Goal: Task Accomplishment & Management: Manage account settings

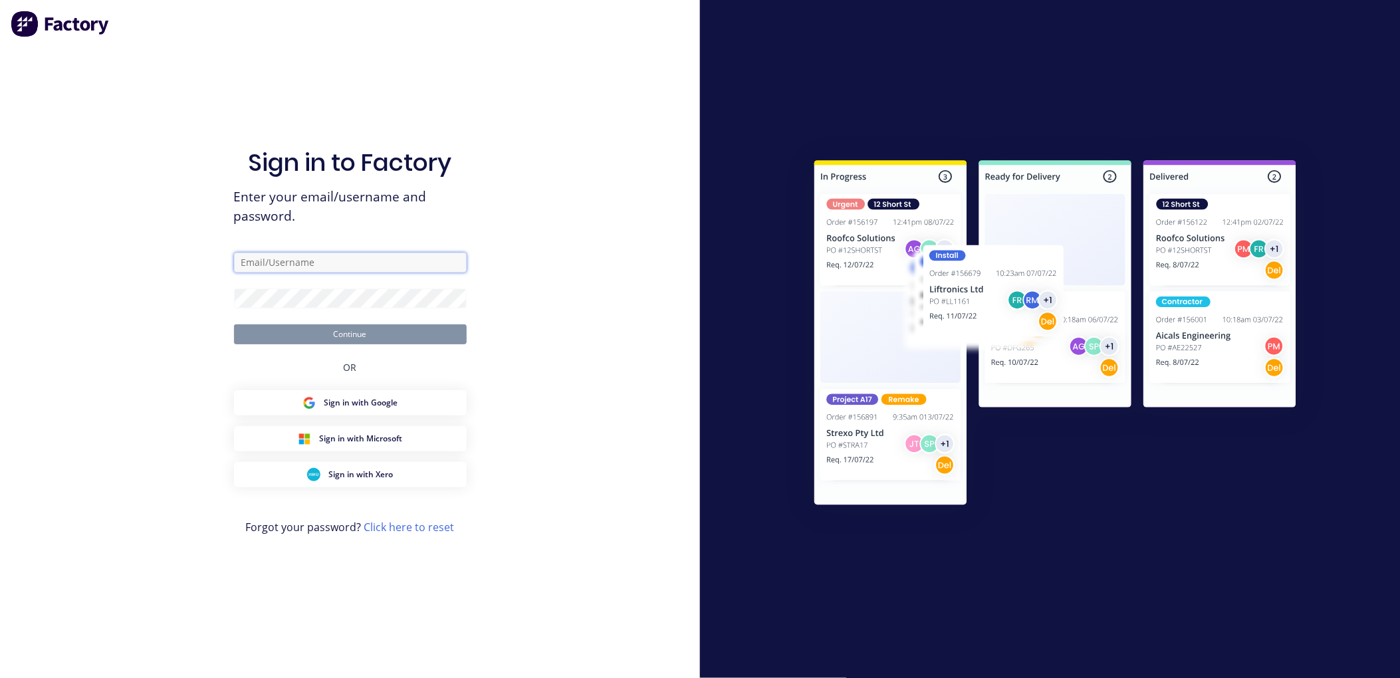
type input "admin@morganengineering.co.nz"
click at [346, 337] on button "Continue" at bounding box center [350, 334] width 233 height 20
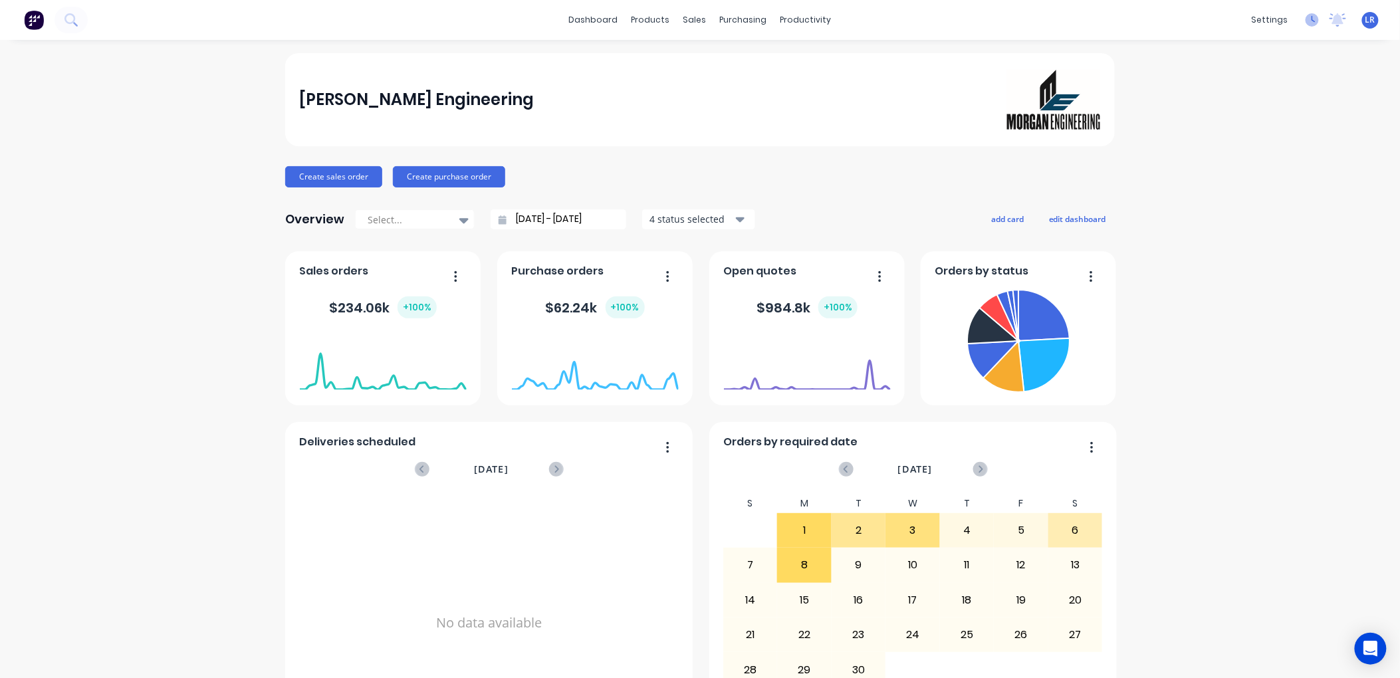
click at [1306, 16] on icon at bounding box center [1312, 19] width 13 height 13
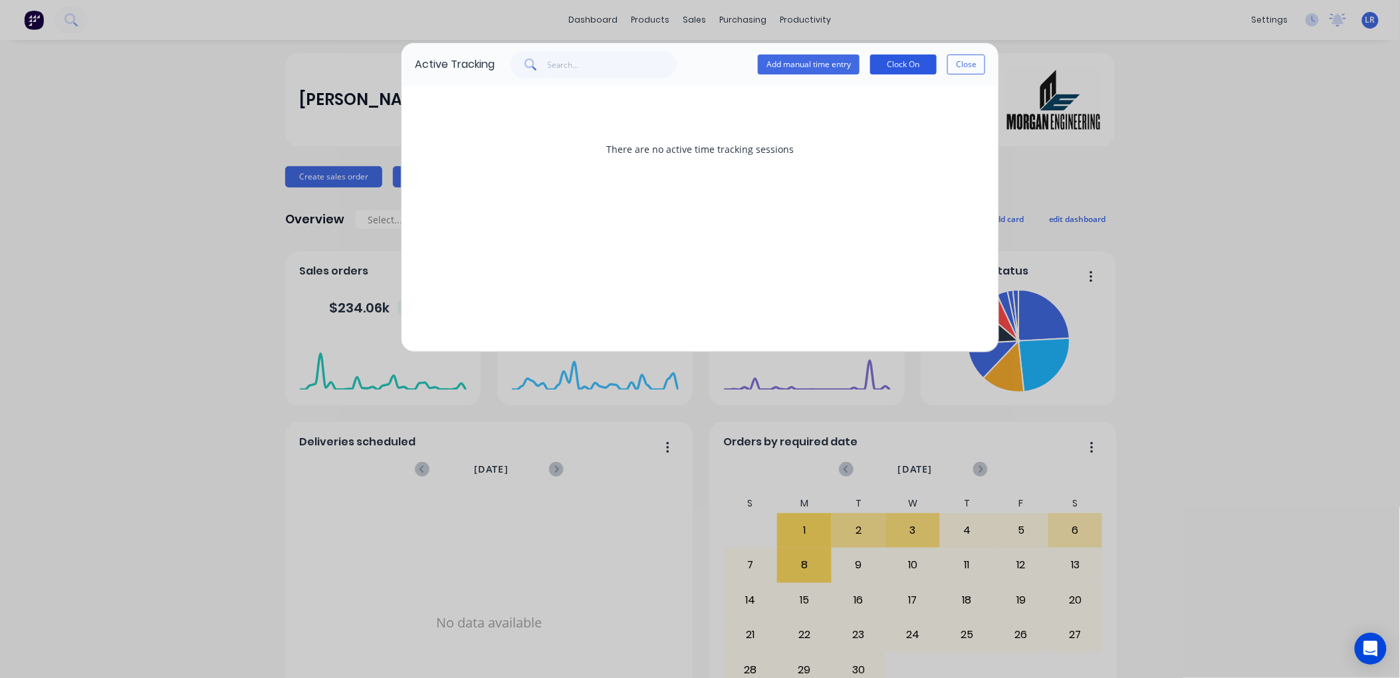
click at [919, 61] on button "Clock On" at bounding box center [903, 65] width 66 height 20
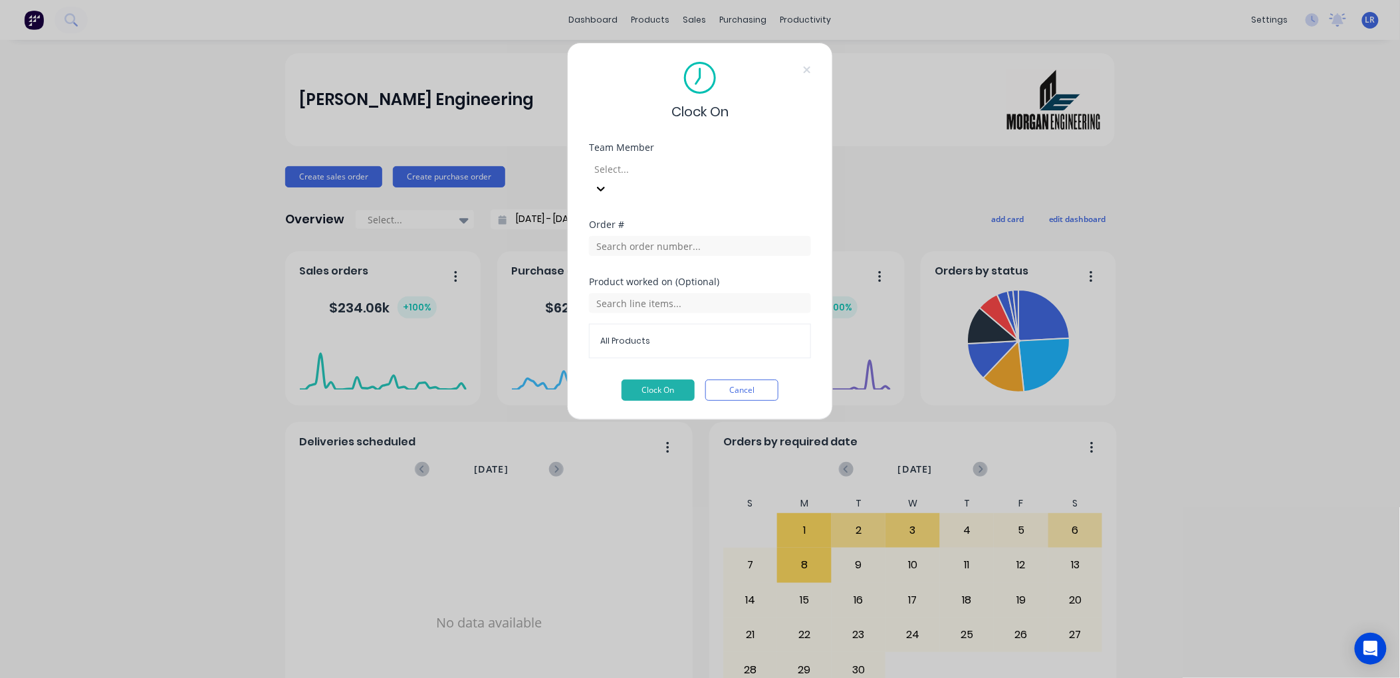
click at [608, 182] on icon at bounding box center [600, 188] width 13 height 13
click at [667, 380] on button "Clock On" at bounding box center [658, 390] width 73 height 21
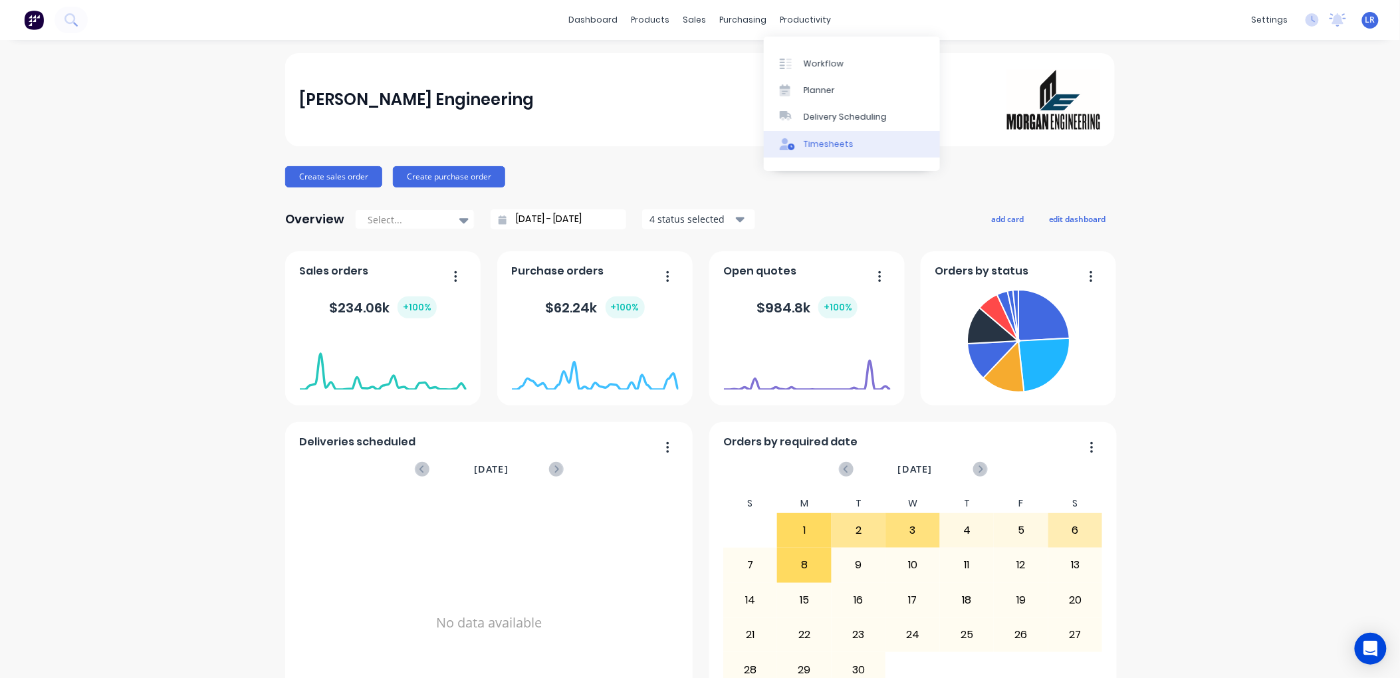
click at [822, 138] on div "Timesheets" at bounding box center [829, 144] width 50 height 12
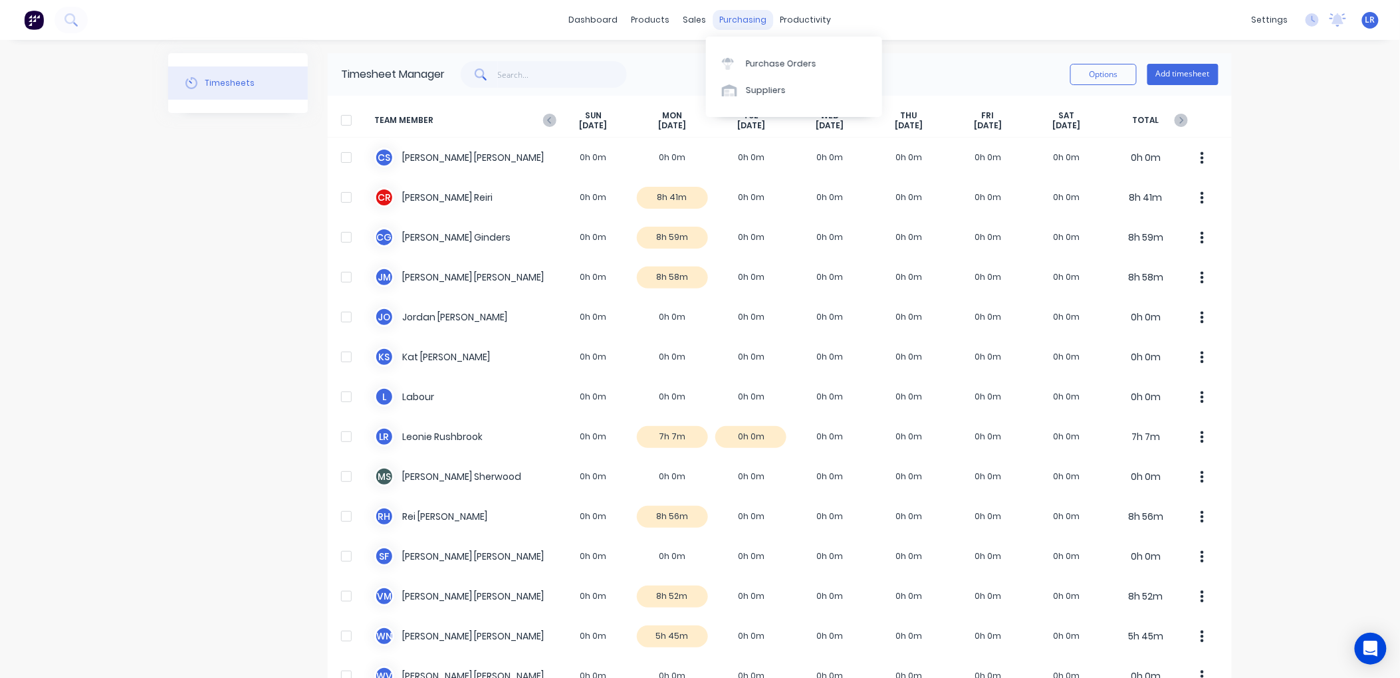
click at [729, 18] on div "purchasing" at bounding box center [743, 20] width 60 height 20
click at [755, 59] on div "Purchase Orders" at bounding box center [781, 64] width 70 height 12
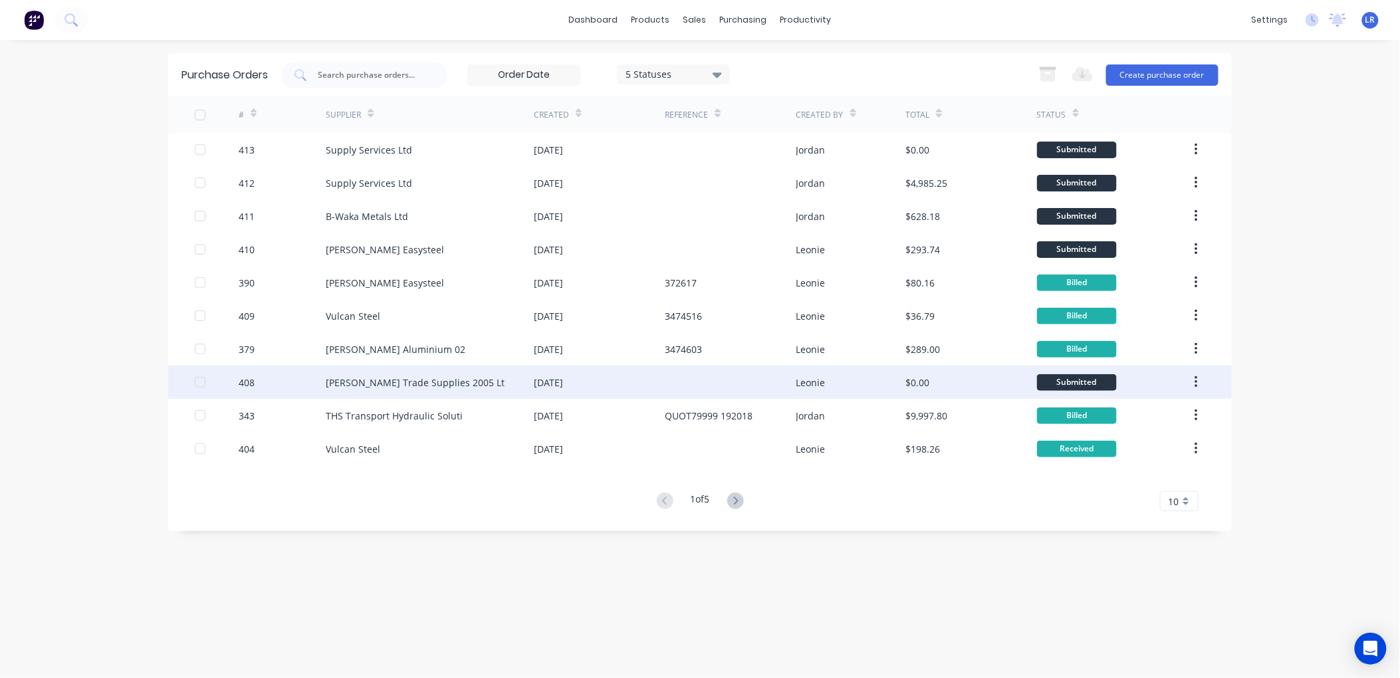
click at [367, 374] on div "Donovan Trade Supplies 2005 Lt" at bounding box center [430, 382] width 208 height 33
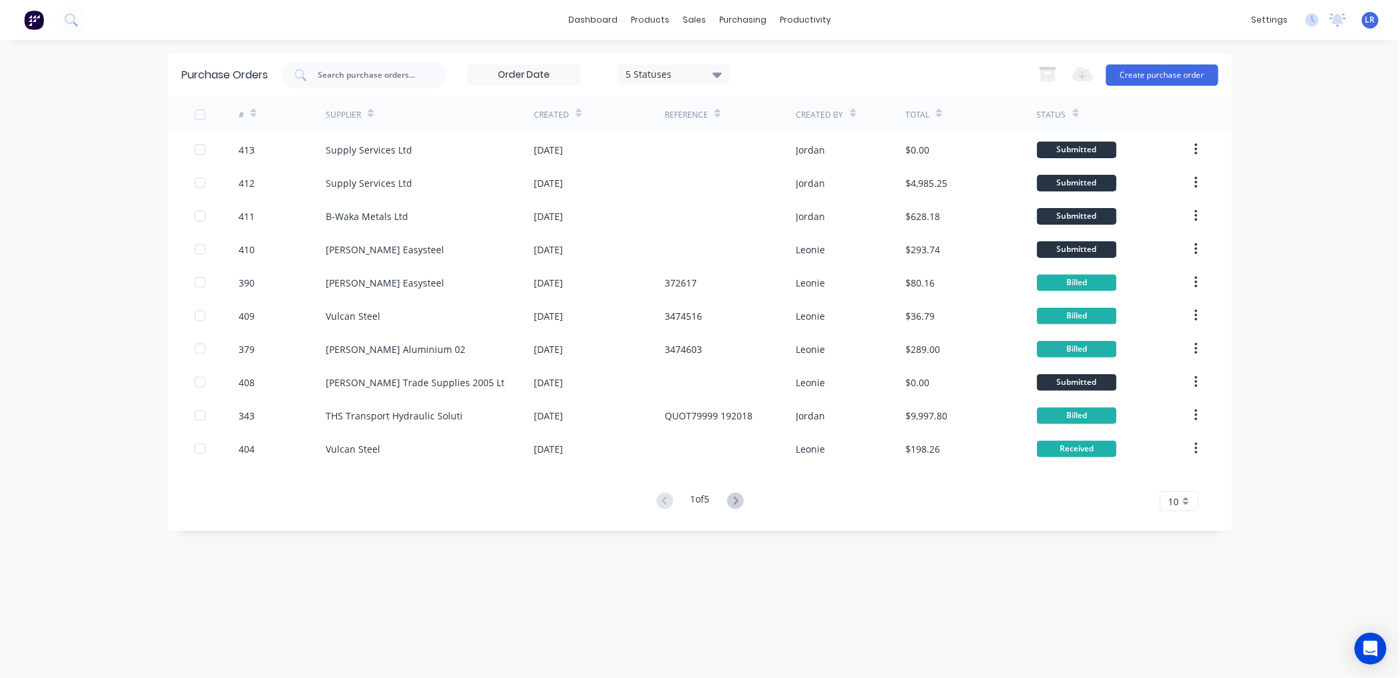
click at [249, 108] on div "#" at bounding box center [248, 114] width 18 height 23
click at [245, 113] on div "#" at bounding box center [248, 114] width 18 height 23
click at [237, 109] on div at bounding box center [217, 114] width 44 height 37
click at [251, 108] on icon at bounding box center [254, 113] width 6 height 10
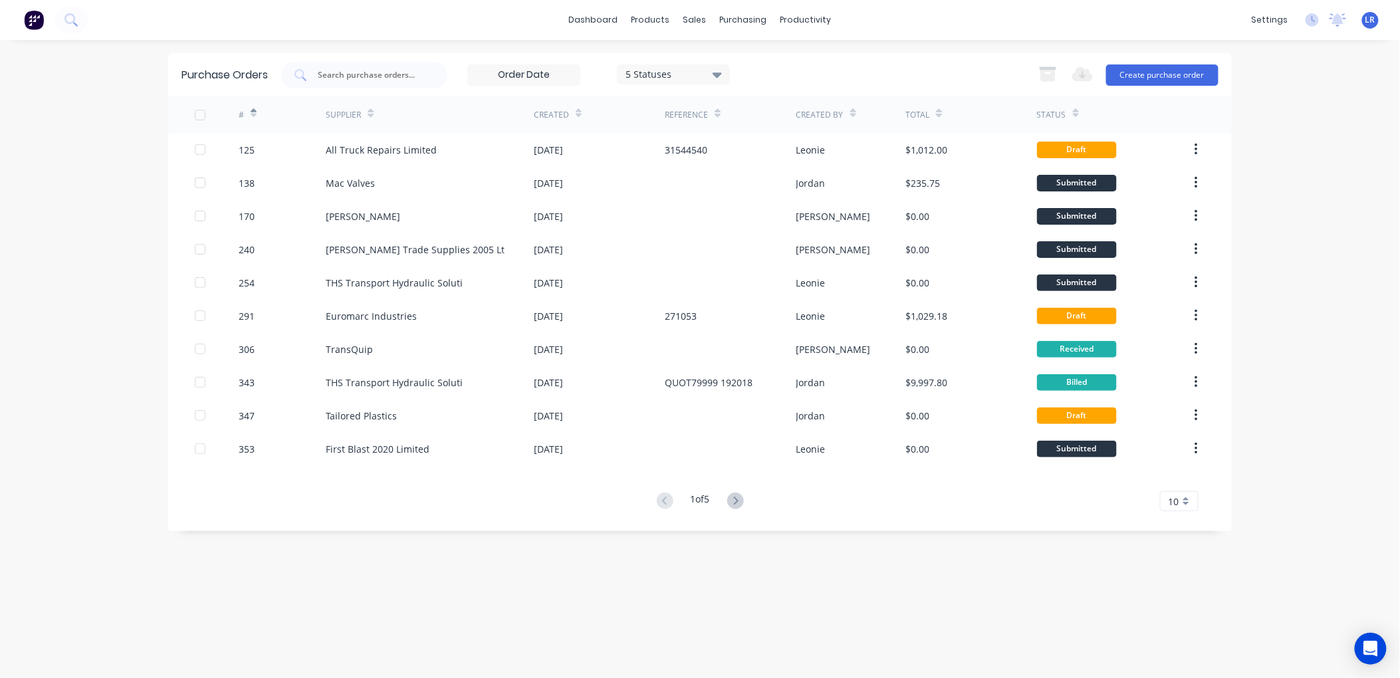
click at [254, 108] on icon at bounding box center [254, 113] width 6 height 10
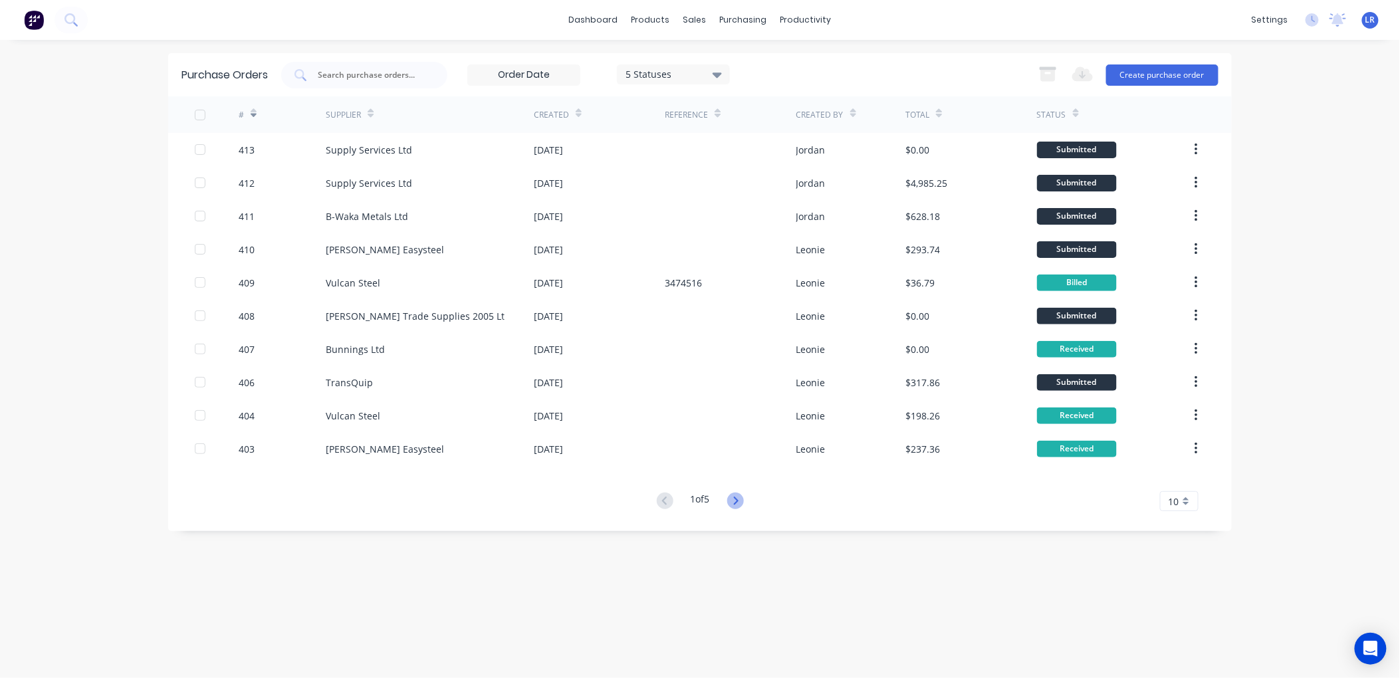
click at [734, 499] on icon at bounding box center [735, 501] width 17 height 17
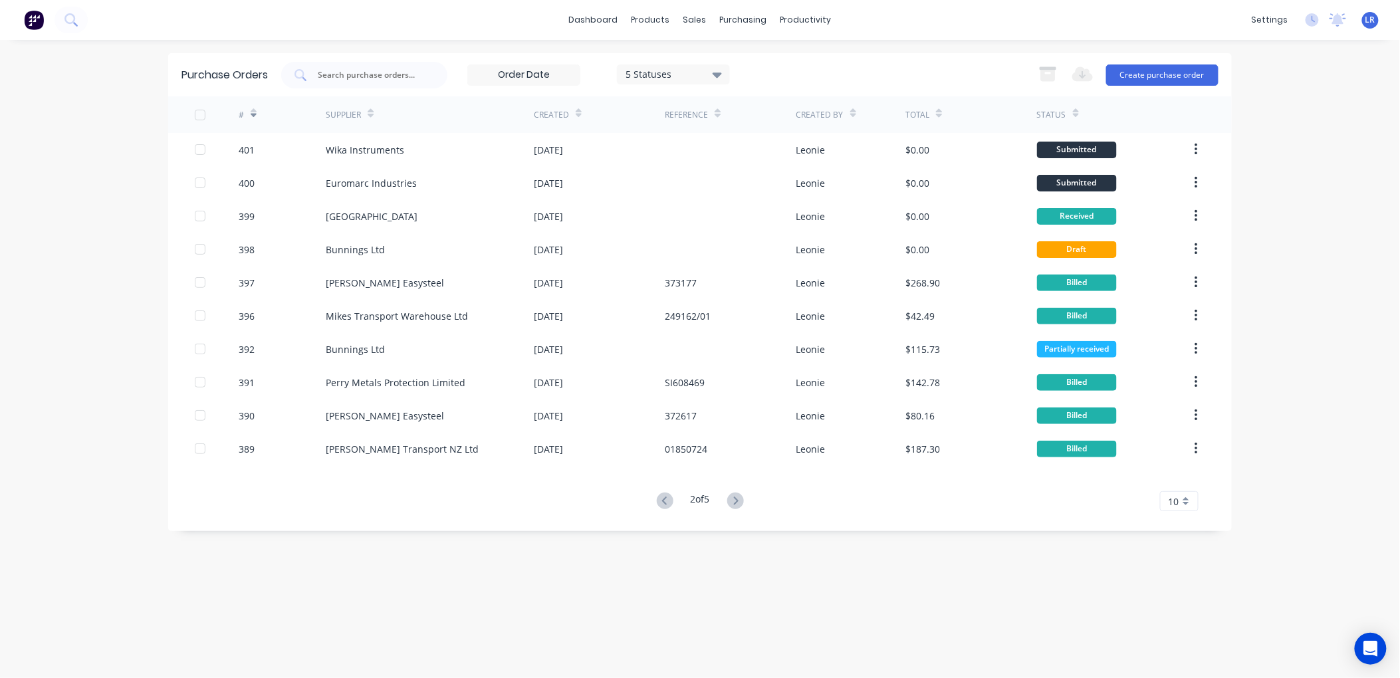
click at [734, 493] on button at bounding box center [735, 501] width 25 height 19
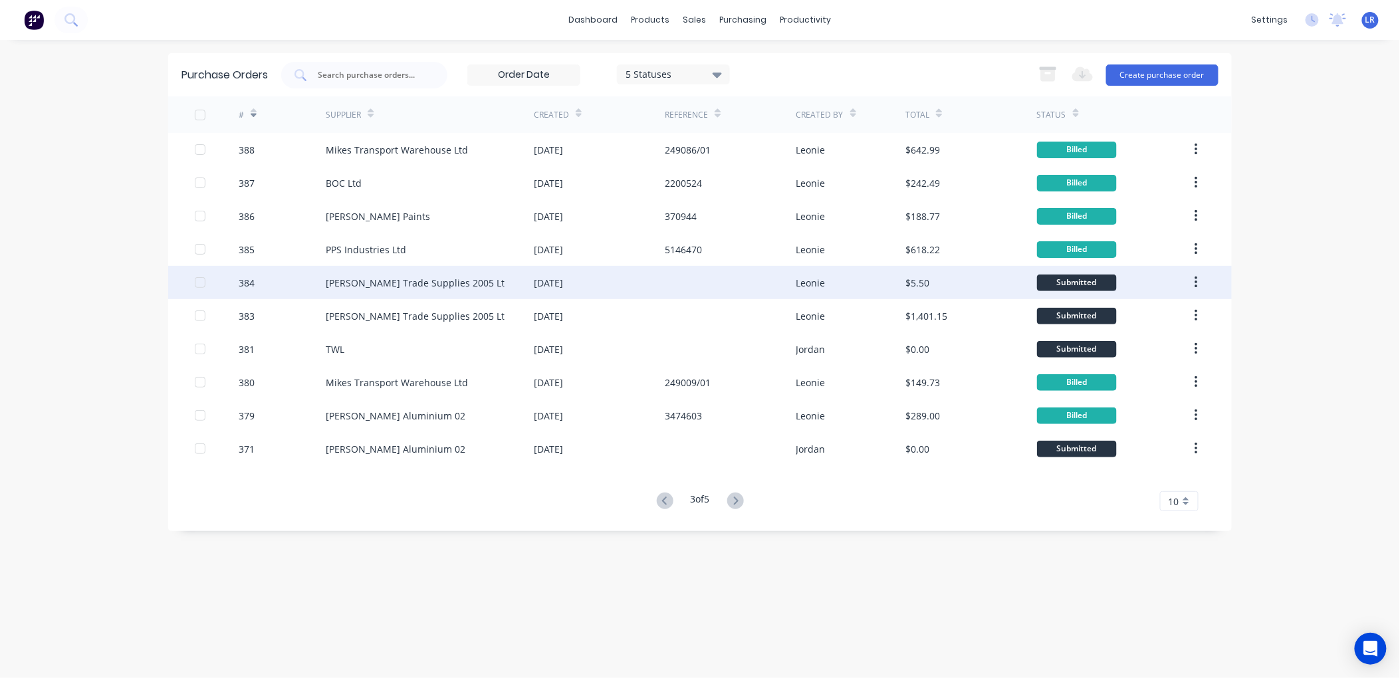
click at [386, 277] on div "Donovan Trade Supplies 2005 Lt" at bounding box center [415, 283] width 179 height 14
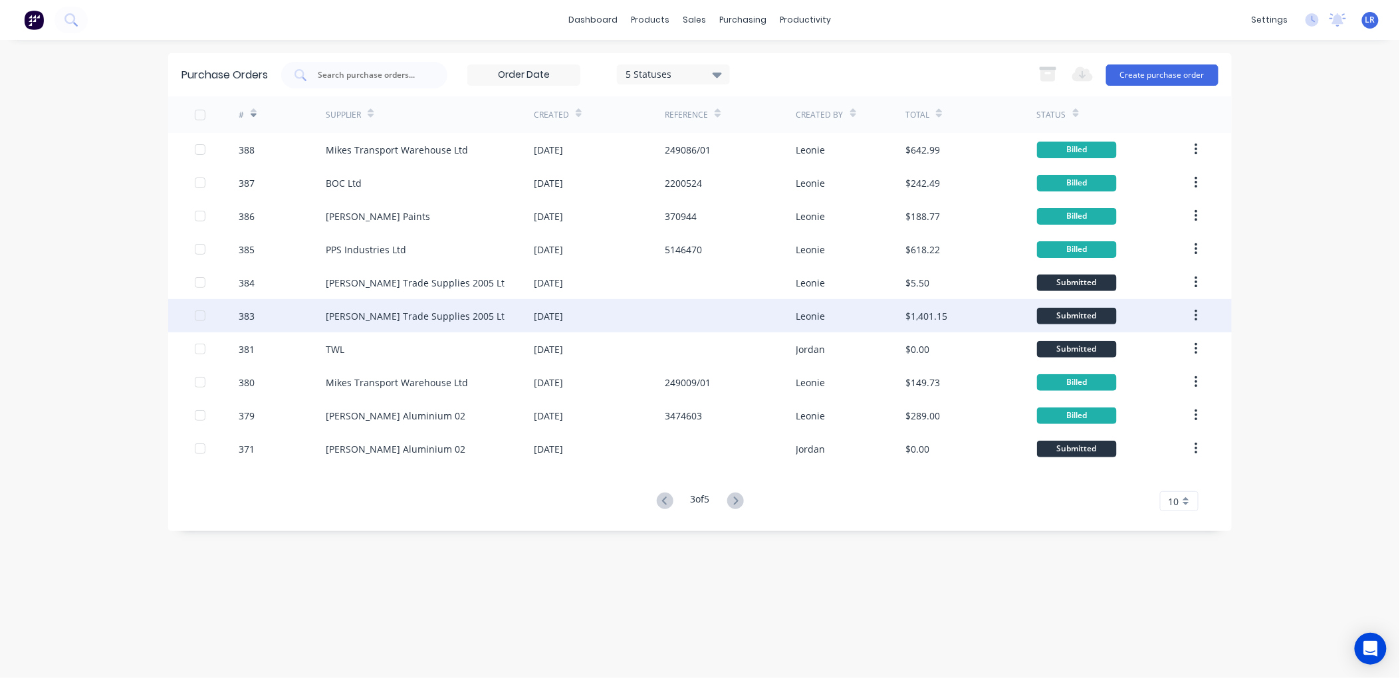
click at [557, 313] on div "03 Sep 2025" at bounding box center [548, 316] width 29 height 14
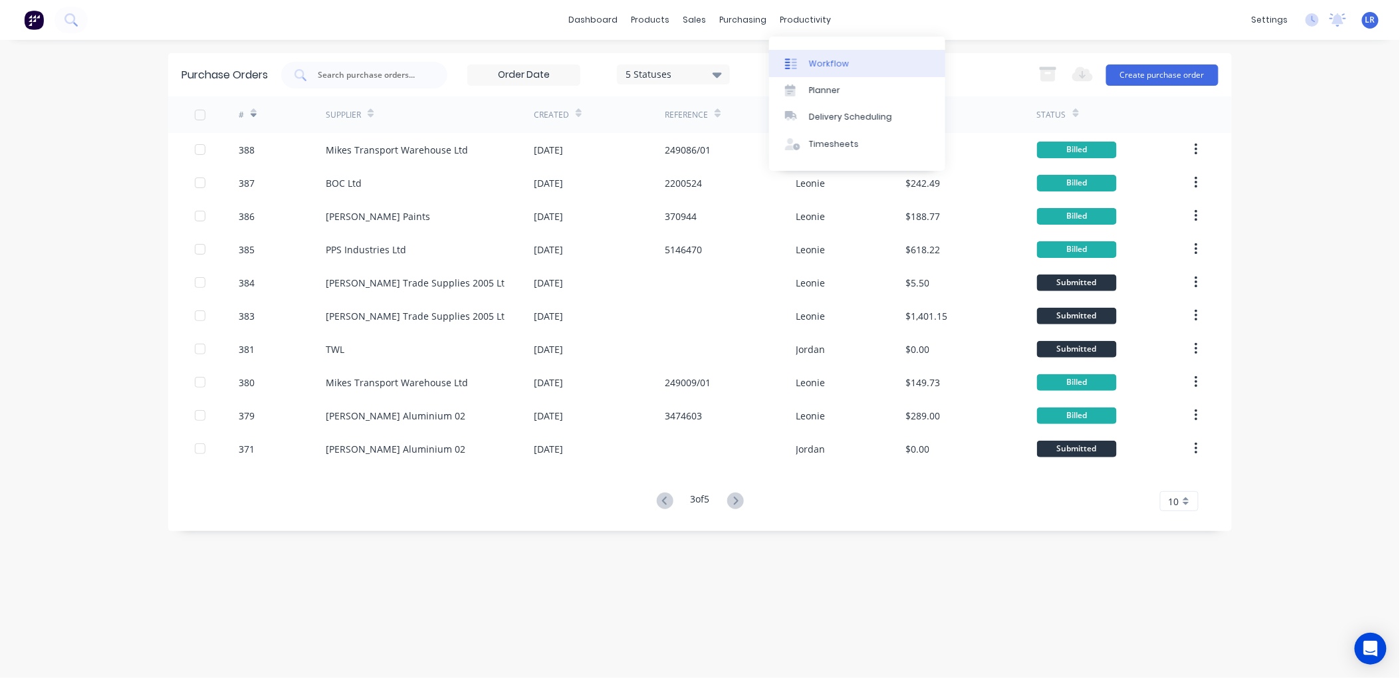
click at [820, 60] on div "Workflow" at bounding box center [829, 64] width 40 height 12
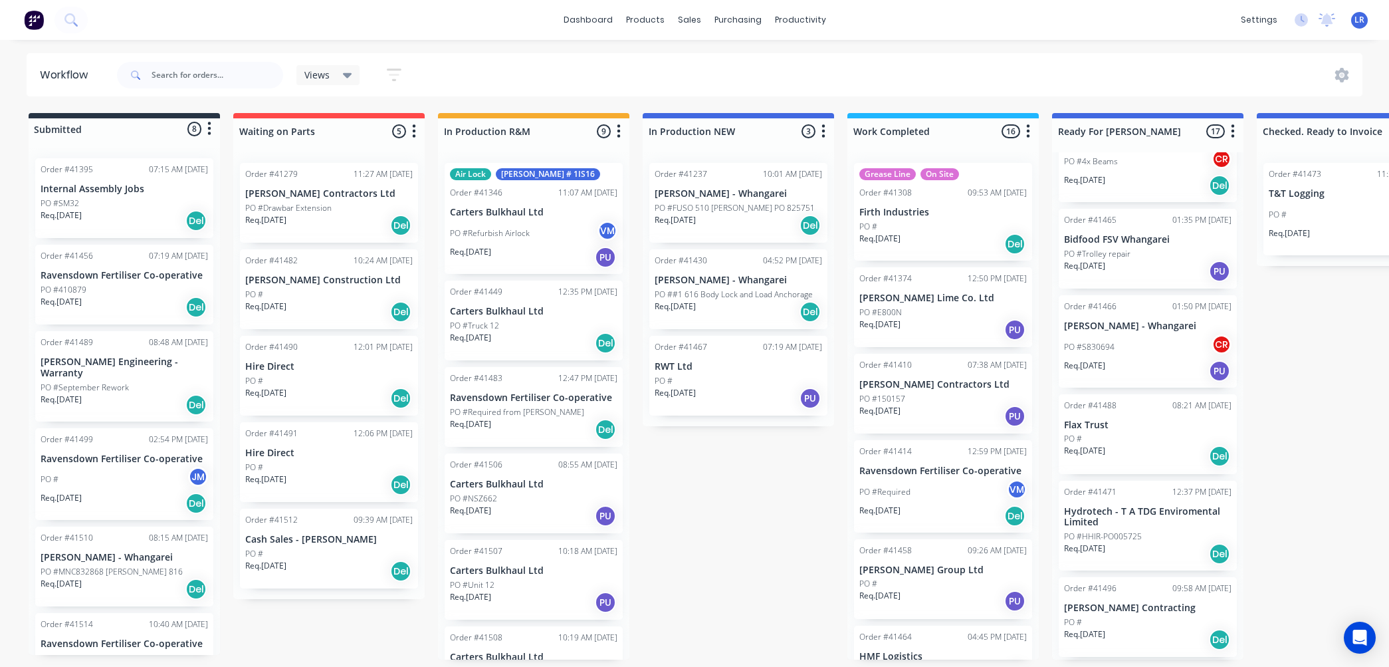
scroll to position [590, 0]
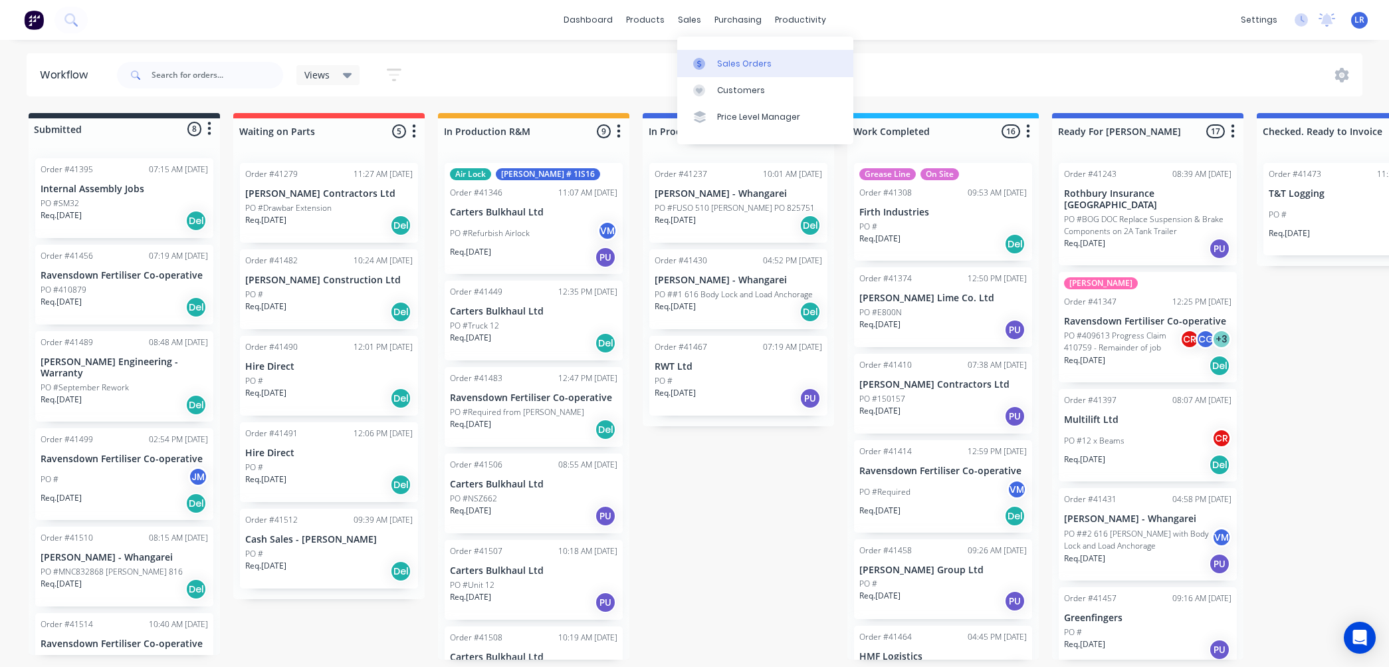
click at [725, 61] on div "Sales Orders" at bounding box center [744, 64] width 55 height 12
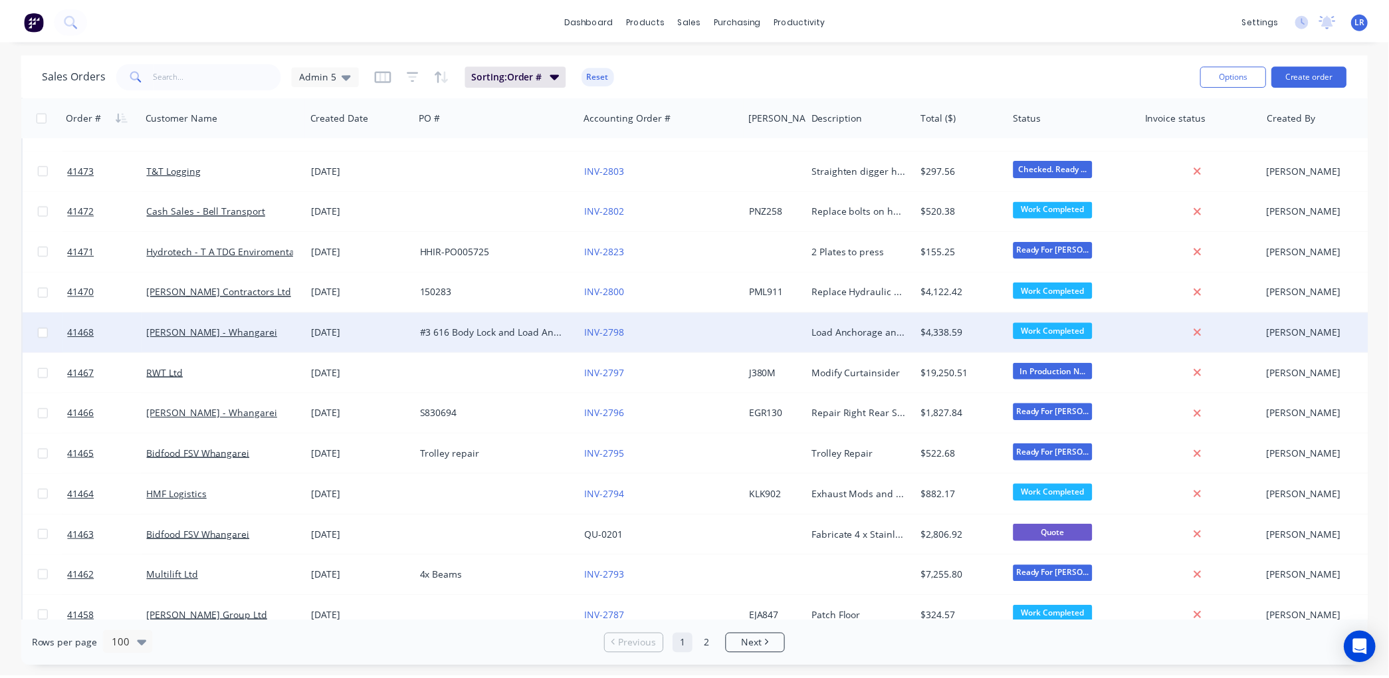
scroll to position [1699, 0]
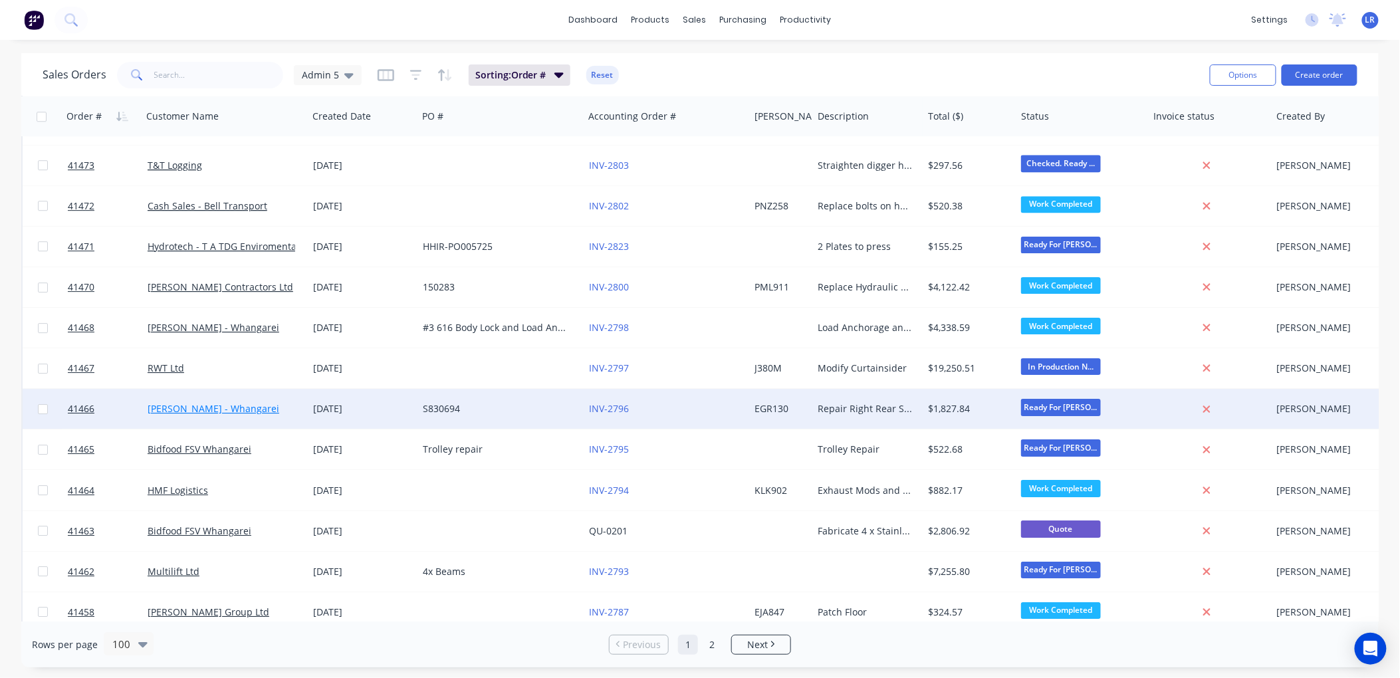
click at [239, 407] on link "[PERSON_NAME] - Whangarei" at bounding box center [214, 408] width 132 height 13
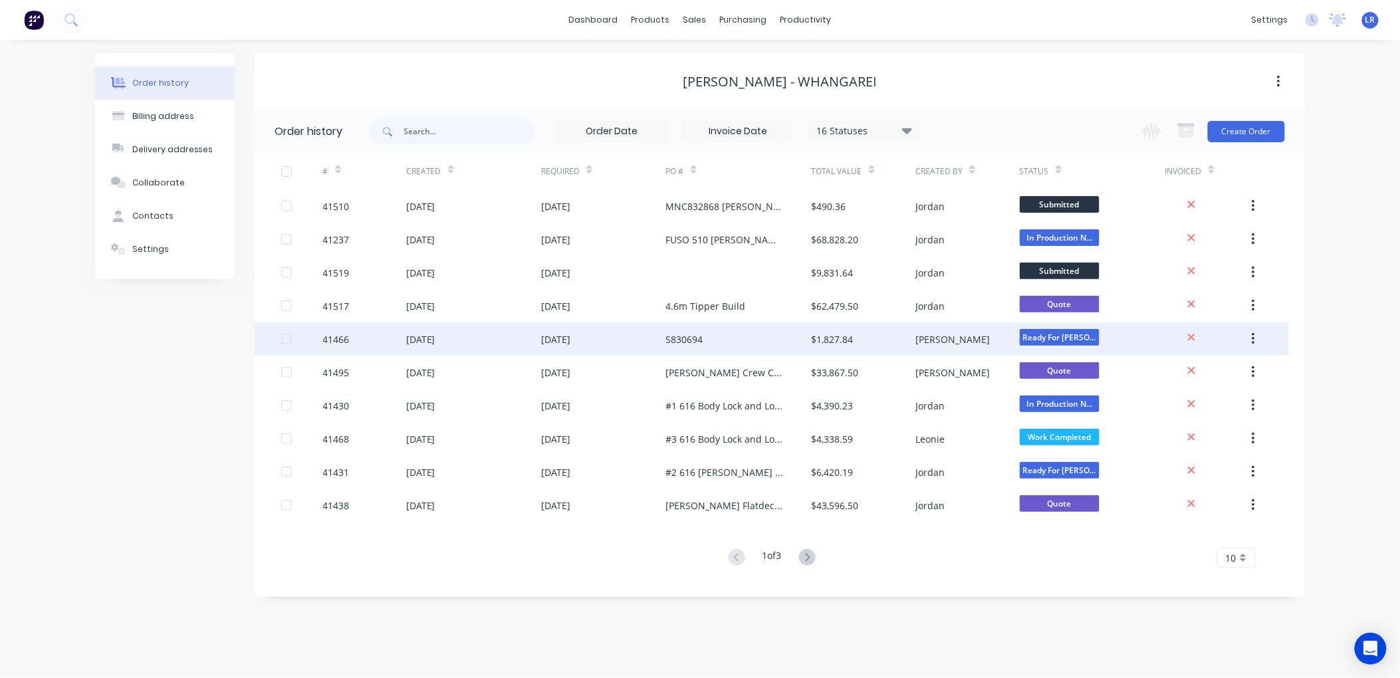
click at [390, 336] on div "41466" at bounding box center [364, 338] width 83 height 33
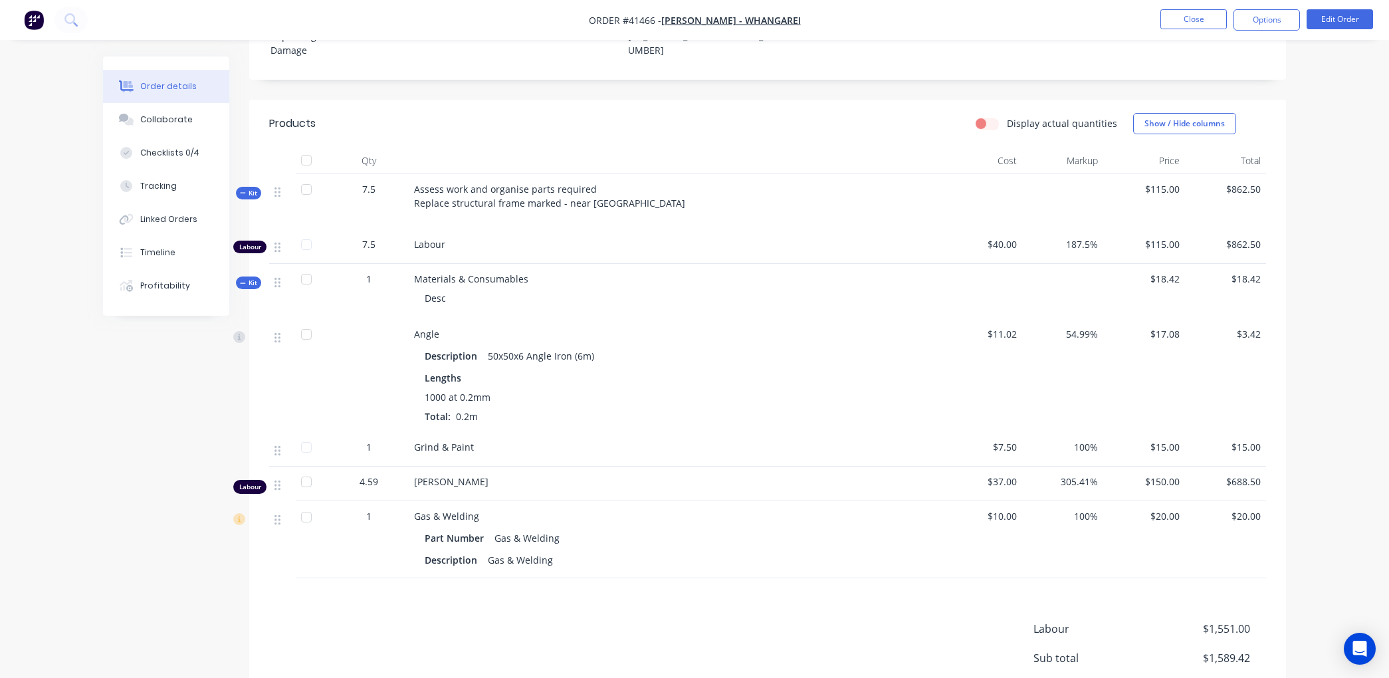
scroll to position [443, 0]
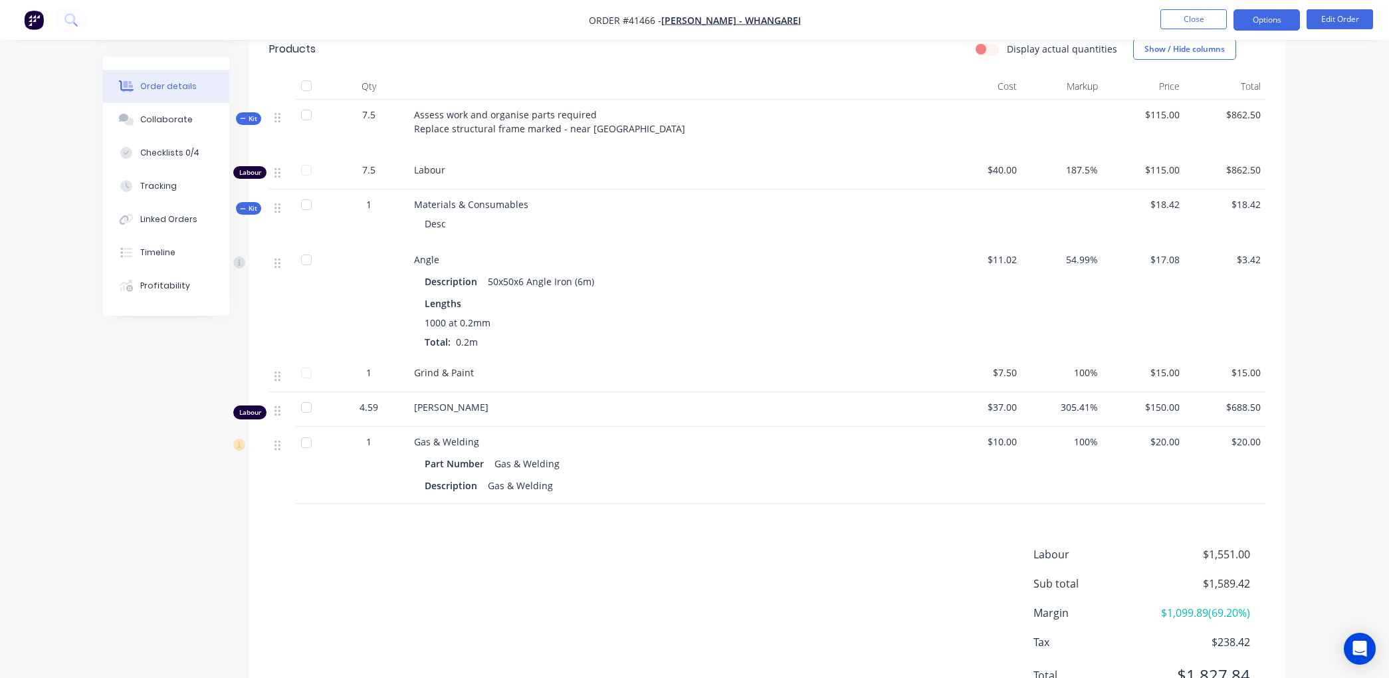
click at [1257, 12] on button "Options" at bounding box center [1267, 19] width 66 height 21
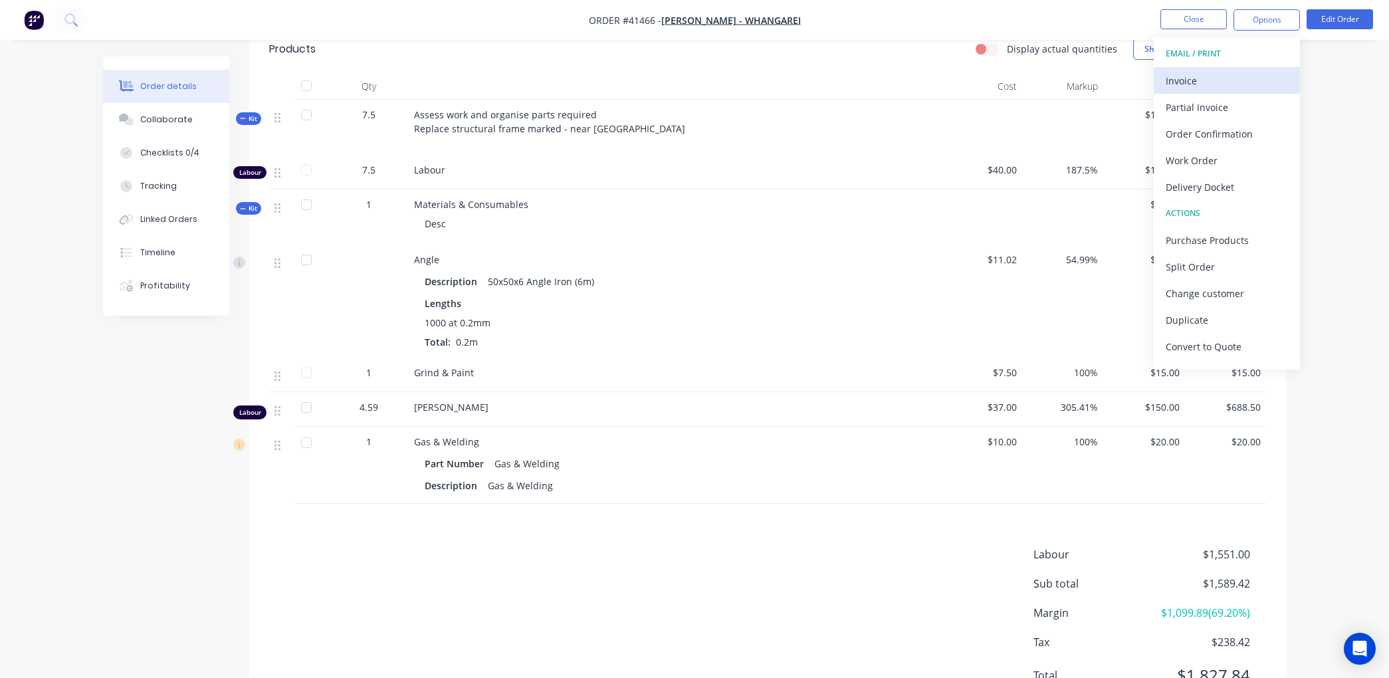
click at [1211, 76] on div "Invoice" at bounding box center [1227, 80] width 122 height 19
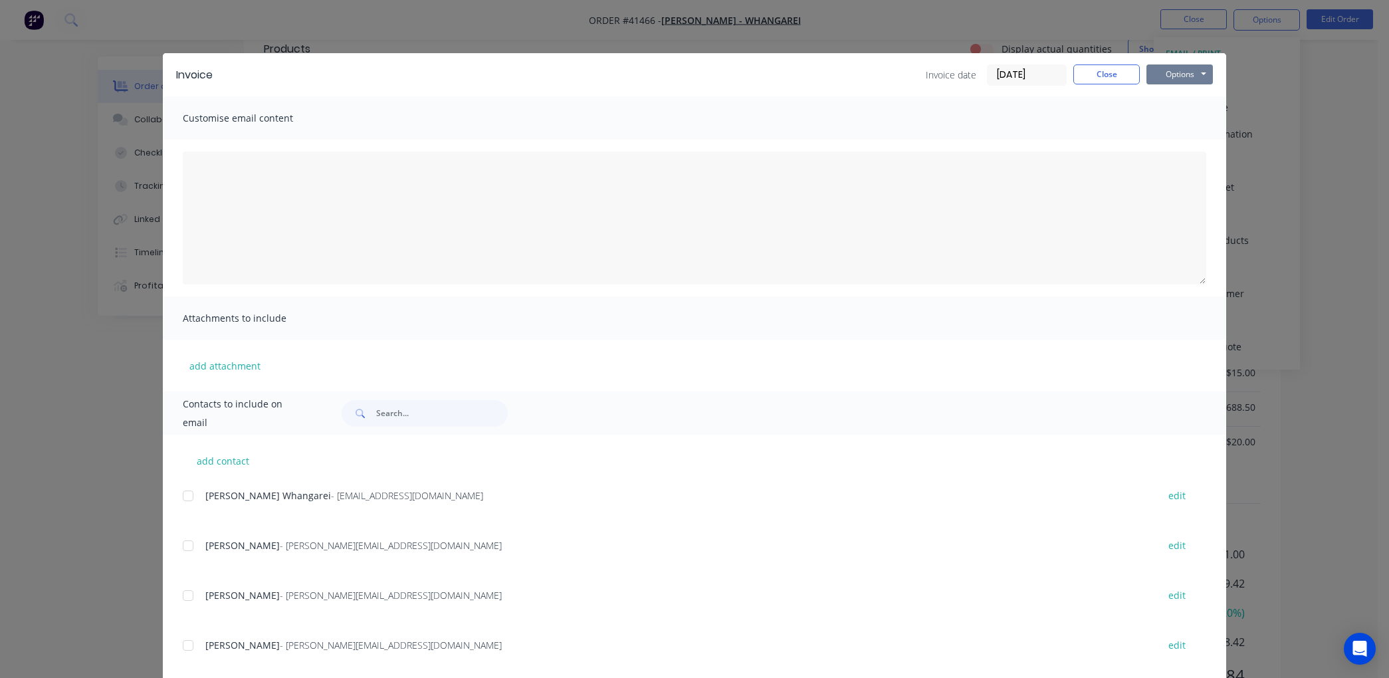
click at [1181, 69] on button "Options" at bounding box center [1180, 74] width 66 height 20
click at [1177, 98] on button "Preview" at bounding box center [1189, 98] width 85 height 22
click at [1102, 72] on button "Close" at bounding box center [1107, 74] width 66 height 20
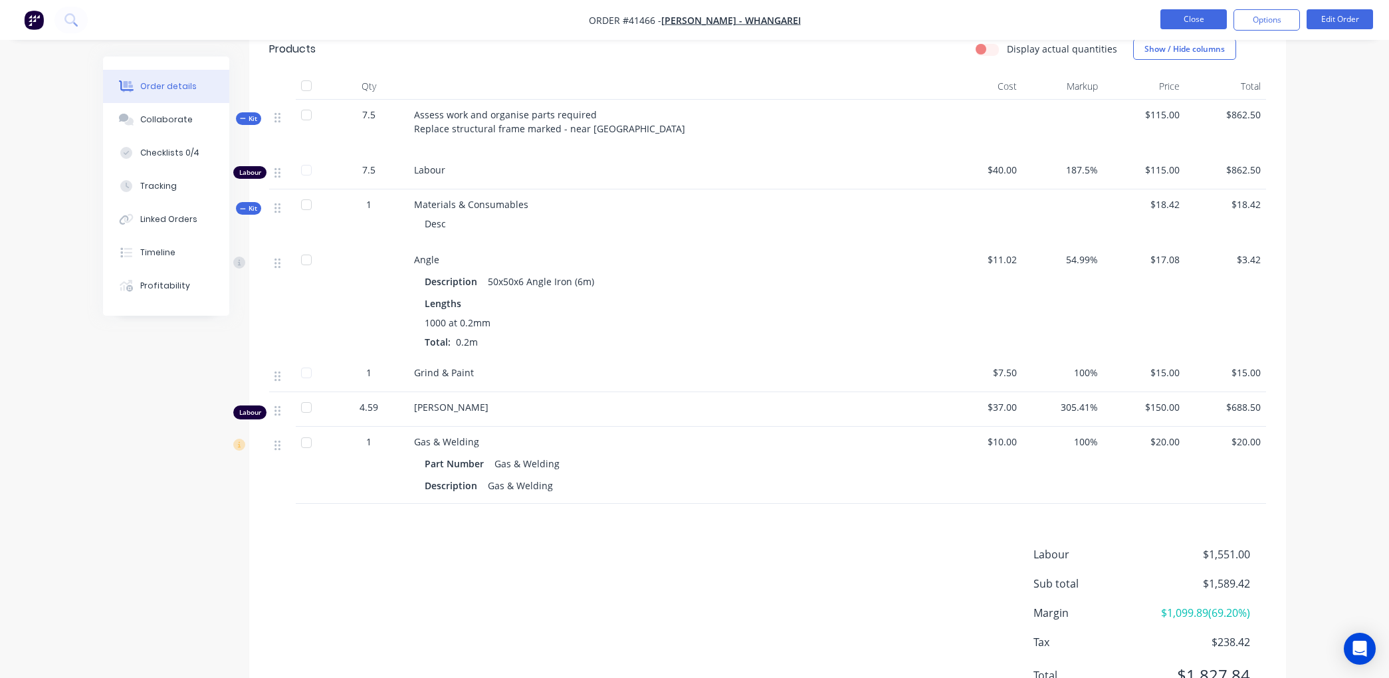
click at [1201, 20] on button "Close" at bounding box center [1194, 19] width 66 height 20
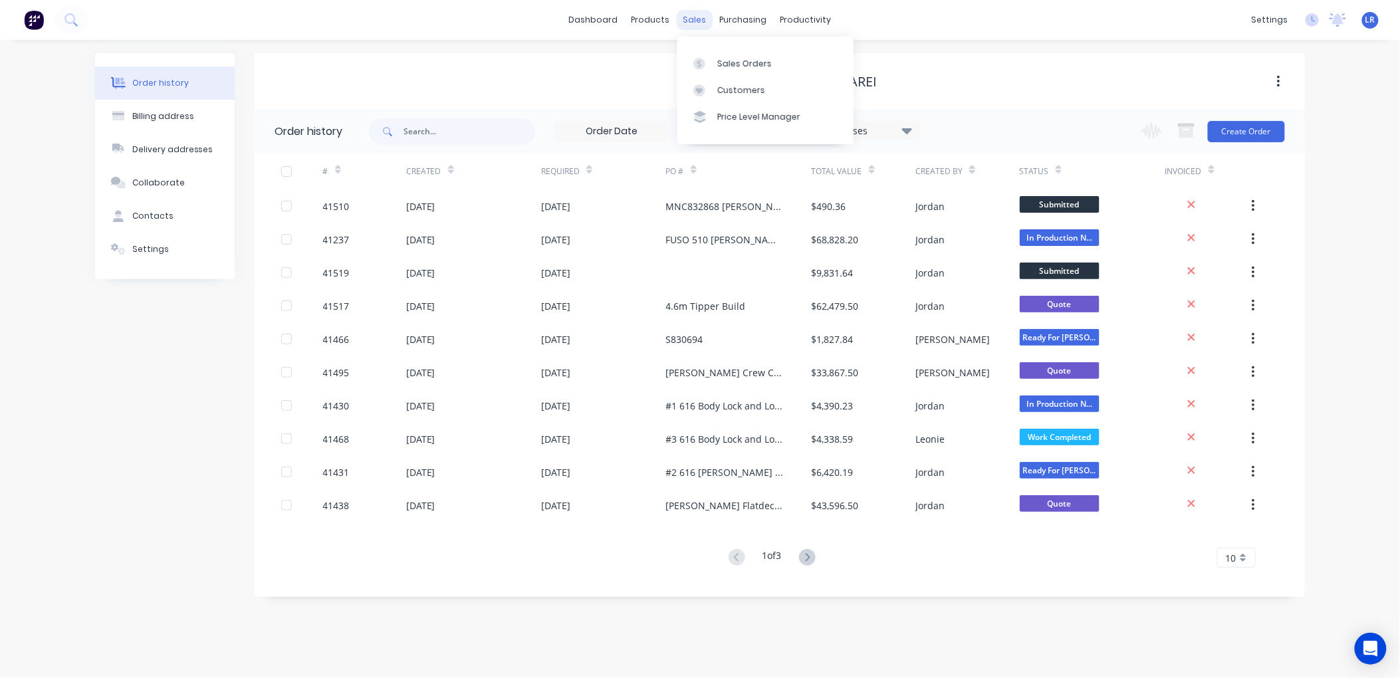
click at [695, 20] on div "sales" at bounding box center [695, 20] width 37 height 20
click at [723, 60] on div "Sales Orders" at bounding box center [744, 64] width 55 height 12
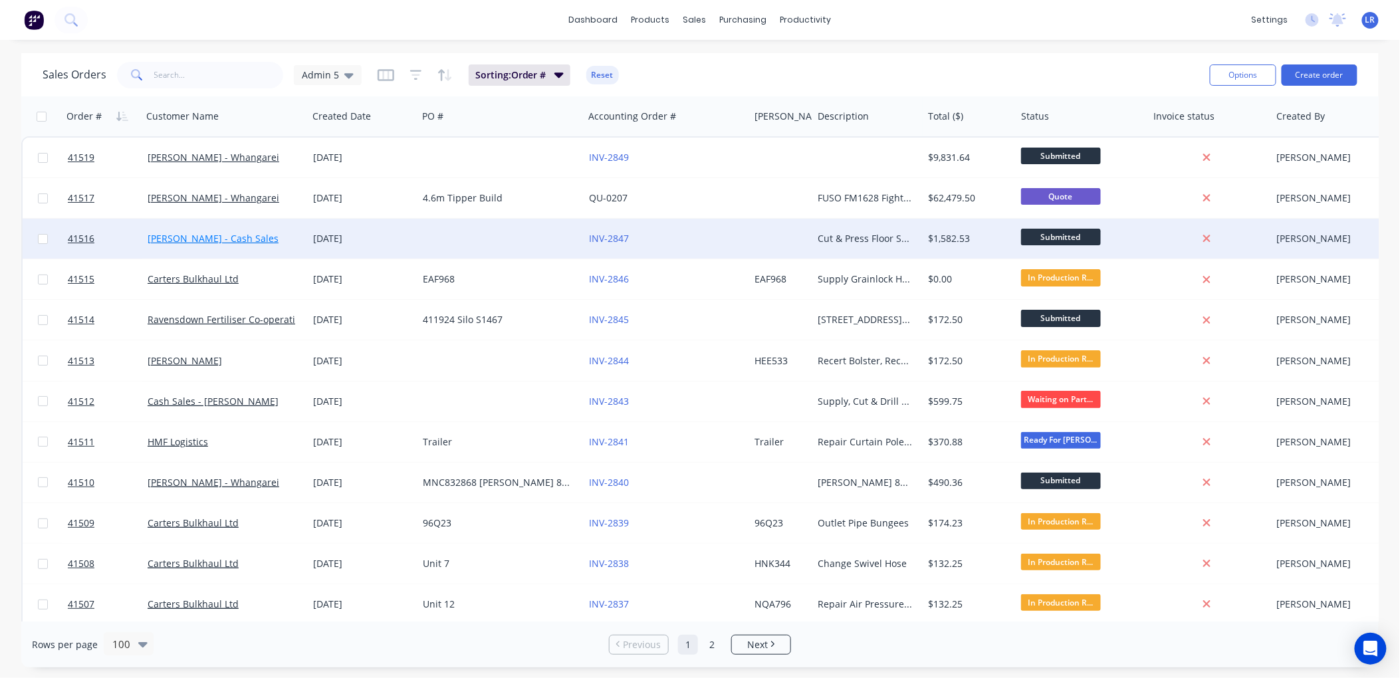
click at [164, 232] on link "CR Barnes - Cash Sales" at bounding box center [213, 238] width 131 height 13
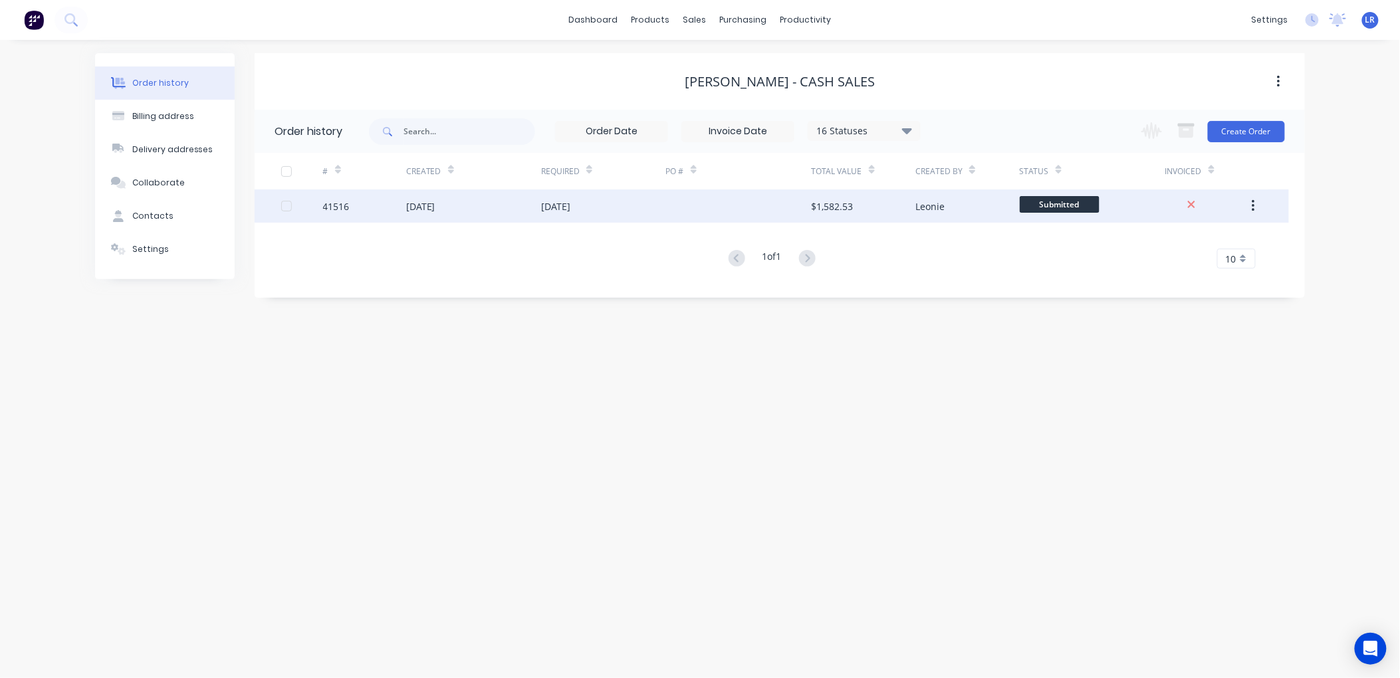
click at [337, 207] on div "41516" at bounding box center [336, 206] width 27 height 14
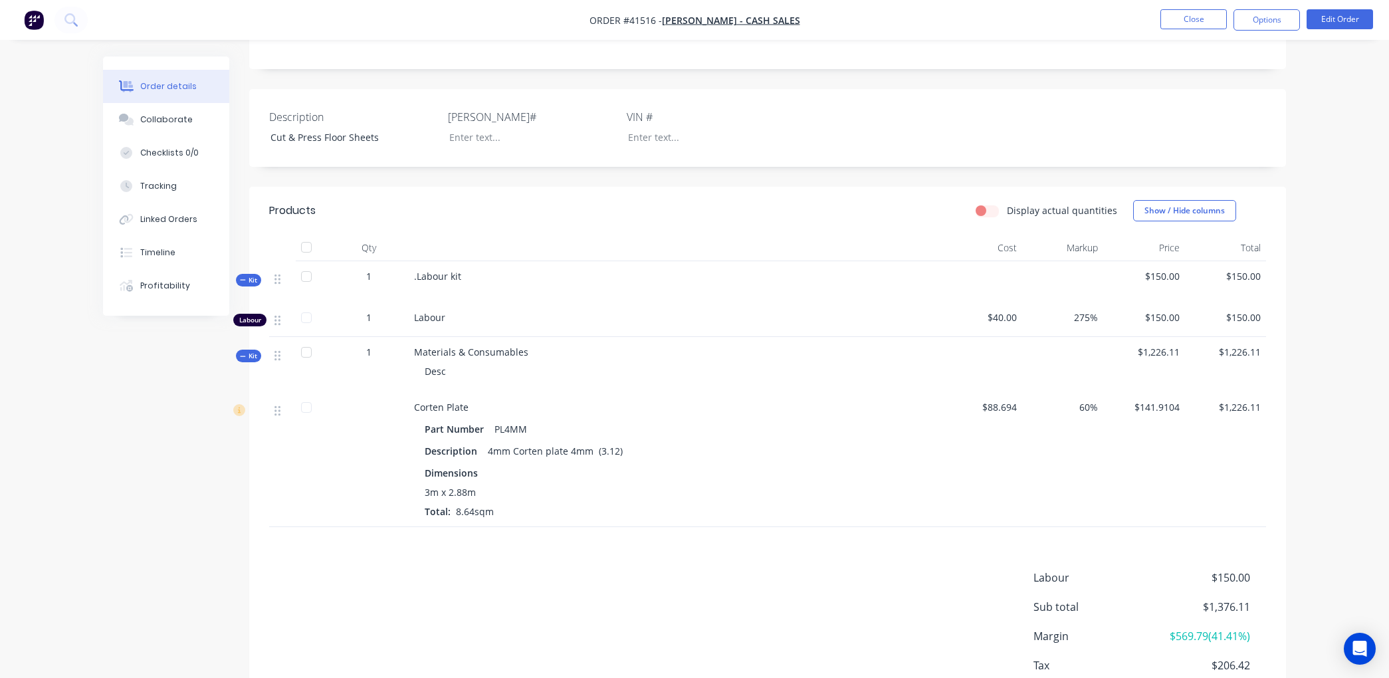
scroll to position [295, 0]
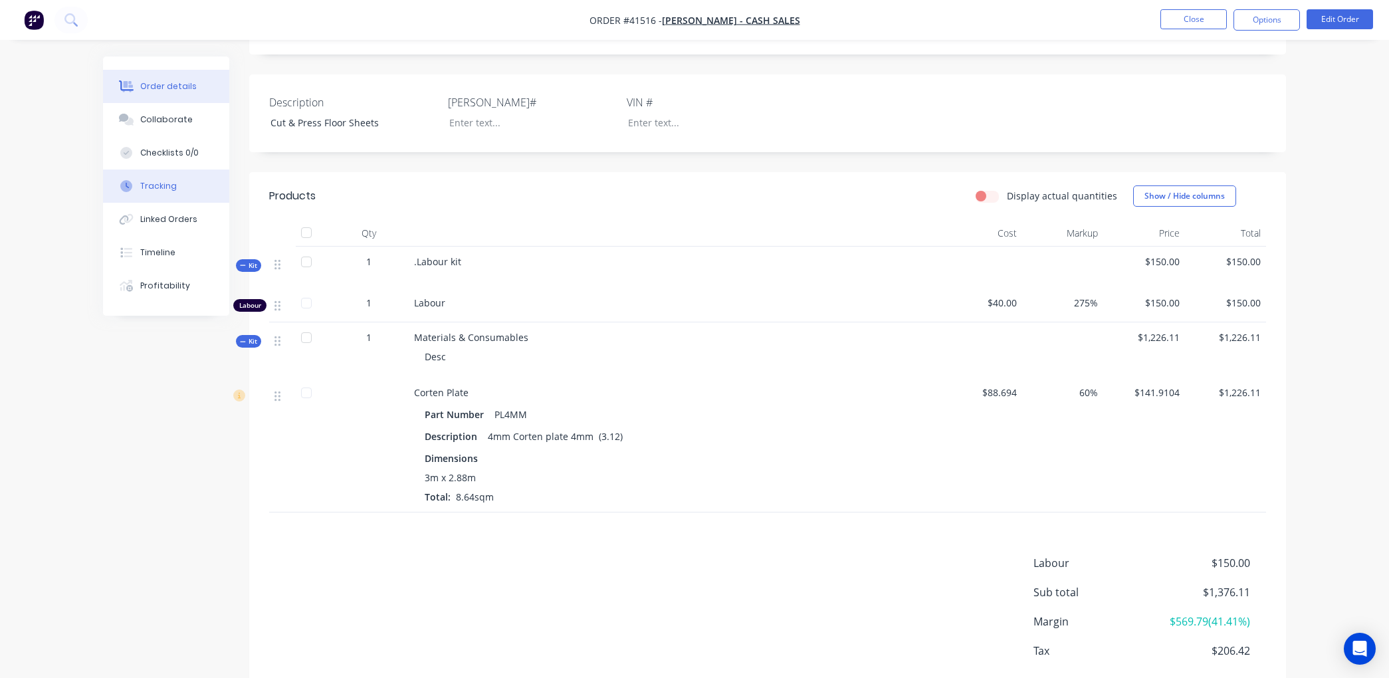
click at [147, 181] on div "Tracking" at bounding box center [158, 186] width 37 height 12
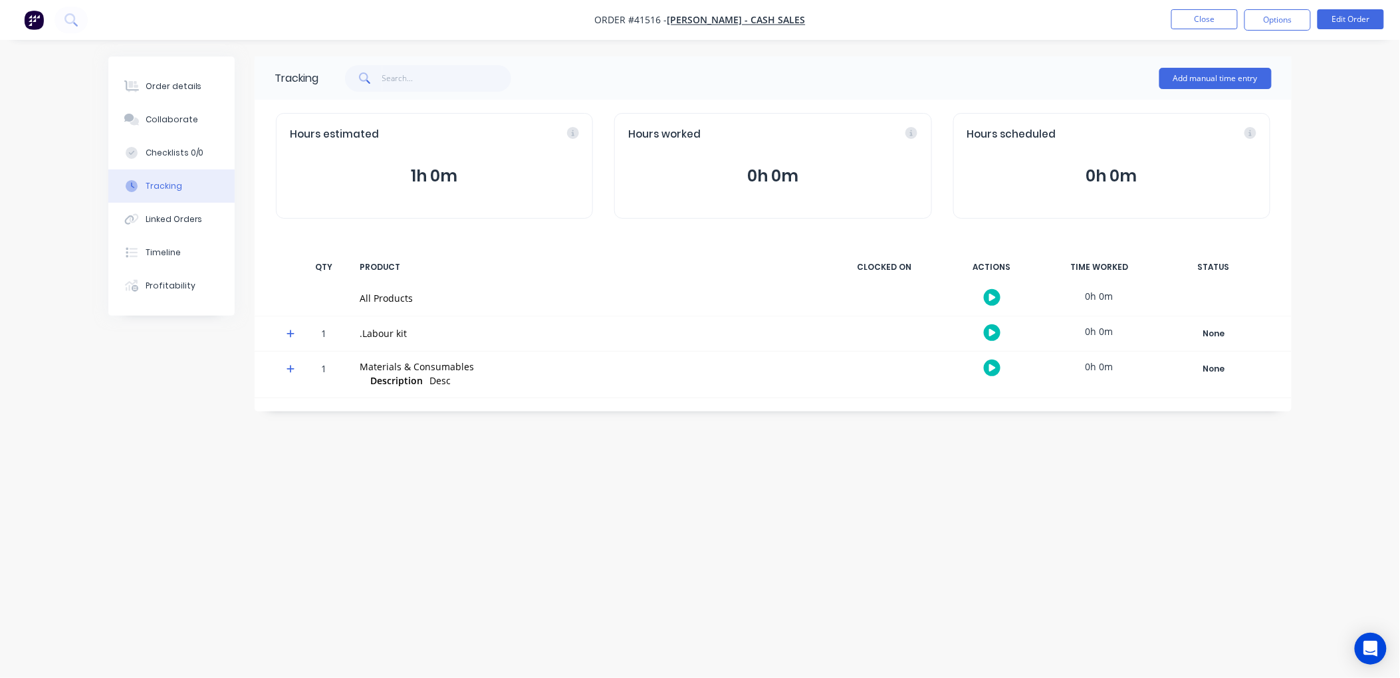
click at [994, 330] on icon "button" at bounding box center [992, 332] width 7 height 9
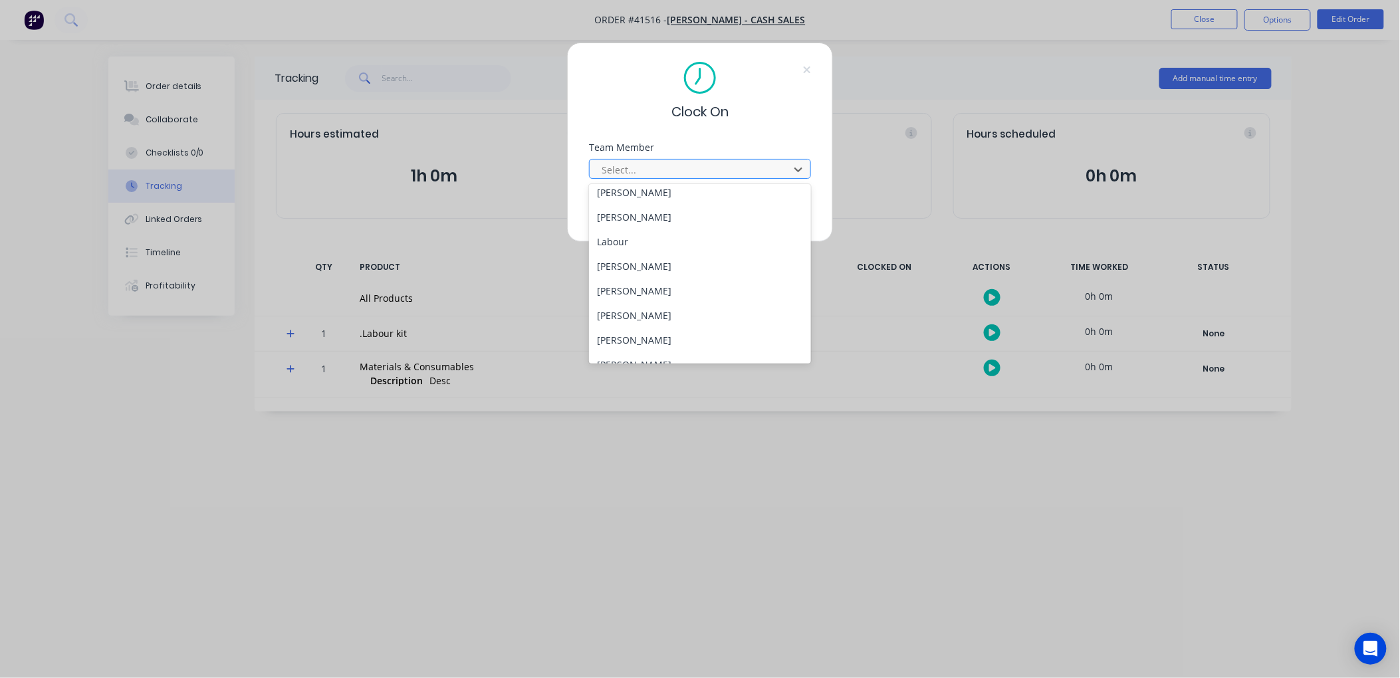
scroll to position [170, 0]
click at [638, 323] on div "Wayne Nichol" at bounding box center [700, 324] width 222 height 25
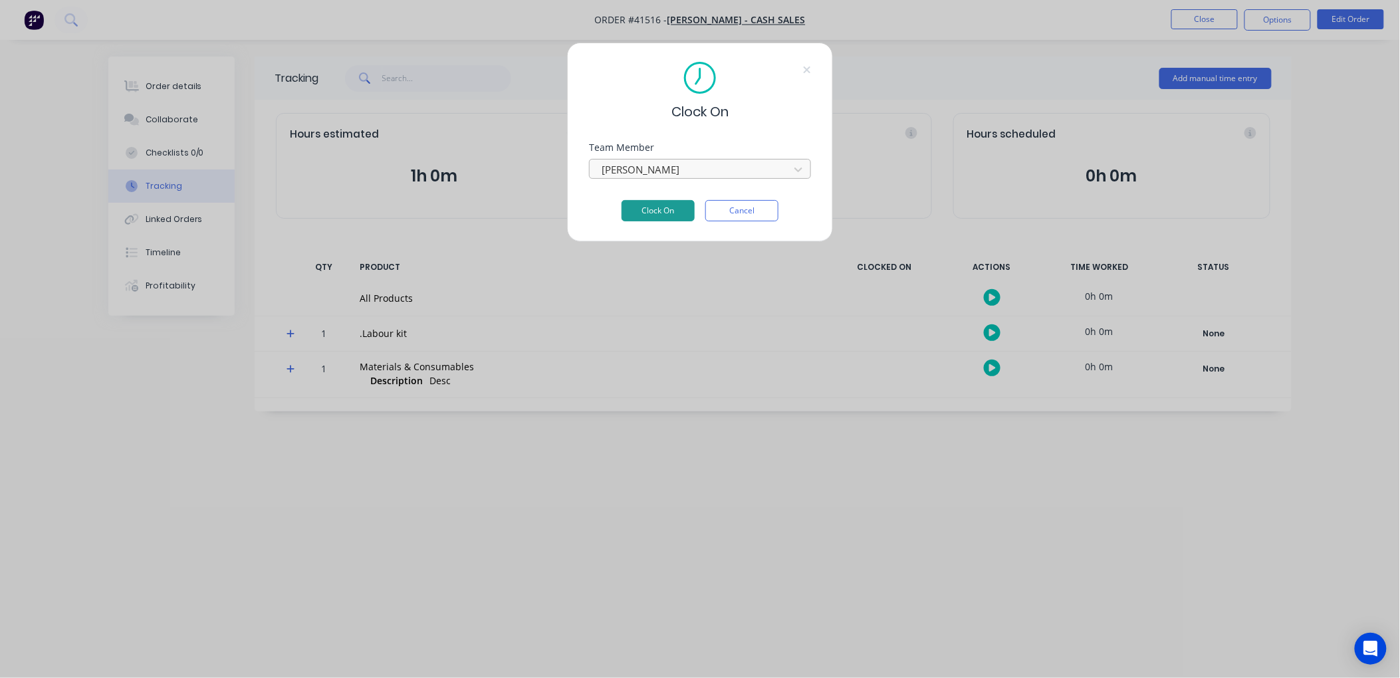
click at [640, 208] on button "Clock On" at bounding box center [658, 210] width 73 height 21
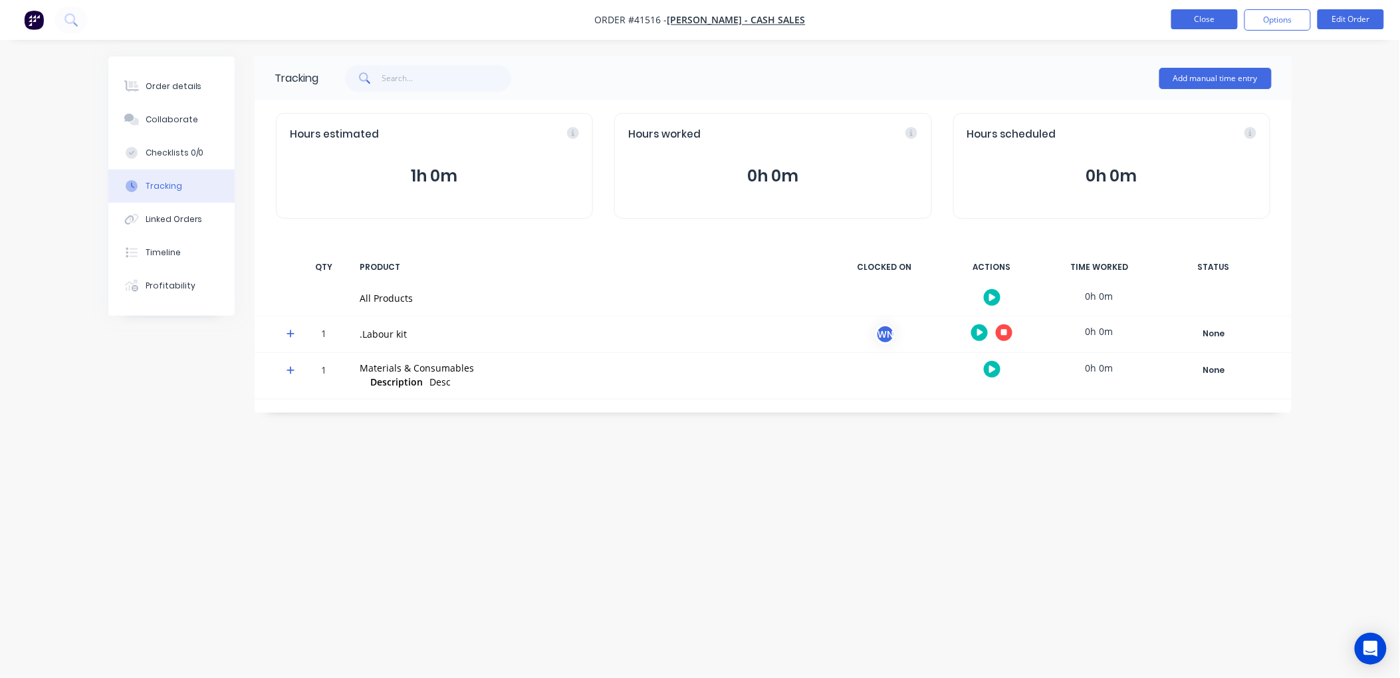
click at [1185, 18] on button "Close" at bounding box center [1204, 19] width 66 height 20
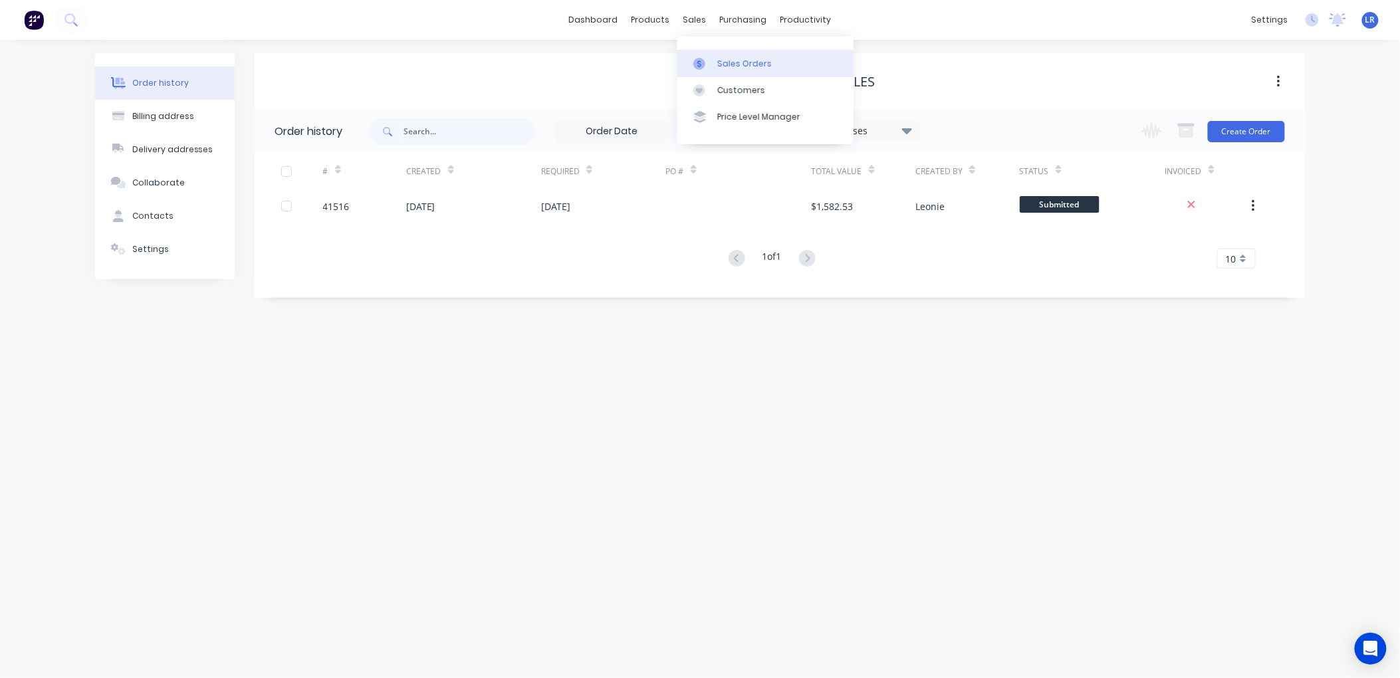
click at [723, 58] on div "Sales Orders" at bounding box center [744, 64] width 55 height 12
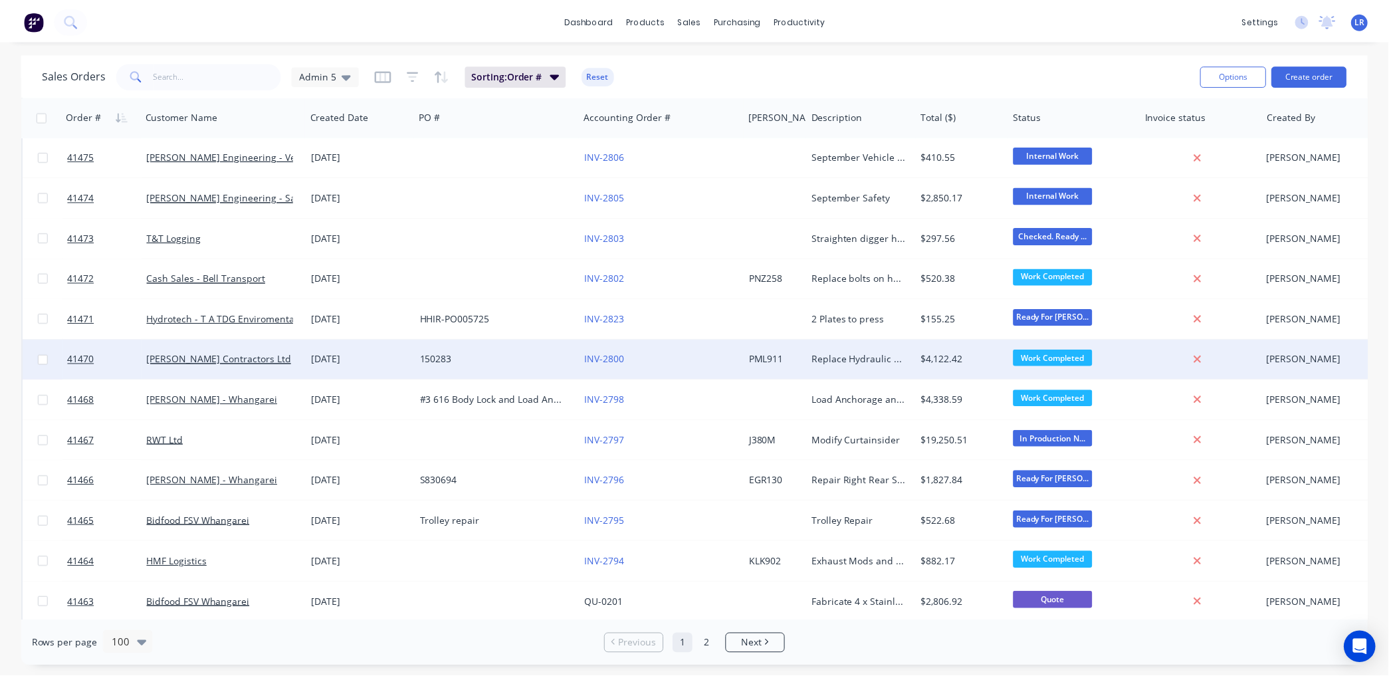
scroll to position [1772, 0]
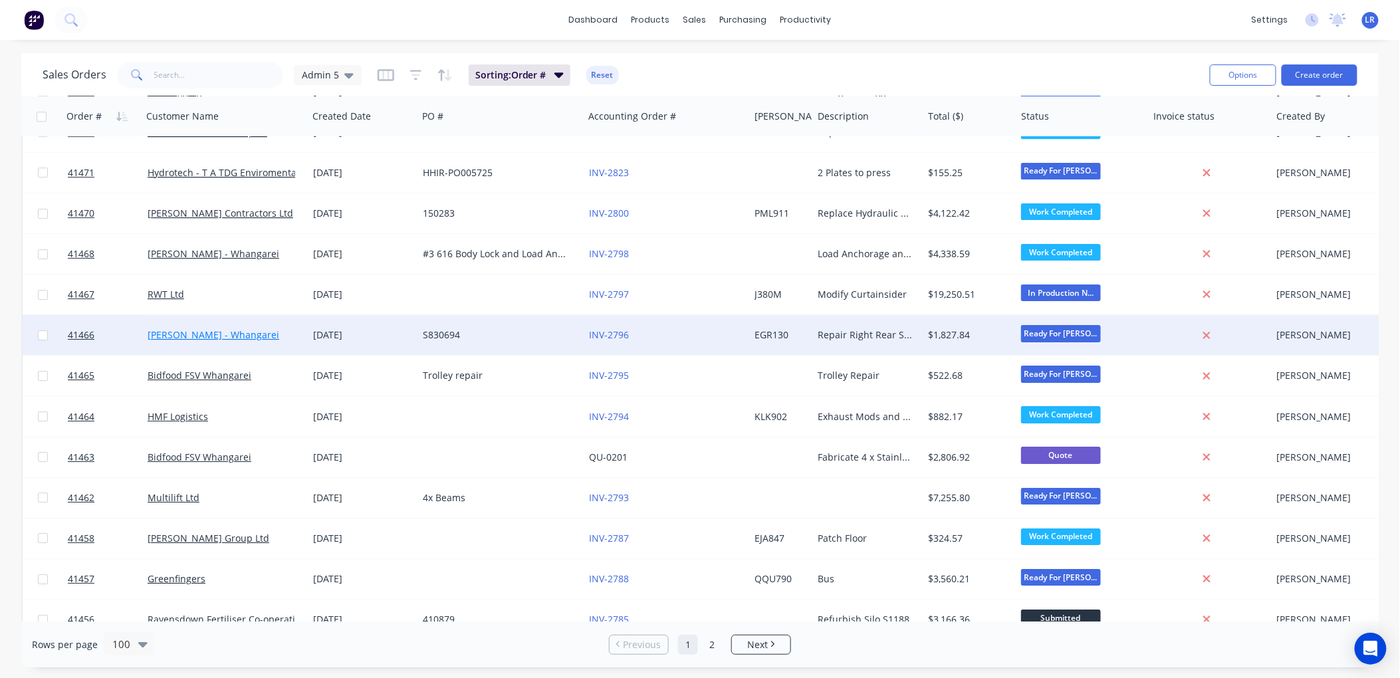
click at [239, 334] on link "[PERSON_NAME] - Whangarei" at bounding box center [214, 334] width 132 height 13
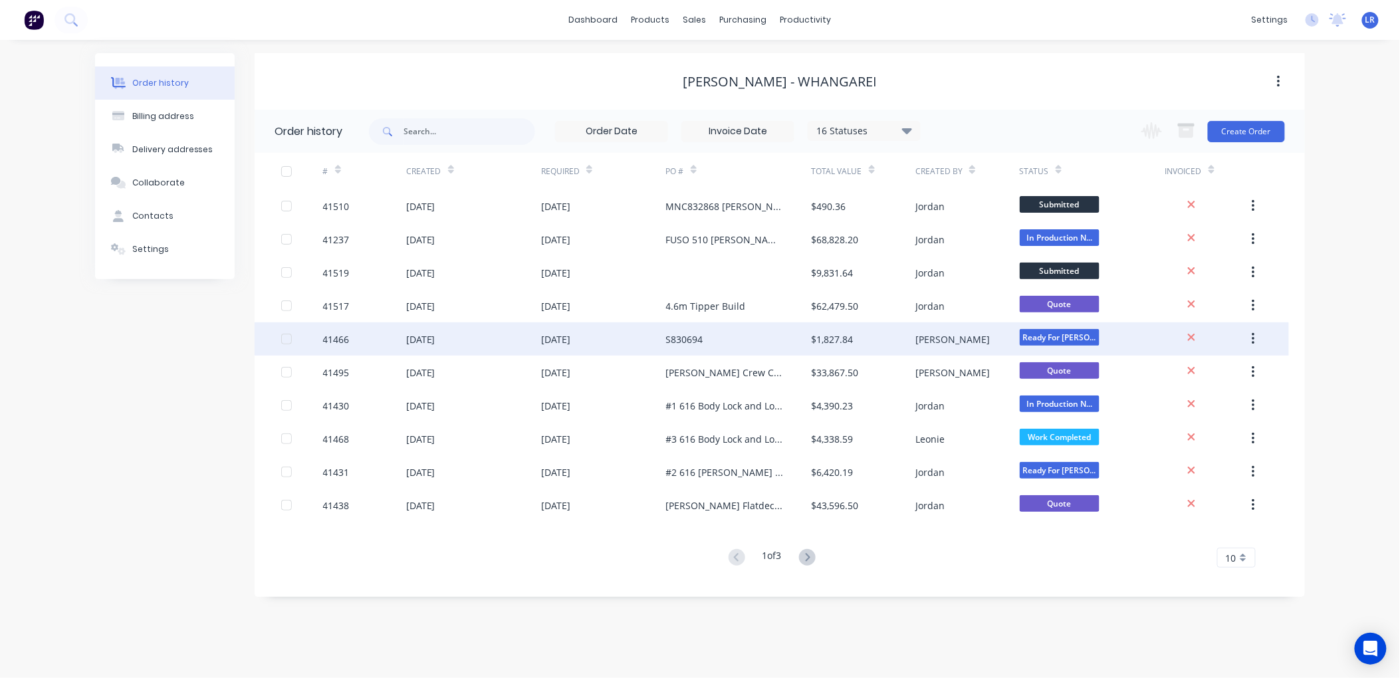
click at [375, 333] on div "41466" at bounding box center [364, 338] width 83 height 33
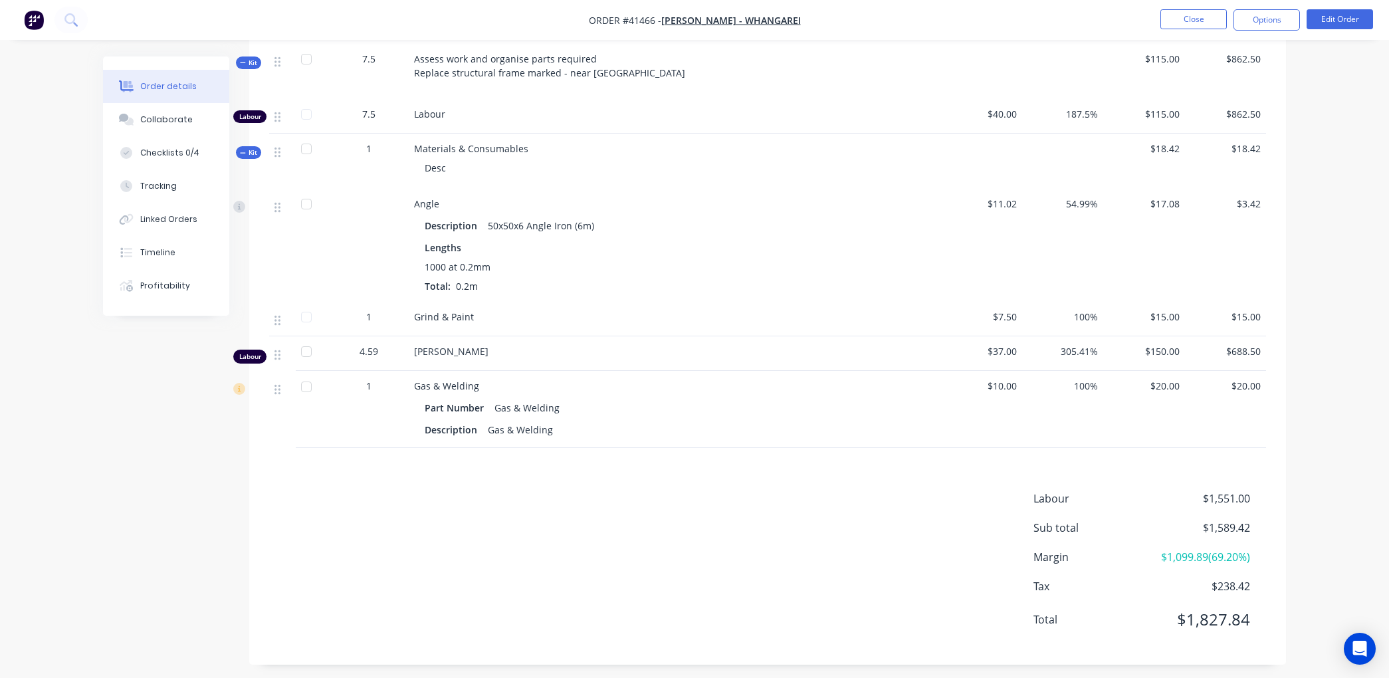
scroll to position [288, 0]
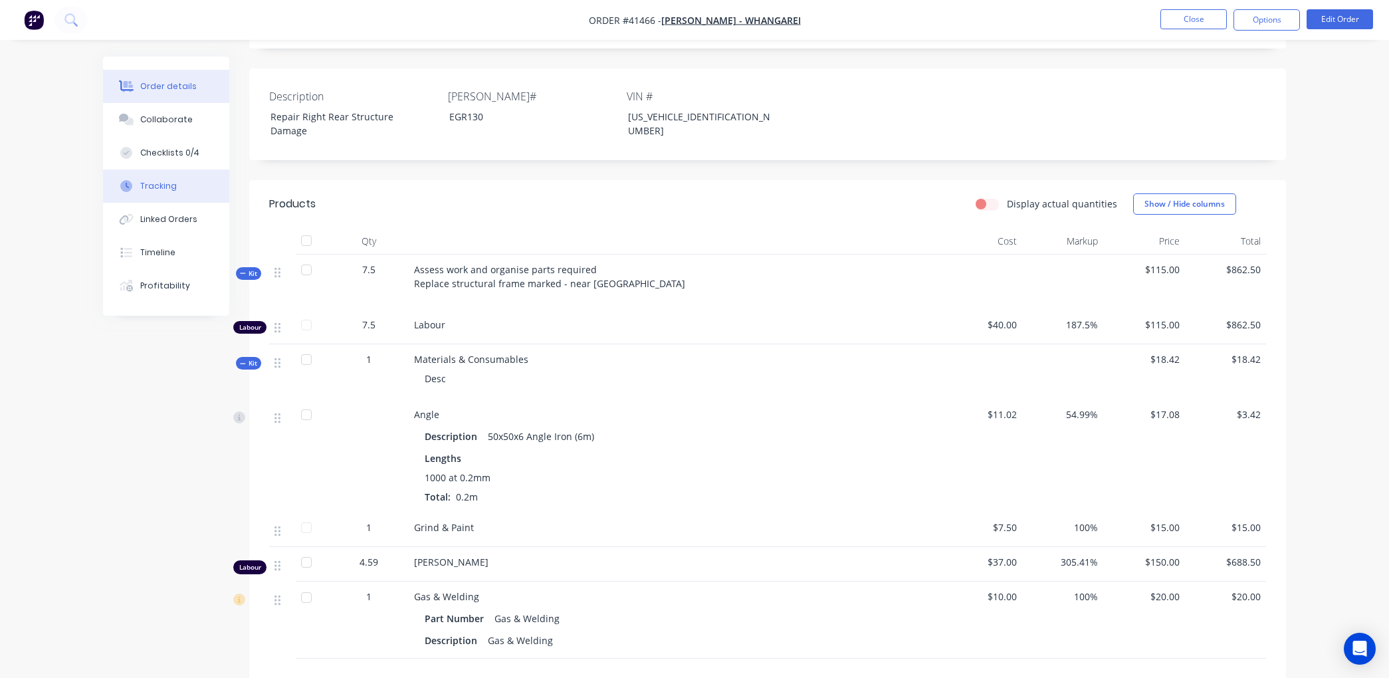
click at [154, 180] on div "Tracking" at bounding box center [158, 186] width 37 height 12
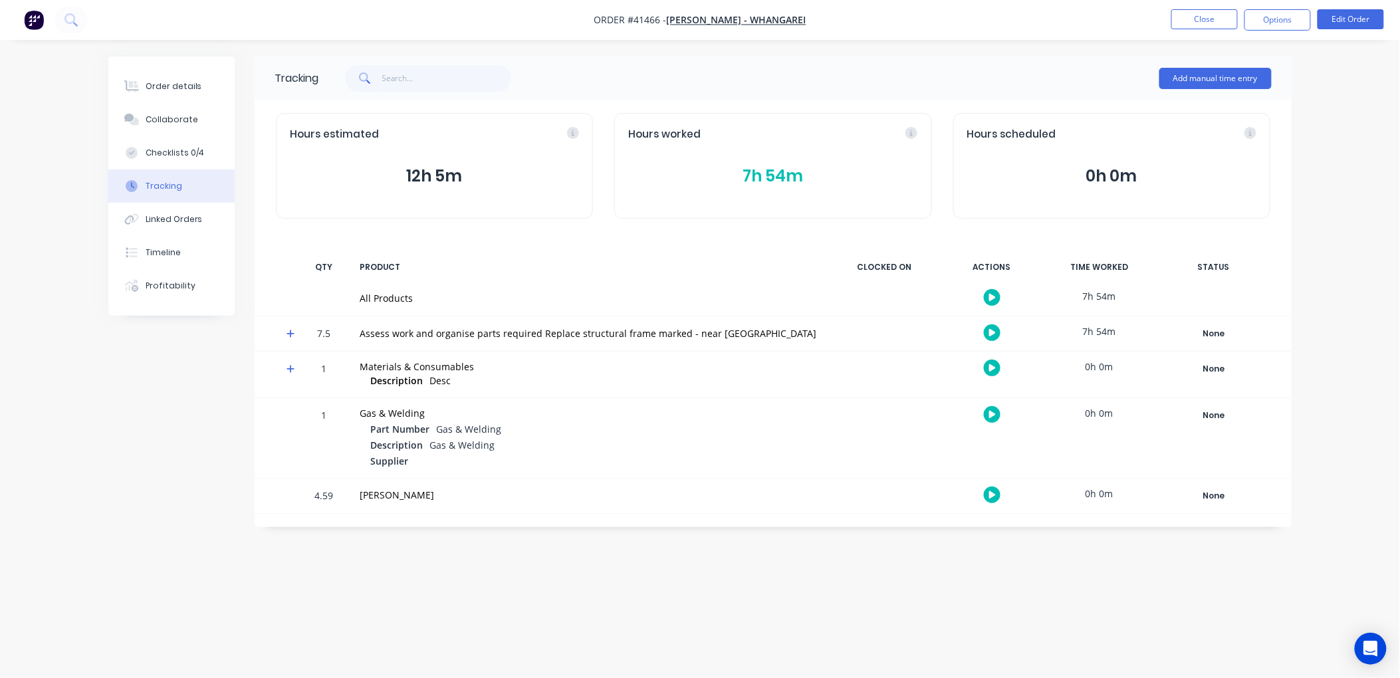
click at [774, 168] on button "7h 54m" at bounding box center [772, 176] width 289 height 25
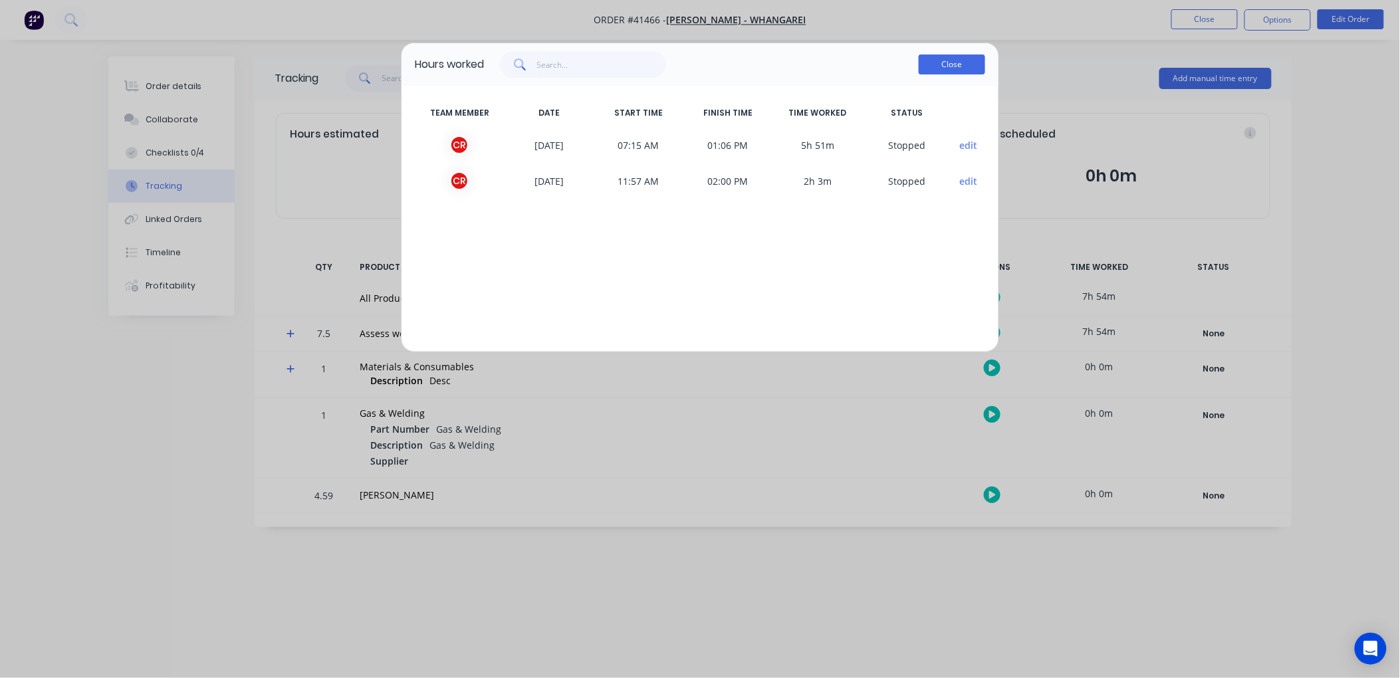
click at [961, 61] on button "Close" at bounding box center [952, 65] width 66 height 20
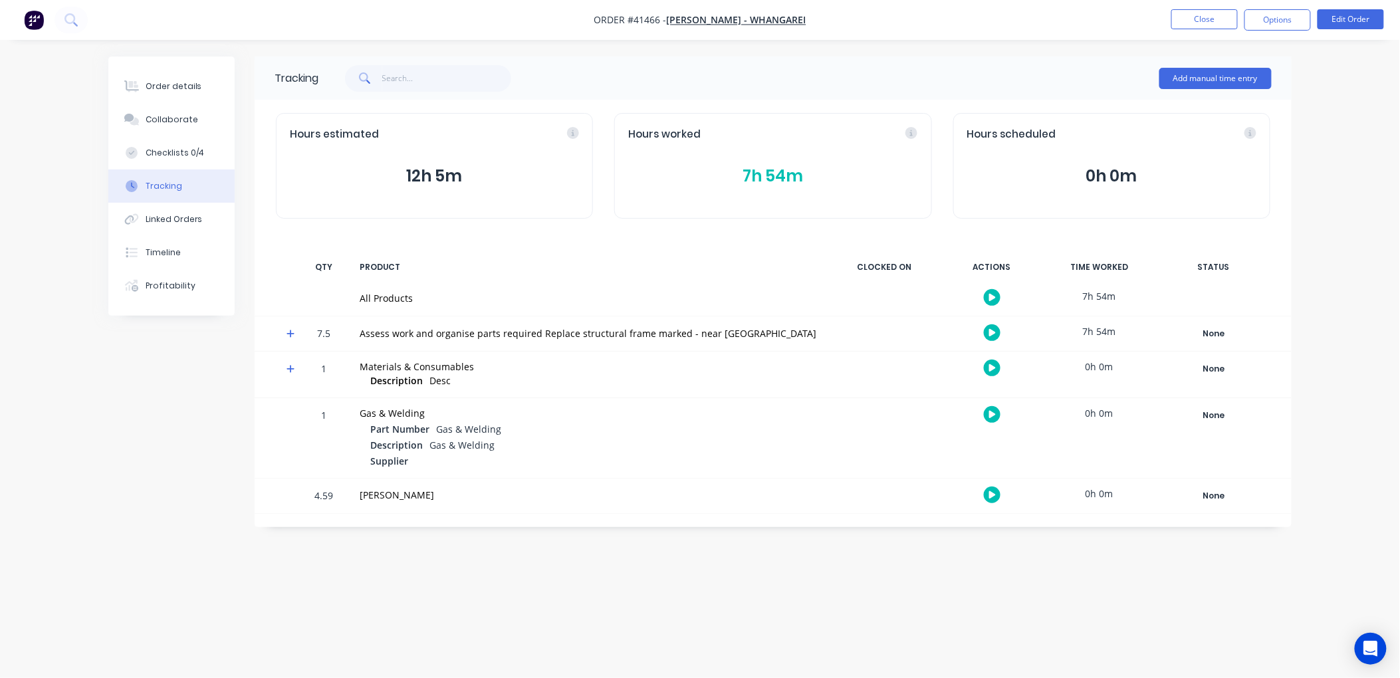
click at [992, 491] on icon "button" at bounding box center [992, 495] width 7 height 9
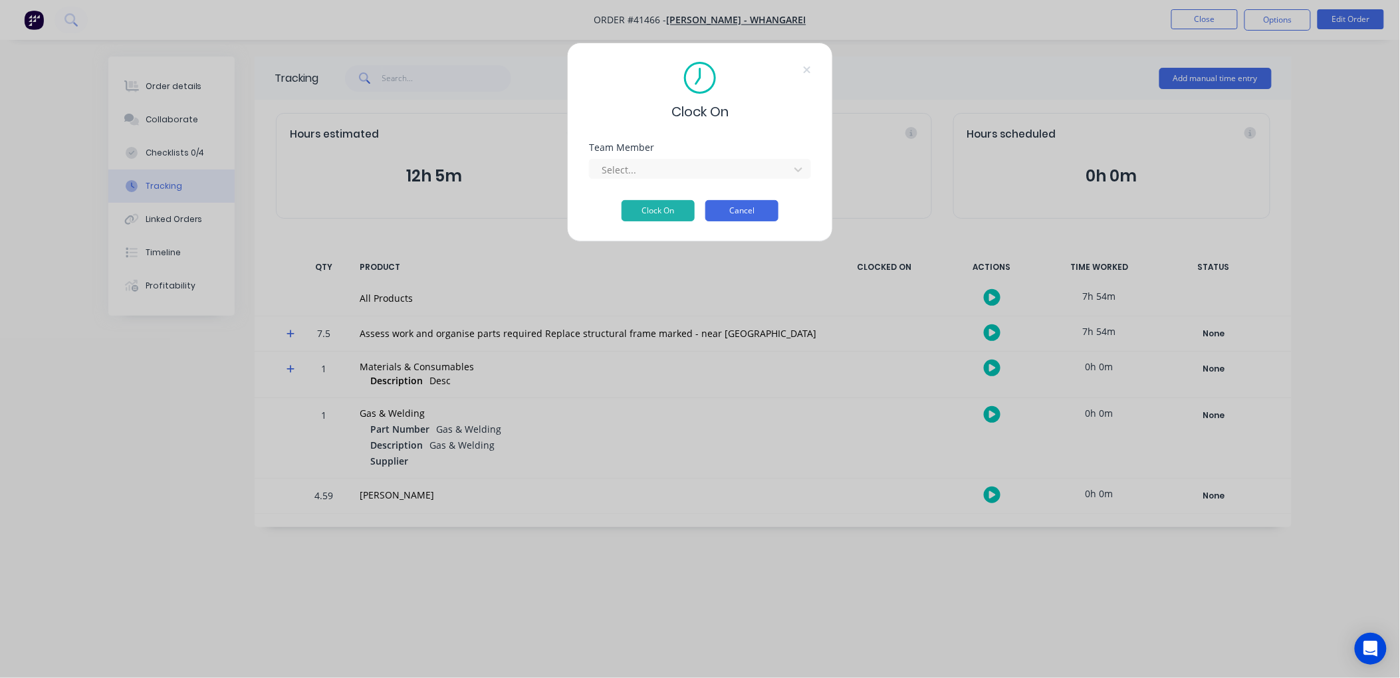
click at [762, 203] on button "Cancel" at bounding box center [741, 210] width 73 height 21
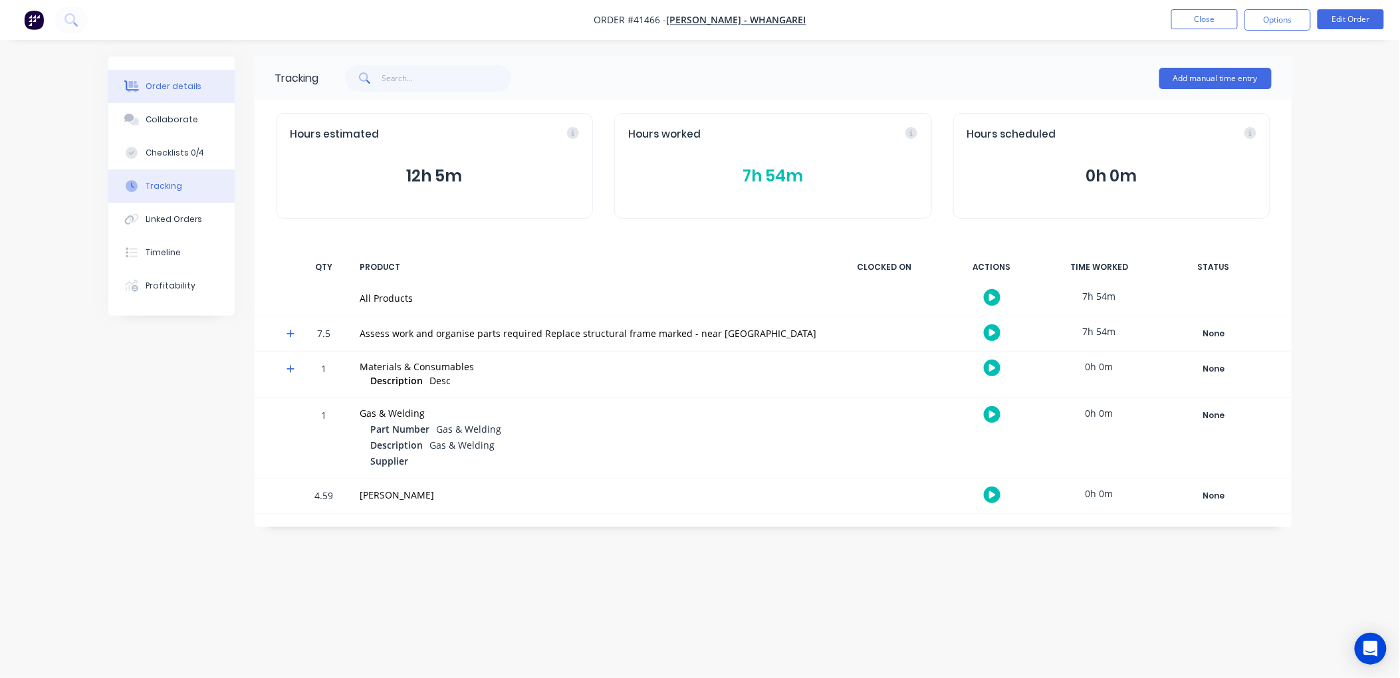
click at [183, 78] on button "Order details" at bounding box center [171, 86] width 126 height 33
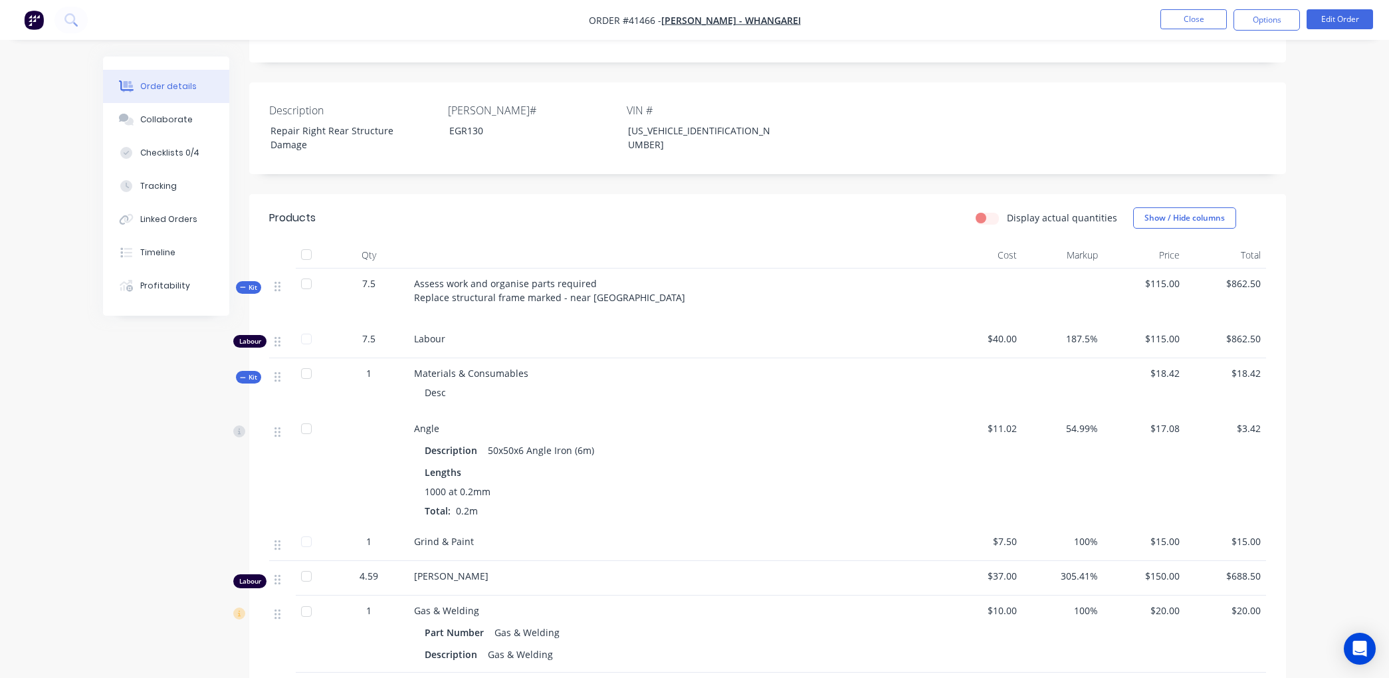
scroll to position [369, 0]
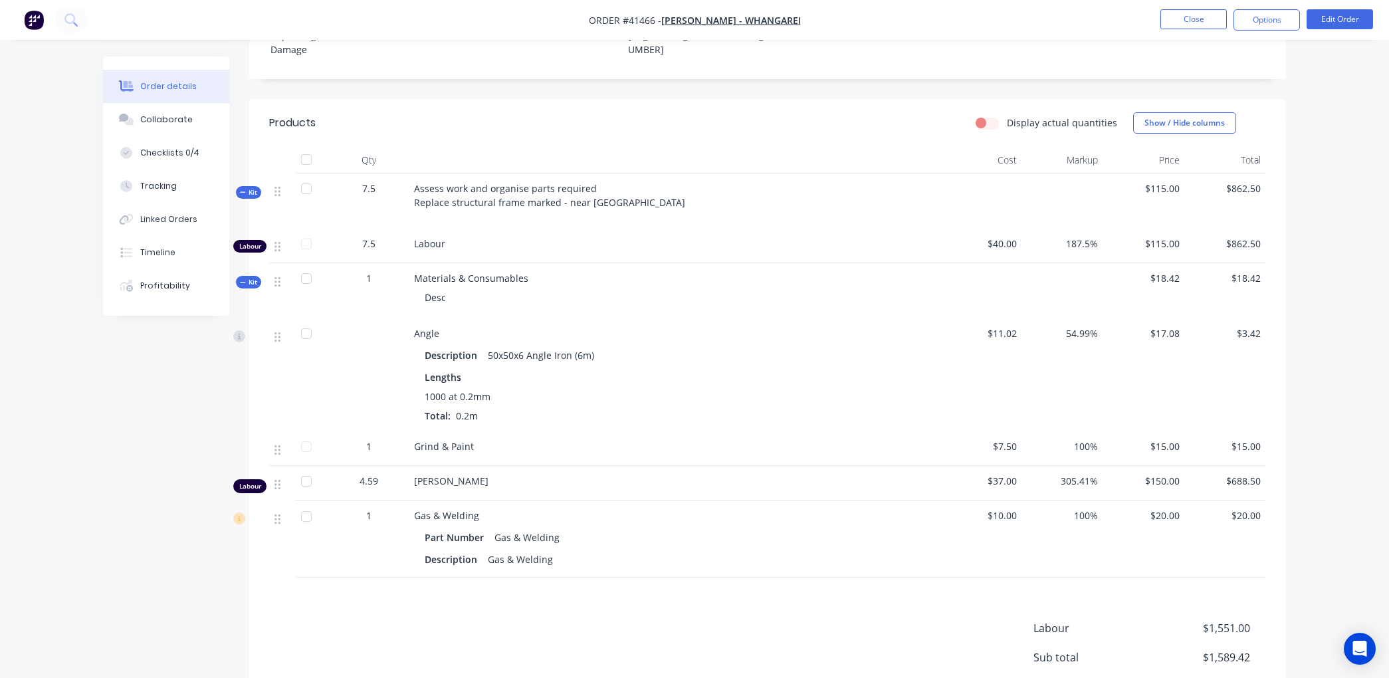
click at [161, 83] on div "Order details" at bounding box center [168, 86] width 57 height 12
click at [1343, 16] on button "Edit Order" at bounding box center [1340, 19] width 66 height 20
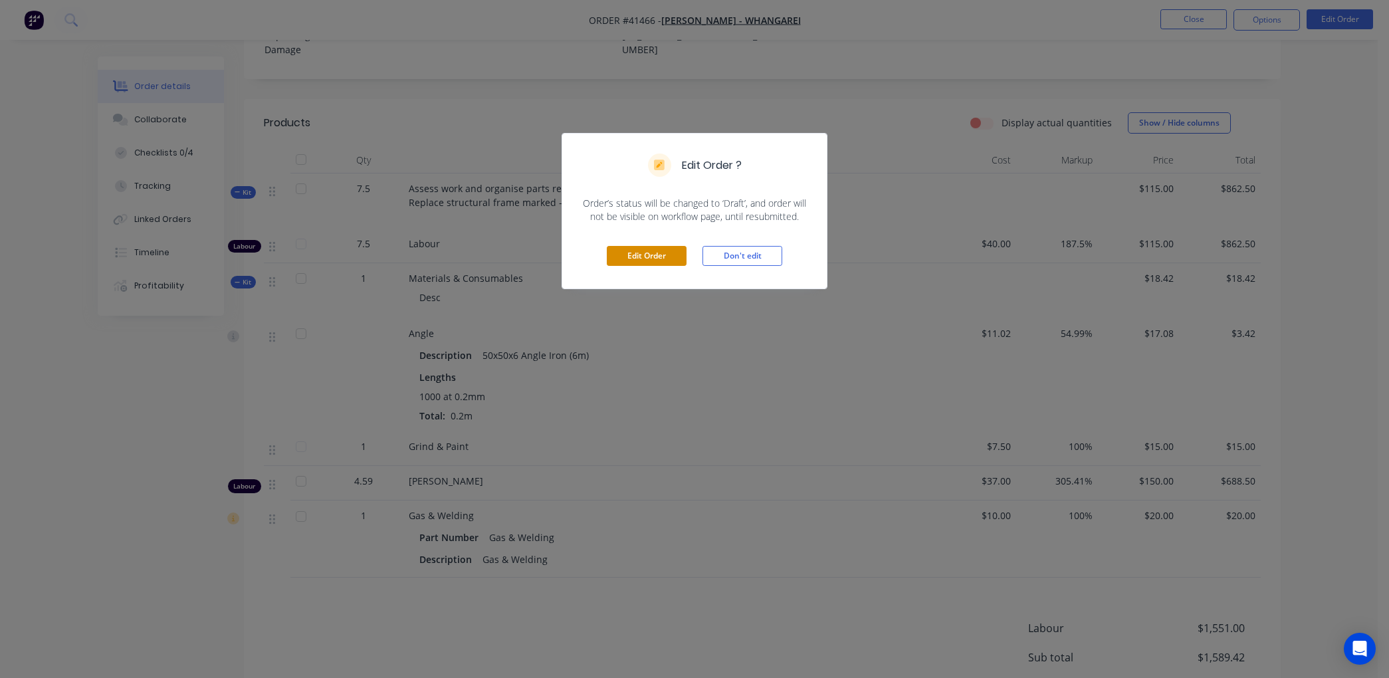
click at [645, 250] on button "Edit Order" at bounding box center [647, 256] width 80 height 20
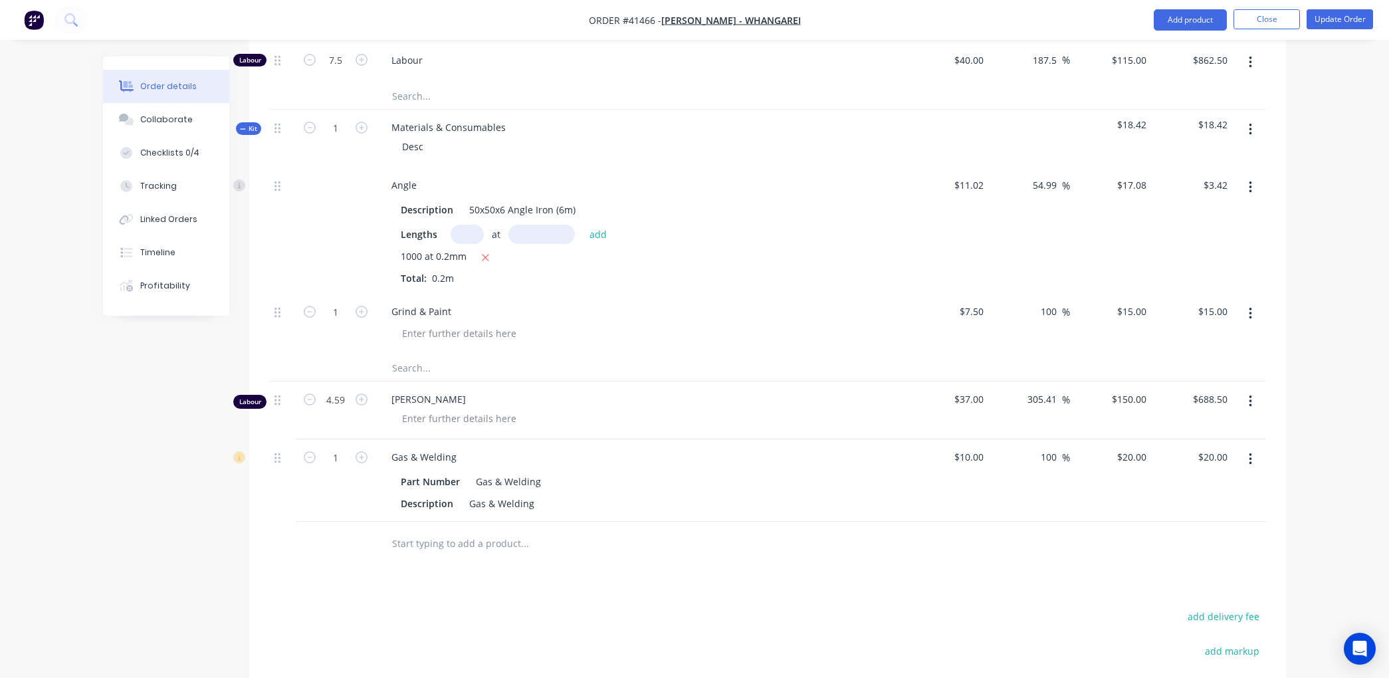
scroll to position [665, 0]
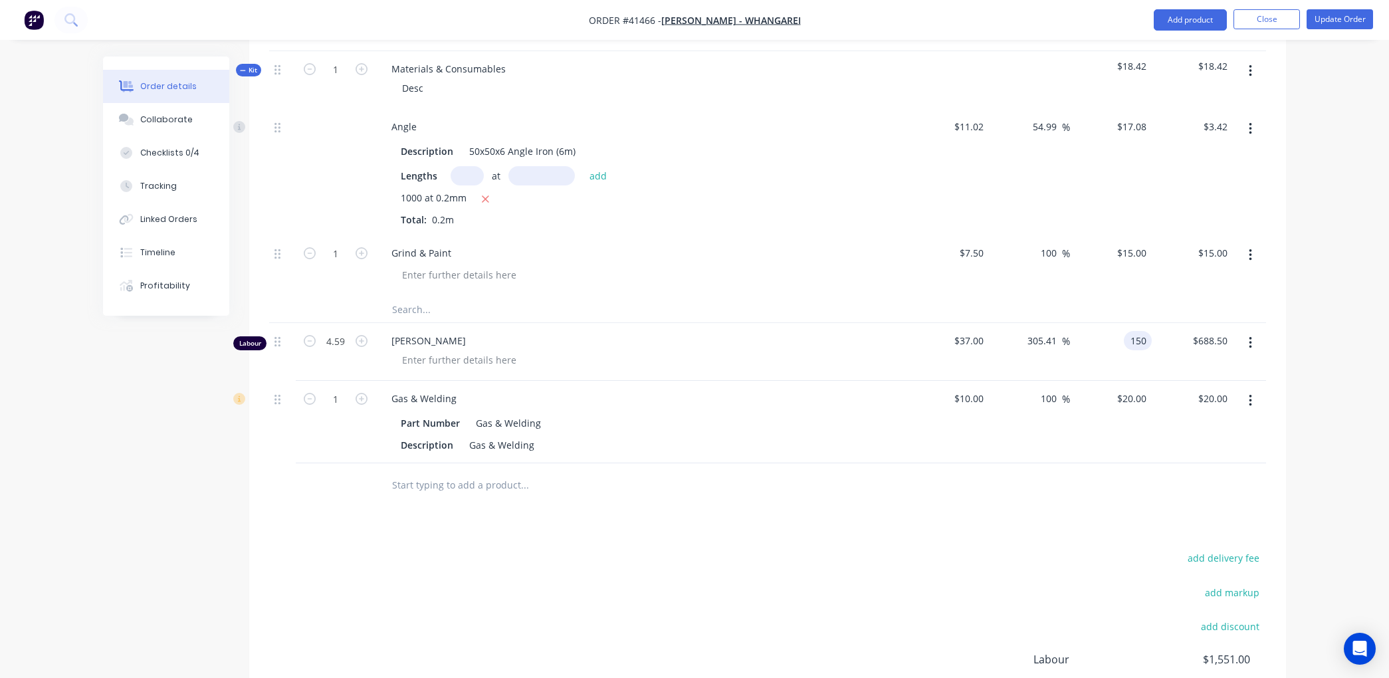
click at [1149, 331] on input "150" at bounding box center [1140, 340] width 23 height 19
type input "0"
type input "-100"
type input "$0.00"
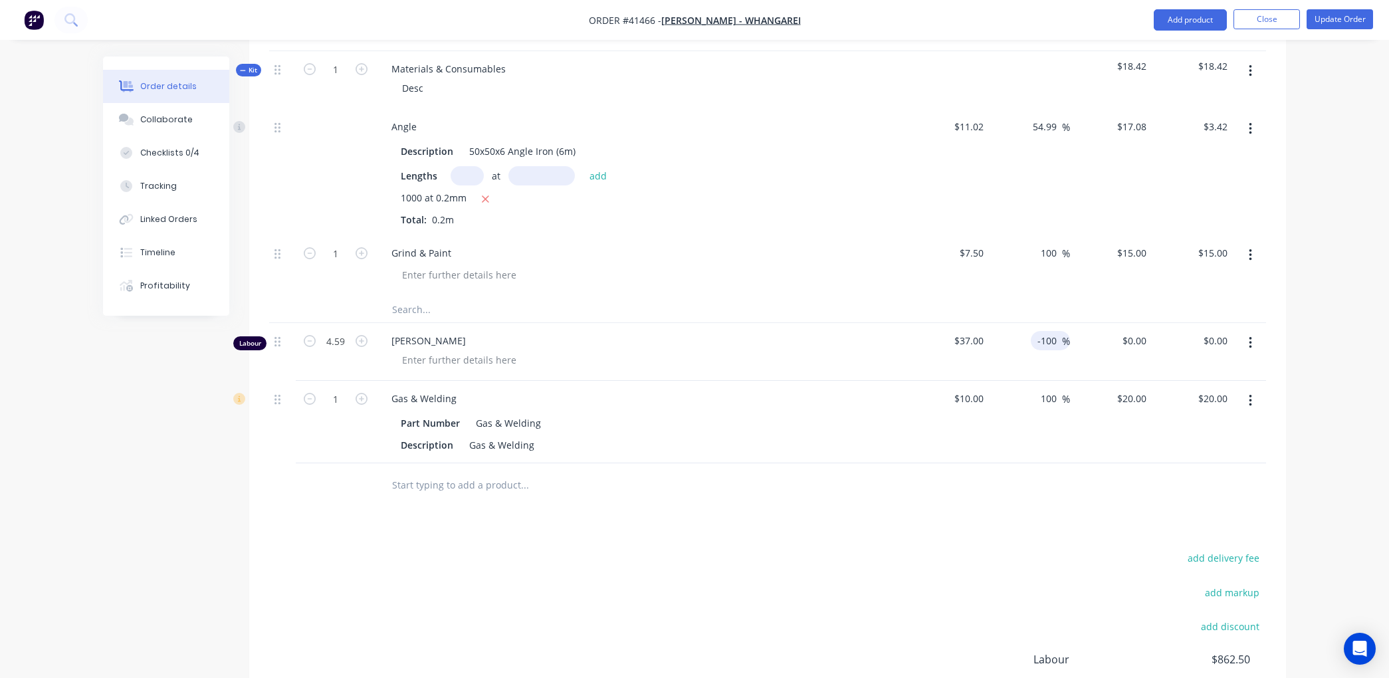
drag, startPoint x: 1058, startPoint y: 323, endPoint x: 1039, endPoint y: 323, distance: 19.3
click at [1039, 331] on input "-100" at bounding box center [1049, 340] width 26 height 19
type input "0"
type input "37"
type input "$169.83"
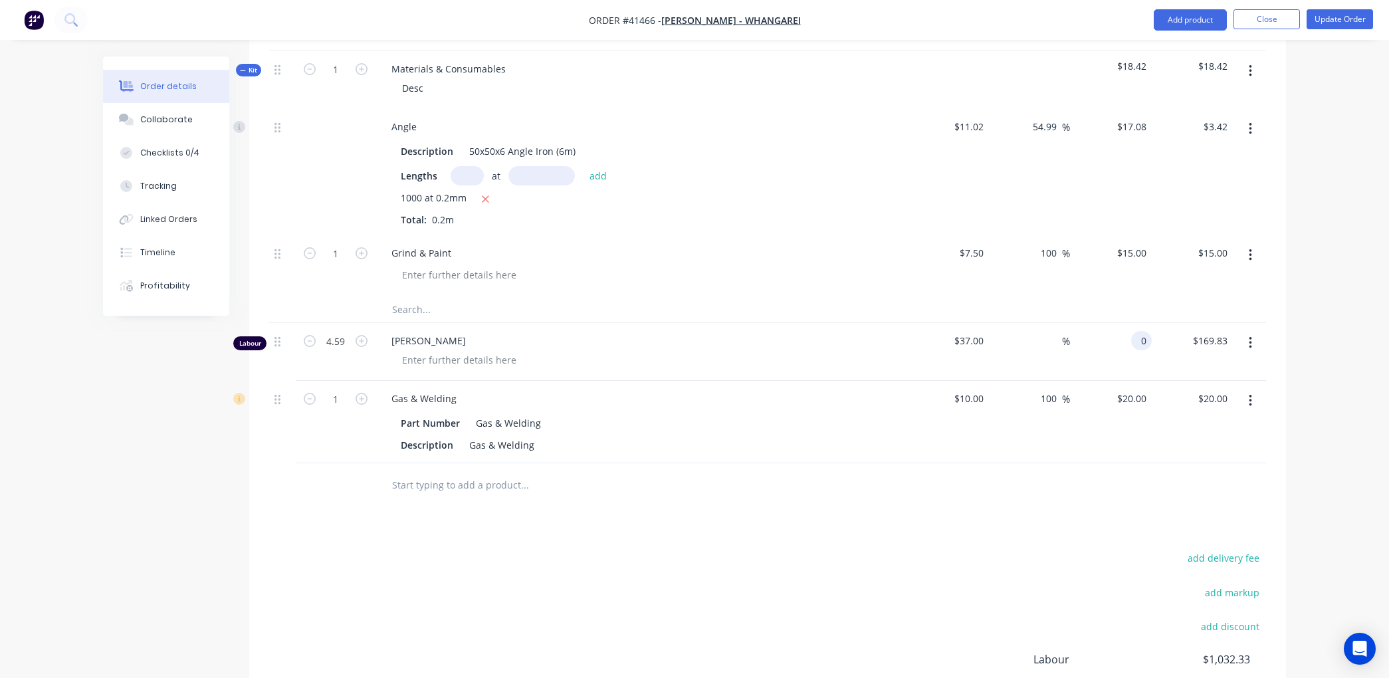
type input "0"
type input "-100"
type input "$0.00"
click at [840, 471] on div at bounding box center [615, 484] width 468 height 27
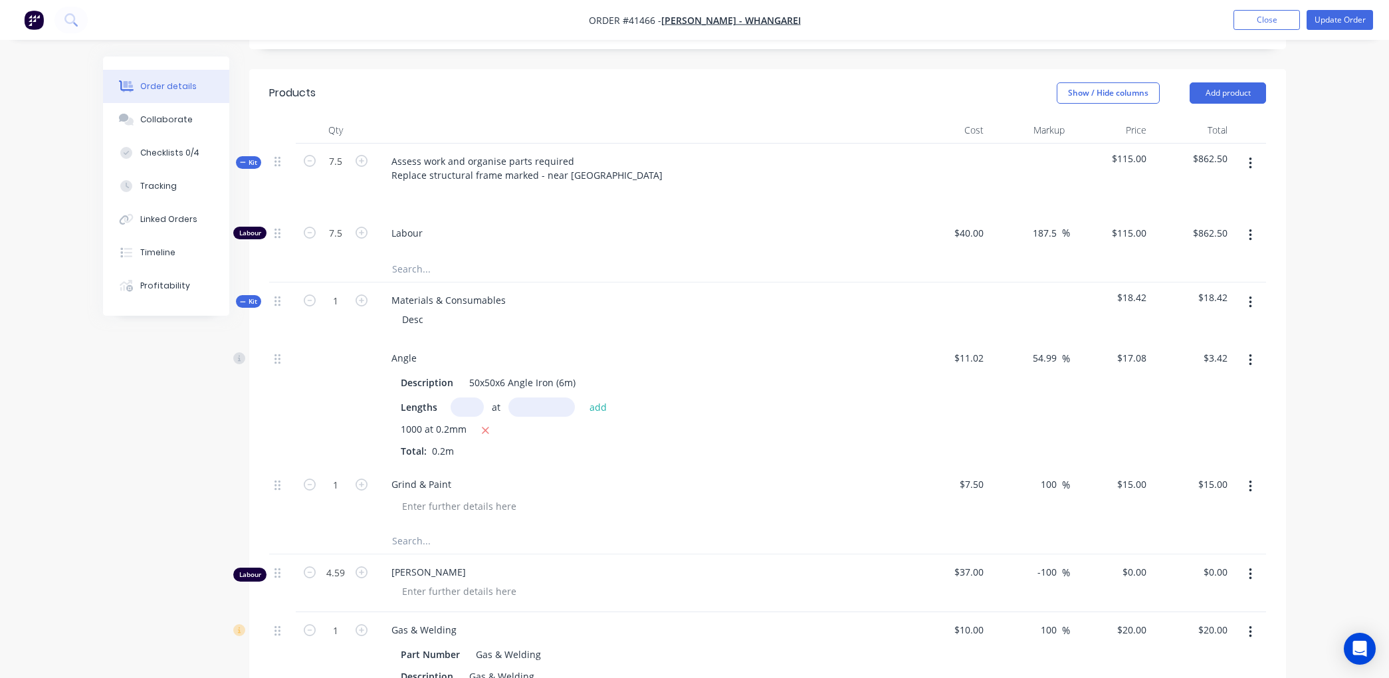
scroll to position [443, 0]
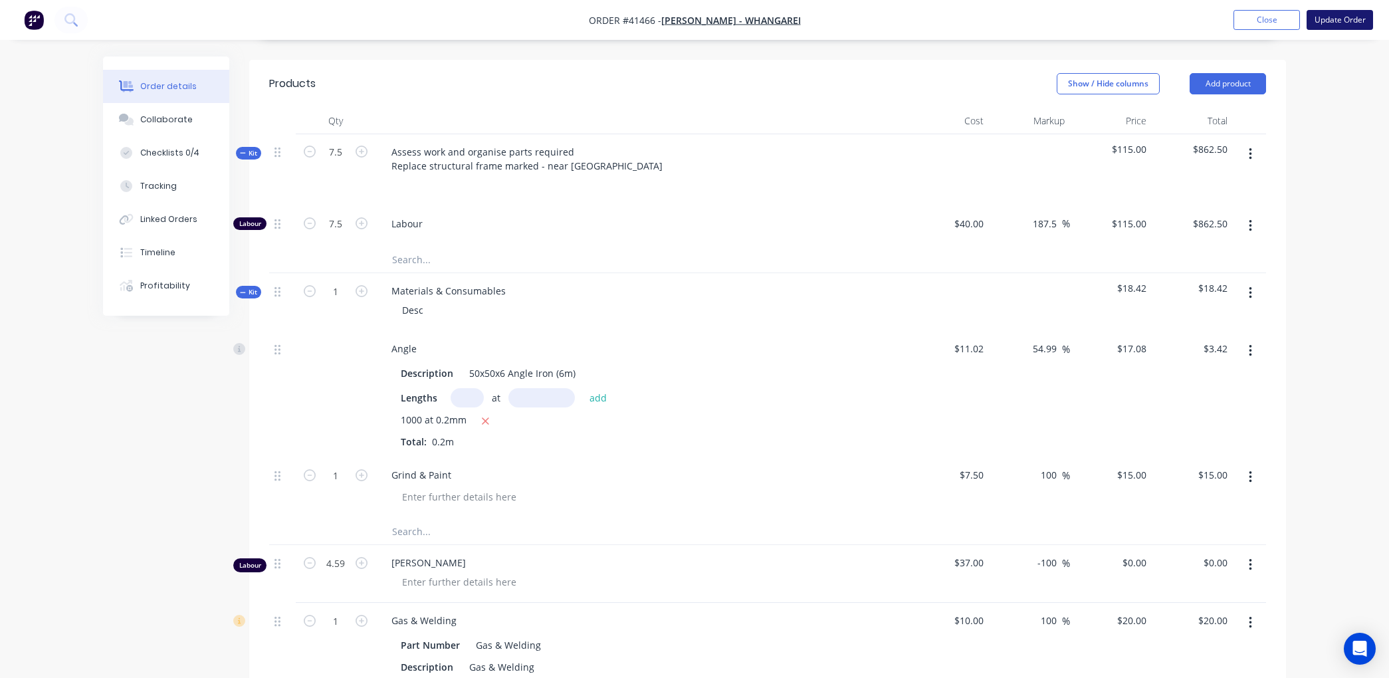
click at [1334, 17] on button "Update Order" at bounding box center [1340, 20] width 66 height 20
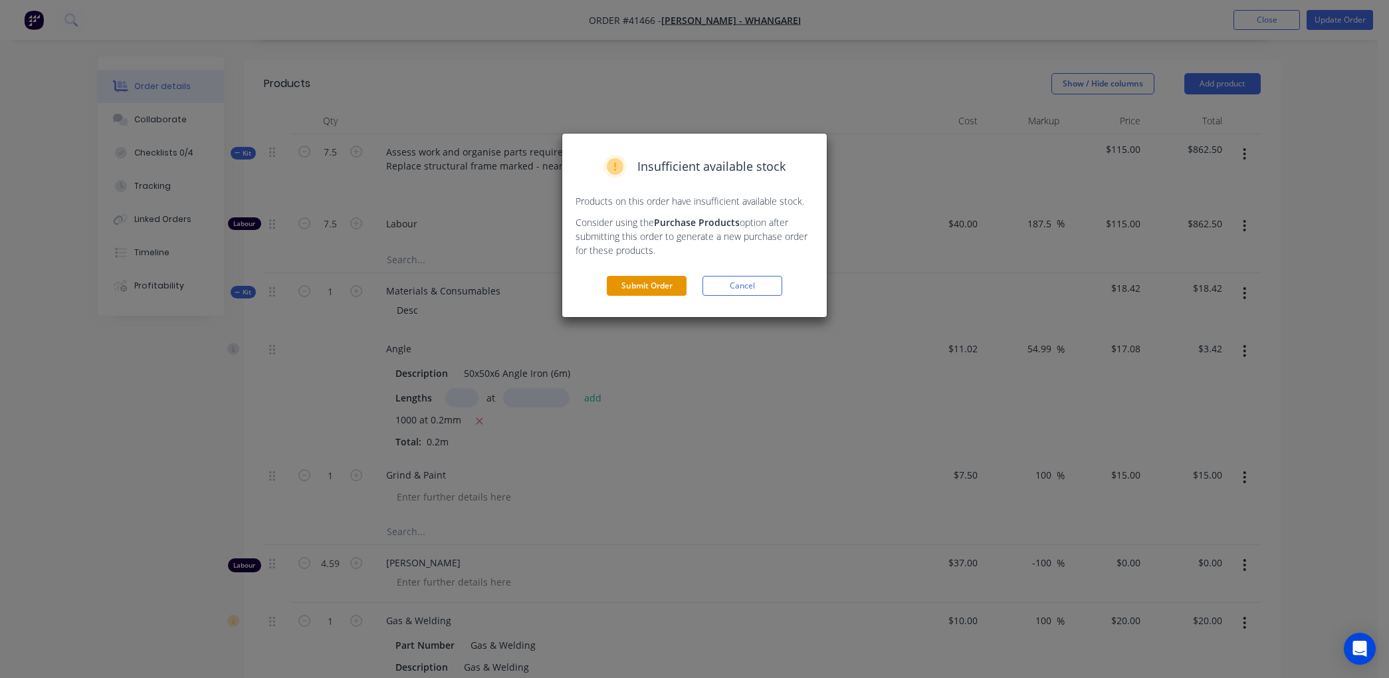
click at [632, 277] on button "Submit Order" at bounding box center [647, 286] width 80 height 20
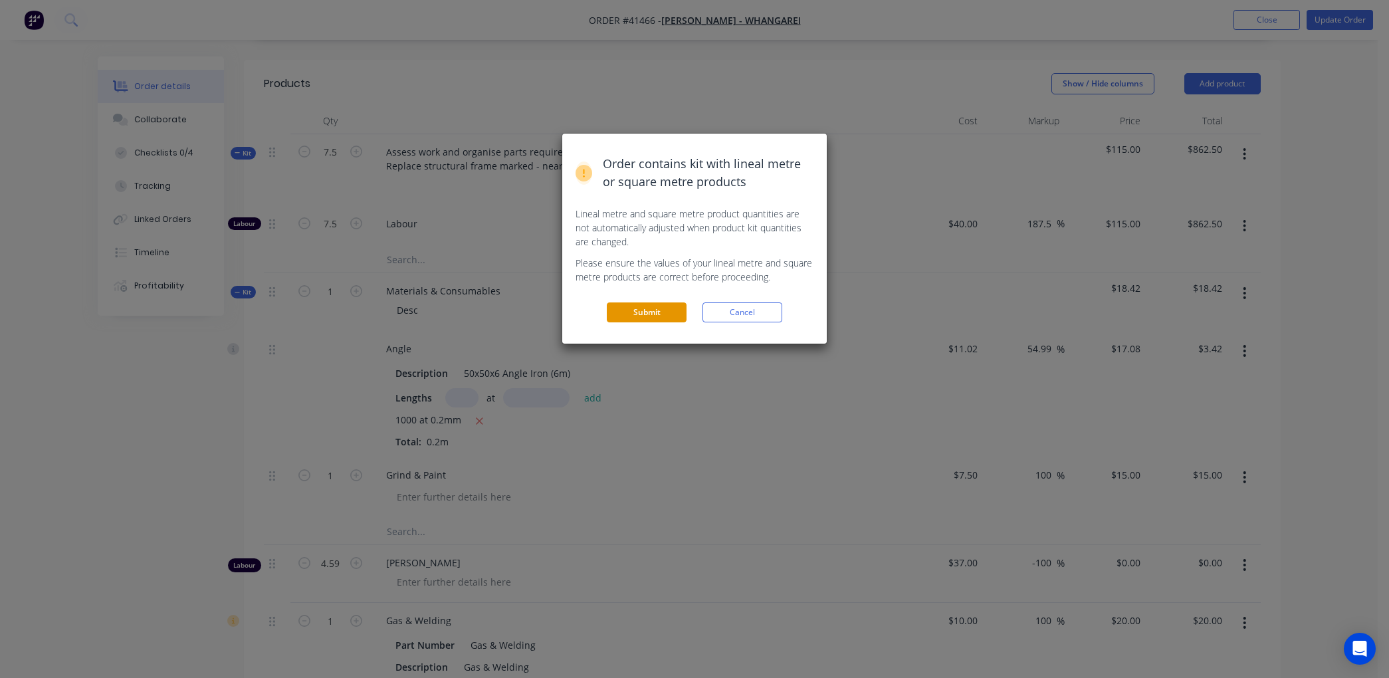
click at [645, 307] on button "Submit" at bounding box center [647, 312] width 80 height 20
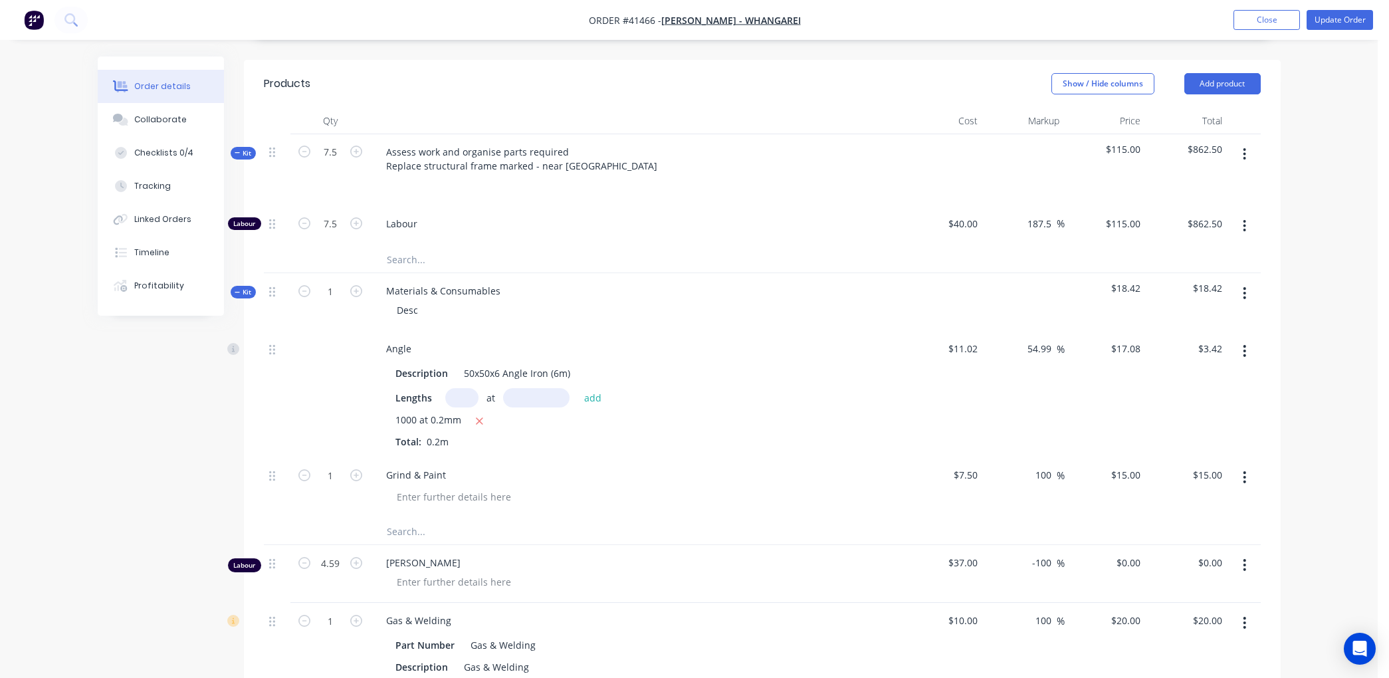
scroll to position [457, 0]
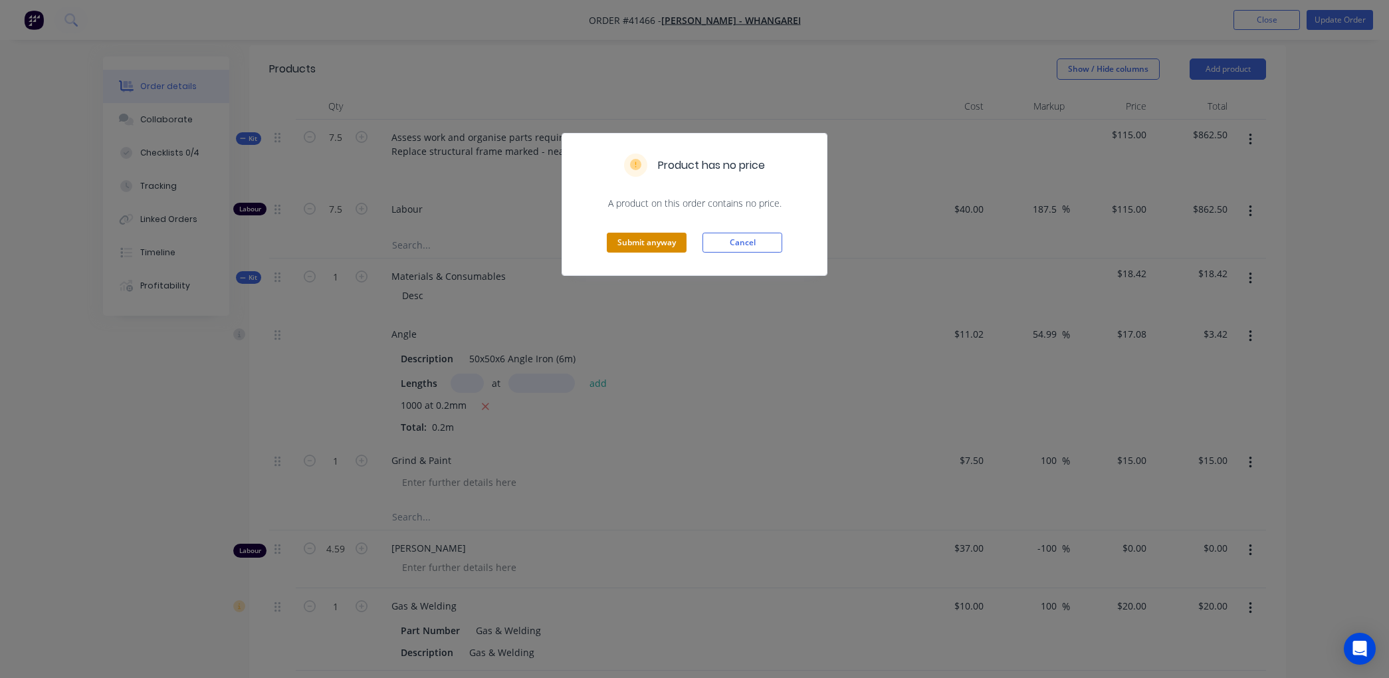
click at [653, 241] on button "Submit anyway" at bounding box center [647, 243] width 80 height 20
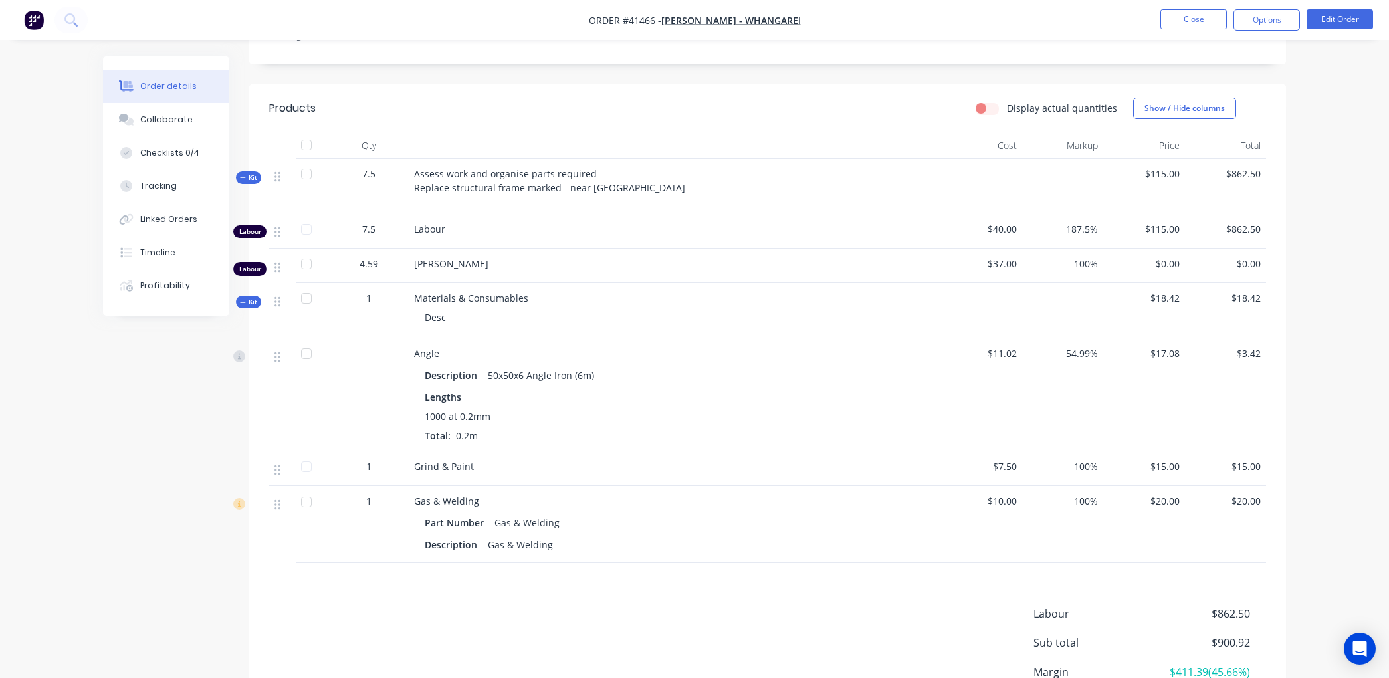
scroll to position [362, 0]
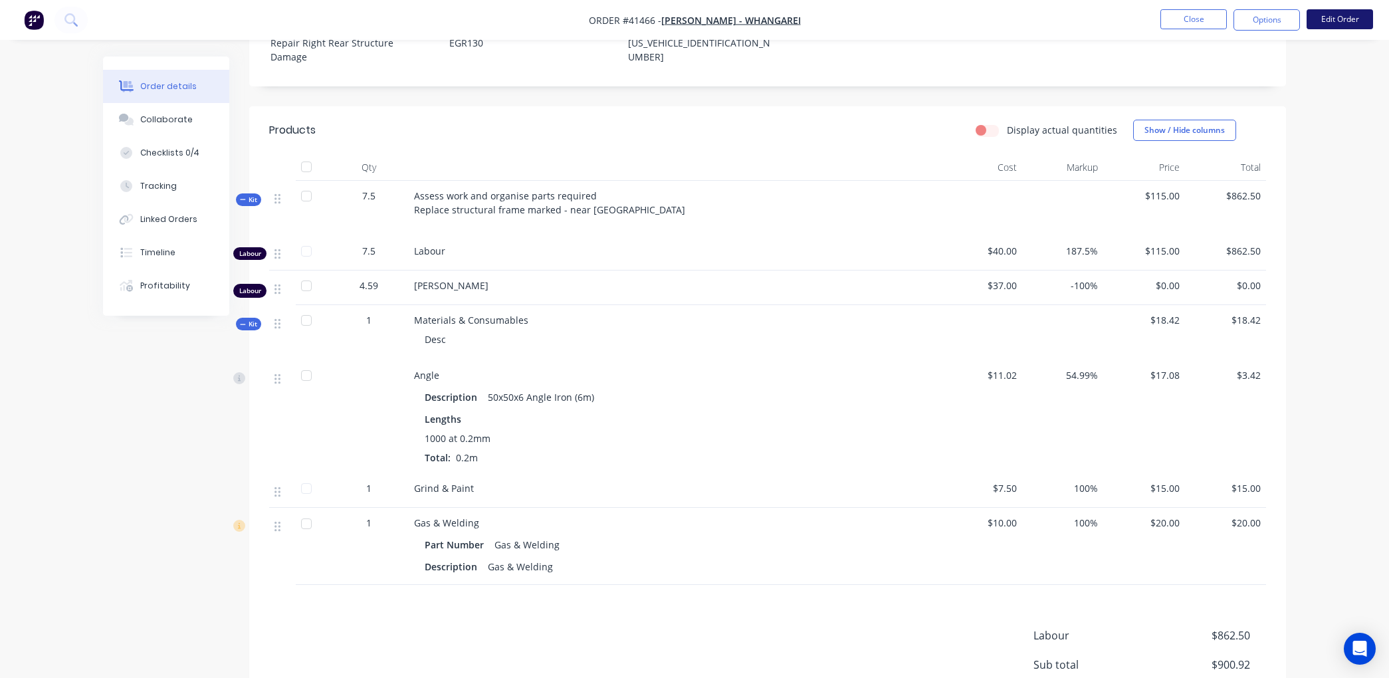
click at [1331, 16] on button "Edit Order" at bounding box center [1340, 19] width 66 height 20
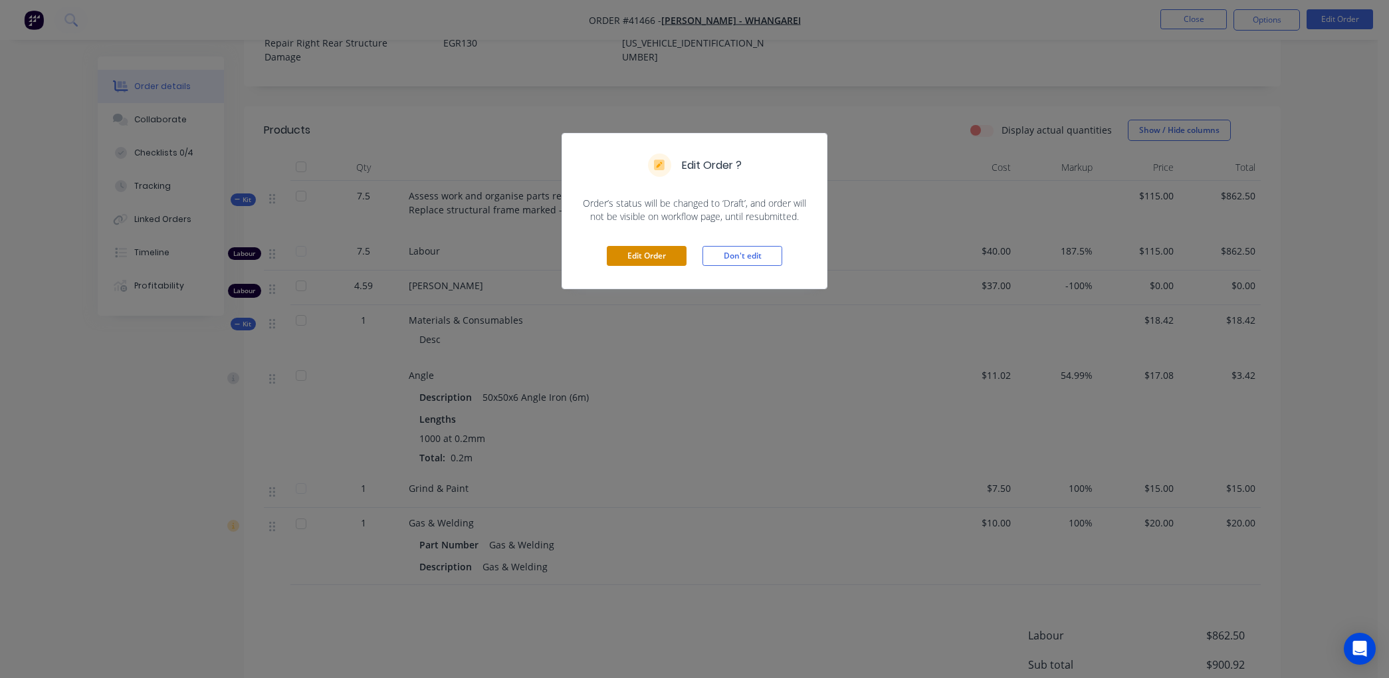
click at [660, 253] on button "Edit Order" at bounding box center [647, 256] width 80 height 20
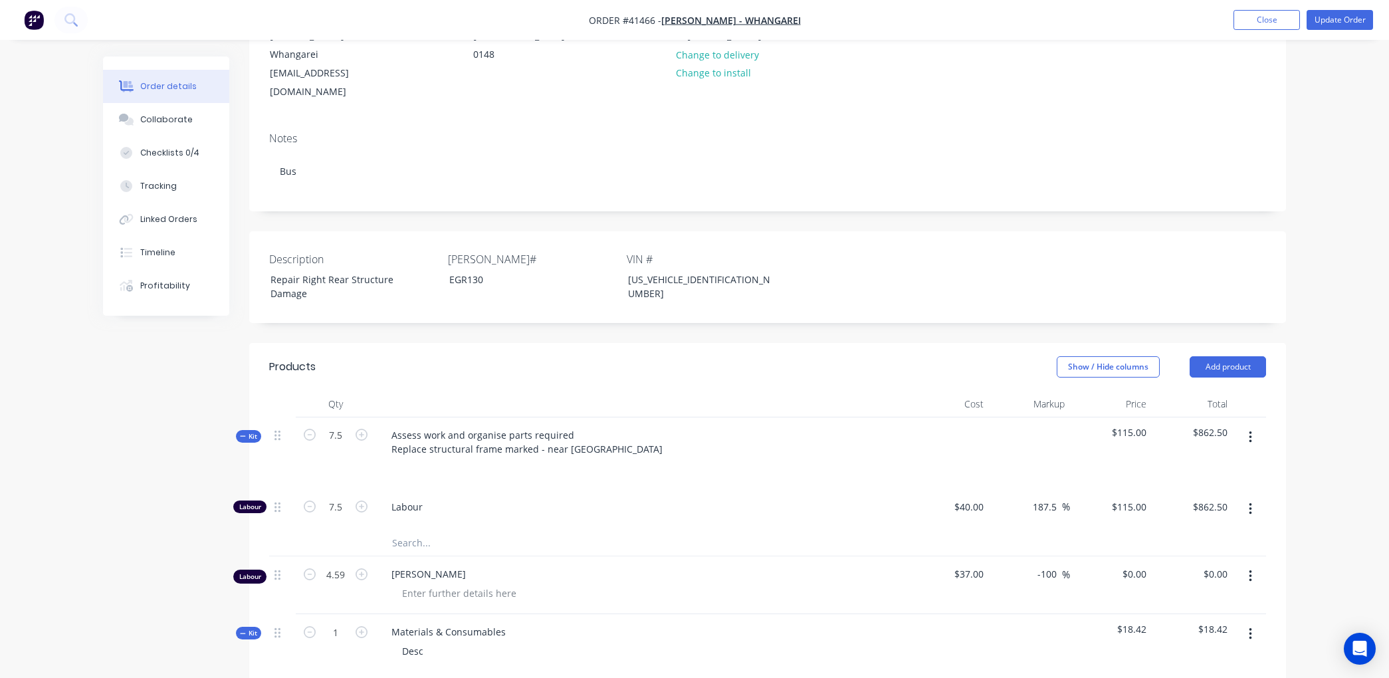
scroll to position [369, 0]
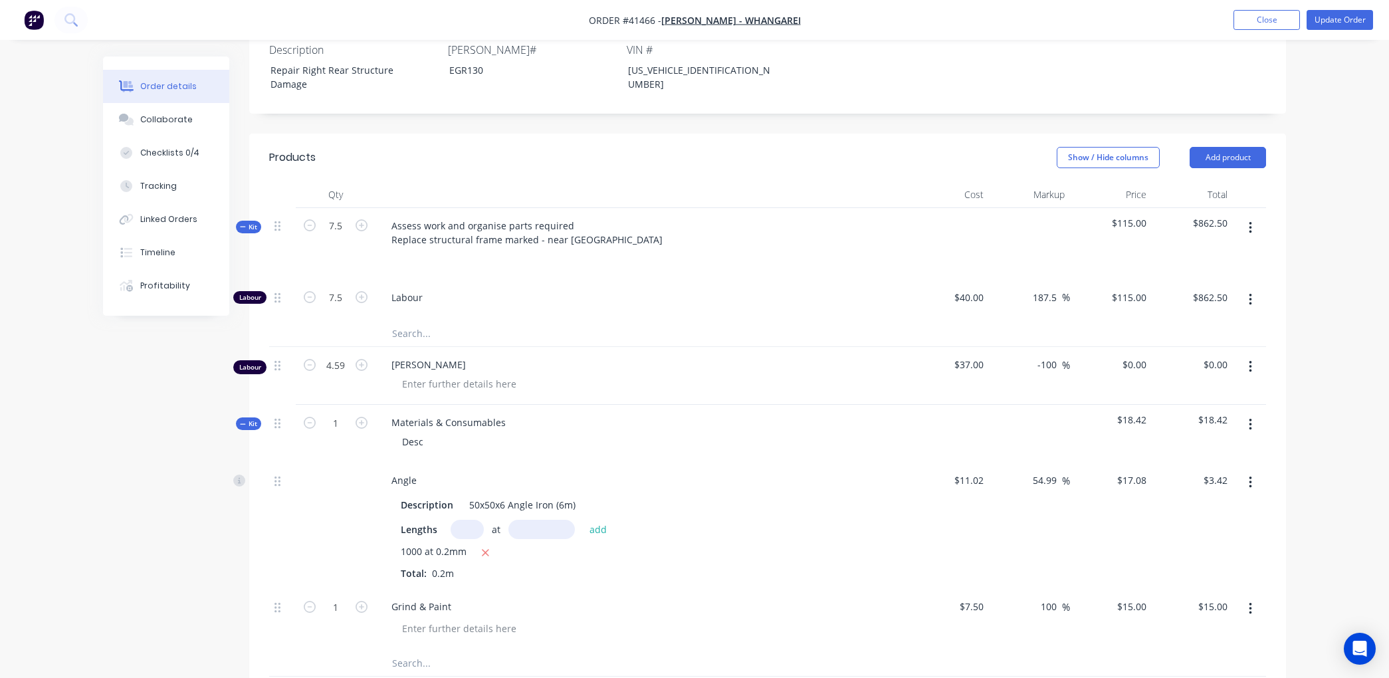
click at [1250, 361] on icon "button" at bounding box center [1250, 367] width 3 height 12
click at [1171, 472] on div "Delete" at bounding box center [1203, 481] width 102 height 19
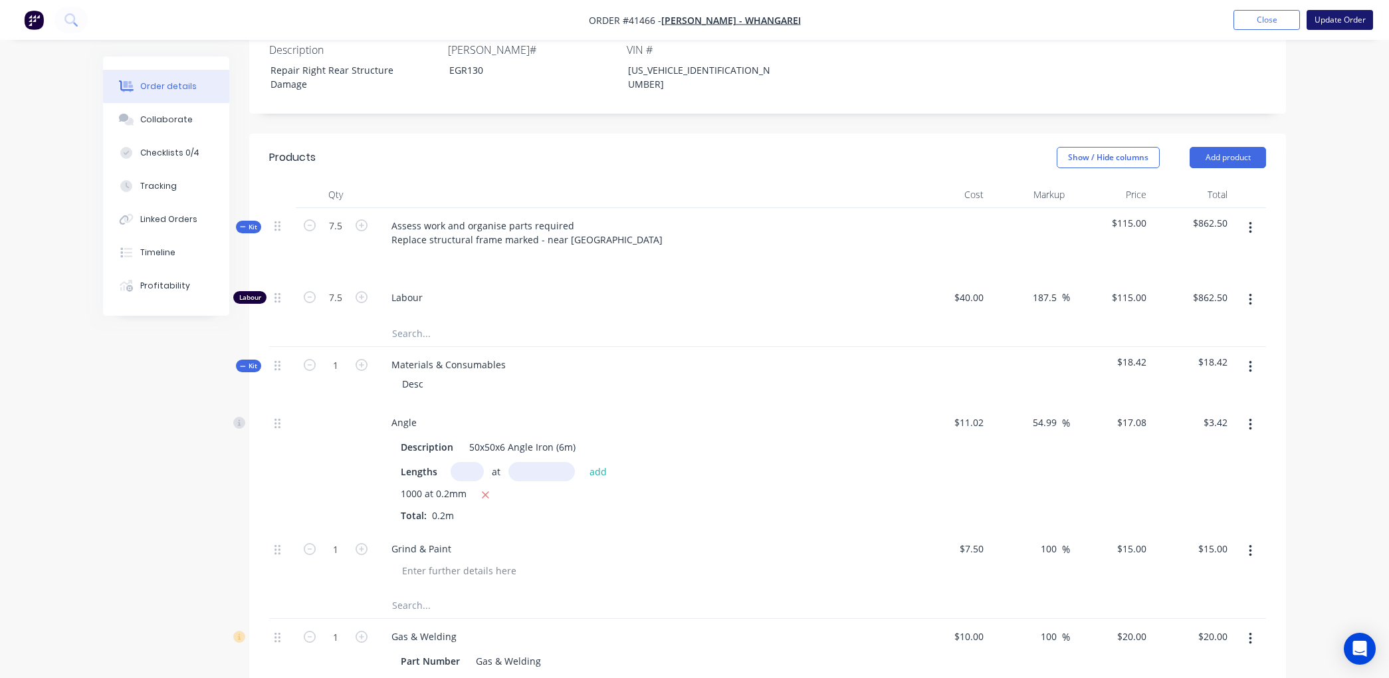
click at [1338, 17] on button "Update Order" at bounding box center [1340, 20] width 66 height 20
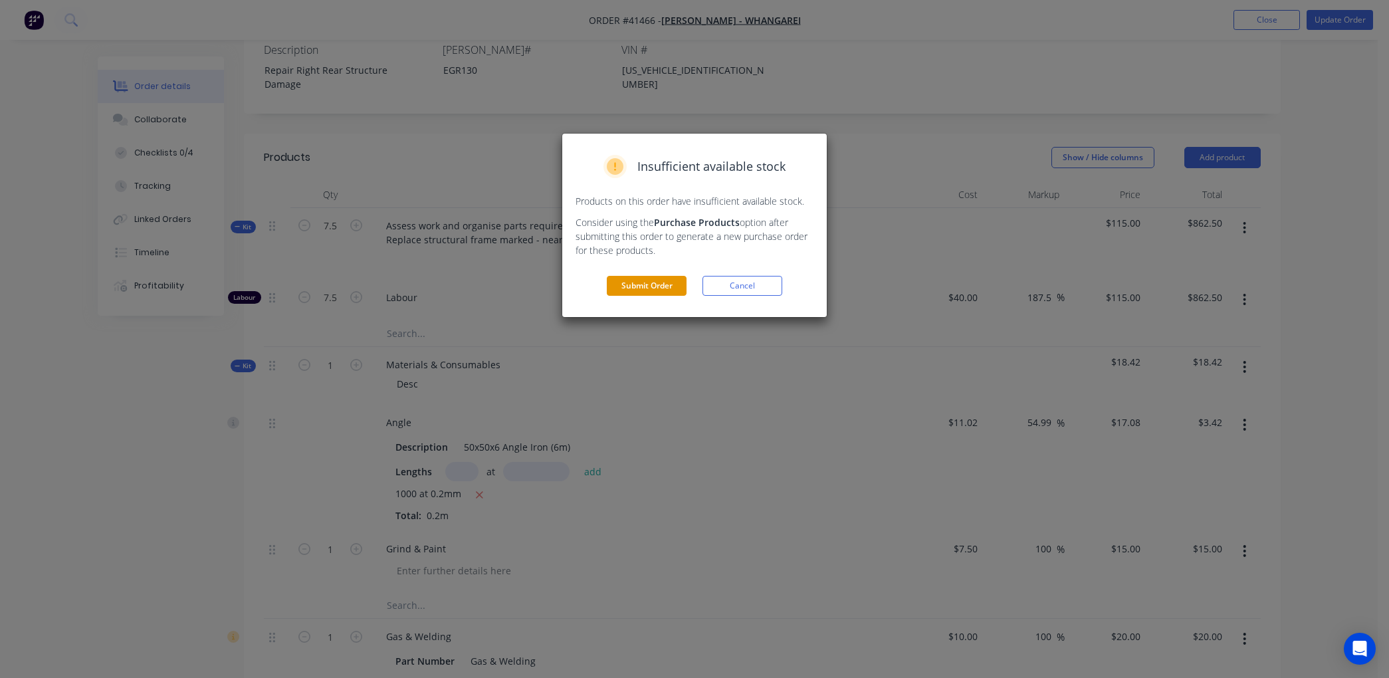
click at [636, 283] on button "Submit Order" at bounding box center [647, 286] width 80 height 20
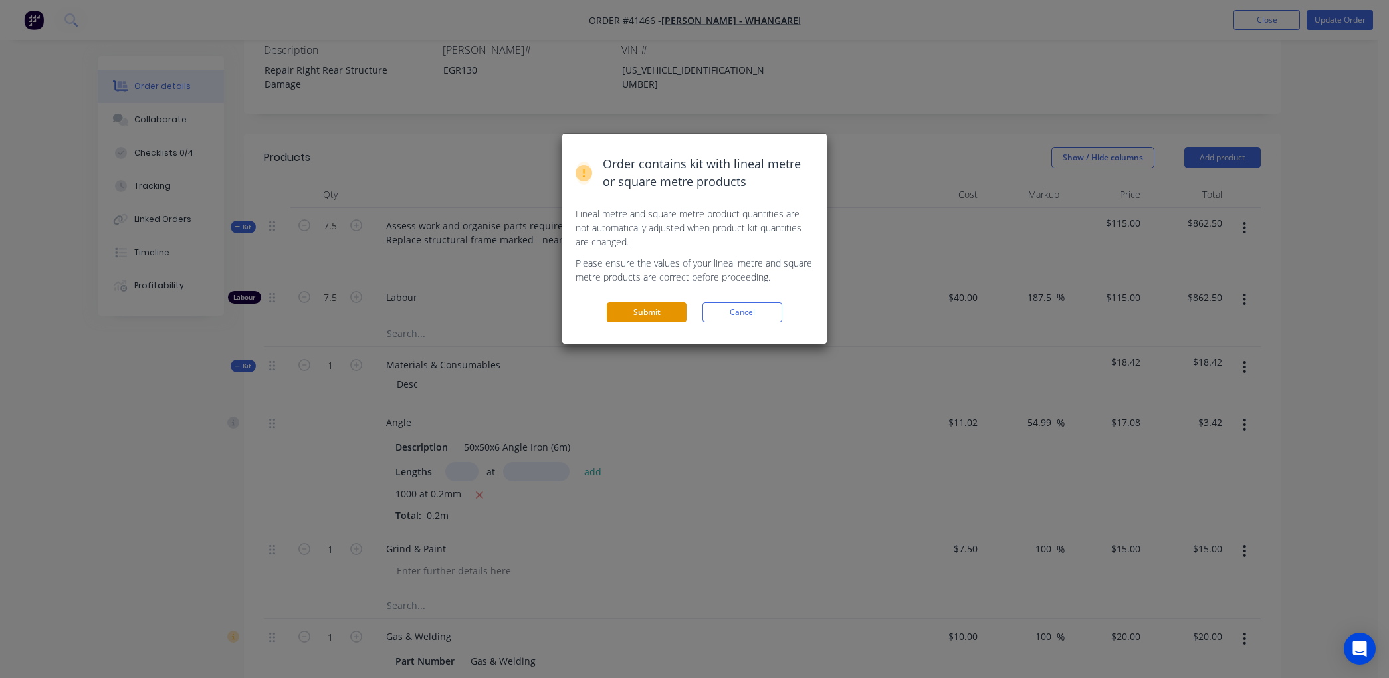
click at [640, 308] on button "Submit" at bounding box center [647, 312] width 80 height 20
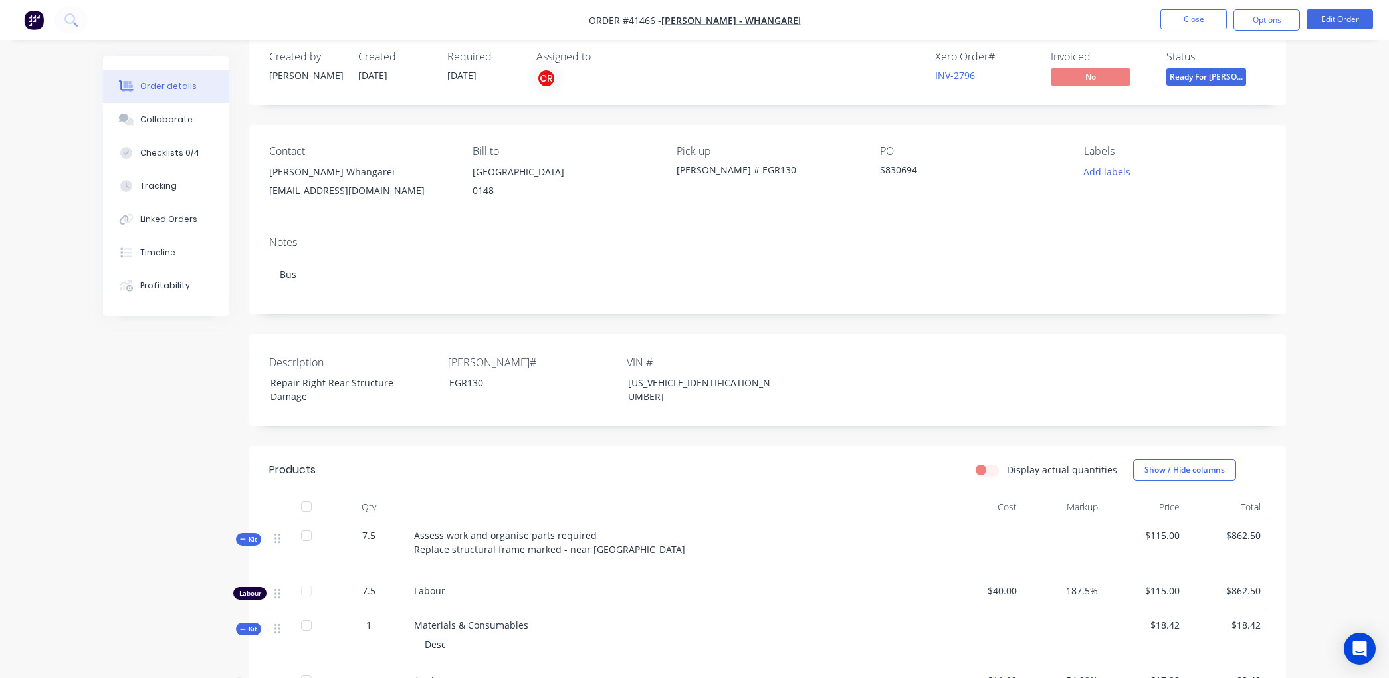
scroll to position [0, 0]
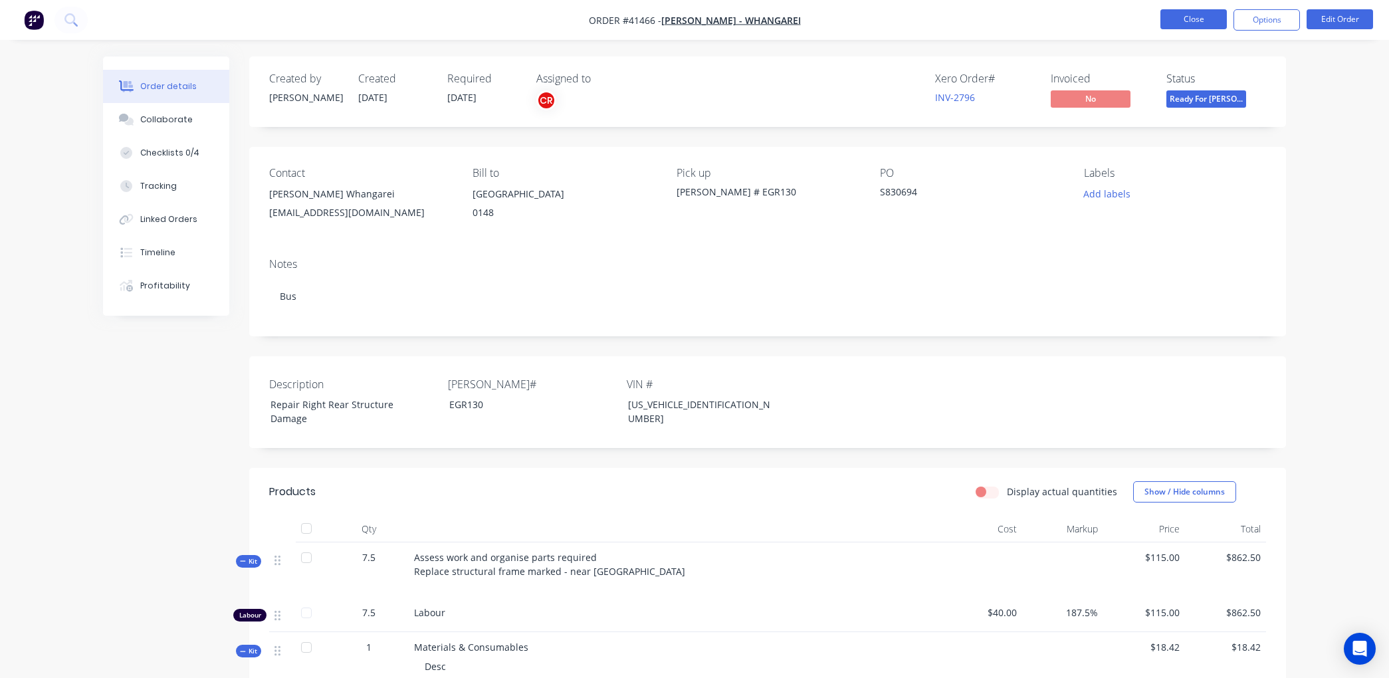
click at [1182, 20] on button "Close" at bounding box center [1194, 19] width 66 height 20
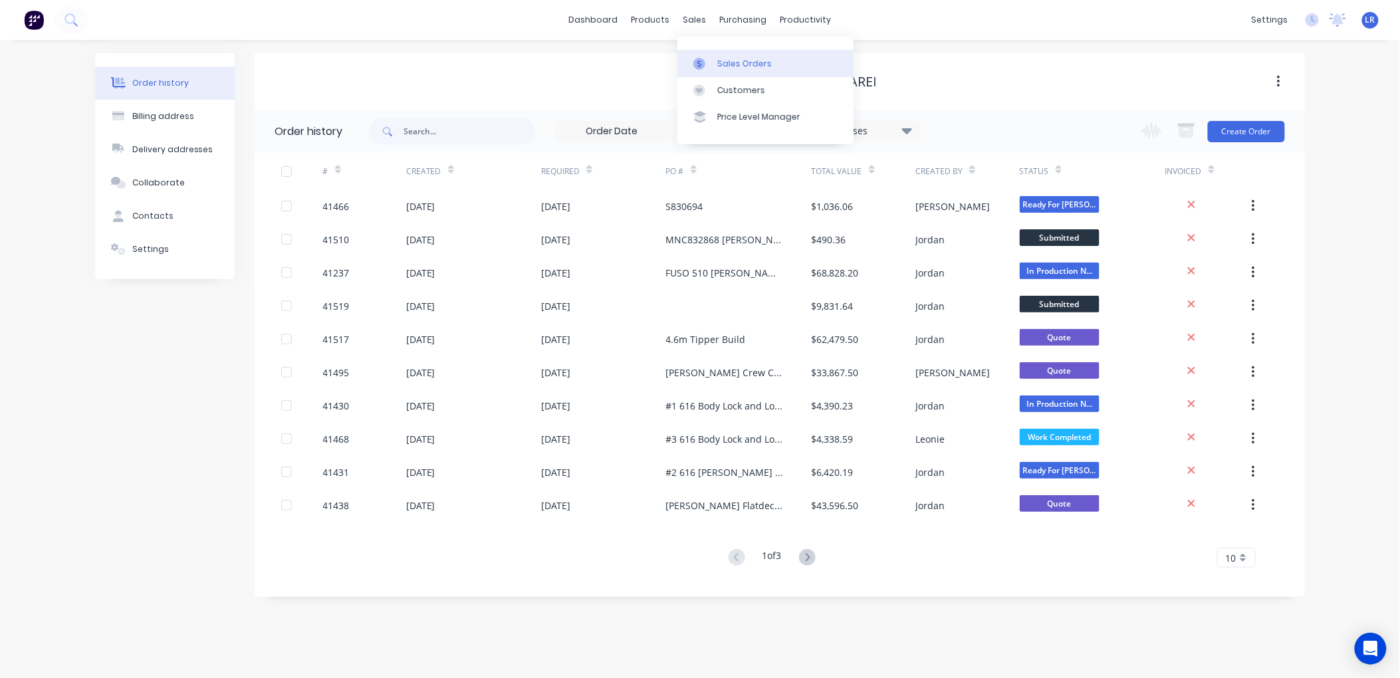
click at [719, 58] on div "Sales Orders" at bounding box center [744, 64] width 55 height 12
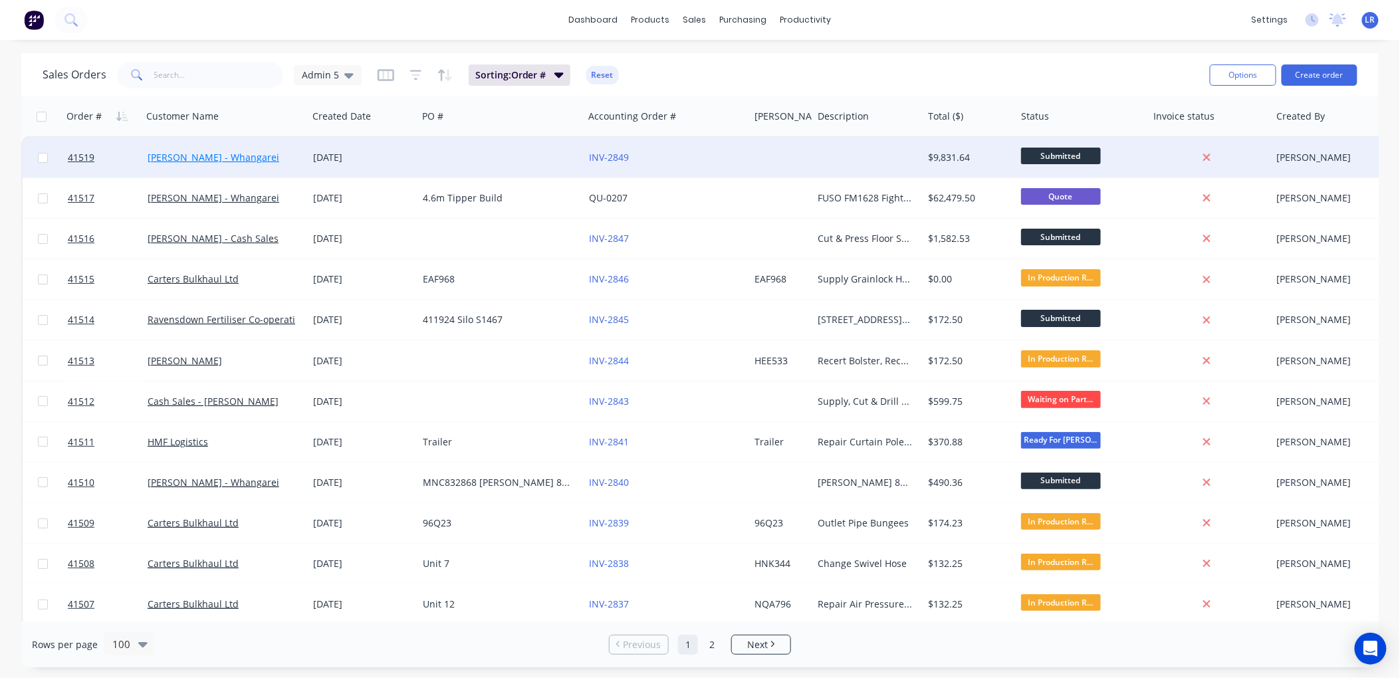
click at [196, 153] on link "[PERSON_NAME] - Whangarei" at bounding box center [214, 157] width 132 height 13
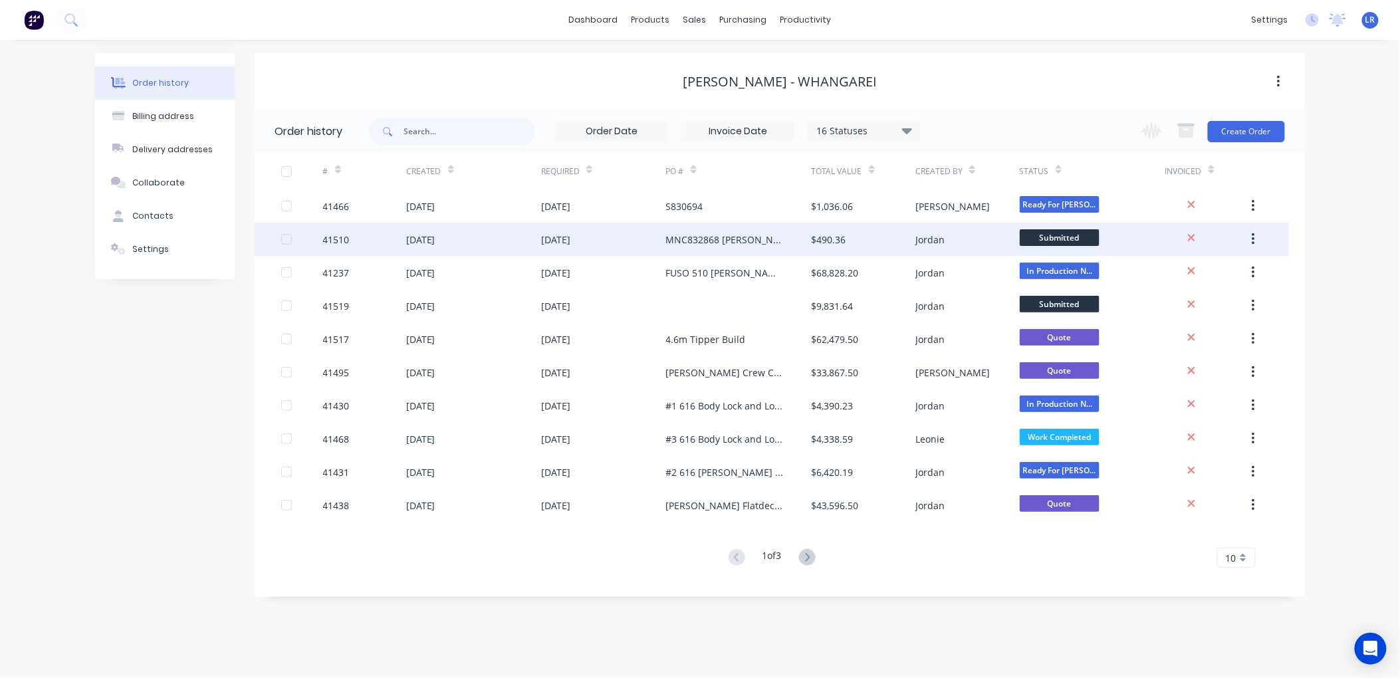
click at [340, 234] on div "41510" at bounding box center [336, 240] width 27 height 14
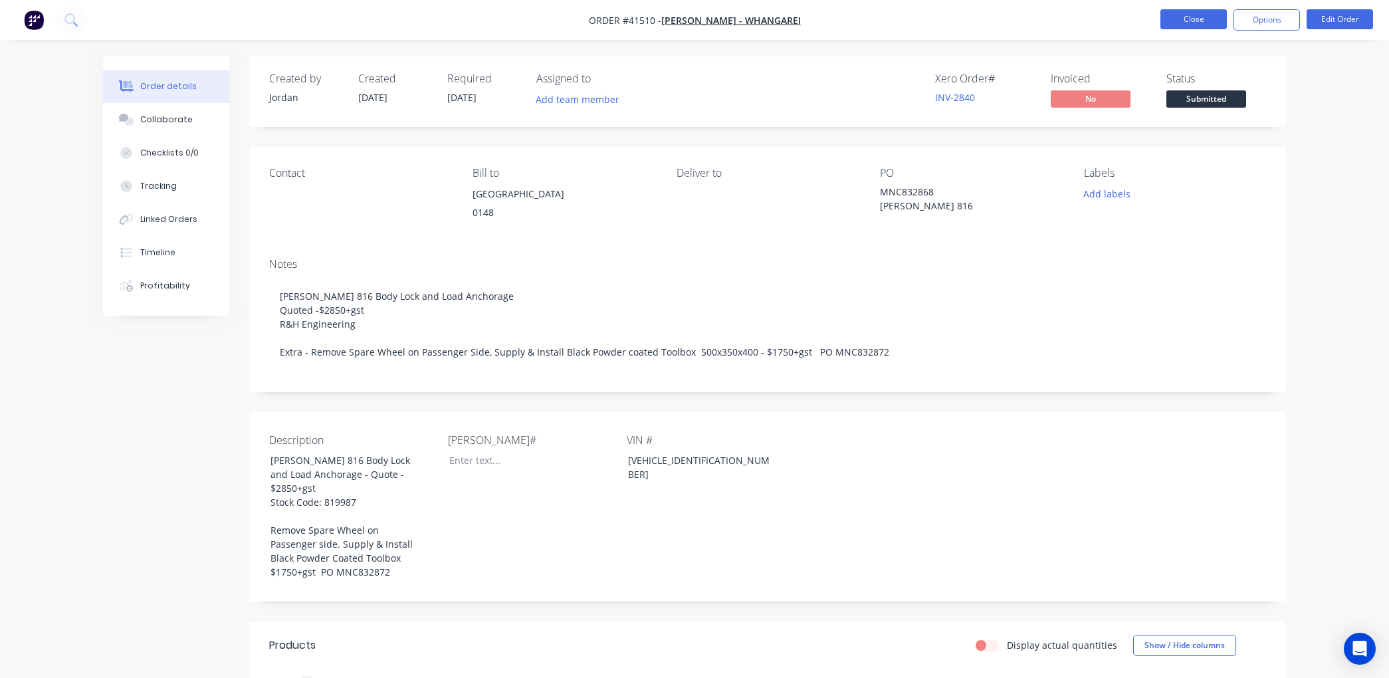
click at [1181, 17] on button "Close" at bounding box center [1194, 19] width 66 height 20
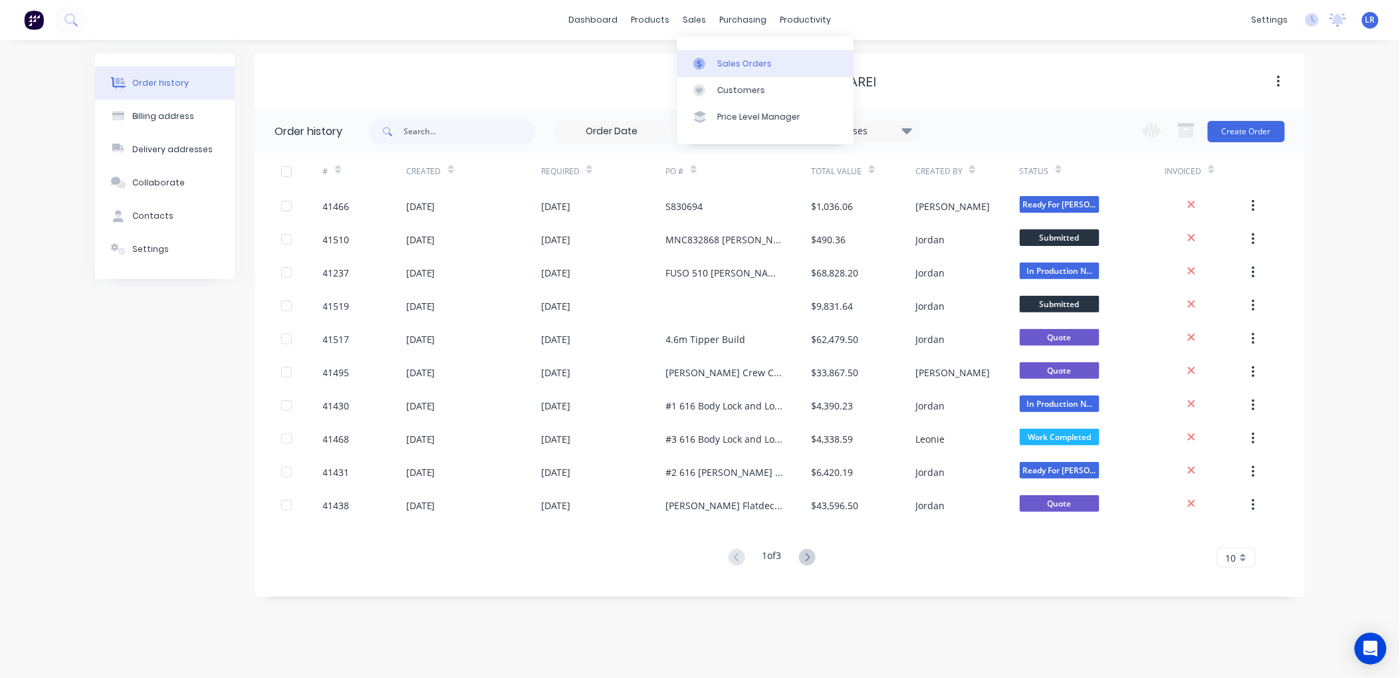
click at [727, 62] on div "Sales Orders" at bounding box center [744, 64] width 55 height 12
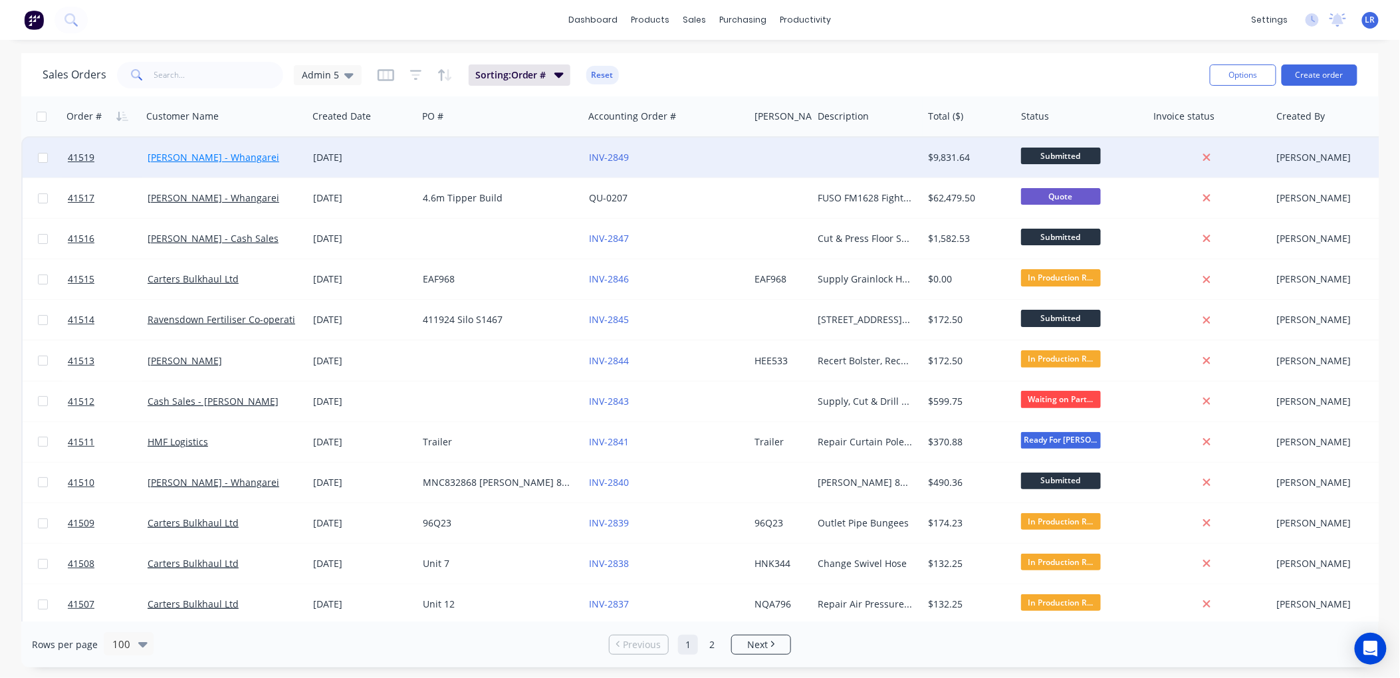
click at [235, 155] on link "[PERSON_NAME] - Whangarei" at bounding box center [214, 157] width 132 height 13
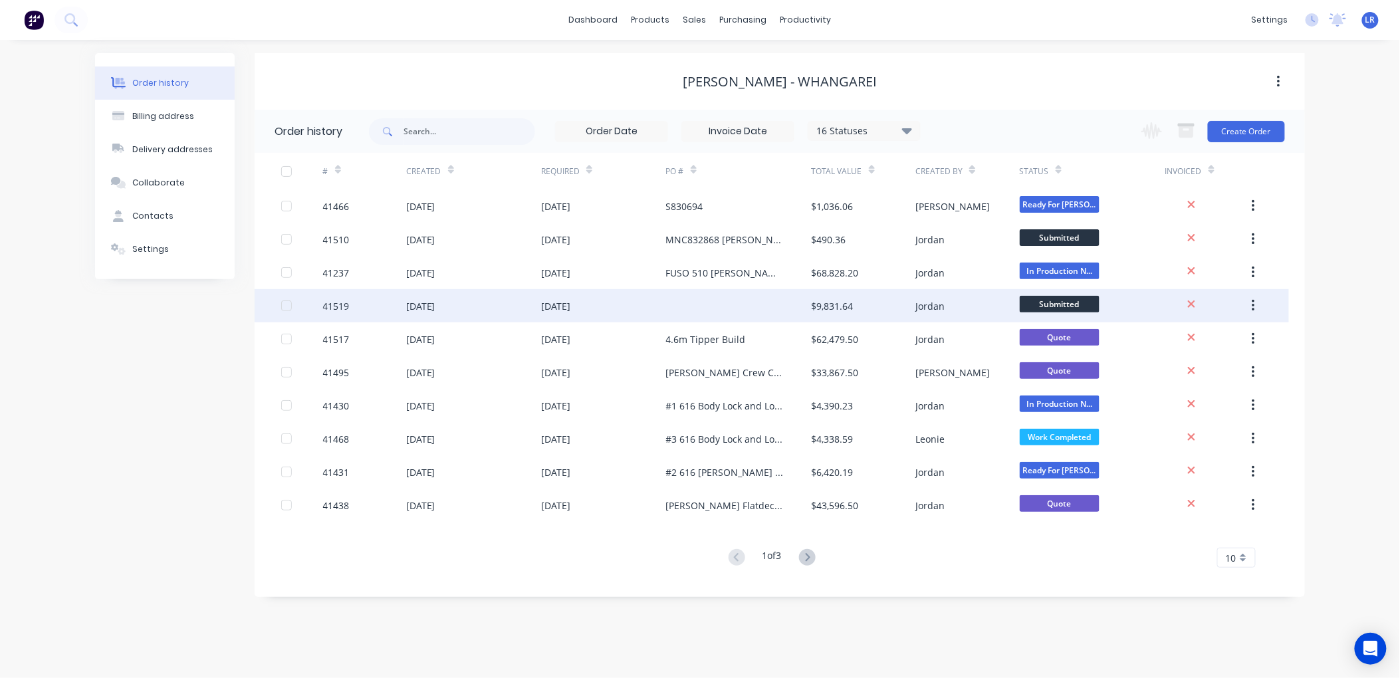
click at [398, 304] on div "41519" at bounding box center [364, 305] width 83 height 33
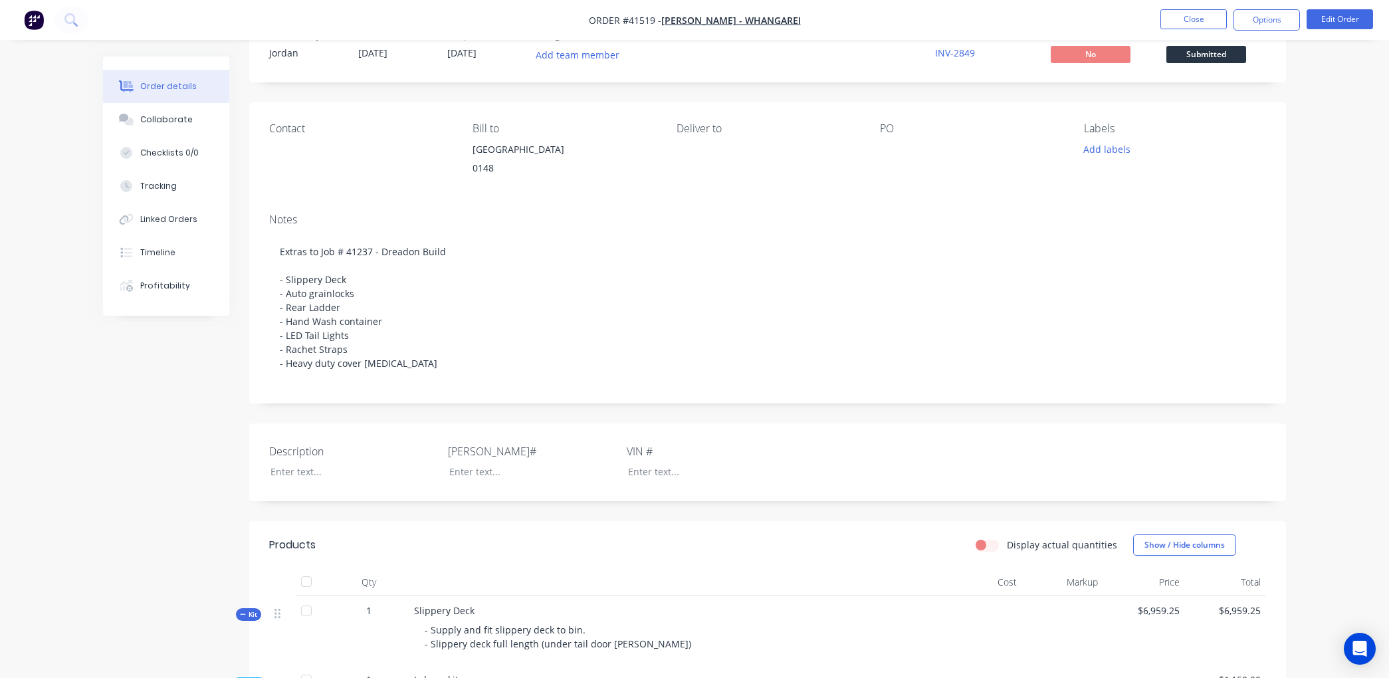
scroll to position [20, 0]
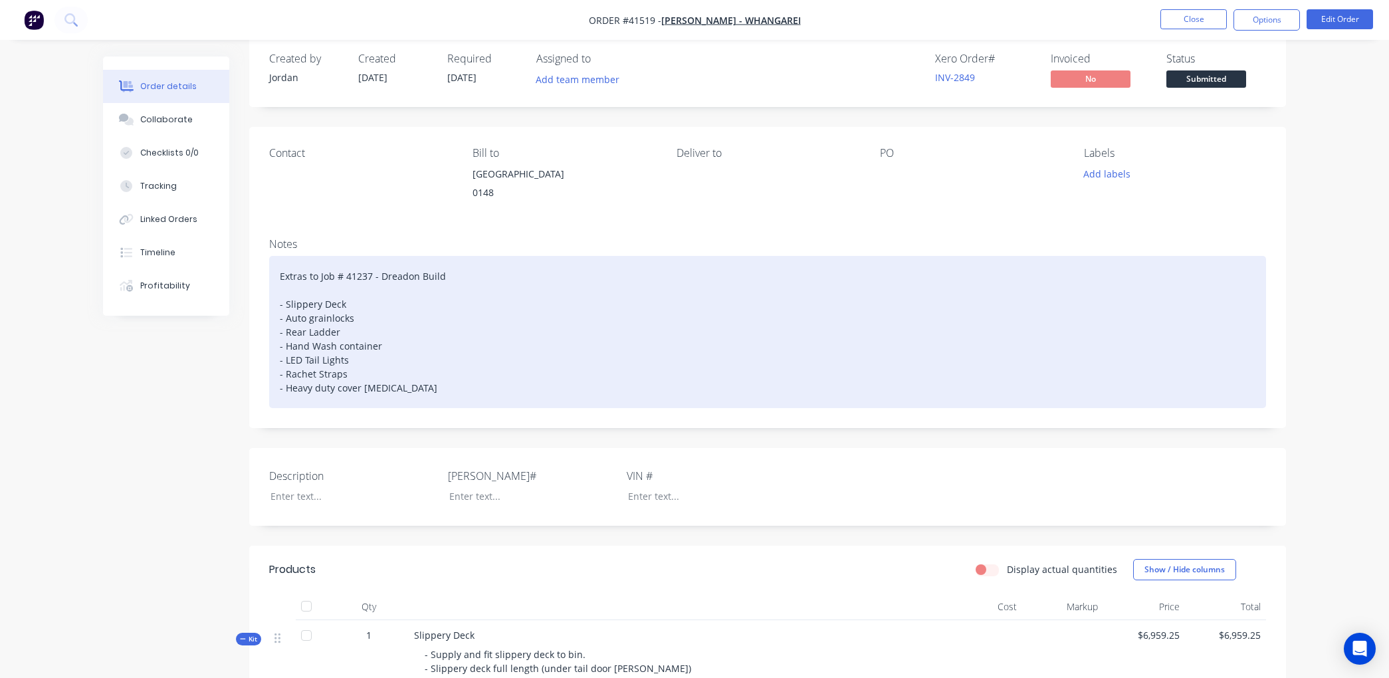
click at [480, 271] on div "Extras to Job # 41237 - Dreadon Build - Slippery Deck - Auto grainlocks - Rear …" at bounding box center [767, 332] width 997 height 152
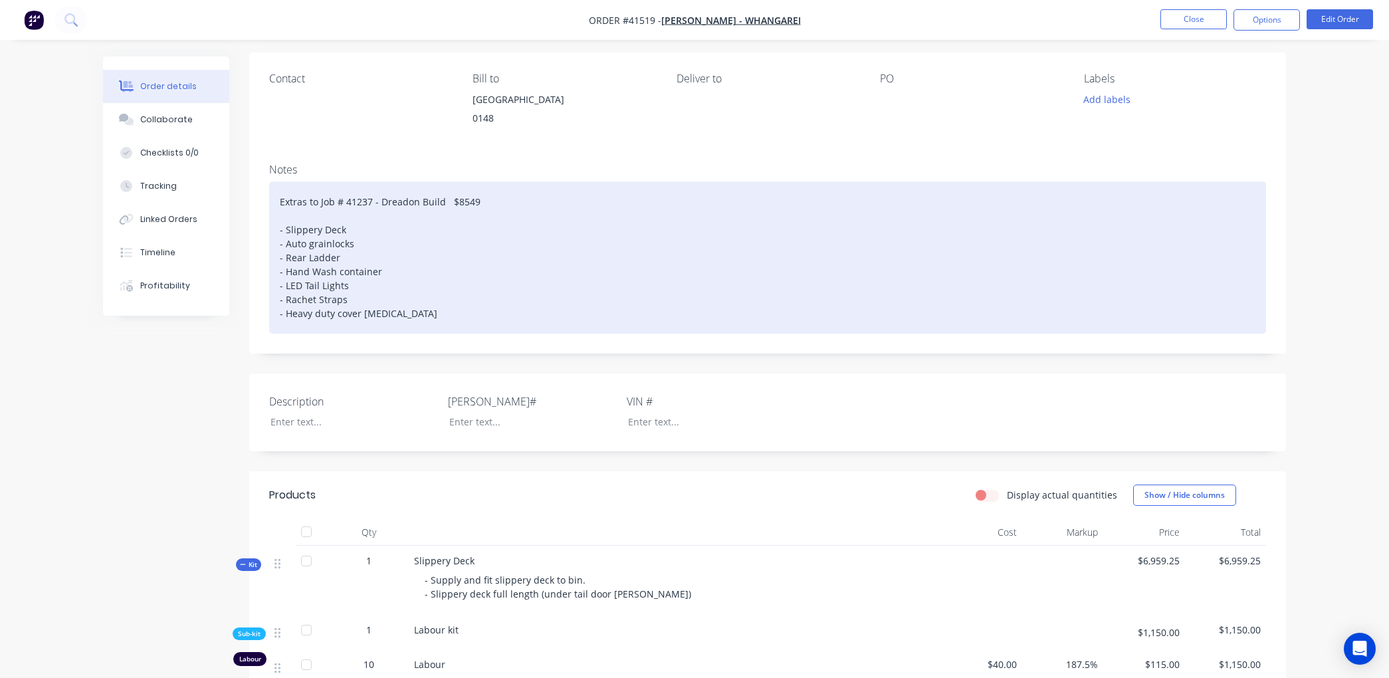
scroll to position [94, 0]
click at [449, 204] on div "Extras to Job # 41237 - Dreadon Build $8549.25) - Slippery Deck - Auto grainloc…" at bounding box center [767, 258] width 997 height 152
click at [489, 202] on div "Extras to Job # 41237 - Dreadon Build ($8549.25) - Slippery Deck - Auto grainlo…" at bounding box center [767, 258] width 997 height 152
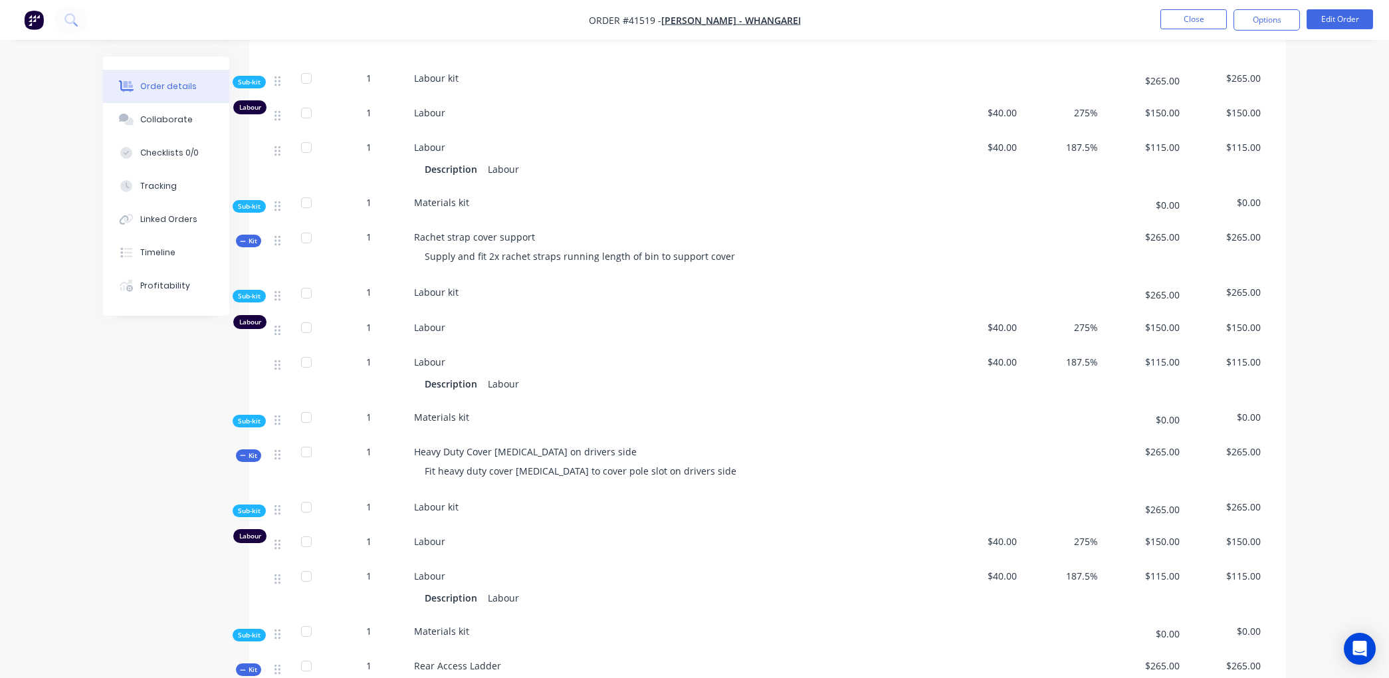
scroll to position [1201, 0]
click at [1181, 13] on button "Close" at bounding box center [1194, 19] width 66 height 20
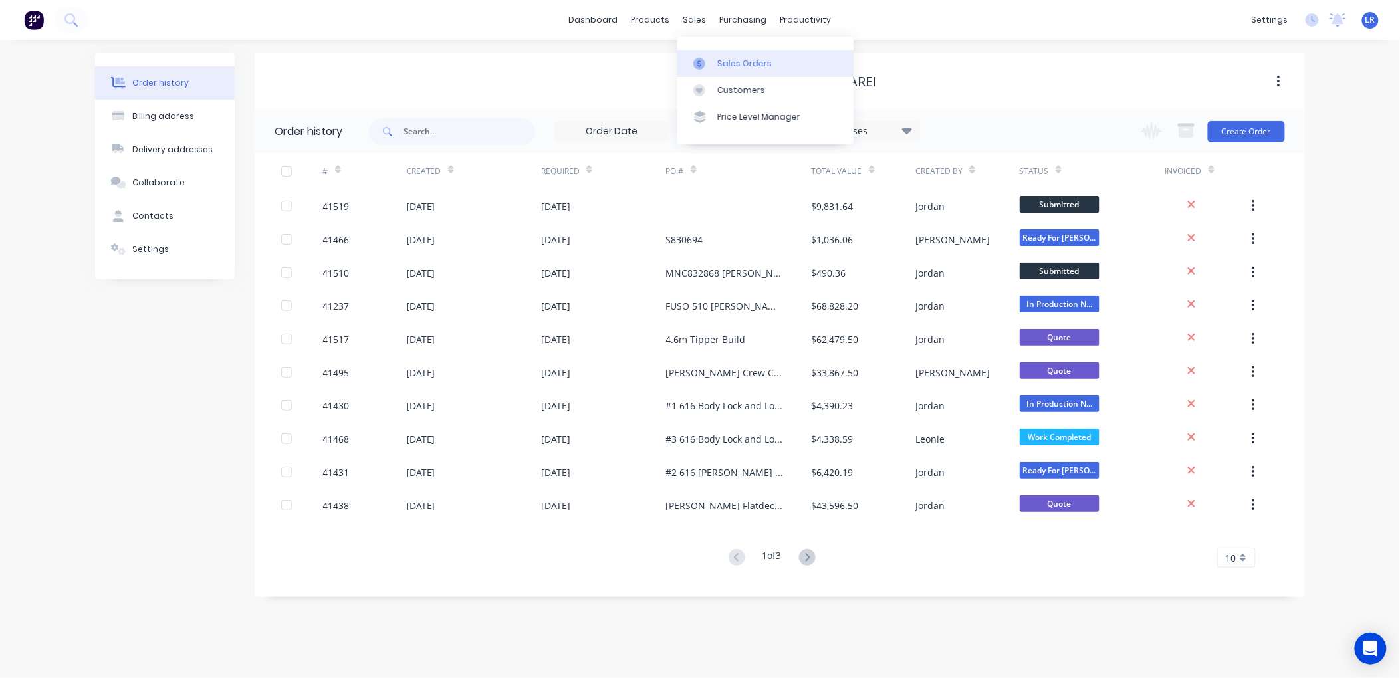
click at [727, 58] on div "Sales Orders" at bounding box center [744, 64] width 55 height 12
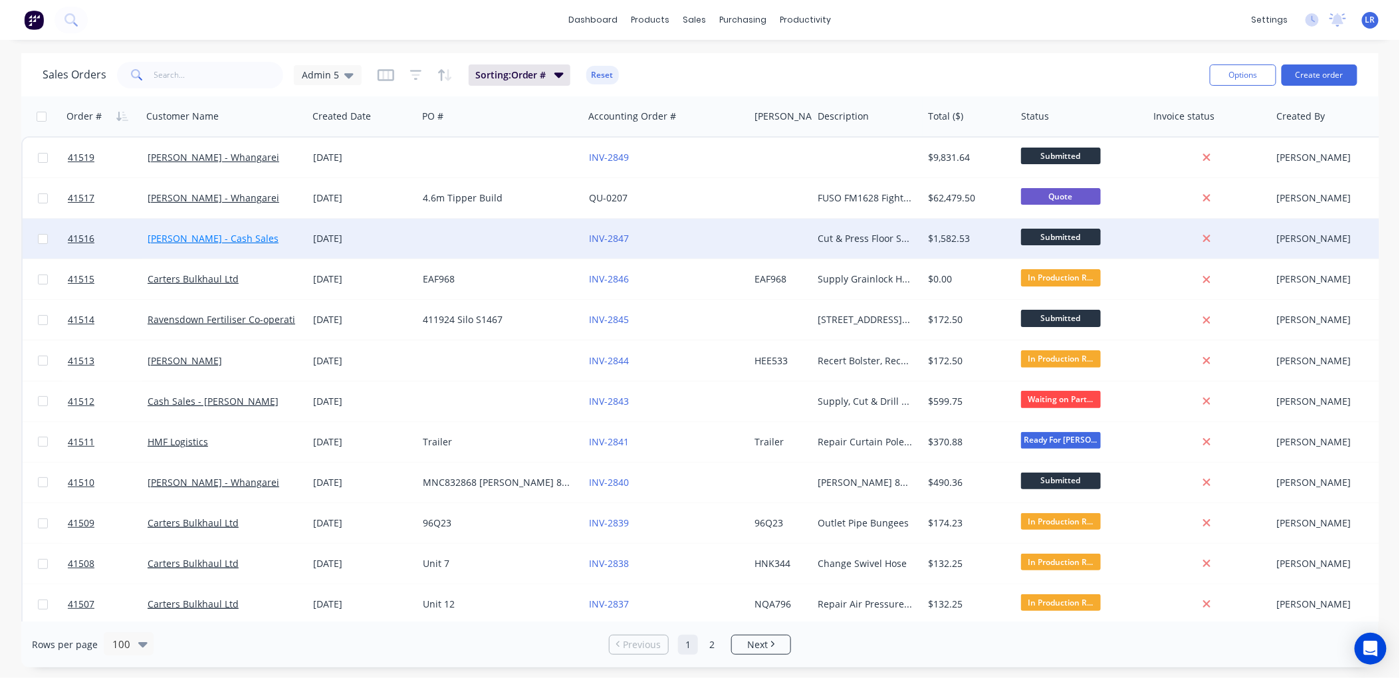
click at [197, 237] on link "[PERSON_NAME] - Cash Sales" at bounding box center [213, 238] width 131 height 13
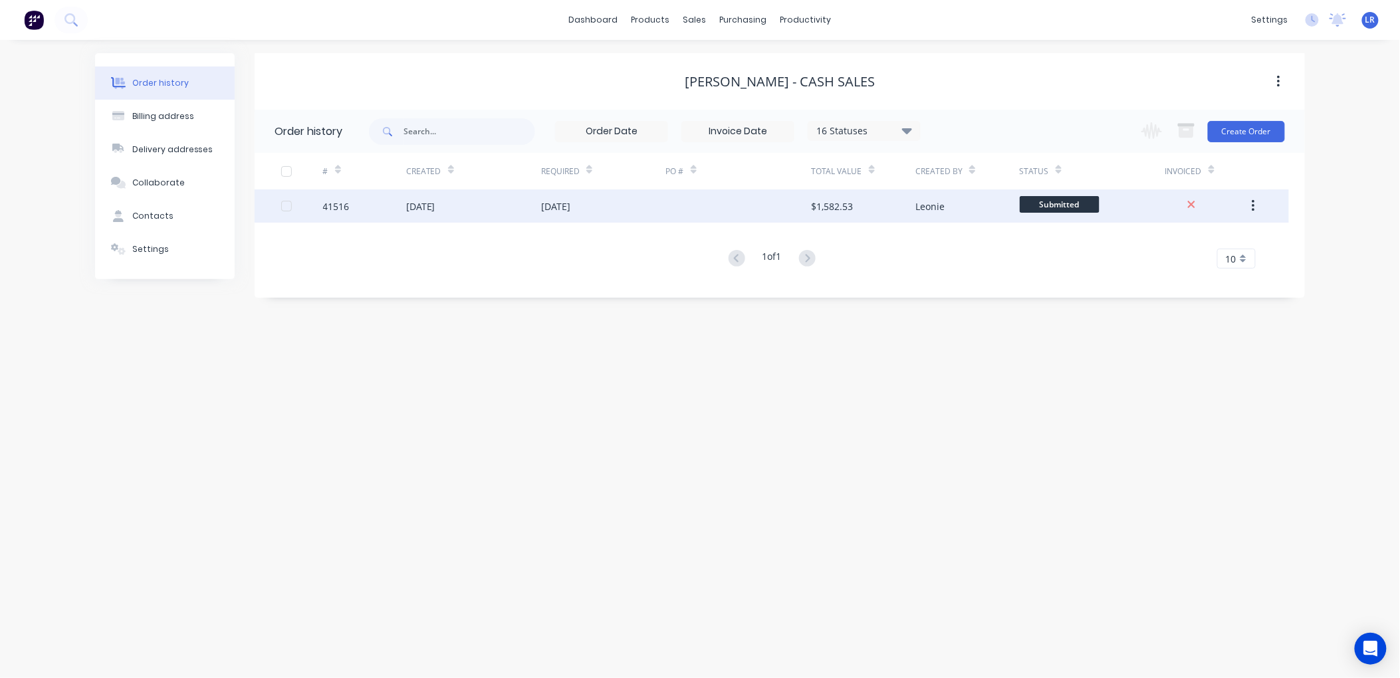
click at [341, 203] on div "41516" at bounding box center [336, 206] width 27 height 14
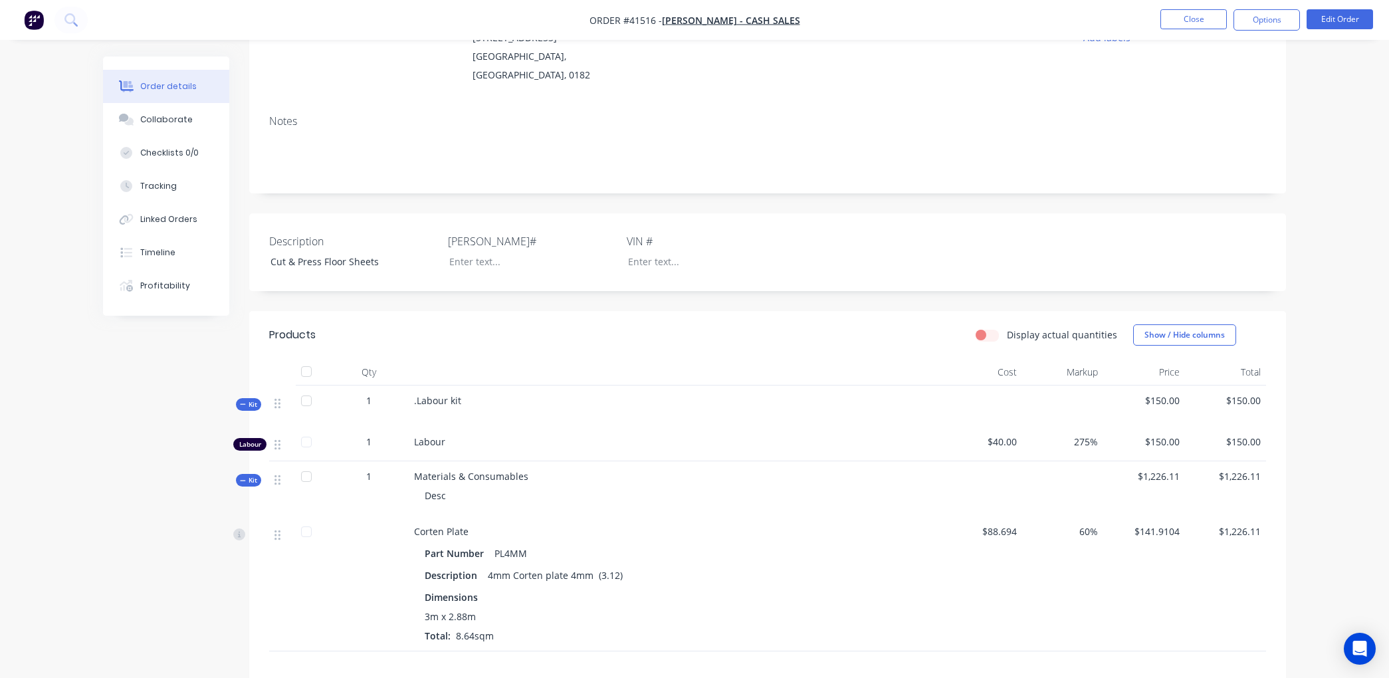
scroll to position [221, 0]
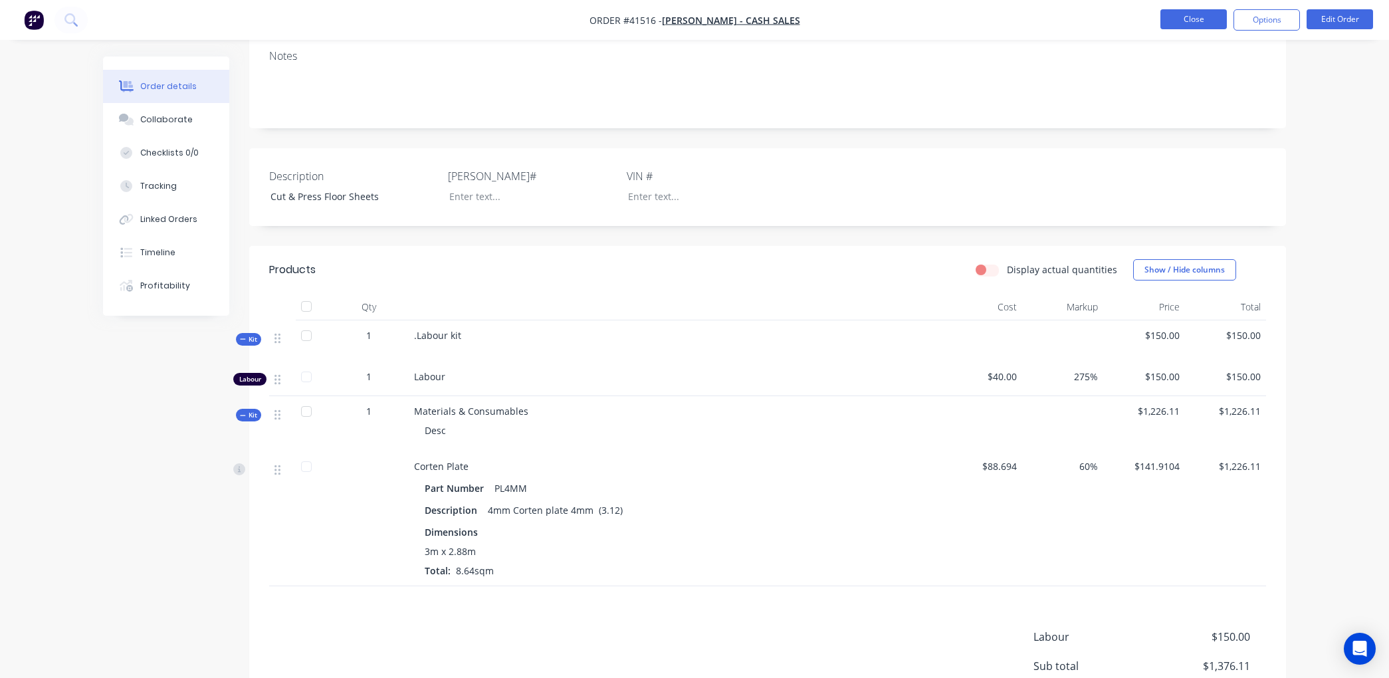
click at [1198, 12] on button "Close" at bounding box center [1194, 19] width 66 height 20
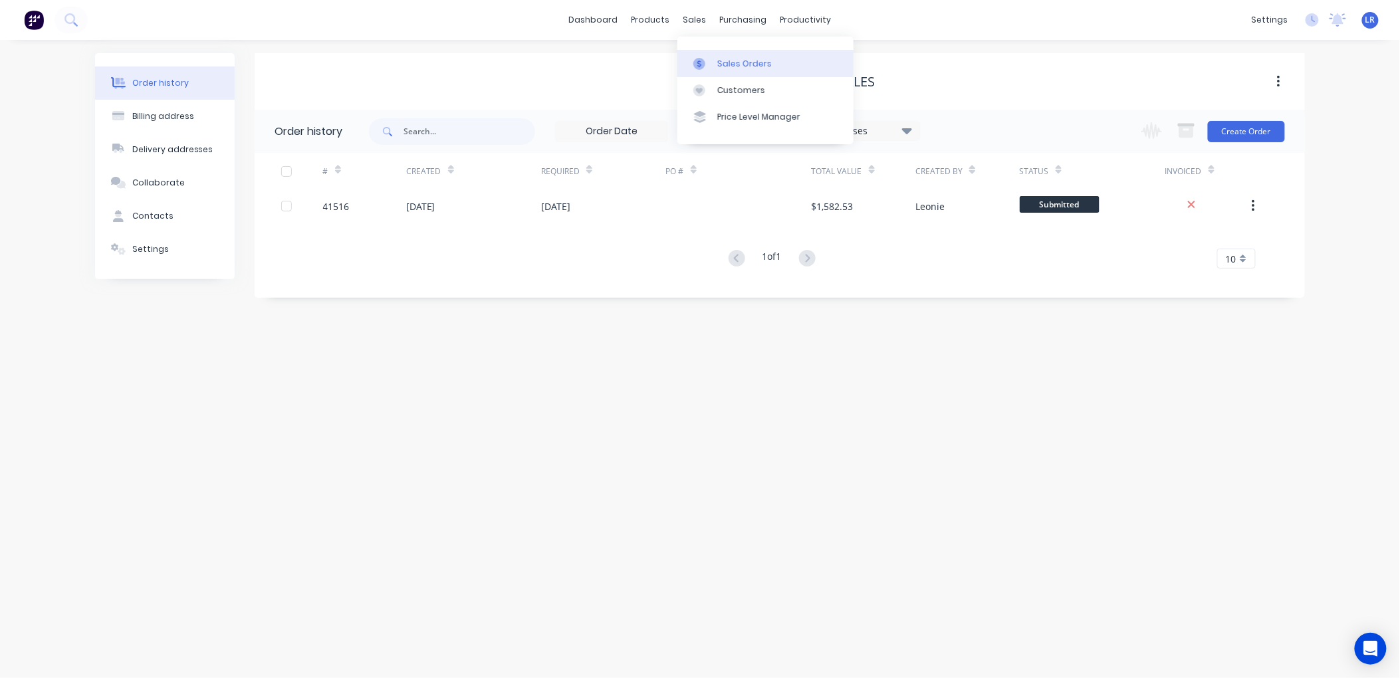
click at [719, 59] on div "Sales Orders" at bounding box center [744, 64] width 55 height 12
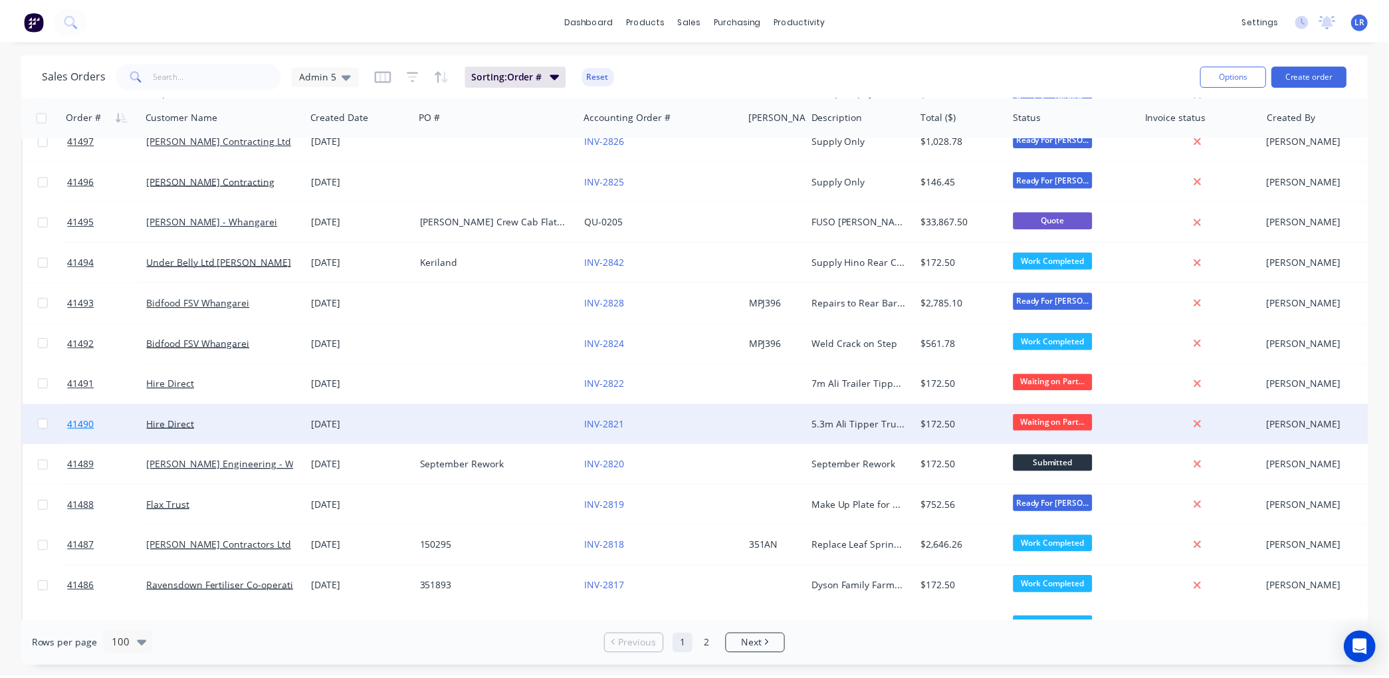
scroll to position [960, 0]
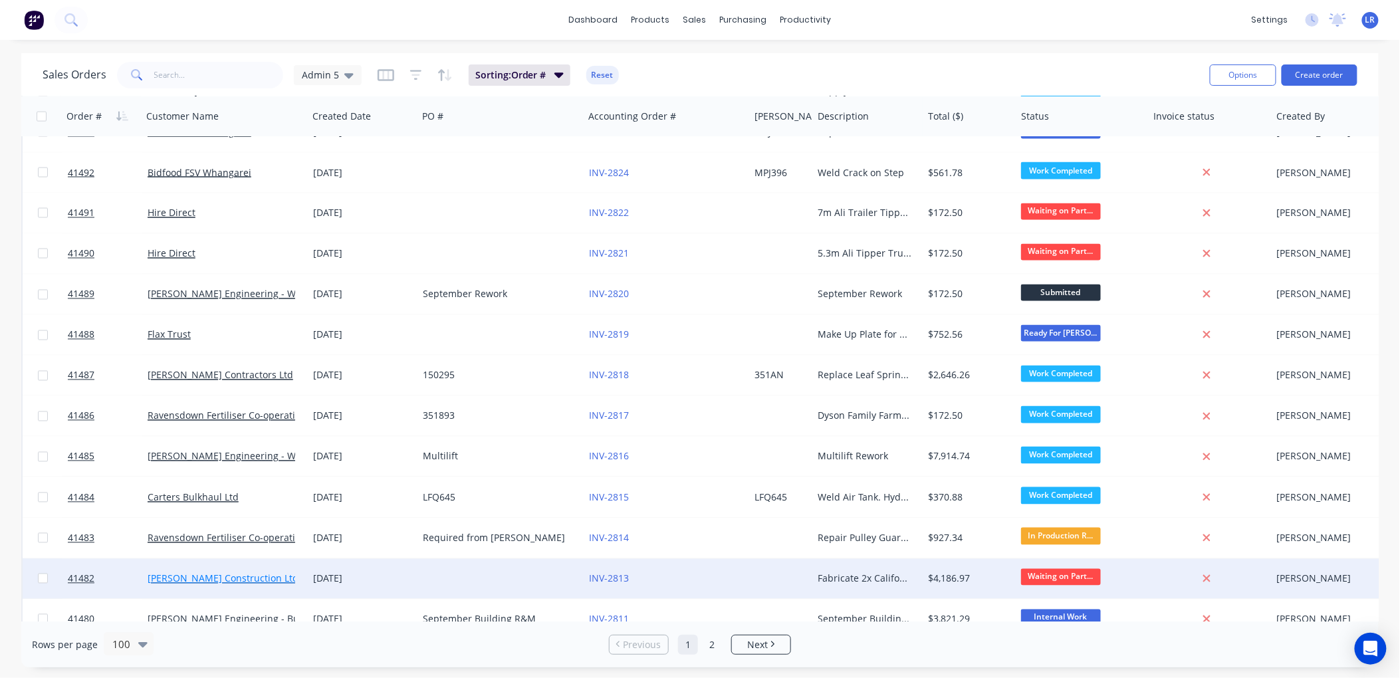
click at [183, 578] on link "[PERSON_NAME] Construction Ltd" at bounding box center [223, 578] width 151 height 13
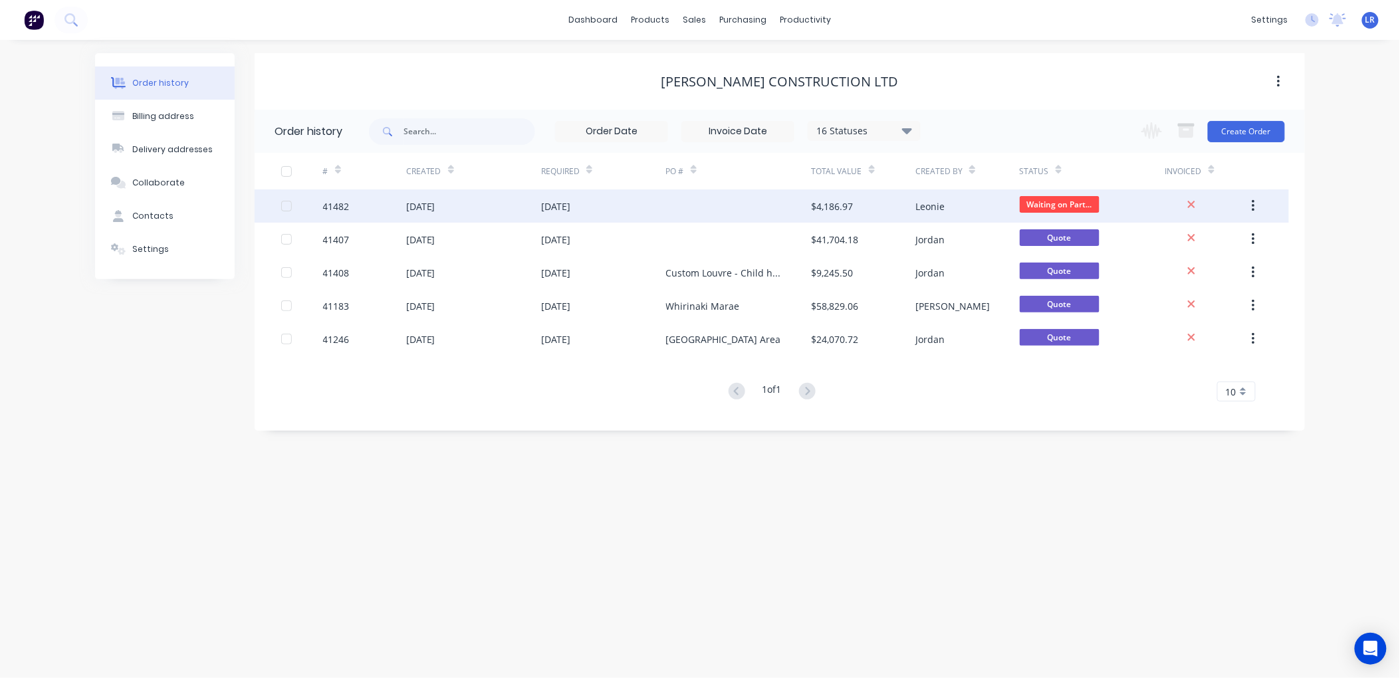
click at [435, 206] on div "[DATE]" at bounding box center [420, 206] width 29 height 14
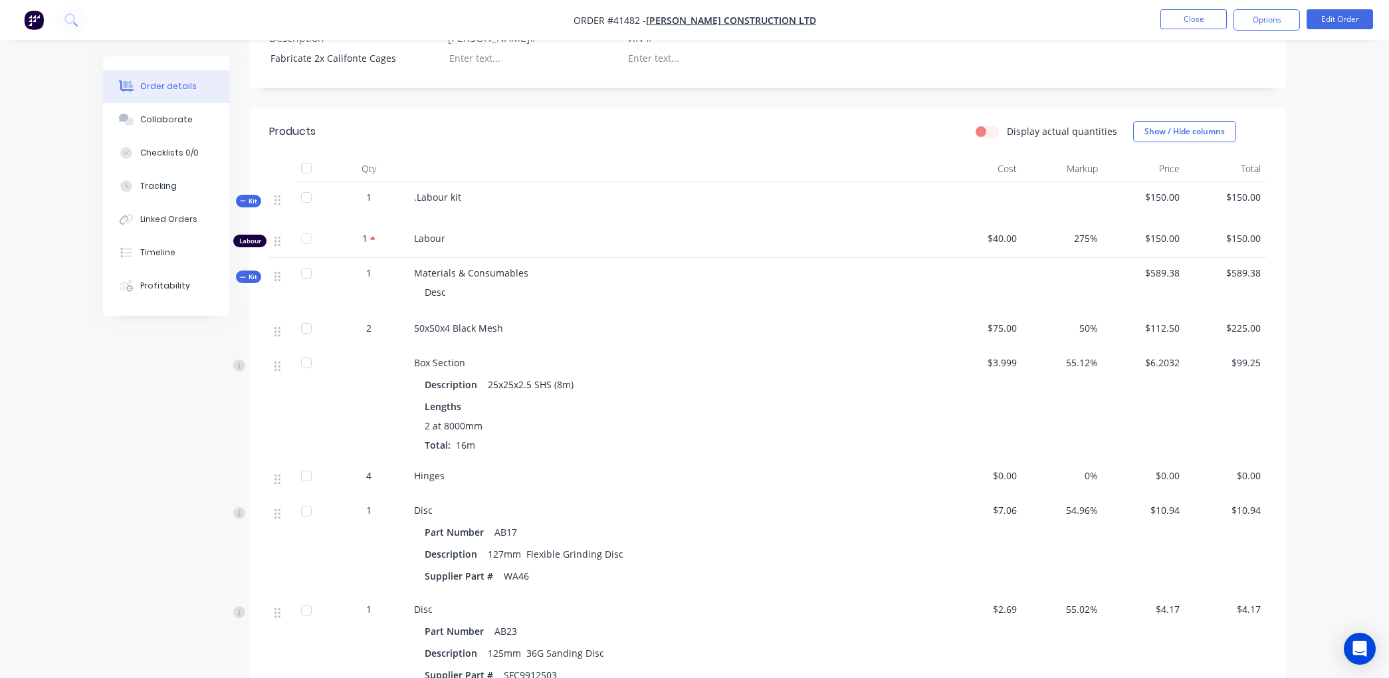
scroll to position [369, 0]
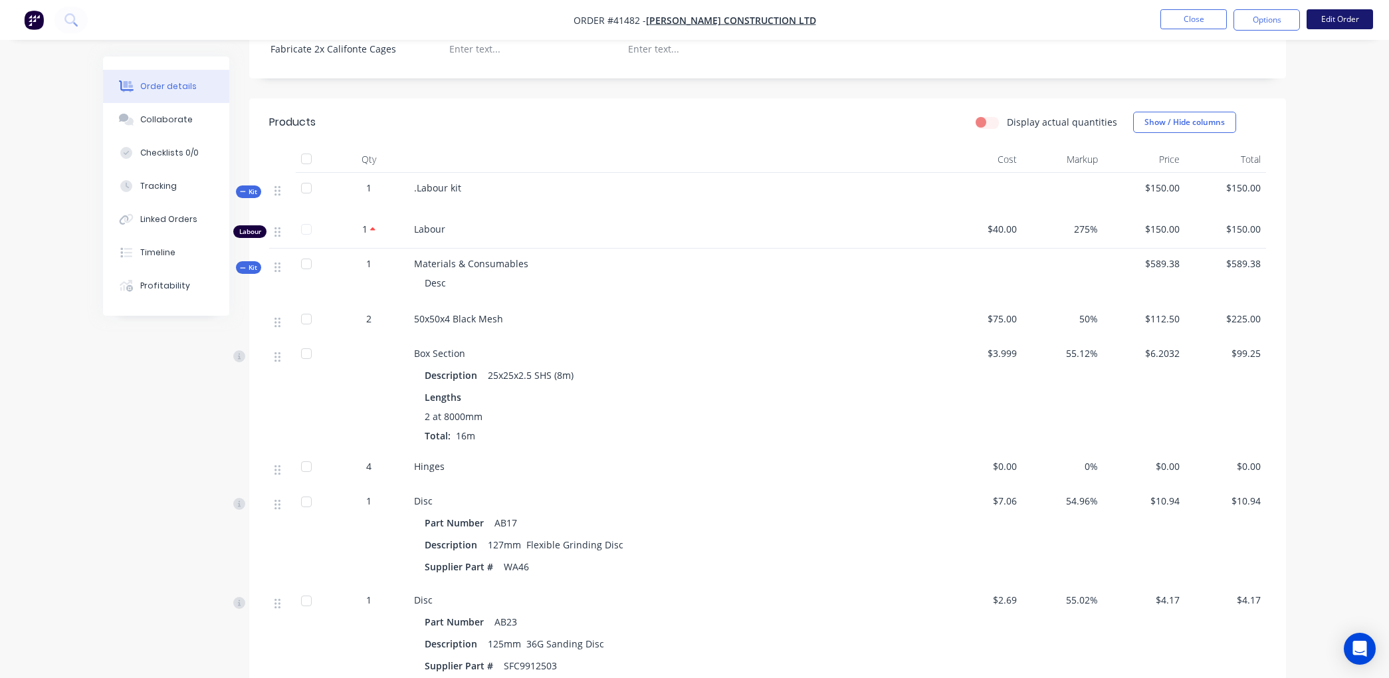
click at [1334, 15] on button "Edit Order" at bounding box center [1340, 19] width 66 height 20
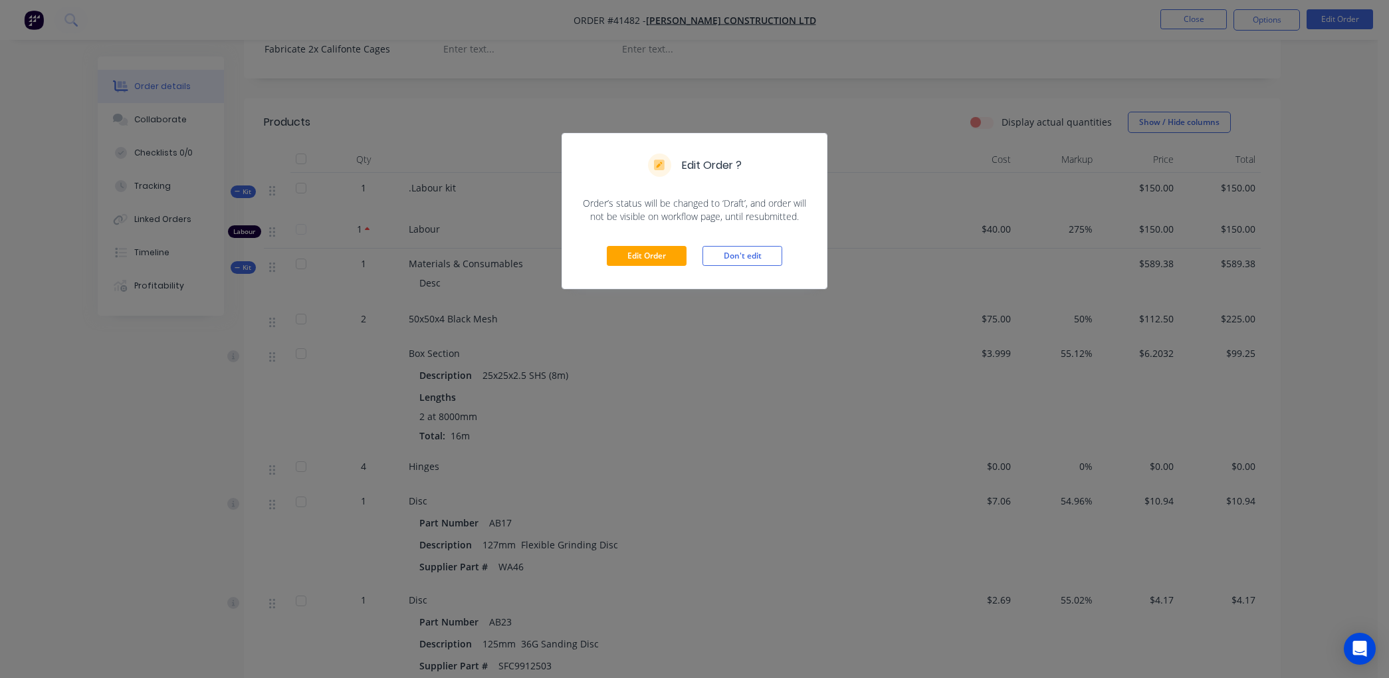
click at [660, 241] on div "Edit Order Don't edit" at bounding box center [694, 255] width 265 height 65
click at [651, 261] on button "Edit Order" at bounding box center [647, 256] width 80 height 20
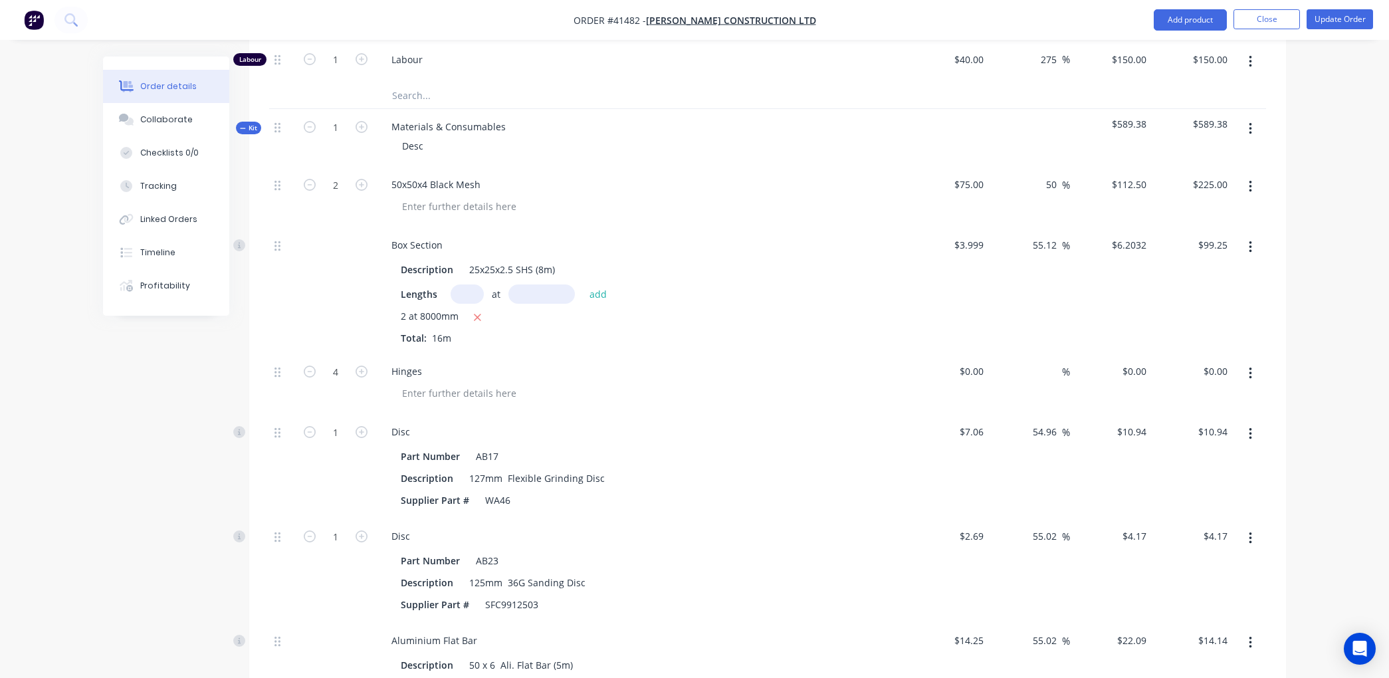
scroll to position [590, 0]
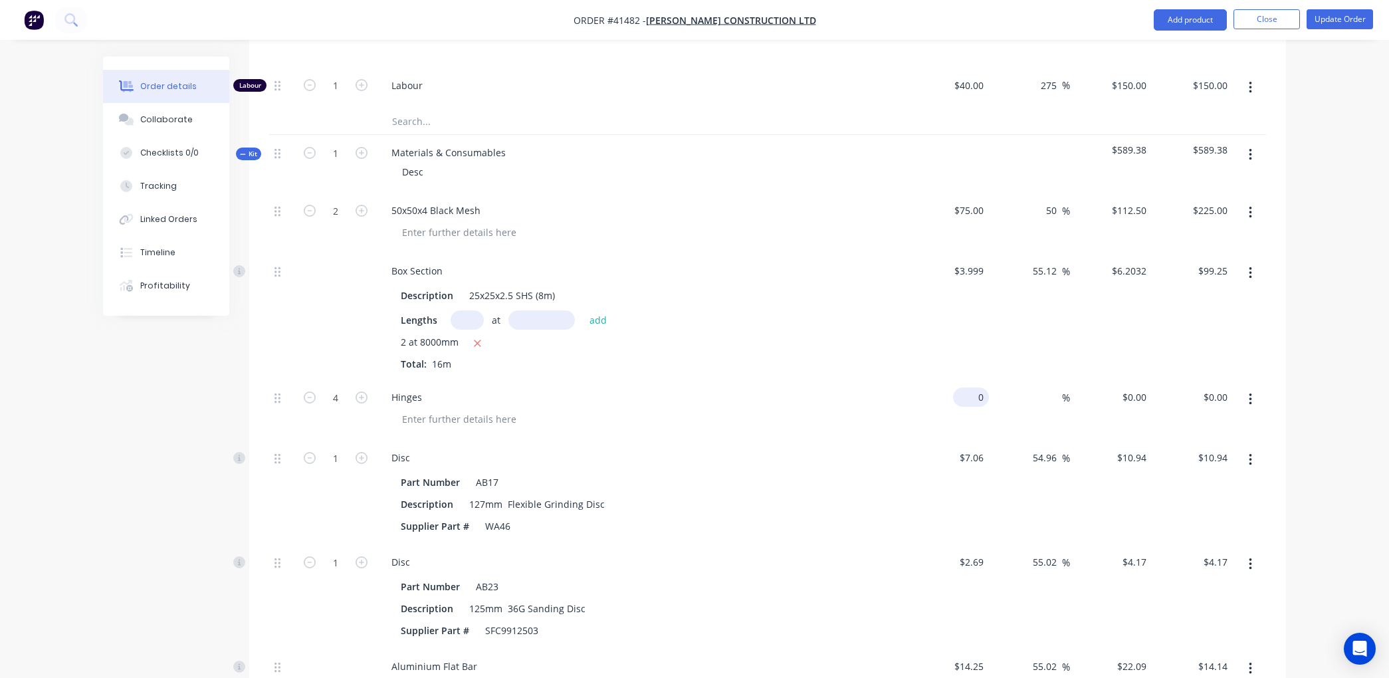
click at [983, 388] on input "0" at bounding box center [974, 397] width 31 height 19
type input "$34.22"
type input "$136.88"
click at [878, 448] on div "Disc" at bounding box center [641, 457] width 521 height 19
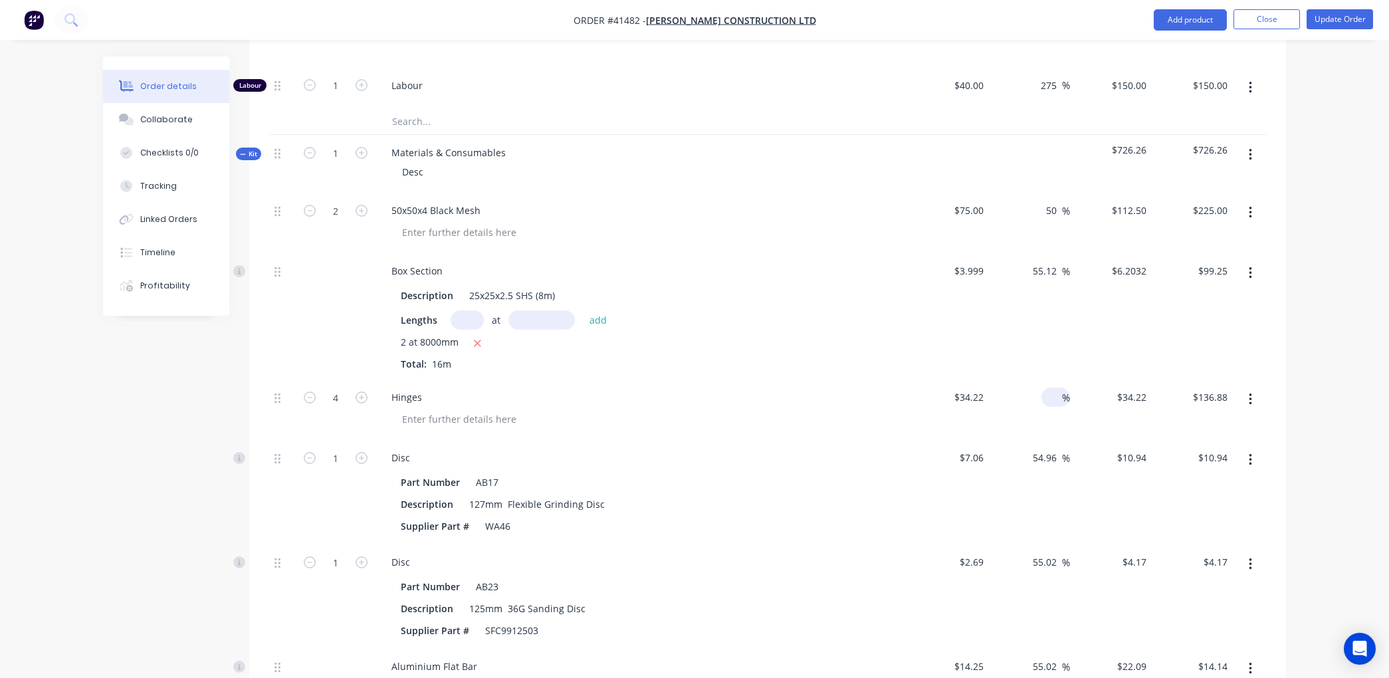
click at [1058, 388] on input at bounding box center [1054, 397] width 15 height 19
type input "55"
type input "53.041"
type input "$212.16"
type input "$53.041"
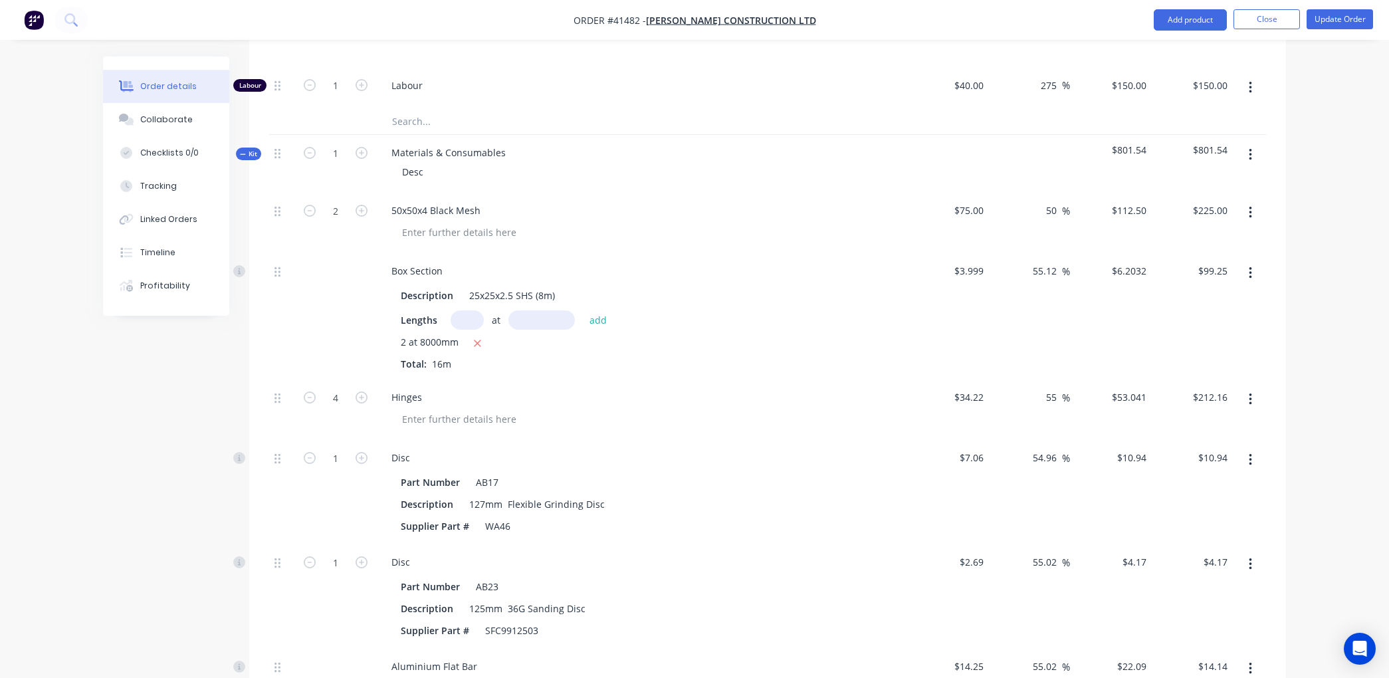
click at [739, 448] on div "Disc" at bounding box center [641, 457] width 521 height 19
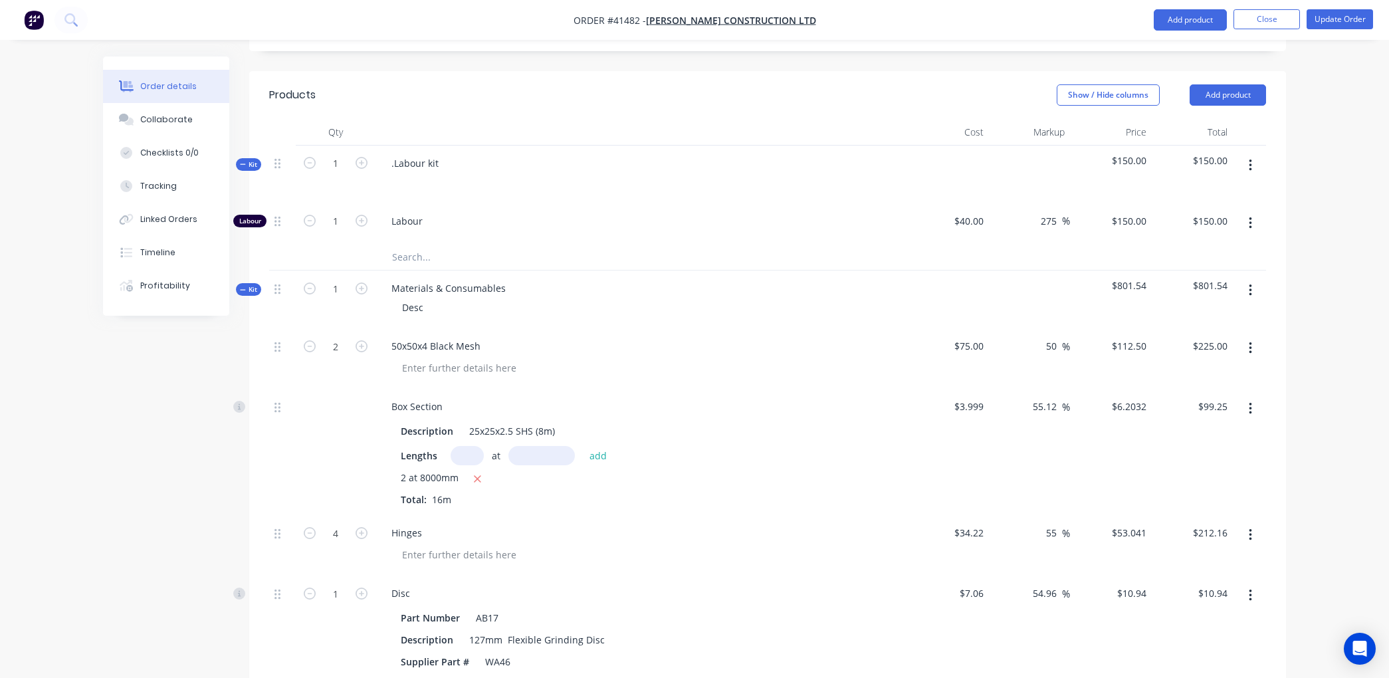
scroll to position [443, 0]
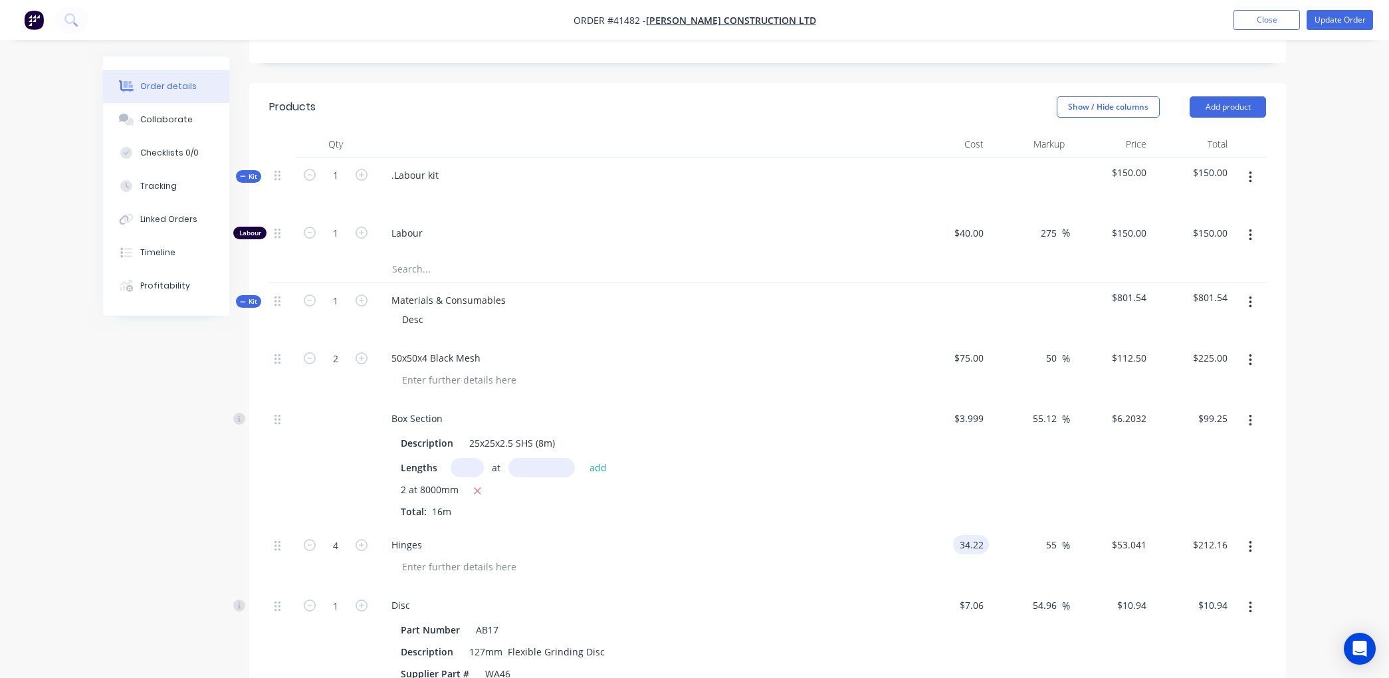
click at [984, 535] on input "34.22" at bounding box center [974, 544] width 31 height 19
type input "$8.555"
type input "$13.2603"
type input "$53.04"
drag, startPoint x: 819, startPoint y: 473, endPoint x: 806, endPoint y: 472, distance: 13.3
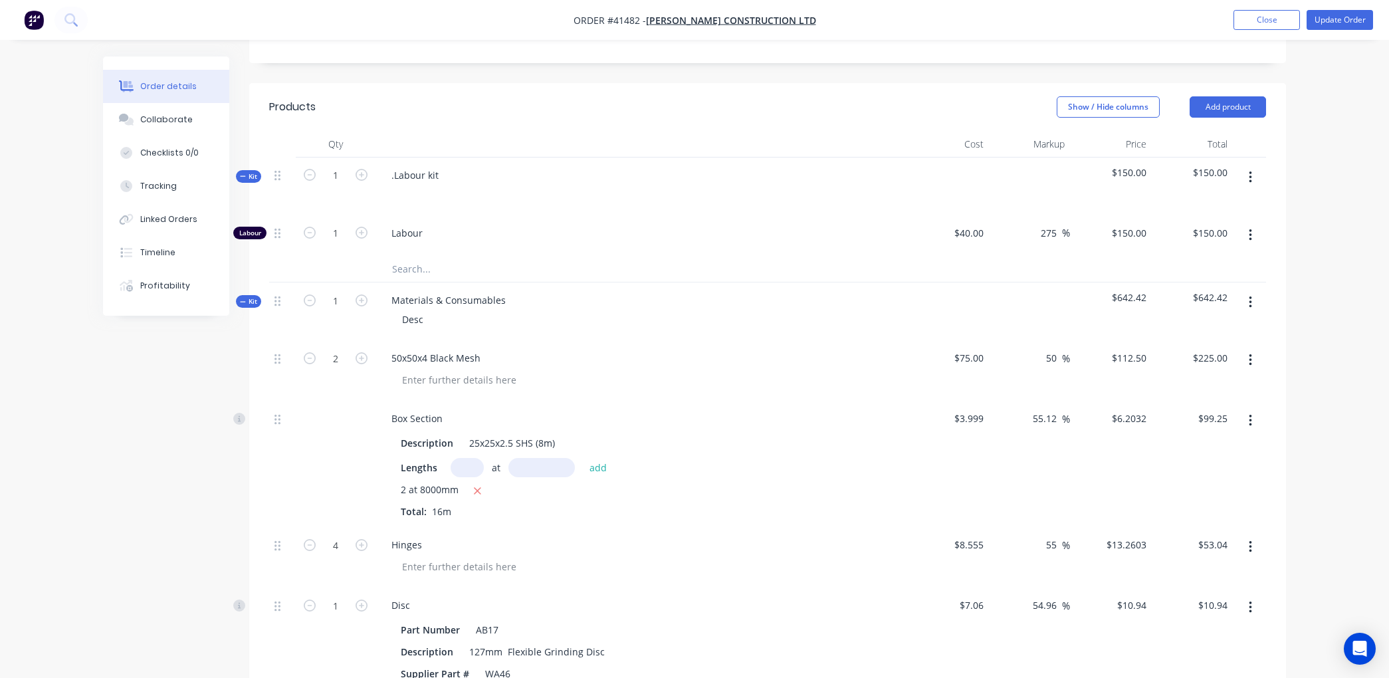
click at [818, 483] on div "2 at 8000mm Total: 16m" at bounding box center [641, 501] width 481 height 36
click at [191, 219] on div "Linked Orders" at bounding box center [168, 219] width 57 height 12
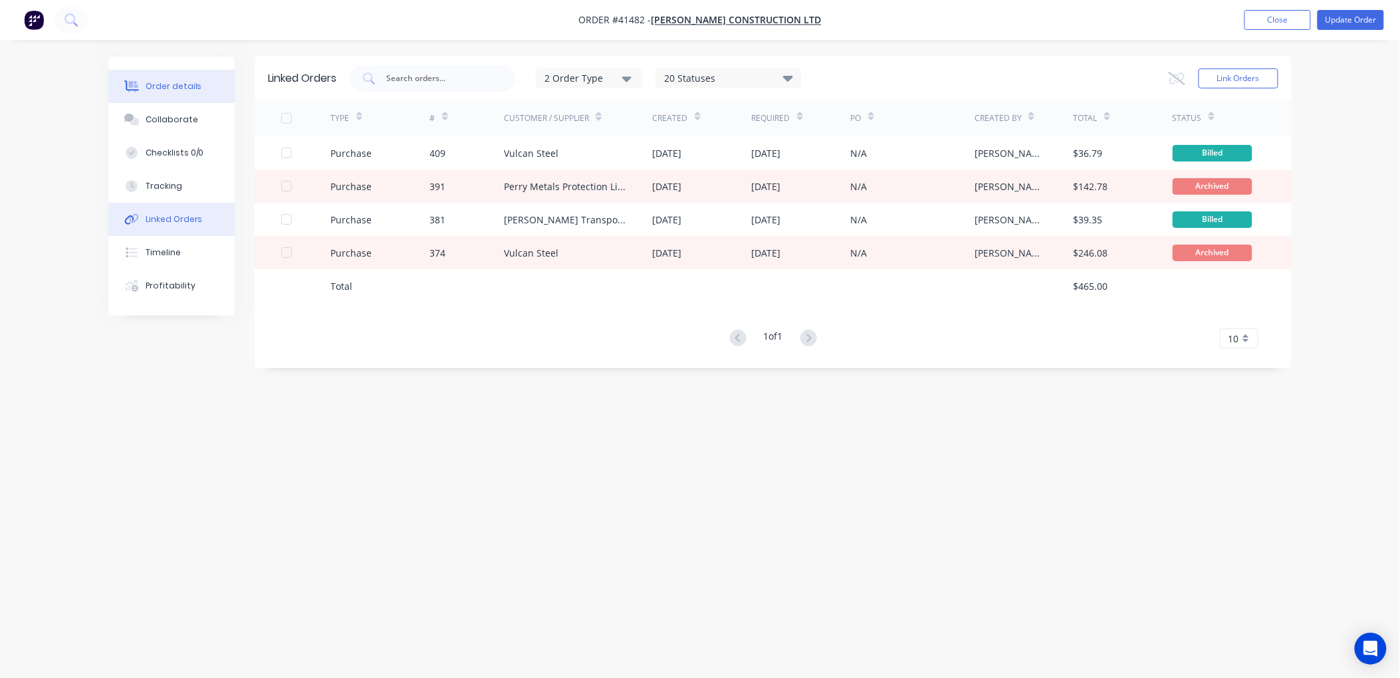
click at [203, 86] on button "Order details" at bounding box center [171, 86] width 126 height 33
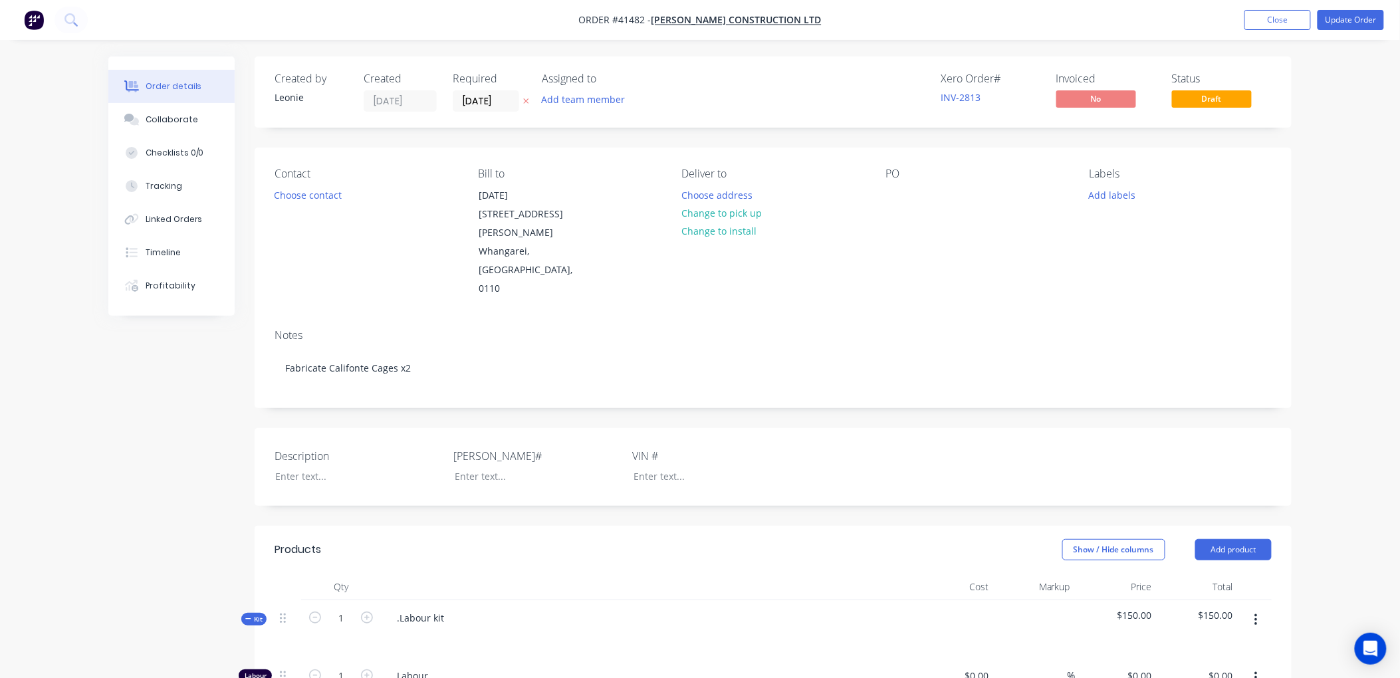
type input "$40.00"
type input "275"
type input "$150.00"
type input "$75.00"
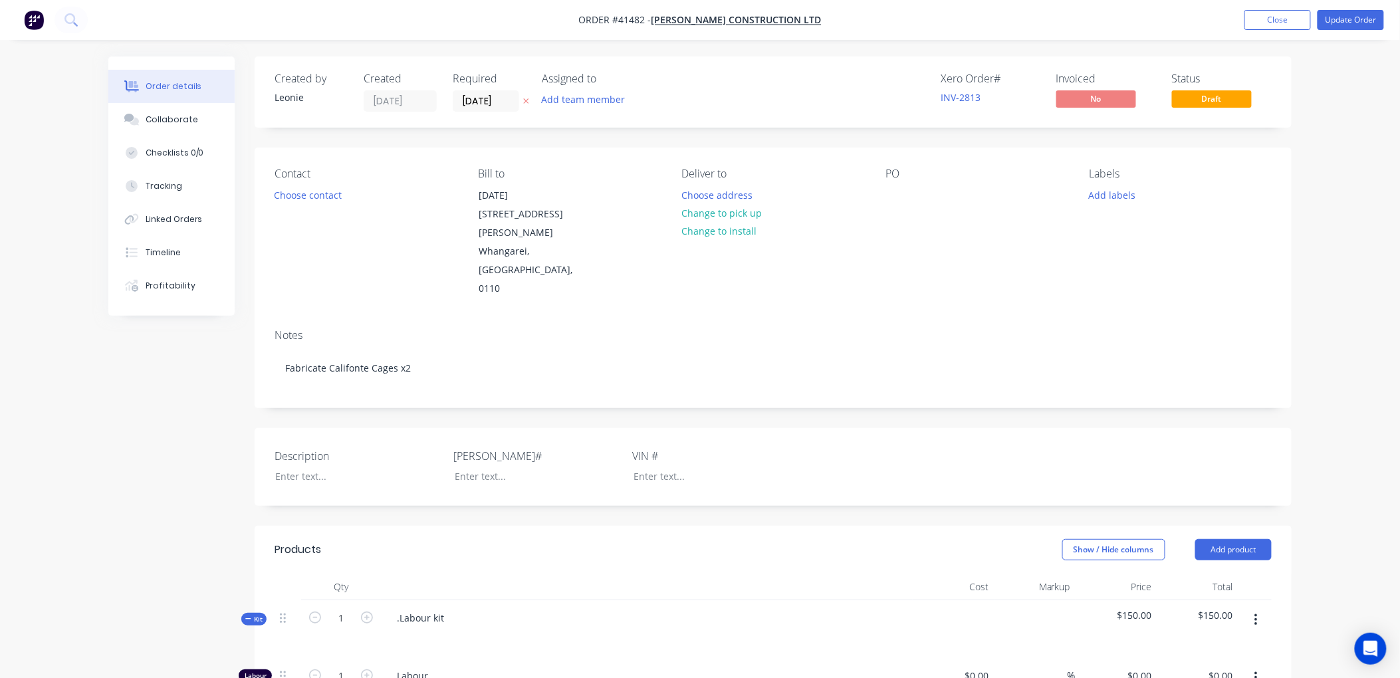
type input "50"
type input "$112.50"
type input "$225.00"
type input "$3.999"
type input "55.12"
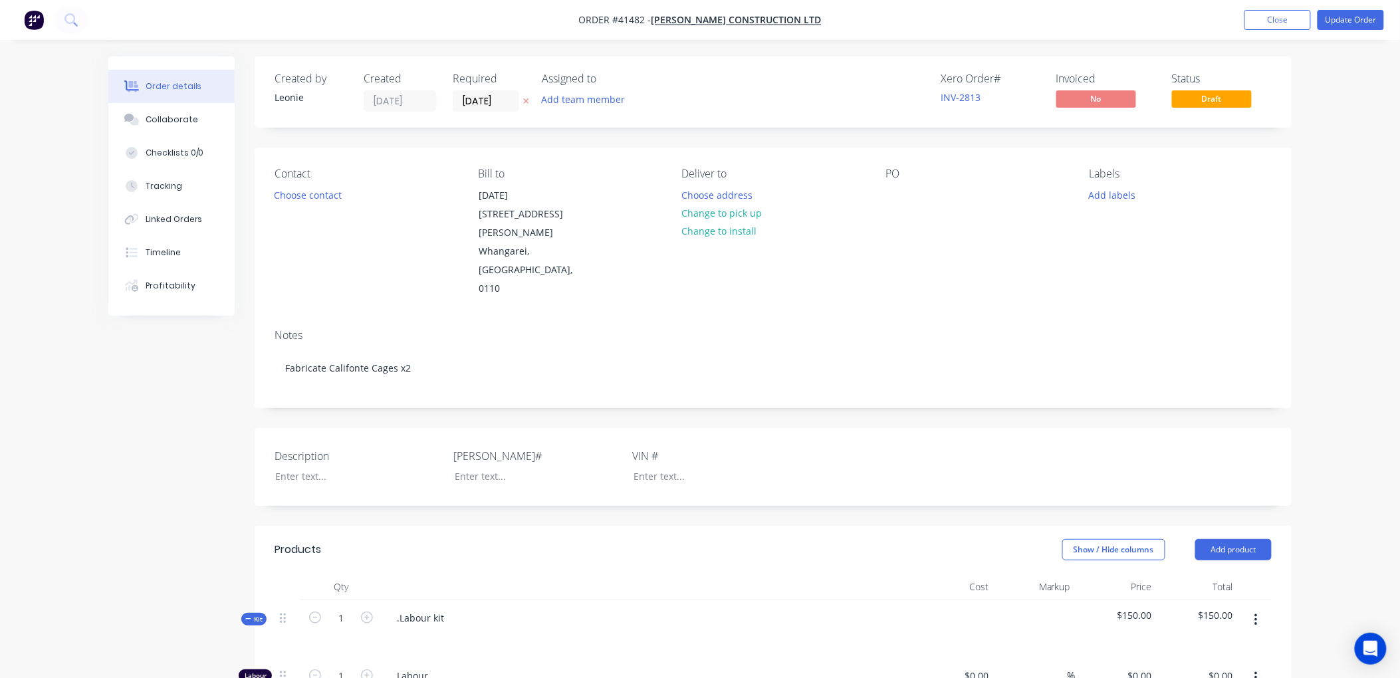
type input "$6.2032"
type input "$99.25"
type input "$8.555"
type input "55"
type input "$13.2603"
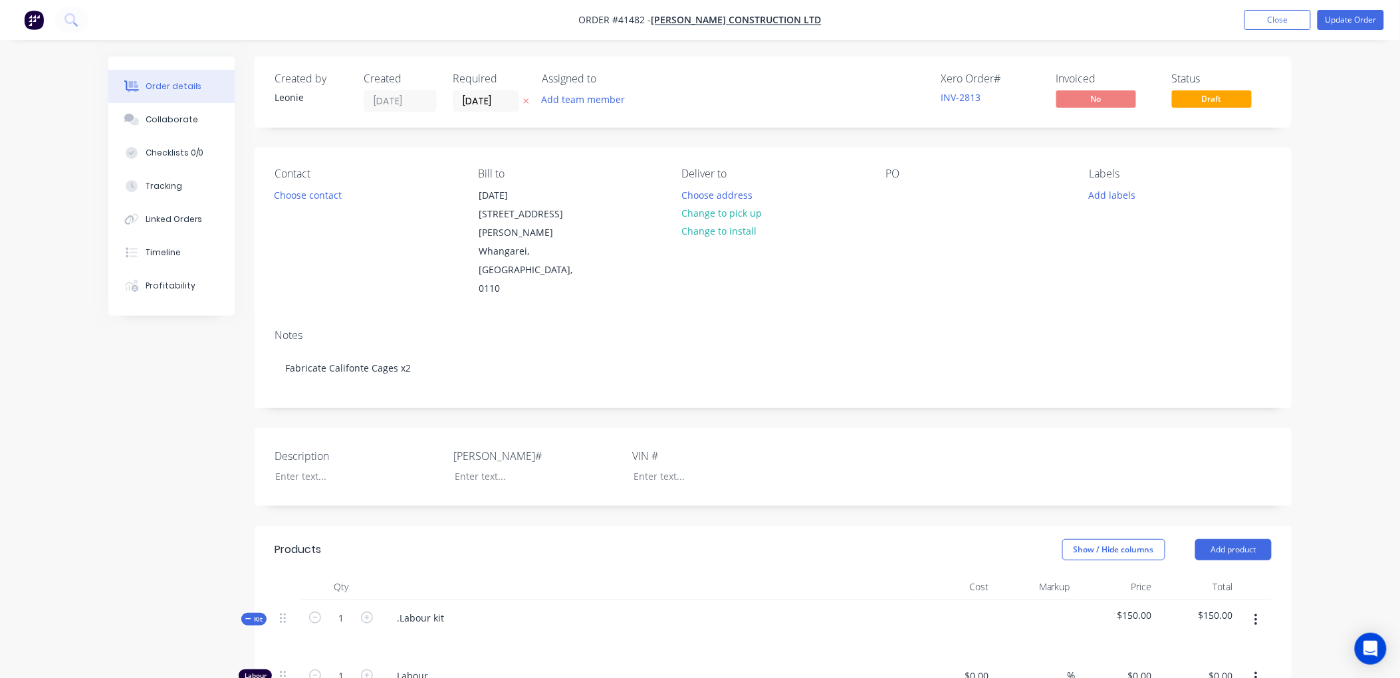
type input "$53.04"
type input "$7.06"
type input "54.96"
type input "$10.94"
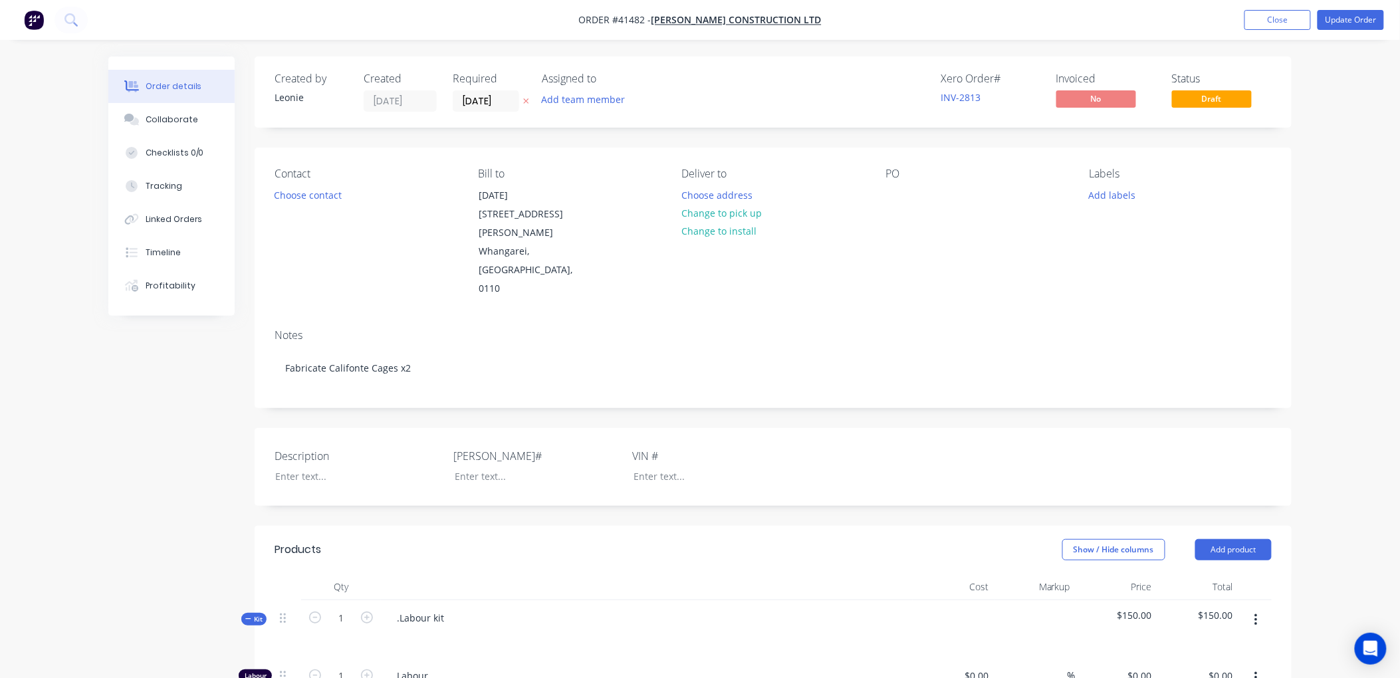
type input "$2.69"
type input "55.02"
type input "$4.17"
type input "$14.25"
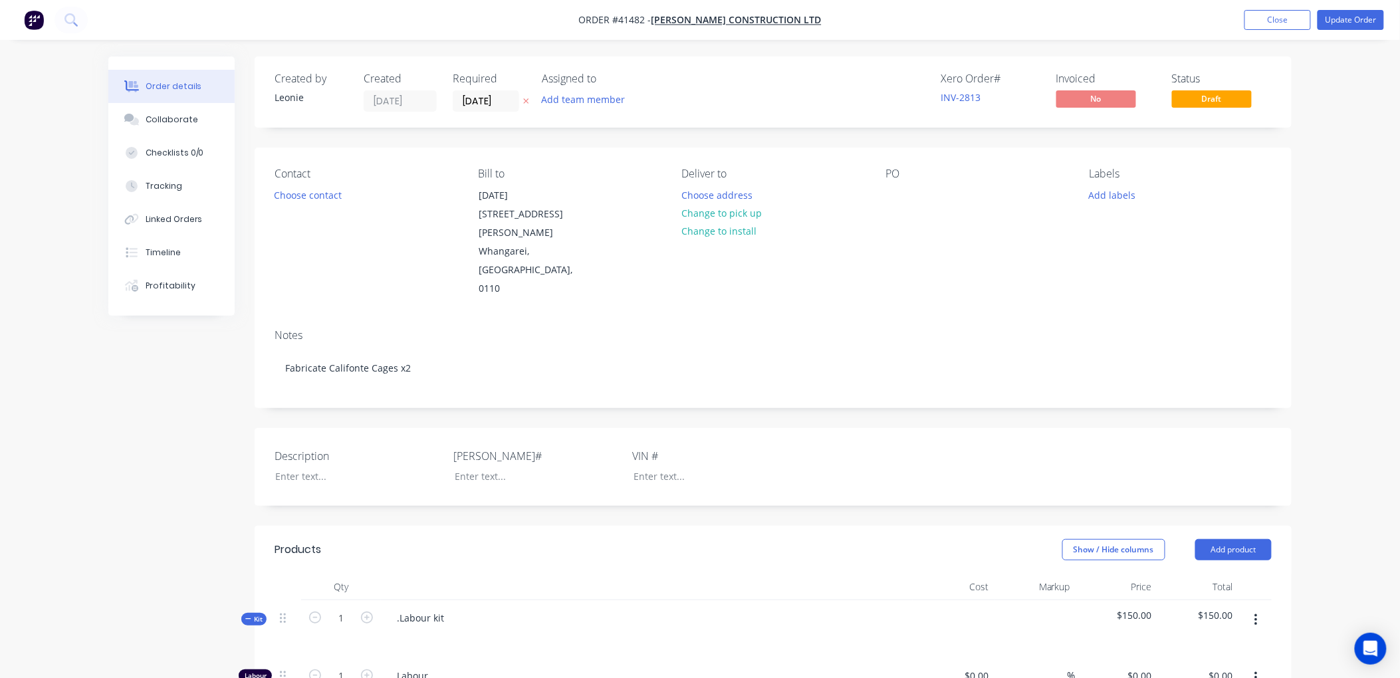
type input "55.02"
type input "$22.09"
type input "$14.14"
type input "$4.00"
type input "55.12"
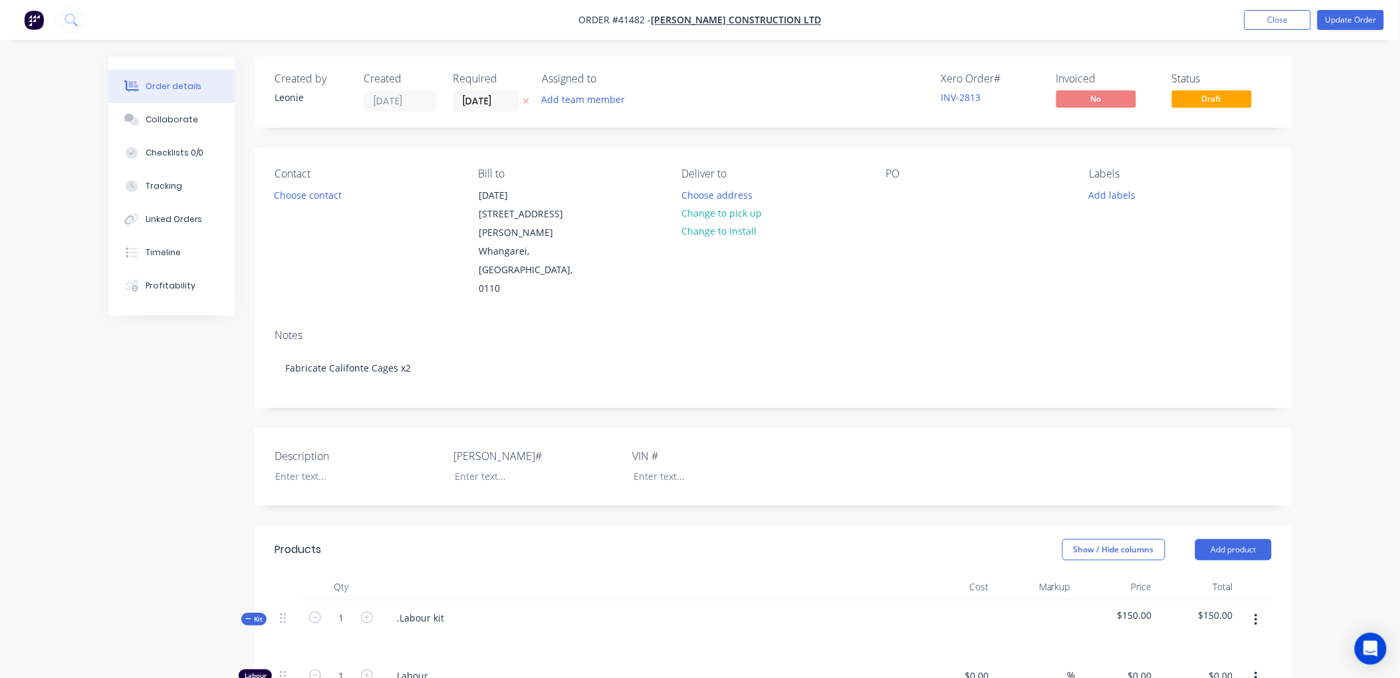
type input "$6.2048"
type input "$49.64"
type input "$62.08"
type input "50"
type input "$93.12"
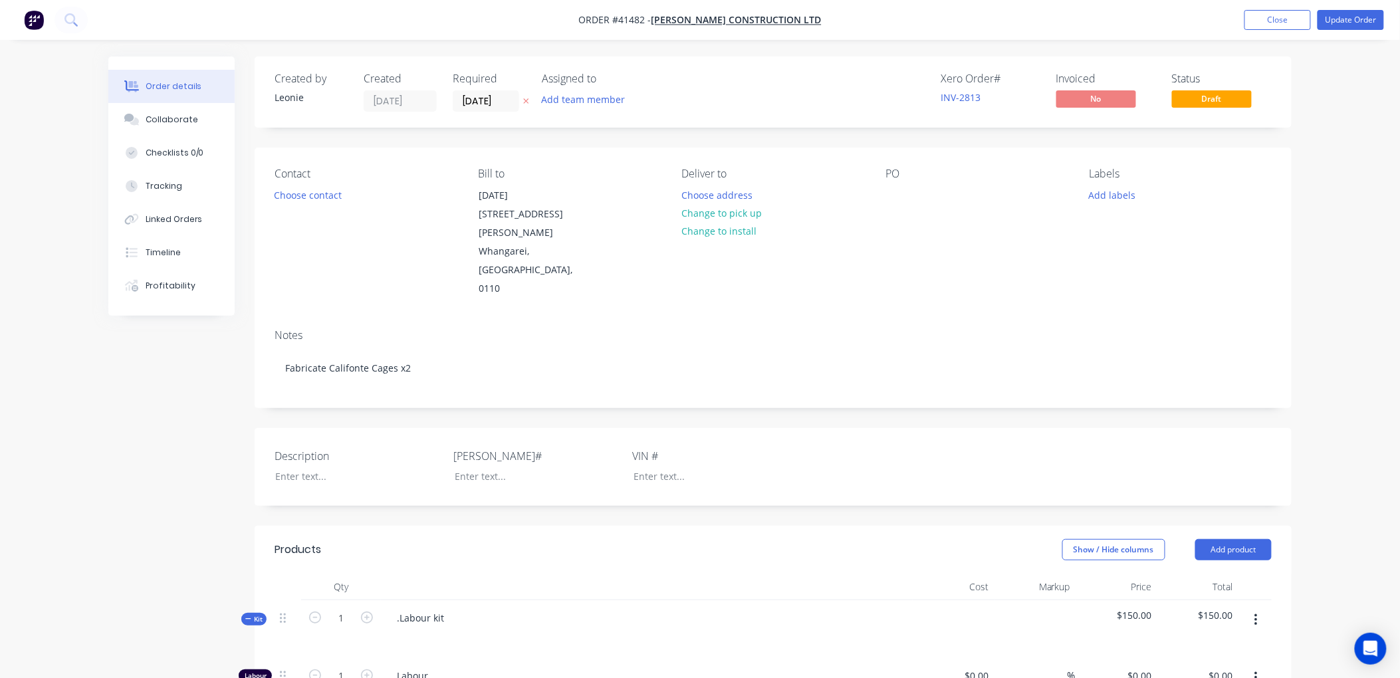
type input "$186.24"
type input "$29.00"
type input "296.55"
type input "$115.00"
type input "$2,901.45"
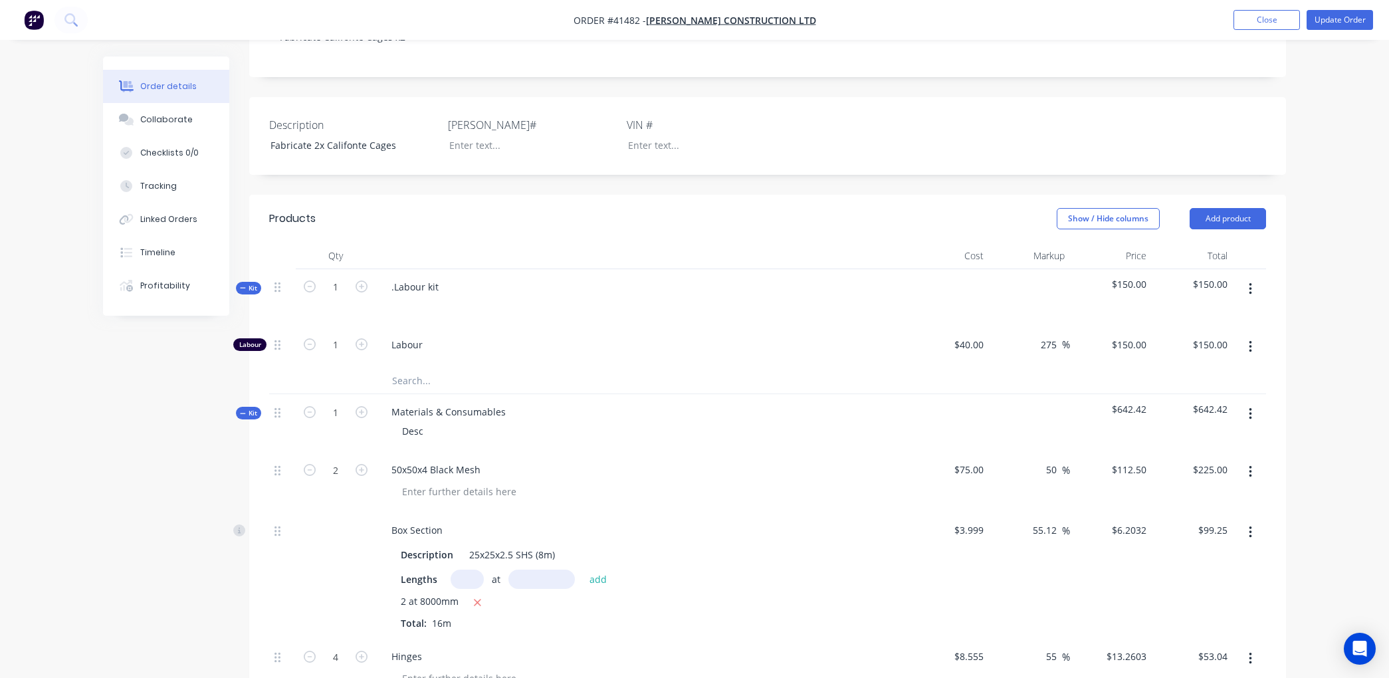
scroll to position [443, 0]
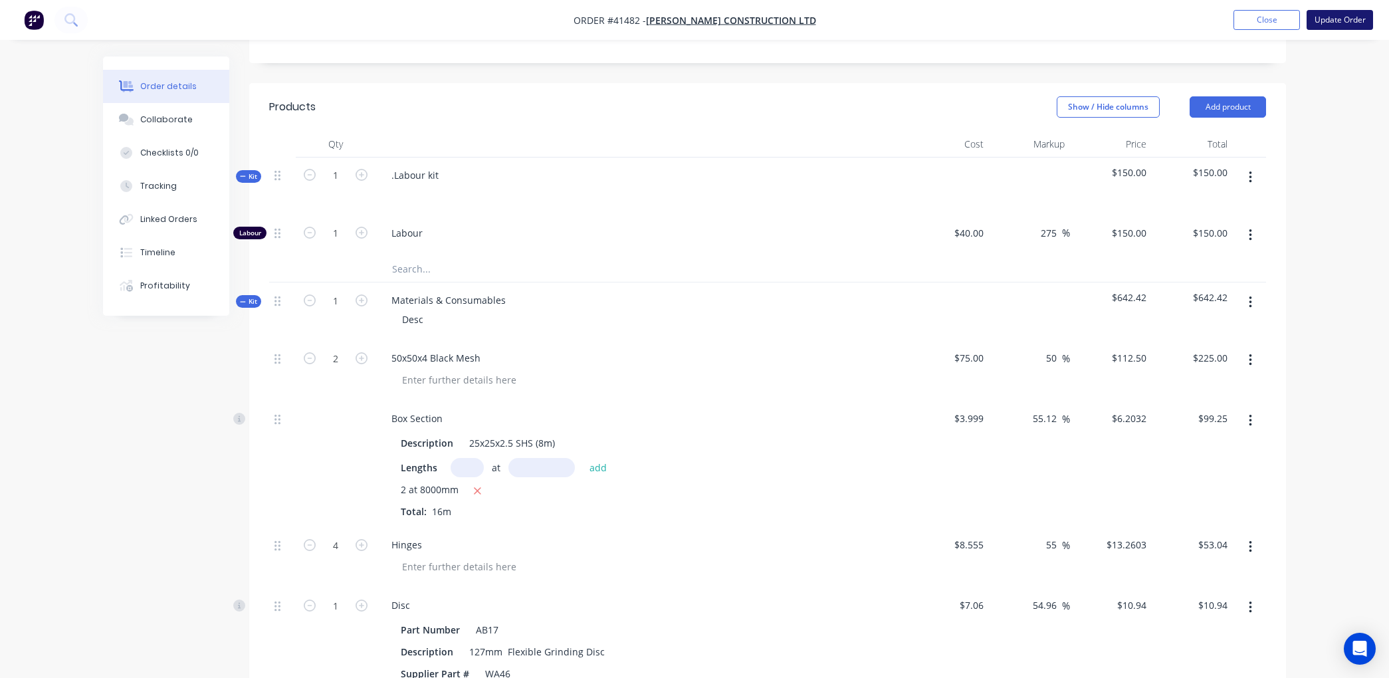
click at [1328, 13] on button "Update Order" at bounding box center [1340, 20] width 66 height 20
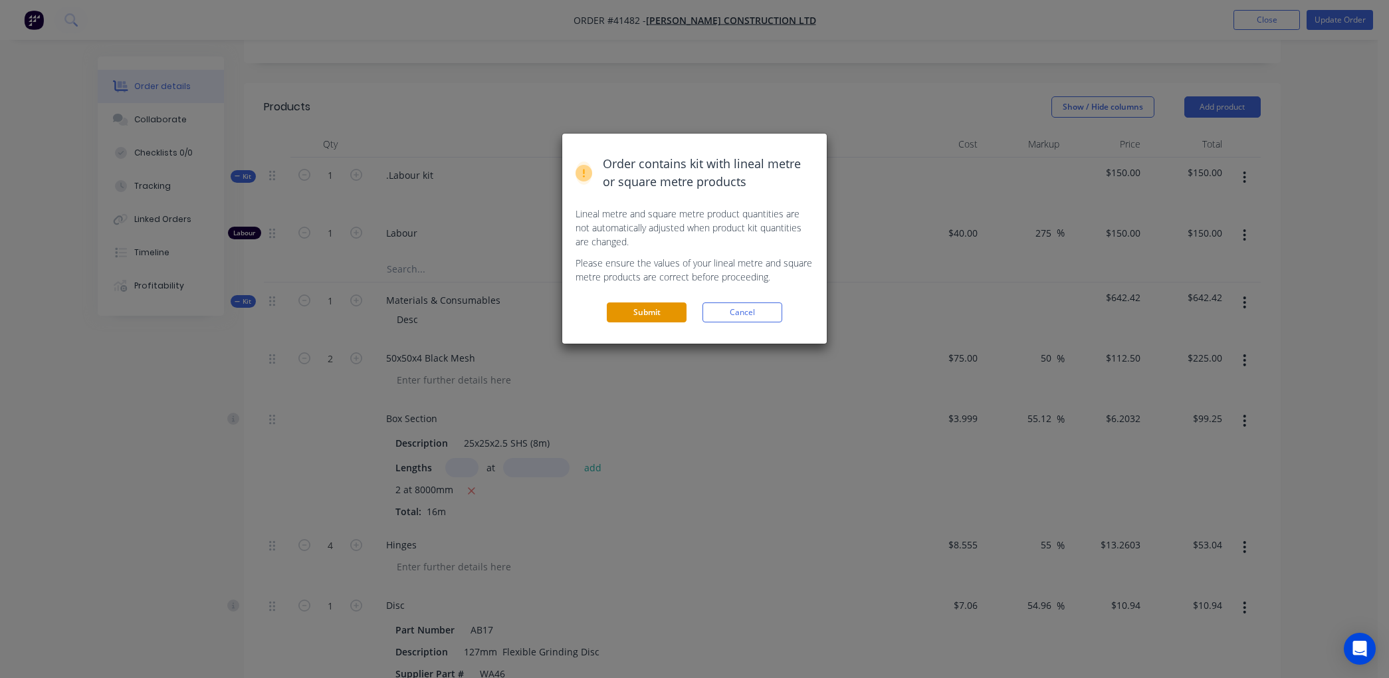
click at [636, 312] on button "Submit" at bounding box center [647, 312] width 80 height 20
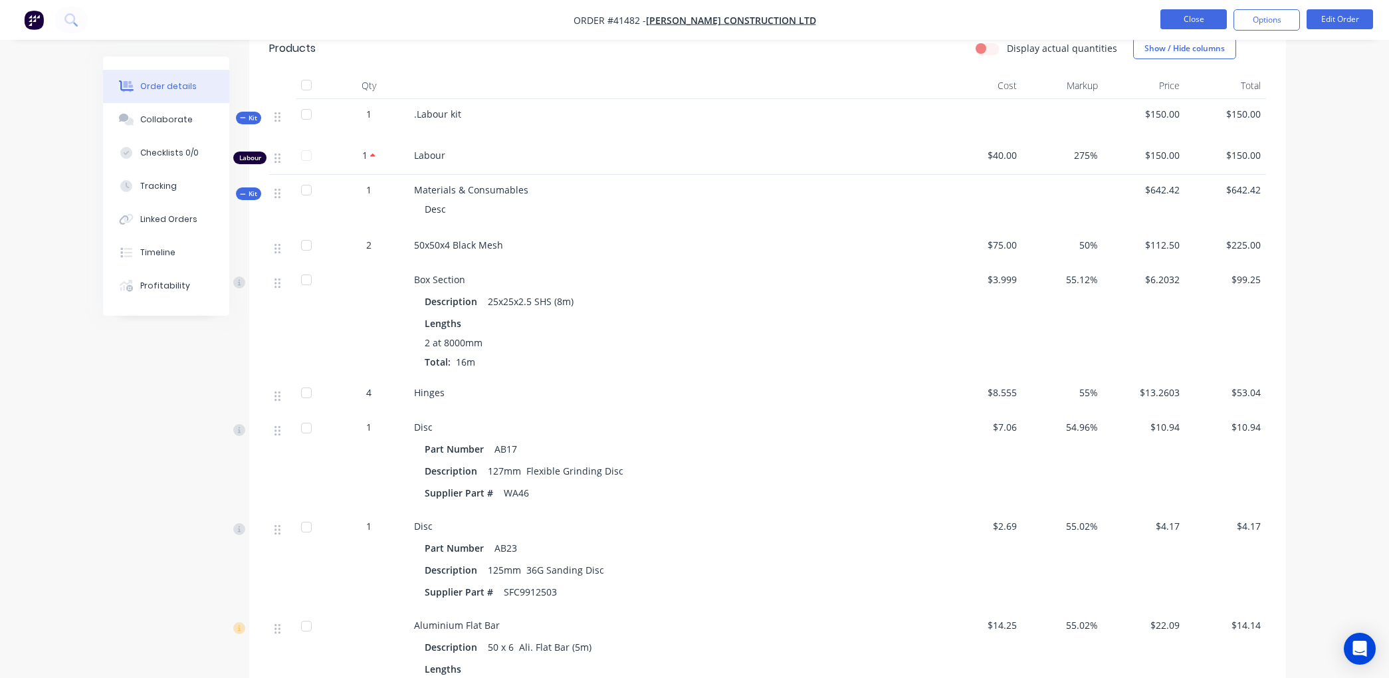
click at [1191, 21] on button "Close" at bounding box center [1194, 19] width 66 height 20
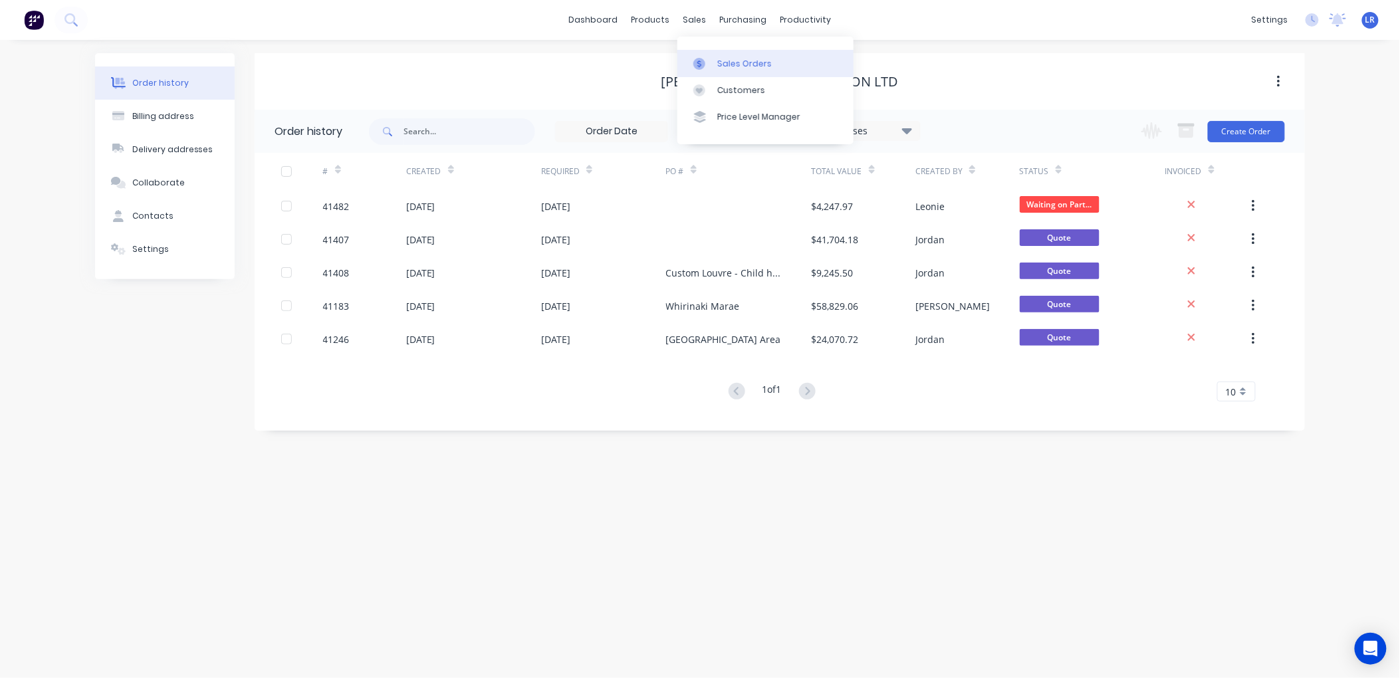
click at [717, 64] on div "Sales Orders" at bounding box center [744, 64] width 55 height 12
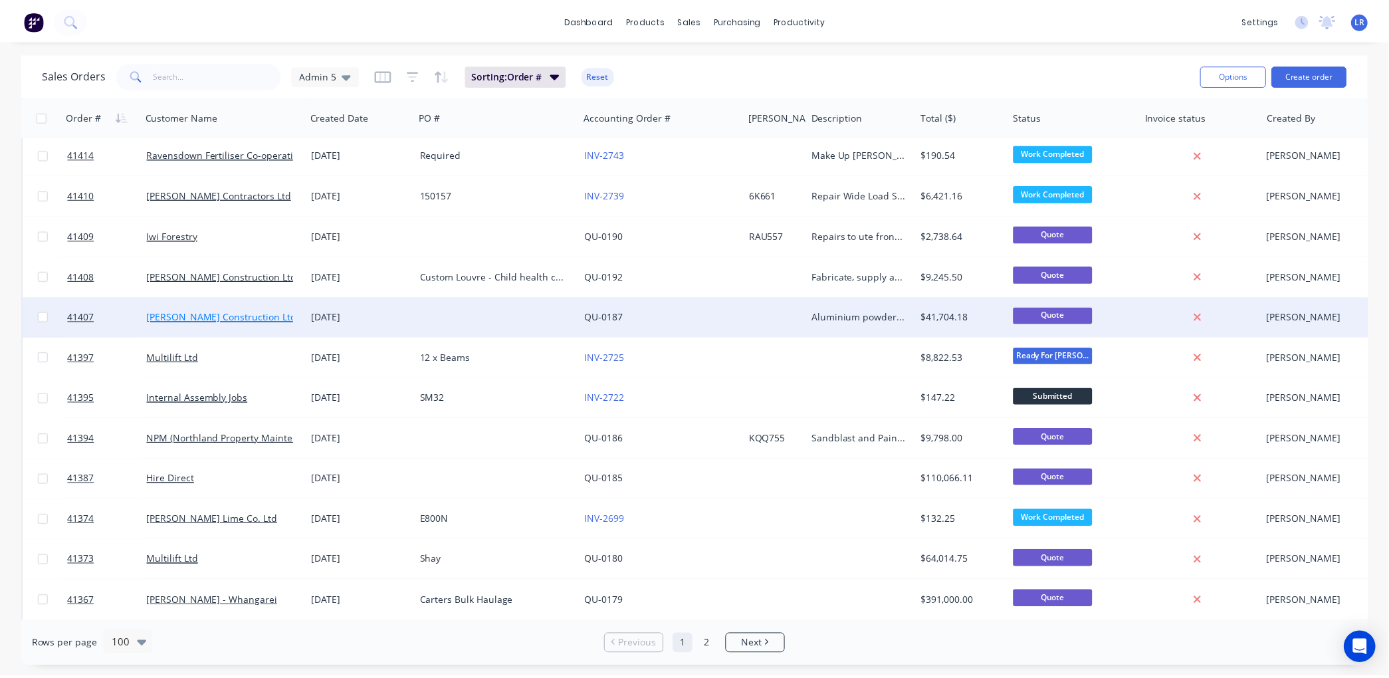
scroll to position [2733, 0]
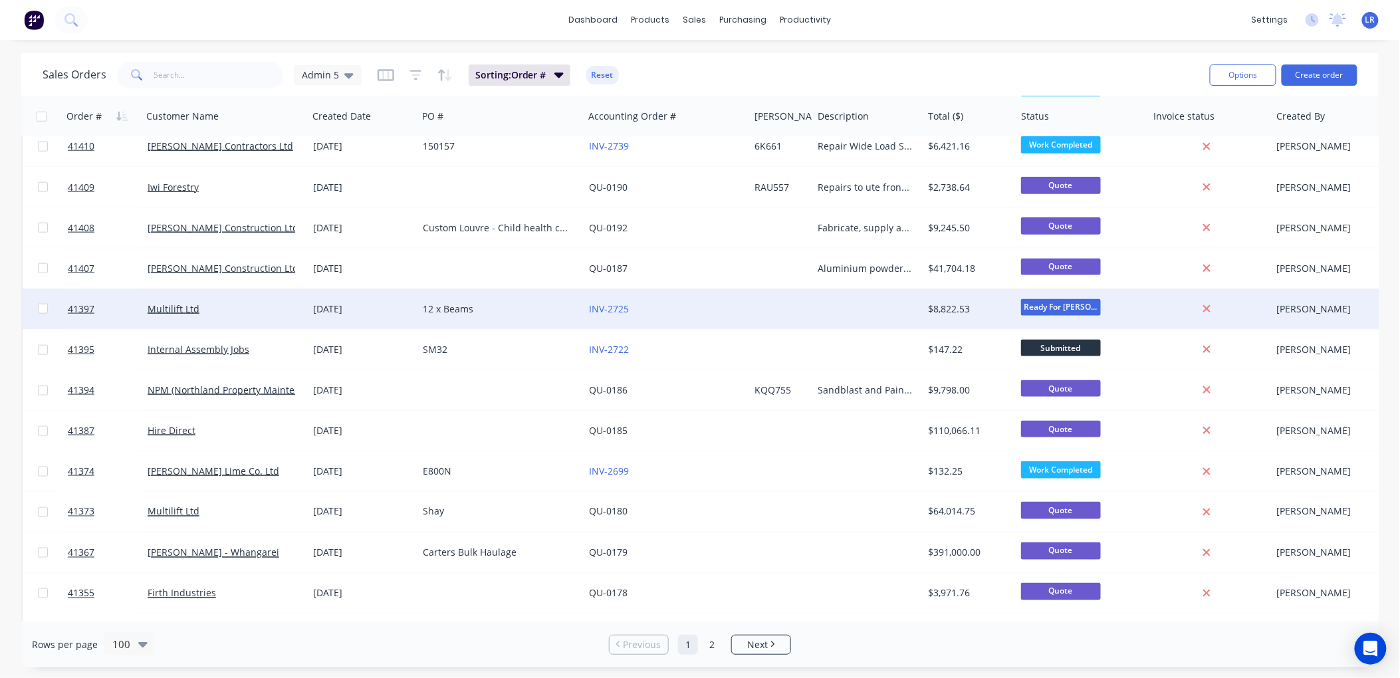
click at [199, 309] on div "Multilift Ltd" at bounding box center [222, 308] width 148 height 13
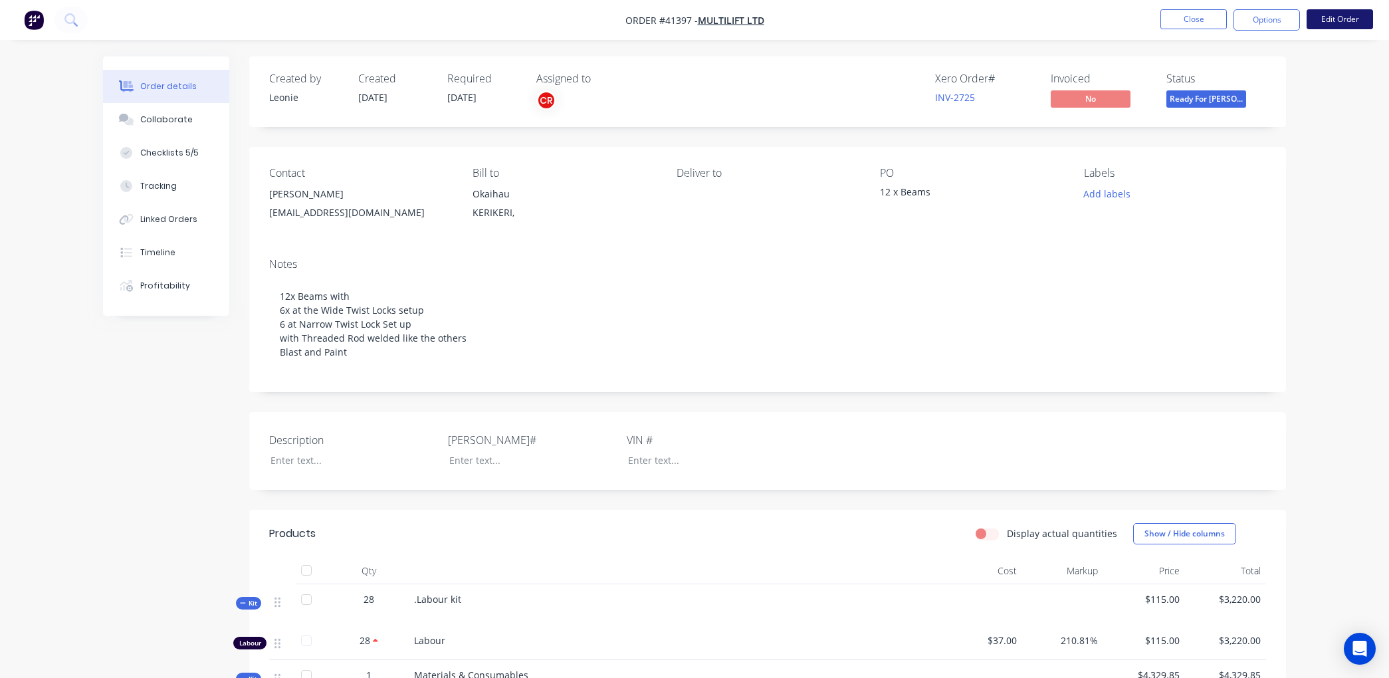
click at [1340, 17] on button "Edit Order" at bounding box center [1340, 19] width 66 height 20
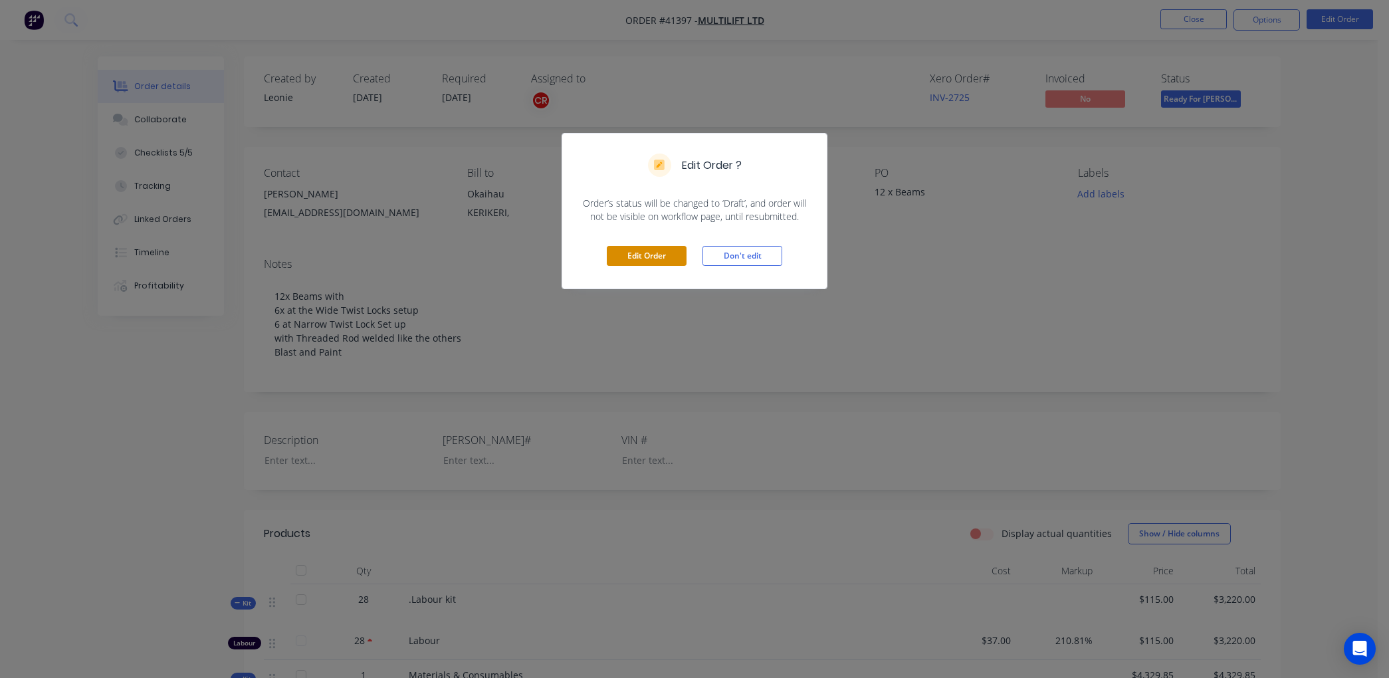
click at [666, 257] on button "Edit Order" at bounding box center [647, 256] width 80 height 20
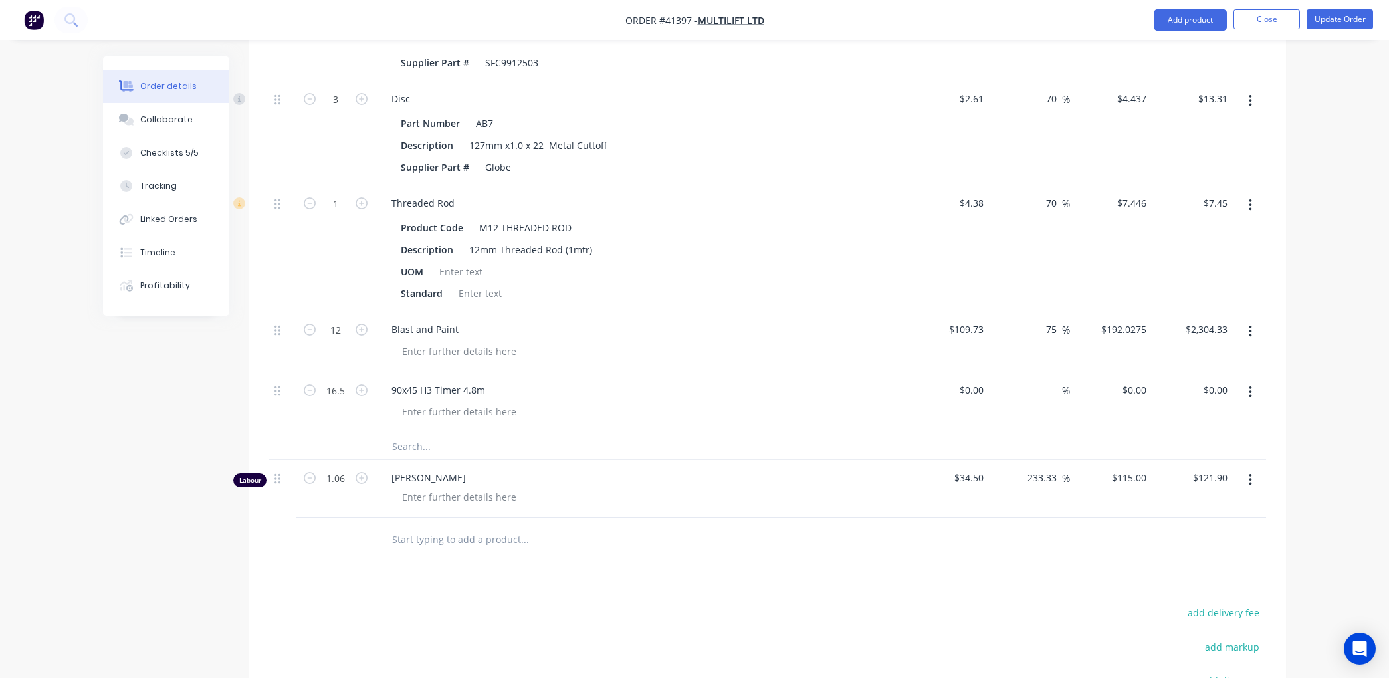
scroll to position [1108, 0]
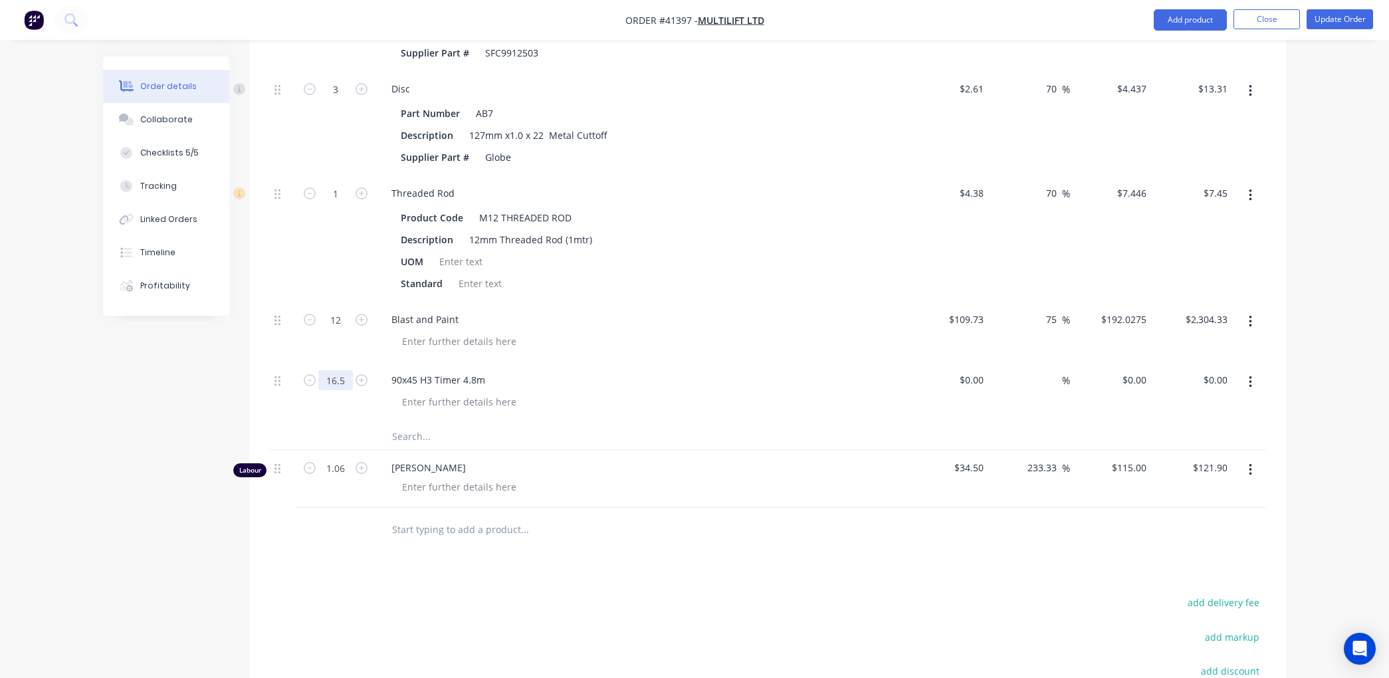
click at [346, 382] on input "16.5" at bounding box center [335, 380] width 35 height 20
type input "16.5"
click at [985, 380] on input "0" at bounding box center [981, 379] width 15 height 19
type input "$32.64"
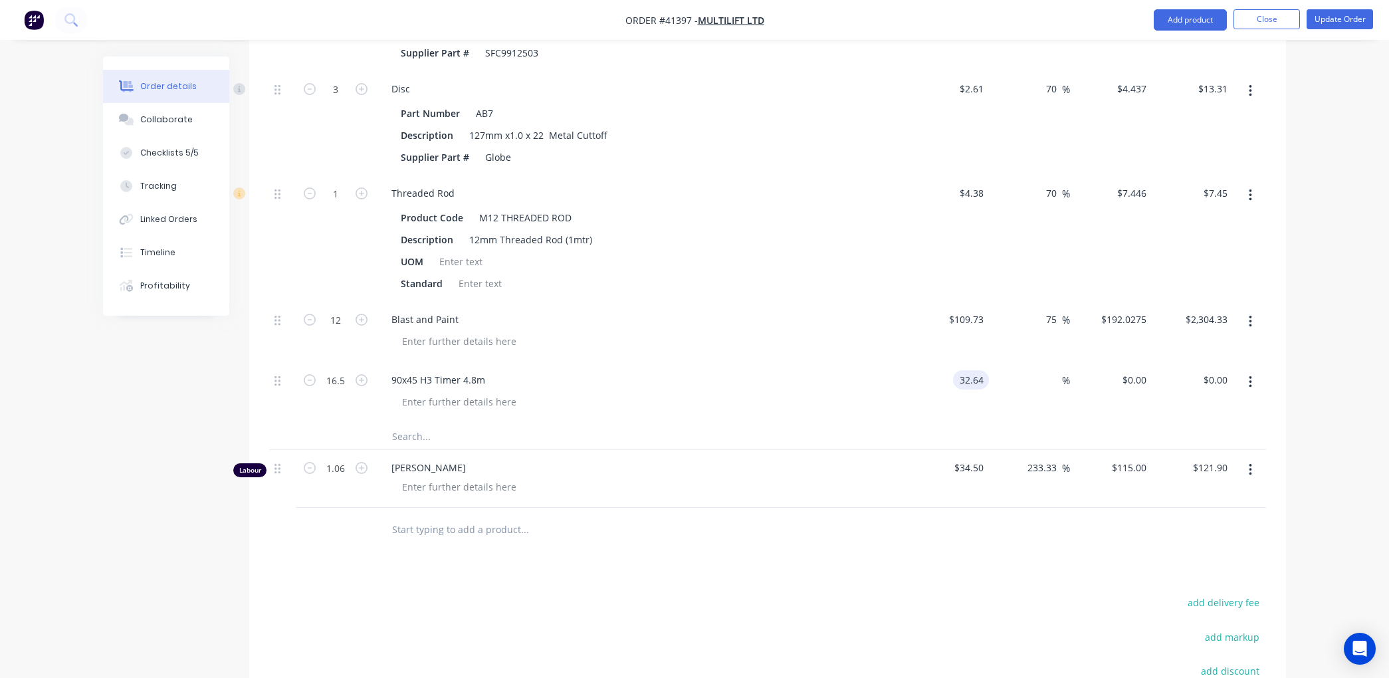
type input "$538.56"
type input "50"
type input "48.96"
type input "$807.84"
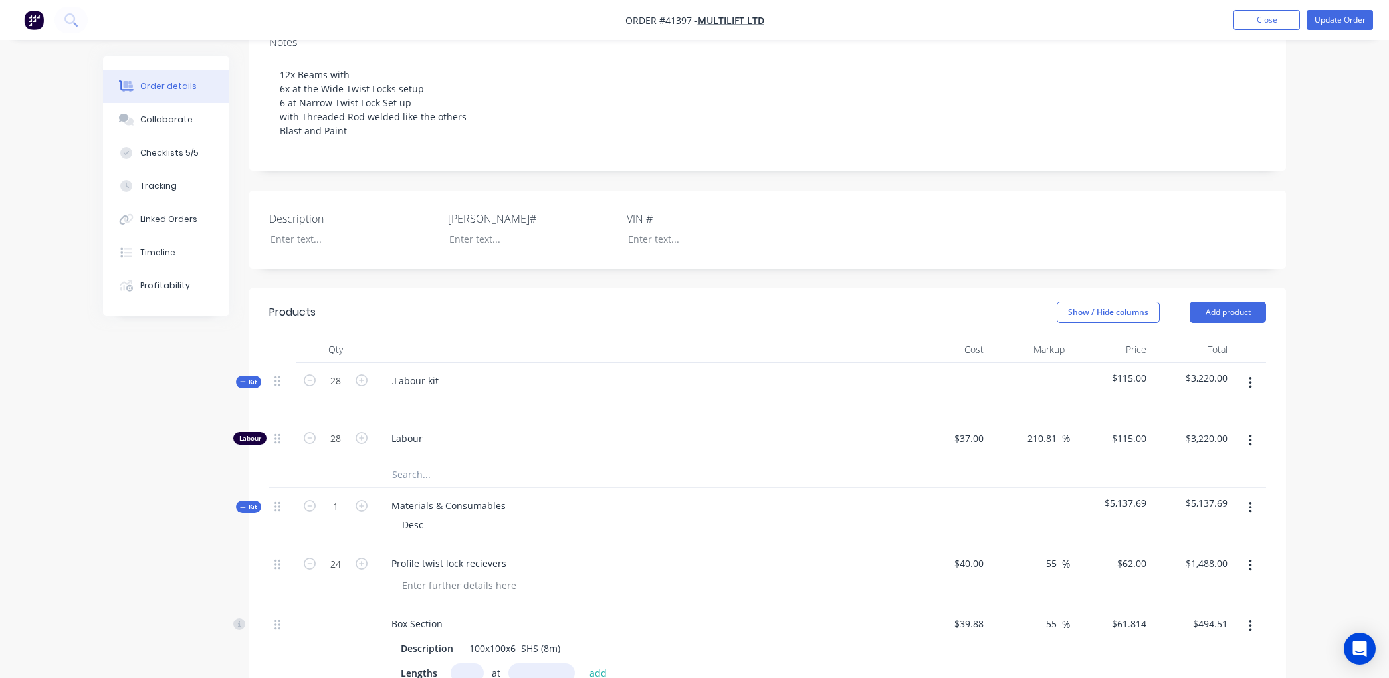
scroll to position [211, 0]
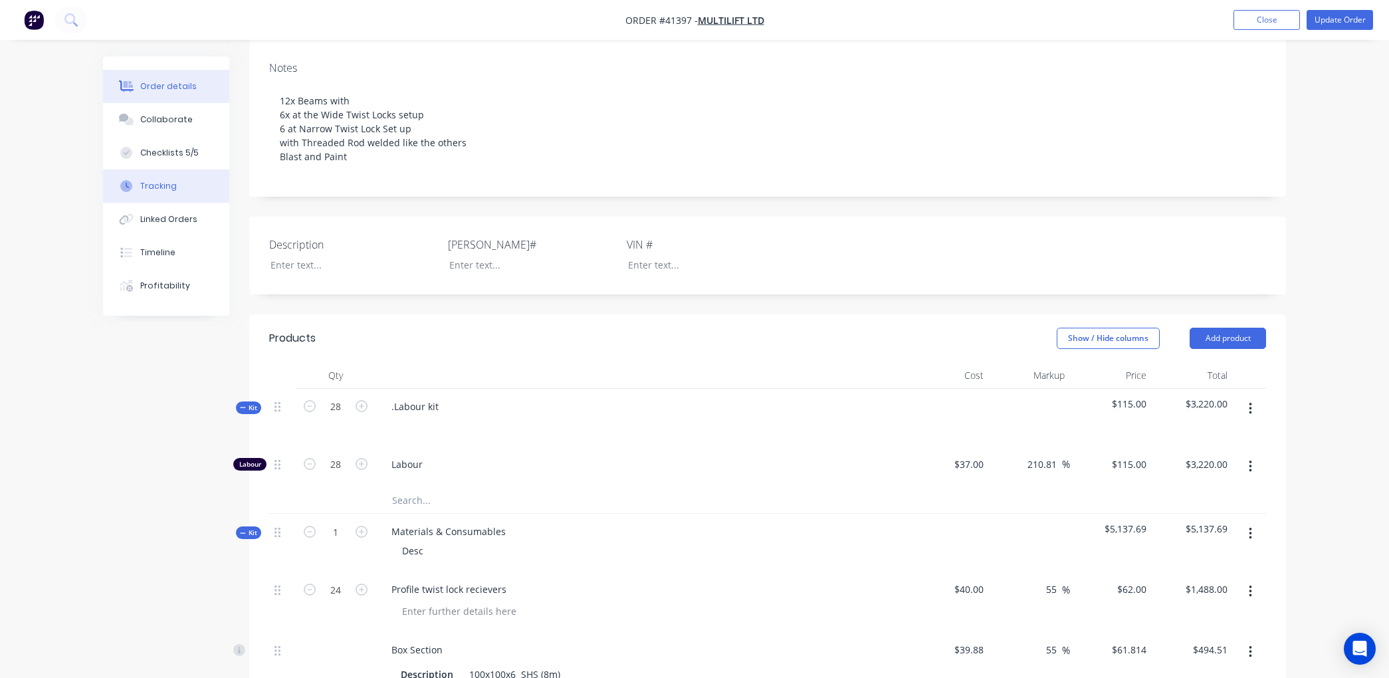
type input "$48.96"
click at [174, 187] on button "Tracking" at bounding box center [166, 186] width 126 height 33
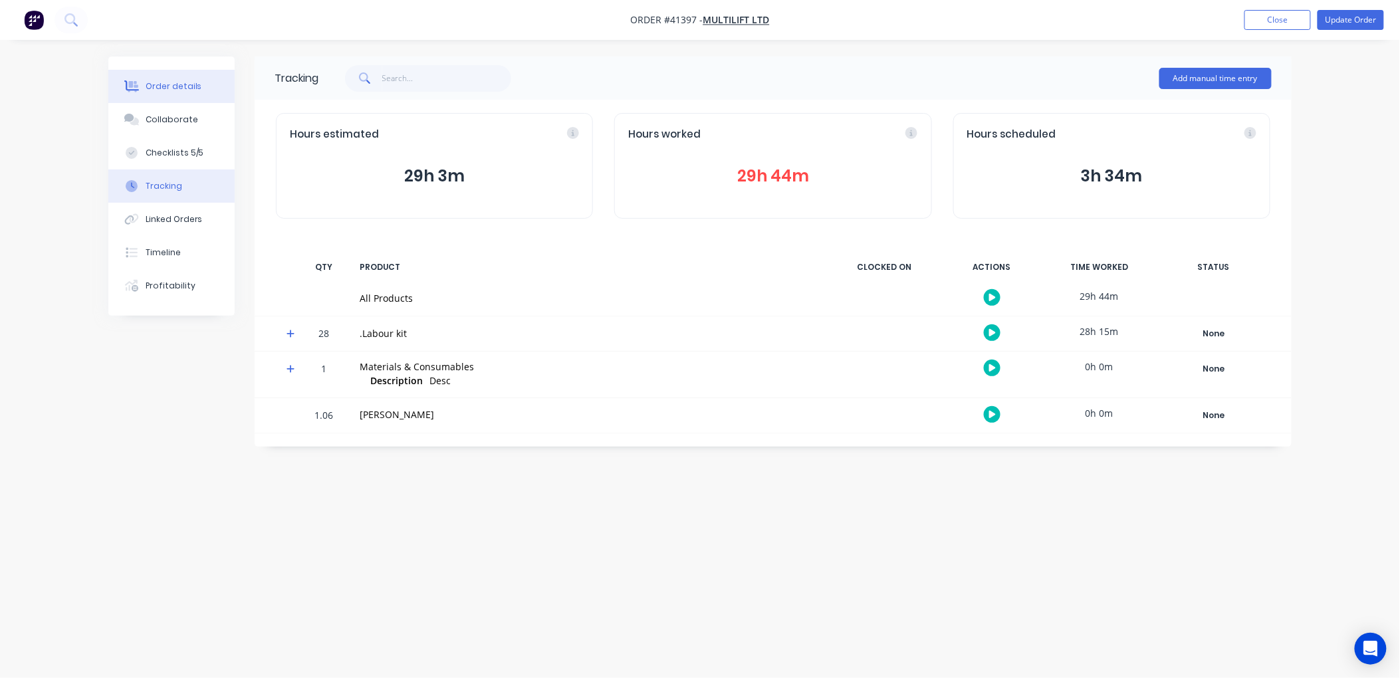
click at [175, 83] on div "Order details" at bounding box center [174, 86] width 57 height 12
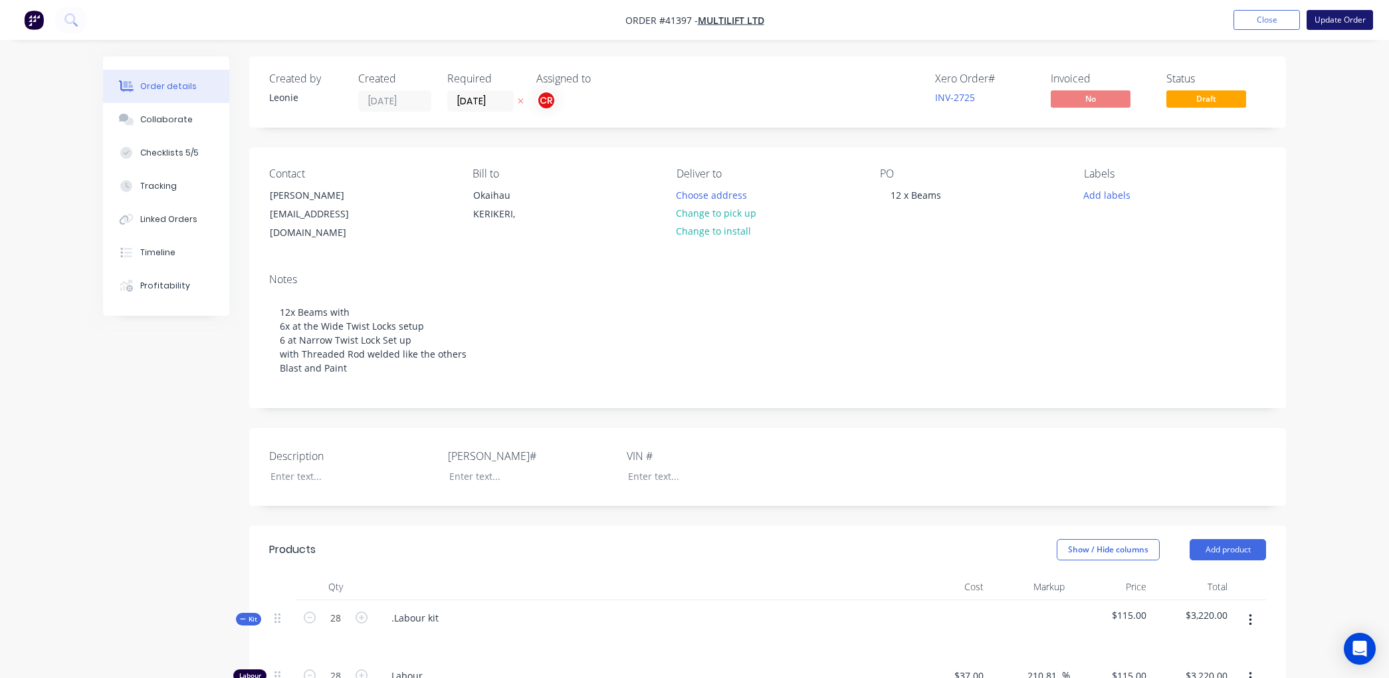
click at [1338, 16] on button "Update Order" at bounding box center [1340, 20] width 66 height 20
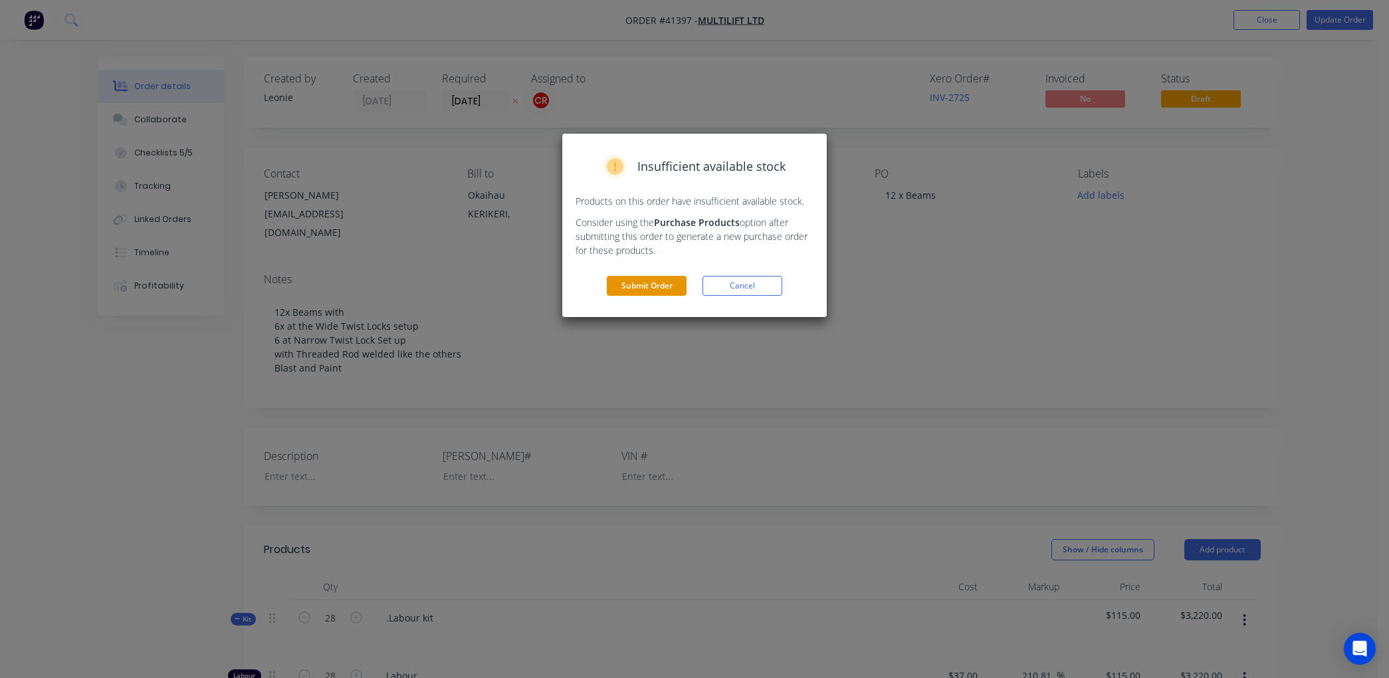
click at [657, 284] on button "Submit Order" at bounding box center [647, 286] width 80 height 20
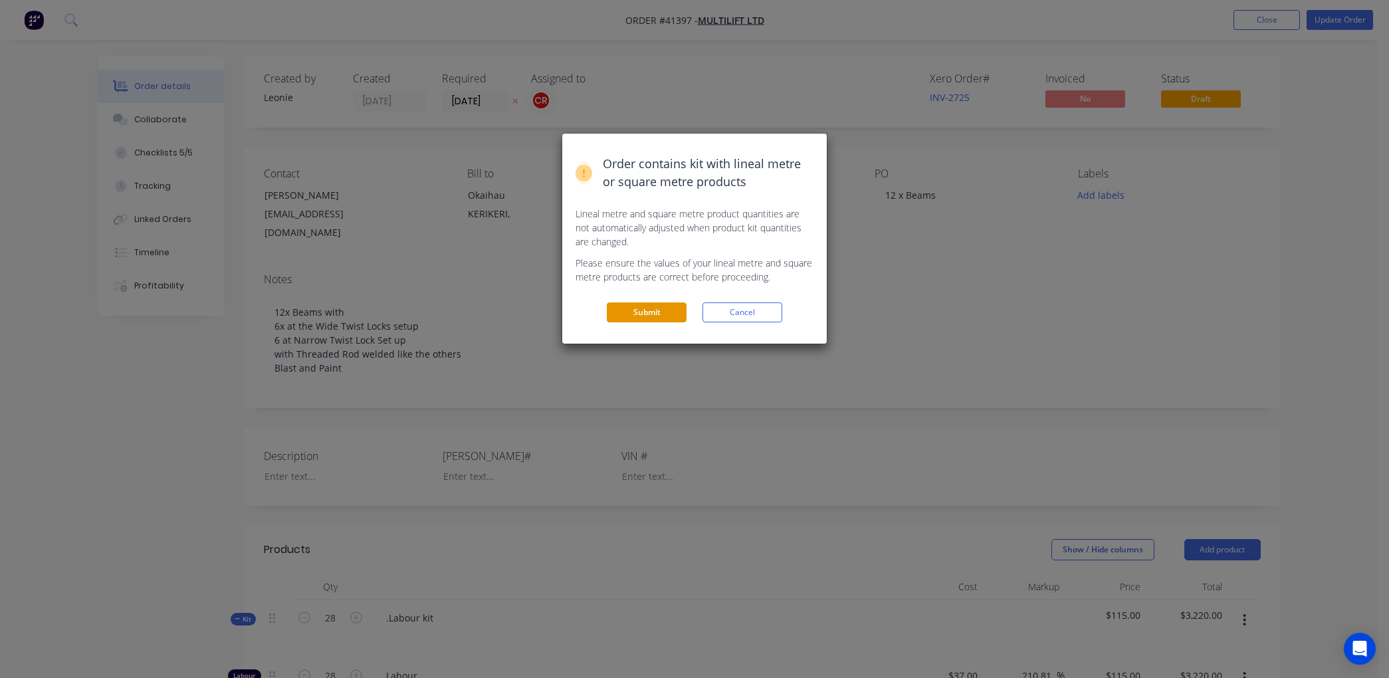
click at [633, 308] on button "Submit" at bounding box center [647, 312] width 80 height 20
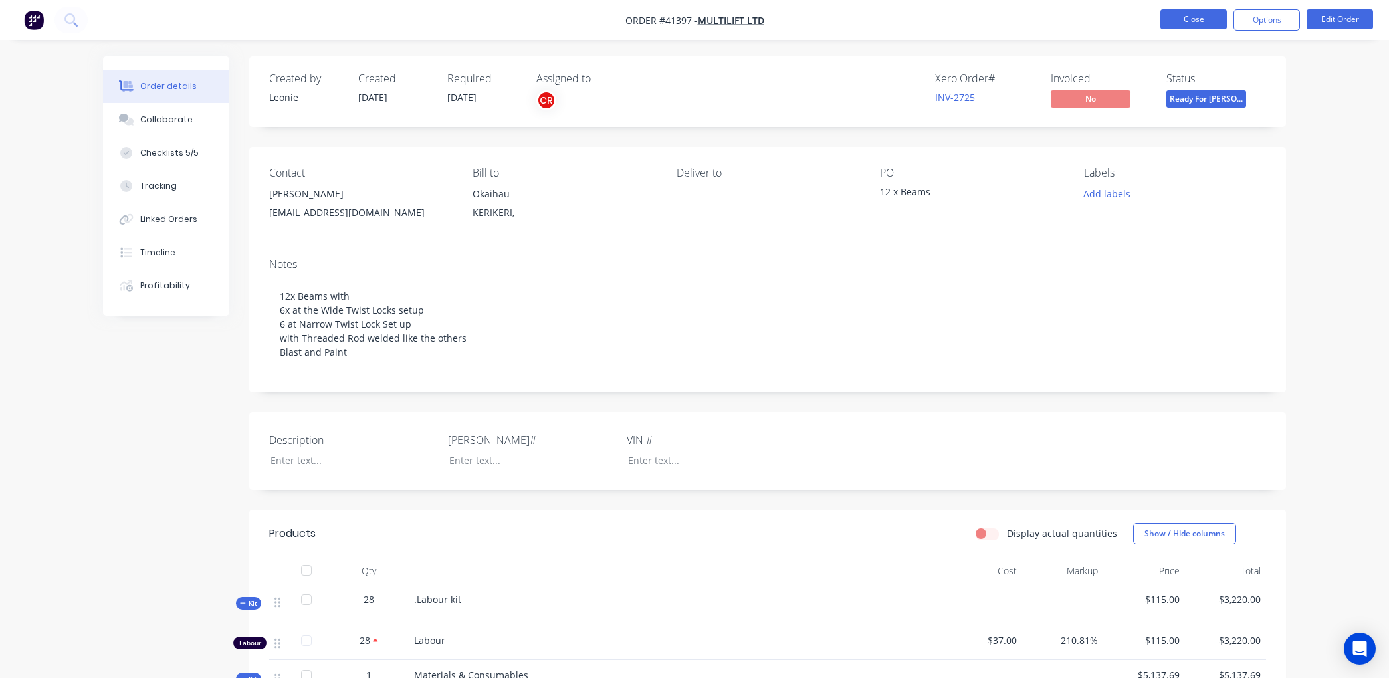
click at [1197, 17] on button "Close" at bounding box center [1194, 19] width 66 height 20
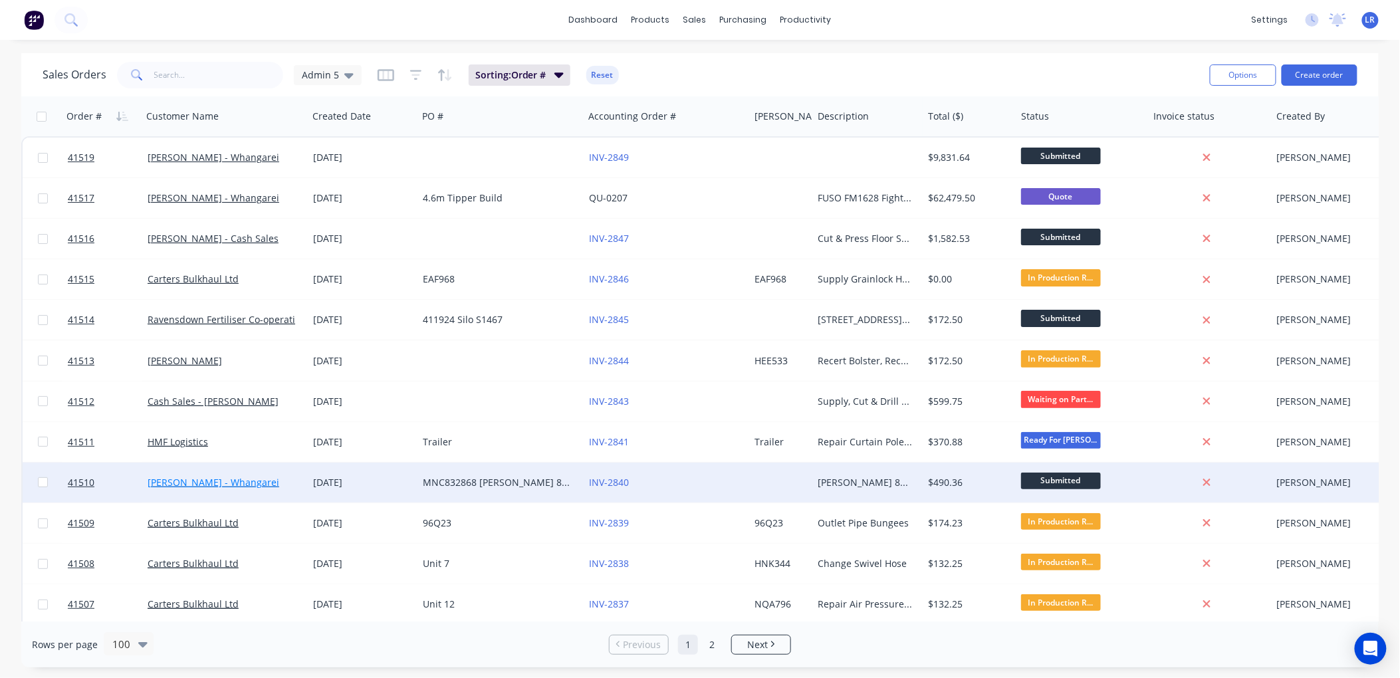
click at [184, 481] on link "[PERSON_NAME] - Whangarei" at bounding box center [214, 482] width 132 height 13
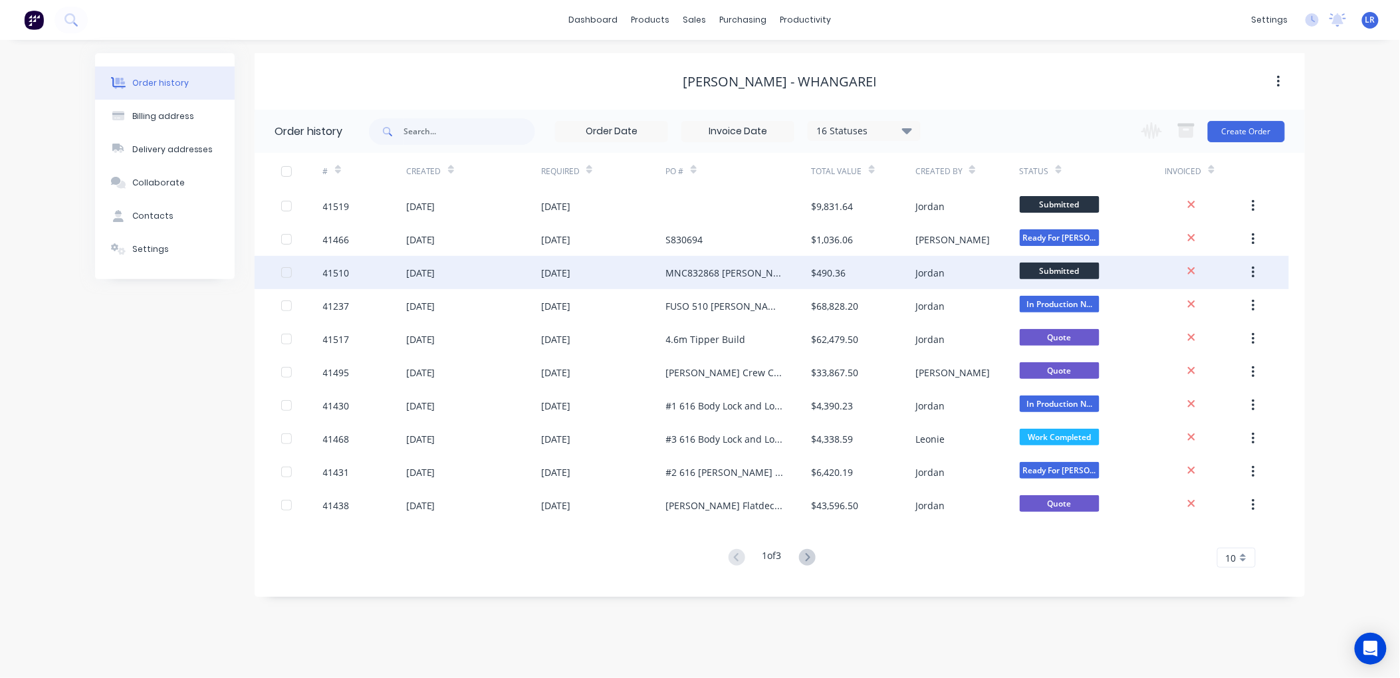
click at [432, 273] on div "[DATE]" at bounding box center [420, 273] width 29 height 14
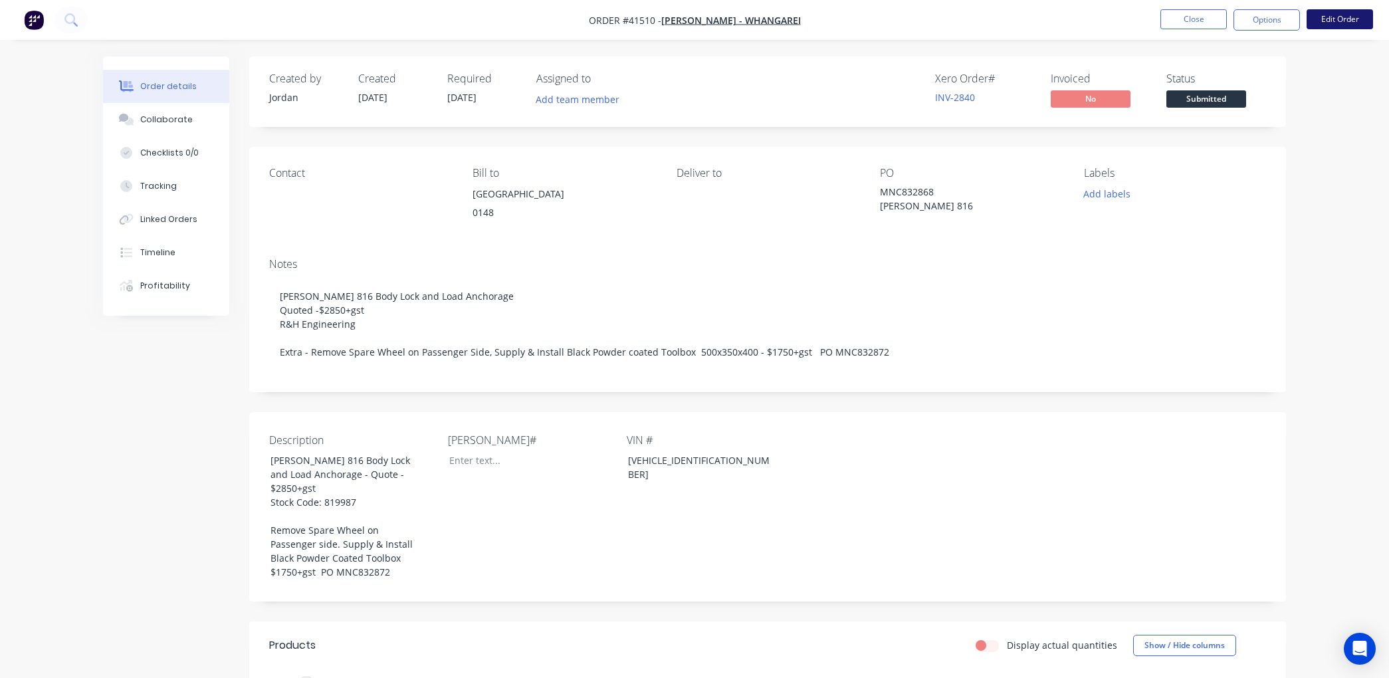
click at [1350, 16] on button "Edit Order" at bounding box center [1340, 19] width 66 height 20
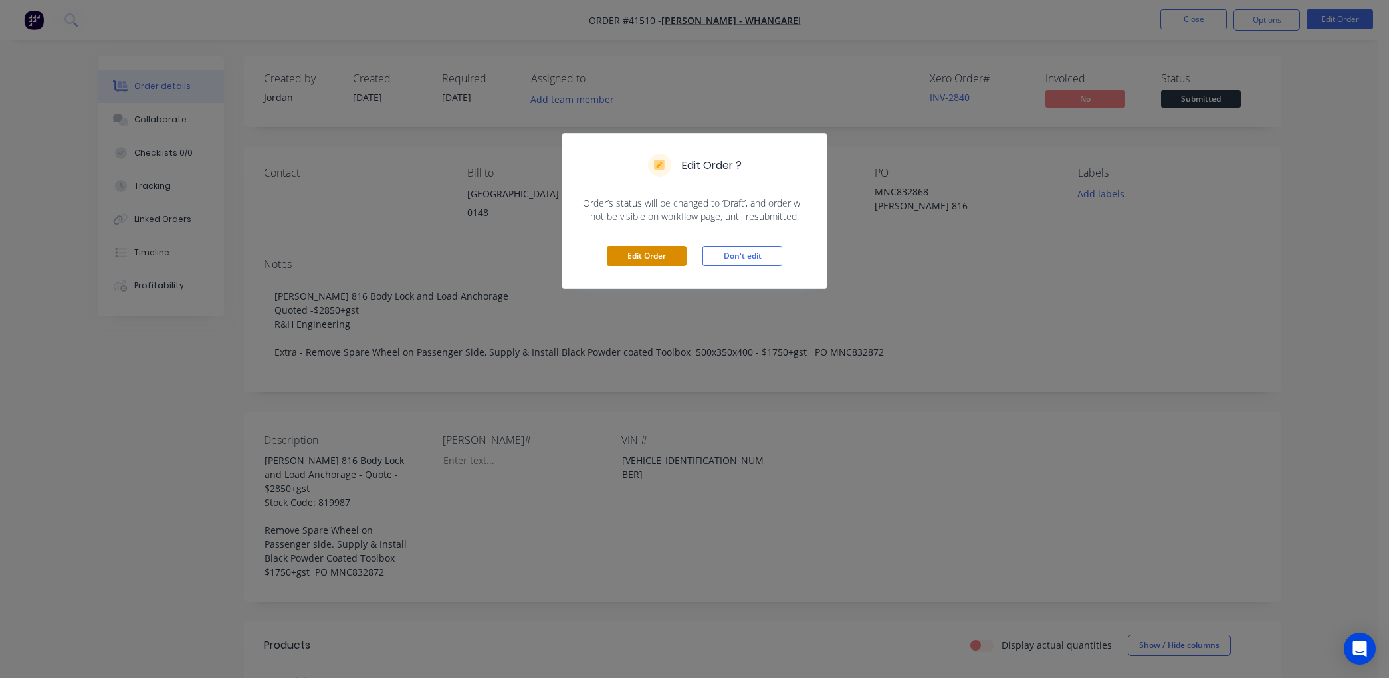
click at [659, 255] on button "Edit Order" at bounding box center [647, 256] width 80 height 20
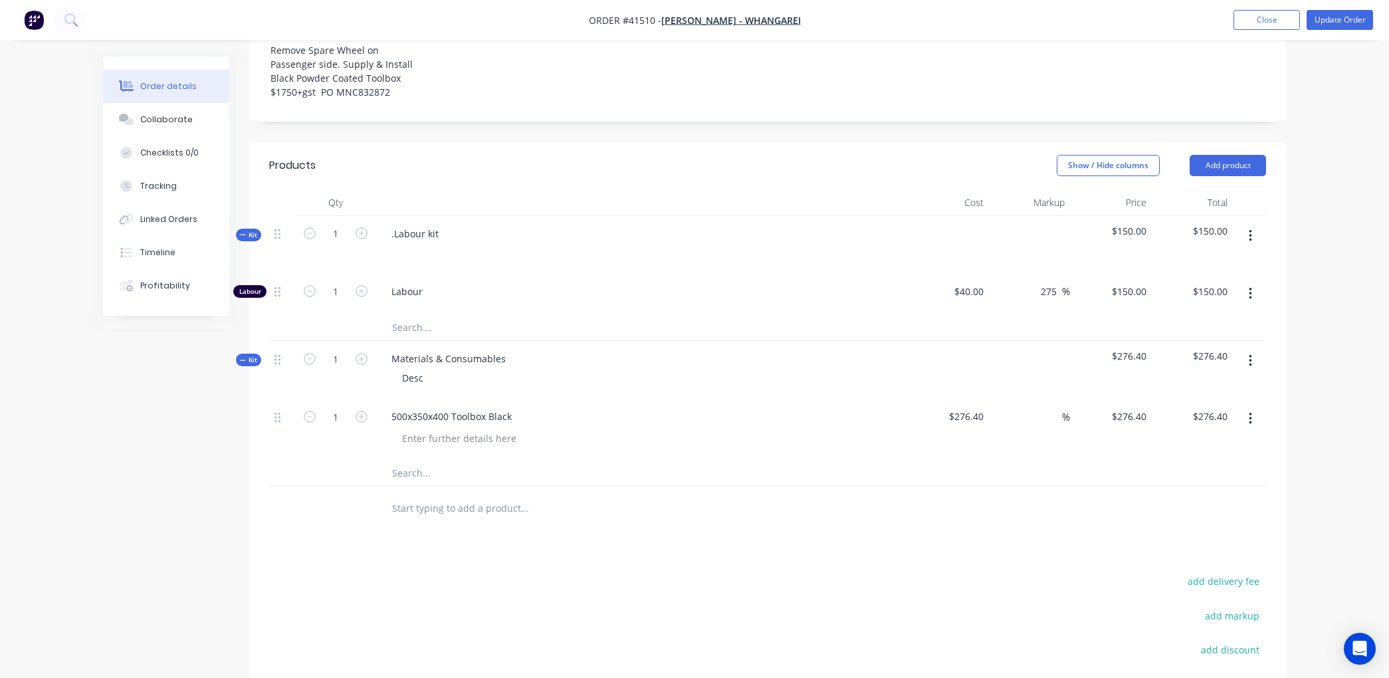
scroll to position [517, 0]
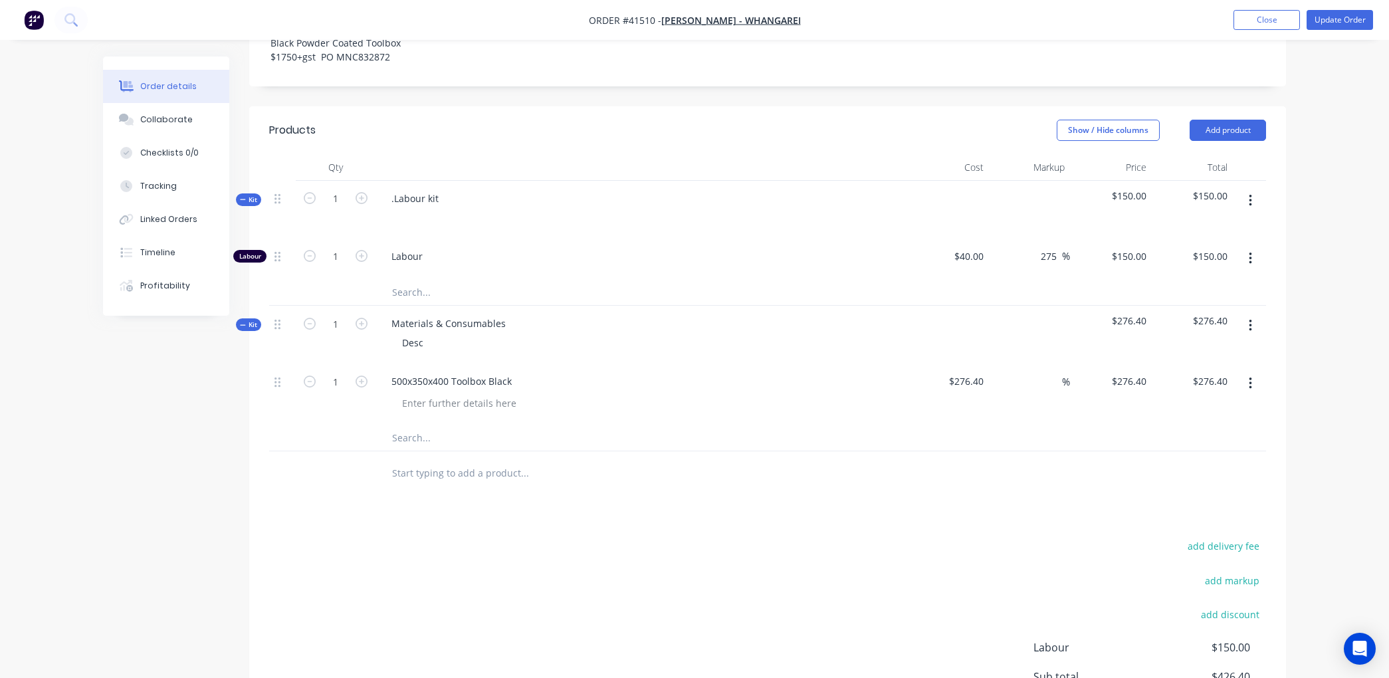
click at [396, 439] on input "text" at bounding box center [525, 437] width 266 height 27
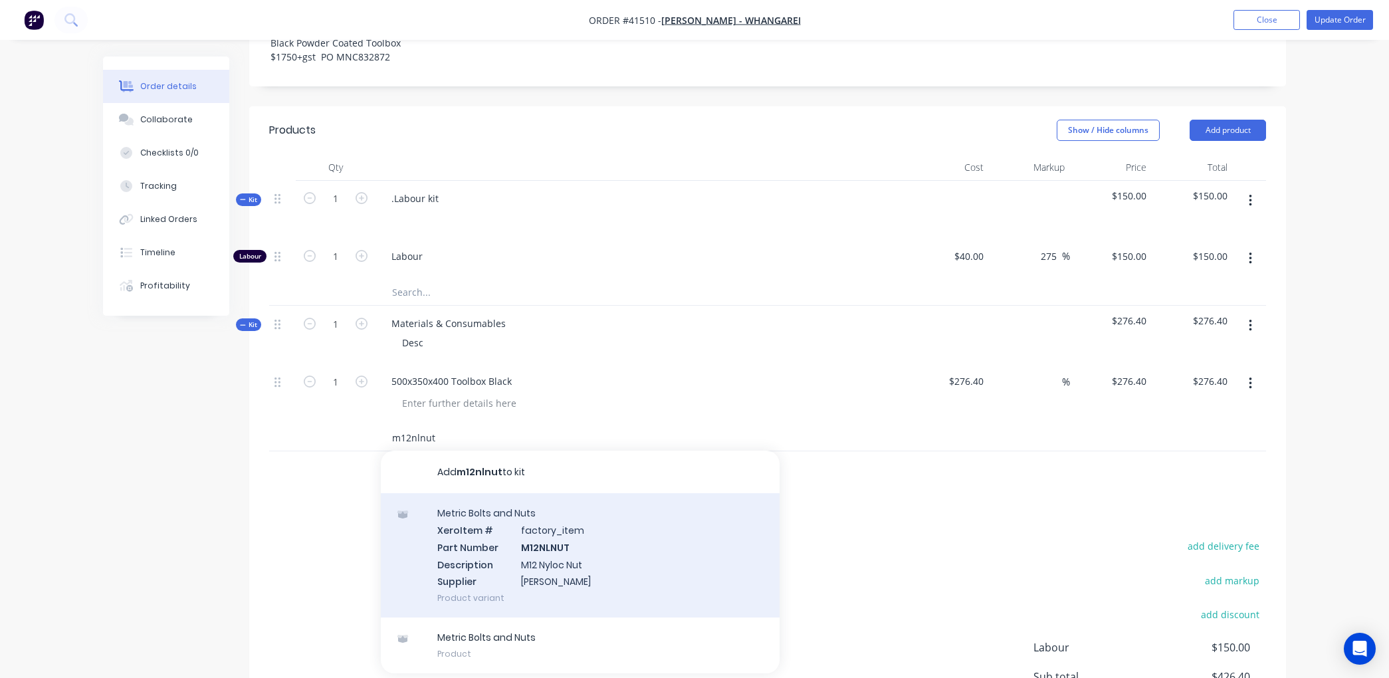
type input "m12nlnut"
click at [545, 558] on div "Metric Bolts and Nuts Xero Item # factory_item Part Number M12NLNUT Description…" at bounding box center [580, 555] width 399 height 124
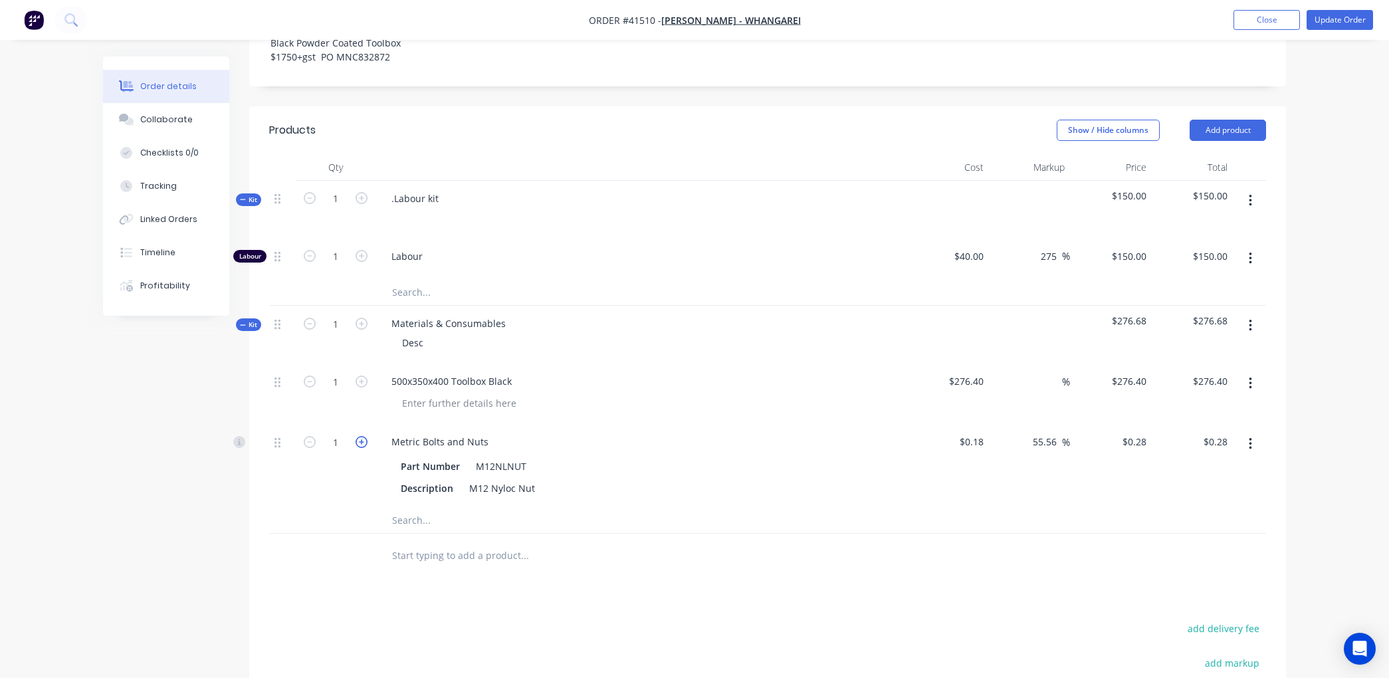
click at [360, 440] on icon "button" at bounding box center [362, 442] width 12 height 12
type input "2"
type input "$0.56"
click at [360, 440] on icon "button" at bounding box center [362, 442] width 12 height 12
type input "3"
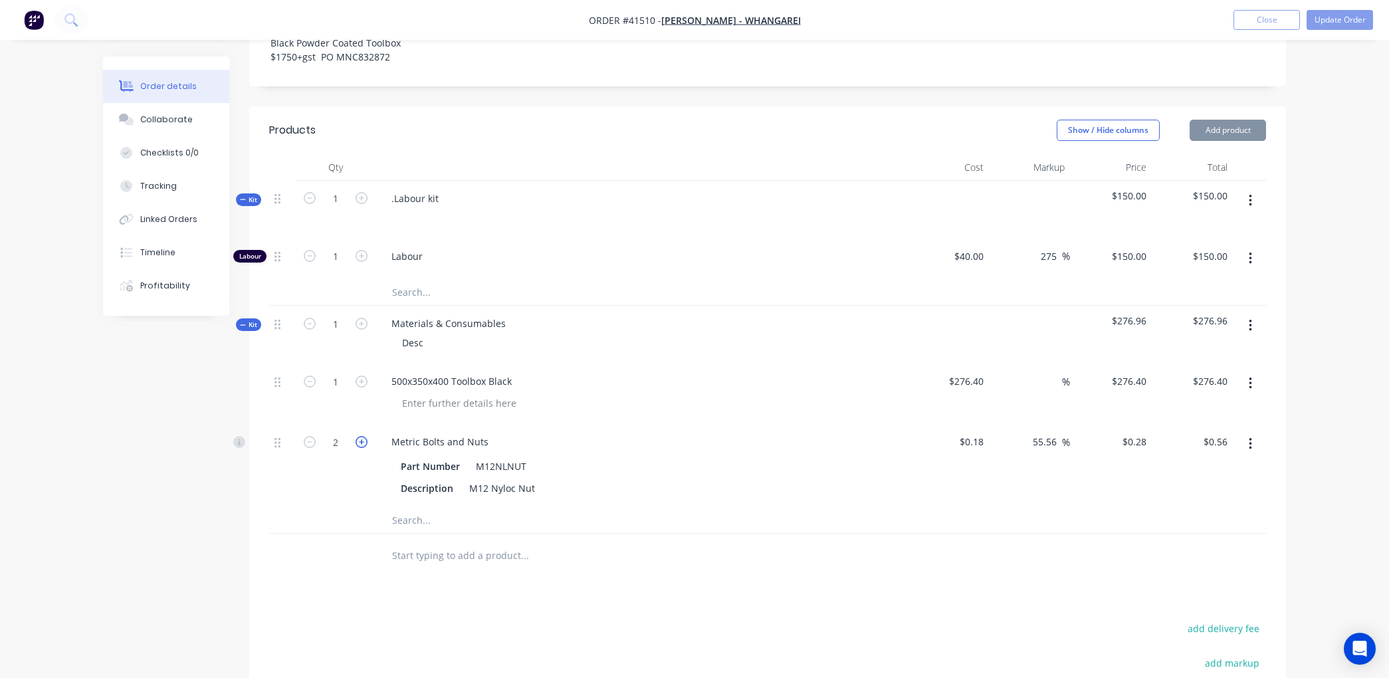
type input "$0.84"
click at [401, 520] on input "text" at bounding box center [525, 520] width 266 height 27
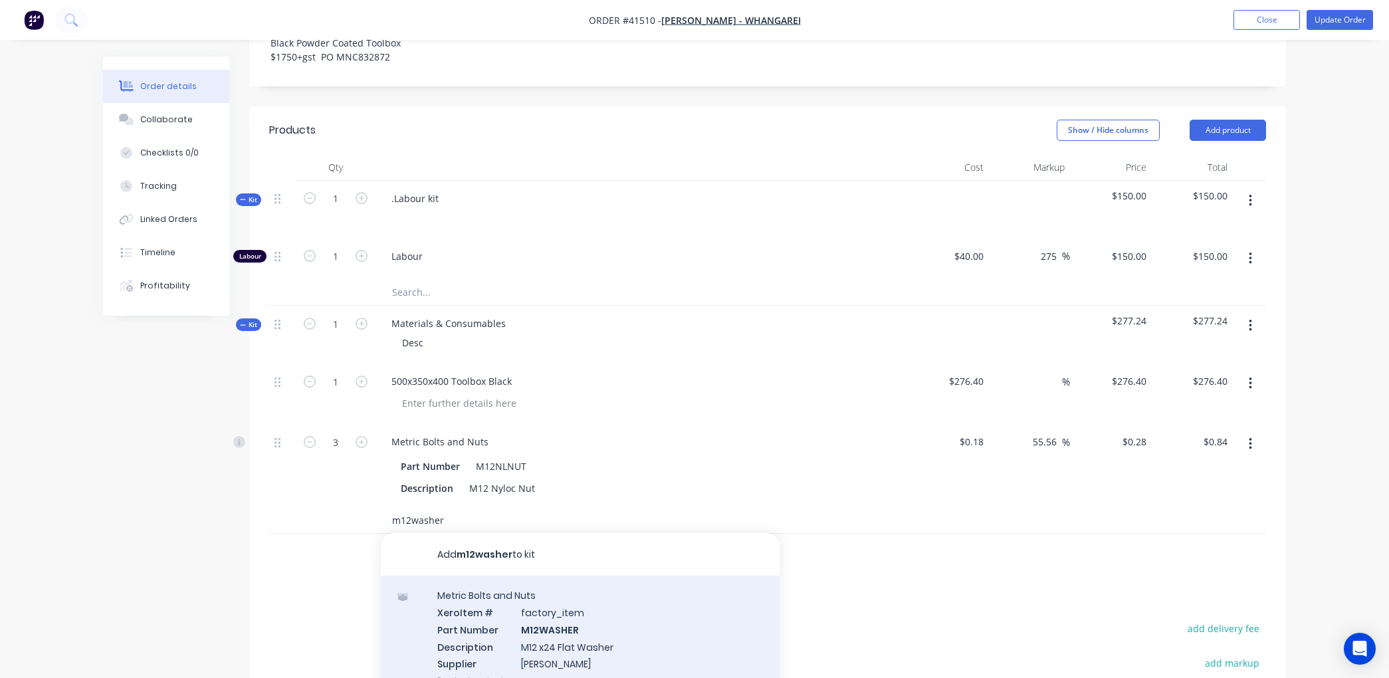
type input "m12washer"
click at [554, 634] on div "Metric Bolts and Nuts Xero Item # factory_item Part Number M12WASHER Descriptio…" at bounding box center [580, 638] width 399 height 124
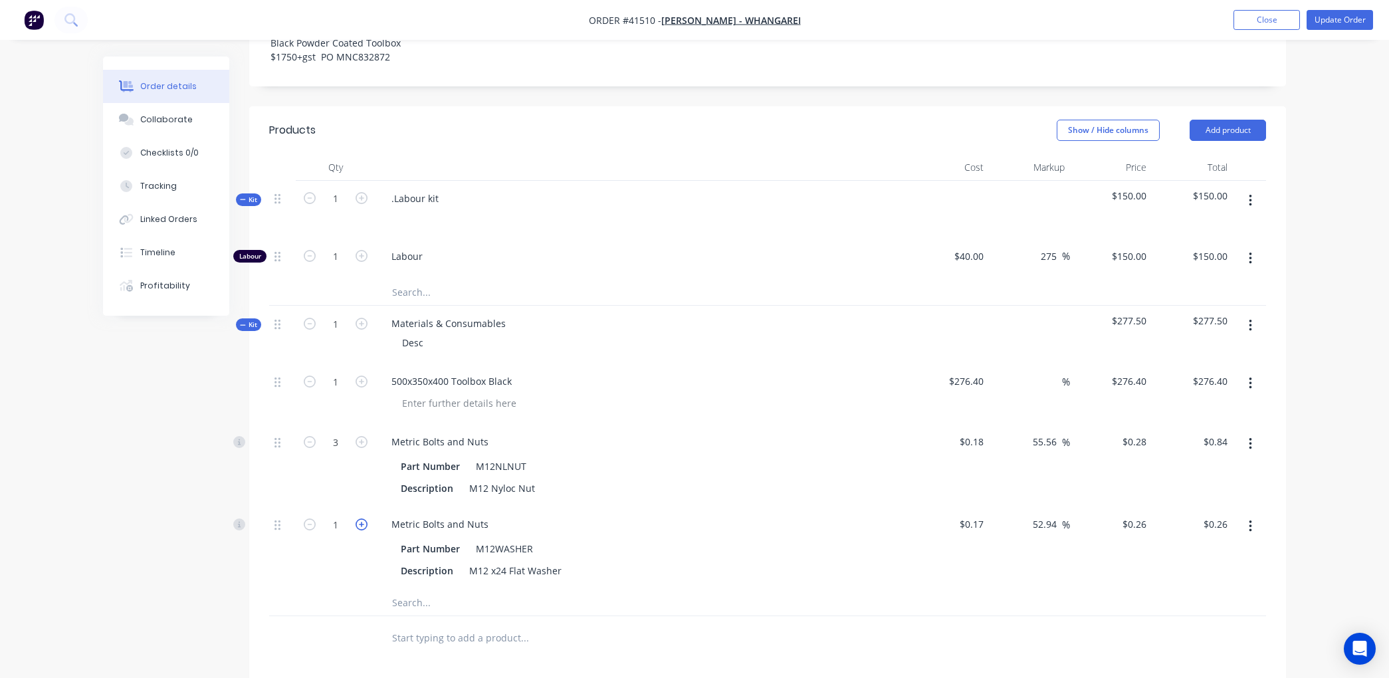
click at [357, 522] on icon "button" at bounding box center [362, 525] width 12 height 12
type input "2"
type input "$0.52"
click at [357, 522] on icon "button" at bounding box center [362, 525] width 12 height 12
type input "3"
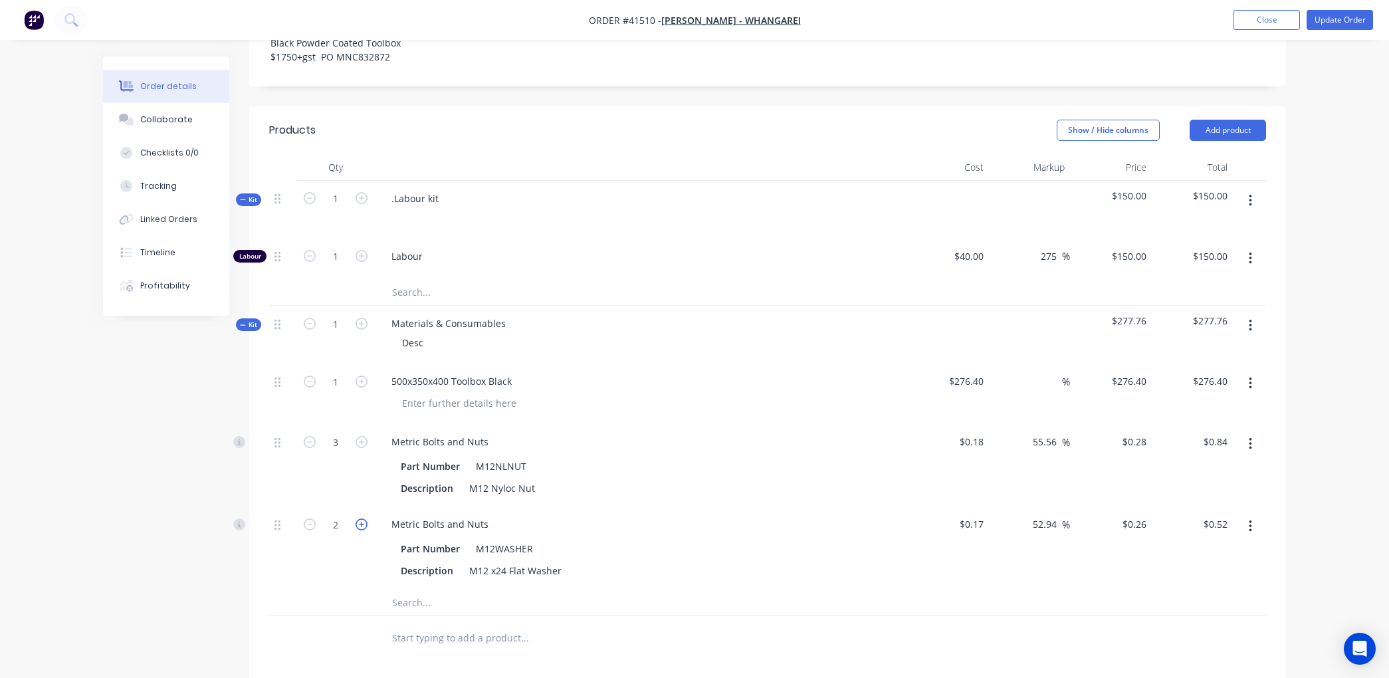
type input "$0.78"
click at [357, 522] on icon "button" at bounding box center [362, 525] width 12 height 12
type input "4"
type input "$1.04"
click at [357, 522] on icon "button" at bounding box center [362, 525] width 12 height 12
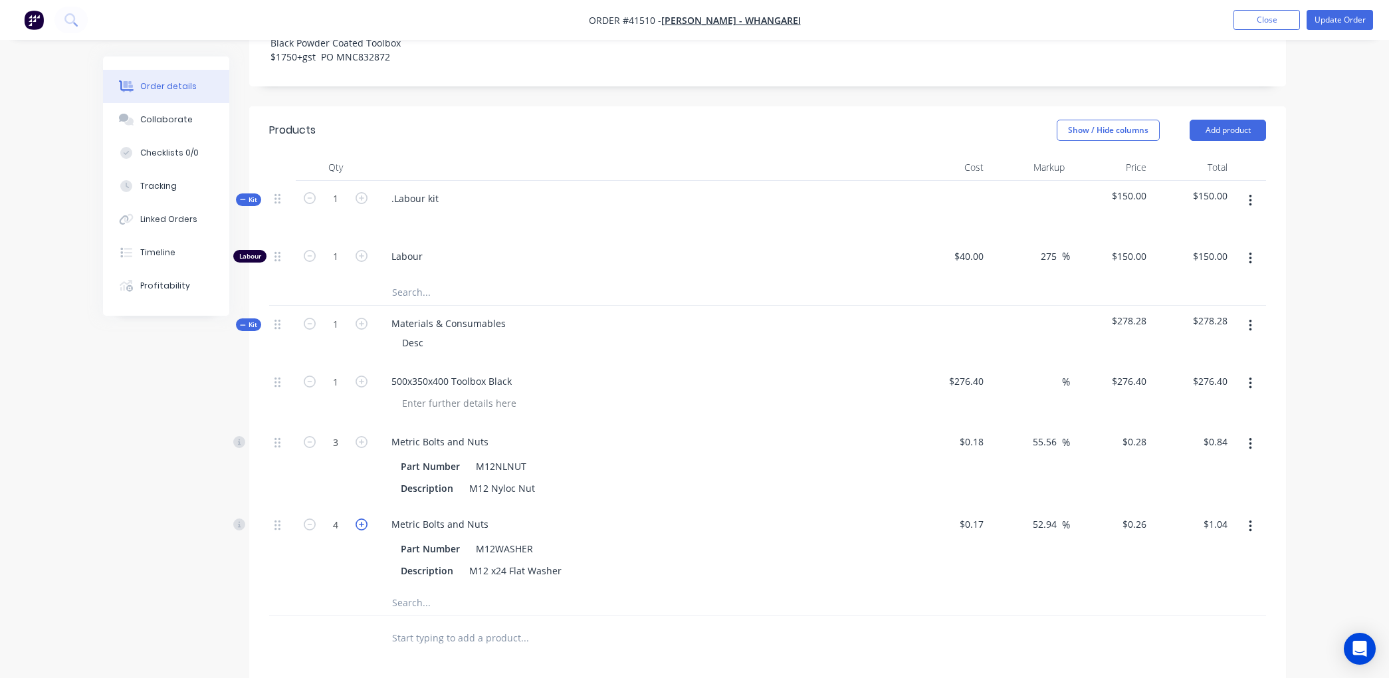
type input "5"
type input "$1.30"
click at [357, 522] on icon "button" at bounding box center [362, 525] width 12 height 12
type input "6"
type input "$1.56"
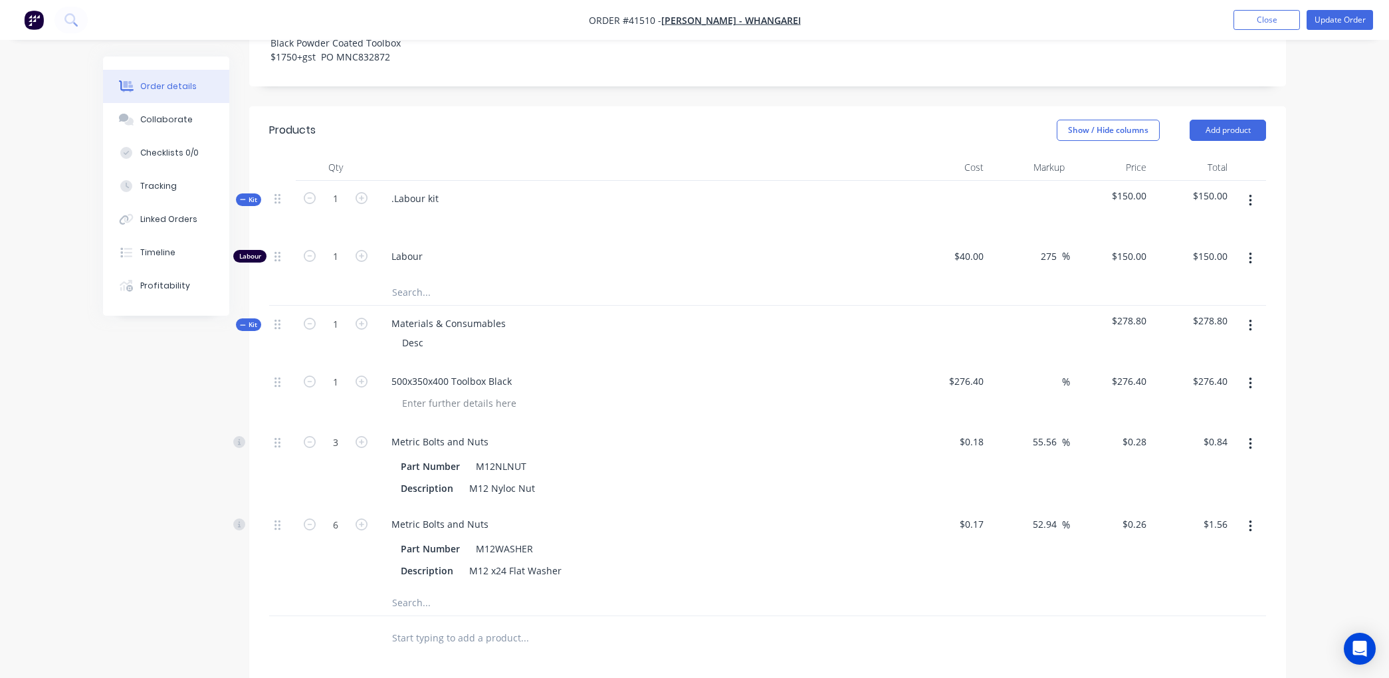
click at [429, 602] on input "text" at bounding box center [525, 602] width 266 height 27
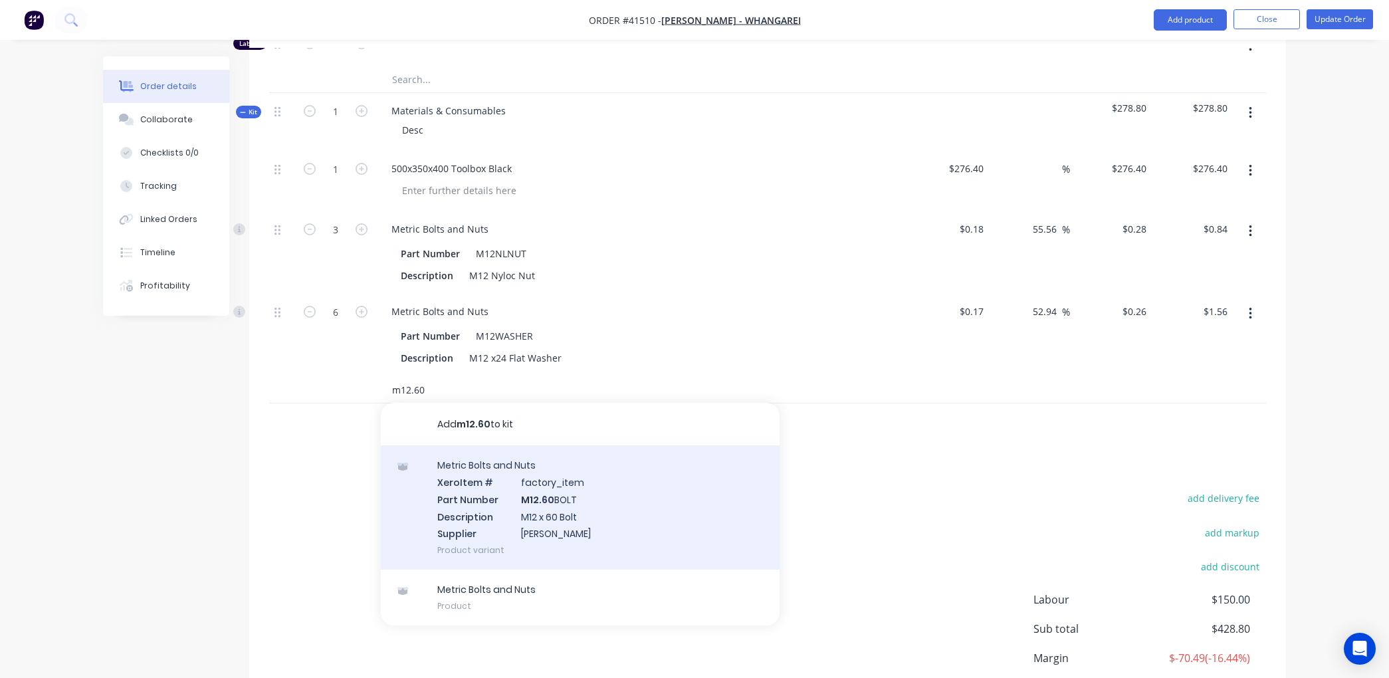
scroll to position [739, 0]
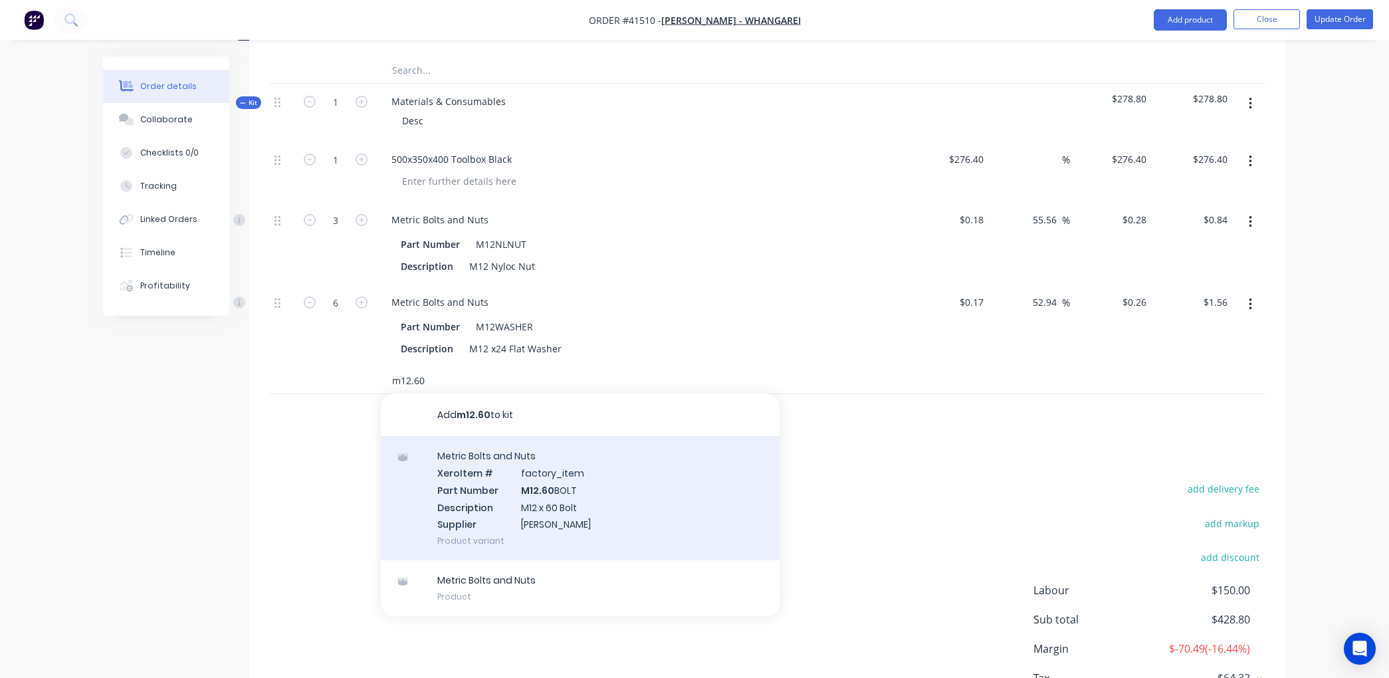
type input "m12.60"
click at [552, 494] on div "Metric Bolts and Nuts Xero Item # factory_item Part Number M12.60 BOLT Descript…" at bounding box center [580, 498] width 399 height 124
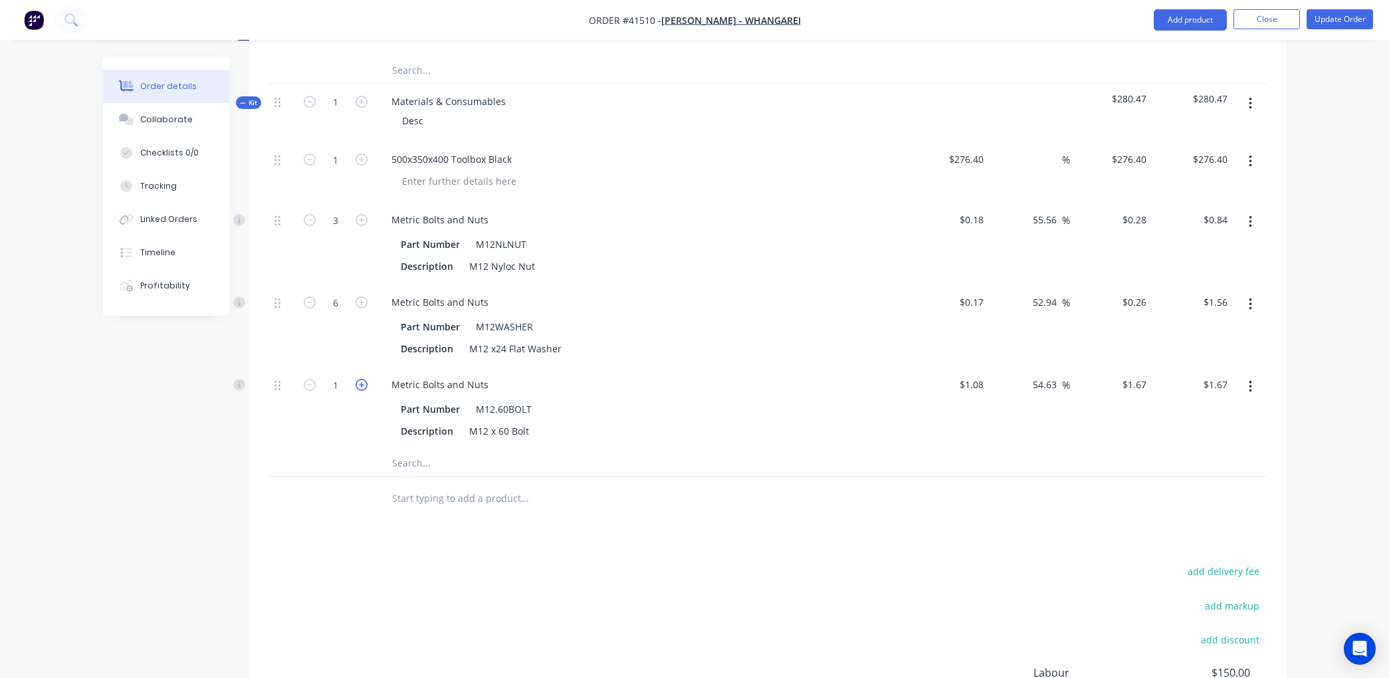
click at [358, 382] on icon "button" at bounding box center [362, 385] width 12 height 12
type input "2"
type input "$3.34"
click at [358, 382] on icon "button" at bounding box center [362, 385] width 12 height 12
type input "3"
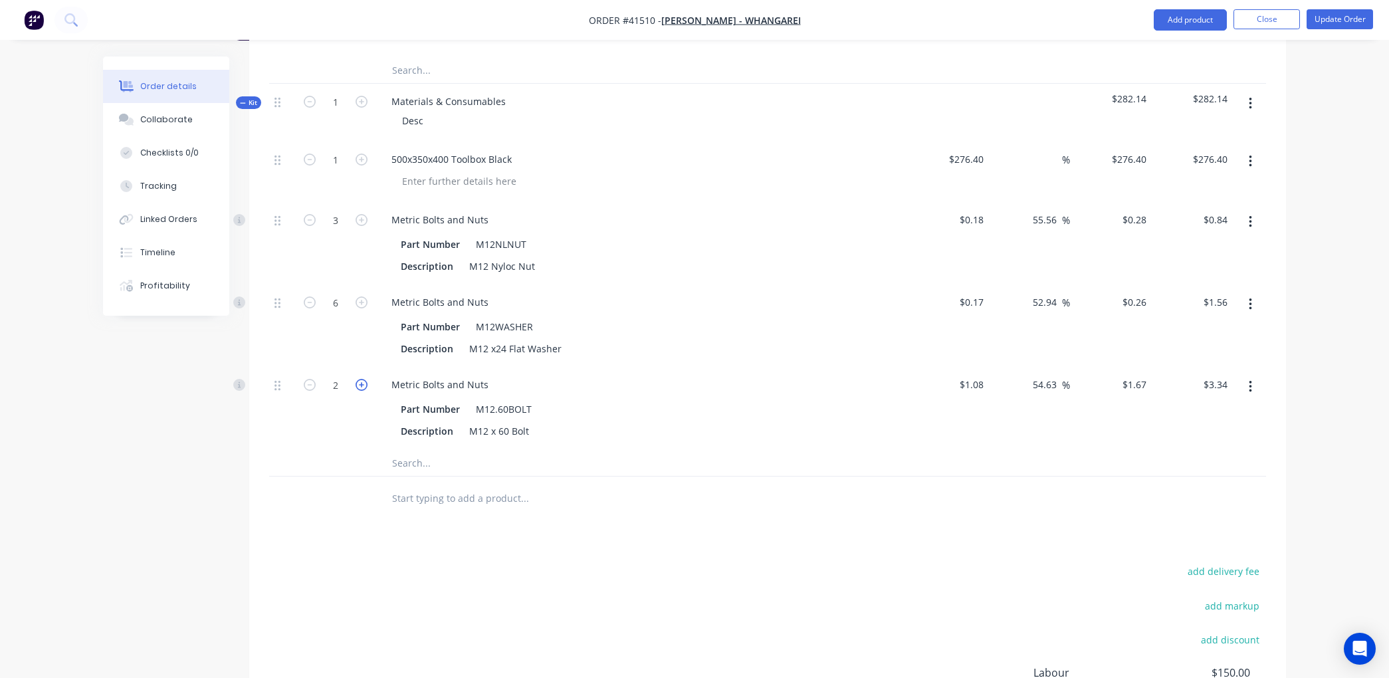
type input "$5.01"
click at [1350, 20] on button "Update Order" at bounding box center [1340, 19] width 66 height 20
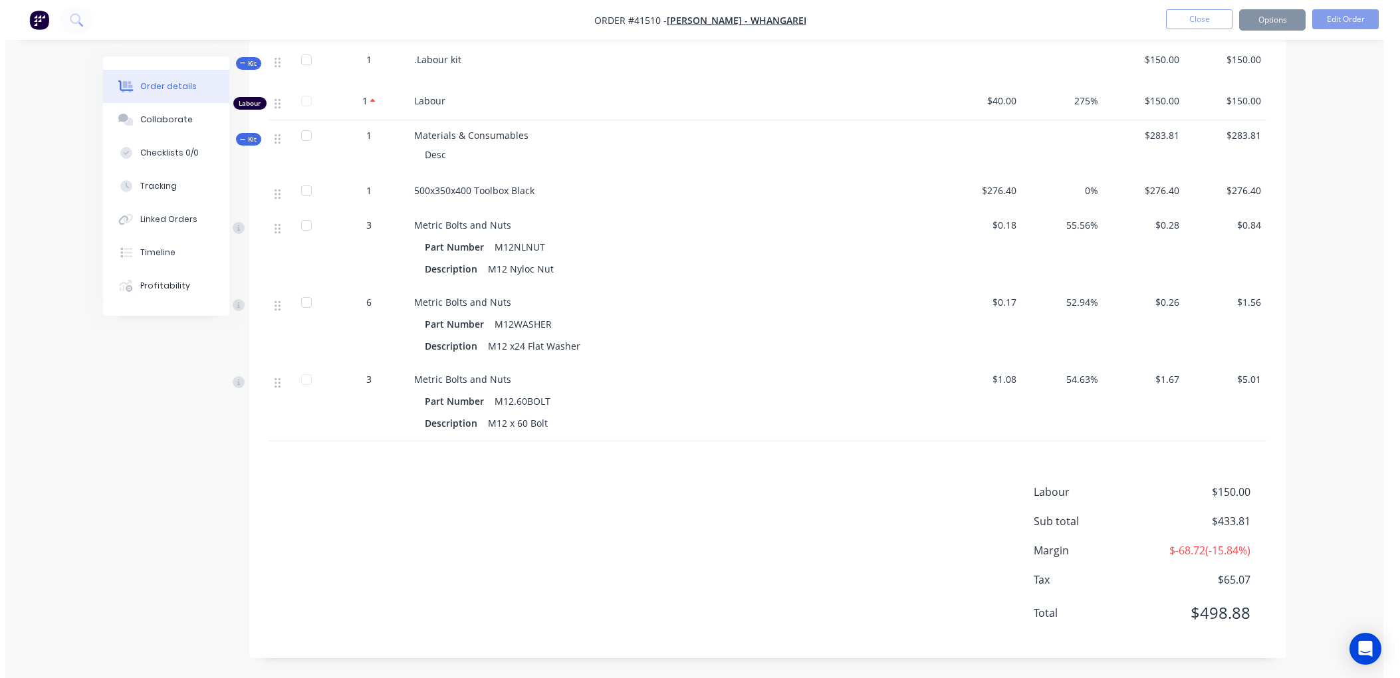
scroll to position [0, 0]
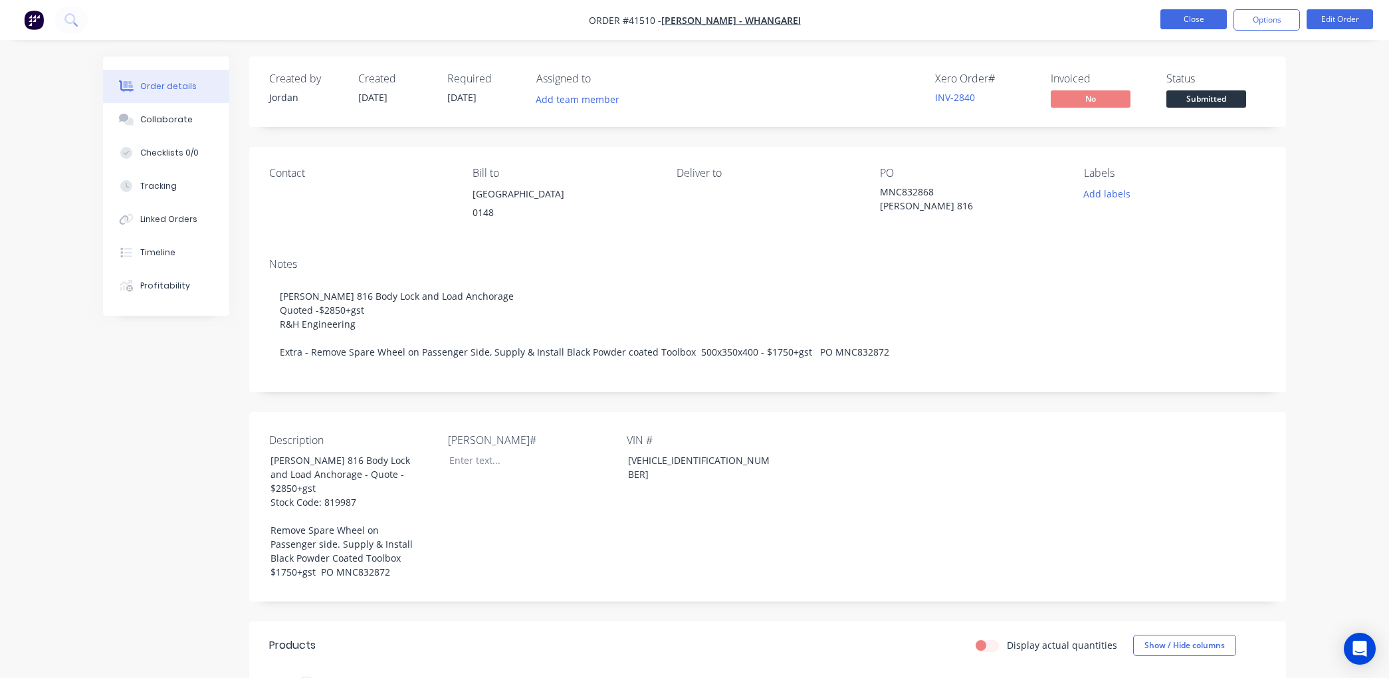
click at [1183, 17] on button "Close" at bounding box center [1194, 19] width 66 height 20
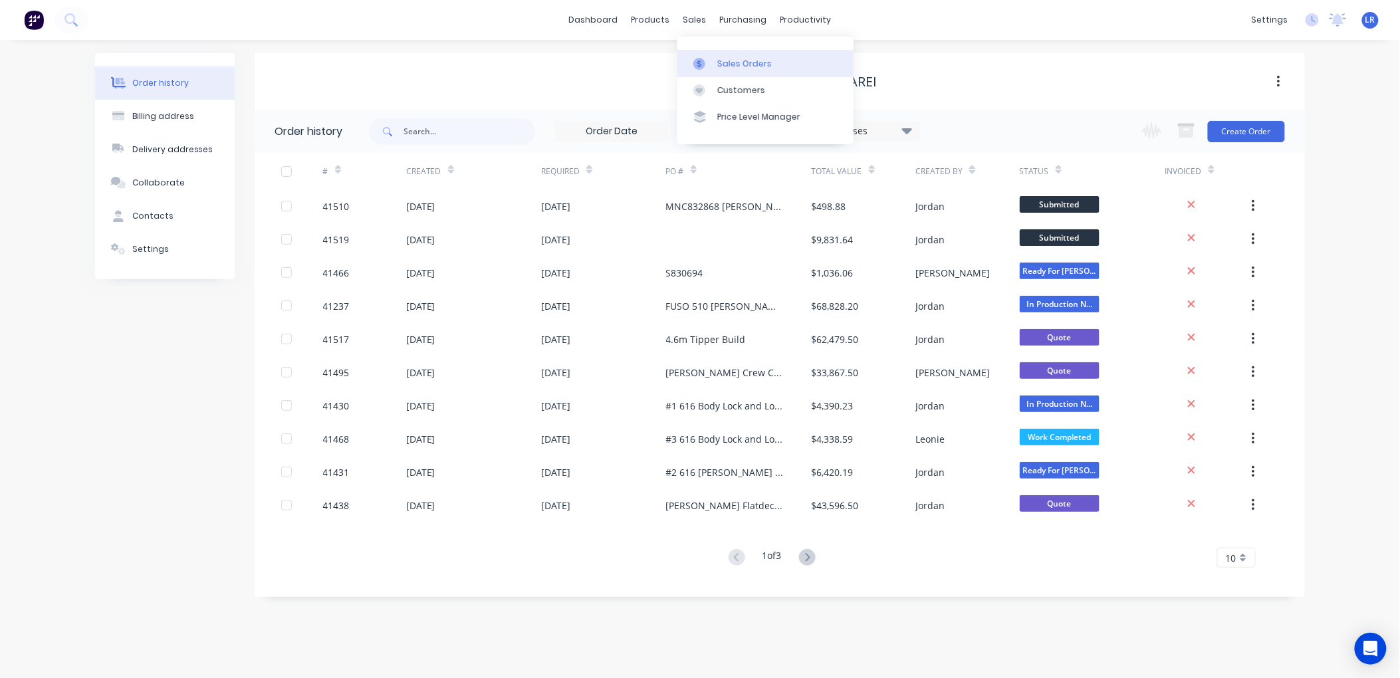
click at [727, 63] on div "Sales Orders" at bounding box center [744, 64] width 55 height 12
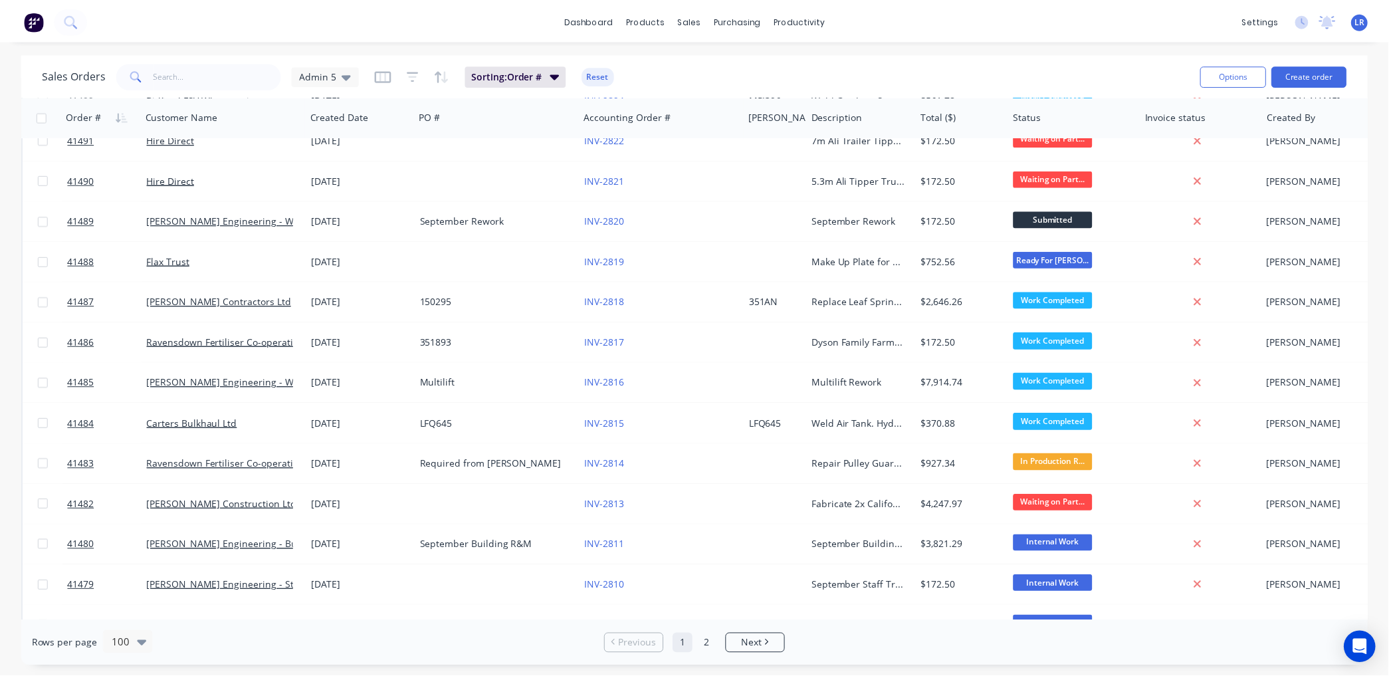
scroll to position [1551, 0]
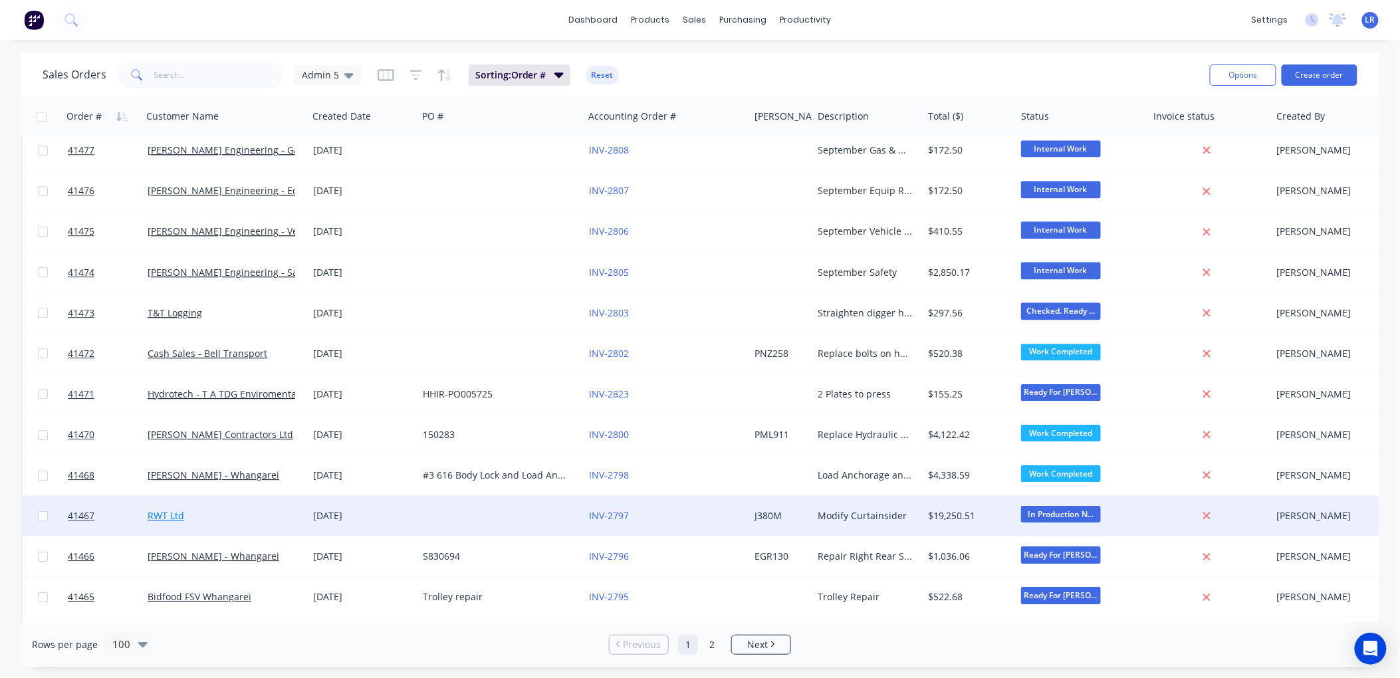
click at [180, 517] on link "RWT Ltd" at bounding box center [166, 515] width 37 height 13
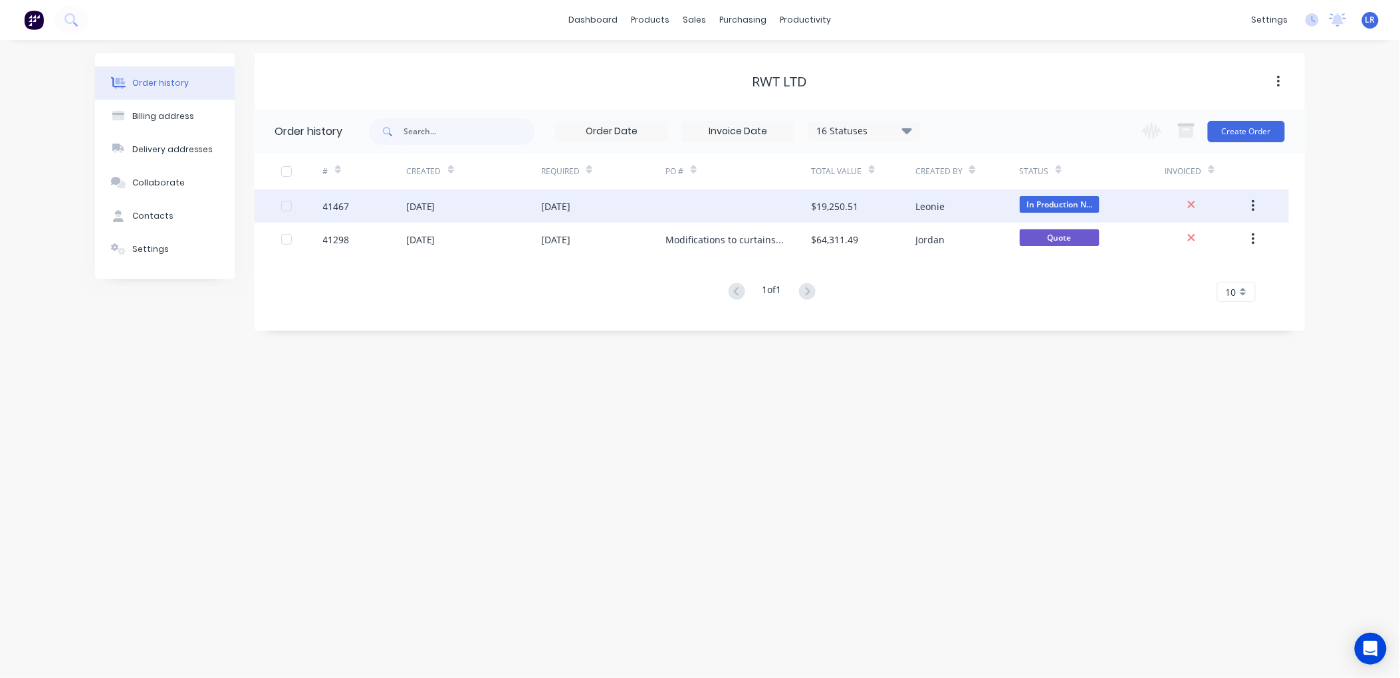
click at [420, 205] on div "[DATE]" at bounding box center [420, 206] width 29 height 14
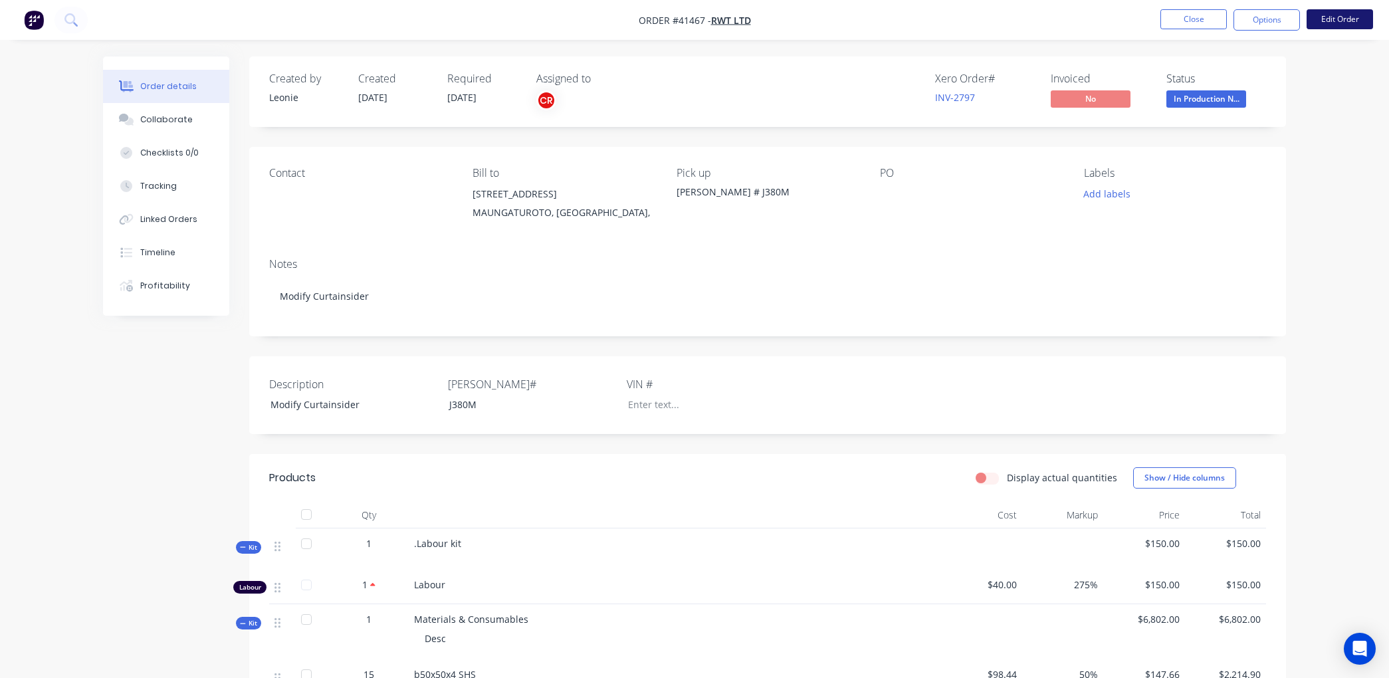
click at [1332, 15] on button "Edit Order" at bounding box center [1340, 19] width 66 height 20
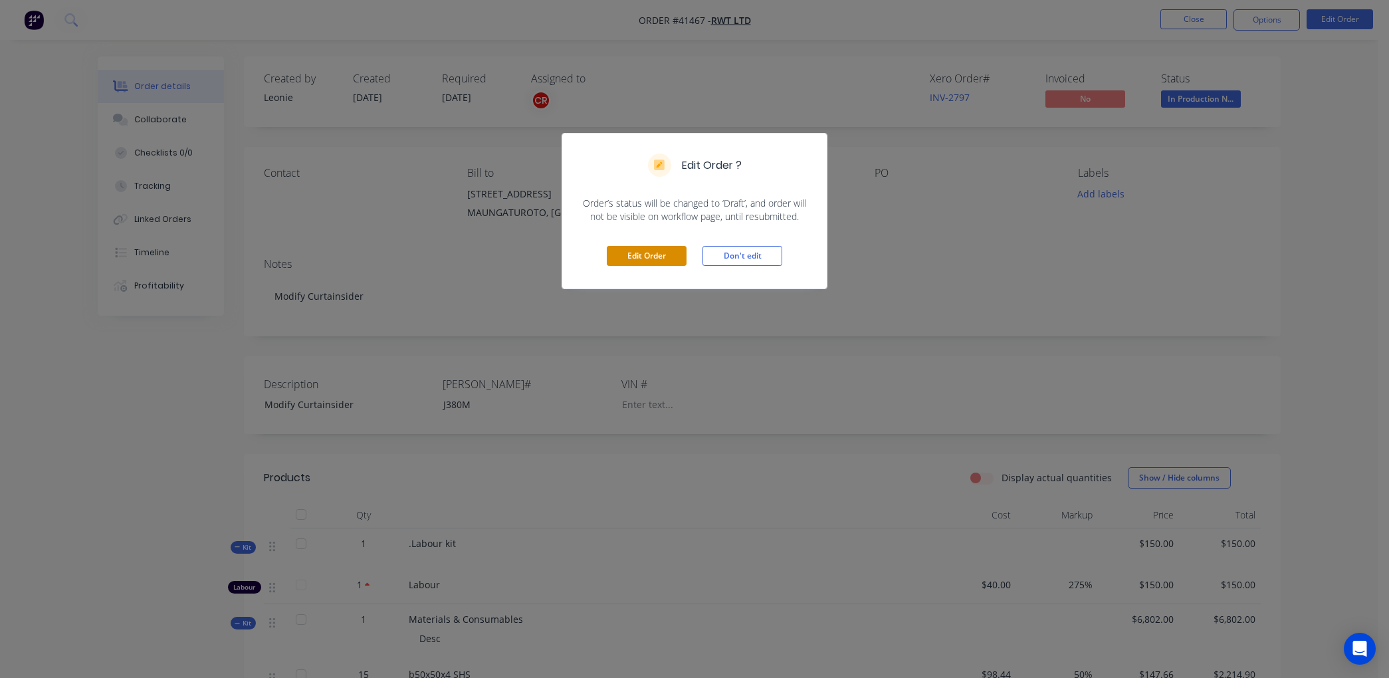
click at [649, 256] on button "Edit Order" at bounding box center [647, 256] width 80 height 20
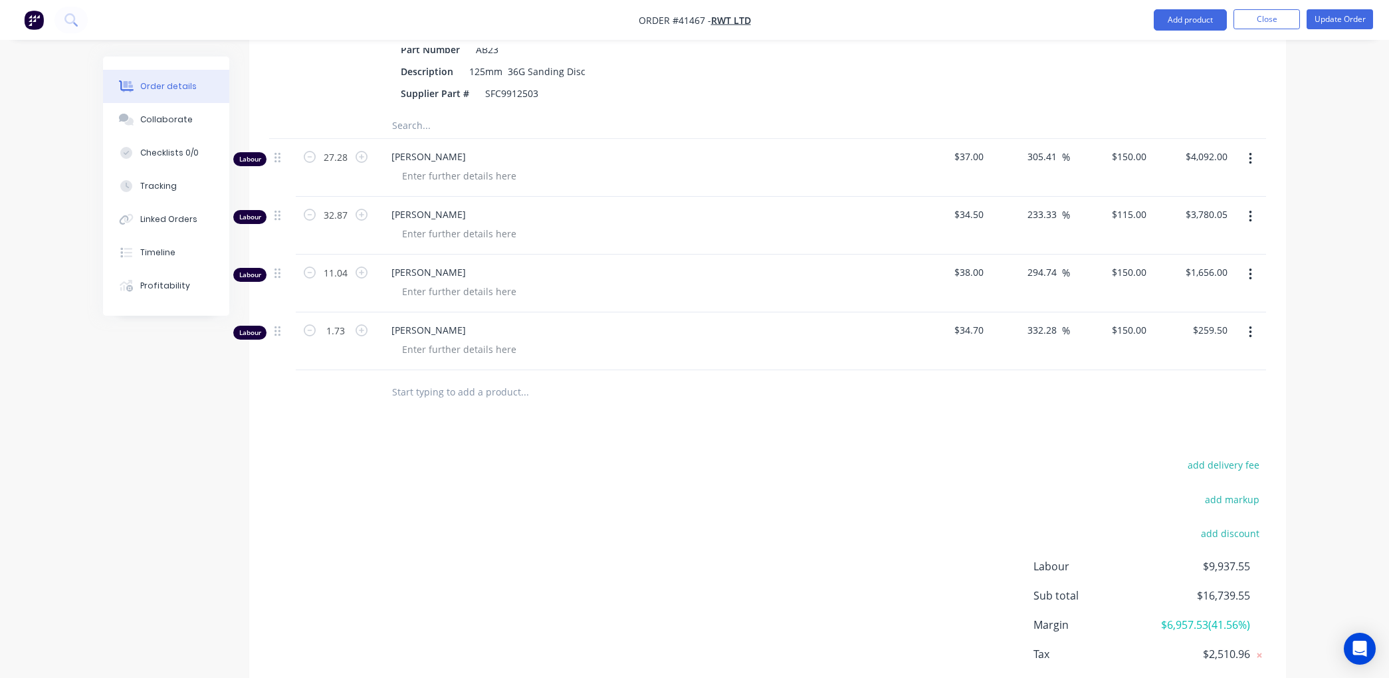
scroll to position [1920, 0]
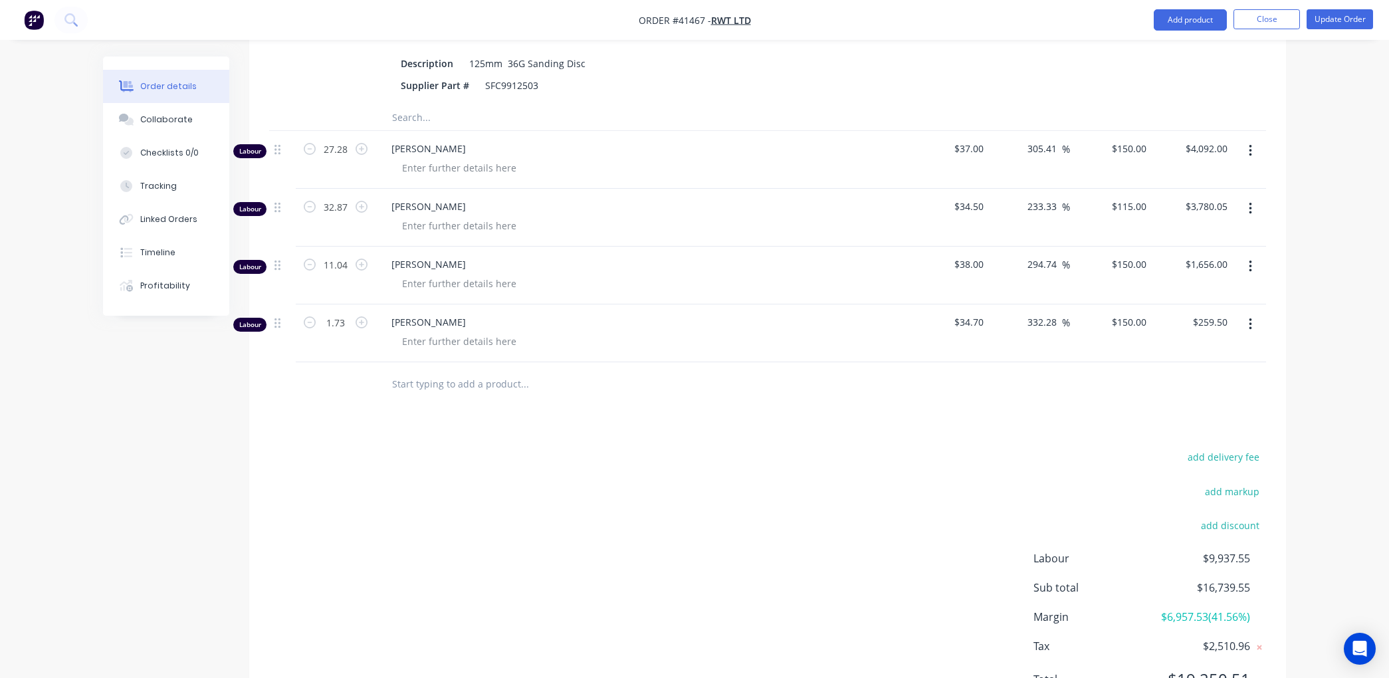
click at [416, 130] on input "text" at bounding box center [525, 117] width 266 height 27
type input "el18"
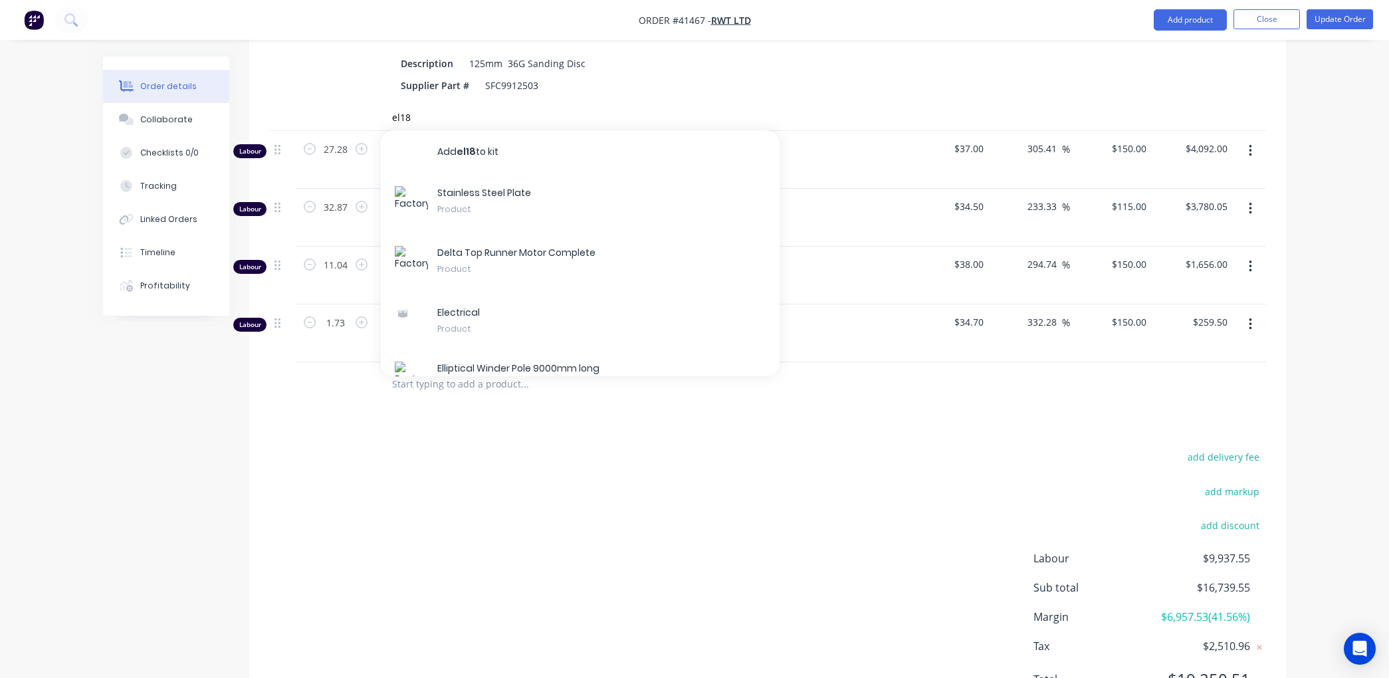
click at [570, 233] on div "Stainless Steel Plate Product" at bounding box center [580, 203] width 399 height 60
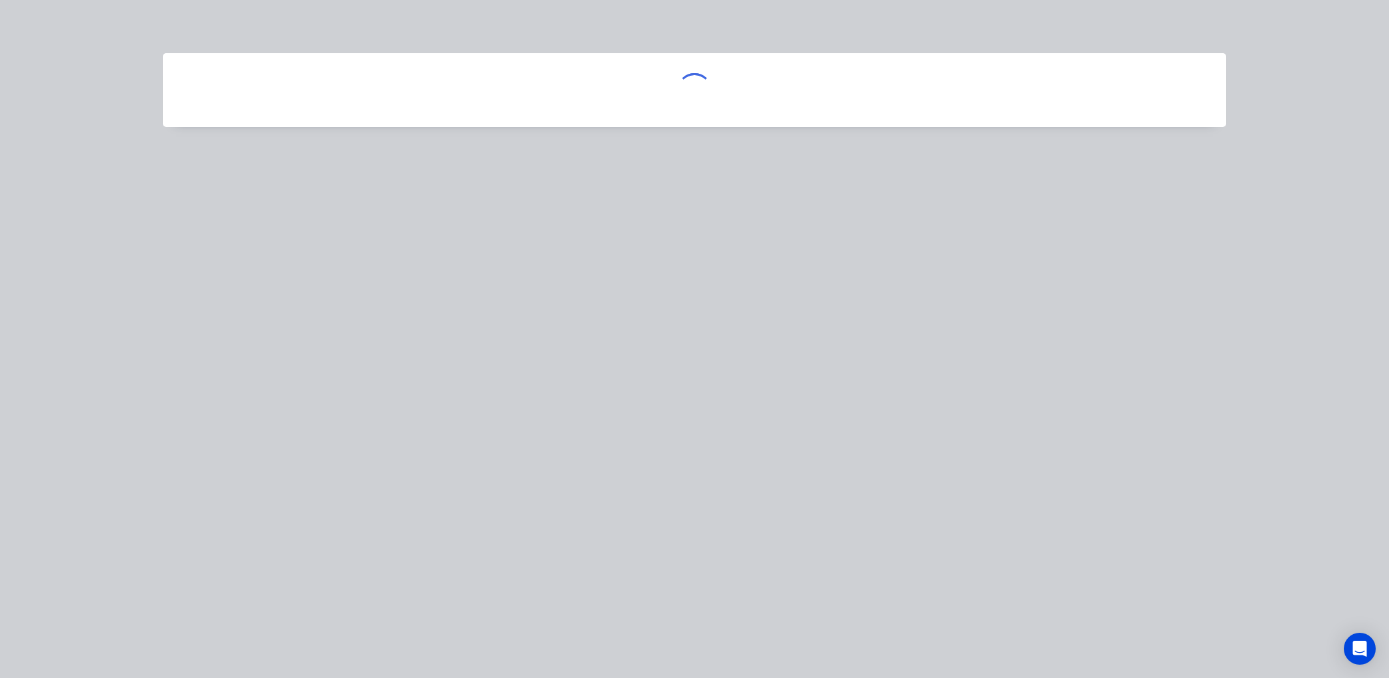
scroll to position [2025, 0]
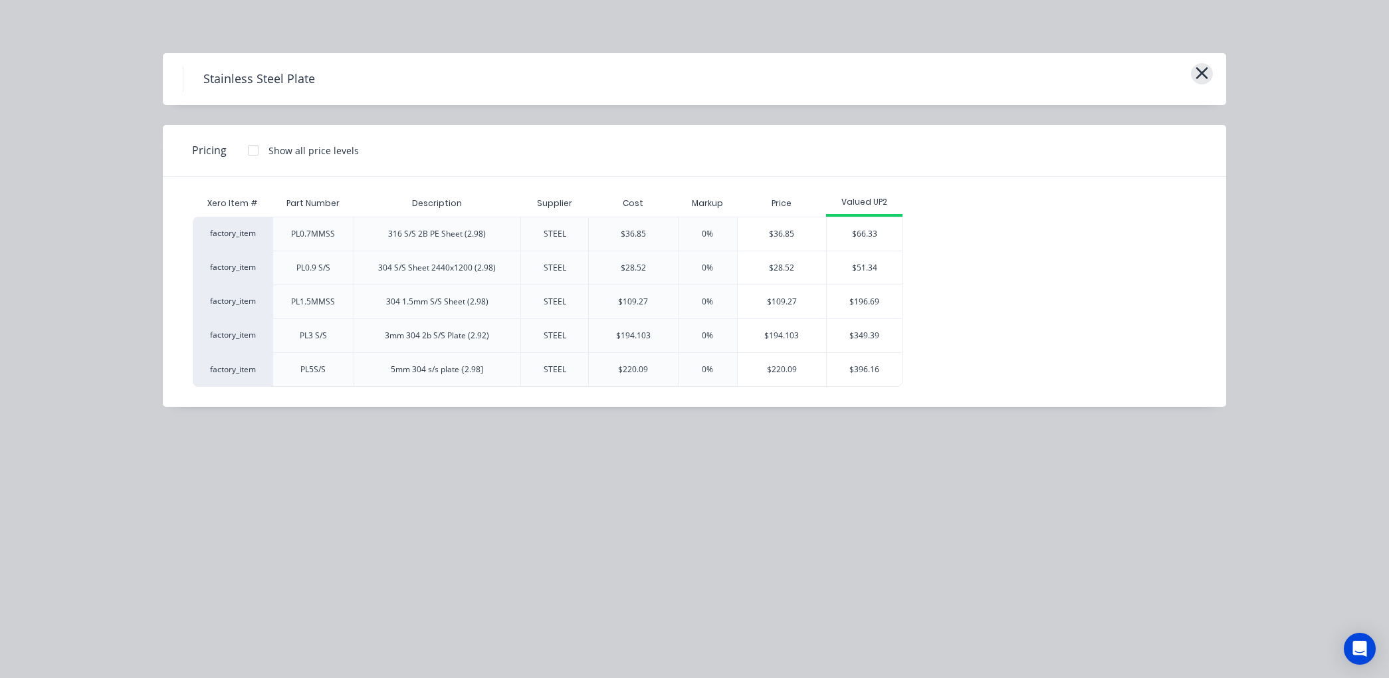
click at [1201, 67] on icon "button" at bounding box center [1202, 73] width 14 height 19
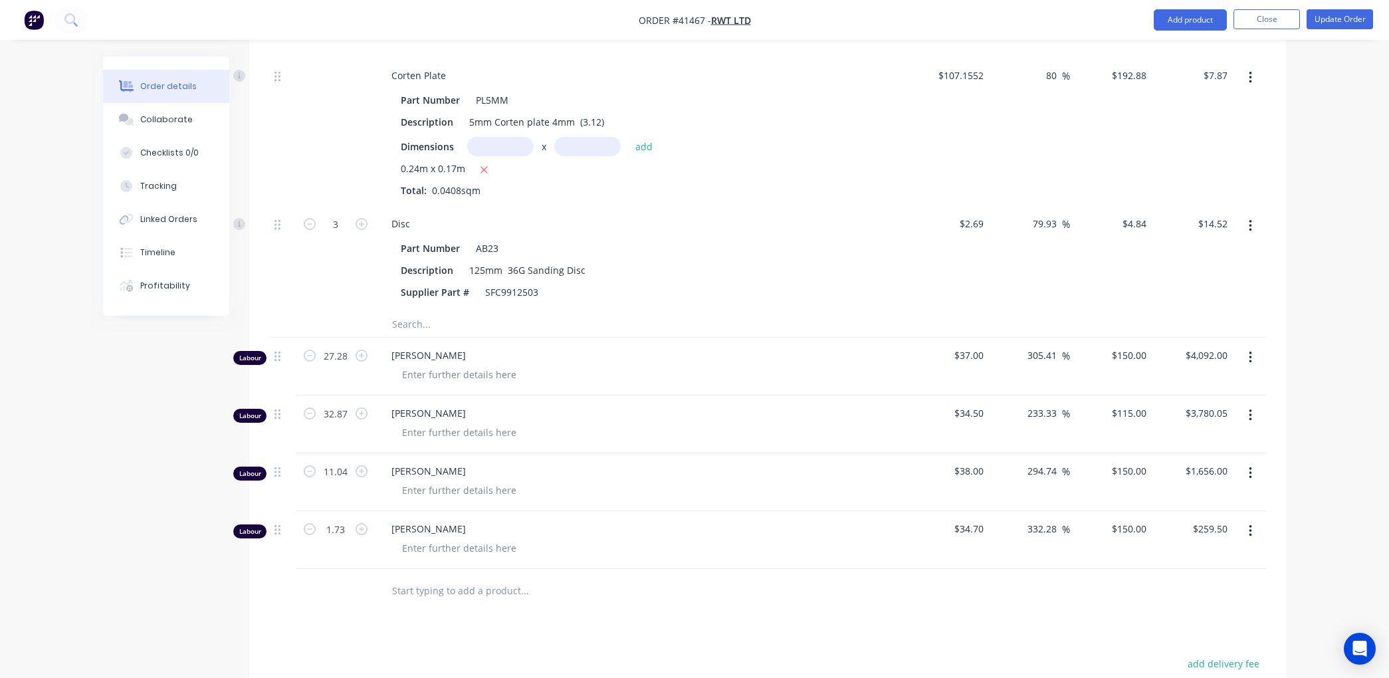
scroll to position [1710, 0]
click at [410, 340] on input "text" at bounding box center [525, 326] width 266 height 27
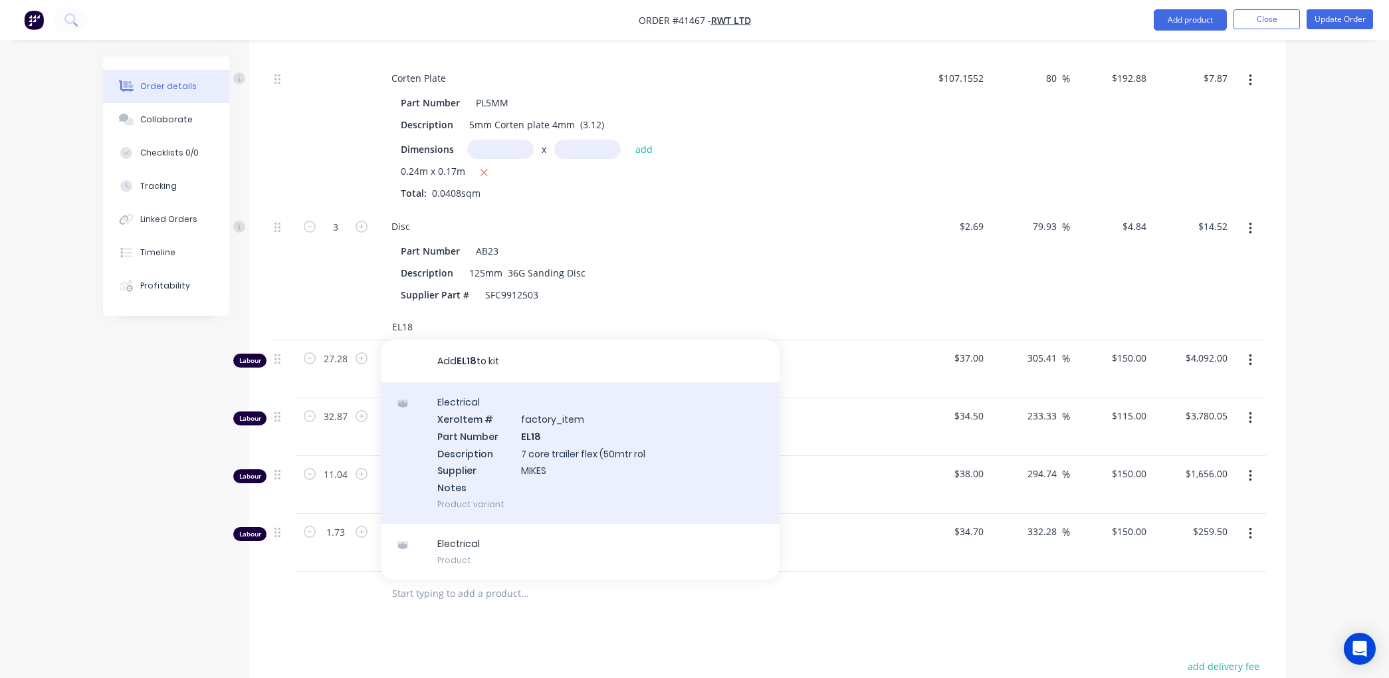
type input "EL18"
click at [523, 459] on div "Electrical Xero Item # factory_item Part Number EL18 Description 7 core trailer…" at bounding box center [580, 453] width 399 height 142
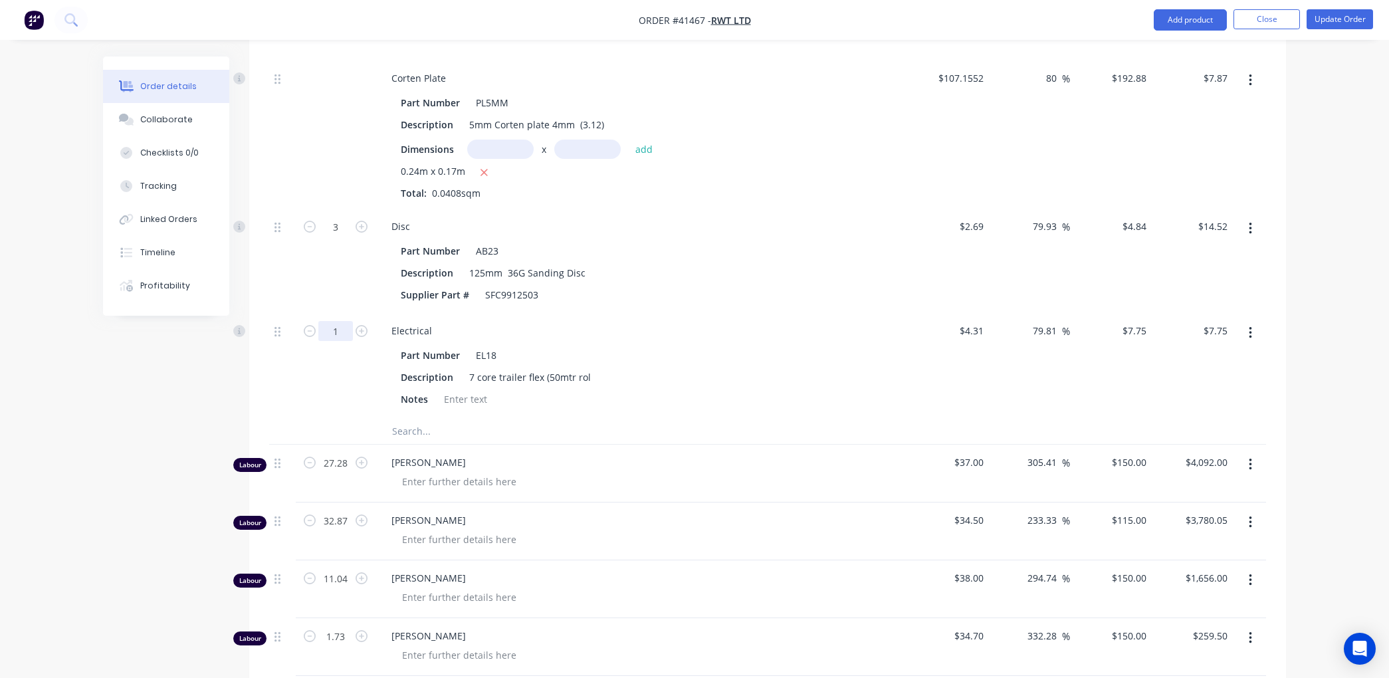
click at [340, 341] on input "1" at bounding box center [335, 331] width 35 height 20
type input "3"
click at [669, 444] on div at bounding box center [580, 430] width 399 height 27
type input "$23.25"
click at [422, 444] on input "text" at bounding box center [525, 430] width 266 height 27
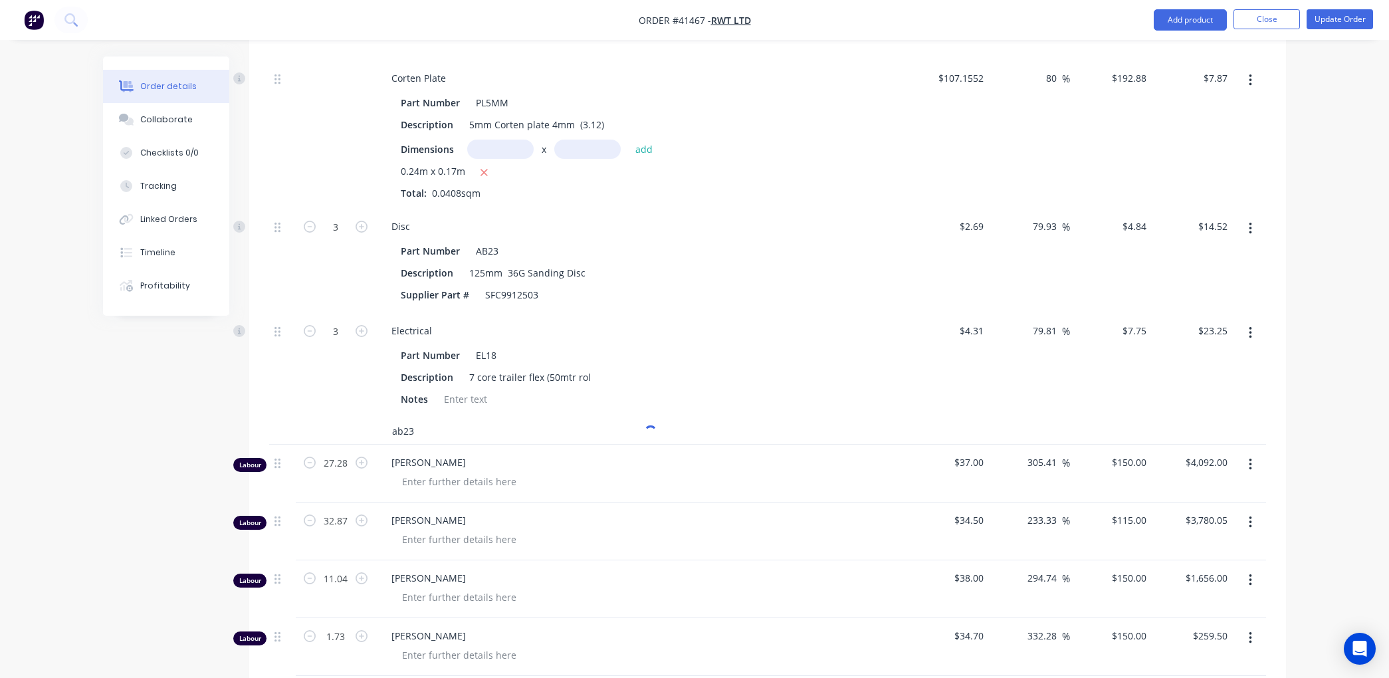
type input "ab23"
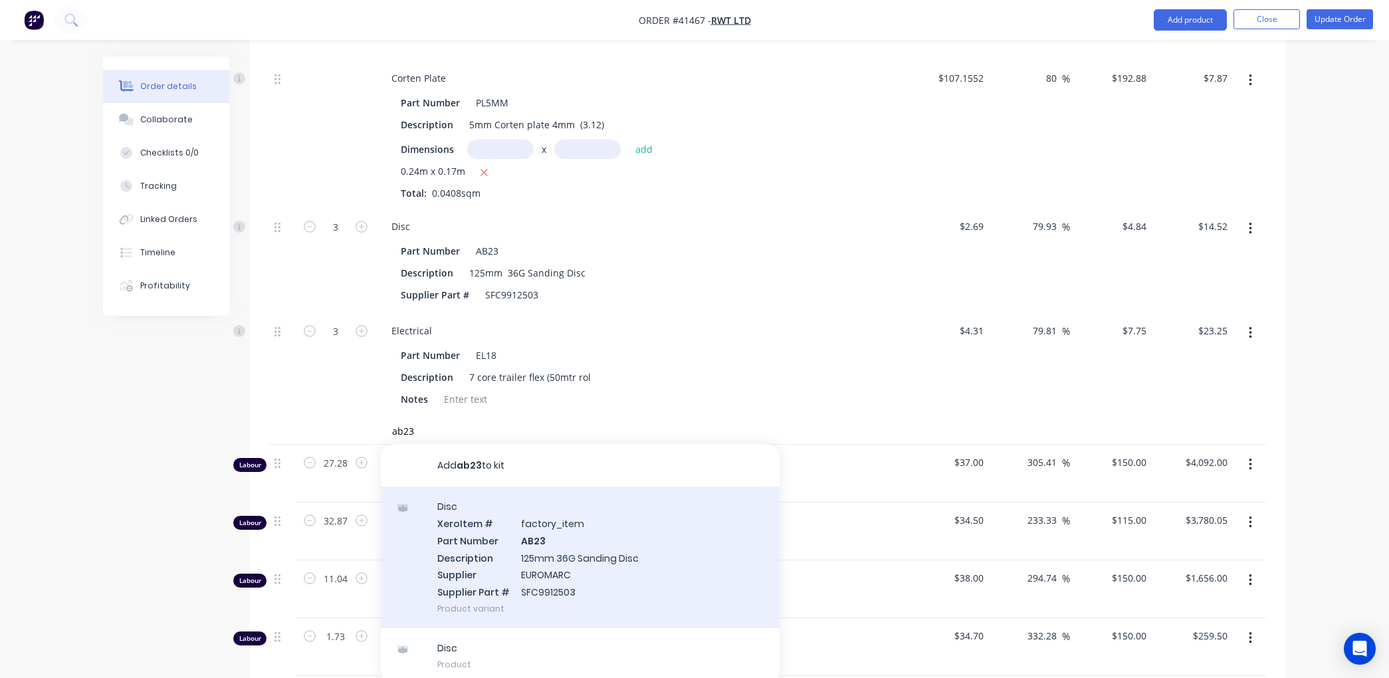
click at [565, 585] on div "Disc Xero Item # factory_item Part Number AB23 Description 125mm 36G Sanding Di…" at bounding box center [580, 558] width 399 height 142
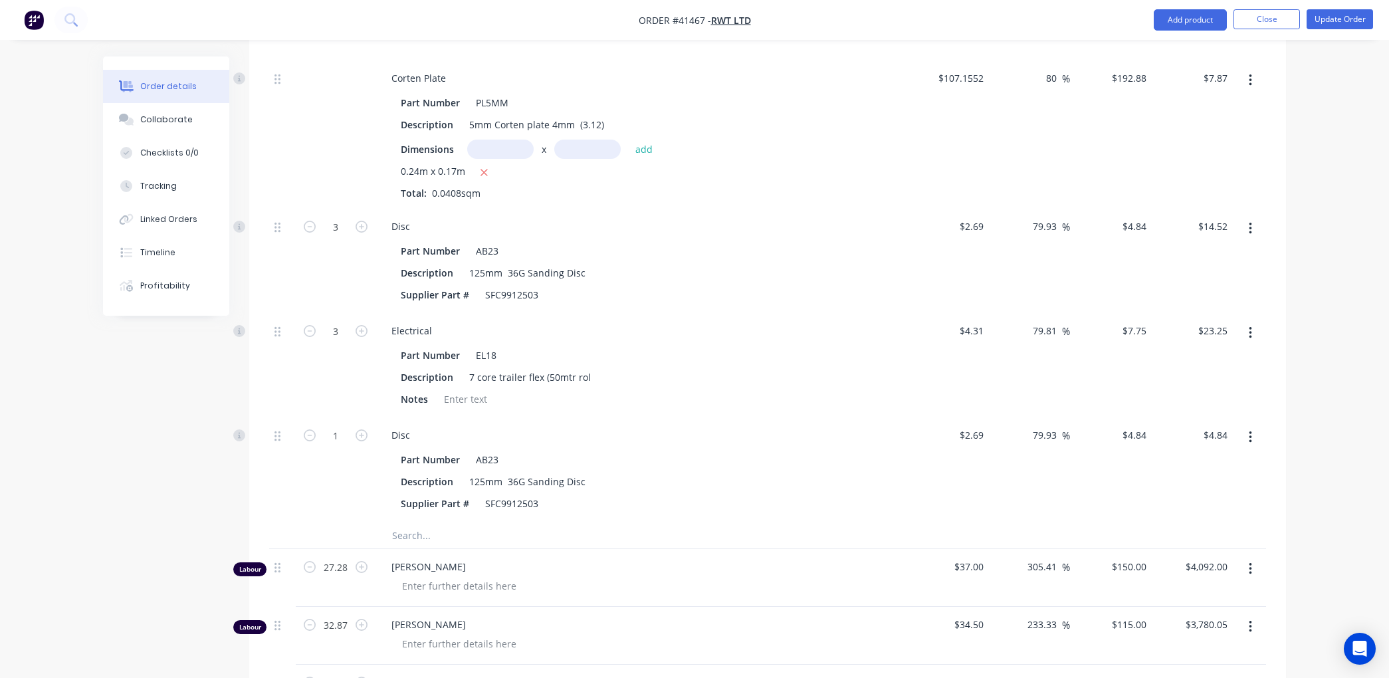
click at [399, 548] on input "text" at bounding box center [525, 535] width 266 height 27
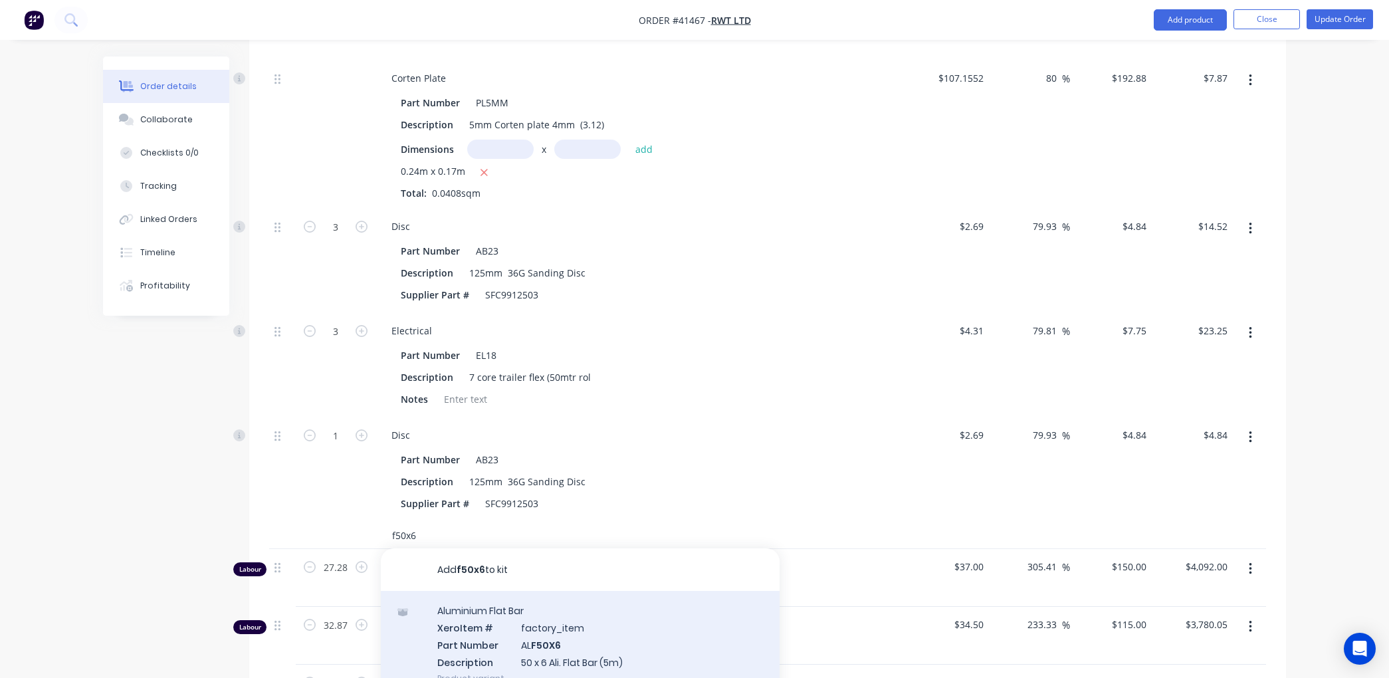
type input "f50x6"
click at [534, 656] on div "Aluminium Flat Bar Xero Item # factory_item Part Number AL F50X6 Description 50…" at bounding box center [580, 644] width 399 height 107
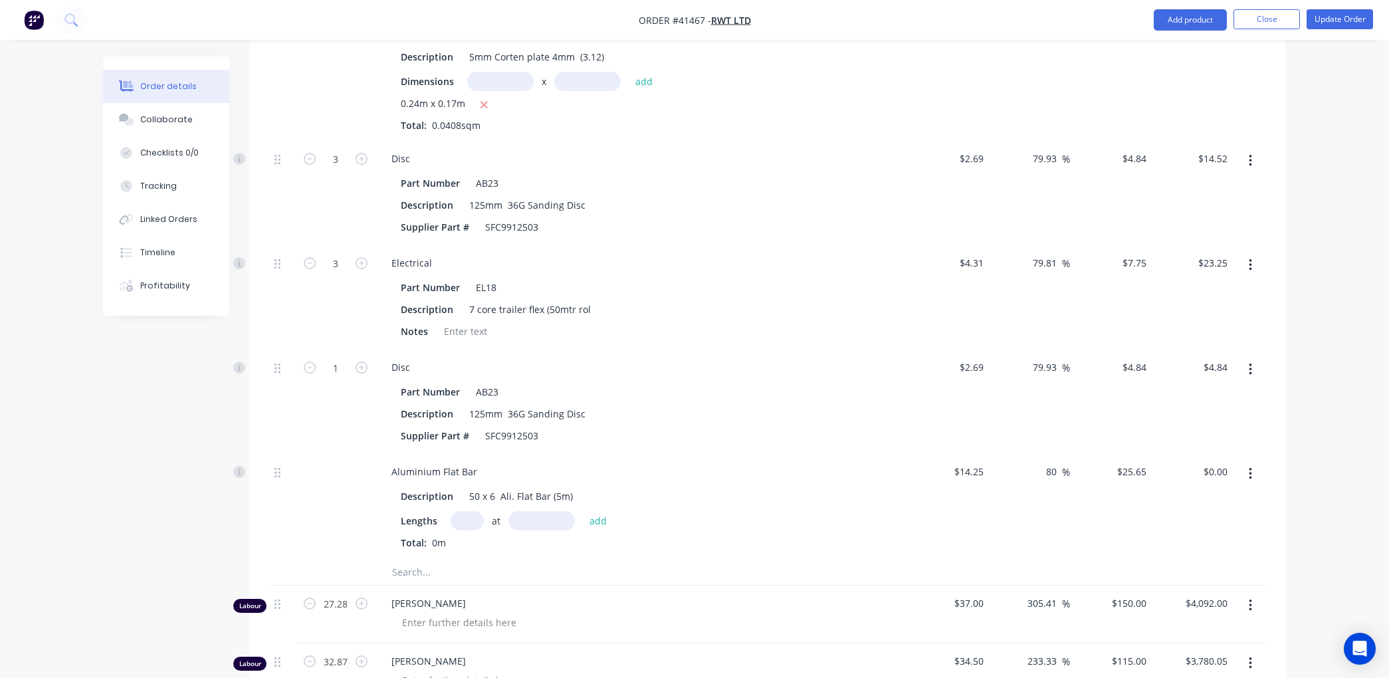
scroll to position [2006, 0]
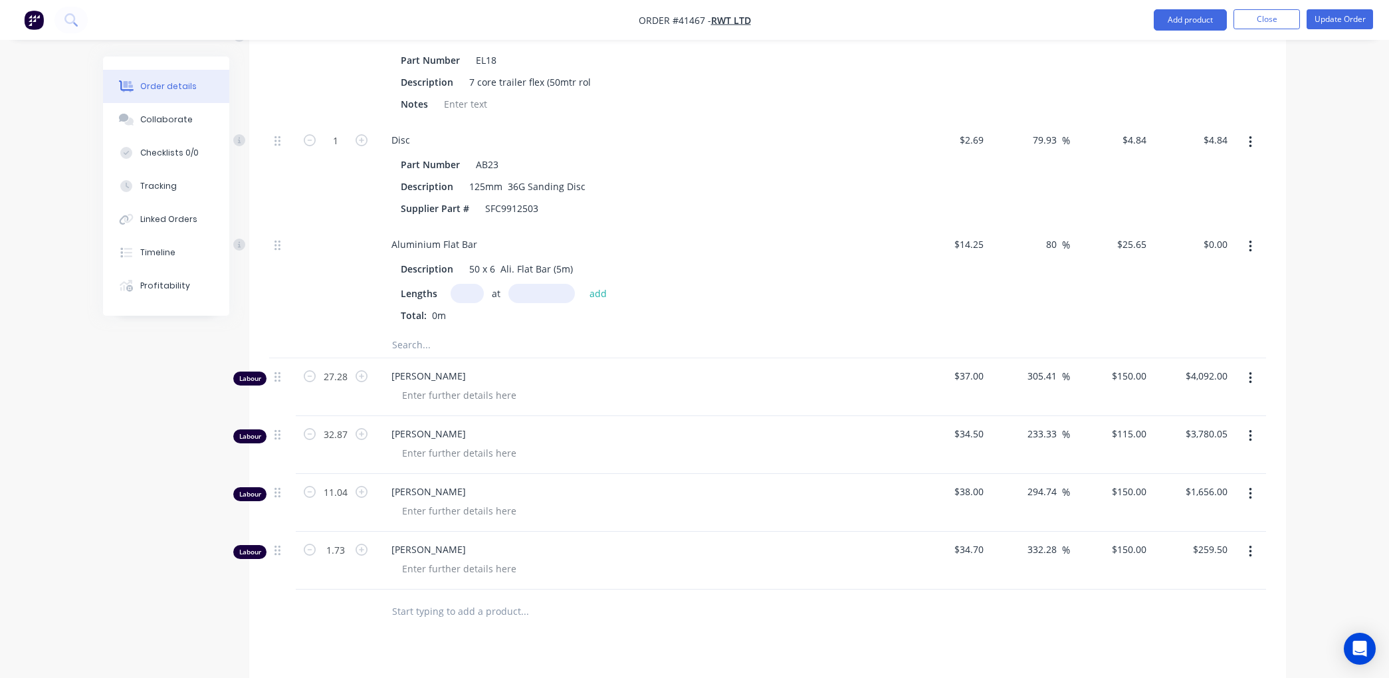
click at [1249, 254] on icon "button" at bounding box center [1250, 246] width 3 height 15
click at [1185, 344] on div "Delete" at bounding box center [1203, 334] width 102 height 19
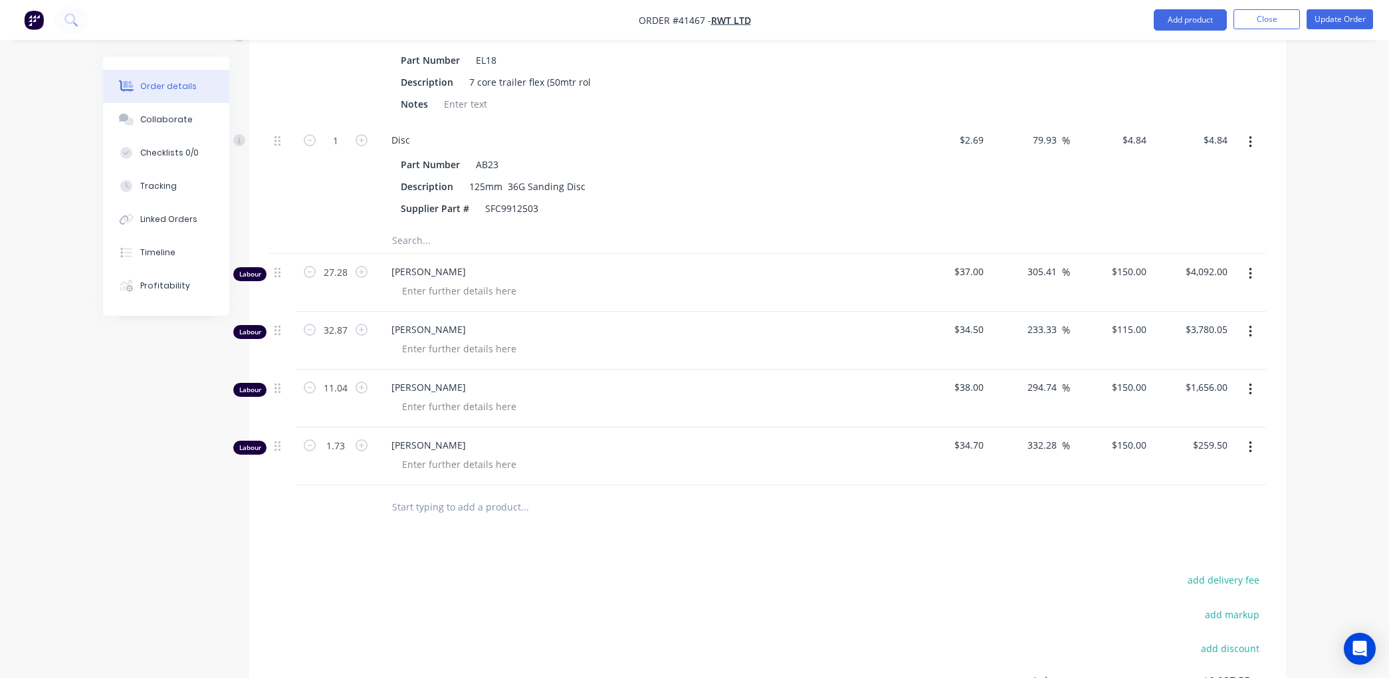
click at [413, 253] on input "text" at bounding box center [525, 240] width 266 height 27
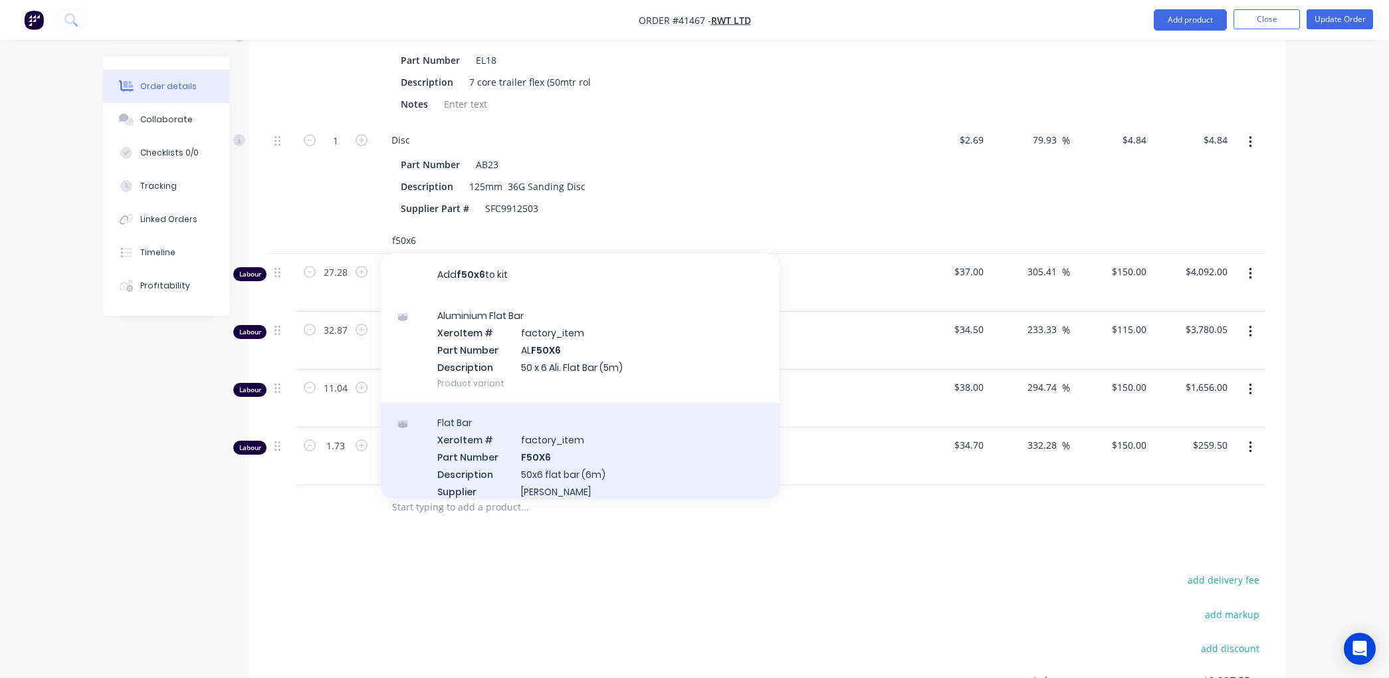
type input "f50x6"
click at [559, 482] on div "Flat Bar Xero Item # factory_item Part Number F50X6 Description 50x6 flat bar (…" at bounding box center [580, 465] width 399 height 124
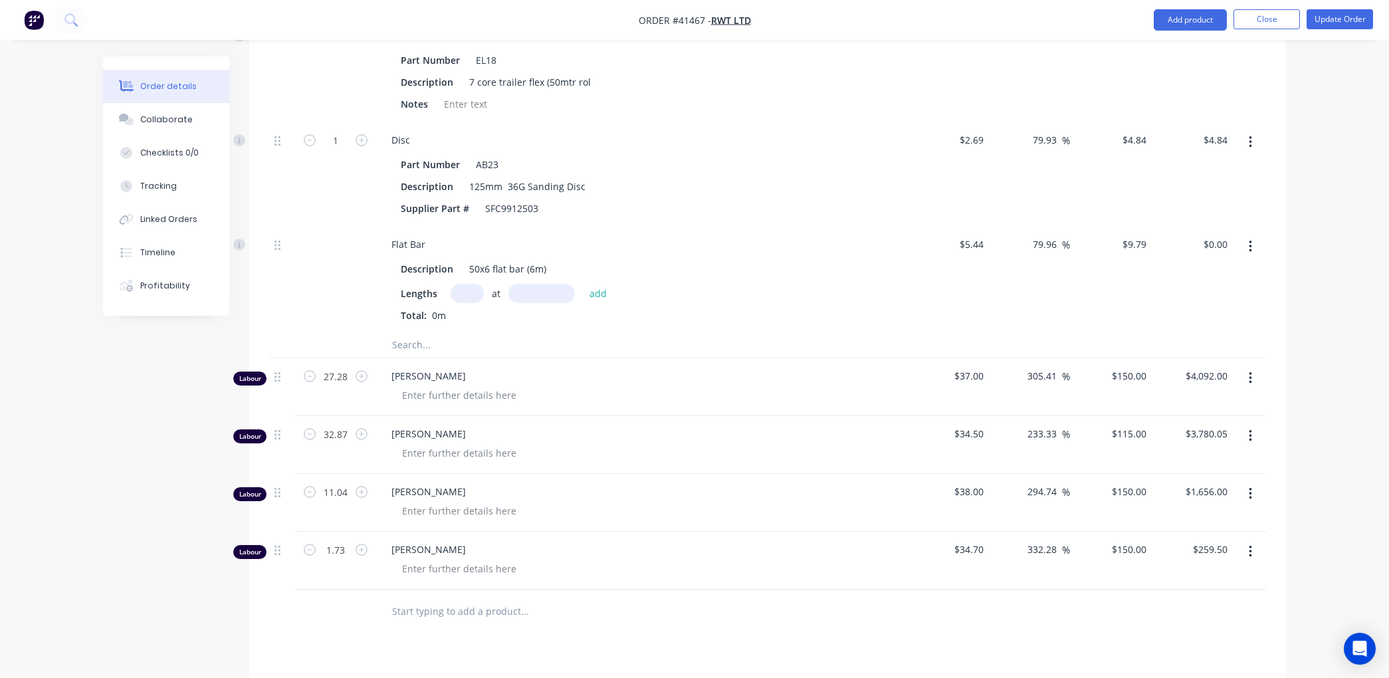
click at [459, 303] on input "text" at bounding box center [467, 293] width 33 height 19
type input "1000"
click at [534, 303] on input "text" at bounding box center [542, 293] width 66 height 19
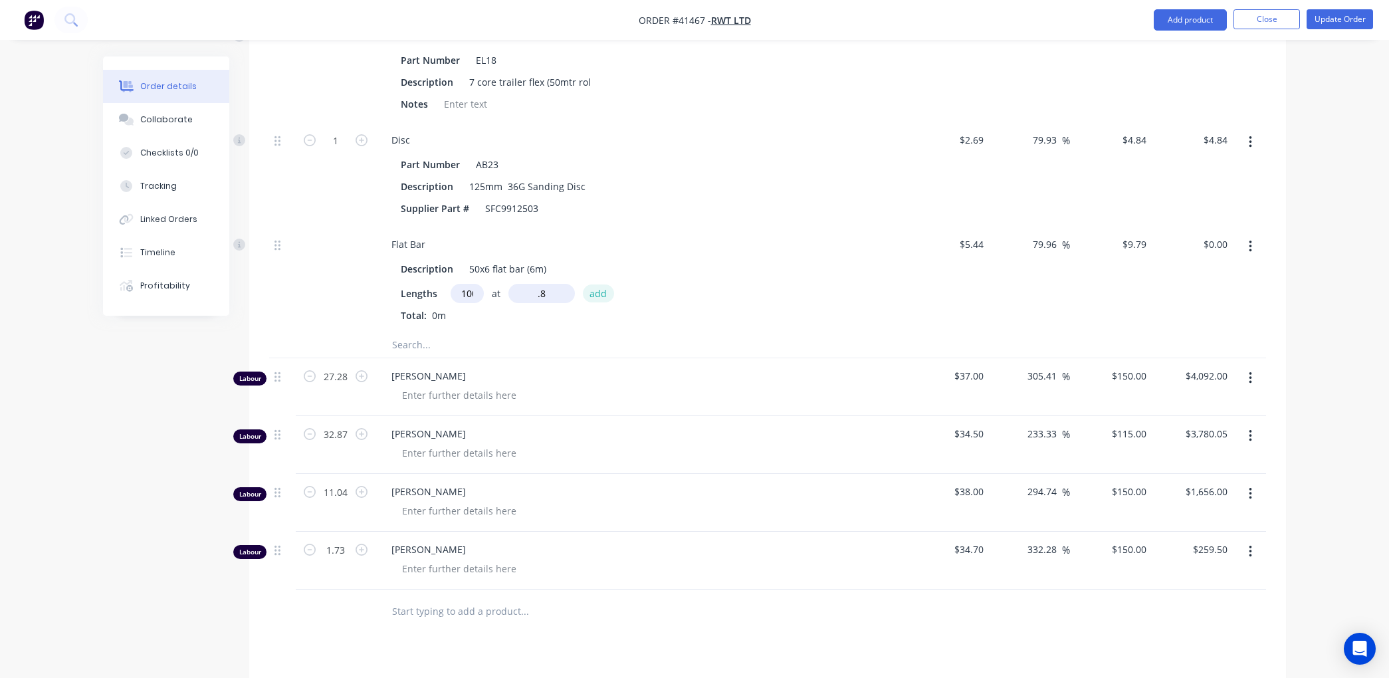
type input "0.8mm"
click at [605, 302] on button "add" at bounding box center [598, 294] width 31 height 18
type input "$7.83"
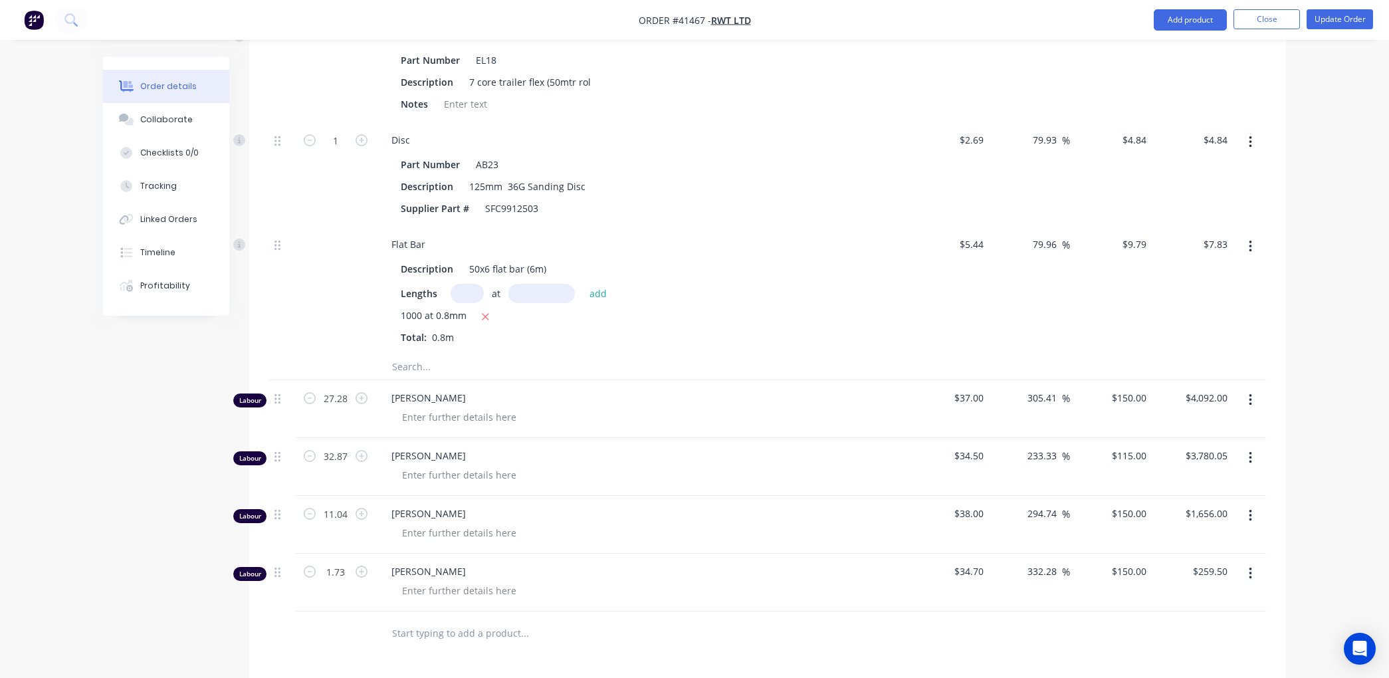
click at [394, 380] on input "text" at bounding box center [525, 366] width 266 height 27
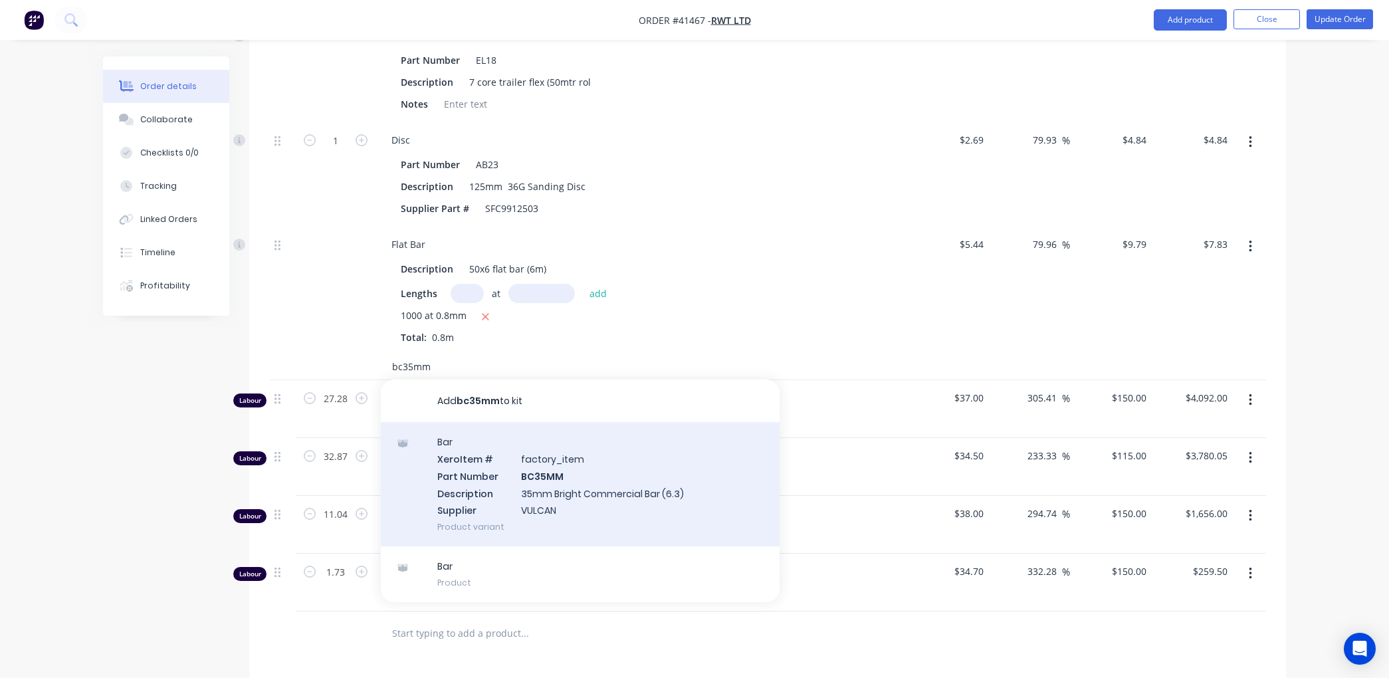
type input "bc35mm"
click at [554, 514] on div "Bar Xero Item # factory_item Part Number BC35MM Description 35mm Bright Commerc…" at bounding box center [580, 484] width 399 height 124
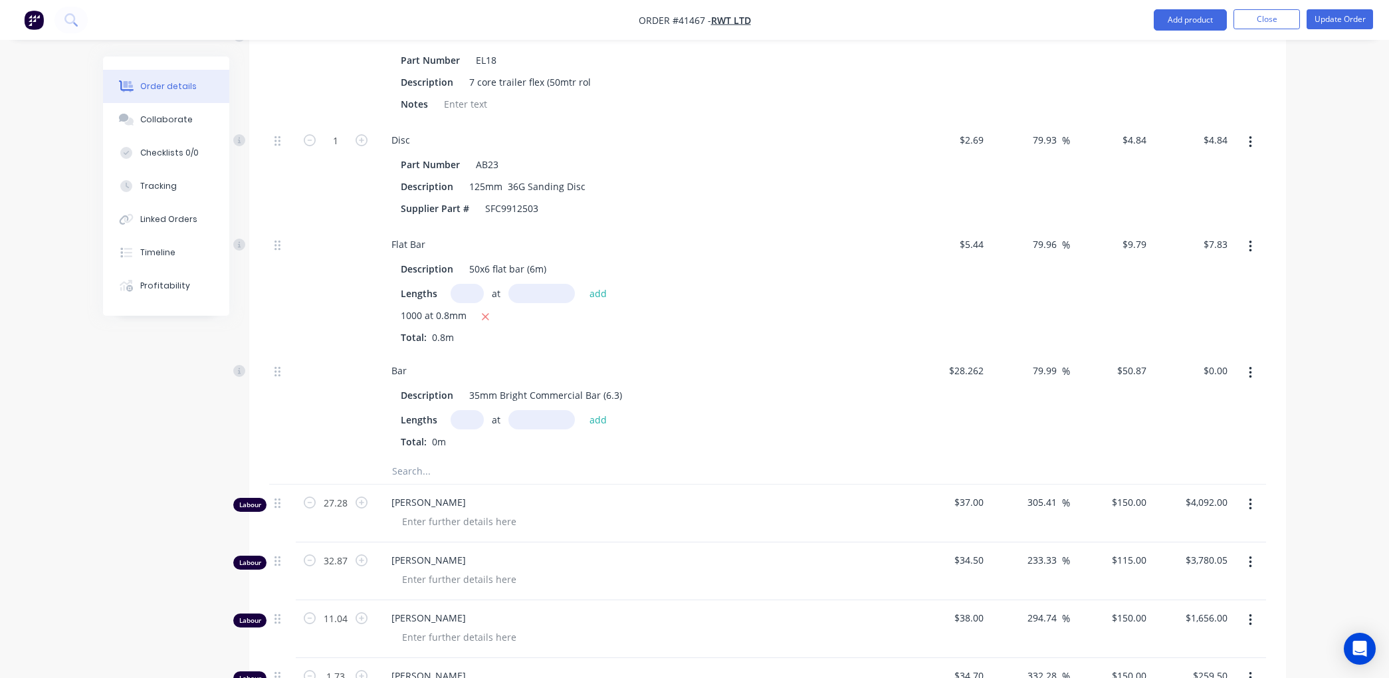
click at [467, 429] on input "text" at bounding box center [467, 419] width 33 height 19
type input "1000"
click at [520, 429] on input "text" at bounding box center [542, 419] width 66 height 19
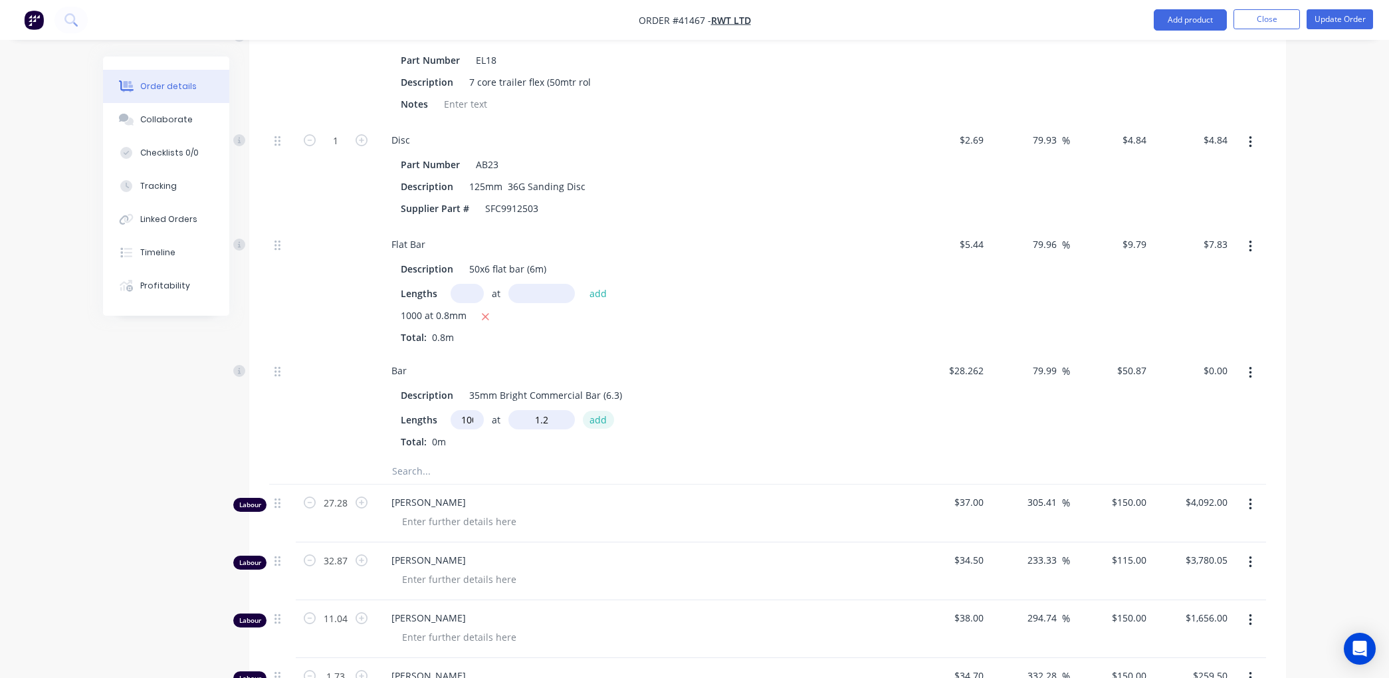
type input "1.2mm"
click at [603, 429] on button "add" at bounding box center [598, 420] width 31 height 18
type input "$61.04"
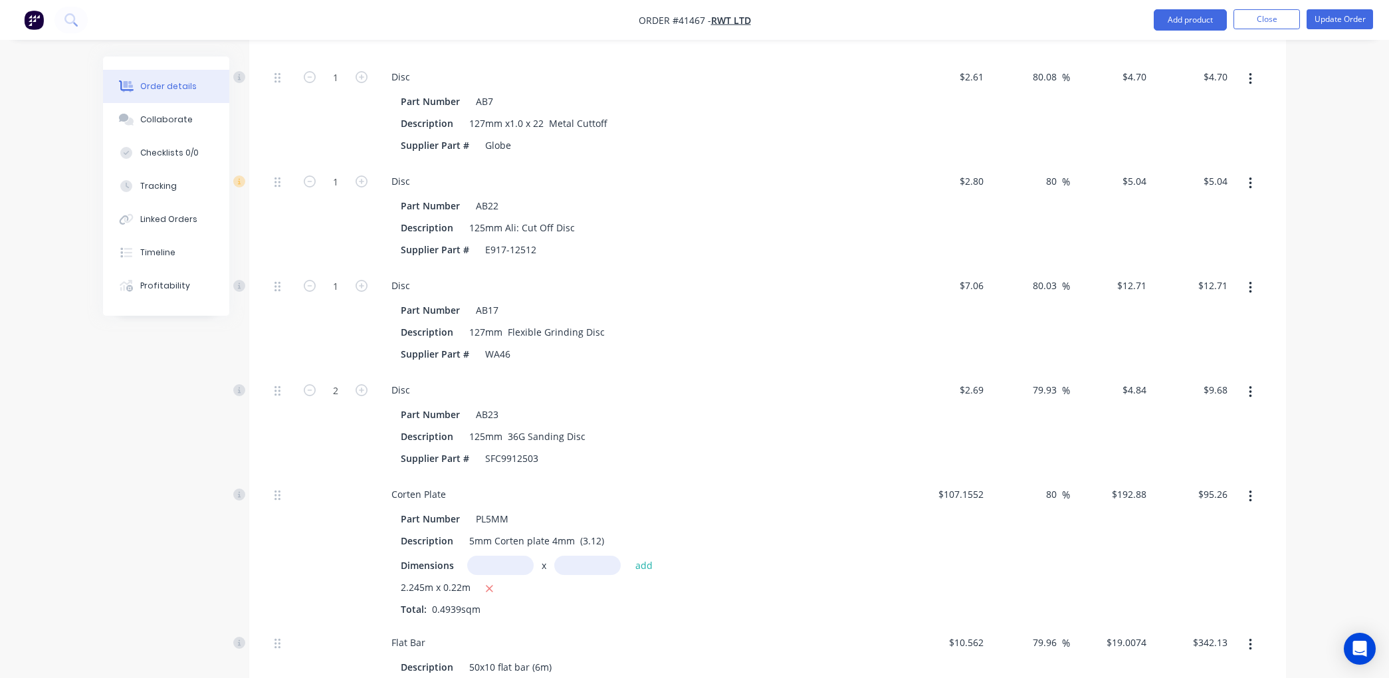
scroll to position [824, 0]
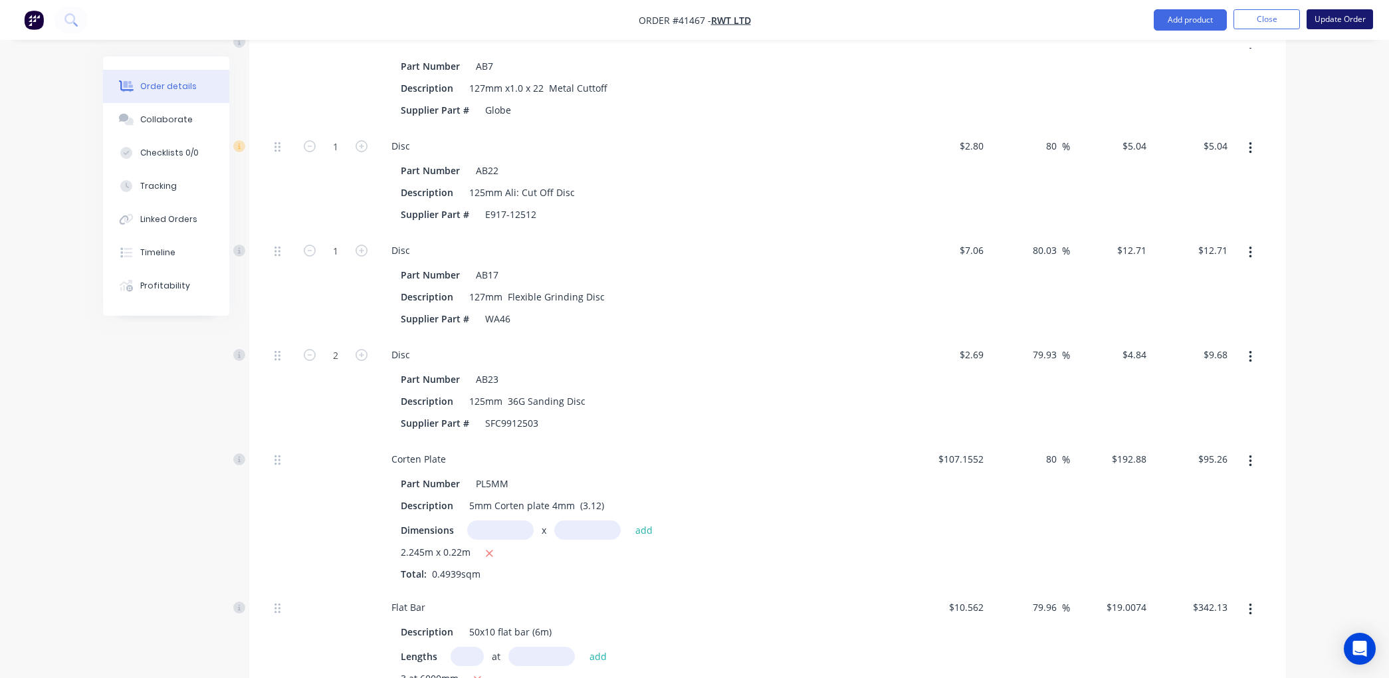
click at [1338, 17] on button "Update Order" at bounding box center [1340, 19] width 66 height 20
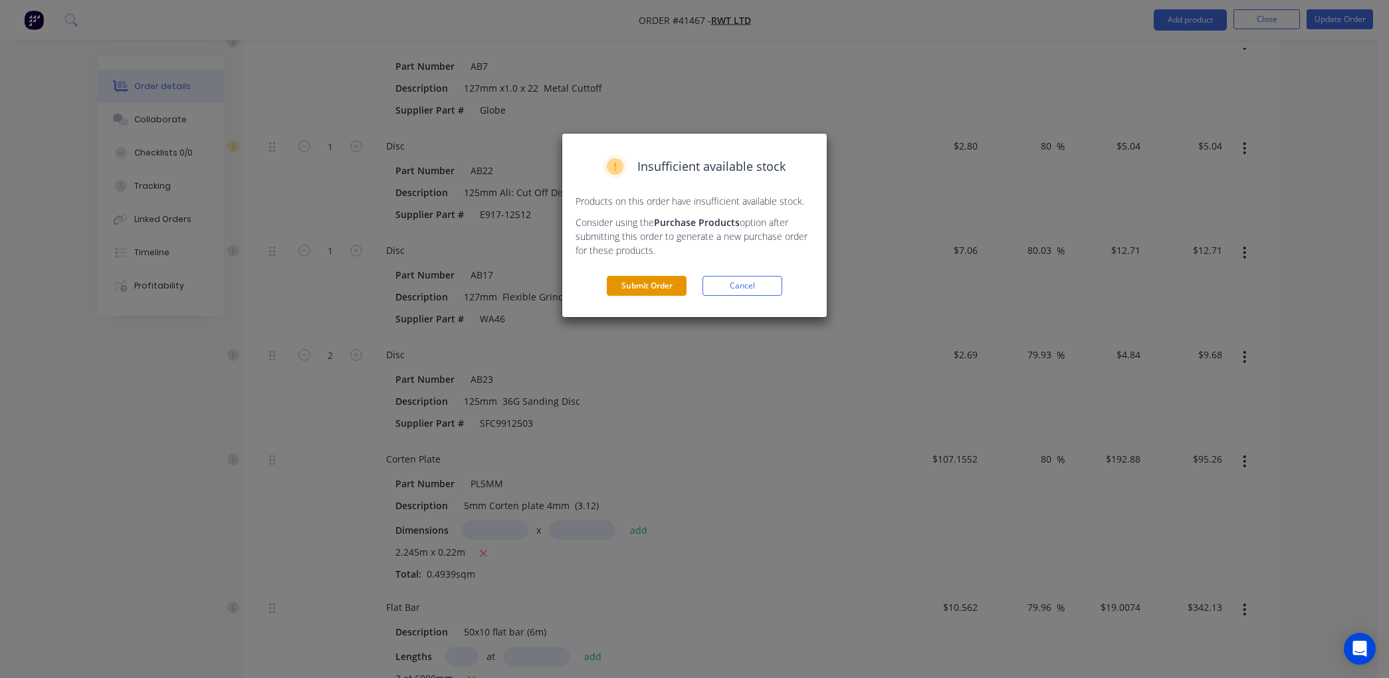
click at [658, 287] on button "Submit Order" at bounding box center [647, 286] width 80 height 20
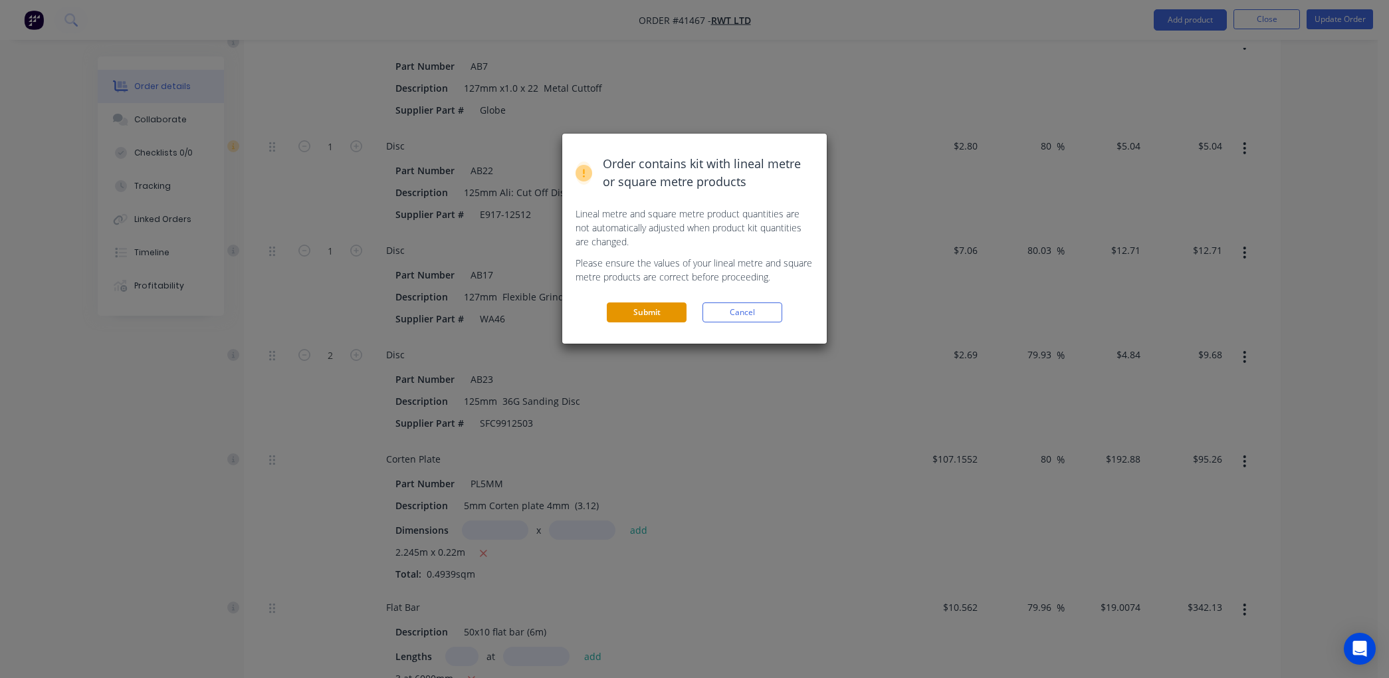
click at [643, 307] on button "Submit" at bounding box center [647, 312] width 80 height 20
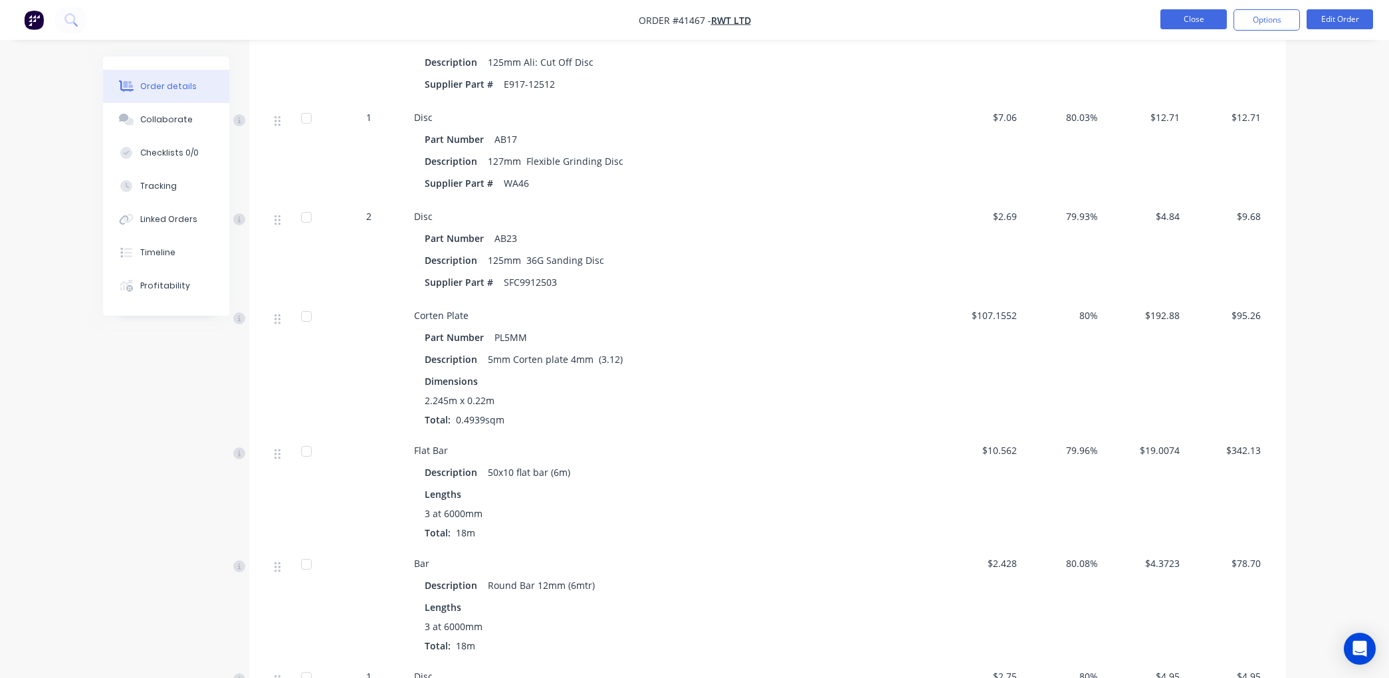
click at [1188, 19] on button "Close" at bounding box center [1194, 19] width 66 height 20
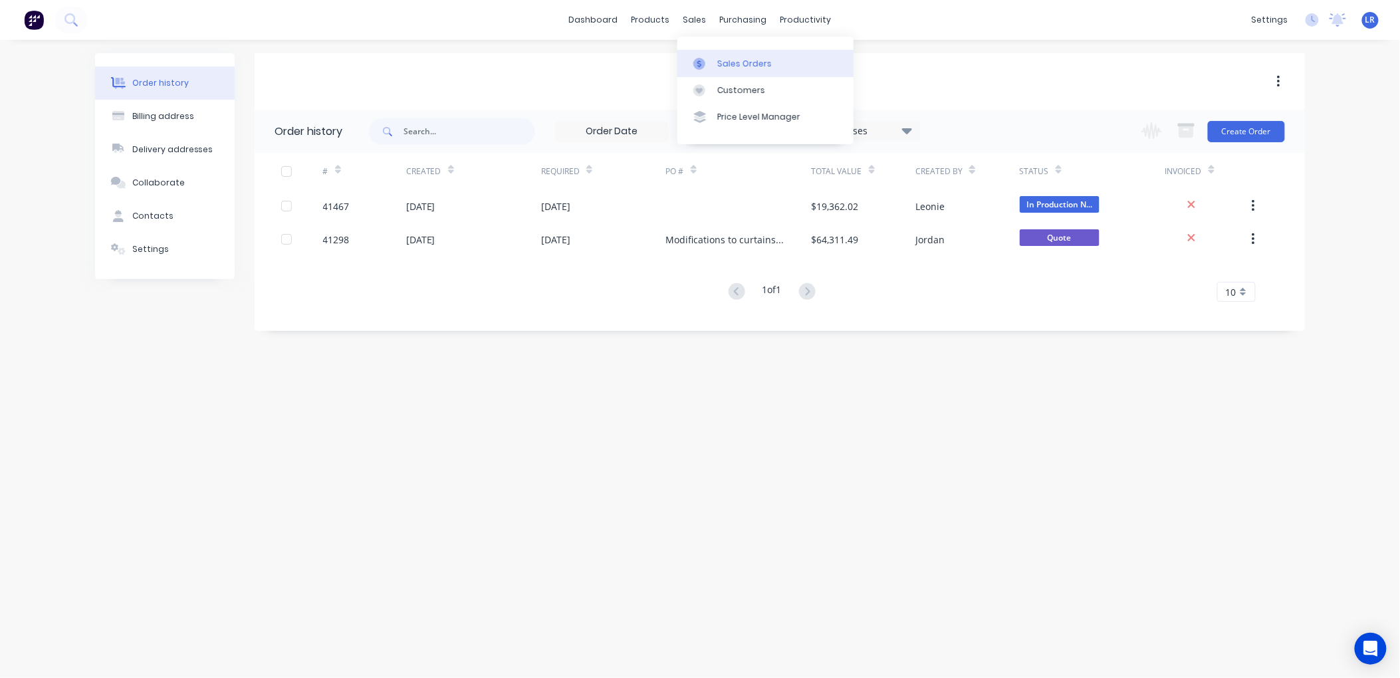
click at [729, 64] on div "Sales Orders" at bounding box center [744, 64] width 55 height 12
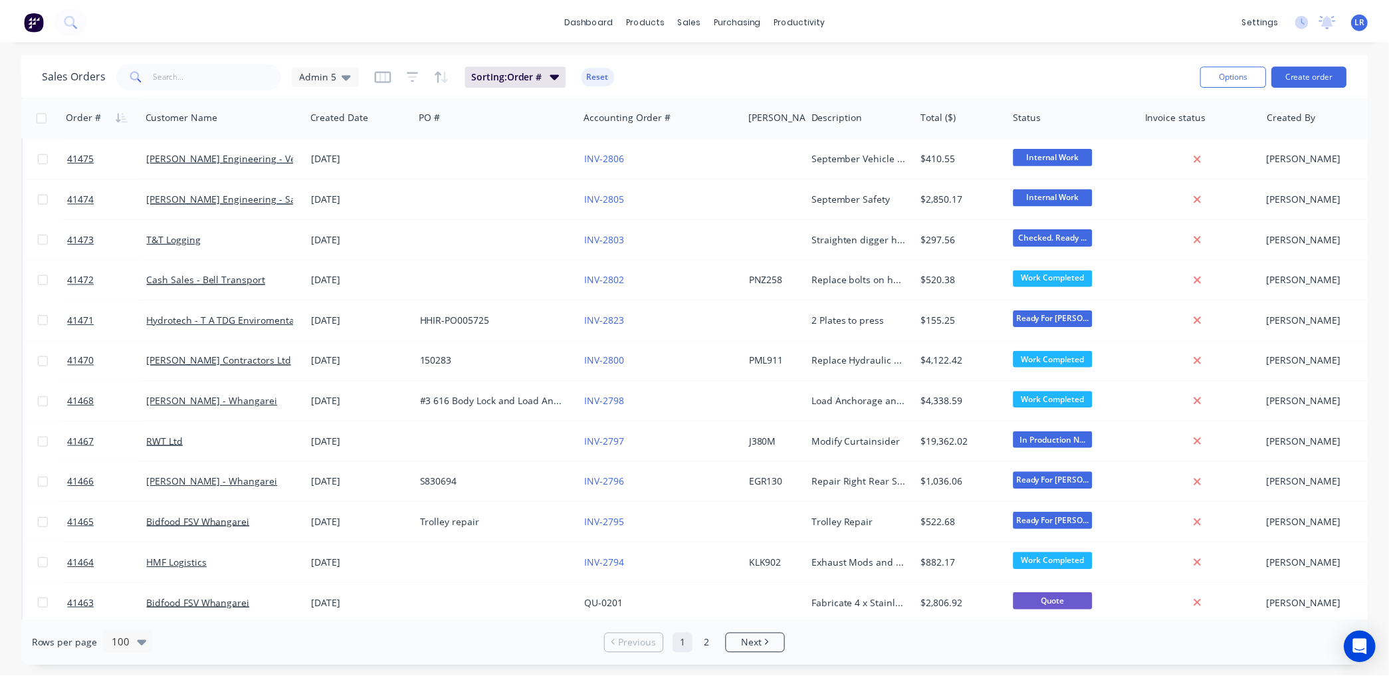
scroll to position [2068, 0]
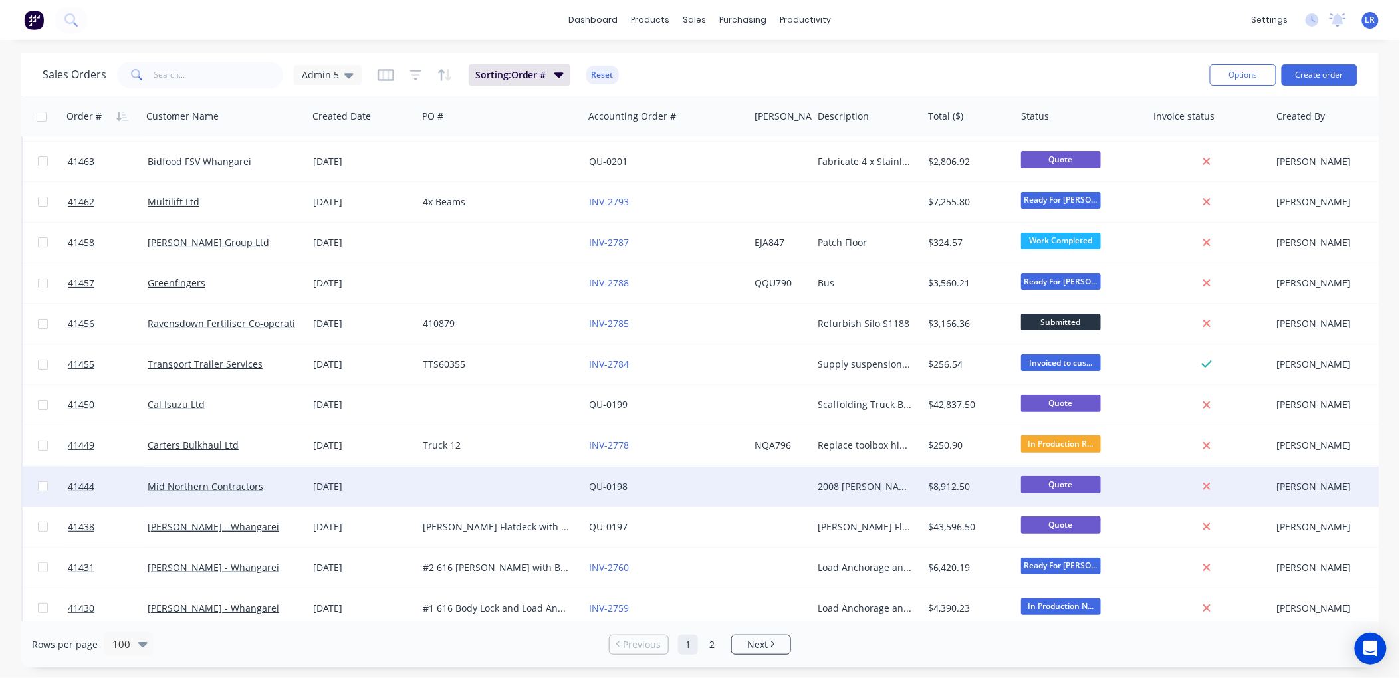
click at [263, 503] on div "Mid Northern Contractors" at bounding box center [225, 487] width 166 height 40
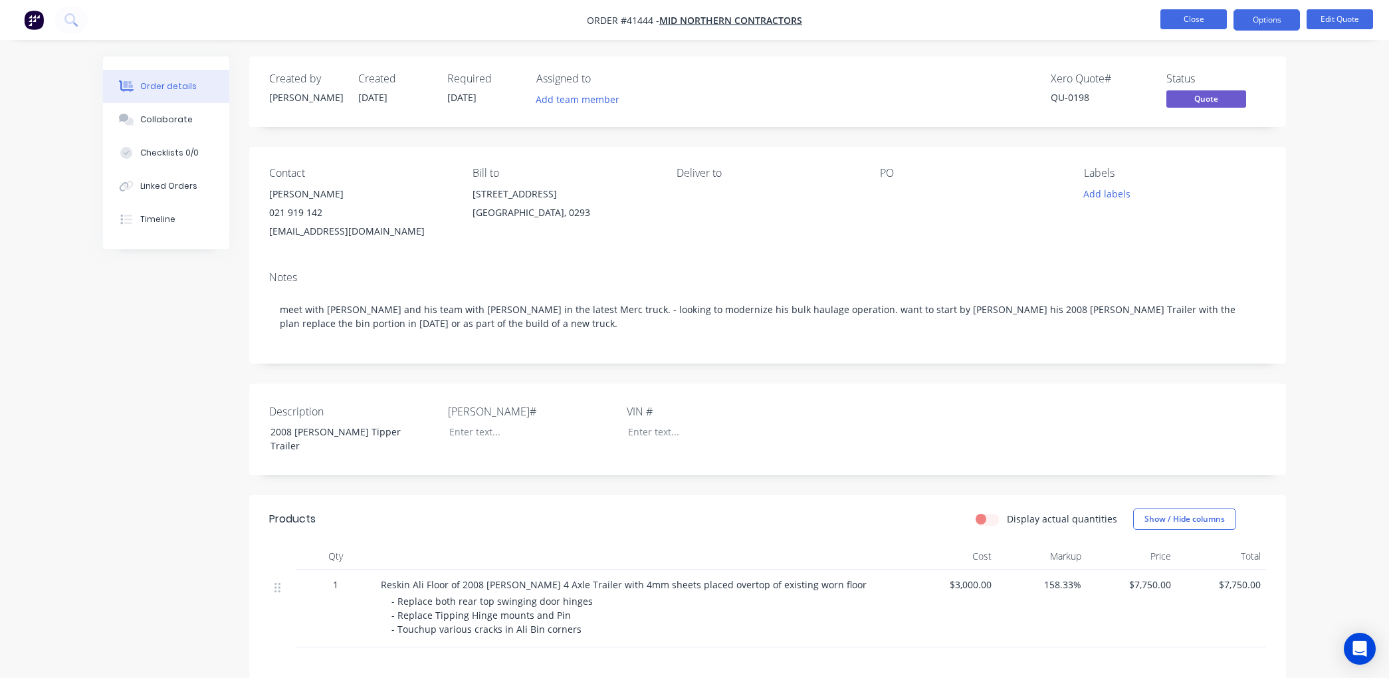
click at [1179, 15] on button "Close" at bounding box center [1194, 19] width 66 height 20
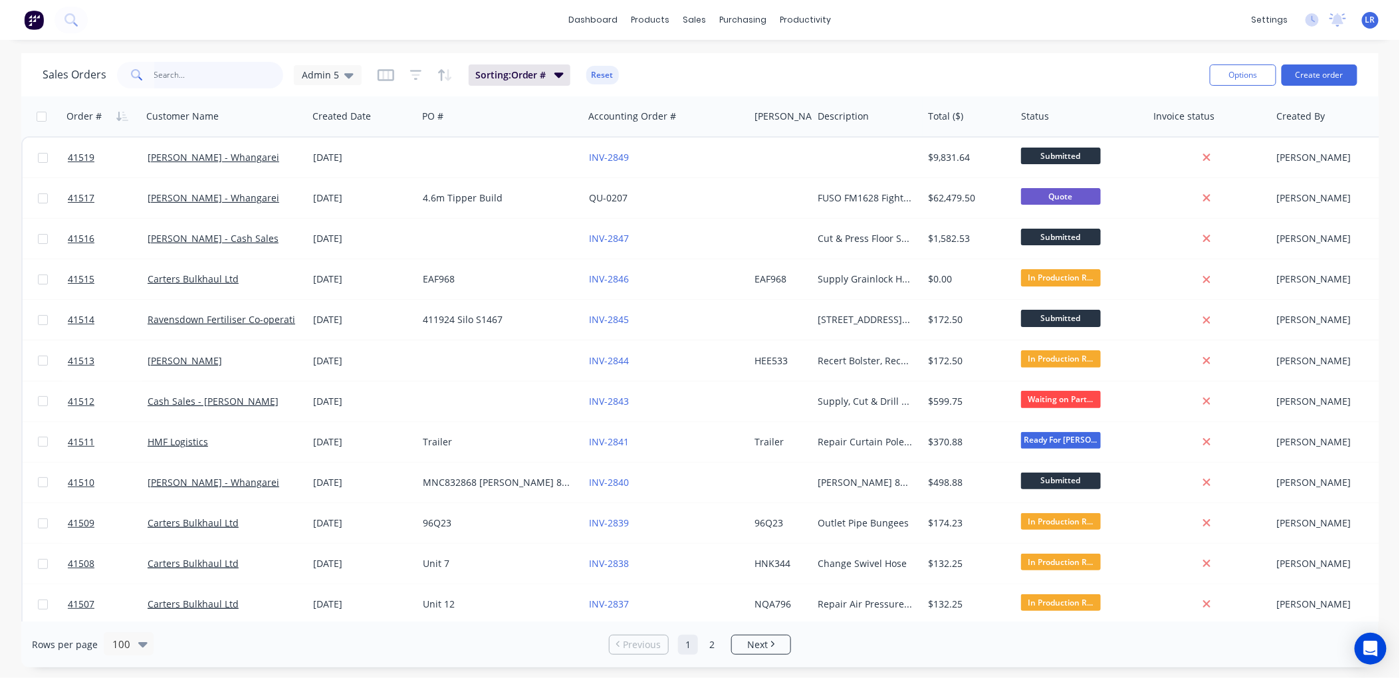
click at [162, 75] on input "text" at bounding box center [219, 75] width 130 height 27
type input "bidfood"
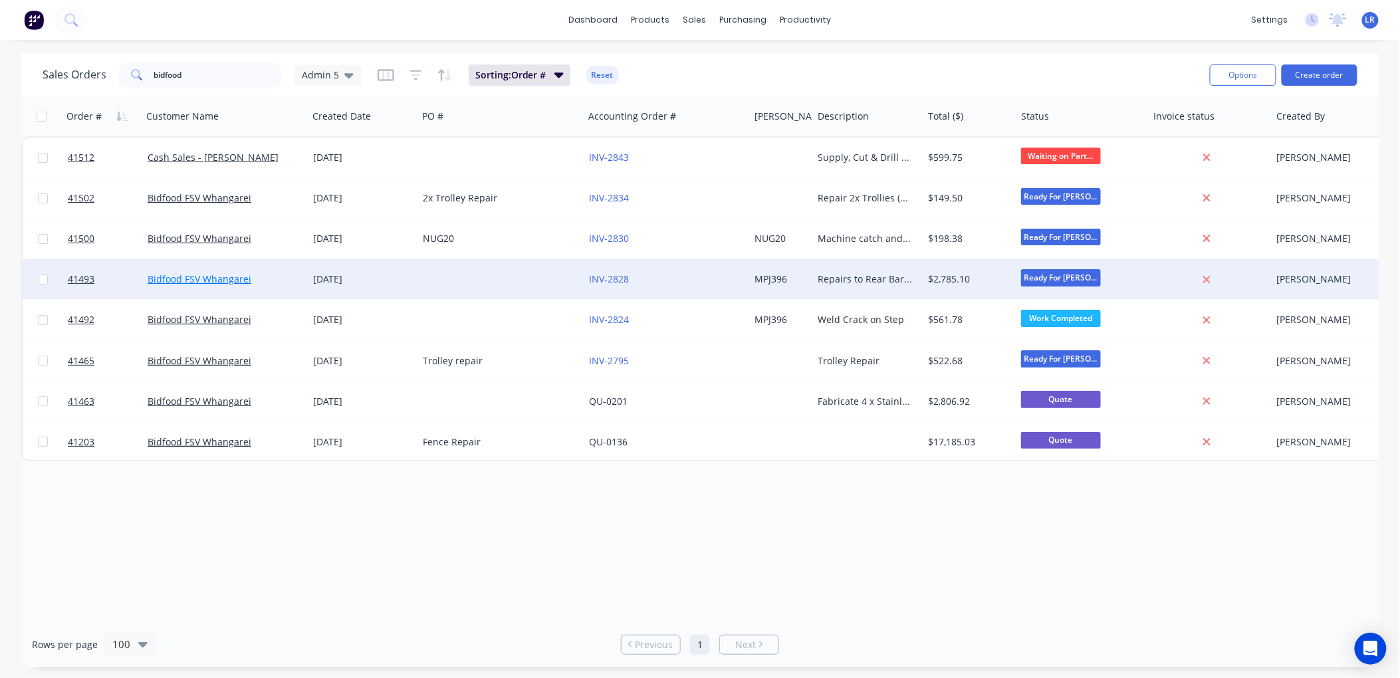
click at [217, 279] on link "Bidfood FSV Whangarei" at bounding box center [200, 279] width 104 height 13
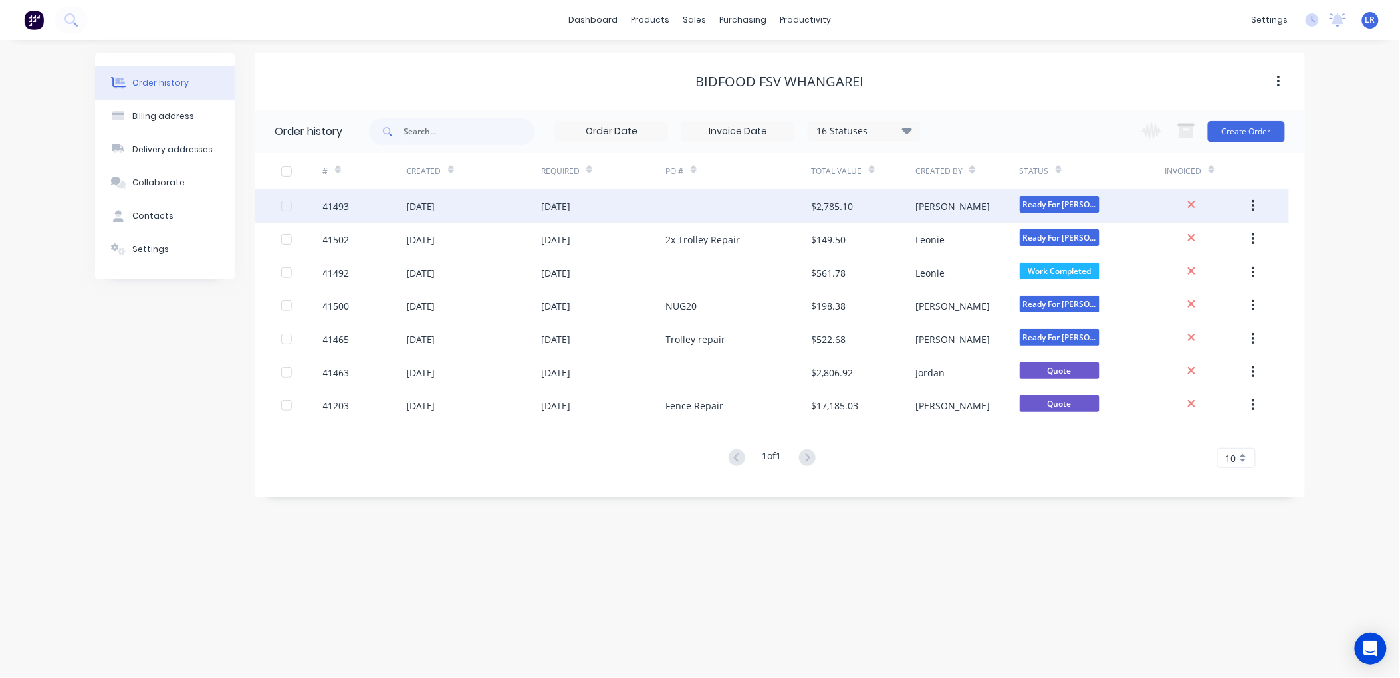
click at [435, 203] on div "[DATE]" at bounding box center [420, 206] width 29 height 14
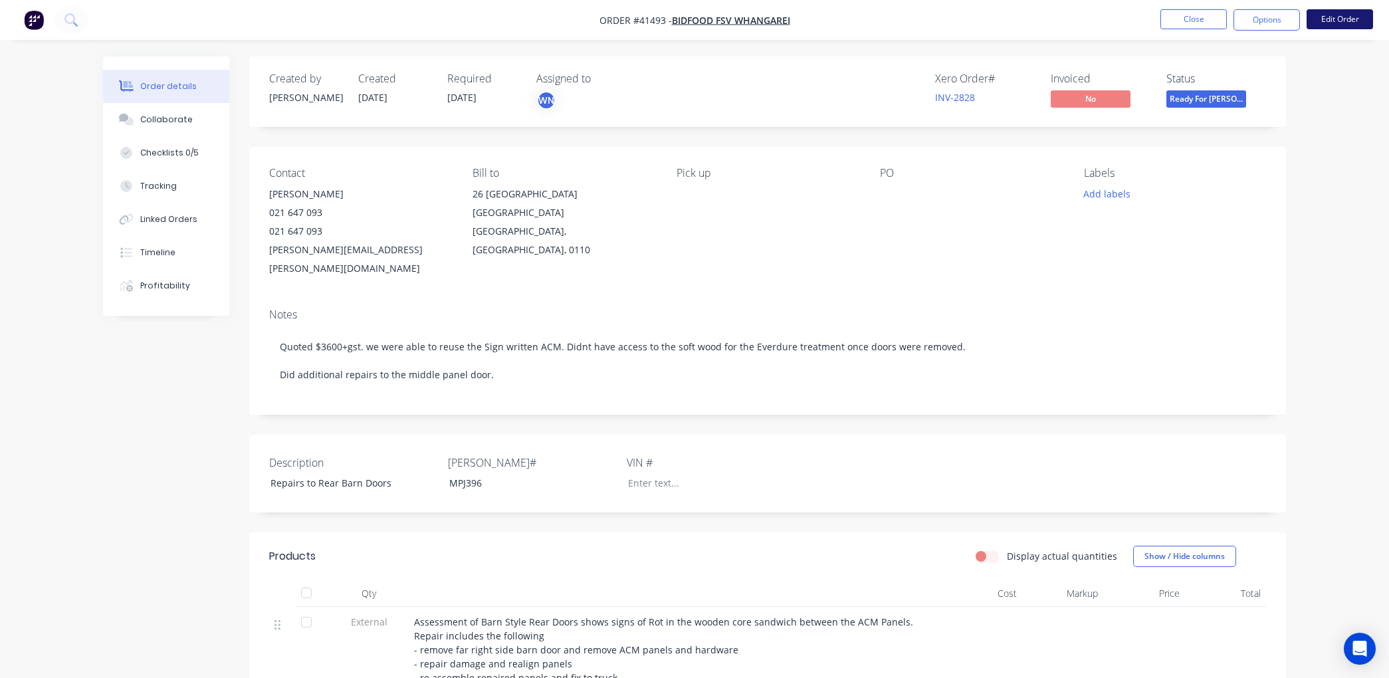
click at [1350, 16] on button "Edit Order" at bounding box center [1340, 19] width 66 height 20
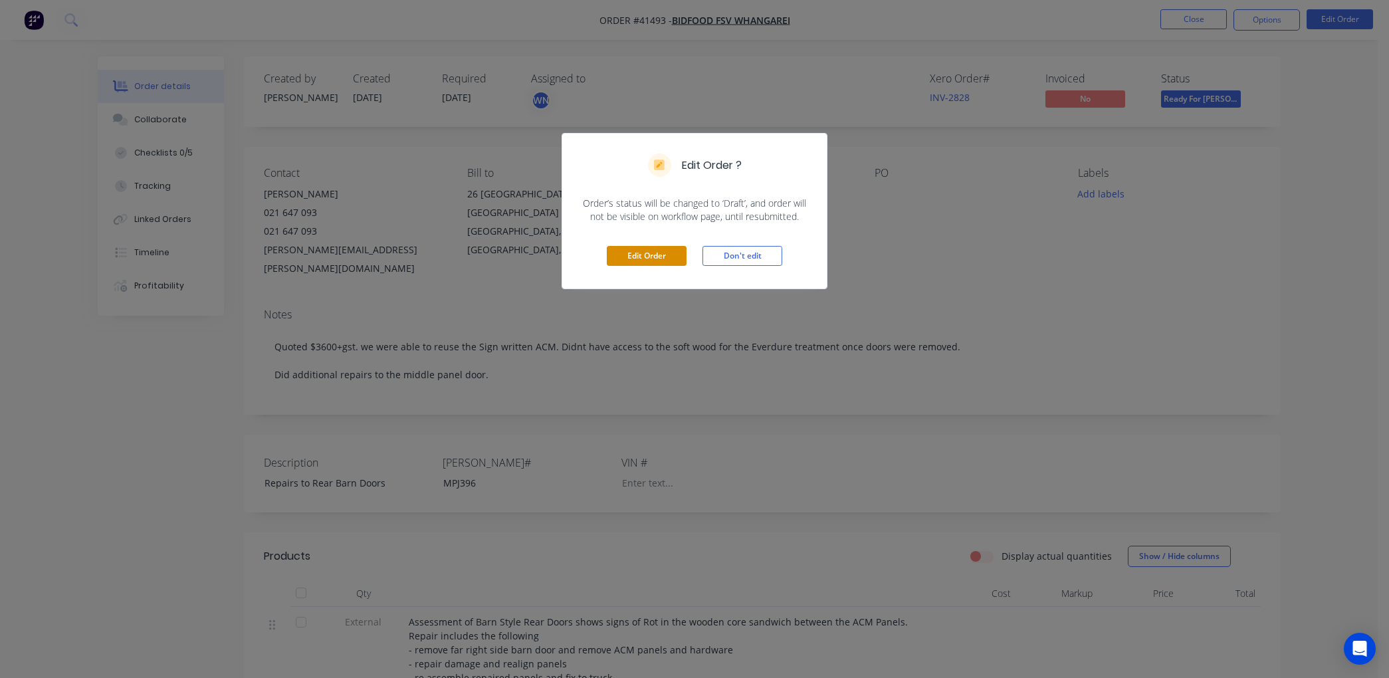
click at [653, 258] on button "Edit Order" at bounding box center [647, 256] width 80 height 20
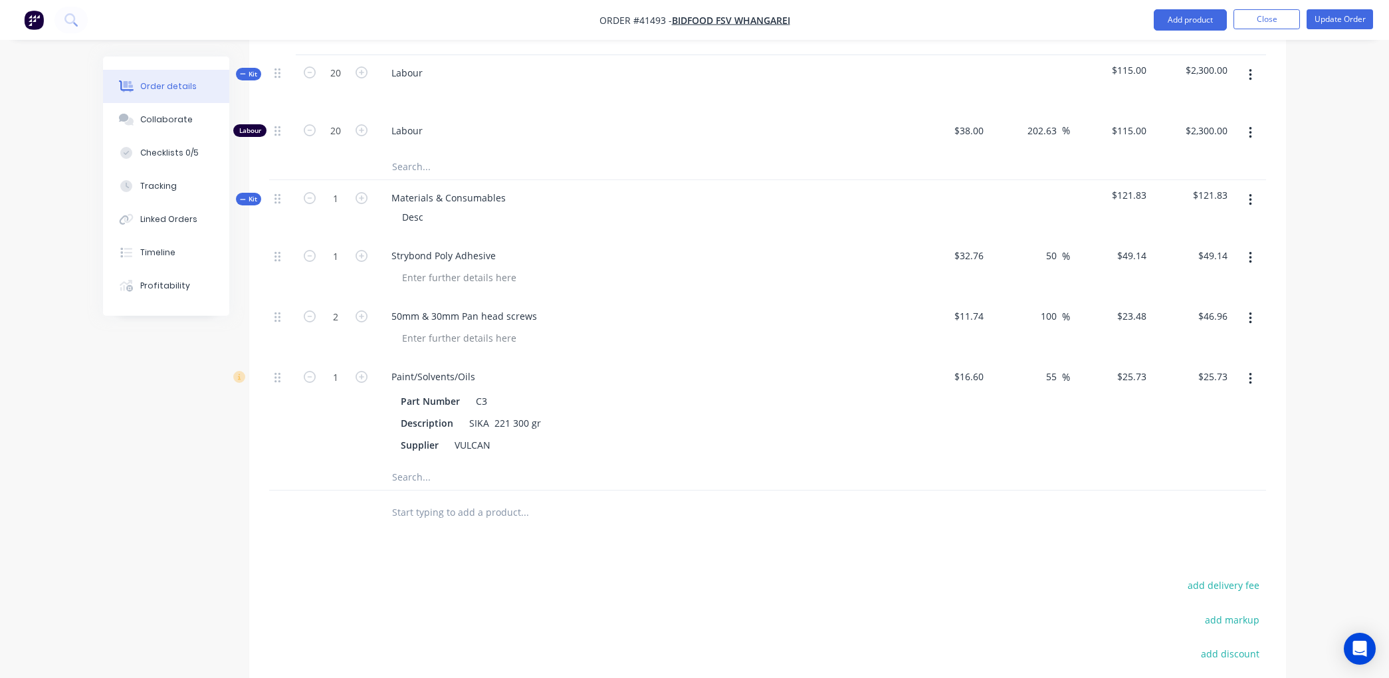
scroll to position [739, 0]
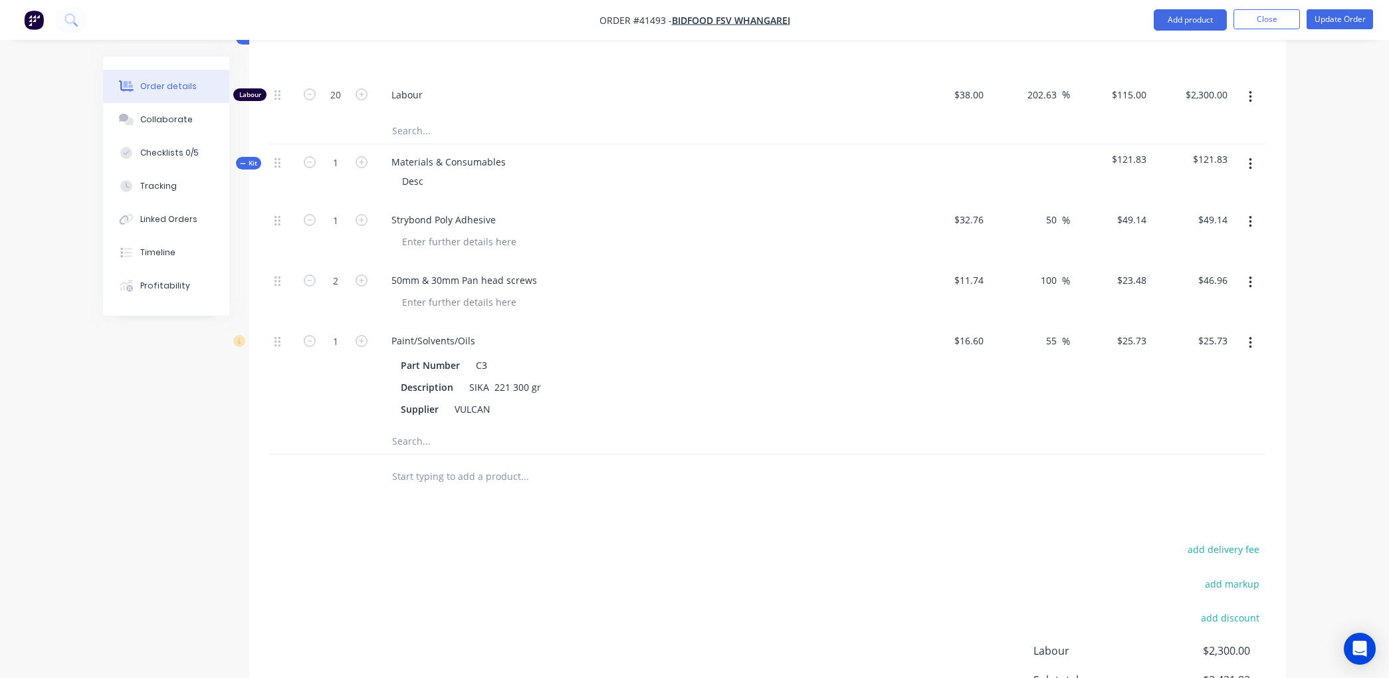
click at [411, 427] on input "text" at bounding box center [525, 440] width 266 height 27
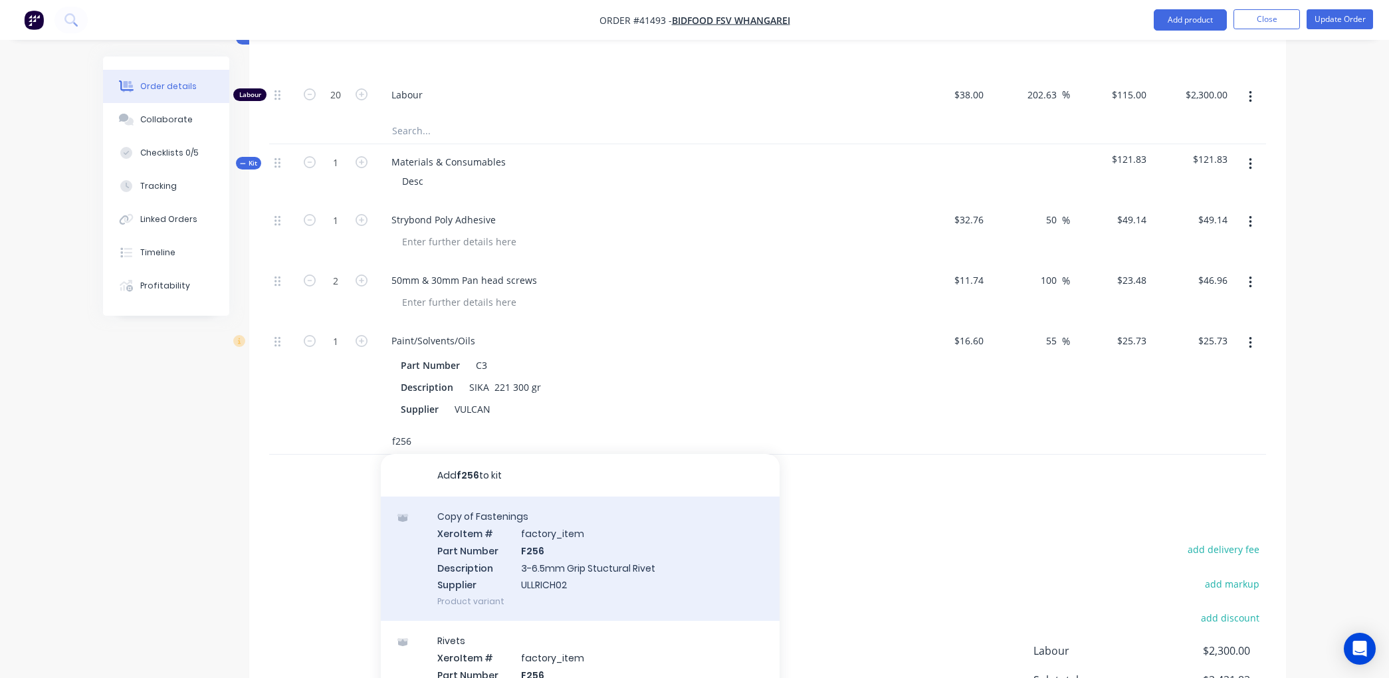
type input "f256"
click at [533, 510] on div "Copy of Fastenings Xero Item # factory_item Part Number F256 Description 3-6.5m…" at bounding box center [580, 559] width 399 height 124
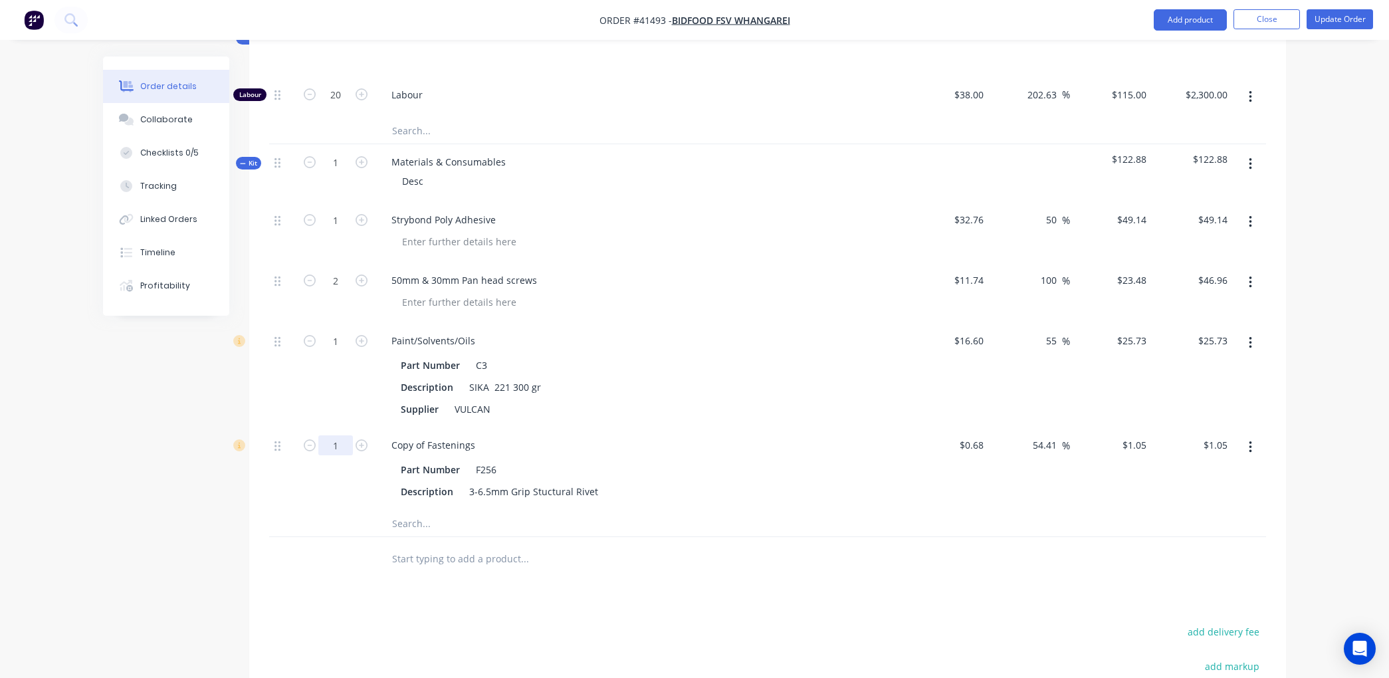
click at [335, 435] on input "1" at bounding box center [335, 445] width 35 height 20
type input "12"
type input "$12.60"
click at [1364, 18] on button "Update Order" at bounding box center [1340, 19] width 66 height 20
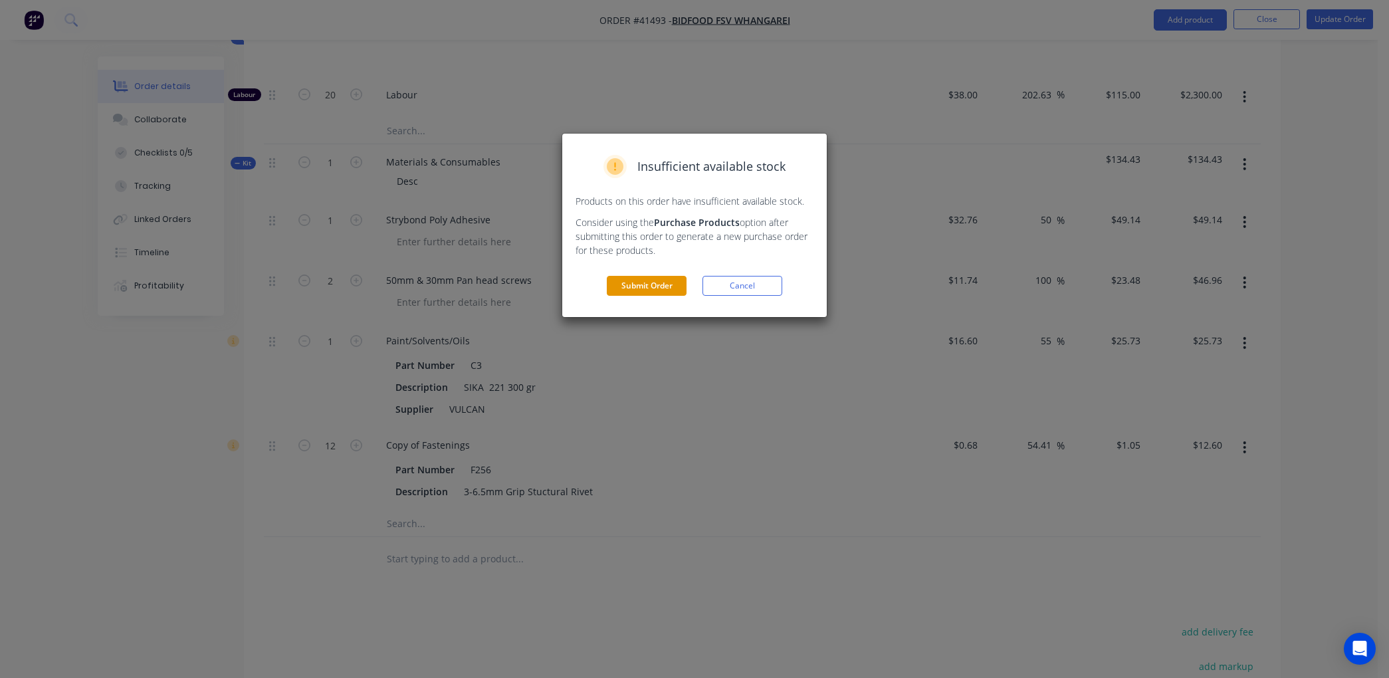
click at [659, 283] on button "Submit Order" at bounding box center [647, 286] width 80 height 20
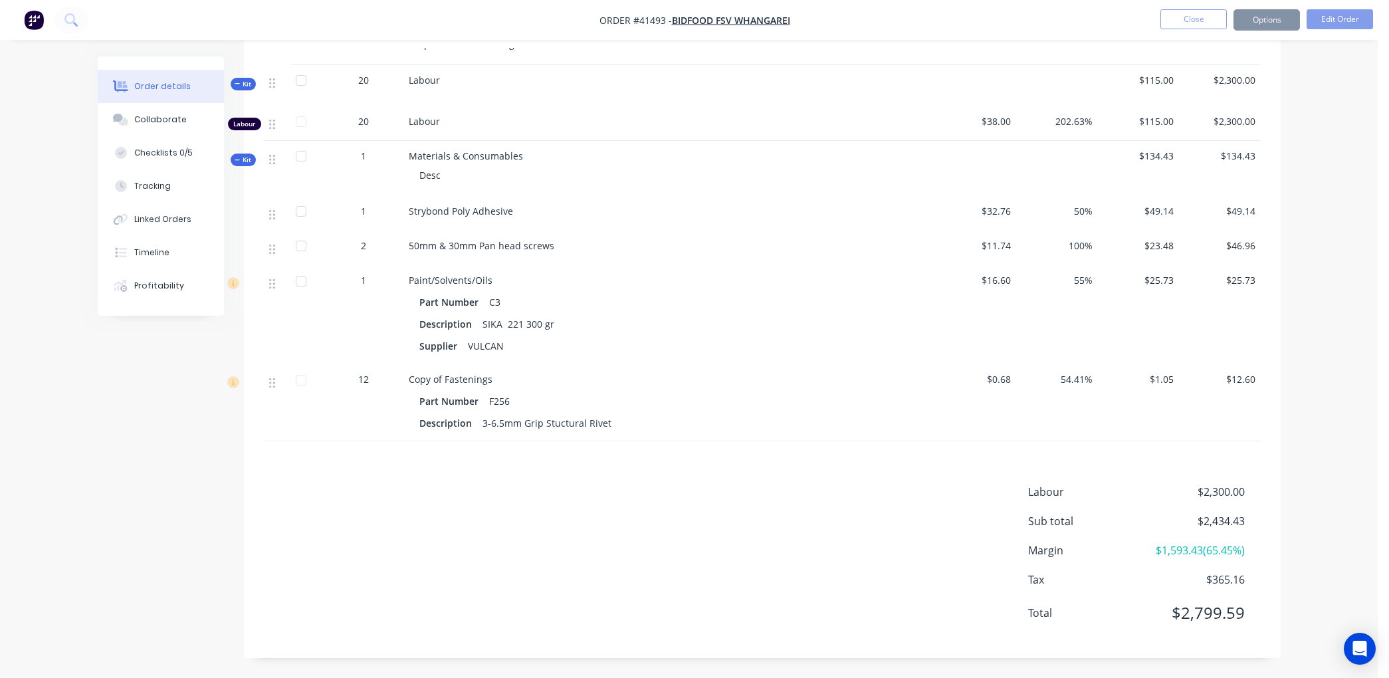
scroll to position [634, 0]
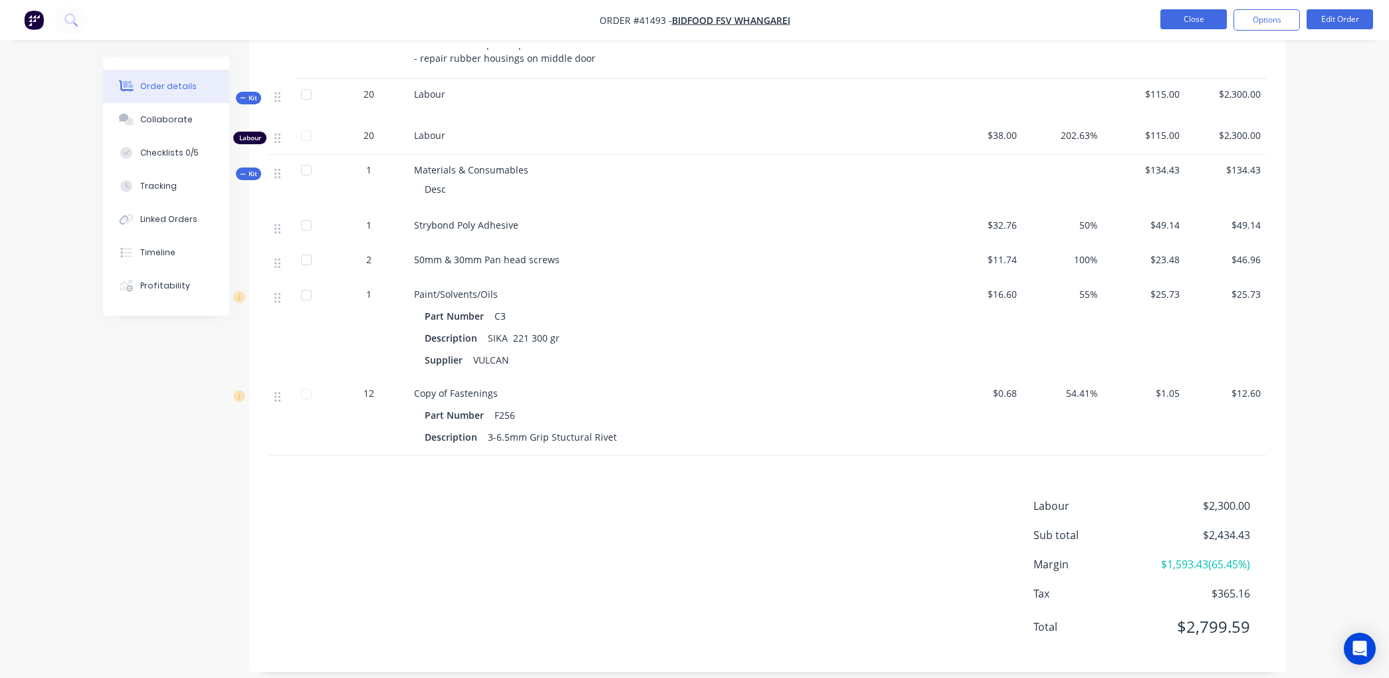
click at [1184, 15] on button "Close" at bounding box center [1194, 19] width 66 height 20
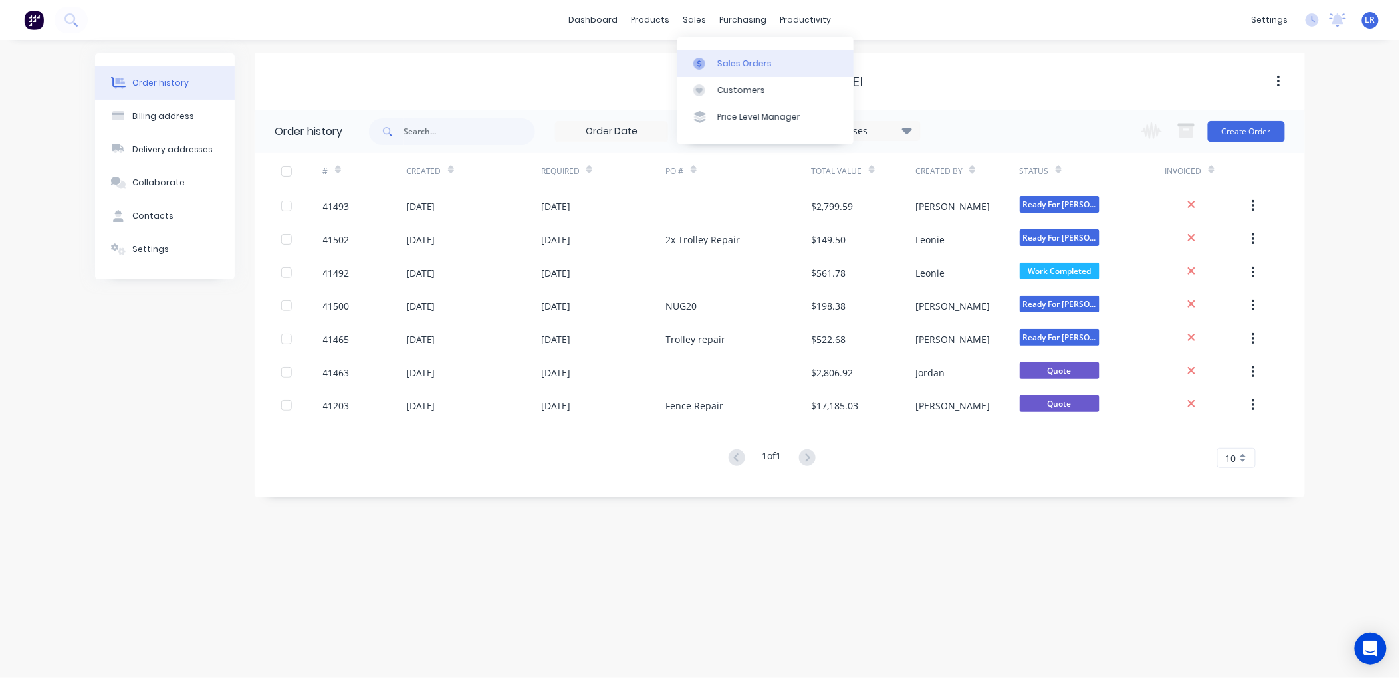
click at [740, 61] on div "Sales Orders" at bounding box center [744, 64] width 55 height 12
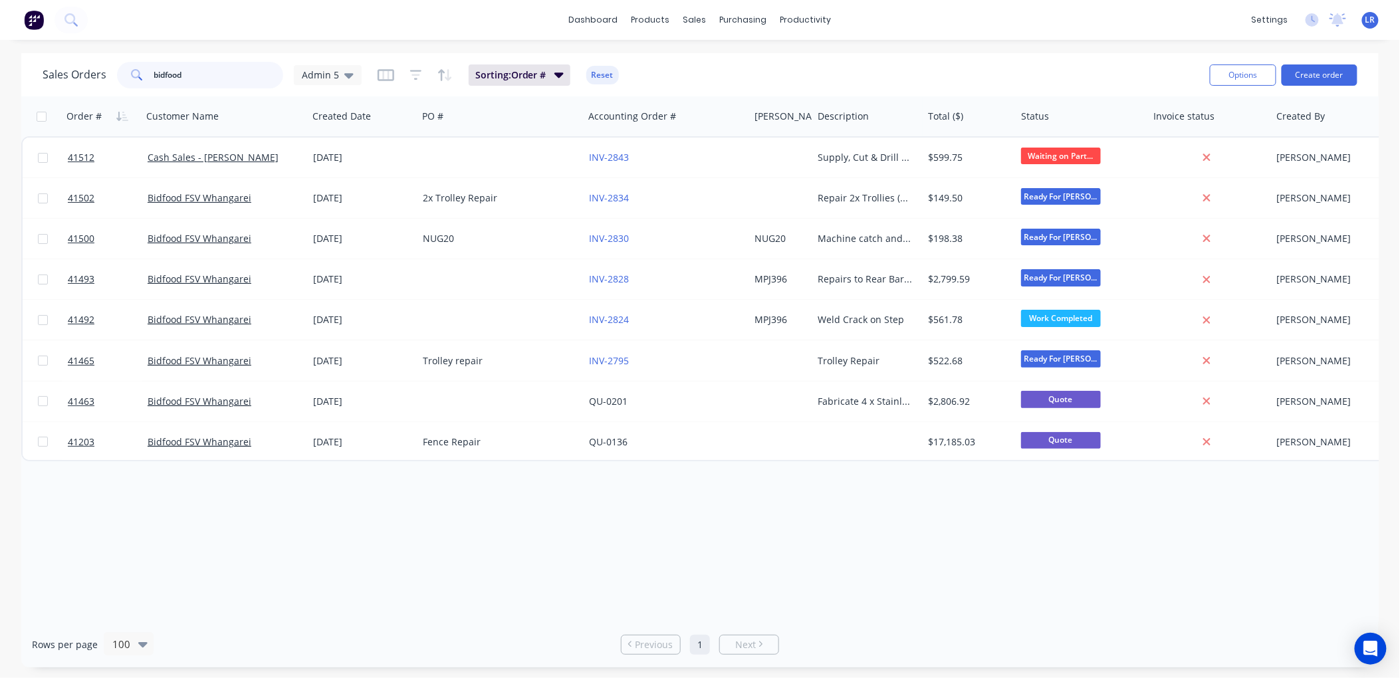
drag, startPoint x: 203, startPoint y: 77, endPoint x: 81, endPoint y: 78, distance: 121.7
click at [81, 78] on div "Sales Orders bidfood Admin 5" at bounding box center [202, 75] width 319 height 27
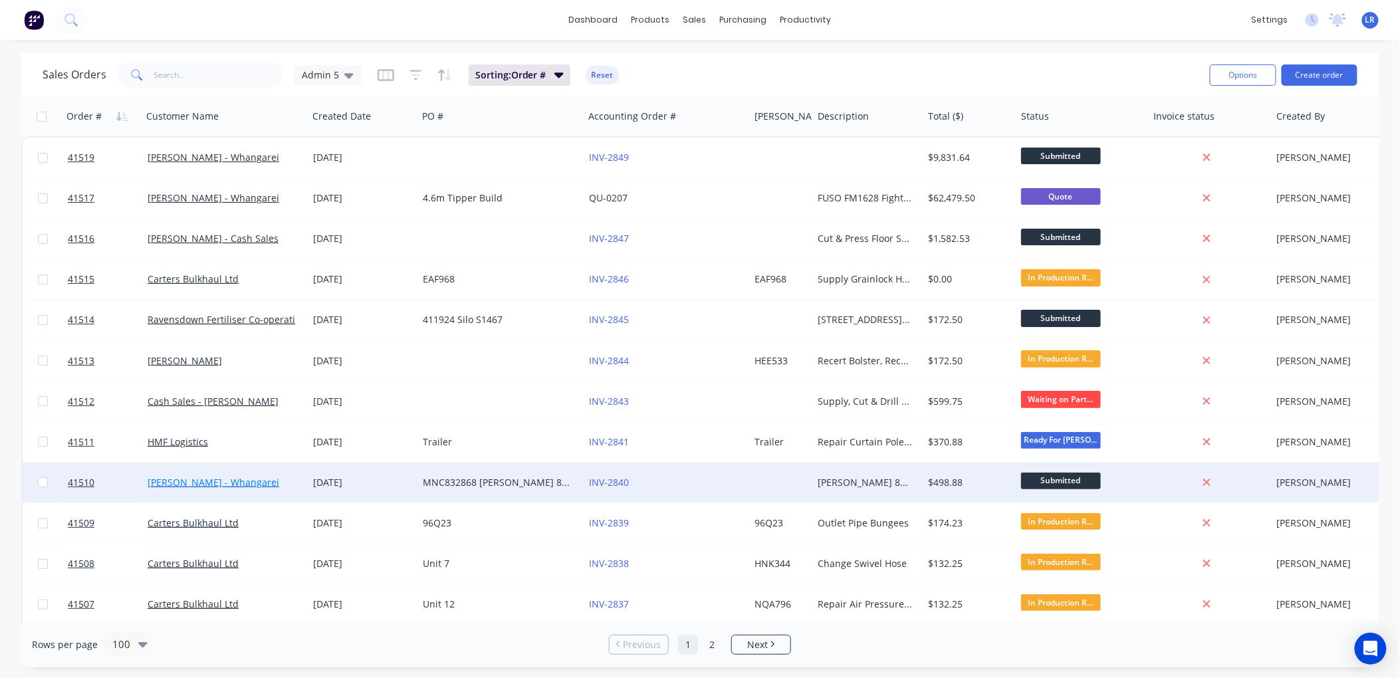
click at [216, 482] on link "[PERSON_NAME] - Whangarei" at bounding box center [214, 482] width 132 height 13
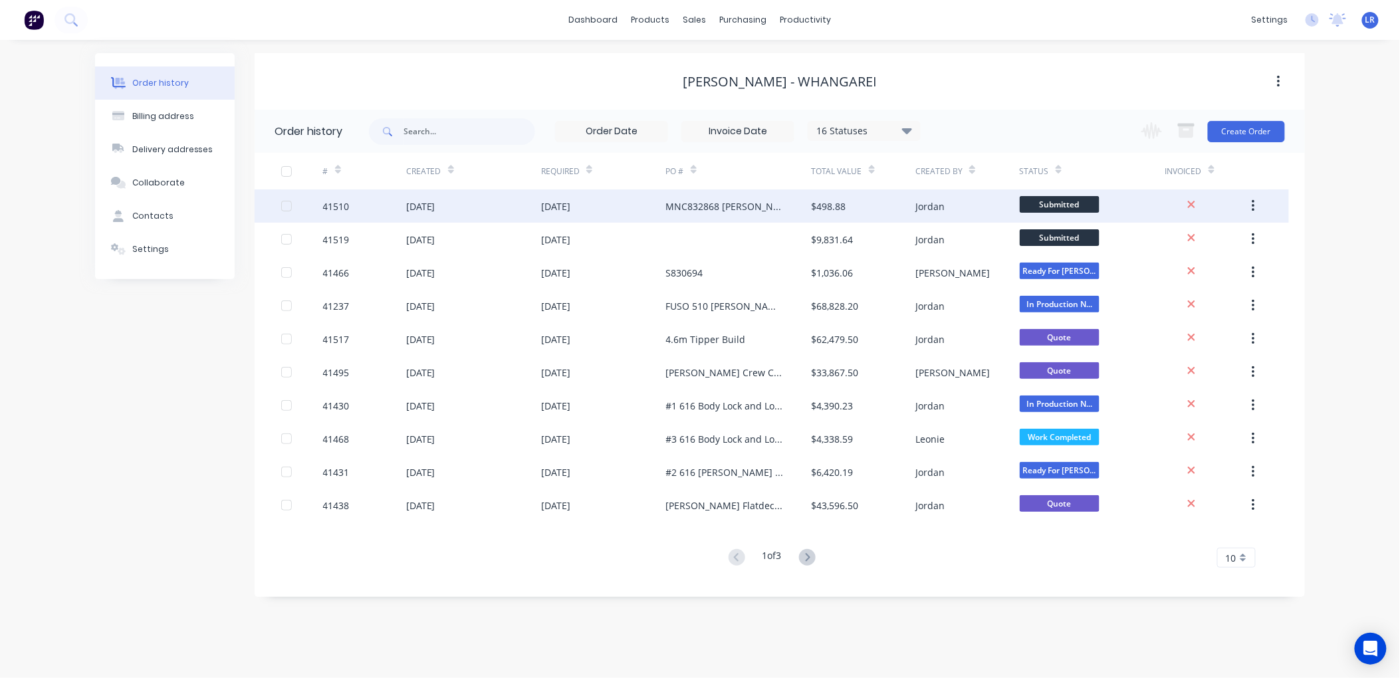
click at [475, 206] on div "[DATE]" at bounding box center [473, 205] width 135 height 33
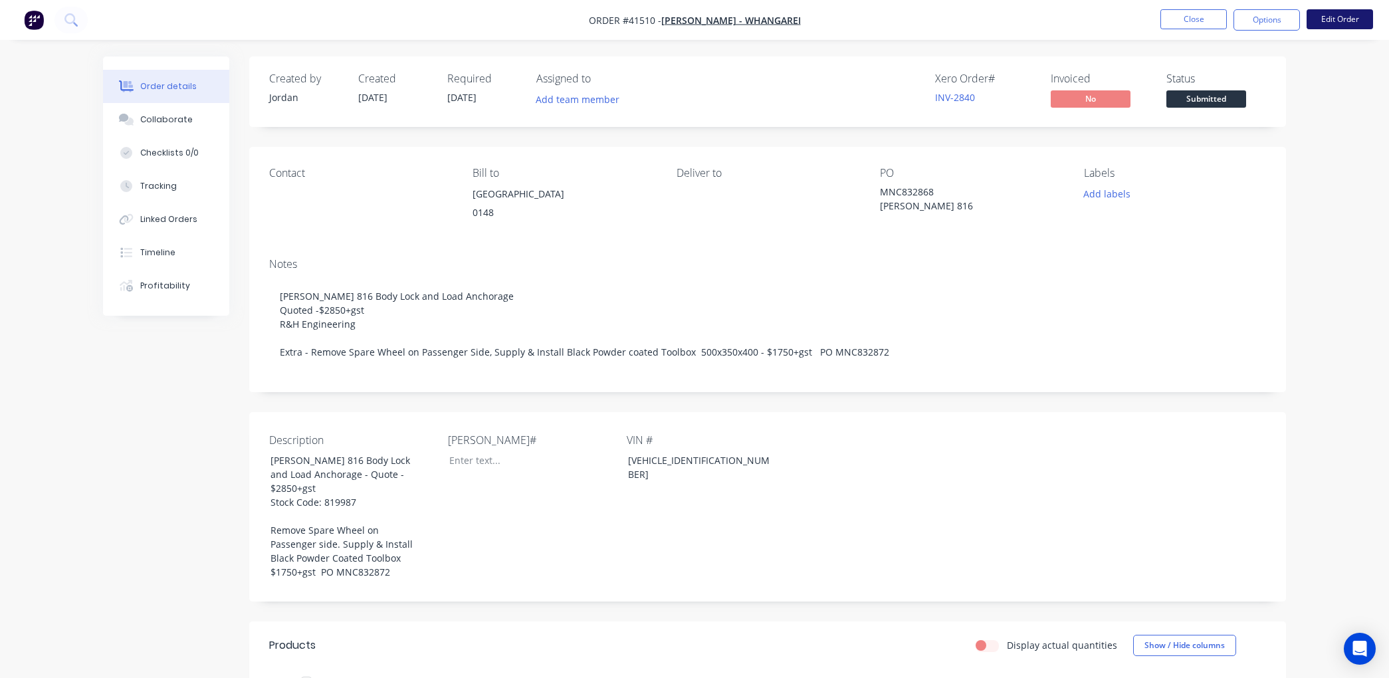
click at [1327, 11] on button "Edit Order" at bounding box center [1340, 19] width 66 height 20
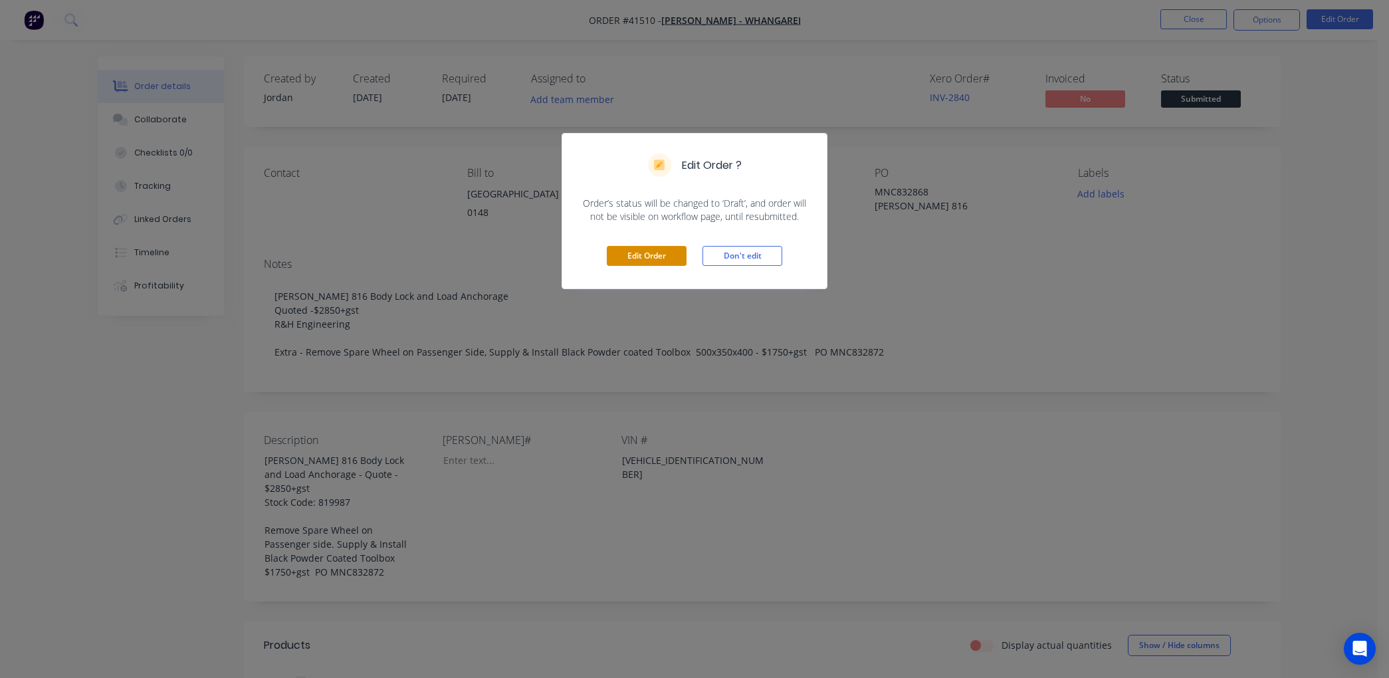
click at [637, 247] on button "Edit Order" at bounding box center [647, 256] width 80 height 20
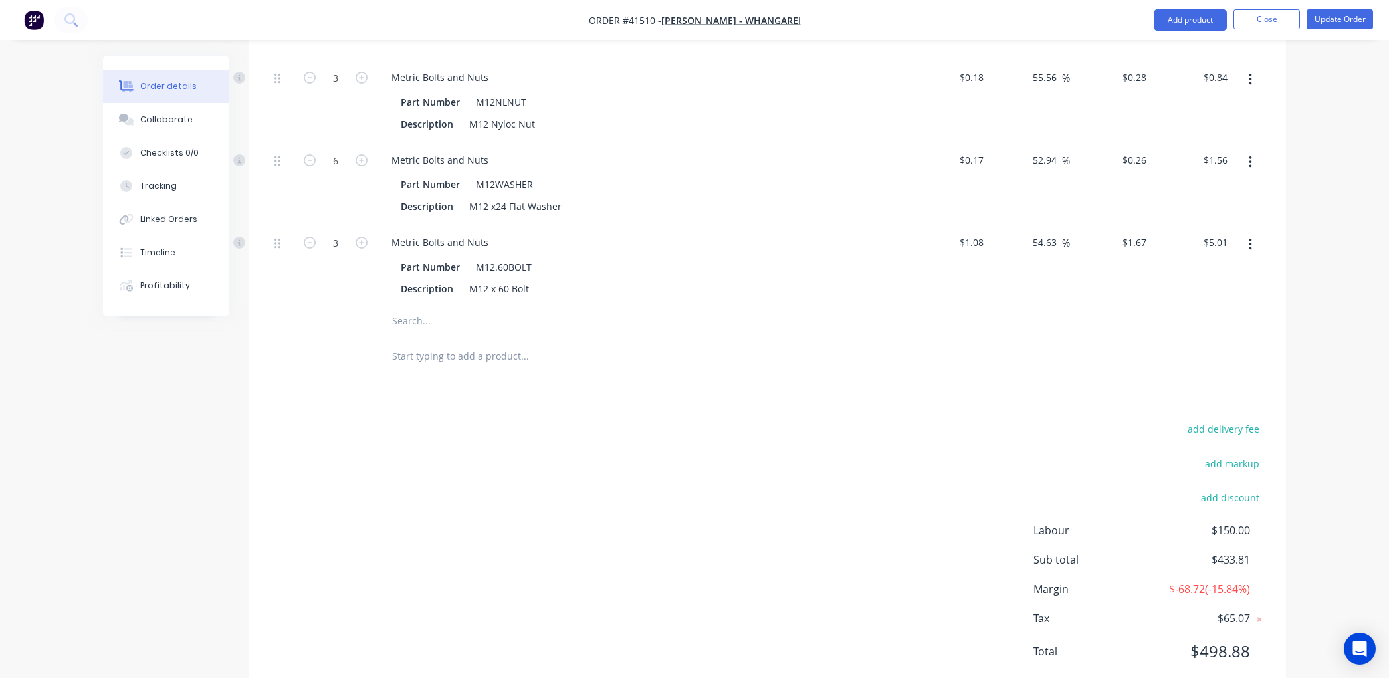
scroll to position [921, 0]
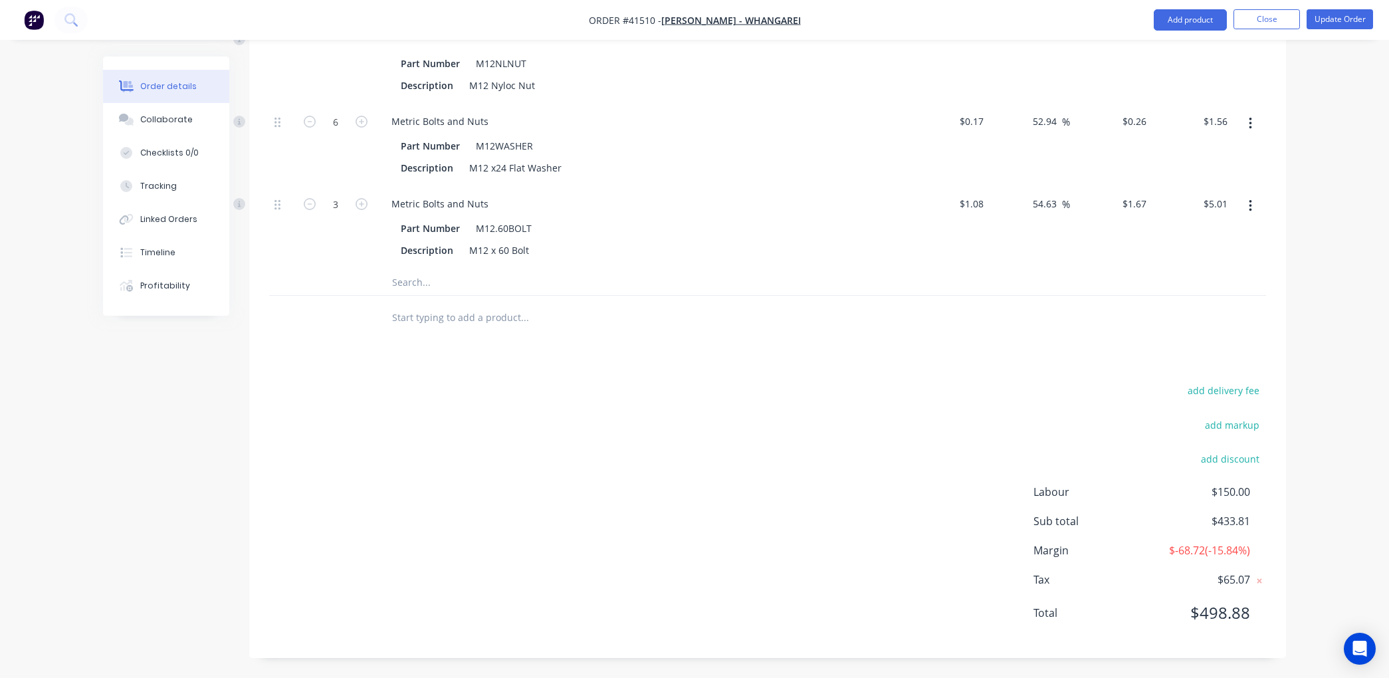
click at [417, 284] on input "text" at bounding box center [525, 282] width 266 height 27
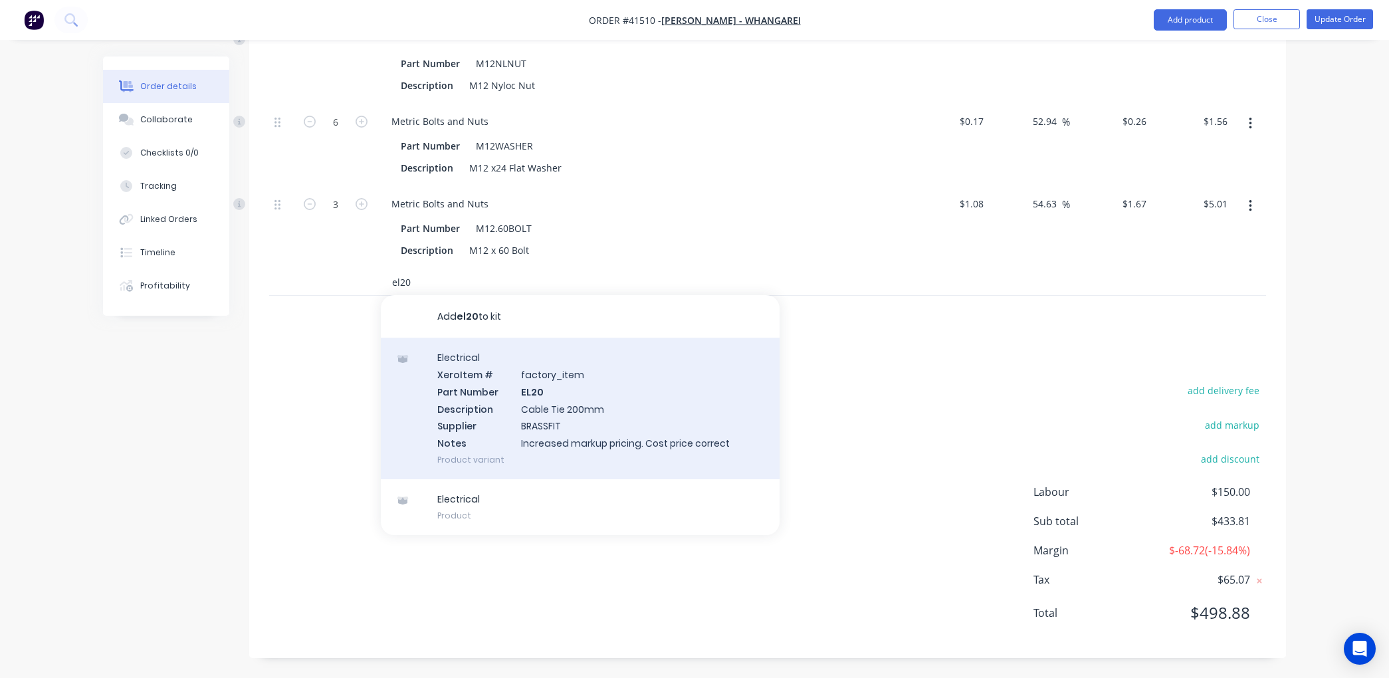
type input "el20"
click at [548, 388] on div "Electrical Xero Item # factory_item Part Number EL20 Description Cable Tie 200m…" at bounding box center [580, 409] width 399 height 142
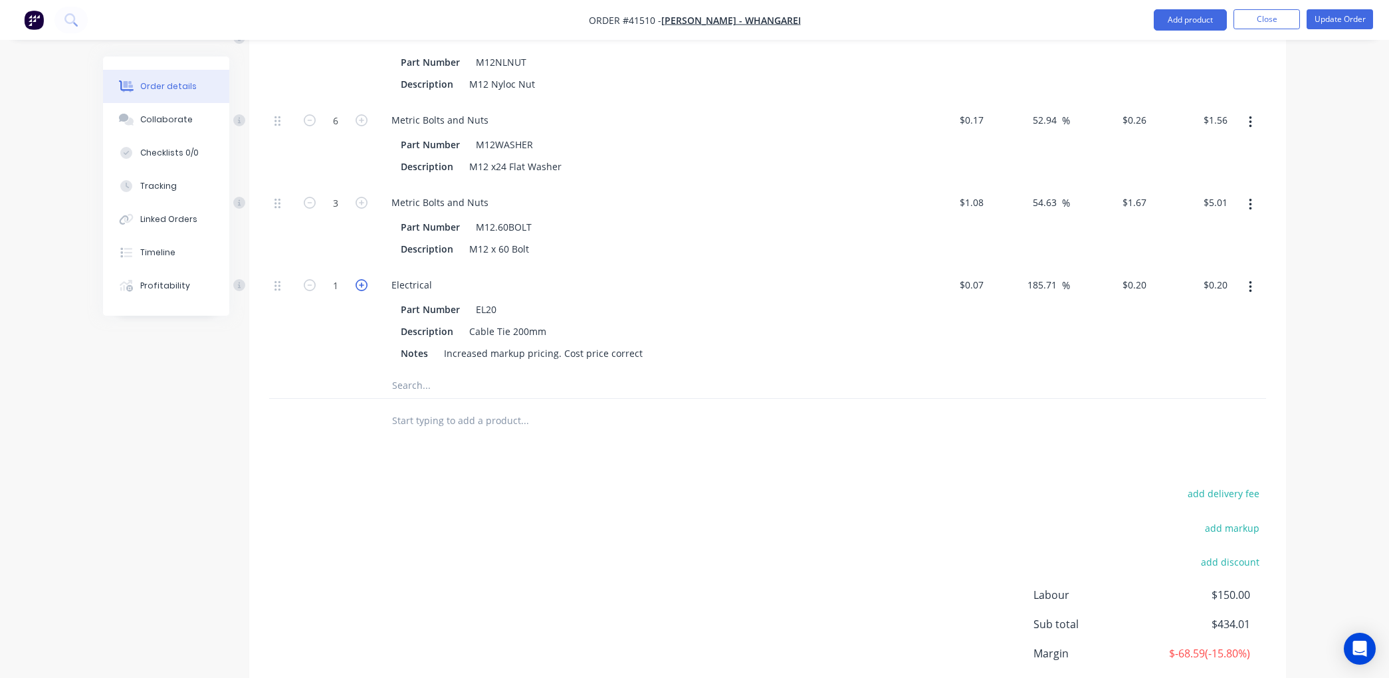
click at [360, 282] on icon "button" at bounding box center [362, 285] width 12 height 12
type input "2"
type input "$0.40"
click at [360, 282] on icon "button" at bounding box center [362, 285] width 12 height 12
type input "3"
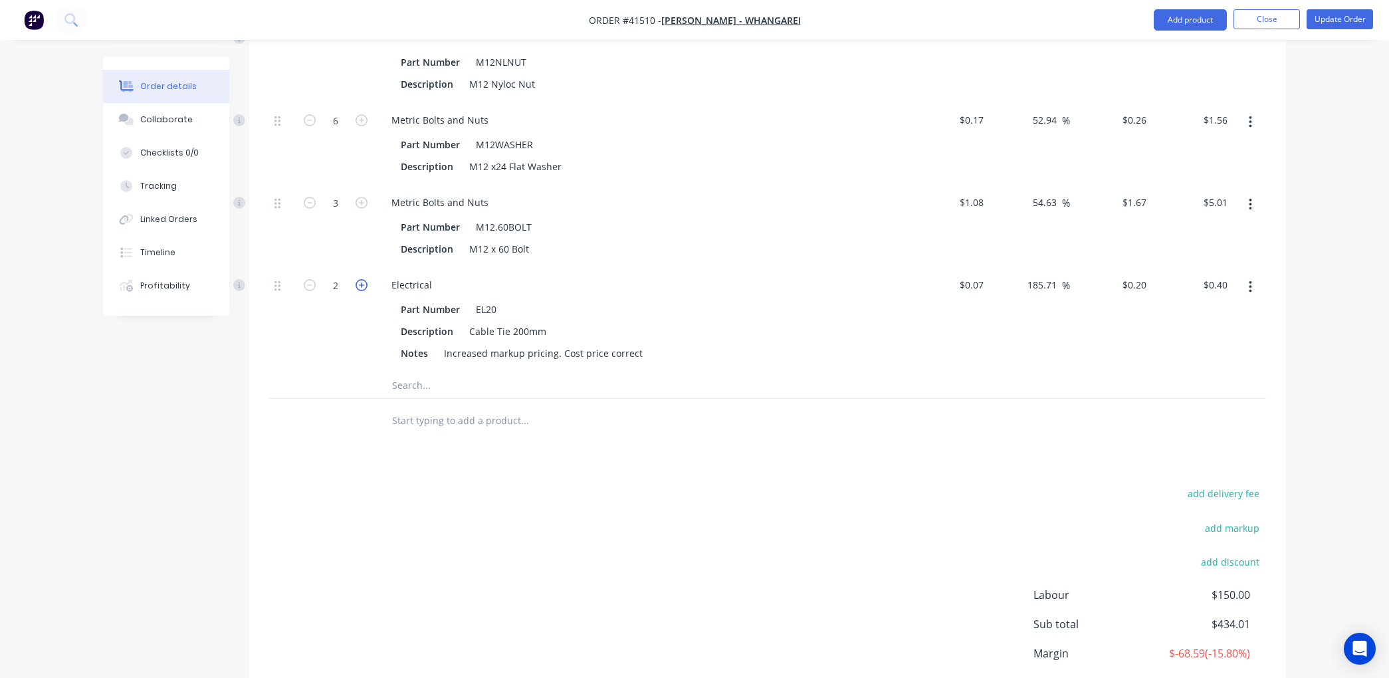
type input "$0.60"
click at [1338, 20] on button "Update Order" at bounding box center [1340, 19] width 66 height 20
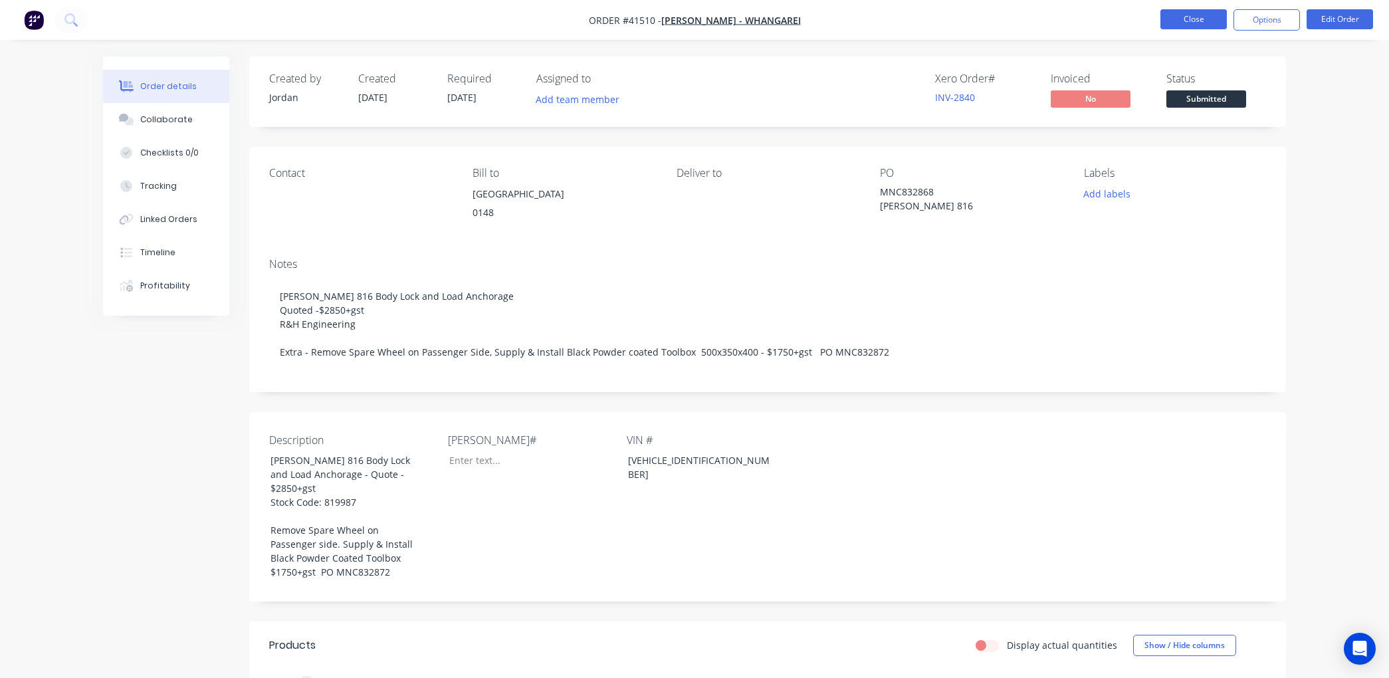
click at [1190, 22] on button "Close" at bounding box center [1194, 19] width 66 height 20
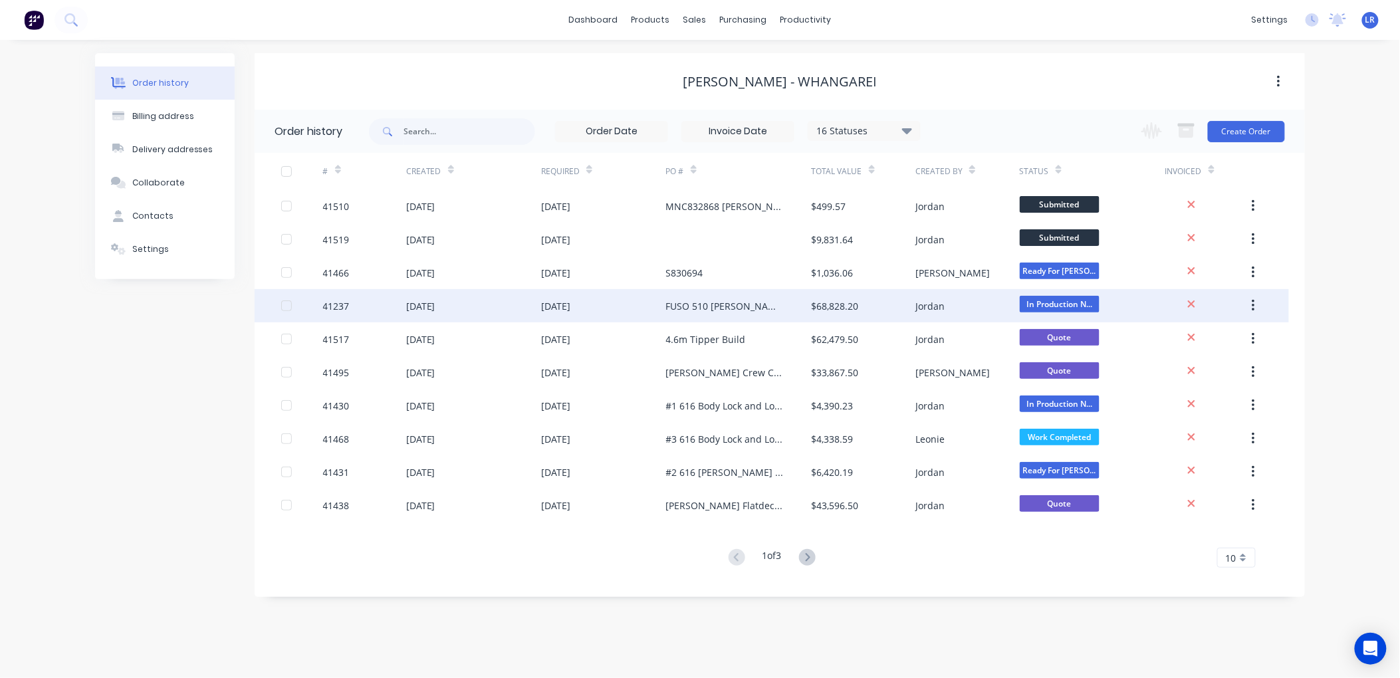
click at [461, 302] on div "[DATE]" at bounding box center [473, 305] width 135 height 33
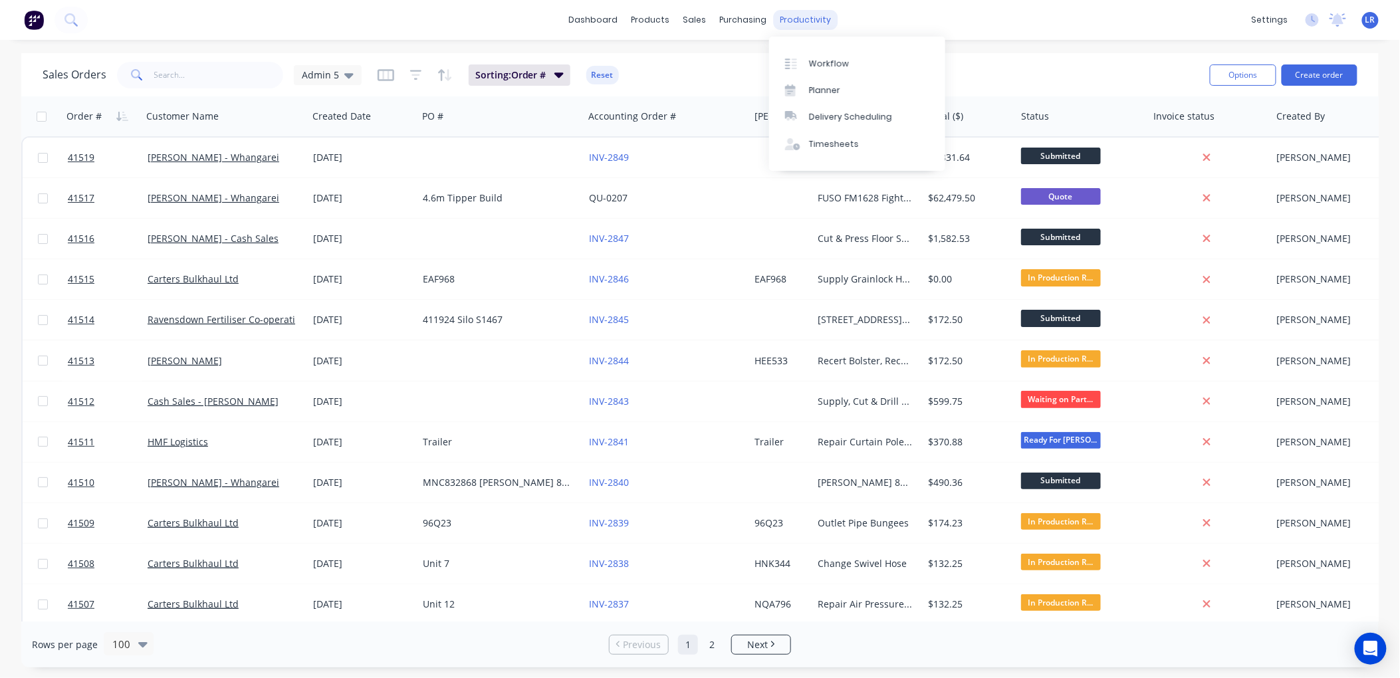
click at [806, 16] on div "productivity" at bounding box center [806, 20] width 64 height 20
click at [829, 144] on div "Timesheets" at bounding box center [834, 144] width 50 height 12
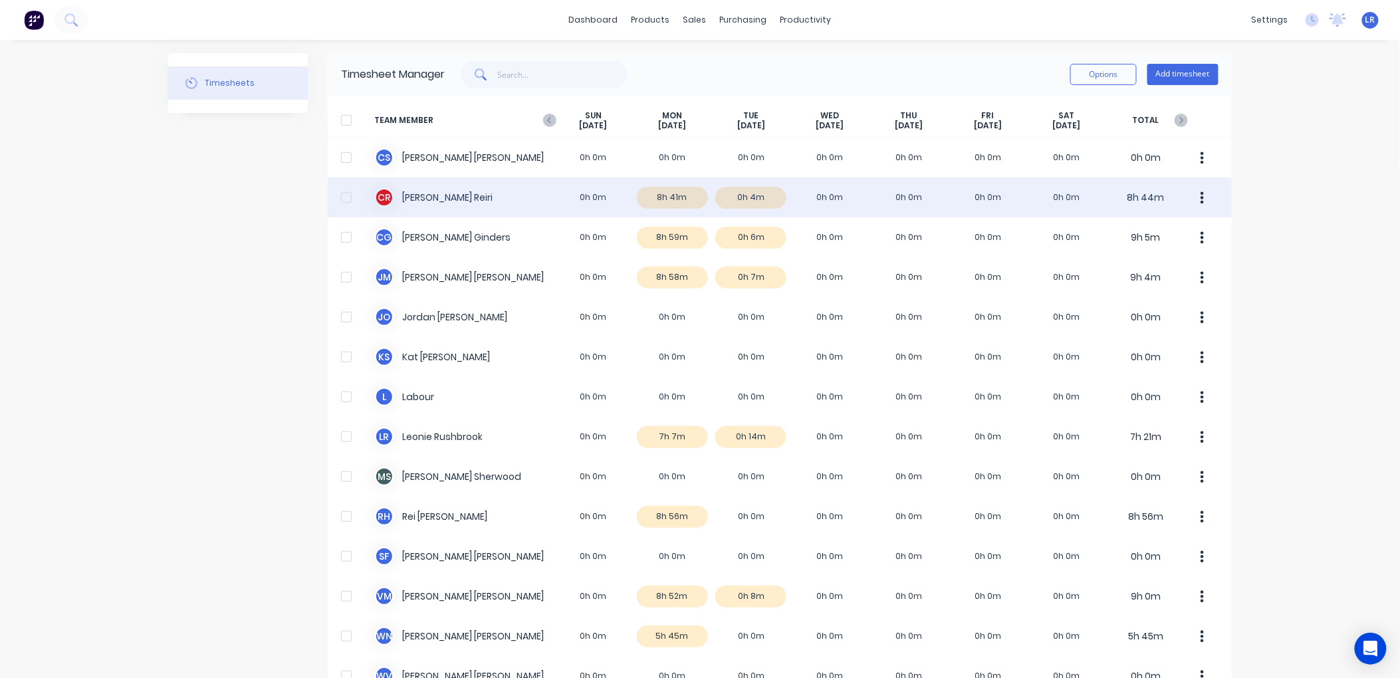
click at [655, 193] on div "C R Clinton james Reiri 0h 0m 8h 41m 0h 4m 0h 0m 0h 0m 0h 0m 0h 0m 8h 44m" at bounding box center [780, 197] width 904 height 40
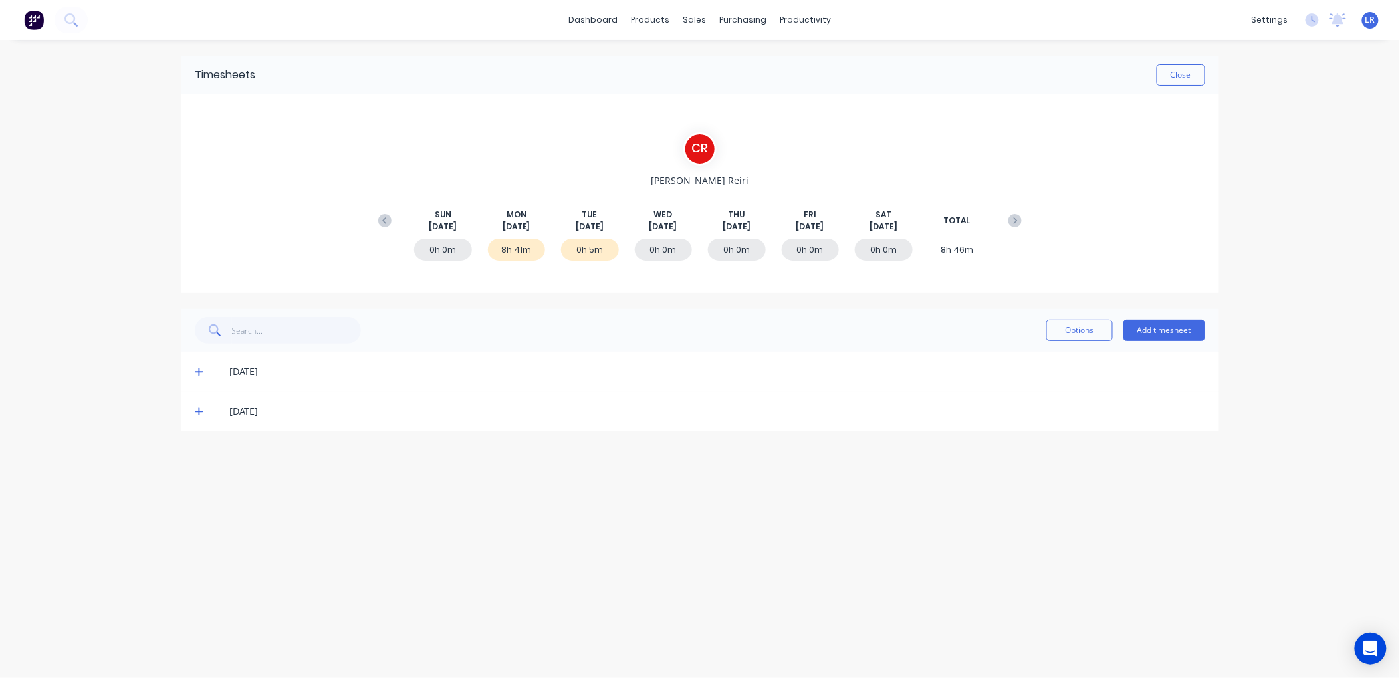
click at [201, 369] on icon at bounding box center [199, 371] width 9 height 9
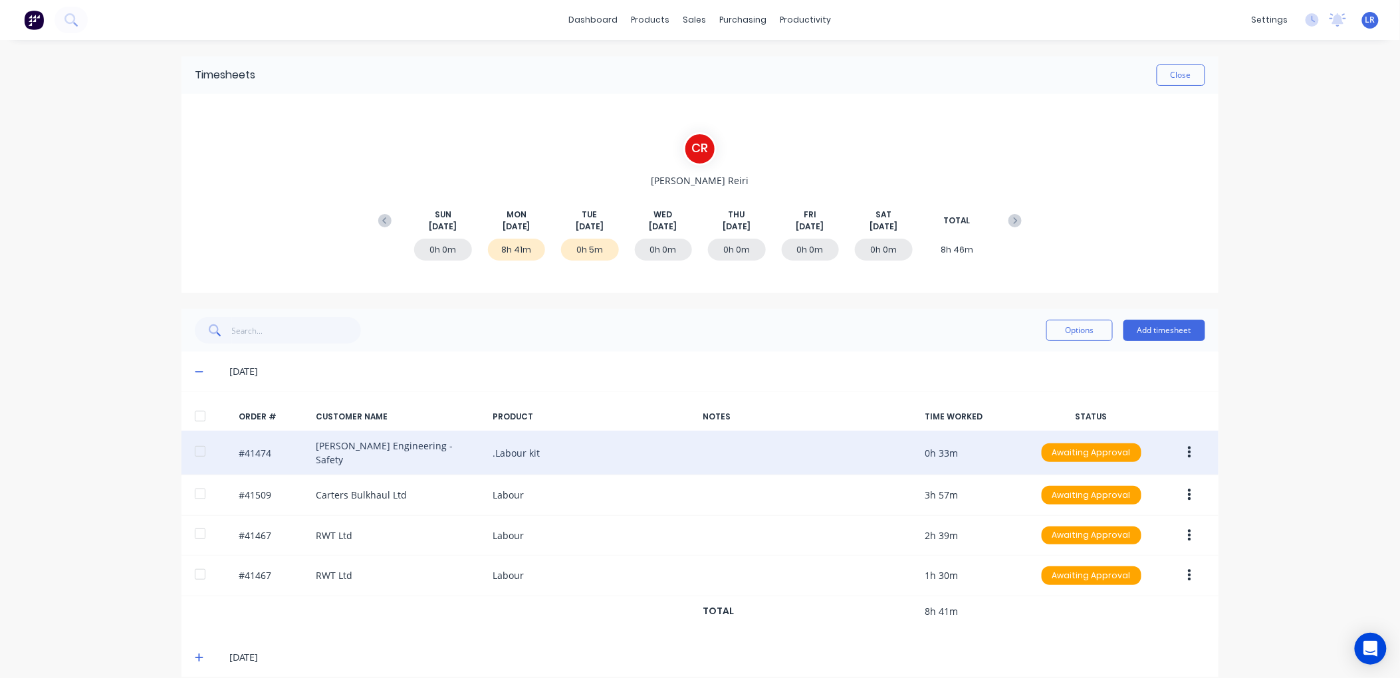
click at [1186, 449] on button "button" at bounding box center [1189, 453] width 31 height 24
click at [1108, 532] on div "Edit" at bounding box center [1142, 540] width 102 height 19
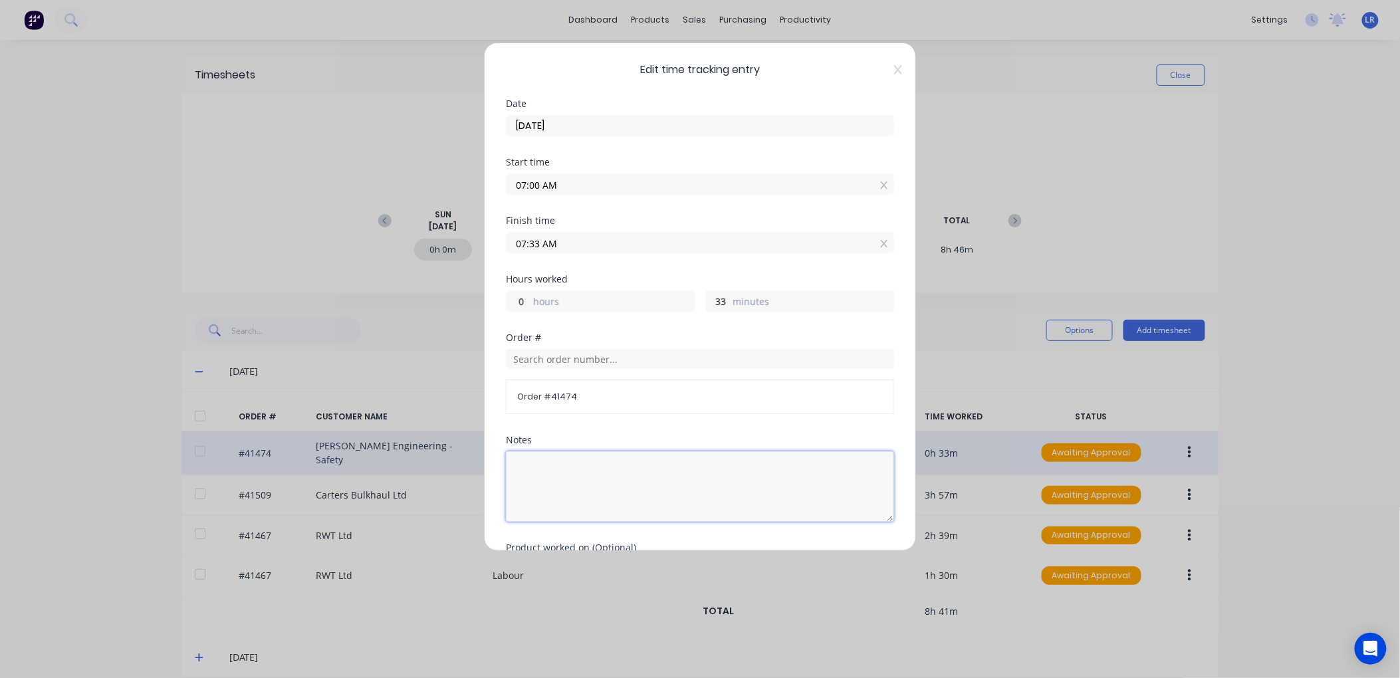
click at [541, 463] on textarea at bounding box center [700, 486] width 388 height 70
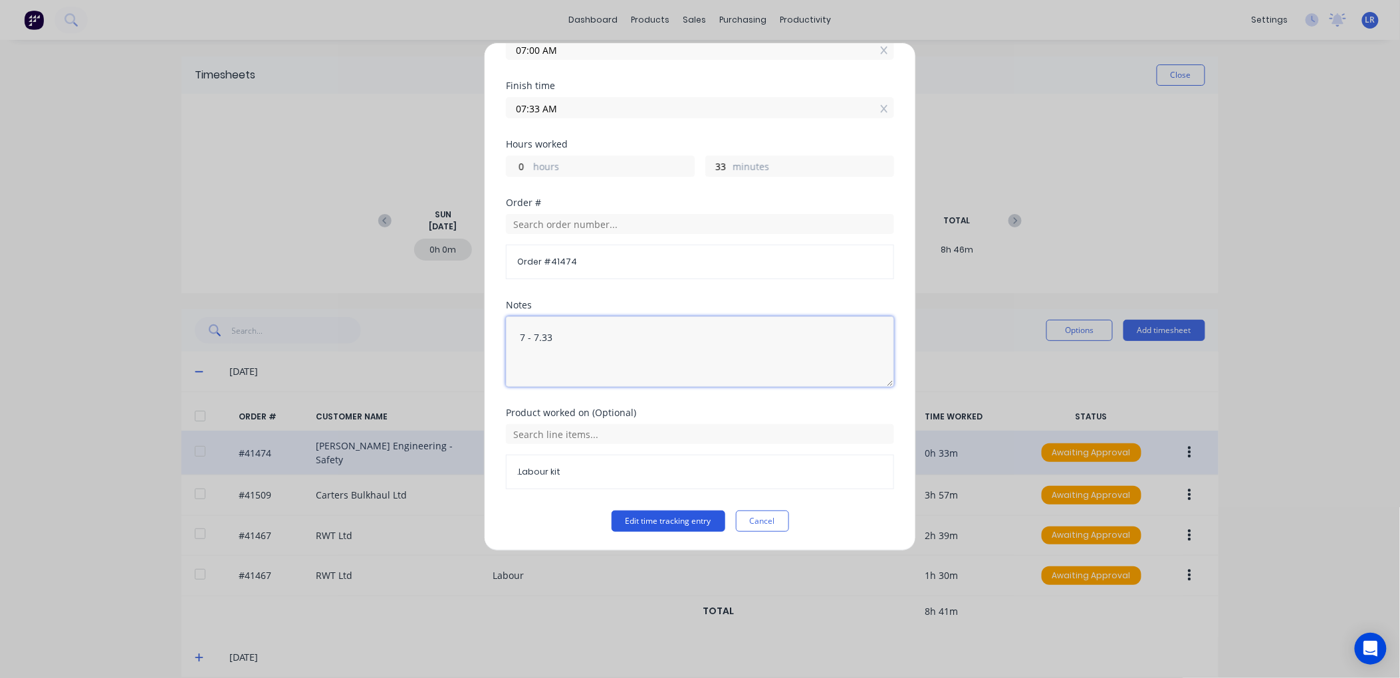
type textarea "7 - 7.33"
click at [651, 513] on button "Edit time tracking entry" at bounding box center [669, 521] width 114 height 21
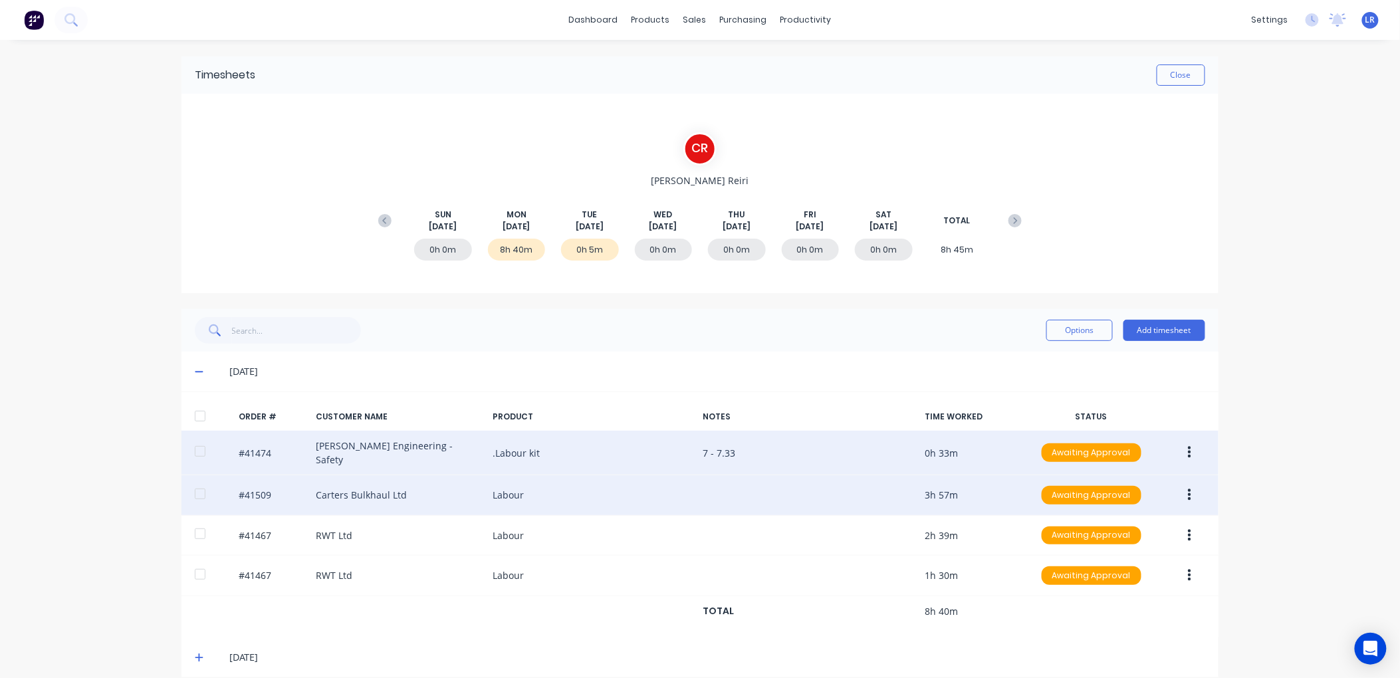
click at [1187, 489] on button "button" at bounding box center [1189, 495] width 31 height 24
click at [1112, 577] on div "Edit" at bounding box center [1142, 583] width 102 height 19
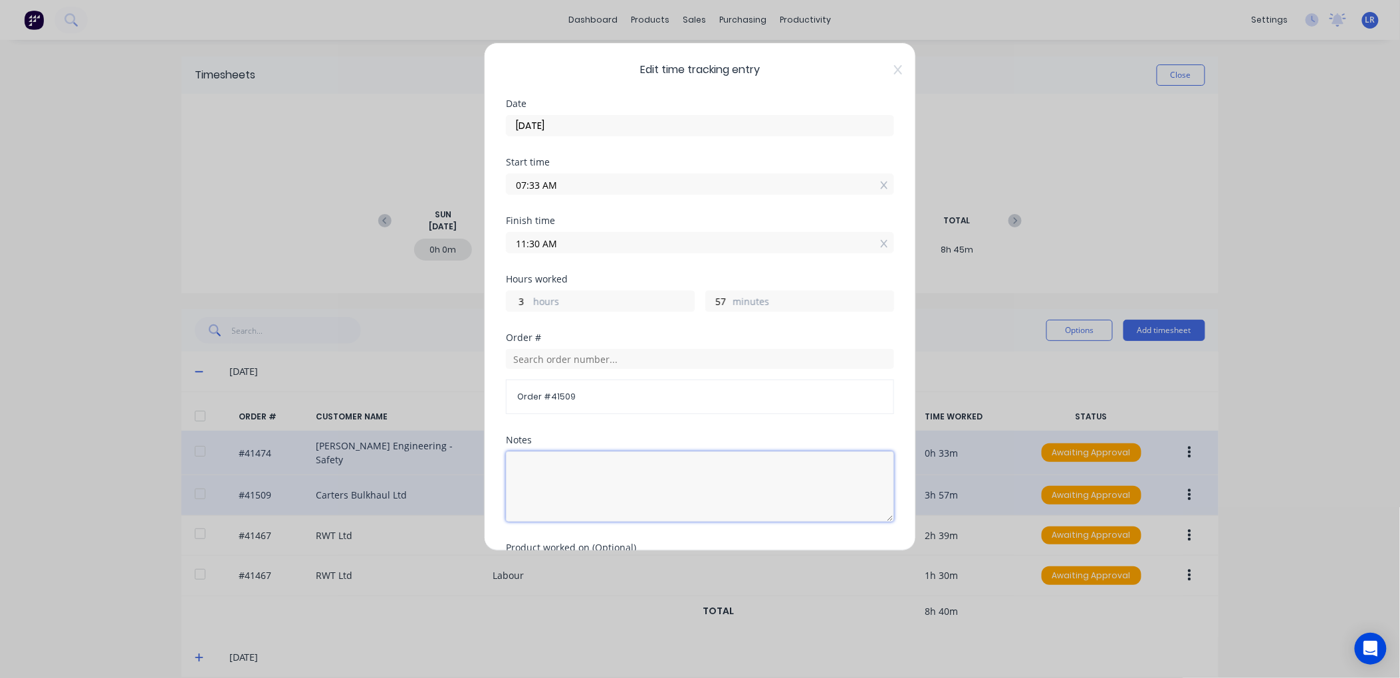
click at [519, 464] on textarea at bounding box center [700, 486] width 388 height 70
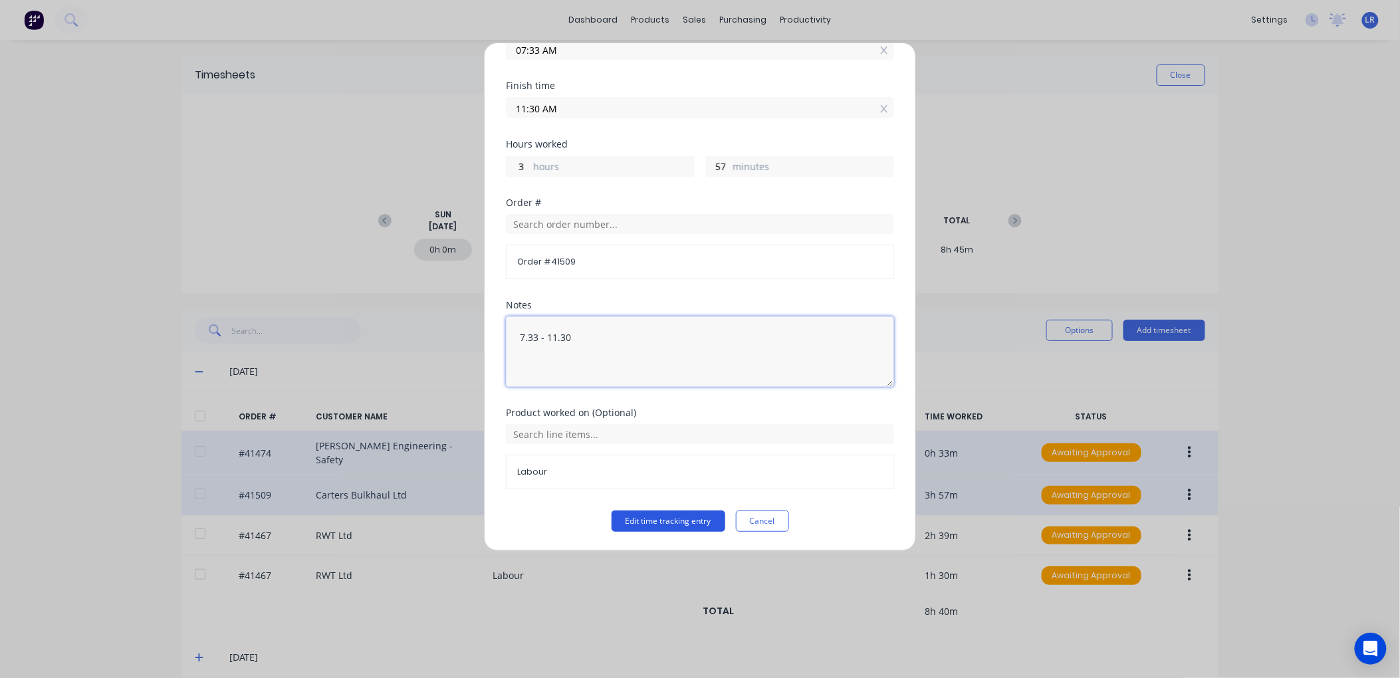
type textarea "7.33 - 11.30"
click at [628, 515] on button "Edit time tracking entry" at bounding box center [669, 521] width 114 height 21
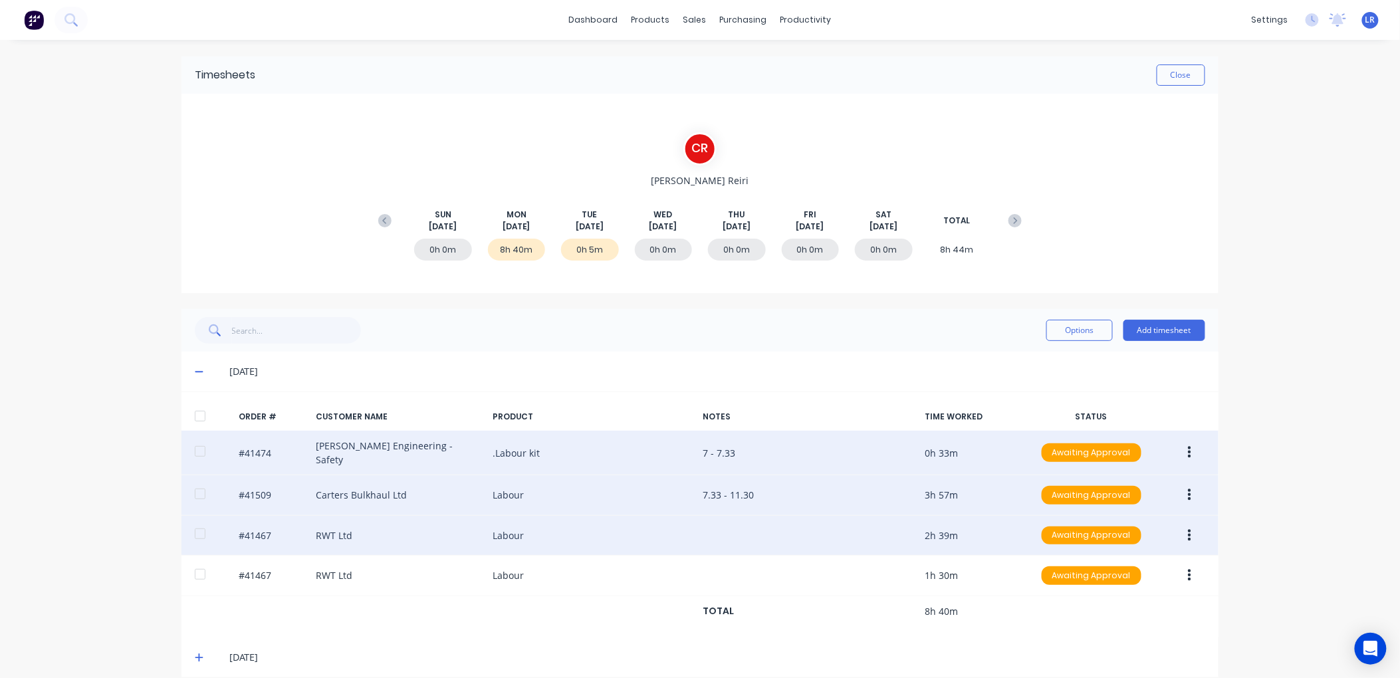
click at [1188, 529] on icon "button" at bounding box center [1189, 535] width 3 height 12
click at [1117, 617] on div "Edit" at bounding box center [1142, 623] width 102 height 19
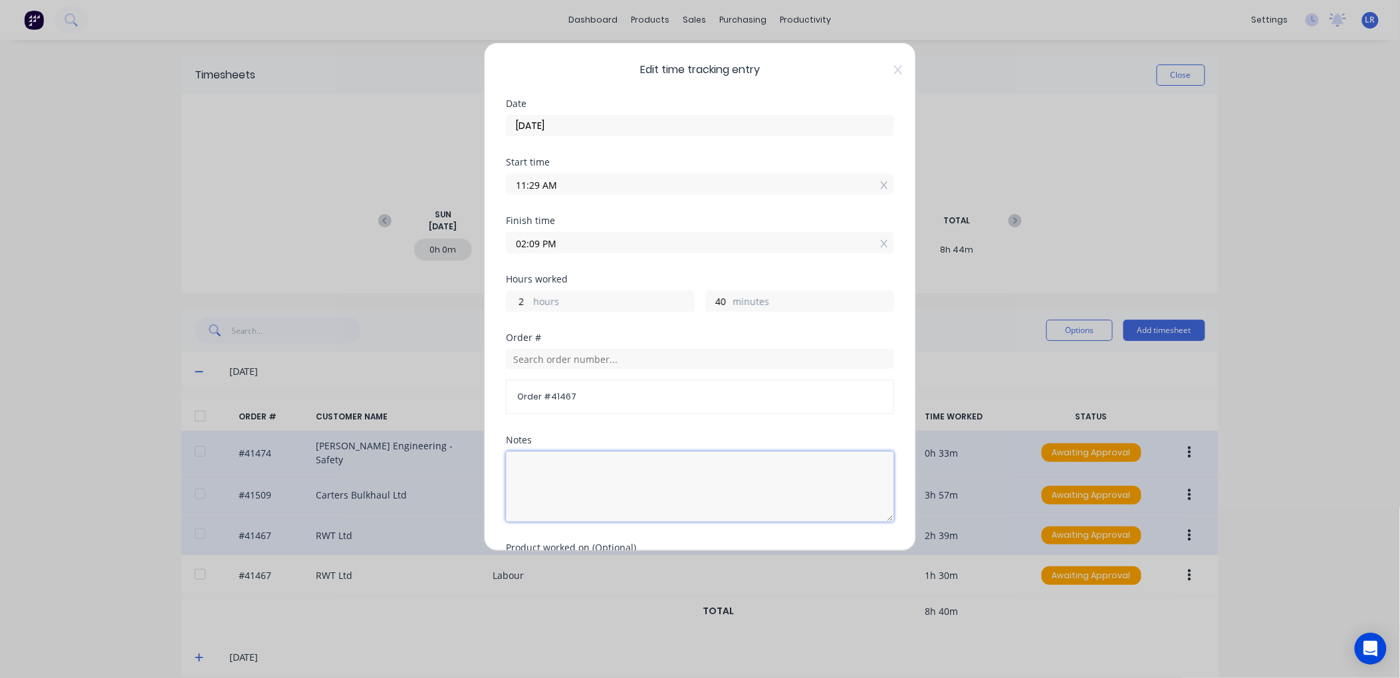
click at [539, 464] on textarea at bounding box center [700, 486] width 388 height 70
click at [539, 186] on input "11:29 AM" at bounding box center [700, 184] width 387 height 20
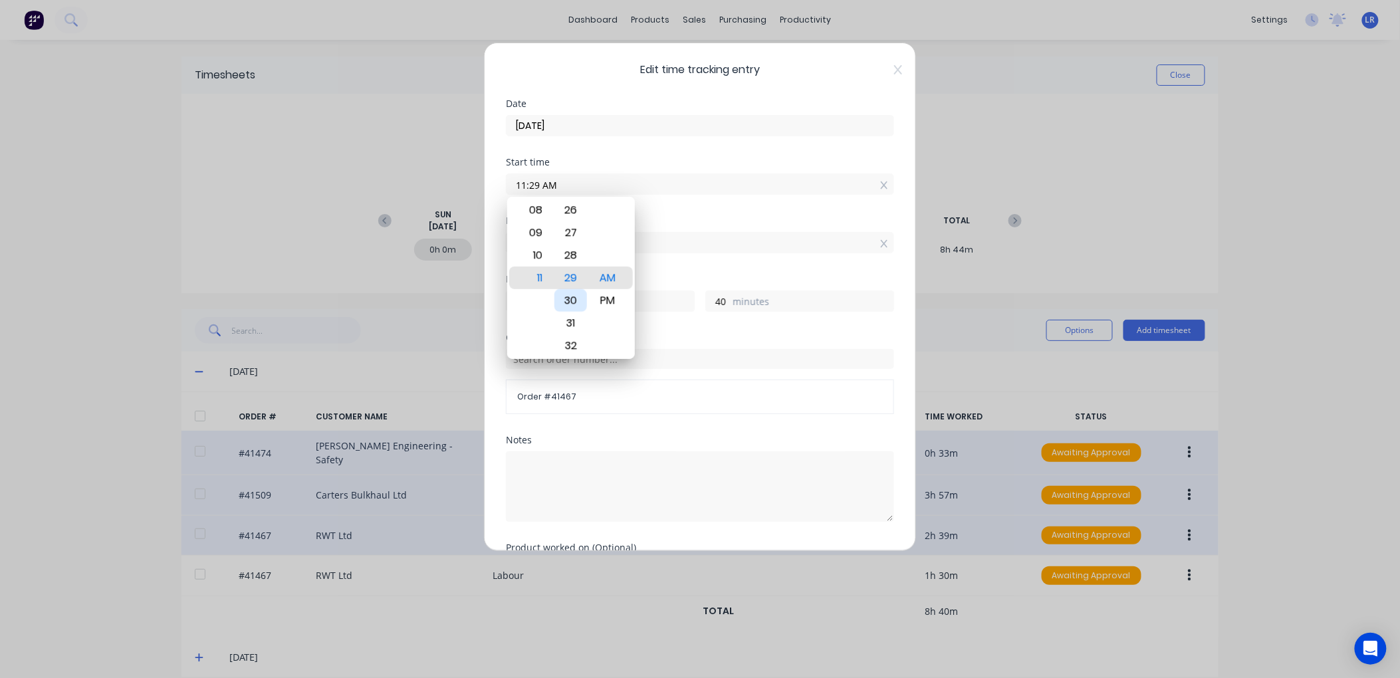
click at [572, 294] on div "30" at bounding box center [570, 300] width 33 height 23
type input "11:30 AM"
type input "39"
click at [627, 459] on textarea at bounding box center [700, 486] width 388 height 70
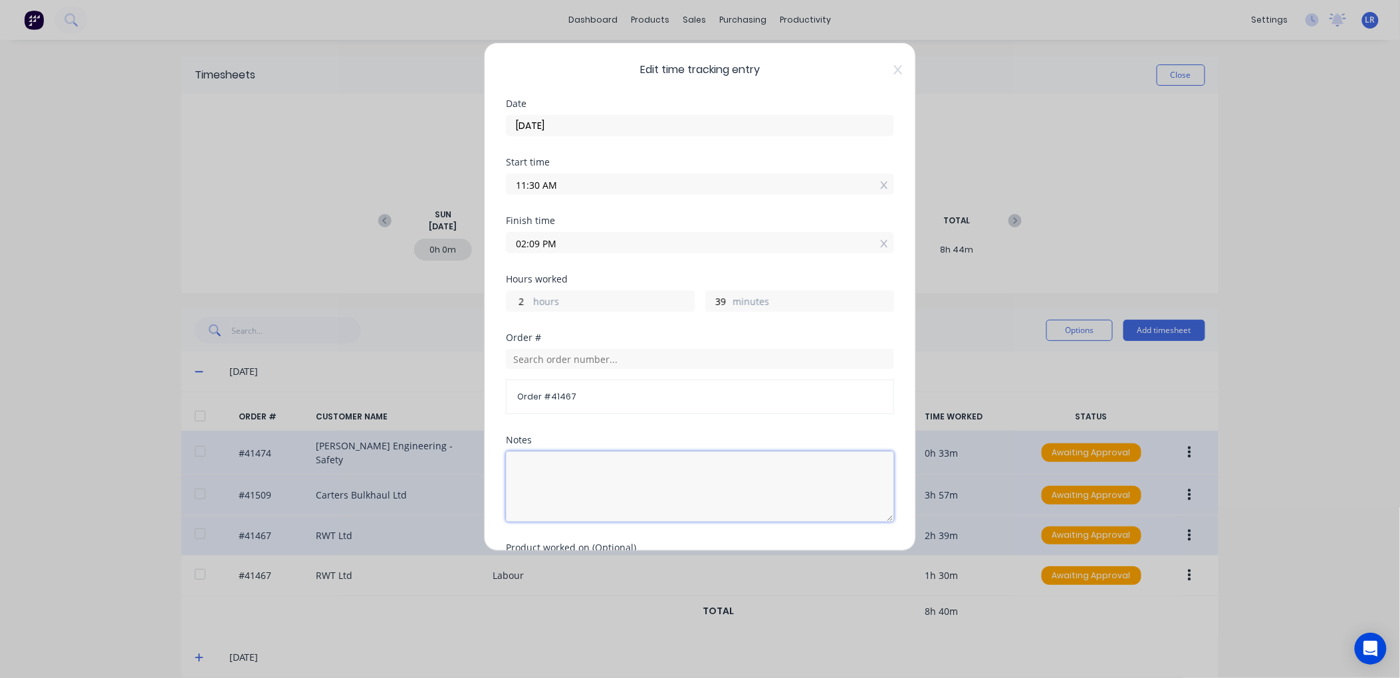
click at [533, 459] on textarea at bounding box center [700, 486] width 388 height 70
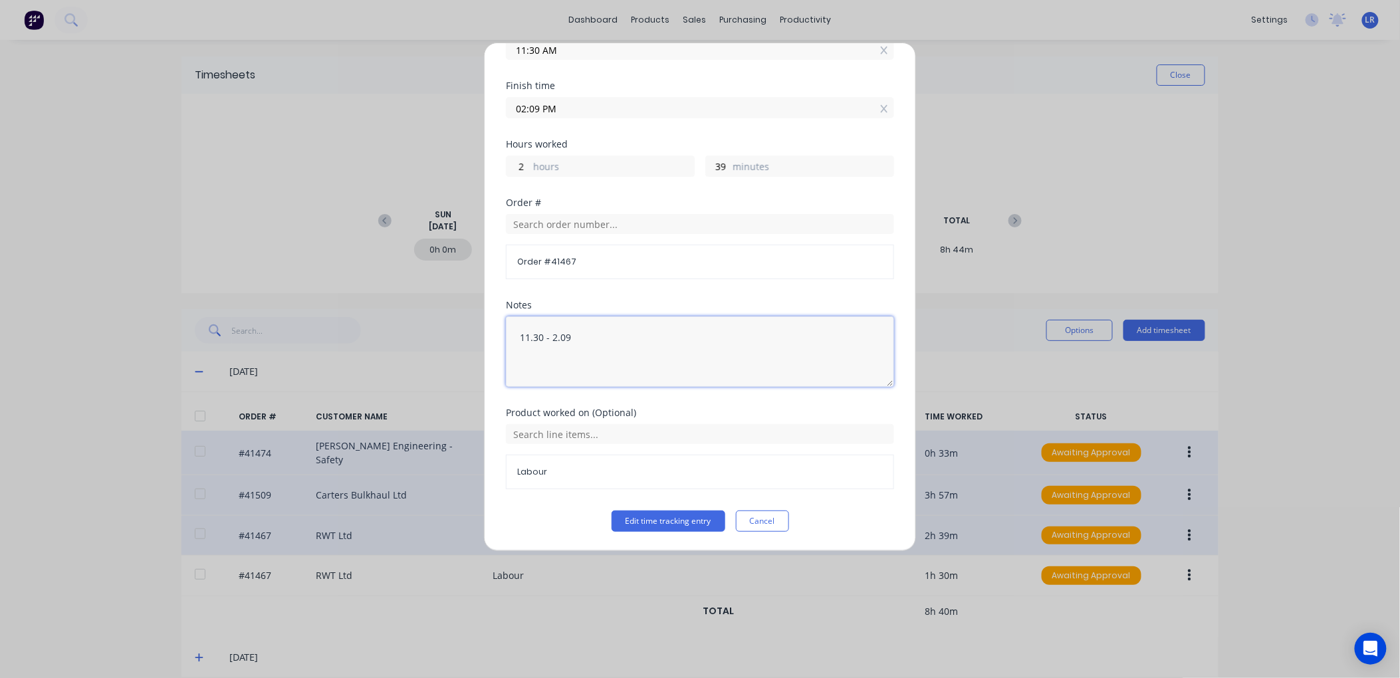
type textarea "11.30 - 2.09"
click at [642, 509] on div "Product worked on (Optional) Labour" at bounding box center [700, 459] width 388 height 102
click at [655, 523] on button "Edit time tracking entry" at bounding box center [669, 521] width 114 height 21
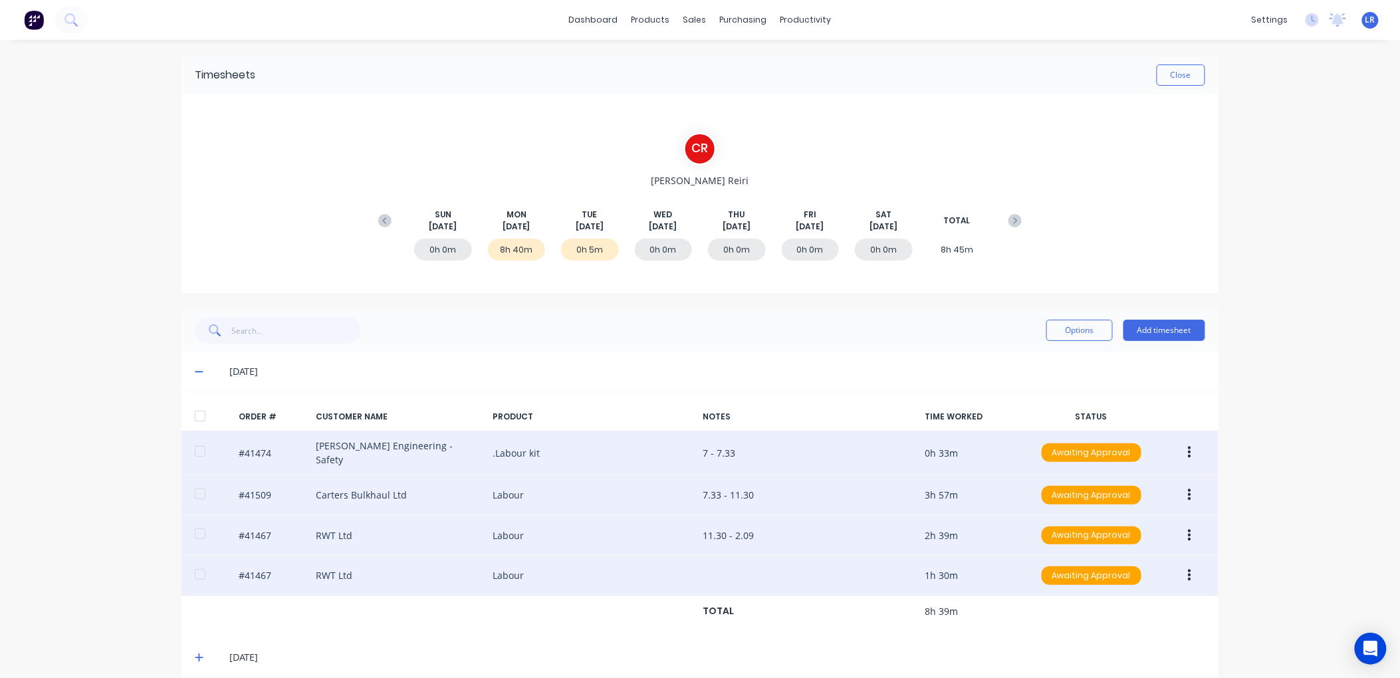
click at [1188, 568] on icon "button" at bounding box center [1189, 575] width 3 height 15
click at [1110, 657] on div "Edit" at bounding box center [1142, 663] width 102 height 19
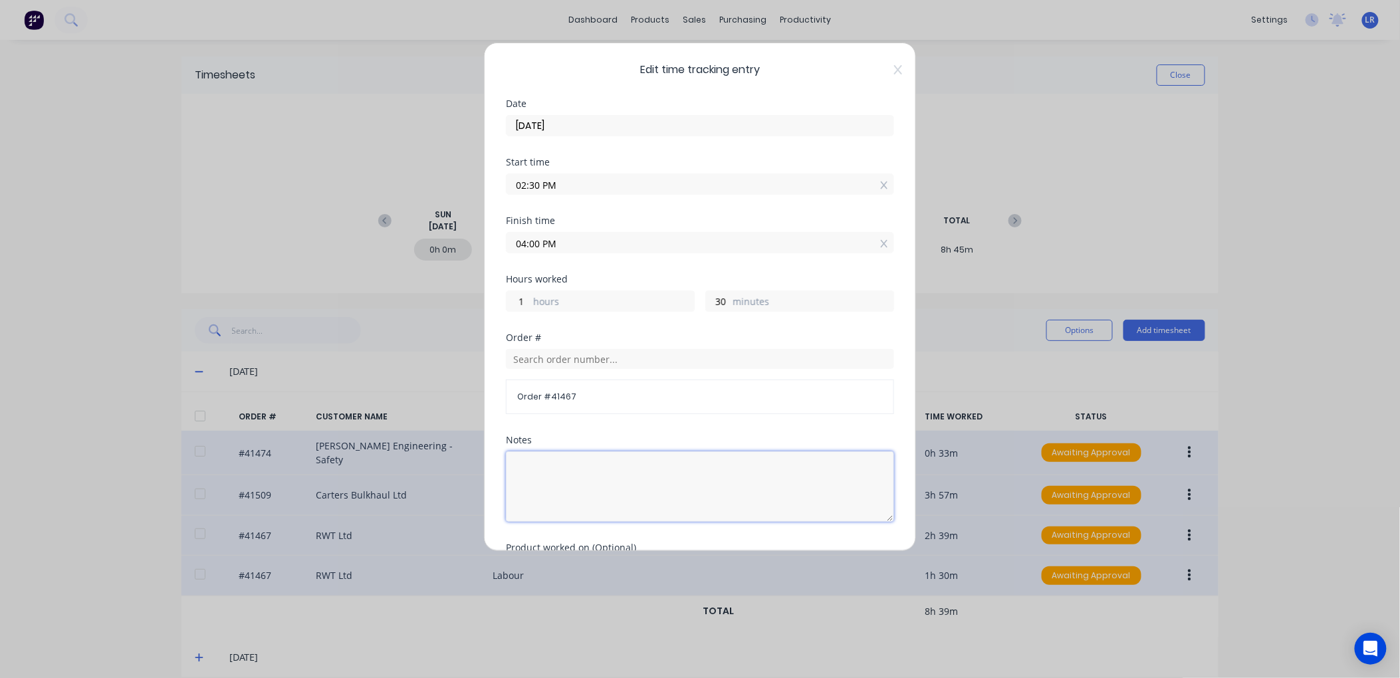
click at [528, 464] on textarea at bounding box center [700, 486] width 388 height 70
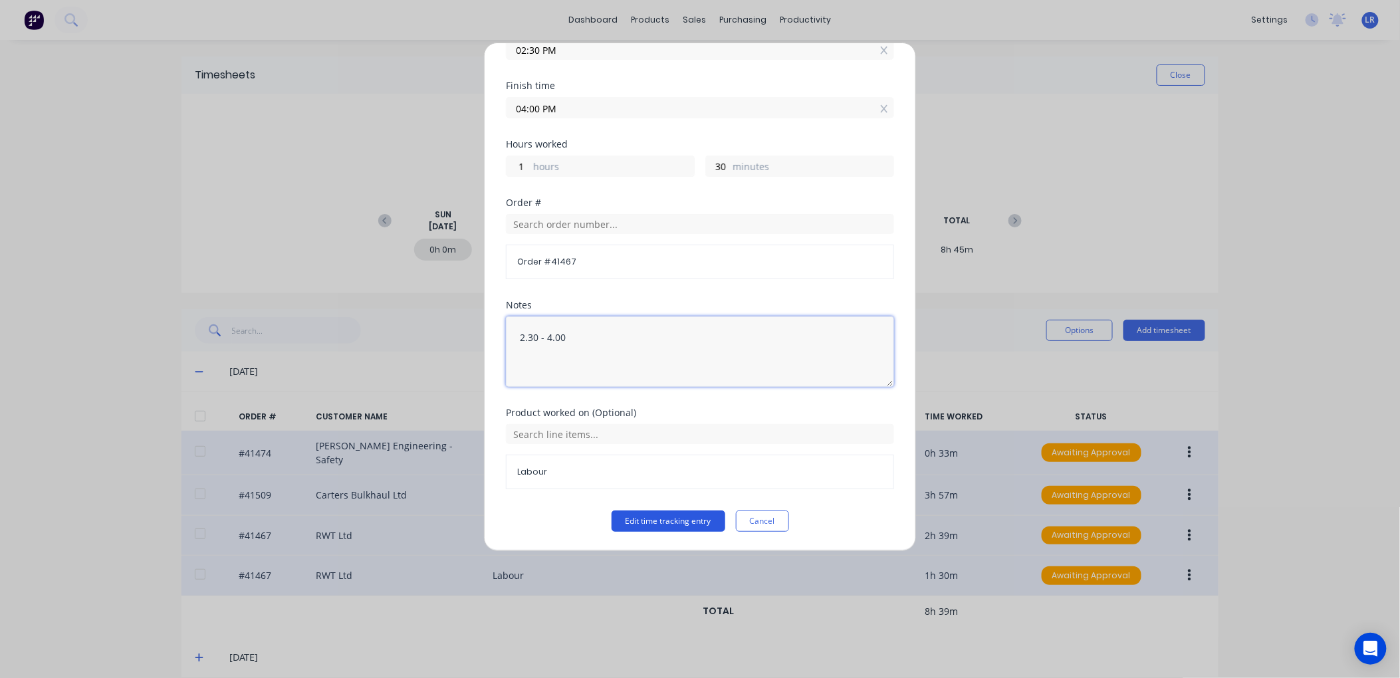
type textarea "2.30 - 4.00"
click at [666, 516] on button "Edit time tracking entry" at bounding box center [669, 521] width 114 height 21
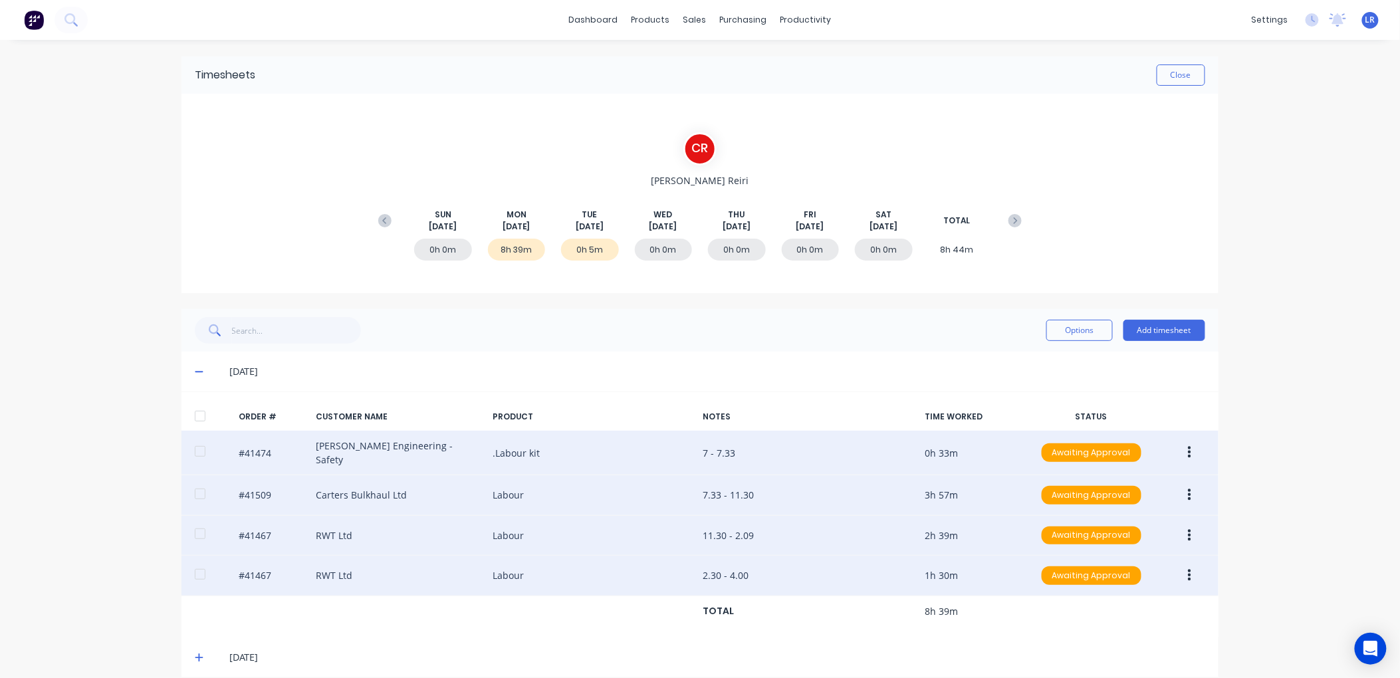
click at [1188, 529] on icon "button" at bounding box center [1189, 536] width 3 height 15
click at [1108, 616] on div "Edit" at bounding box center [1142, 623] width 102 height 19
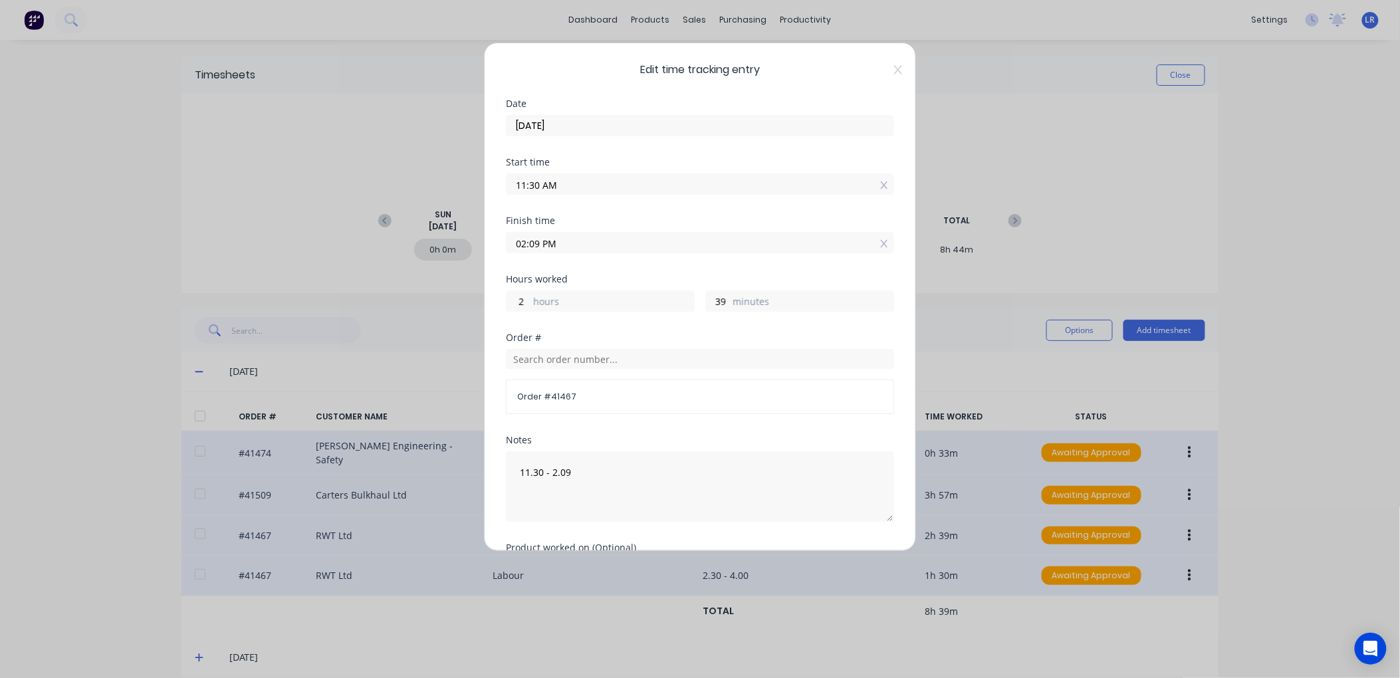
click at [540, 245] on input "02:09 PM" at bounding box center [700, 243] width 387 height 20
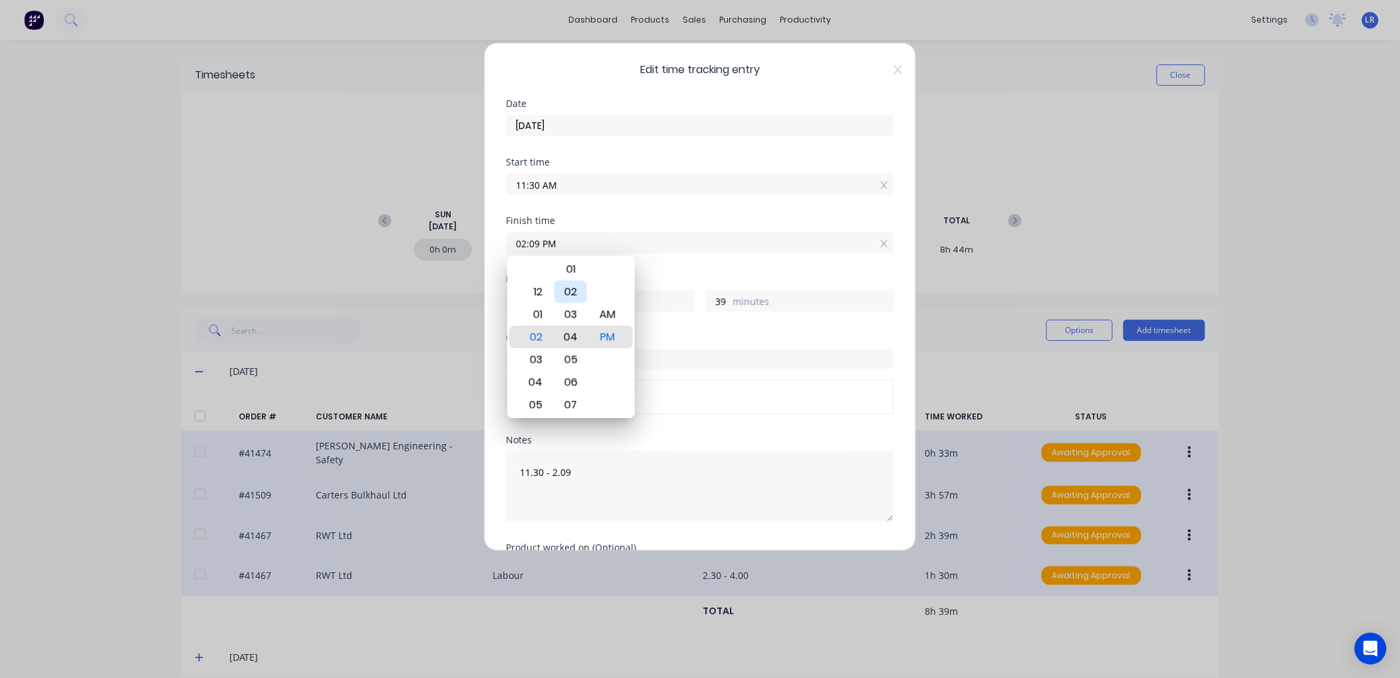
type input "02:04 PM"
type input "34"
type input "02:00 PM"
type input "30"
click at [568, 331] on div "00" at bounding box center [570, 337] width 33 height 23
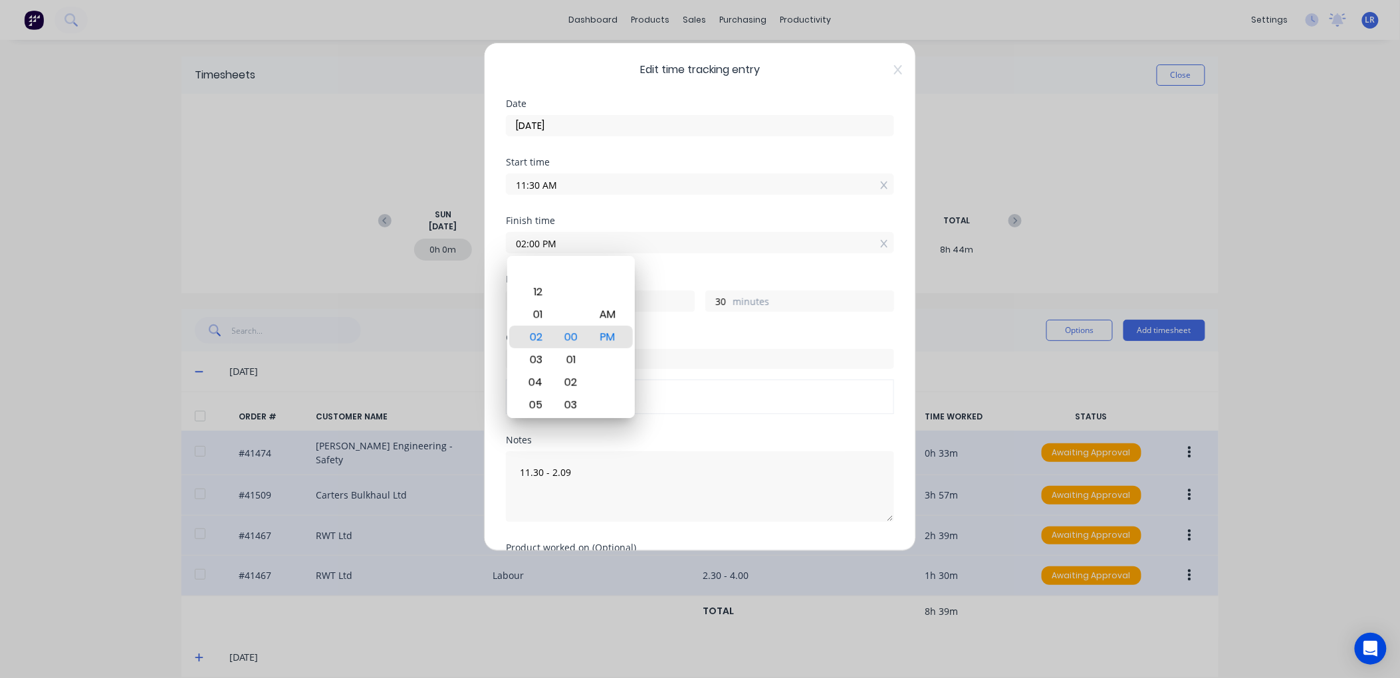
click at [737, 570] on div "Edit time tracking entry Date 08/09/2025 Start time 11:30 AM Finish time 02:00 …" at bounding box center [700, 339] width 1400 height 678
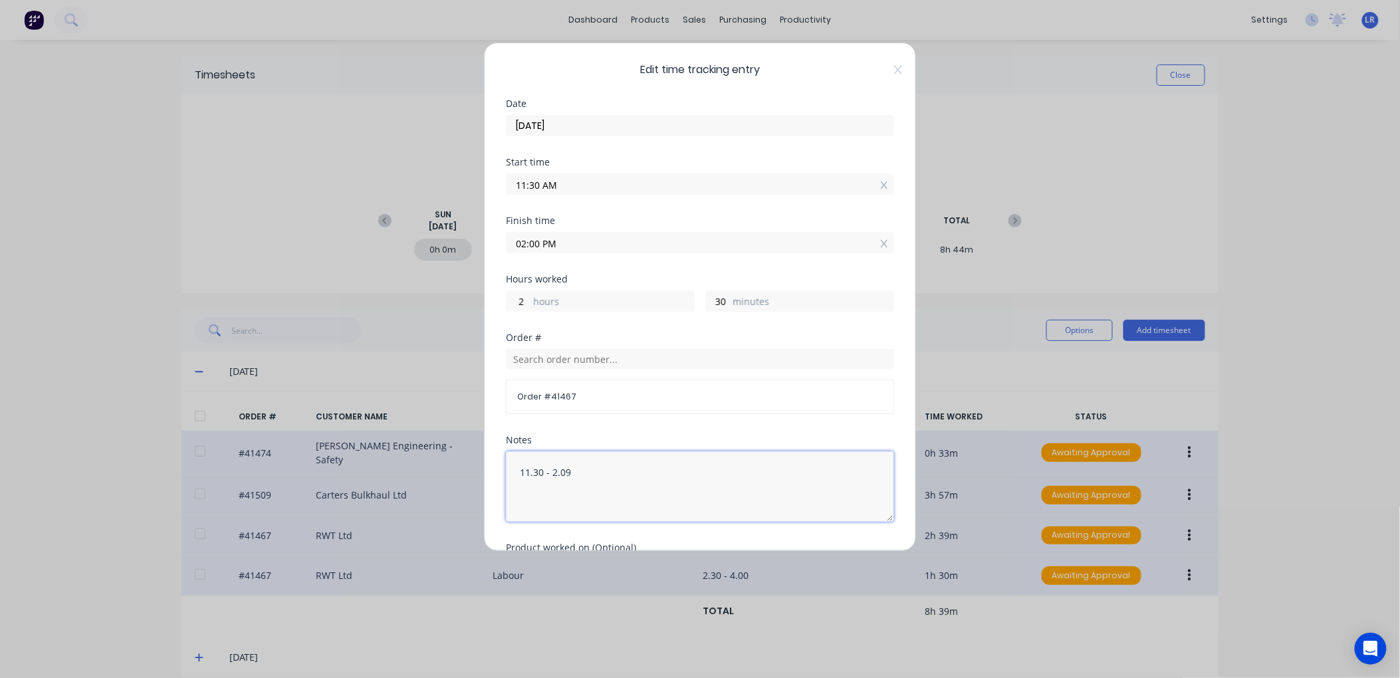
click at [570, 475] on textarea "11.30 - 2.09" at bounding box center [700, 486] width 388 height 70
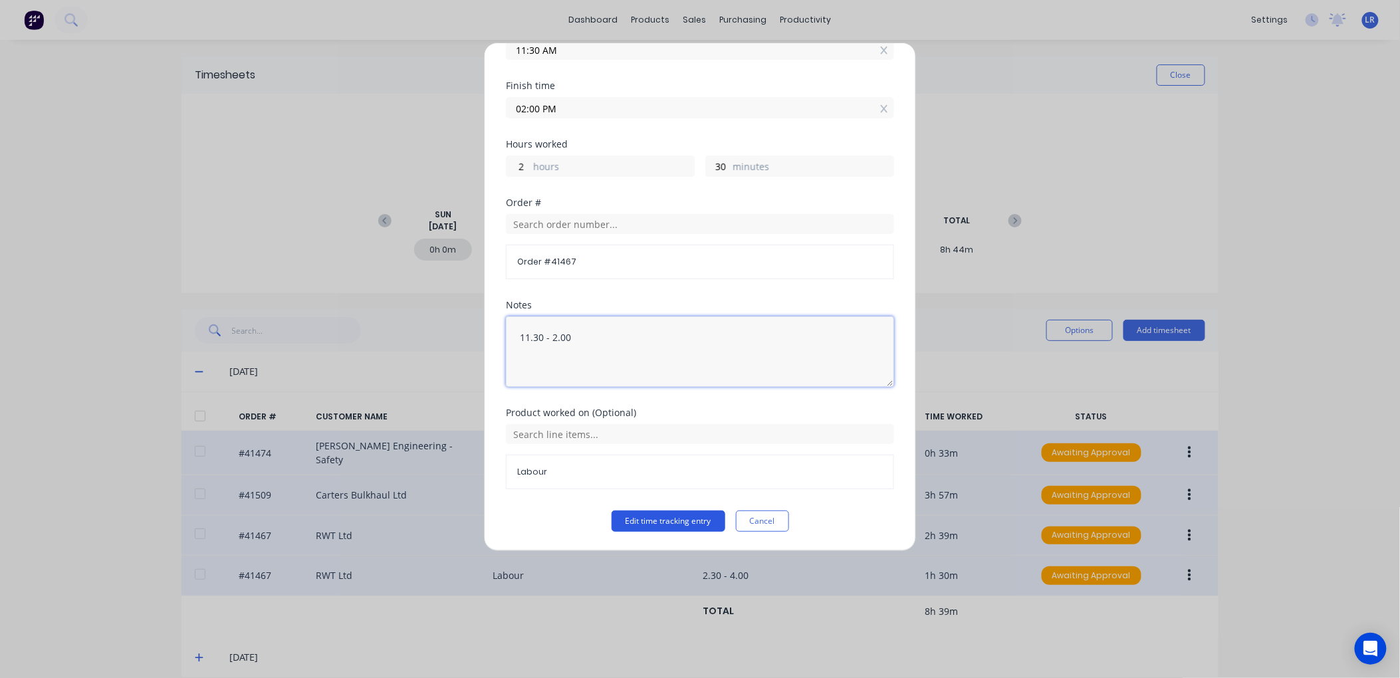
type textarea "11.30 - 2.00"
click at [658, 521] on button "Edit time tracking entry" at bounding box center [669, 521] width 114 height 21
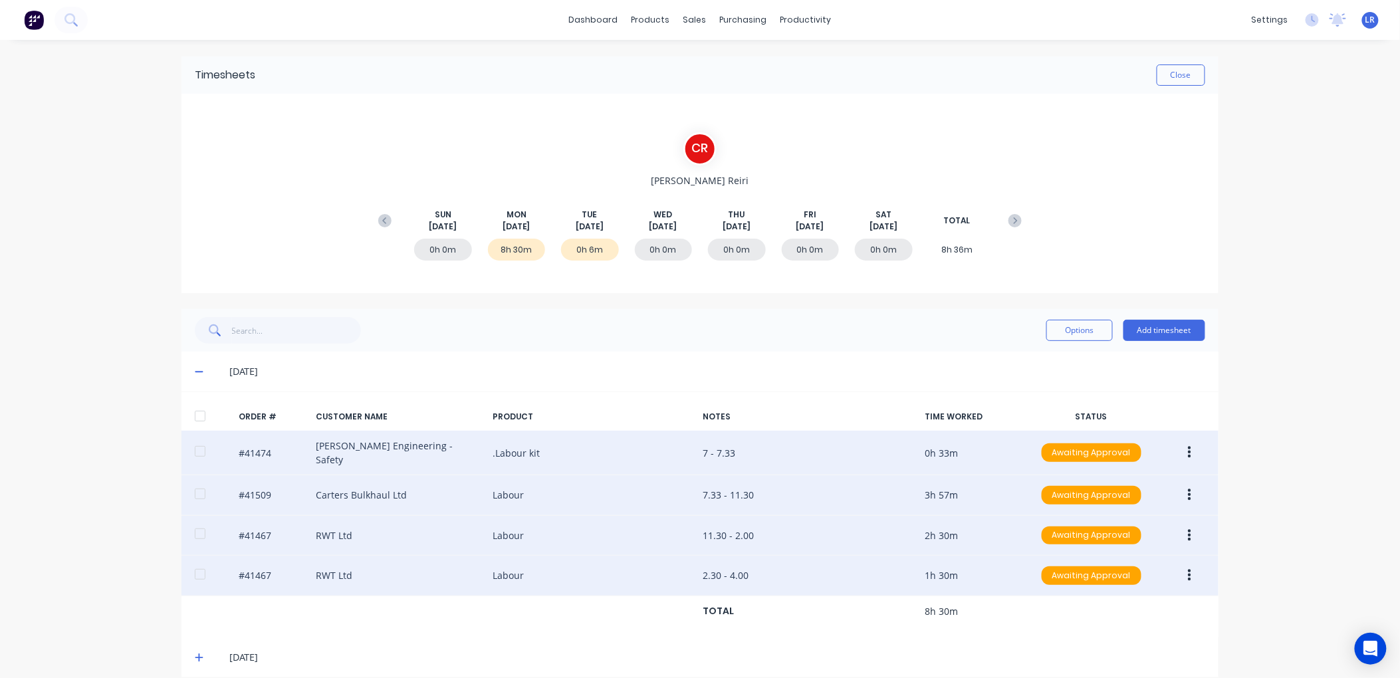
click at [188, 368] on div "08/09/25" at bounding box center [699, 372] width 1037 height 40
click at [195, 370] on icon at bounding box center [199, 371] width 9 height 9
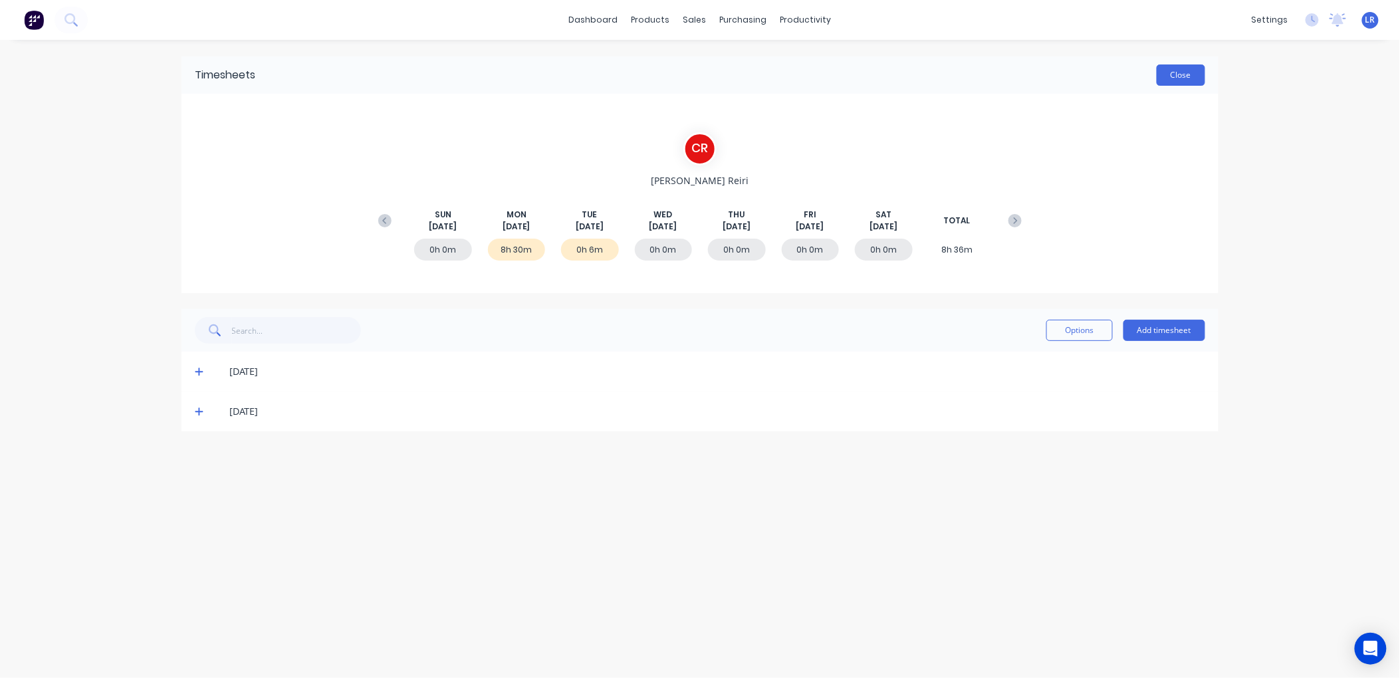
click at [1172, 76] on button "Close" at bounding box center [1181, 74] width 49 height 21
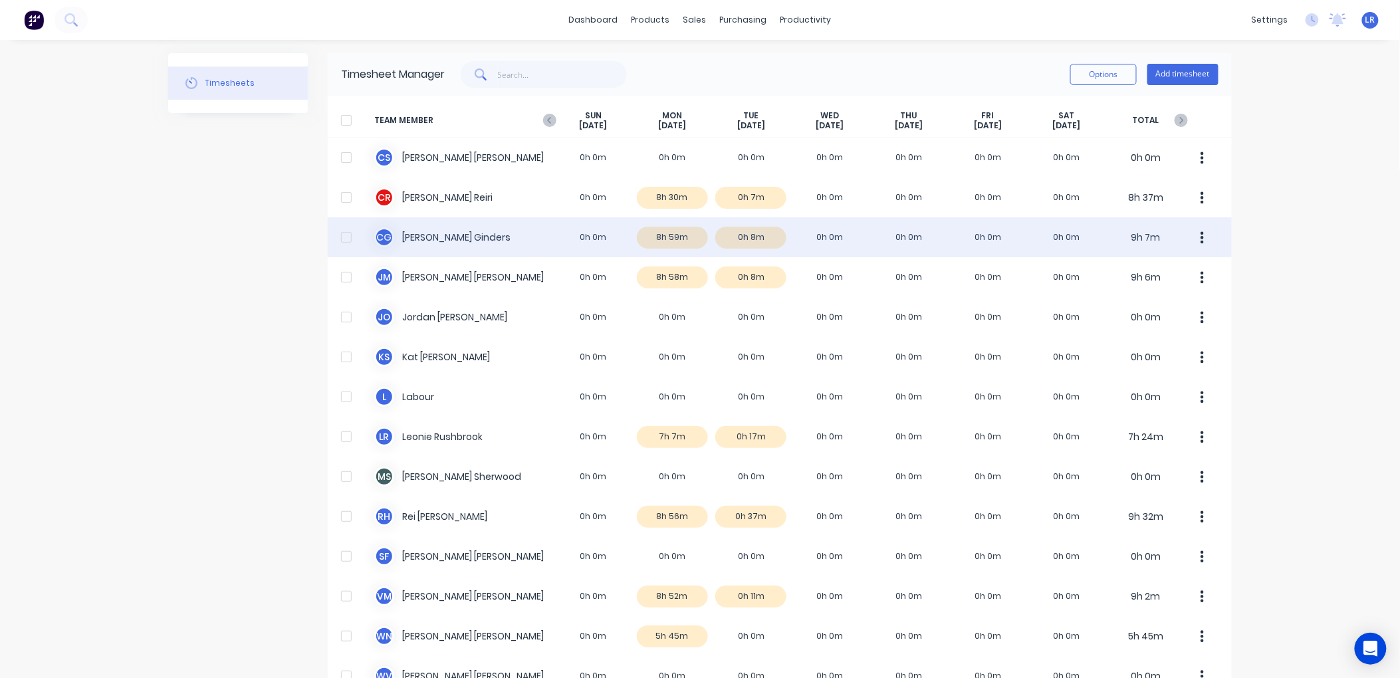
click at [675, 230] on div "C G Cody Ginders 0h 0m 8h 59m 0h 8m 0h 0m 0h 0m 0h 0m 0h 0m 9h 7m" at bounding box center [780, 237] width 904 height 40
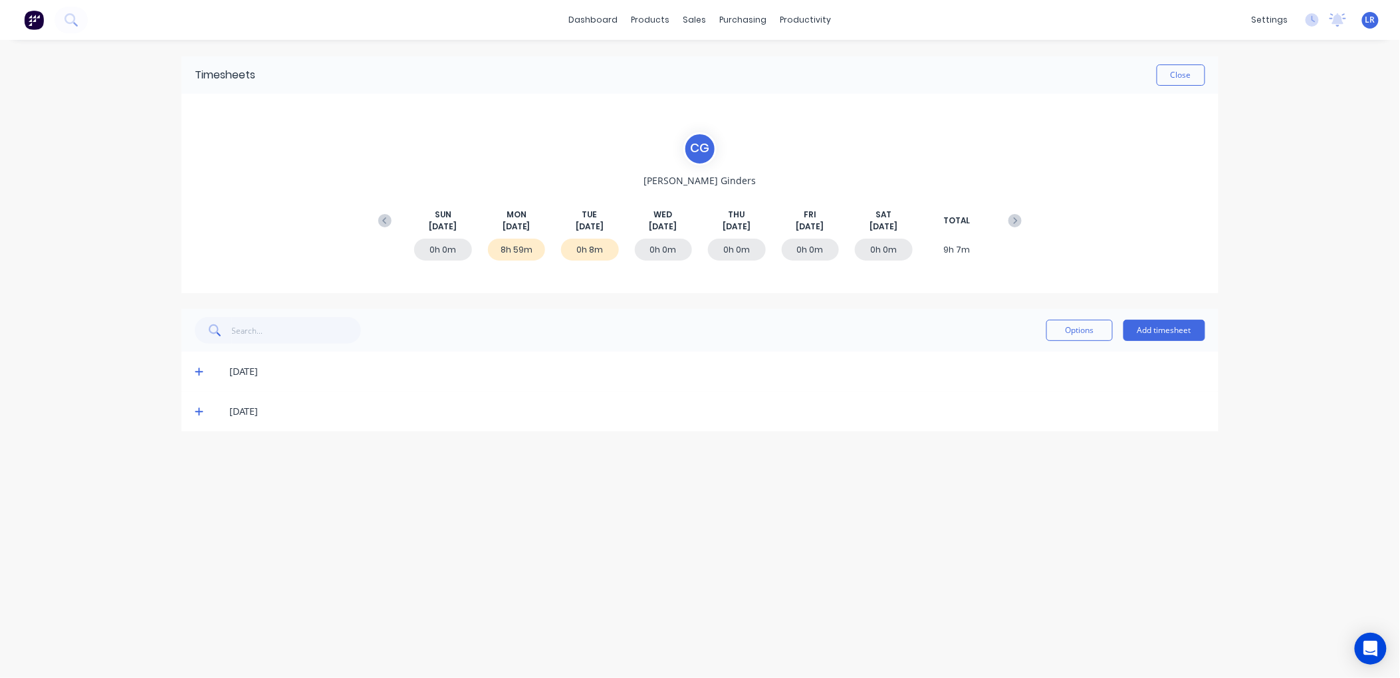
click at [201, 370] on icon at bounding box center [199, 372] width 8 height 8
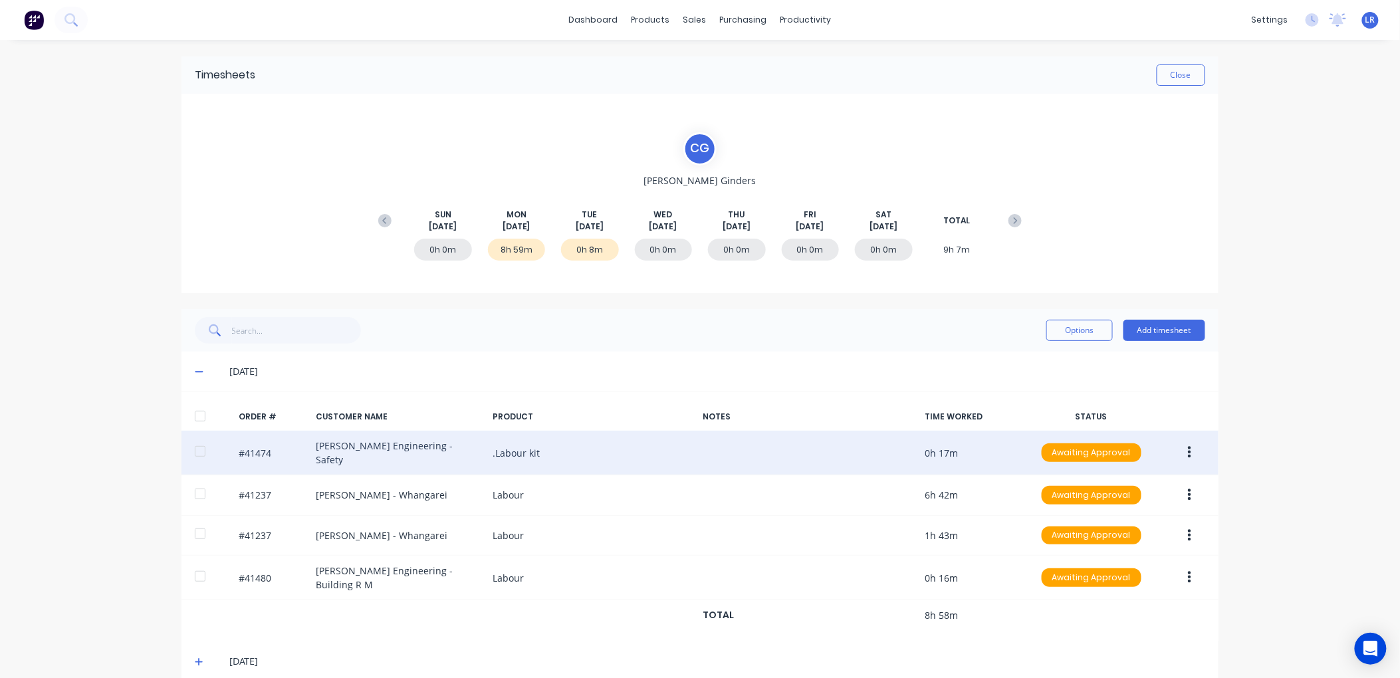
click at [1188, 447] on icon "button" at bounding box center [1189, 453] width 3 height 12
click at [1098, 536] on div "Edit" at bounding box center [1142, 540] width 102 height 19
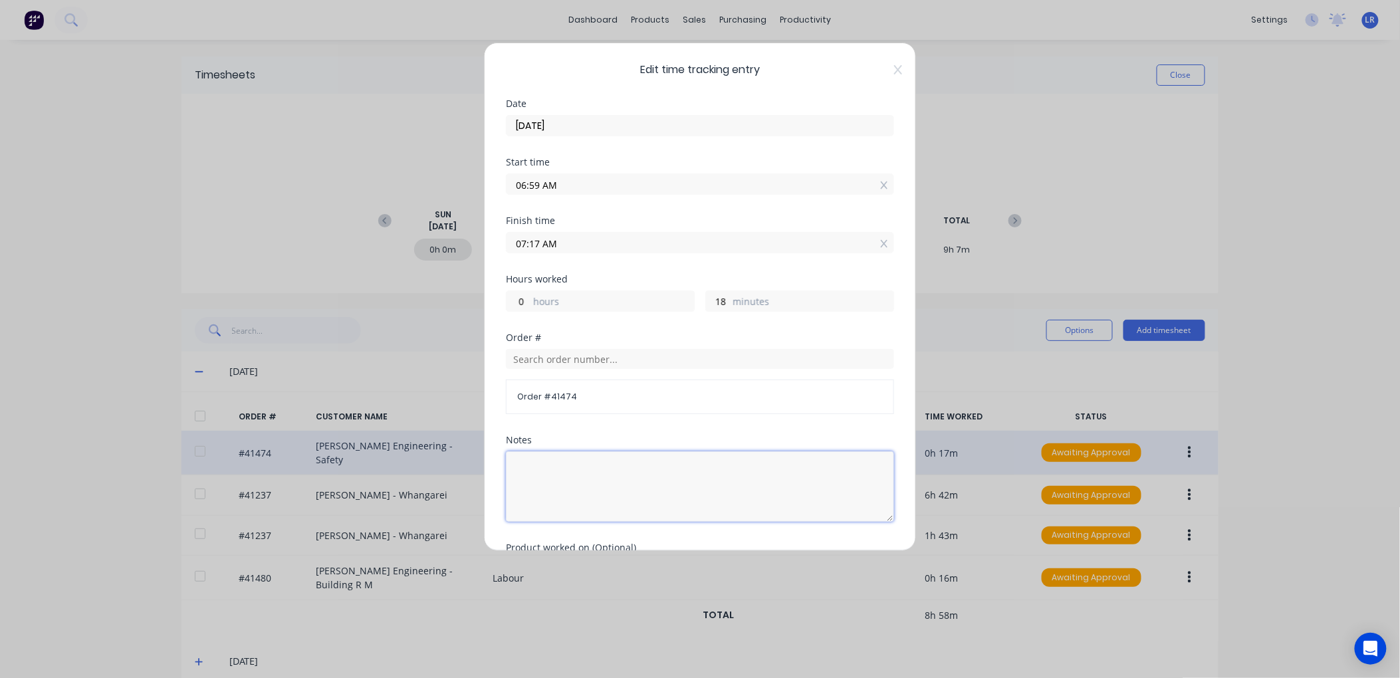
click at [527, 464] on textarea at bounding box center [700, 486] width 388 height 70
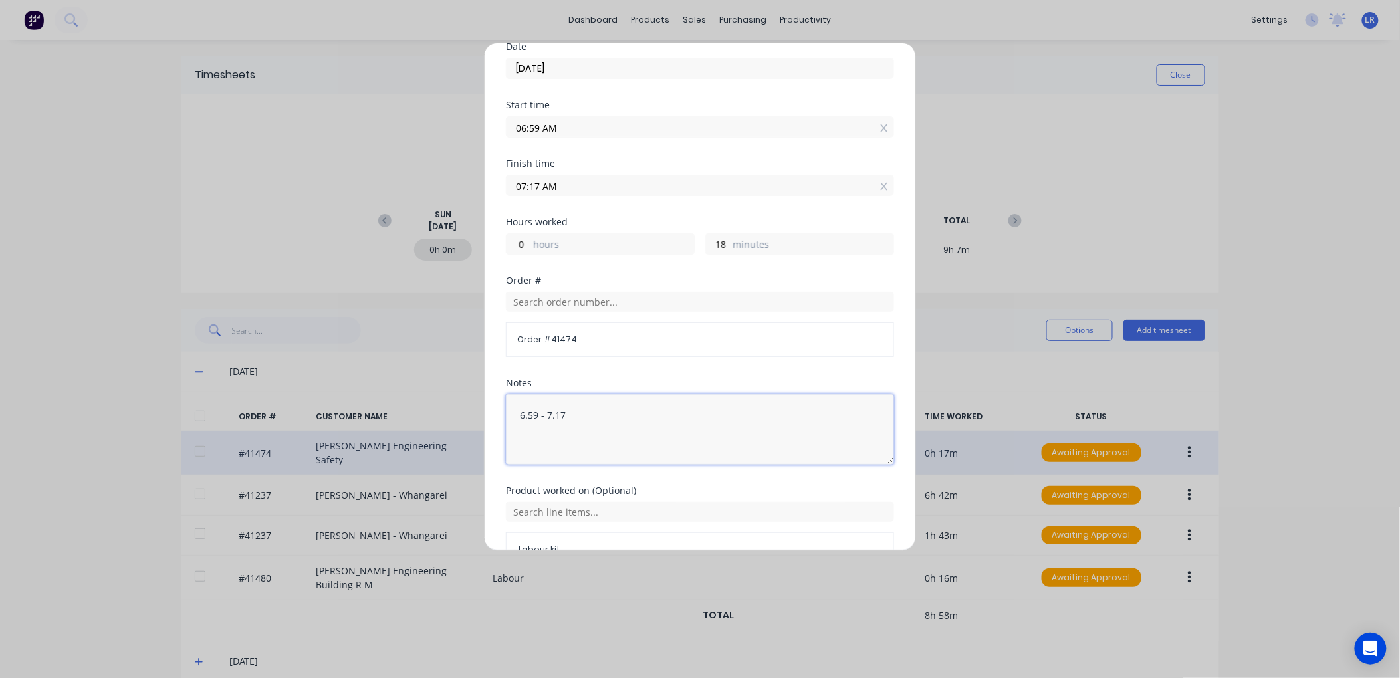
scroll to position [136, 0]
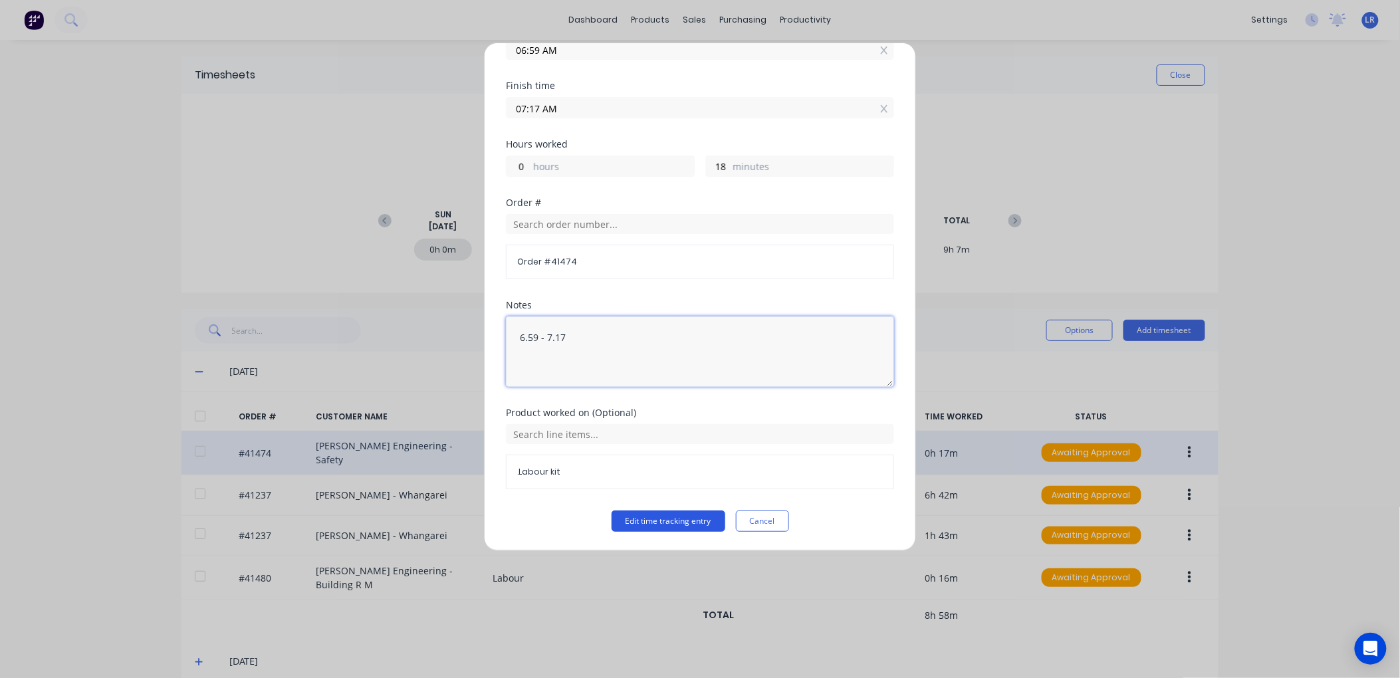
type textarea "6.59 - 7.17"
click at [644, 522] on button "Edit time tracking entry" at bounding box center [669, 521] width 114 height 21
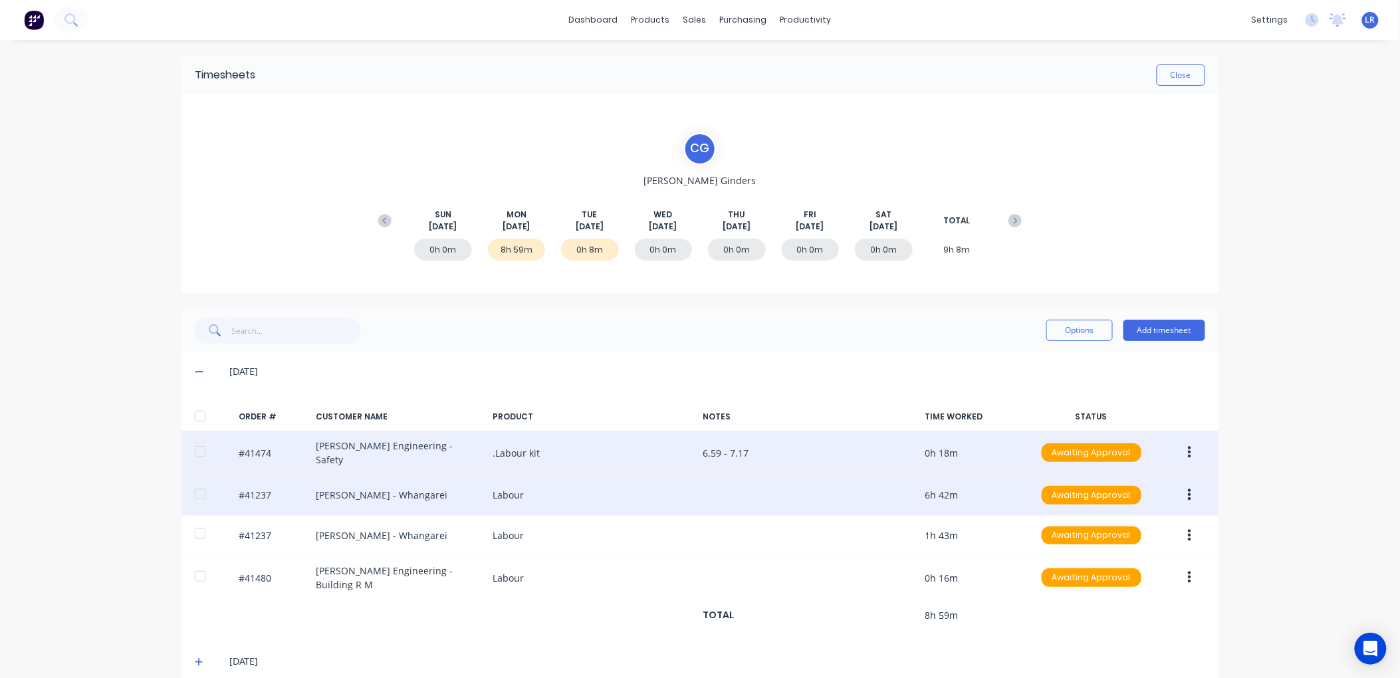
click at [1188, 488] on icon "button" at bounding box center [1189, 495] width 3 height 15
click at [1108, 580] on div "Edit" at bounding box center [1142, 583] width 102 height 19
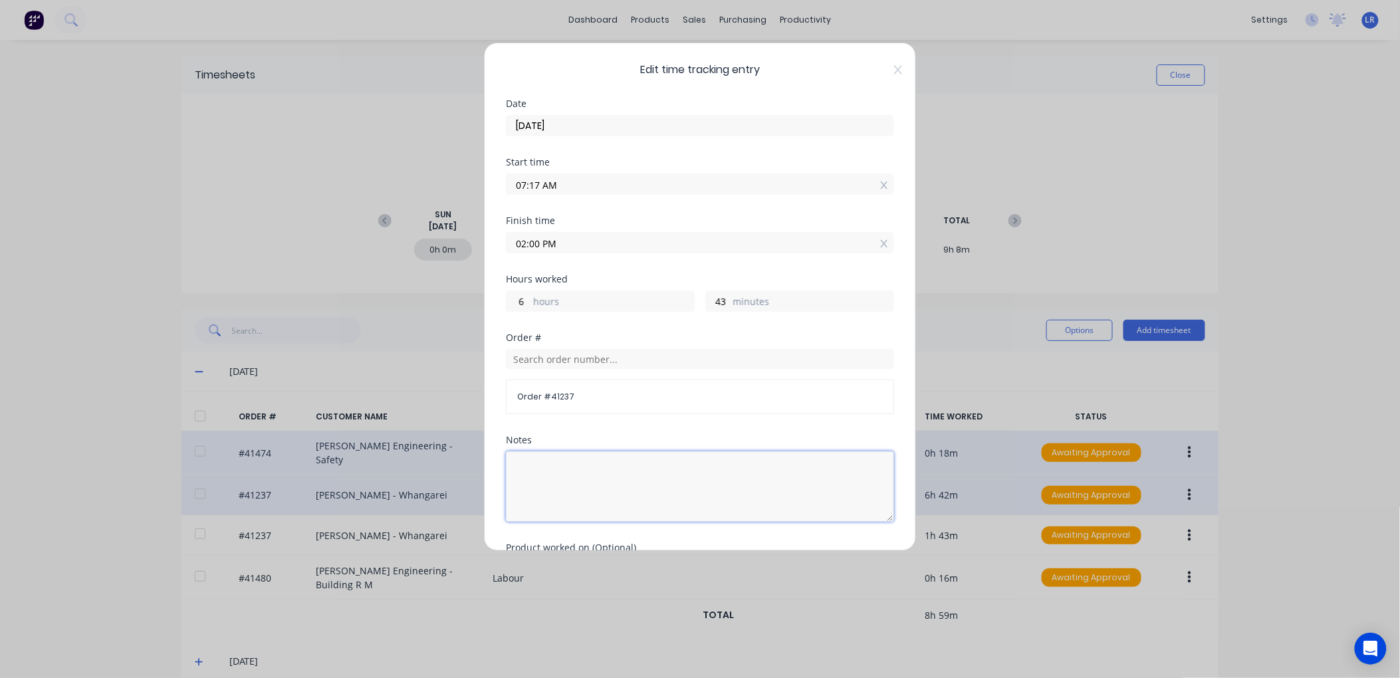
click at [526, 461] on textarea at bounding box center [700, 486] width 388 height 70
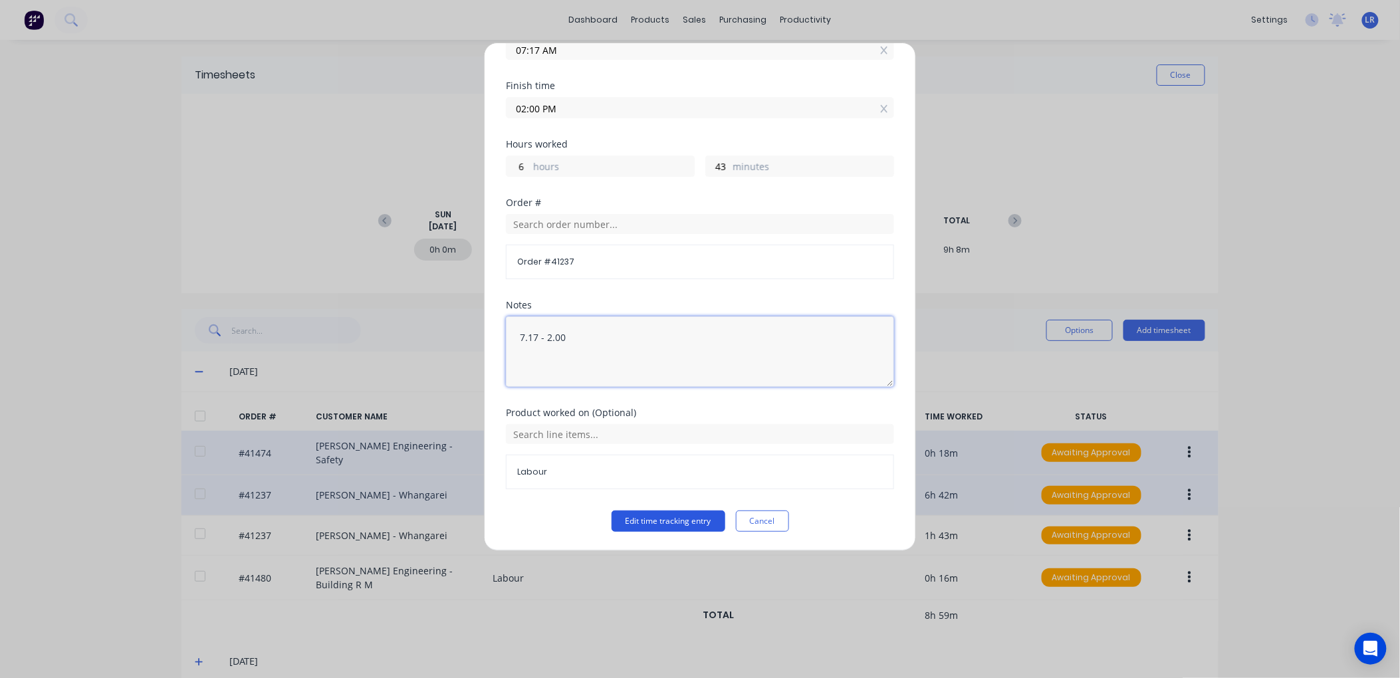
type textarea "7.17 - 2.00"
click at [667, 515] on button "Edit time tracking entry" at bounding box center [669, 521] width 114 height 21
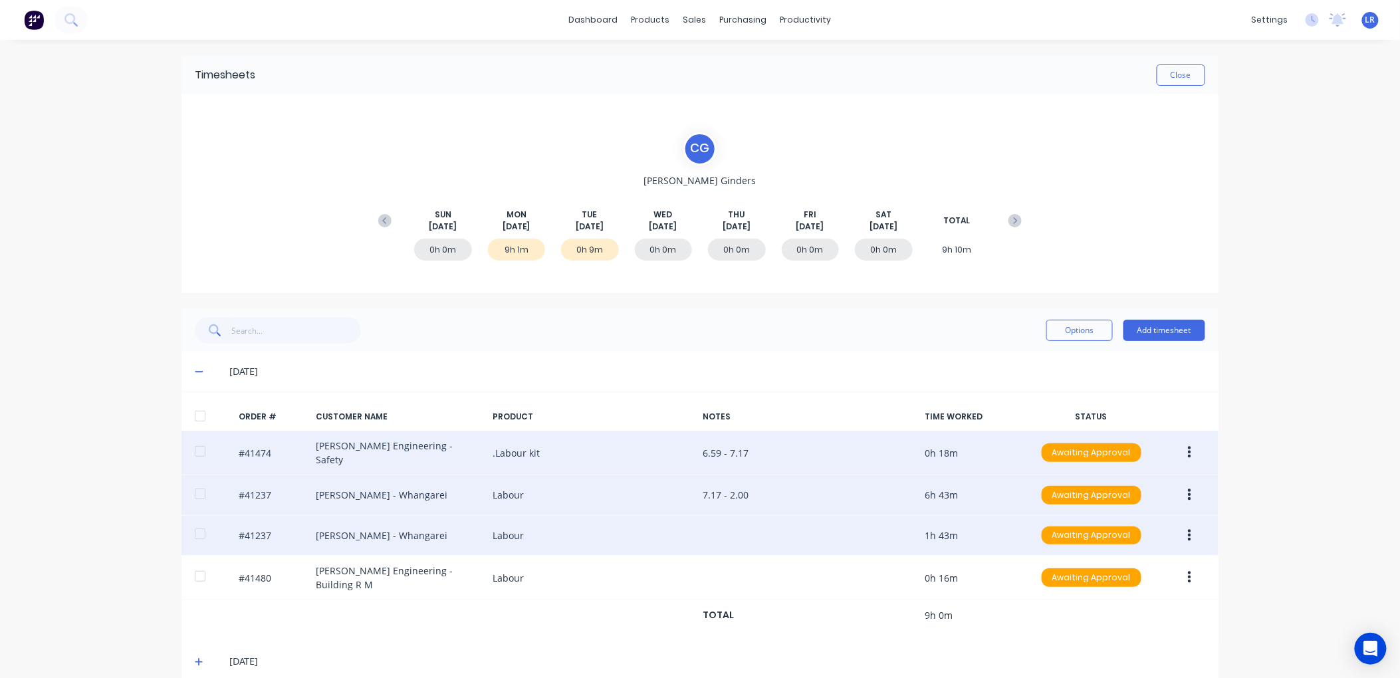
click at [1187, 529] on button "button" at bounding box center [1189, 536] width 31 height 24
click at [1111, 614] on div "Edit" at bounding box center [1142, 623] width 102 height 19
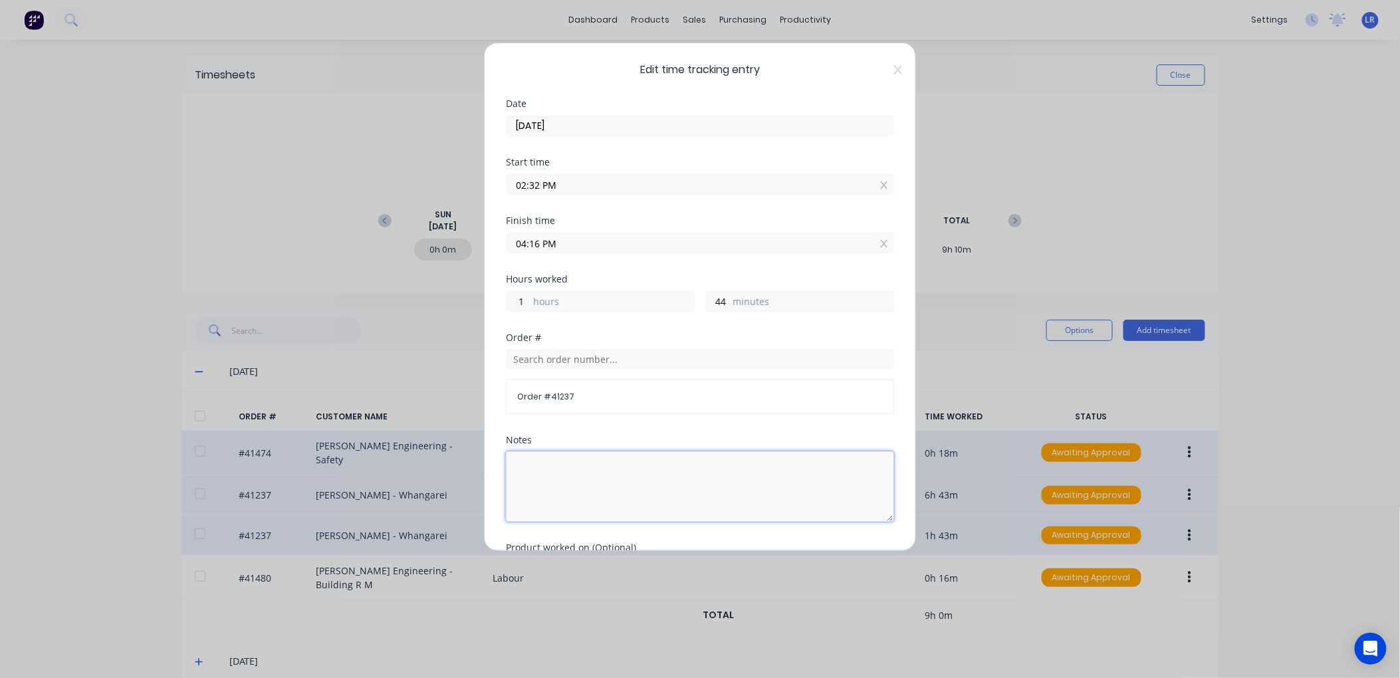
click at [523, 456] on textarea at bounding box center [700, 486] width 388 height 70
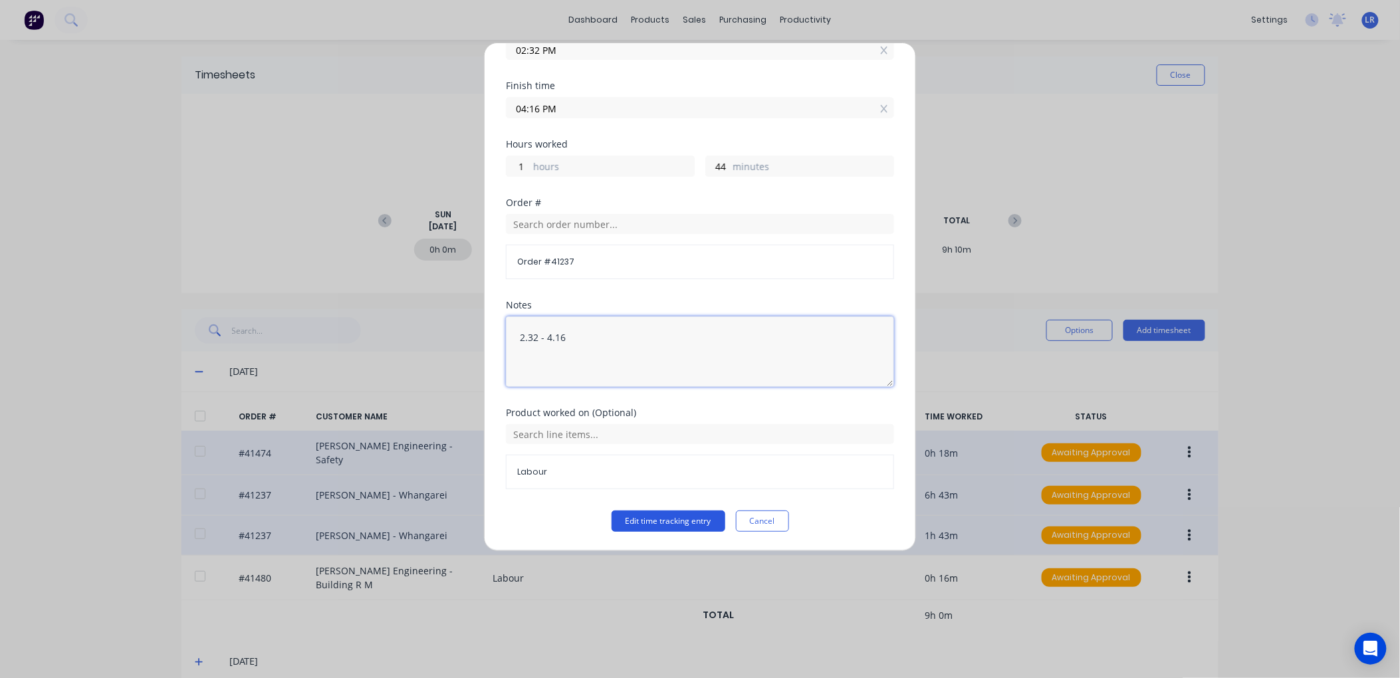
type textarea "2.32 - 4.16"
click at [646, 520] on button "Edit time tracking entry" at bounding box center [669, 521] width 114 height 21
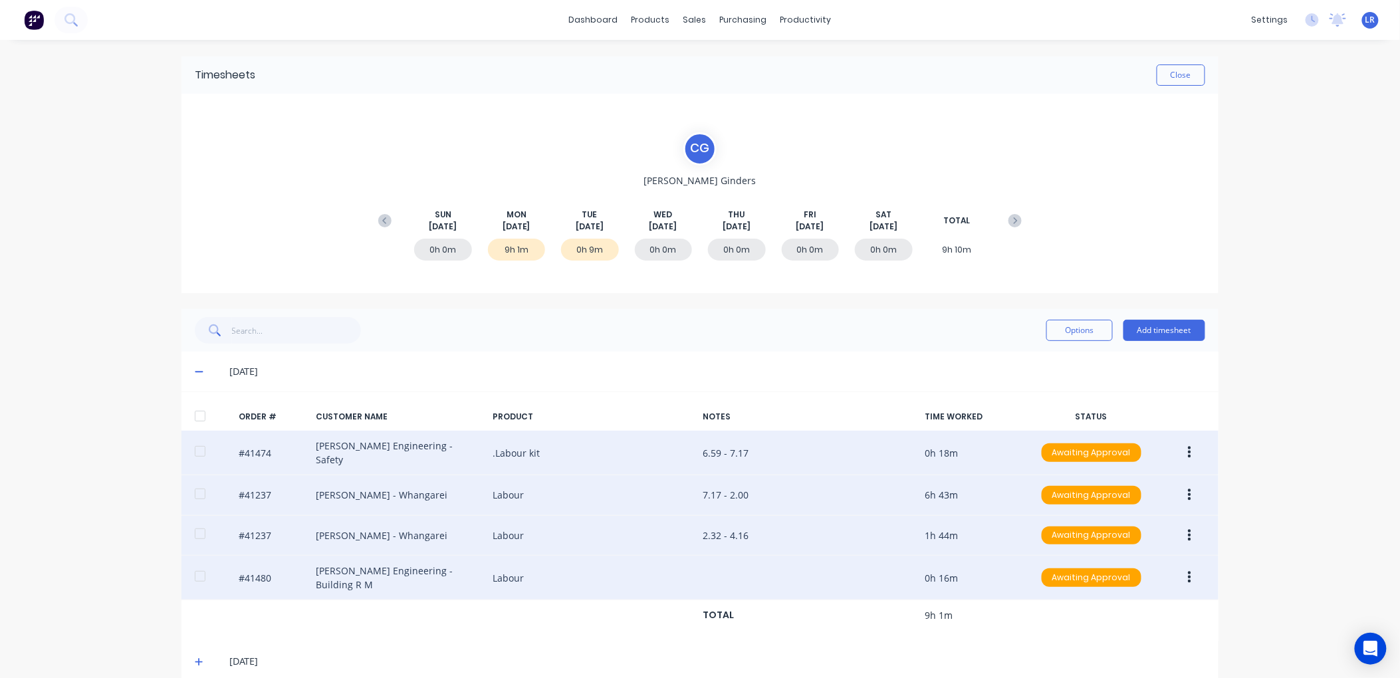
click at [1188, 570] on icon "button" at bounding box center [1189, 577] width 3 height 15
click at [1113, 657] on div "Edit" at bounding box center [1142, 665] width 102 height 19
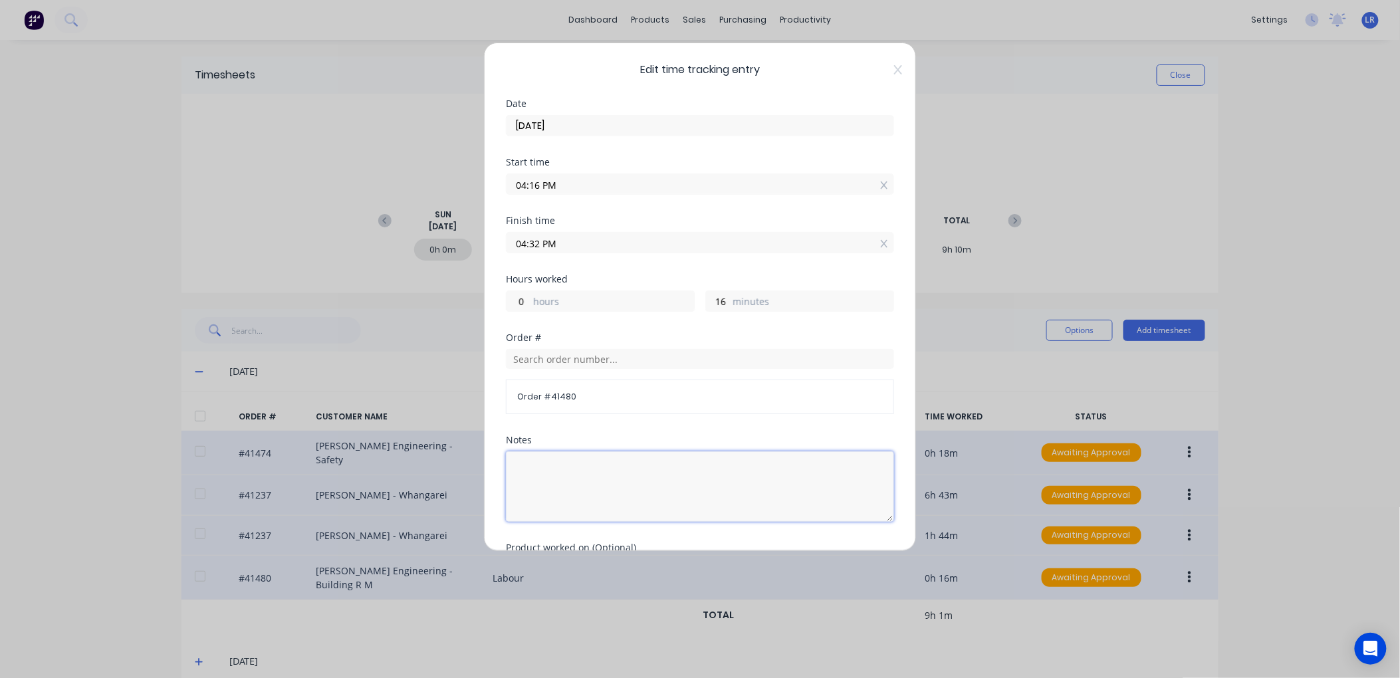
click at [532, 460] on textarea at bounding box center [700, 486] width 388 height 70
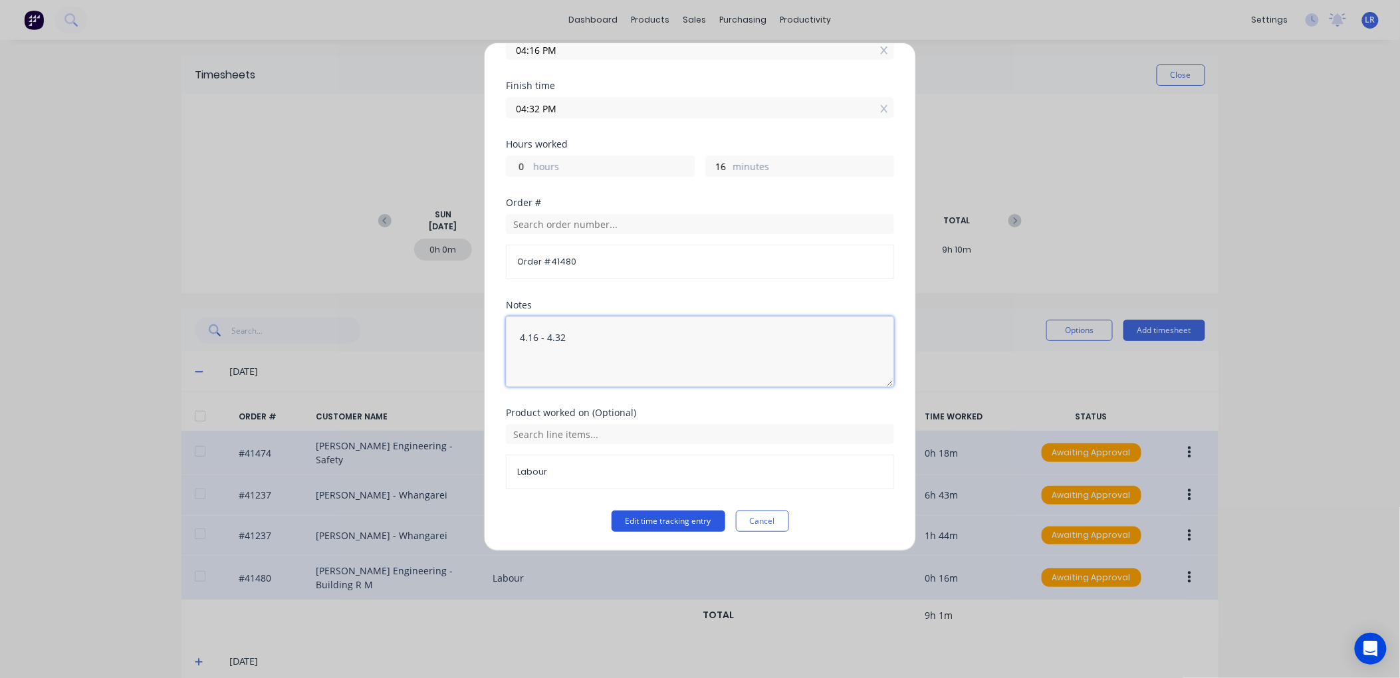
type textarea "4.16 - 4.32"
click at [661, 521] on button "Edit time tracking entry" at bounding box center [669, 521] width 114 height 21
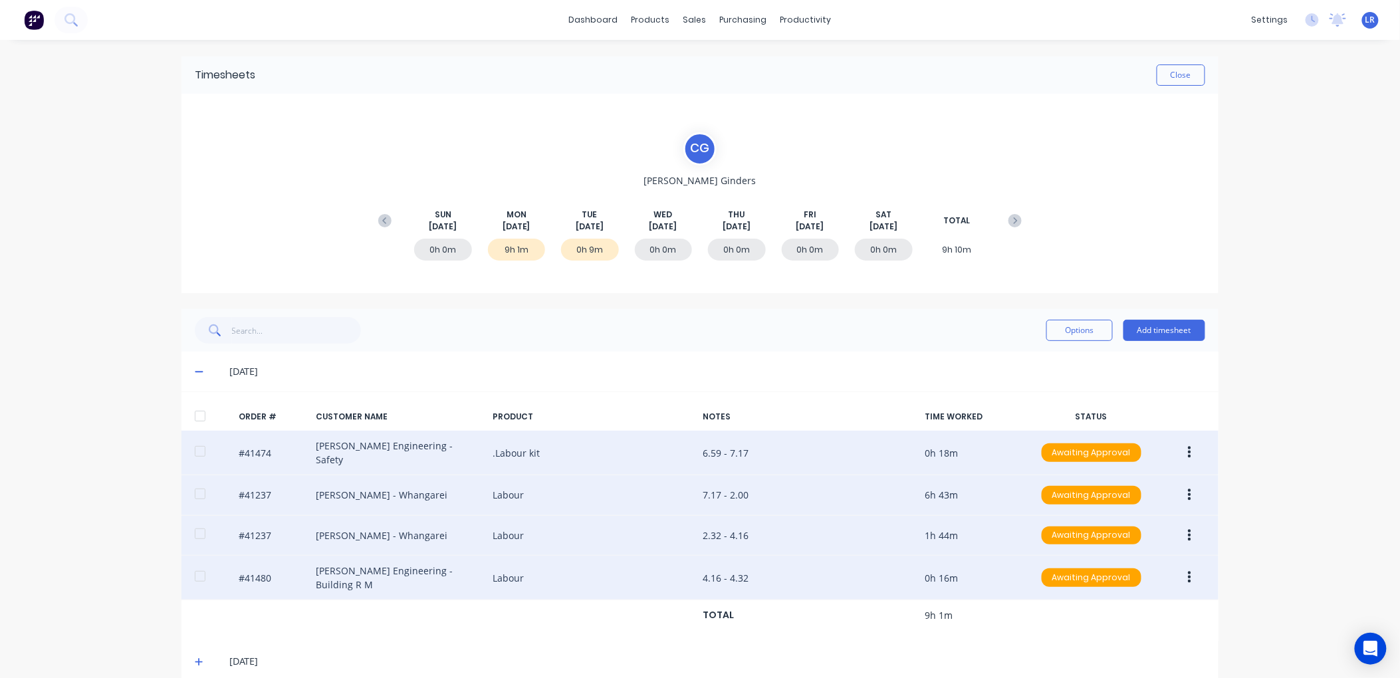
click at [1188, 447] on icon "button" at bounding box center [1189, 452] width 3 height 15
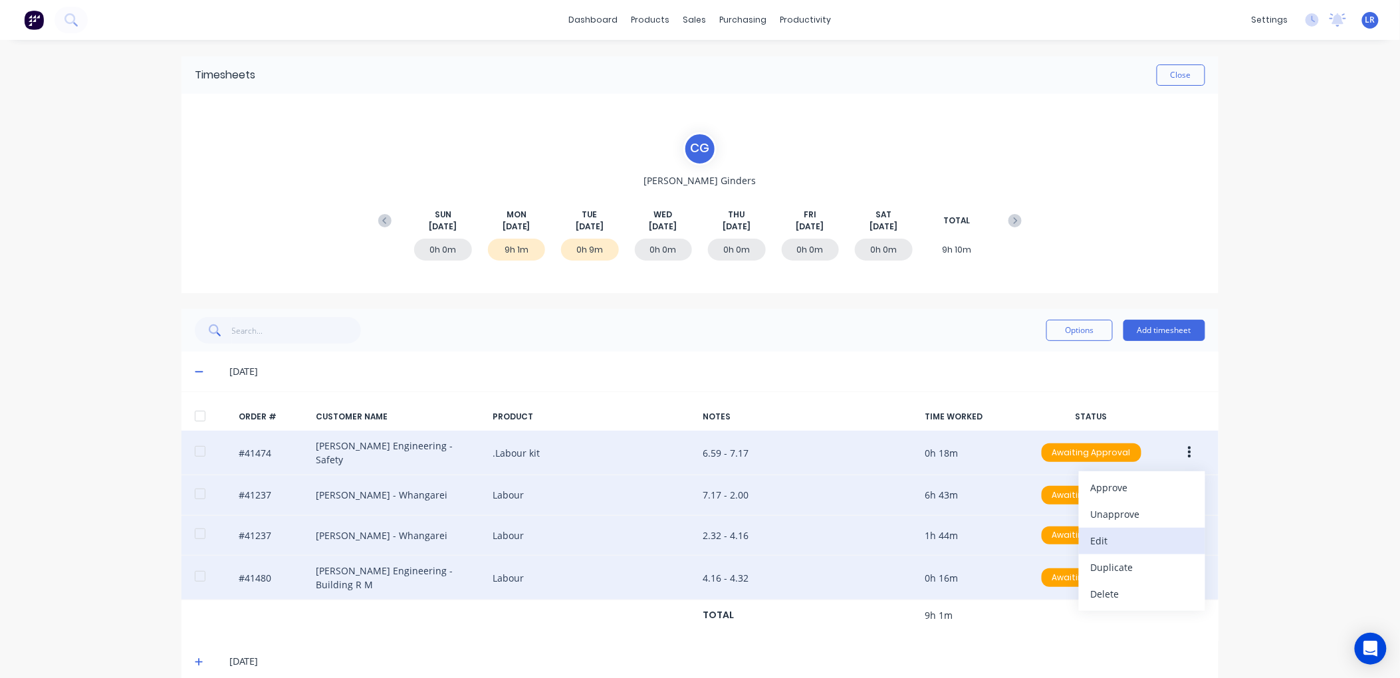
click at [1119, 532] on div "Edit" at bounding box center [1142, 540] width 102 height 19
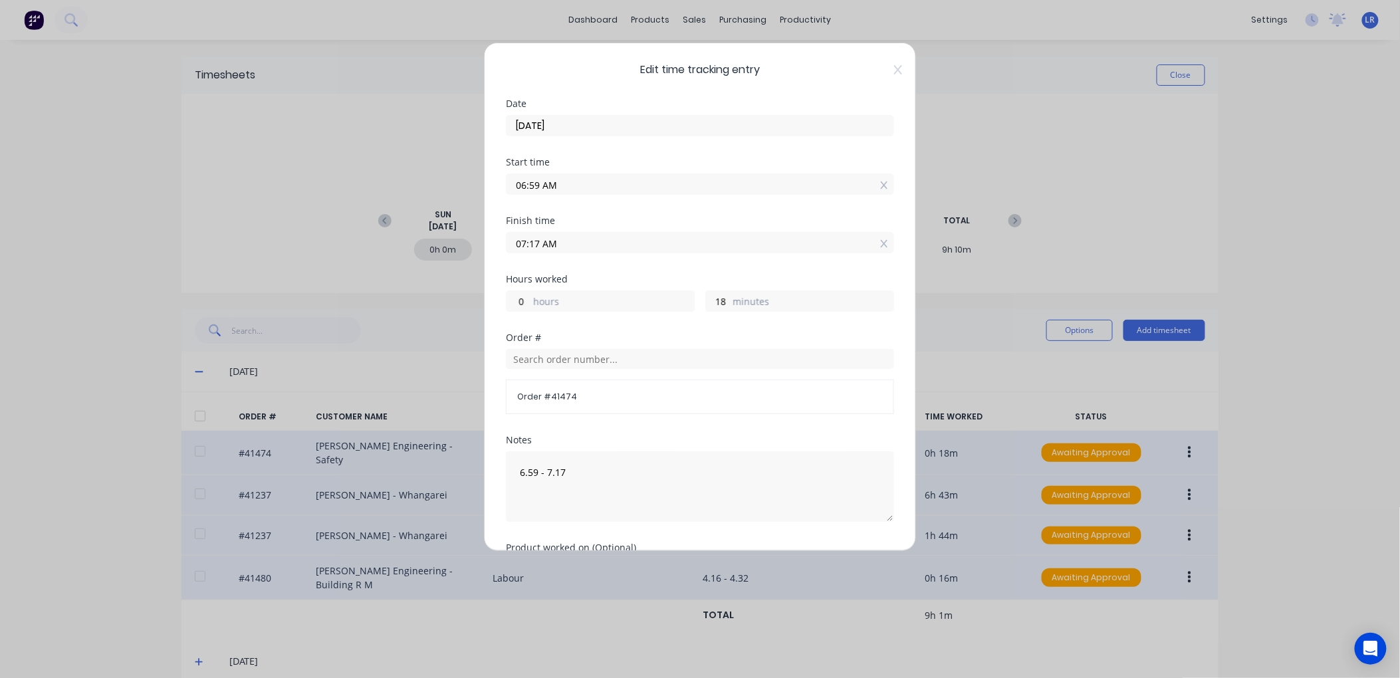
click at [539, 181] on input "06:59 AM" at bounding box center [700, 184] width 387 height 20
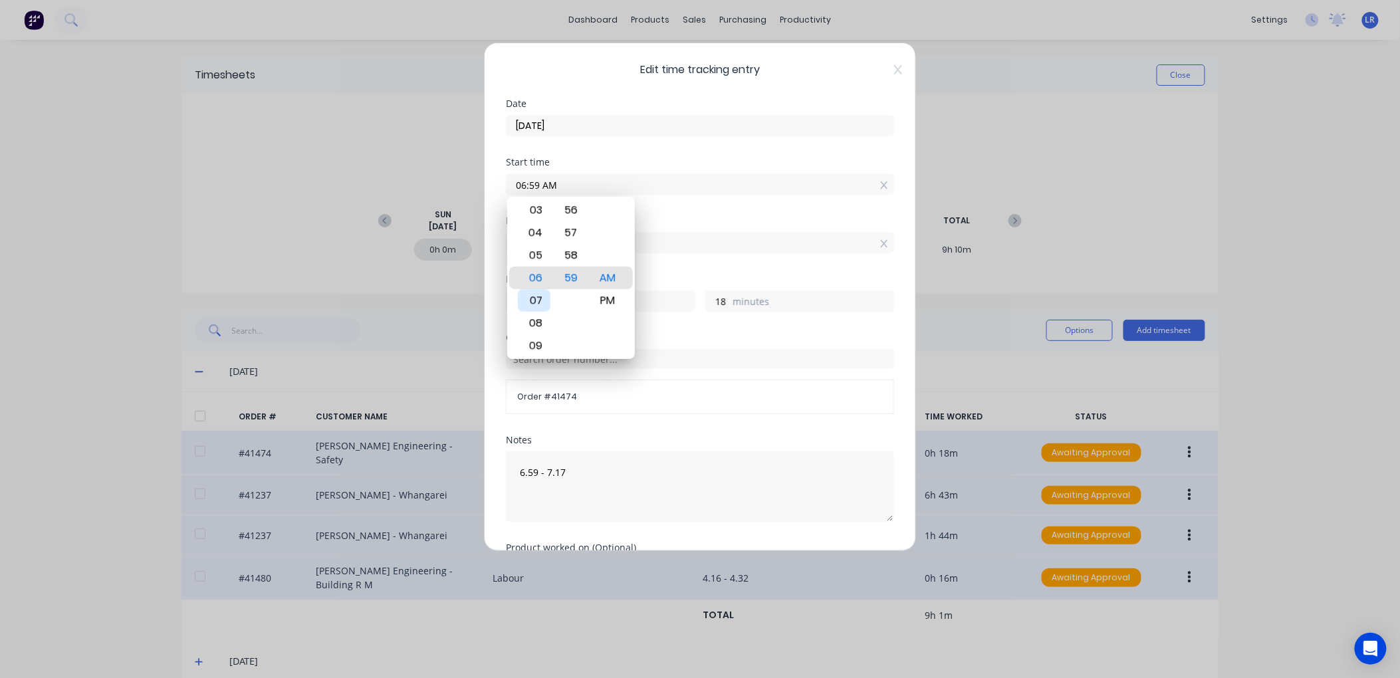
click at [530, 293] on div "07" at bounding box center [534, 300] width 33 height 23
type input "07:59 AM"
type input "23"
type input "07:52 AM"
type input "25"
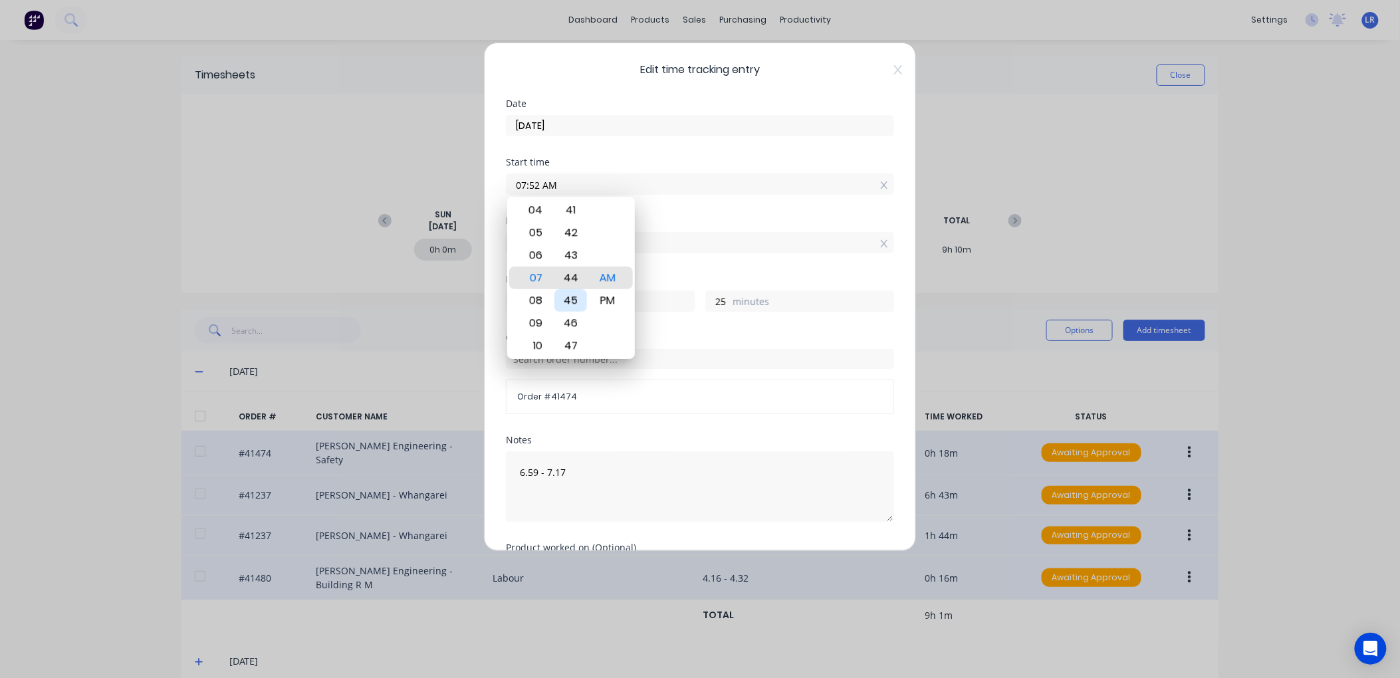
type input "07:44 AM"
type input "33"
type input "07:39 AM"
type input "38"
type input "07:32 AM"
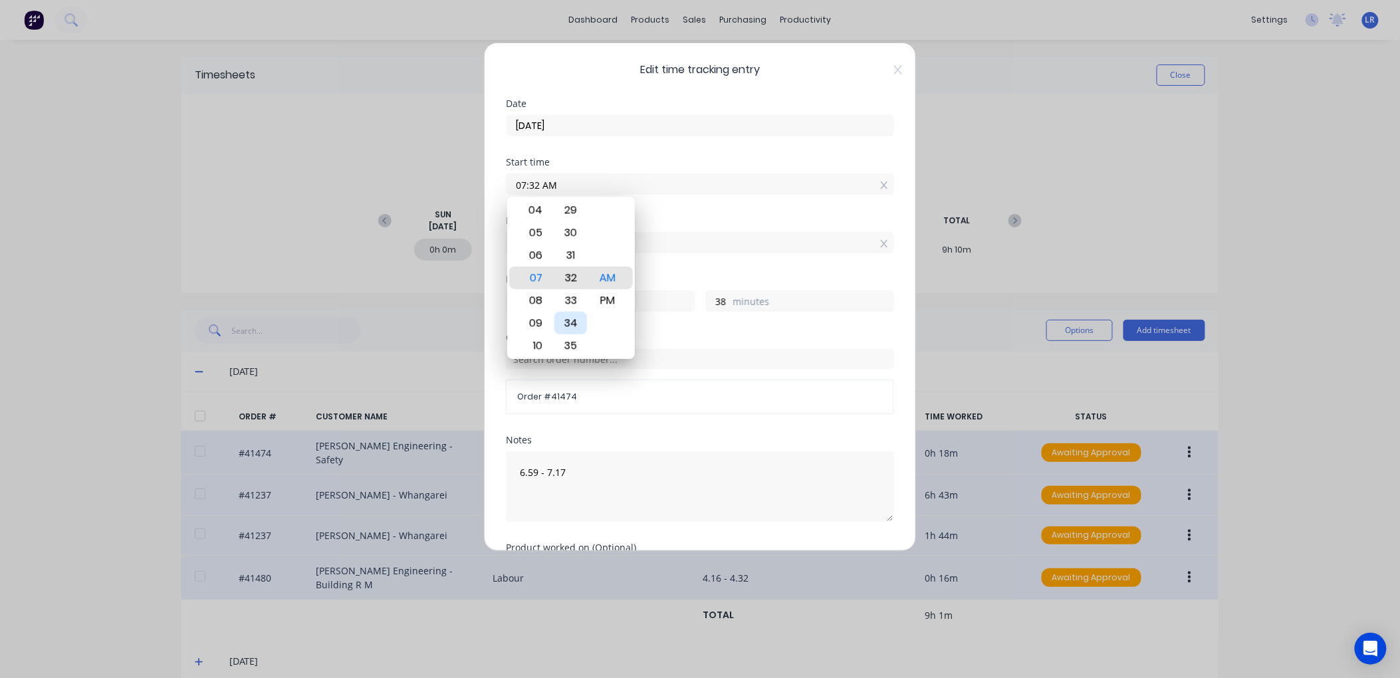
type input "45"
type input "07:24 AM"
type input "53"
type input "07:17 AM"
type input "0"
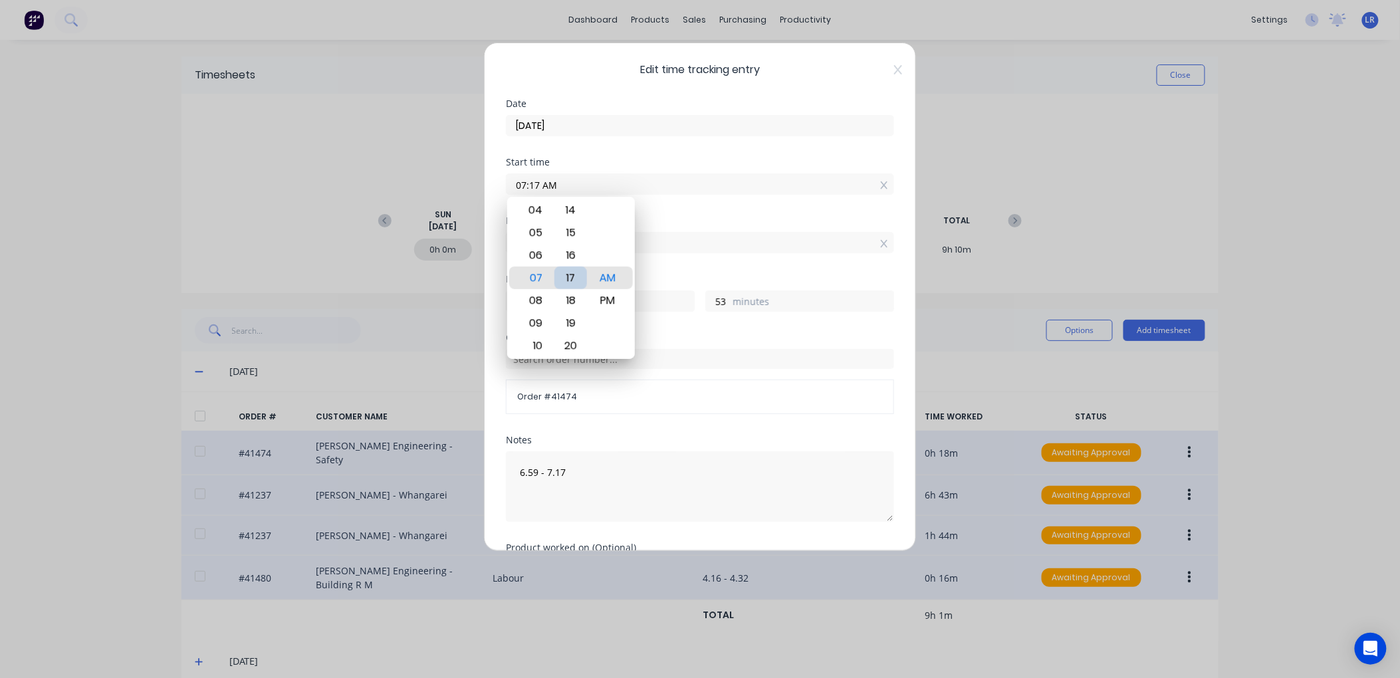
type input "0"
type input "07:09 AM"
type input "8"
type input "07:03 AM"
type input "14"
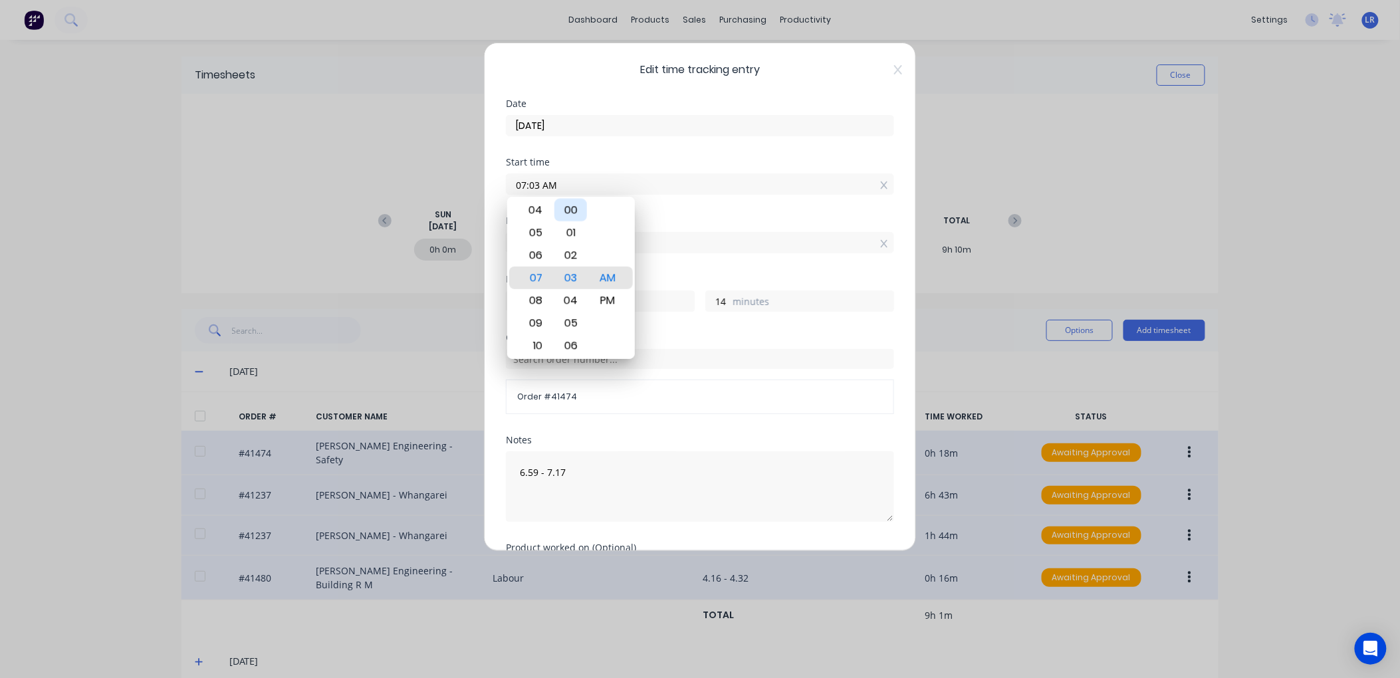
click at [582, 202] on div "00" at bounding box center [570, 210] width 33 height 23
type input "07:00 AM"
type input "17"
drag, startPoint x: 715, startPoint y: 468, endPoint x: 636, endPoint y: 489, distance: 81.9
click at [714, 470] on textarea "6.59 - 7.17" at bounding box center [700, 486] width 388 height 70
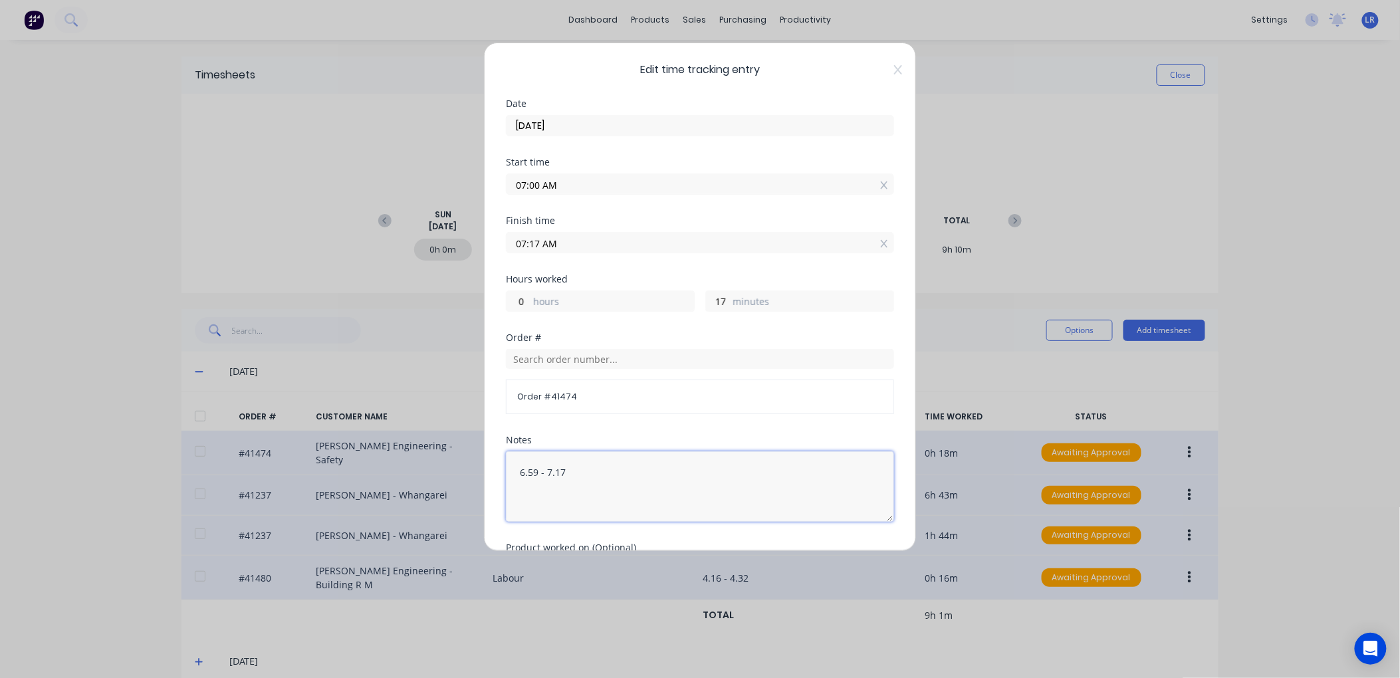
click at [536, 469] on textarea "6.59 - 7.17" at bounding box center [700, 486] width 388 height 70
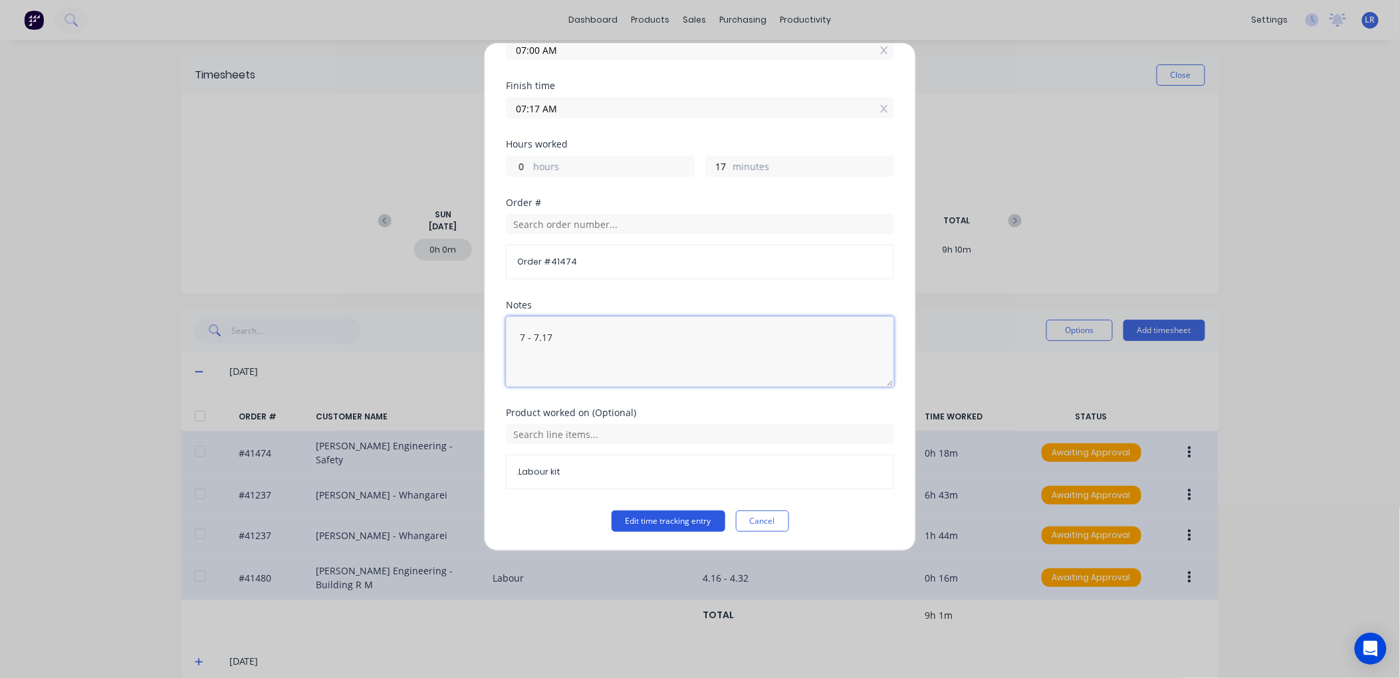
type textarea "7 - 7.17"
click at [674, 517] on button "Edit time tracking entry" at bounding box center [669, 521] width 114 height 21
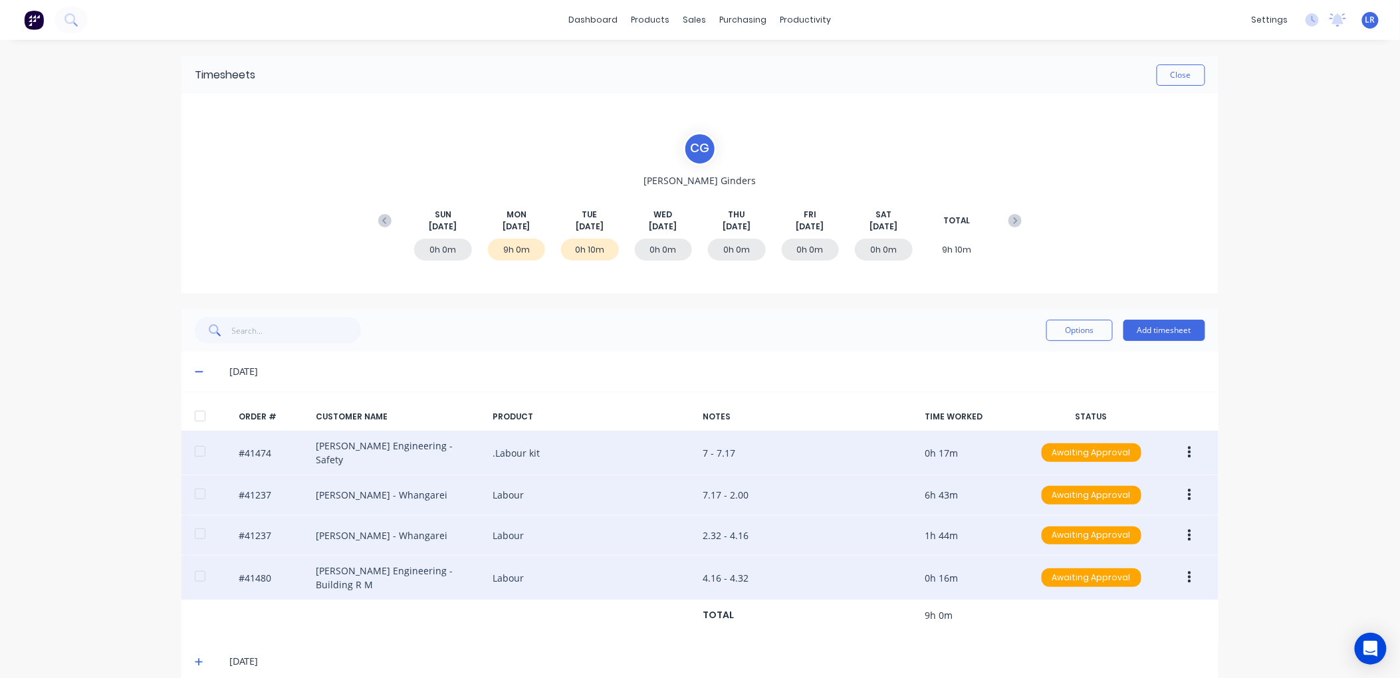
click at [195, 369] on icon at bounding box center [199, 371] width 9 height 9
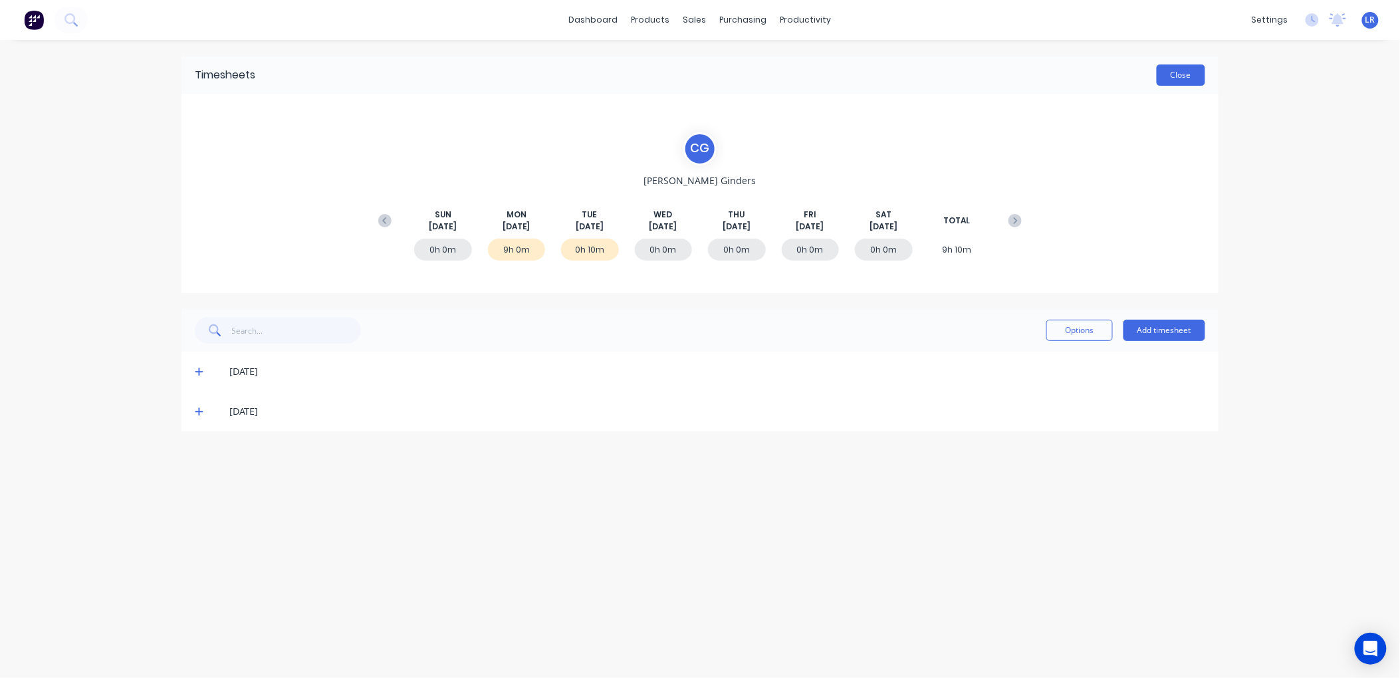
click at [1179, 68] on button "Close" at bounding box center [1181, 74] width 49 height 21
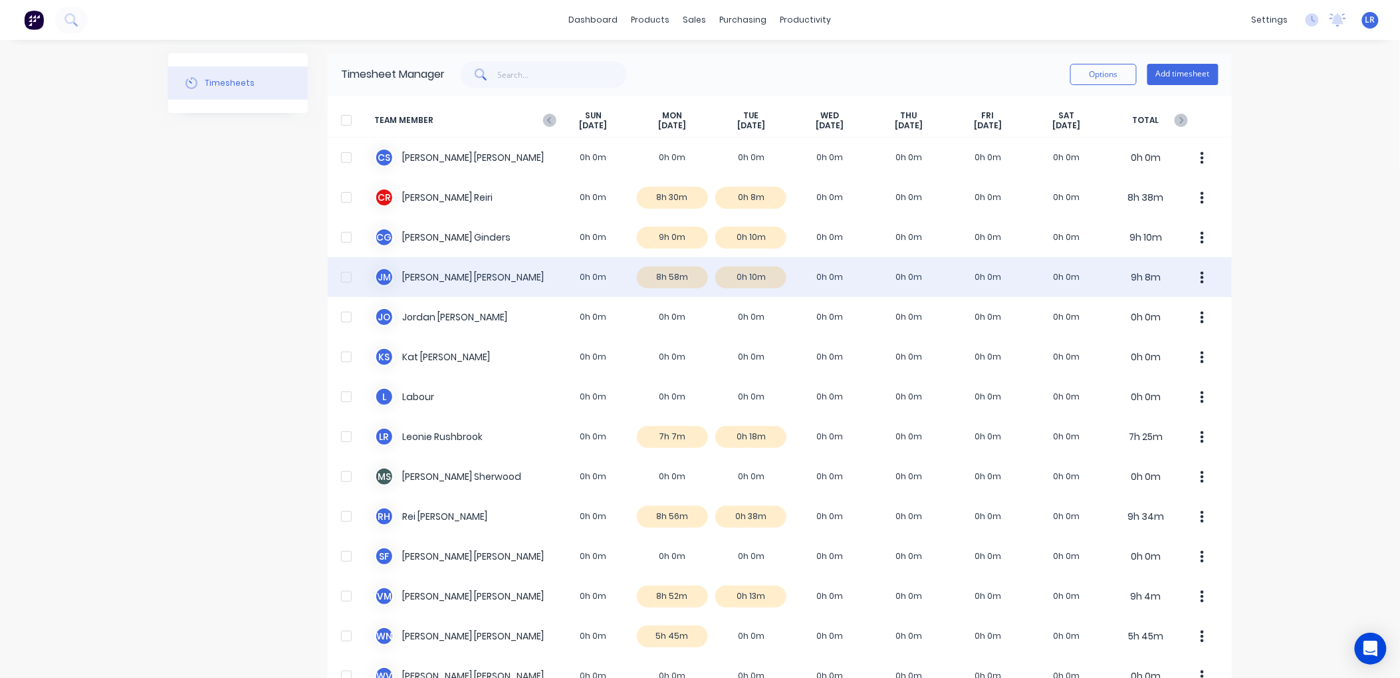
click at [659, 271] on div "J M Jamie Macrae 0h 0m 8h 58m 0h 10m 0h 0m 0h 0m 0h 0m 0h 0m 9h 8m" at bounding box center [780, 277] width 904 height 40
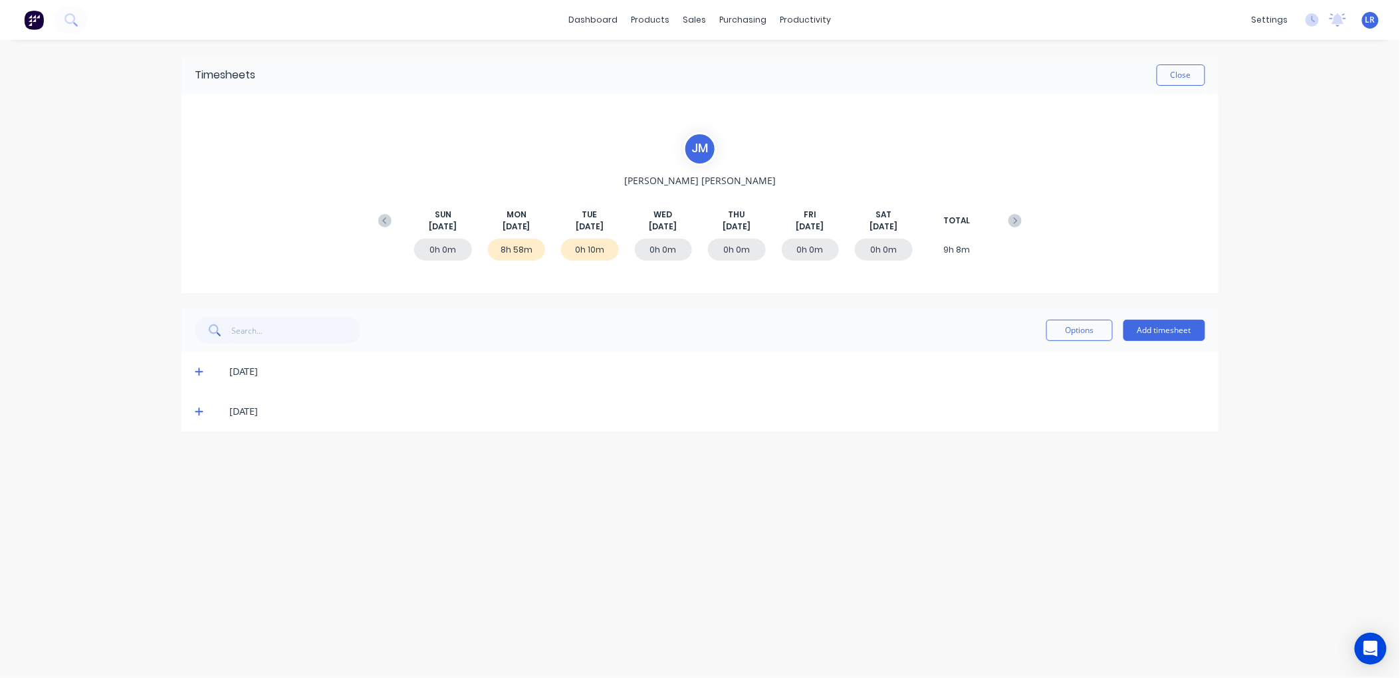
click at [200, 367] on icon at bounding box center [199, 371] width 9 height 9
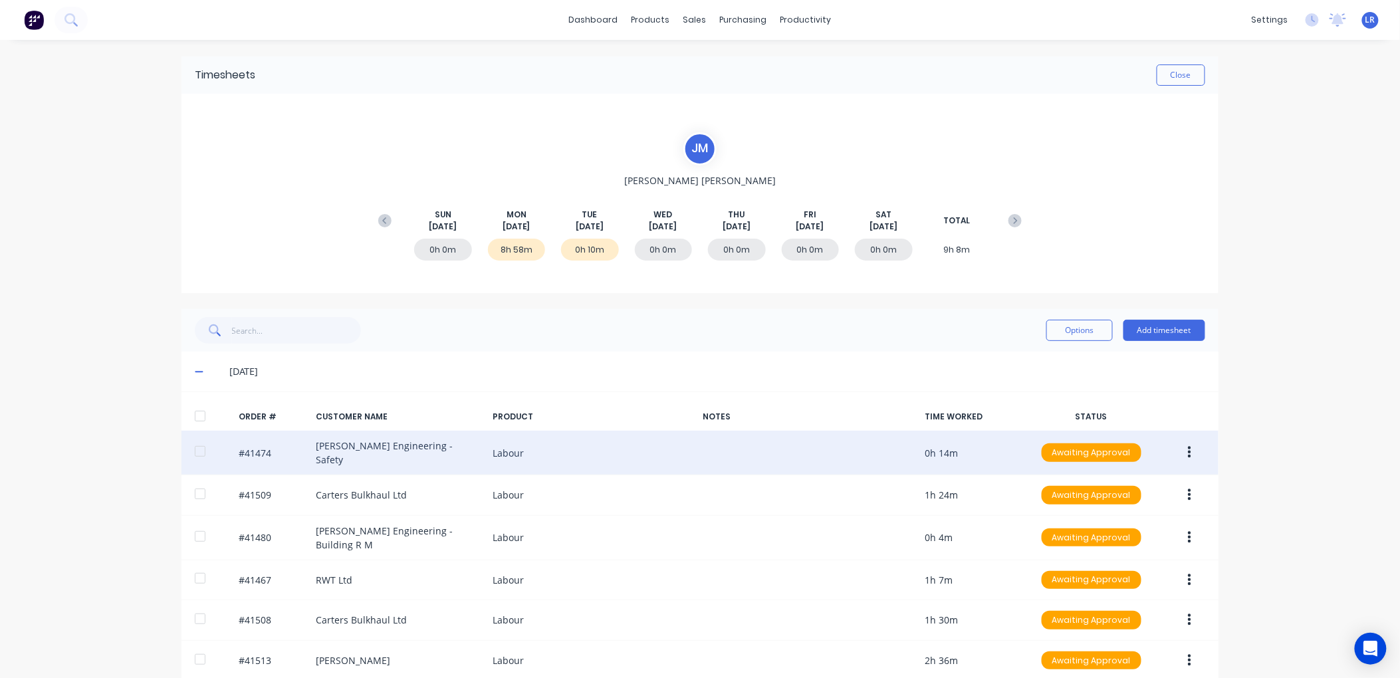
click at [1188, 445] on icon "button" at bounding box center [1189, 452] width 3 height 15
click at [1121, 534] on div "Edit" at bounding box center [1142, 540] width 102 height 19
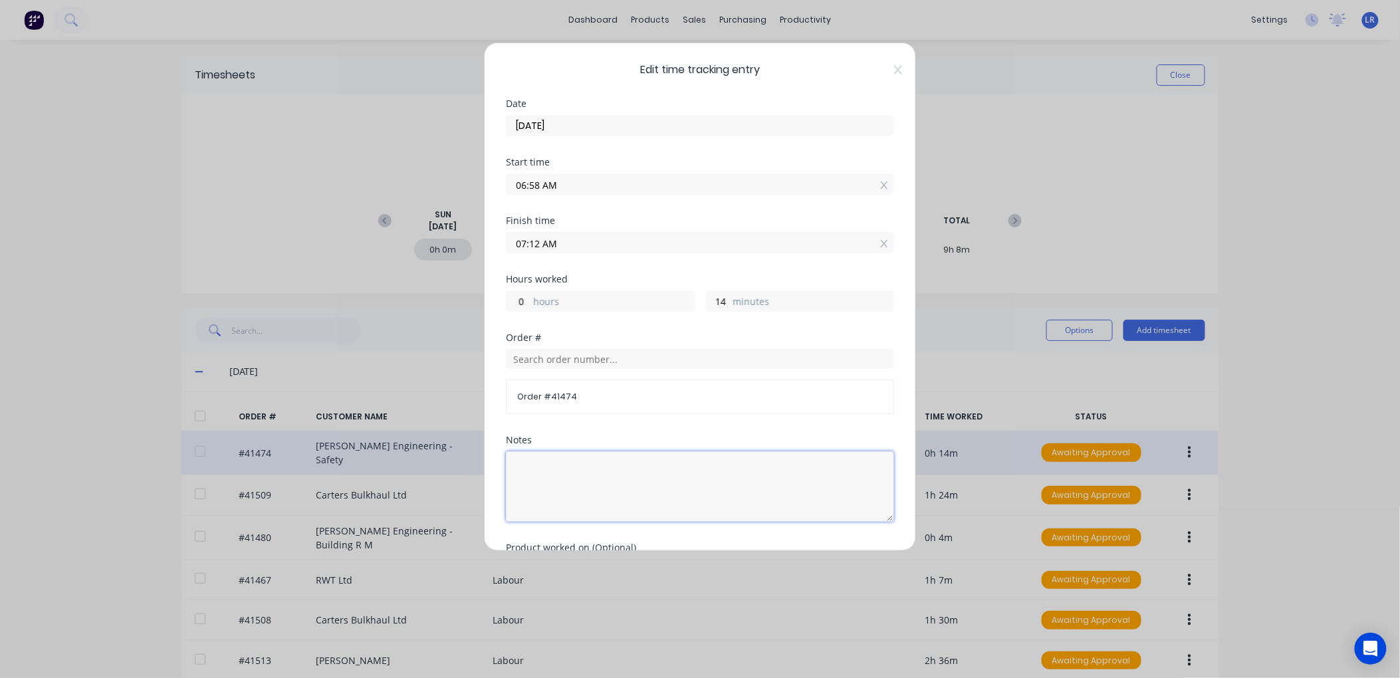
click at [534, 459] on textarea at bounding box center [700, 486] width 388 height 70
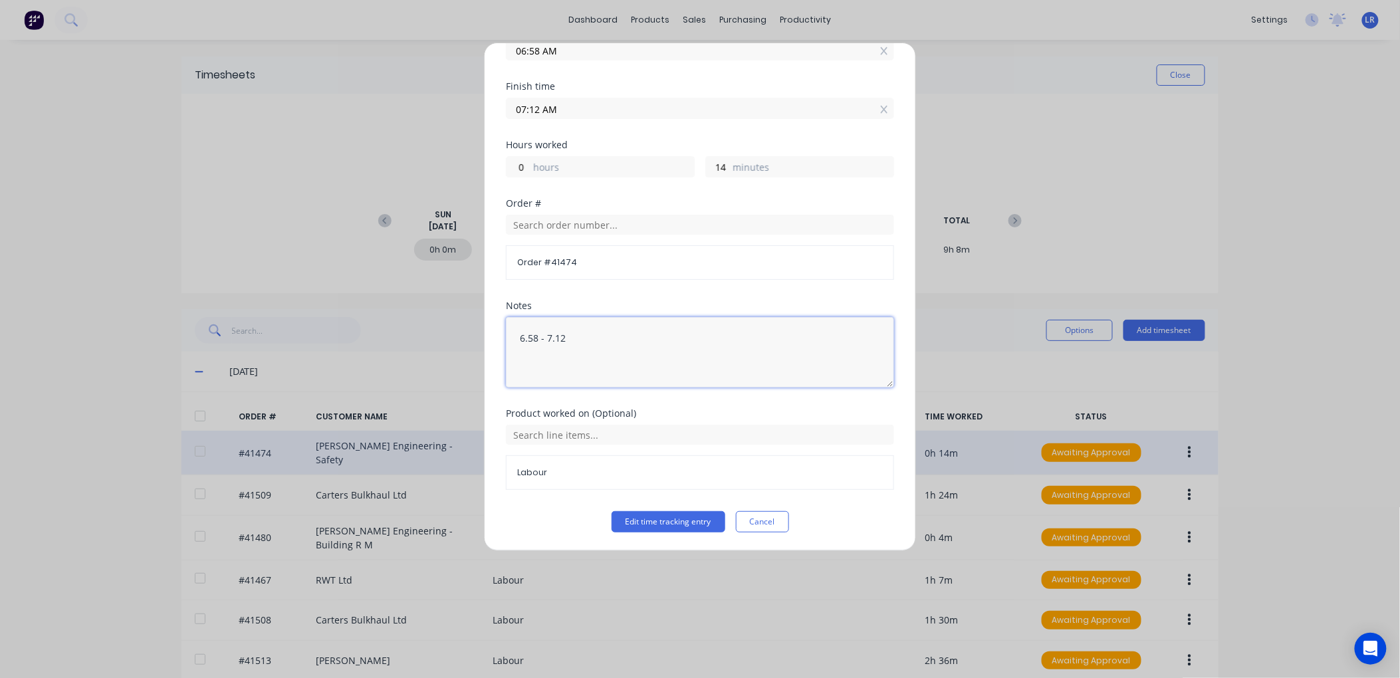
scroll to position [136, 0]
type textarea "6.58 - 7.12"
click at [667, 517] on button "Edit time tracking entry" at bounding box center [669, 521] width 114 height 21
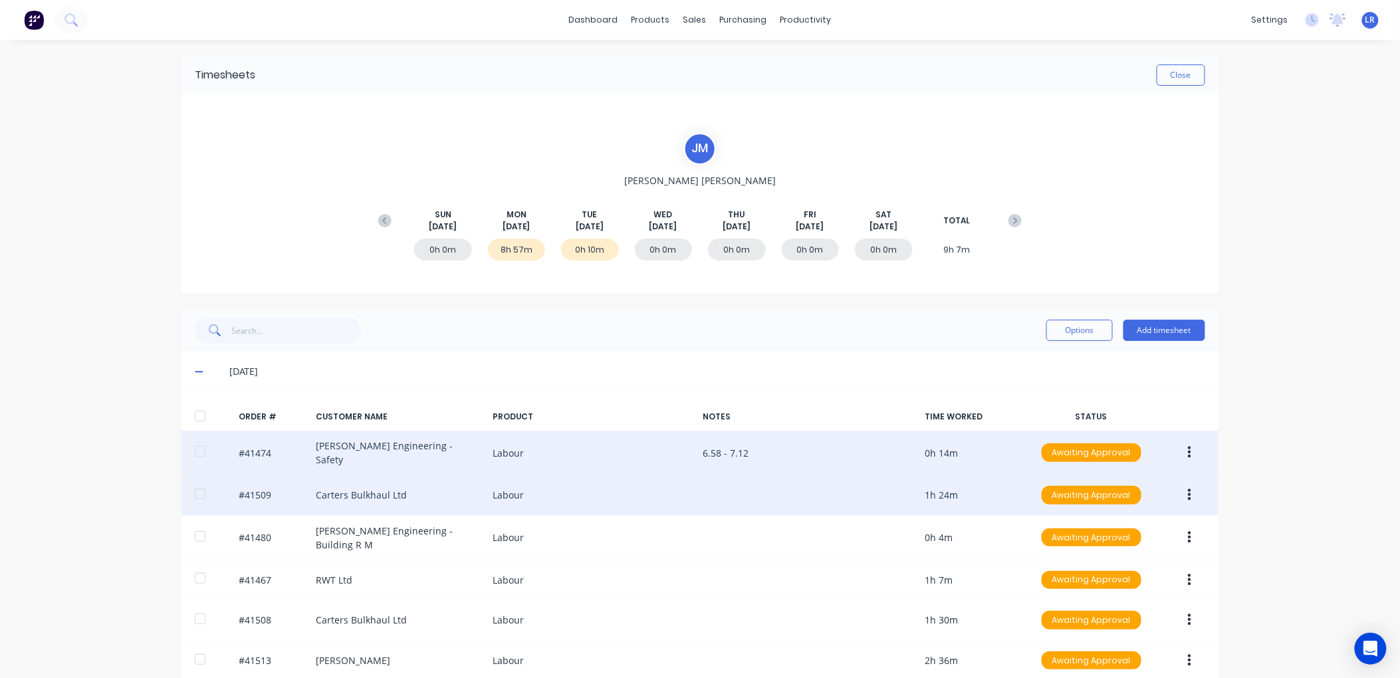
click at [1188, 492] on icon "button" at bounding box center [1189, 495] width 3 height 12
click at [1104, 574] on div "Edit" at bounding box center [1142, 583] width 102 height 19
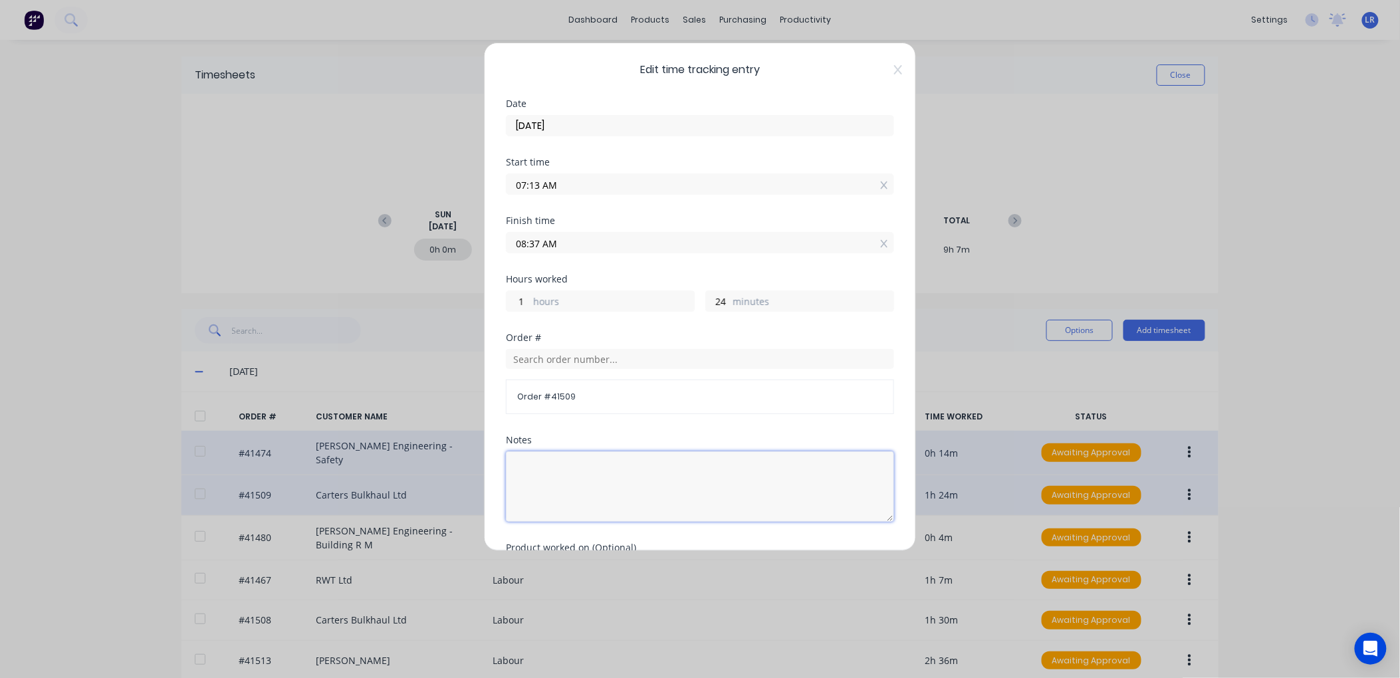
click at [539, 461] on textarea at bounding box center [700, 486] width 388 height 70
type textarea "7.13 -"
click at [540, 180] on input "07:13 AM" at bounding box center [700, 184] width 387 height 20
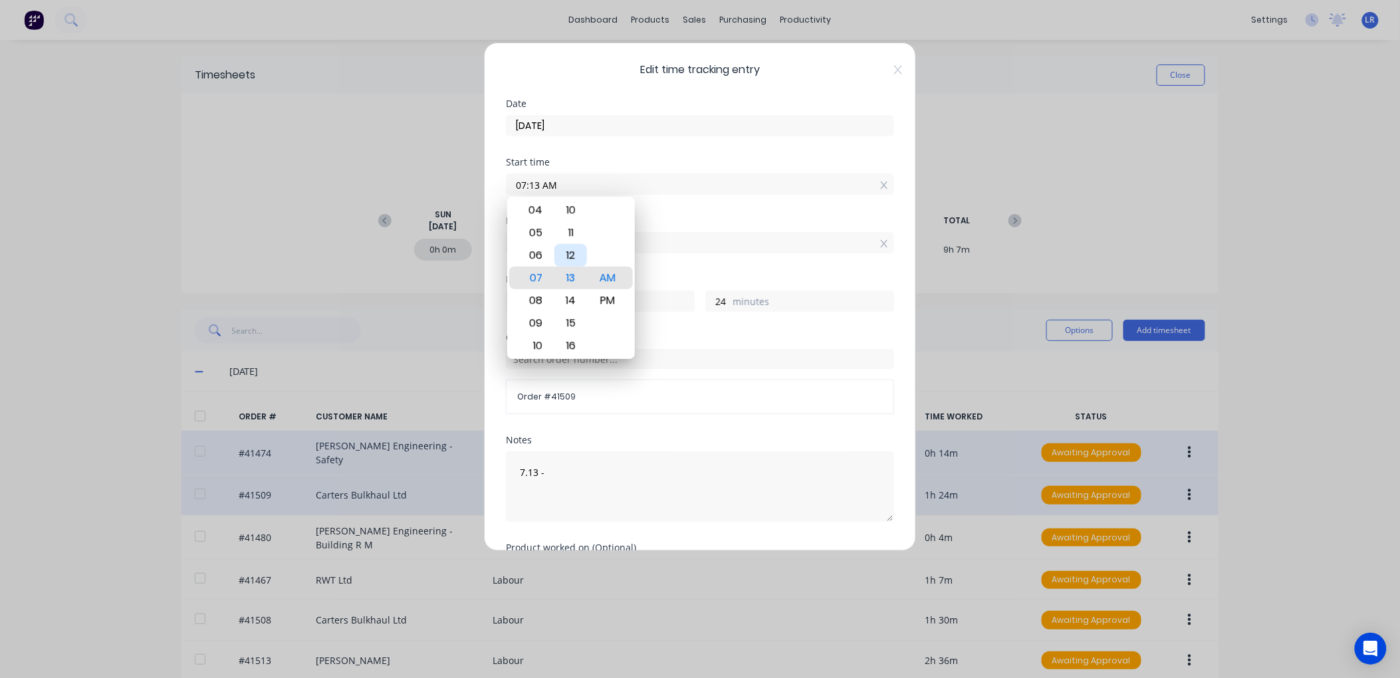
click at [576, 255] on div "12" at bounding box center [570, 255] width 33 height 23
type input "07:12 AM"
type input "25"
click at [540, 471] on textarea "7.13 -" at bounding box center [700, 486] width 388 height 70
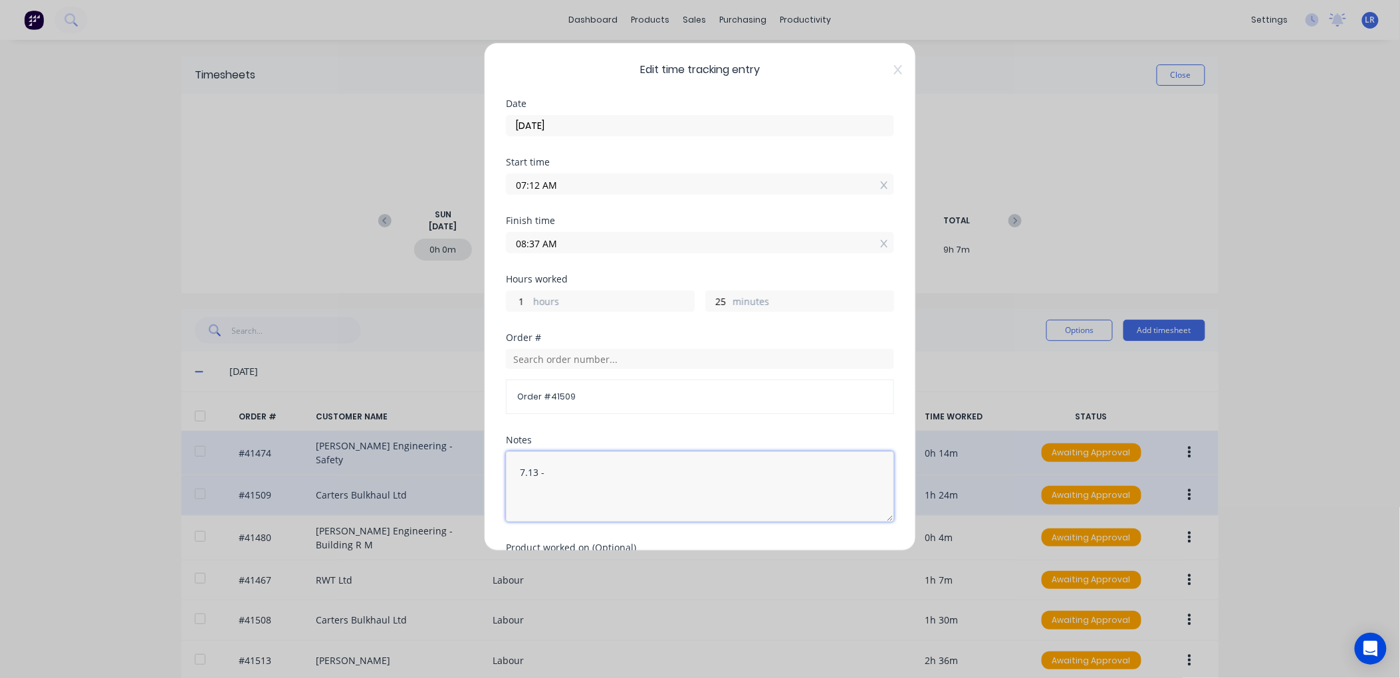
click at [537, 469] on textarea "7.13 -" at bounding box center [700, 486] width 388 height 70
click at [552, 471] on textarea "7.12 -" at bounding box center [700, 486] width 388 height 70
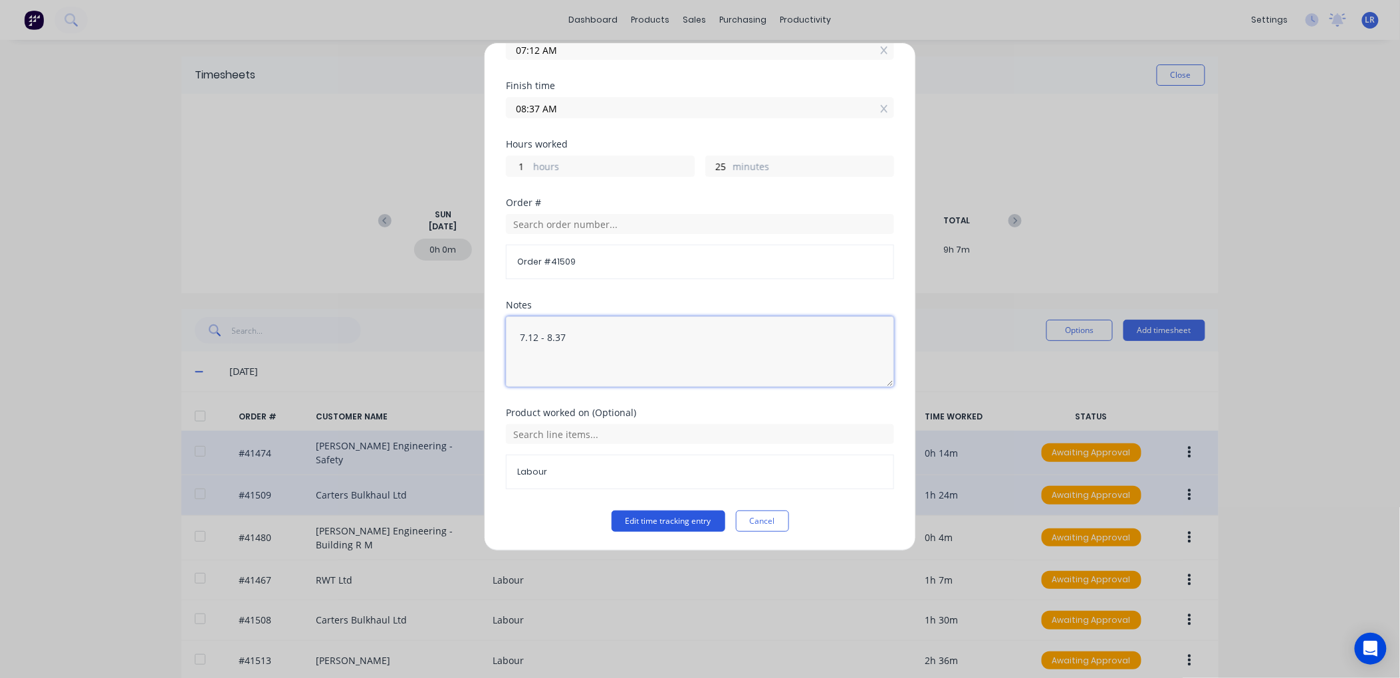
type textarea "7.12 - 8.37"
click at [661, 515] on button "Edit time tracking entry" at bounding box center [669, 521] width 114 height 21
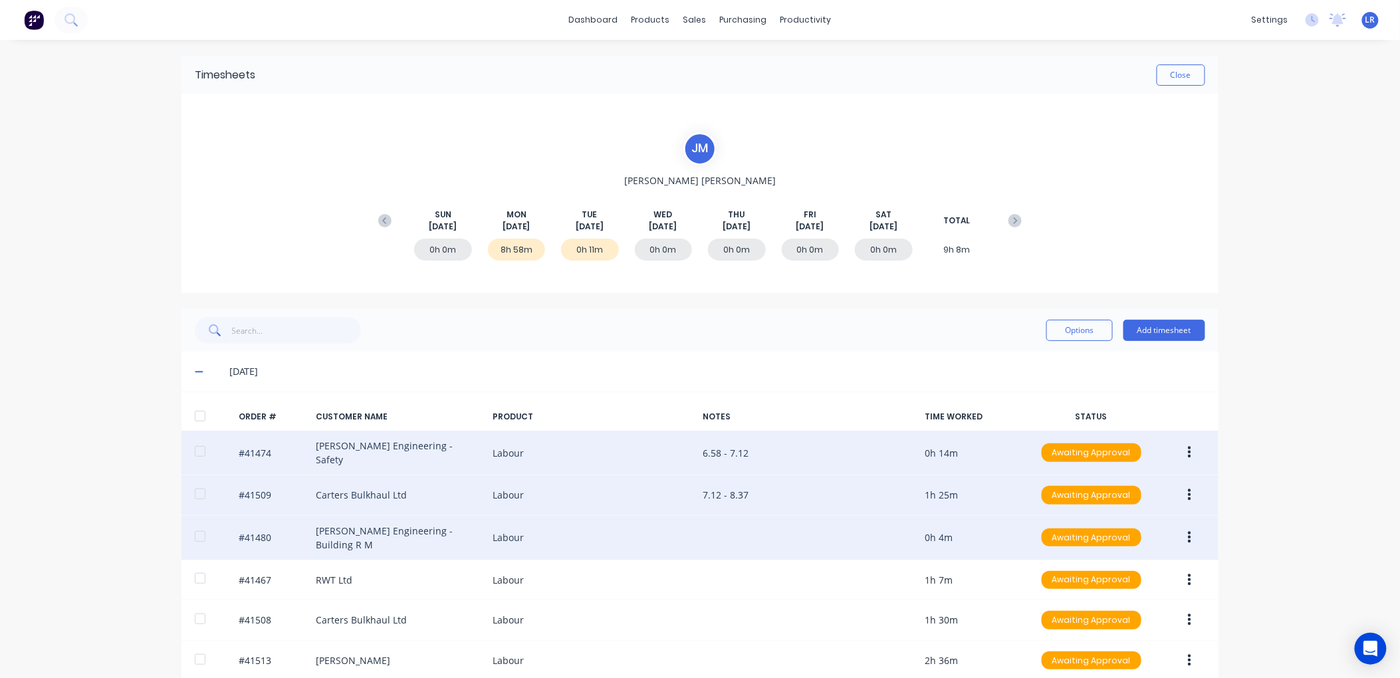
click at [1188, 530] on icon "button" at bounding box center [1189, 537] width 3 height 15
click at [1100, 616] on div "Edit" at bounding box center [1142, 625] width 102 height 19
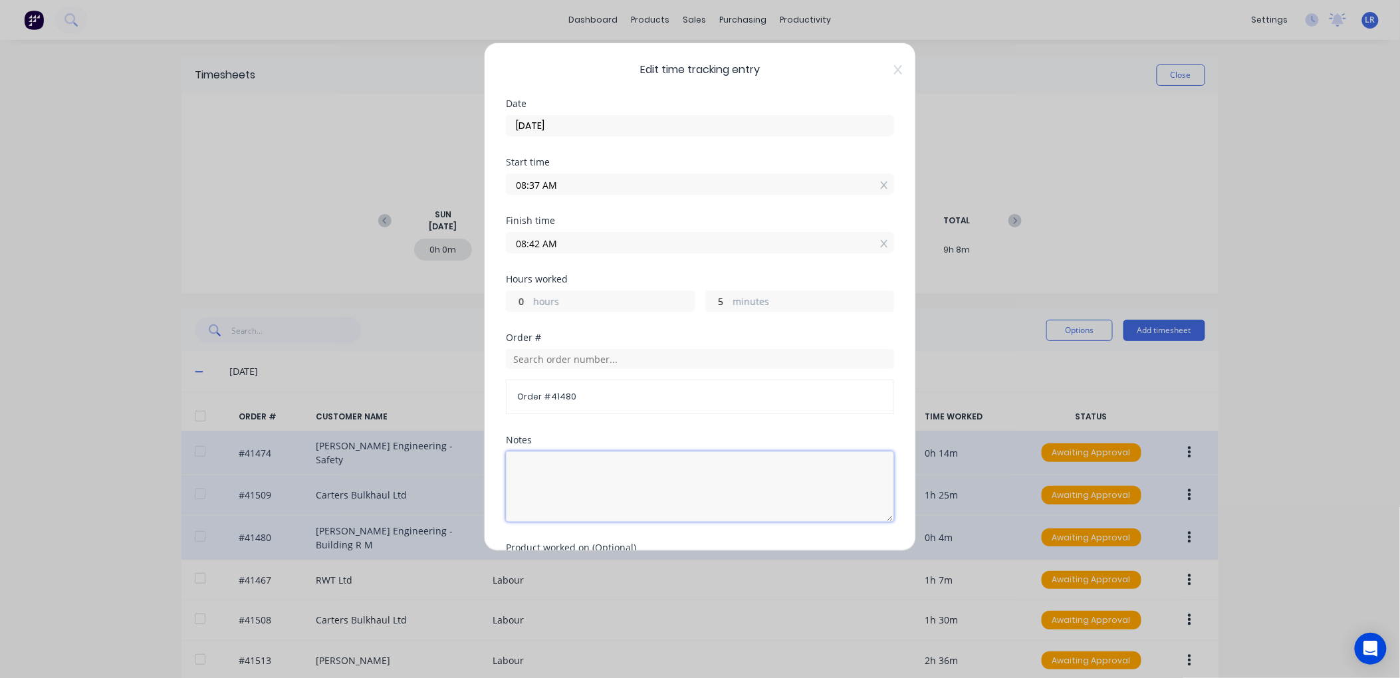
click at [520, 463] on textarea at bounding box center [700, 486] width 388 height 70
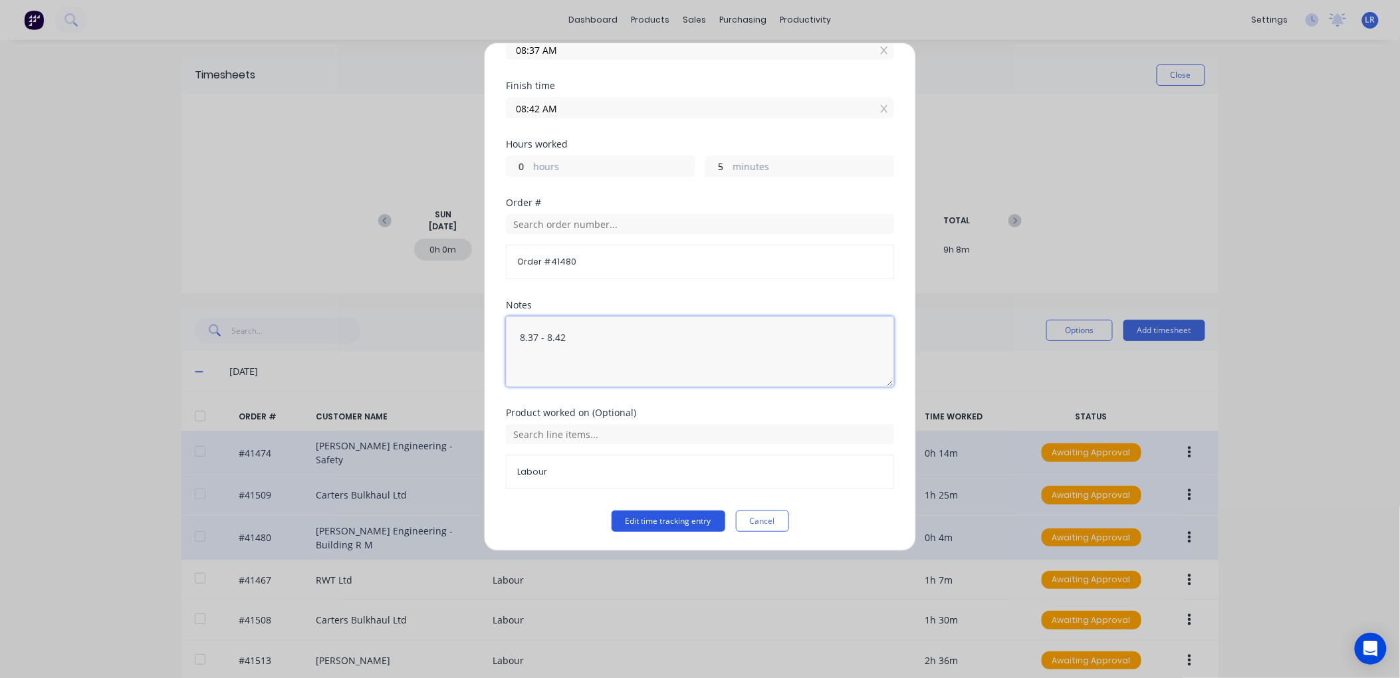
type textarea "8.37 - 8.42"
click at [649, 519] on button "Edit time tracking entry" at bounding box center [669, 521] width 114 height 21
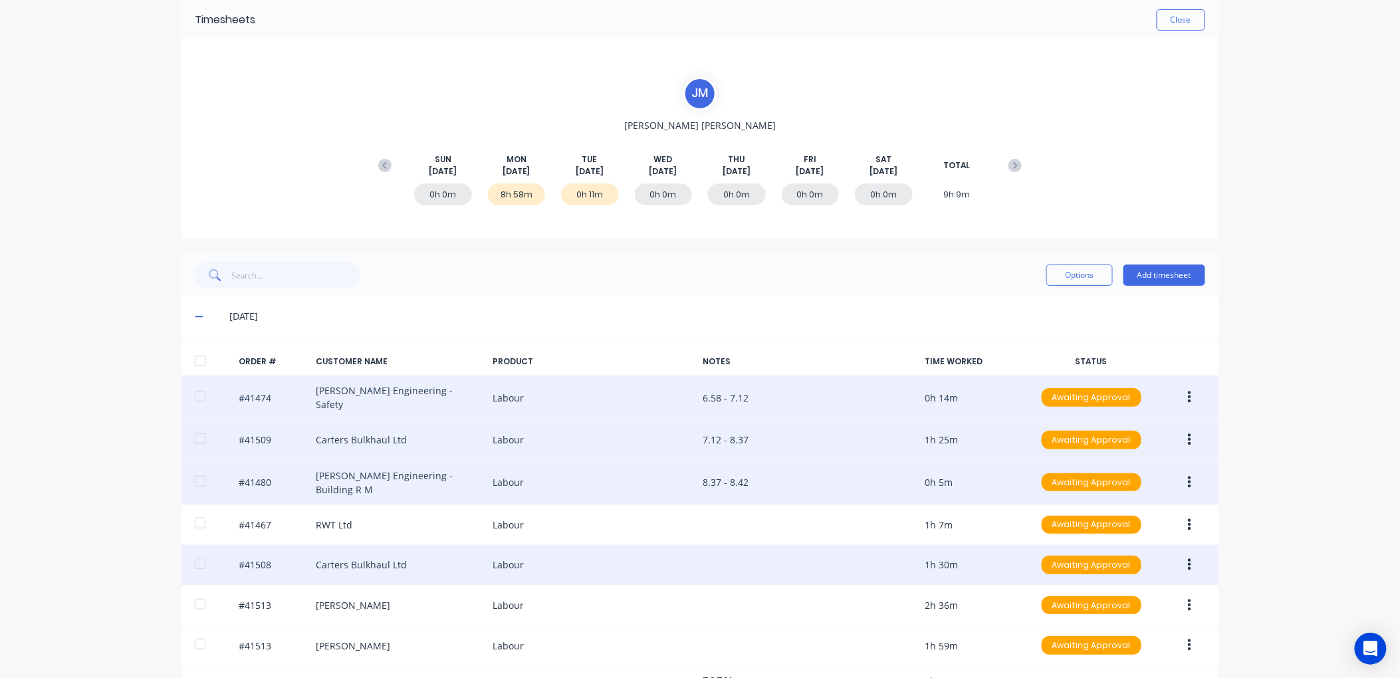
scroll to position [134, 0]
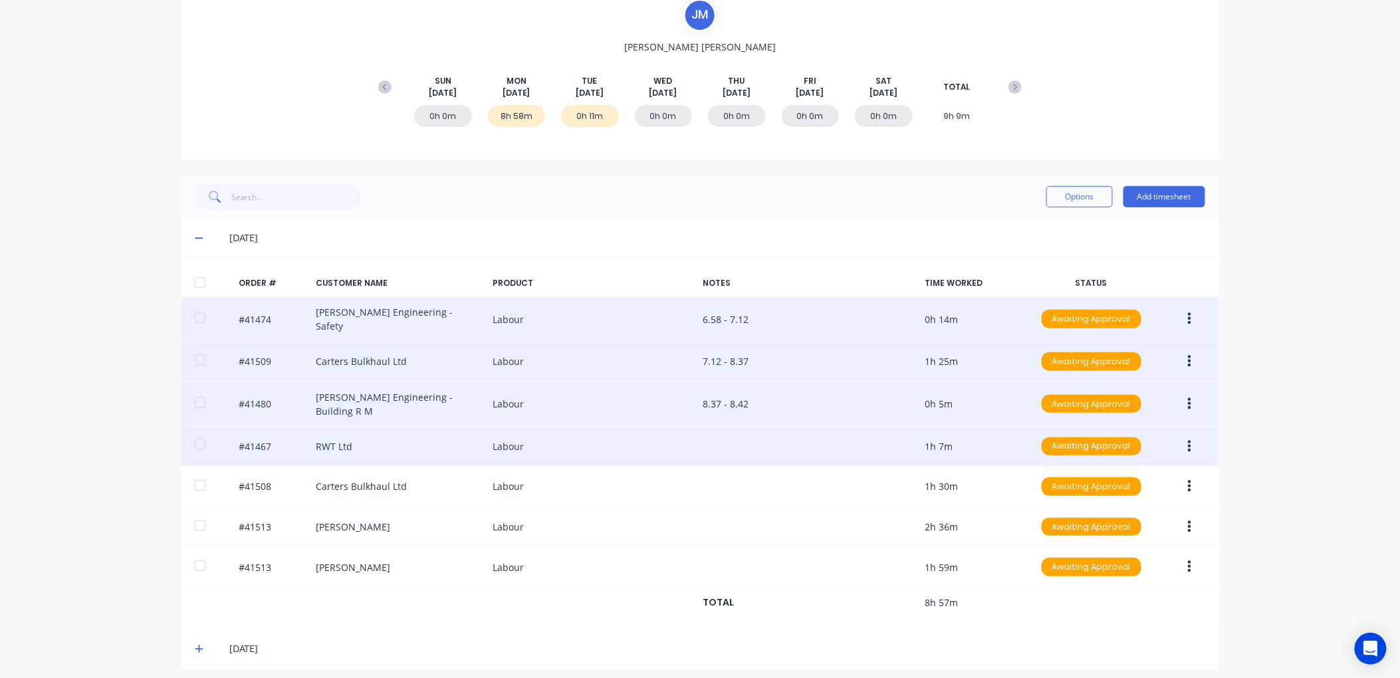
click at [1188, 440] on icon "button" at bounding box center [1189, 446] width 3 height 12
click at [1100, 525] on div "Edit" at bounding box center [1142, 534] width 102 height 19
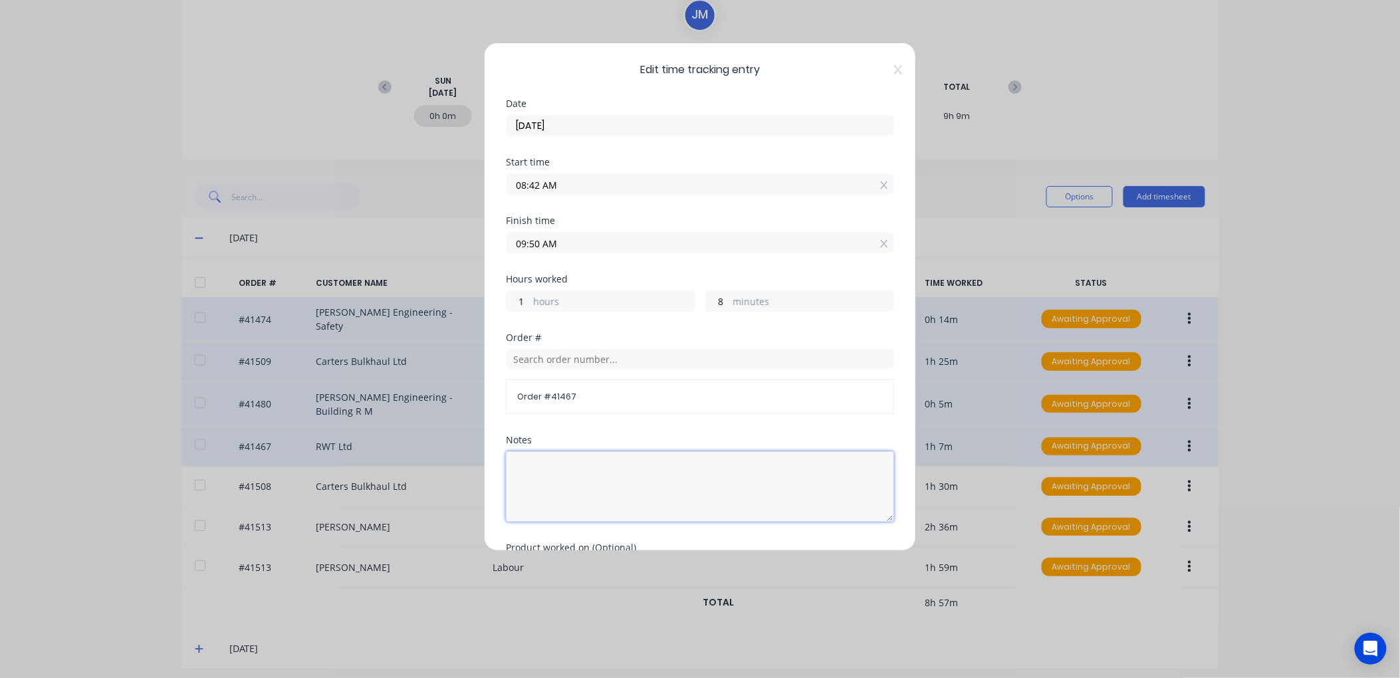
click at [516, 459] on textarea at bounding box center [700, 486] width 388 height 70
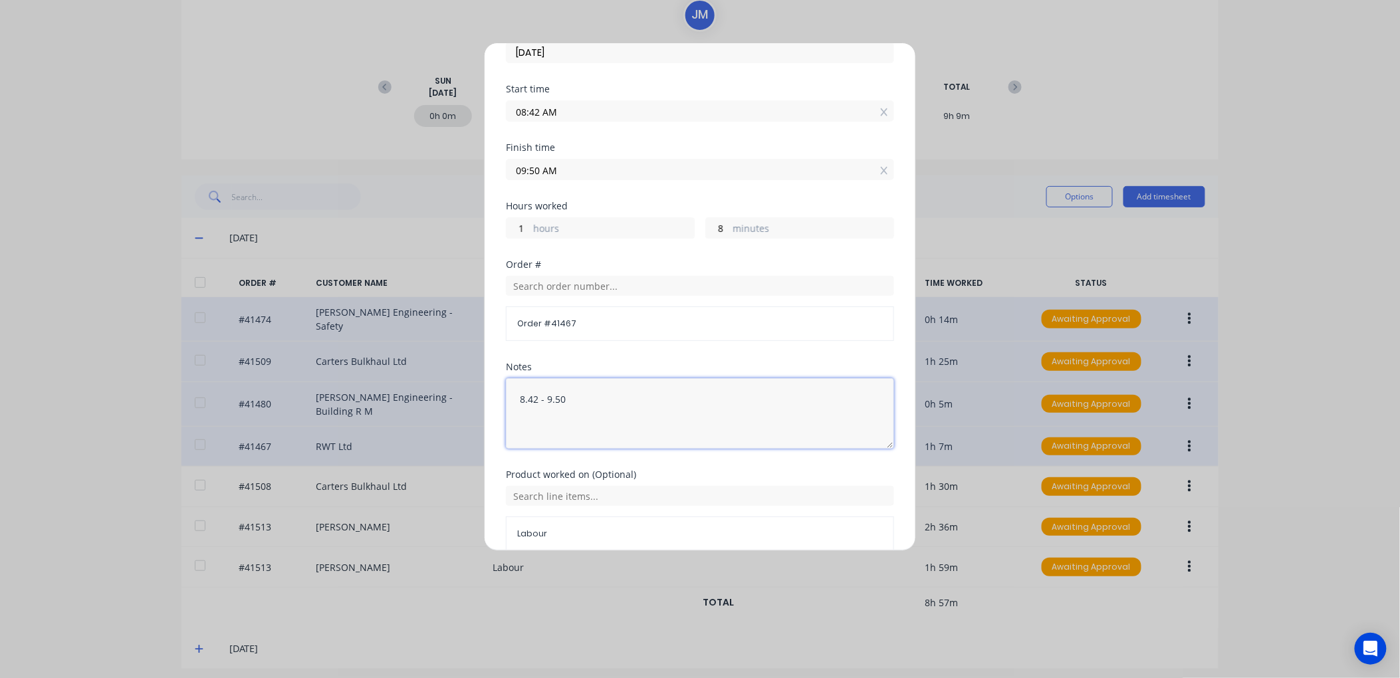
scroll to position [136, 0]
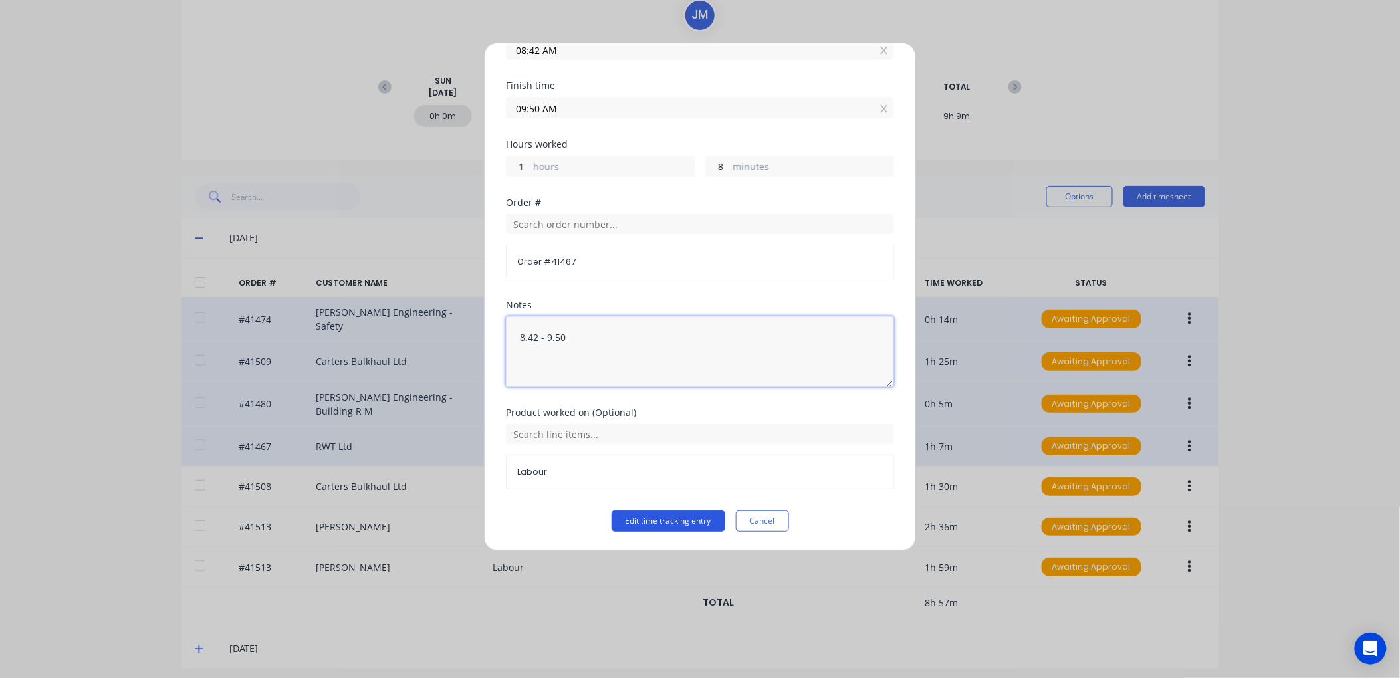
type textarea "8.42 - 9.50"
click at [640, 517] on button "Edit time tracking entry" at bounding box center [669, 521] width 114 height 21
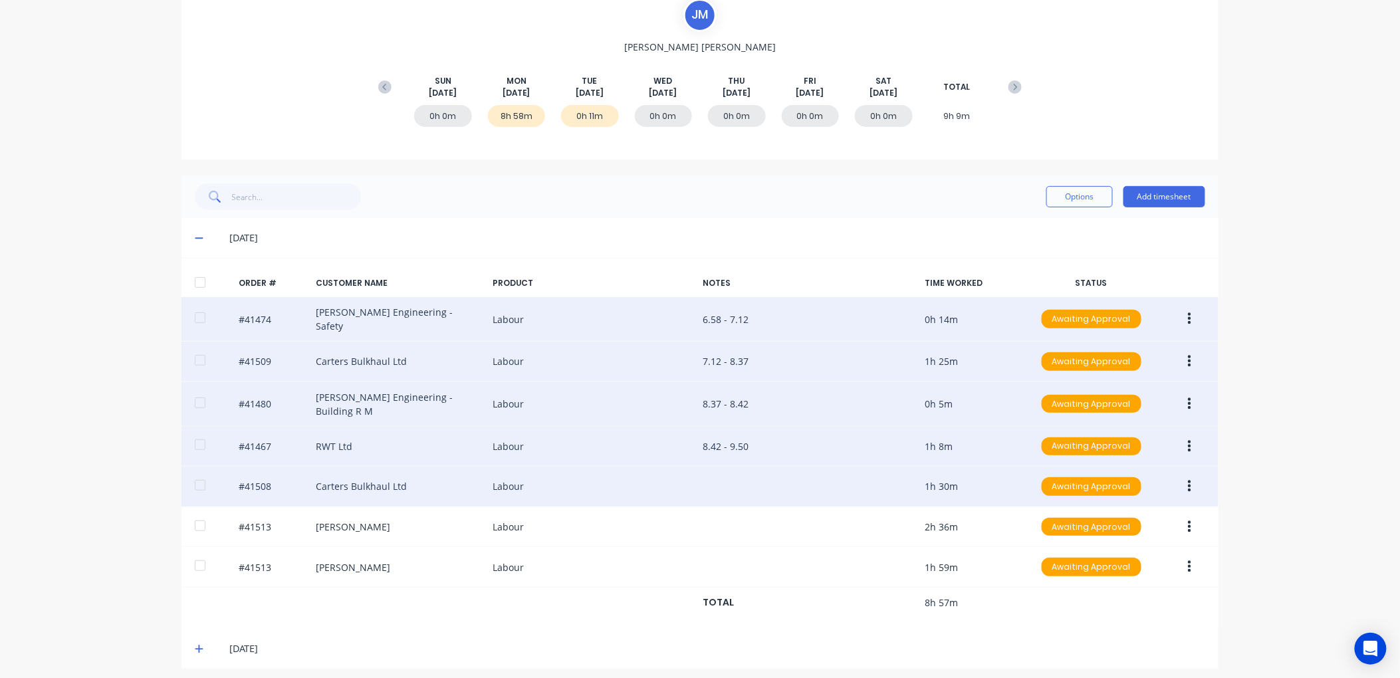
click at [1188, 479] on icon "button" at bounding box center [1189, 486] width 3 height 15
click at [1104, 565] on div "Edit" at bounding box center [1142, 574] width 102 height 19
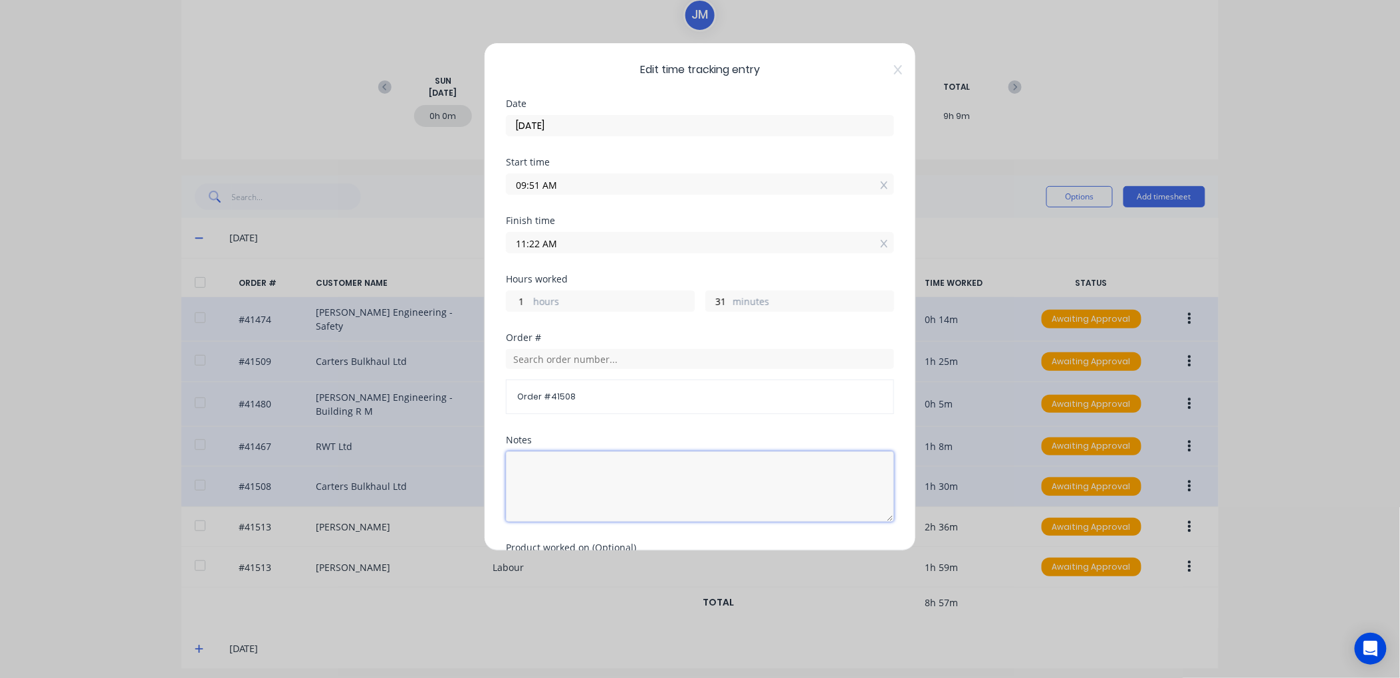
click at [515, 463] on textarea at bounding box center [700, 486] width 388 height 70
type textarea "9.50"
click at [537, 184] on input "09:51 AM" at bounding box center [700, 184] width 387 height 20
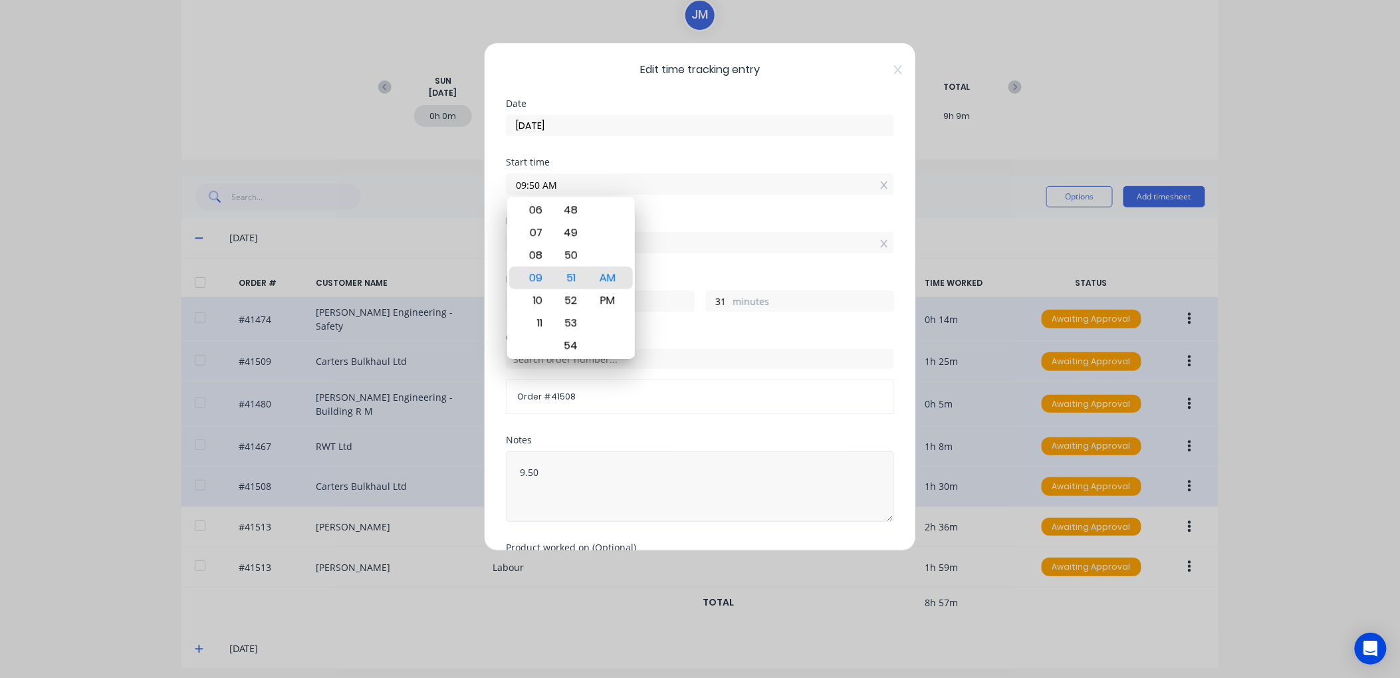
type input "09:50 AM"
type input "32"
click at [553, 473] on textarea "9.50" at bounding box center [700, 486] width 388 height 70
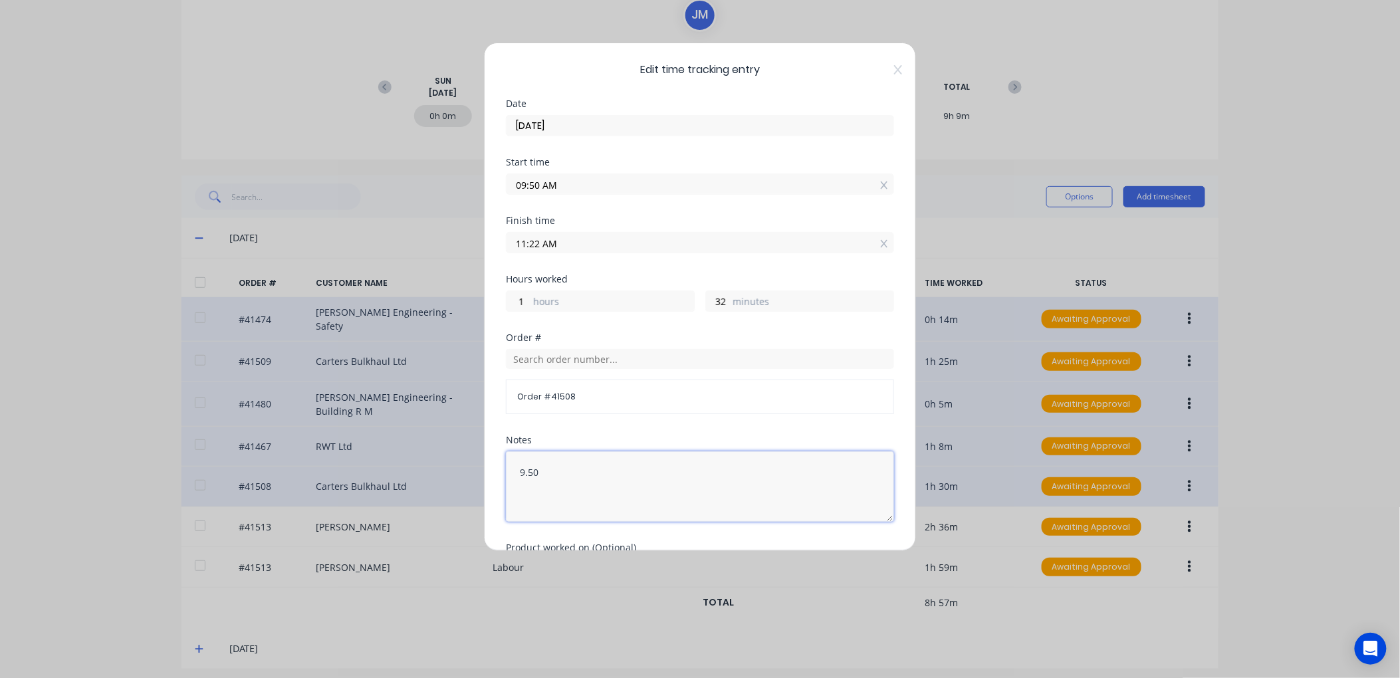
click at [537, 473] on textarea "9.50" at bounding box center [700, 486] width 388 height 70
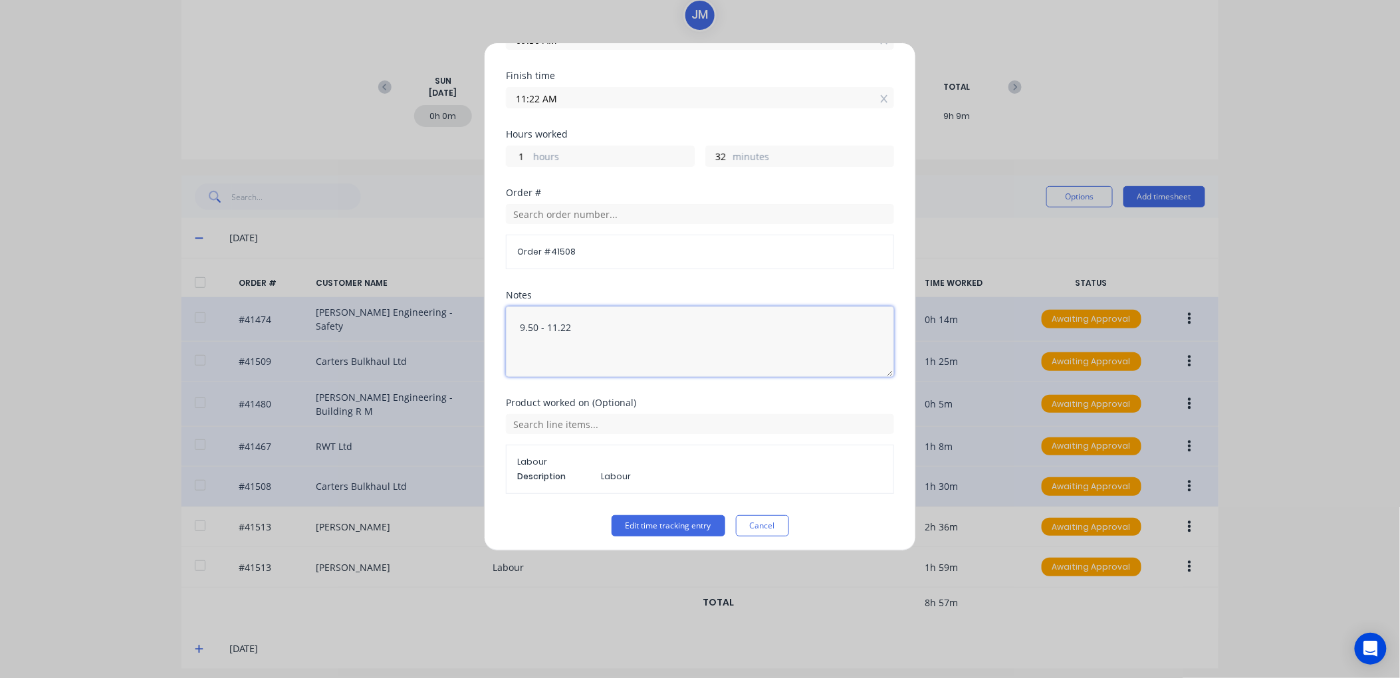
scroll to position [150, 0]
type textarea "9.50 - 11.22"
click at [659, 521] on button "Edit time tracking entry" at bounding box center [669, 521] width 114 height 21
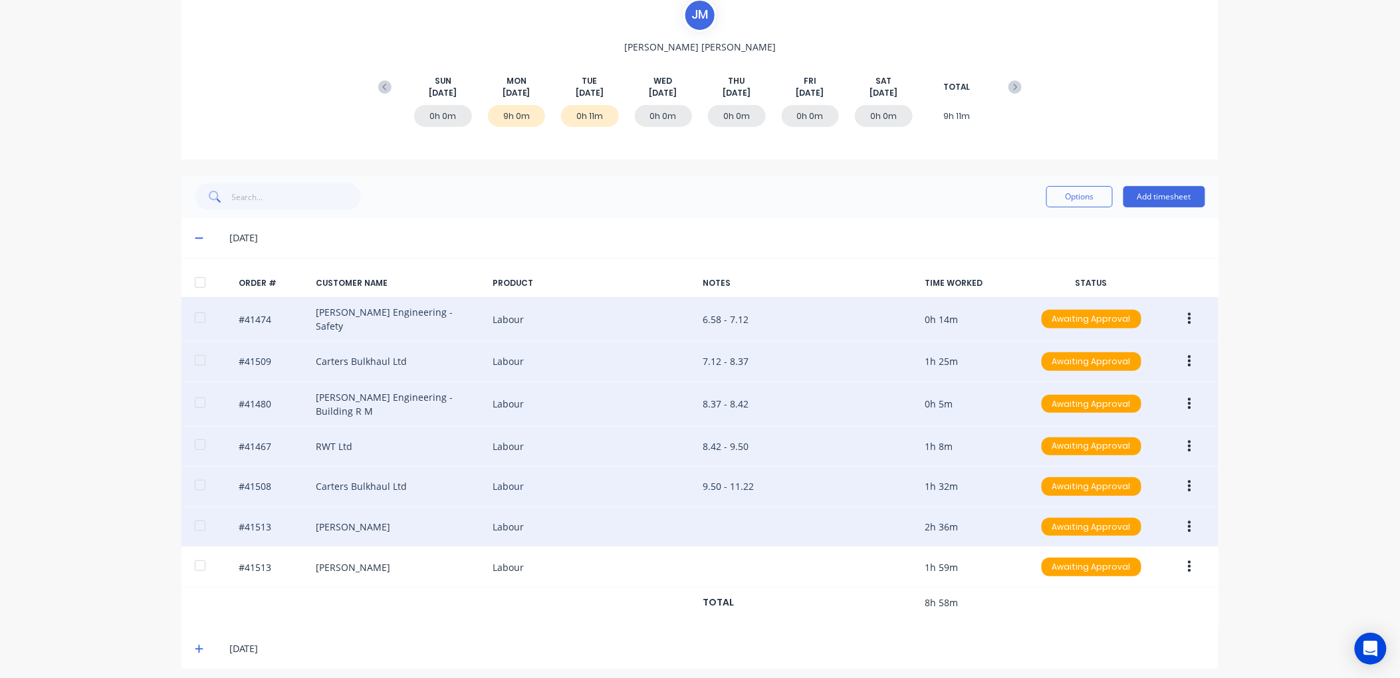
click at [1188, 520] on icon "button" at bounding box center [1189, 527] width 3 height 15
click at [1096, 606] on div "Edit" at bounding box center [1142, 615] width 102 height 19
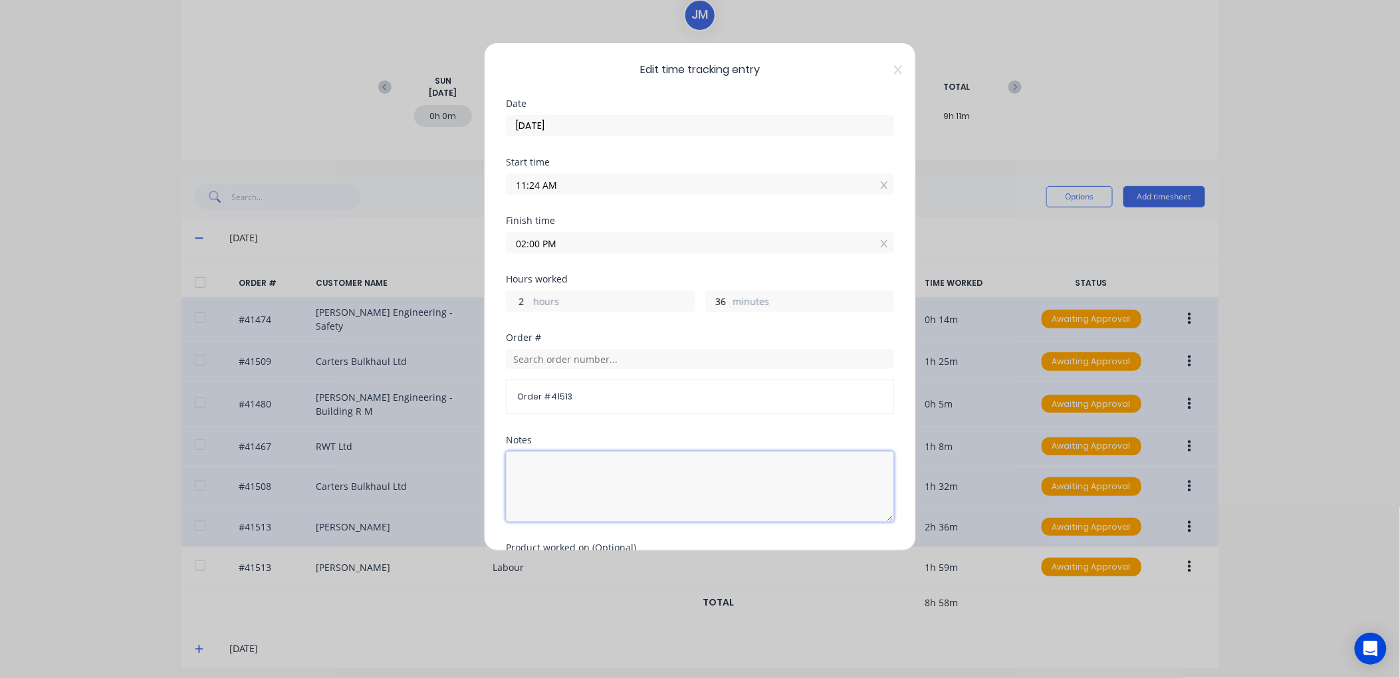
click at [516, 456] on textarea at bounding box center [700, 486] width 388 height 70
type textarea "11.22"
click at [540, 184] on input "11:24 AM" at bounding box center [700, 184] width 387 height 20
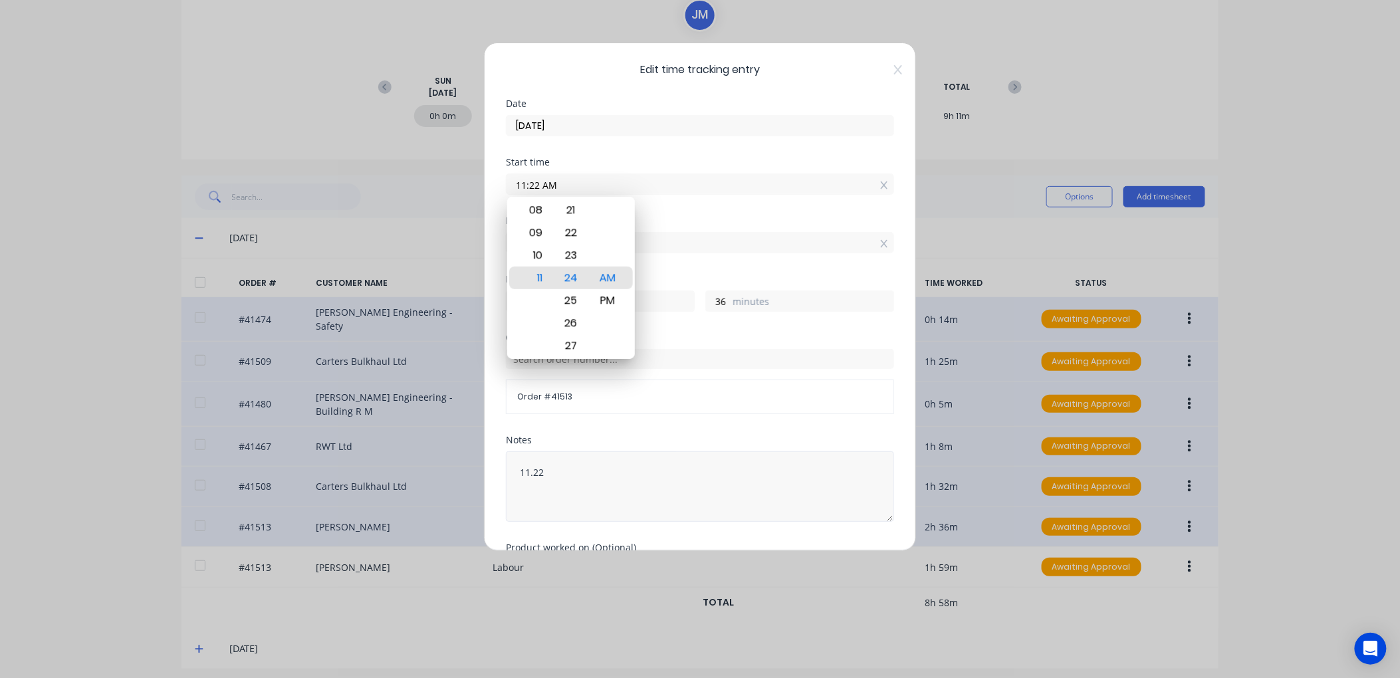
type input "11:22 AM"
type input "38"
click at [599, 499] on textarea "11.22" at bounding box center [700, 486] width 388 height 70
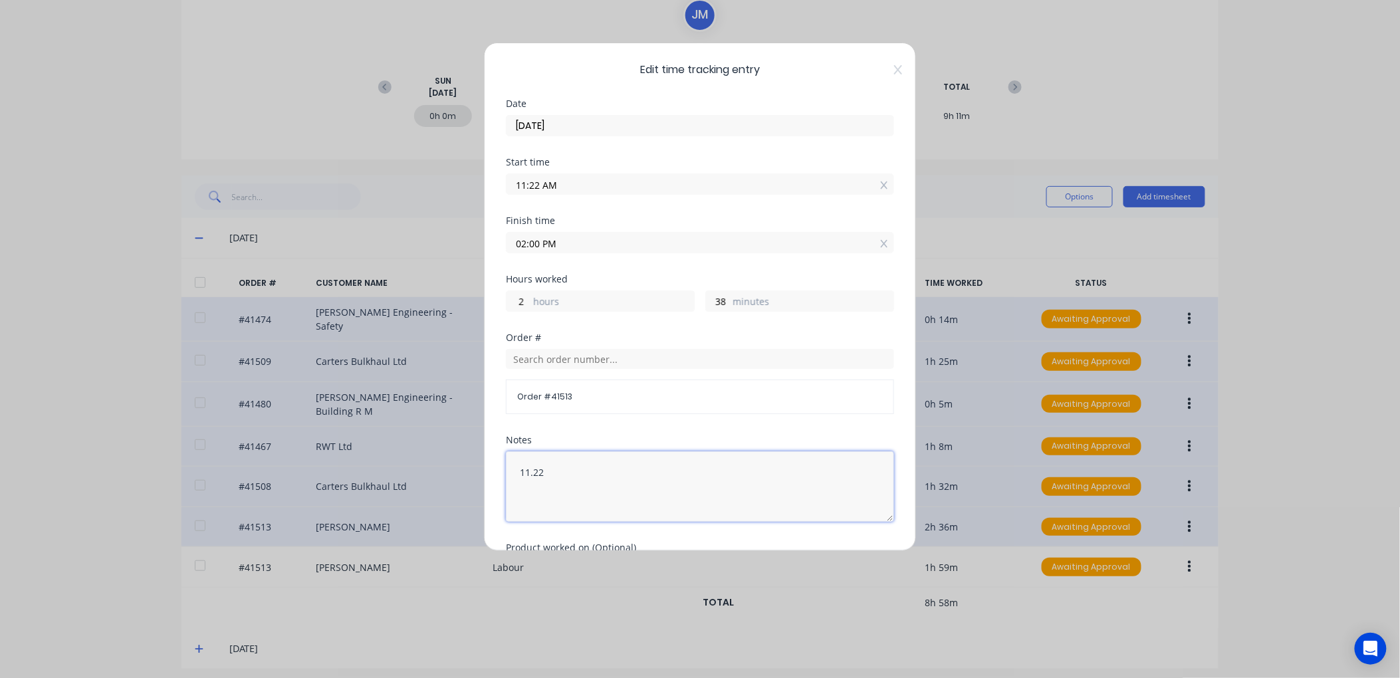
click at [547, 469] on textarea "11.22" at bounding box center [700, 486] width 388 height 70
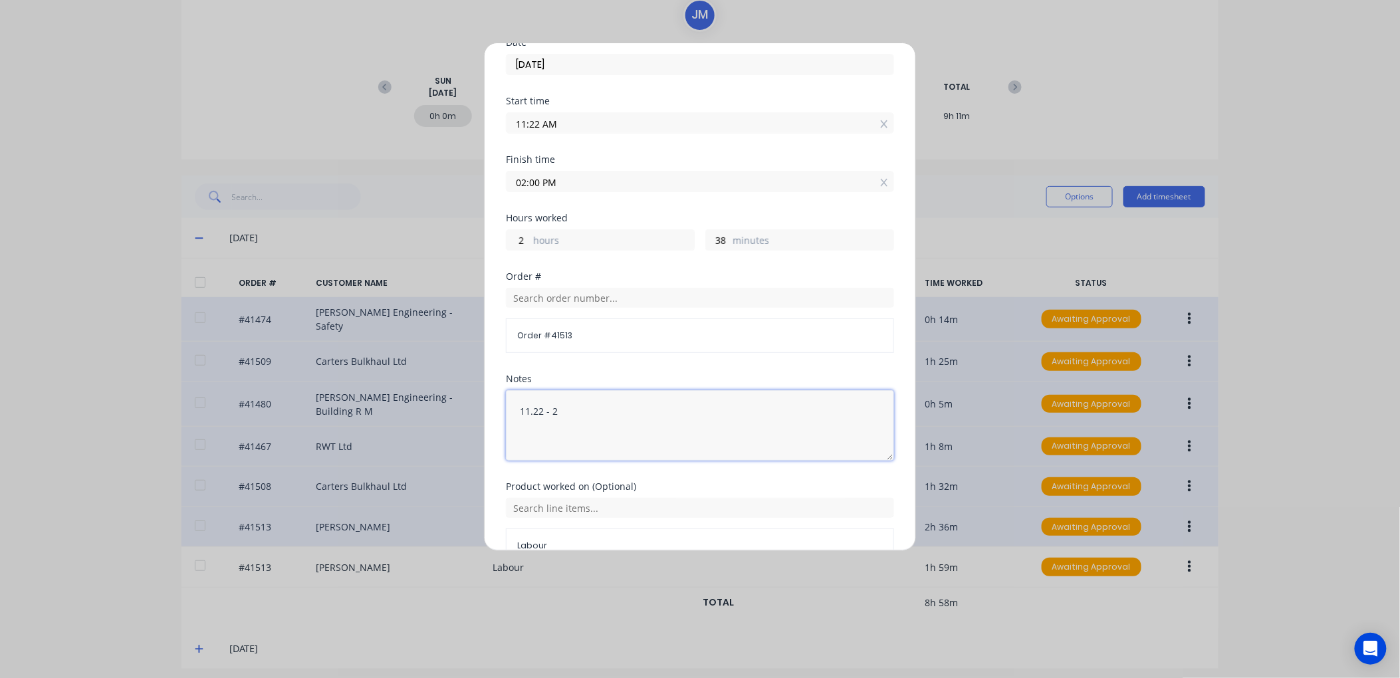
scroll to position [136, 0]
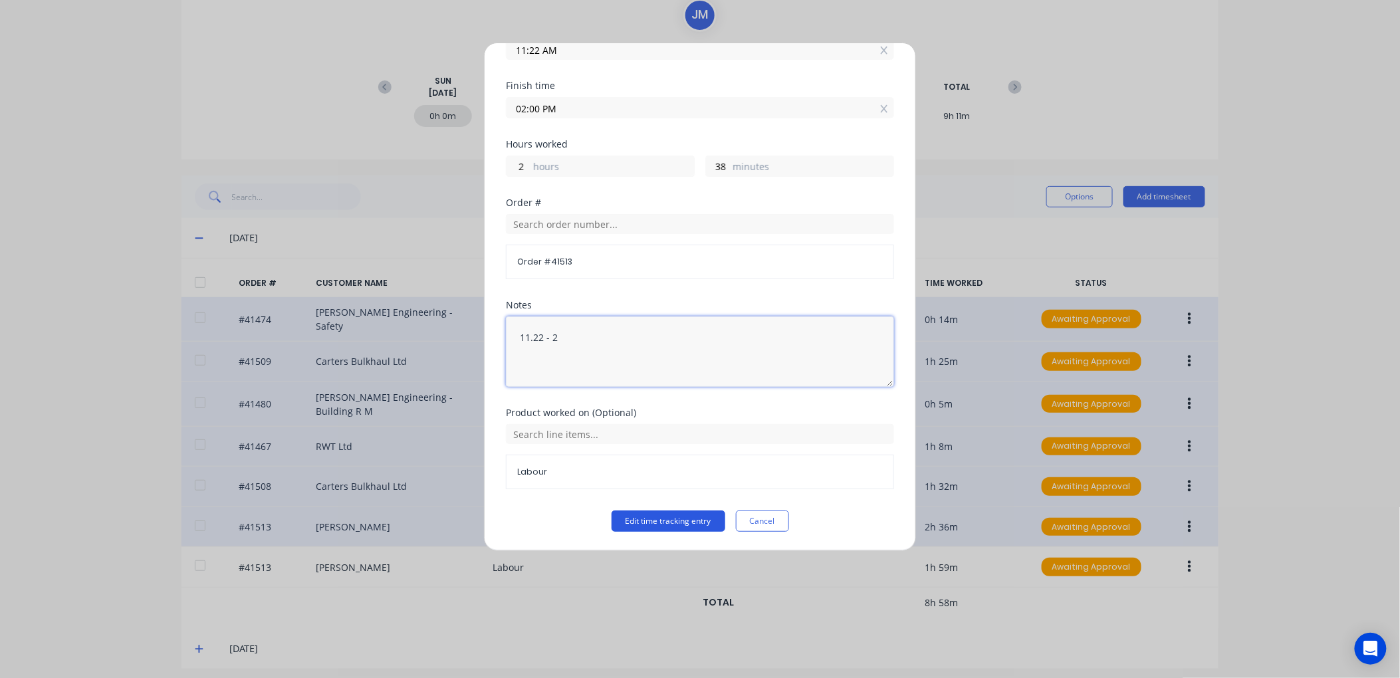
type textarea "11.22 - 2"
click at [661, 517] on button "Edit time tracking entry" at bounding box center [669, 521] width 114 height 21
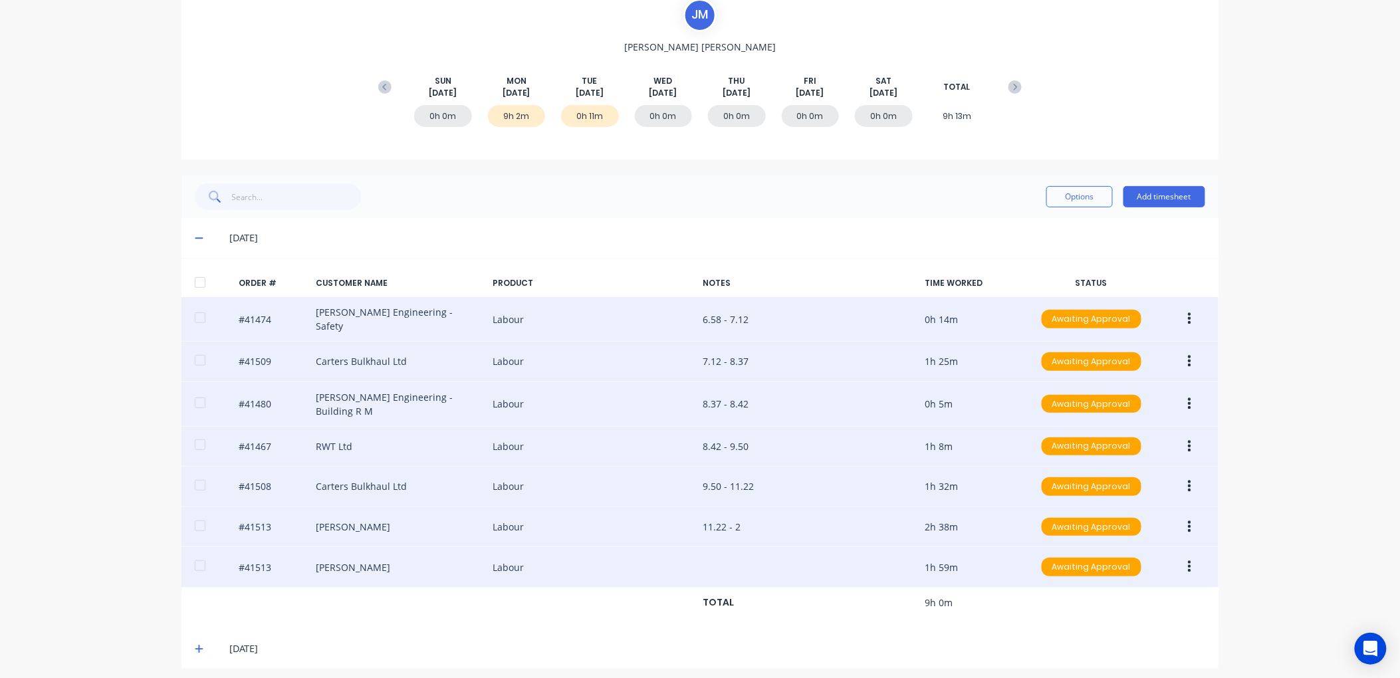
click at [1188, 555] on button "button" at bounding box center [1189, 567] width 31 height 24
click at [1100, 646] on div "Edit" at bounding box center [1142, 655] width 102 height 19
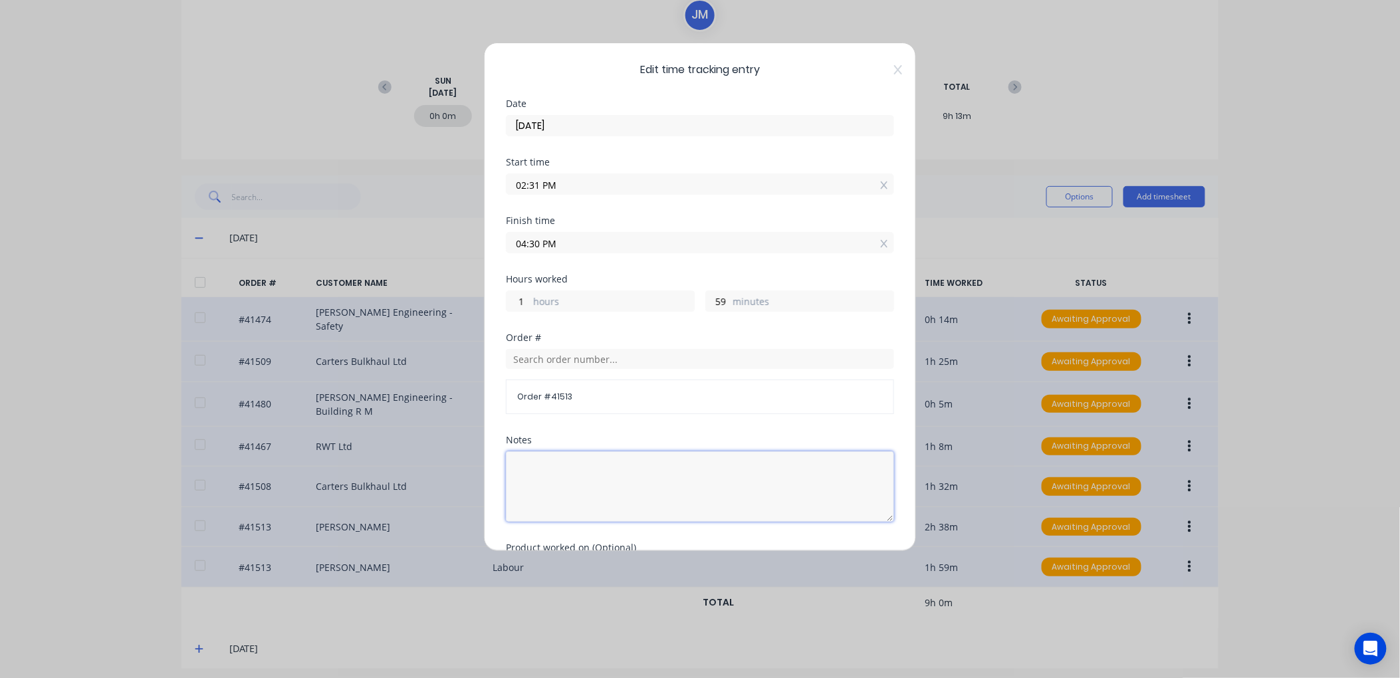
click at [530, 456] on textarea at bounding box center [700, 486] width 388 height 70
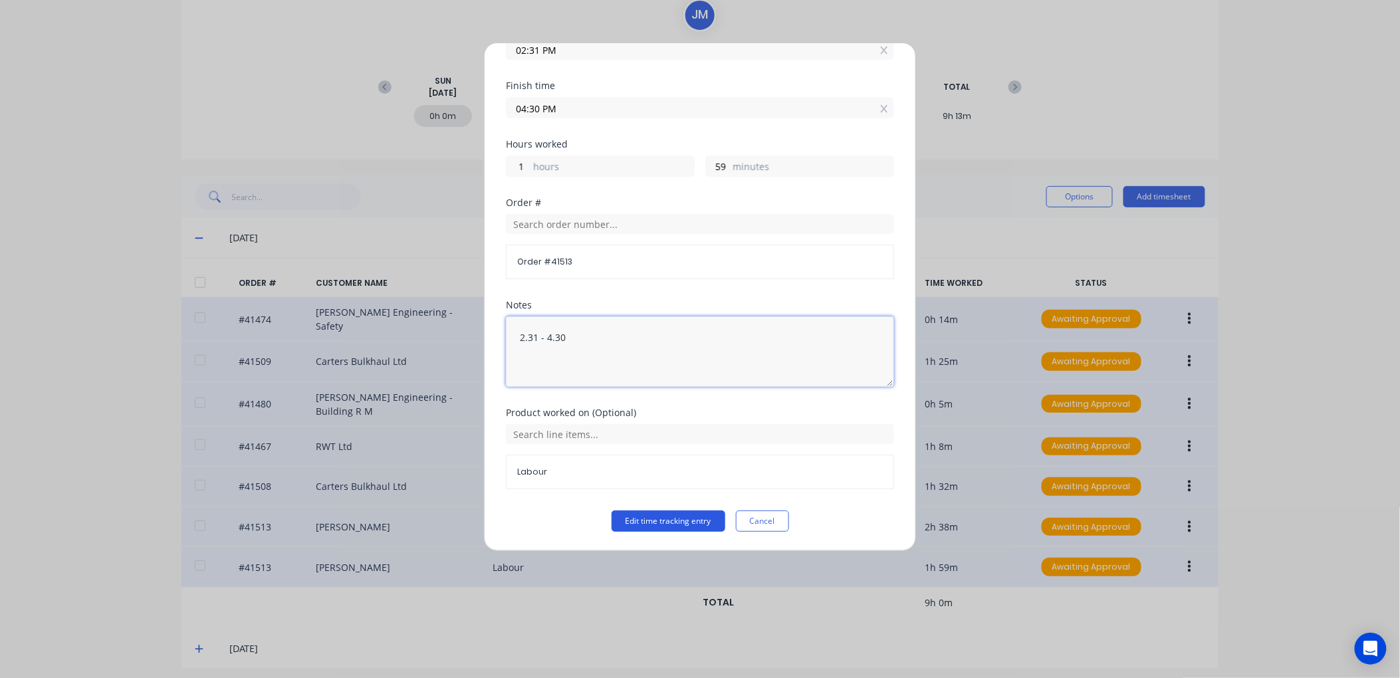
type textarea "2.31 - 4.30"
click at [652, 516] on button "Edit time tracking entry" at bounding box center [669, 521] width 114 height 21
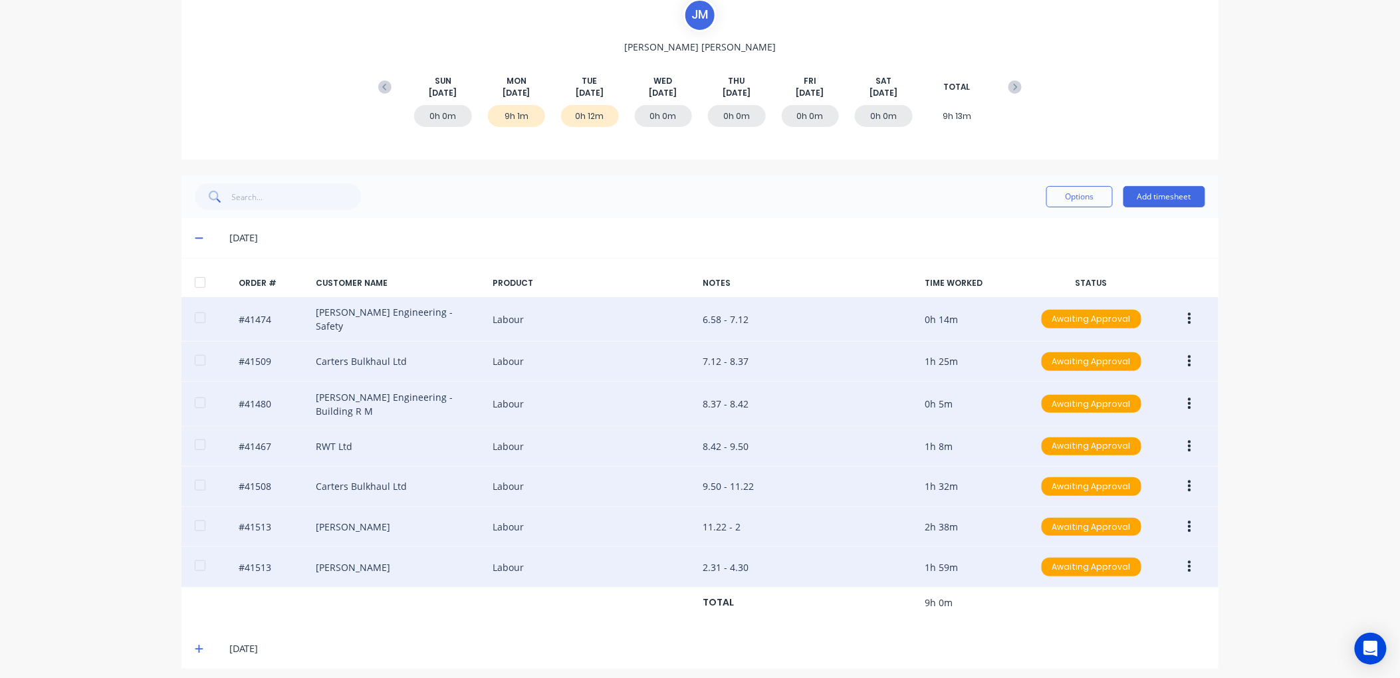
click at [195, 235] on icon at bounding box center [199, 237] width 9 height 9
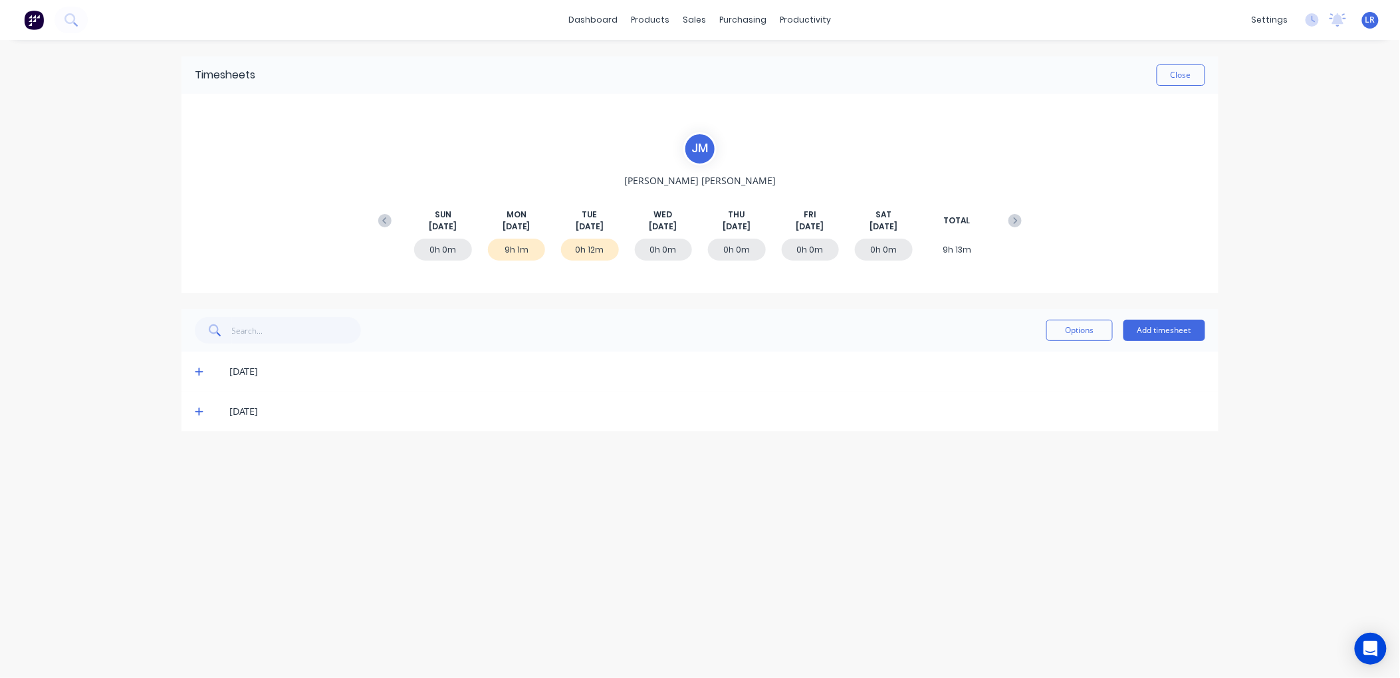
scroll to position [0, 0]
click at [1184, 73] on button "Close" at bounding box center [1181, 74] width 49 height 21
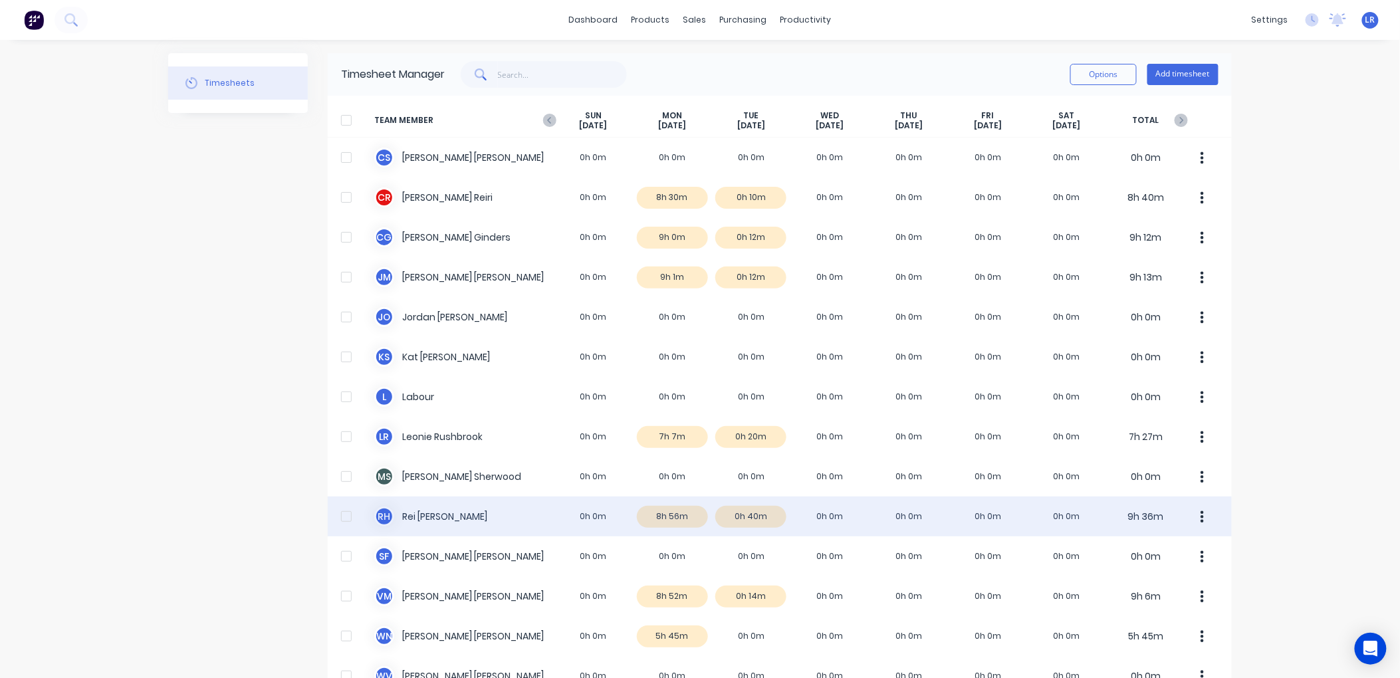
click at [667, 520] on div "R H Rei Hamon 0h 0m 8h 56m 0h 40m 0h 0m 0h 0m 0h 0m 0h 0m 9h 36m" at bounding box center [780, 517] width 904 height 40
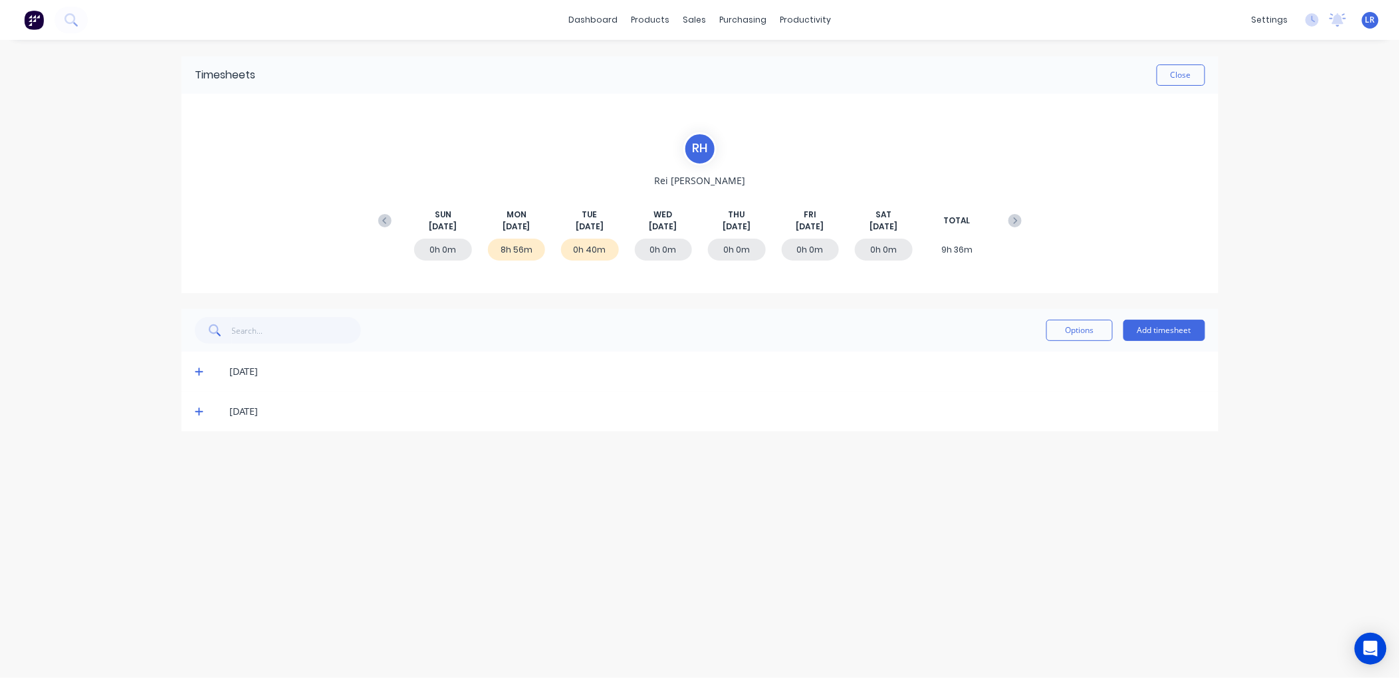
click at [197, 368] on icon at bounding box center [199, 371] width 9 height 9
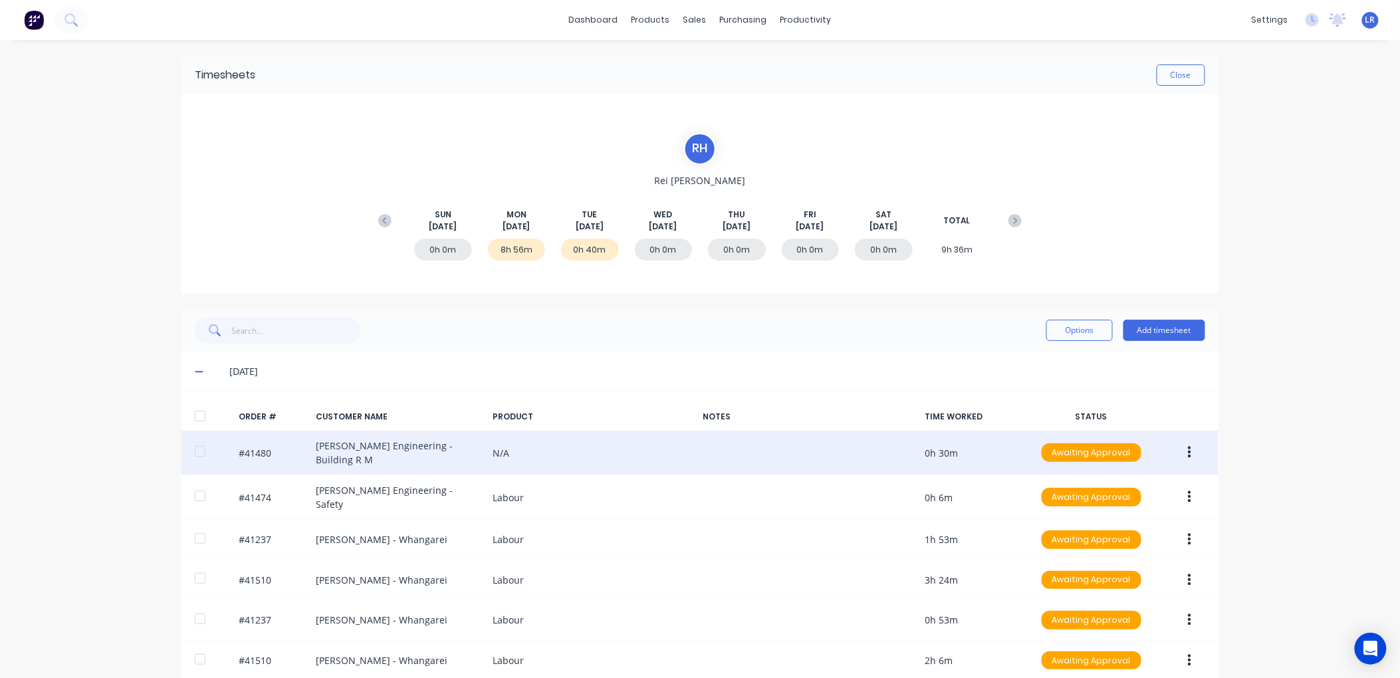
click at [1188, 451] on icon "button" at bounding box center [1189, 453] width 3 height 12
click at [1118, 538] on div "Edit" at bounding box center [1142, 540] width 102 height 19
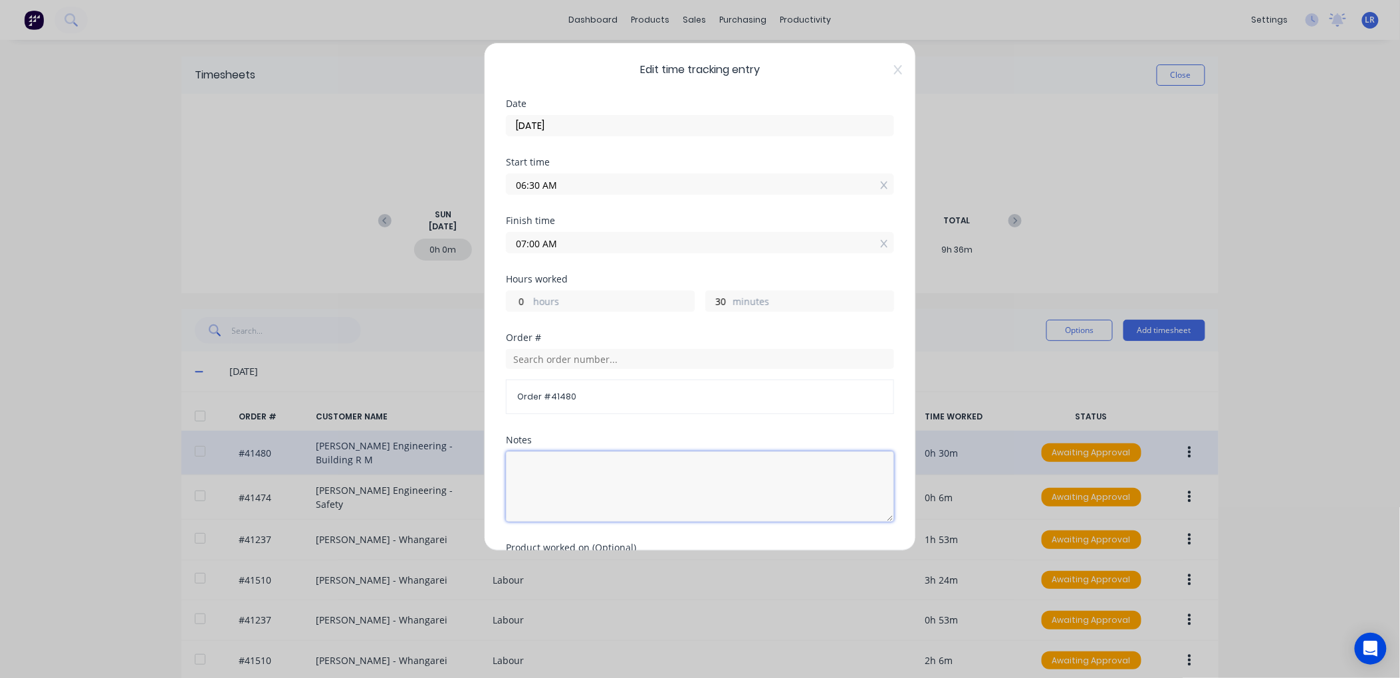
click at [523, 455] on textarea at bounding box center [700, 486] width 388 height 70
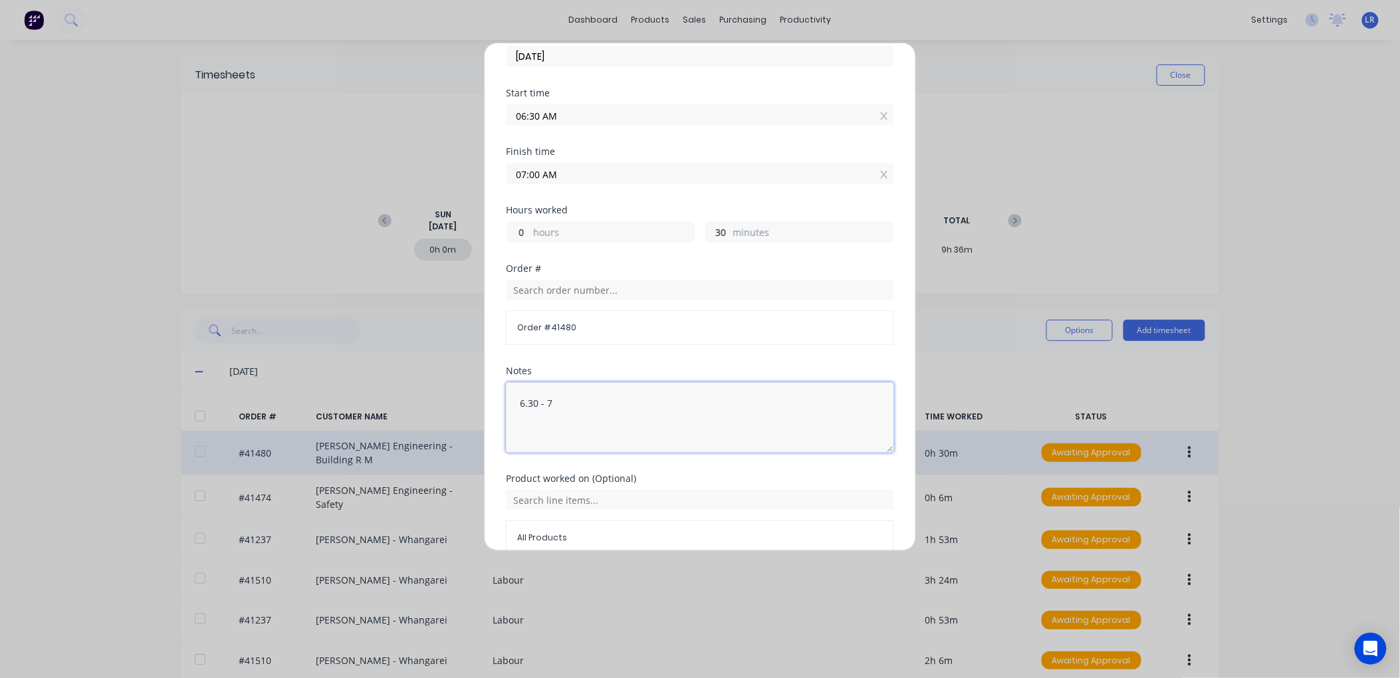
scroll to position [136, 0]
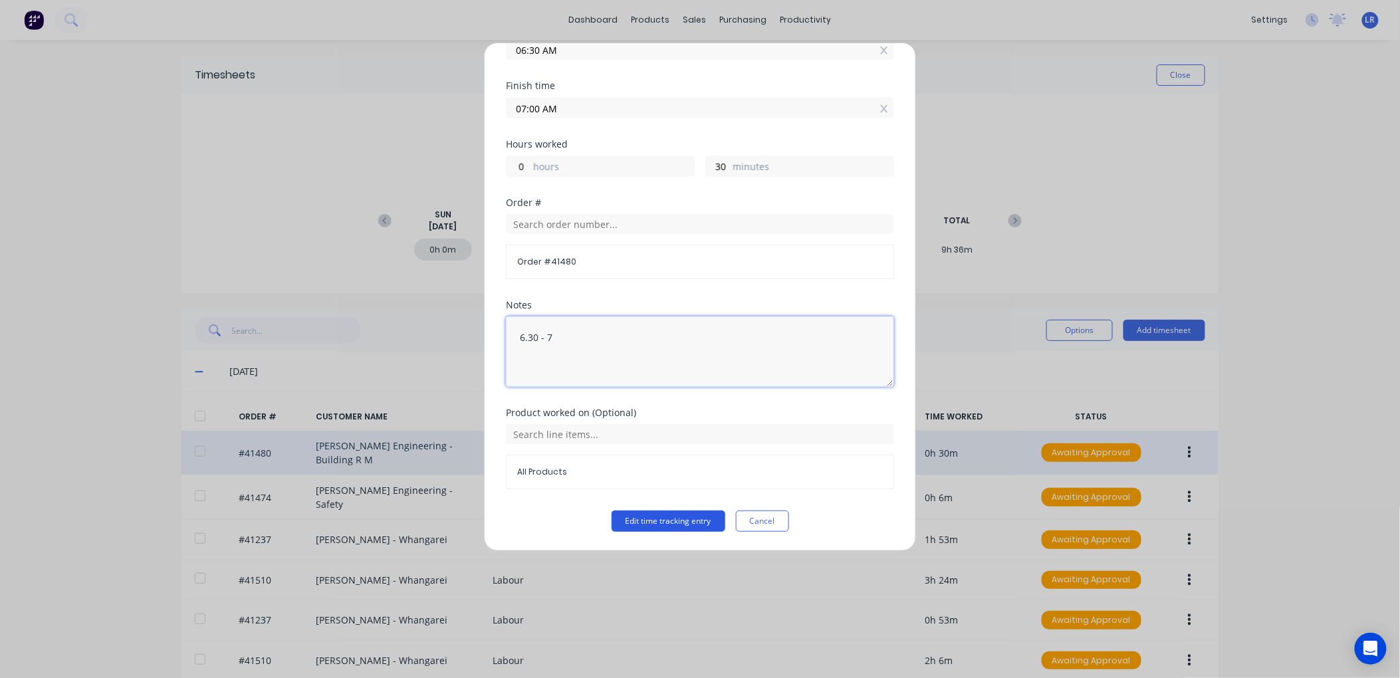
type textarea "6.30 - 7"
click at [672, 523] on button "Edit time tracking entry" at bounding box center [669, 521] width 114 height 21
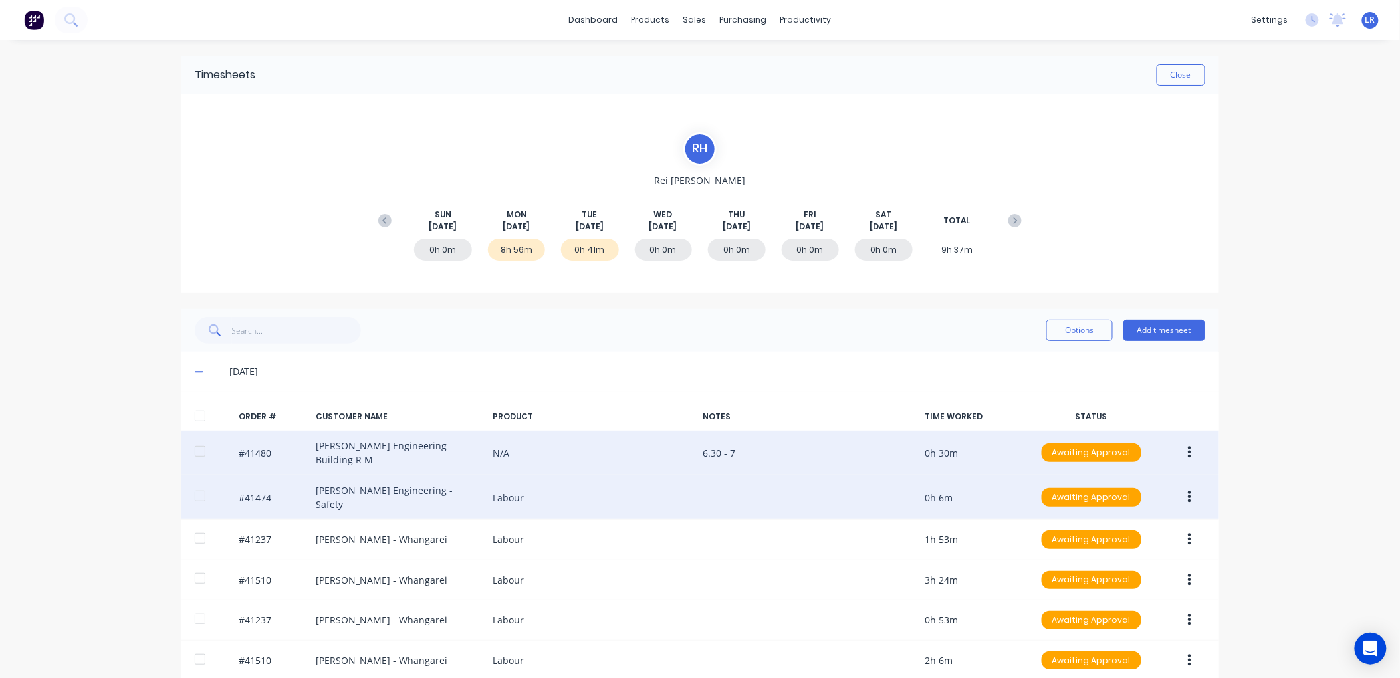
click at [1188, 490] on button "button" at bounding box center [1189, 497] width 31 height 24
click at [1121, 576] on div "Edit" at bounding box center [1142, 585] width 102 height 19
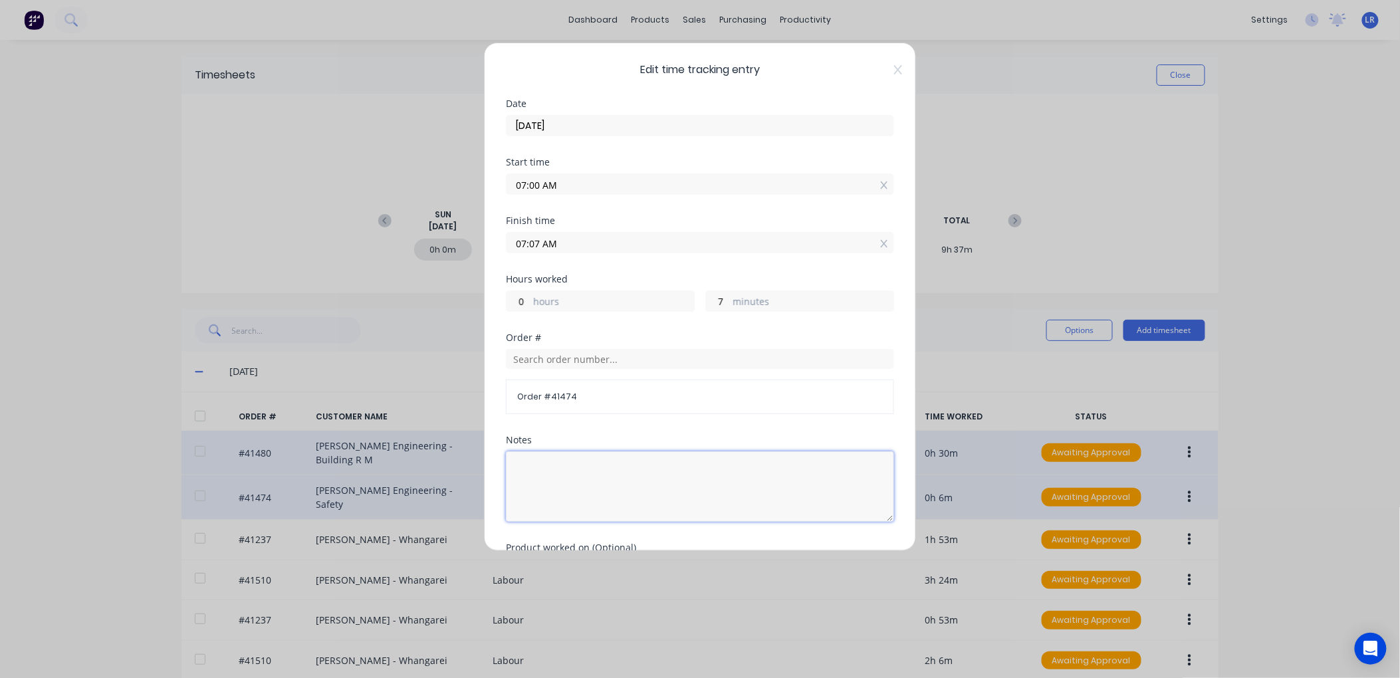
click at [517, 459] on textarea at bounding box center [700, 486] width 388 height 70
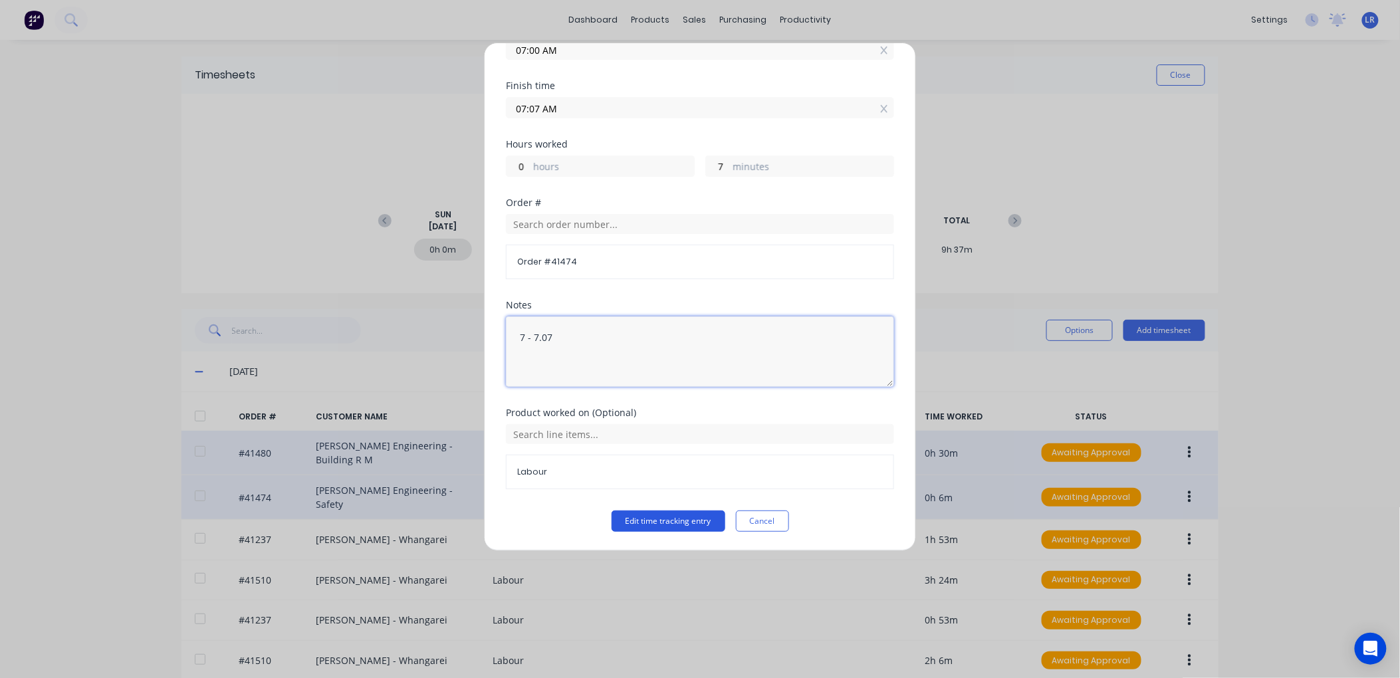
type textarea "7 - 7.07"
click at [640, 514] on button "Edit time tracking entry" at bounding box center [669, 521] width 114 height 21
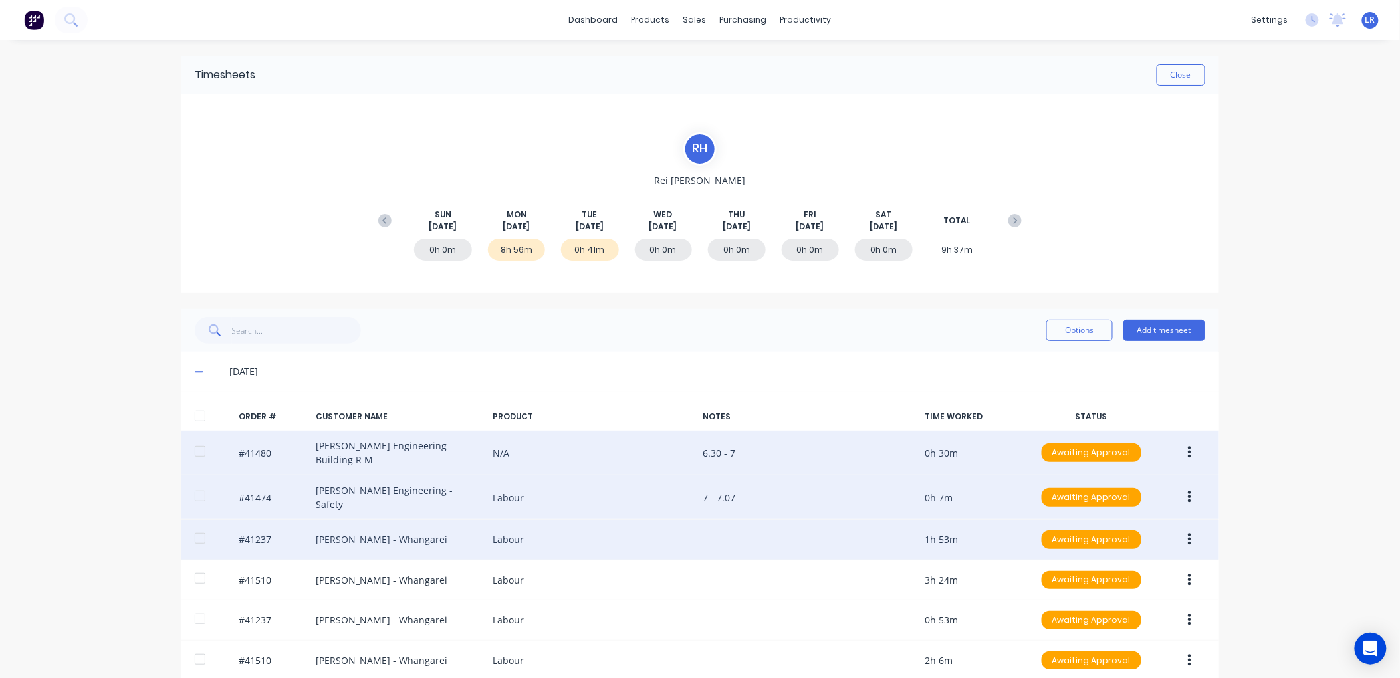
click at [1188, 532] on icon "button" at bounding box center [1189, 539] width 3 height 15
click at [1108, 618] on div "Edit" at bounding box center [1142, 627] width 102 height 19
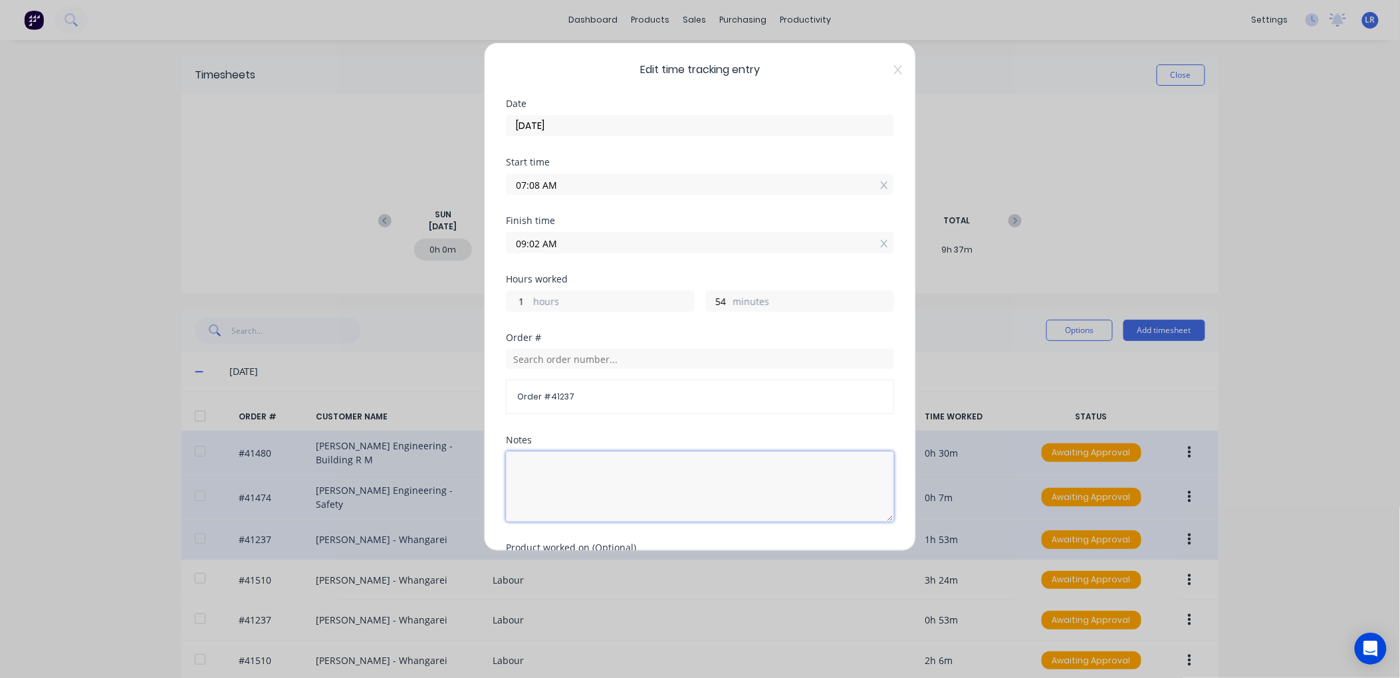
click at [519, 462] on textarea at bounding box center [700, 486] width 388 height 70
type textarea "7"
click at [542, 183] on input "07:08 AM" at bounding box center [700, 184] width 387 height 20
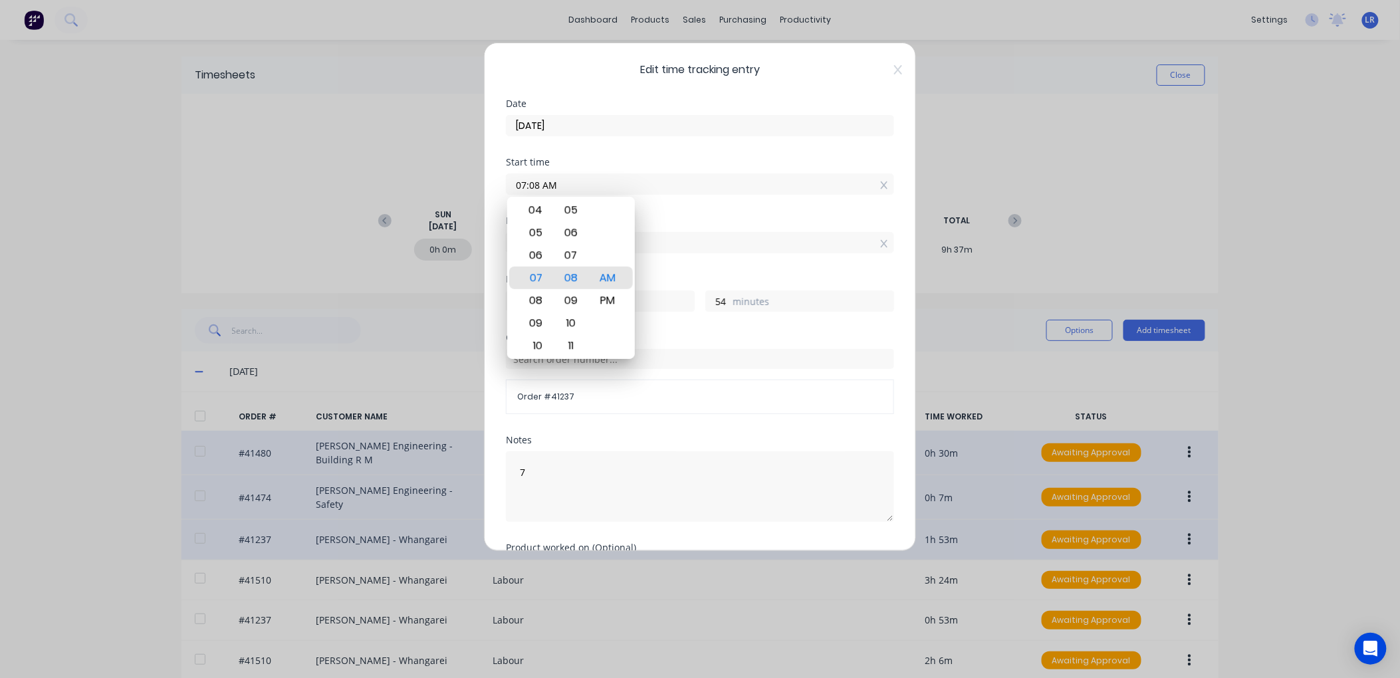
click at [538, 183] on input "07:08 AM" at bounding box center [700, 184] width 387 height 20
click at [563, 250] on div "07" at bounding box center [570, 255] width 33 height 23
type input "07:07 AM"
type input "55"
click at [529, 468] on textarea "7" at bounding box center [700, 486] width 388 height 70
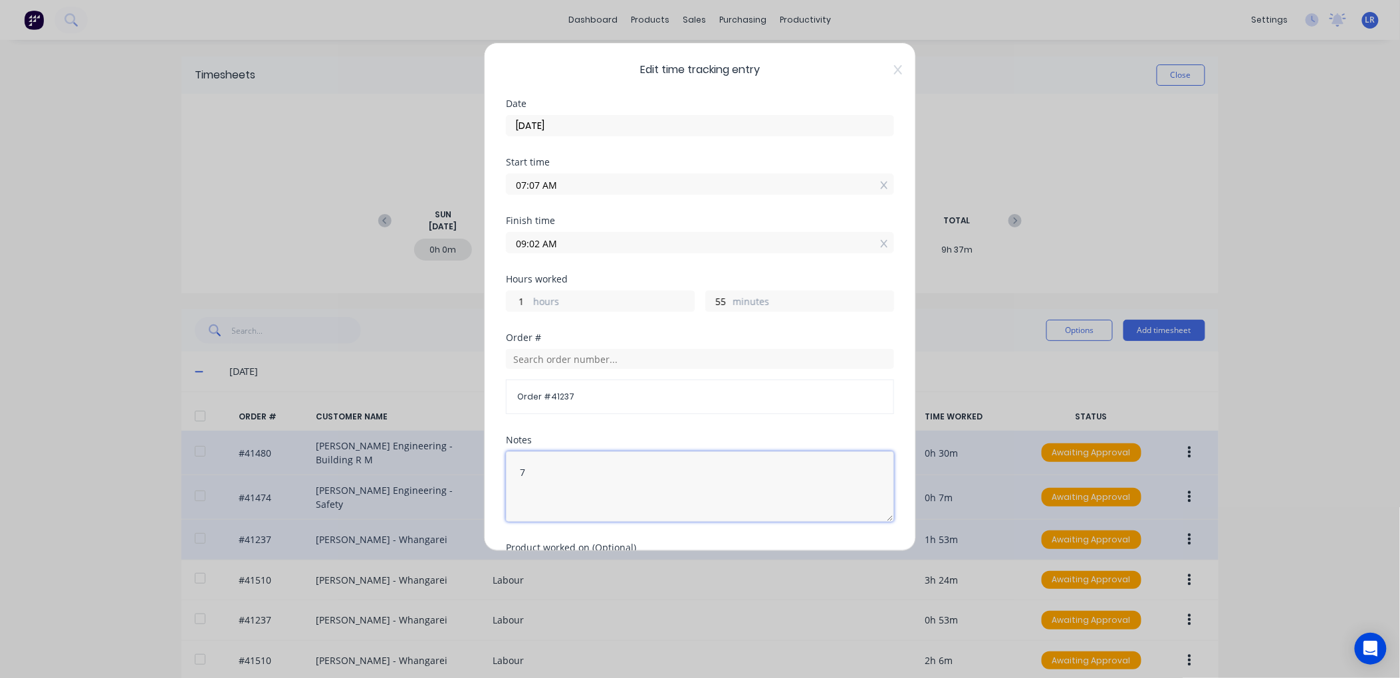
click at [525, 474] on textarea "7" at bounding box center [700, 486] width 388 height 70
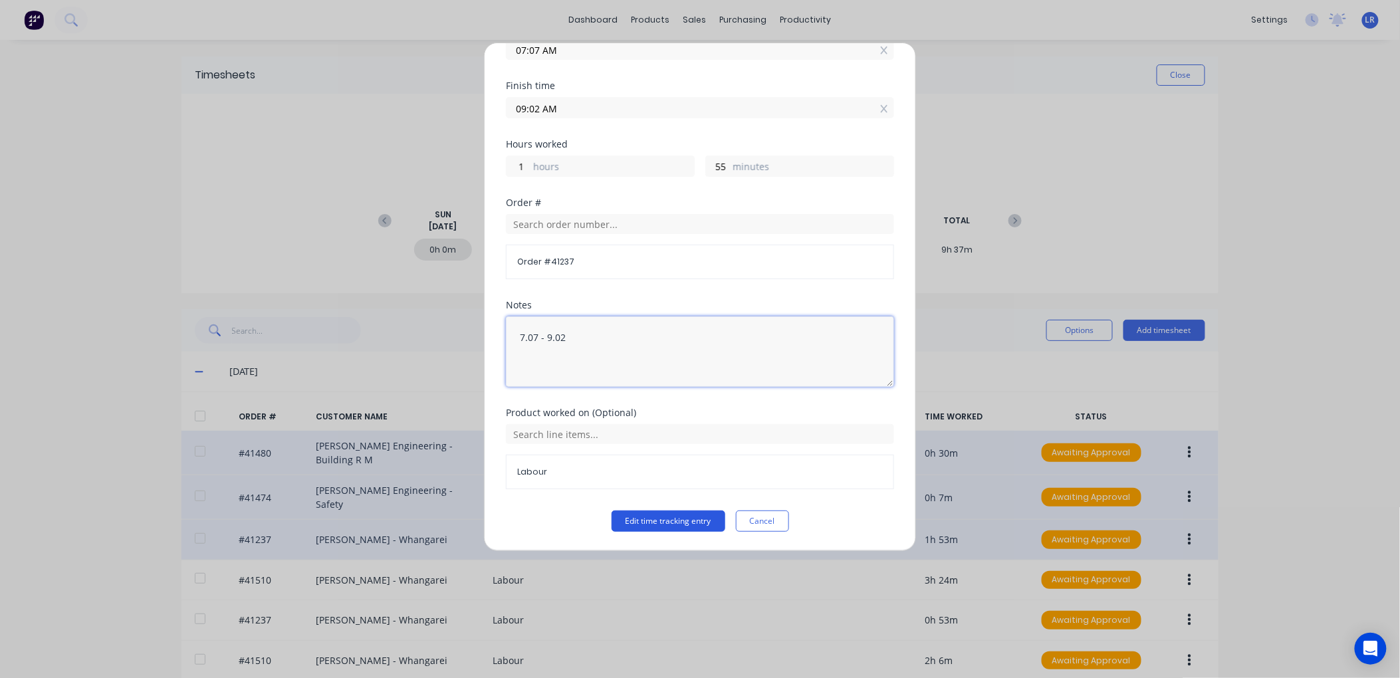
type textarea "7.07 - 9.02"
click at [642, 517] on button "Edit time tracking entry" at bounding box center [669, 521] width 114 height 21
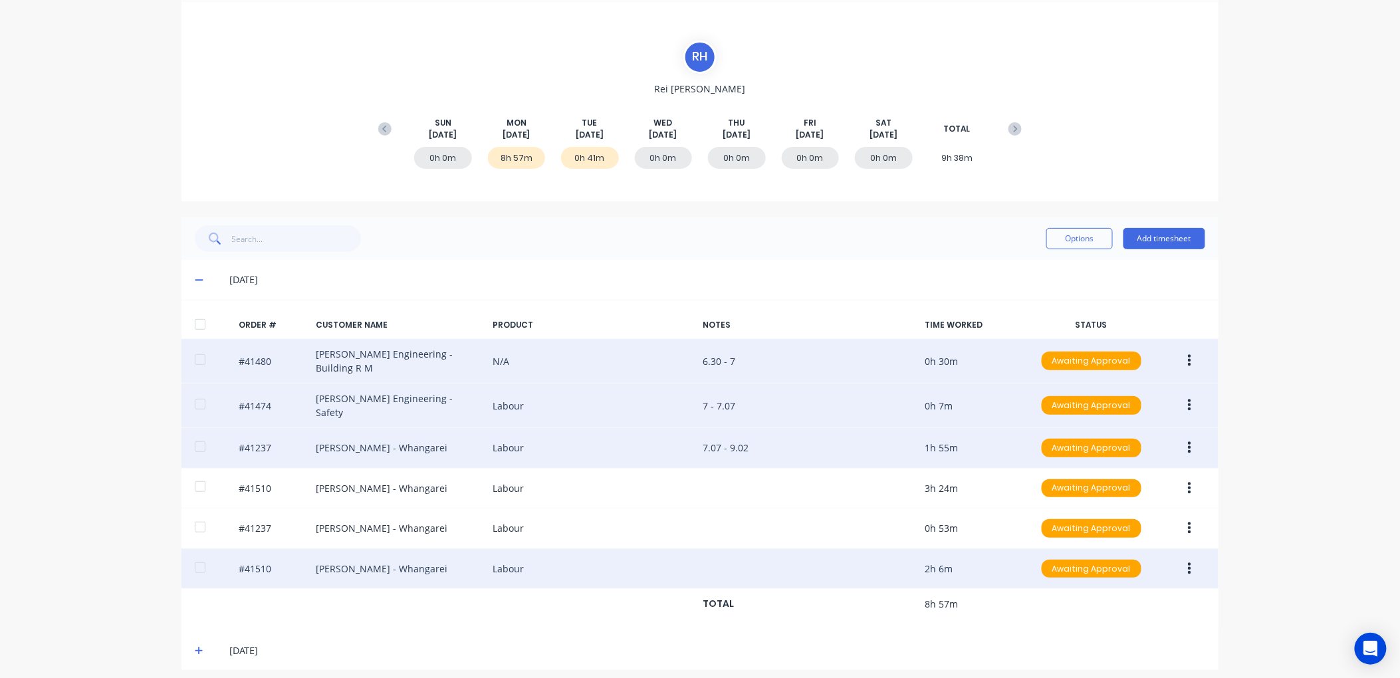
scroll to position [94, 0]
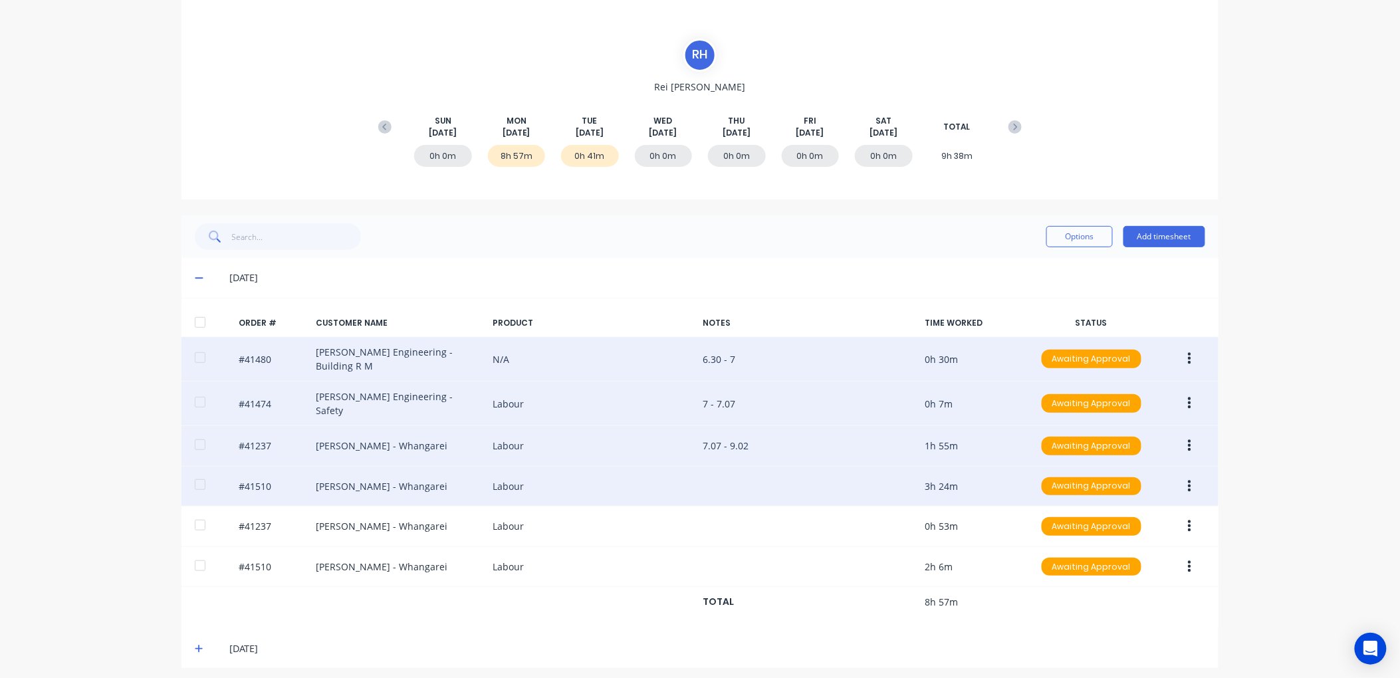
click at [1191, 475] on button "button" at bounding box center [1189, 487] width 31 height 24
click at [1108, 565] on div "Edit" at bounding box center [1142, 574] width 102 height 19
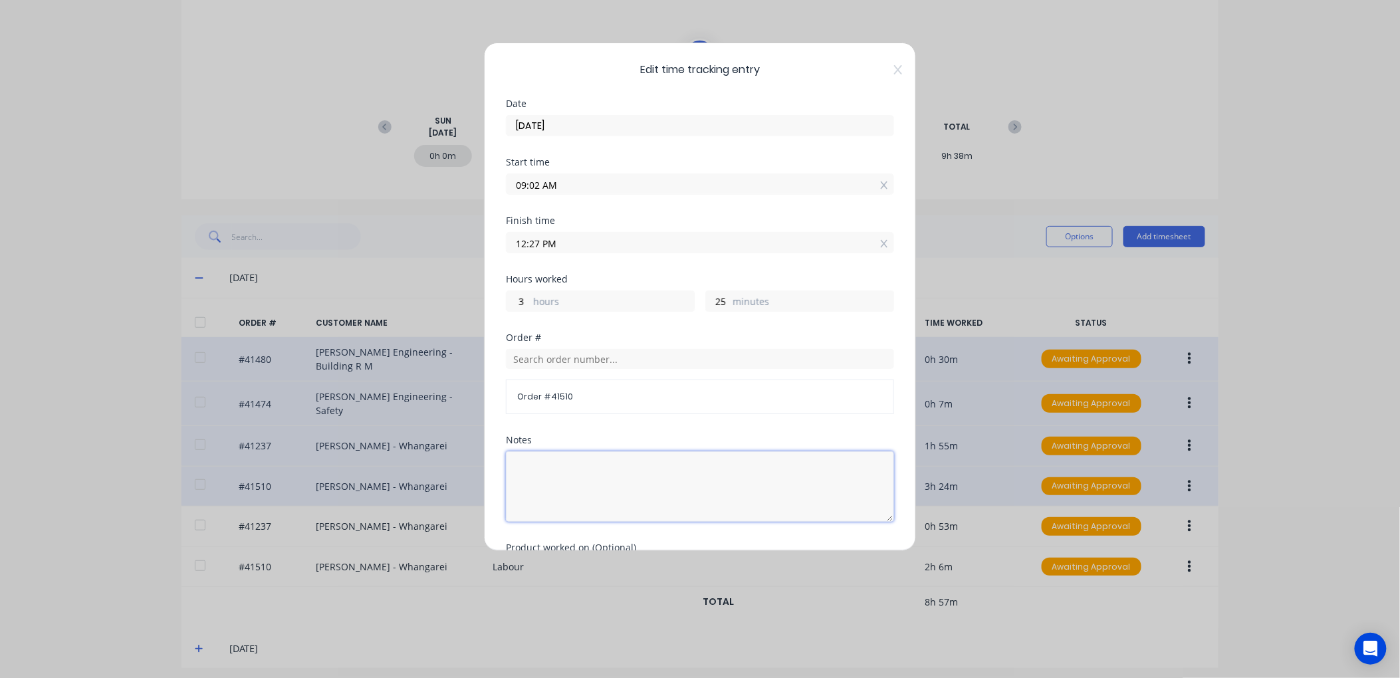
click at [516, 462] on textarea at bounding box center [700, 486] width 388 height 70
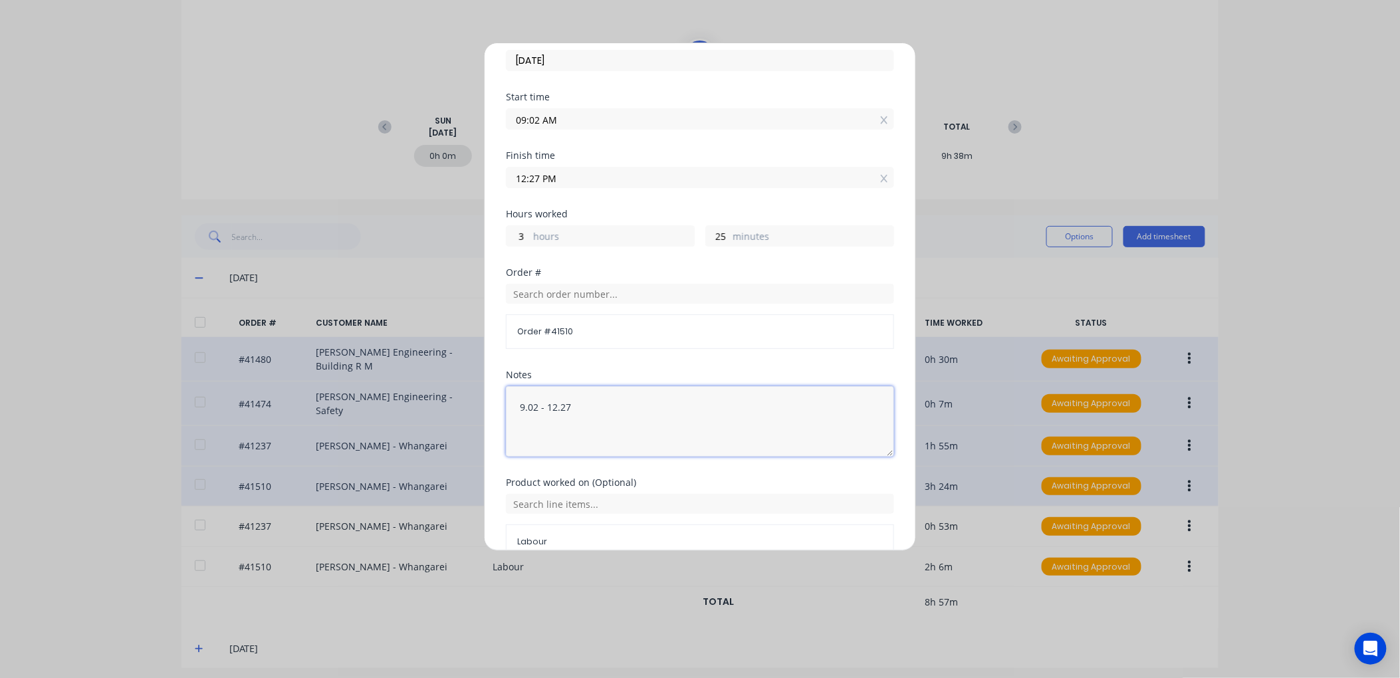
scroll to position [136, 0]
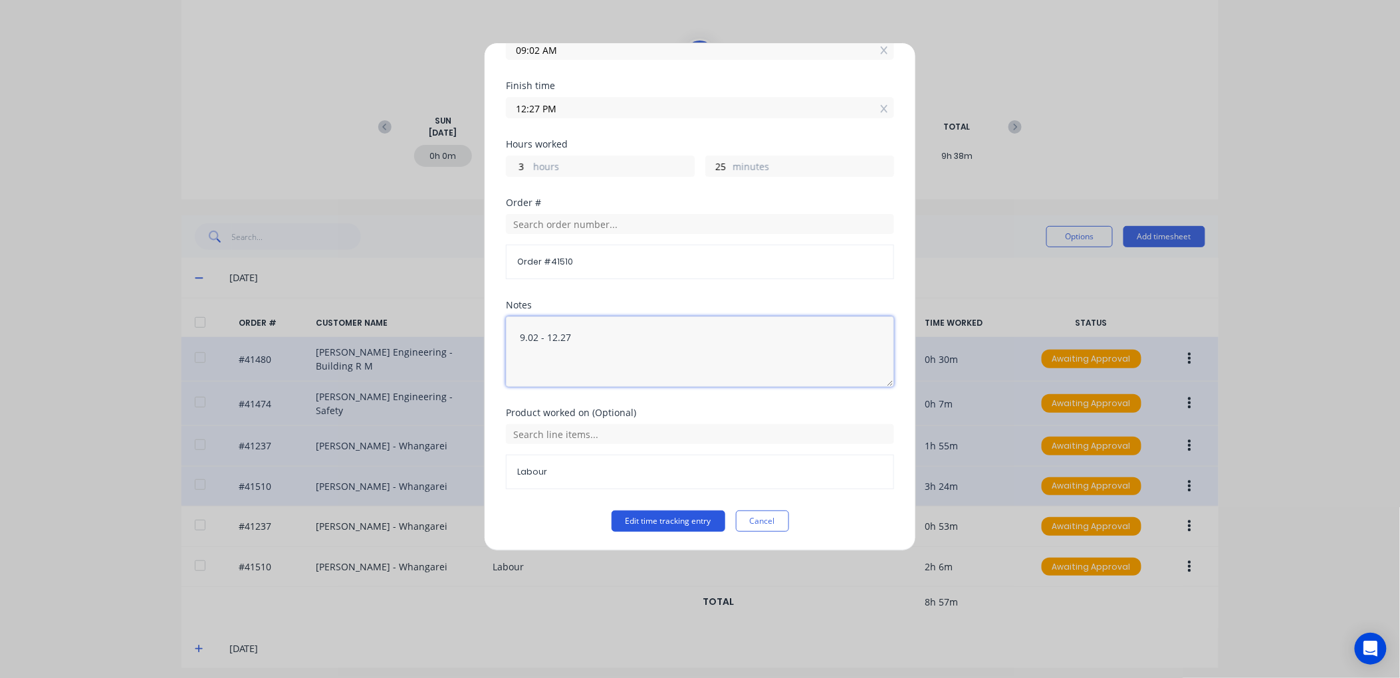
type textarea "9.02 - 12.27"
click at [645, 519] on button "Edit time tracking entry" at bounding box center [669, 521] width 114 height 21
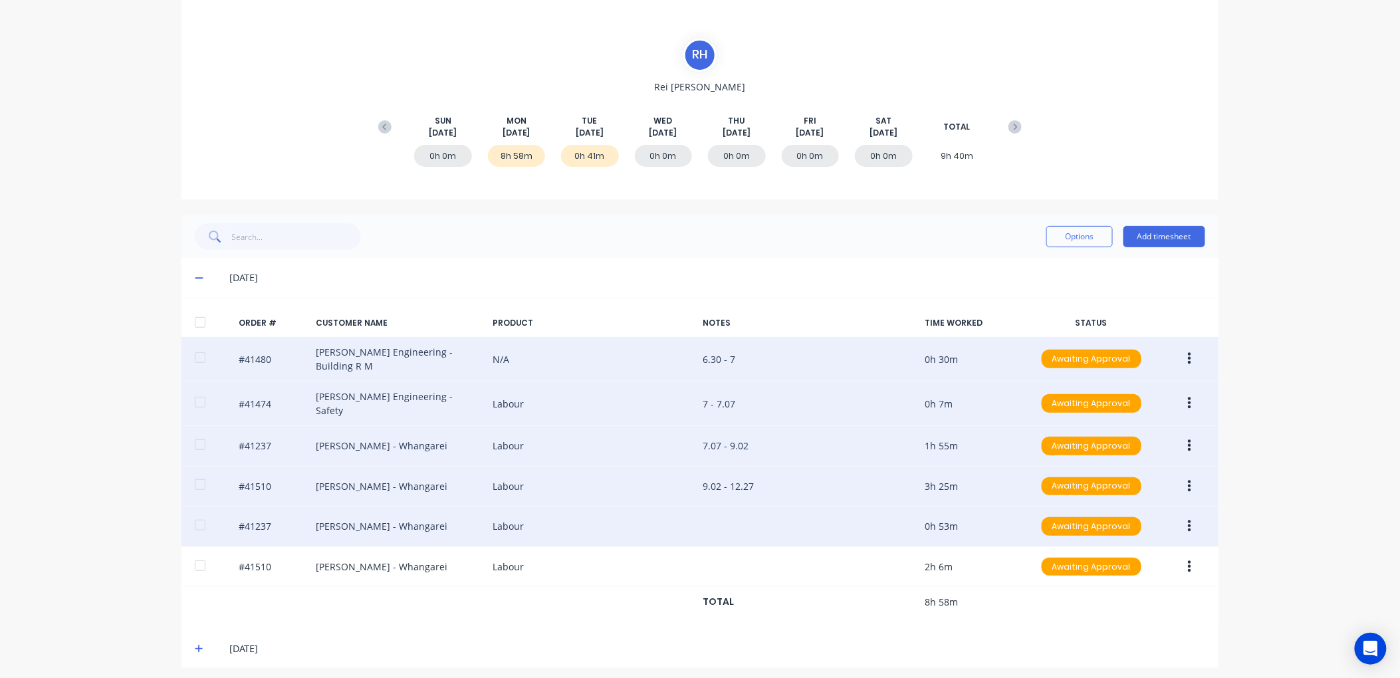
click at [1187, 515] on button "button" at bounding box center [1189, 527] width 31 height 24
click at [1113, 605] on div "Edit" at bounding box center [1142, 614] width 102 height 19
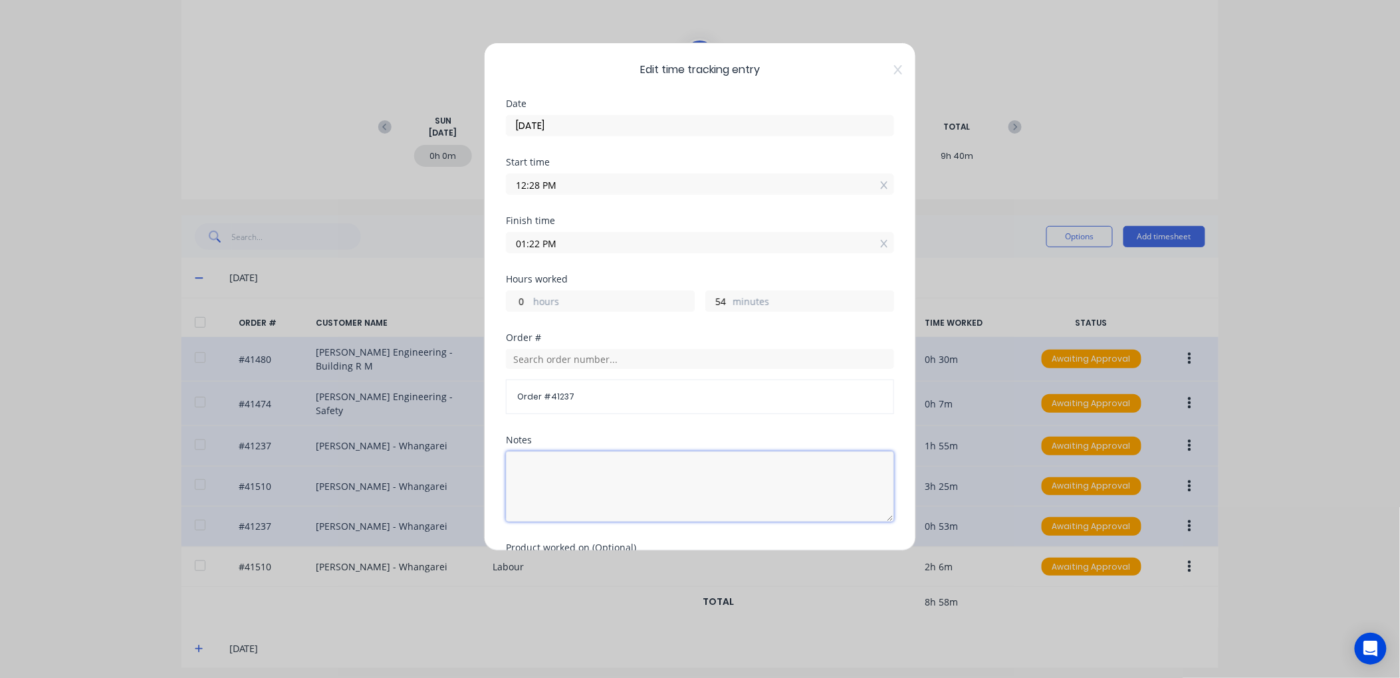
click at [528, 459] on textarea at bounding box center [700, 486] width 388 height 70
type textarea "12.28 - 1.22"
click at [541, 183] on input "12:28 PM" at bounding box center [700, 184] width 387 height 20
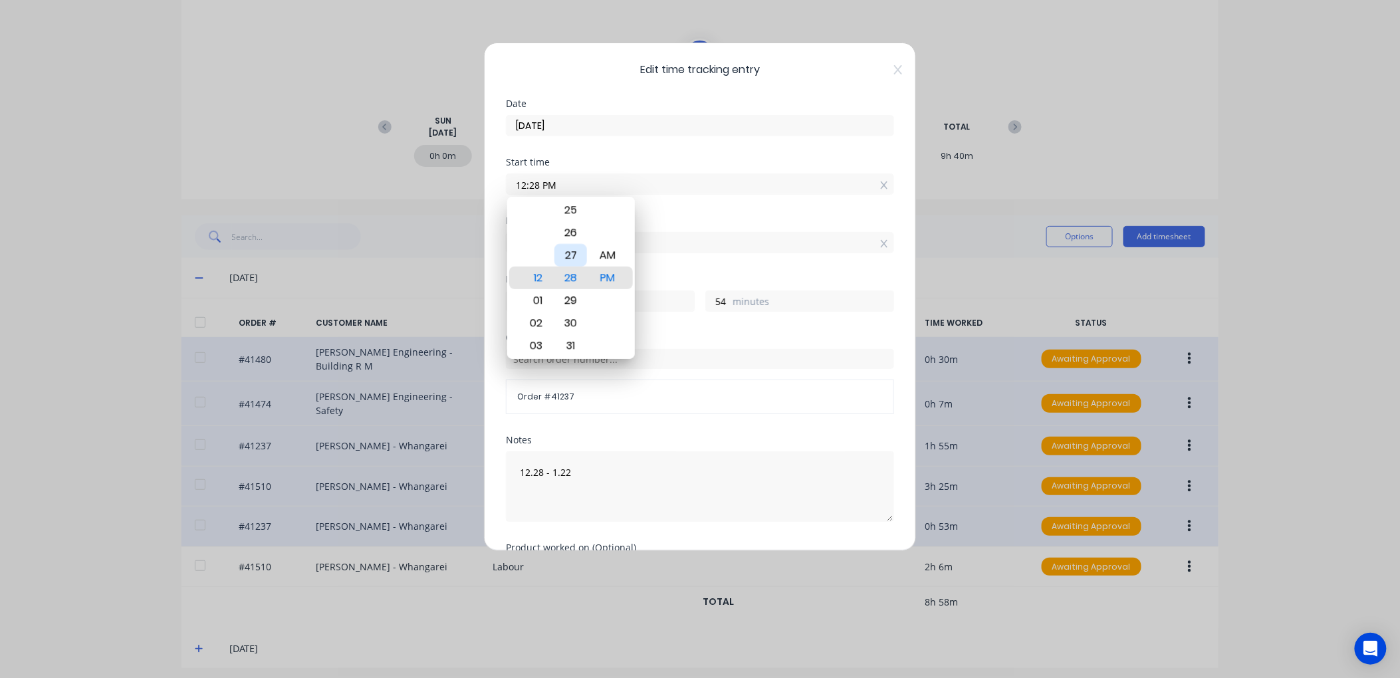
click at [574, 253] on div "27" at bounding box center [570, 255] width 33 height 23
type input "12:27 PM"
type input "55"
click at [616, 249] on div "AM" at bounding box center [607, 255] width 33 height 23
type input "12:27 AM"
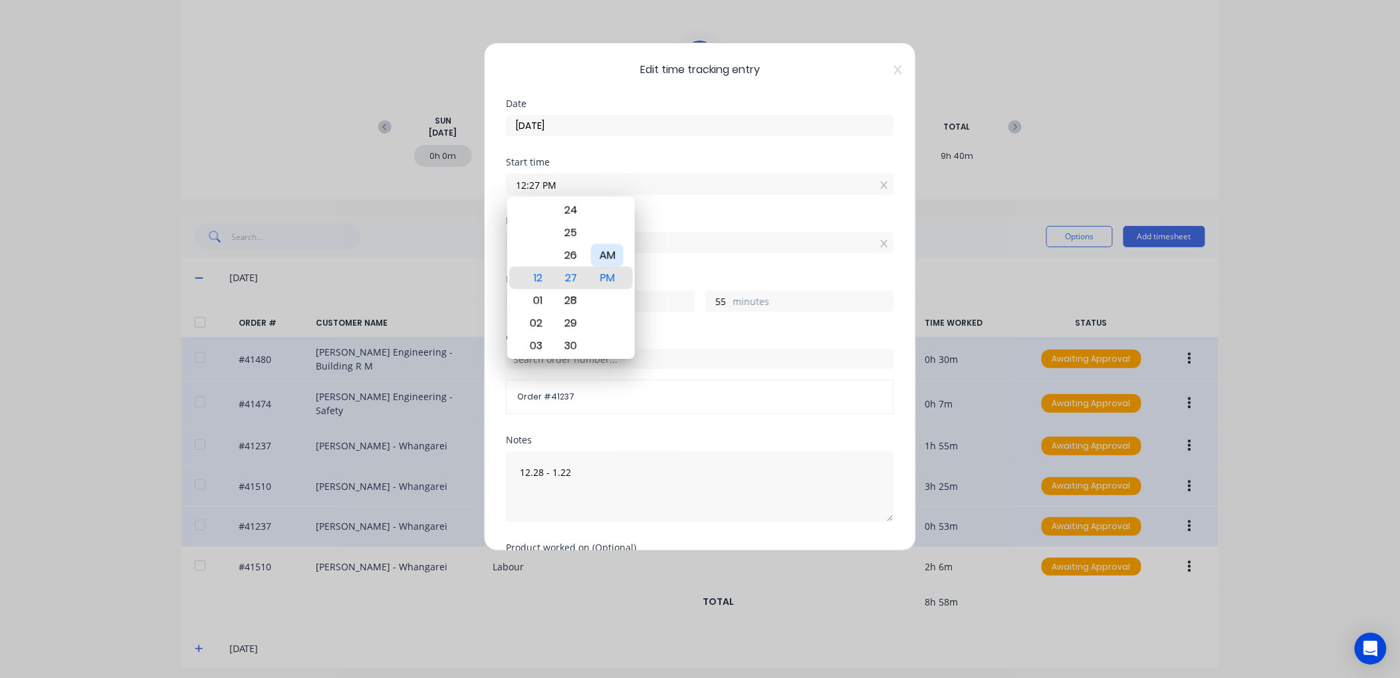
type input "12"
click at [606, 297] on div "PM" at bounding box center [607, 300] width 33 height 23
type input "12:27 PM"
type input "0"
click at [586, 479] on textarea "12.28 - 1.22" at bounding box center [700, 486] width 388 height 70
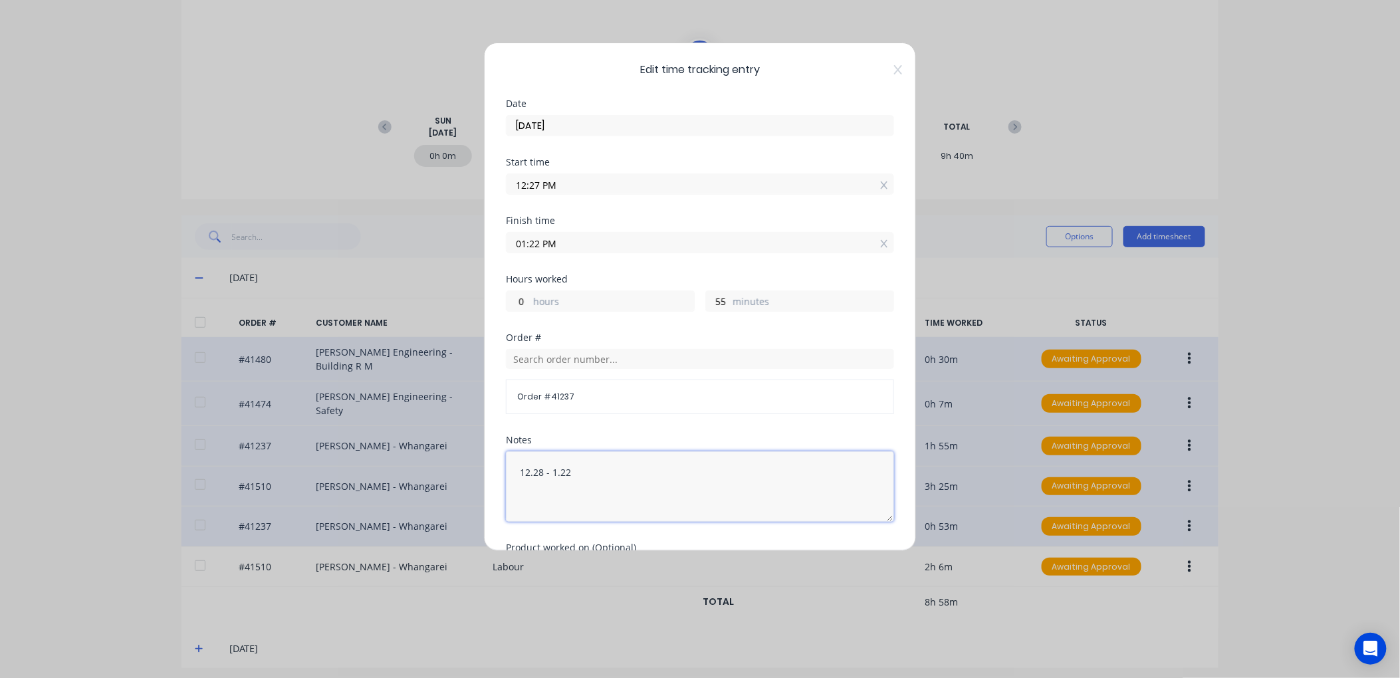
click at [542, 471] on textarea "12.28 - 1.22" at bounding box center [700, 486] width 388 height 70
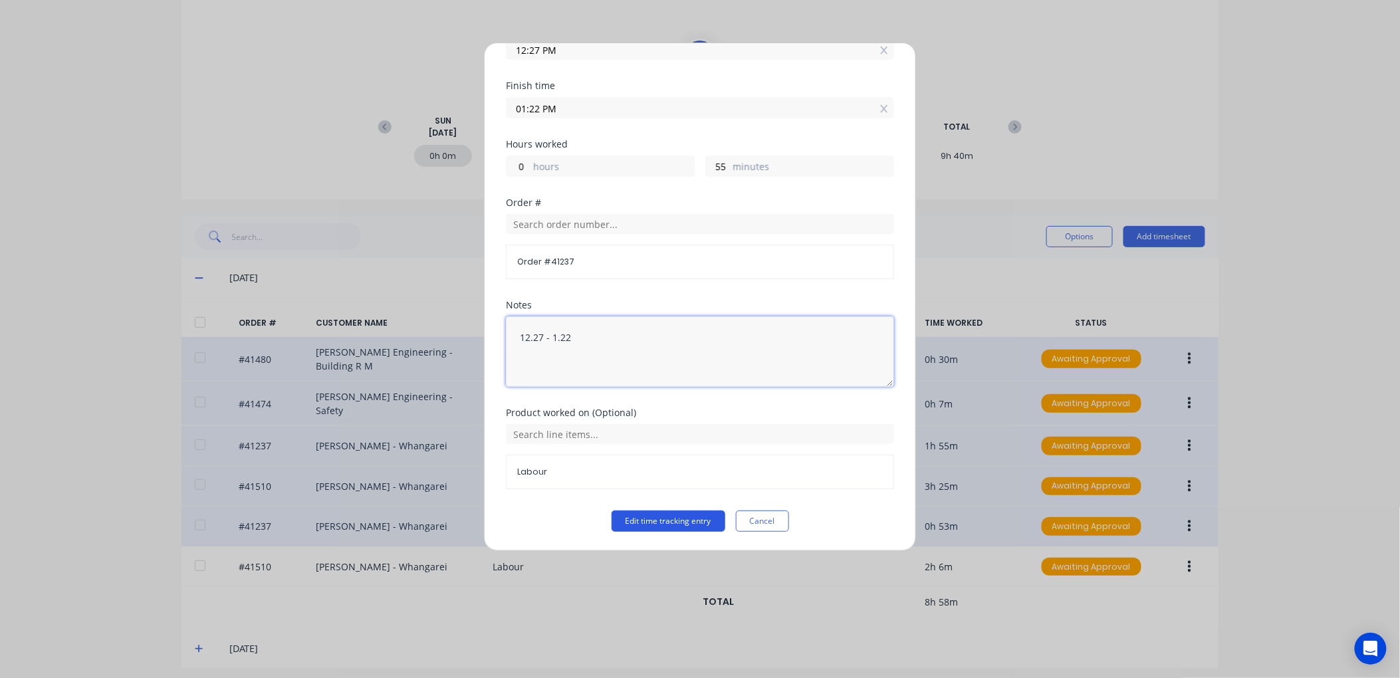
type textarea "12.27 - 1.22"
click at [668, 523] on button "Edit time tracking entry" at bounding box center [669, 521] width 114 height 21
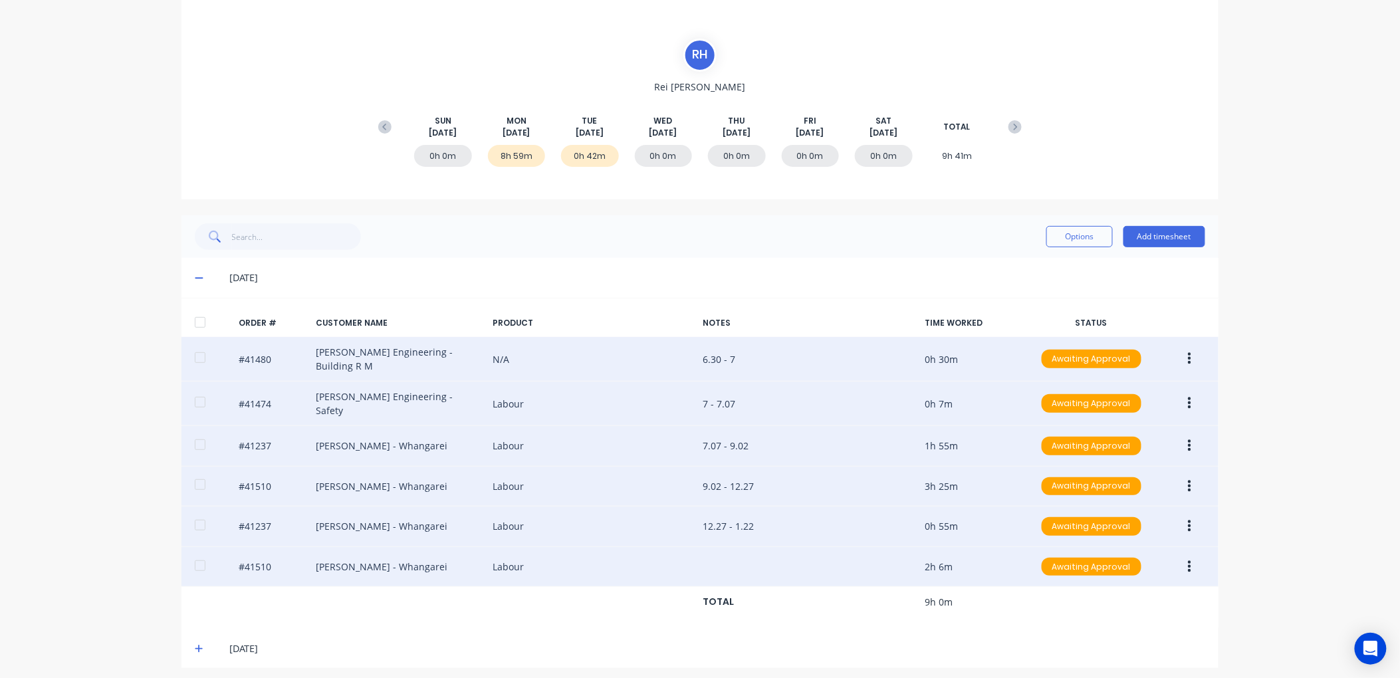
click at [1181, 555] on button "button" at bounding box center [1189, 567] width 31 height 24
click at [1121, 646] on div "Edit" at bounding box center [1142, 655] width 102 height 19
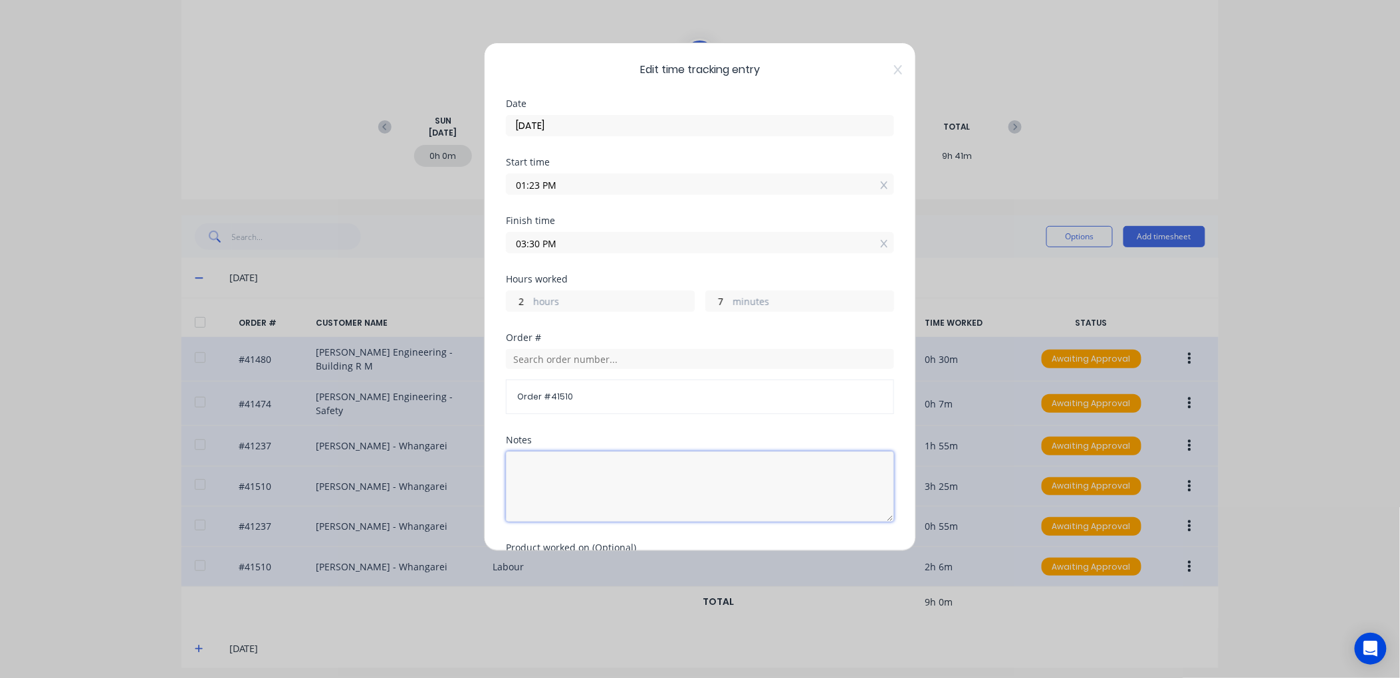
click at [530, 464] on textarea at bounding box center [700, 486] width 388 height 70
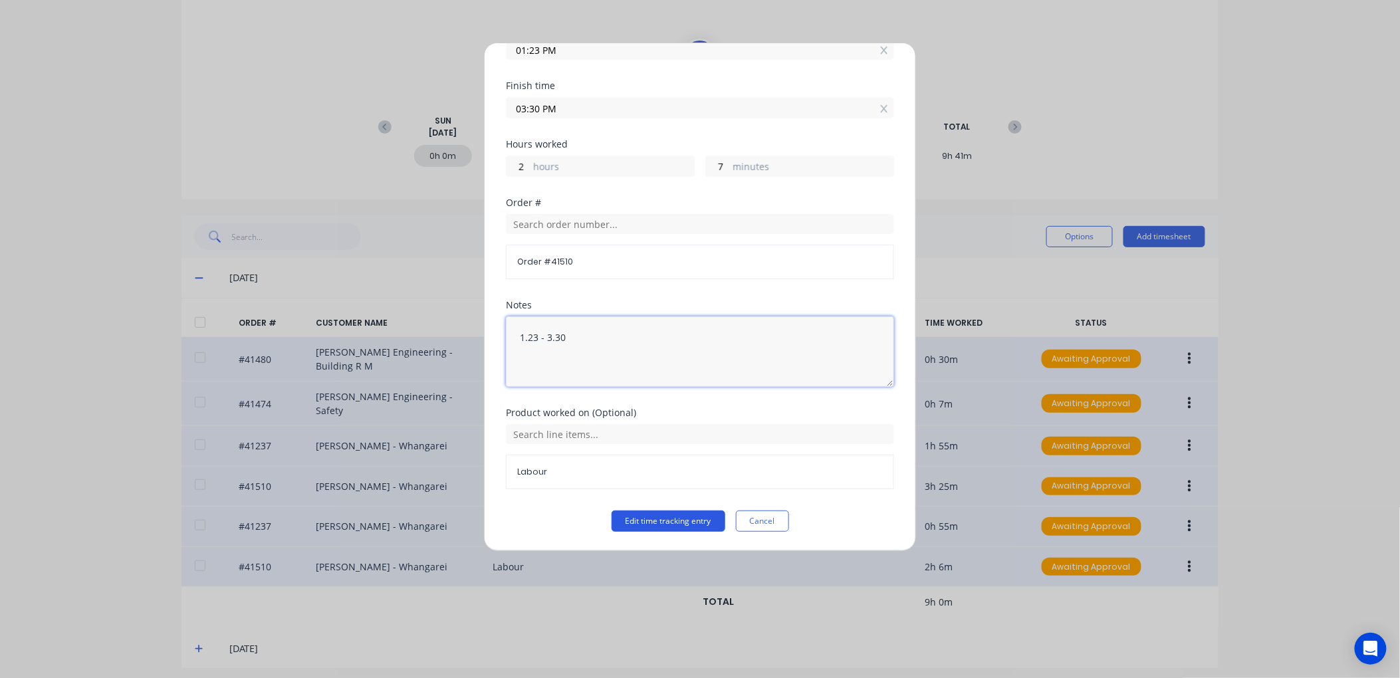
type textarea "1.23 - 3.30"
click at [643, 512] on button "Edit time tracking entry" at bounding box center [669, 521] width 114 height 21
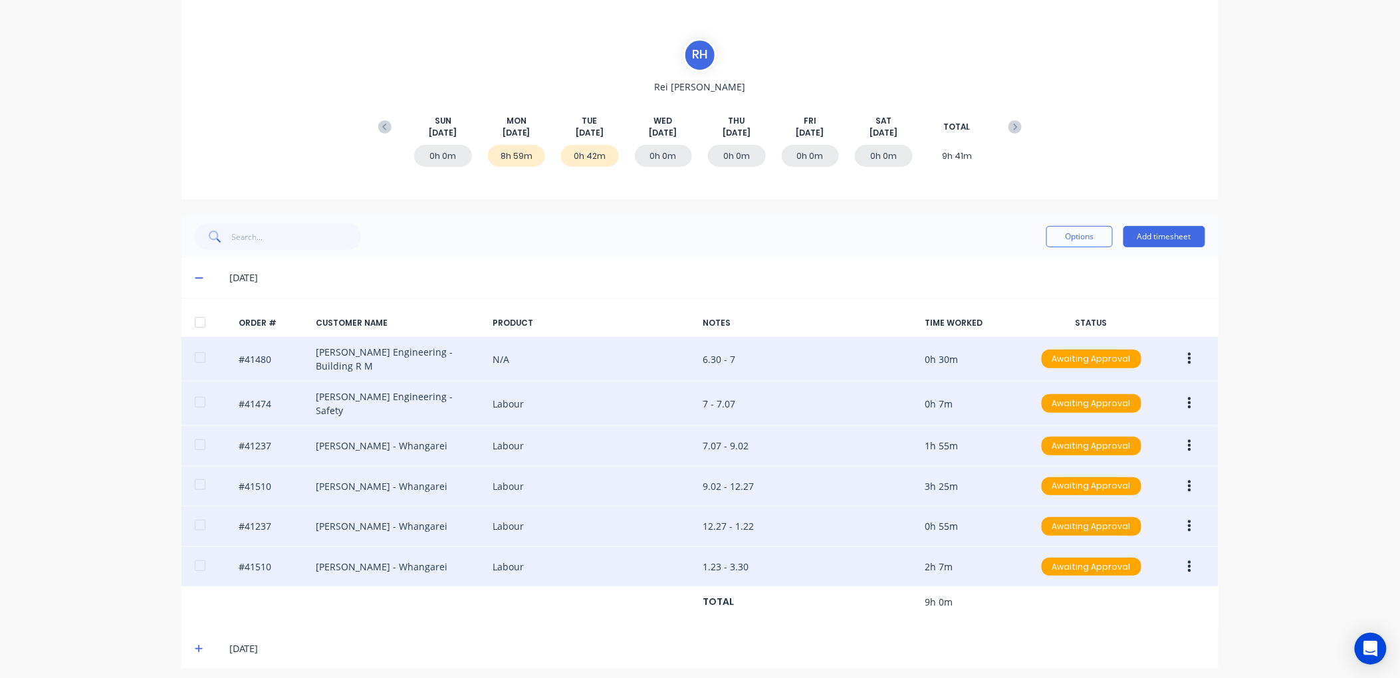
click at [195, 275] on icon at bounding box center [199, 277] width 9 height 9
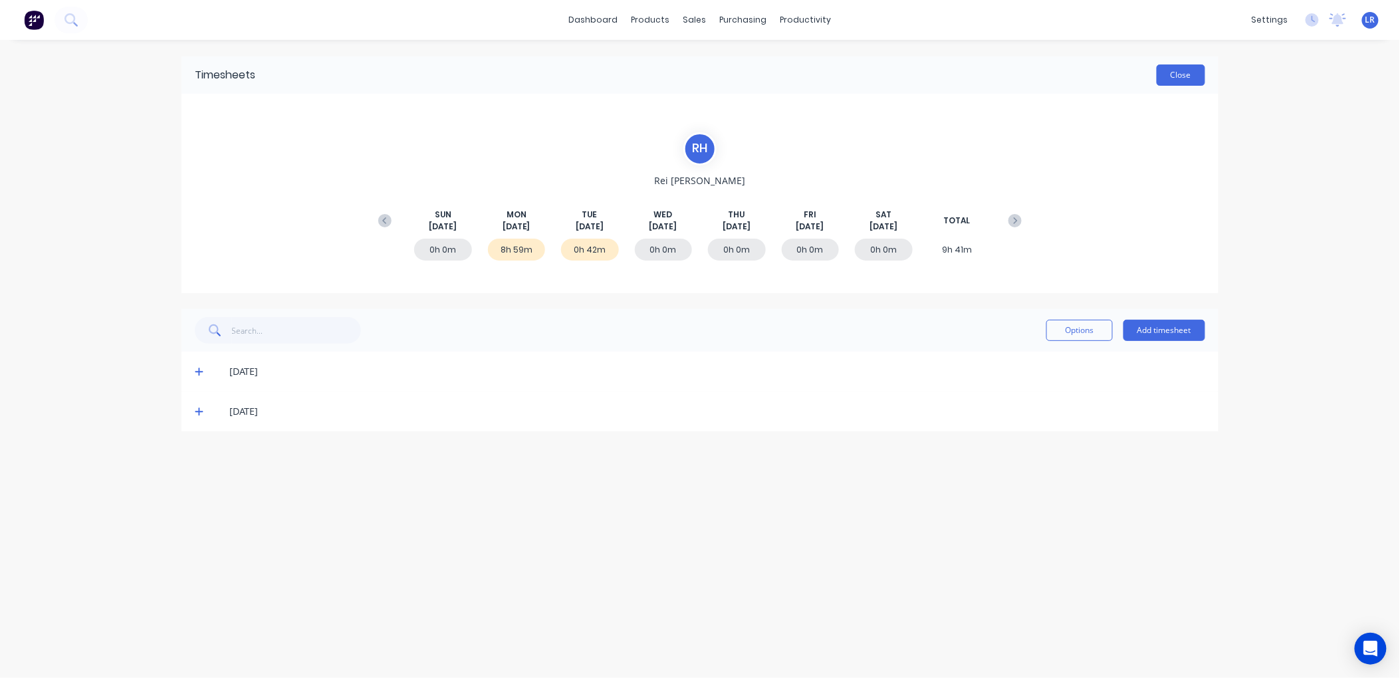
click at [1195, 68] on button "Close" at bounding box center [1181, 74] width 49 height 21
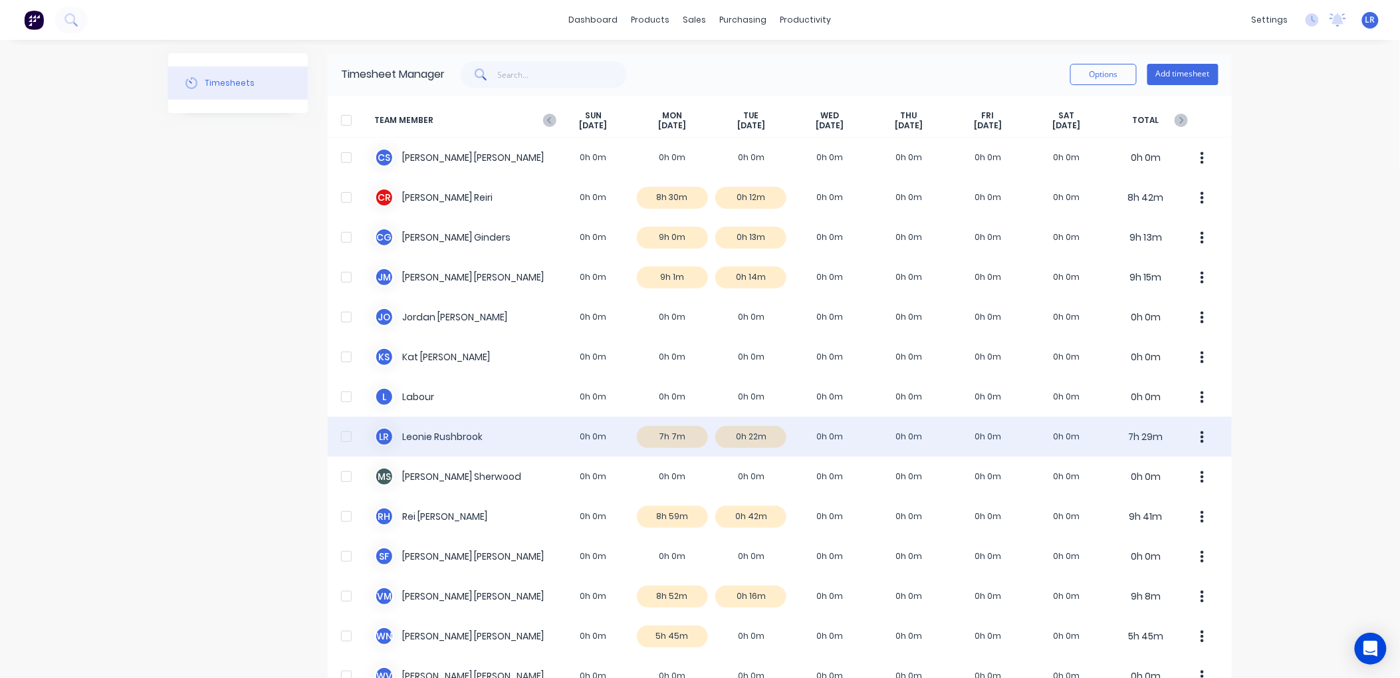
scroll to position [80, 0]
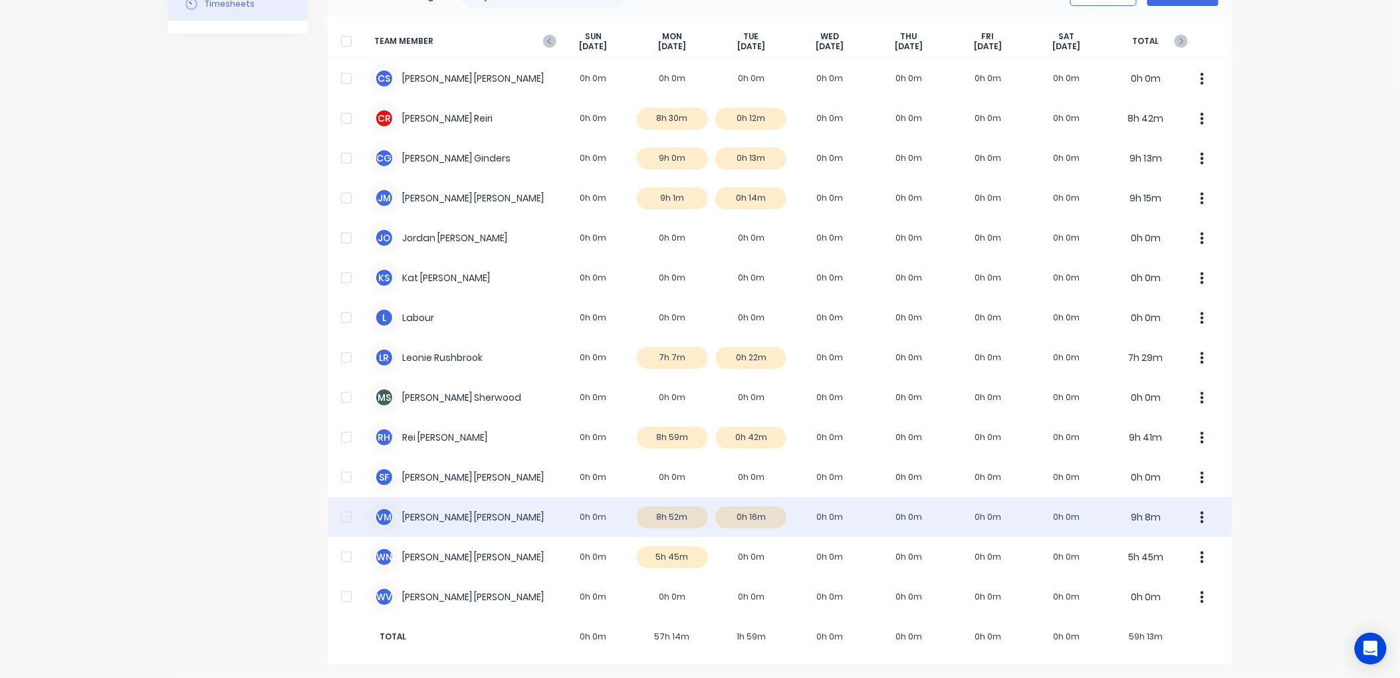
click at [659, 513] on div "V M Vaughn Mooney 0h 0m 8h 52m 0h 16m 0h 0m 0h 0m 0h 0m 0h 0m 9h 8m" at bounding box center [780, 517] width 904 height 40
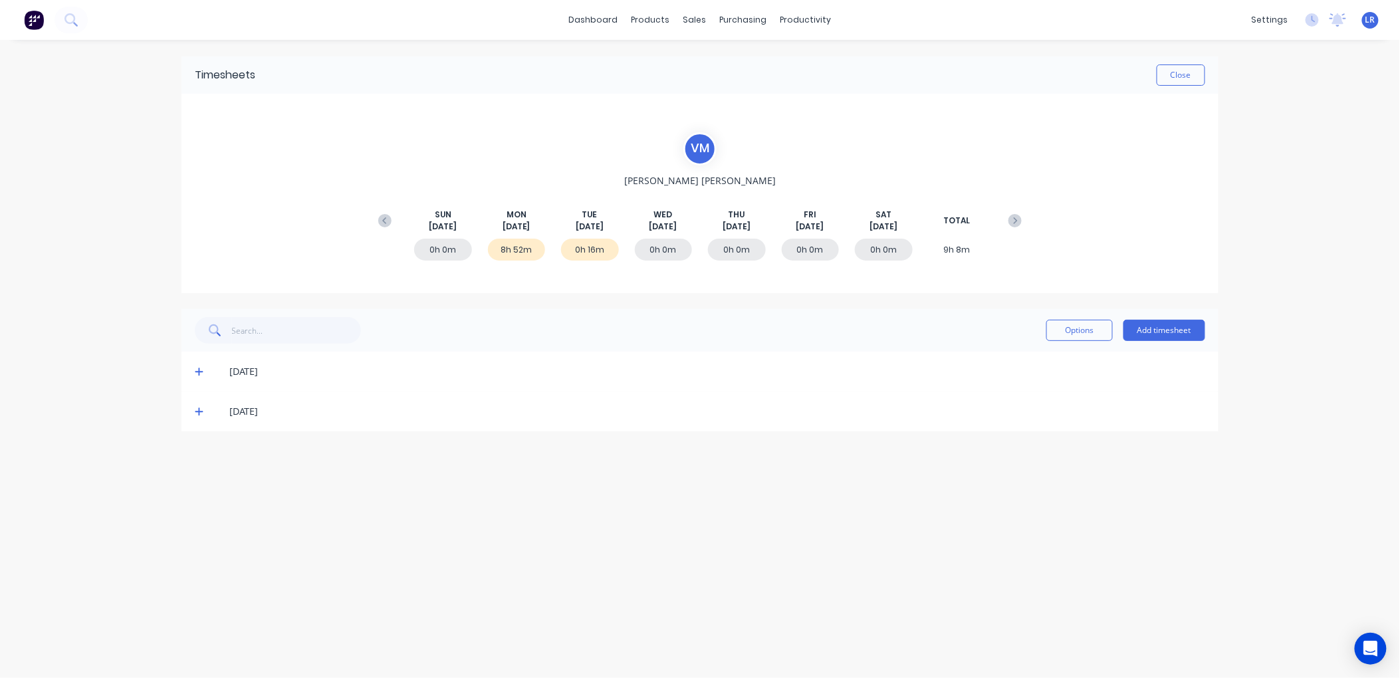
click at [200, 367] on icon at bounding box center [199, 371] width 9 height 9
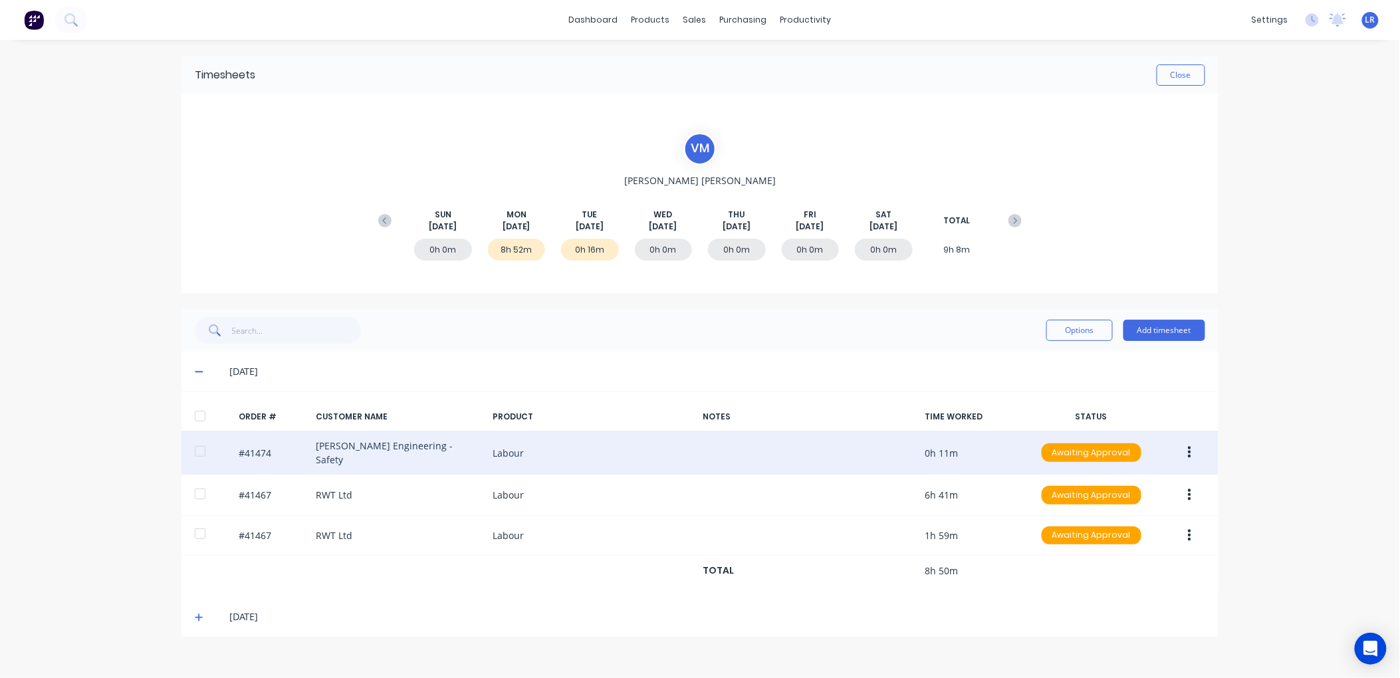
click at [1194, 447] on button "button" at bounding box center [1189, 453] width 31 height 24
click at [1118, 539] on div "Edit" at bounding box center [1142, 540] width 102 height 19
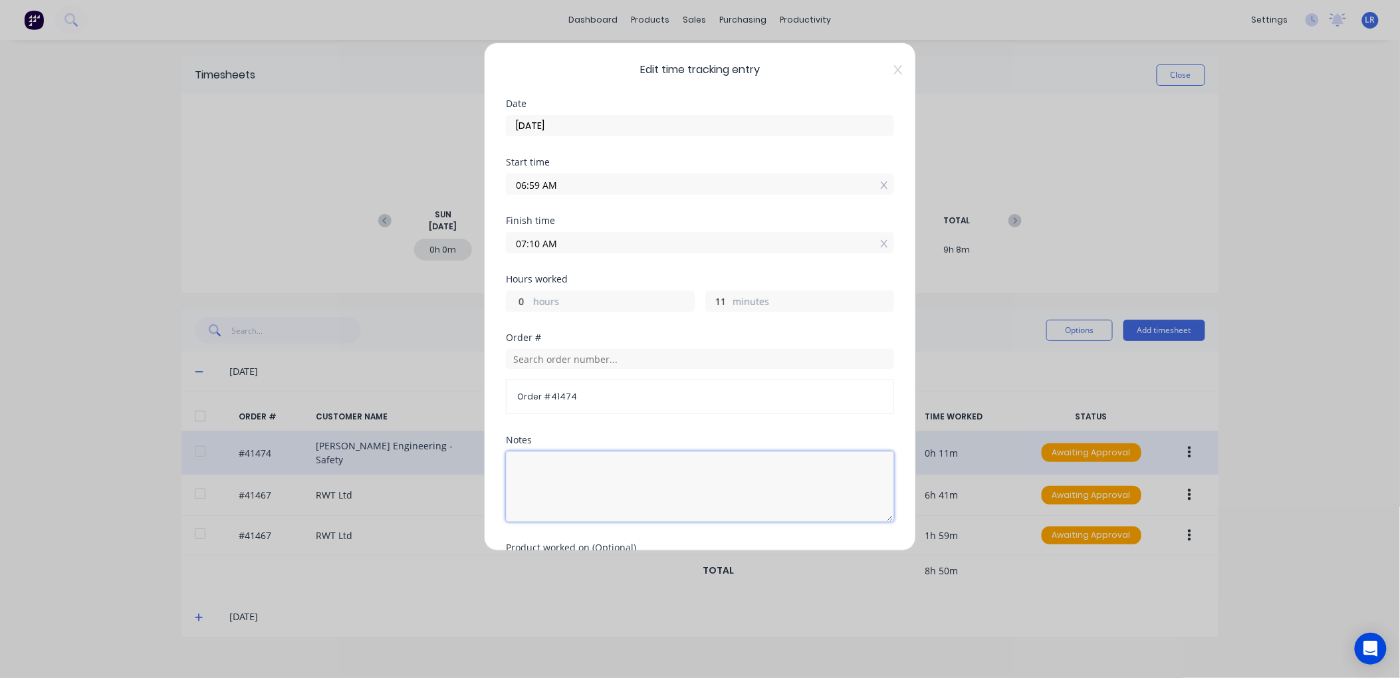
click at [530, 459] on textarea at bounding box center [700, 486] width 388 height 70
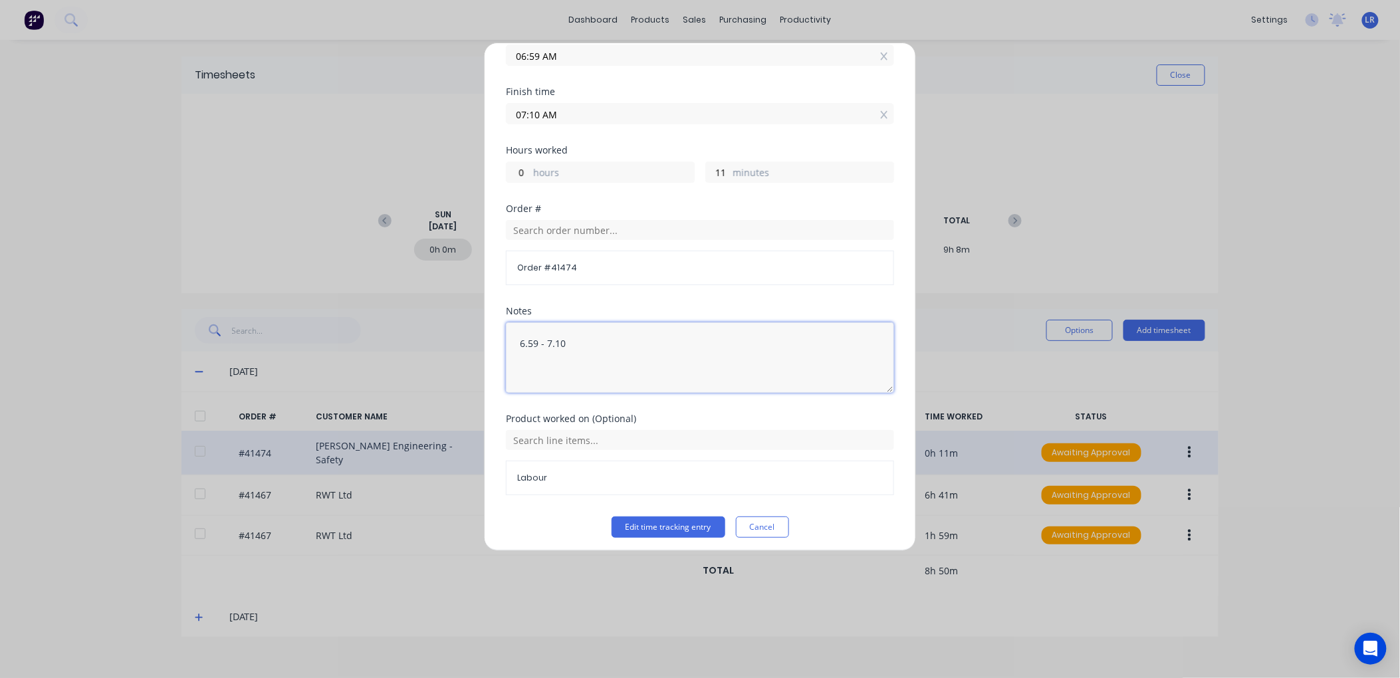
scroll to position [136, 0]
type textarea "6.59 - 7.10"
click at [653, 517] on button "Edit time tracking entry" at bounding box center [669, 521] width 114 height 21
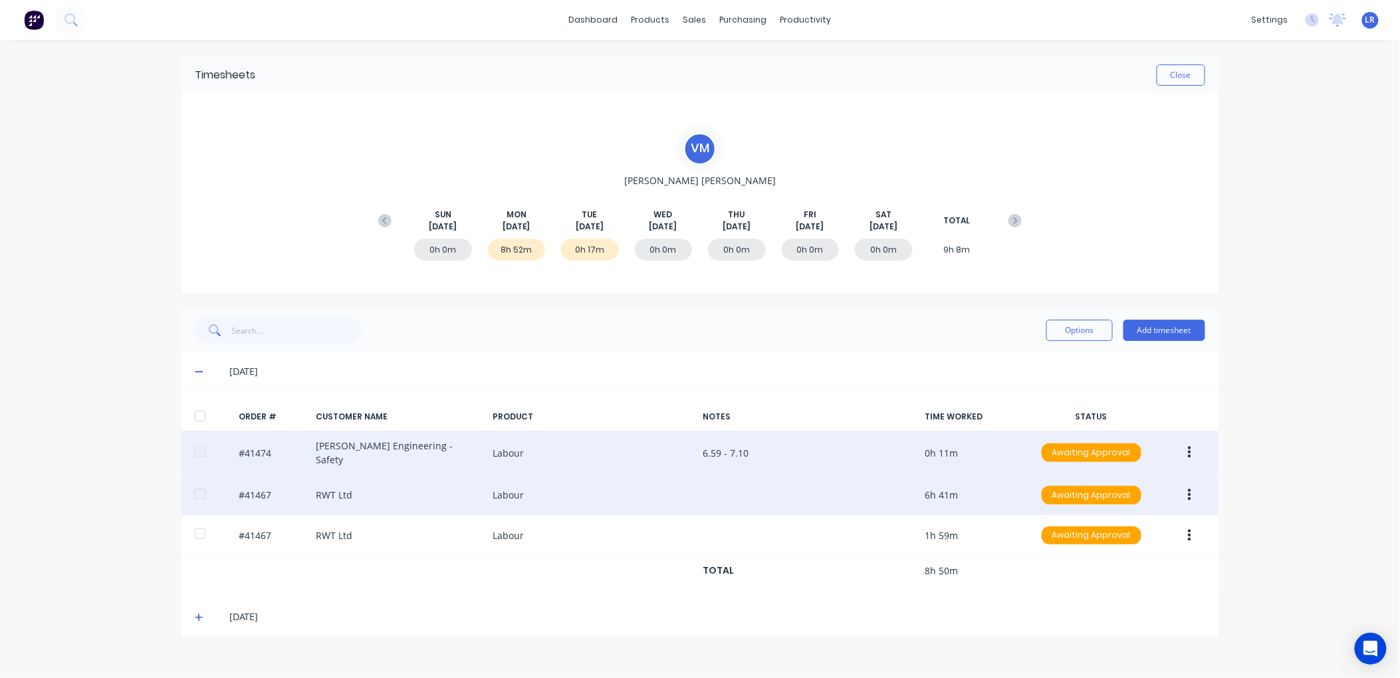
click at [1190, 490] on icon "button" at bounding box center [1189, 495] width 3 height 12
click at [1125, 576] on div "Edit" at bounding box center [1142, 583] width 102 height 19
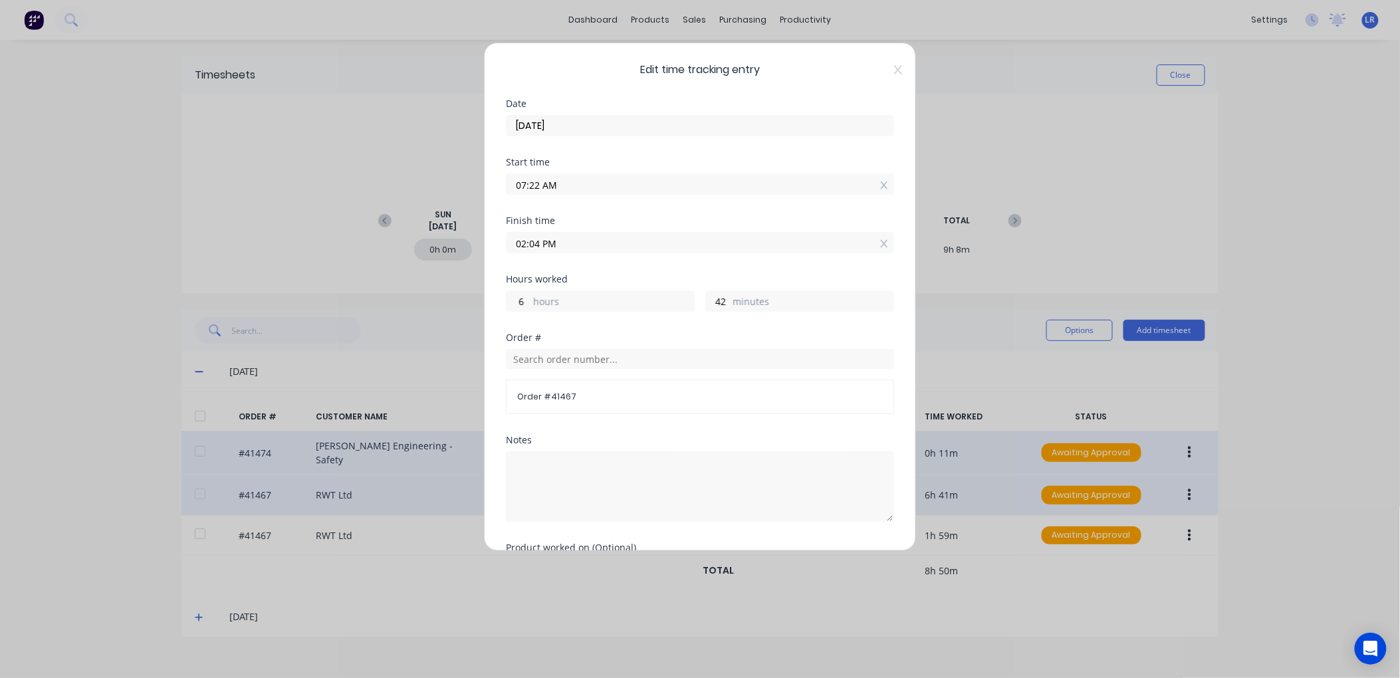
click at [538, 181] on input "07:22 AM" at bounding box center [700, 184] width 387 height 20
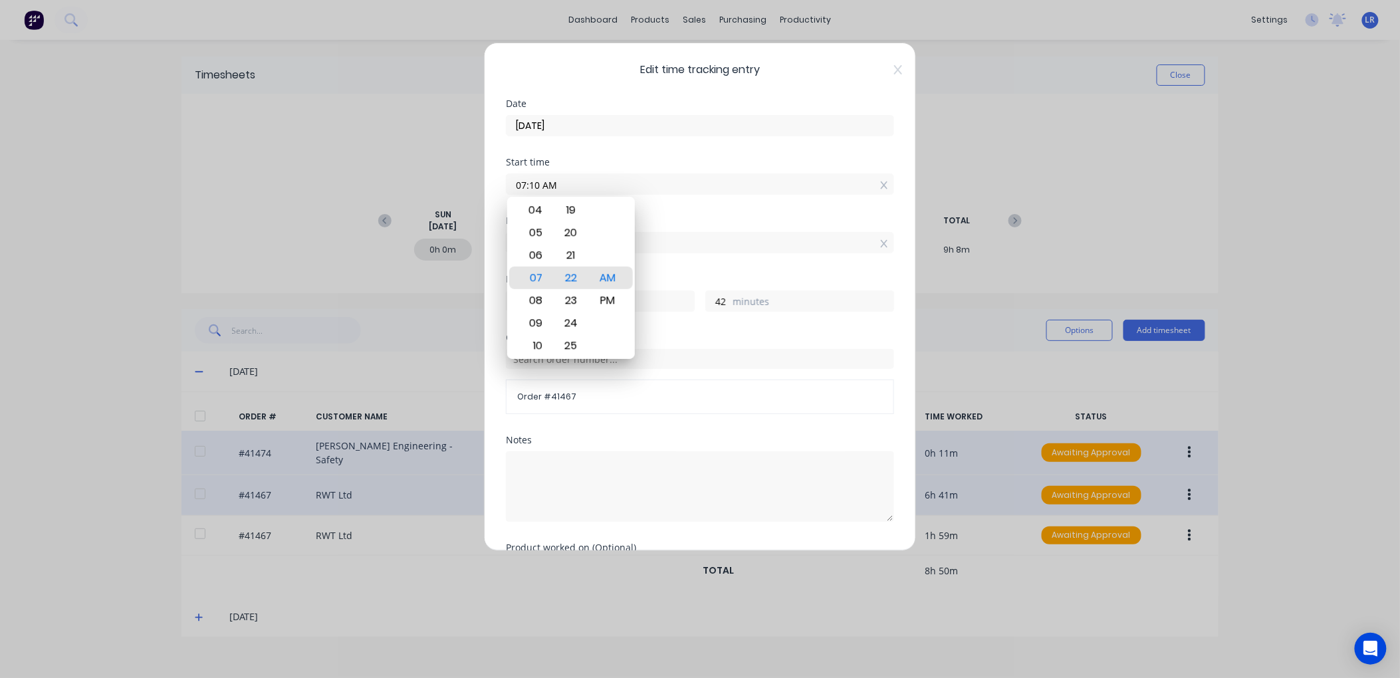
type input "07:10 AM"
type input "54"
click at [666, 450] on div at bounding box center [700, 485] width 388 height 74
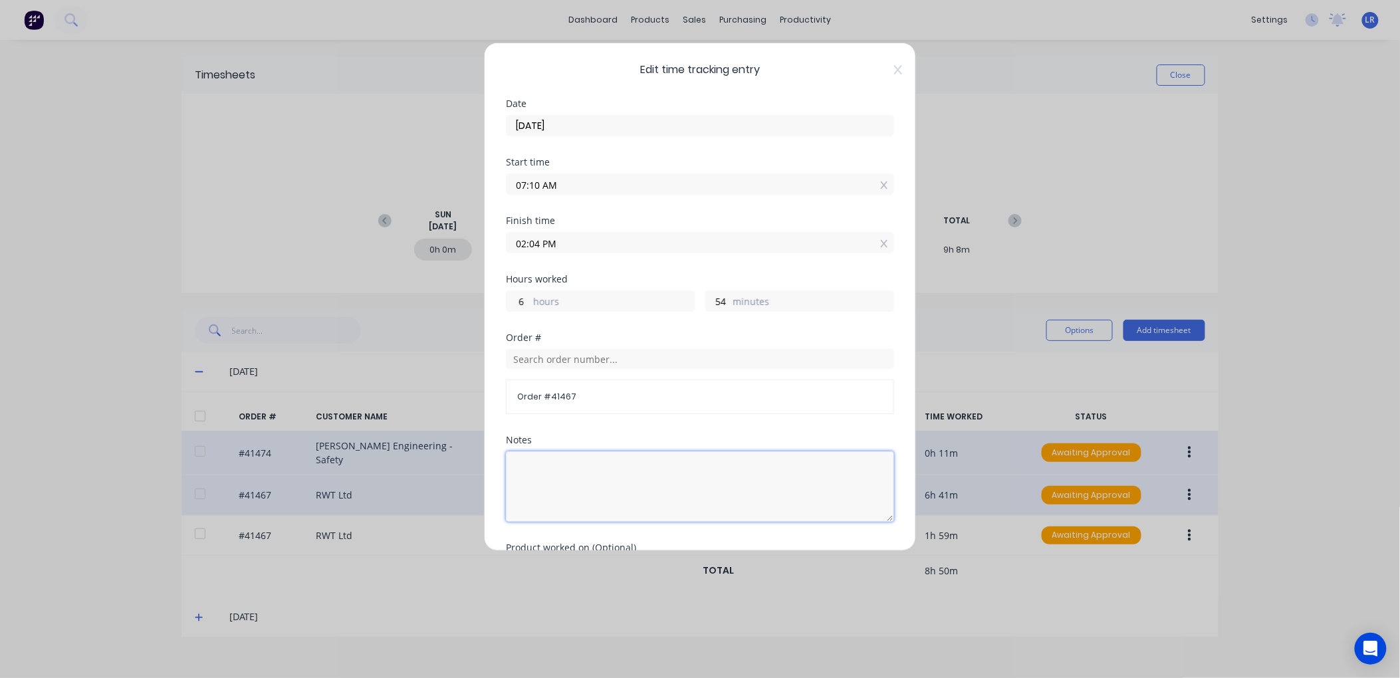
click at [522, 461] on textarea at bounding box center [700, 486] width 388 height 70
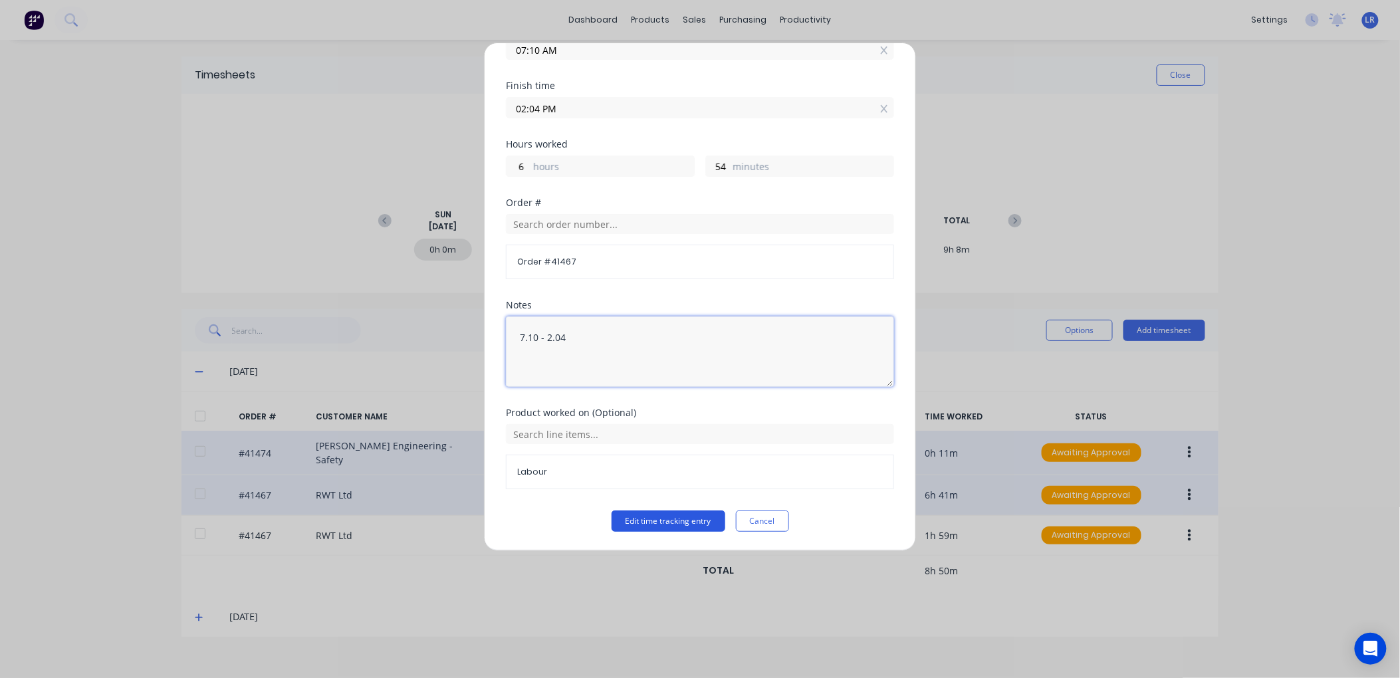
type textarea "7.10 - 2.04"
click at [639, 521] on button "Edit time tracking entry" at bounding box center [669, 521] width 114 height 21
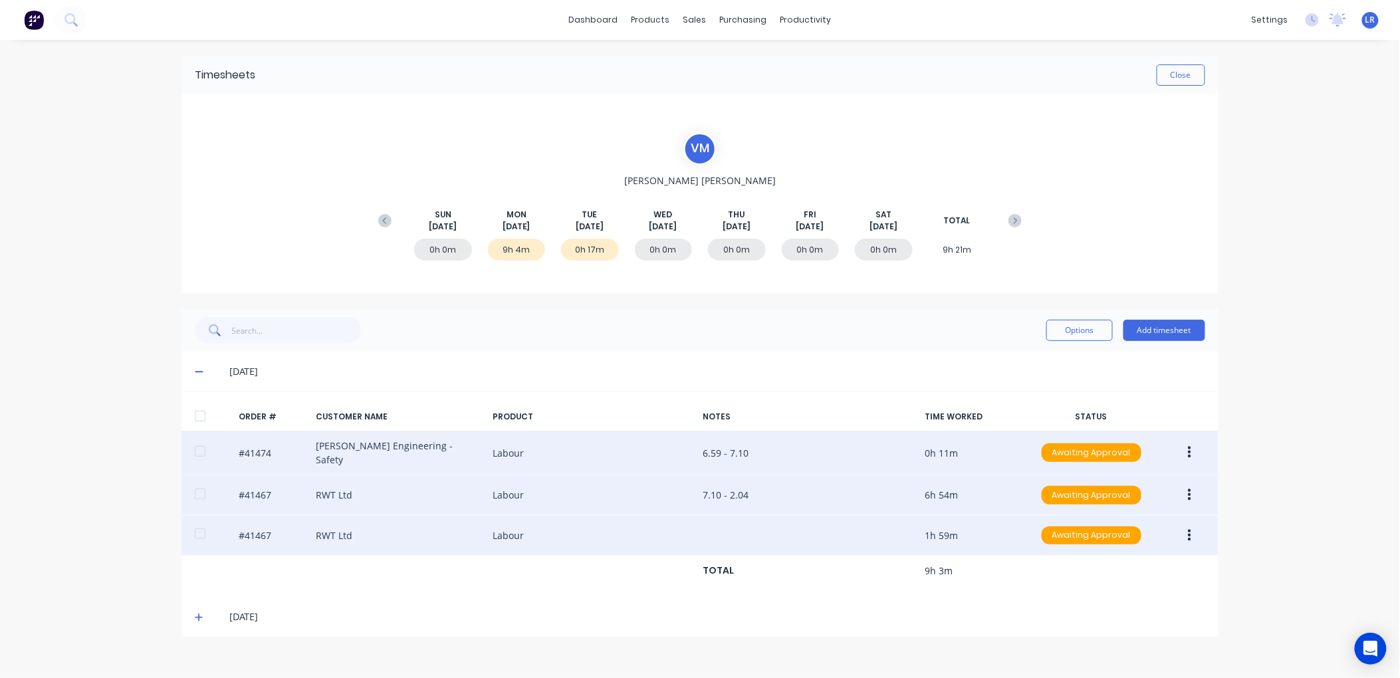
click at [1188, 529] on icon "button" at bounding box center [1189, 536] width 3 height 15
click at [1117, 614] on div "Edit" at bounding box center [1142, 623] width 102 height 19
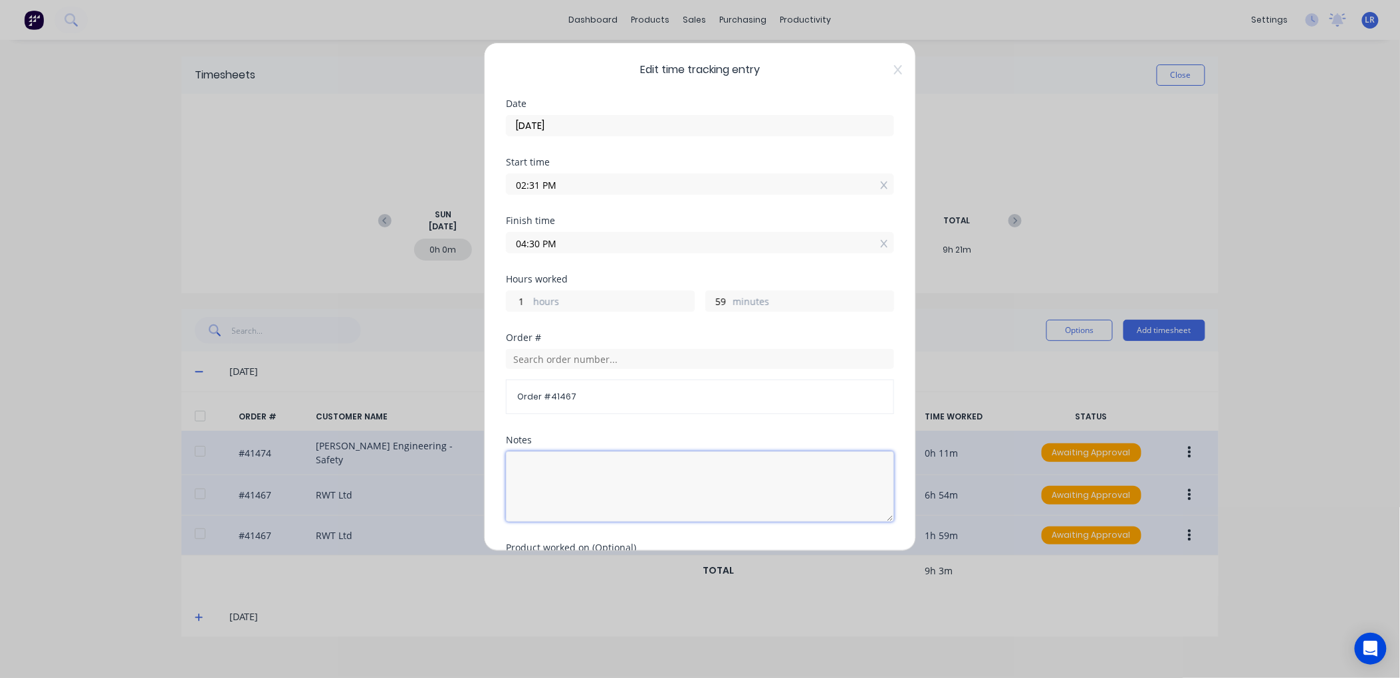
click at [523, 460] on textarea at bounding box center [700, 486] width 388 height 70
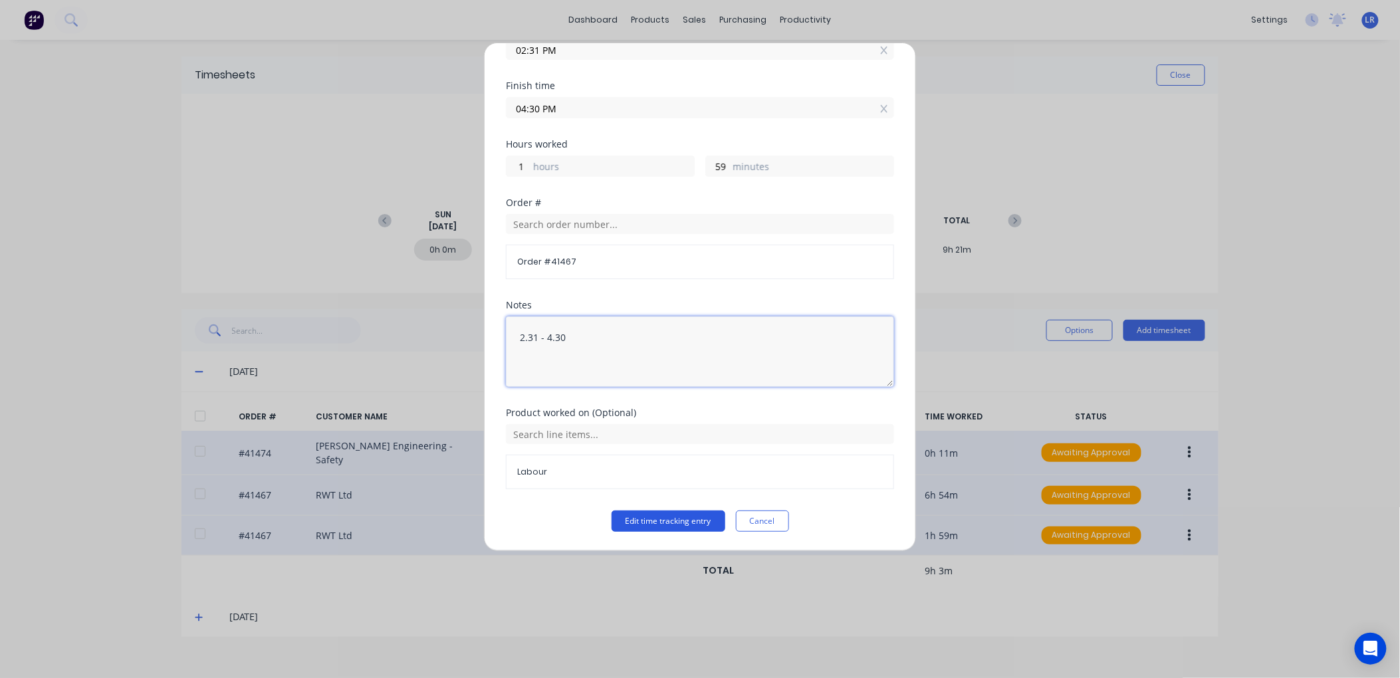
type textarea "2.31 - 4.30"
click at [658, 520] on button "Edit time tracking entry" at bounding box center [669, 521] width 114 height 21
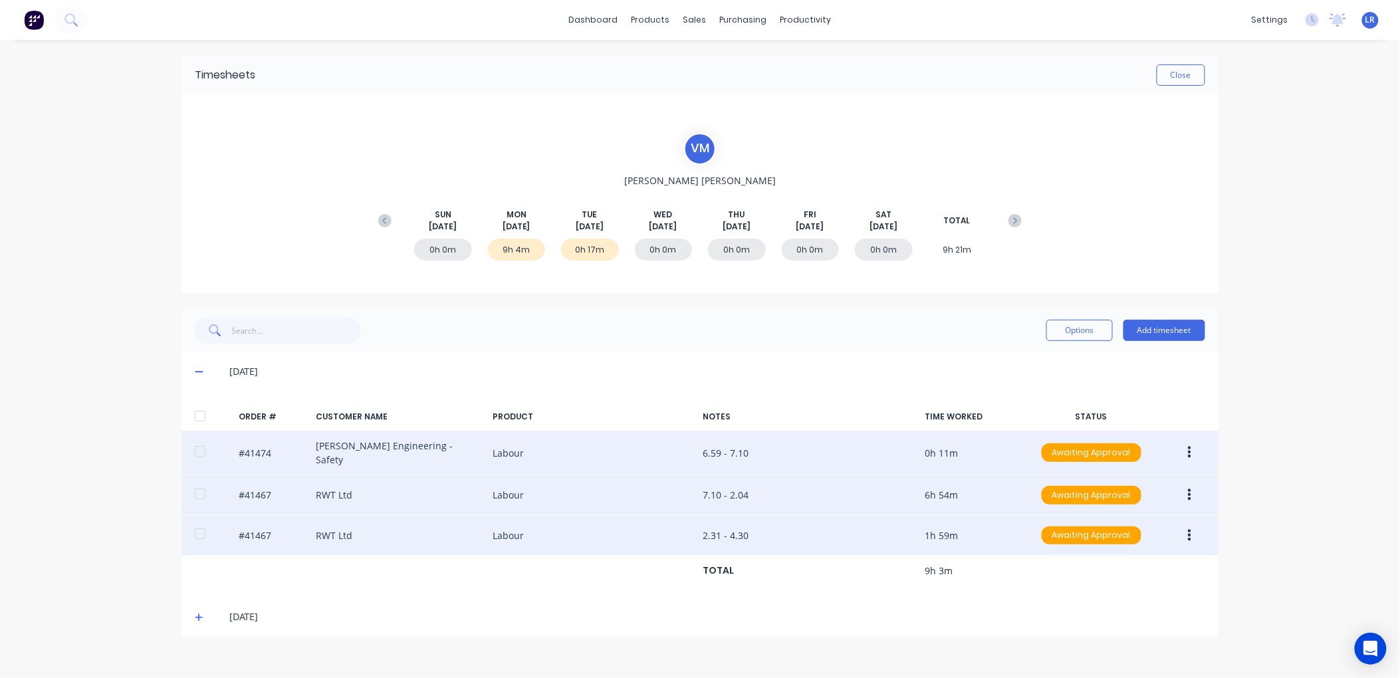
click at [1184, 489] on button "button" at bounding box center [1189, 495] width 31 height 24
click at [1107, 574] on div "Edit" at bounding box center [1142, 583] width 102 height 19
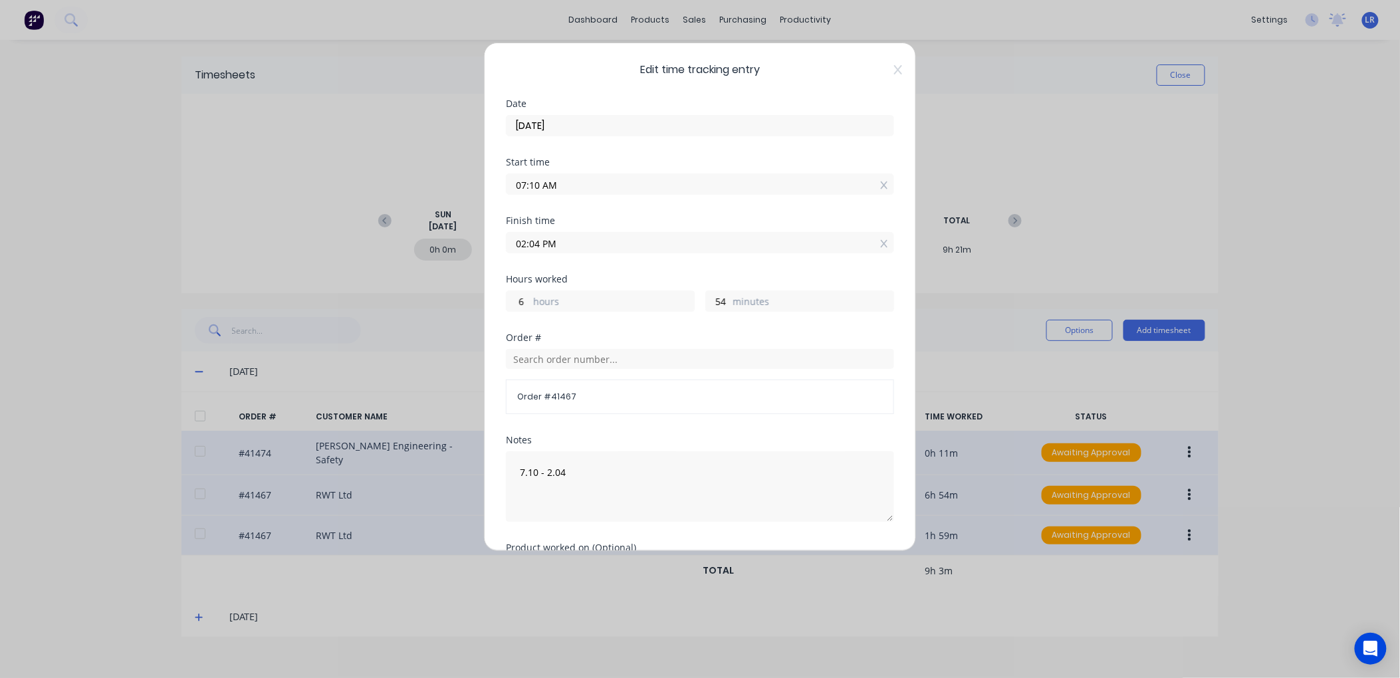
click at [540, 241] on input "02:04 PM" at bounding box center [700, 243] width 387 height 20
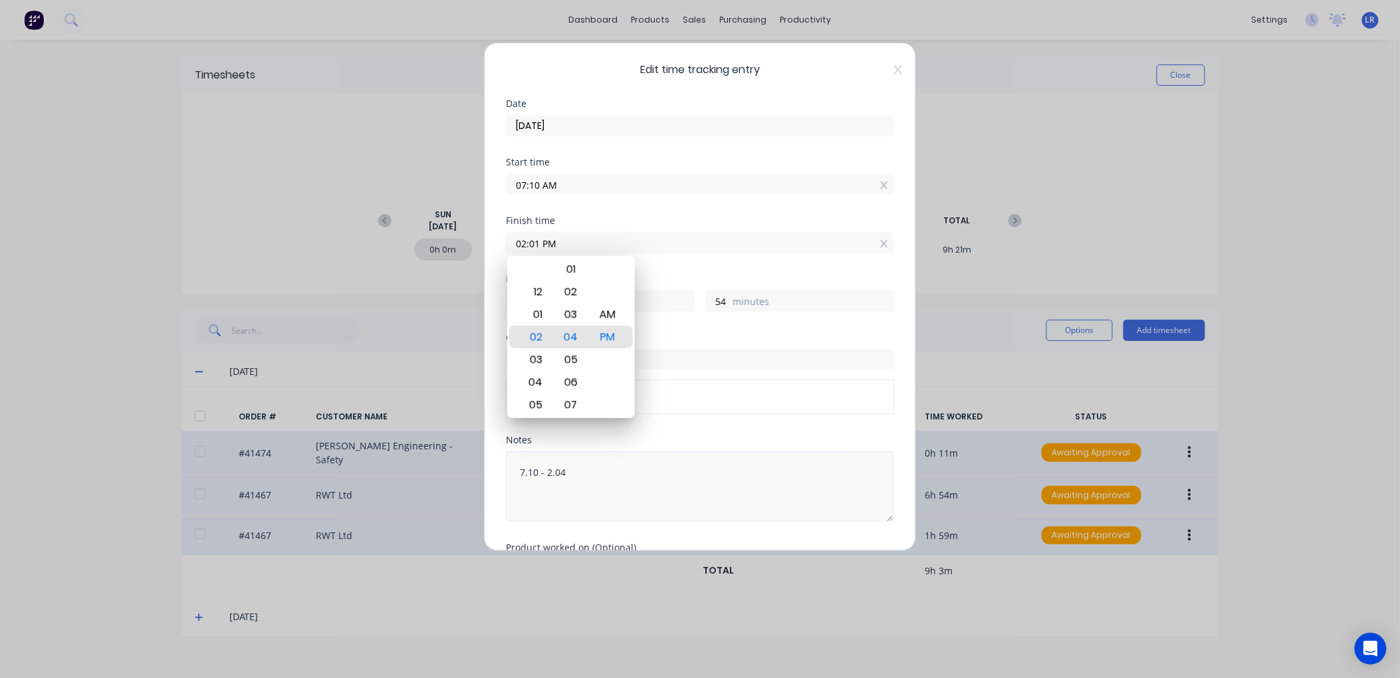
type input "02:01 PM"
type input "51"
click at [649, 462] on textarea "7.10 - 2.04" at bounding box center [700, 486] width 388 height 70
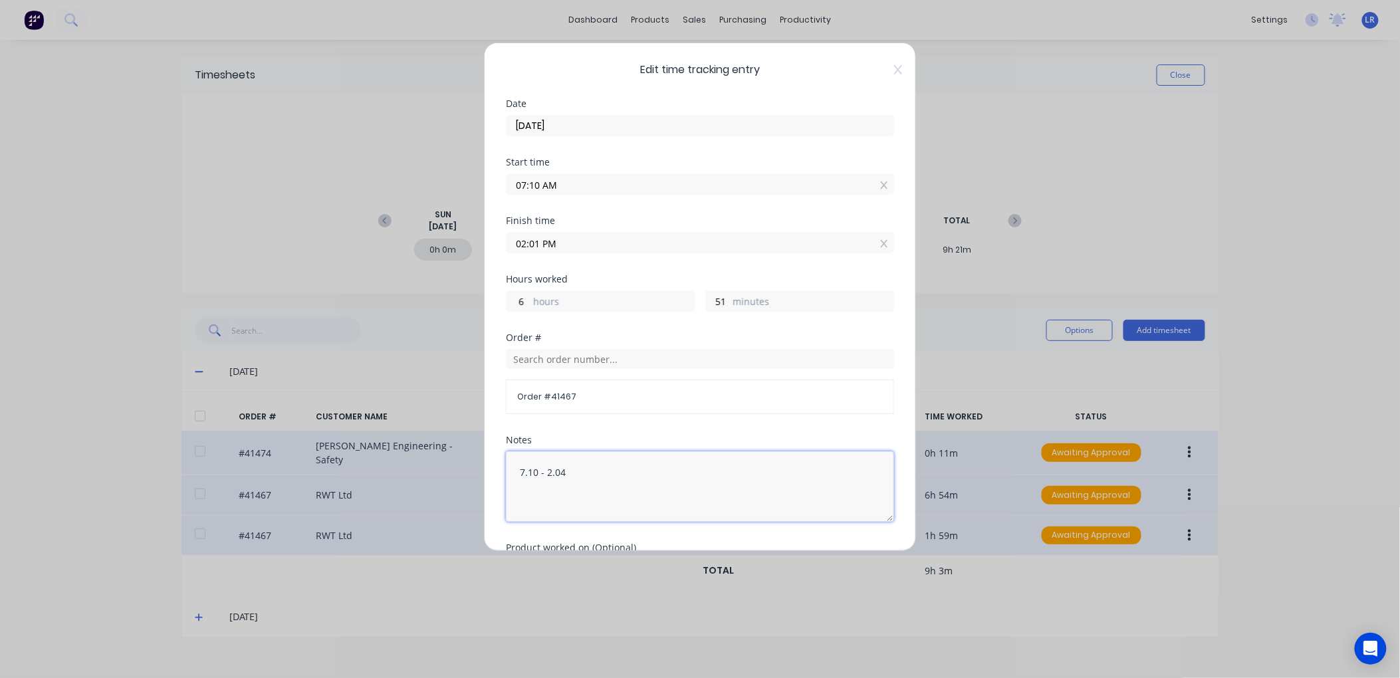
click at [566, 473] on textarea "7.10 - 2.04" at bounding box center [700, 486] width 388 height 70
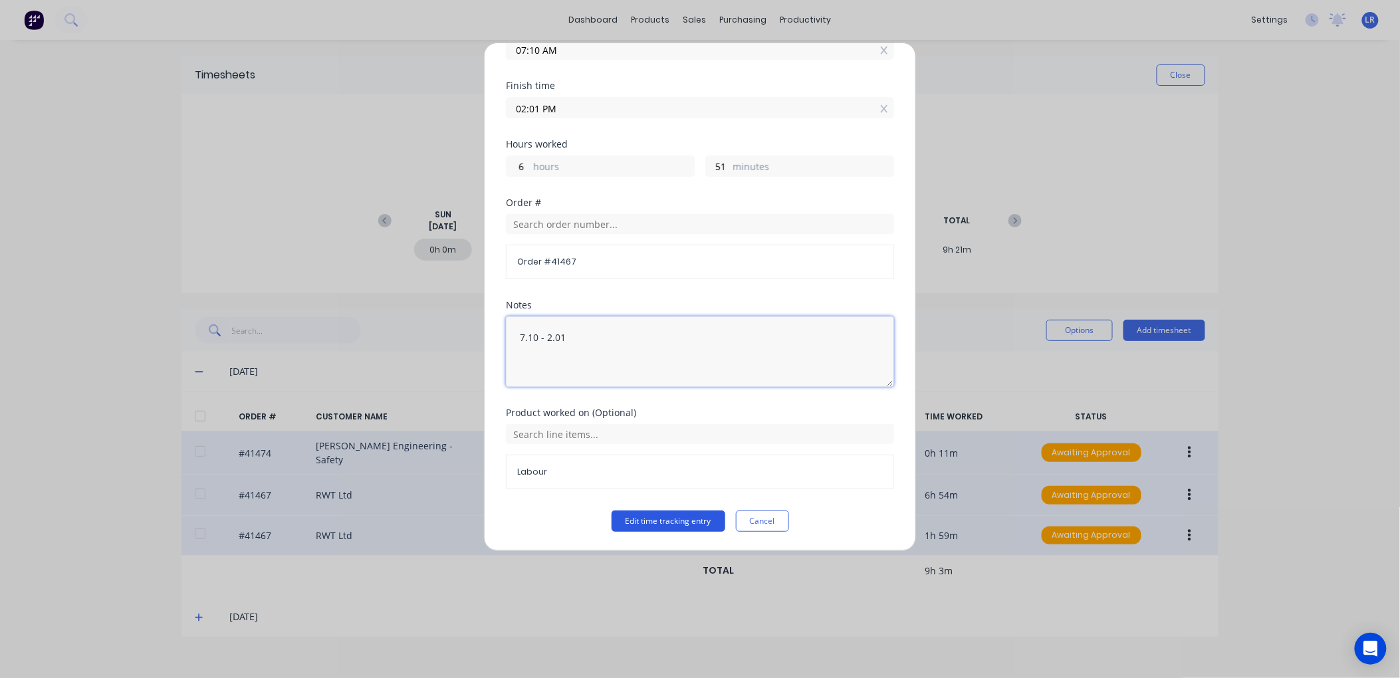
type textarea "7.10 - 2.01"
click at [679, 521] on button "Edit time tracking entry" at bounding box center [669, 521] width 114 height 21
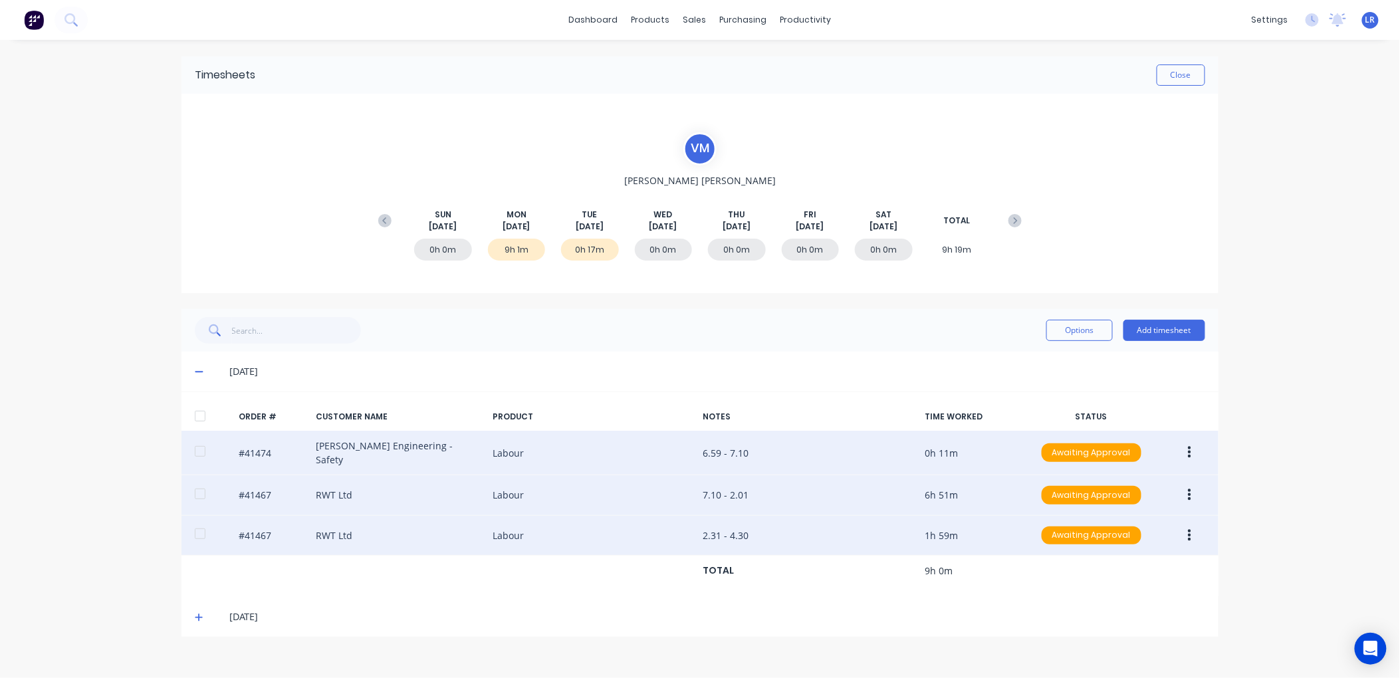
click at [198, 367] on icon at bounding box center [199, 371] width 9 height 9
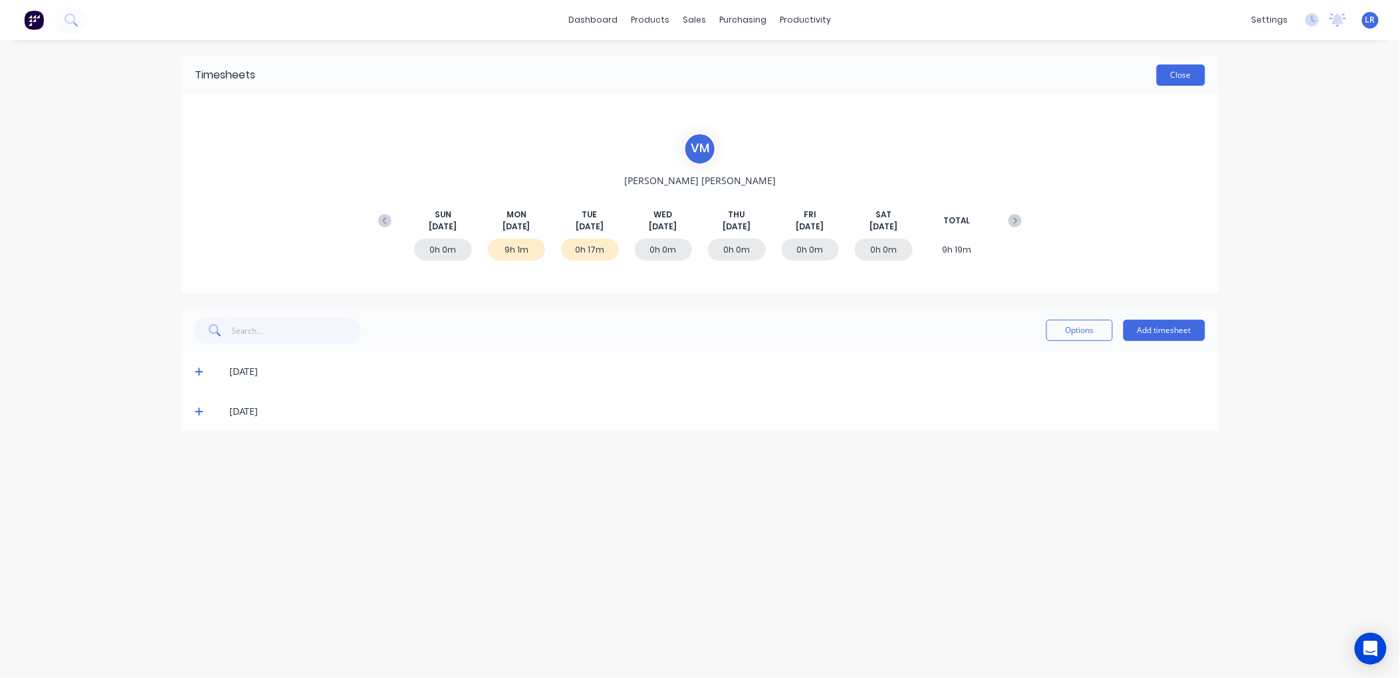
click at [1186, 72] on button "Close" at bounding box center [1181, 74] width 49 height 21
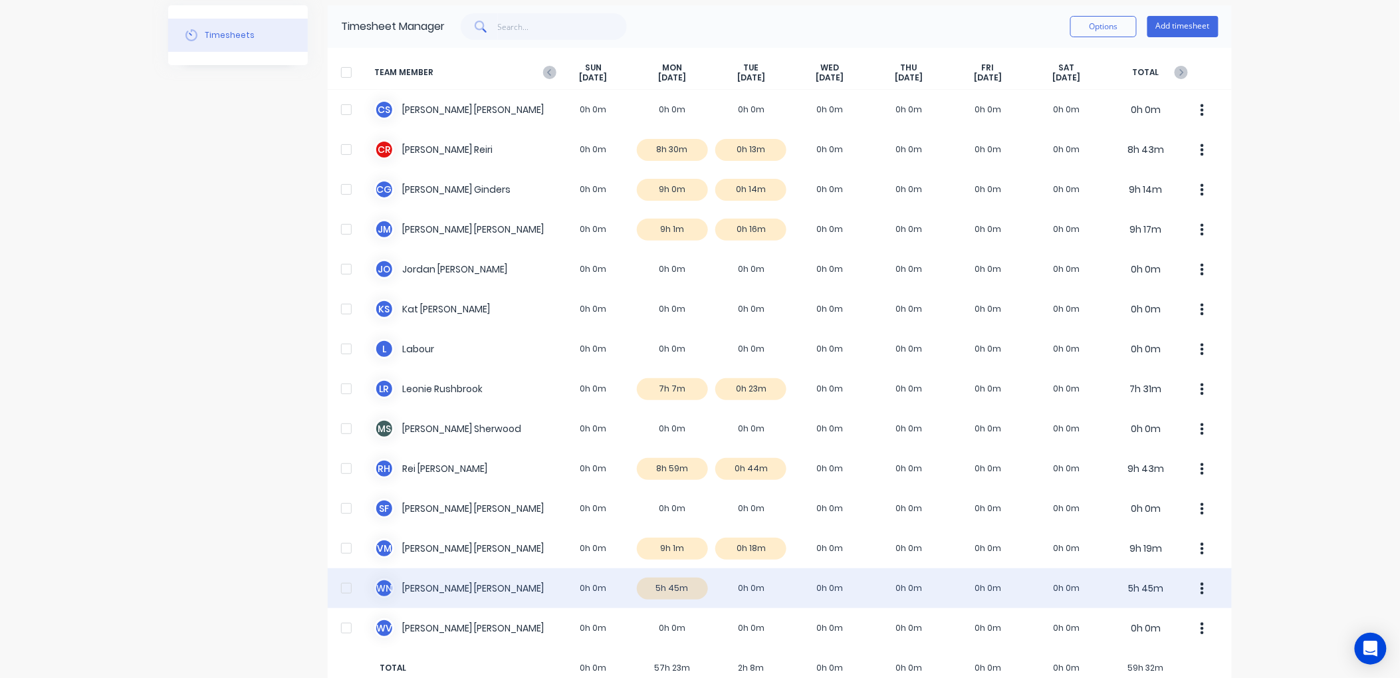
scroll to position [80, 0]
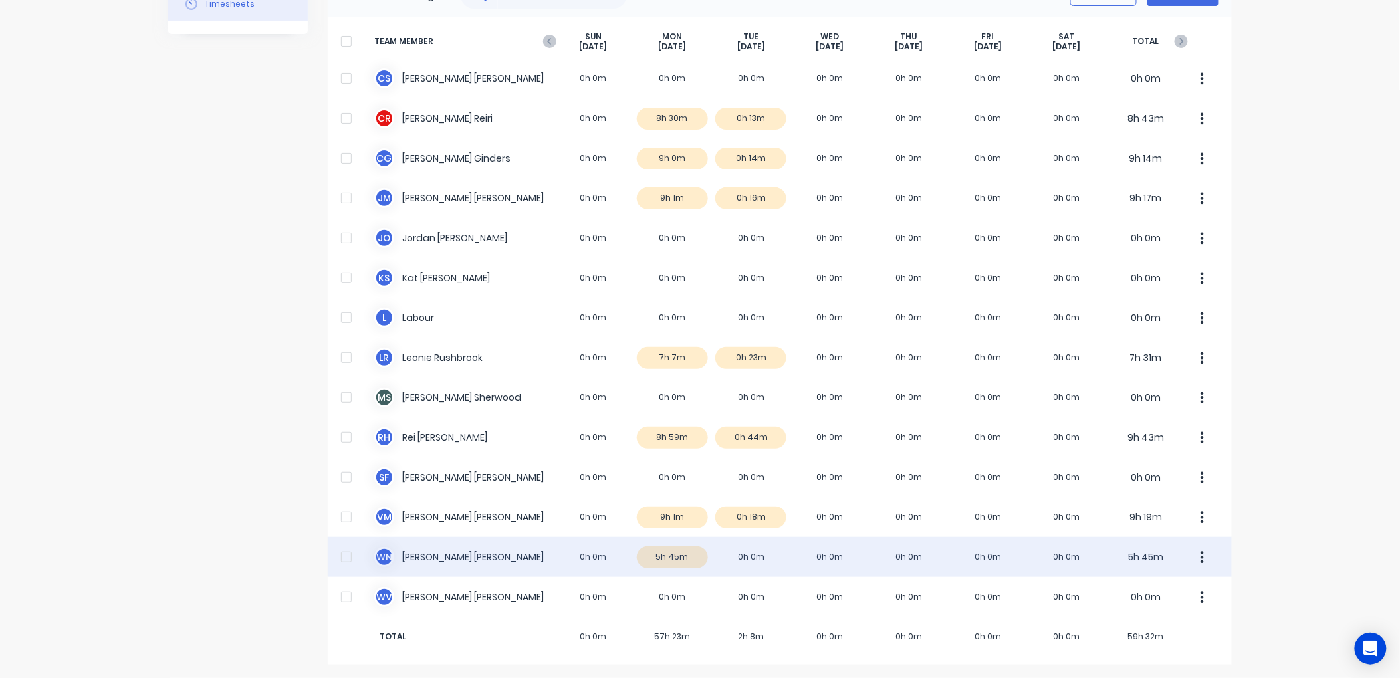
click at [673, 556] on div "W N Wayne Nichol 0h 0m 5h 45m 0h 0m 0h 0m 0h 0m 0h 0m 0h 0m 5h 45m" at bounding box center [780, 557] width 904 height 40
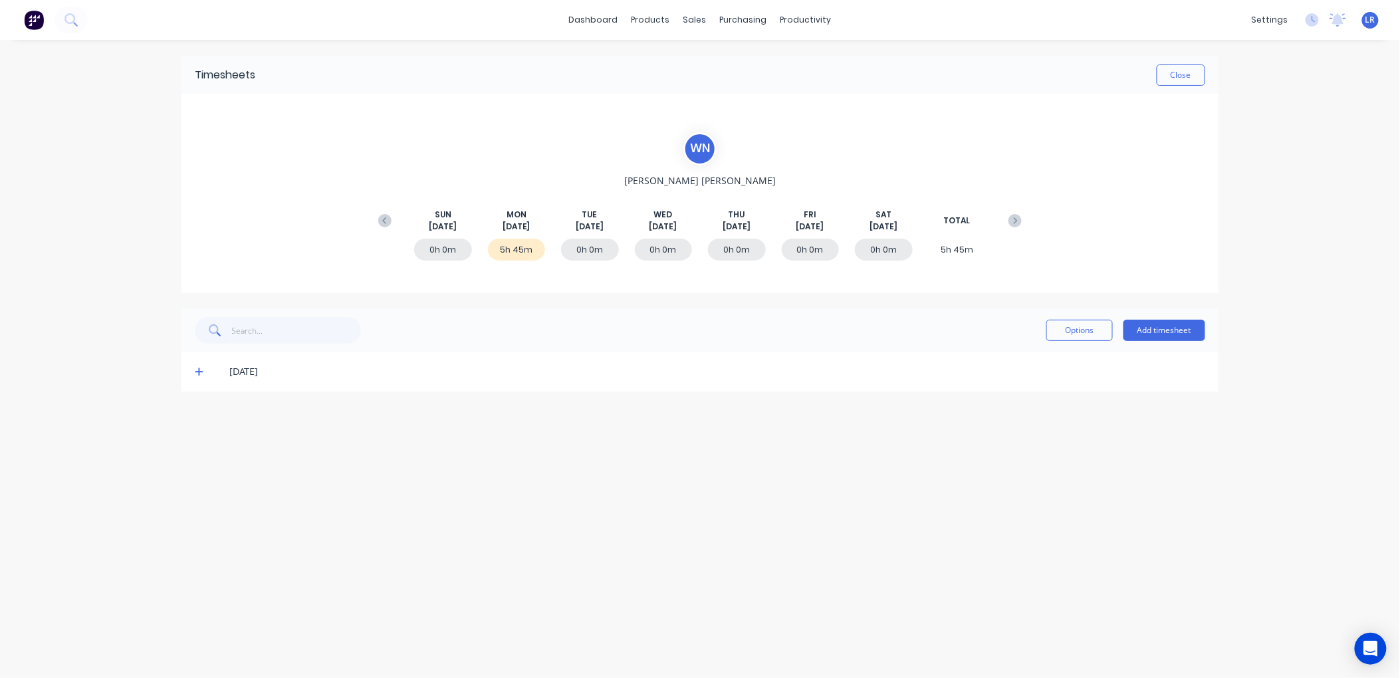
click at [195, 367] on icon at bounding box center [199, 371] width 9 height 9
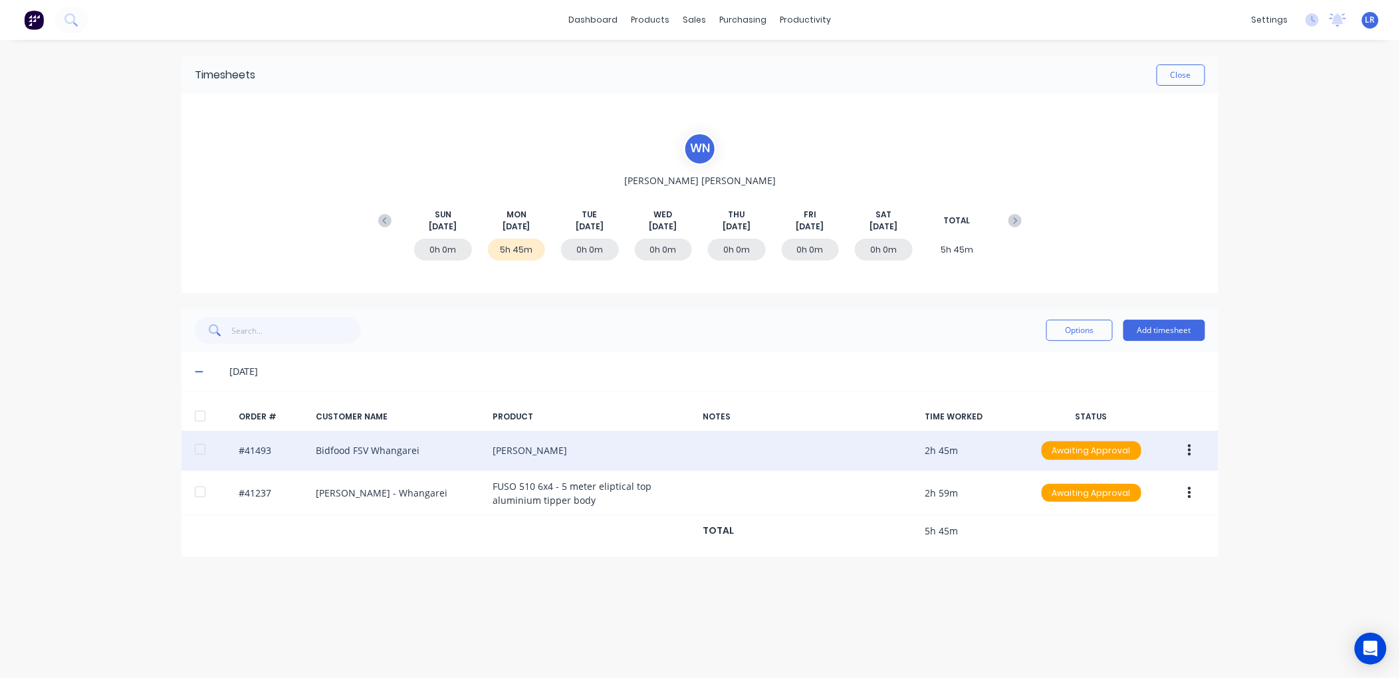
click at [1189, 449] on icon "button" at bounding box center [1189, 451] width 3 height 12
click at [1135, 538] on div "Edit" at bounding box center [1142, 538] width 102 height 19
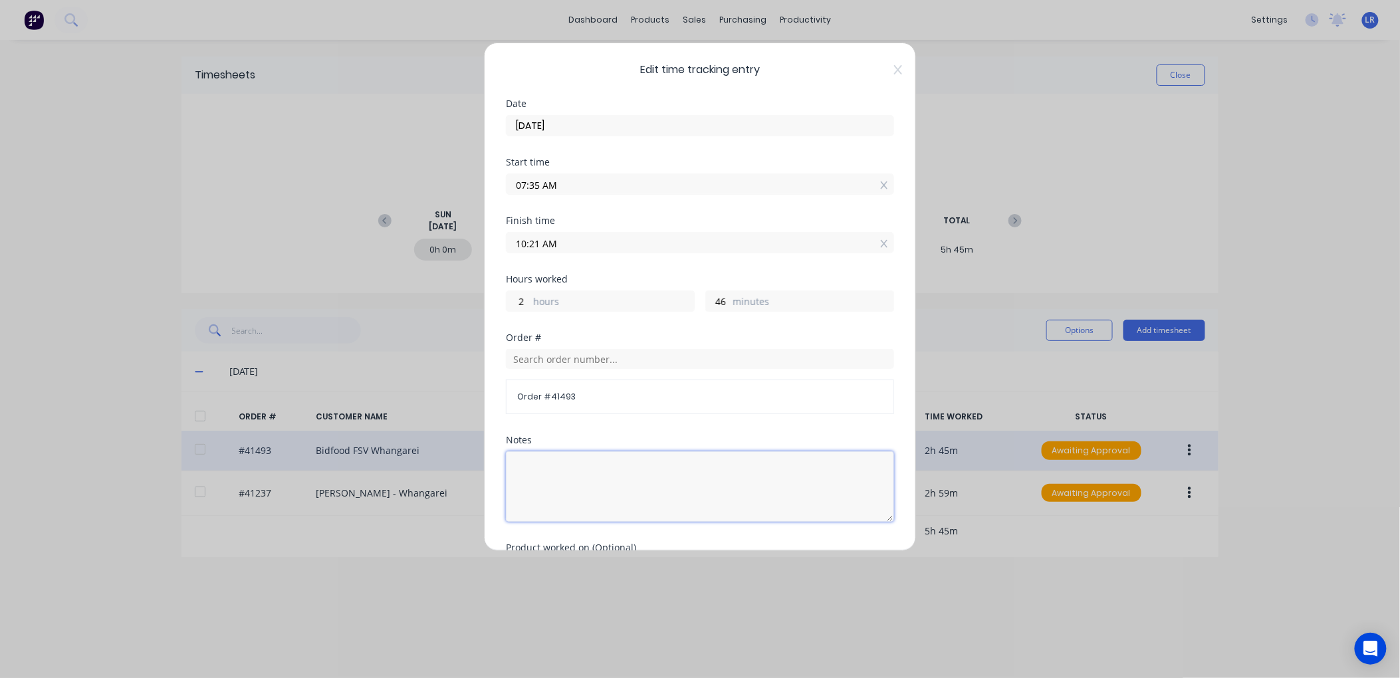
click at [533, 461] on textarea at bounding box center [700, 486] width 388 height 70
type textarea "7.30"
click at [540, 181] on input "07:35 AM" at bounding box center [700, 184] width 387 height 20
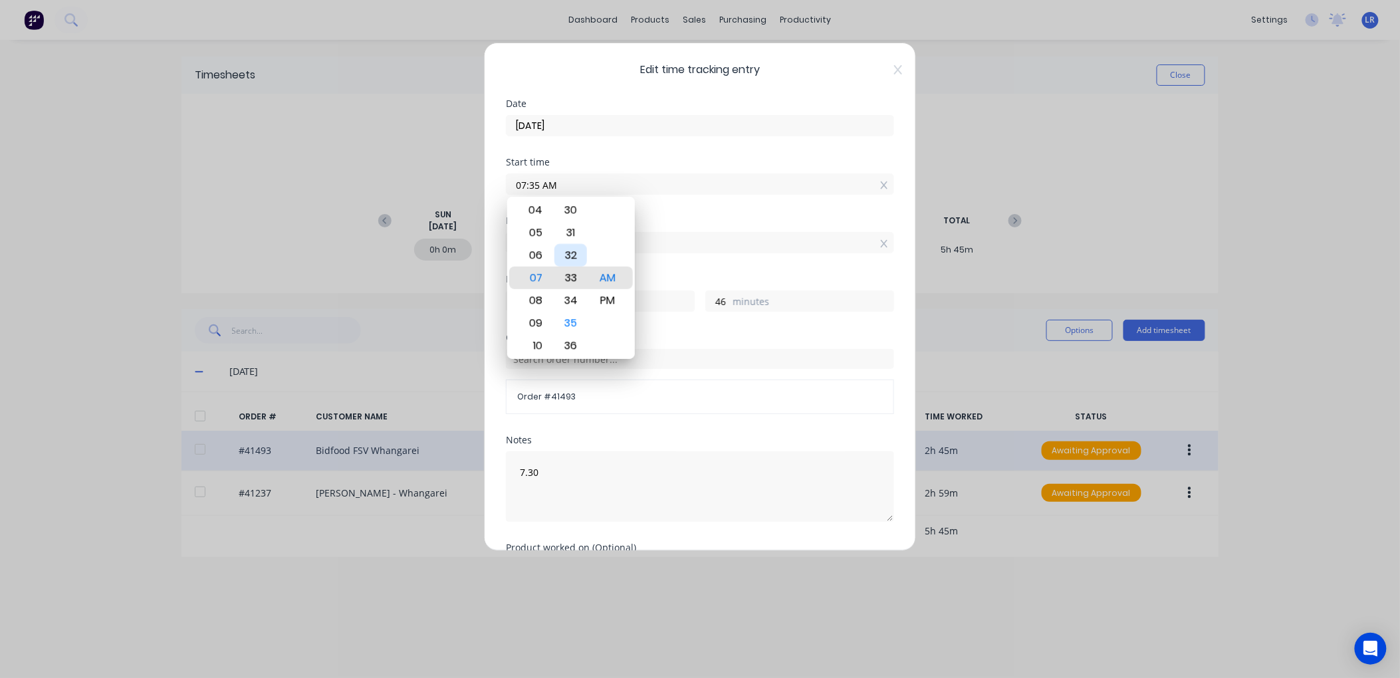
type input "07:33 AM"
type input "48"
click at [578, 207] on div "30" at bounding box center [570, 210] width 33 height 23
type input "07:30 AM"
type input "51"
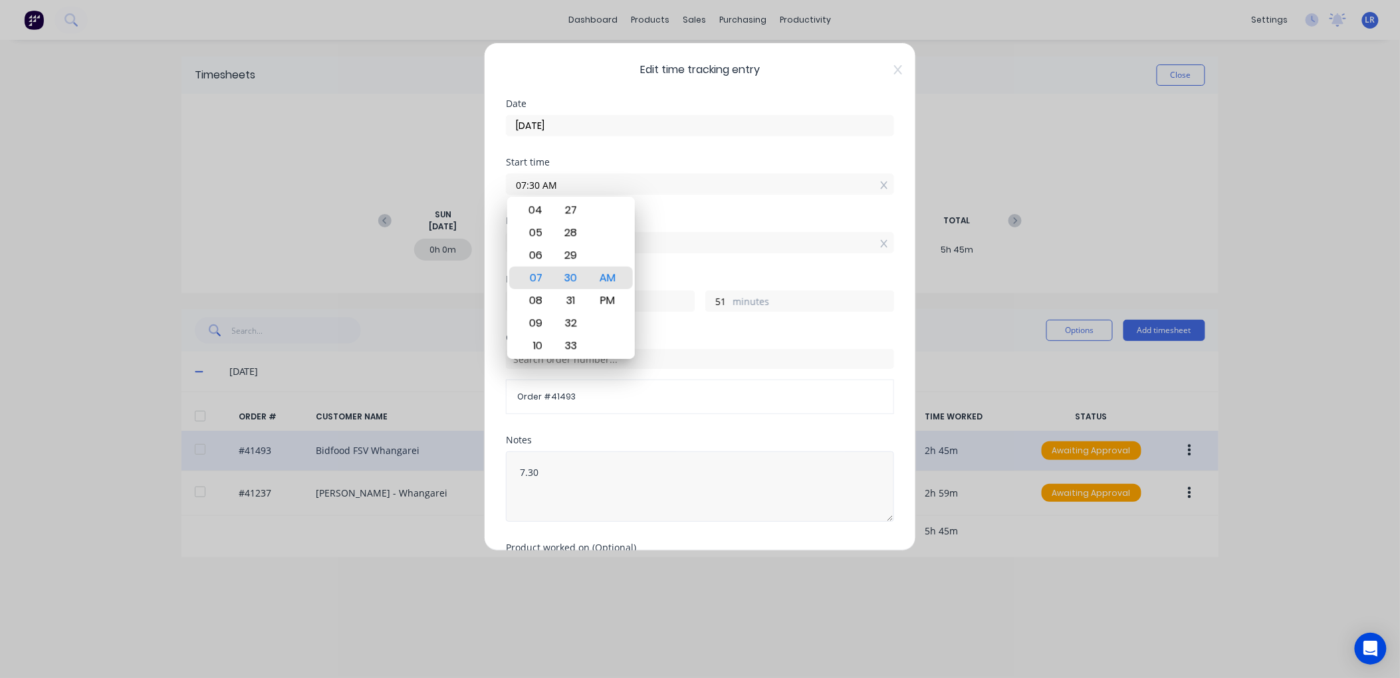
click at [537, 477] on textarea "7.30" at bounding box center [700, 486] width 388 height 70
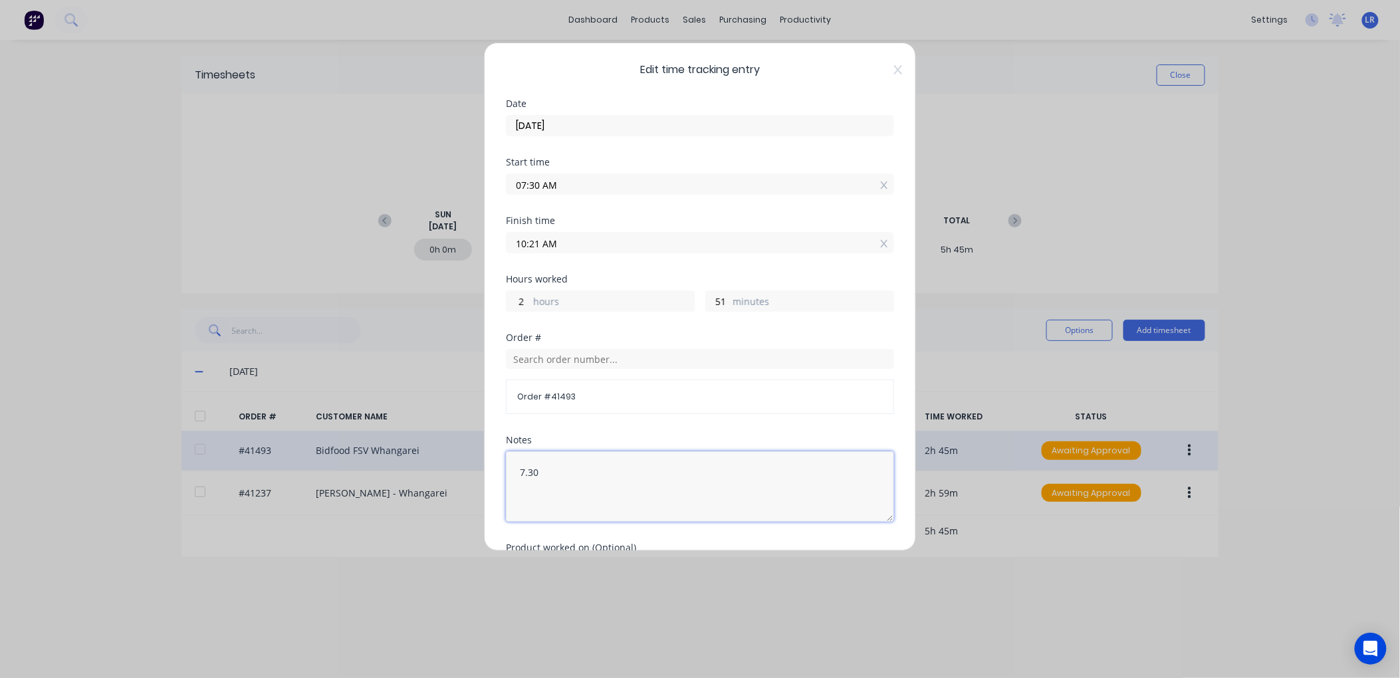
click at [543, 472] on textarea "7.30" at bounding box center [700, 486] width 388 height 70
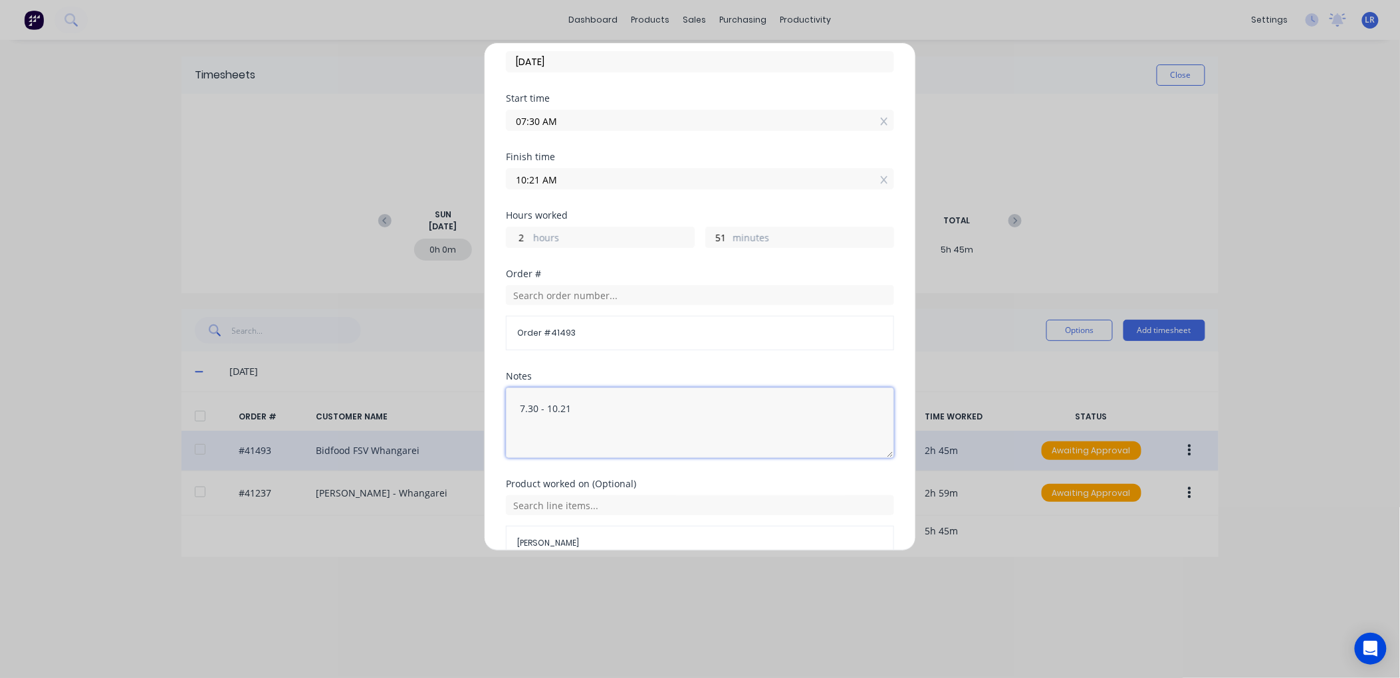
scroll to position [136, 0]
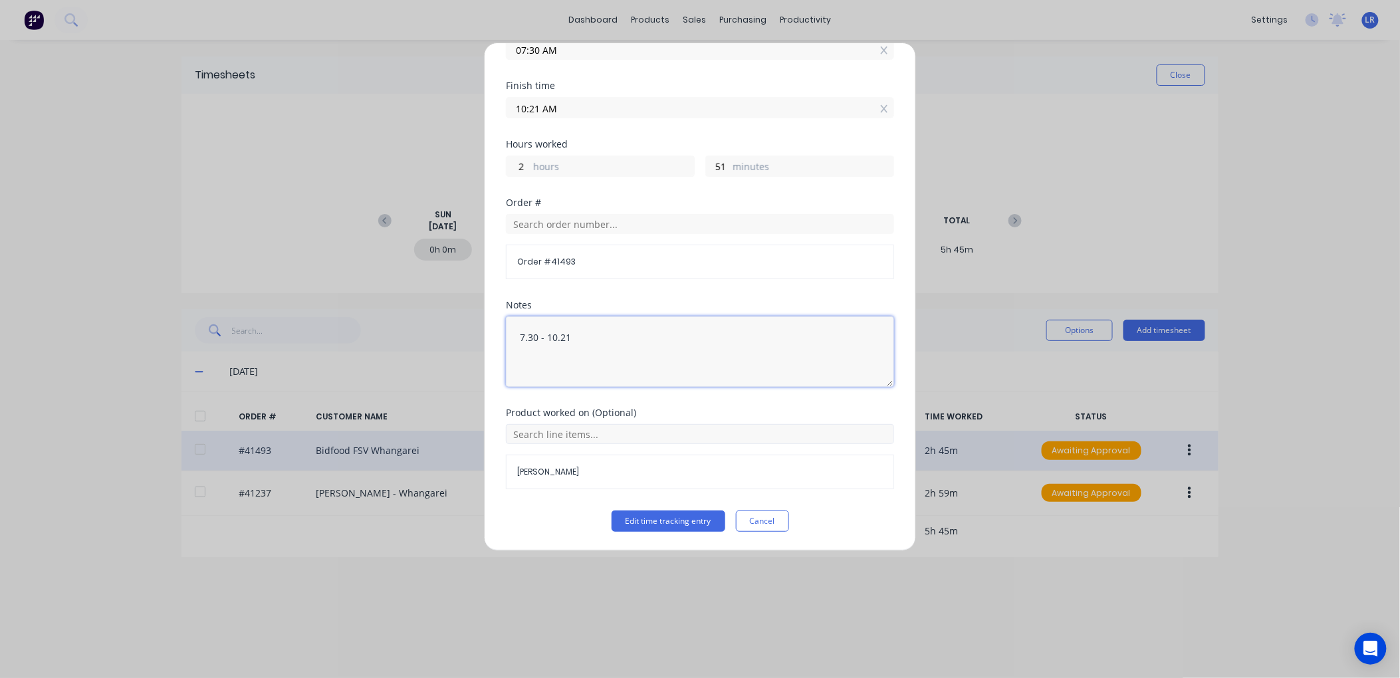
type textarea "7.30 - 10.21"
click at [556, 435] on input "text" at bounding box center [700, 434] width 388 height 20
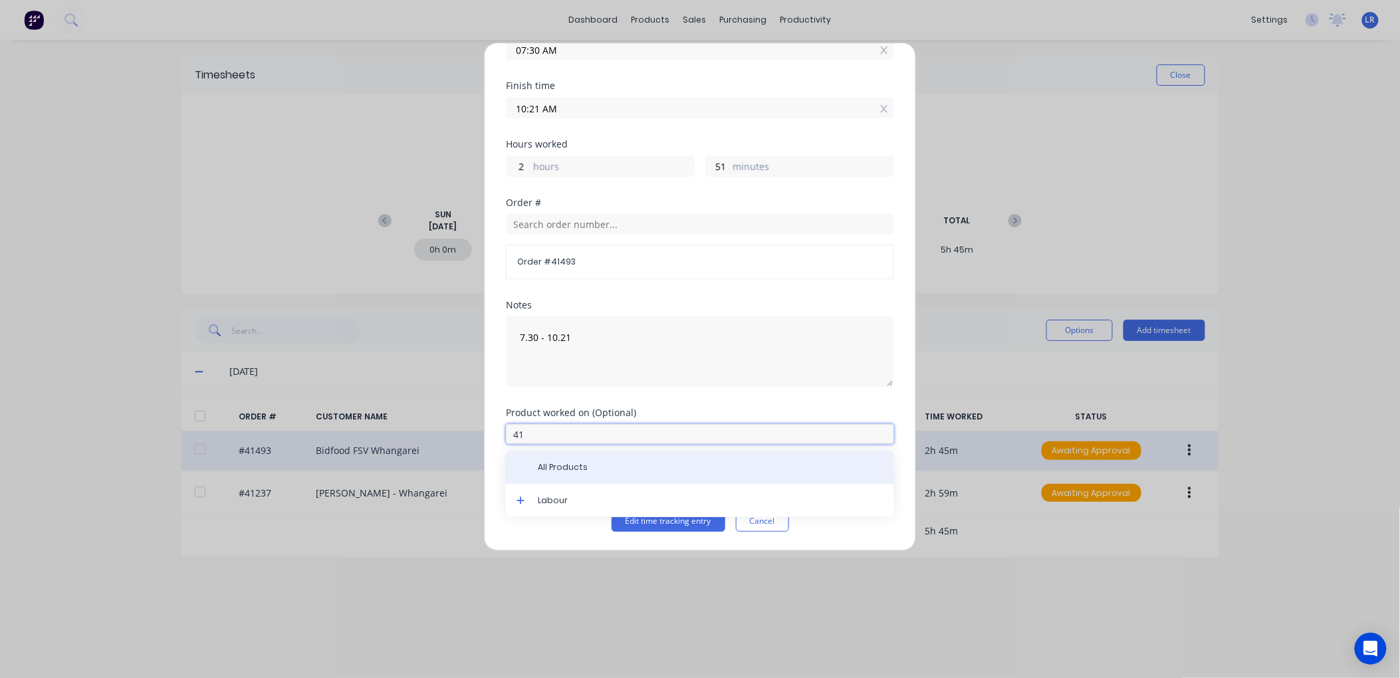
type input "4"
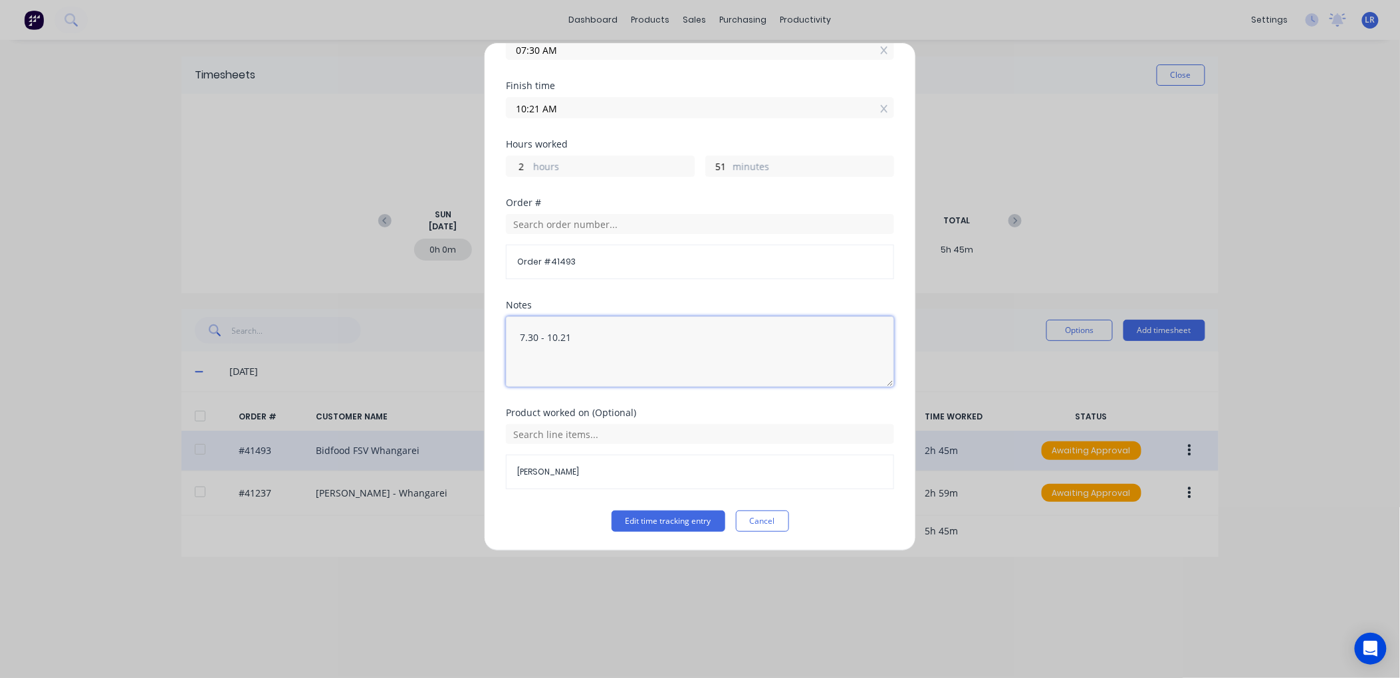
click at [718, 353] on textarea "7.30 - 10.21" at bounding box center [700, 351] width 388 height 70
click at [670, 514] on button "Edit time tracking entry" at bounding box center [669, 521] width 114 height 21
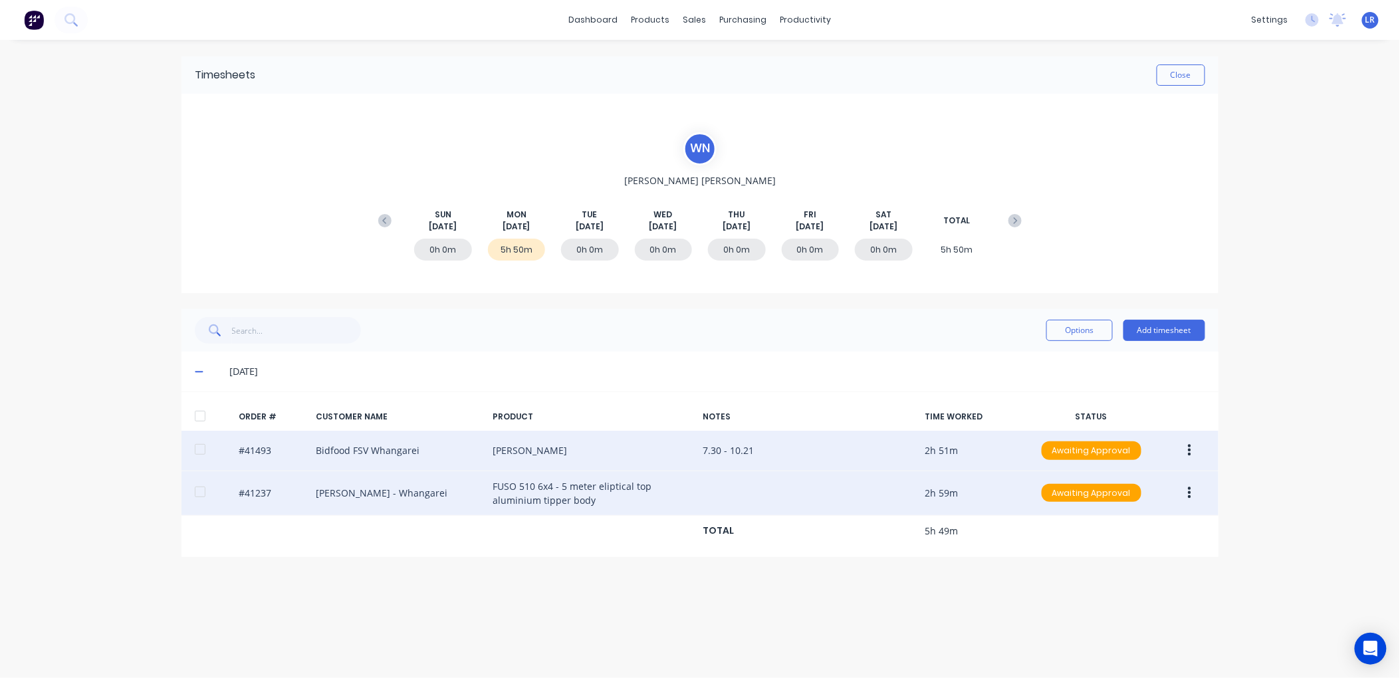
click at [1190, 489] on icon "button" at bounding box center [1189, 493] width 3 height 12
click at [1125, 580] on div "Edit" at bounding box center [1142, 581] width 102 height 19
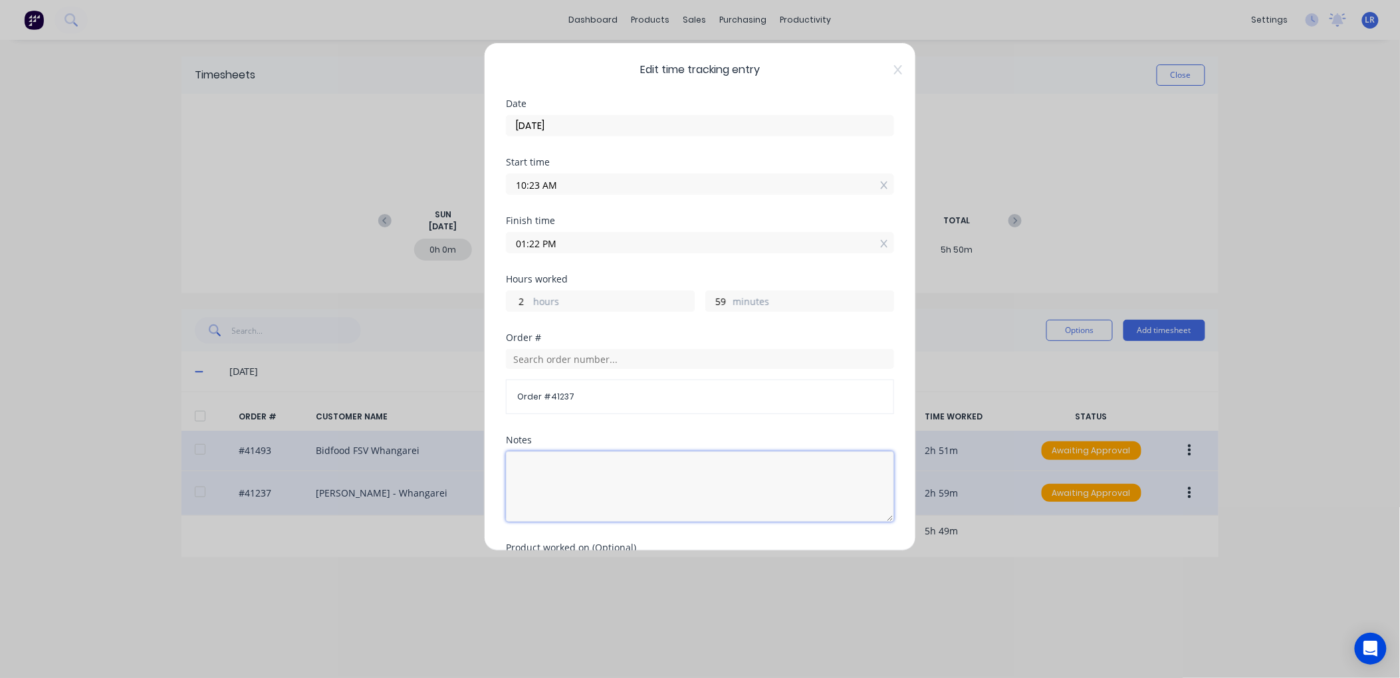
click at [522, 461] on textarea at bounding box center [700, 486] width 388 height 70
type textarea "10.23 - 1.25"
click at [540, 240] on input "01:22 PM" at bounding box center [700, 243] width 387 height 20
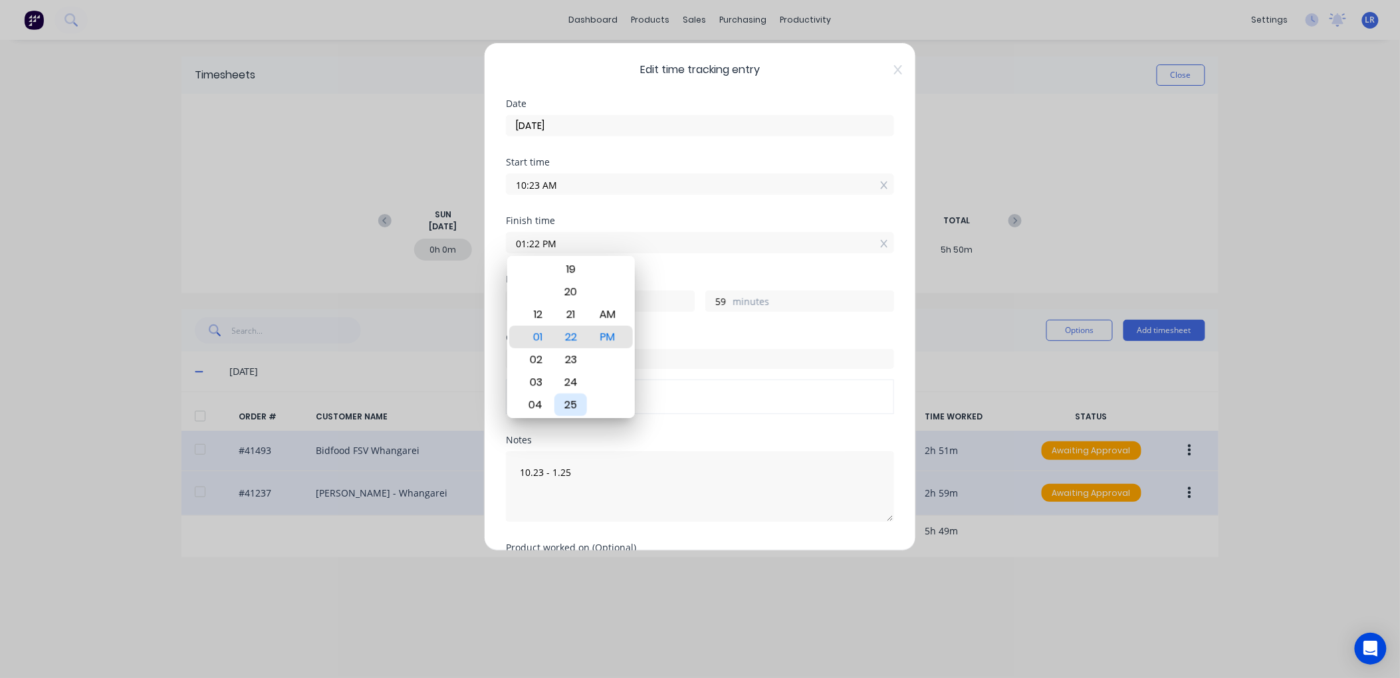
click at [572, 402] on div "25" at bounding box center [570, 405] width 33 height 23
type input "01:25 PM"
type input "3"
type input "2"
click at [690, 501] on textarea "10.23 - 1.25" at bounding box center [700, 486] width 388 height 70
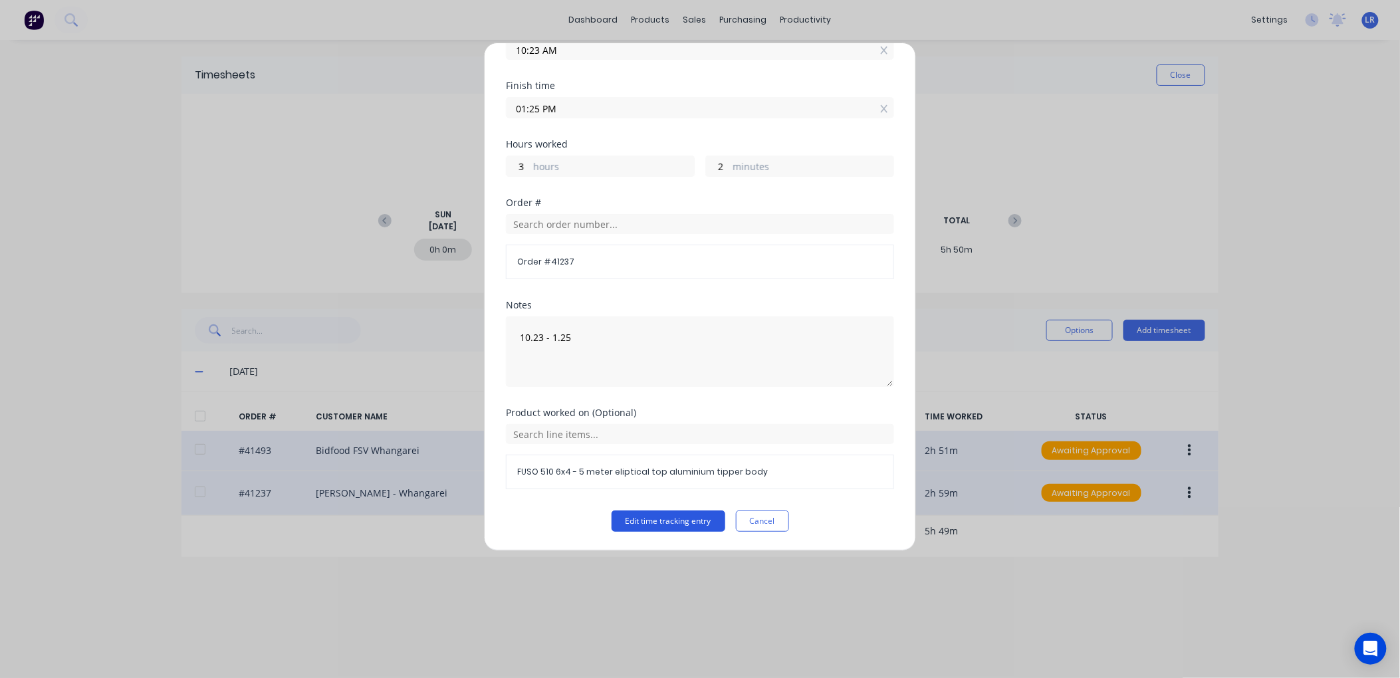
click at [676, 521] on button "Edit time tracking entry" at bounding box center [669, 521] width 114 height 21
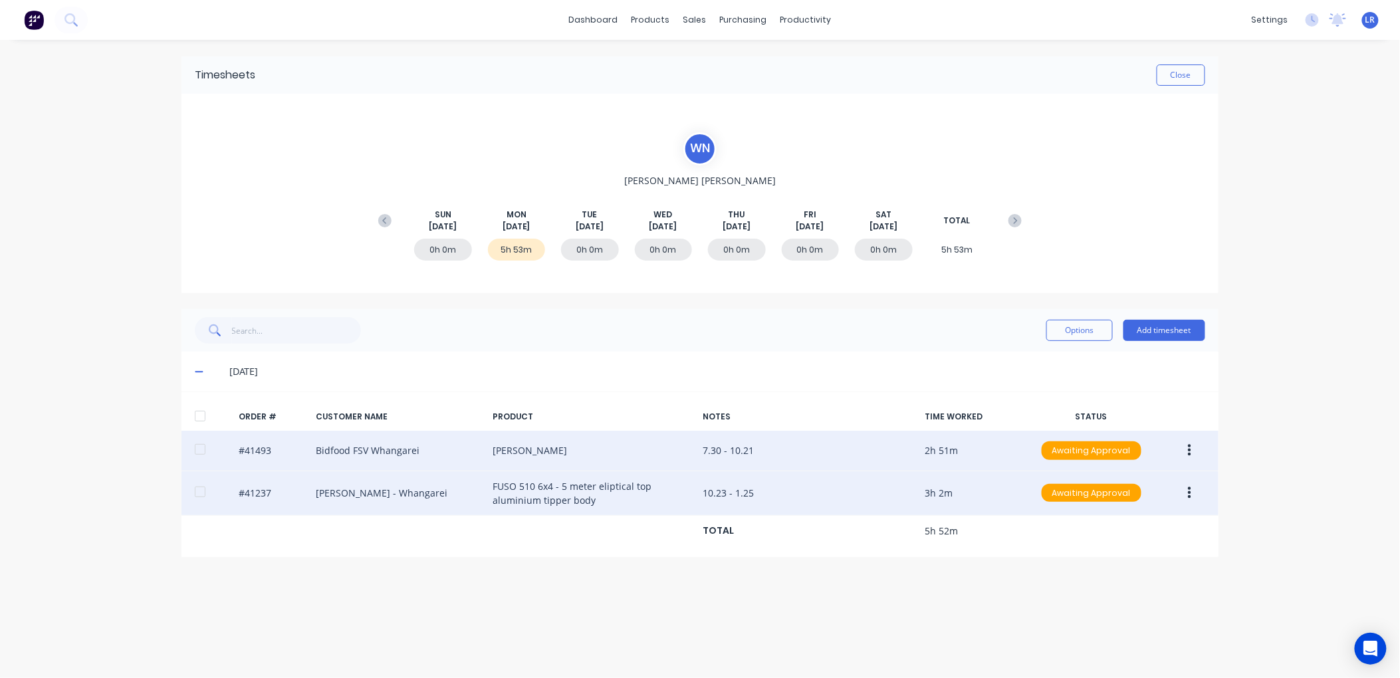
click at [1188, 487] on icon "button" at bounding box center [1189, 493] width 3 height 15
click at [1113, 580] on div "Edit" at bounding box center [1142, 581] width 102 height 19
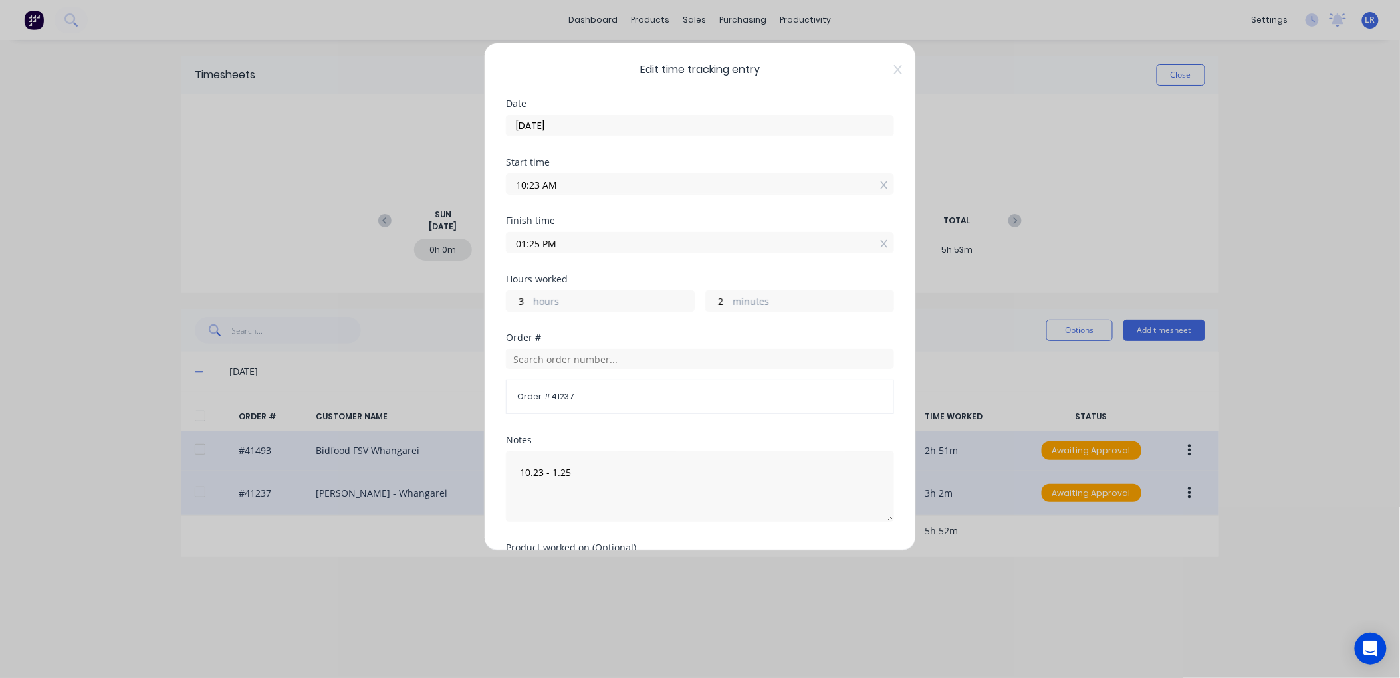
click at [539, 181] on input "10:23 AM" at bounding box center [700, 184] width 387 height 20
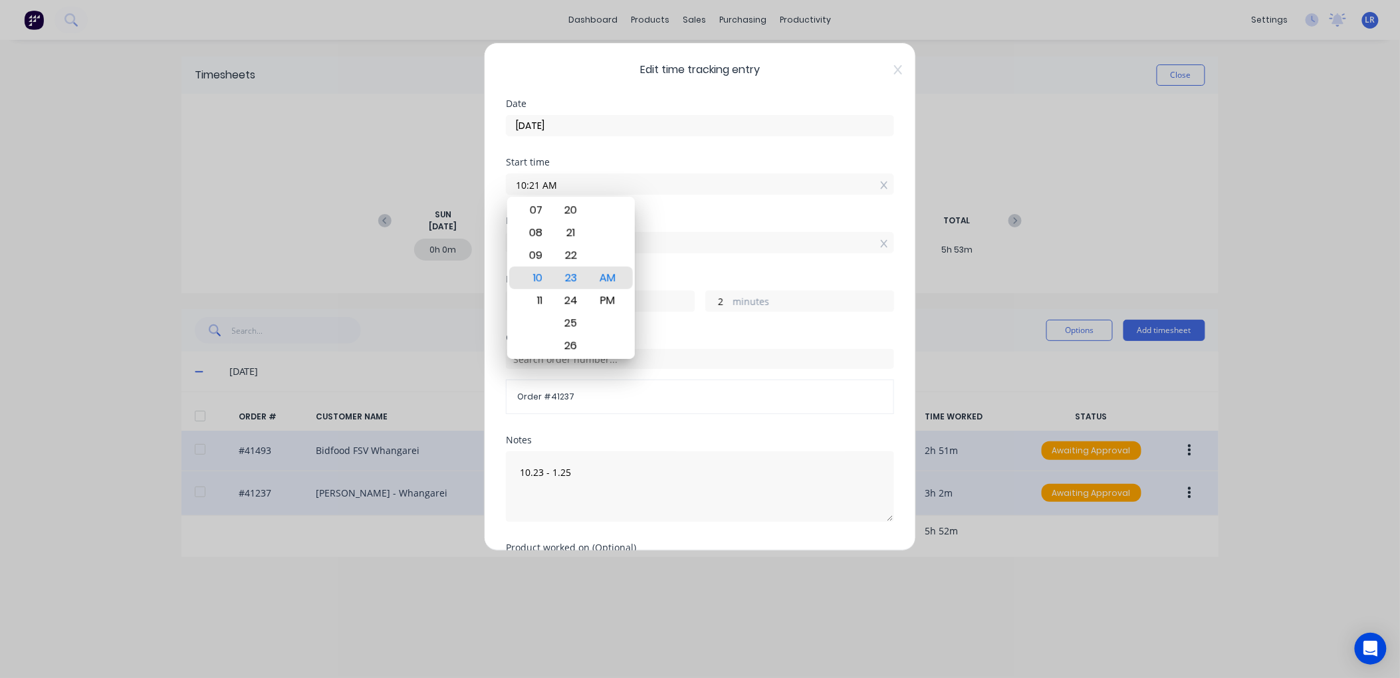
type input "10:21 AM"
type input "4"
click at [715, 424] on div "Order # Order # 41237" at bounding box center [700, 384] width 388 height 102
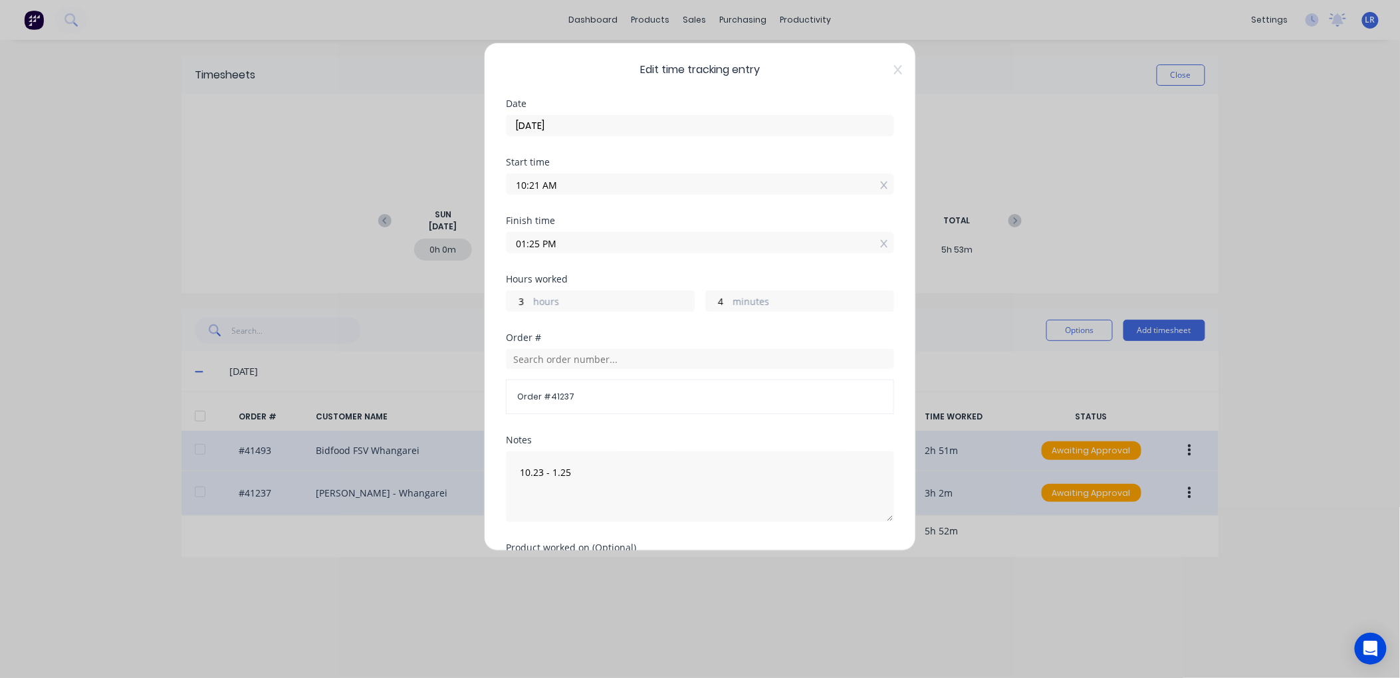
click at [539, 240] on input "01:25 PM" at bounding box center [700, 243] width 387 height 20
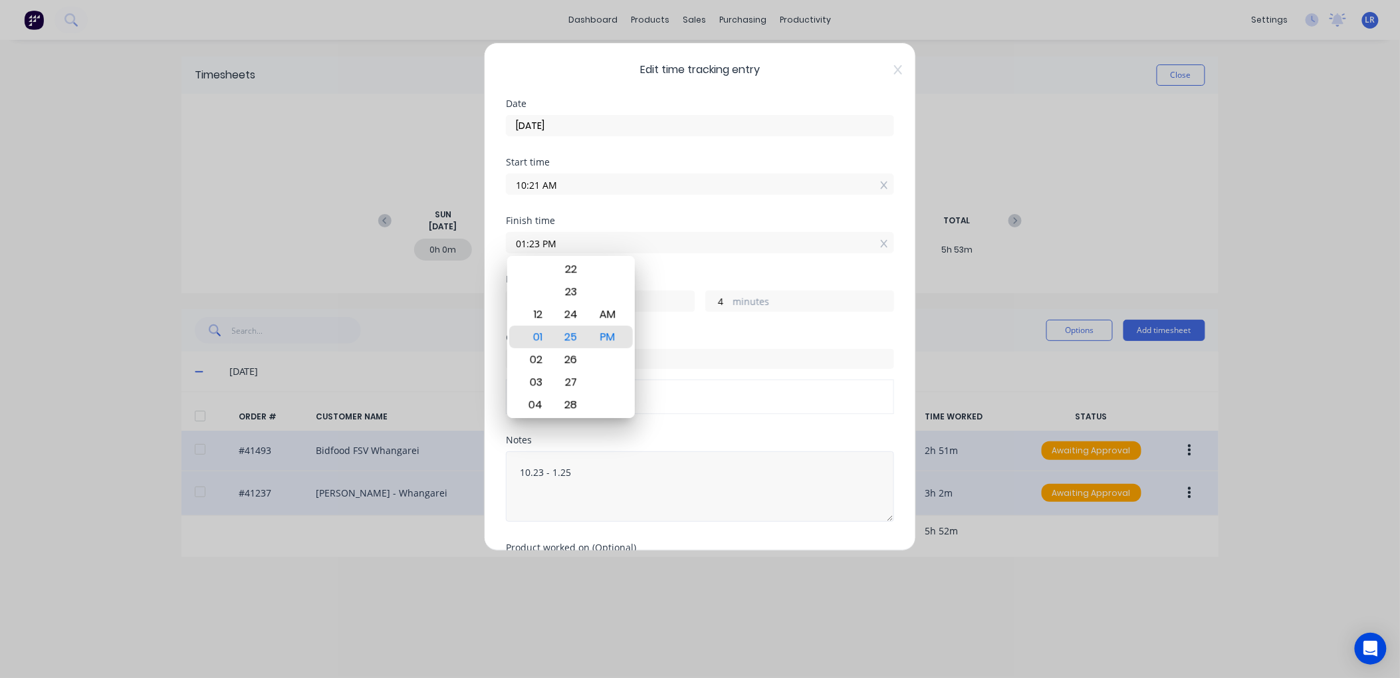
type input "01:23 PM"
type input "2"
click at [687, 475] on textarea "10.23 - 1.25" at bounding box center [700, 486] width 388 height 70
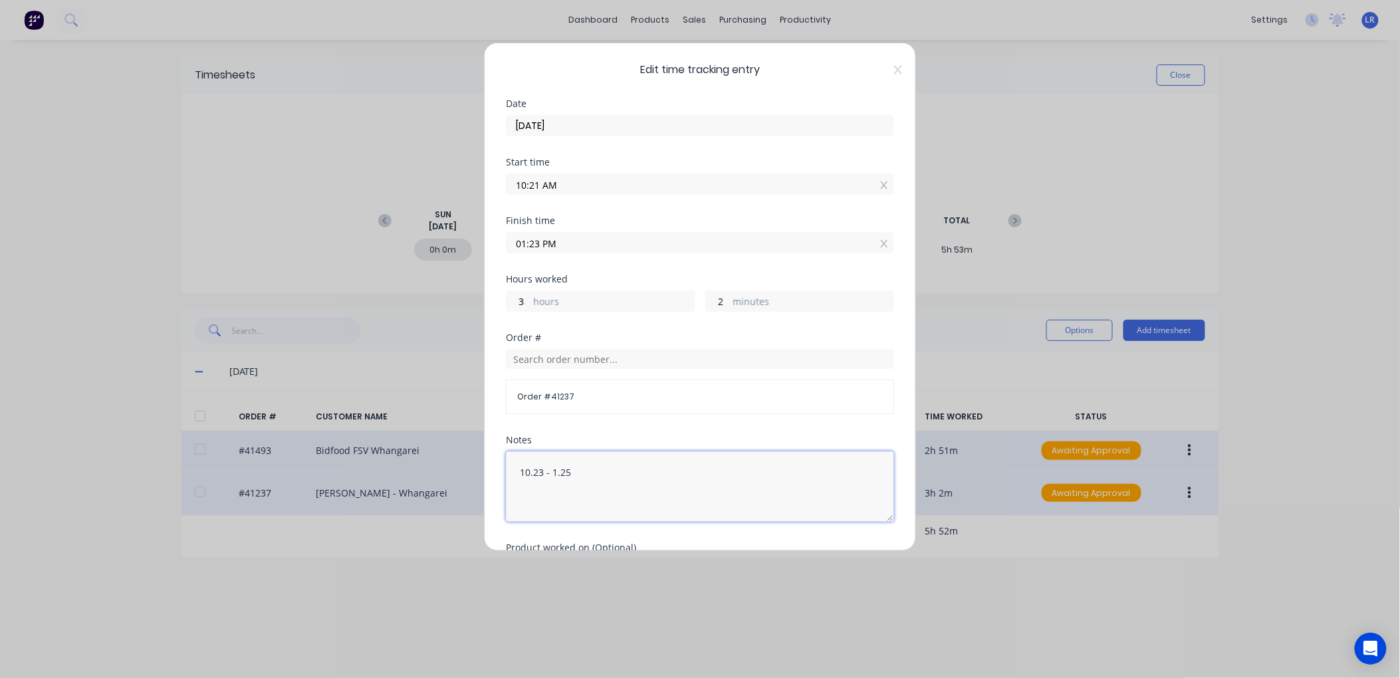
click at [542, 470] on textarea "10.23 - 1.25" at bounding box center [700, 486] width 388 height 70
click at [570, 469] on textarea "10.21 - 1.25" at bounding box center [700, 486] width 388 height 70
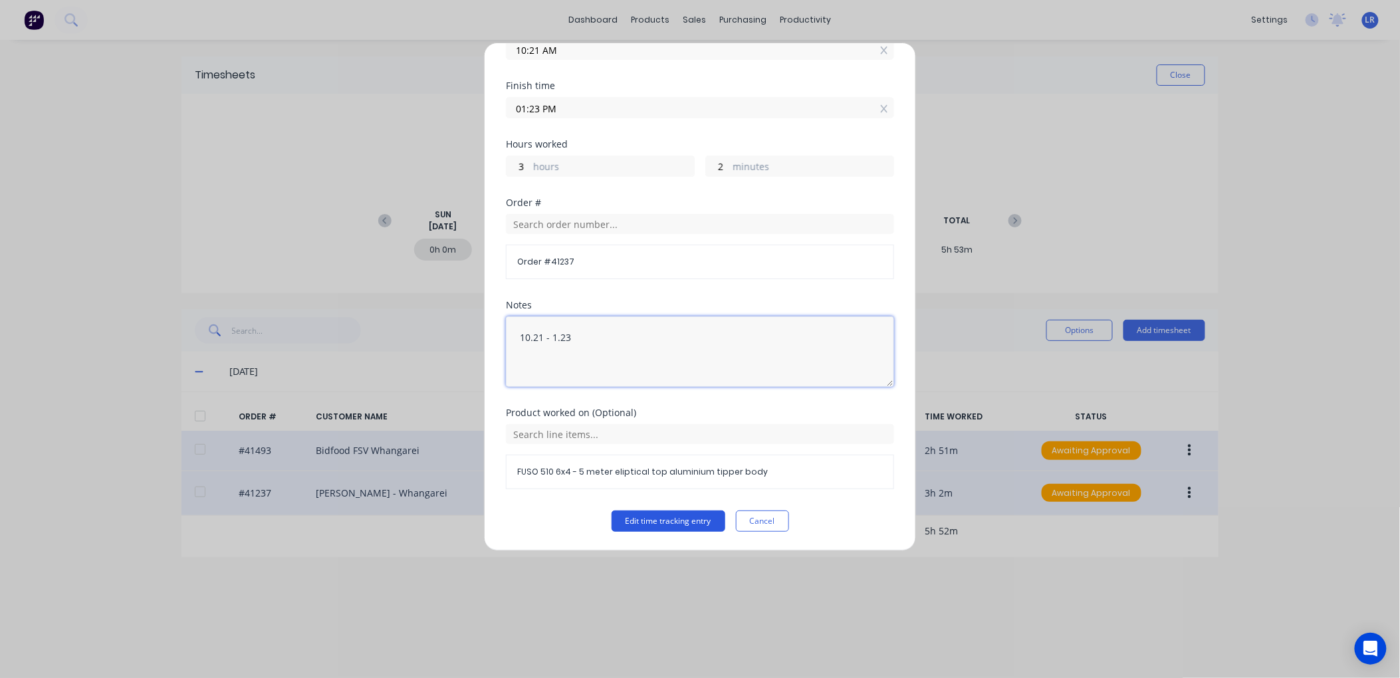
type textarea "10.21 - 1.23"
click at [654, 523] on button "Edit time tracking entry" at bounding box center [669, 521] width 114 height 21
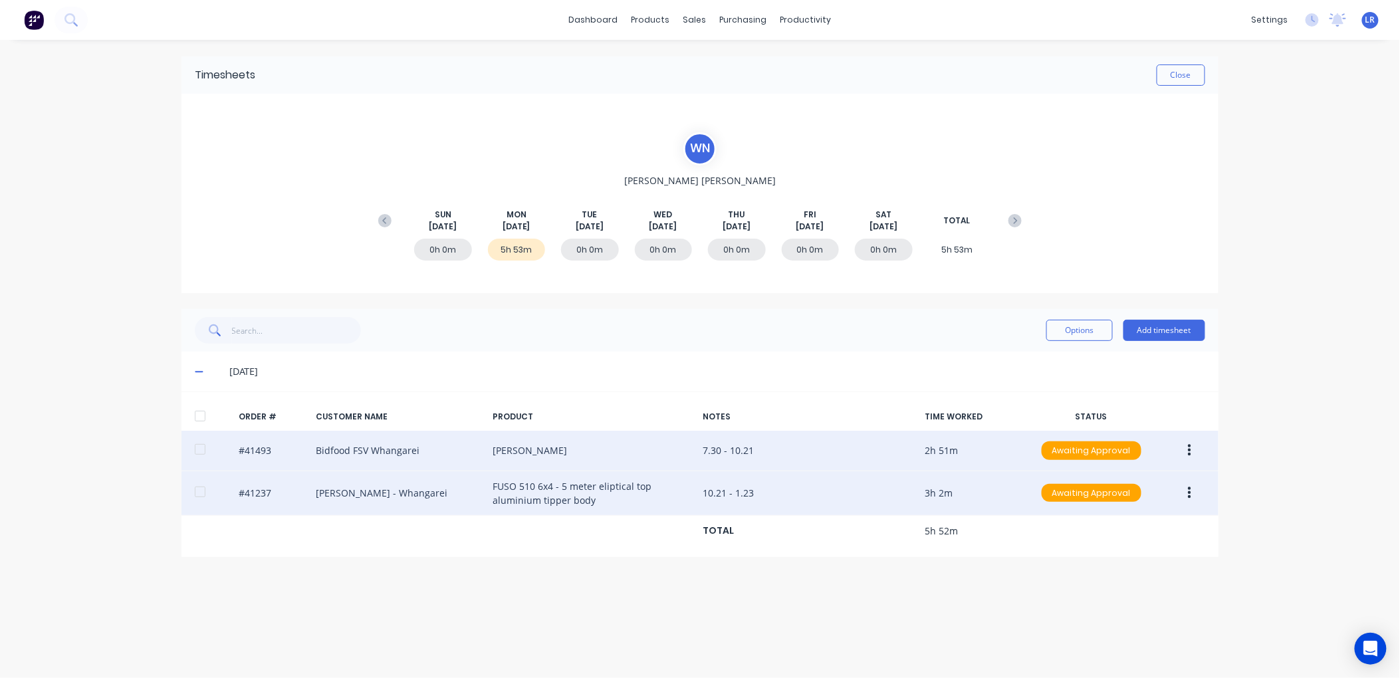
click at [200, 367] on icon at bounding box center [199, 371] width 9 height 9
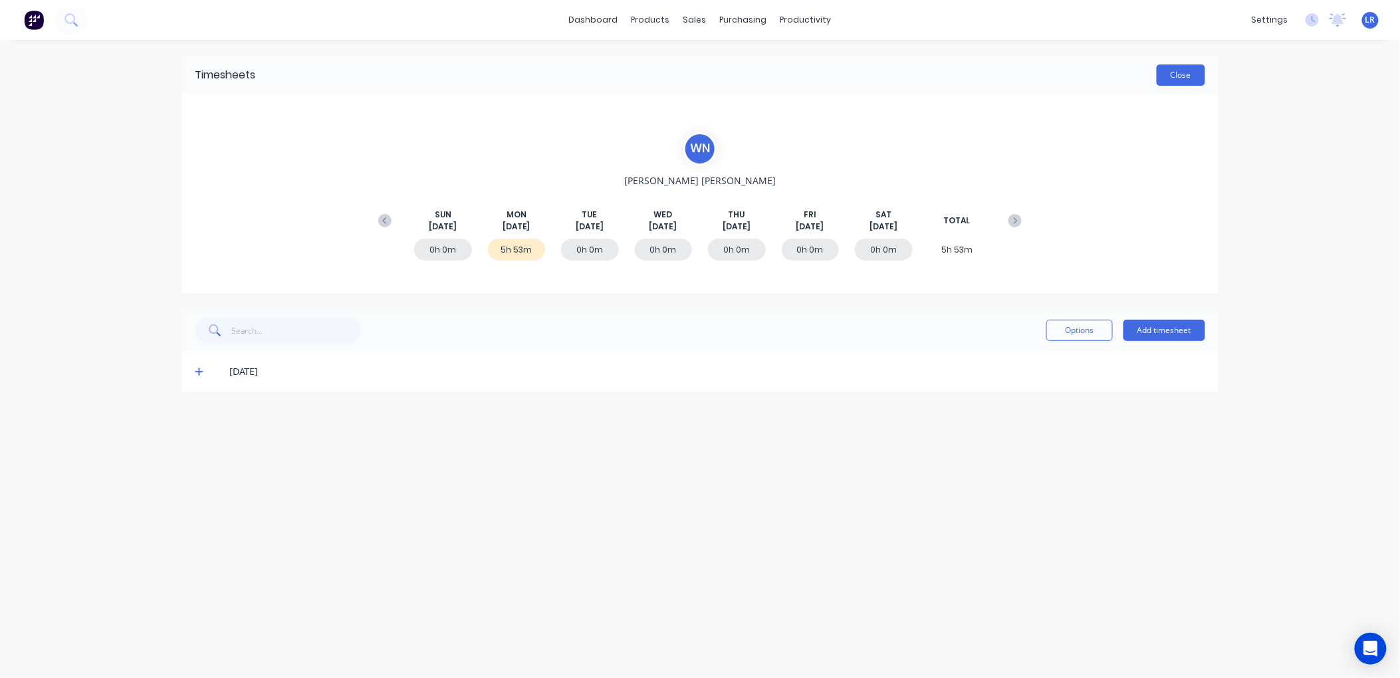
click at [1187, 71] on button "Close" at bounding box center [1181, 74] width 49 height 21
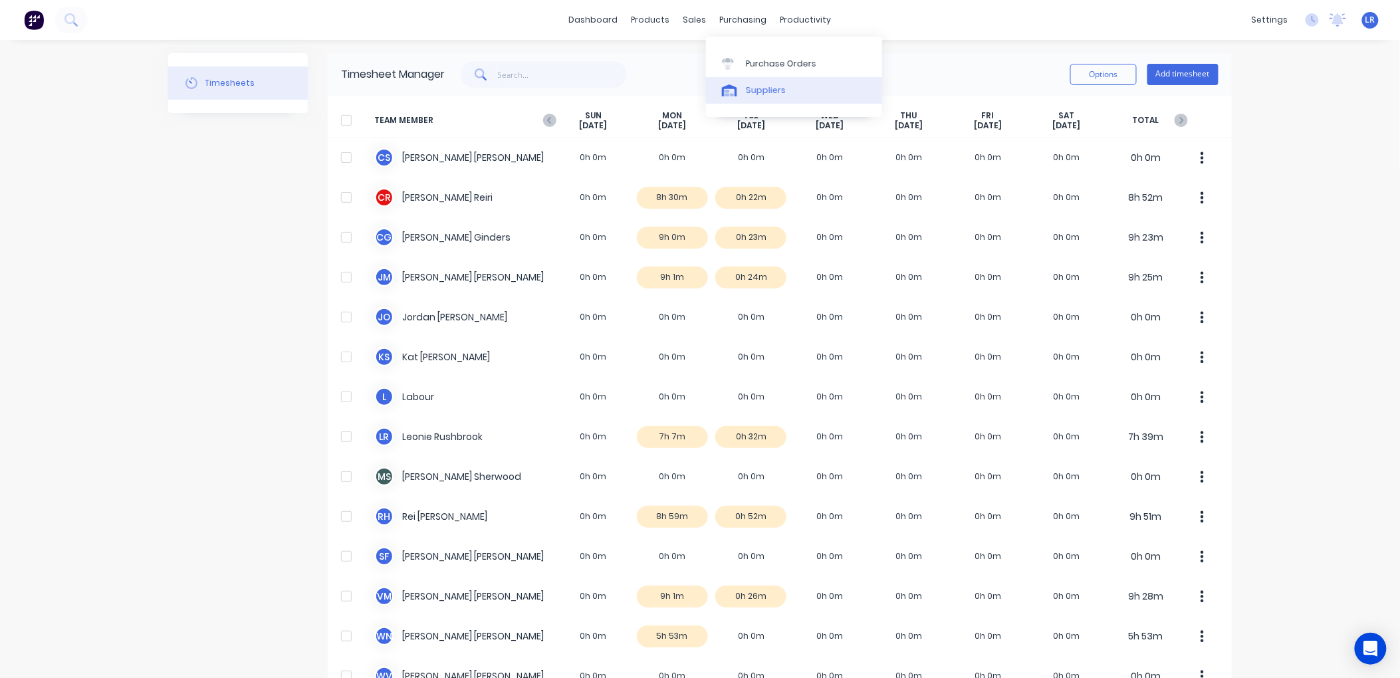
click at [759, 89] on div "Suppliers" at bounding box center [766, 90] width 40 height 12
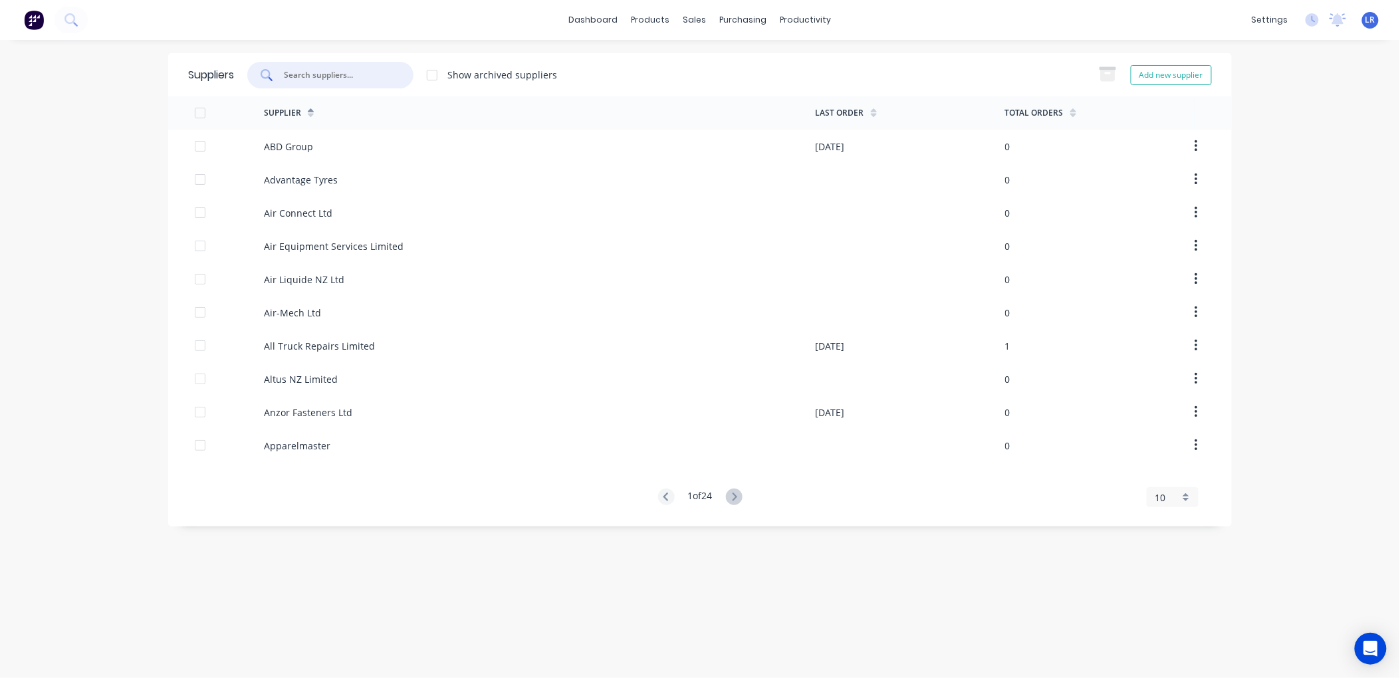
click at [291, 68] on input "text" at bounding box center [338, 74] width 110 height 13
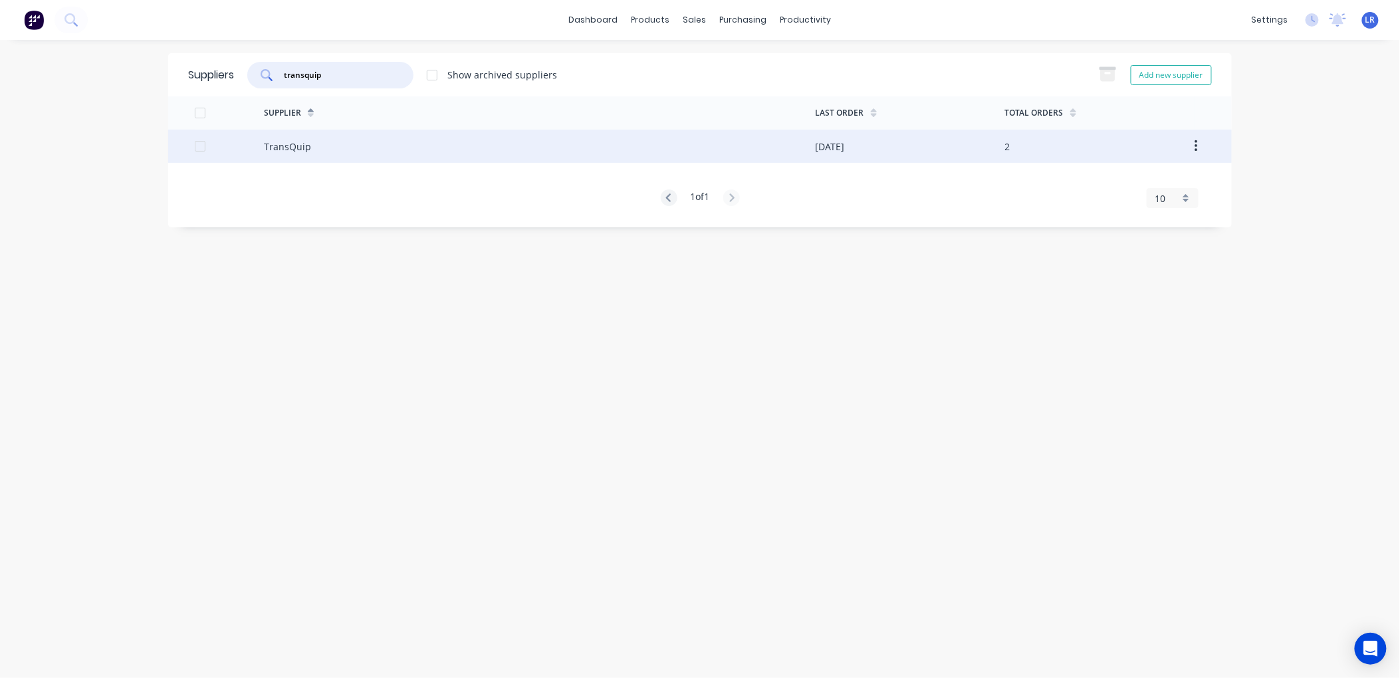
type input "transquip"
click at [264, 143] on div "TransQuip" at bounding box center [287, 147] width 47 height 14
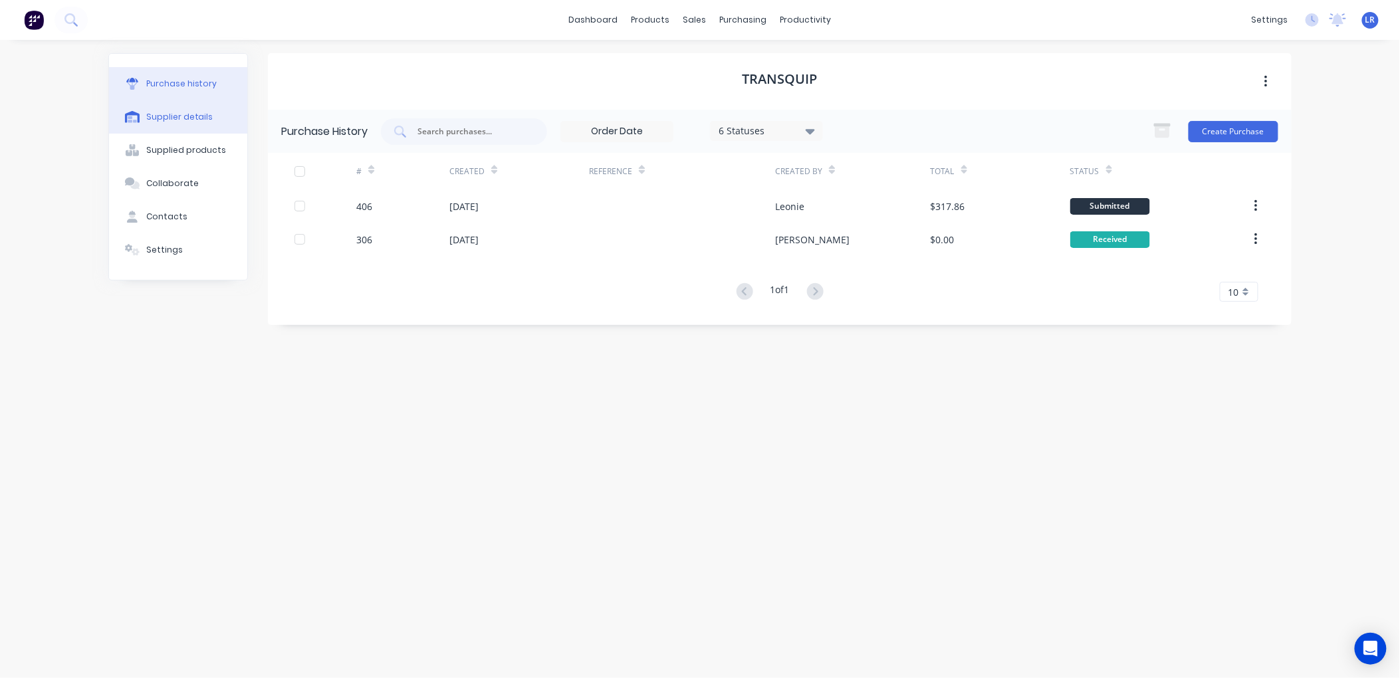
click at [196, 112] on div "Supplier details" at bounding box center [179, 117] width 67 height 12
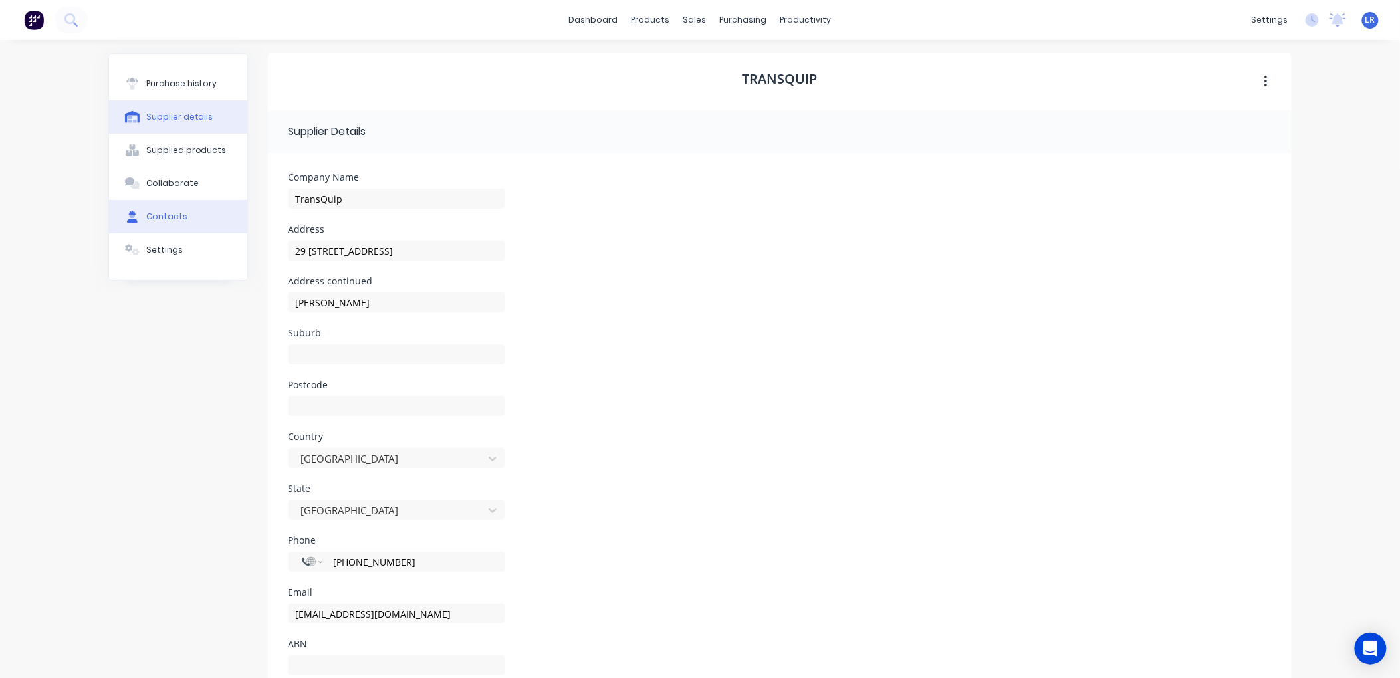
click at [152, 214] on div "Contacts" at bounding box center [166, 217] width 41 height 12
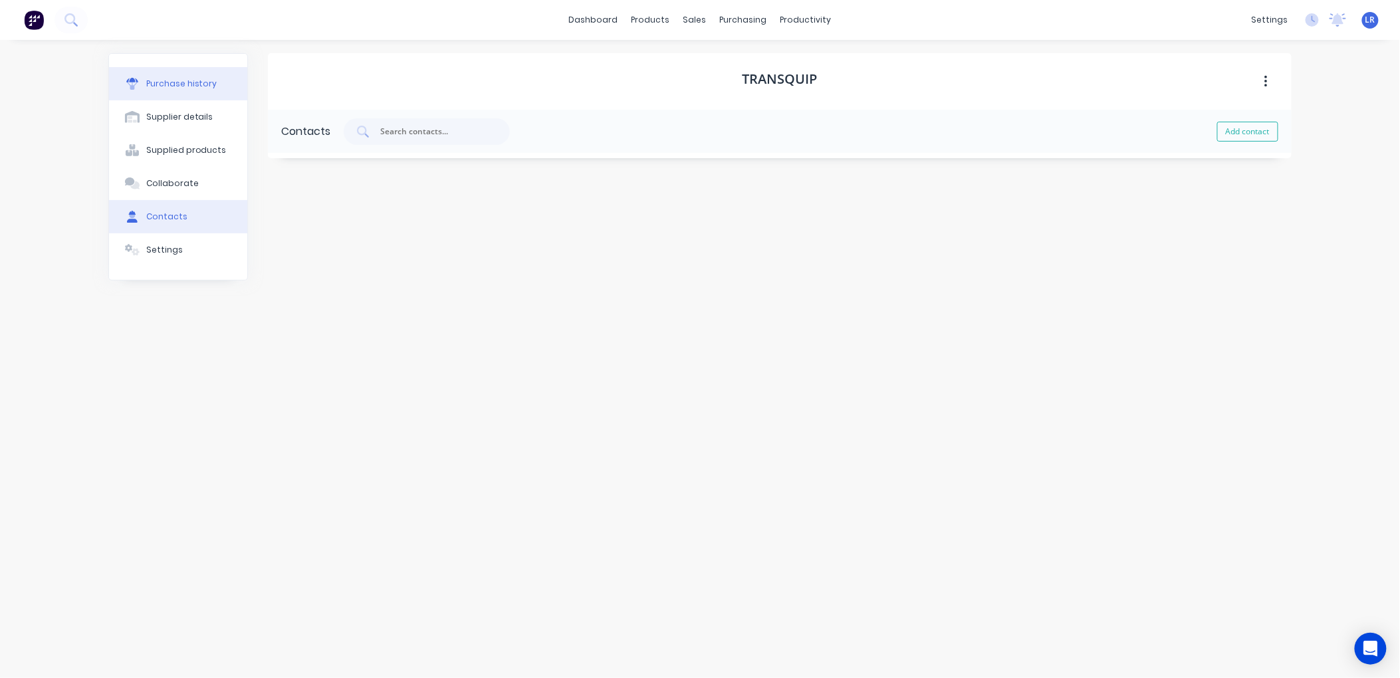
click at [200, 81] on div "Purchase history" at bounding box center [181, 84] width 71 height 12
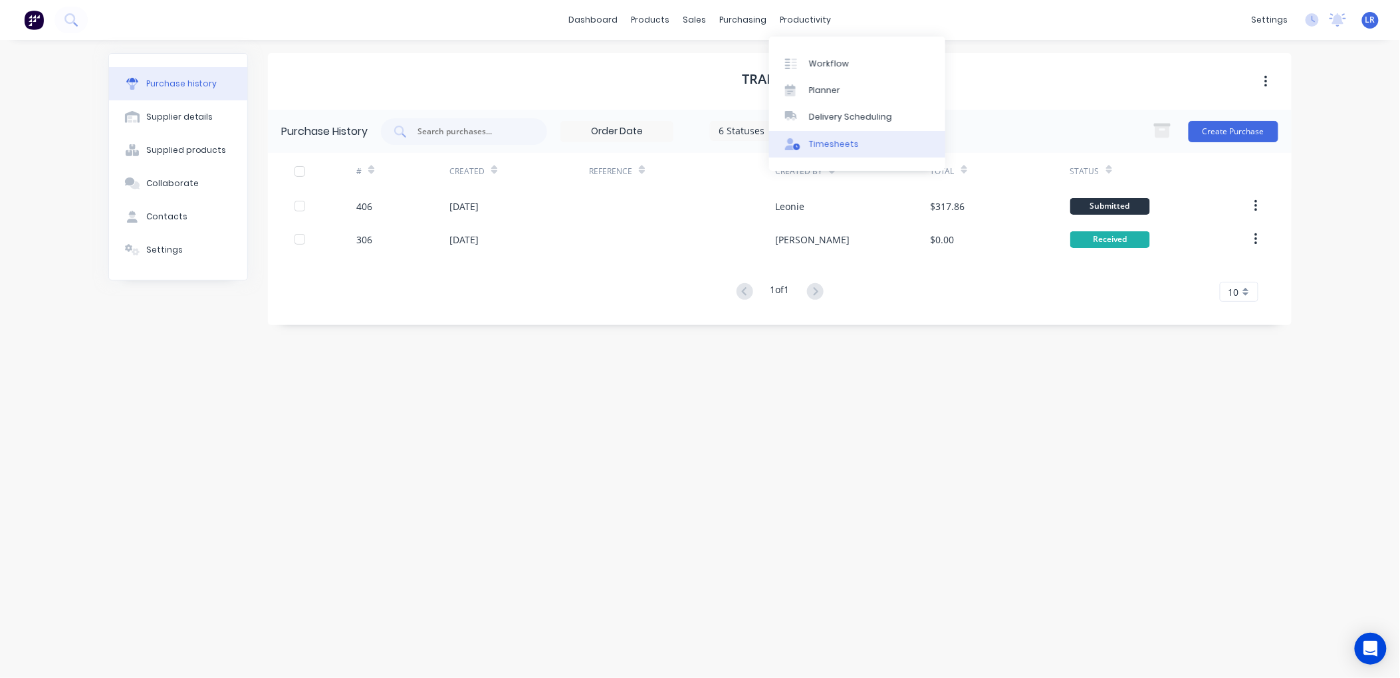
click at [840, 136] on link "Timesheets" at bounding box center [857, 144] width 176 height 27
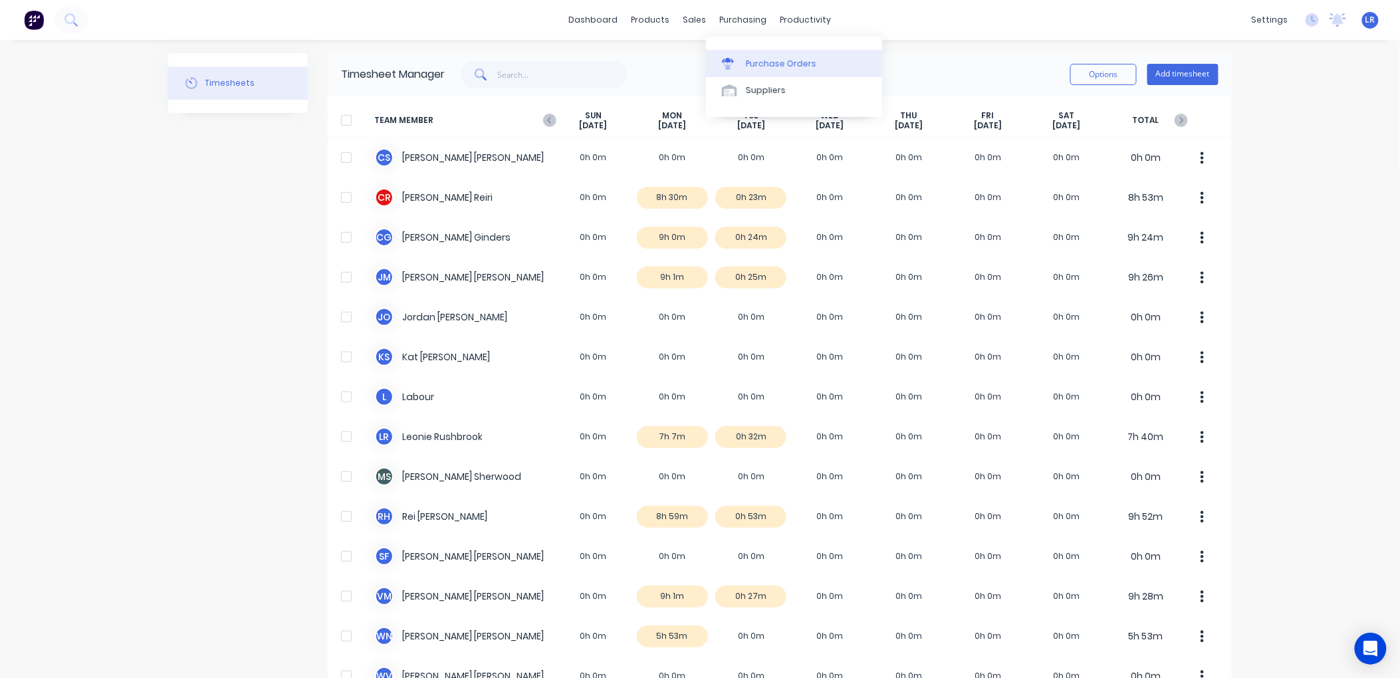
click at [752, 58] on div "Purchase Orders" at bounding box center [781, 64] width 70 height 12
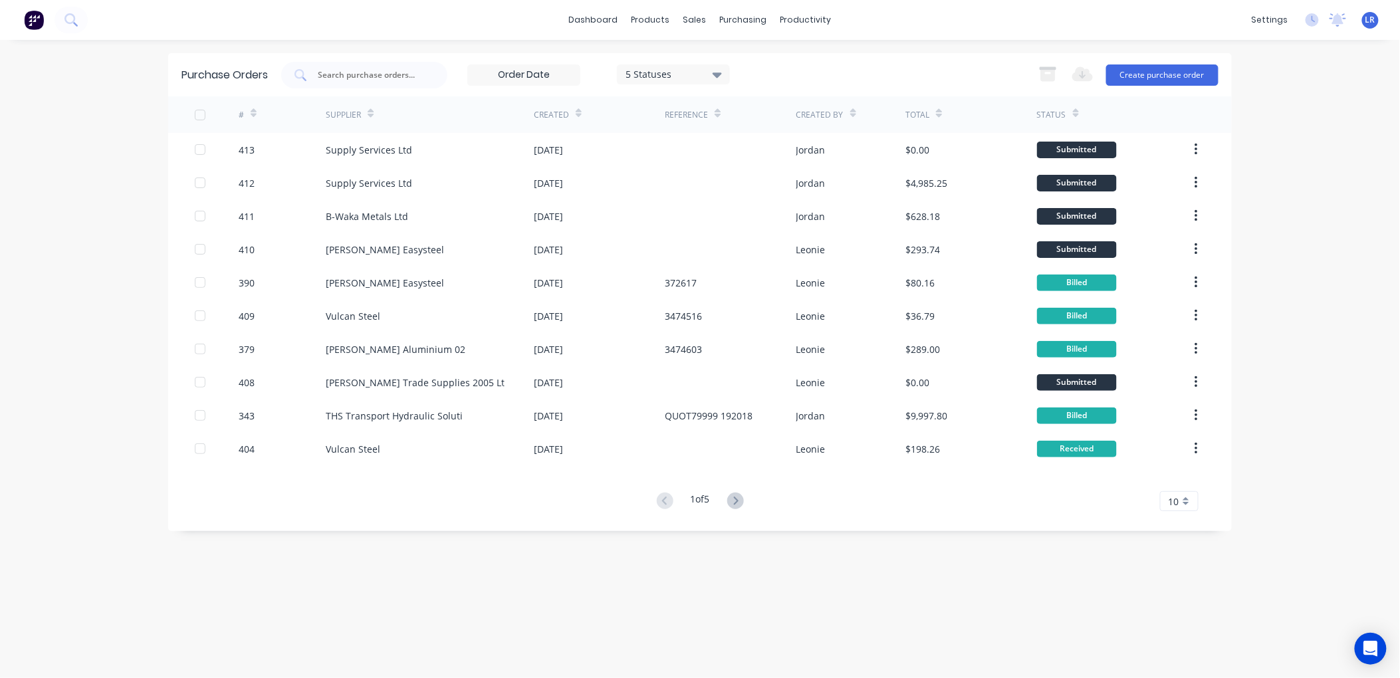
click at [244, 110] on div "#" at bounding box center [248, 114] width 18 height 23
click at [251, 110] on icon at bounding box center [254, 113] width 6 height 10
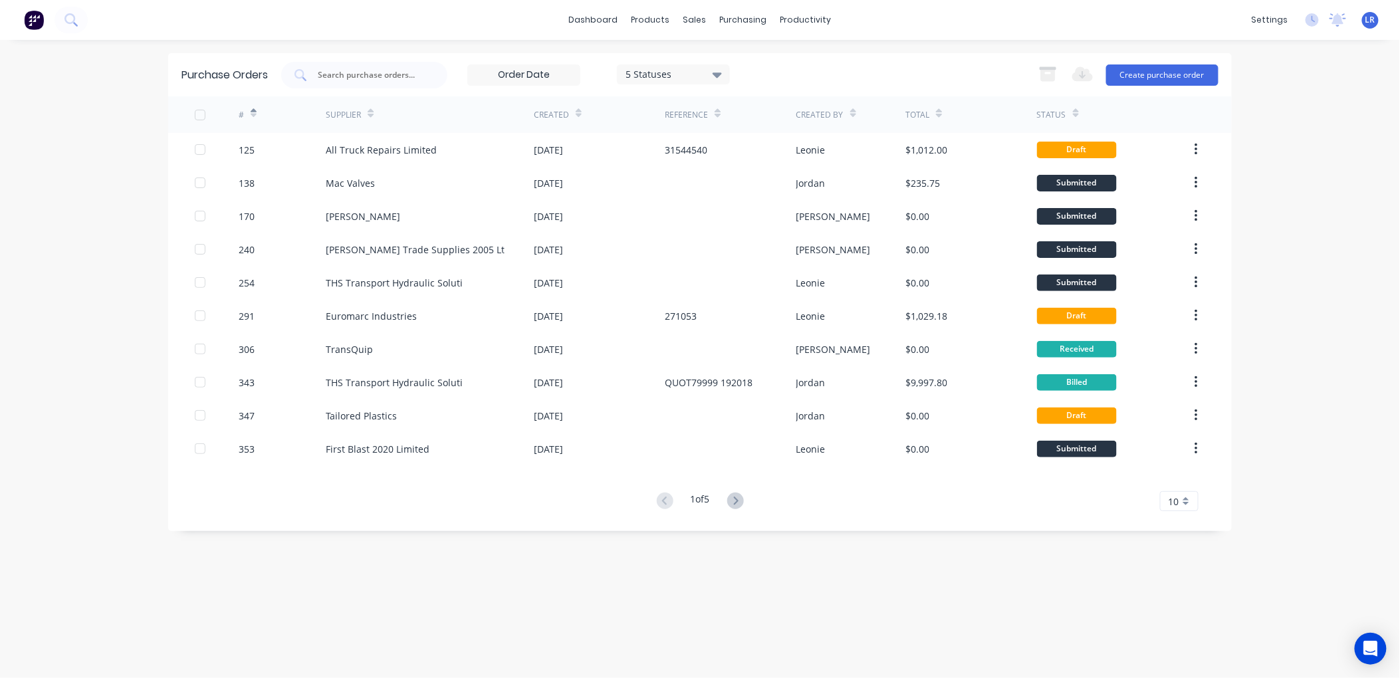
click at [251, 110] on icon at bounding box center [254, 113] width 6 height 10
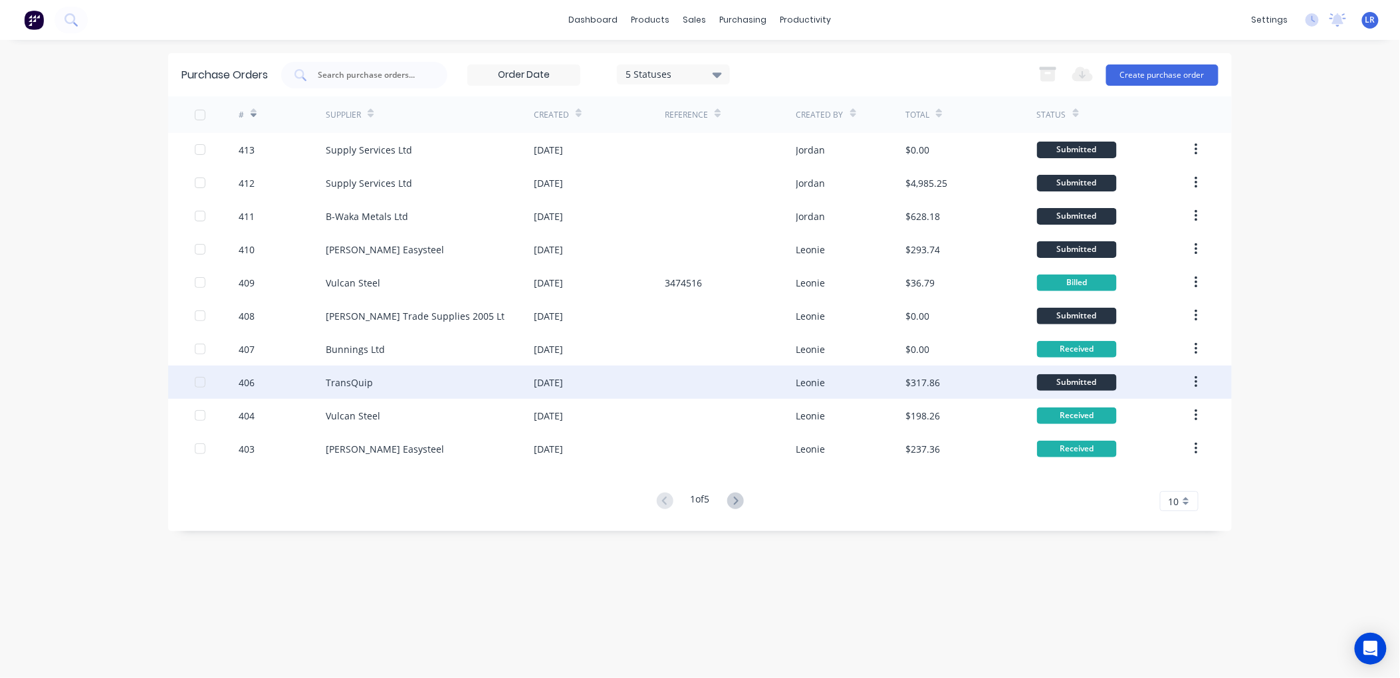
click at [344, 379] on div "TransQuip" at bounding box center [349, 383] width 47 height 14
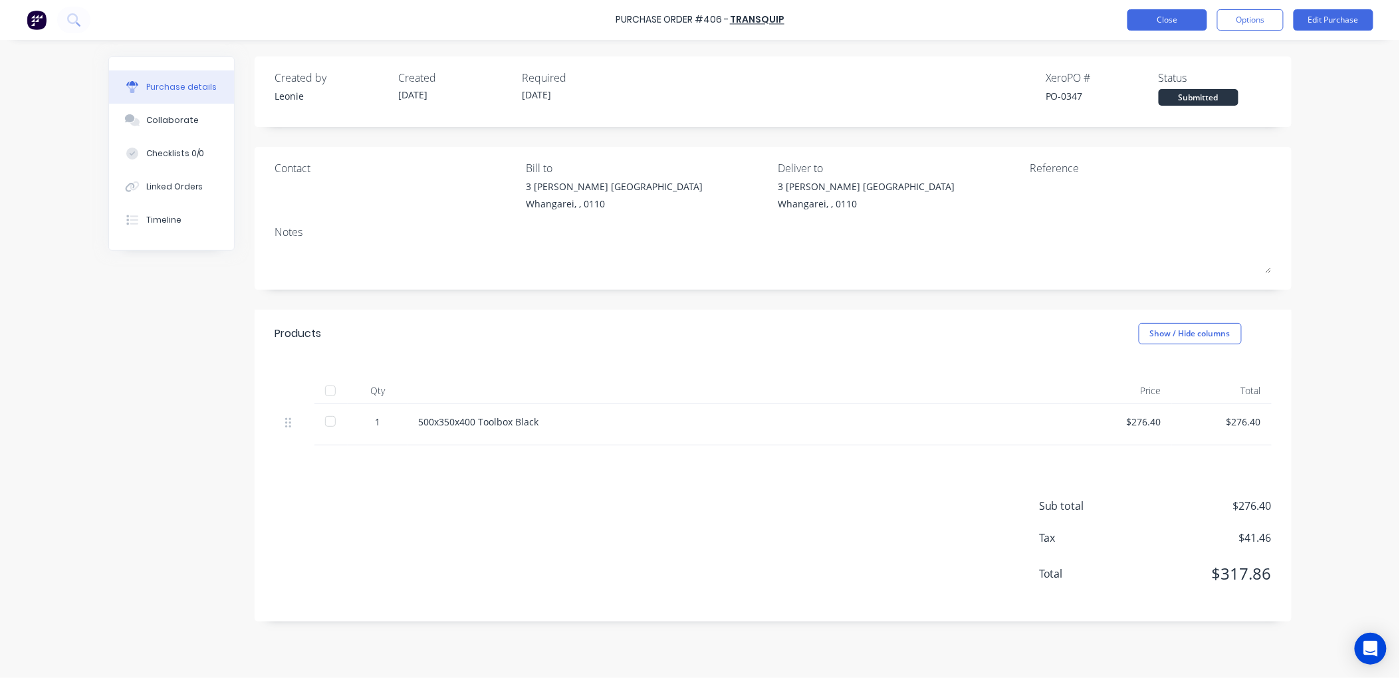
click at [1159, 21] on button "Close" at bounding box center [1167, 19] width 80 height 21
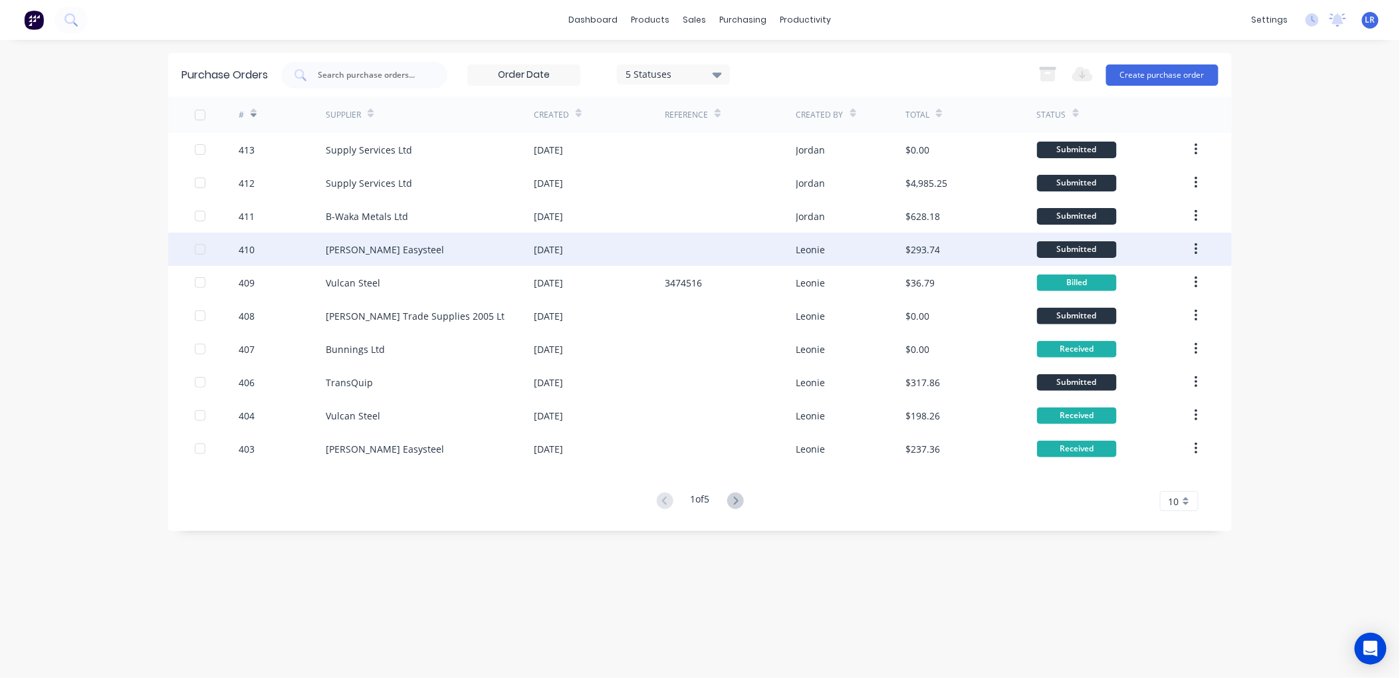
click at [360, 243] on div "Fletcher Easysteel" at bounding box center [385, 250] width 118 height 14
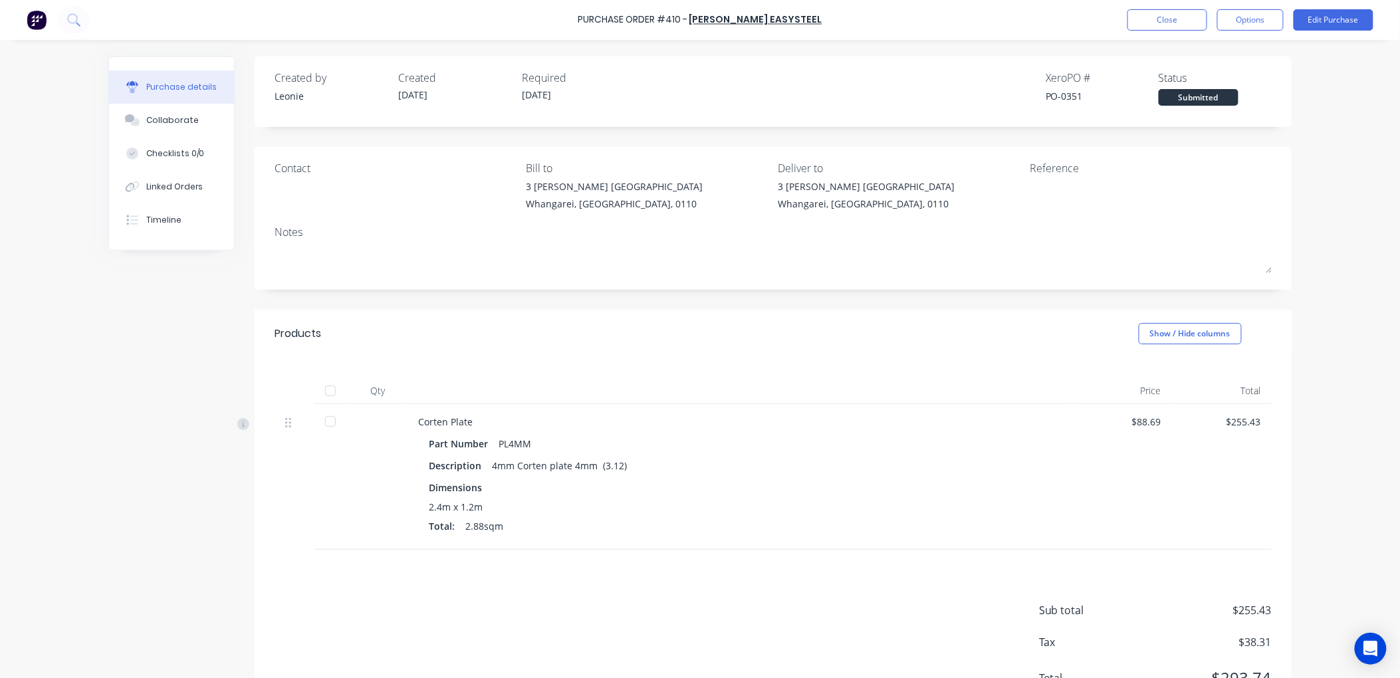
click at [324, 392] on div at bounding box center [330, 391] width 27 height 27
click at [1155, 15] on button "Close" at bounding box center [1167, 19] width 80 height 21
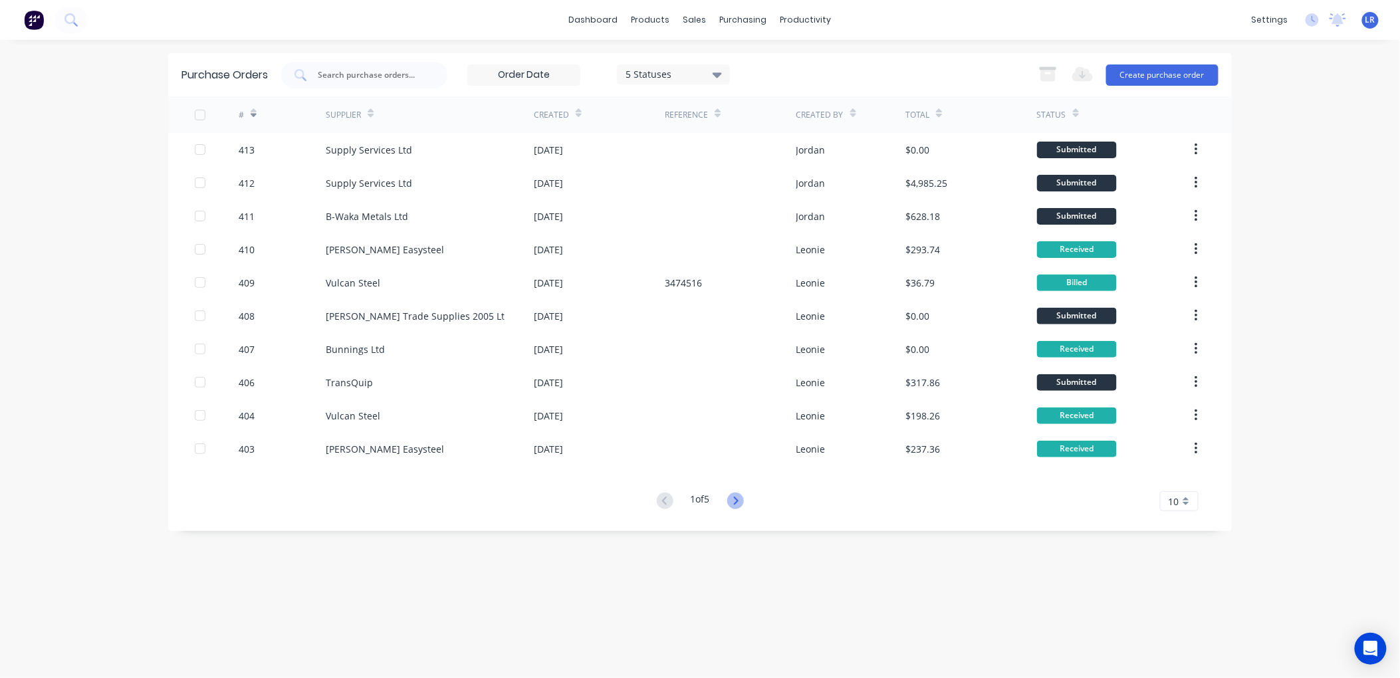
click at [737, 503] on icon at bounding box center [735, 501] width 5 height 8
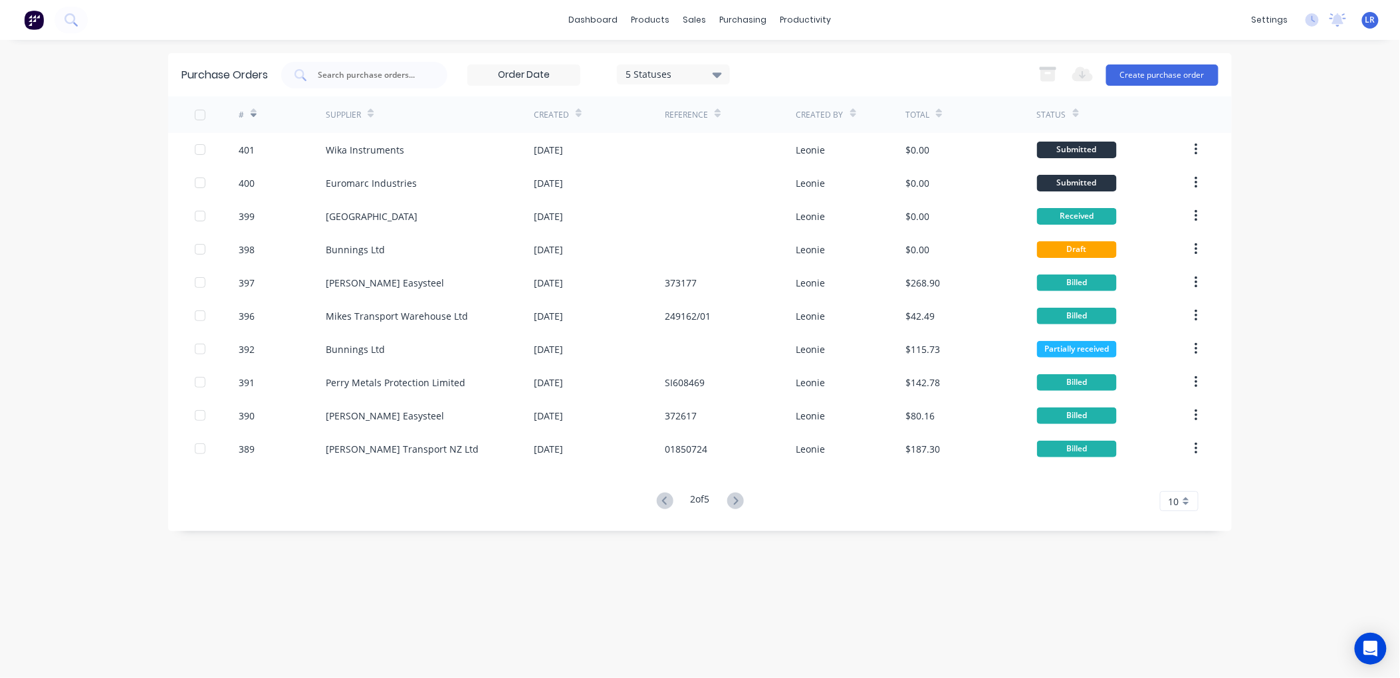
click at [737, 503] on icon at bounding box center [735, 501] width 5 height 8
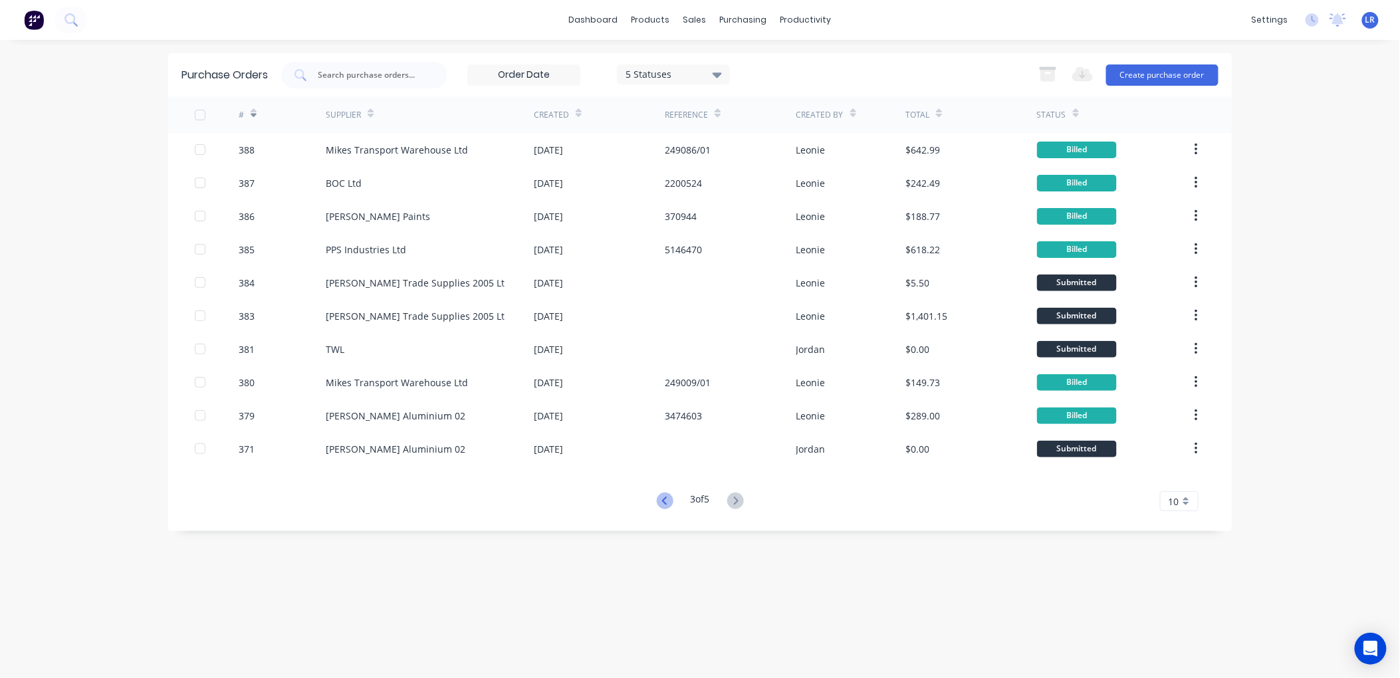
click at [659, 494] on icon at bounding box center [665, 501] width 17 height 17
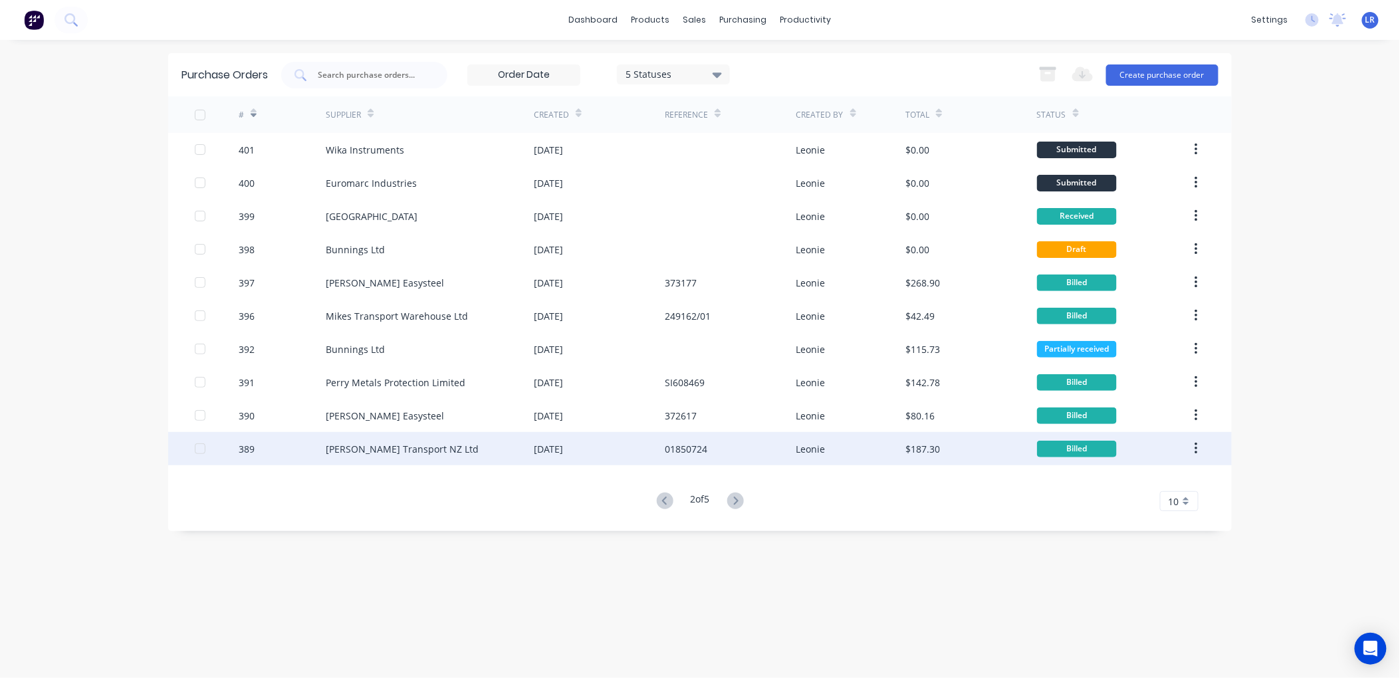
click at [356, 446] on div "Sime Darby Transport NZ Ltd" at bounding box center [402, 449] width 153 height 14
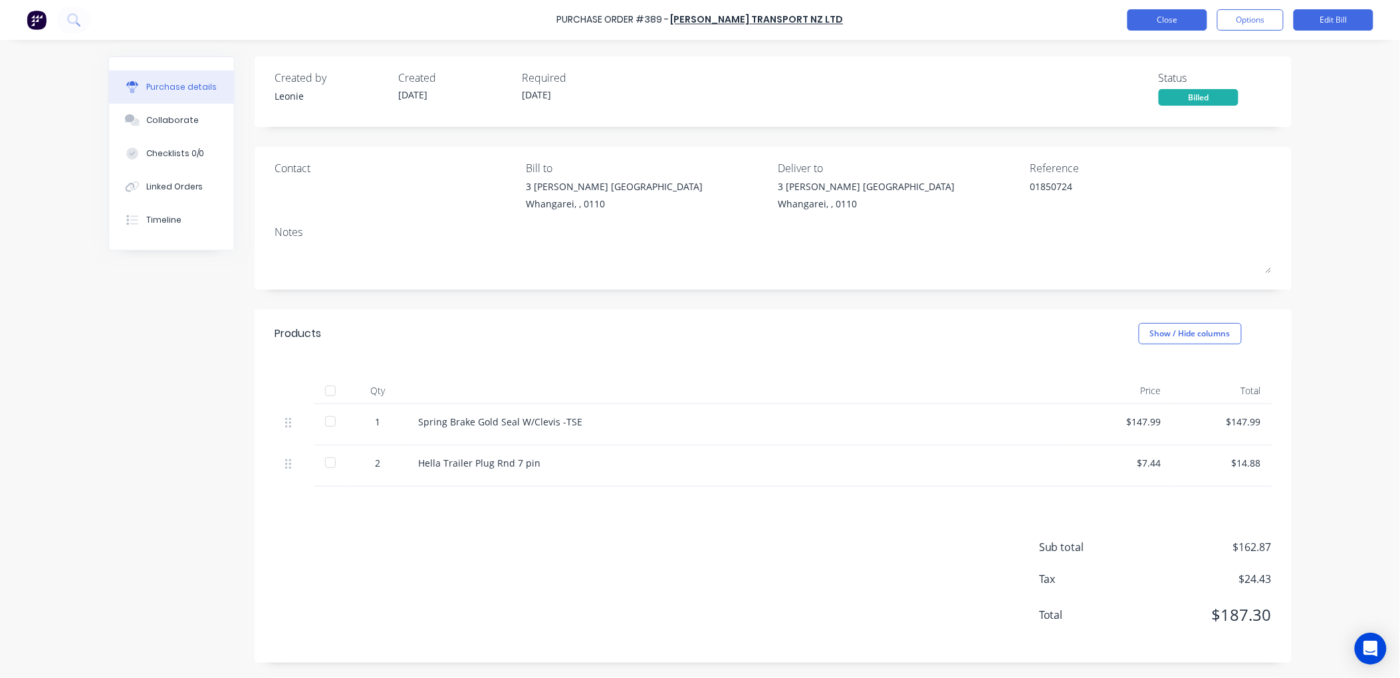
click at [1165, 15] on button "Close" at bounding box center [1167, 19] width 80 height 21
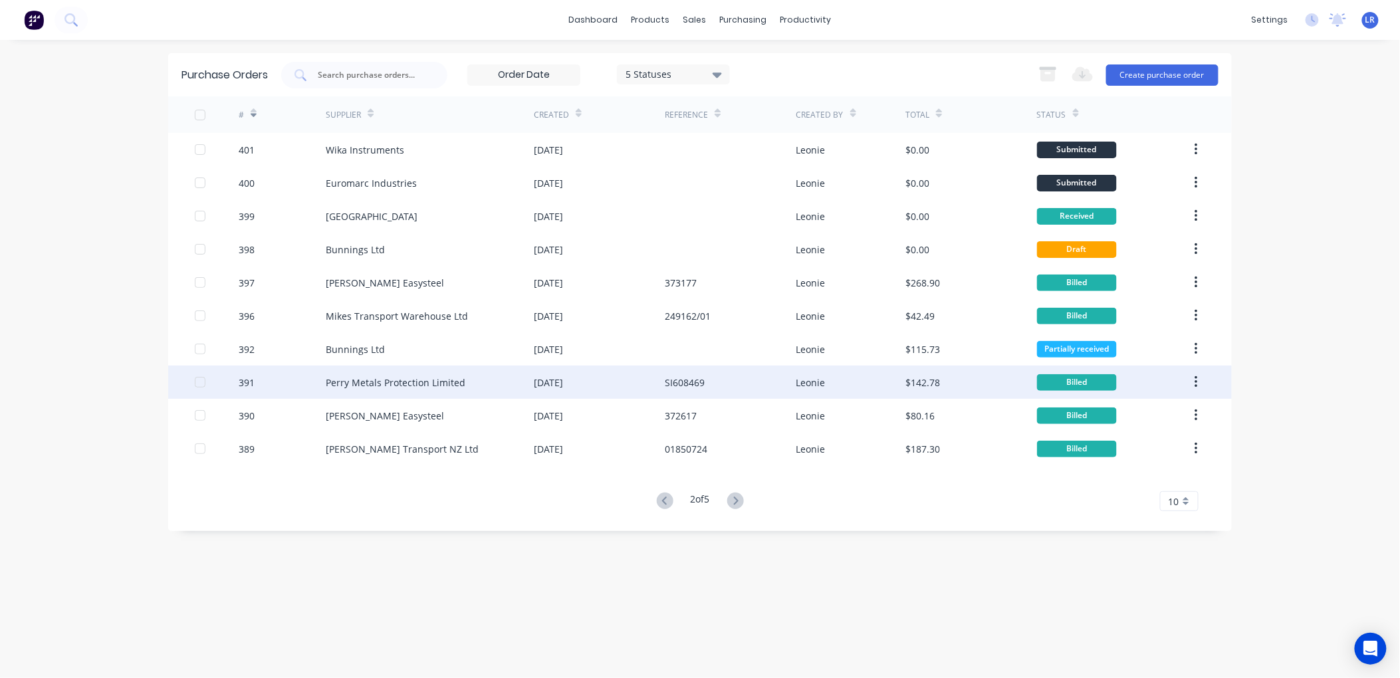
click at [1193, 380] on button "button" at bounding box center [1196, 382] width 31 height 24
click at [1147, 413] on div "Archive" at bounding box center [1149, 417] width 102 height 19
click at [1199, 375] on button "button" at bounding box center [1196, 382] width 31 height 24
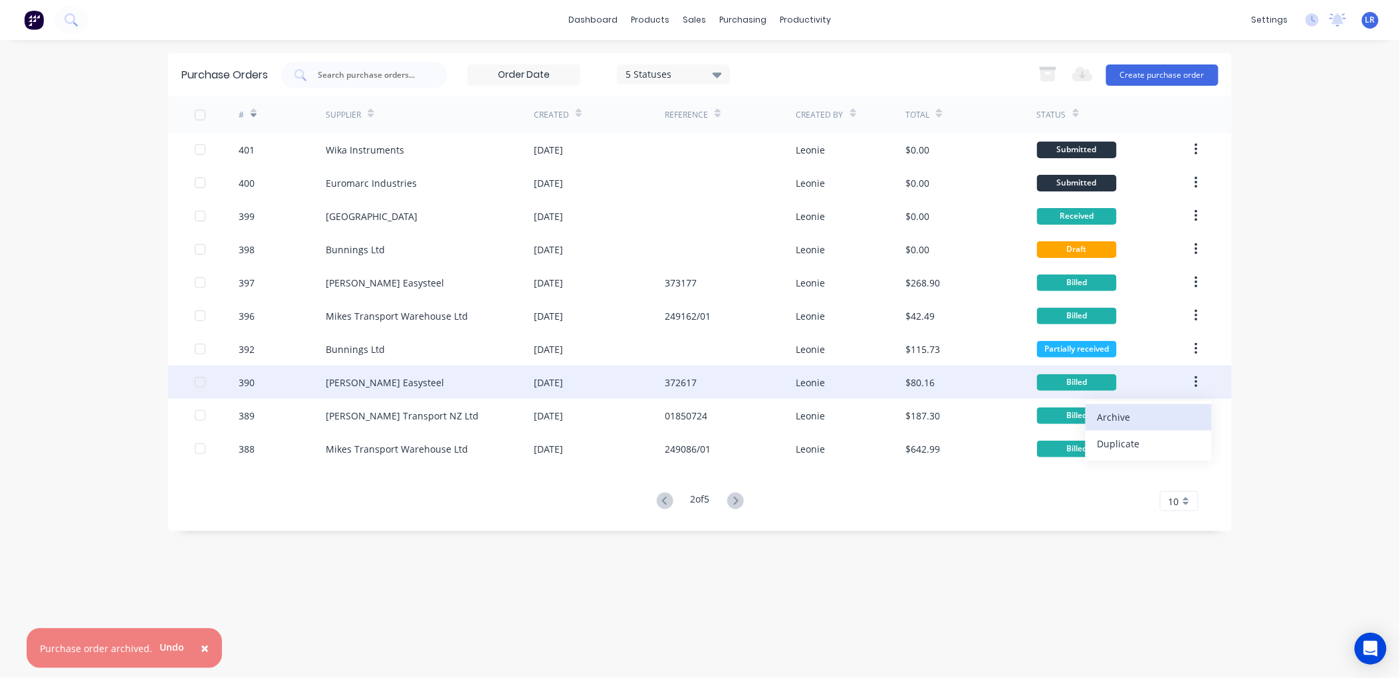
click at [1137, 412] on div "Archive" at bounding box center [1149, 417] width 102 height 19
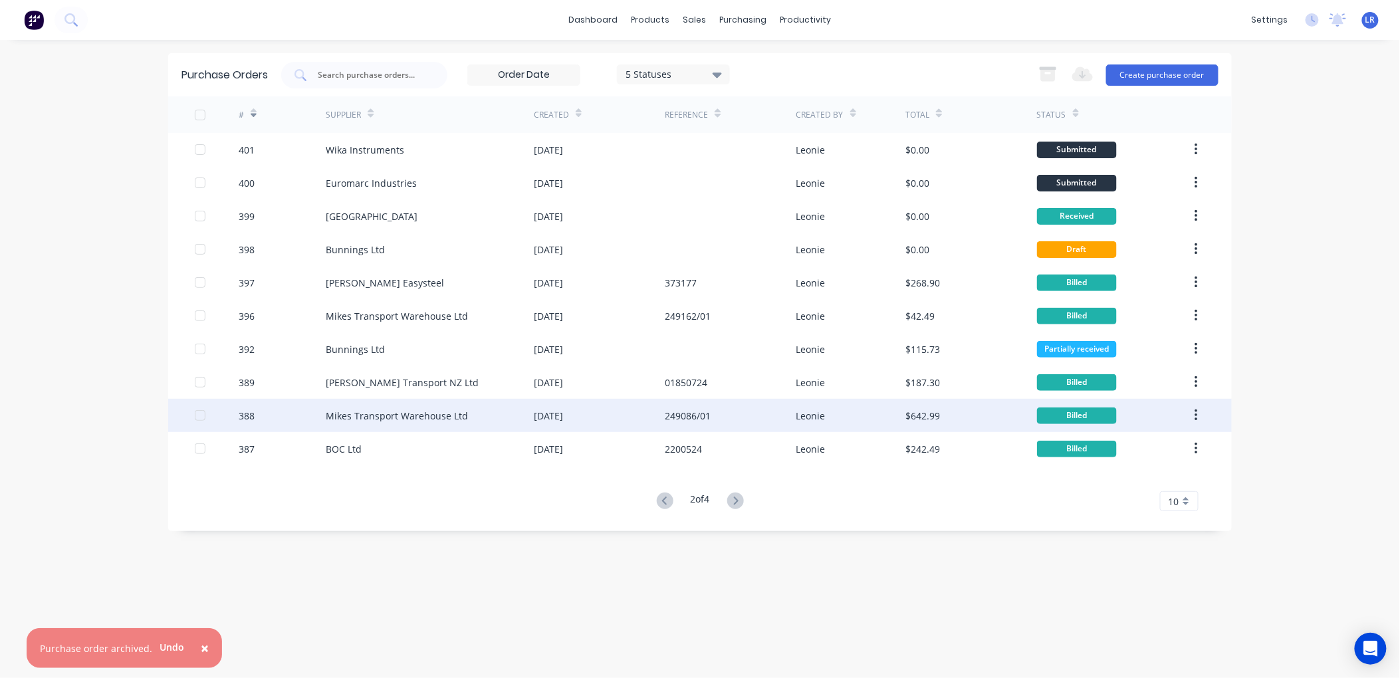
click at [1195, 412] on icon "button" at bounding box center [1196, 415] width 3 height 15
click at [1134, 444] on div "Archive" at bounding box center [1149, 450] width 102 height 19
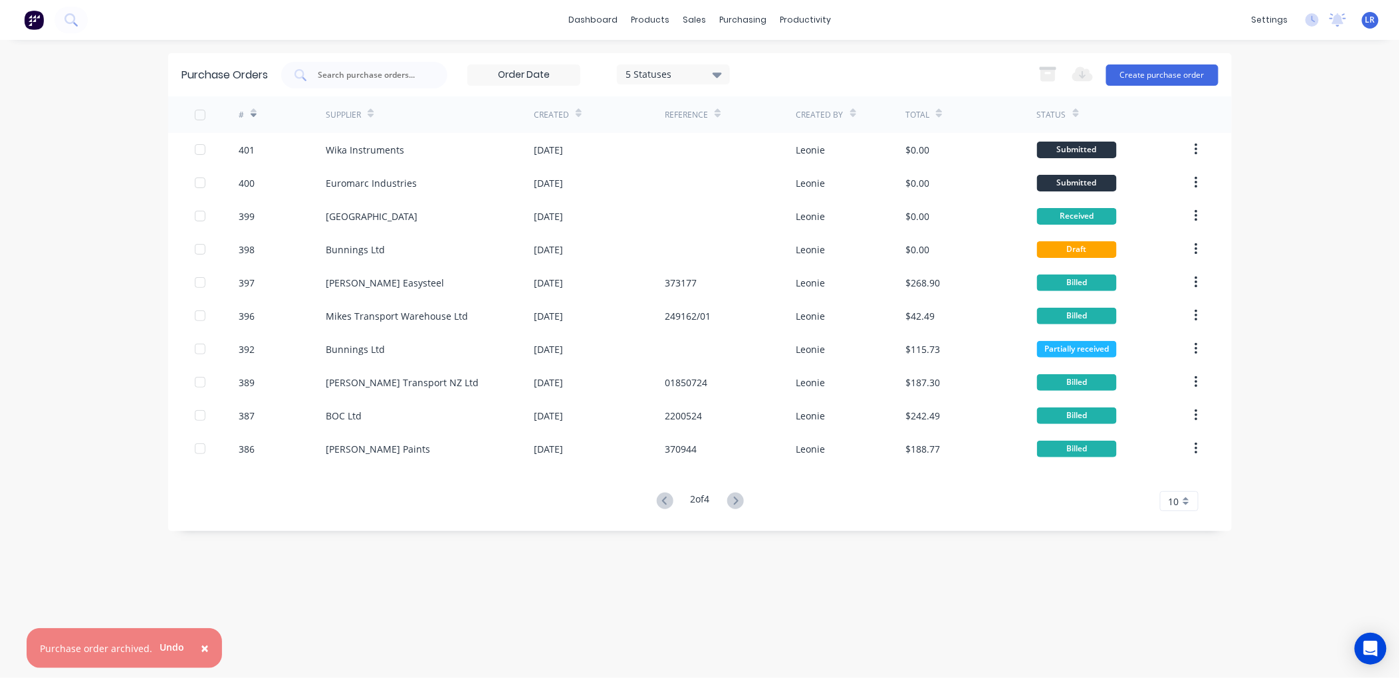
click at [1199, 412] on button "button" at bounding box center [1196, 416] width 31 height 24
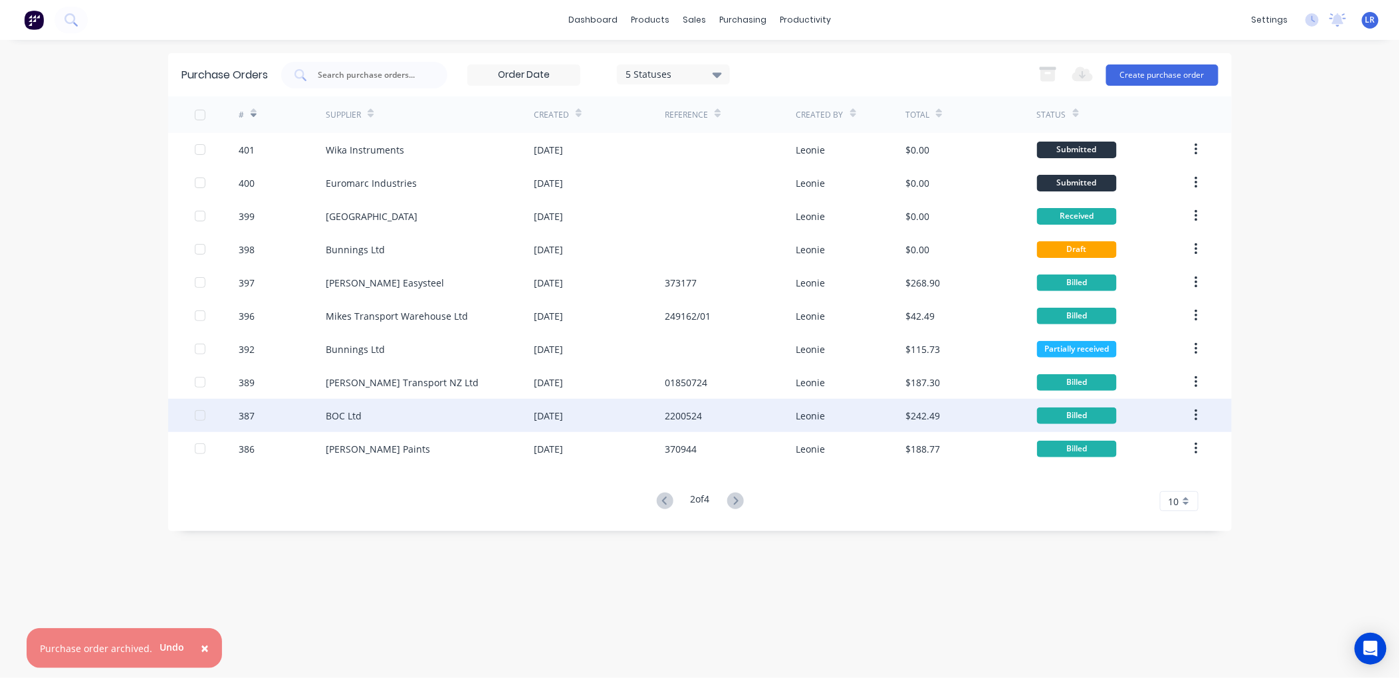
click at [1197, 411] on icon "button" at bounding box center [1196, 416] width 3 height 12
click at [1177, 448] on div "Archive" at bounding box center [1149, 450] width 102 height 19
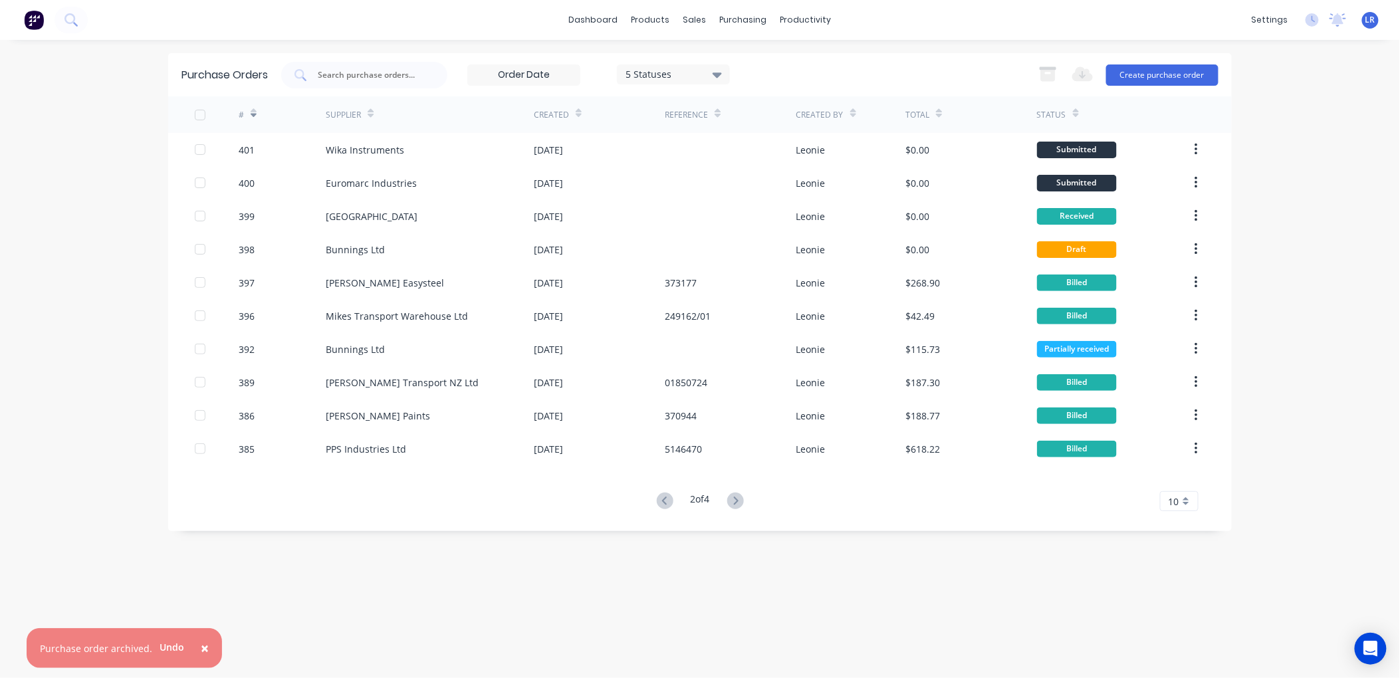
click at [1199, 380] on button "button" at bounding box center [1196, 382] width 31 height 24
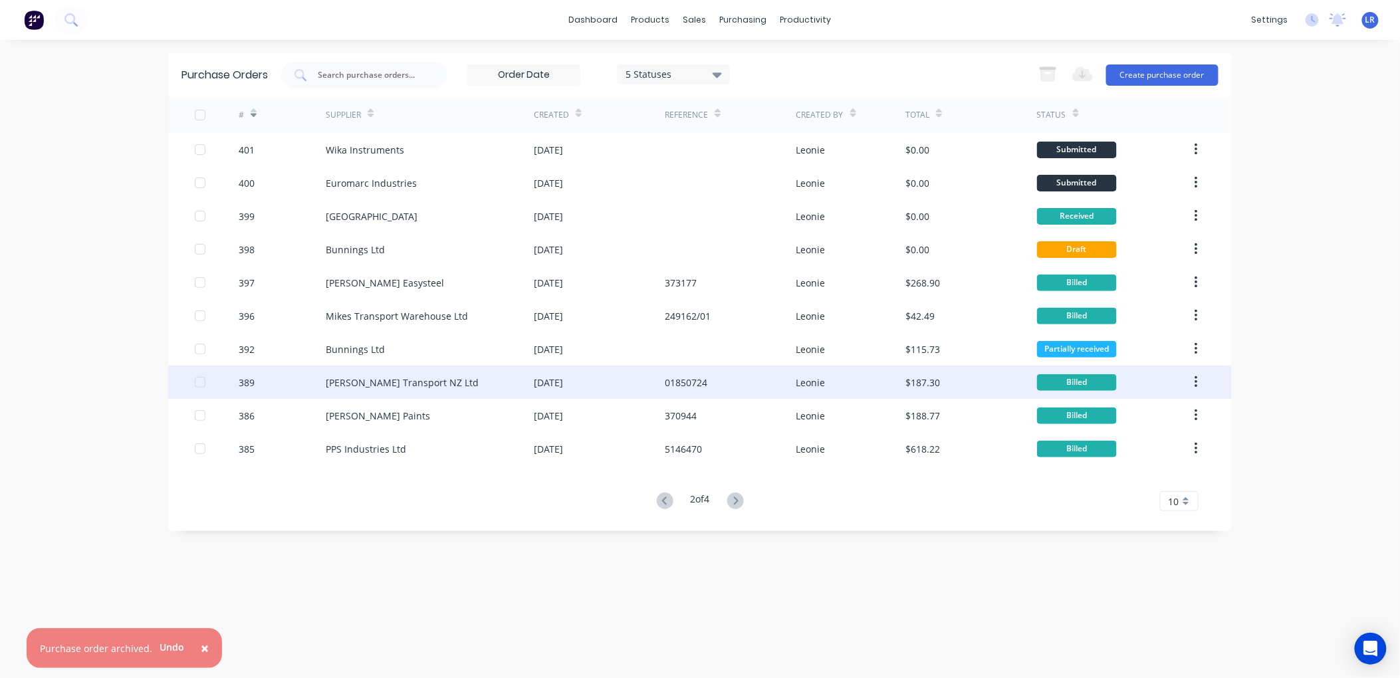
click at [1197, 377] on icon "button" at bounding box center [1196, 382] width 3 height 12
click at [1173, 419] on div "Archive" at bounding box center [1149, 417] width 102 height 19
click at [1195, 377] on icon "button" at bounding box center [1196, 382] width 3 height 12
click at [1167, 414] on div "Billed" at bounding box center [1113, 415] width 153 height 33
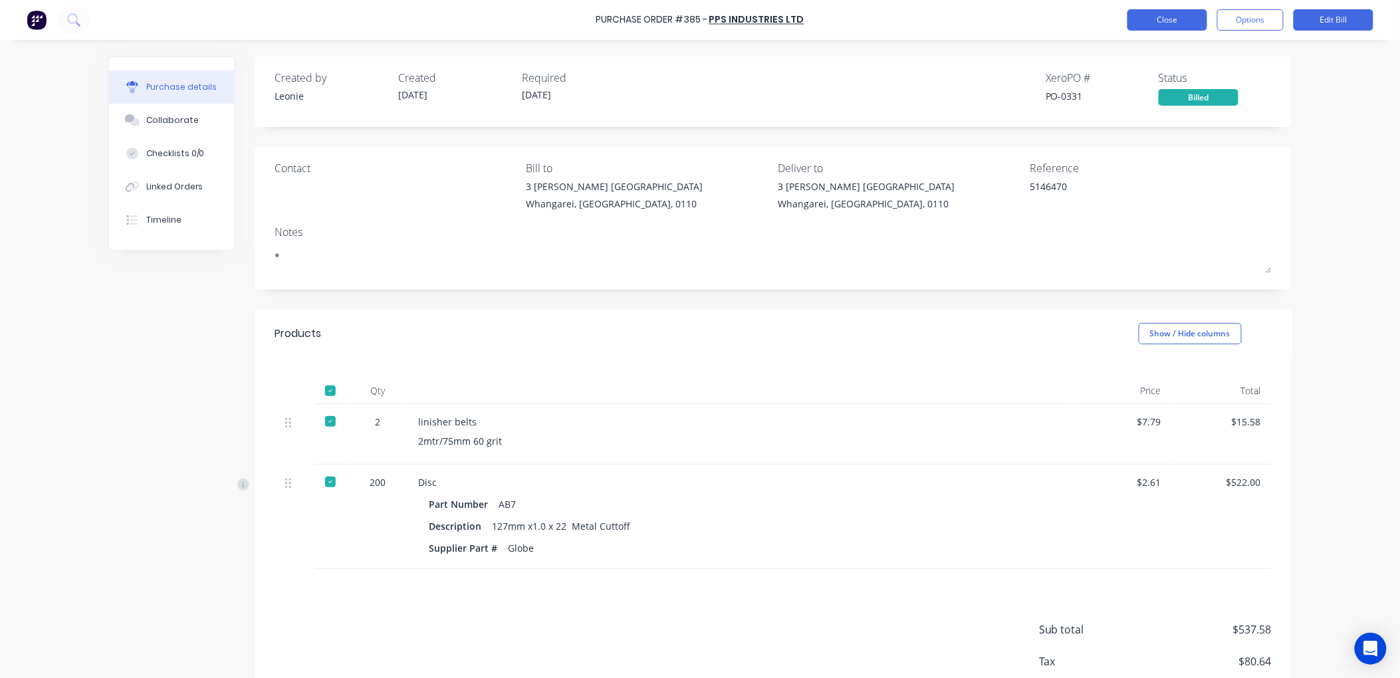
type textarea "x"
click at [1177, 11] on button "Close" at bounding box center [1167, 19] width 80 height 21
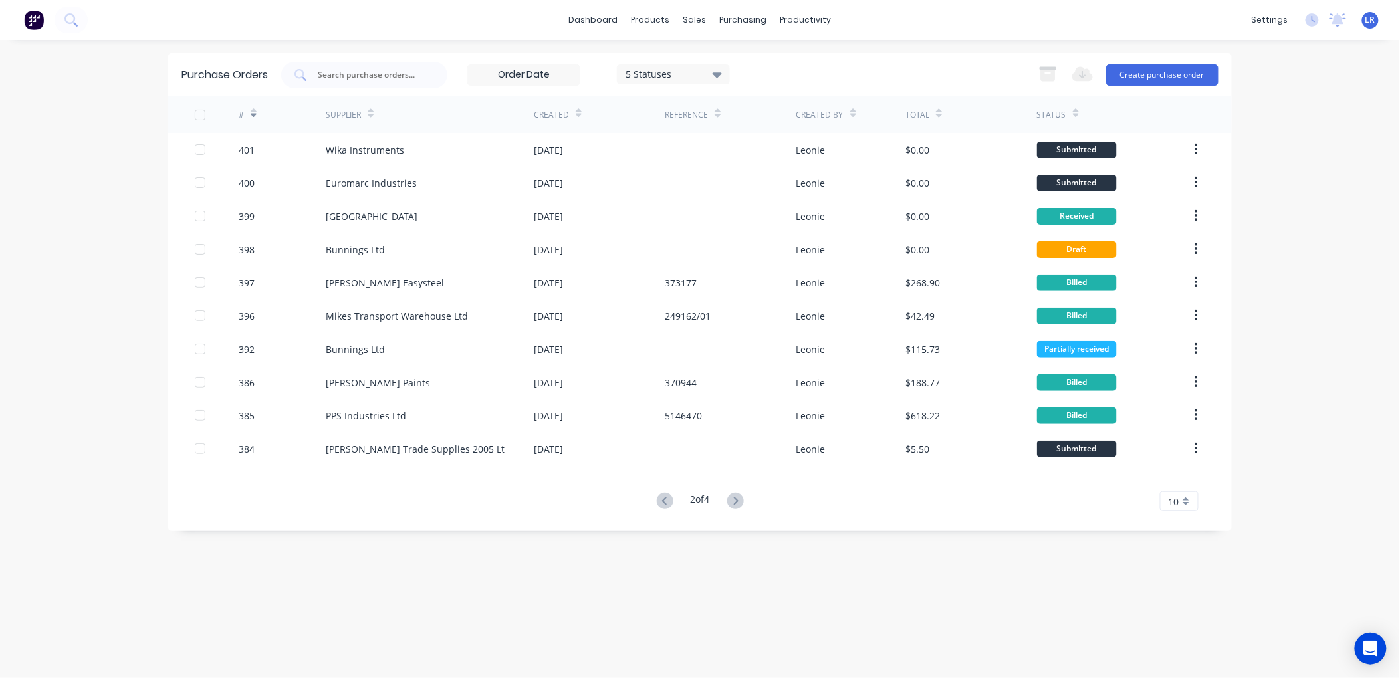
click at [1197, 377] on icon "button" at bounding box center [1196, 382] width 3 height 12
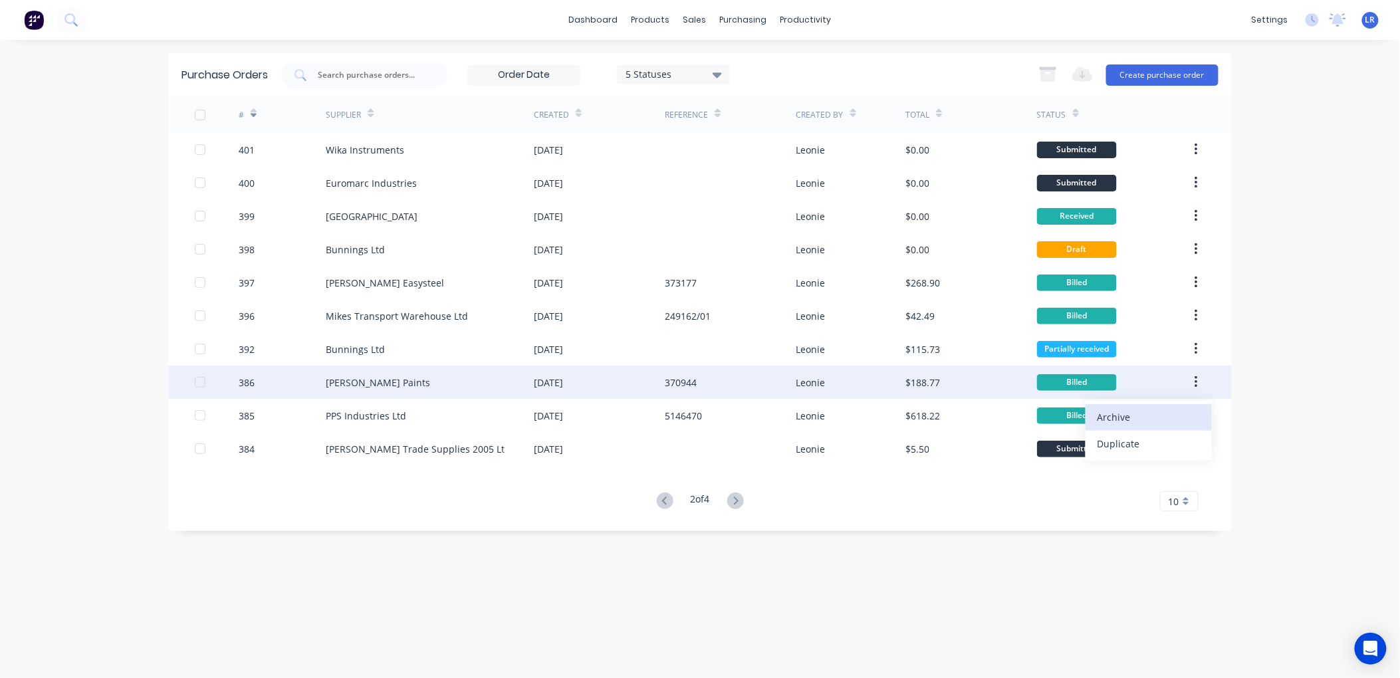
click at [1167, 408] on div "Archive" at bounding box center [1149, 417] width 102 height 19
click at [1192, 377] on button "button" at bounding box center [1196, 382] width 31 height 24
click at [1141, 413] on div "Archive" at bounding box center [1149, 417] width 102 height 19
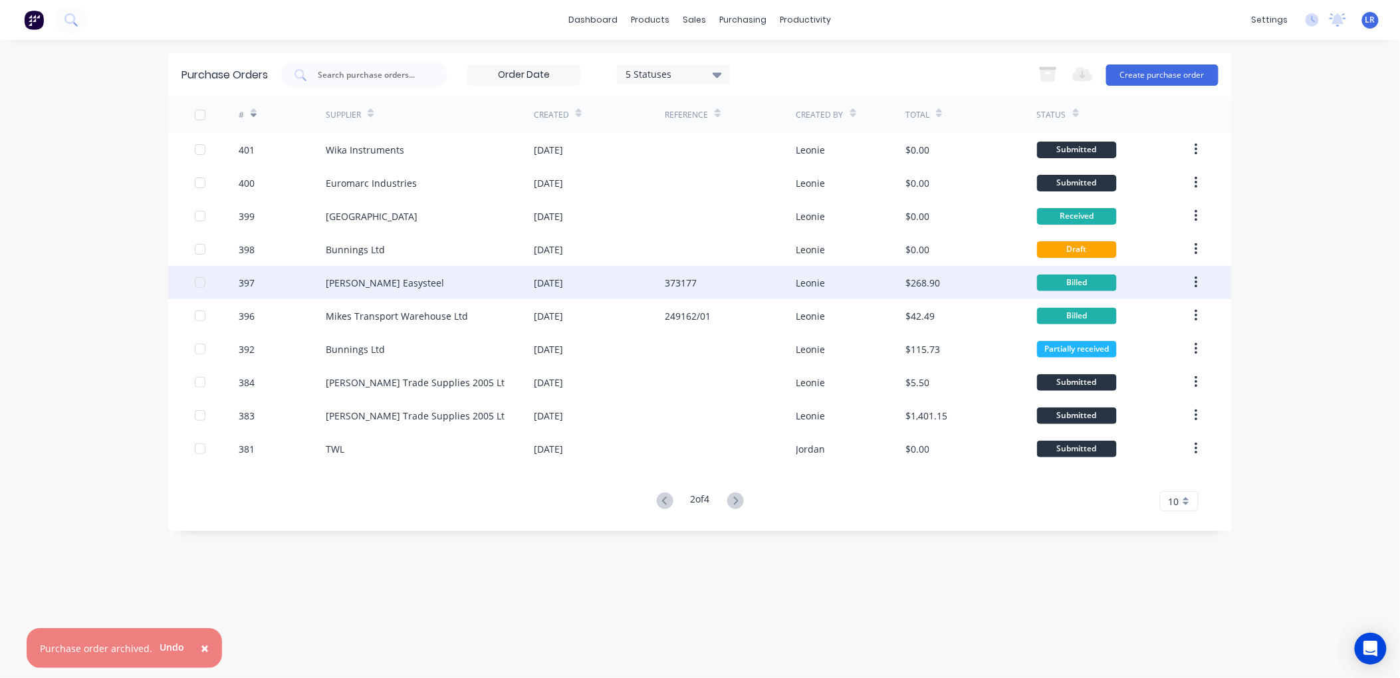
click at [1192, 277] on button "button" at bounding box center [1196, 283] width 31 height 24
click at [1149, 308] on div "Archive" at bounding box center [1149, 317] width 102 height 19
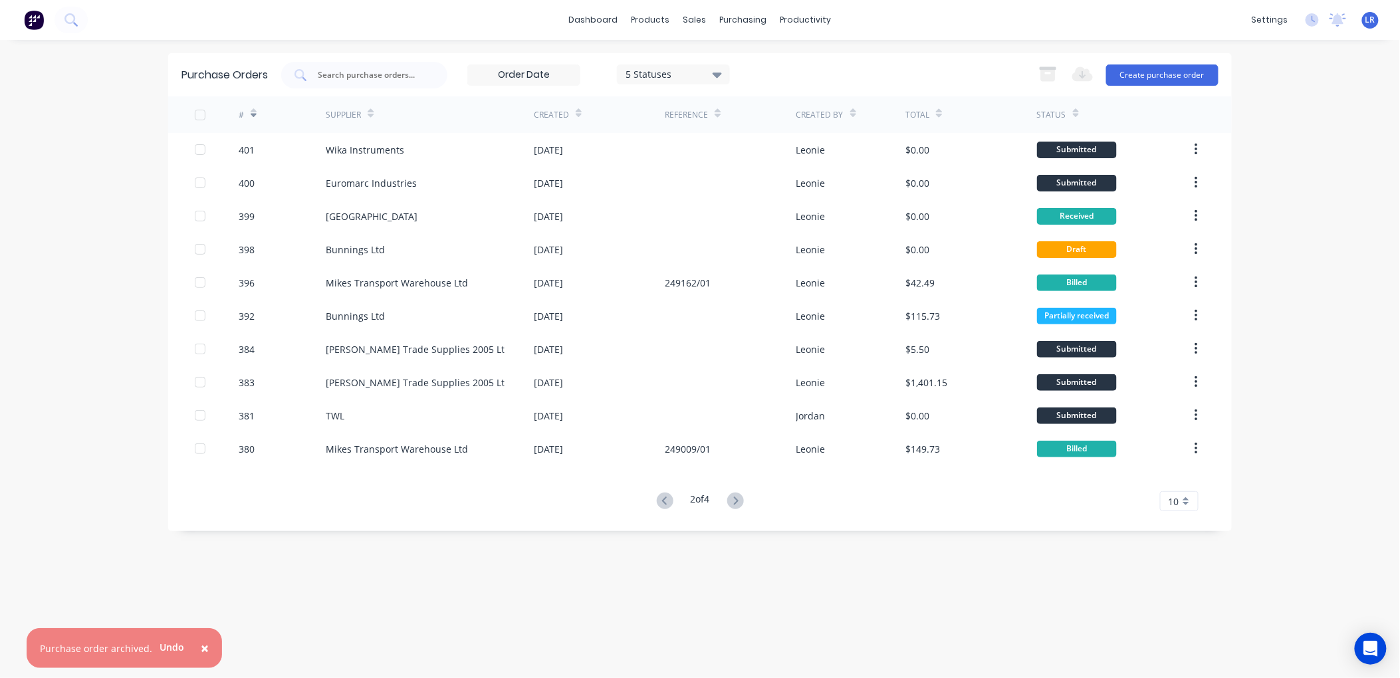
click at [1193, 276] on button "button" at bounding box center [1196, 283] width 31 height 24
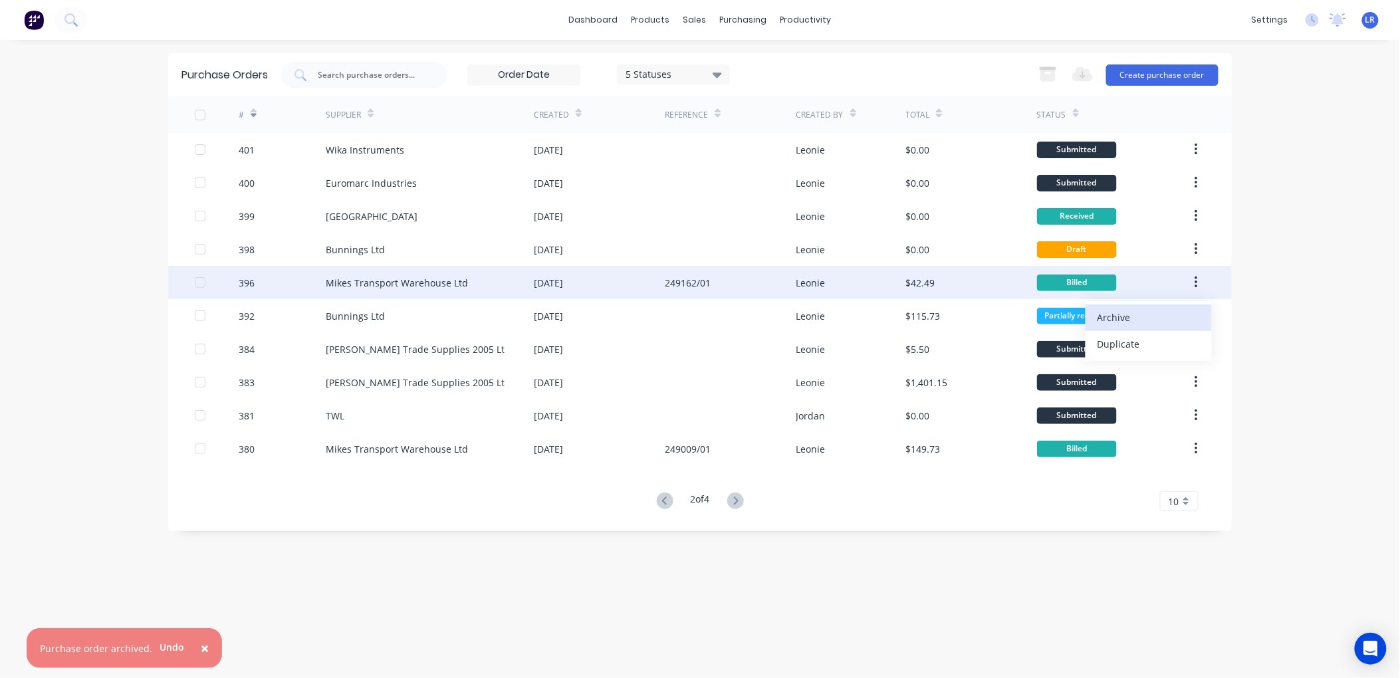
click at [1161, 311] on div "Archive" at bounding box center [1149, 317] width 102 height 19
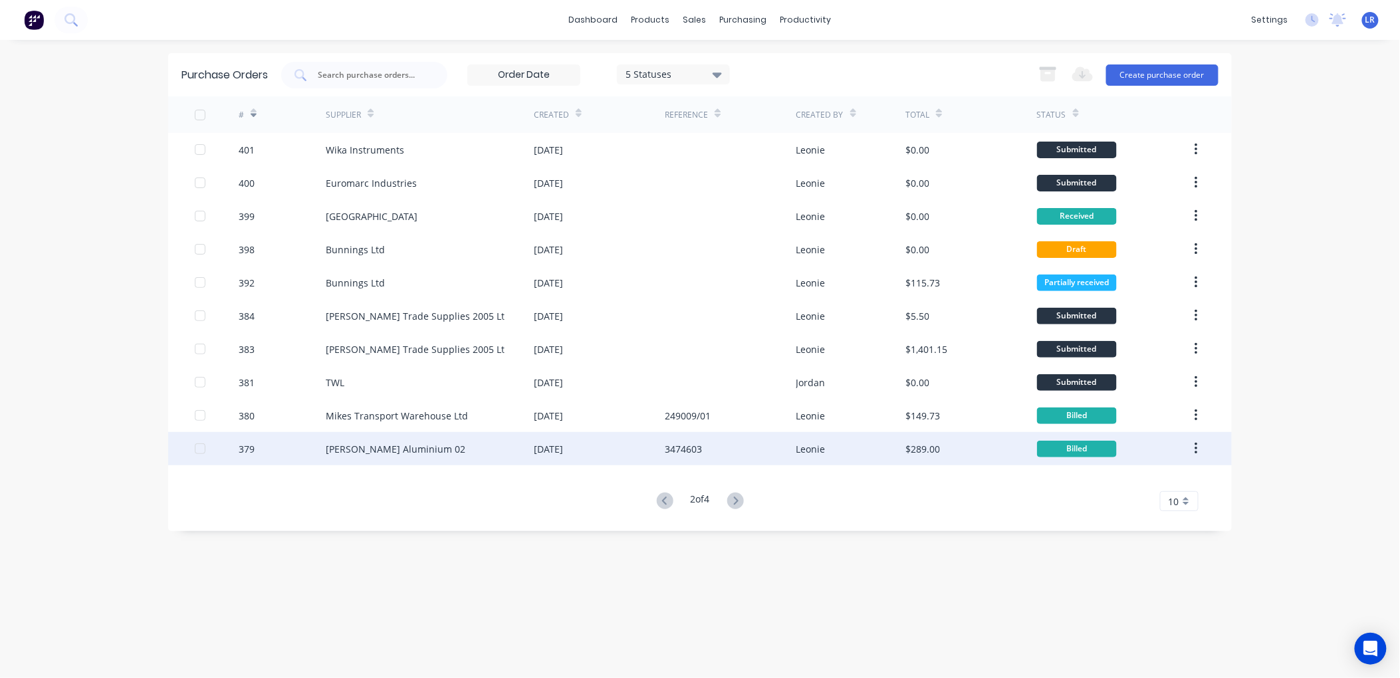
click at [1190, 445] on button "button" at bounding box center [1196, 449] width 31 height 24
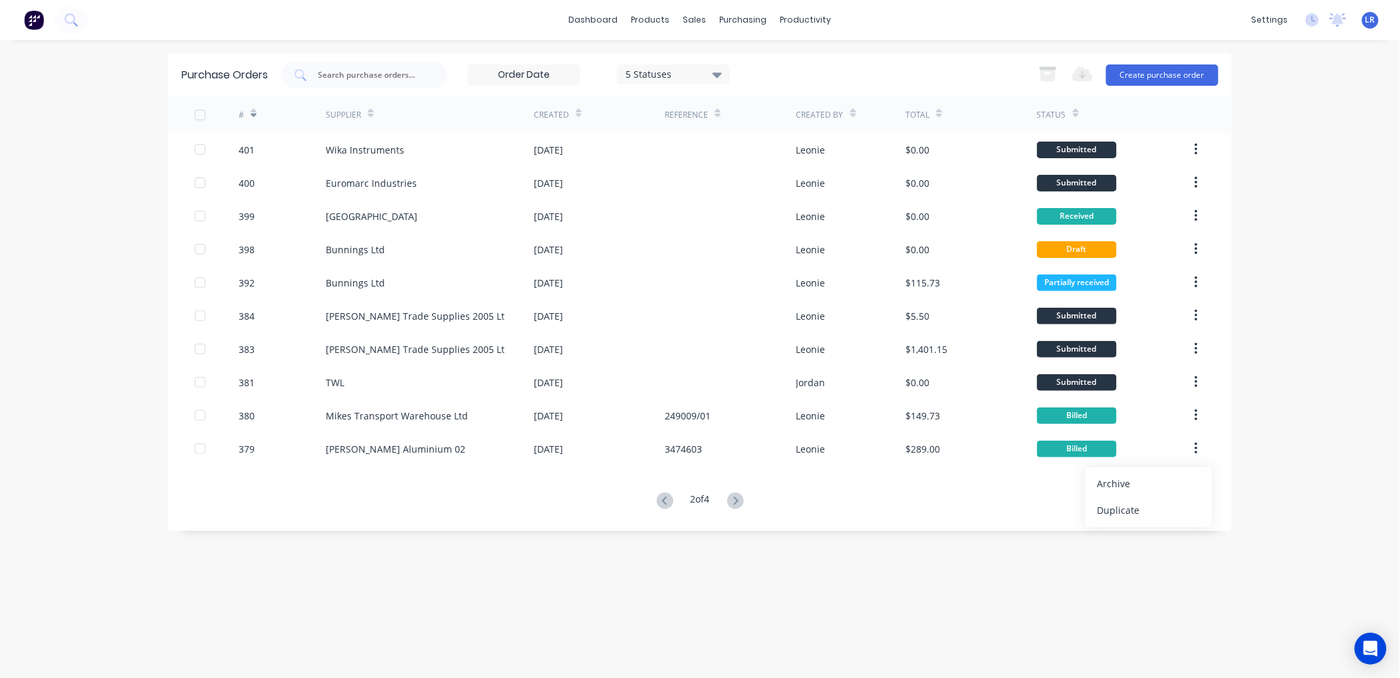
click at [1157, 477] on div "Archive" at bounding box center [1149, 483] width 102 height 19
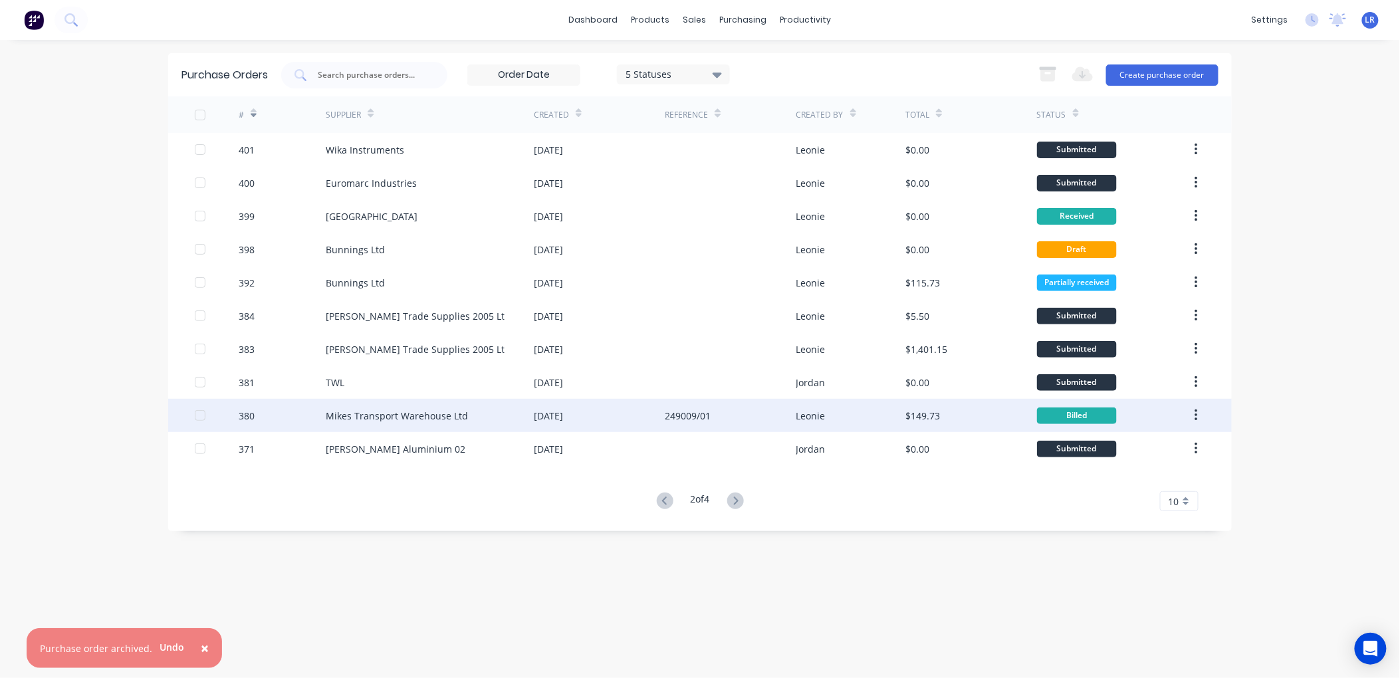
click at [1197, 407] on button "button" at bounding box center [1196, 416] width 31 height 24
click at [1166, 448] on div "Archive" at bounding box center [1149, 450] width 102 height 19
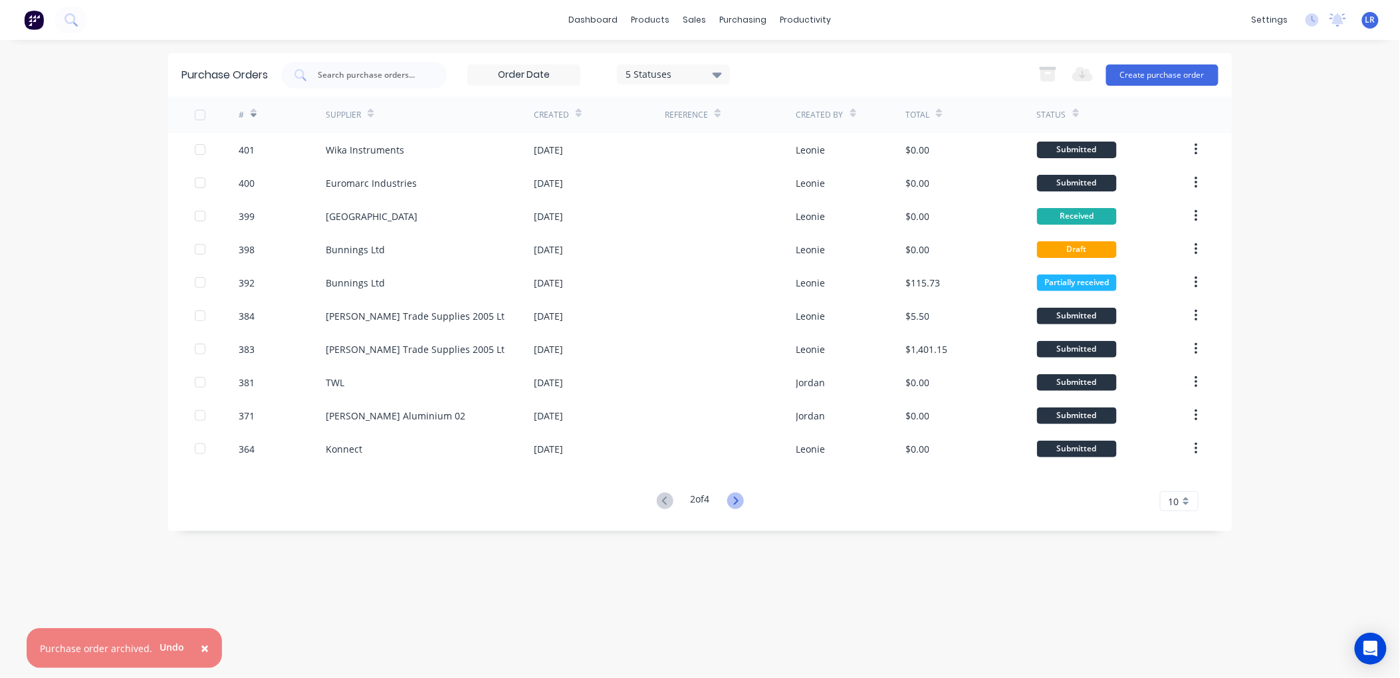
click at [743, 497] on icon at bounding box center [735, 501] width 17 height 17
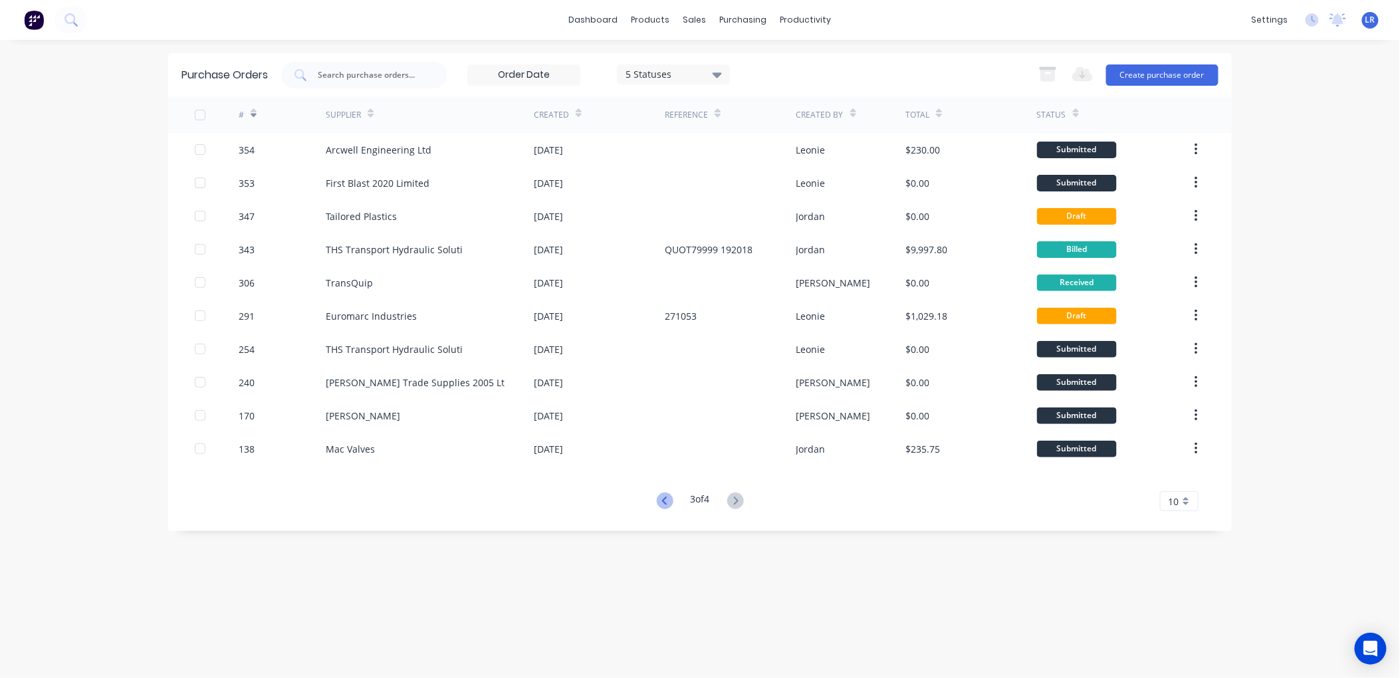
click at [663, 493] on icon at bounding box center [665, 501] width 17 height 17
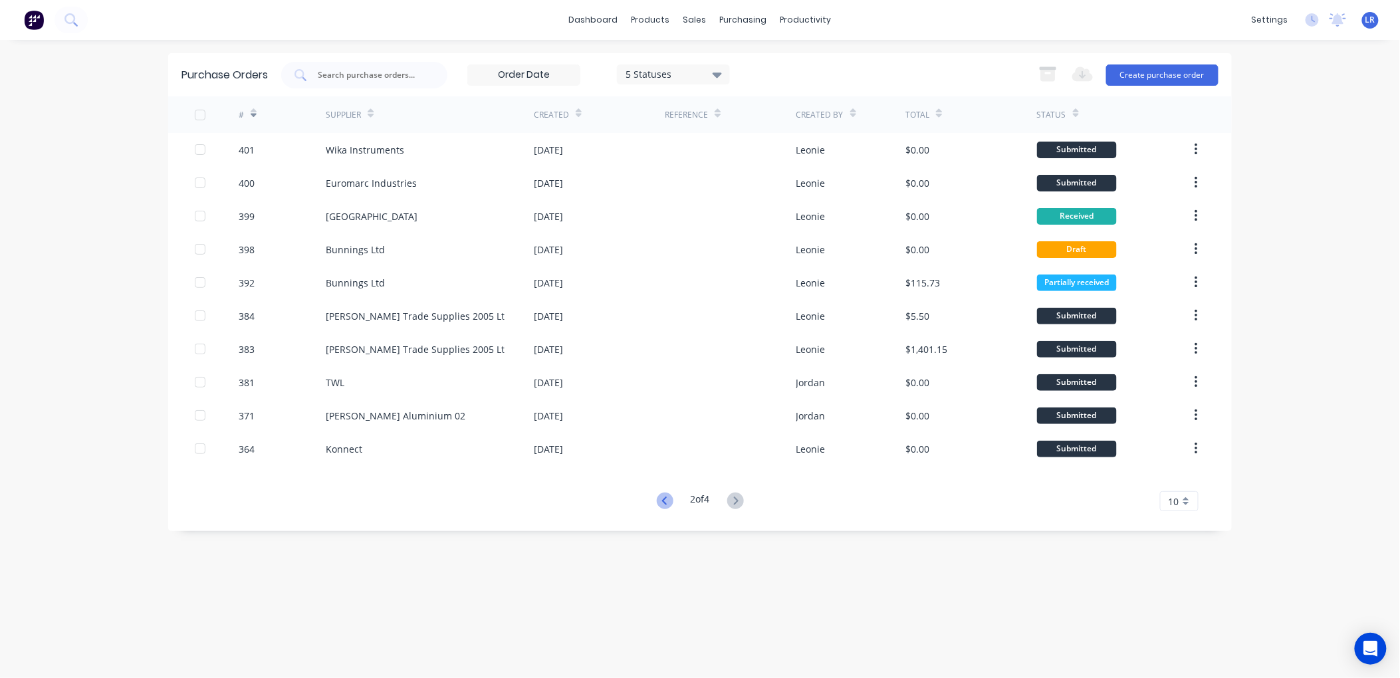
click at [660, 499] on icon at bounding box center [665, 501] width 17 height 17
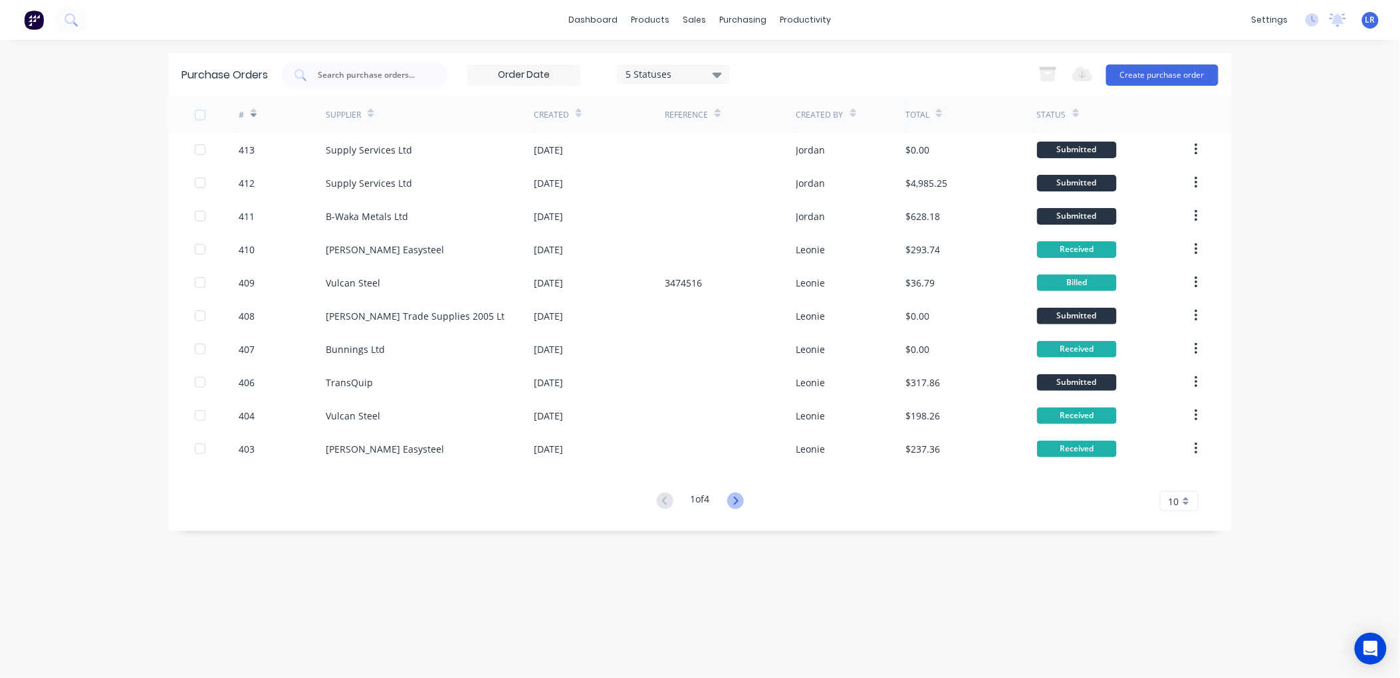
click at [735, 497] on icon at bounding box center [735, 501] width 17 height 17
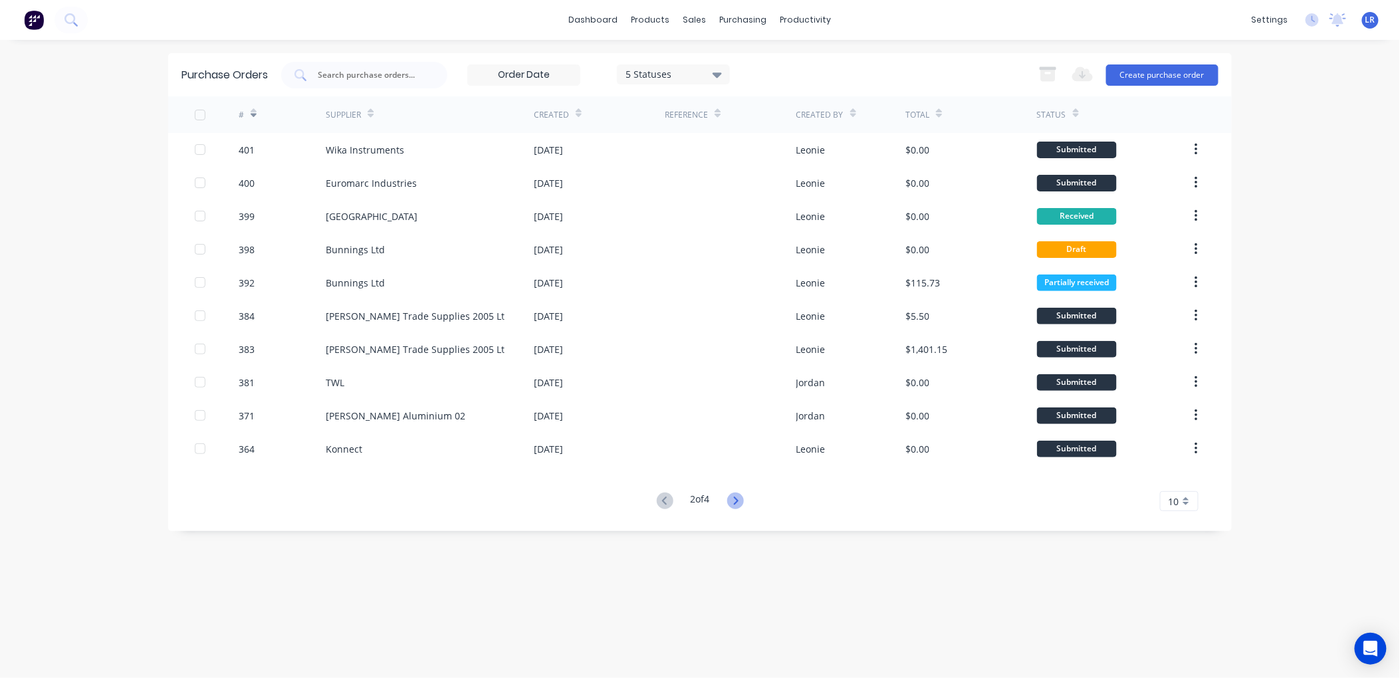
click at [736, 497] on icon at bounding box center [735, 501] width 5 height 8
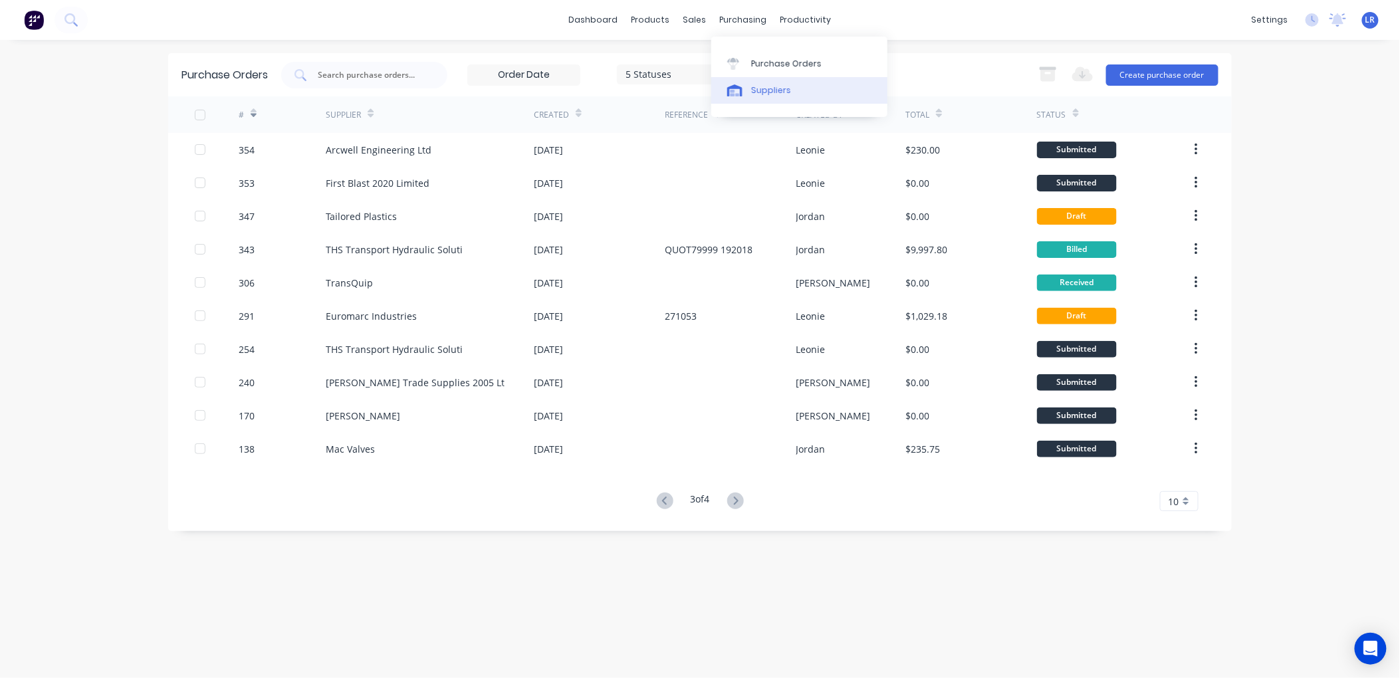
click at [760, 88] on div "Suppliers" at bounding box center [771, 90] width 40 height 12
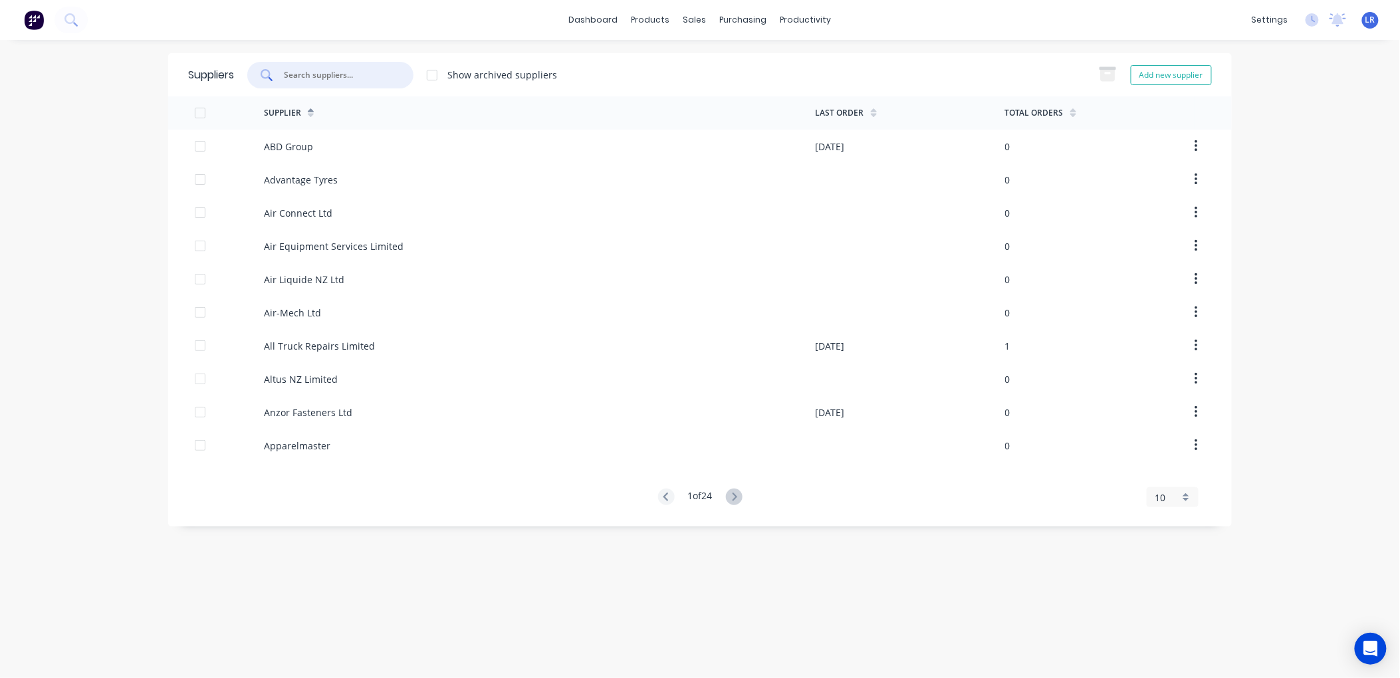
click at [317, 70] on input "text" at bounding box center [338, 74] width 110 height 13
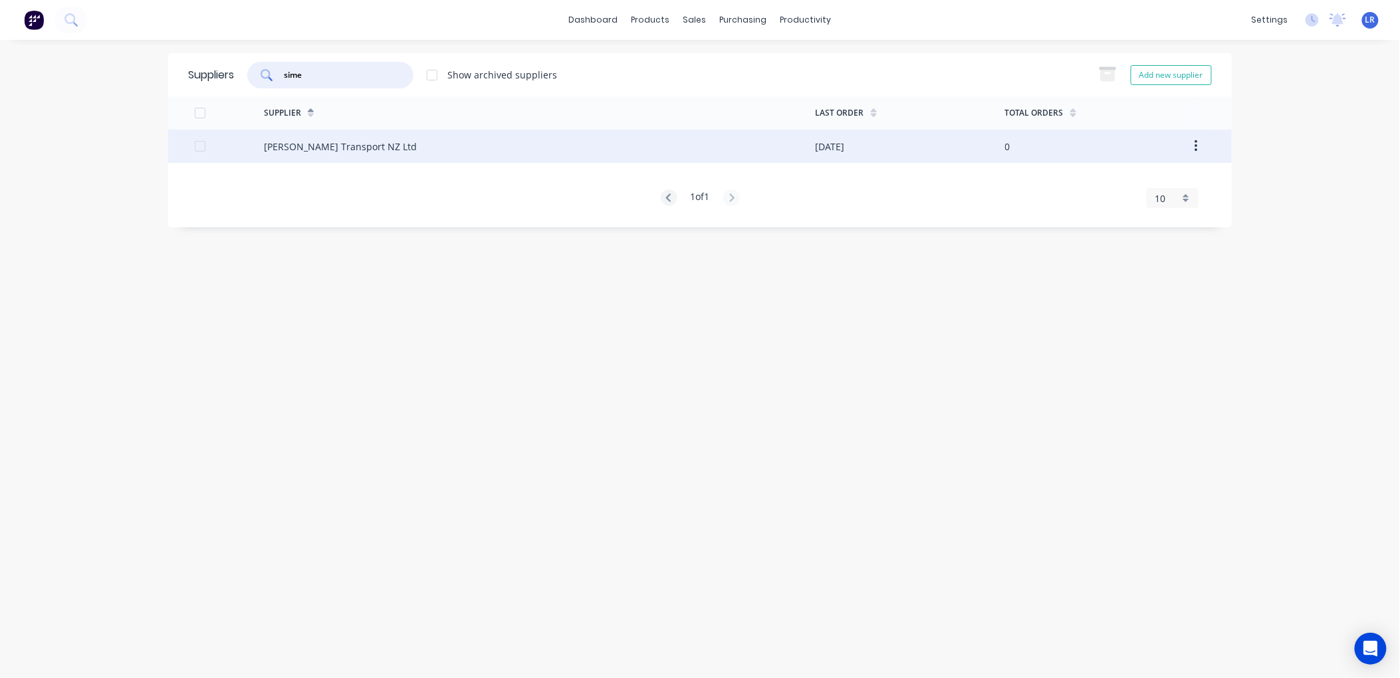
type input "sime"
click at [289, 144] on div "Sime Darby Transport NZ Ltd" at bounding box center [340, 147] width 153 height 14
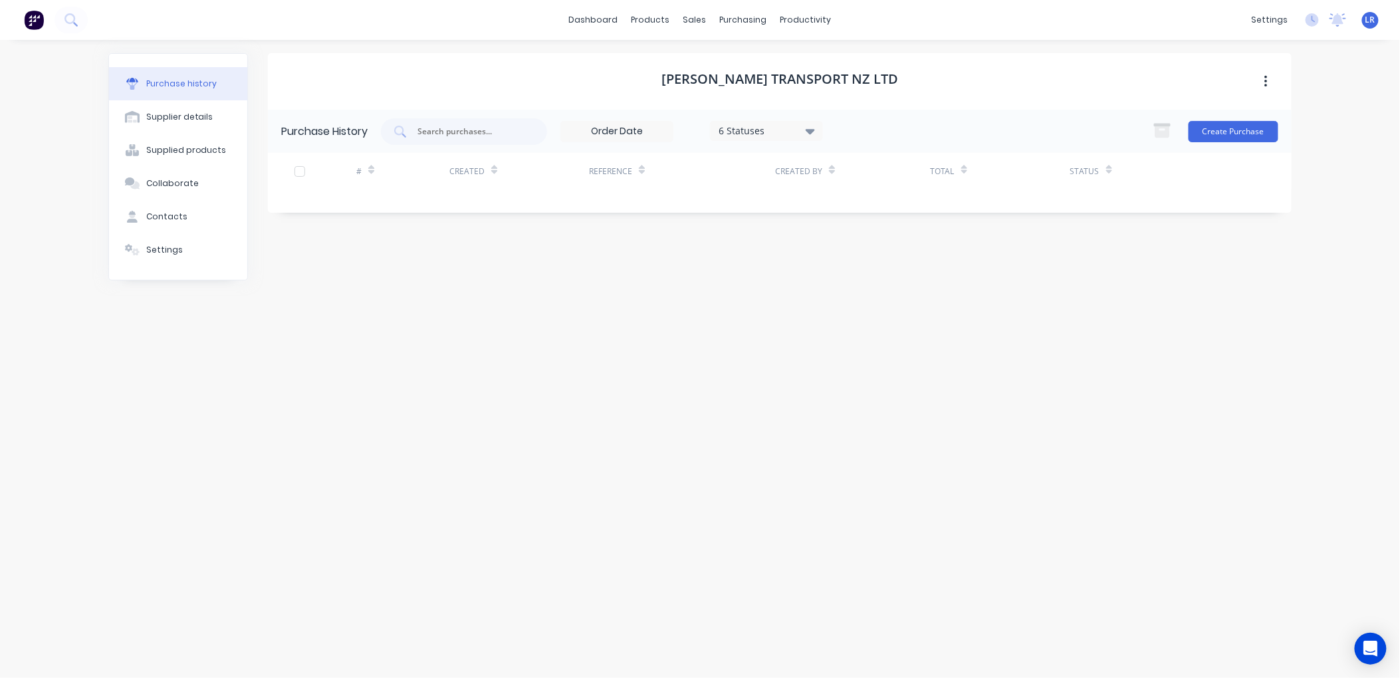
click at [811, 128] on icon at bounding box center [810, 131] width 9 height 15
click at [855, 187] on div at bounding box center [856, 192] width 27 height 27
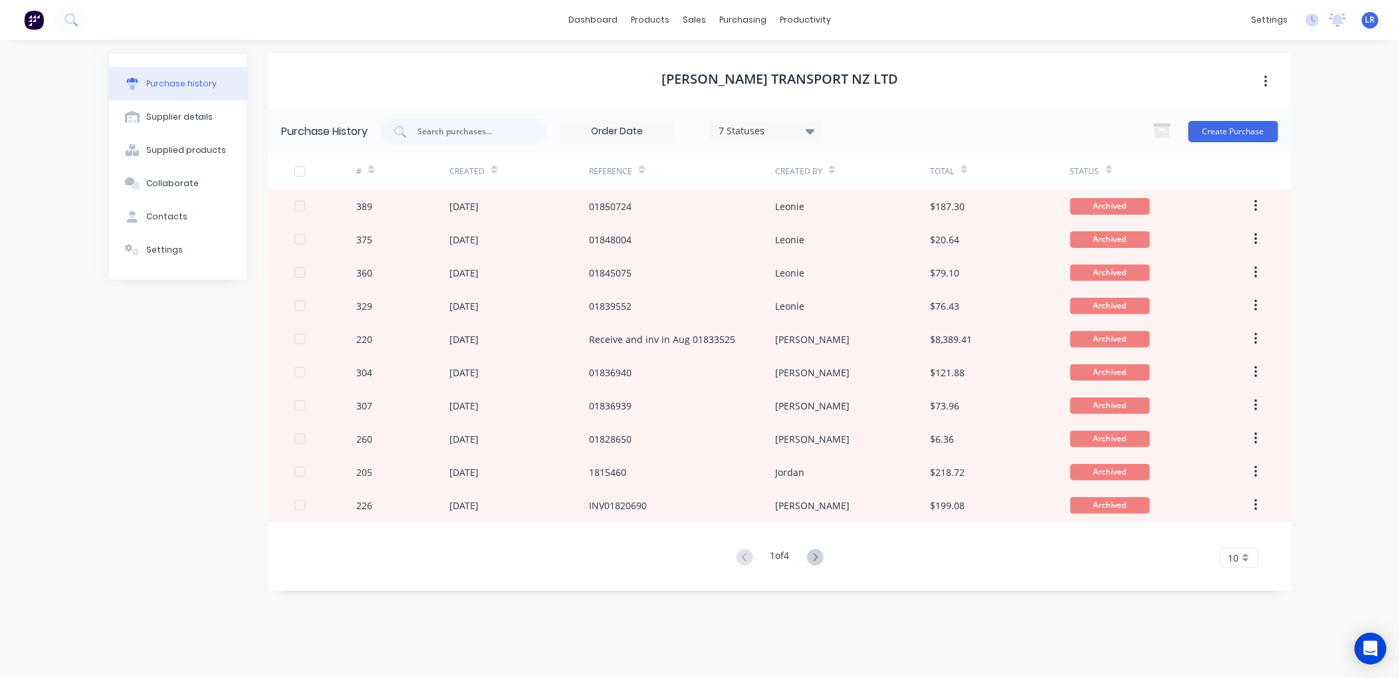
click at [1091, 81] on div "Sime Darby Transport NZ Ltd" at bounding box center [780, 81] width 1024 height 57
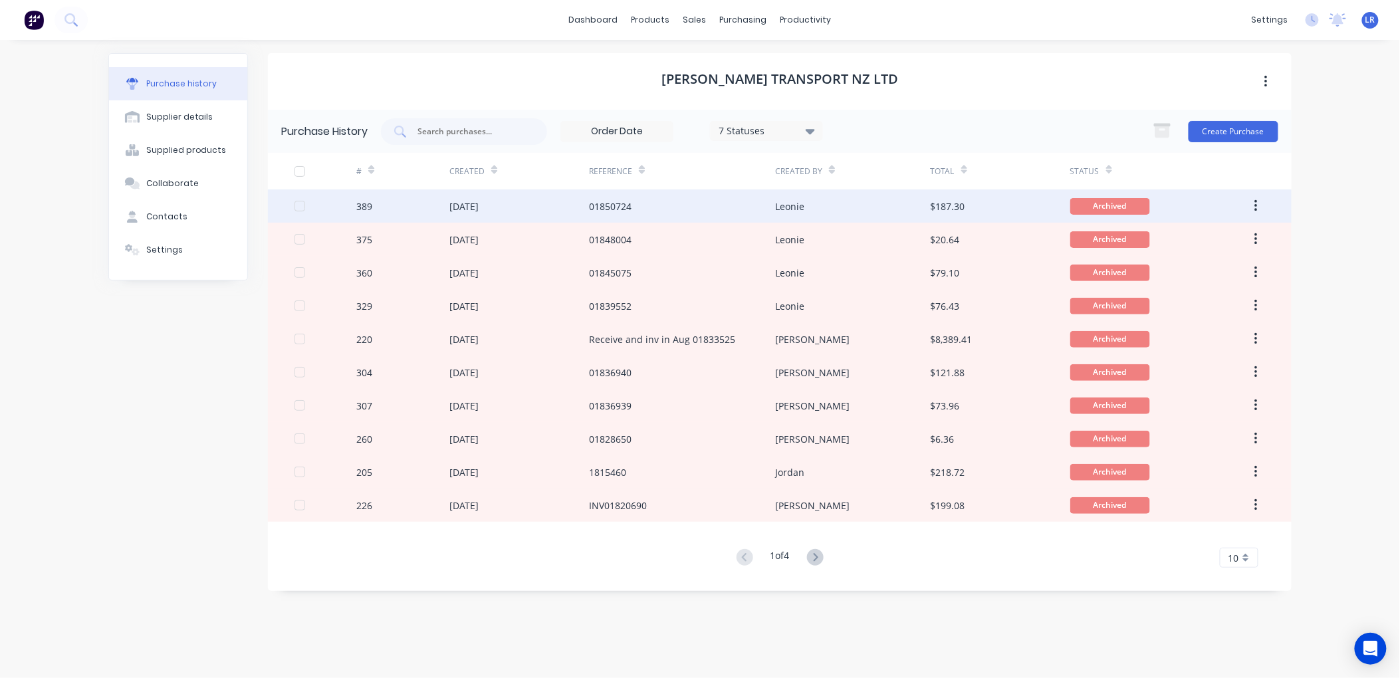
click at [813, 201] on div "Leonie" at bounding box center [852, 205] width 155 height 33
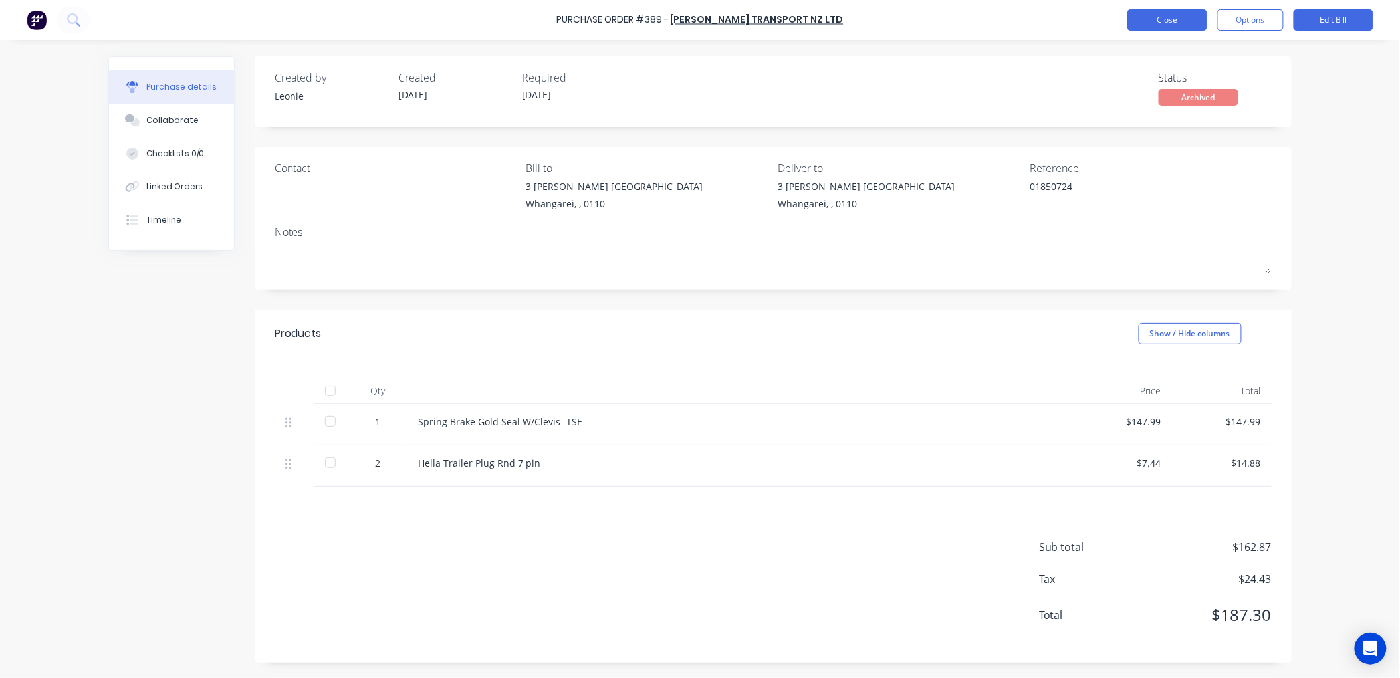
click at [1165, 15] on button "Close" at bounding box center [1167, 19] width 80 height 21
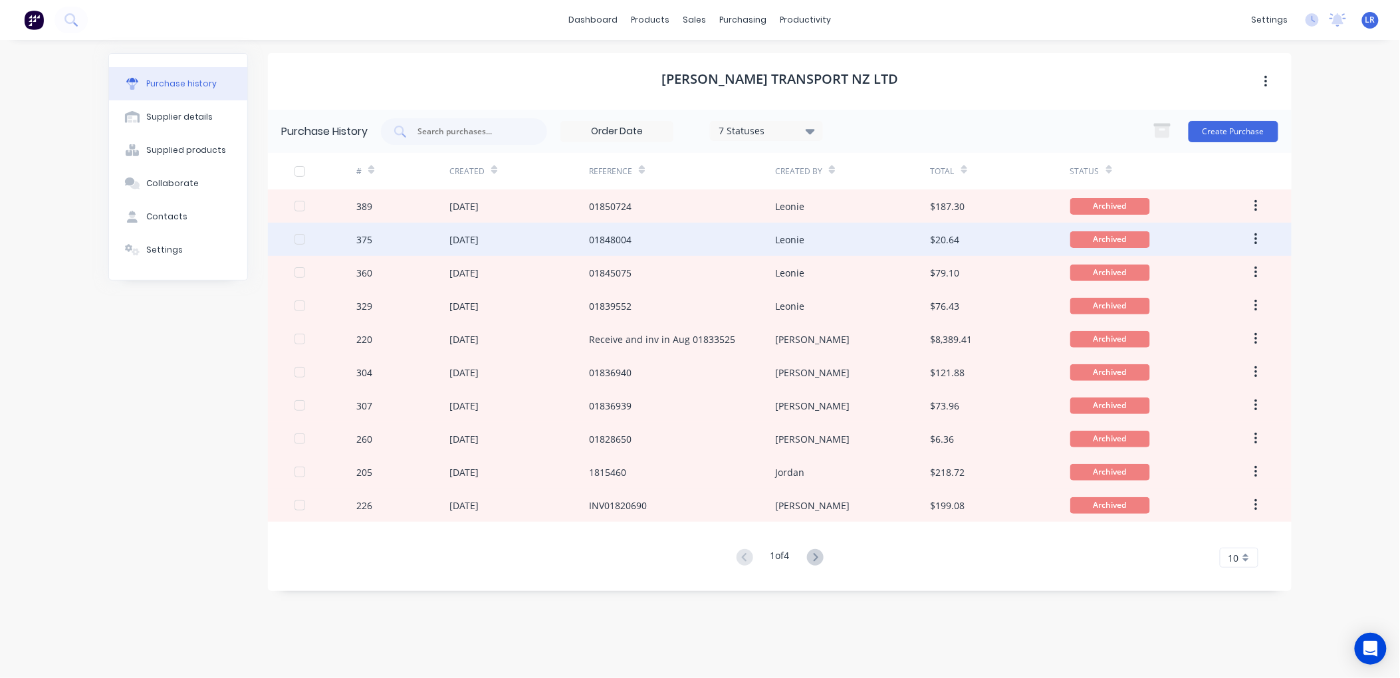
click at [600, 235] on div "01848004" at bounding box center [610, 240] width 43 height 14
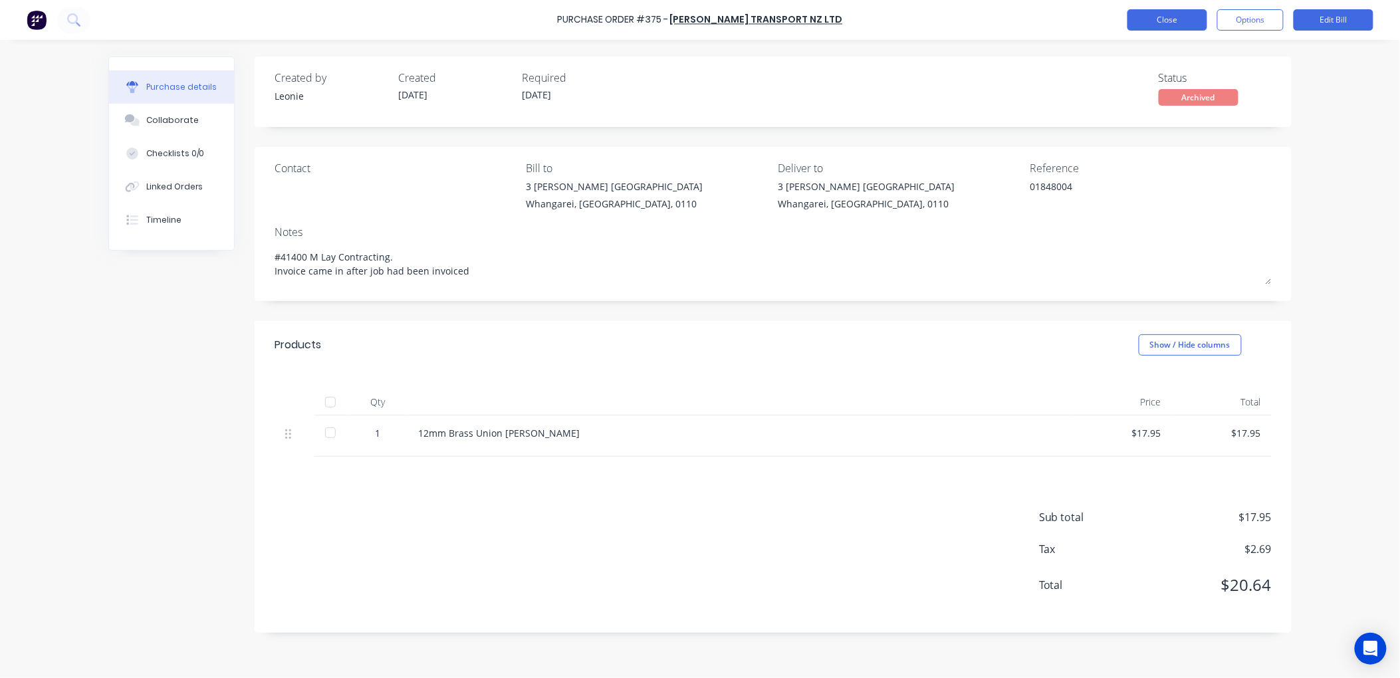
click at [1155, 21] on button "Close" at bounding box center [1167, 19] width 80 height 21
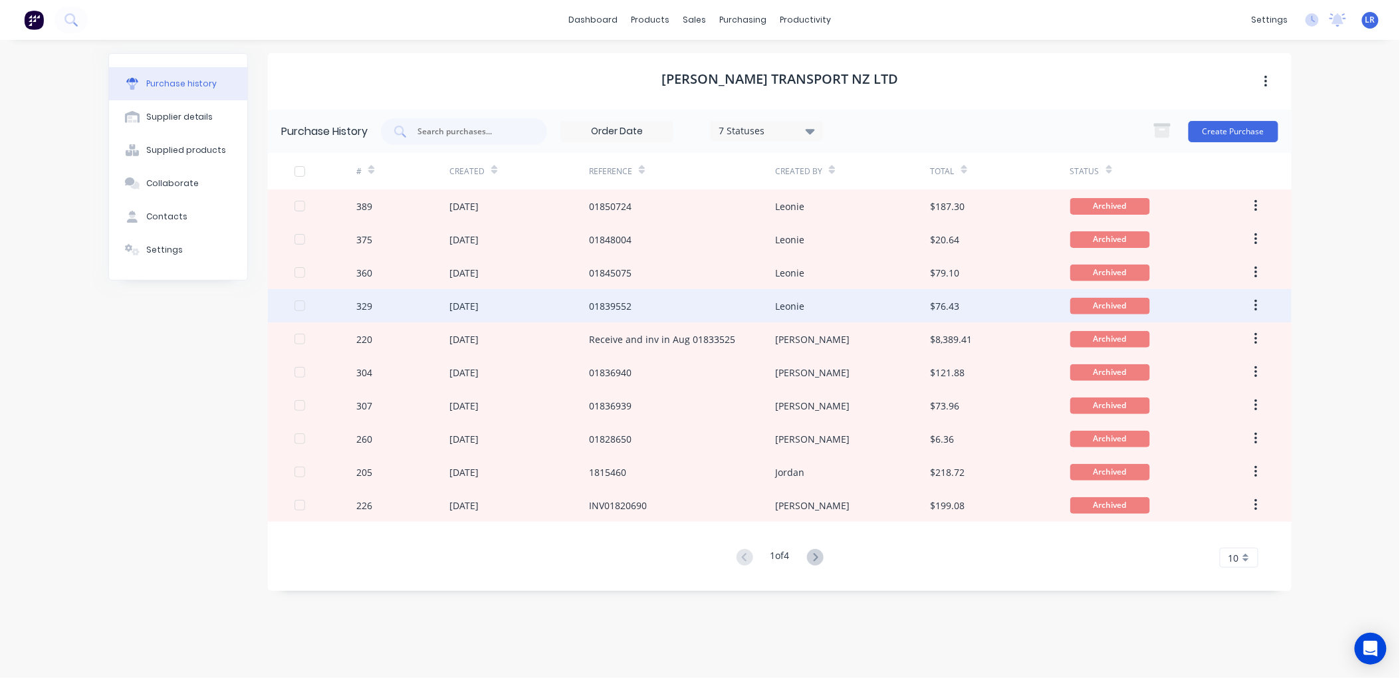
click at [479, 301] on div "18 Aug 2025" at bounding box center [463, 306] width 29 height 14
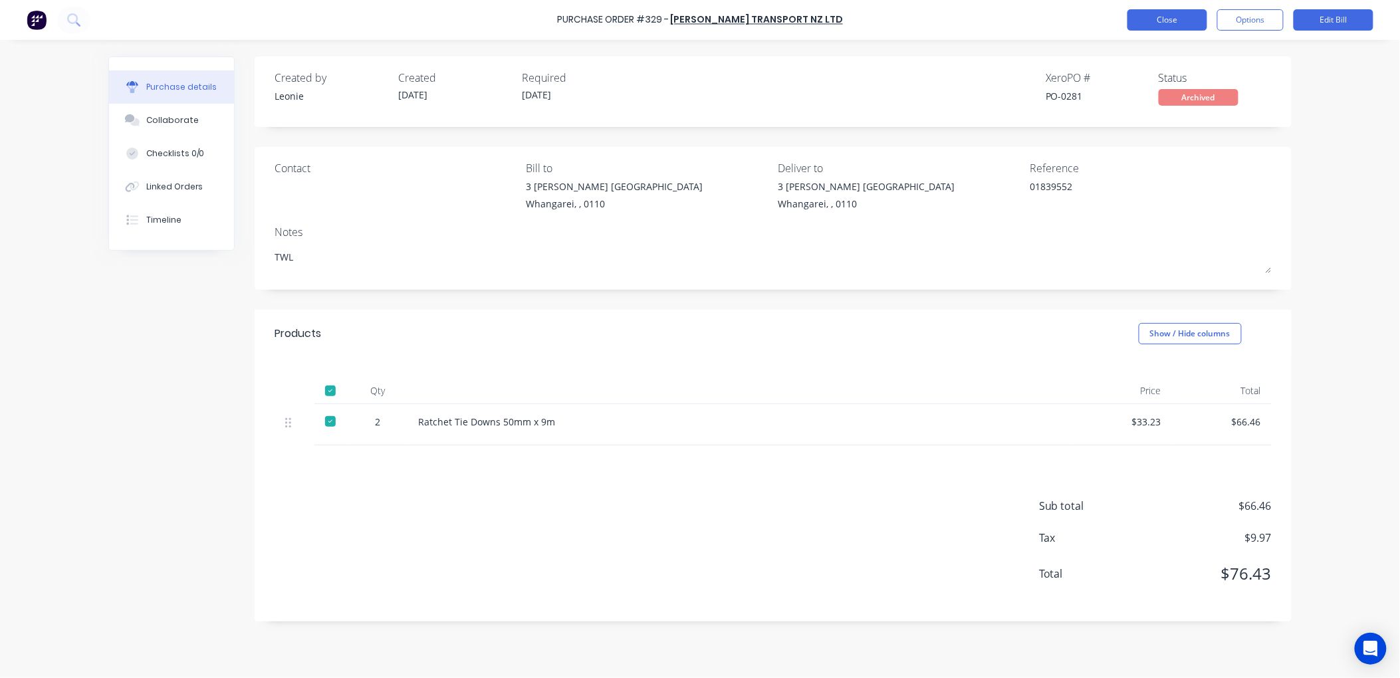
click at [1177, 18] on button "Close" at bounding box center [1167, 19] width 80 height 21
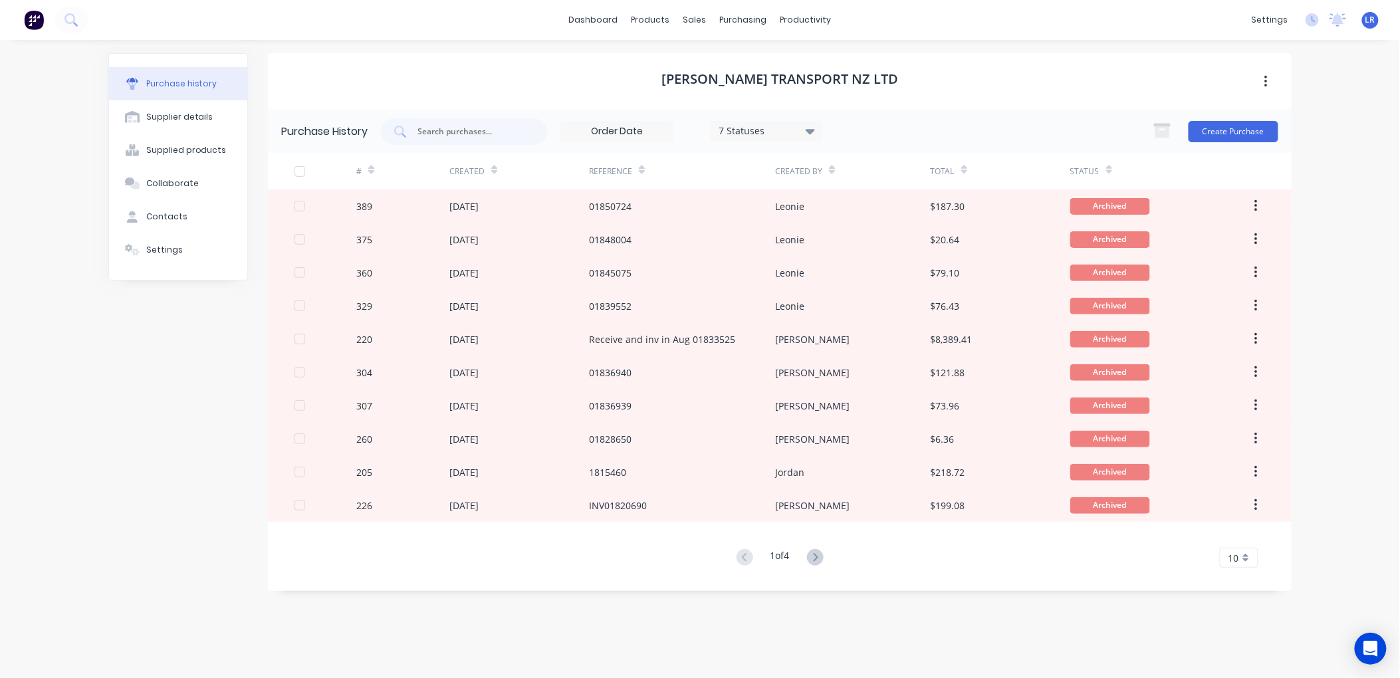
click at [814, 129] on icon at bounding box center [810, 131] width 9 height 5
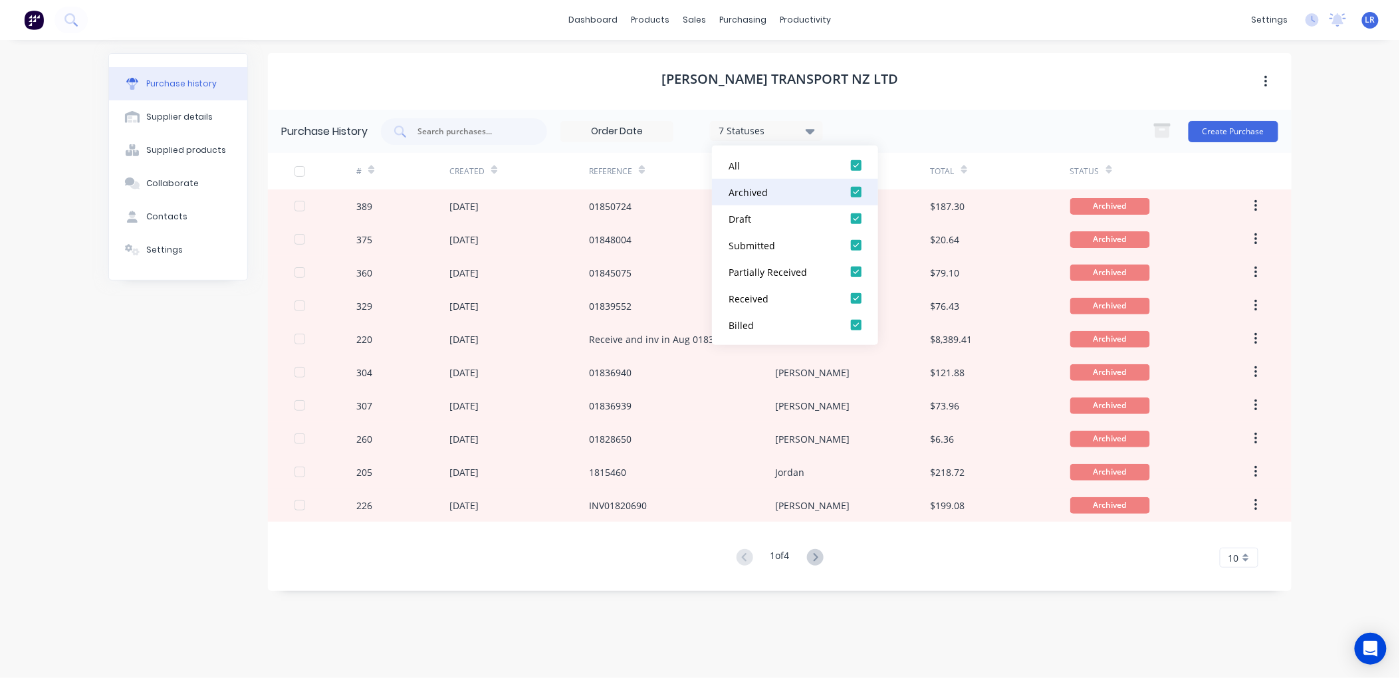
click at [852, 187] on div at bounding box center [856, 192] width 27 height 27
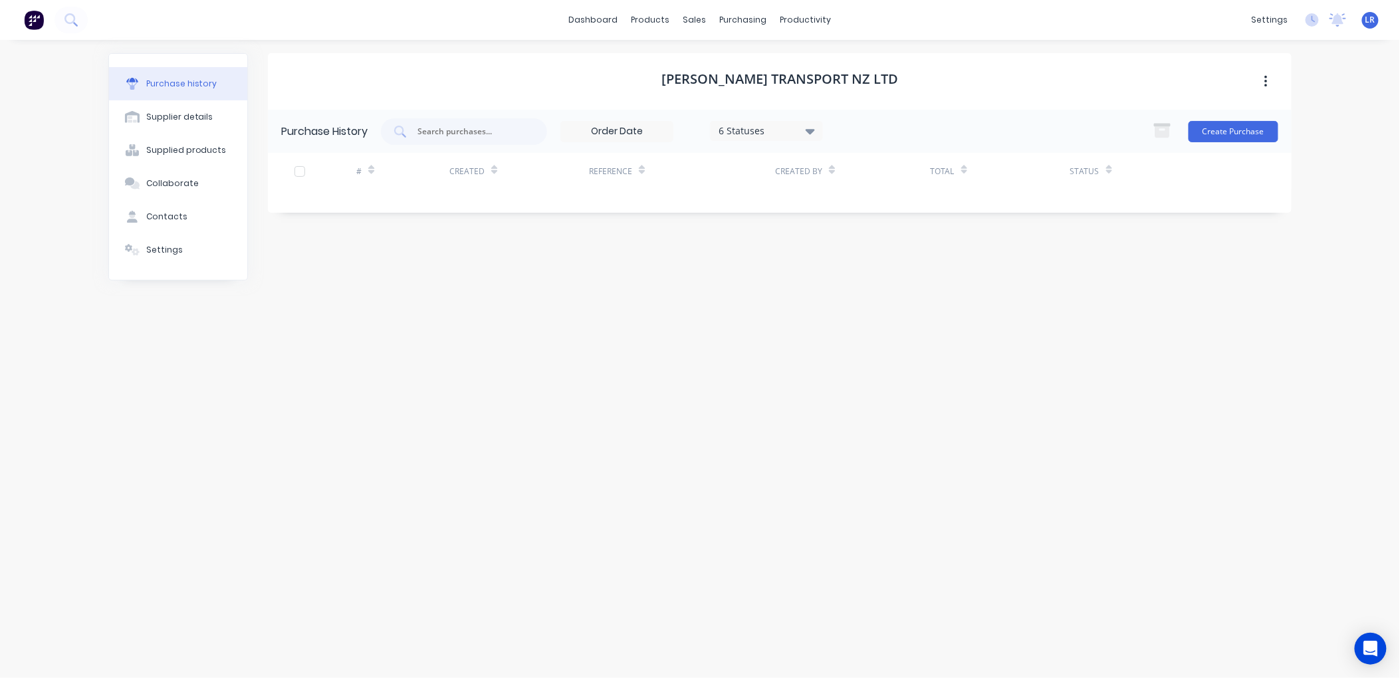
click at [628, 275] on div "Sime Darby Transport NZ Ltd Purchase History 6 Statuses 6 Statuses Create Purch…" at bounding box center [780, 352] width 1024 height 598
click at [760, 61] on div "Purchase Orders" at bounding box center [786, 64] width 70 height 12
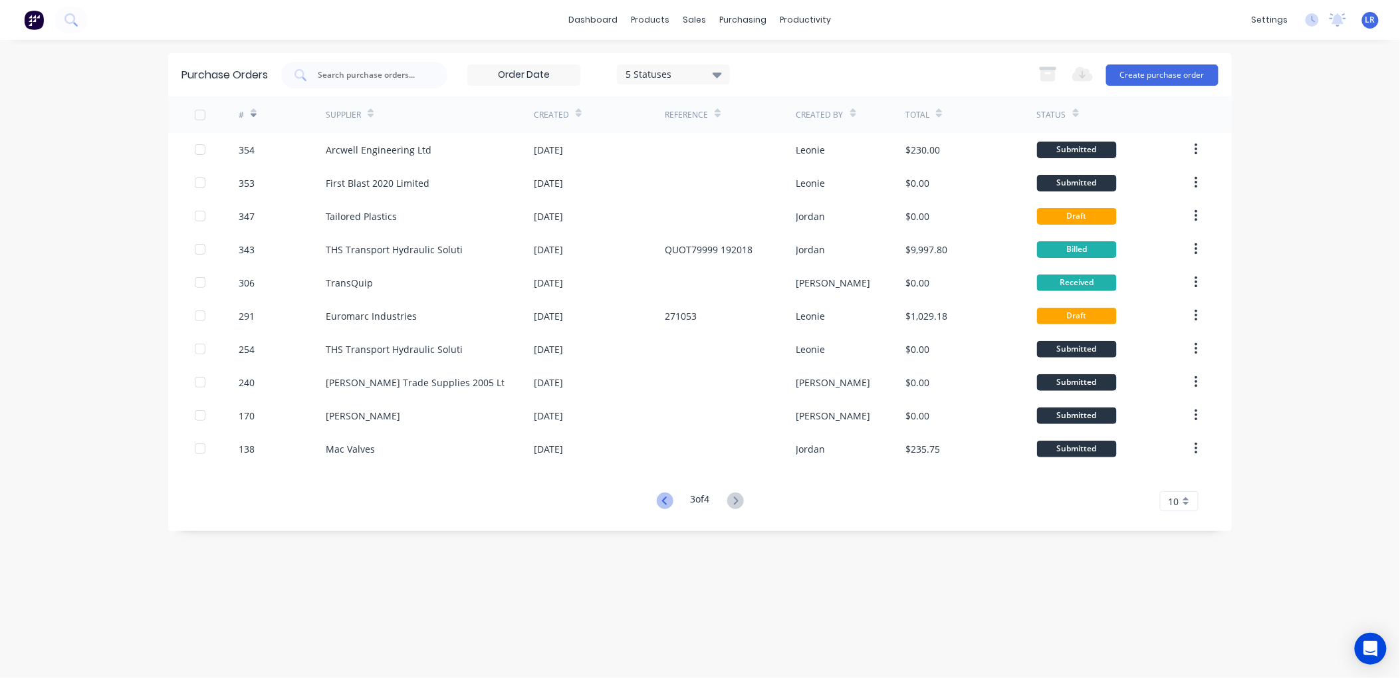
click at [661, 494] on icon at bounding box center [665, 501] width 17 height 17
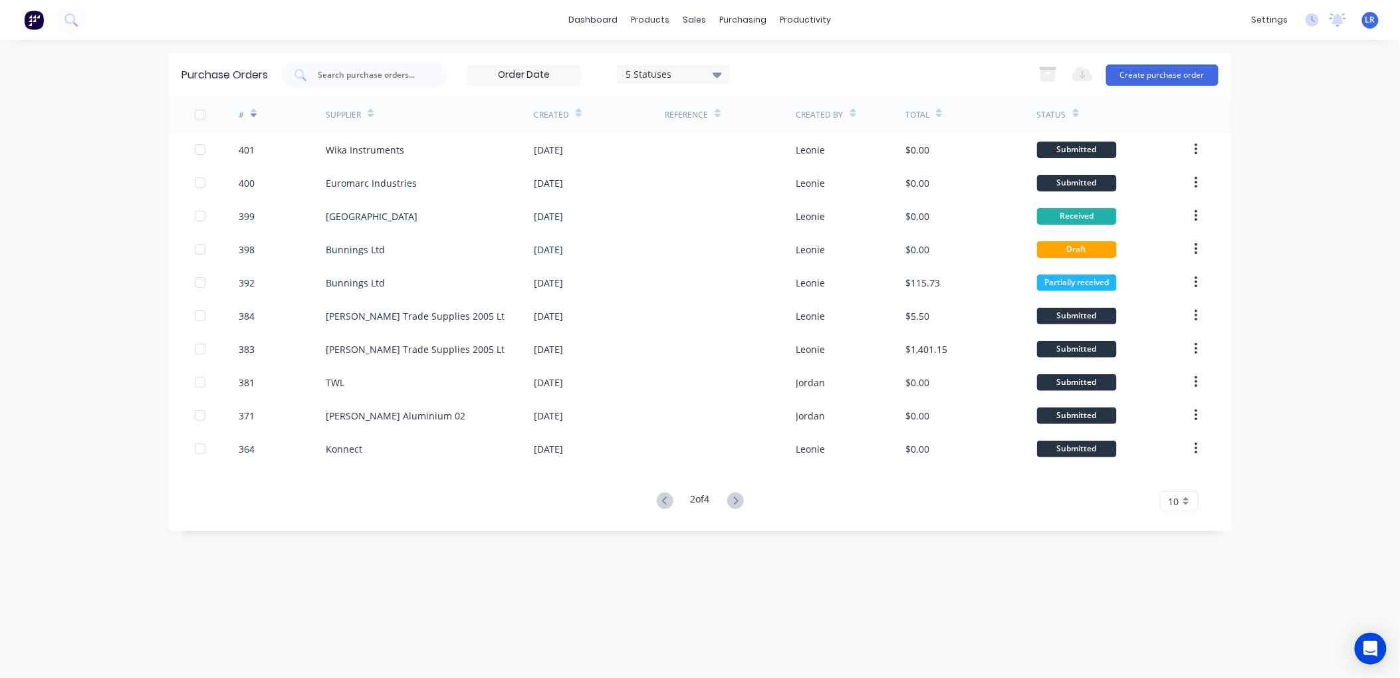
click at [658, 492] on button at bounding box center [665, 501] width 25 height 19
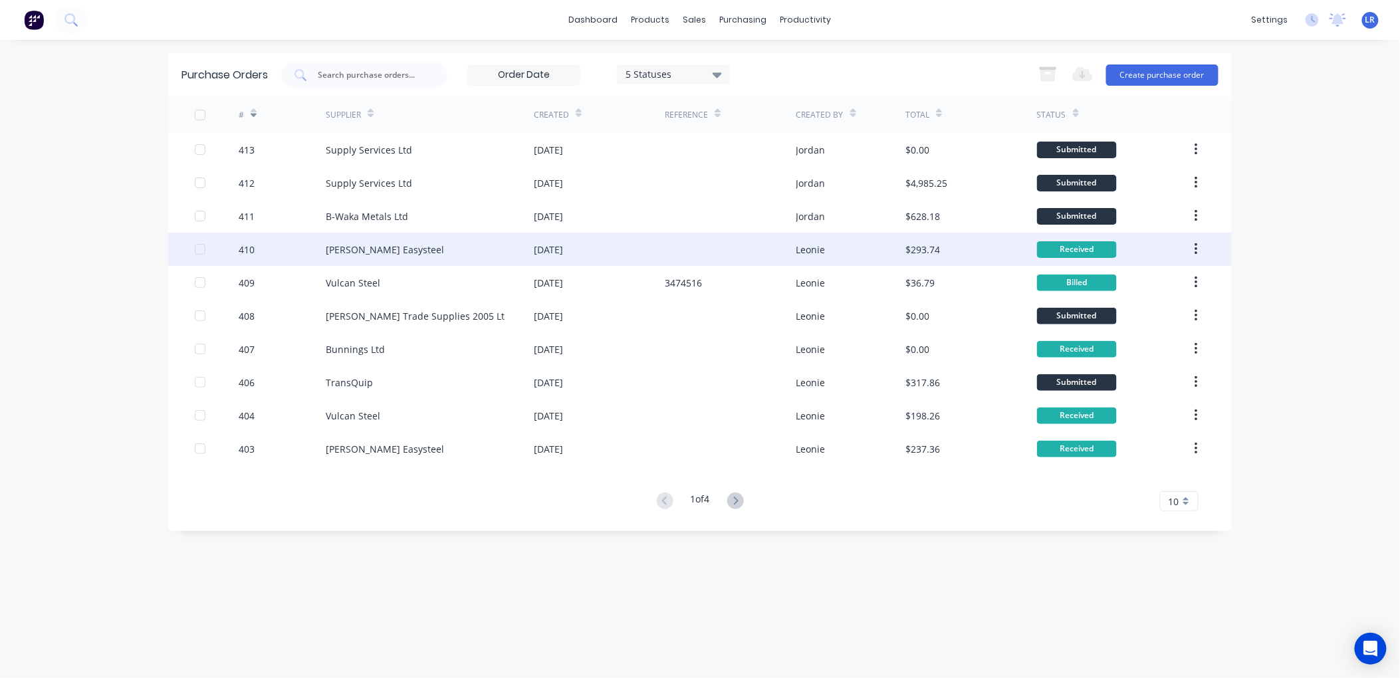
click at [360, 247] on div "Fletcher Easysteel" at bounding box center [385, 250] width 118 height 14
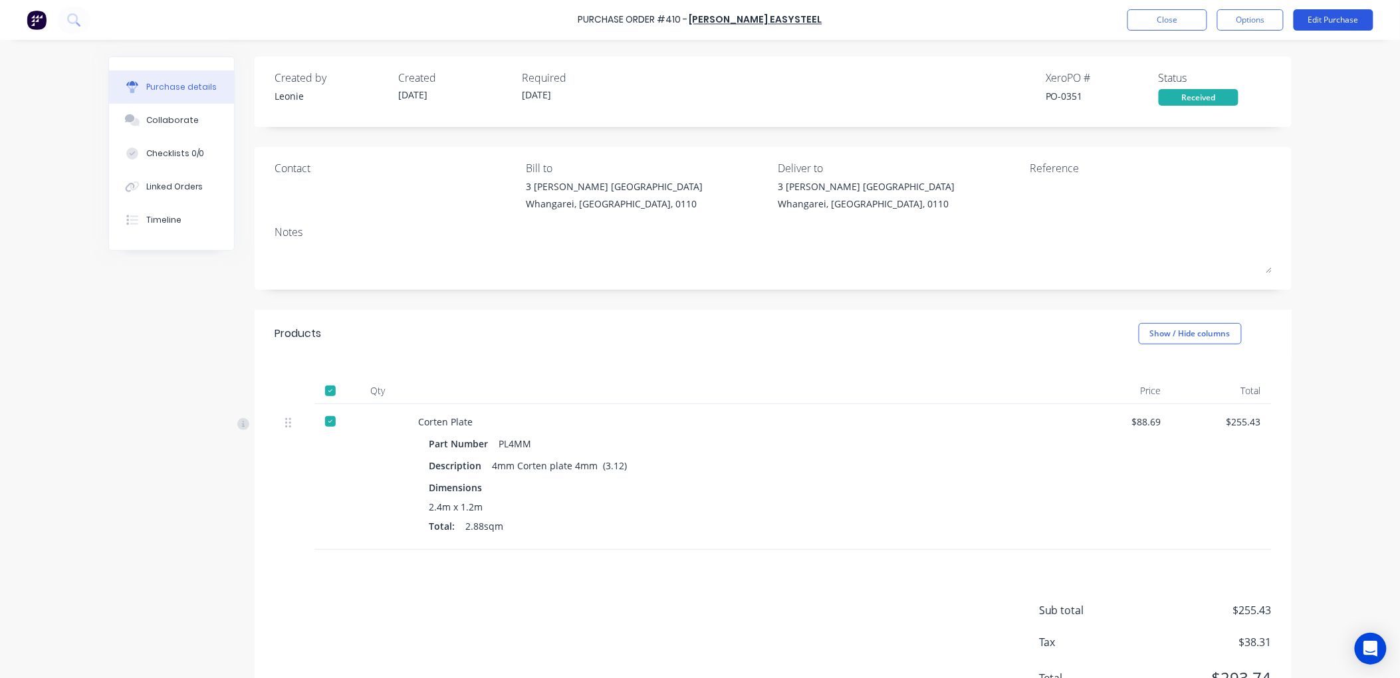
click at [1342, 13] on button "Edit Purchase" at bounding box center [1334, 19] width 80 height 21
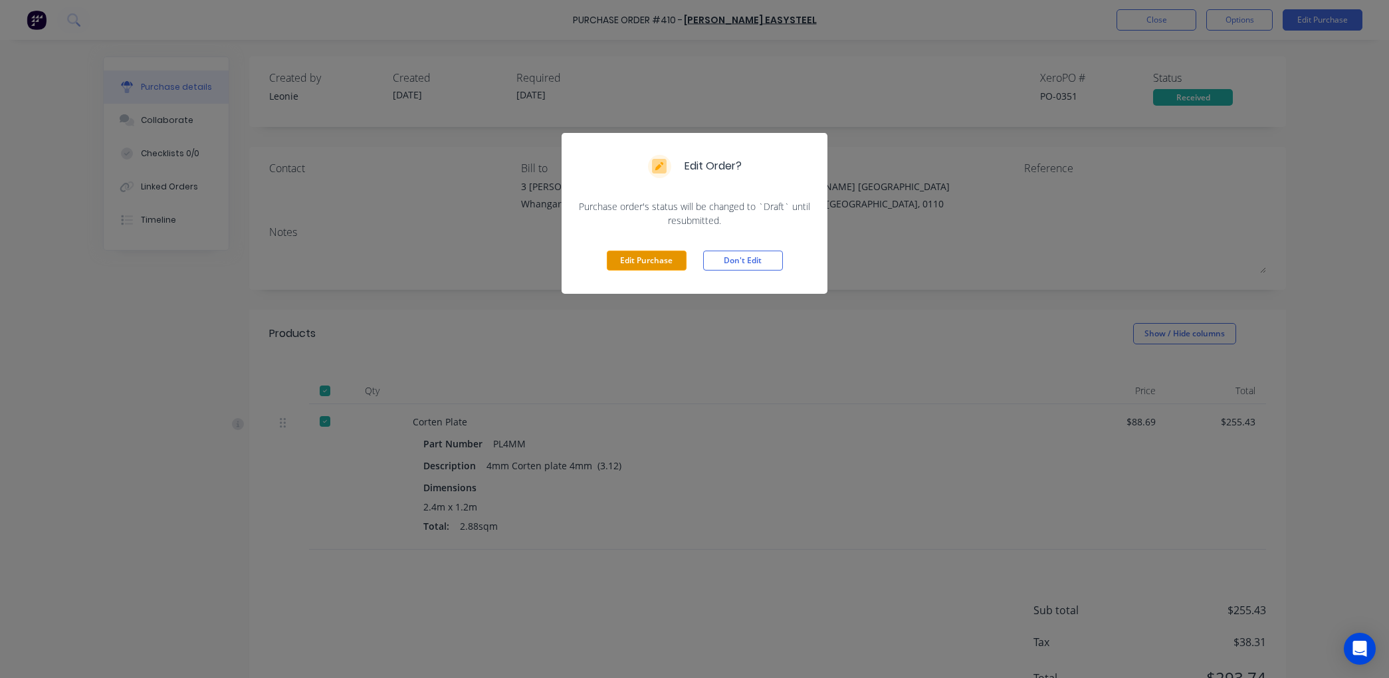
click at [632, 259] on button "Edit Purchase" at bounding box center [647, 261] width 80 height 20
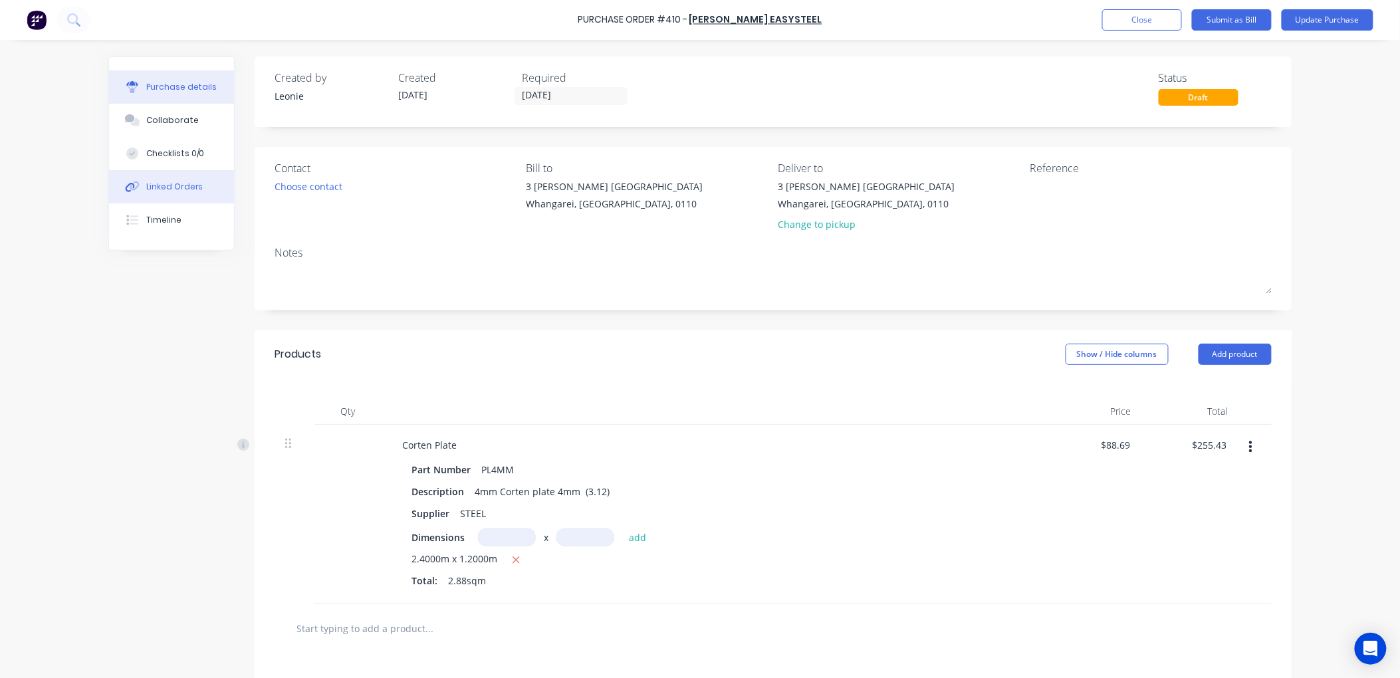
click at [170, 182] on div "Linked Orders" at bounding box center [174, 187] width 57 height 12
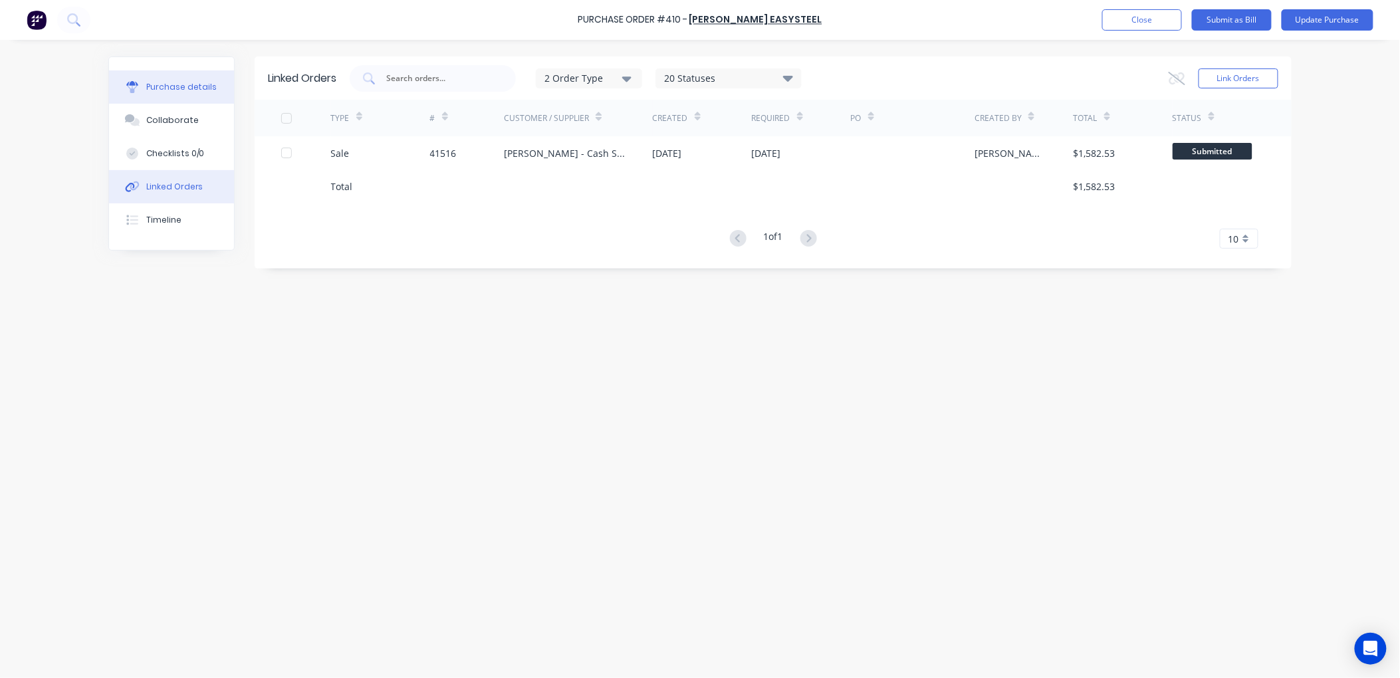
click at [160, 81] on div "Purchase details" at bounding box center [181, 87] width 71 height 12
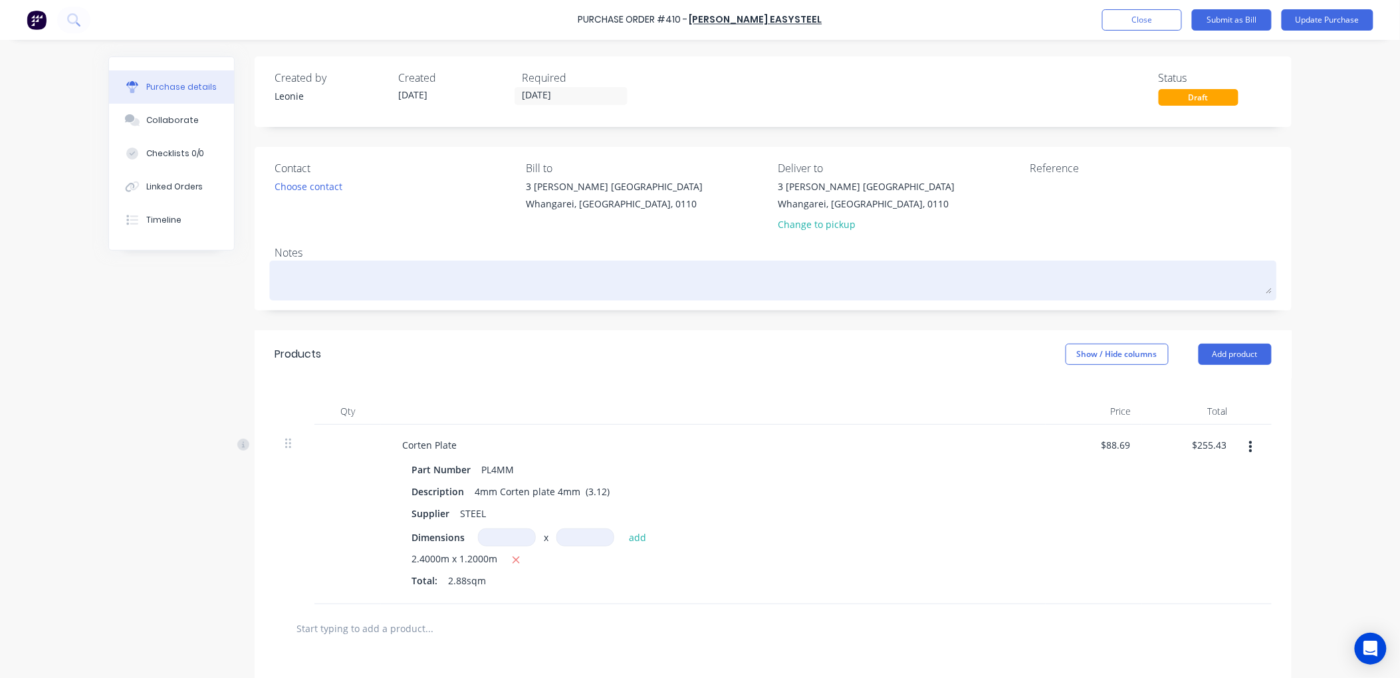
click at [280, 276] on textarea at bounding box center [773, 279] width 997 height 30
type textarea "x"
type textarea "3"
type textarea "x"
type textarea "3"
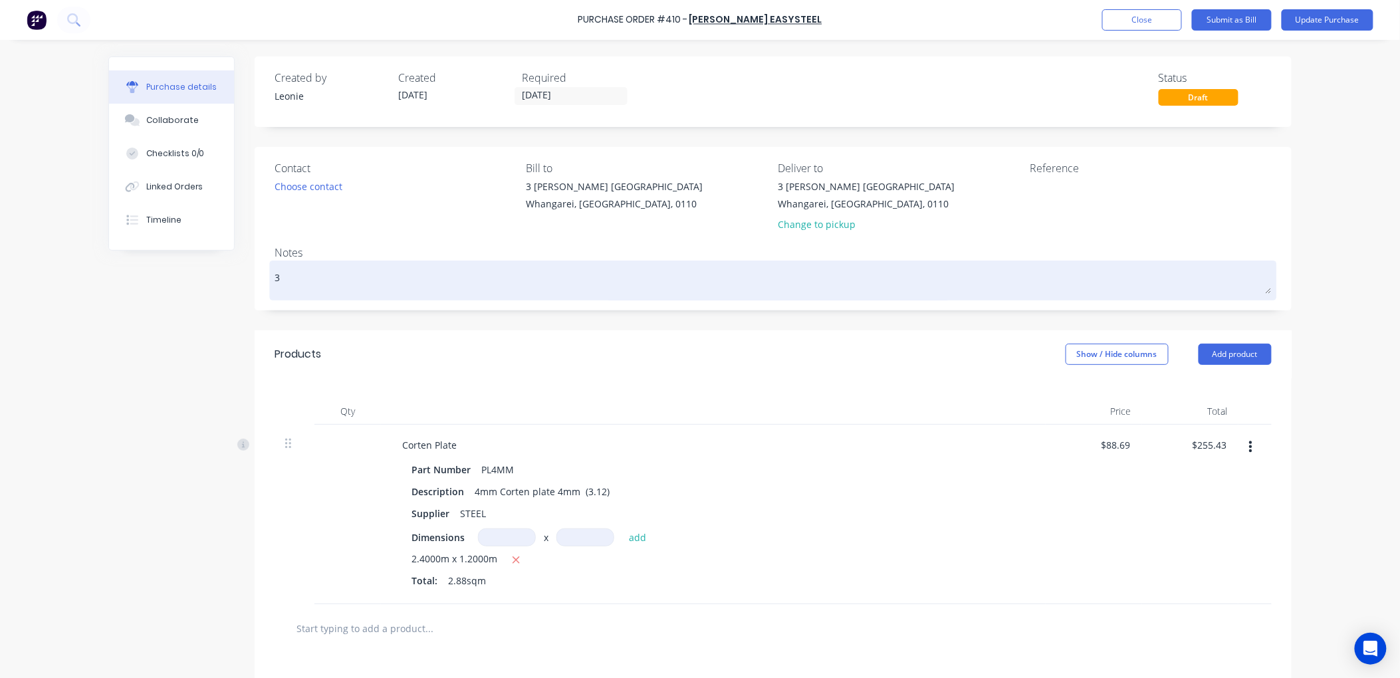
type textarea "x"
type textarea "3 -"
type textarea "x"
type textarea "3 -"
type textarea "x"
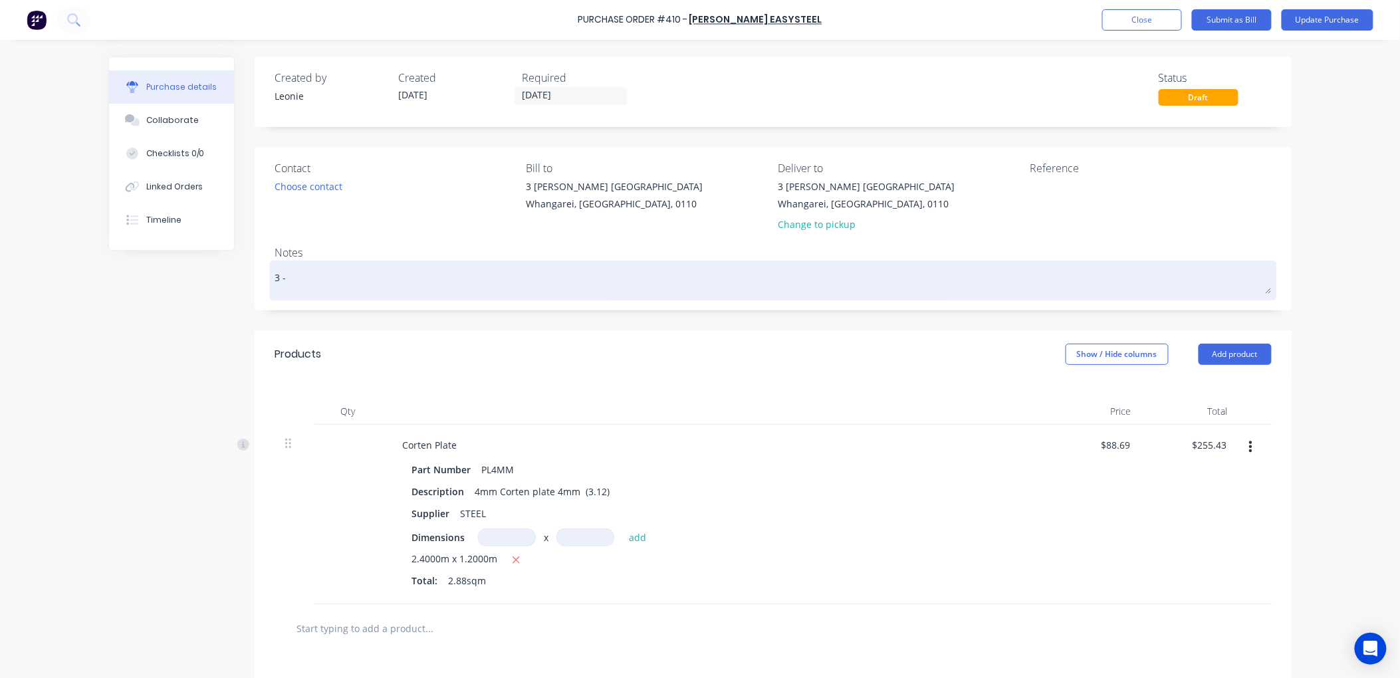
type textarea "3 - #"
type textarea "x"
type textarea "3 - #4"
type textarea "x"
type textarea "3 - #41"
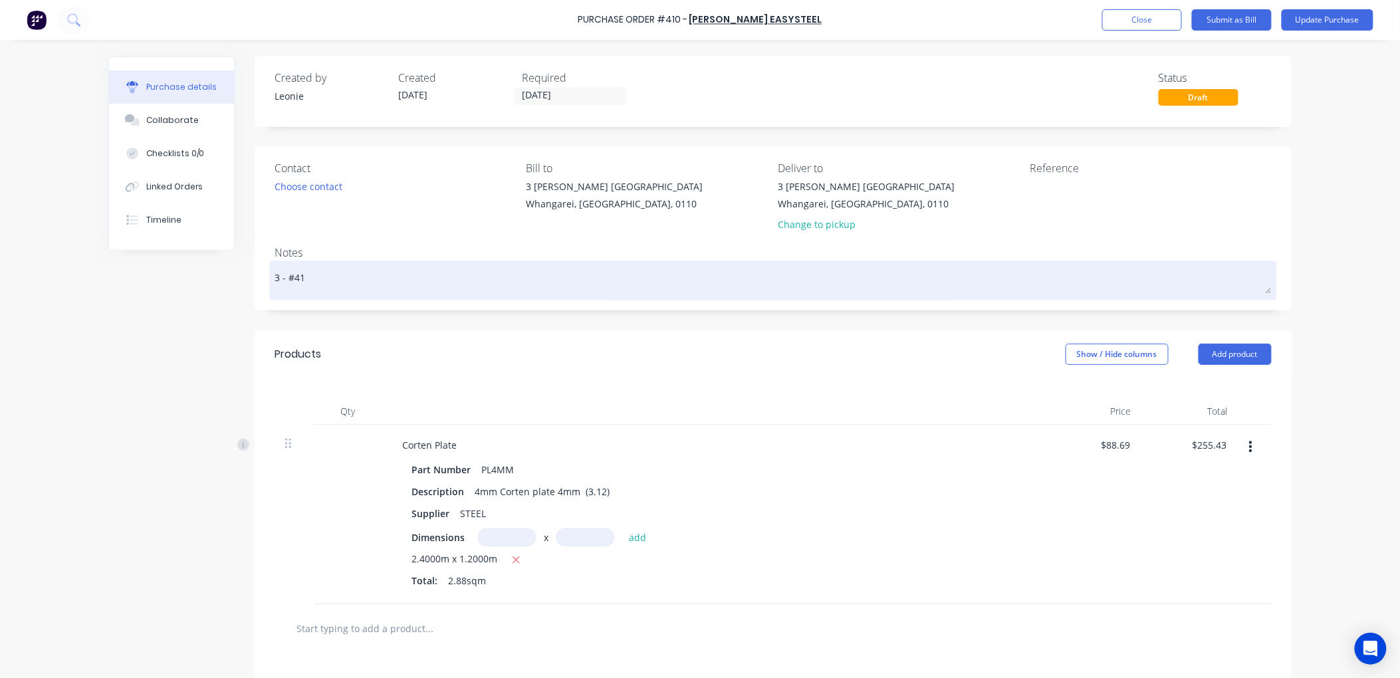
type textarea "x"
type textarea "3 - #415"
type textarea "x"
type textarea "3 - #4151"
type textarea "x"
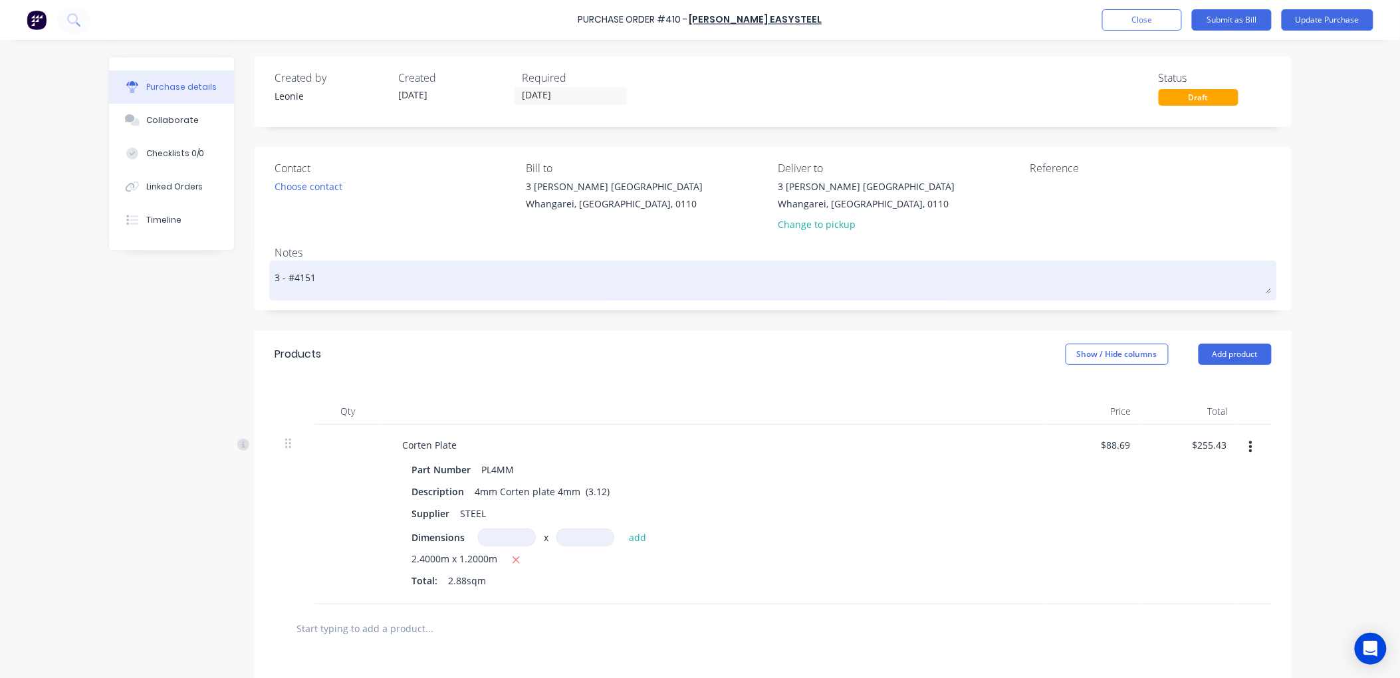
type textarea "3 - #41516"
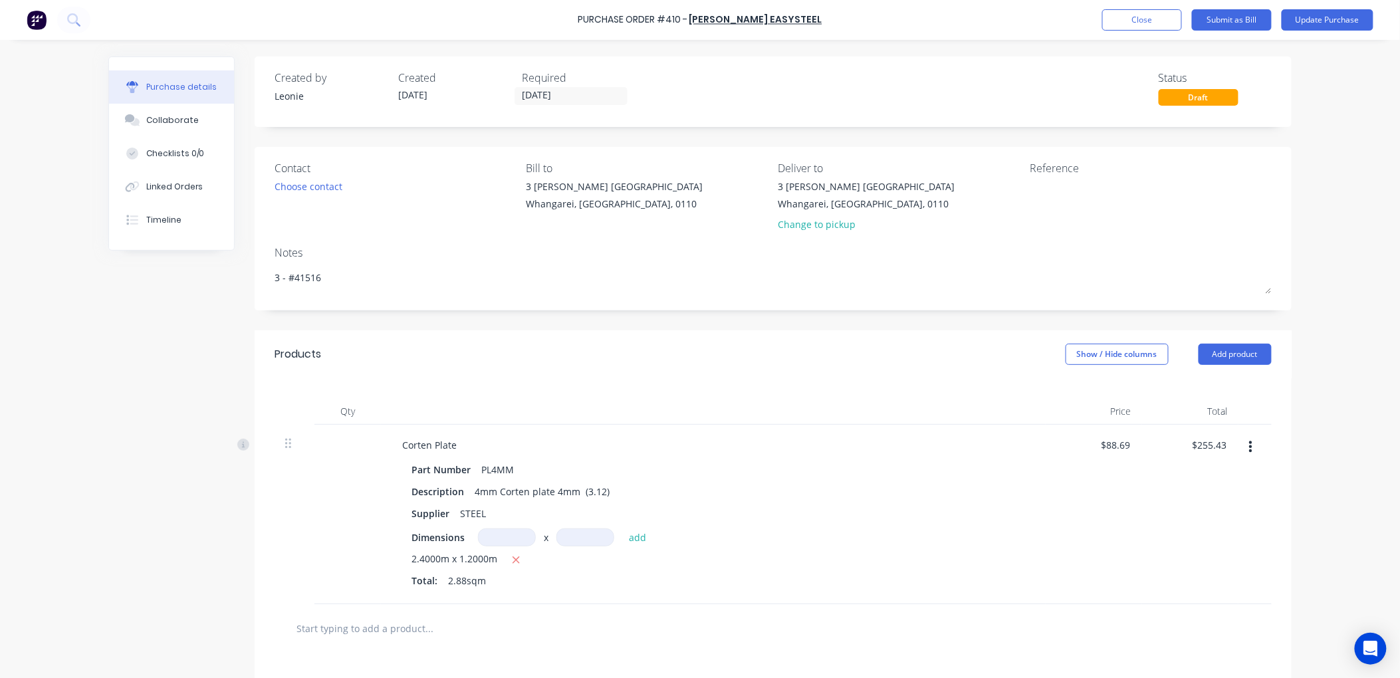
type textarea "x"
type textarea "3 - #41516"
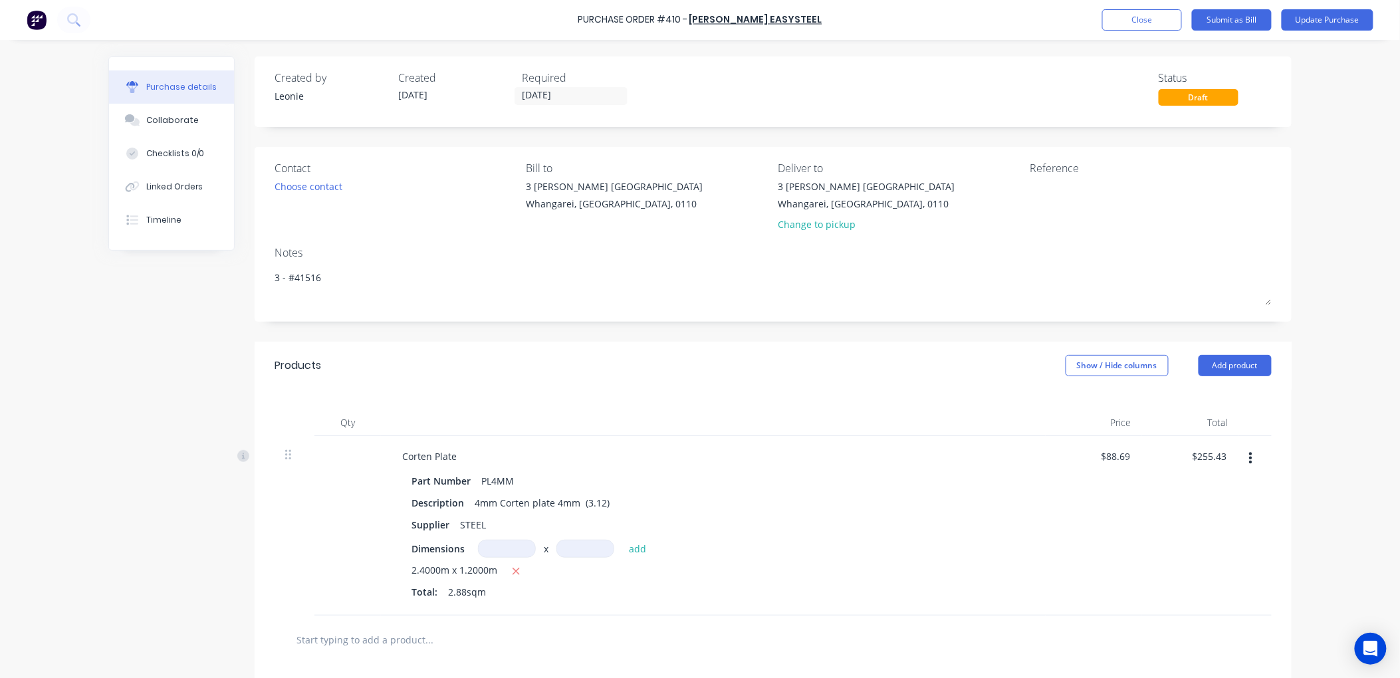
type textarea "x"
type textarea "3 - #41516 1"
type textarea "x"
type textarea "3 - #41516 1"
type textarea "x"
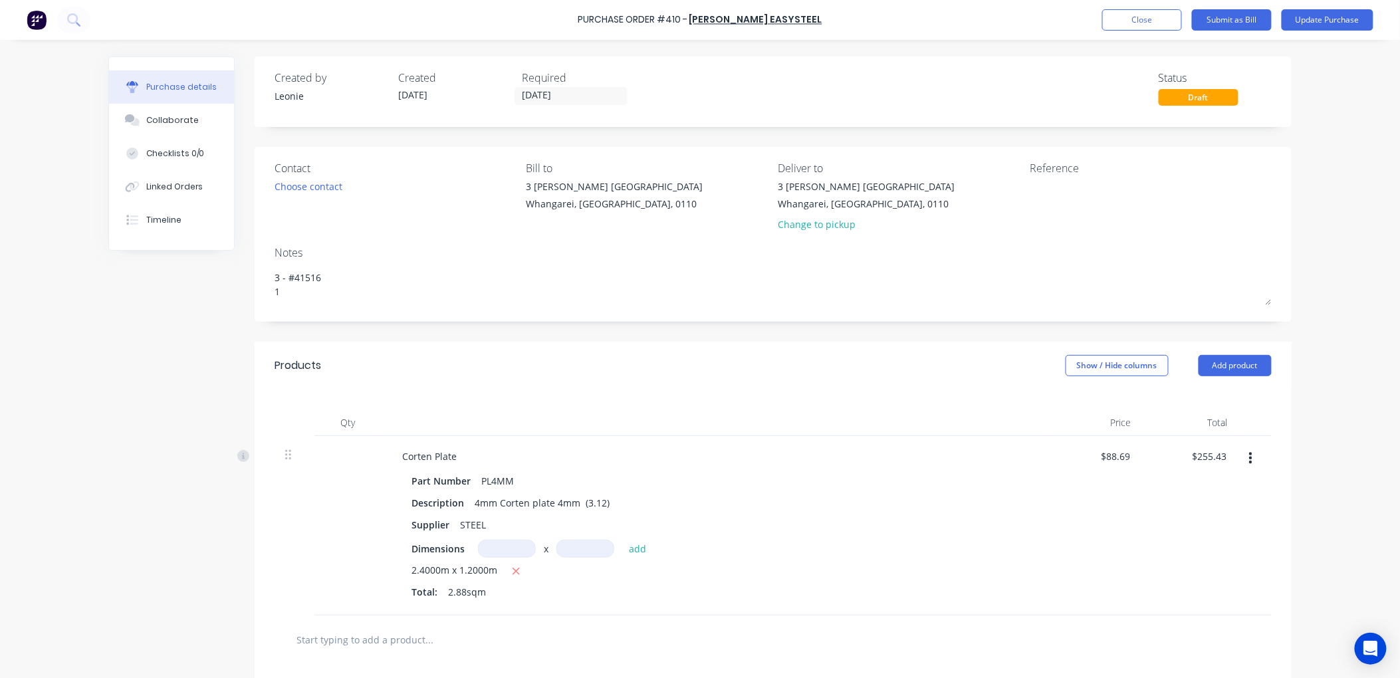
type textarea "3 - #41516 1 ="
type textarea "x"
type textarea "3 - #41516 1 ="
type textarea "x"
type textarea "3 - #41516 1 = s"
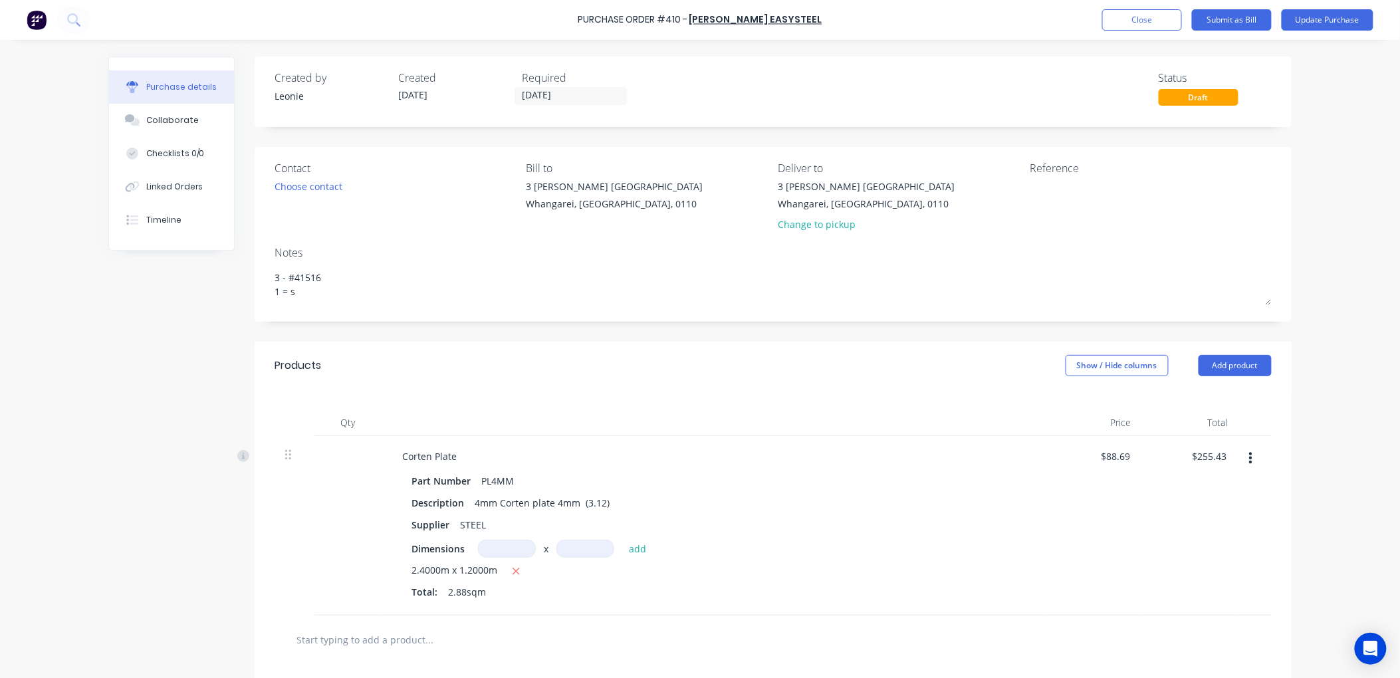
type textarea "x"
type textarea "3 - #41516 1 = st"
type textarea "x"
type textarea "3 - #41516 1 = sto"
type textarea "x"
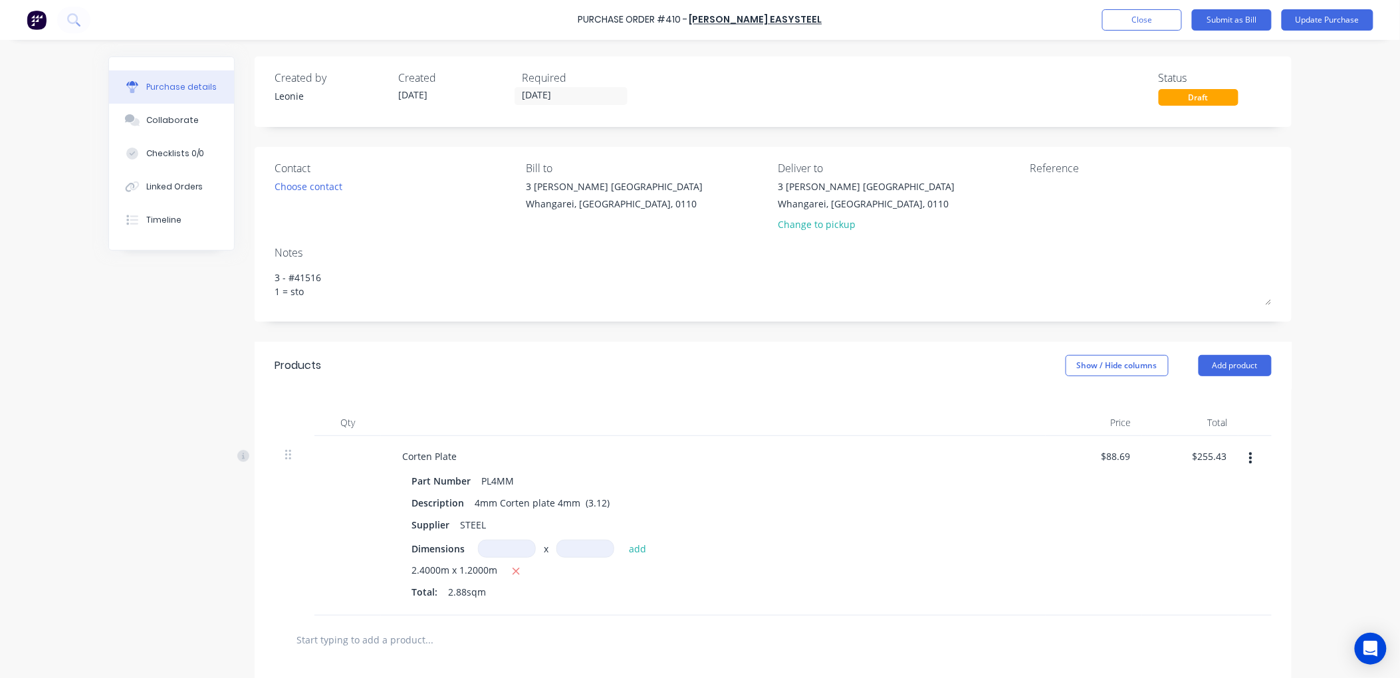
type textarea "3 - #41516 1 = stoc"
type textarea "x"
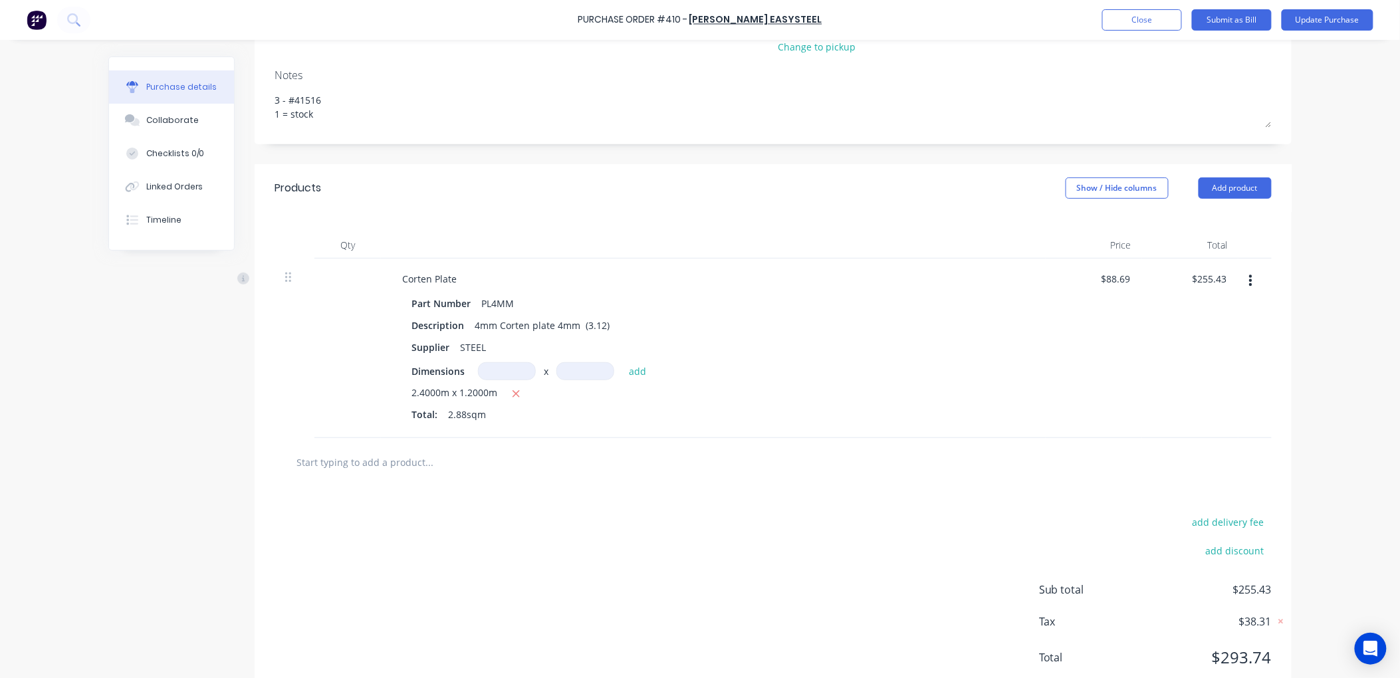
scroll to position [220, 0]
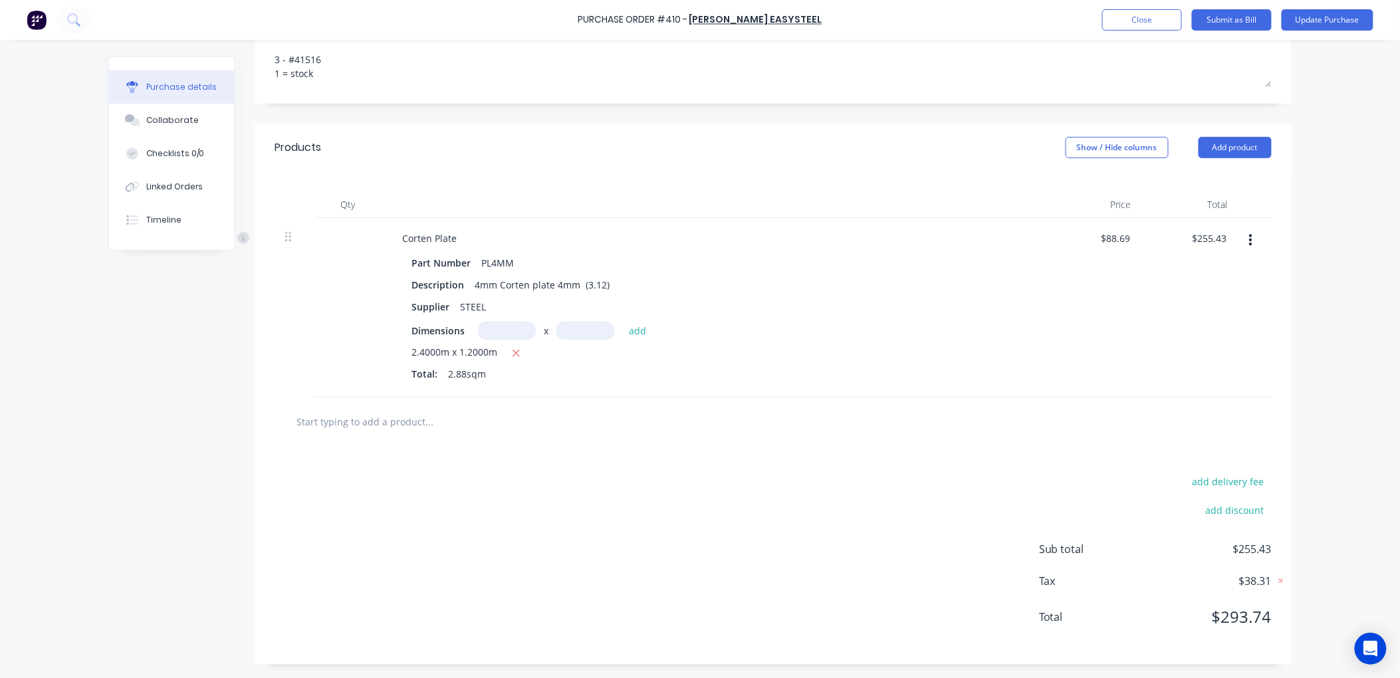
type textarea "3 - #41516 1 = stock"
type textarea "x"
type textarea "3 - #41516 1 = stock"
click at [574, 360] on div "2.4000m x 1.2000m" at bounding box center [714, 353] width 604 height 17
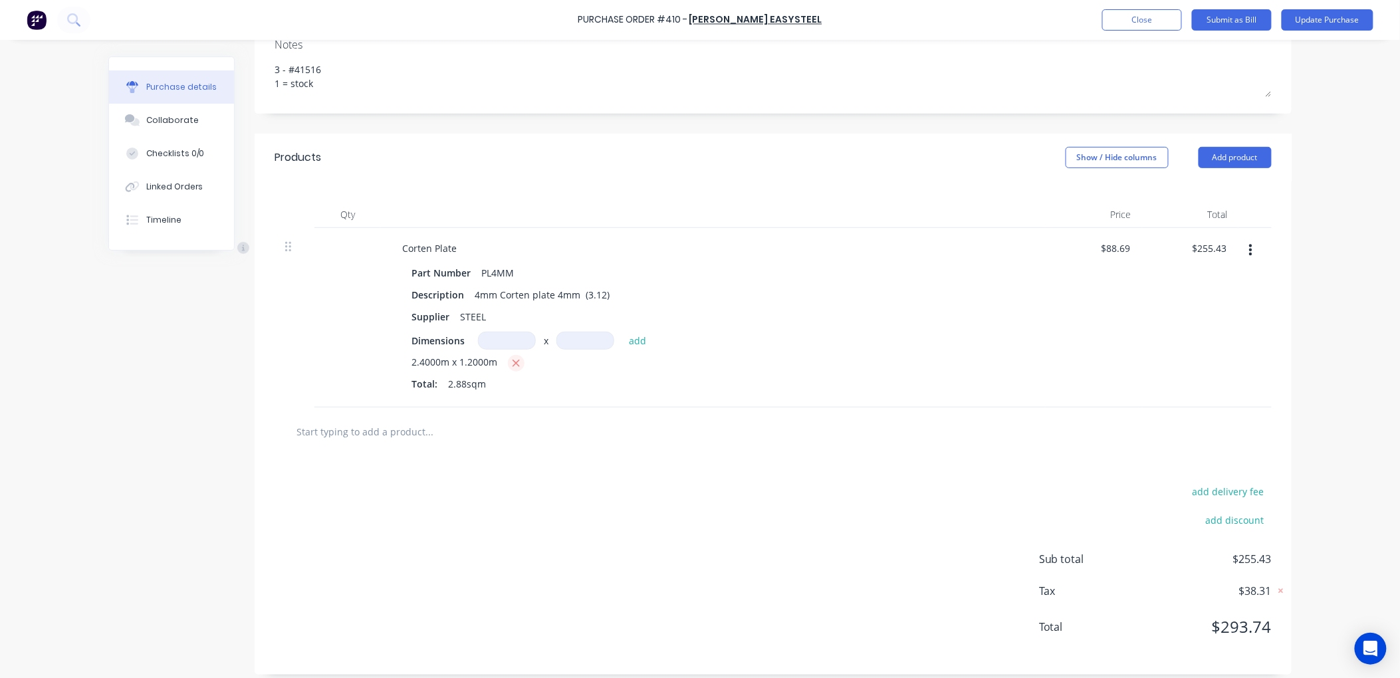
click at [508, 361] on button "button" at bounding box center [516, 363] width 17 height 17
type textarea "x"
type input "$0.00"
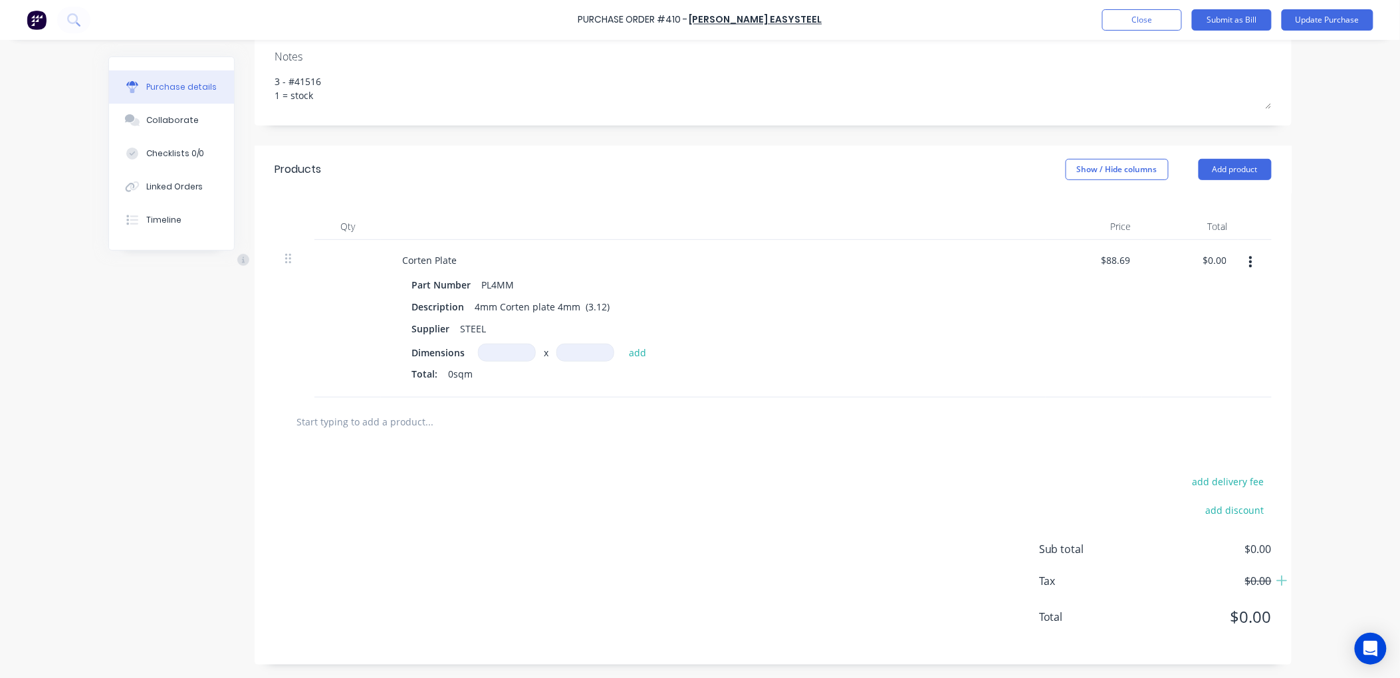
scroll to position [197, 0]
type textarea "x"
drag, startPoint x: 507, startPoint y: 348, endPoint x: 501, endPoint y: 353, distance: 8.5
click at [507, 349] on input at bounding box center [507, 353] width 58 height 18
type input "2.5"
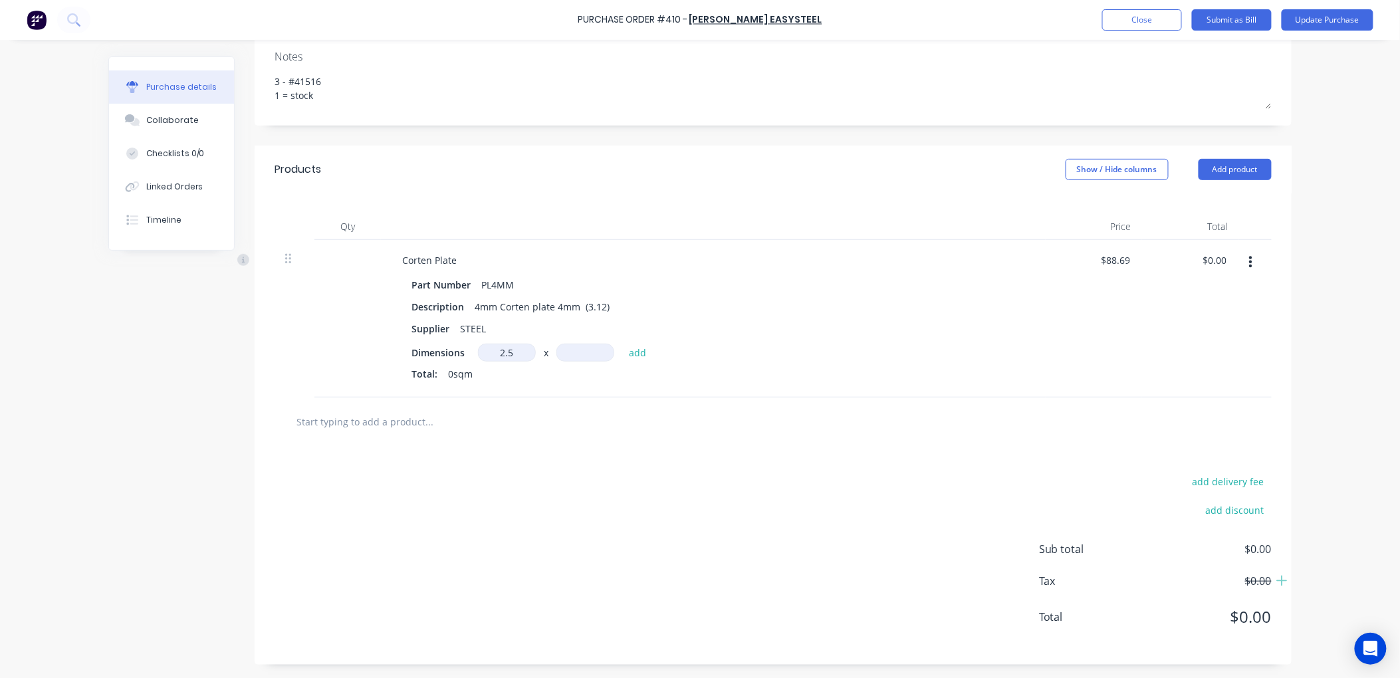
type textarea "x"
drag, startPoint x: 510, startPoint y: 353, endPoint x: 454, endPoint y: 350, distance: 55.9
click at [454, 350] on div "Dimensions 2.5 2.5 x add" at bounding box center [714, 353] width 604 height 18
type input "3"
type textarea "x"
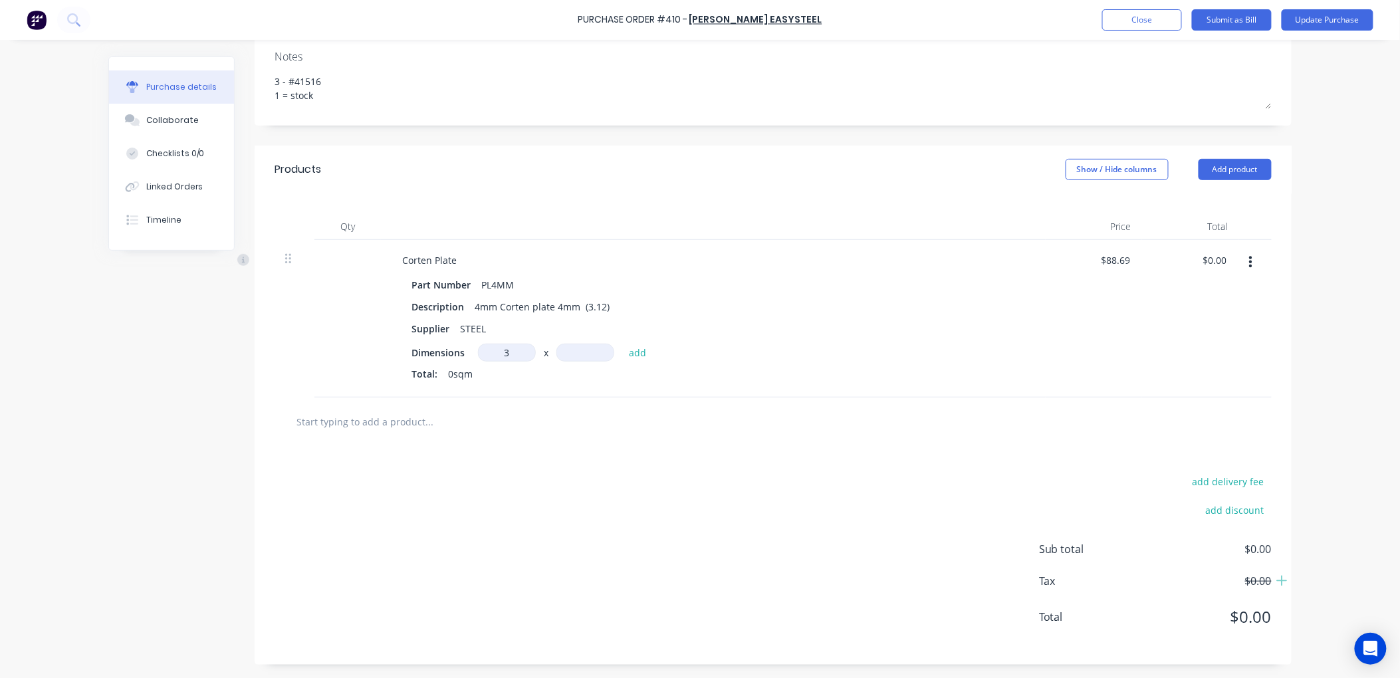
type input "3m"
click at [559, 349] on input at bounding box center [585, 353] width 58 height 18
type input "3.125"
type textarea "x"
type input "3.125m"
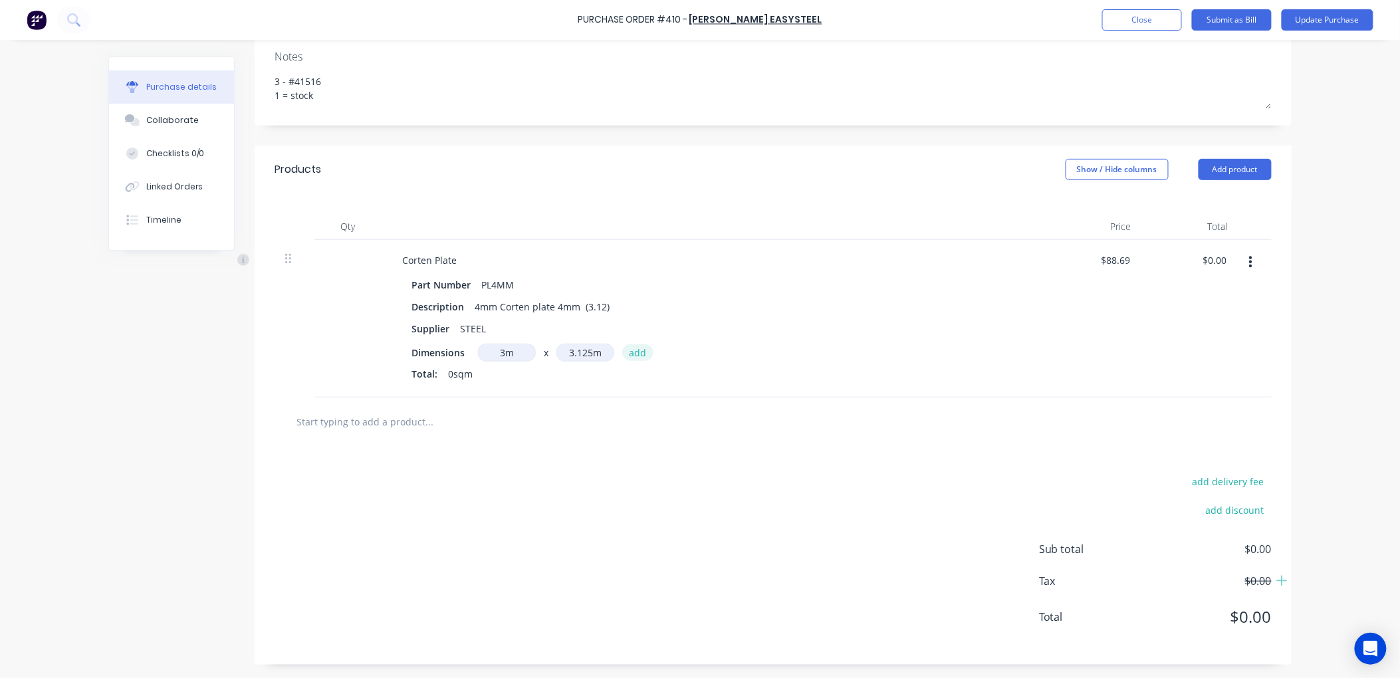
click at [636, 351] on button "add" at bounding box center [637, 352] width 31 height 16
type textarea "x"
type input "$831.47"
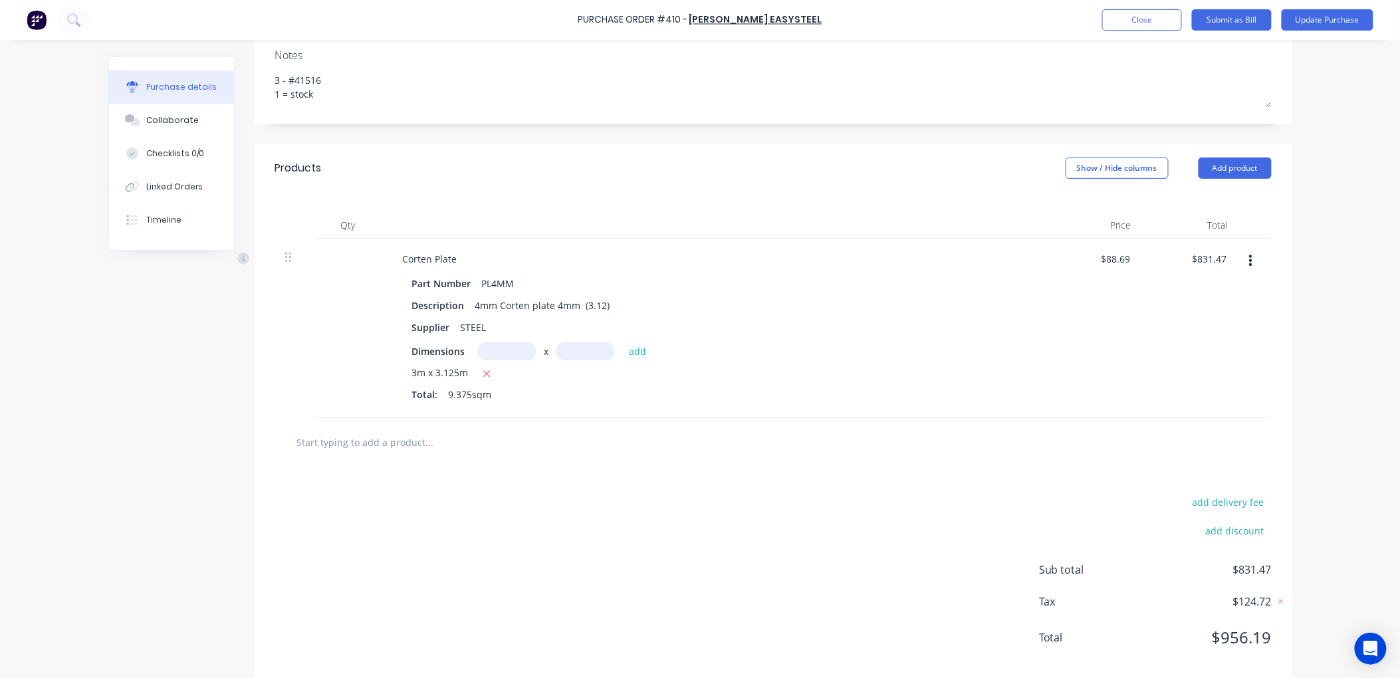
click at [328, 444] on input "text" at bounding box center [429, 442] width 266 height 27
type textarea "x"
type input "p"
type textarea "x"
type input "pl"
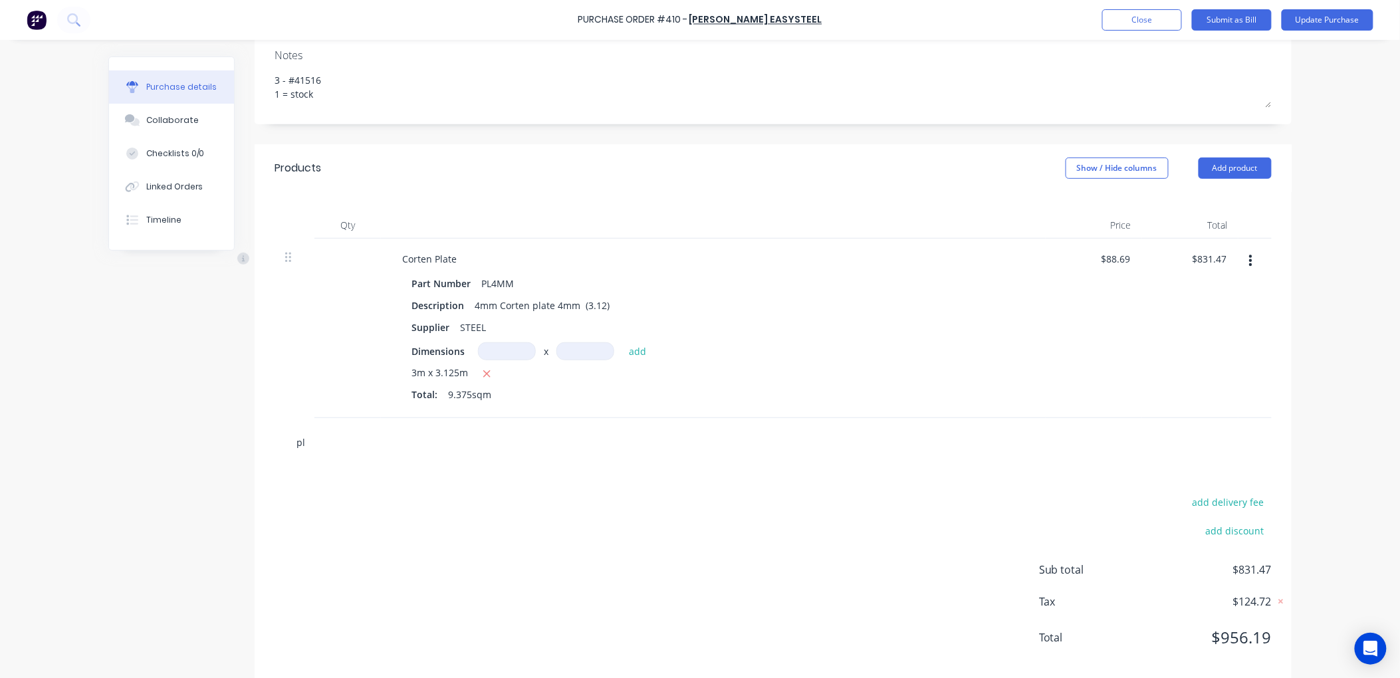
type textarea "x"
type input "pl4"
type textarea "x"
type input "pl4m"
type textarea "x"
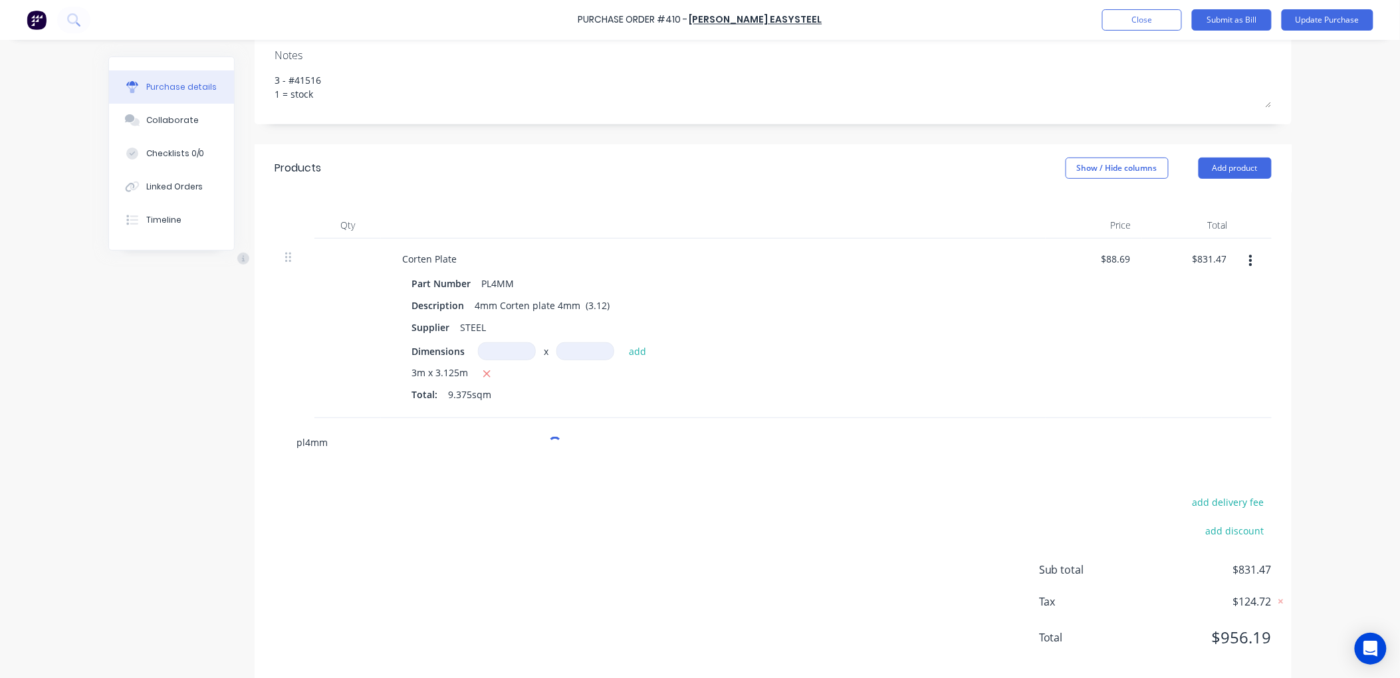
type input "pl4mm"
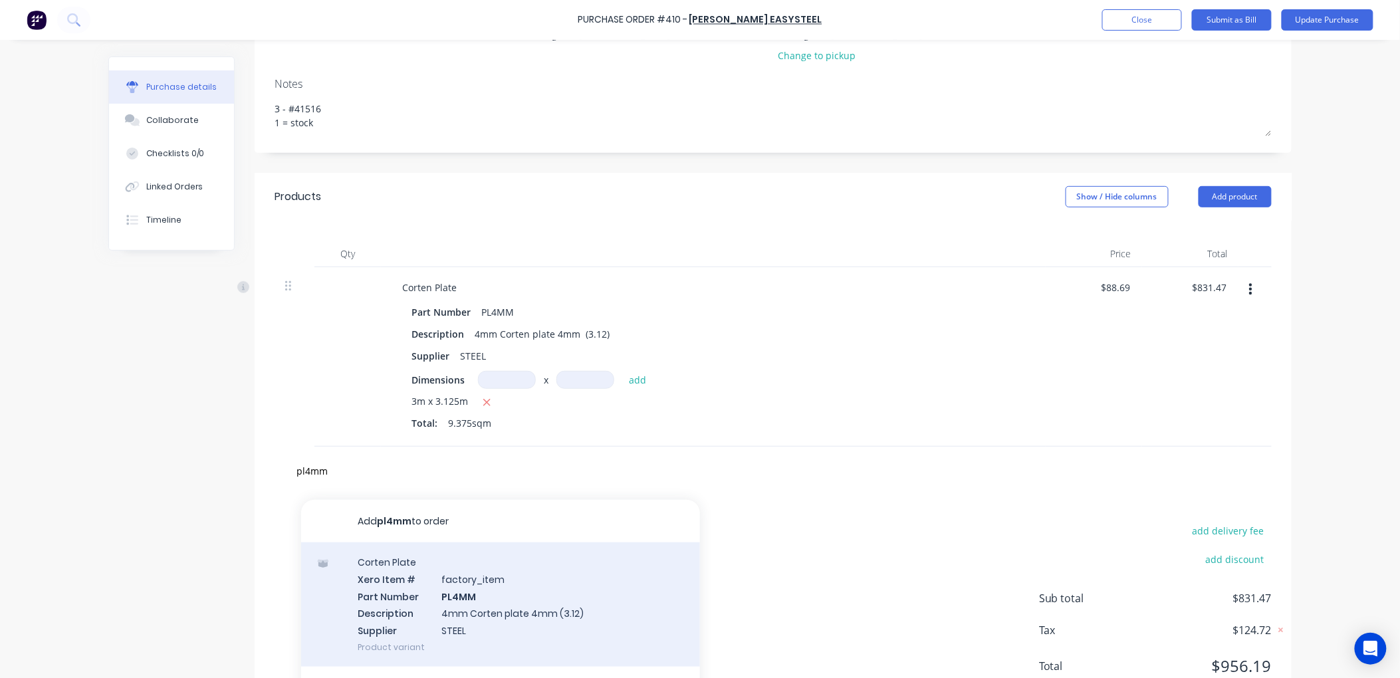
scroll to position [220, 0]
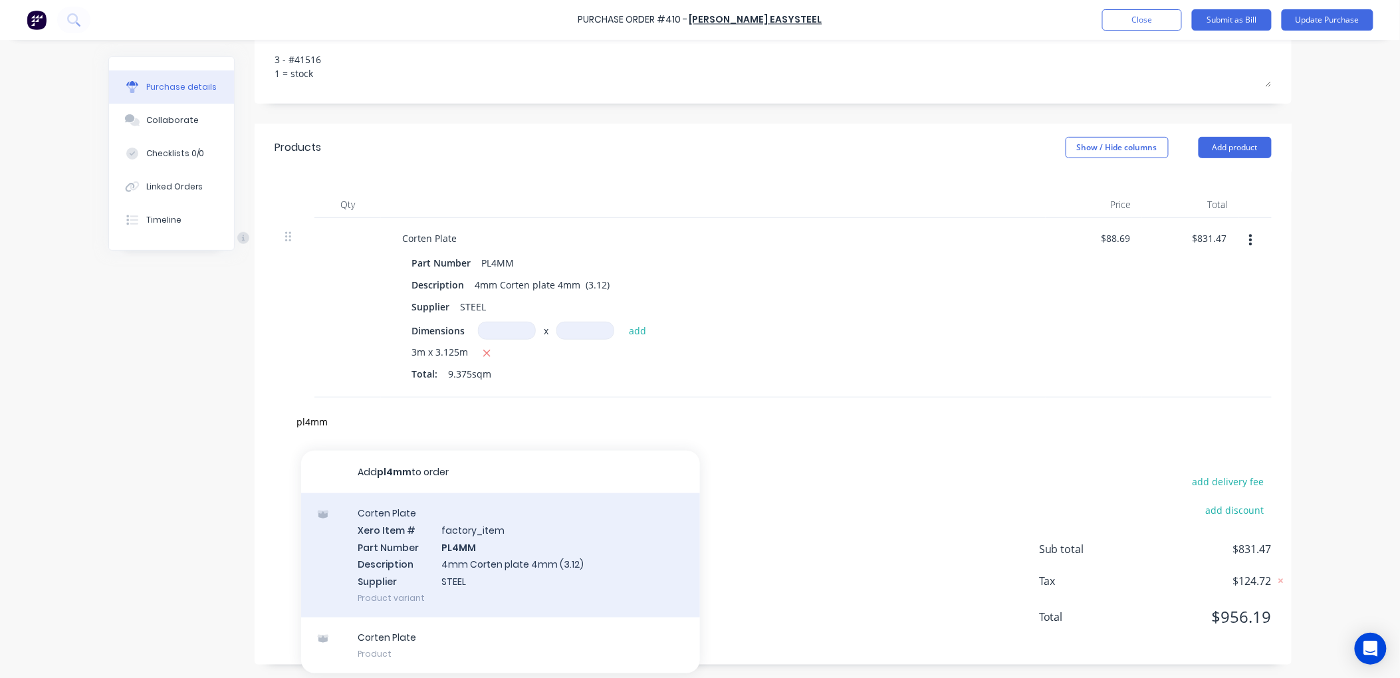
click at [501, 557] on div "Corten Plate Xero Item # factory_item Part Number PL4MM Description 4mm Corten …" at bounding box center [500, 555] width 399 height 124
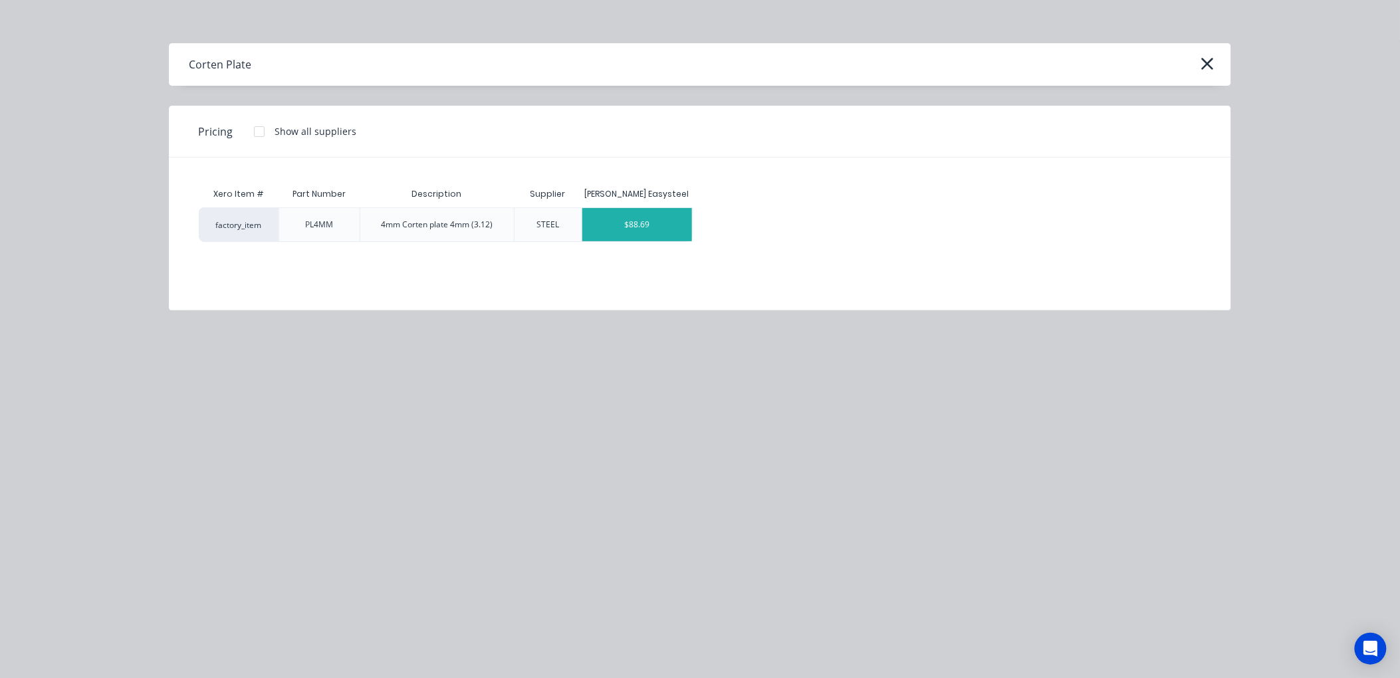
click at [634, 223] on div "$88.69" at bounding box center [637, 224] width 110 height 33
type textarea "x"
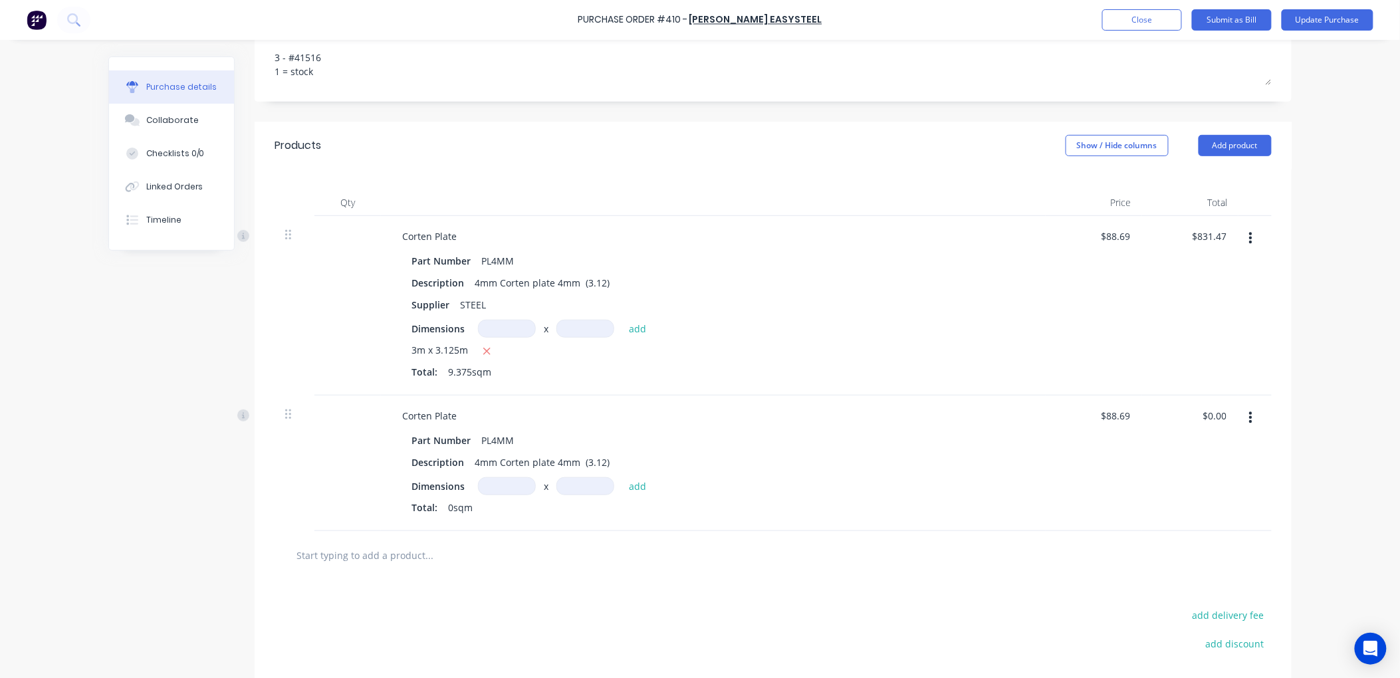
type textarea "x"
click at [479, 485] on input at bounding box center [507, 486] width 58 height 18
type input "1"
type textarea "x"
type input "1m"
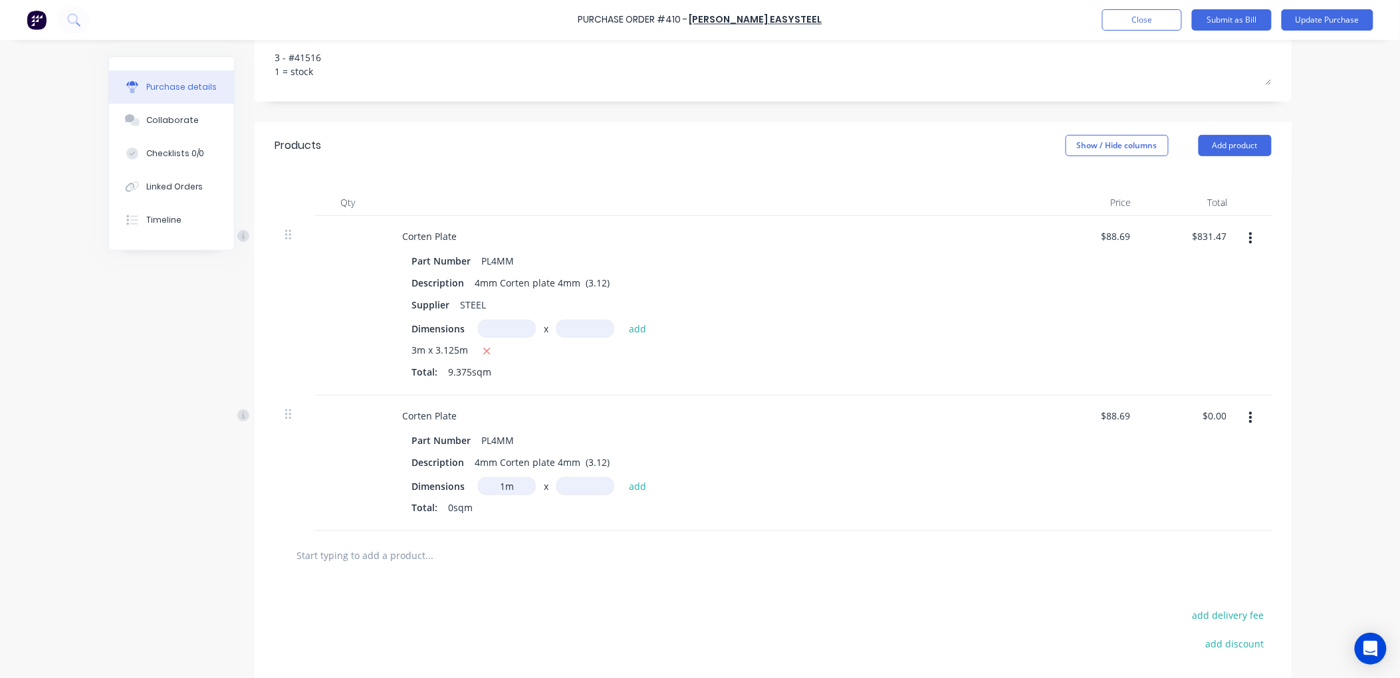
click at [570, 489] on input at bounding box center [585, 486] width 58 height 18
type textarea "x"
type input "3.125"
type textarea "x"
type input "3.125m"
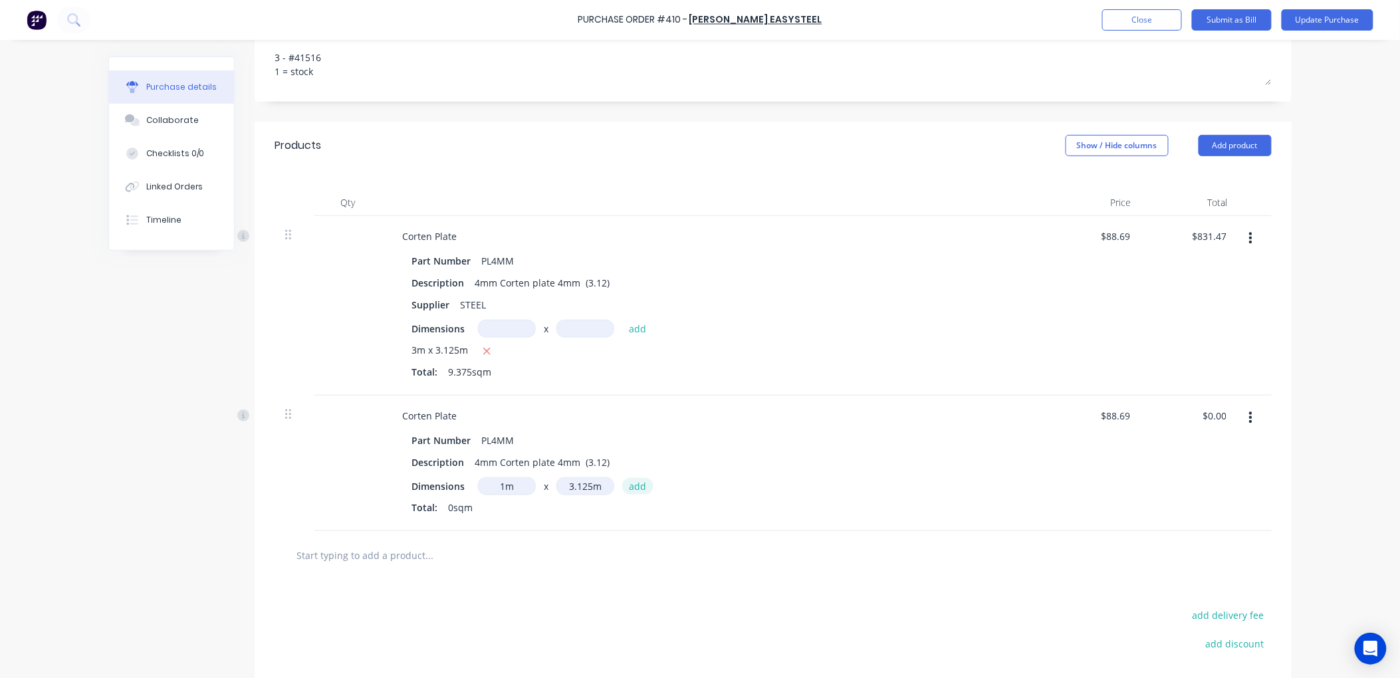
click at [637, 486] on button "add" at bounding box center [637, 486] width 31 height 16
type textarea "x"
type input "$277.16"
click at [1338, 15] on button "Update Purchase" at bounding box center [1328, 19] width 92 height 21
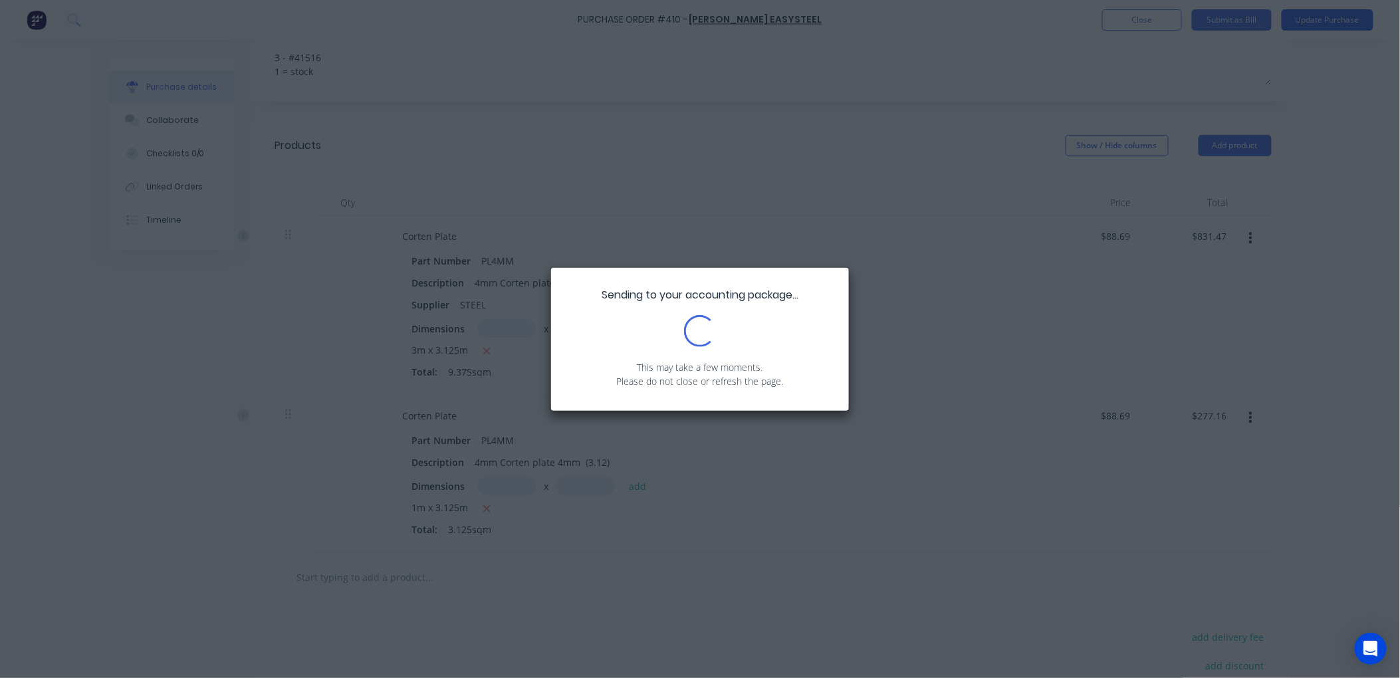
scroll to position [0, 0]
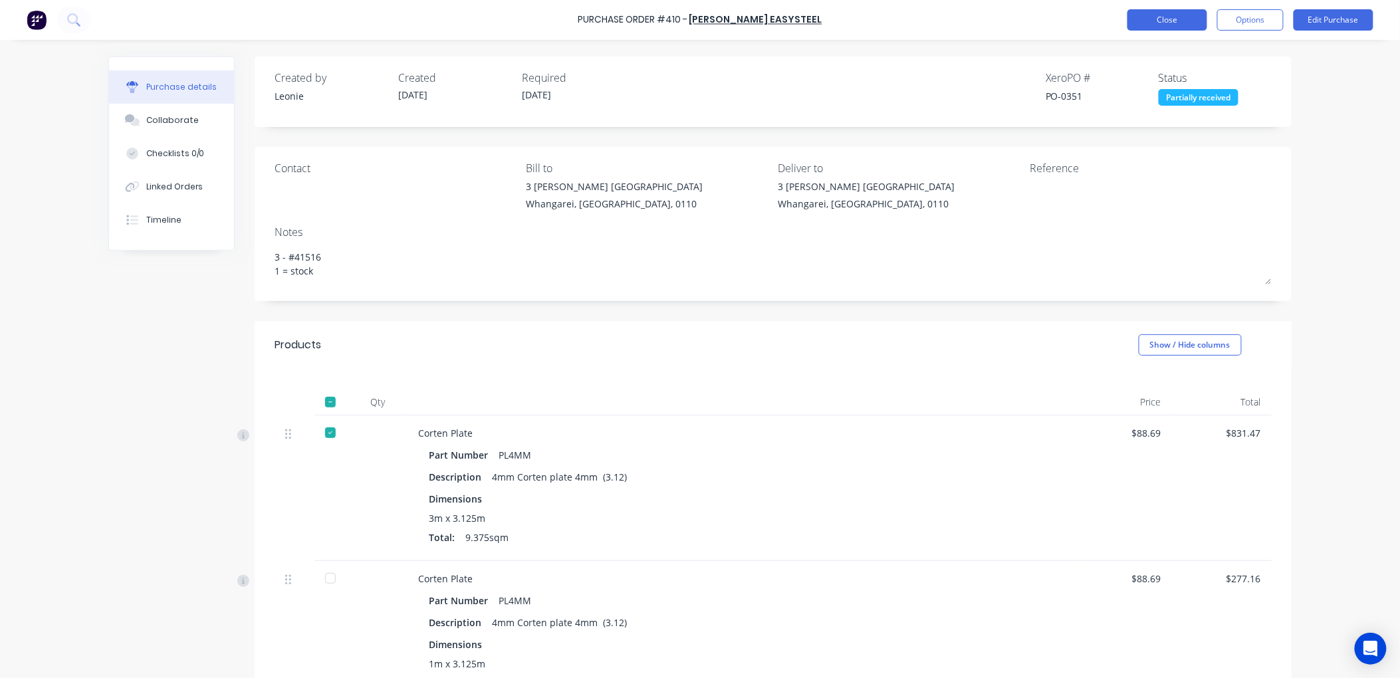
click at [1167, 22] on button "Close" at bounding box center [1167, 19] width 80 height 21
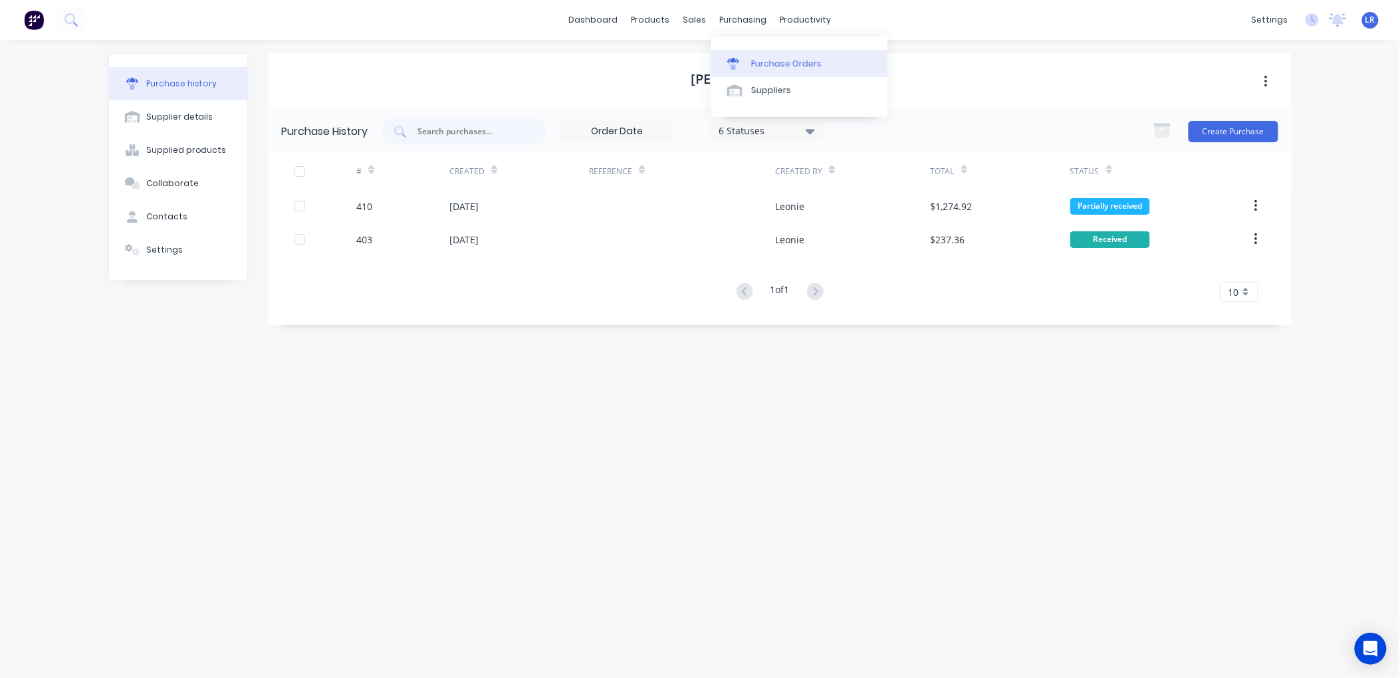
click at [756, 62] on div "Purchase Orders" at bounding box center [786, 64] width 70 height 12
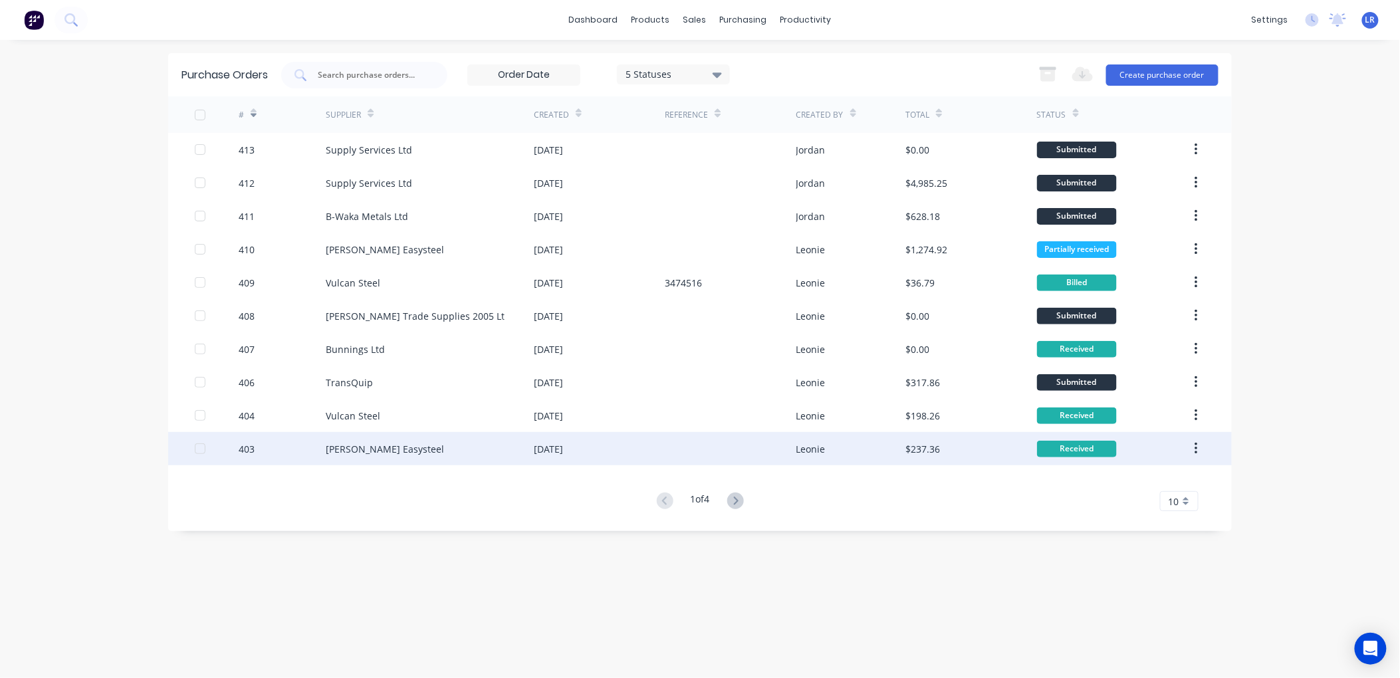
click at [381, 444] on div "Fletcher Easysteel" at bounding box center [385, 449] width 118 height 14
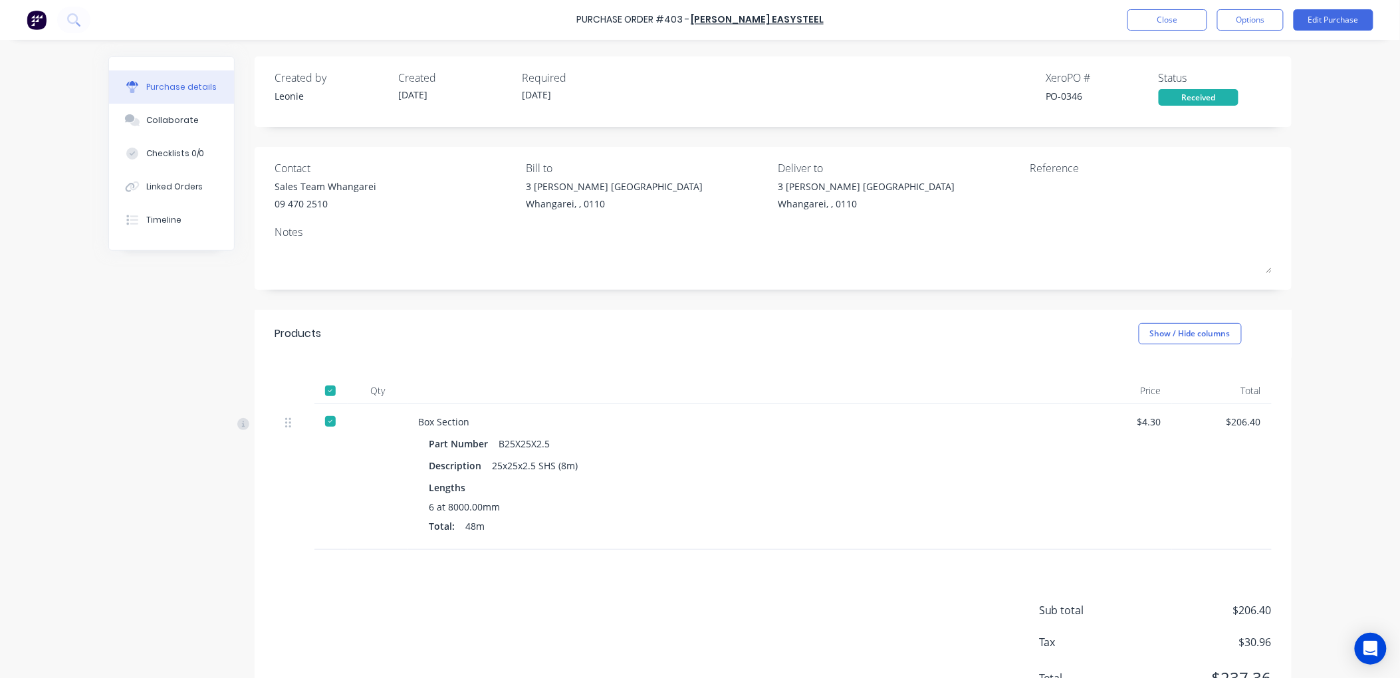
click at [381, 444] on div "Purchase details Collaborate Checklists 0/0 Linked Orders Timeline Created by L…" at bounding box center [700, 319] width 1210 height 612
click at [1199, 13] on button "Close" at bounding box center [1167, 19] width 80 height 21
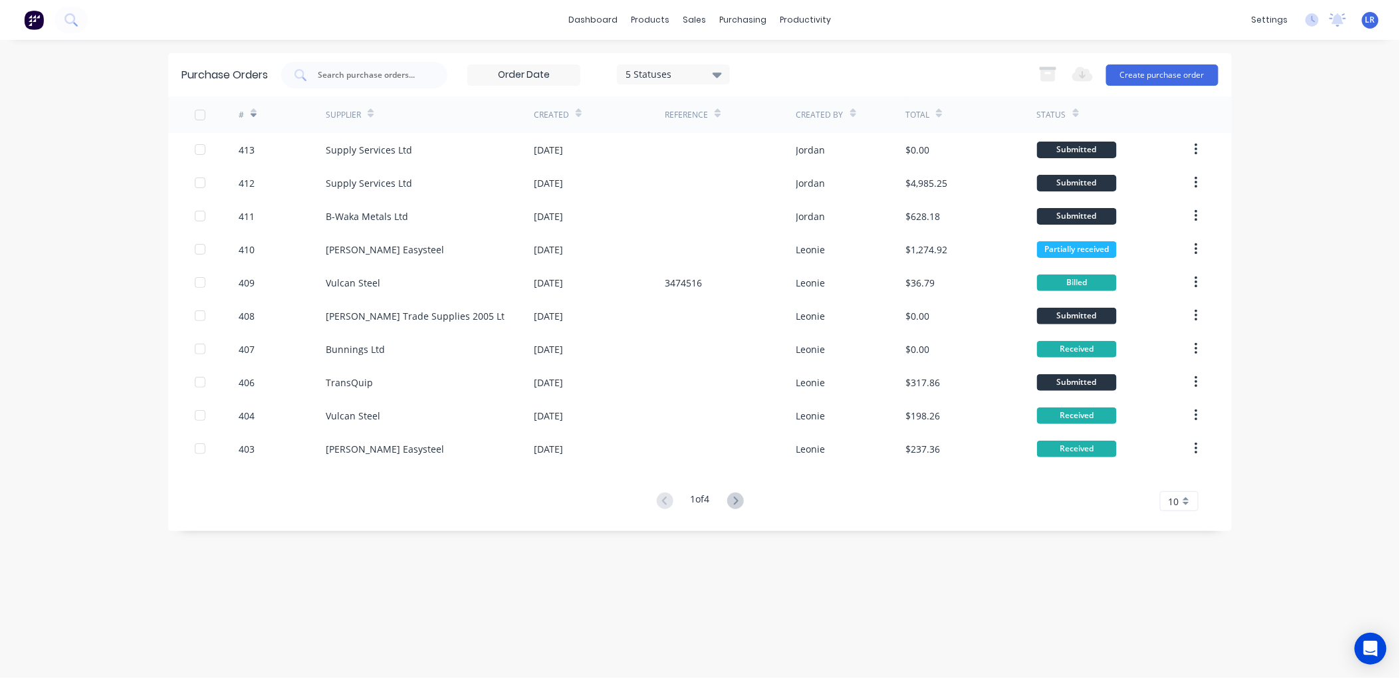
click at [733, 499] on icon at bounding box center [735, 501] width 17 height 17
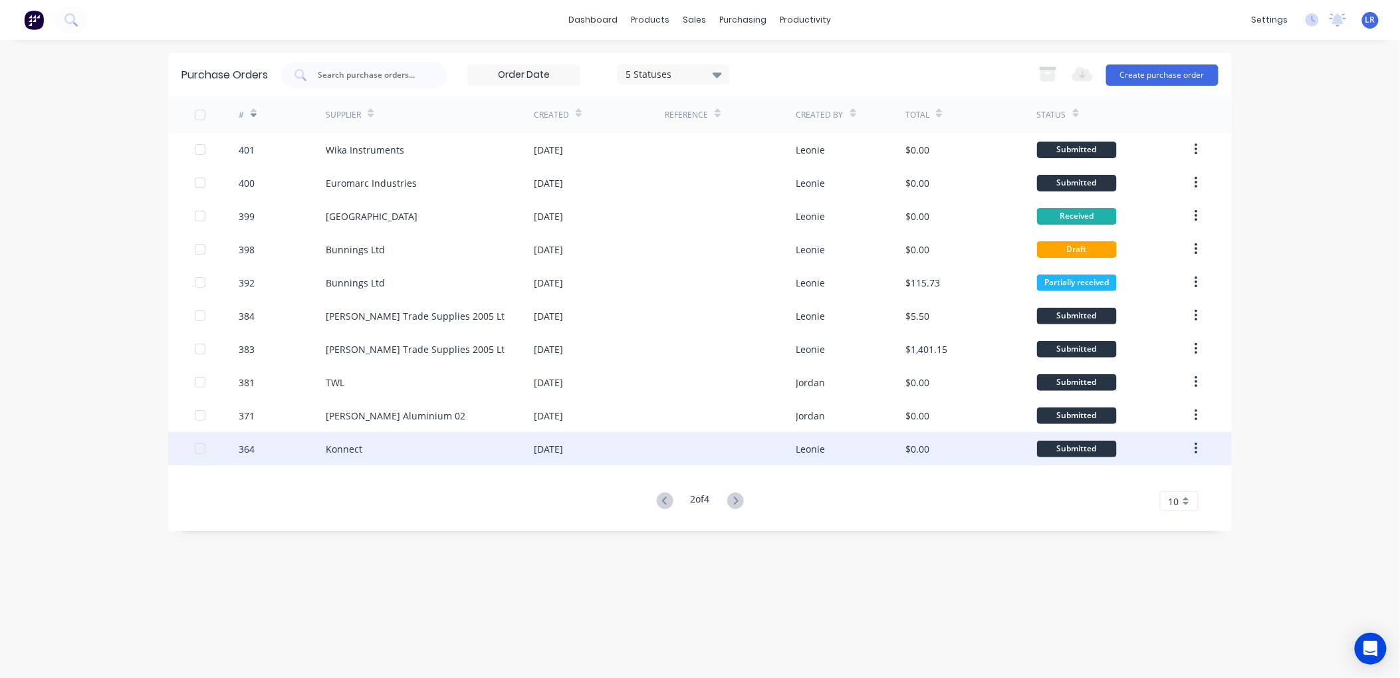
click at [338, 443] on div "Konnect" at bounding box center [344, 449] width 37 height 14
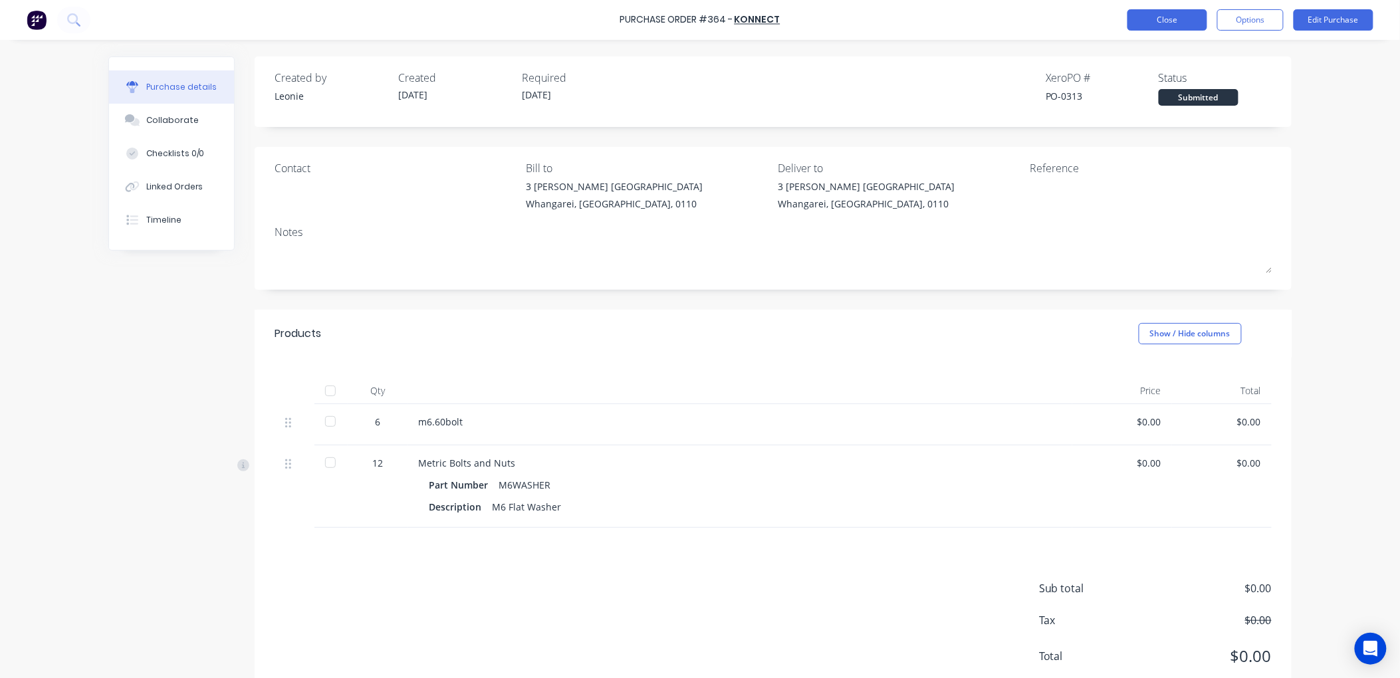
click at [1177, 18] on button "Close" at bounding box center [1167, 19] width 80 height 21
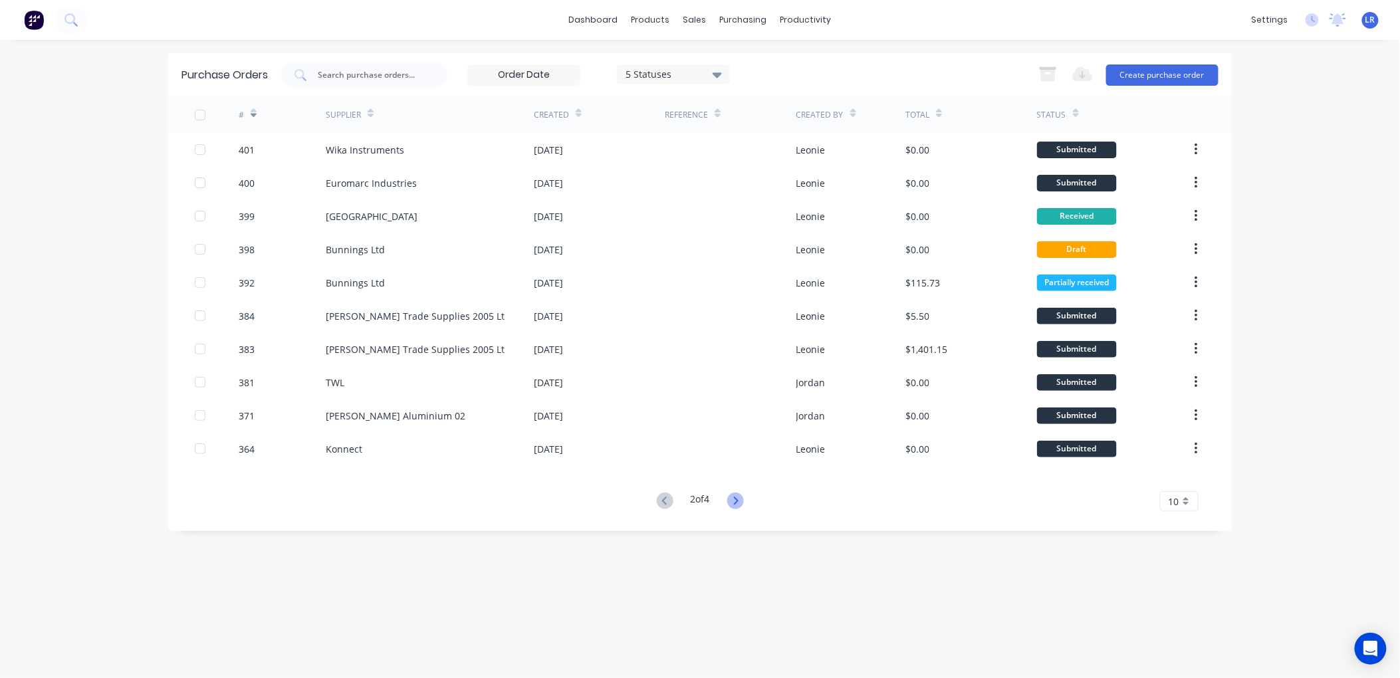
click at [735, 494] on icon at bounding box center [735, 501] width 17 height 17
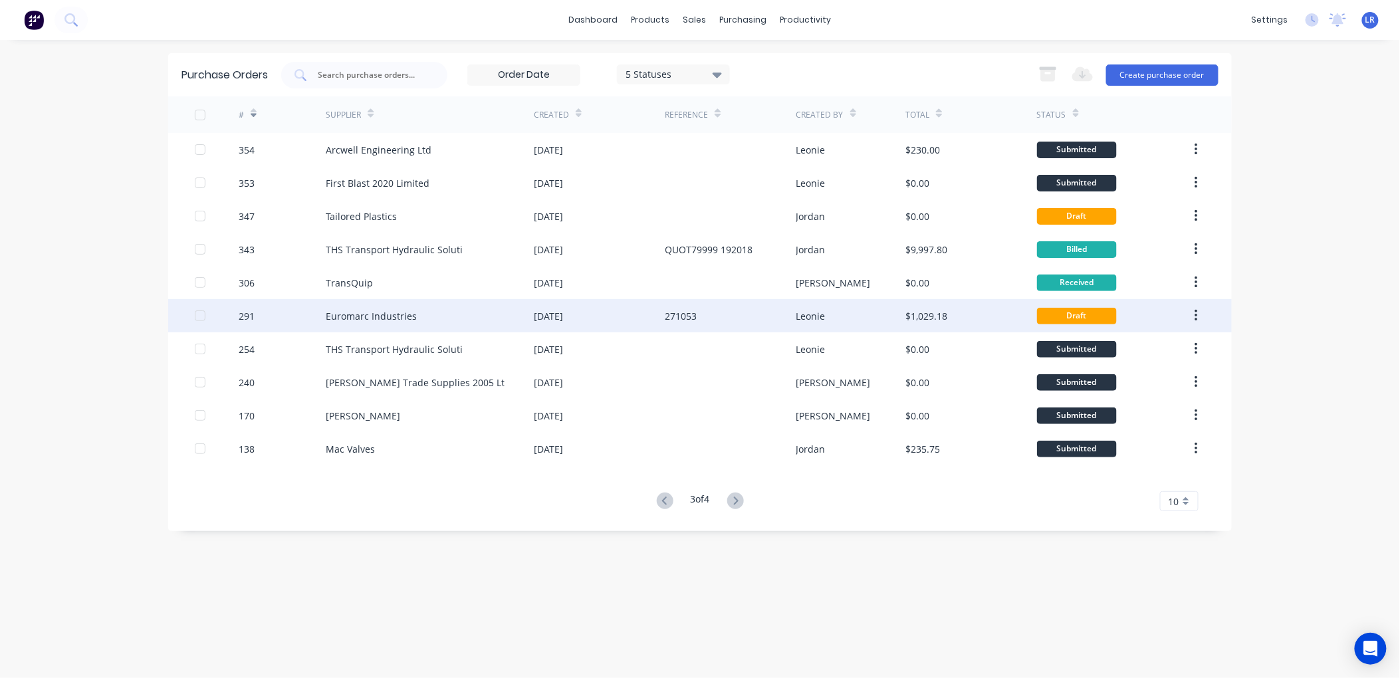
click at [366, 310] on div "Euromarc Industries" at bounding box center [371, 316] width 91 height 14
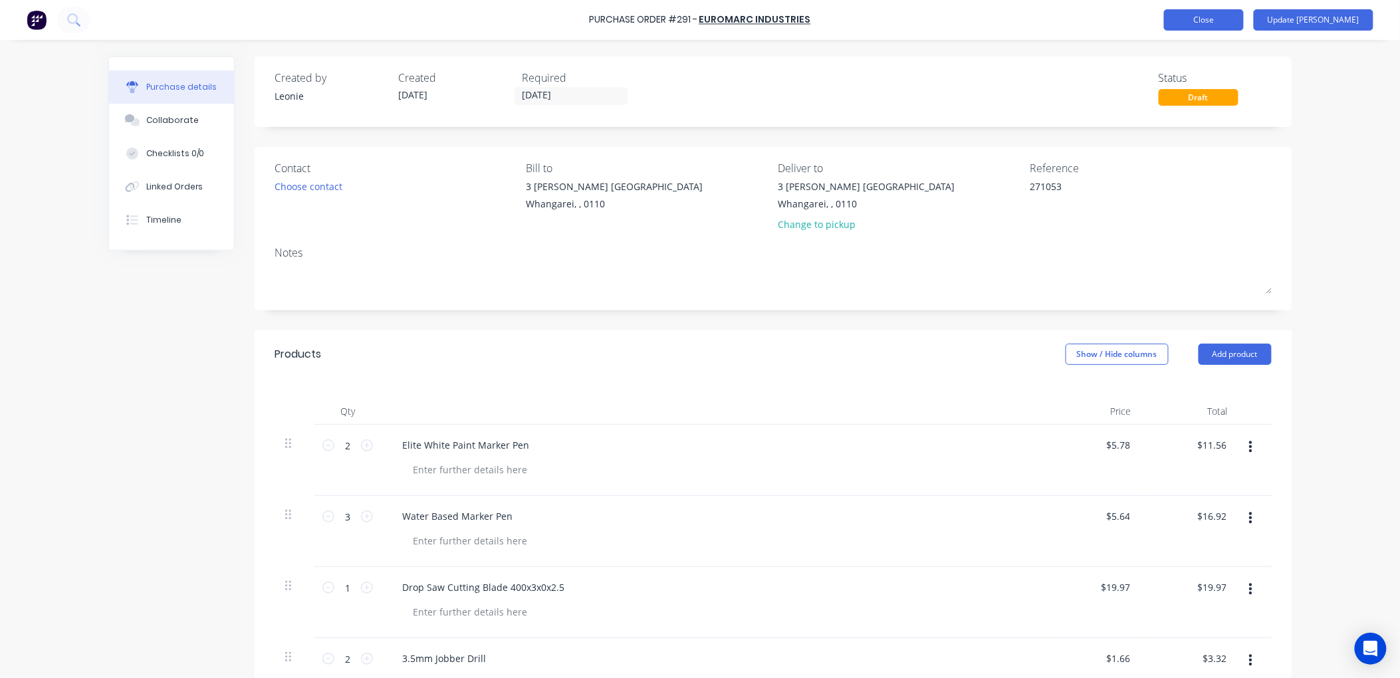
click at [1238, 15] on button "Close" at bounding box center [1204, 19] width 80 height 21
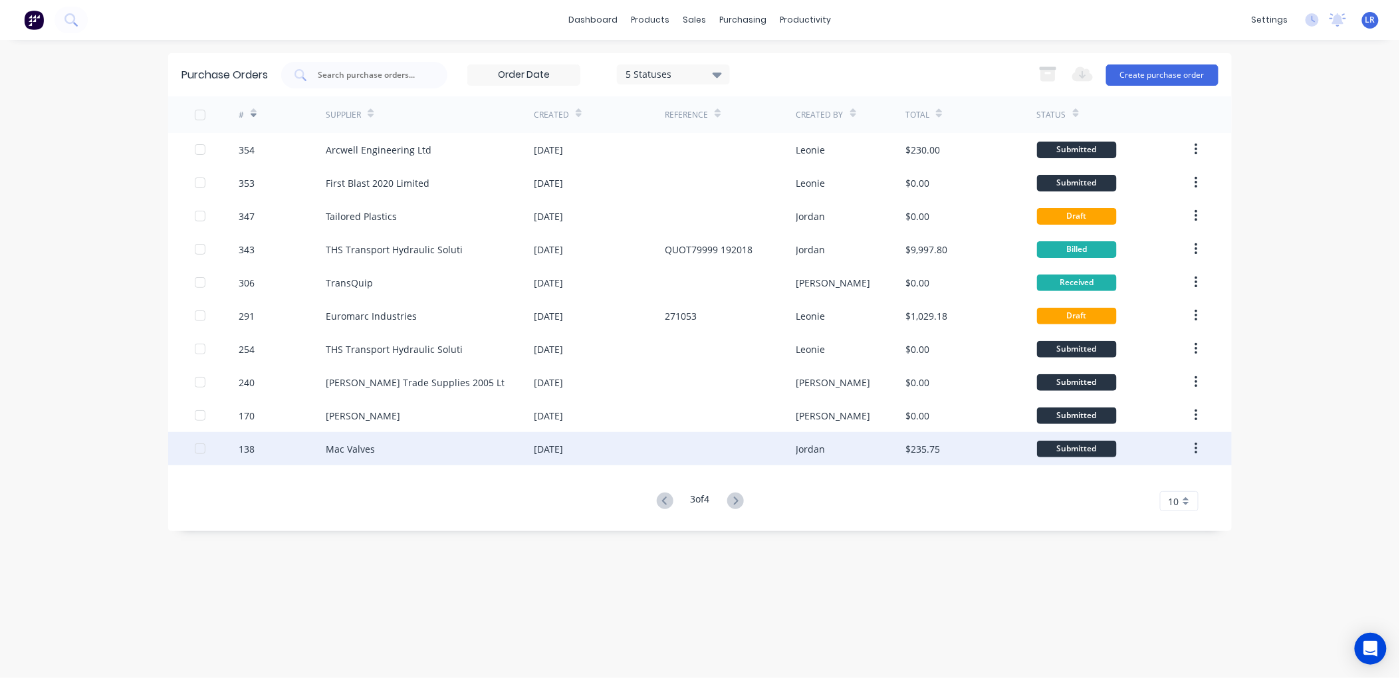
click at [387, 445] on div "Mac Valves" at bounding box center [430, 448] width 208 height 33
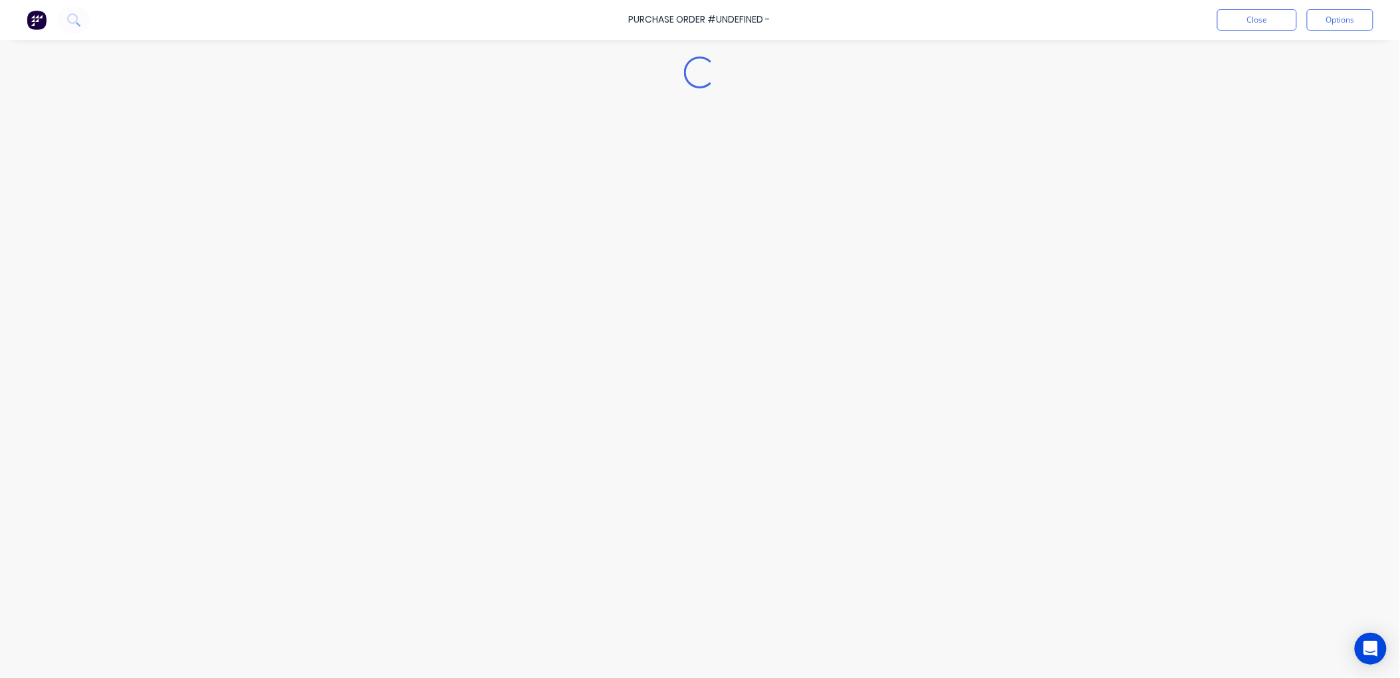
click at [387, 445] on div "Loading..." at bounding box center [700, 319] width 1210 height 612
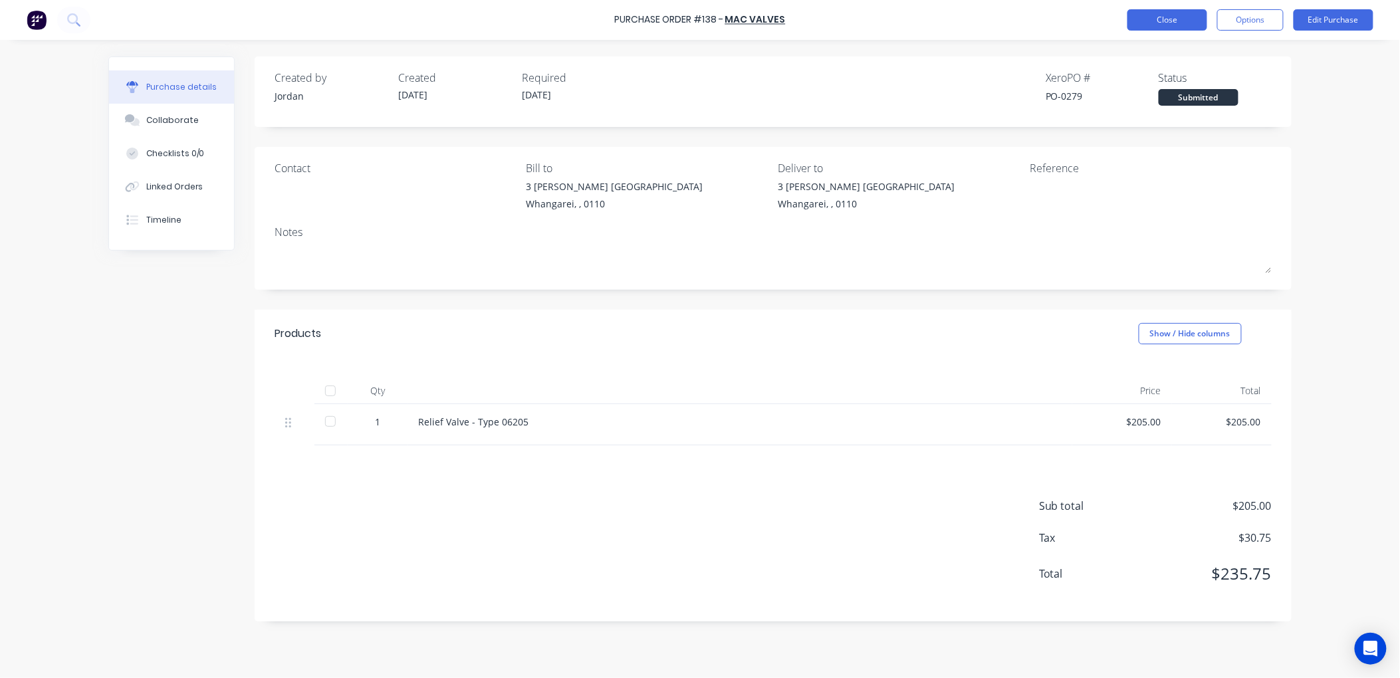
click at [1179, 17] on button "Close" at bounding box center [1167, 19] width 80 height 21
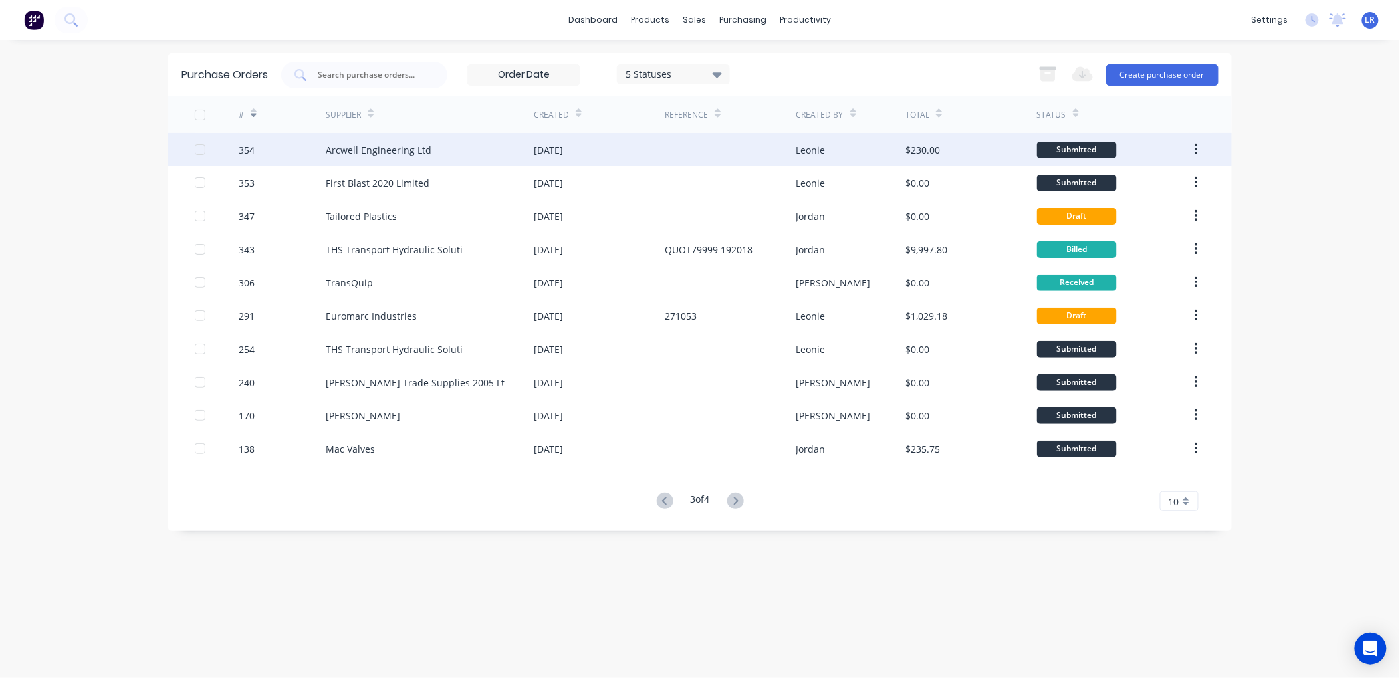
click at [441, 144] on div "Arcwell Engineering Ltd" at bounding box center [430, 149] width 208 height 33
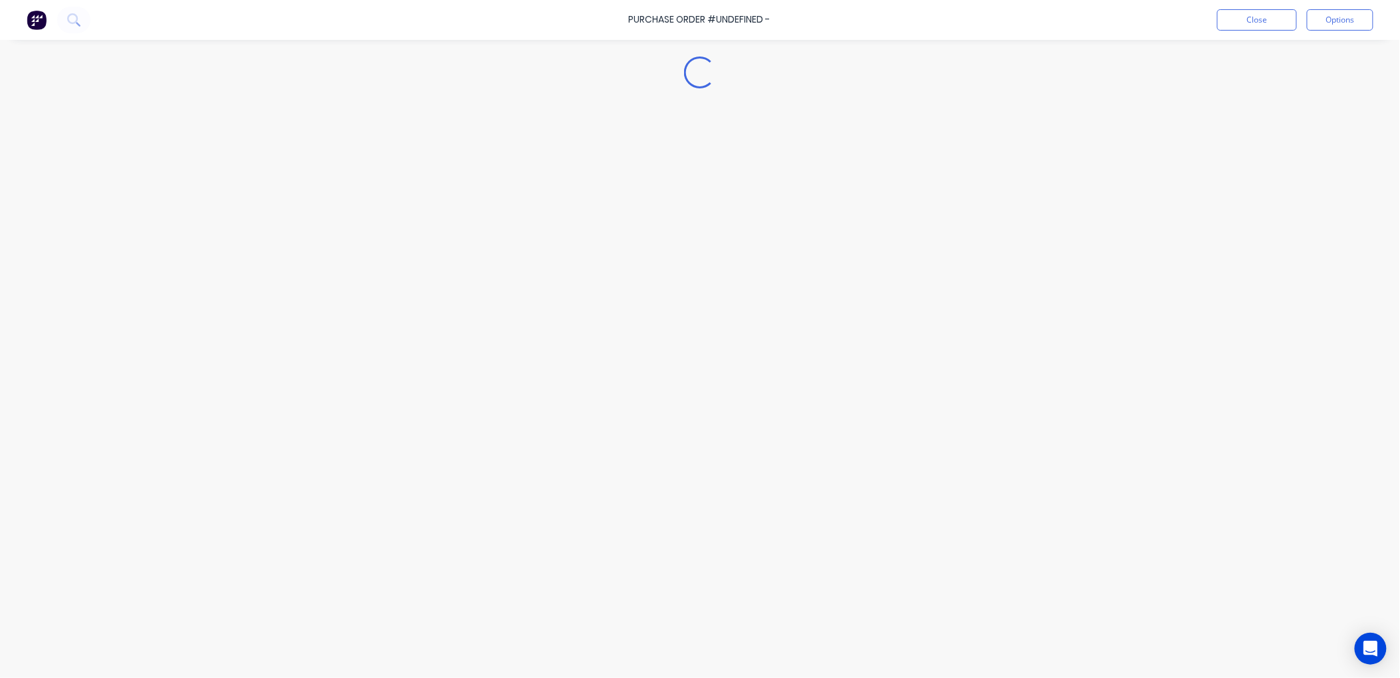
click at [441, 144] on div "Loading..." at bounding box center [700, 319] width 1210 height 612
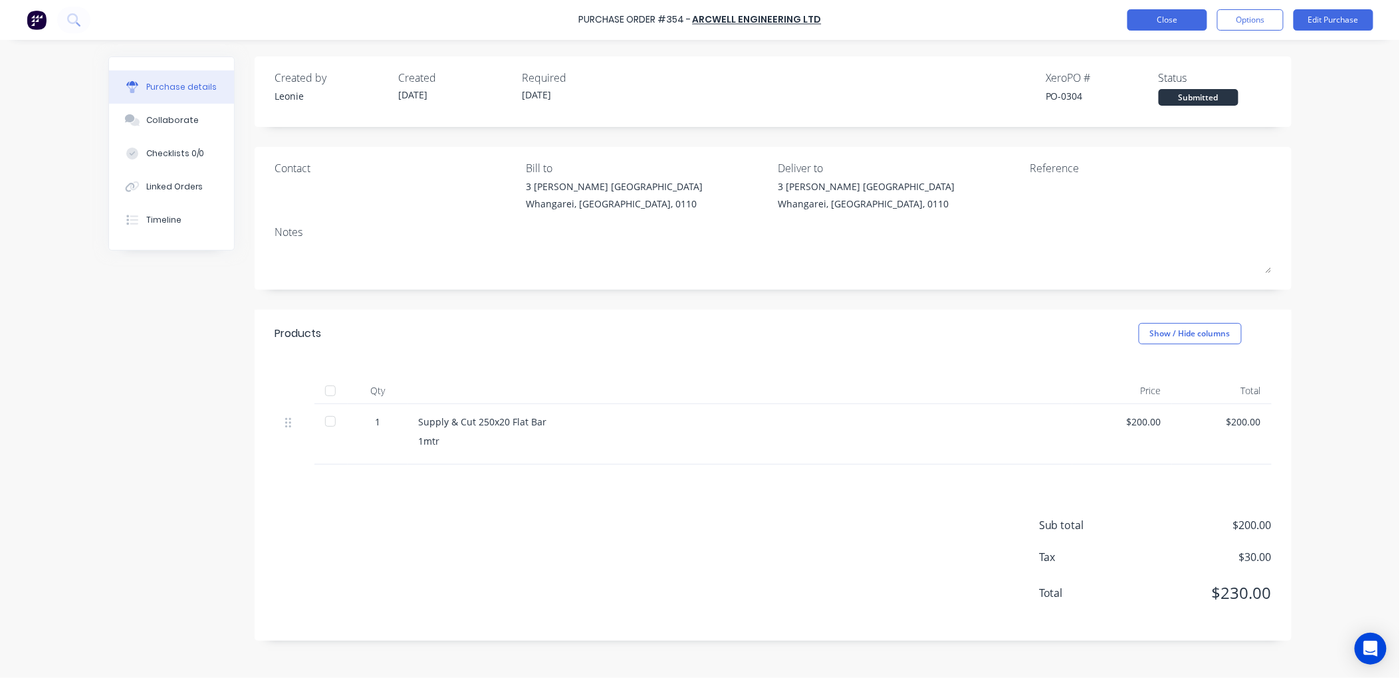
click at [1161, 18] on button "Close" at bounding box center [1167, 19] width 80 height 21
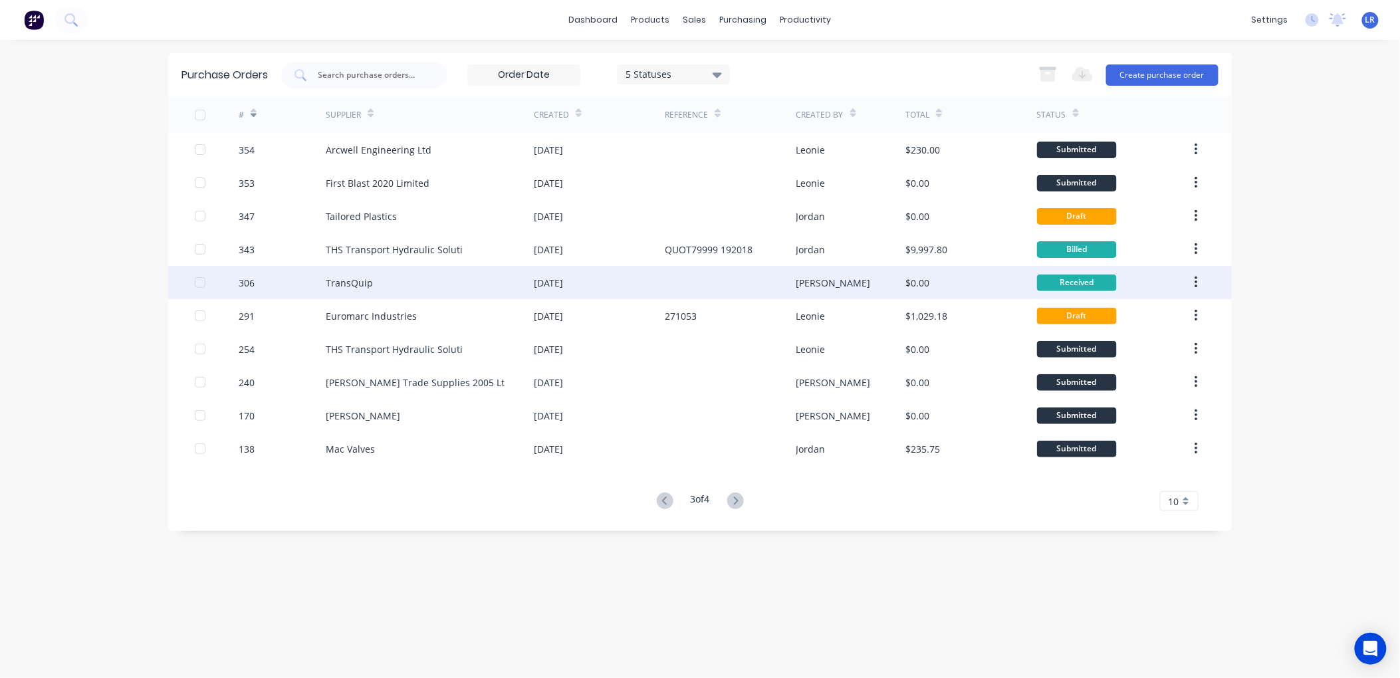
click at [366, 279] on div "TransQuip" at bounding box center [349, 283] width 47 height 14
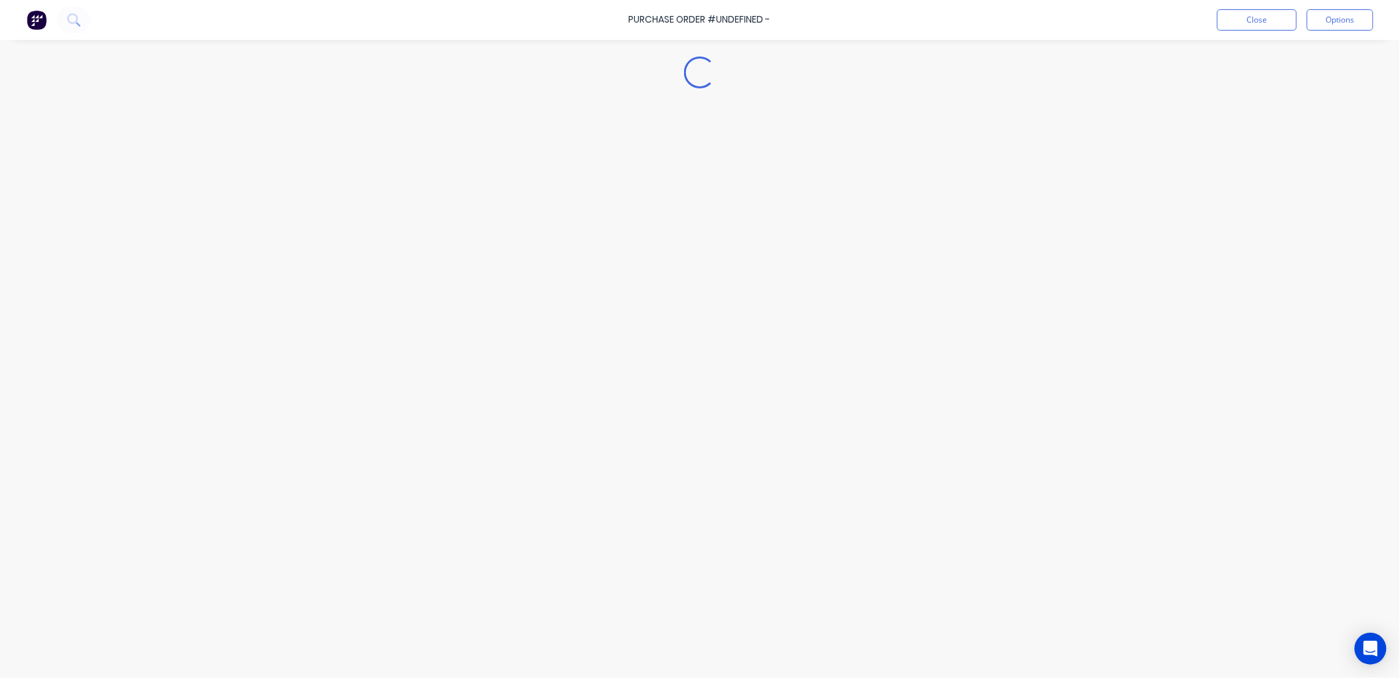
click at [366, 279] on div "Loading..." at bounding box center [700, 319] width 1210 height 612
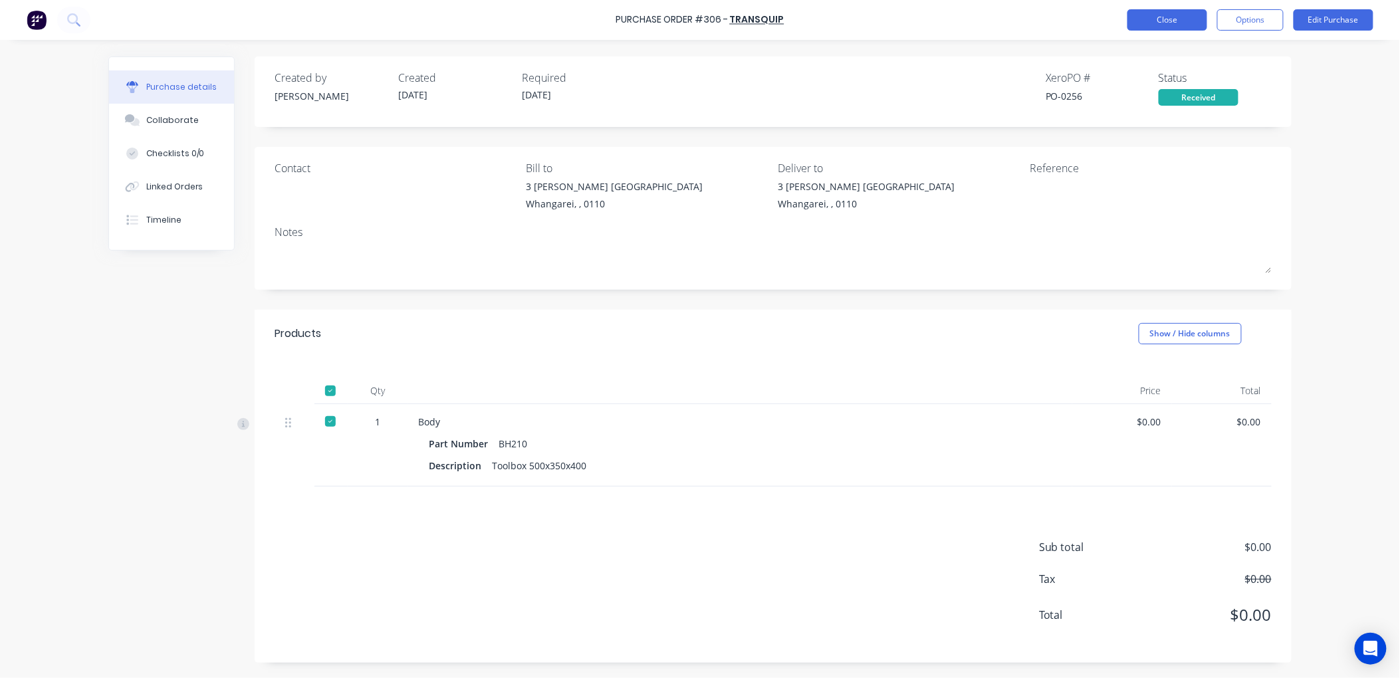
click at [1160, 20] on button "Close" at bounding box center [1167, 19] width 80 height 21
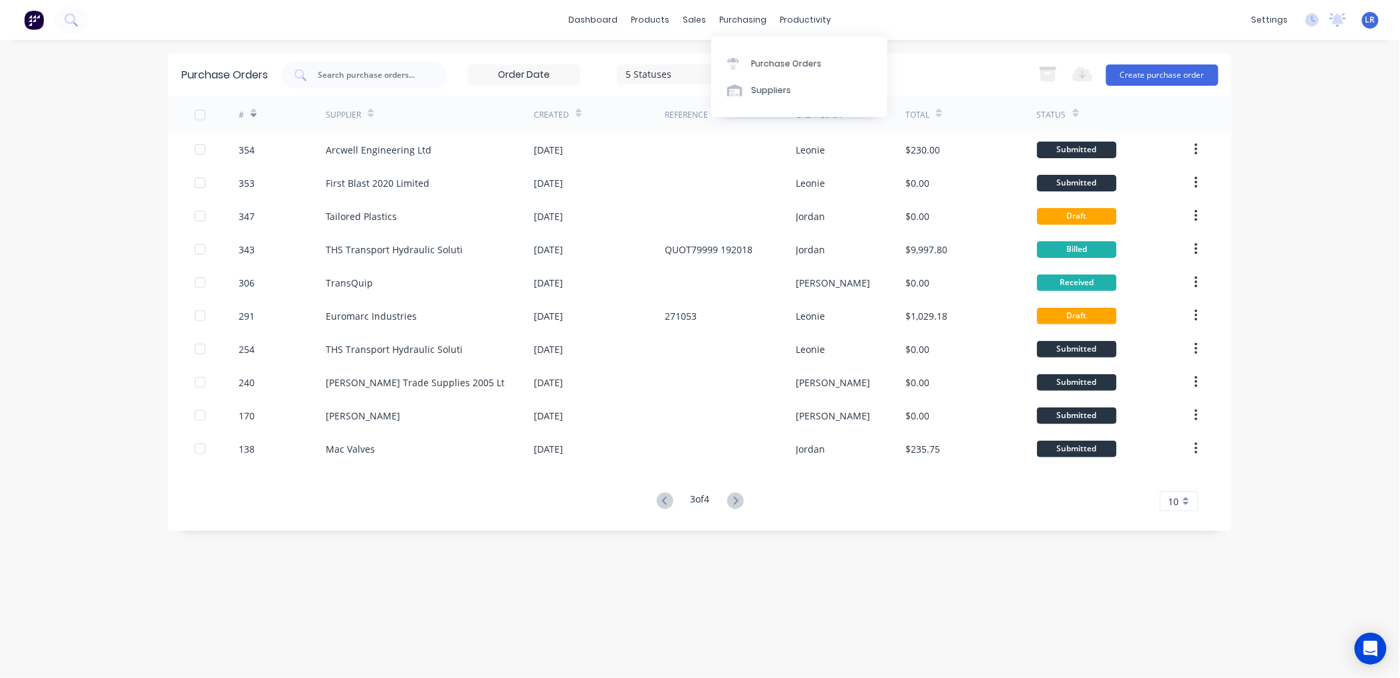
click at [939, 30] on div "dashboard products sales purchasing productivity dashboard products Product Cat…" at bounding box center [700, 20] width 1400 height 40
click at [723, 68] on div "5 Statuses" at bounding box center [673, 74] width 113 height 20
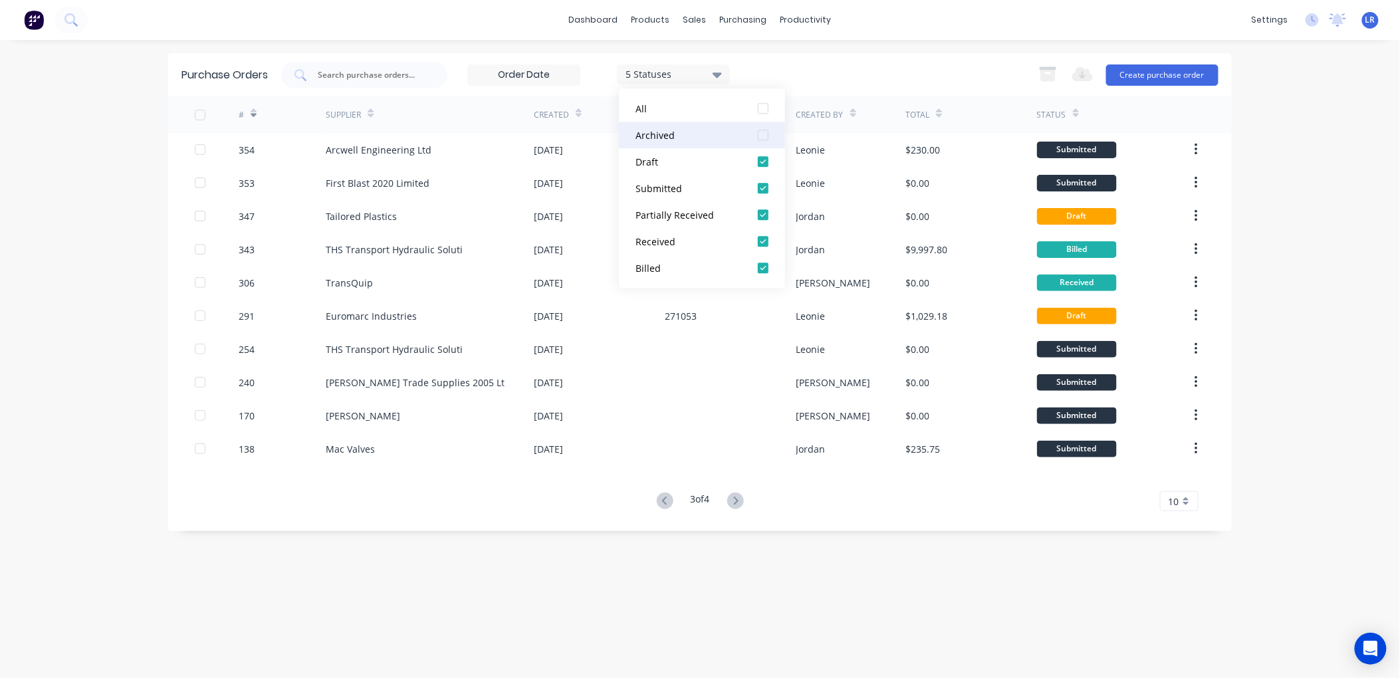
click at [768, 134] on div at bounding box center [763, 135] width 27 height 27
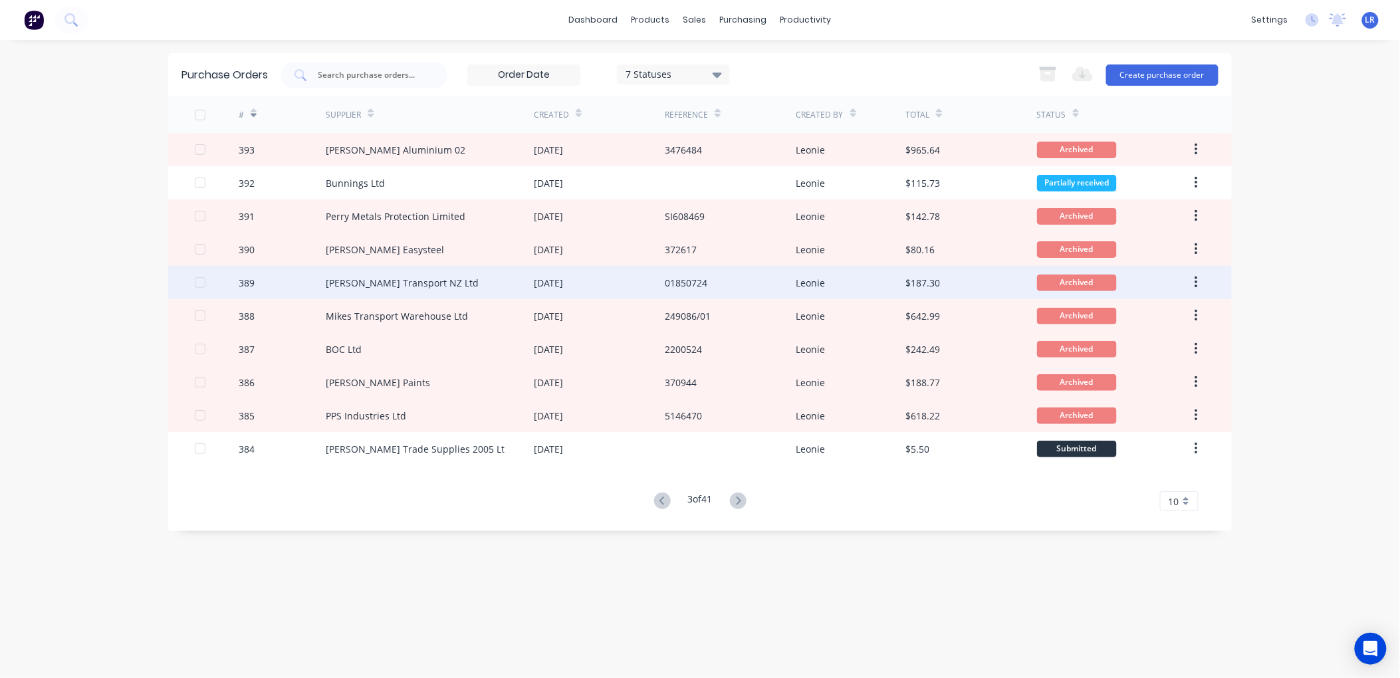
click at [445, 280] on div "Sime Darby Transport NZ Ltd" at bounding box center [402, 283] width 153 height 14
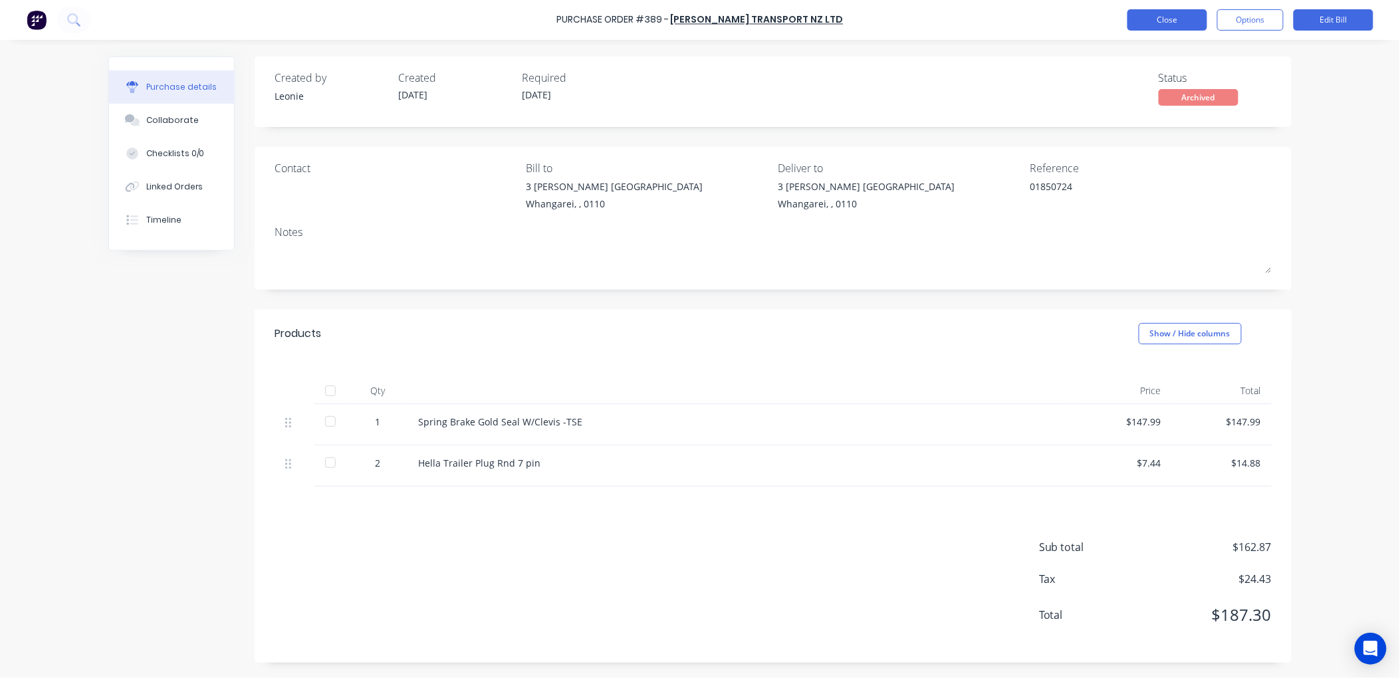
click at [1186, 13] on button "Close" at bounding box center [1167, 19] width 80 height 21
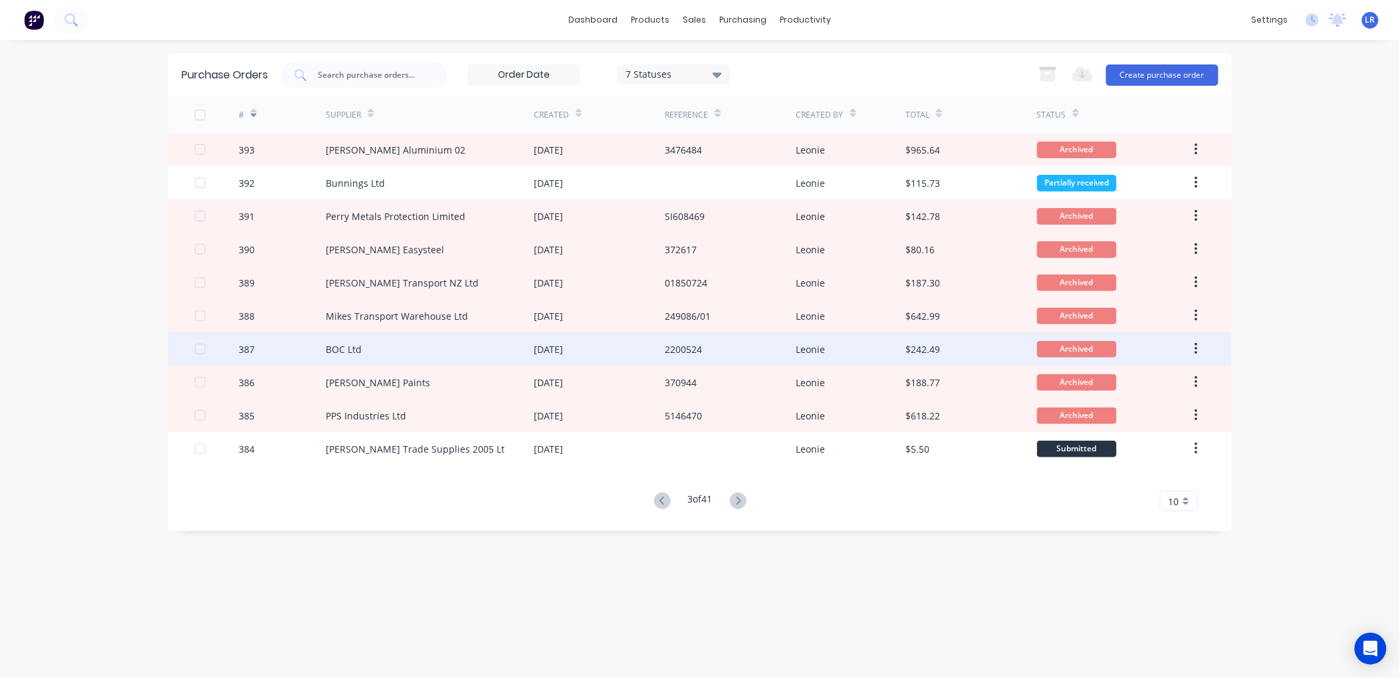
click at [441, 340] on div "BOC Ltd" at bounding box center [430, 348] width 208 height 33
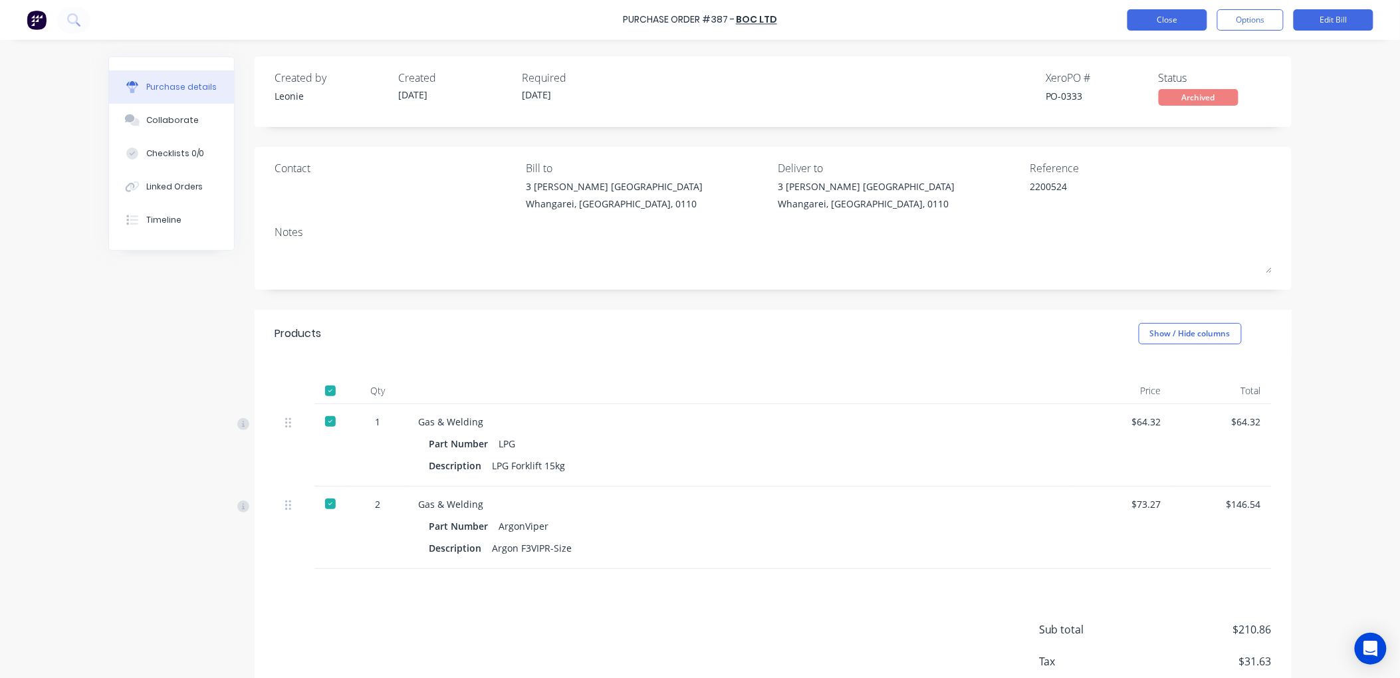
click at [1187, 12] on button "Close" at bounding box center [1167, 19] width 80 height 21
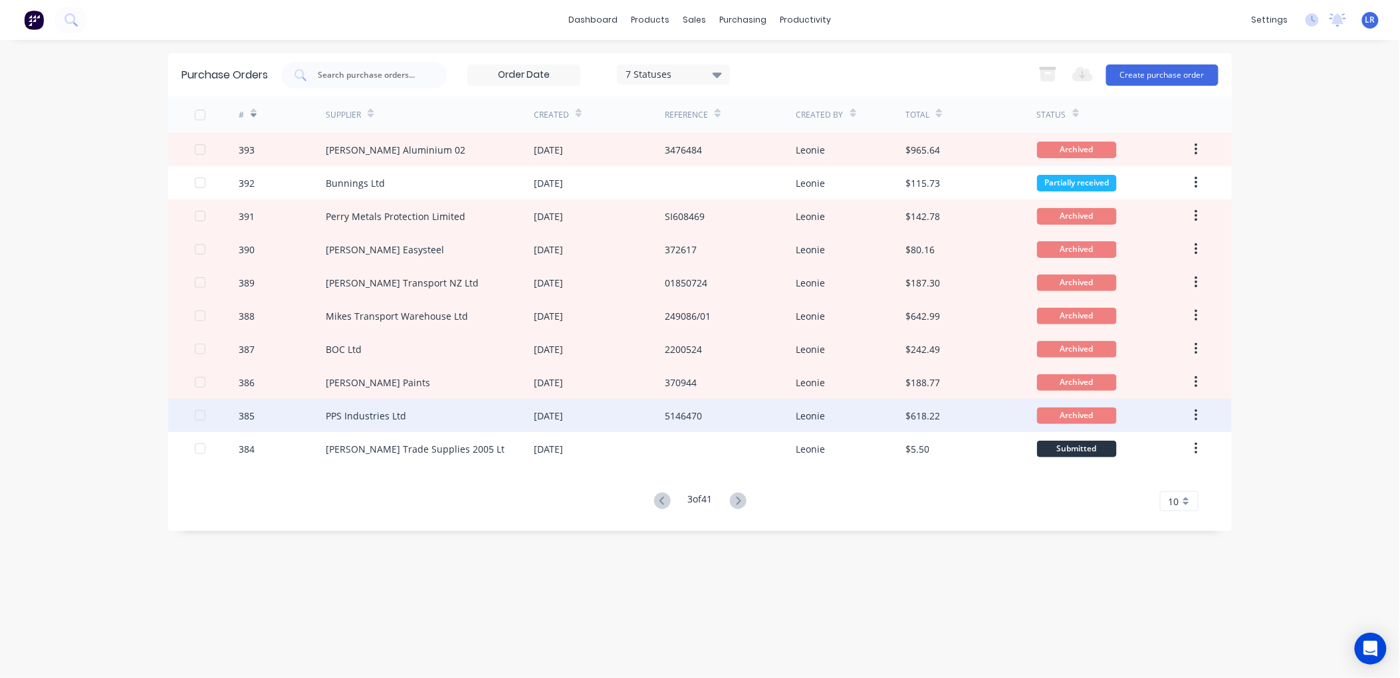
click at [467, 410] on div "PPS Industries Ltd" at bounding box center [430, 415] width 208 height 33
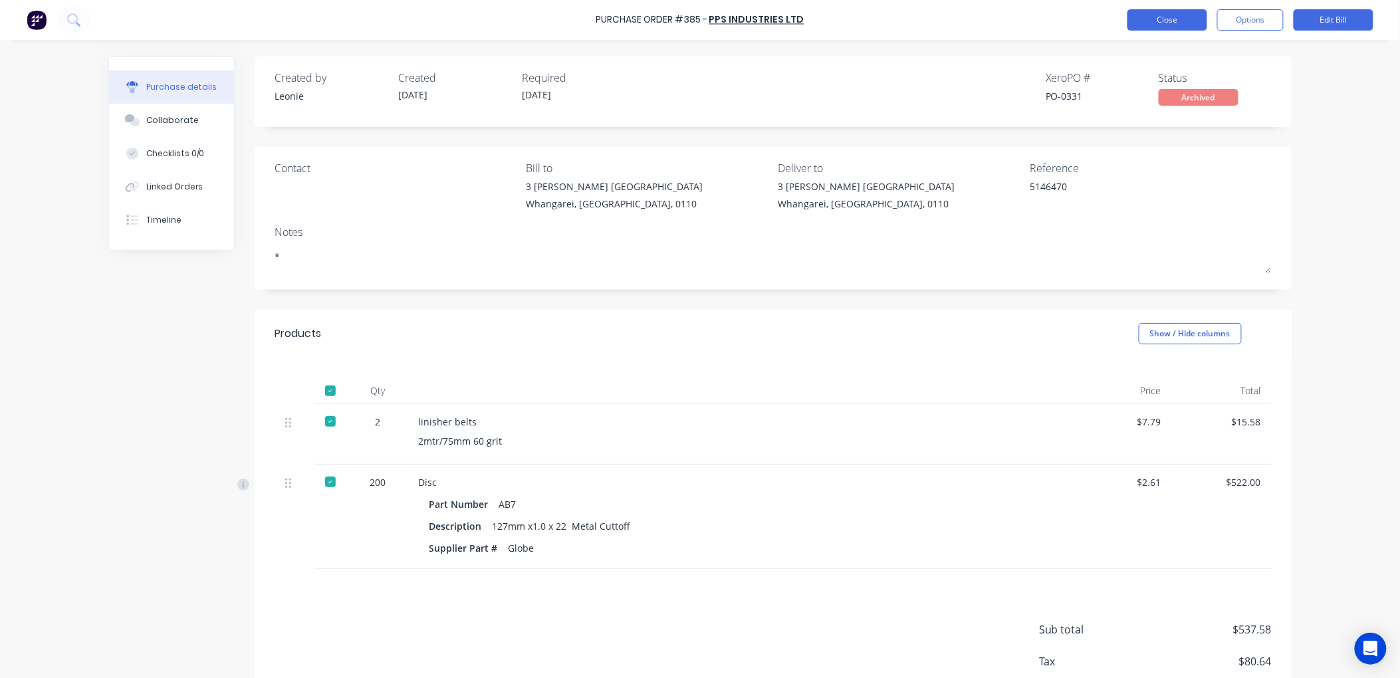
click at [1190, 15] on button "Close" at bounding box center [1167, 19] width 80 height 21
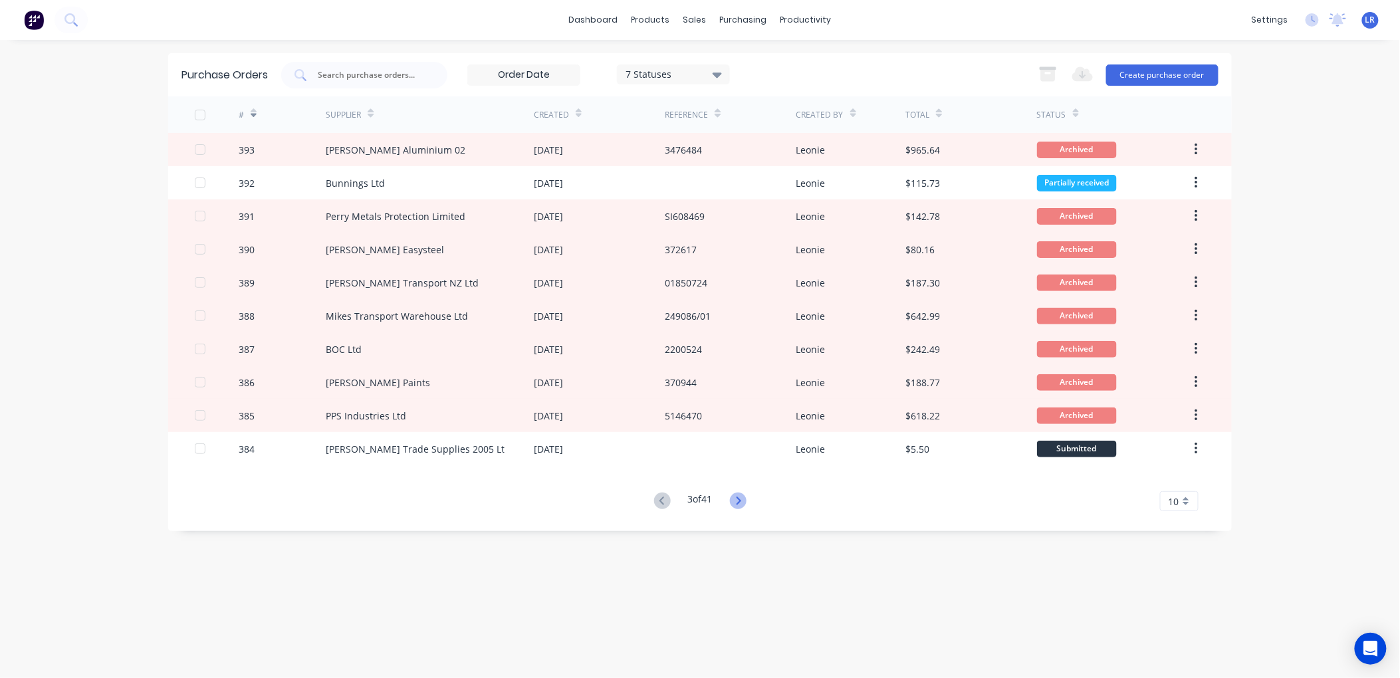
click at [738, 499] on icon at bounding box center [738, 501] width 17 height 17
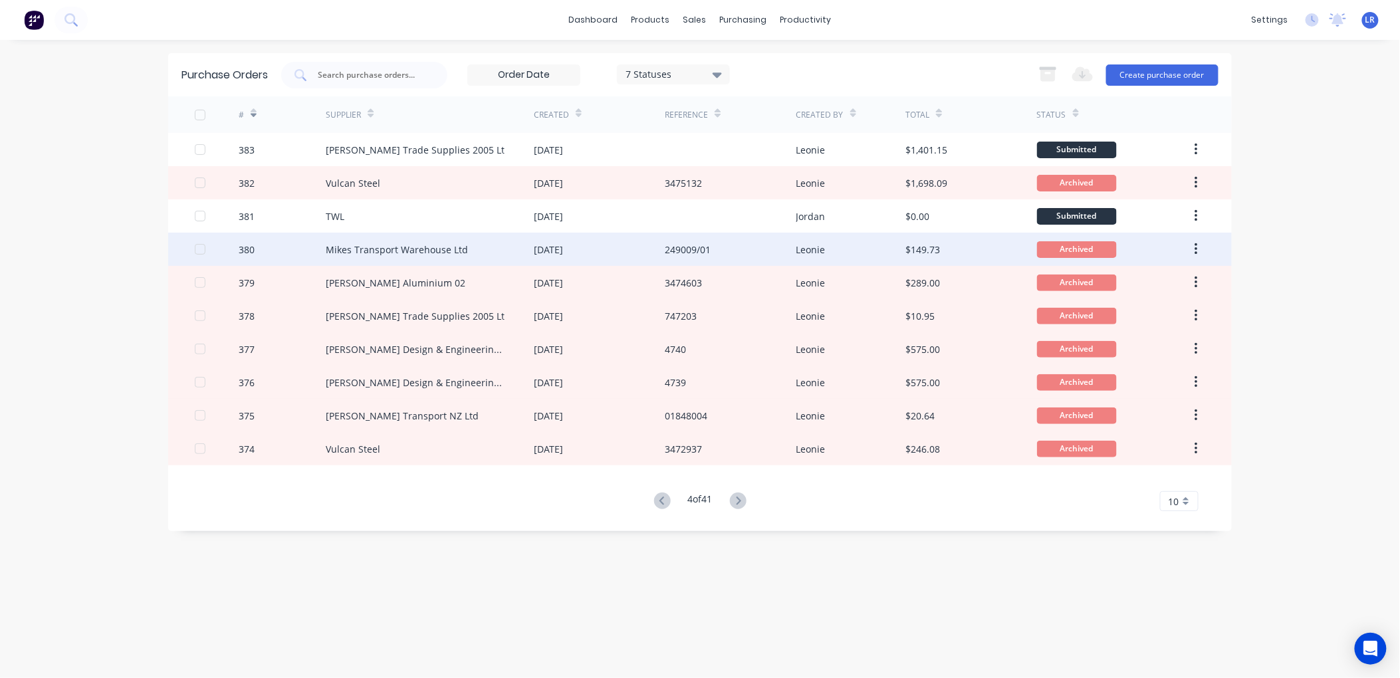
click at [340, 245] on div "Mikes Transport Warehouse Ltd" at bounding box center [397, 250] width 142 height 14
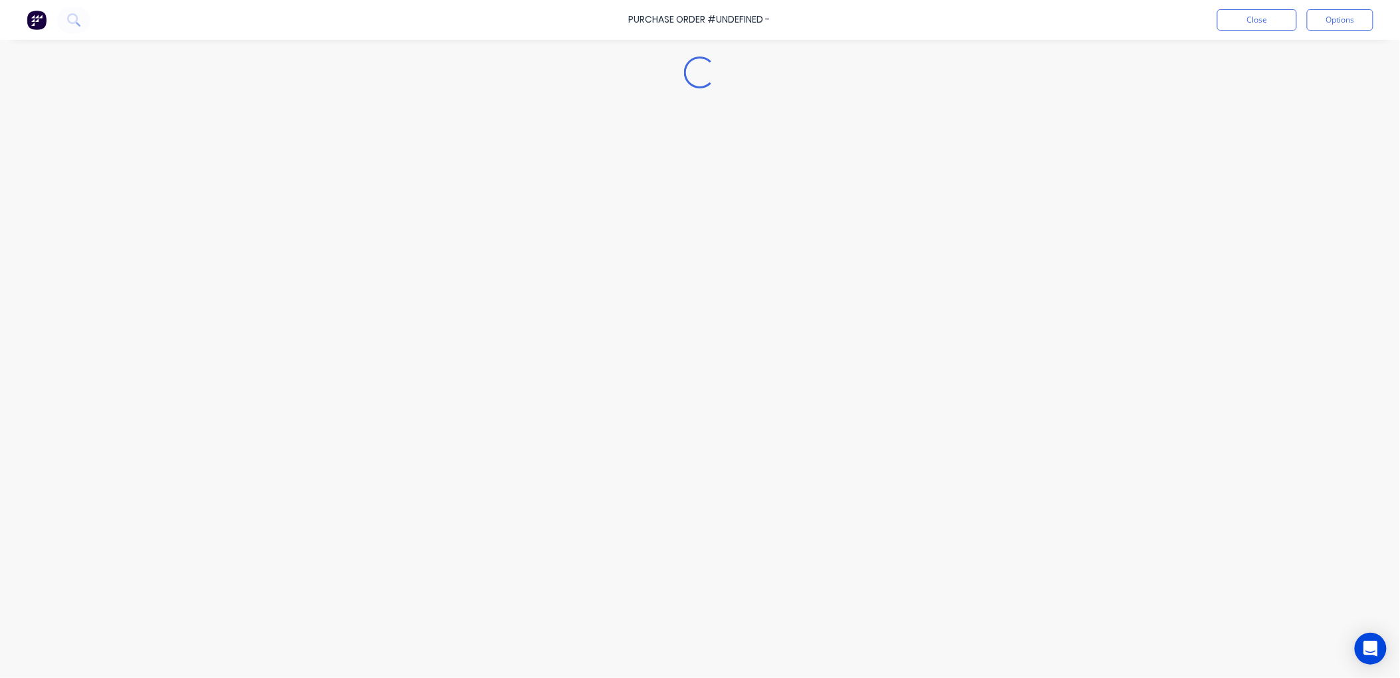
type textarea "x"
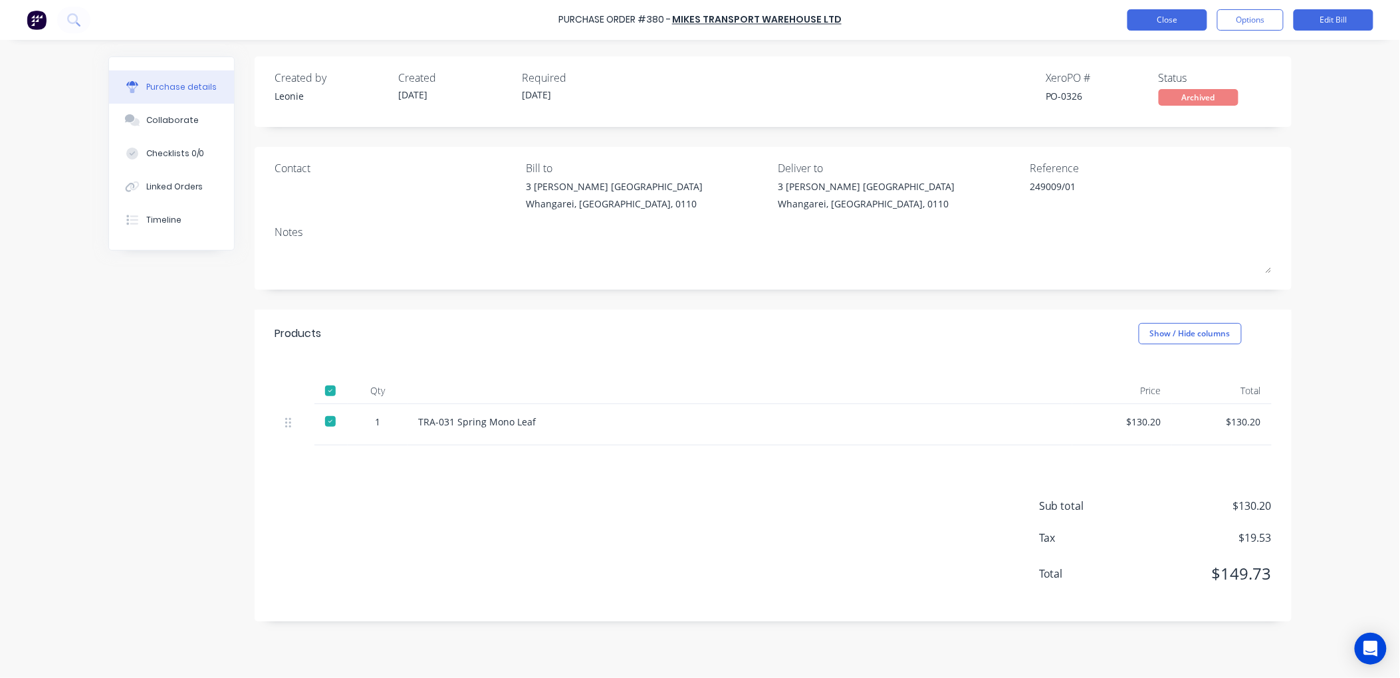
click at [1177, 12] on button "Close" at bounding box center [1167, 19] width 80 height 21
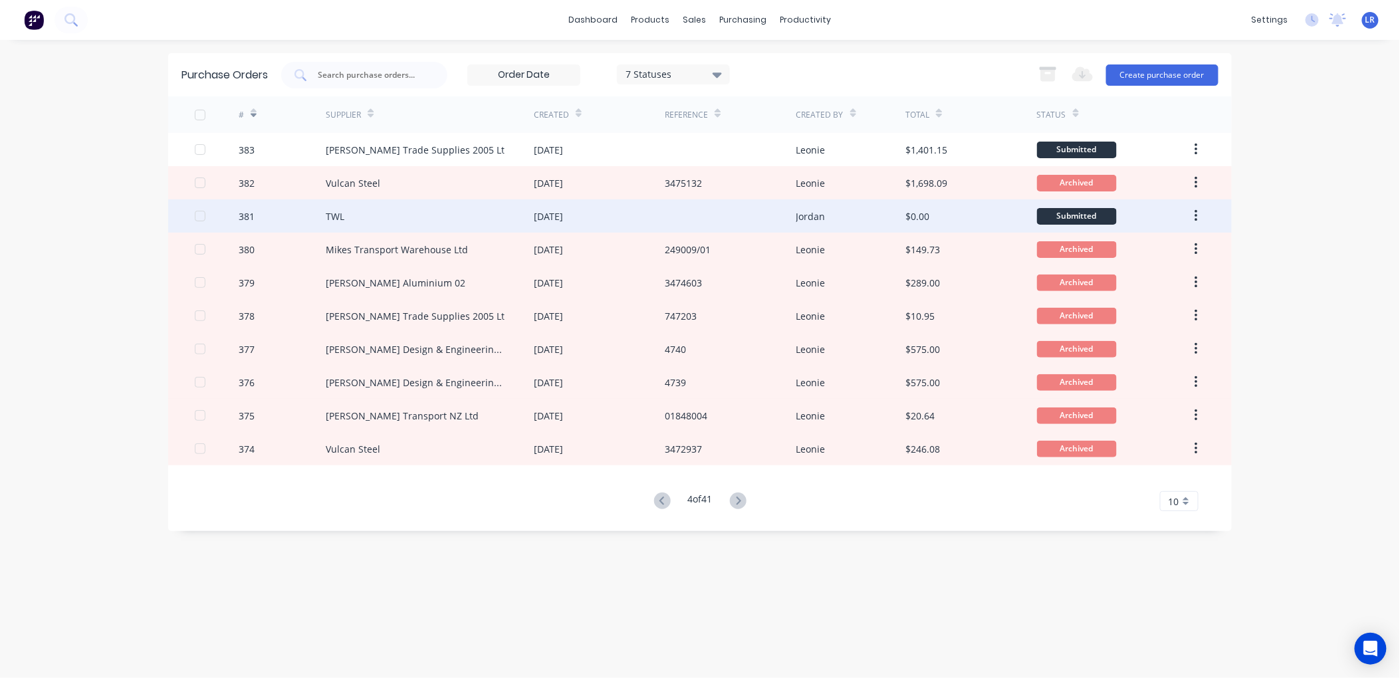
click at [439, 211] on div "TWL" at bounding box center [430, 215] width 208 height 33
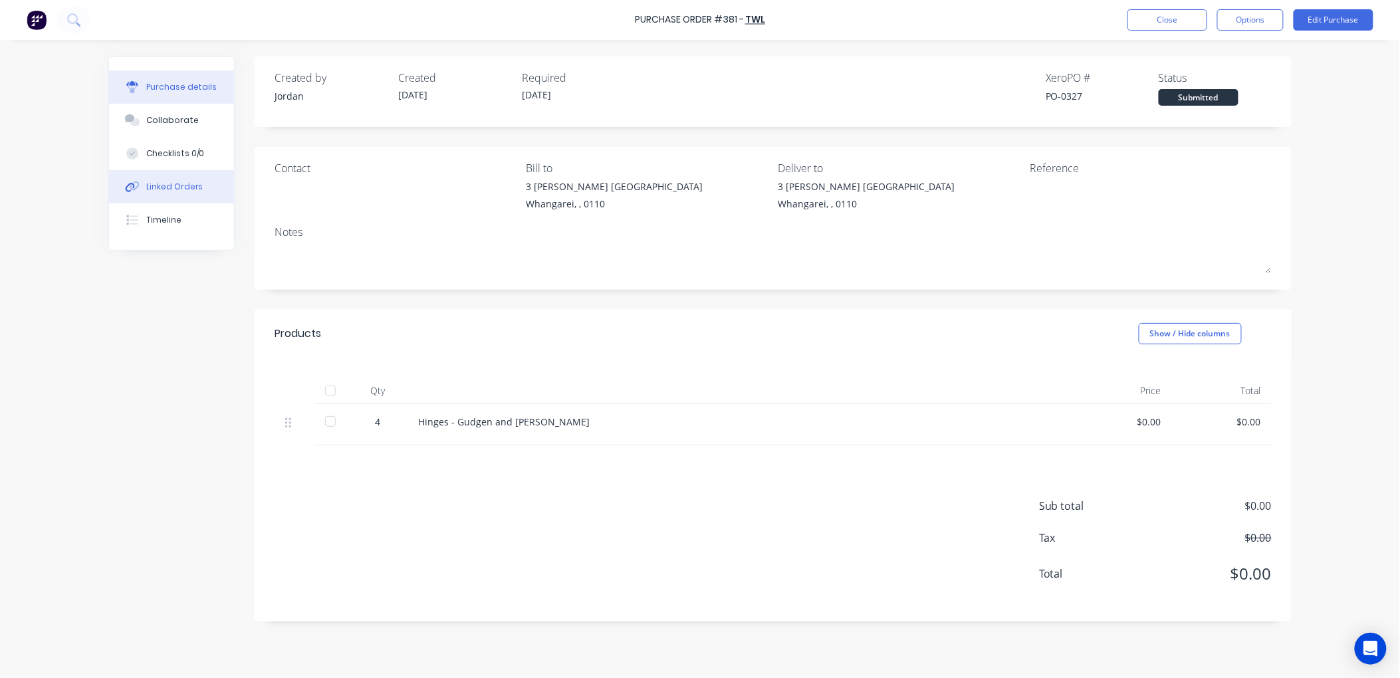
click at [194, 183] on div "Linked Orders" at bounding box center [174, 187] width 57 height 12
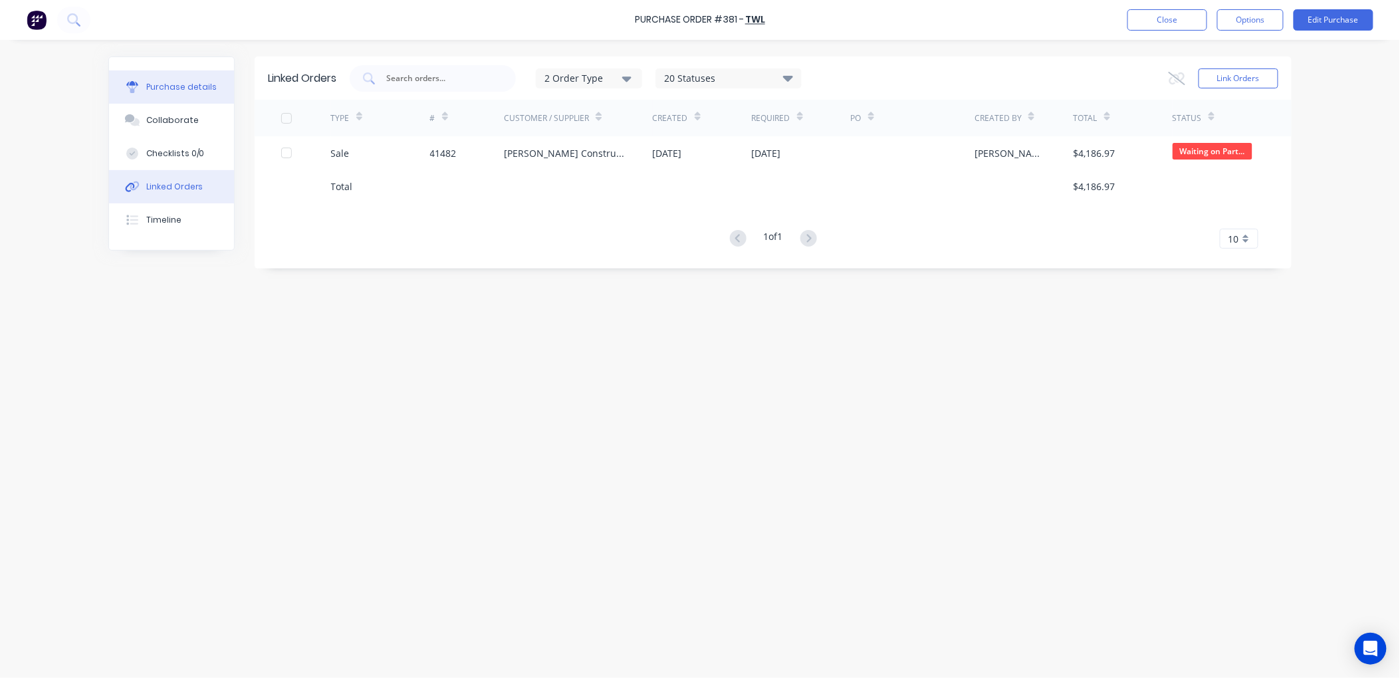
click at [191, 84] on div "Purchase details" at bounding box center [181, 87] width 71 height 12
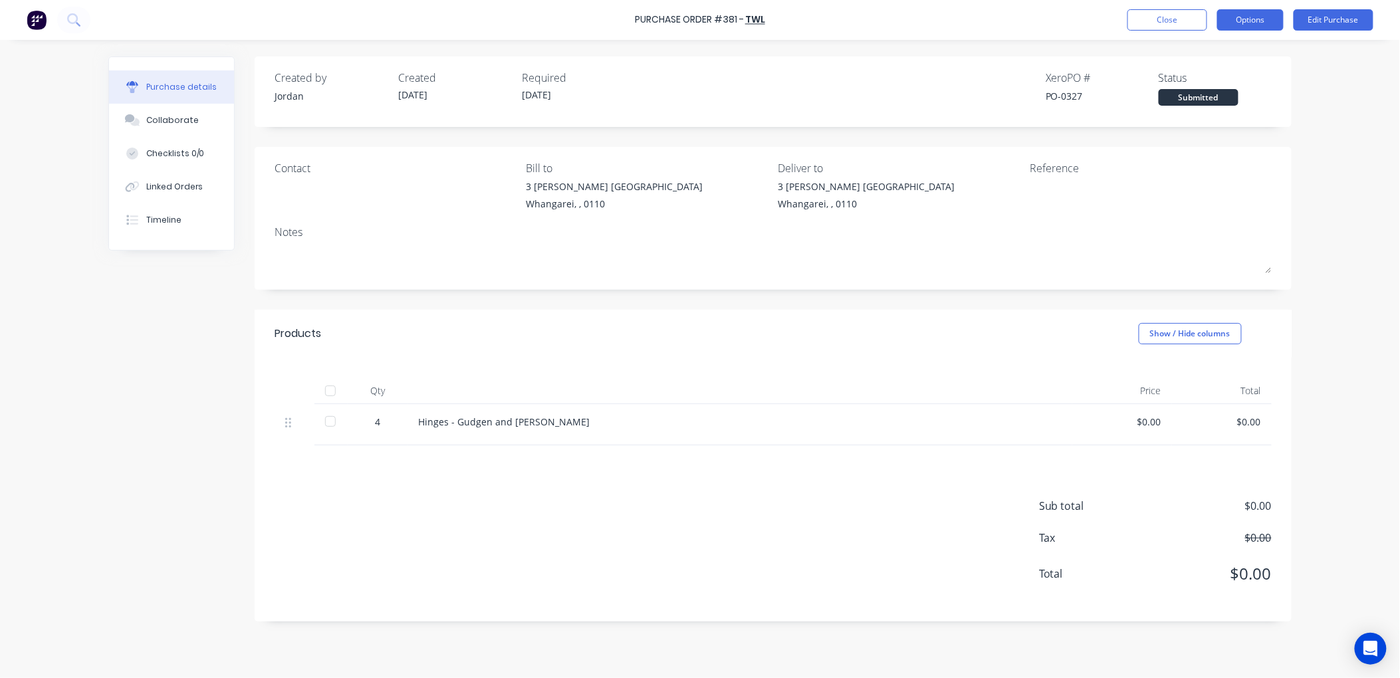
click at [1255, 19] on button "Options" at bounding box center [1250, 19] width 66 height 21
click at [1221, 161] on div "Change supplier" at bounding box center [1220, 160] width 102 height 19
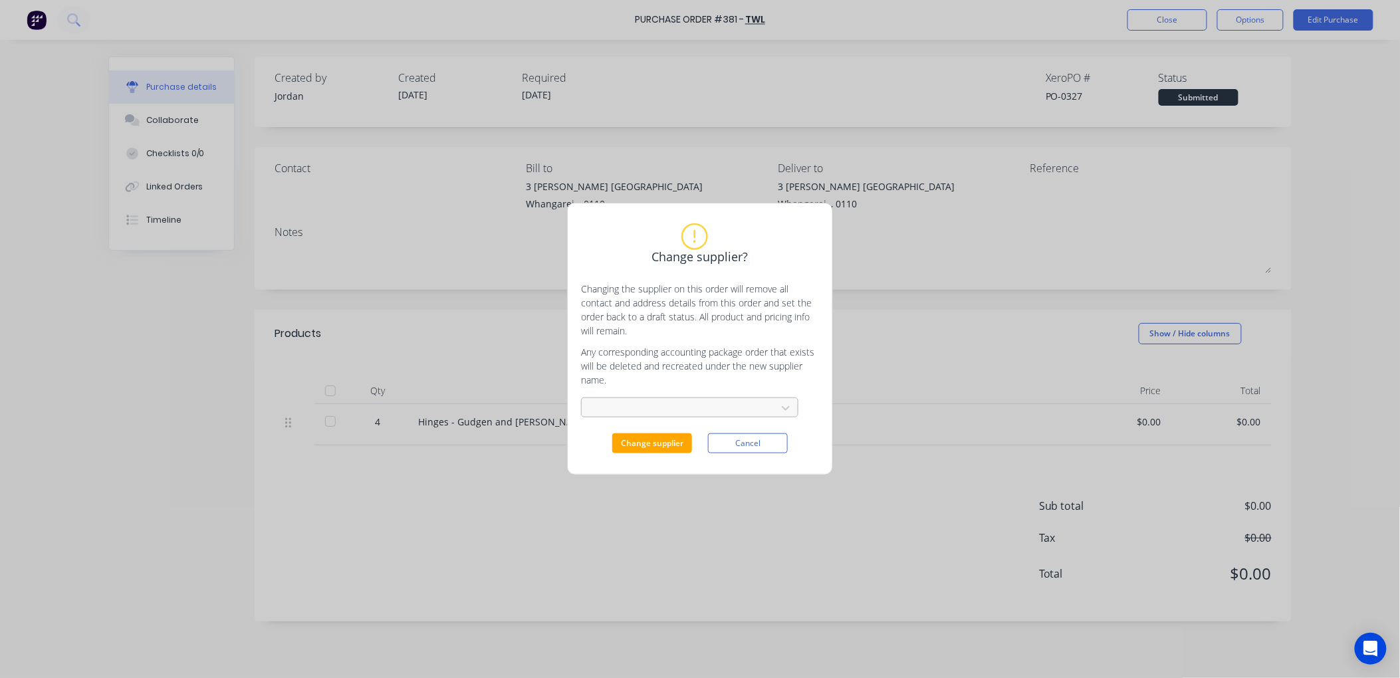
click at [605, 407] on div at bounding box center [680, 408] width 177 height 17
click at [608, 439] on div "Sime Darby Transport NZ Ltd" at bounding box center [689, 437] width 217 height 25
click at [639, 441] on button "Change supplier" at bounding box center [652, 443] width 80 height 20
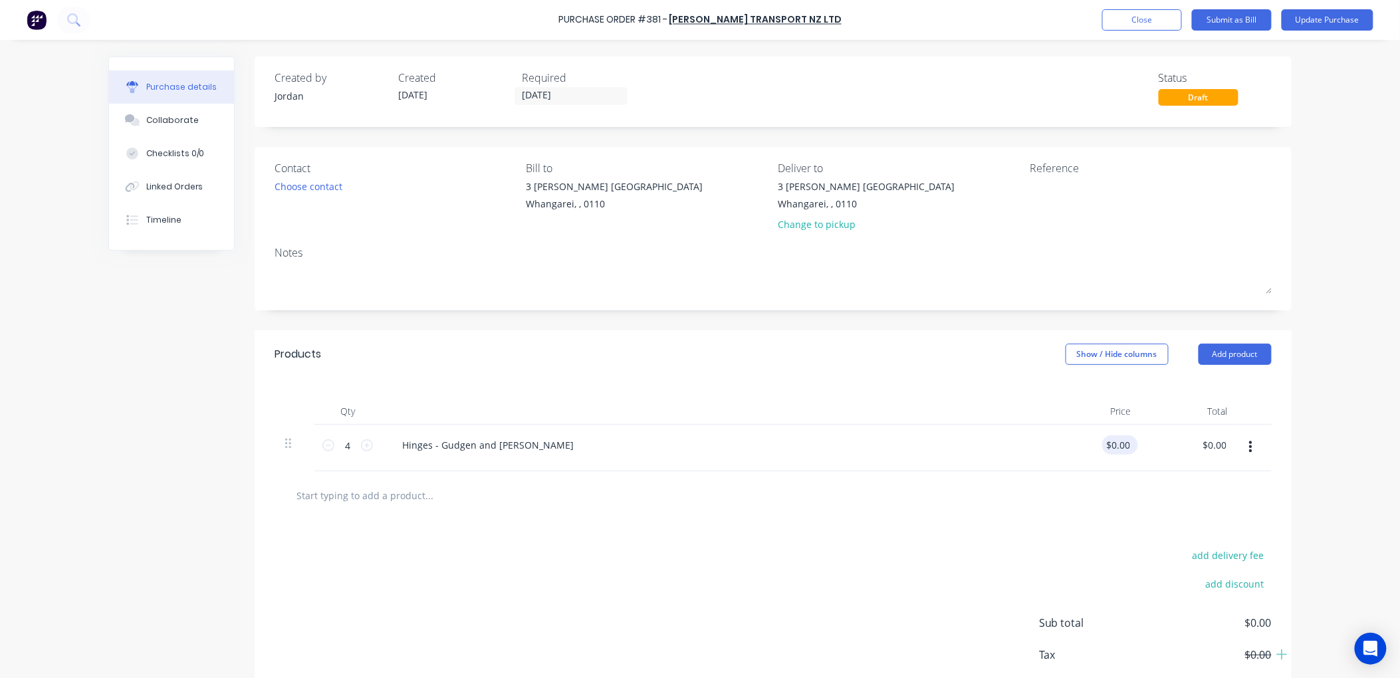
click at [1127, 443] on div "$0.00 $0.00" at bounding box center [1120, 444] width 36 height 19
click at [1122, 448] on input "0.0000" at bounding box center [1115, 444] width 36 height 19
drag, startPoint x: 1126, startPoint y: 445, endPoint x: 1060, endPoint y: 451, distance: 66.0
click at [1060, 451] on div "0.0000 0.0000" at bounding box center [1094, 448] width 96 height 47
type input "$8.555"
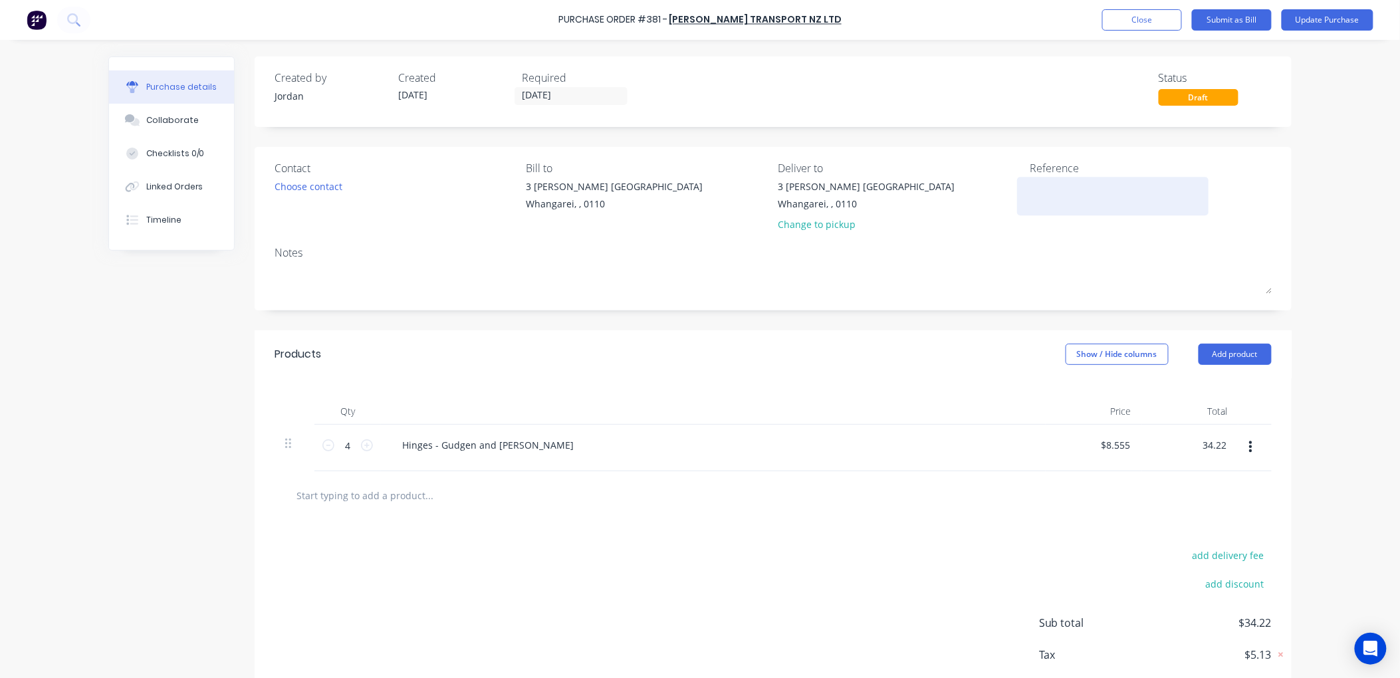
type input "$34.22"
click at [1038, 198] on textarea at bounding box center [1113, 194] width 166 height 30
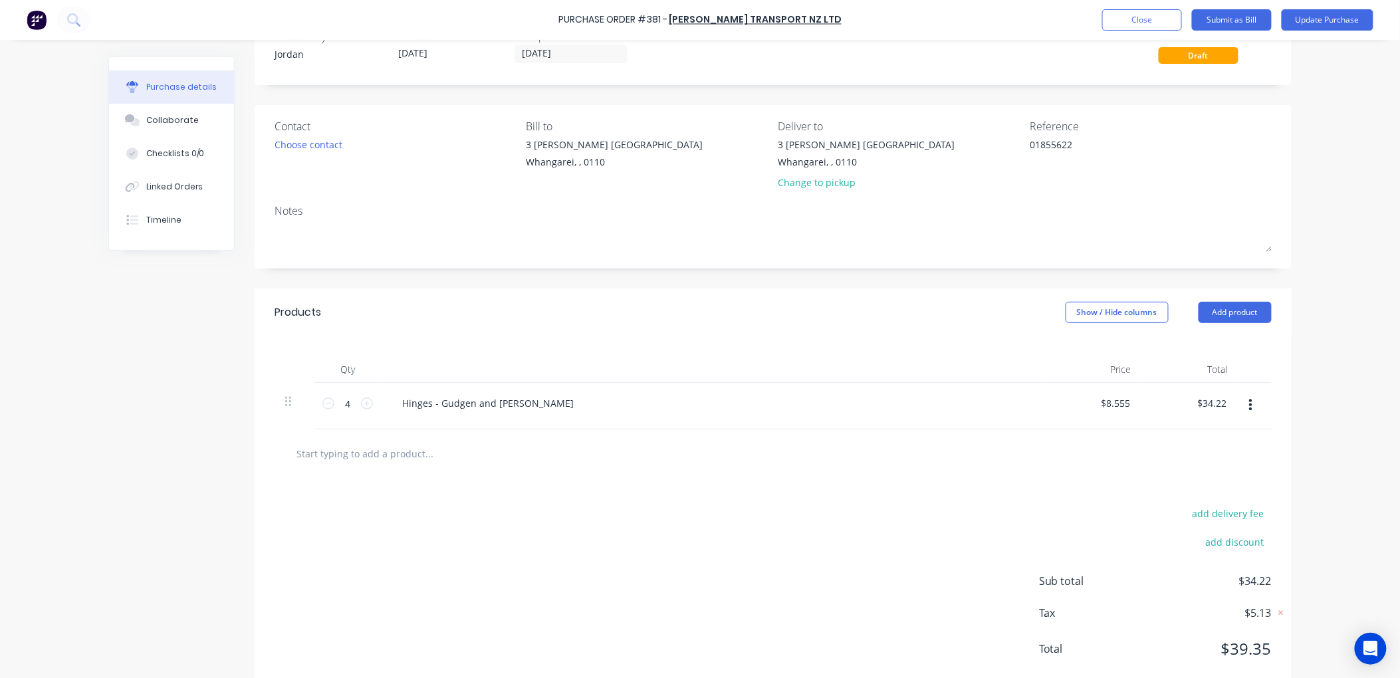
scroll to position [75, 0]
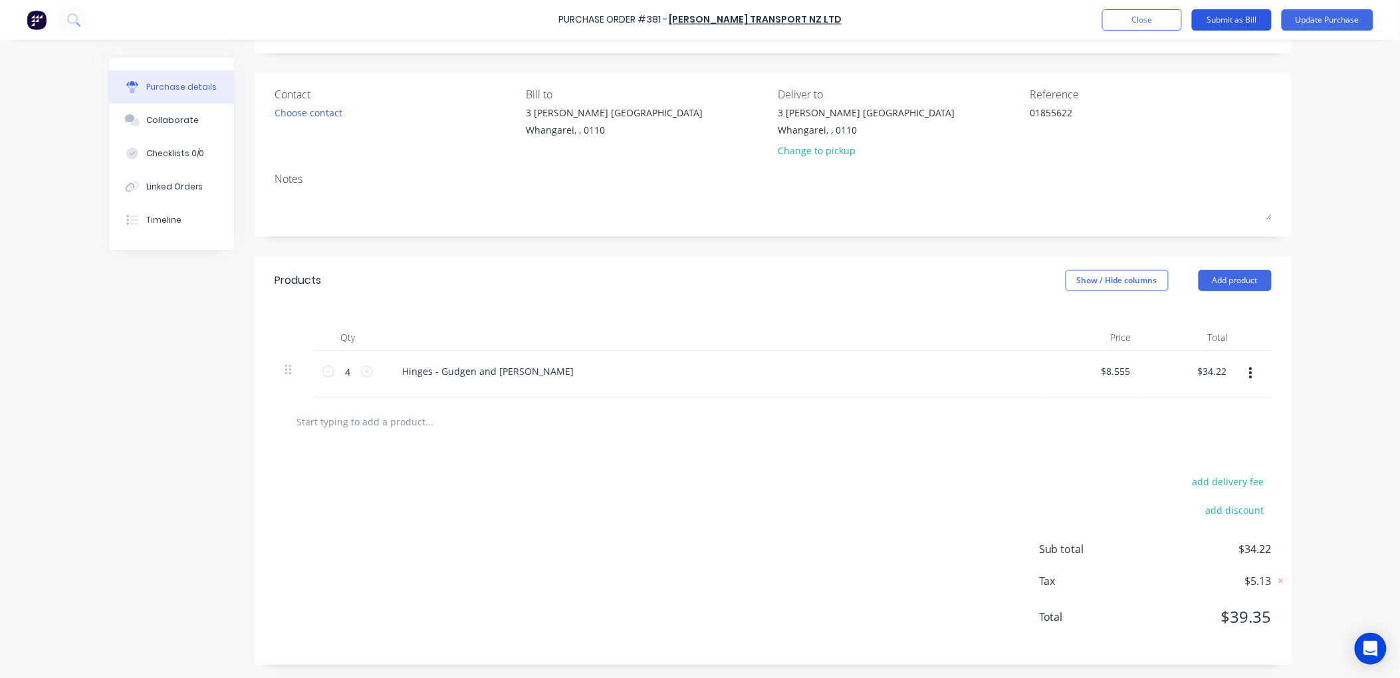
type textarea "01855622"
type textarea "x"
type textarea "01855622"
click at [1229, 15] on button "Submit as Bill" at bounding box center [1232, 19] width 80 height 21
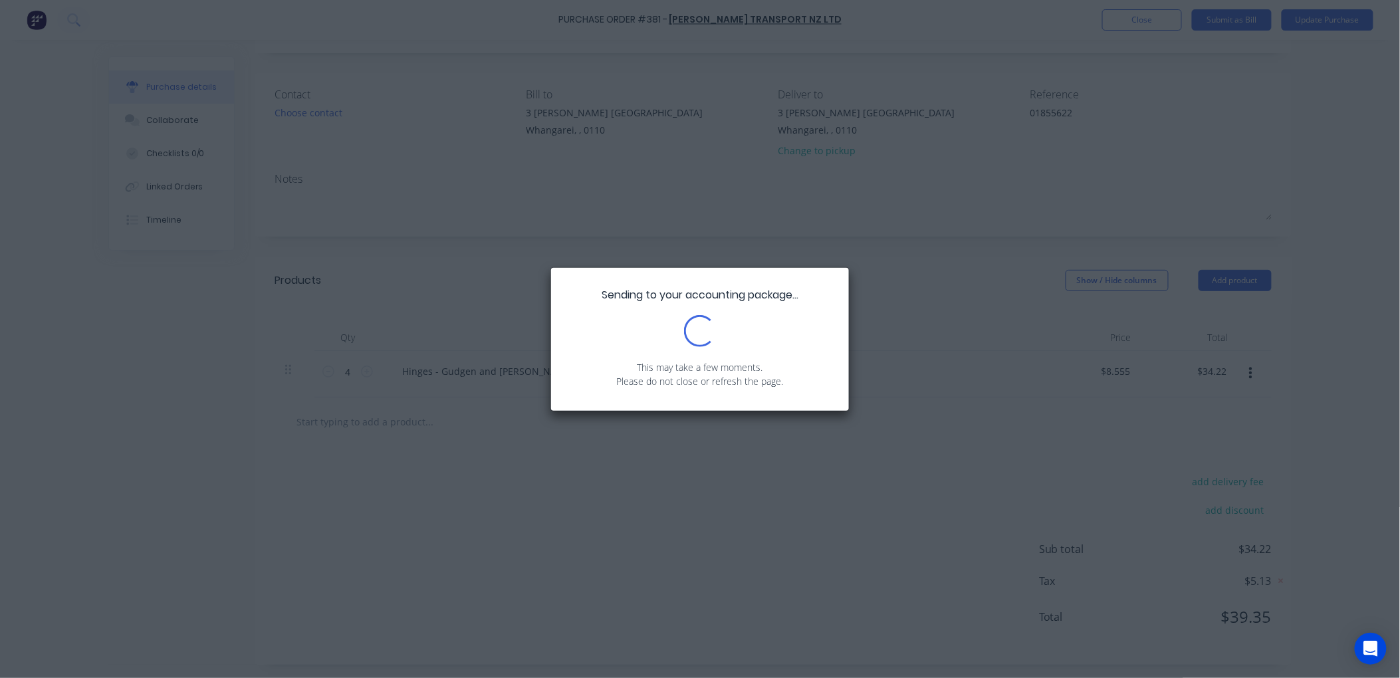
type textarea "x"
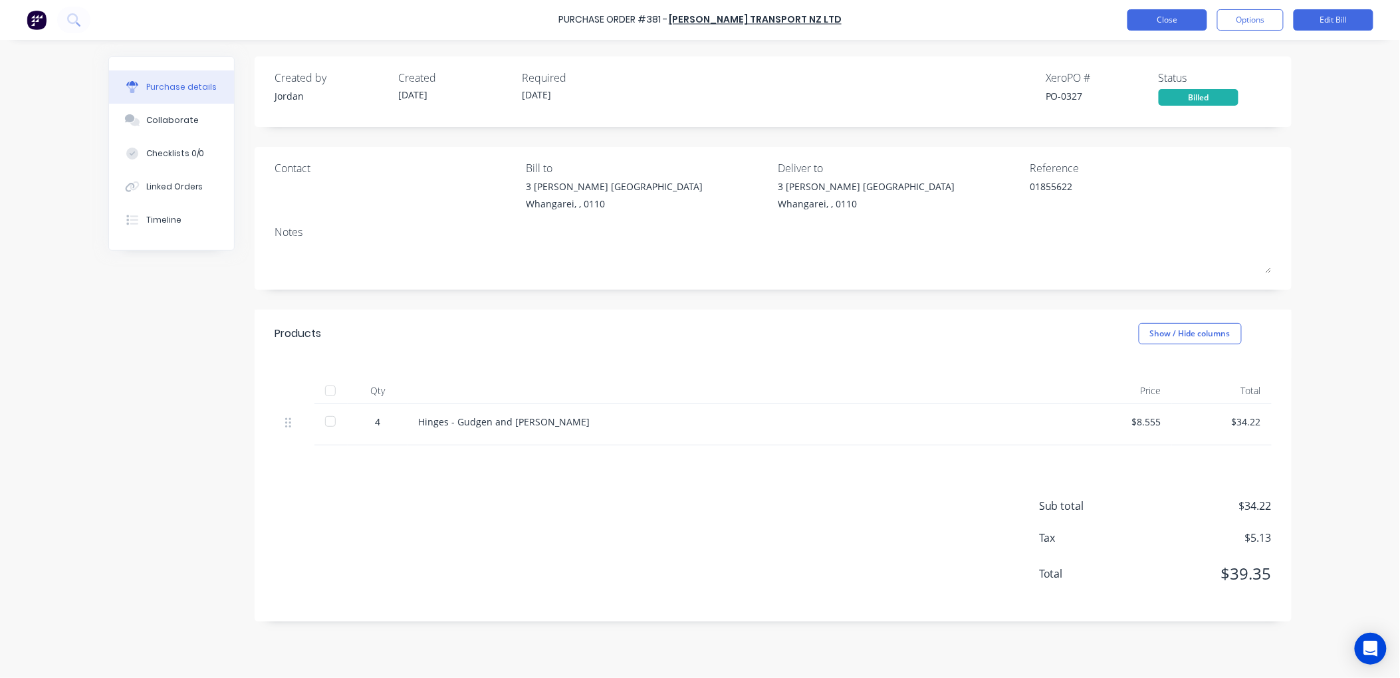
click at [1143, 17] on button "Close" at bounding box center [1167, 19] width 80 height 21
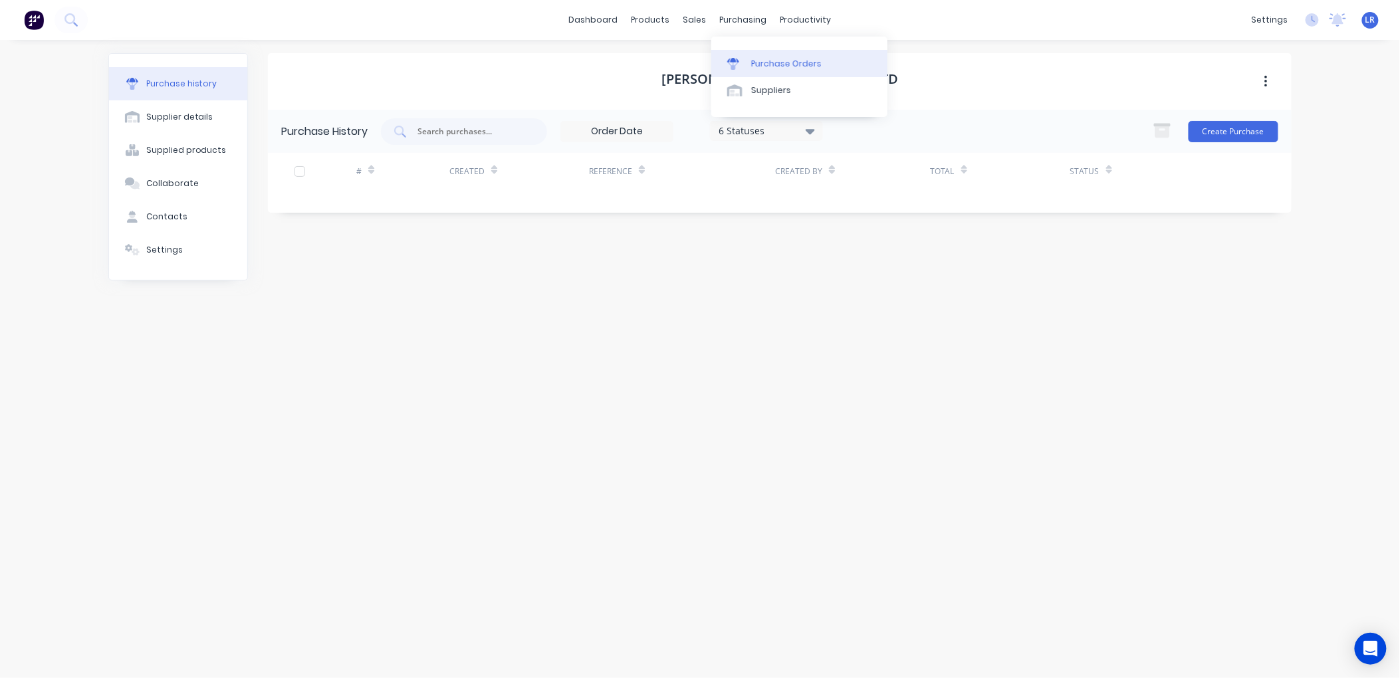
click at [760, 59] on div "Purchase Orders" at bounding box center [786, 64] width 70 height 12
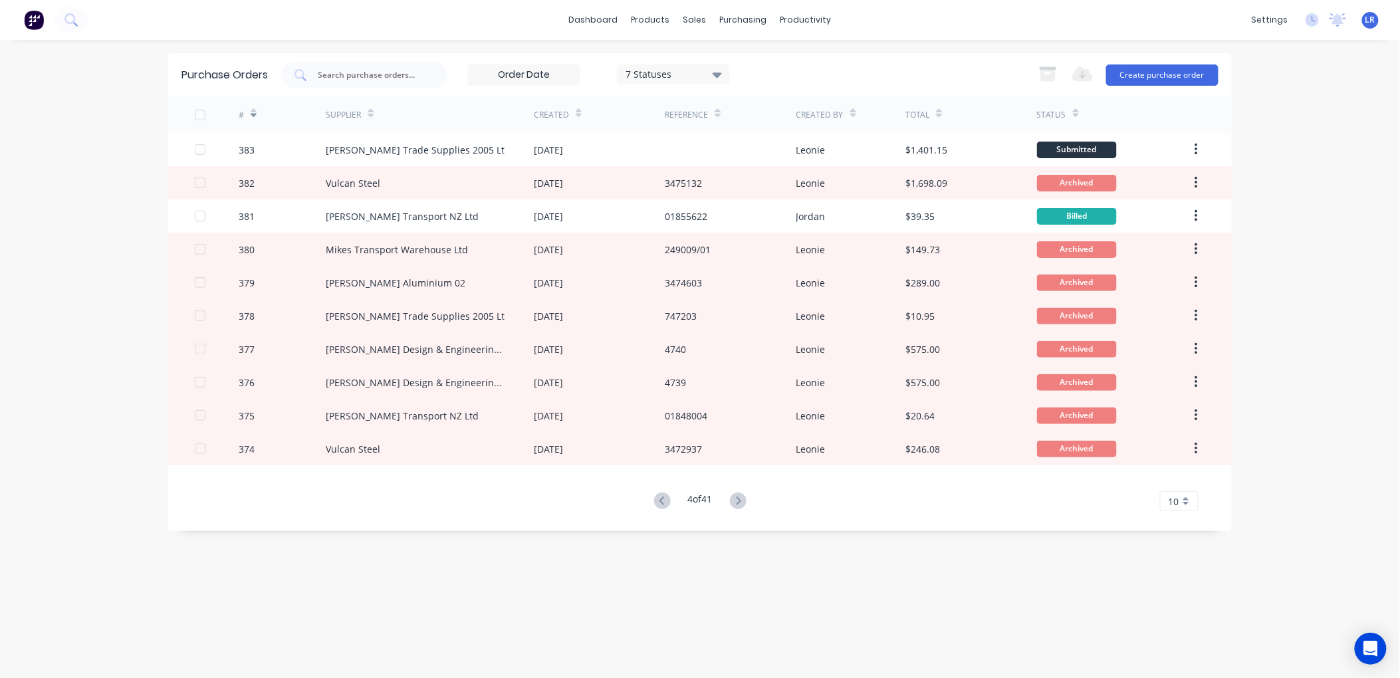
click at [721, 71] on icon at bounding box center [717, 74] width 9 height 15
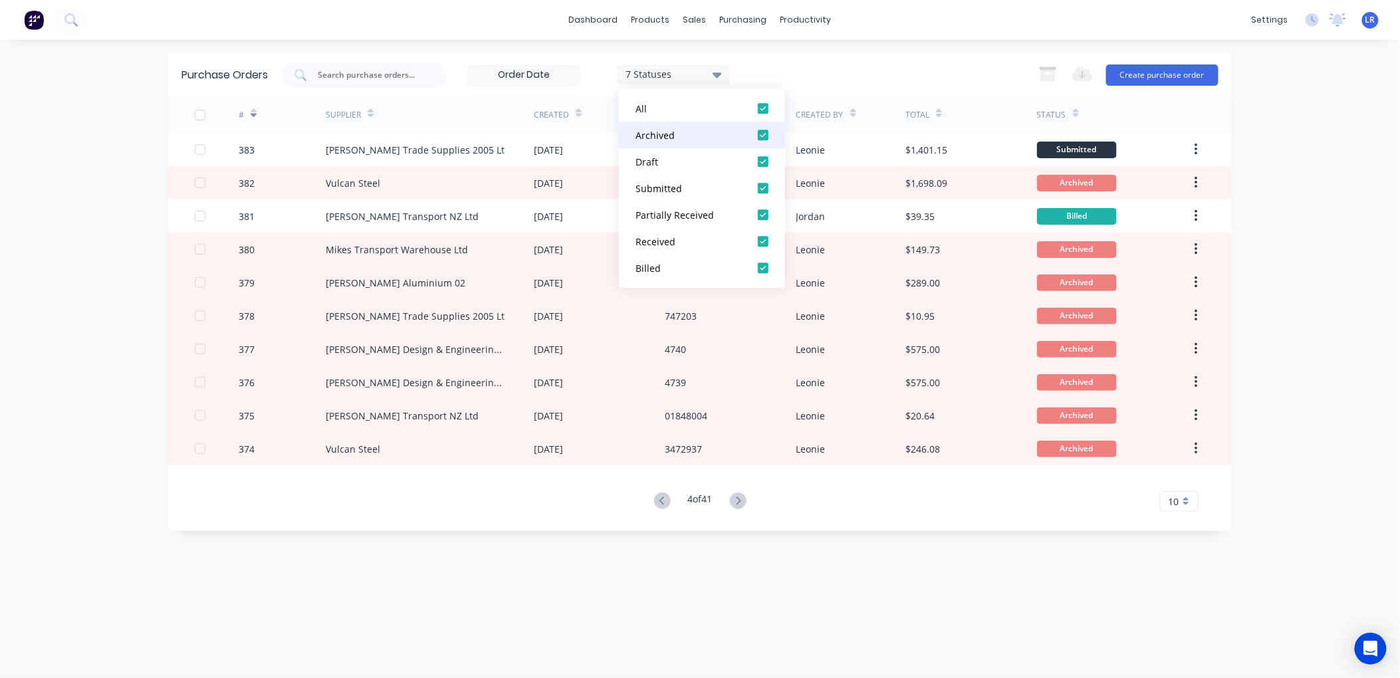
click at [763, 132] on div at bounding box center [763, 135] width 27 height 27
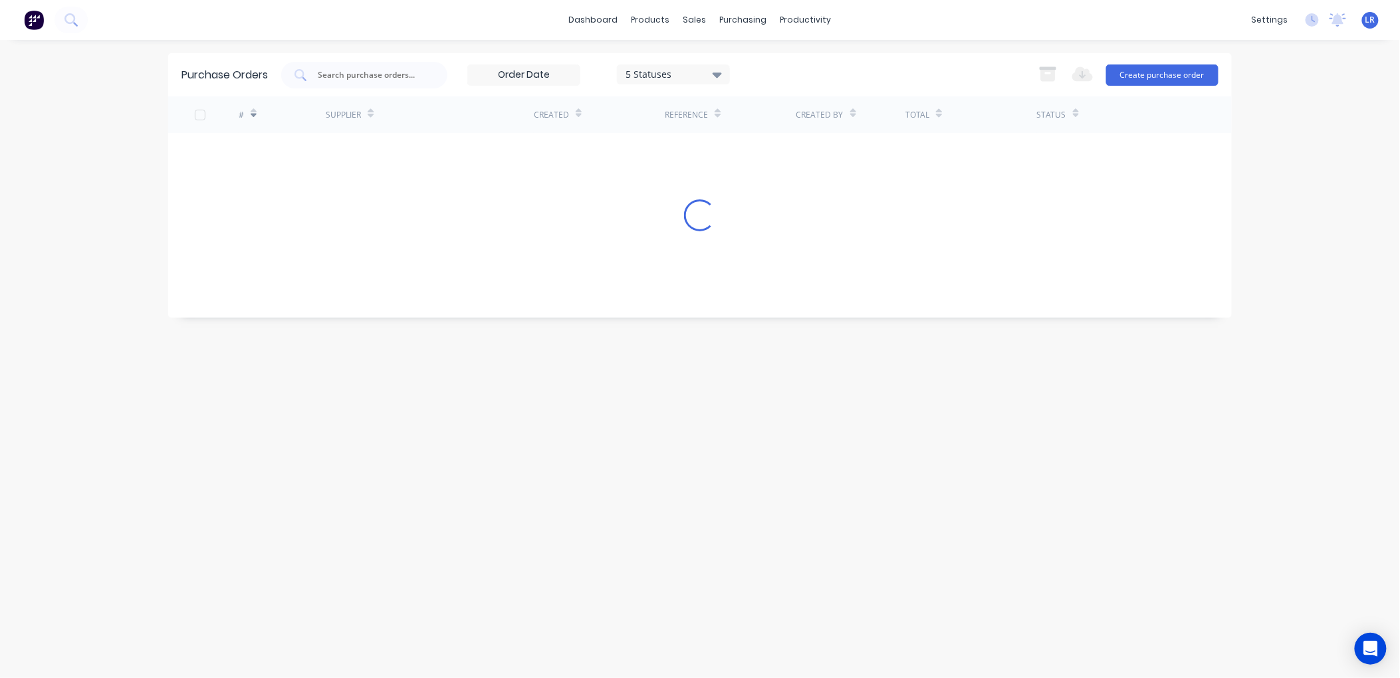
click at [527, 590] on div "Purchase Orders 5 Statuses 5 Statuses Export to Excel (XLSX) Create purchase or…" at bounding box center [700, 359] width 1064 height 612
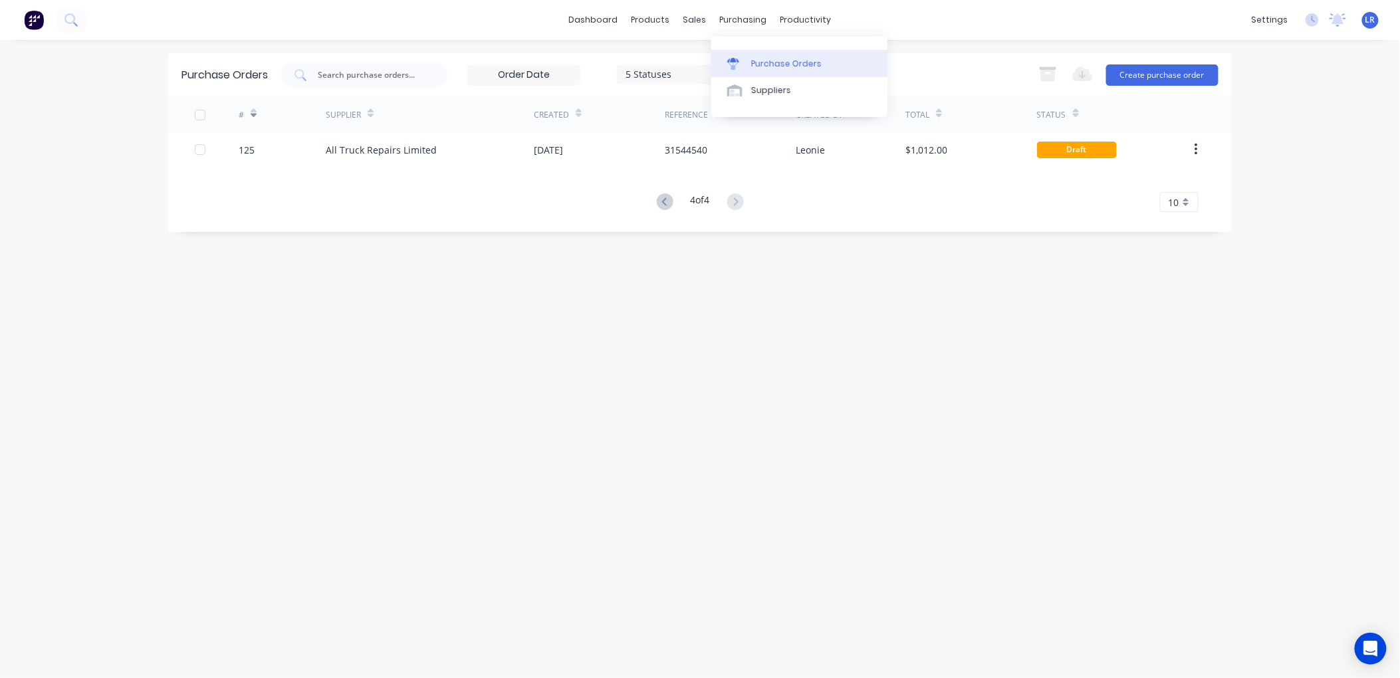
click at [758, 60] on div "Purchase Orders" at bounding box center [786, 64] width 70 height 12
click at [763, 62] on div "Purchase Orders" at bounding box center [786, 64] width 70 height 12
click at [593, 303] on div "Purchase Orders 5 Statuses 5 Statuses Export to Excel (XLSX) Create purchase or…" at bounding box center [700, 359] width 1064 height 612
click at [661, 200] on icon at bounding box center [663, 201] width 5 height 8
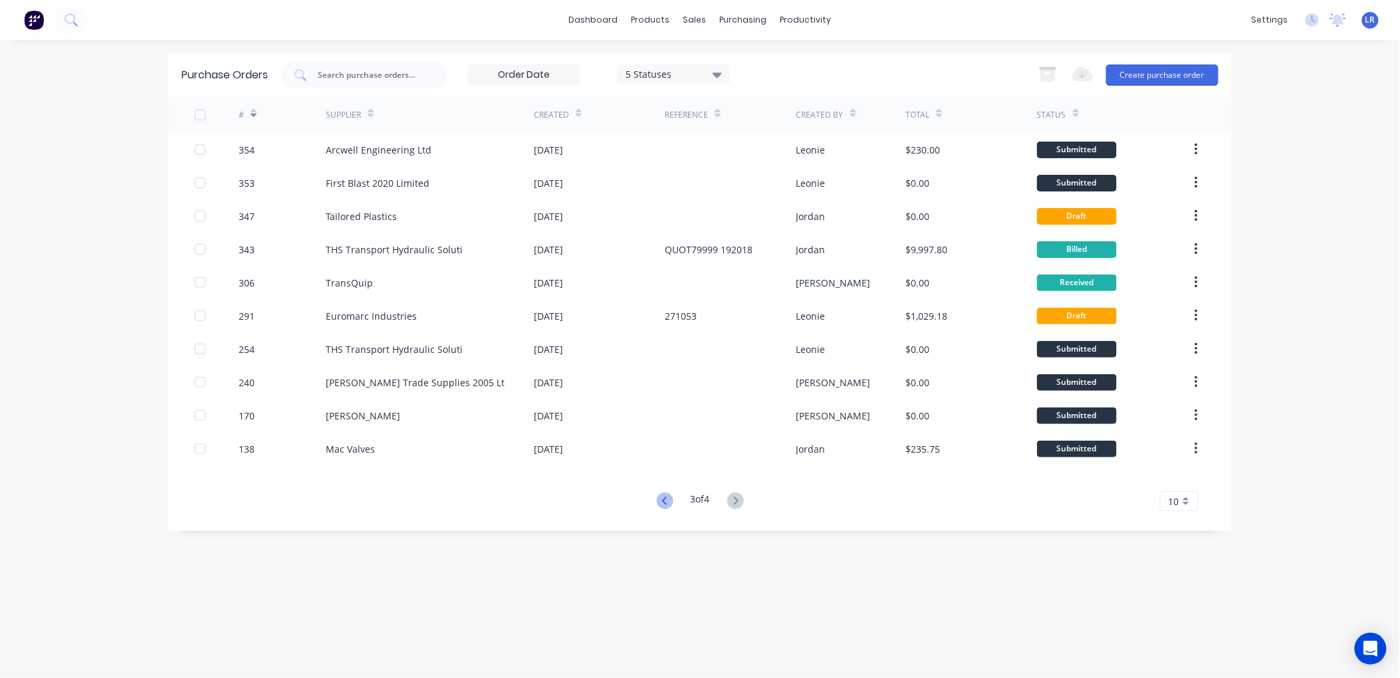
click at [665, 493] on icon at bounding box center [665, 501] width 17 height 17
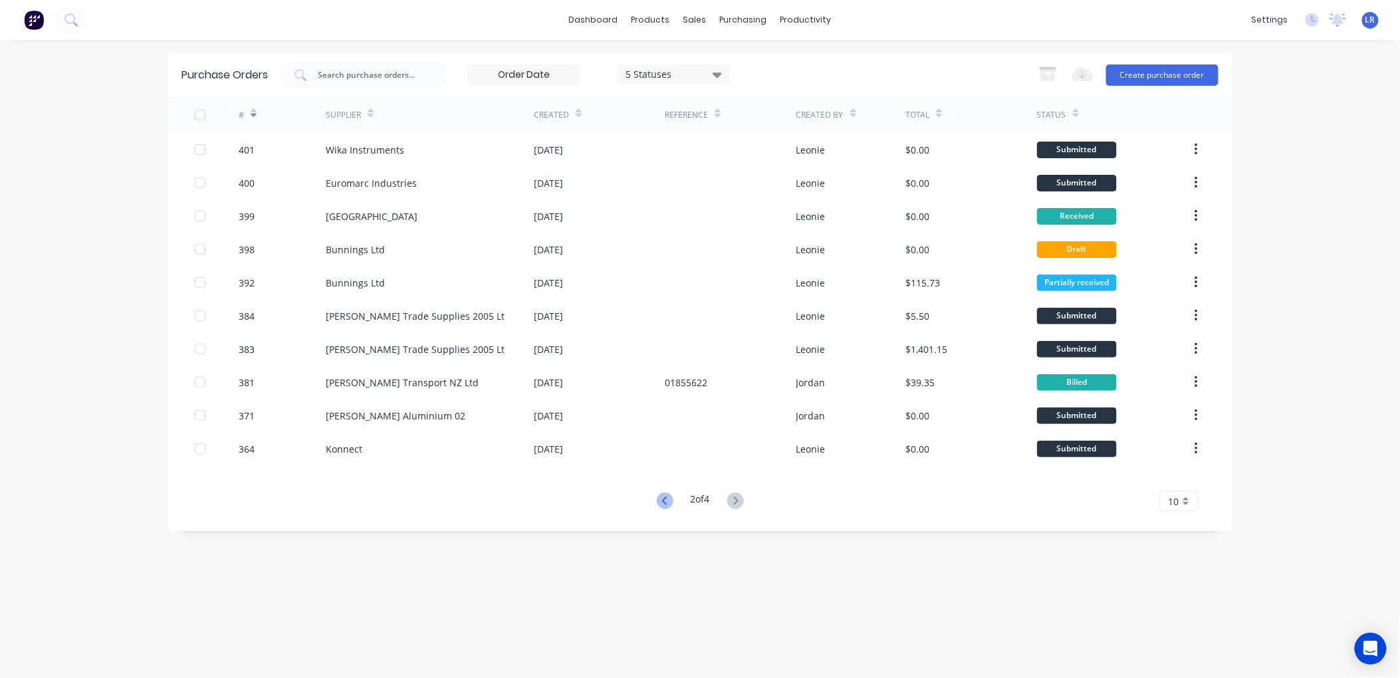
click at [661, 497] on icon at bounding box center [665, 501] width 17 height 17
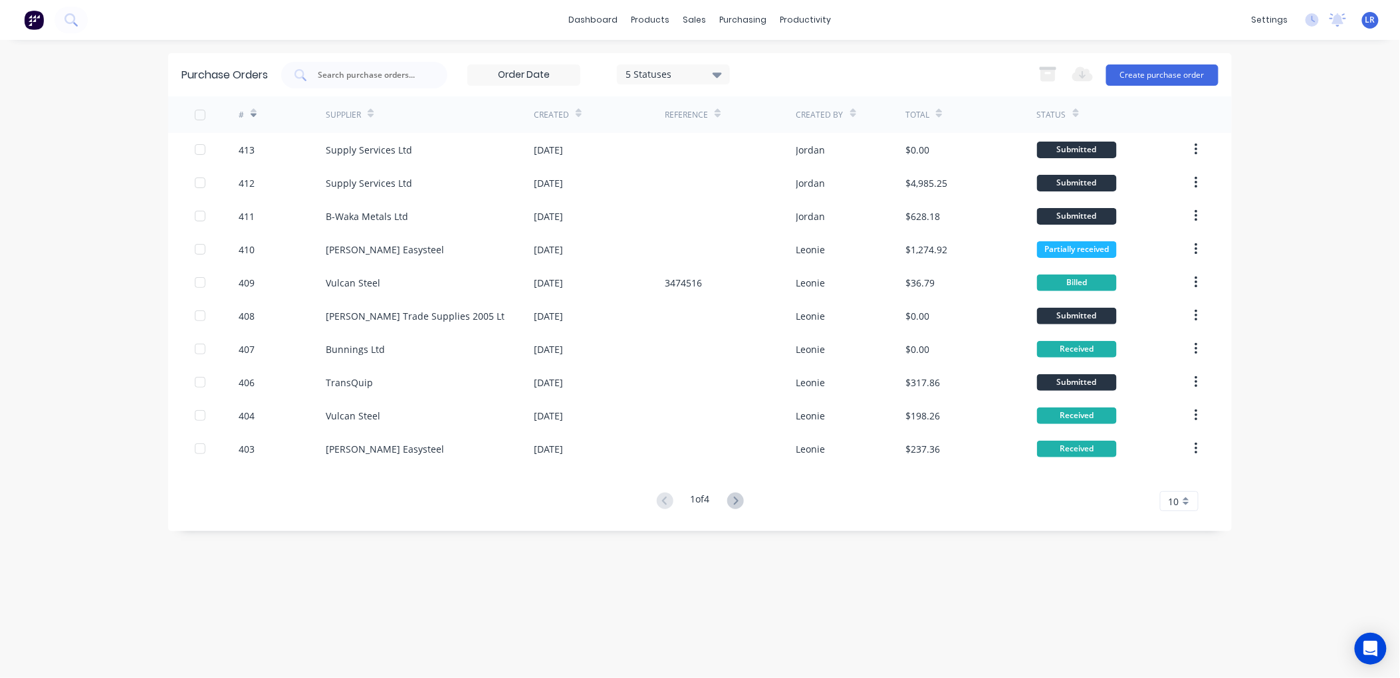
click at [739, 495] on icon at bounding box center [735, 501] width 17 height 17
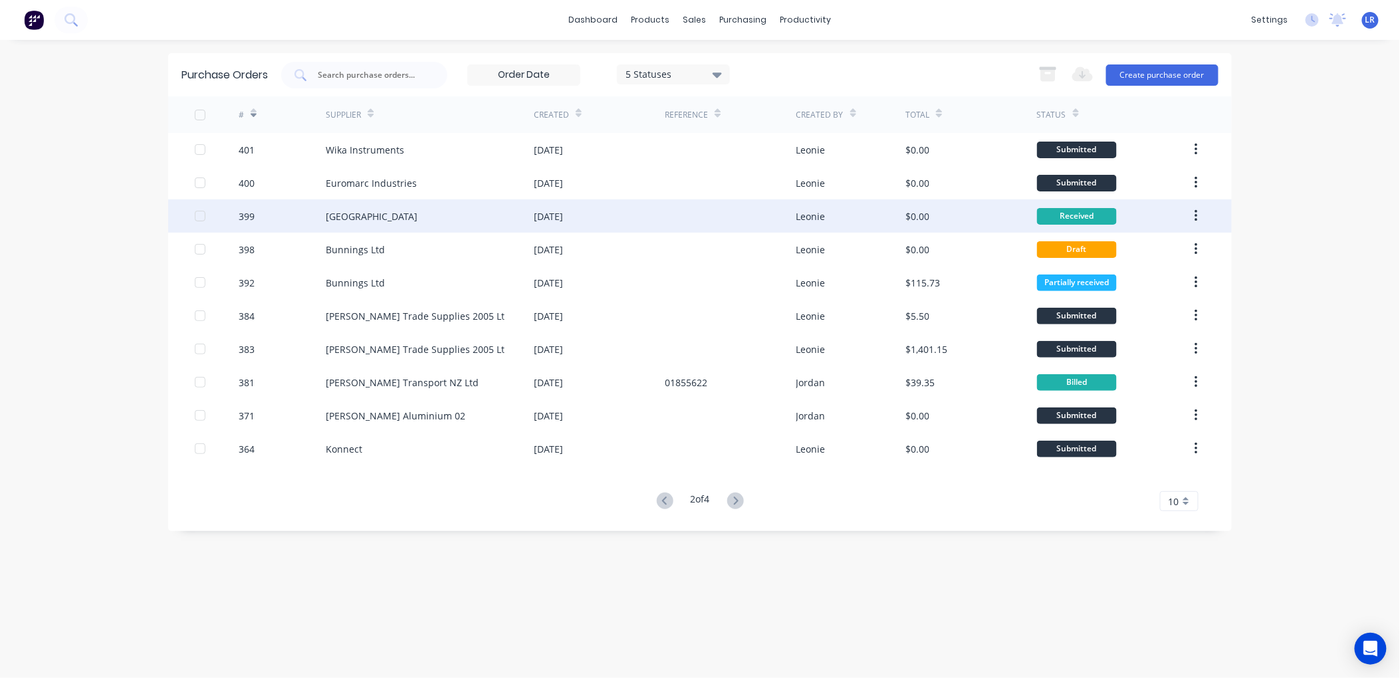
click at [417, 215] on div "Whangarei ITM Building Centre" at bounding box center [372, 216] width 92 height 14
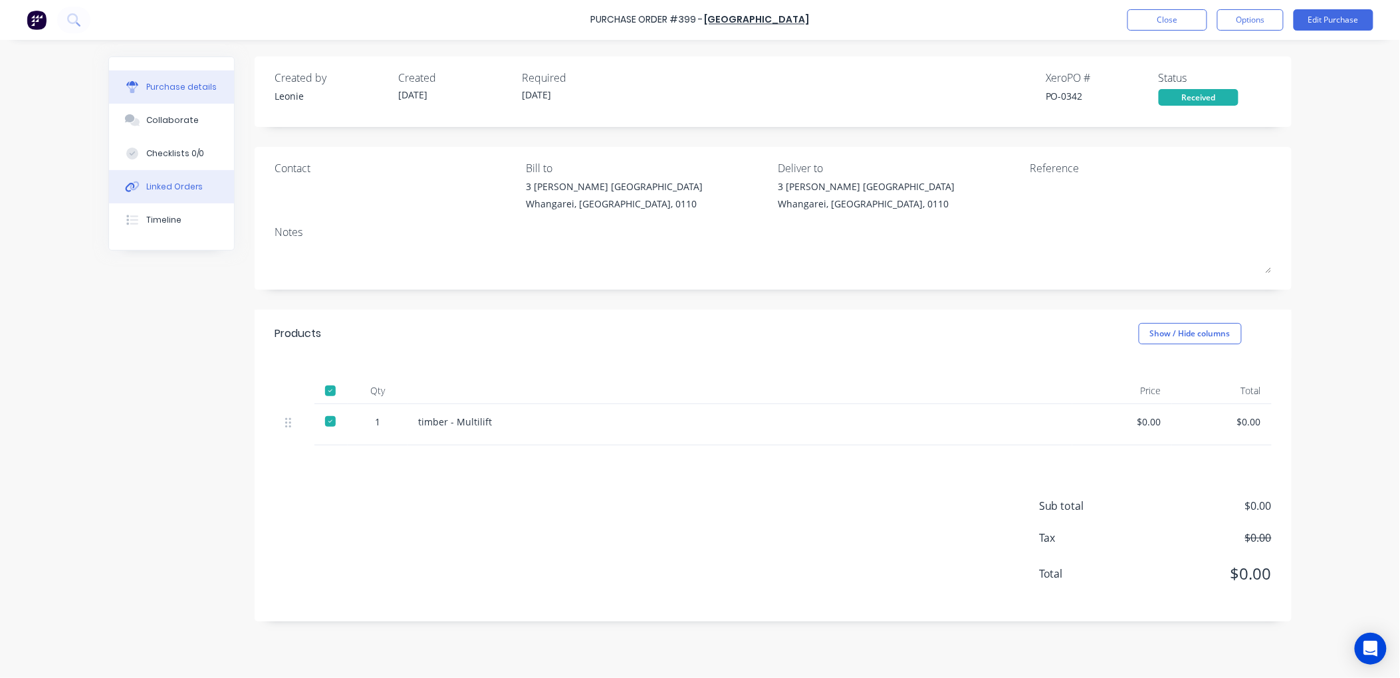
click at [170, 183] on div "Linked Orders" at bounding box center [174, 187] width 57 height 12
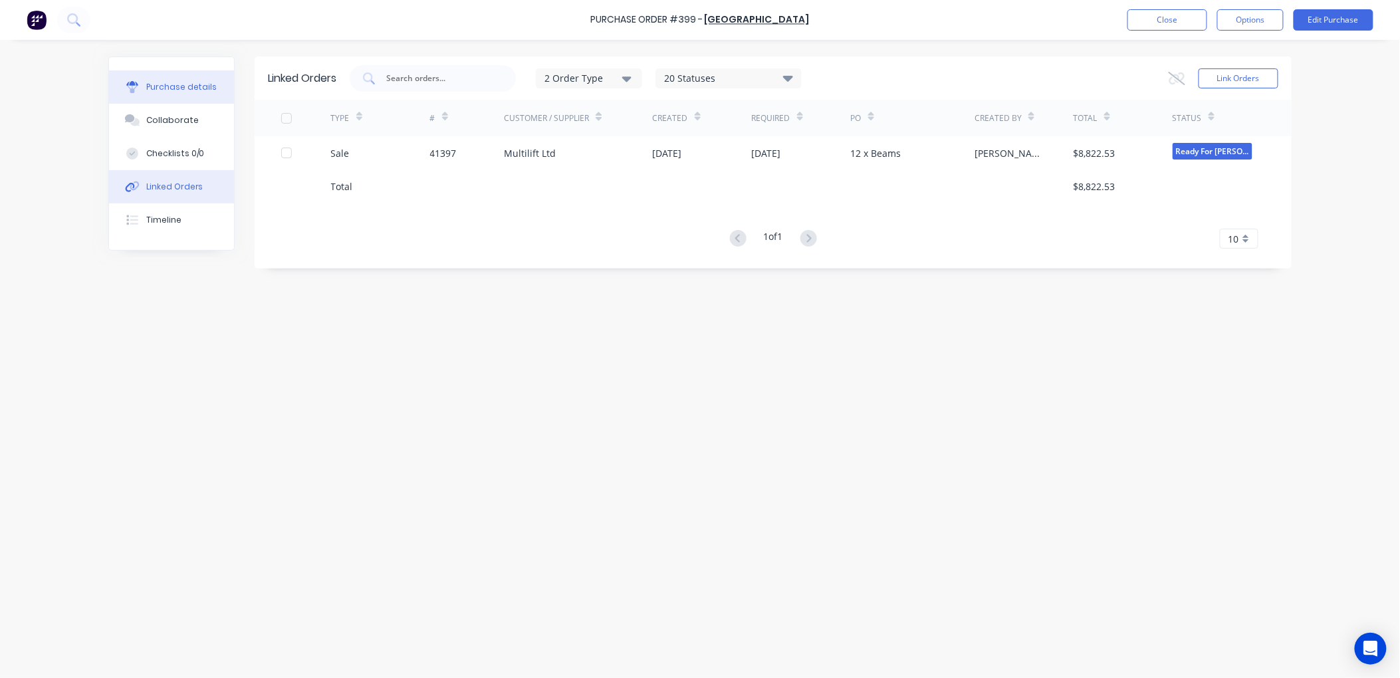
click at [204, 88] on div "Purchase details" at bounding box center [181, 87] width 71 height 12
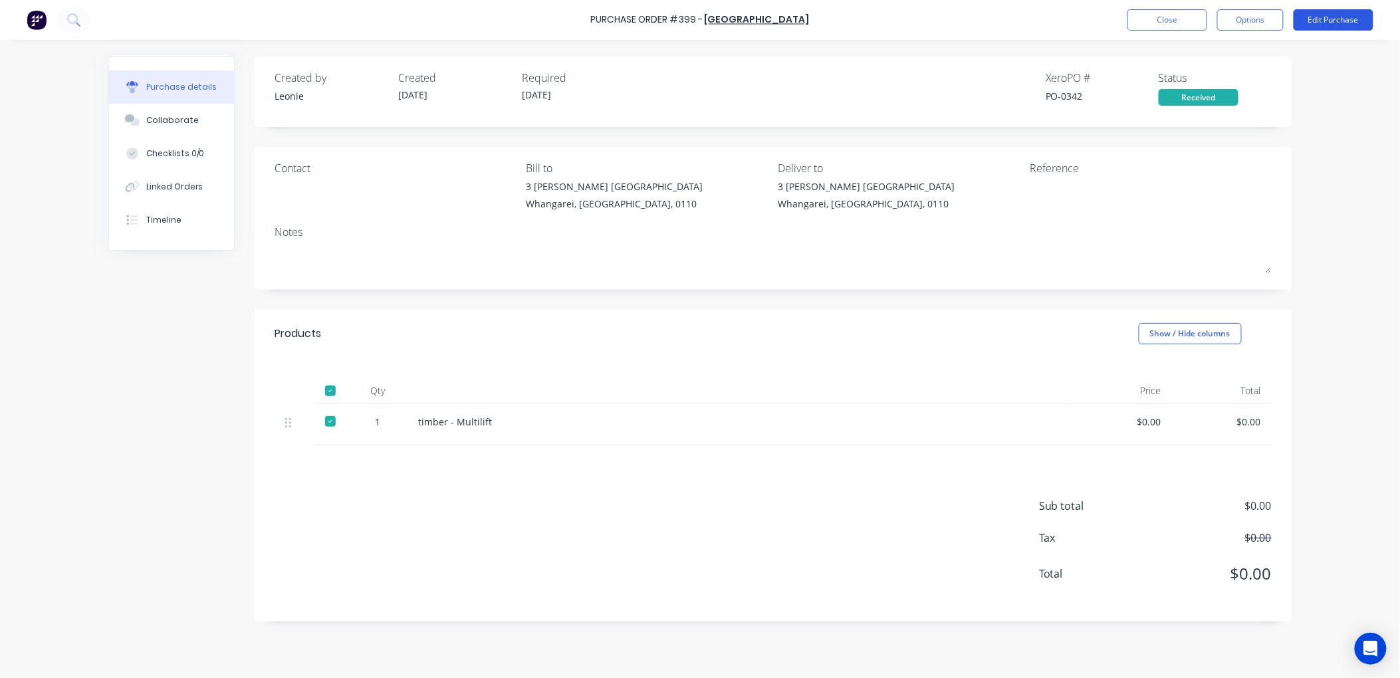
click at [1352, 17] on button "Edit Purchase" at bounding box center [1334, 19] width 80 height 21
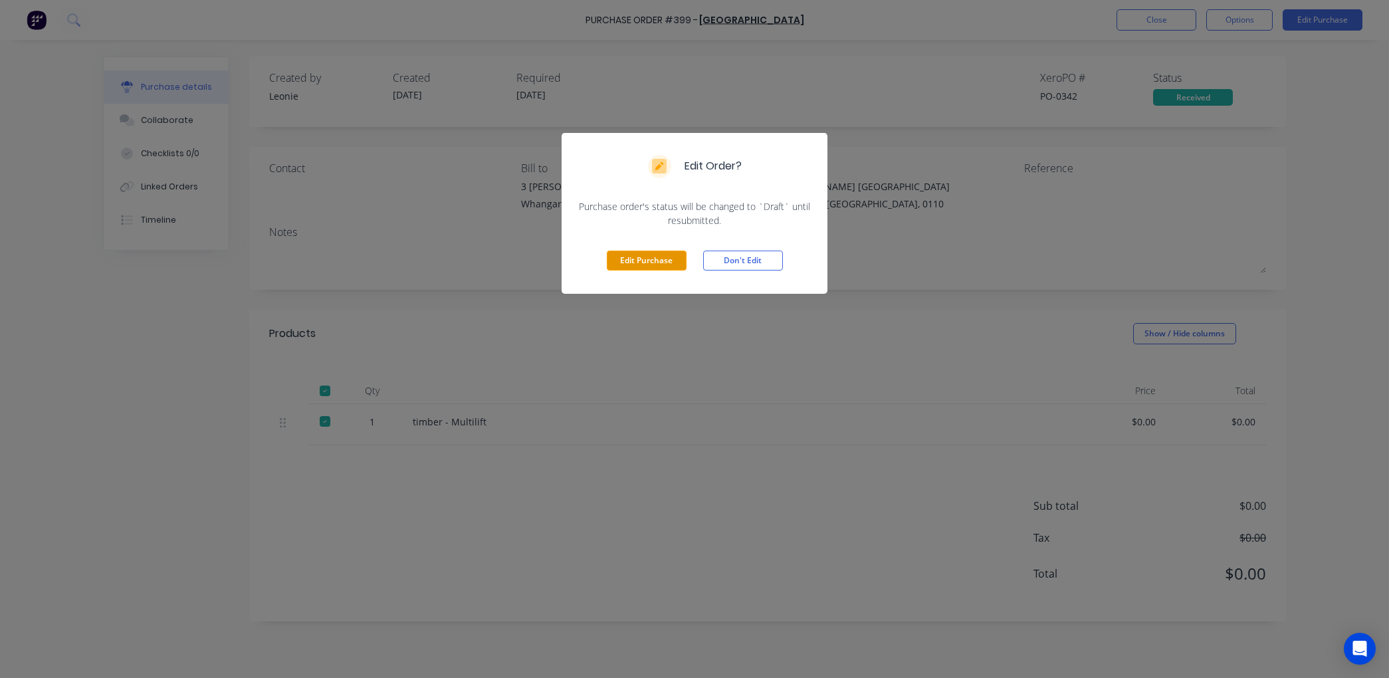
click at [650, 254] on button "Edit Purchase" at bounding box center [647, 261] width 80 height 20
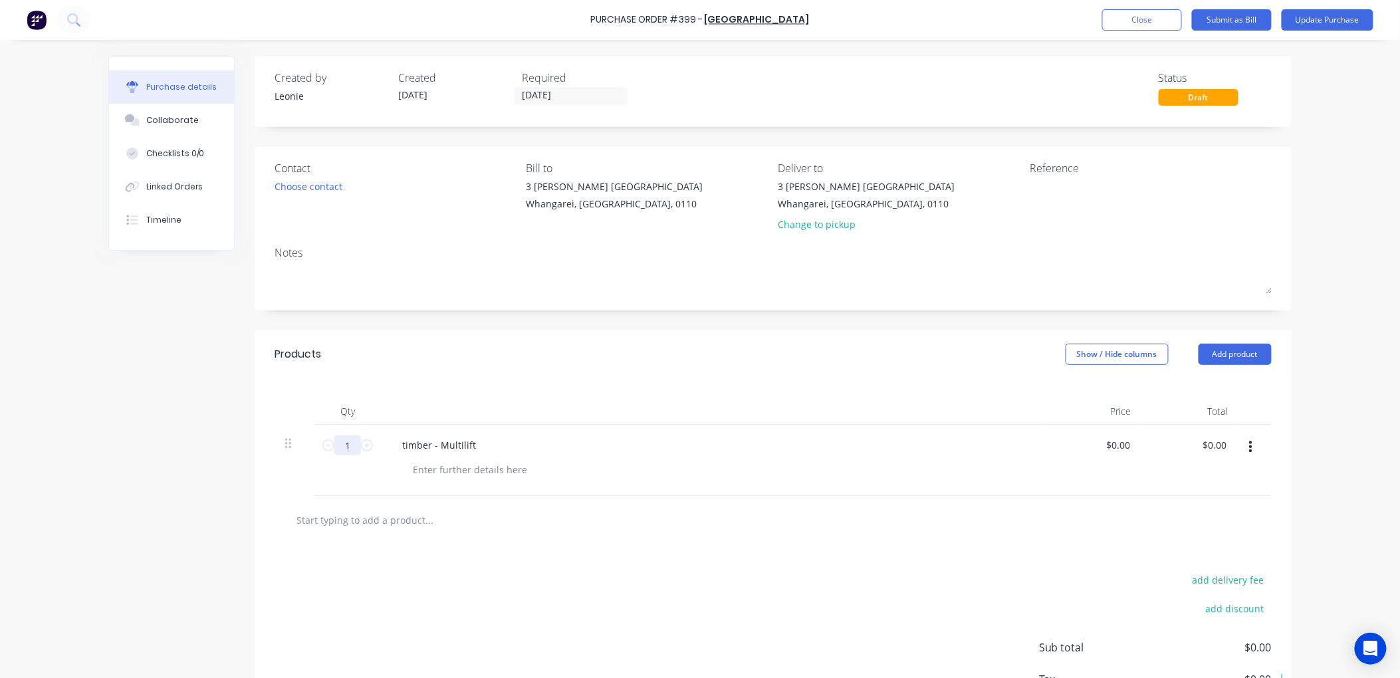
click at [343, 445] on input "1" at bounding box center [347, 445] width 27 height 20
type input "16"
click at [1333, 20] on button "Update Purchase" at bounding box center [1328, 19] width 92 height 21
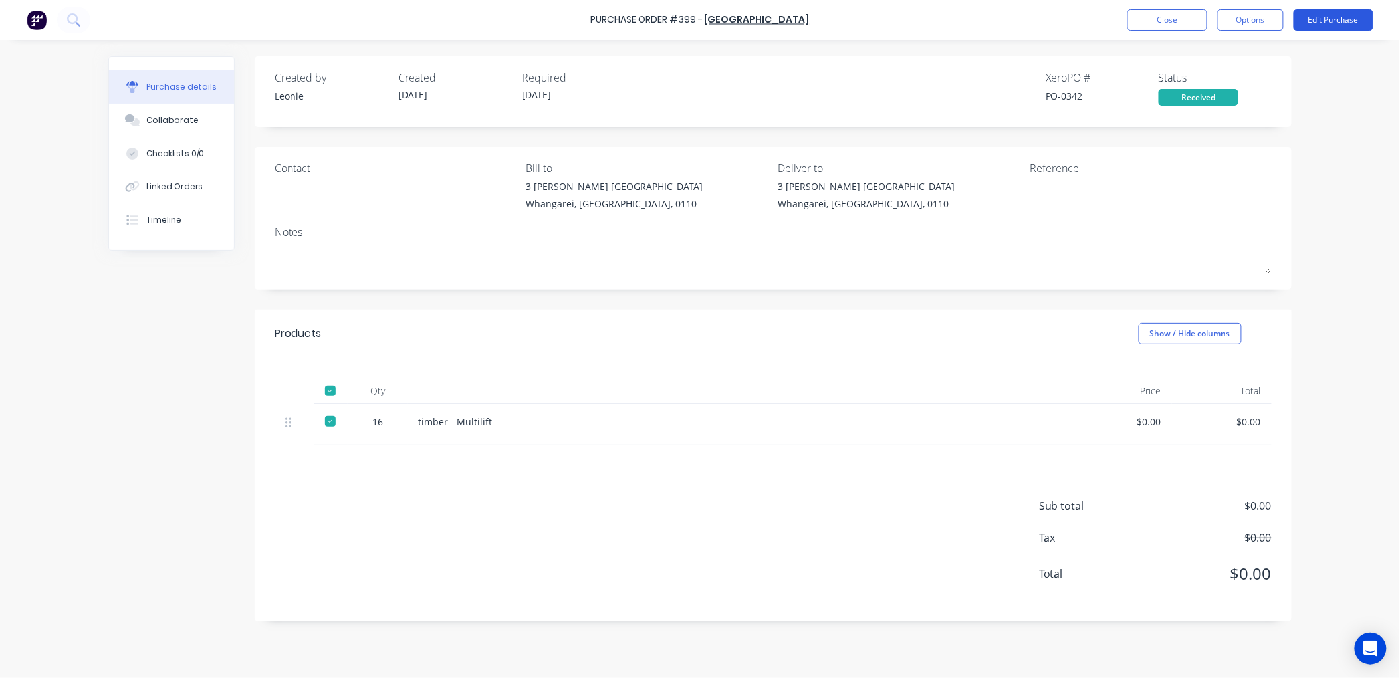
click at [1324, 15] on button "Edit Purchase" at bounding box center [1334, 19] width 80 height 21
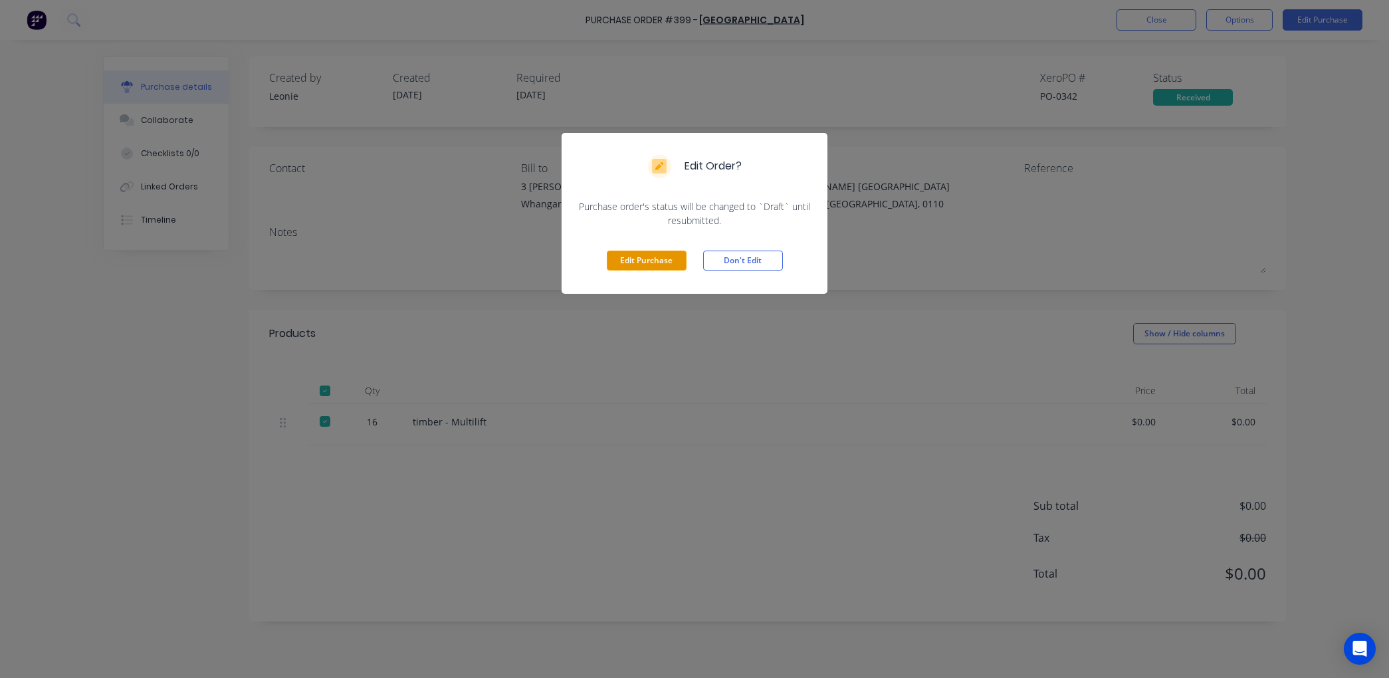
click at [678, 258] on button "Edit Purchase" at bounding box center [647, 261] width 80 height 20
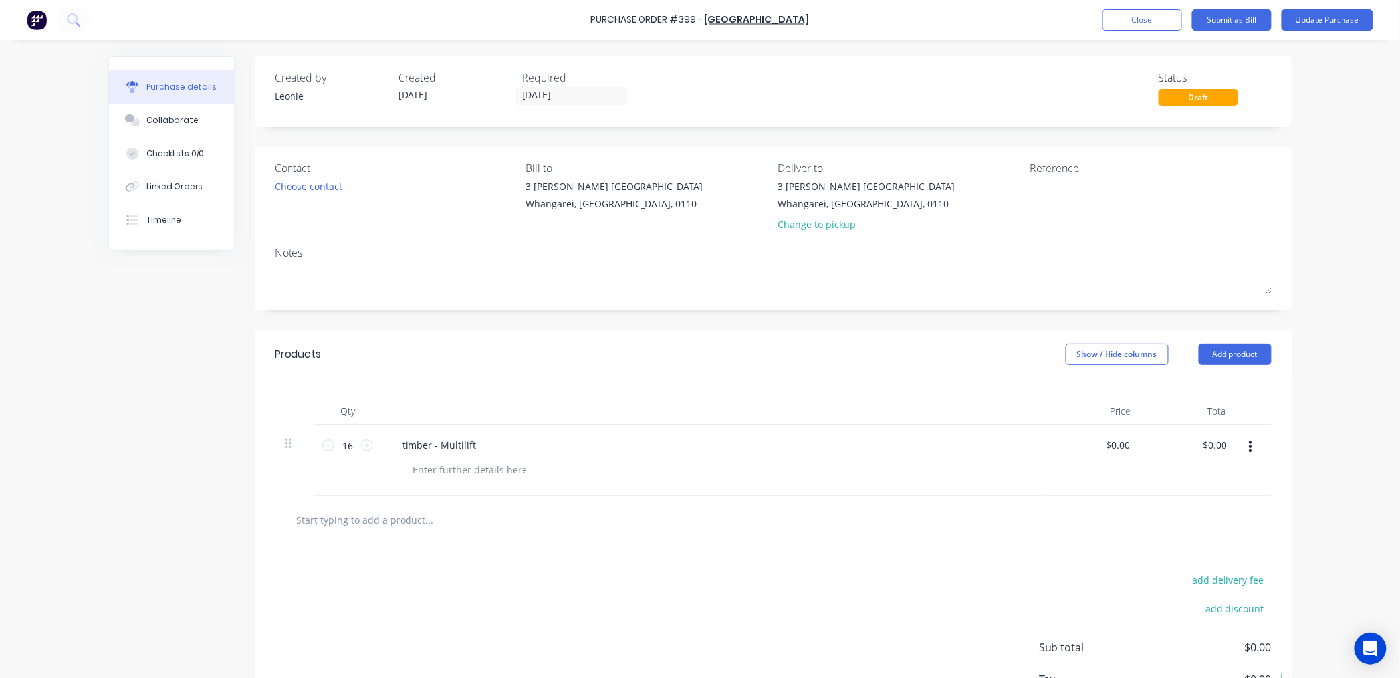
click at [328, 523] on input "text" at bounding box center [429, 520] width 266 height 27
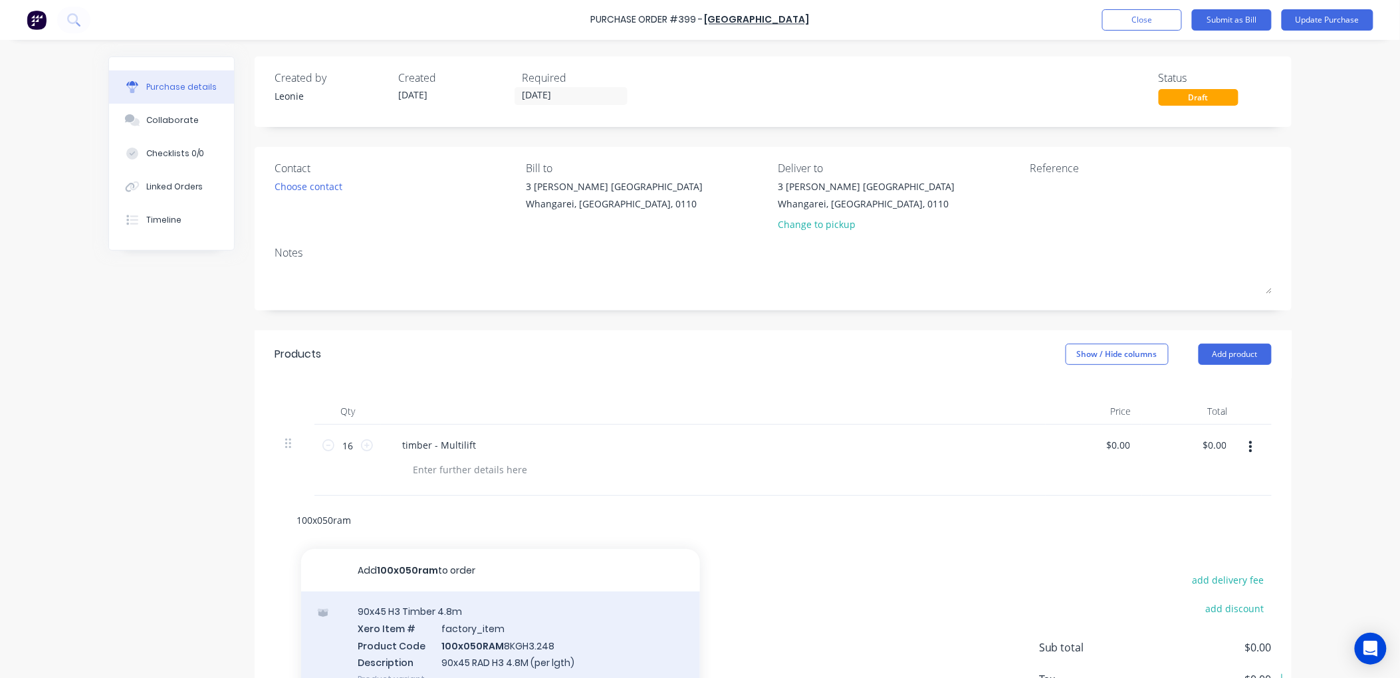
type input "100x050ram"
click at [489, 642] on div "90x45 H3 Timber 4.8m Xero Item # factory_item Product Code 100x050RAM 8KGH3.248…" at bounding box center [500, 645] width 399 height 107
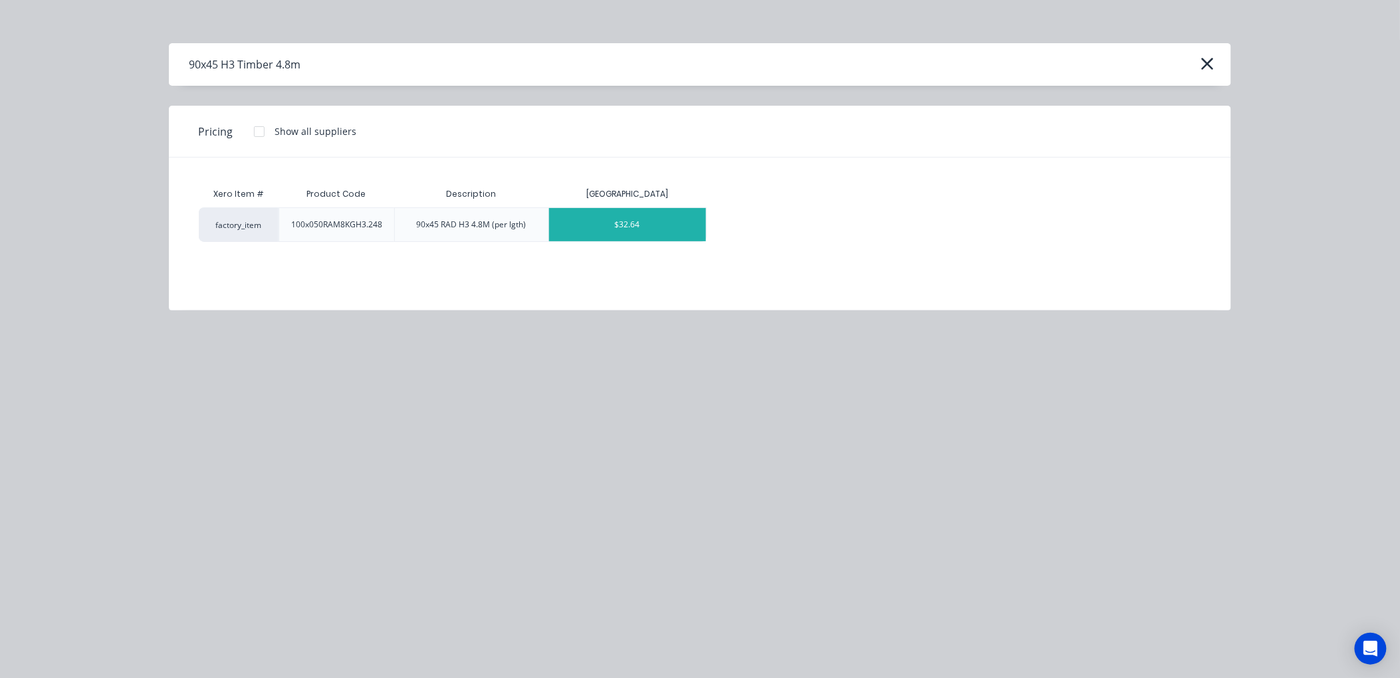
click at [612, 221] on div "$32.64" at bounding box center [628, 224] width 158 height 33
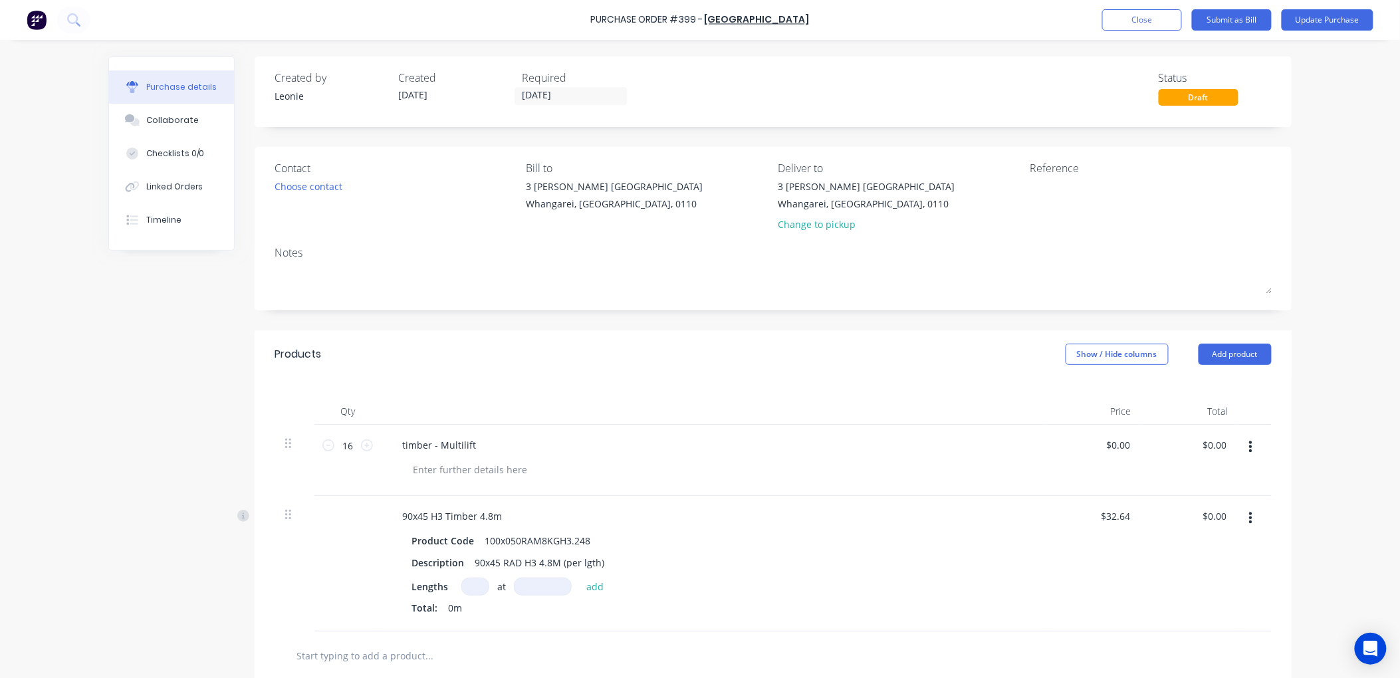
click at [468, 587] on input at bounding box center [475, 587] width 28 height 18
type input "16"
click at [521, 581] on input at bounding box center [543, 587] width 58 height 18
type input "4.8mm"
click at [594, 584] on button "add" at bounding box center [595, 586] width 31 height 16
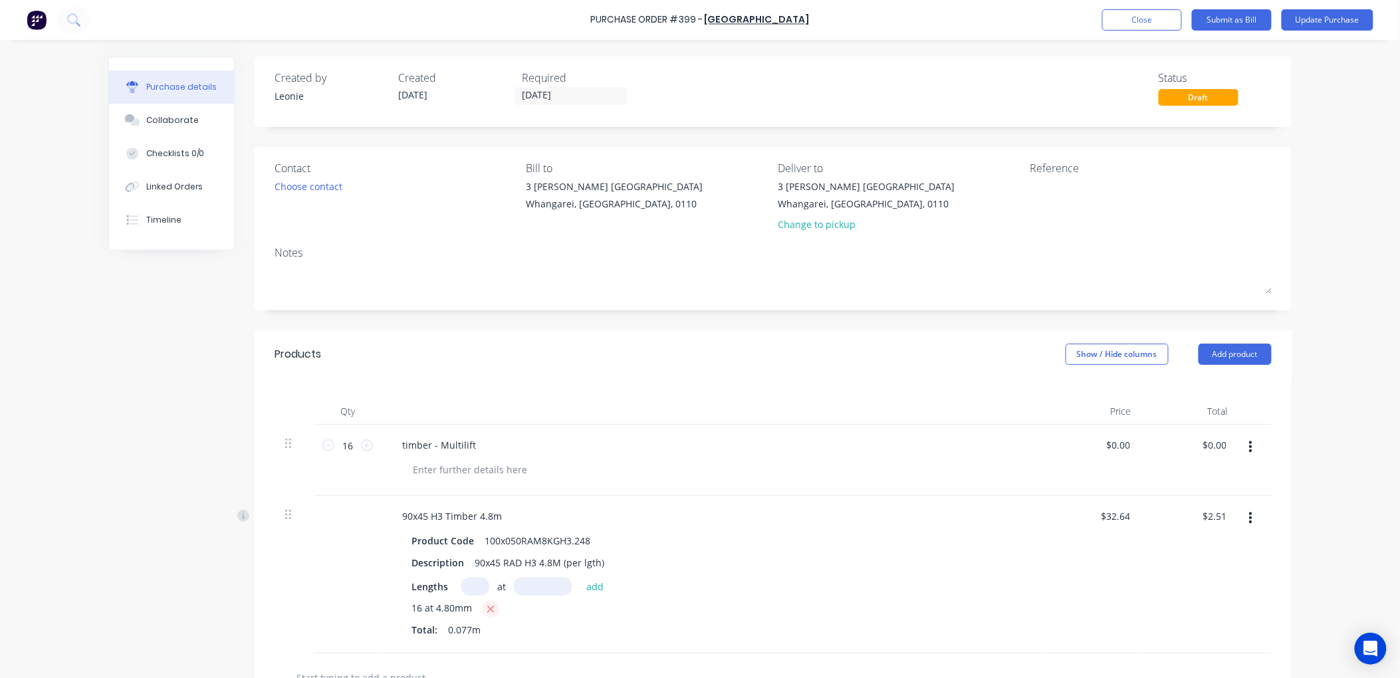
click at [487, 606] on icon "button" at bounding box center [491, 610] width 9 height 12
type input "$0.00"
type input "1"
type input "16mm"
click at [590, 585] on button "add" at bounding box center [595, 586] width 31 height 16
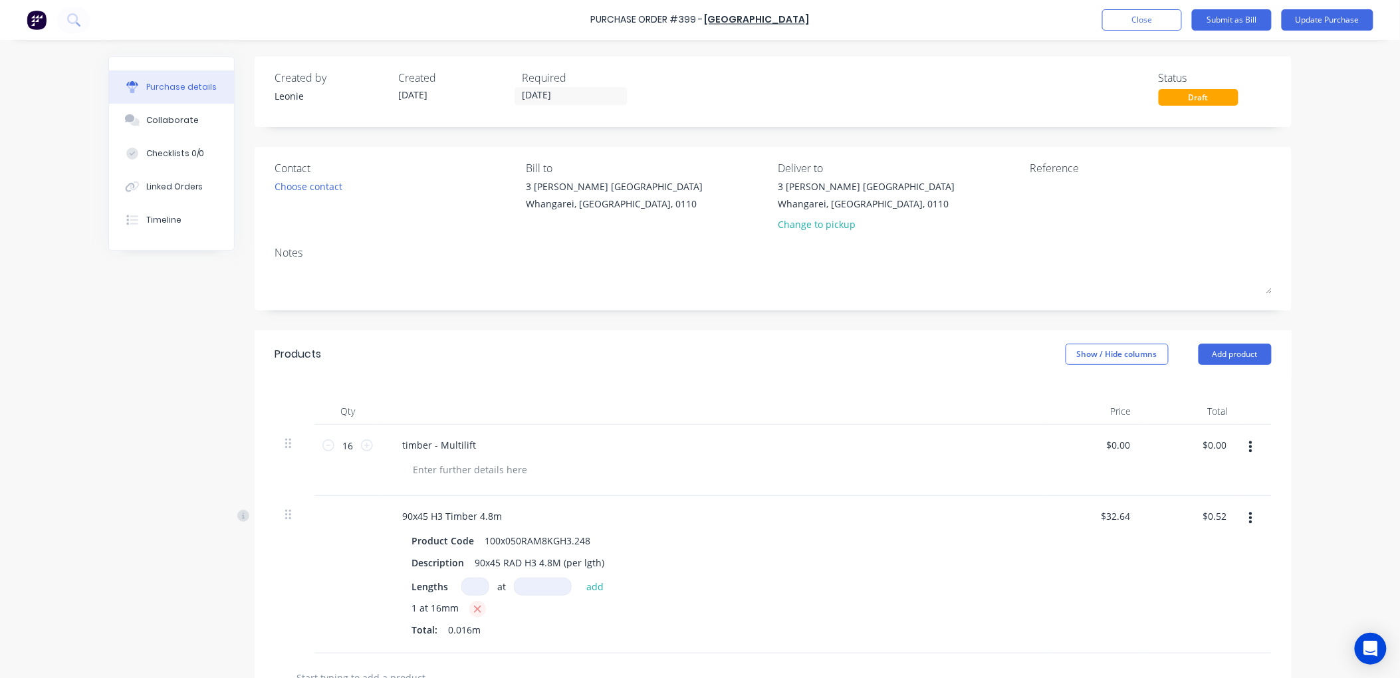
click at [470, 603] on button "button" at bounding box center [477, 609] width 17 height 17
click at [514, 582] on input at bounding box center [543, 587] width 58 height 18
click at [587, 587] on button "add" at bounding box center [595, 586] width 31 height 16
click at [469, 603] on button "button" at bounding box center [477, 609] width 17 height 17
click at [588, 586] on button "add" at bounding box center [595, 586] width 31 height 16
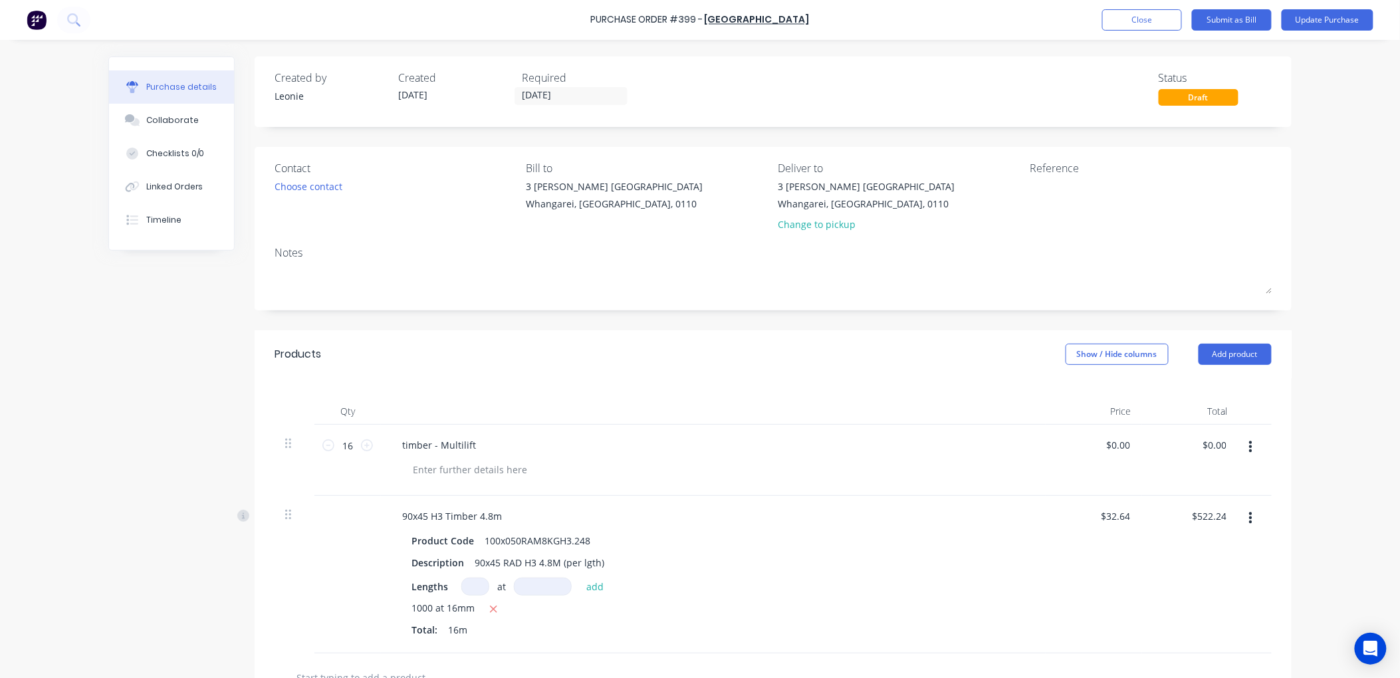
click at [1250, 444] on button "button" at bounding box center [1250, 447] width 31 height 24
click at [1192, 564] on button "Delete" at bounding box center [1209, 562] width 113 height 27
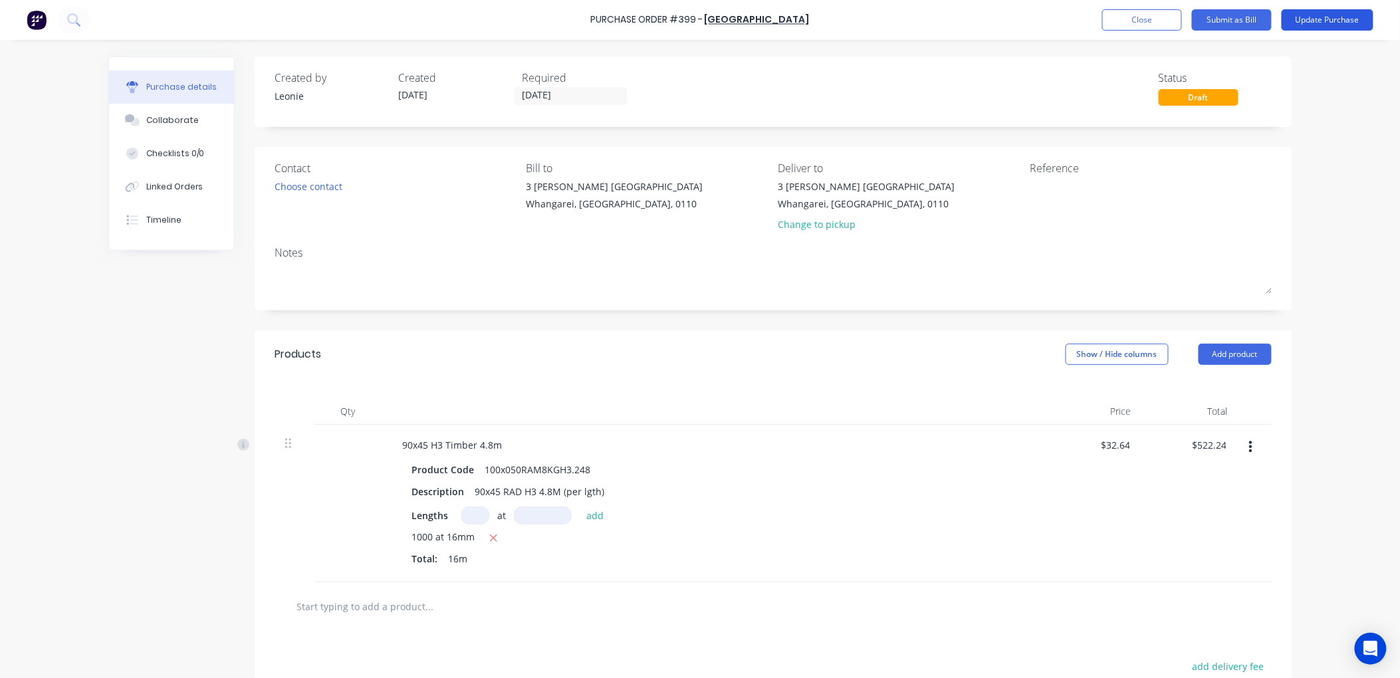
click at [1339, 17] on button "Update Purchase" at bounding box center [1328, 19] width 92 height 21
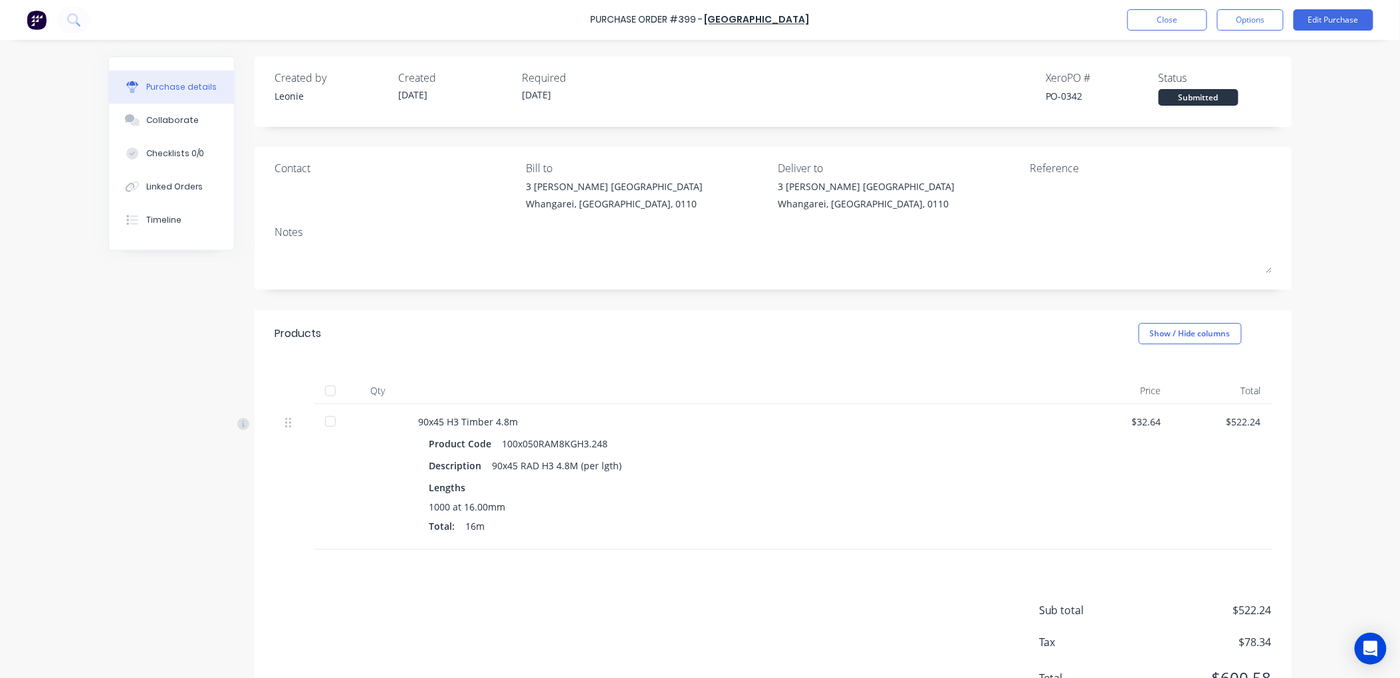
click at [324, 388] on div at bounding box center [330, 391] width 27 height 27
click at [1338, 12] on button "Edit Purchase" at bounding box center [1334, 19] width 80 height 21
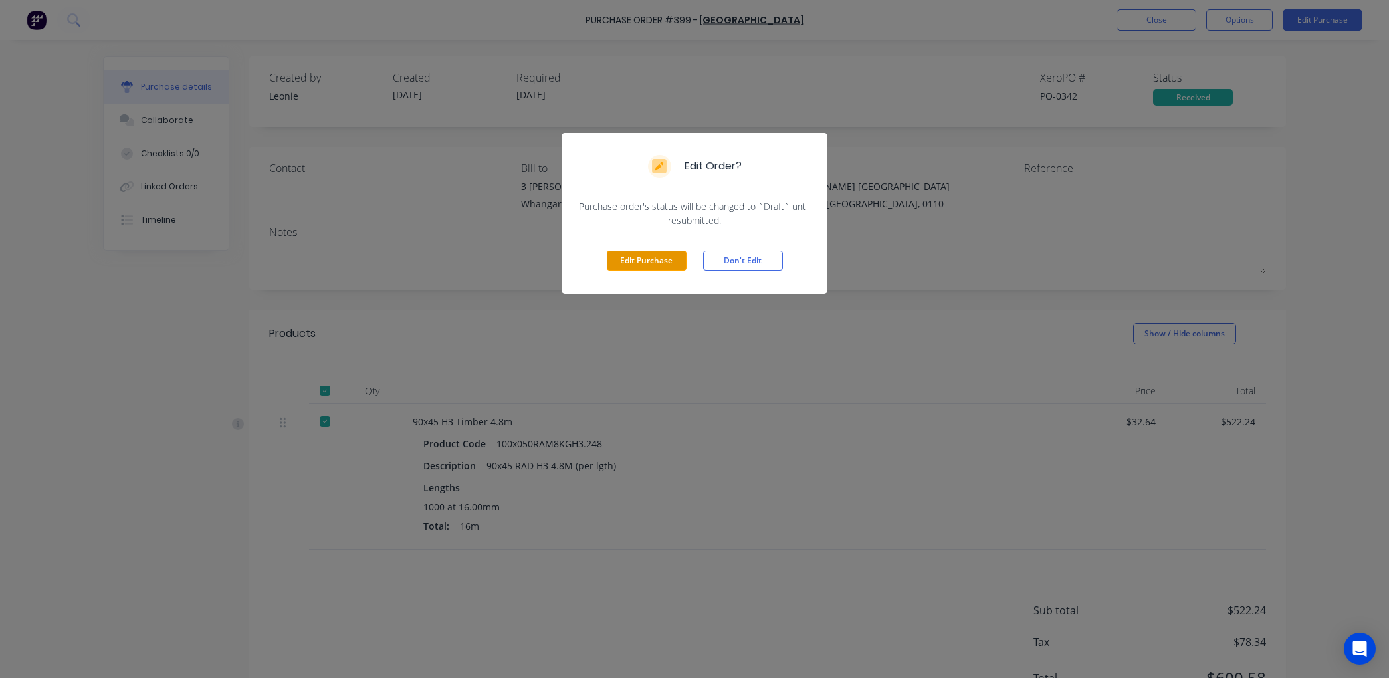
click at [661, 264] on button "Edit Purchase" at bounding box center [647, 261] width 80 height 20
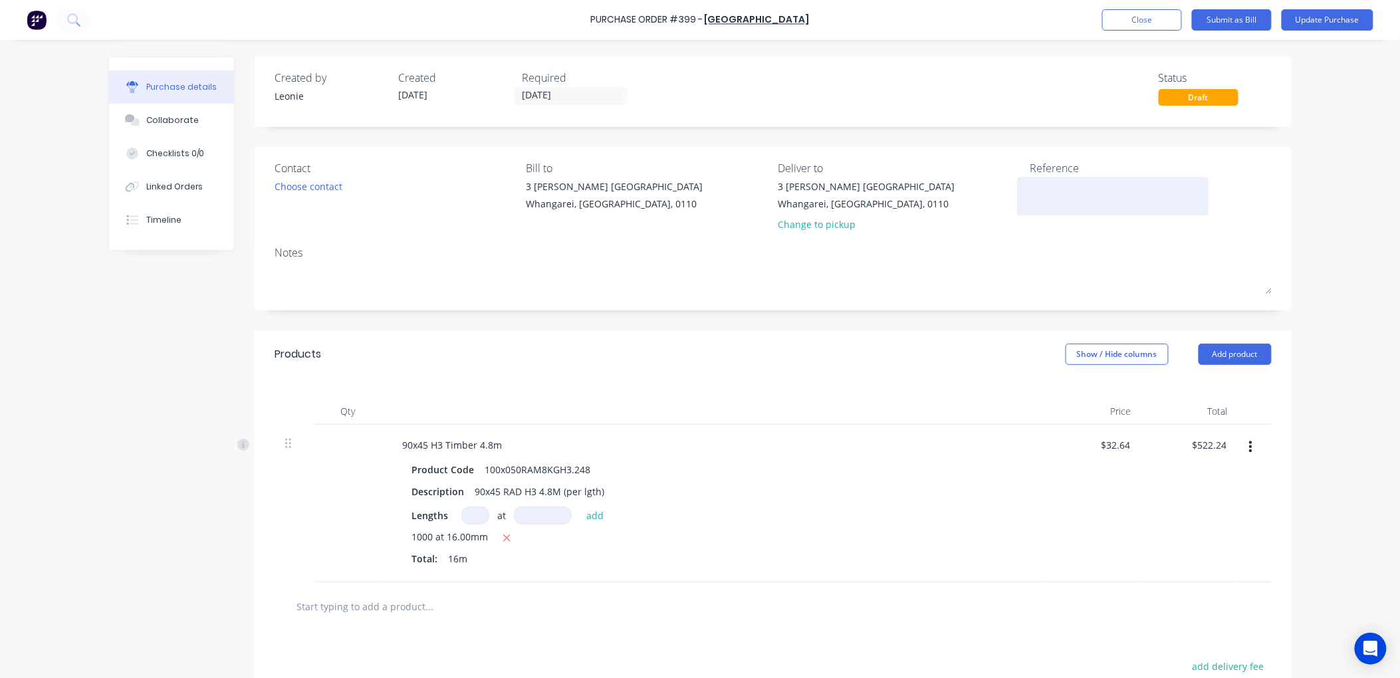
click at [1046, 191] on textarea at bounding box center [1113, 194] width 166 height 30
click at [1029, 242] on div "Contact Choose contact Bill to 3 Dyer St Raumanga Whangarei, North Island, 0110…" at bounding box center [773, 229] width 1037 height 164
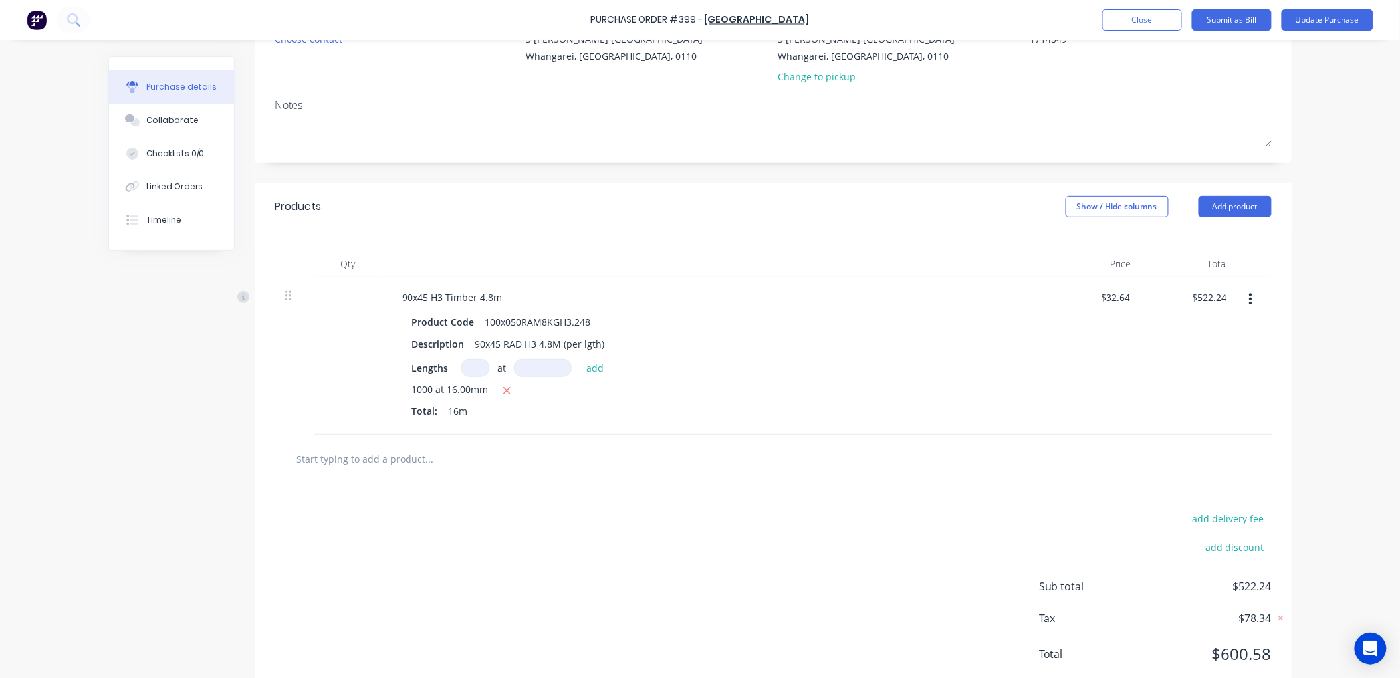
scroll to position [187, 0]
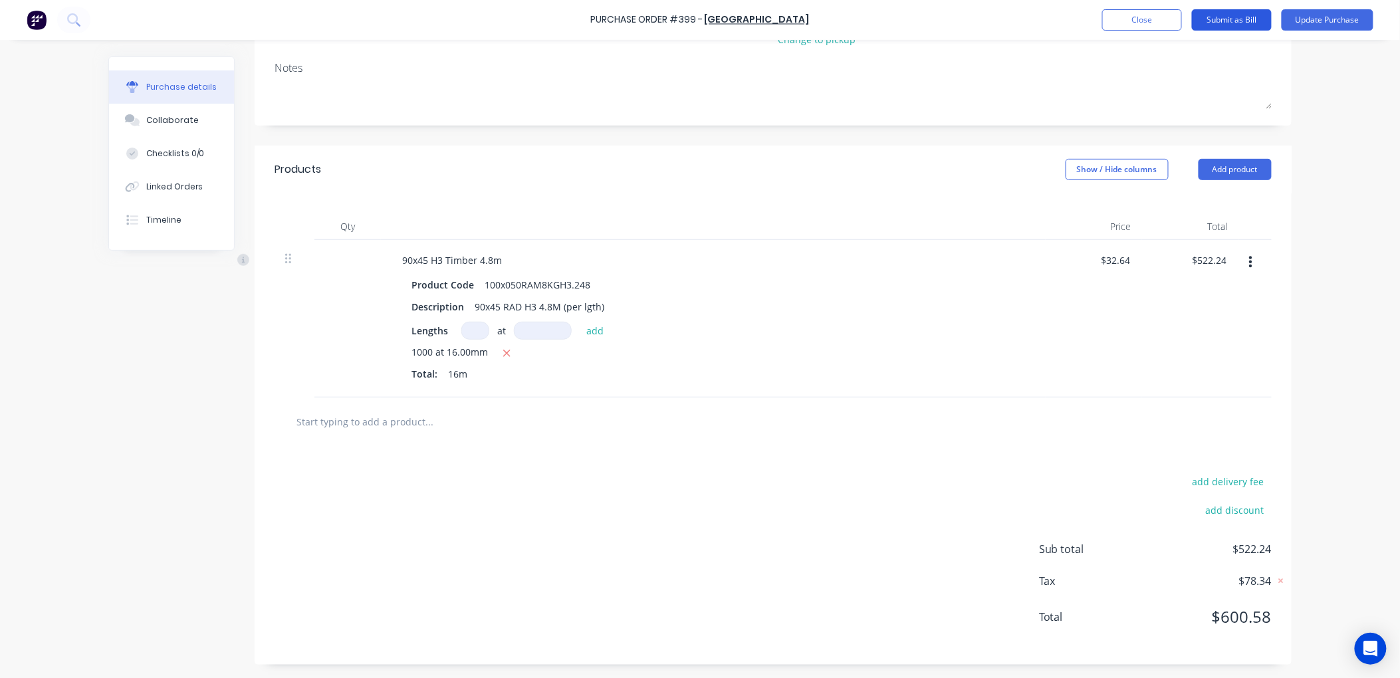
click at [1225, 15] on button "Submit as Bill" at bounding box center [1232, 19] width 80 height 21
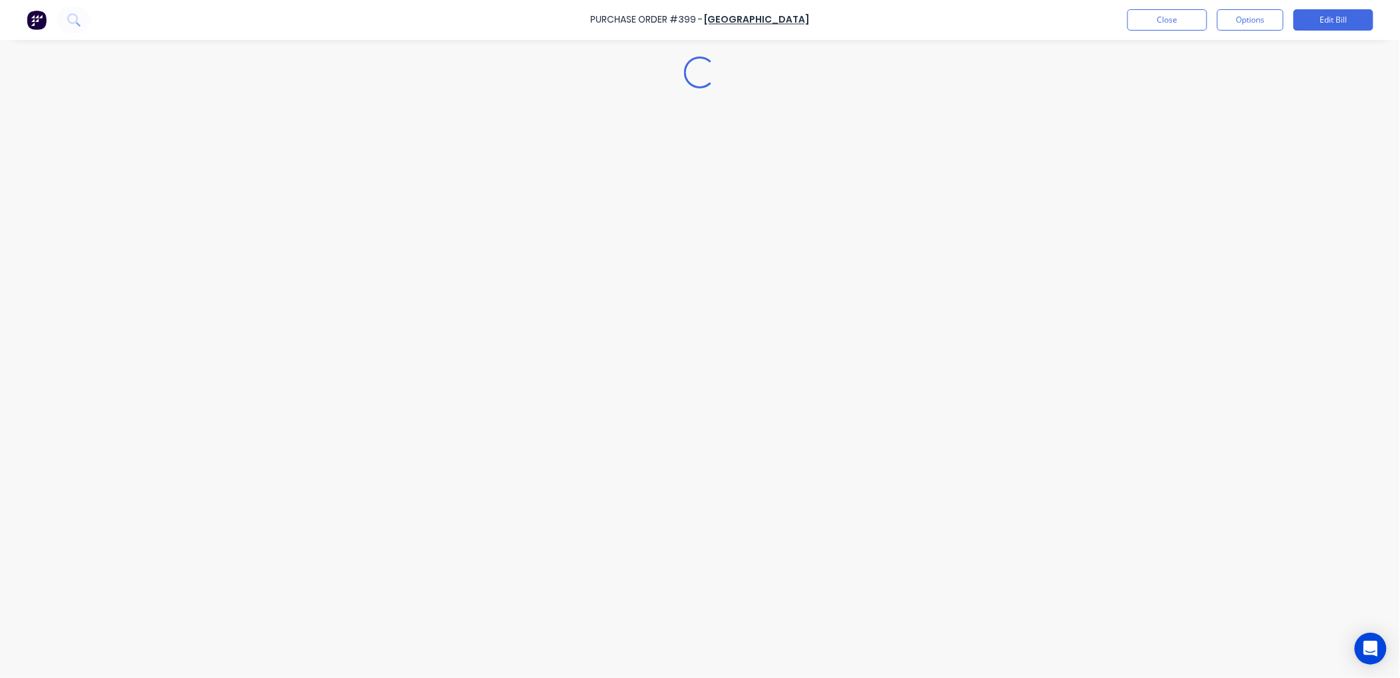
scroll to position [0, 0]
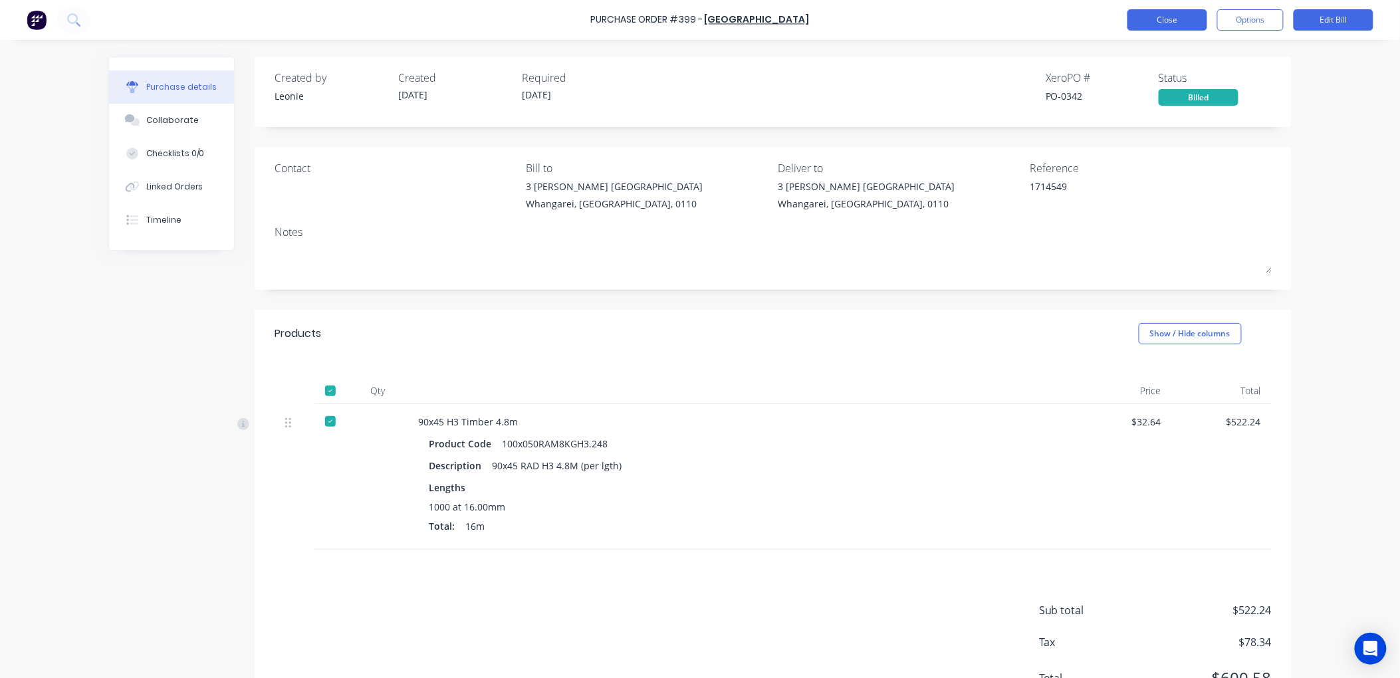
click at [1179, 20] on button "Close" at bounding box center [1167, 19] width 80 height 21
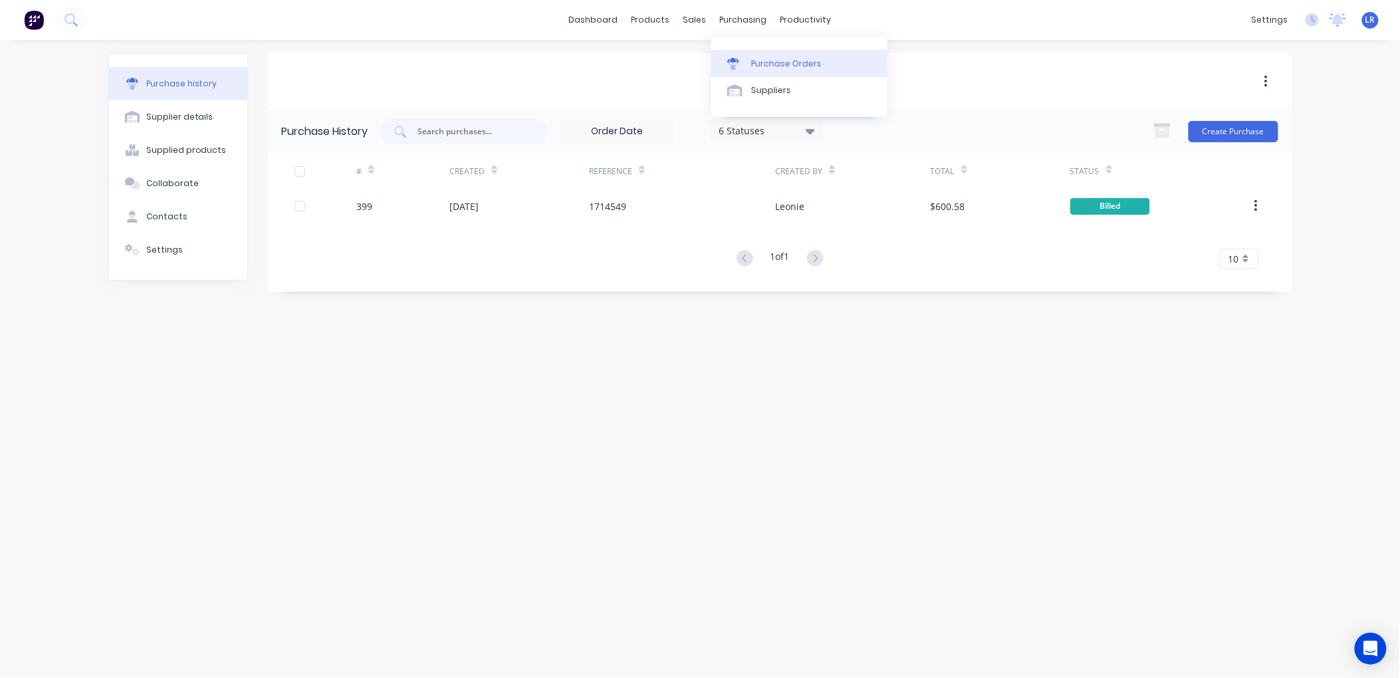
click at [758, 61] on div "Purchase Orders" at bounding box center [786, 64] width 70 height 12
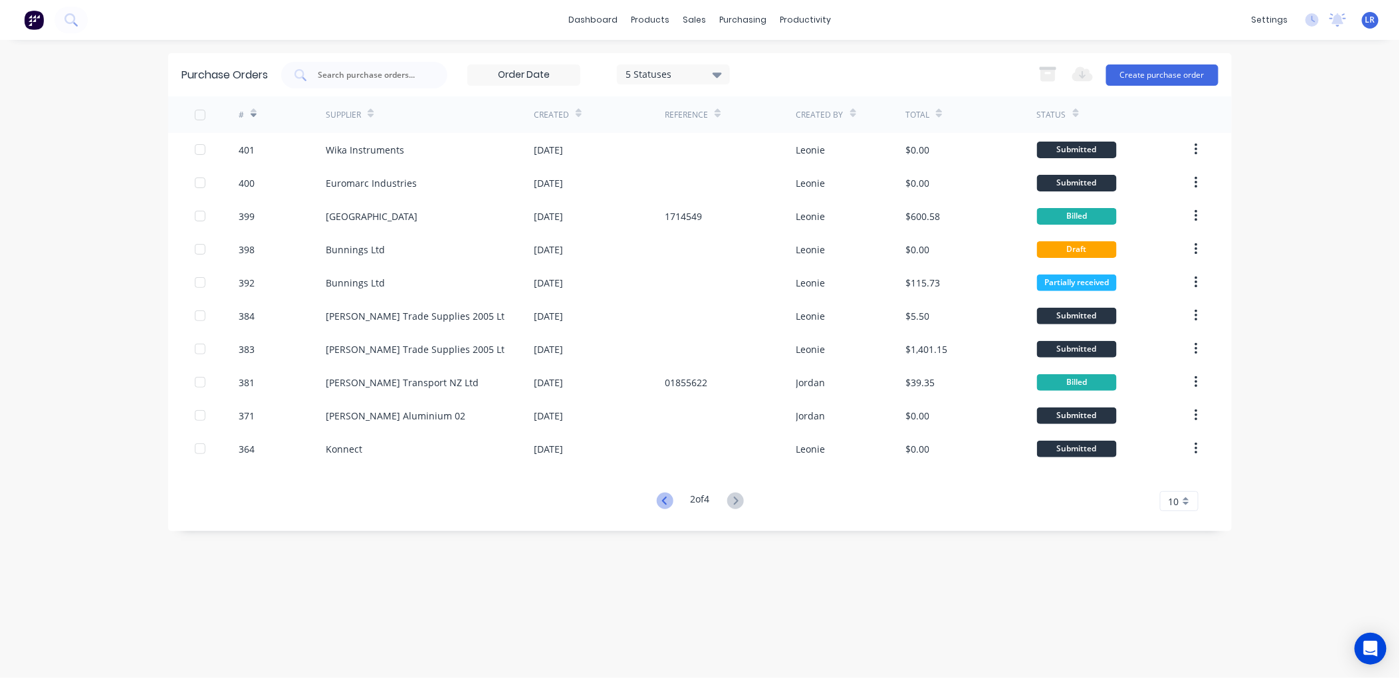
click at [661, 497] on icon at bounding box center [665, 501] width 17 height 17
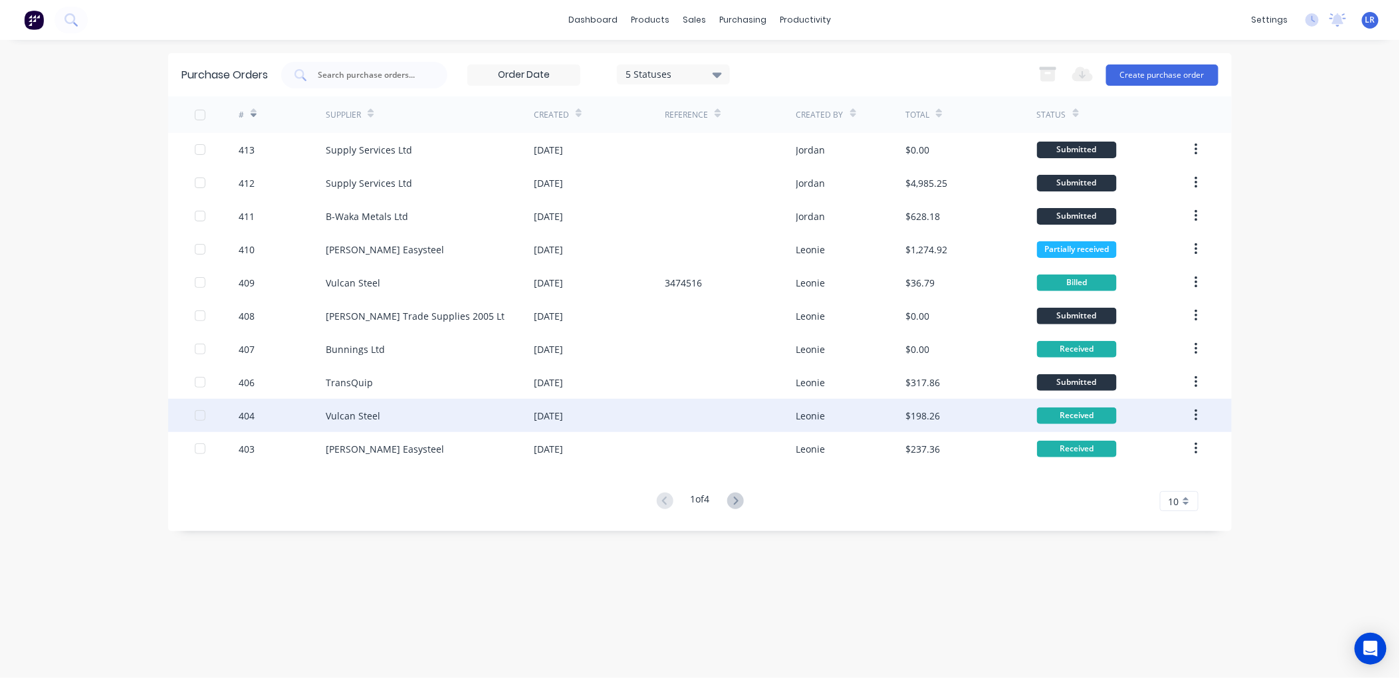
click at [354, 411] on div "Vulcan Steel" at bounding box center [353, 416] width 55 height 14
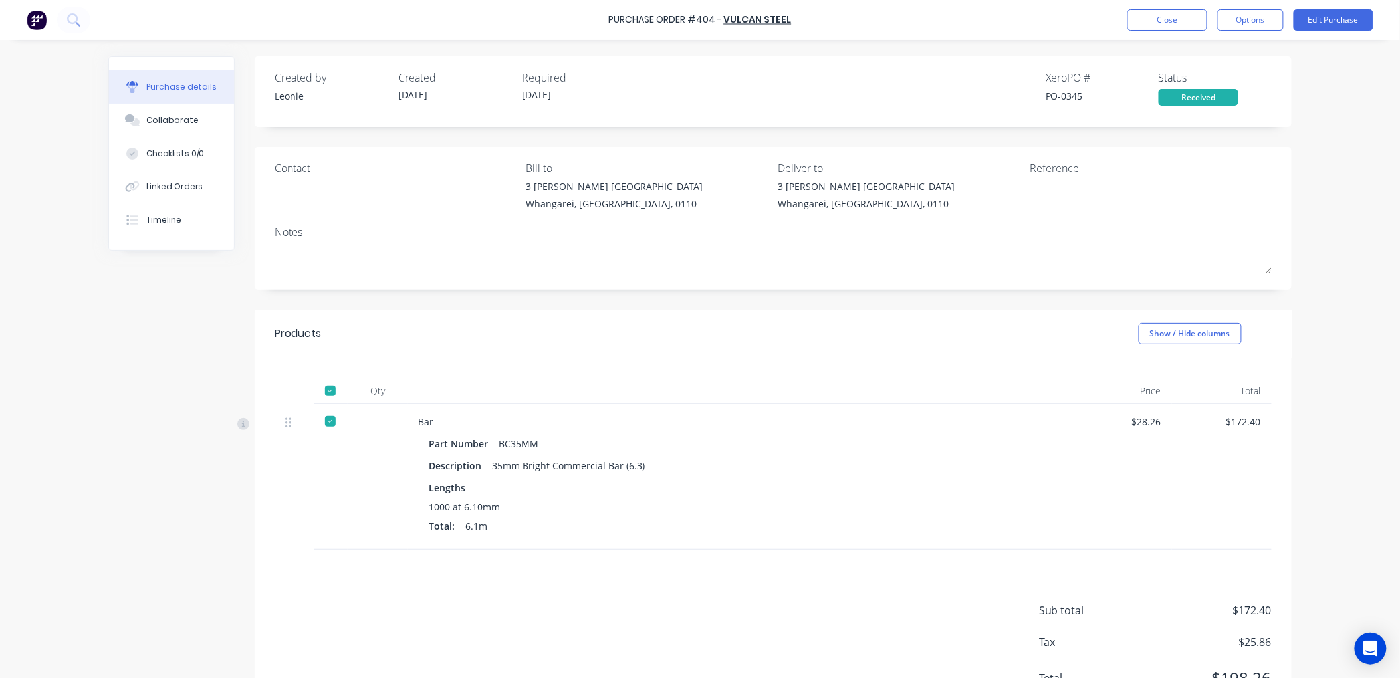
click at [347, 350] on div "Products Show / Hide columns" at bounding box center [773, 334] width 1037 height 48
click at [1160, 17] on button "Close" at bounding box center [1167, 19] width 80 height 21
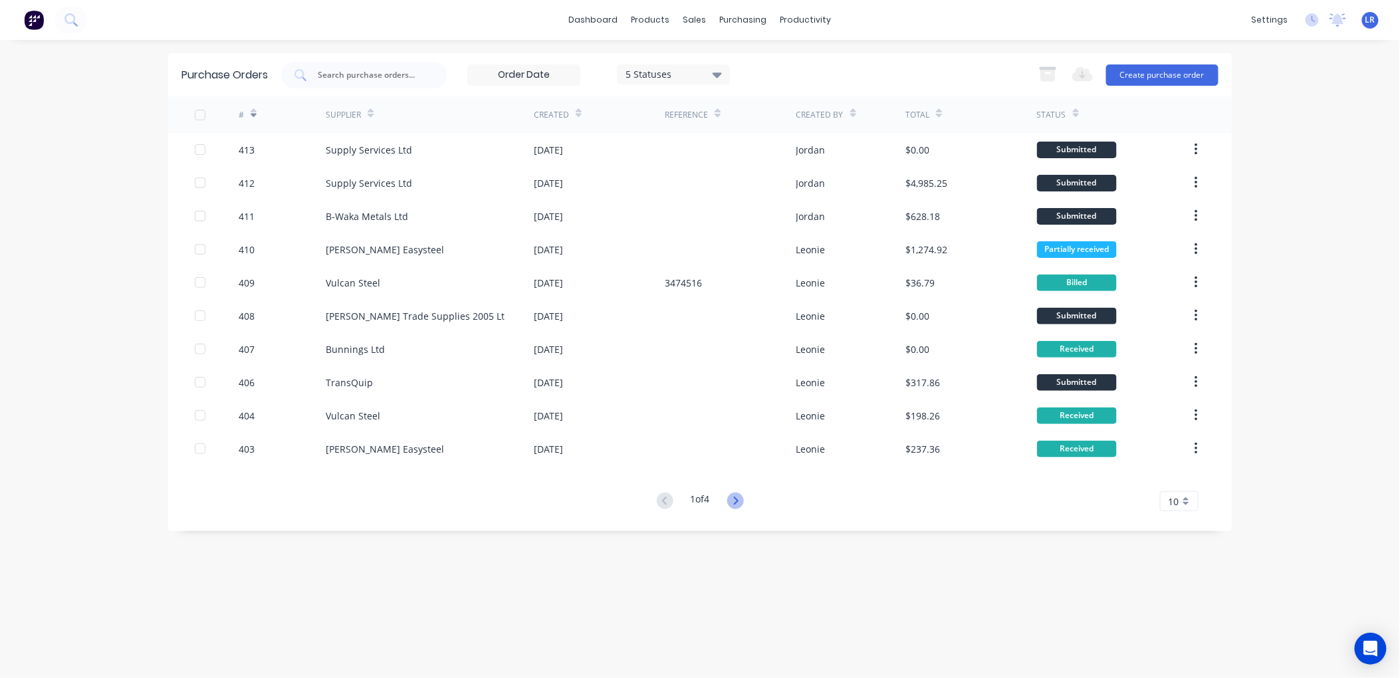
click at [736, 499] on icon at bounding box center [735, 501] width 17 height 17
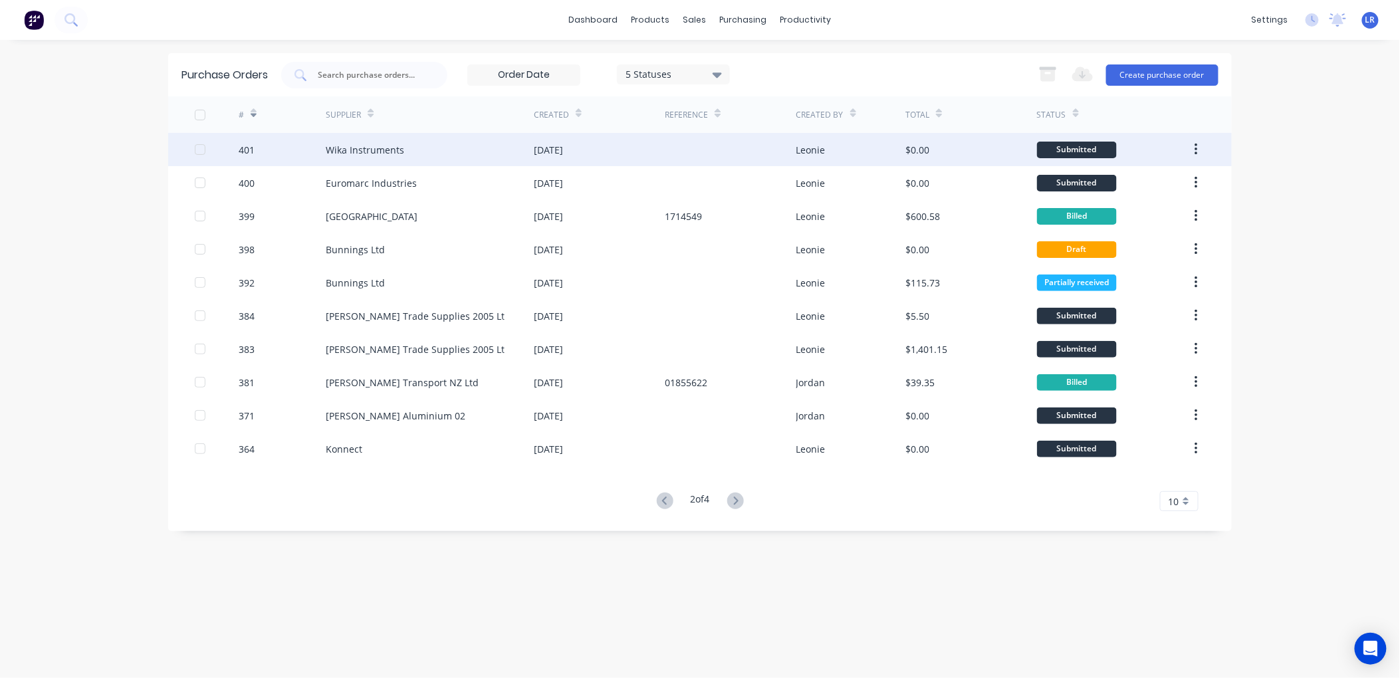
click at [374, 145] on div "Wika Instruments" at bounding box center [365, 150] width 78 height 14
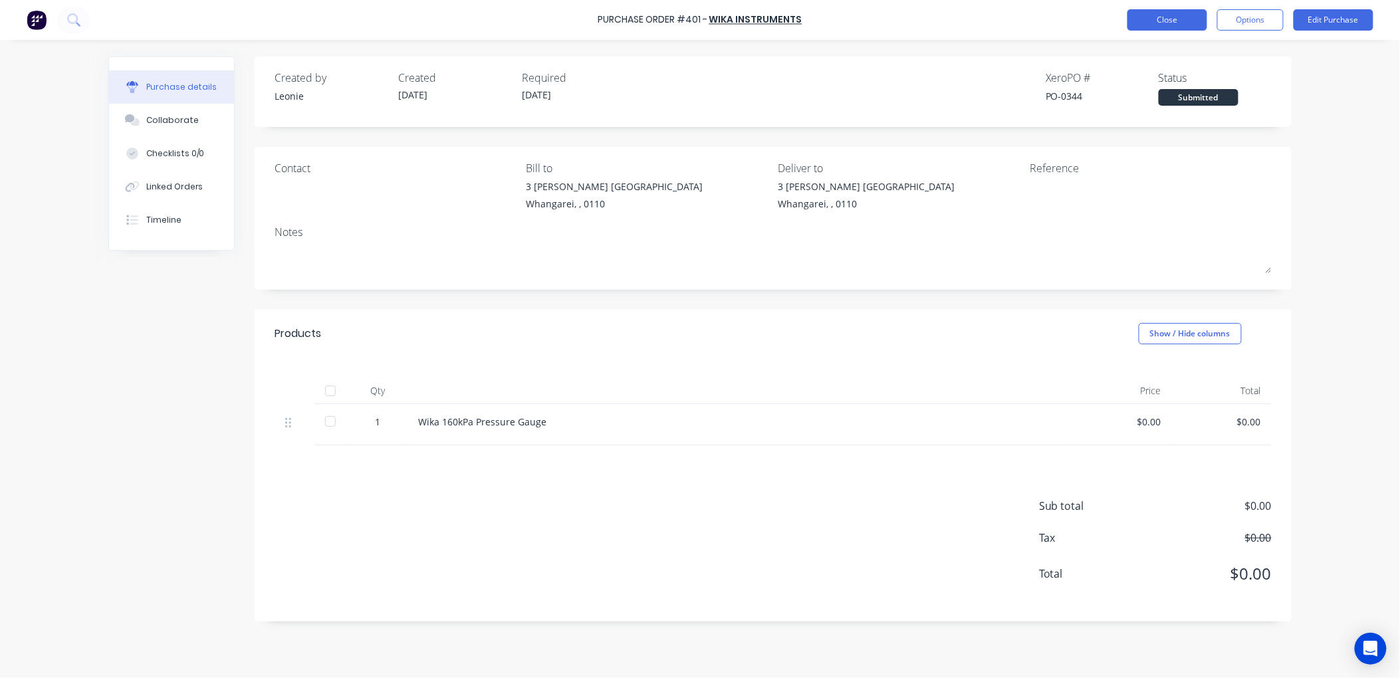
click at [1162, 15] on button "Close" at bounding box center [1167, 19] width 80 height 21
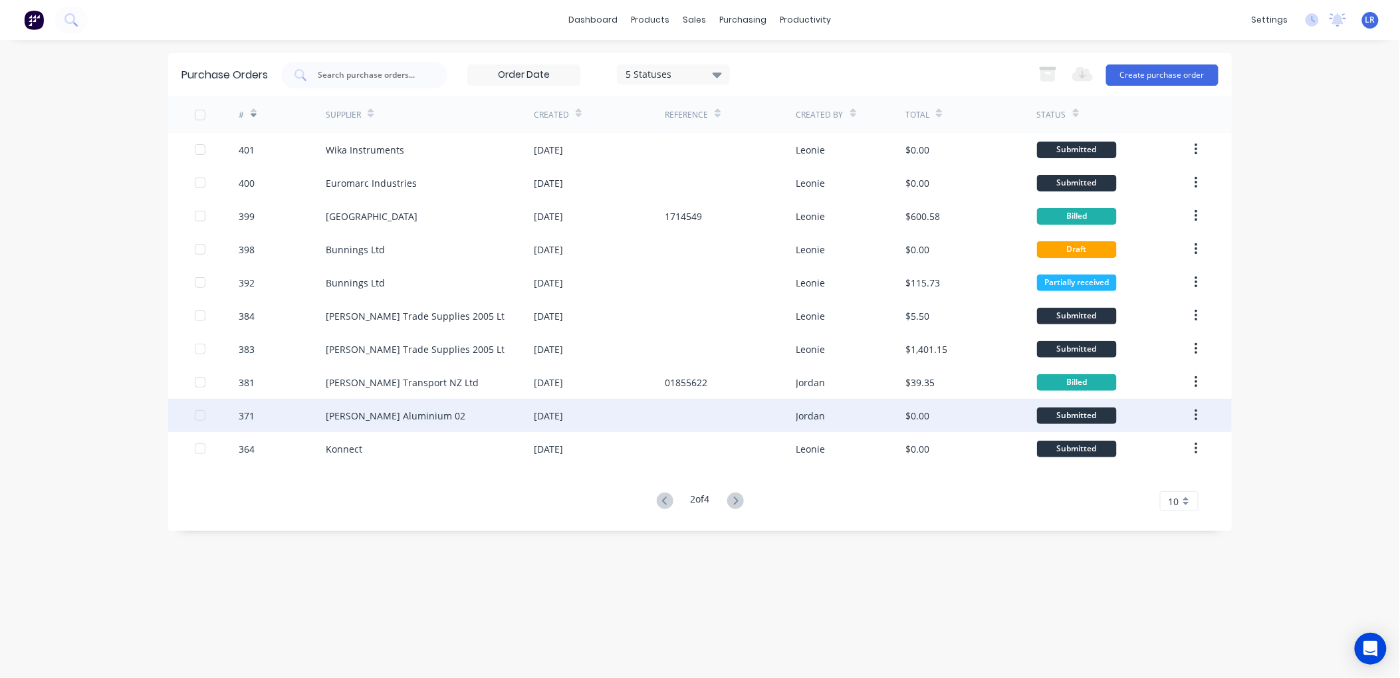
click at [419, 410] on div "Ullrich Aluminium 02" at bounding box center [430, 415] width 208 height 33
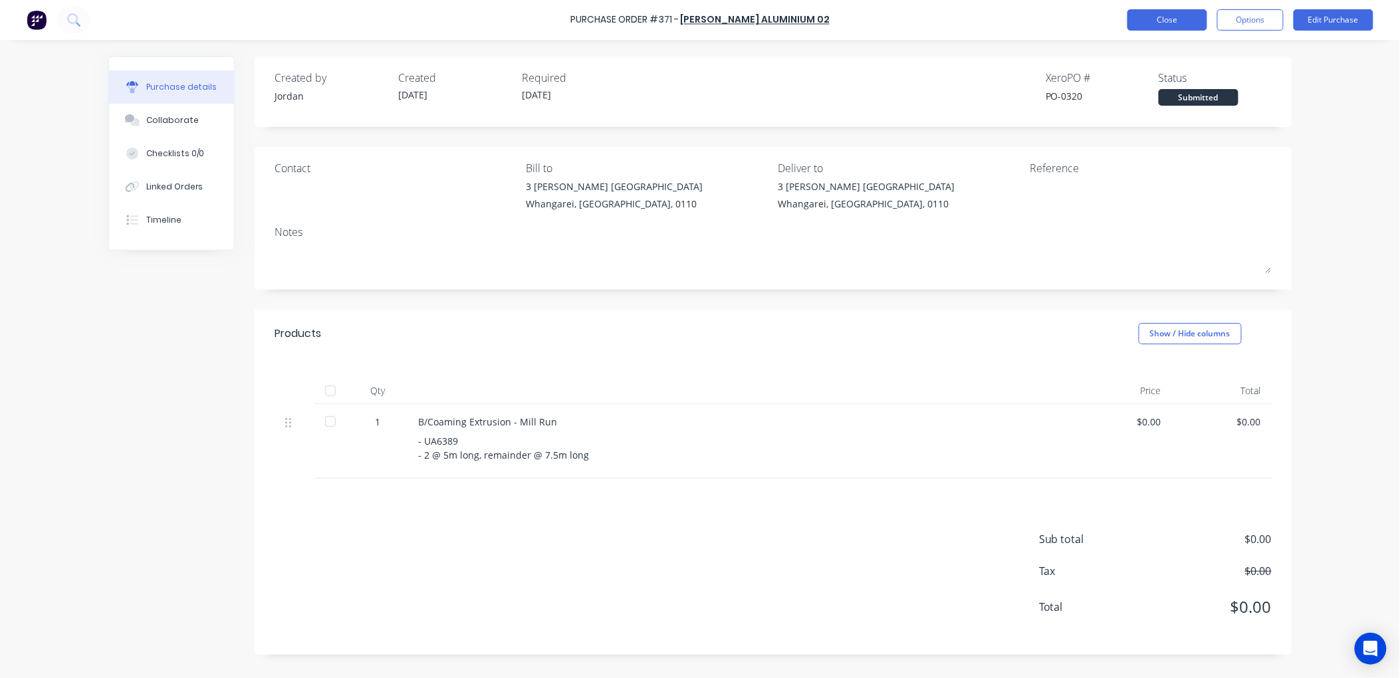
click at [1157, 18] on button "Close" at bounding box center [1167, 19] width 80 height 21
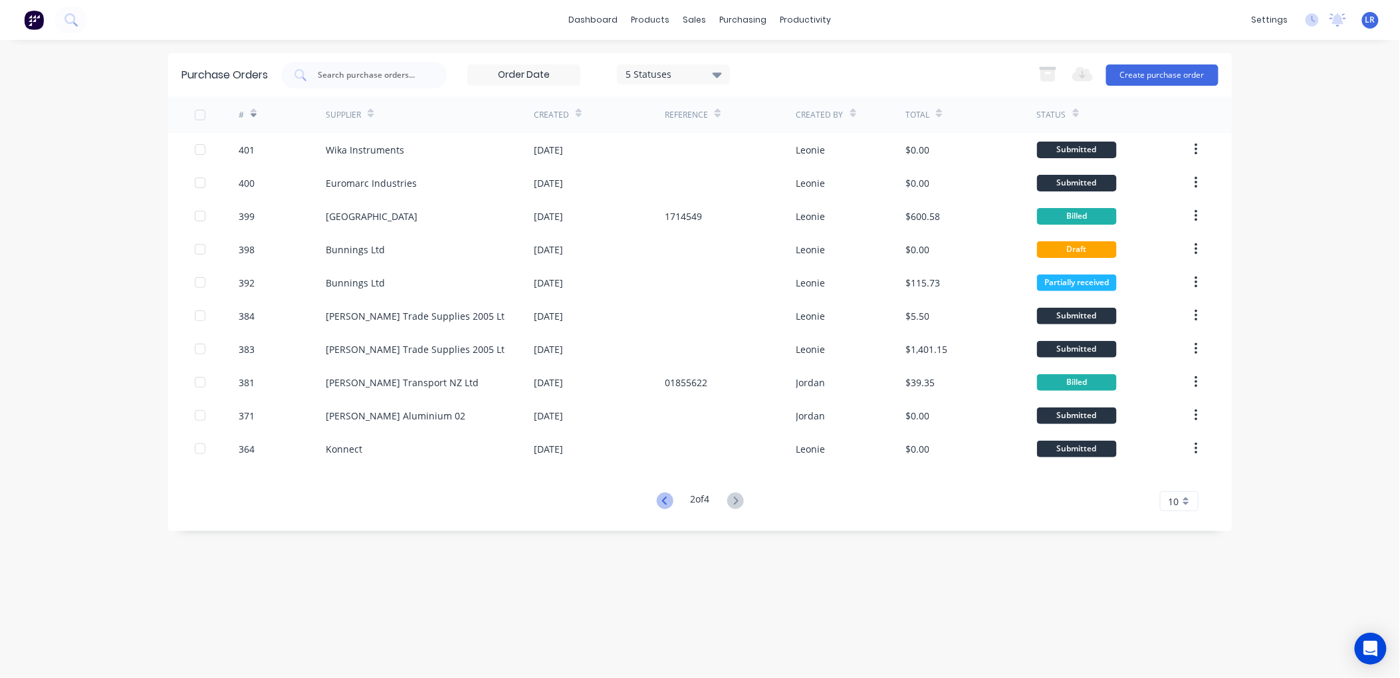
click at [658, 500] on icon at bounding box center [665, 501] width 17 height 17
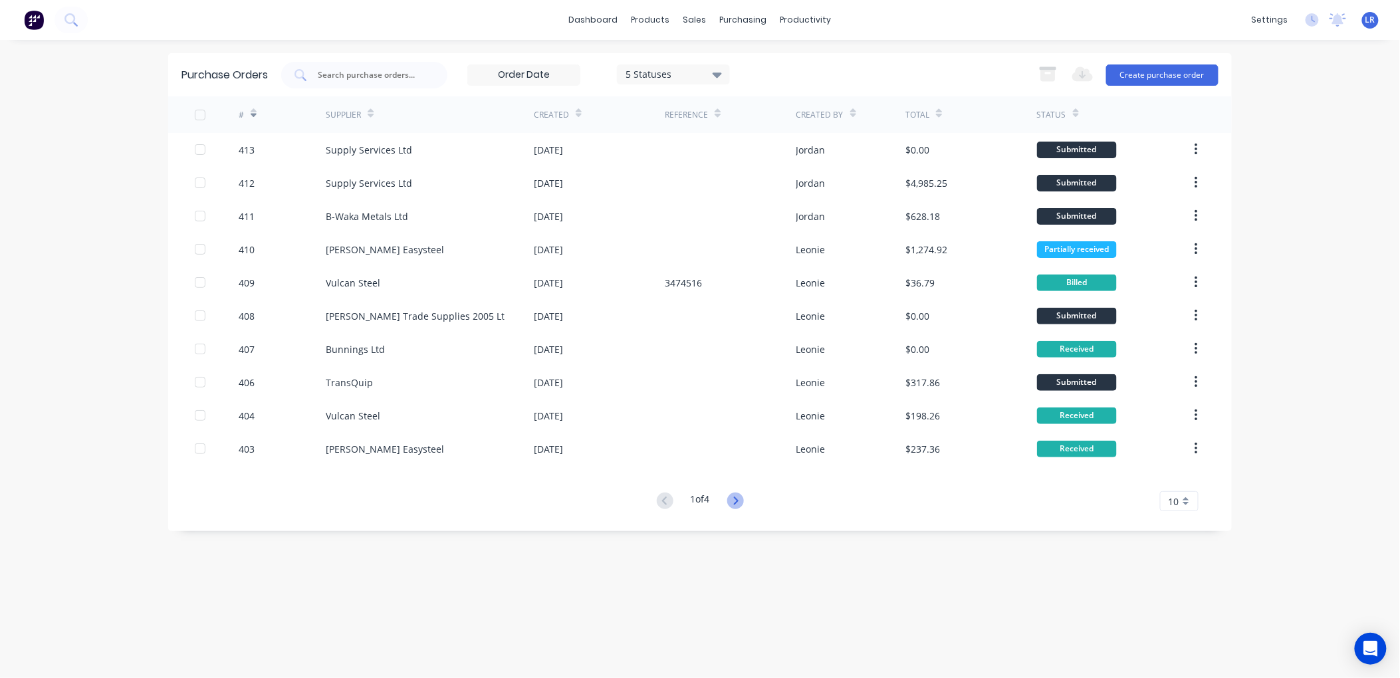
click at [738, 501] on icon at bounding box center [735, 501] width 5 height 8
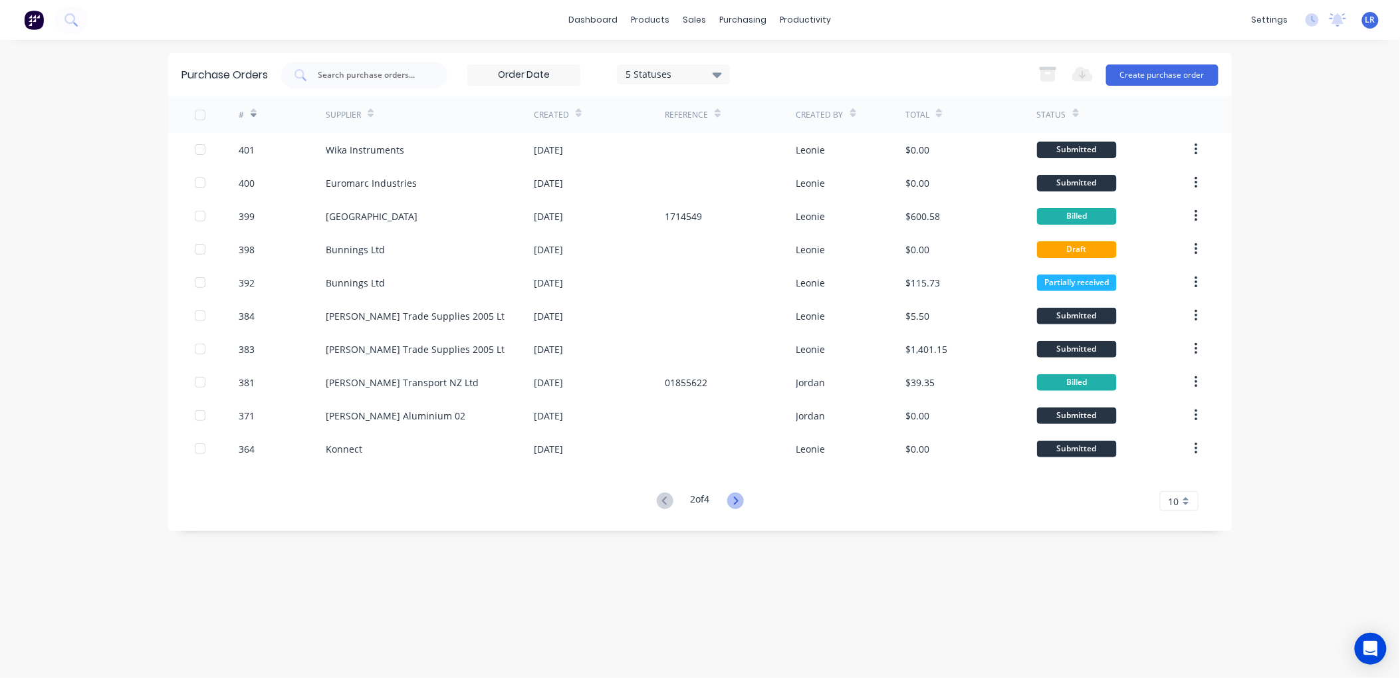
click at [732, 494] on icon at bounding box center [735, 501] width 17 height 17
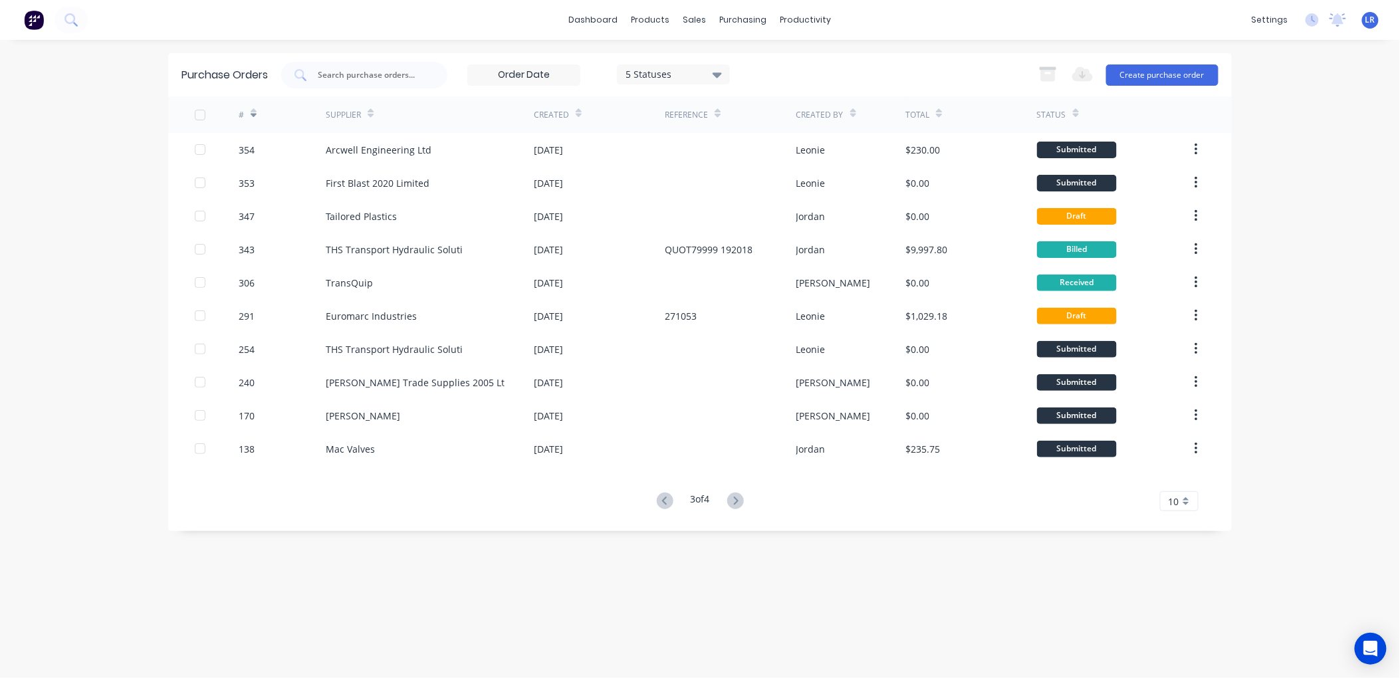
click at [715, 71] on icon at bounding box center [717, 74] width 9 height 15
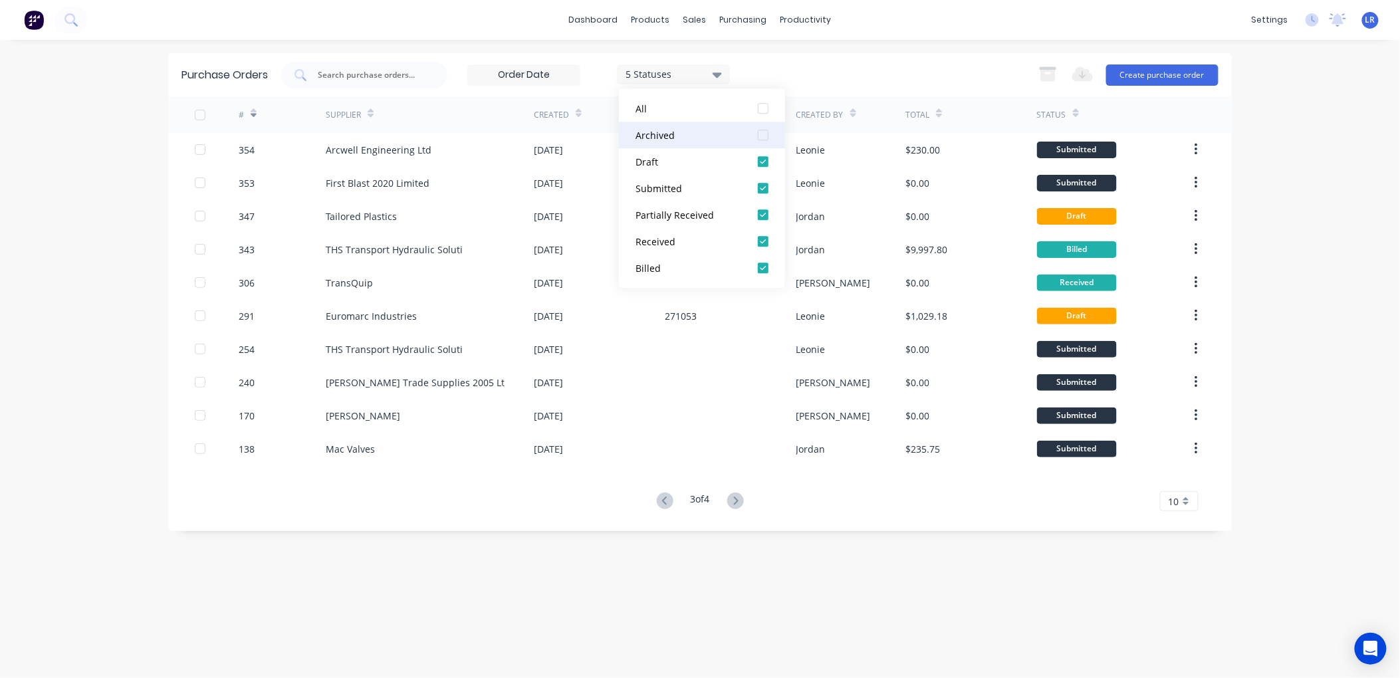
click at [765, 134] on div at bounding box center [763, 135] width 27 height 27
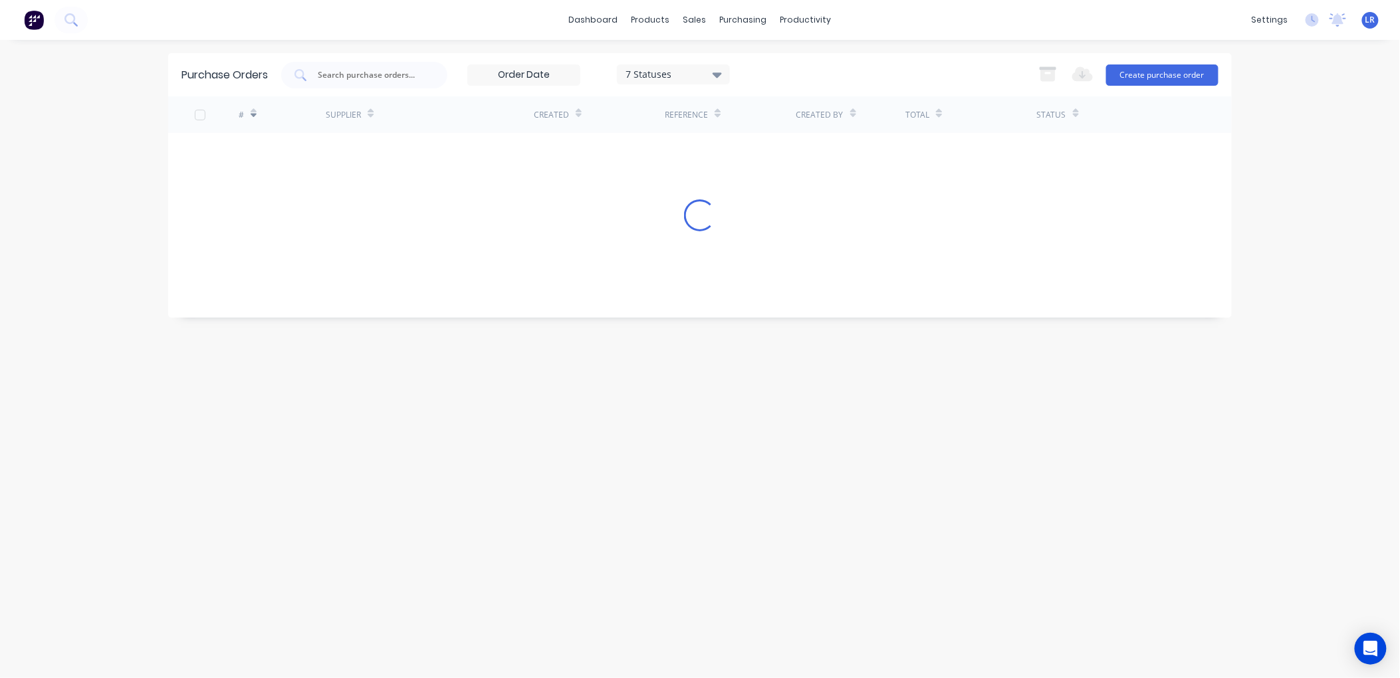
click at [502, 534] on div "Purchase Orders 7 Statuses 7 Statuses Export to Excel (XLSX) Create purchase or…" at bounding box center [700, 359] width 1064 height 612
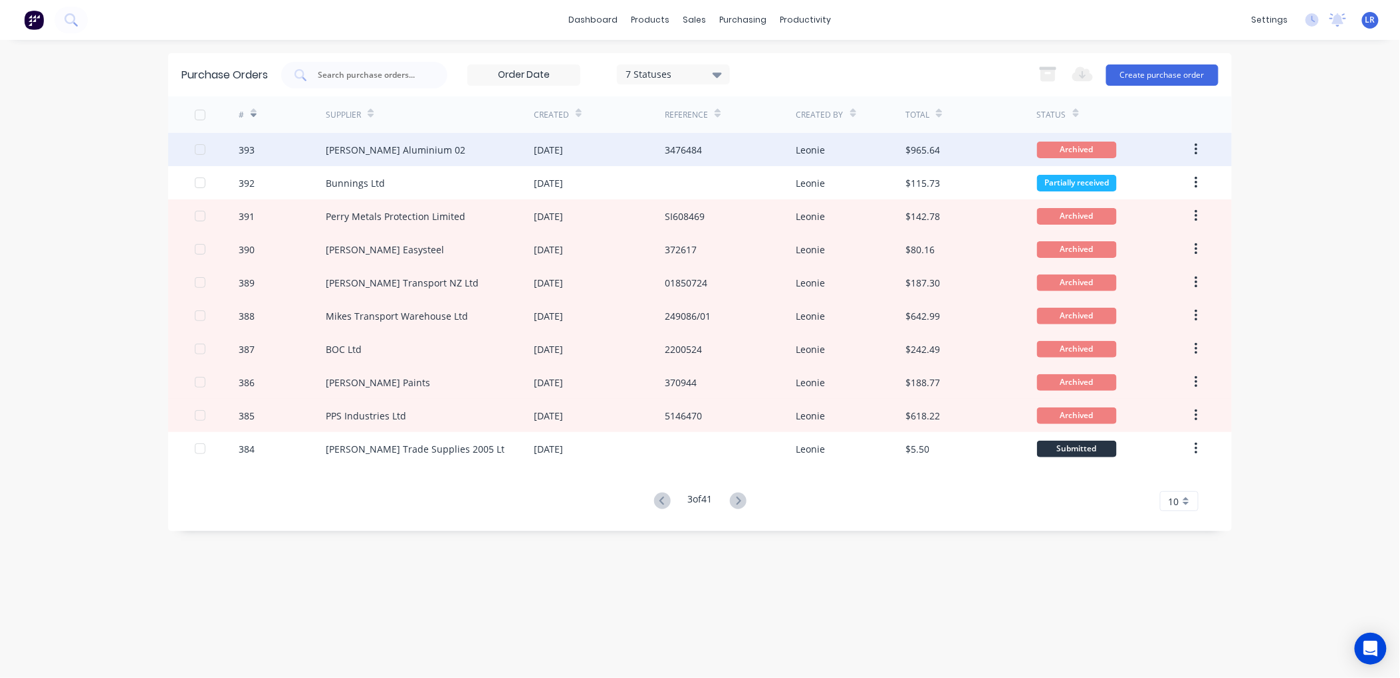
click at [391, 145] on div "Ullrich Aluminium 02" at bounding box center [396, 150] width 140 height 14
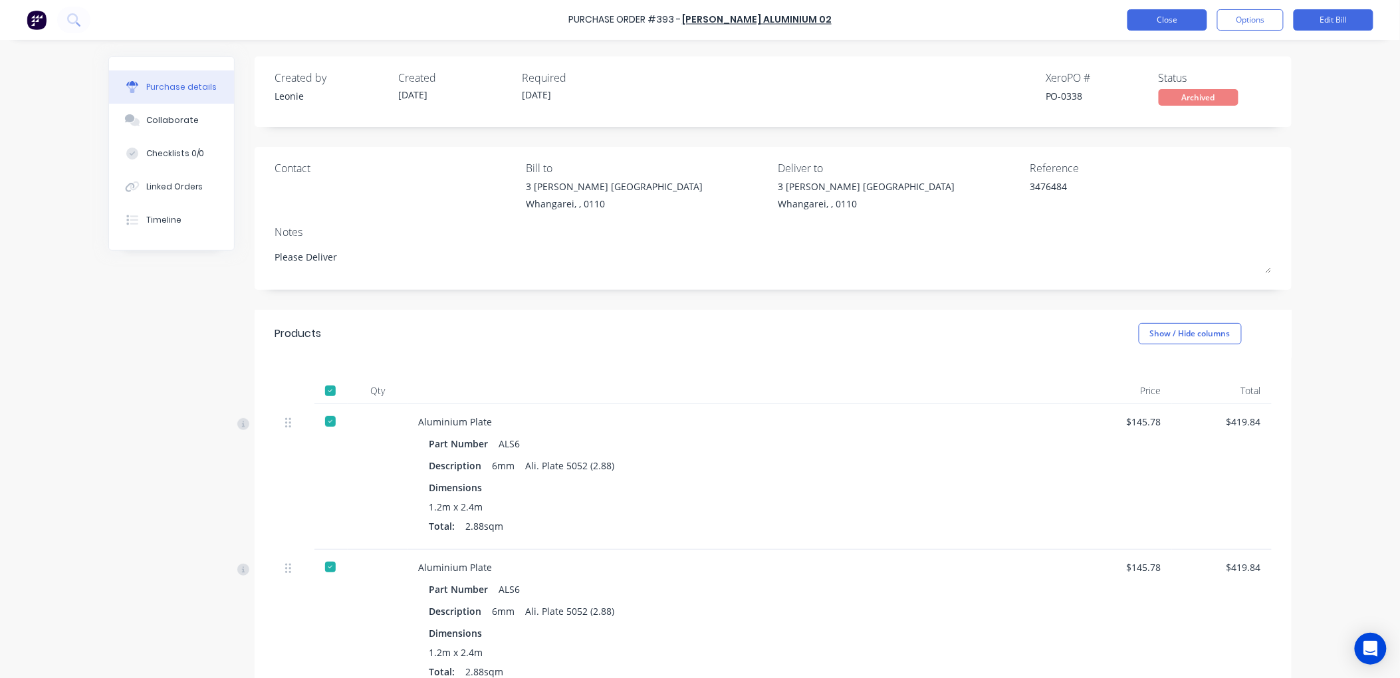
click at [1183, 13] on button "Close" at bounding box center [1167, 19] width 80 height 21
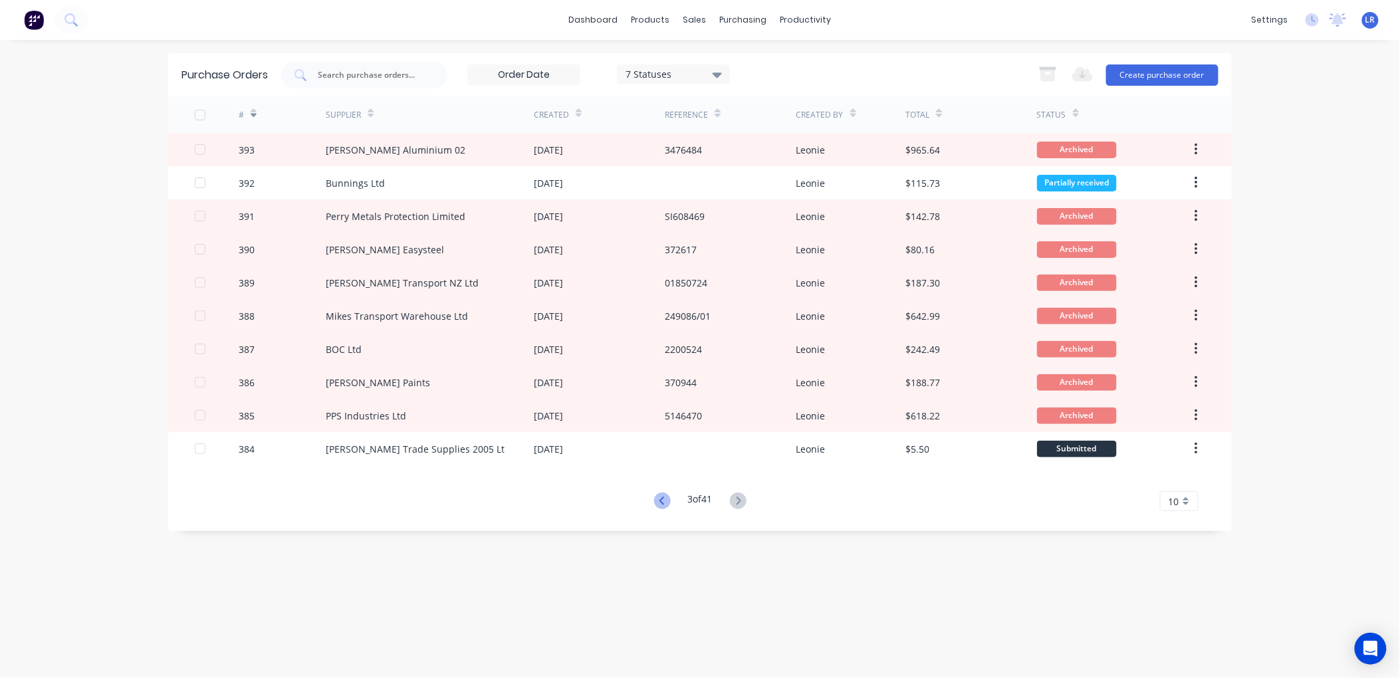
click at [663, 495] on icon at bounding box center [662, 501] width 17 height 17
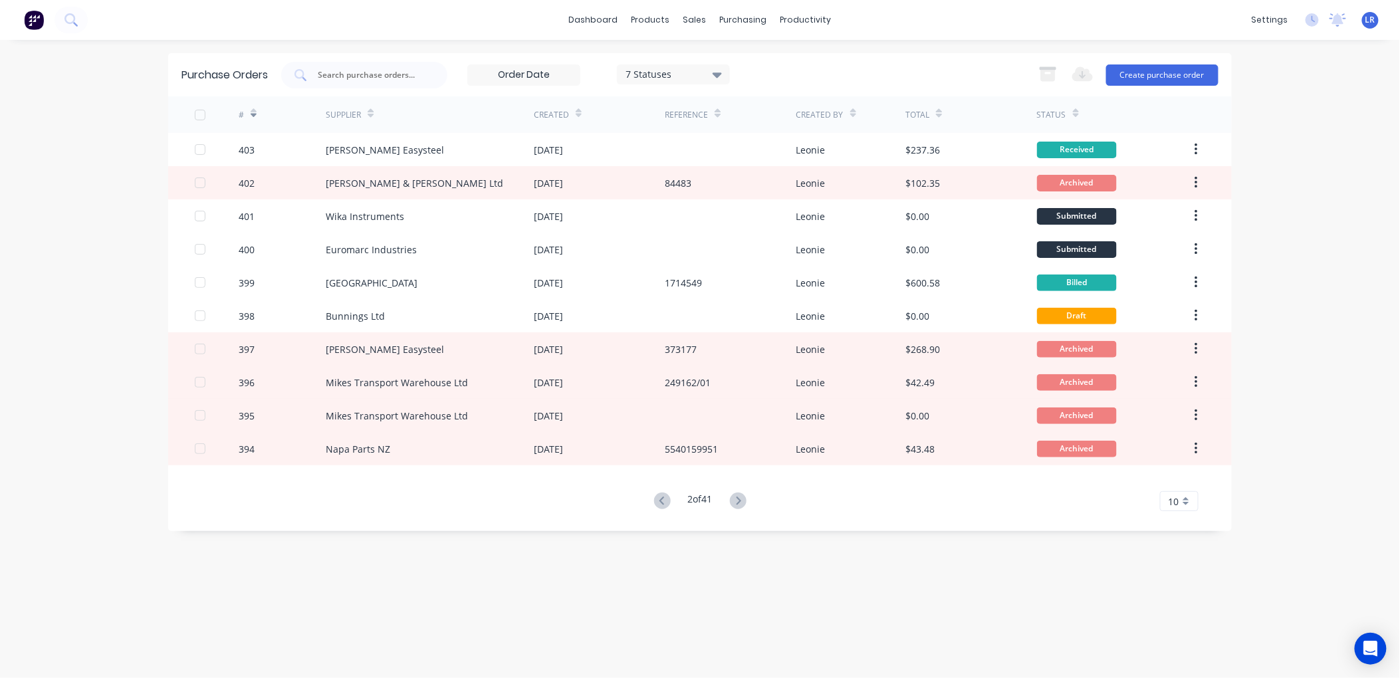
click at [717, 71] on icon at bounding box center [717, 74] width 9 height 15
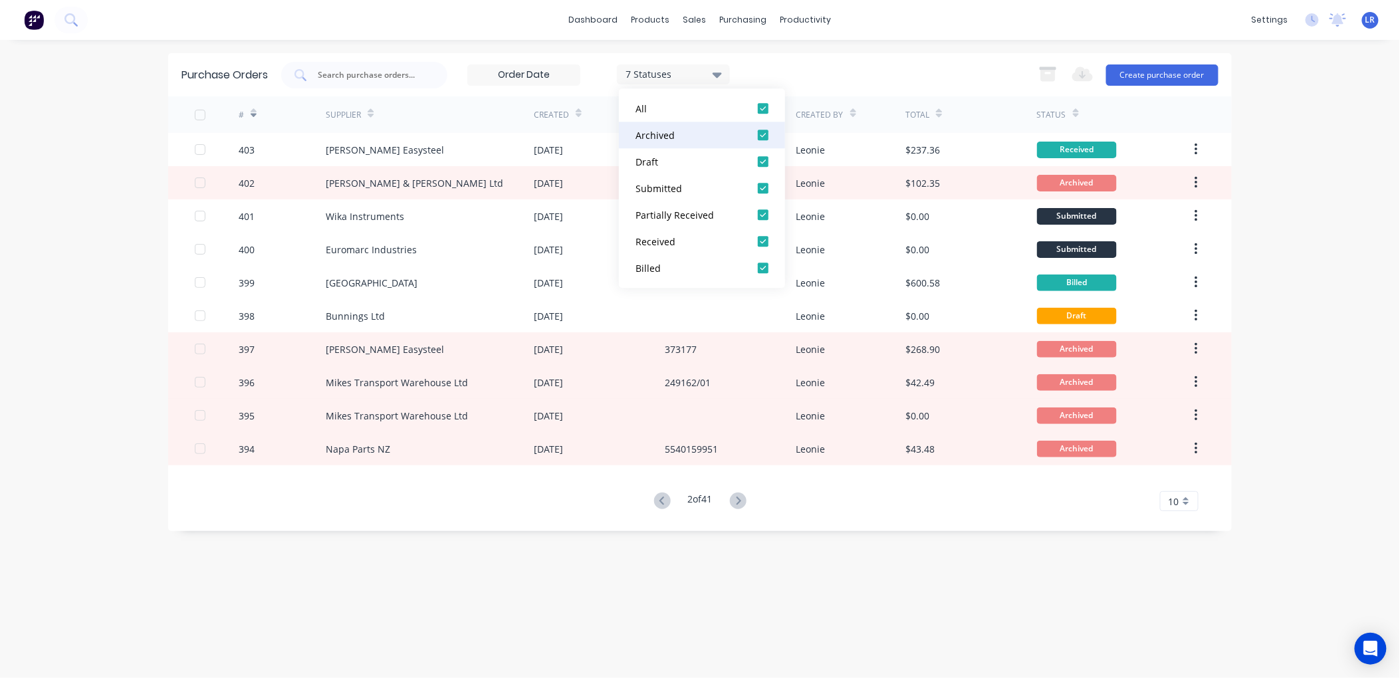
click at [761, 133] on div at bounding box center [763, 135] width 27 height 27
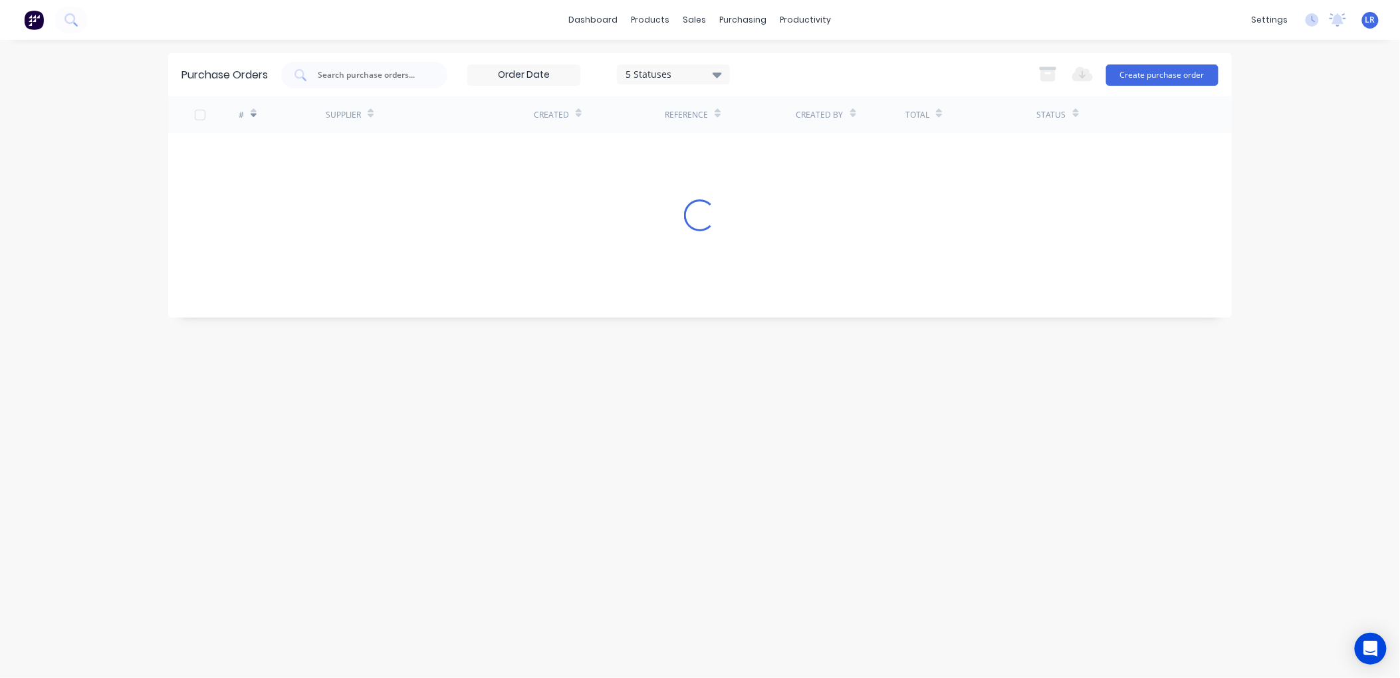
click at [924, 606] on div "Purchase Orders 5 Statuses 5 Statuses Export to Excel (XLSX) Create purchase or…" at bounding box center [700, 359] width 1064 height 612
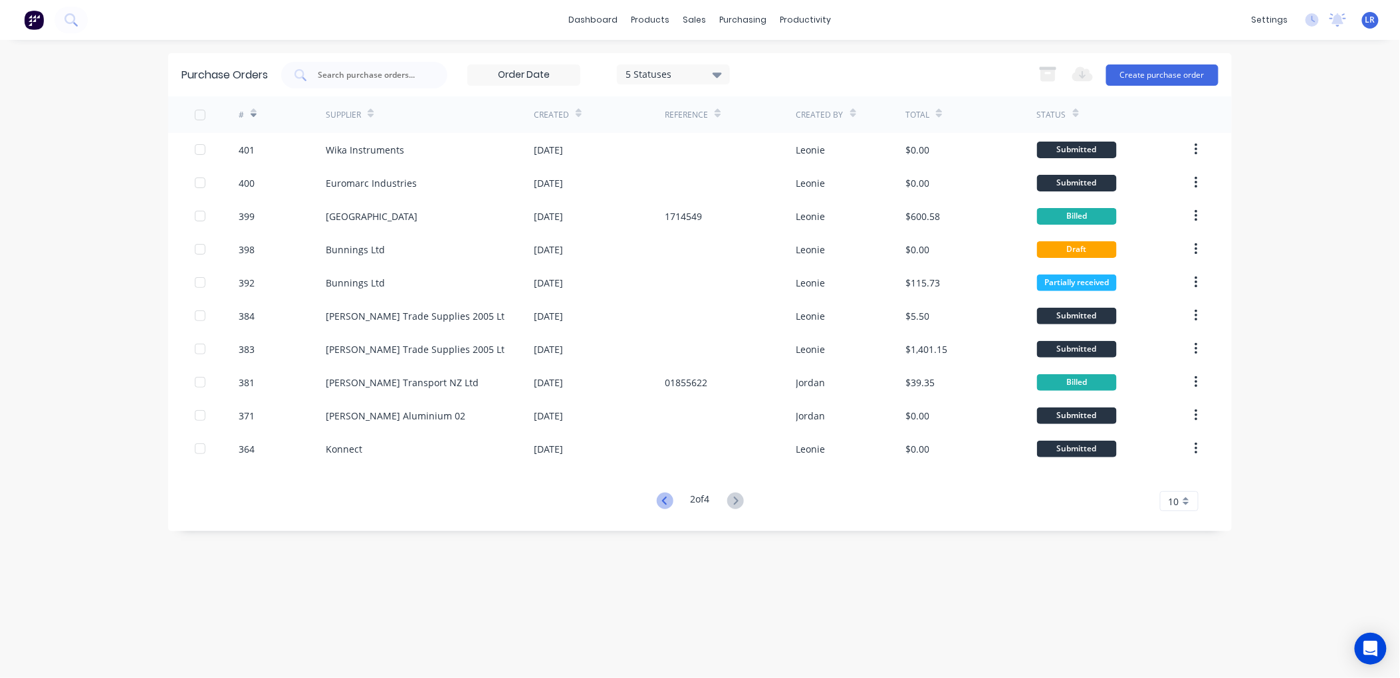
click at [661, 499] on icon at bounding box center [663, 501] width 5 height 8
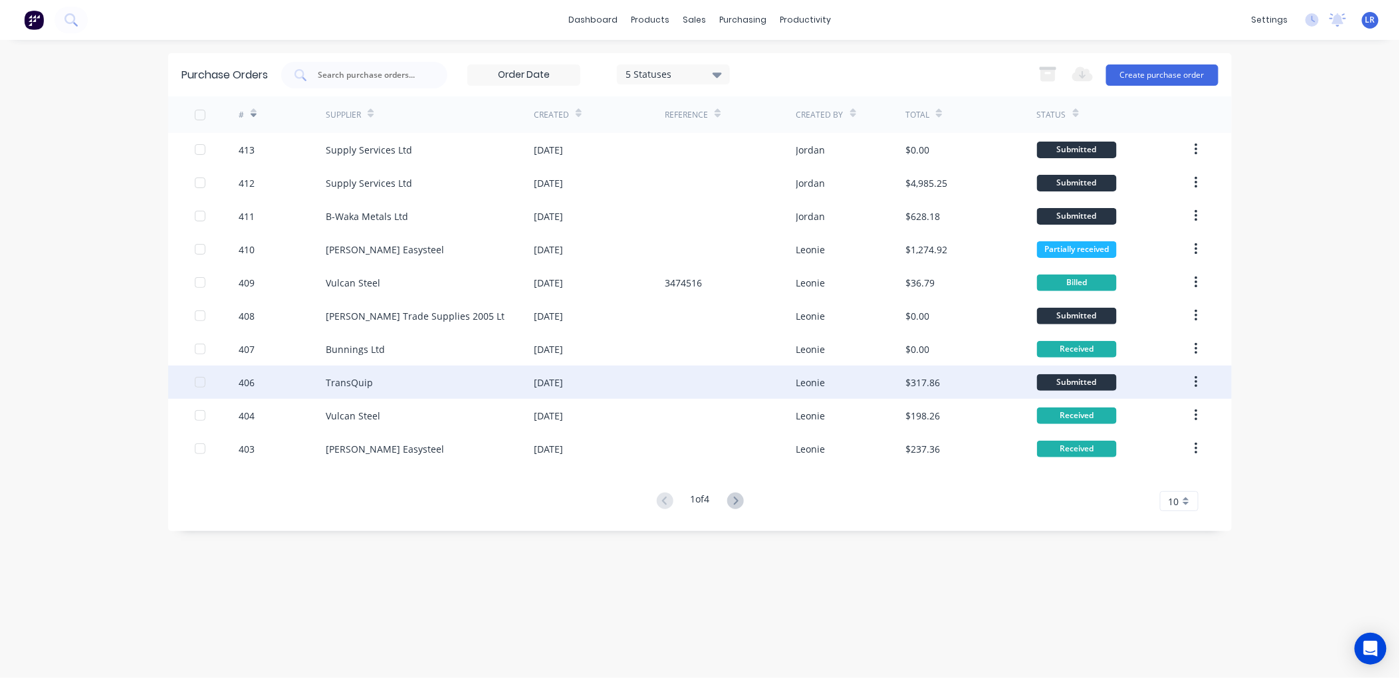
click at [384, 382] on div "TransQuip" at bounding box center [430, 382] width 208 height 33
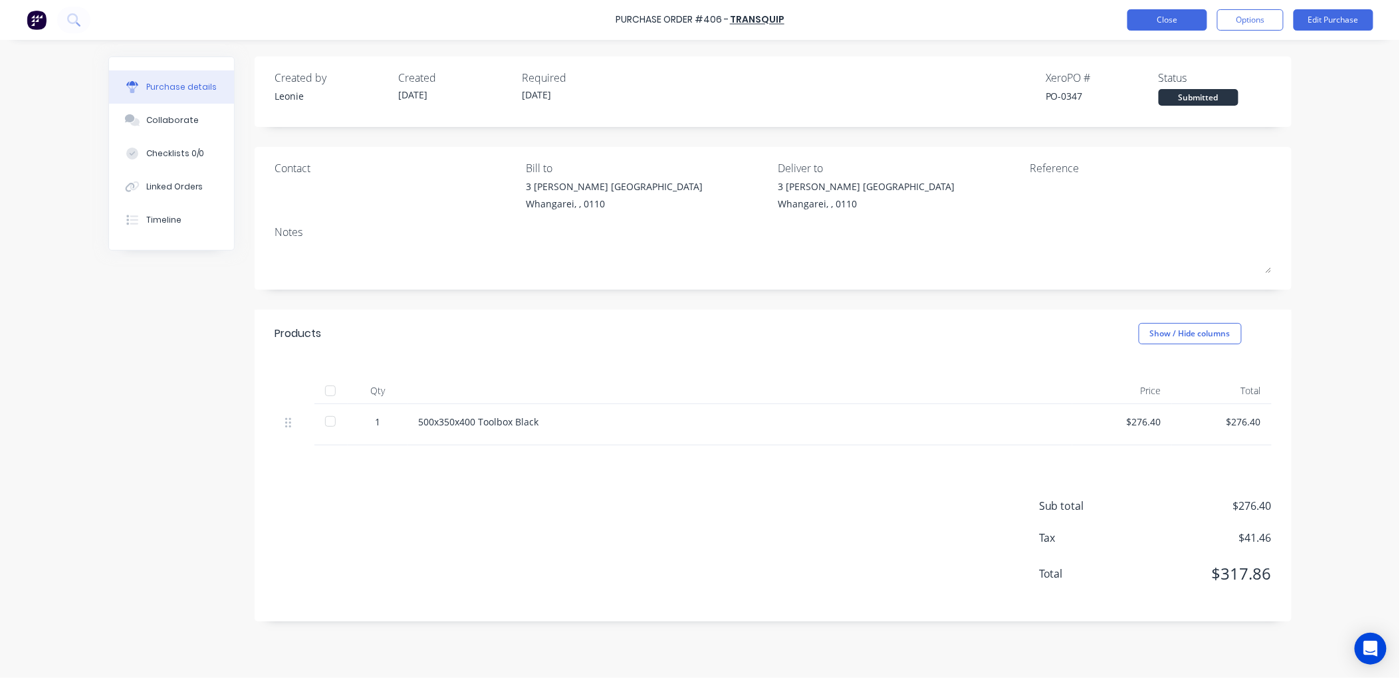
click at [1185, 17] on button "Close" at bounding box center [1167, 19] width 80 height 21
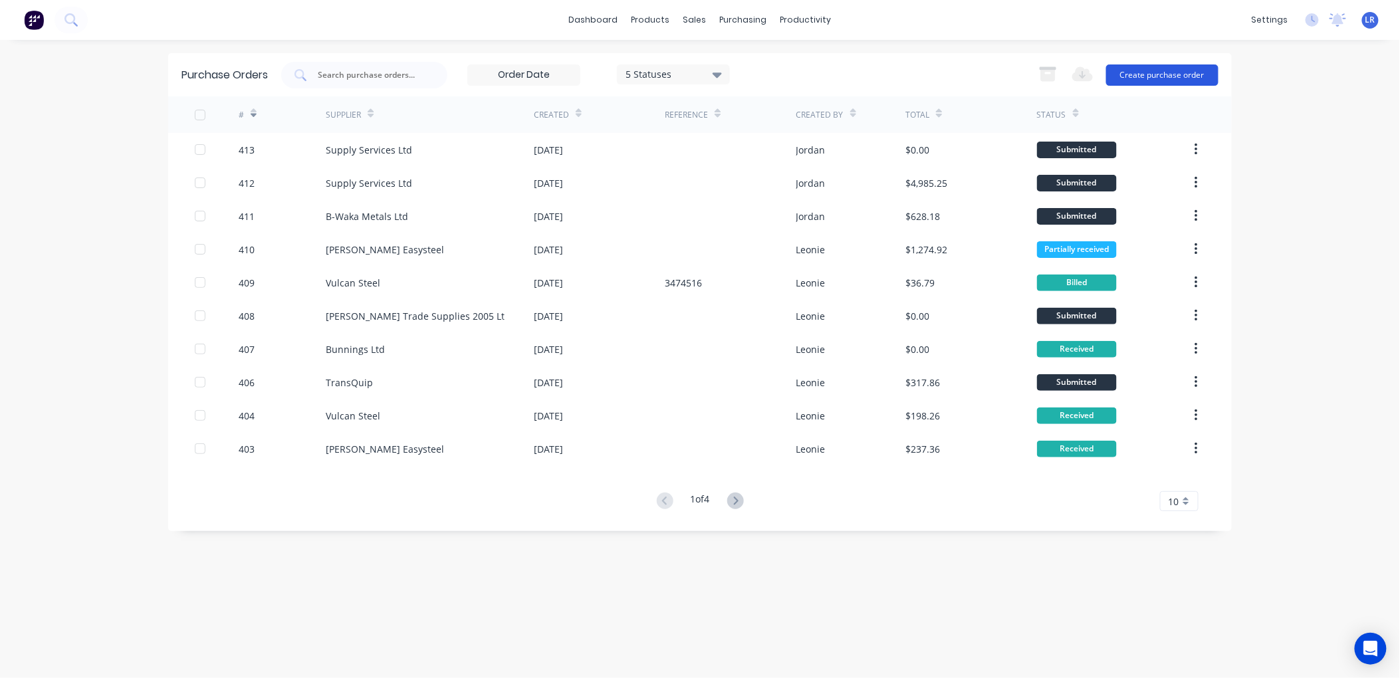
click at [1173, 71] on button "Create purchase order" at bounding box center [1162, 74] width 112 height 21
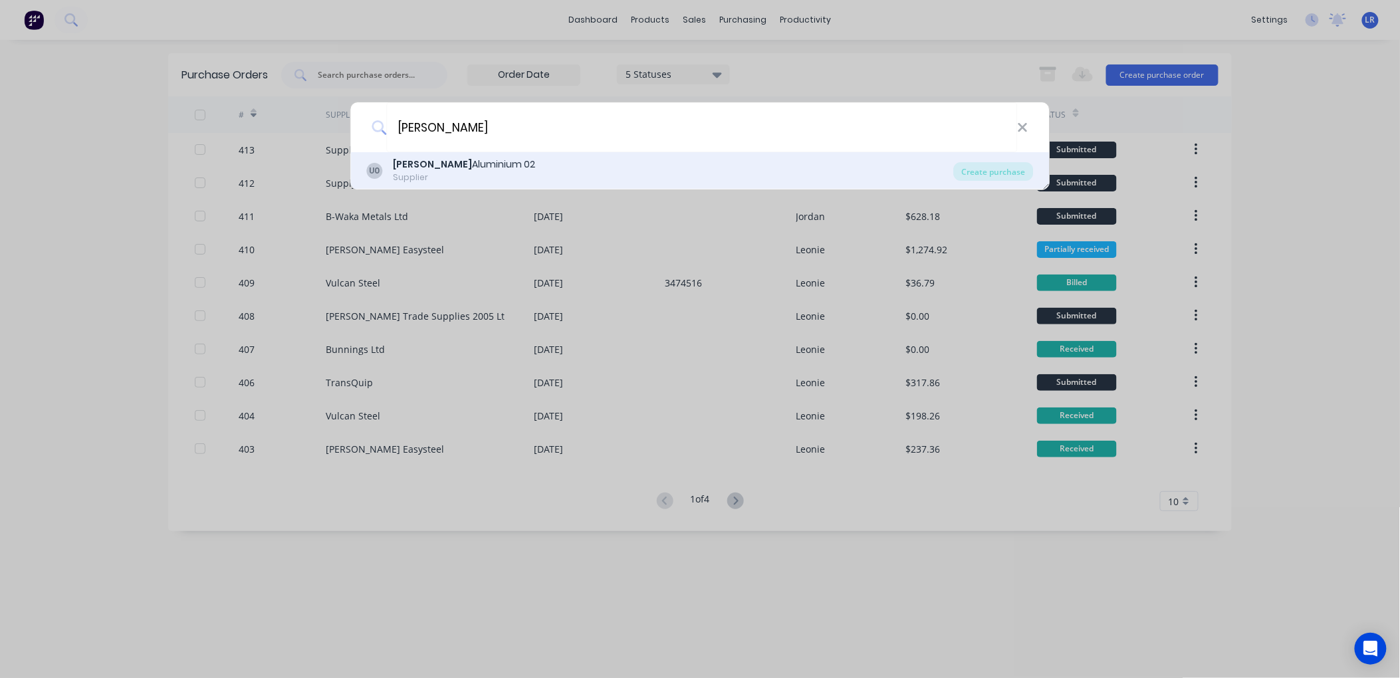
click at [401, 165] on b "Ullrich" at bounding box center [433, 164] width 79 height 13
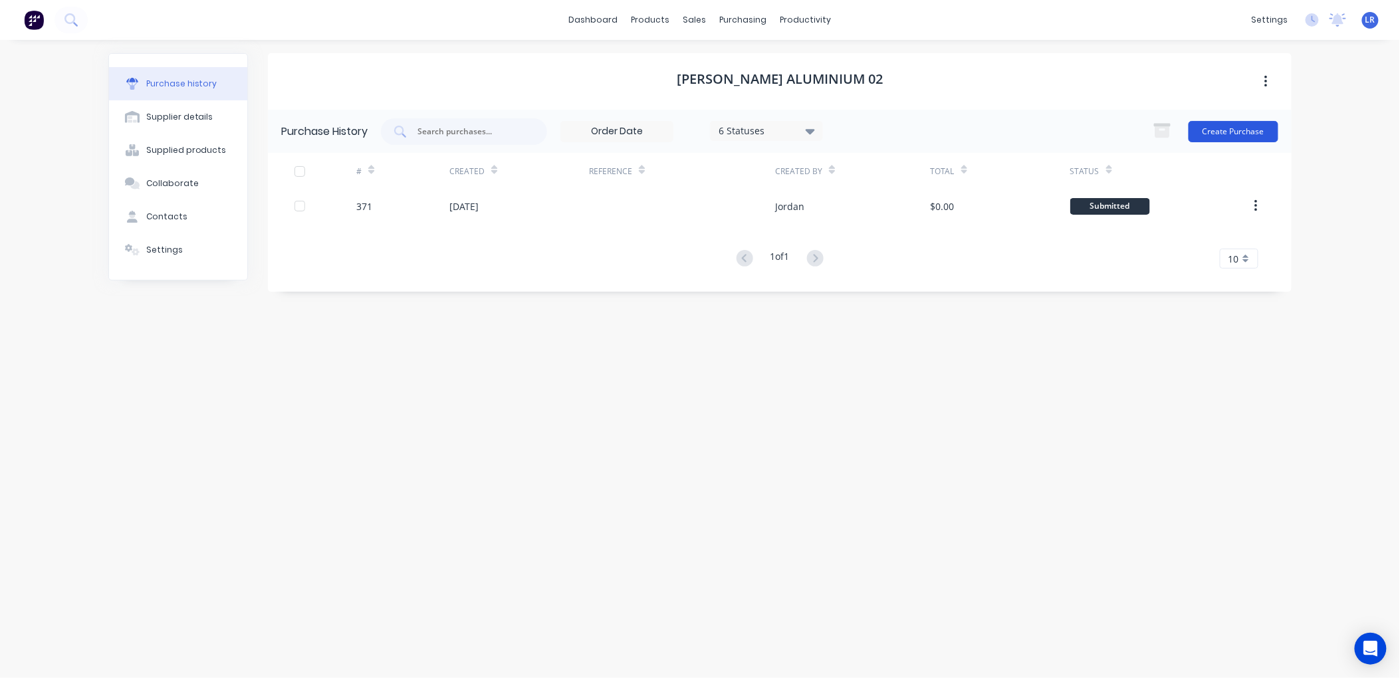
click at [1217, 125] on button "Create Purchase" at bounding box center [1234, 131] width 90 height 21
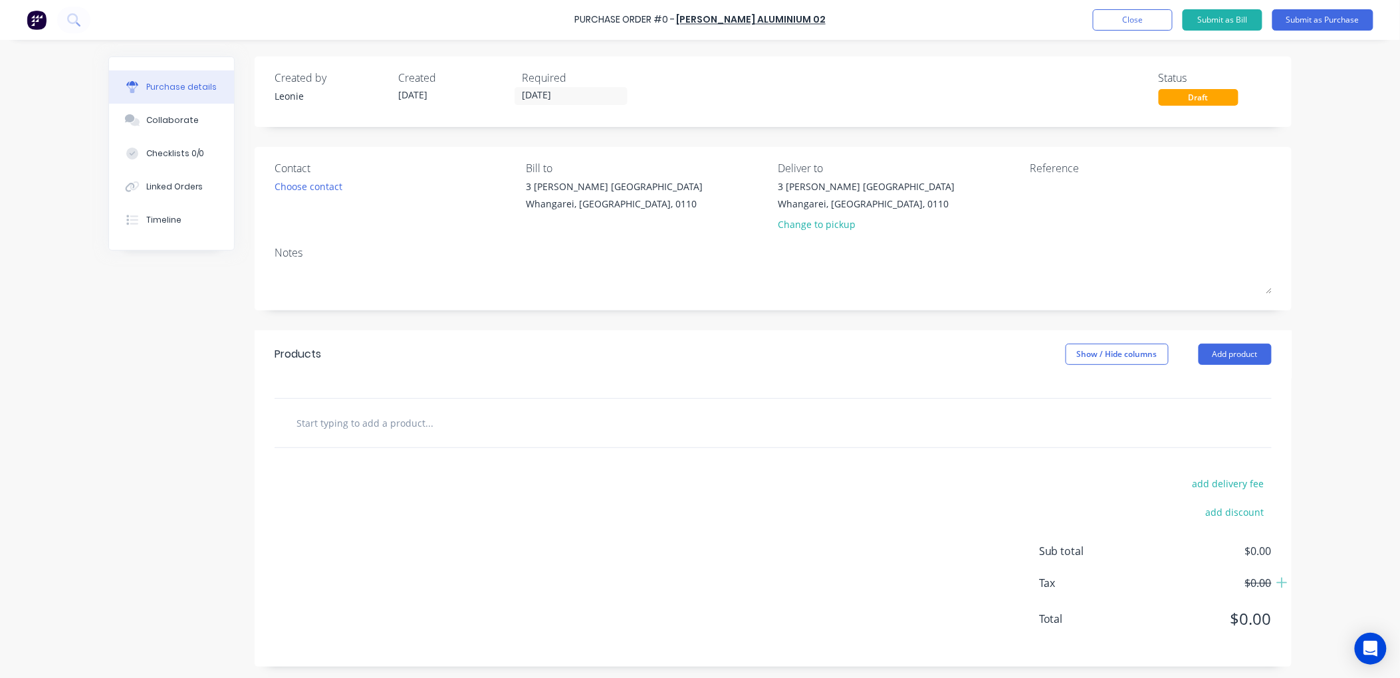
click at [324, 423] on input "text" at bounding box center [429, 423] width 266 height 27
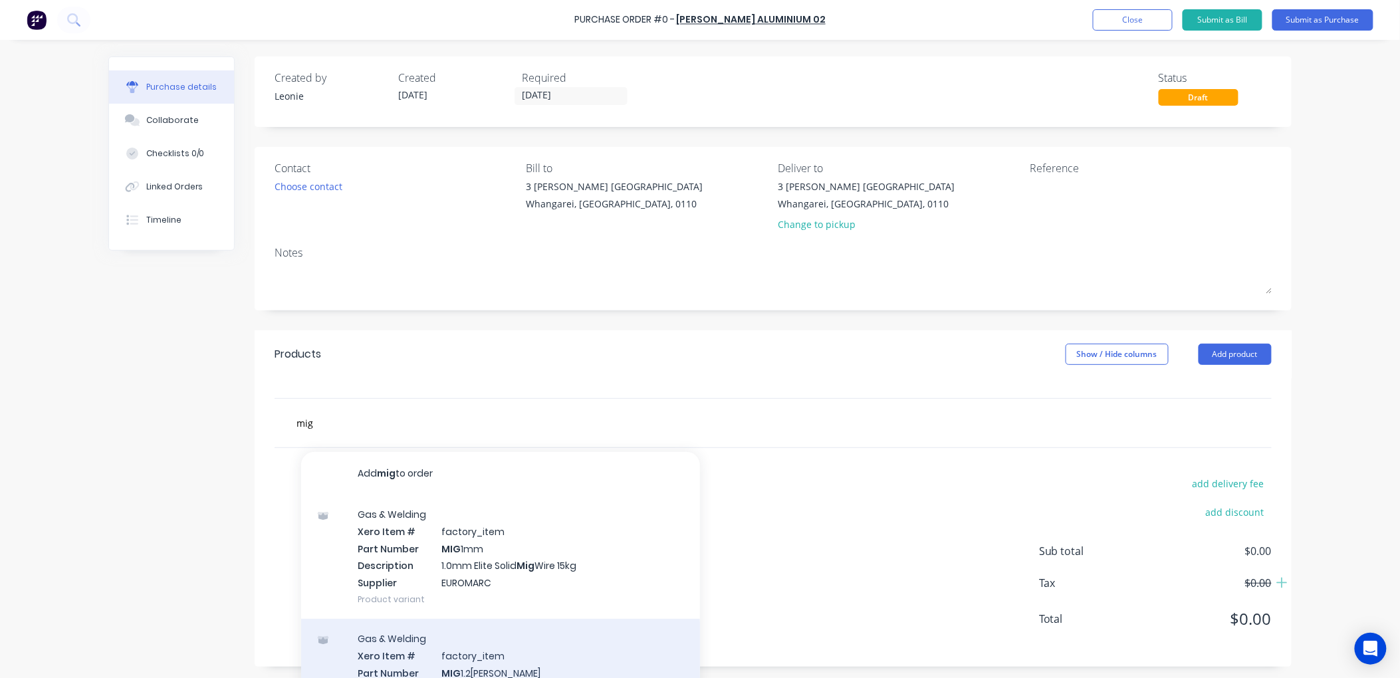
click at [485, 653] on div "Gas & Welding Xero Item # factory_item Part Number MIG 1.2MM ALI Description Mi…" at bounding box center [500, 681] width 399 height 124
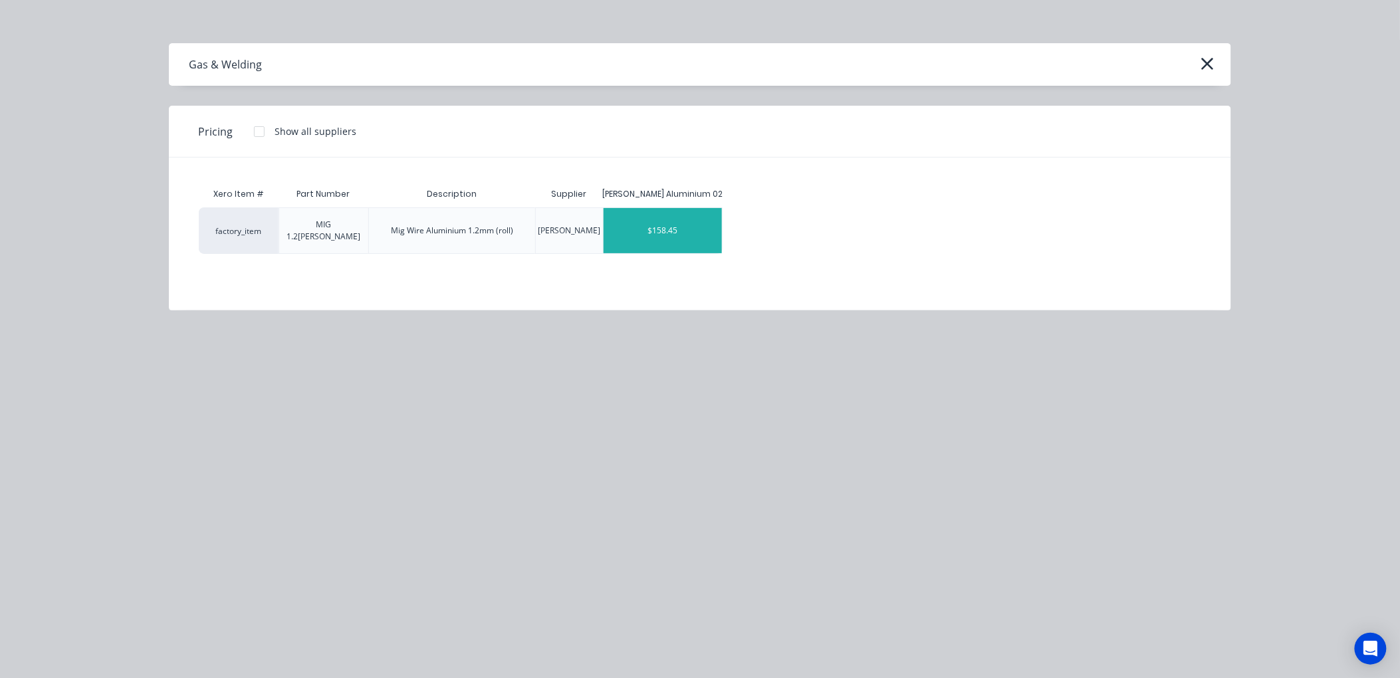
click at [672, 224] on div "$158.45" at bounding box center [663, 230] width 118 height 45
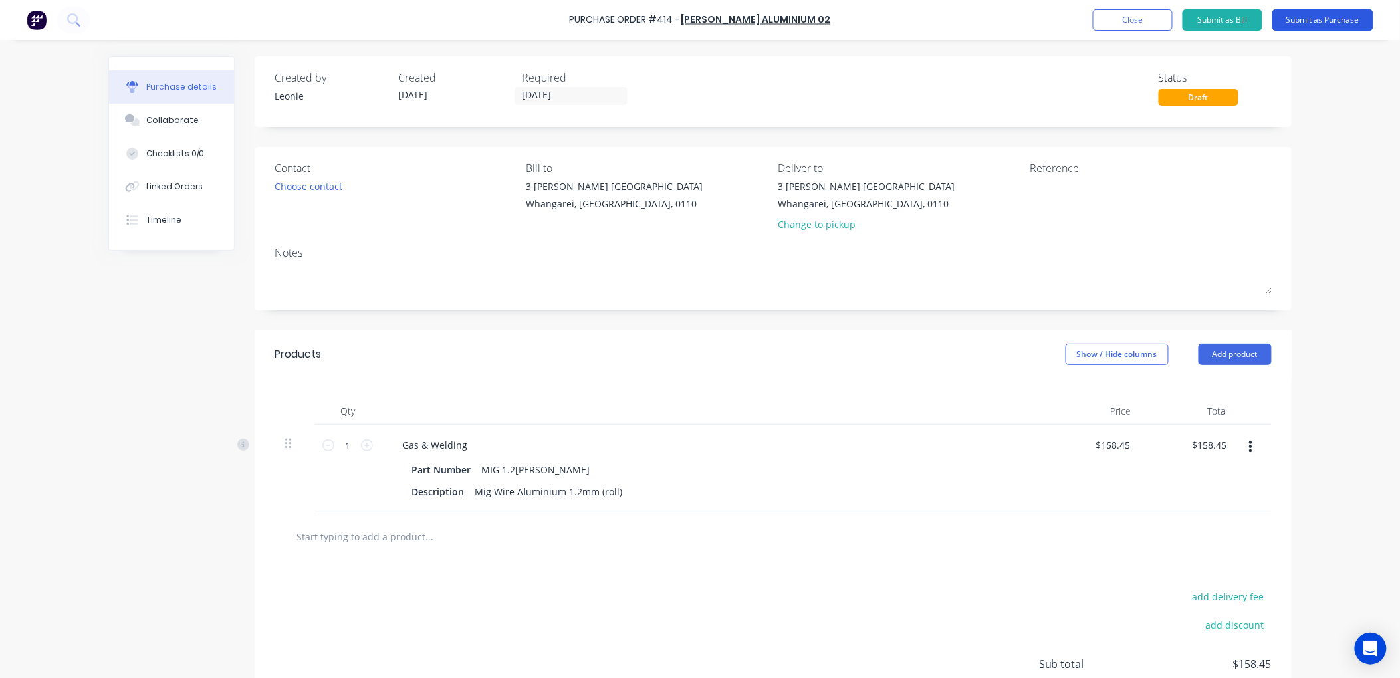
click at [1339, 17] on button "Submit as Purchase" at bounding box center [1322, 19] width 101 height 21
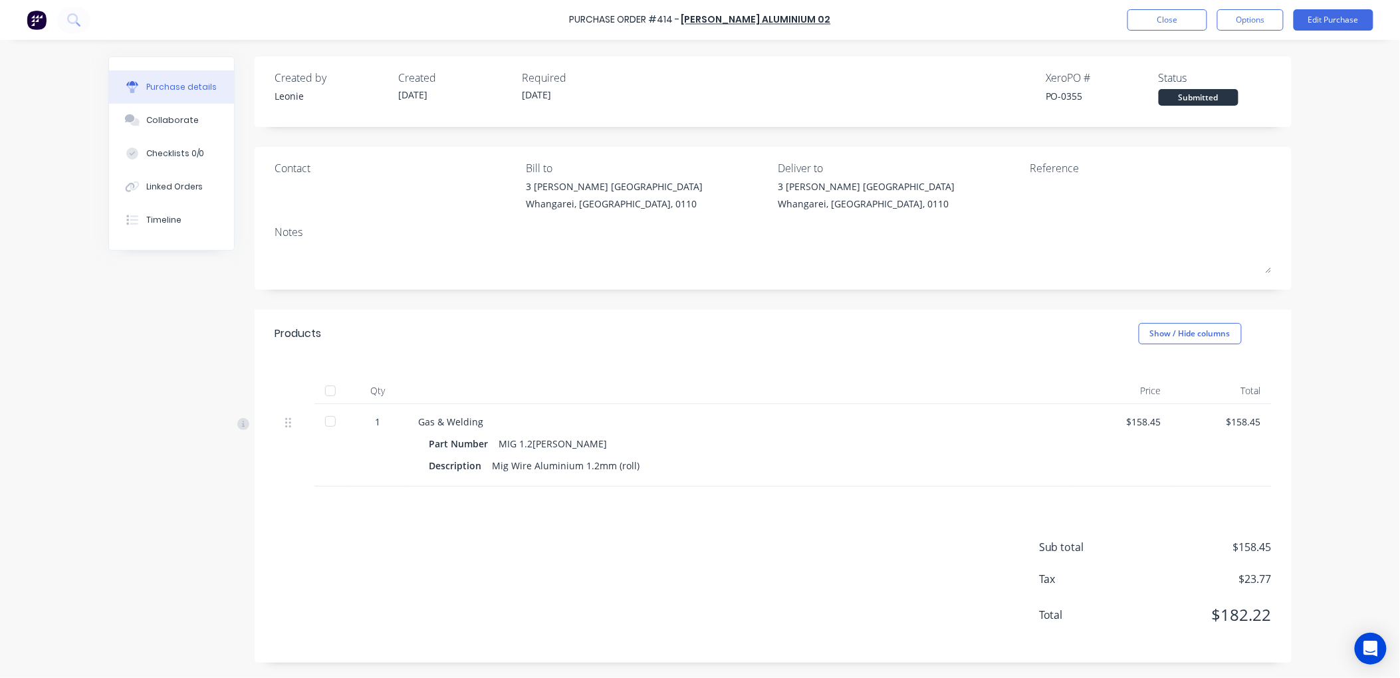
click at [331, 389] on div at bounding box center [330, 391] width 27 height 27
click at [1342, 17] on button "Edit Purchase" at bounding box center [1334, 19] width 80 height 21
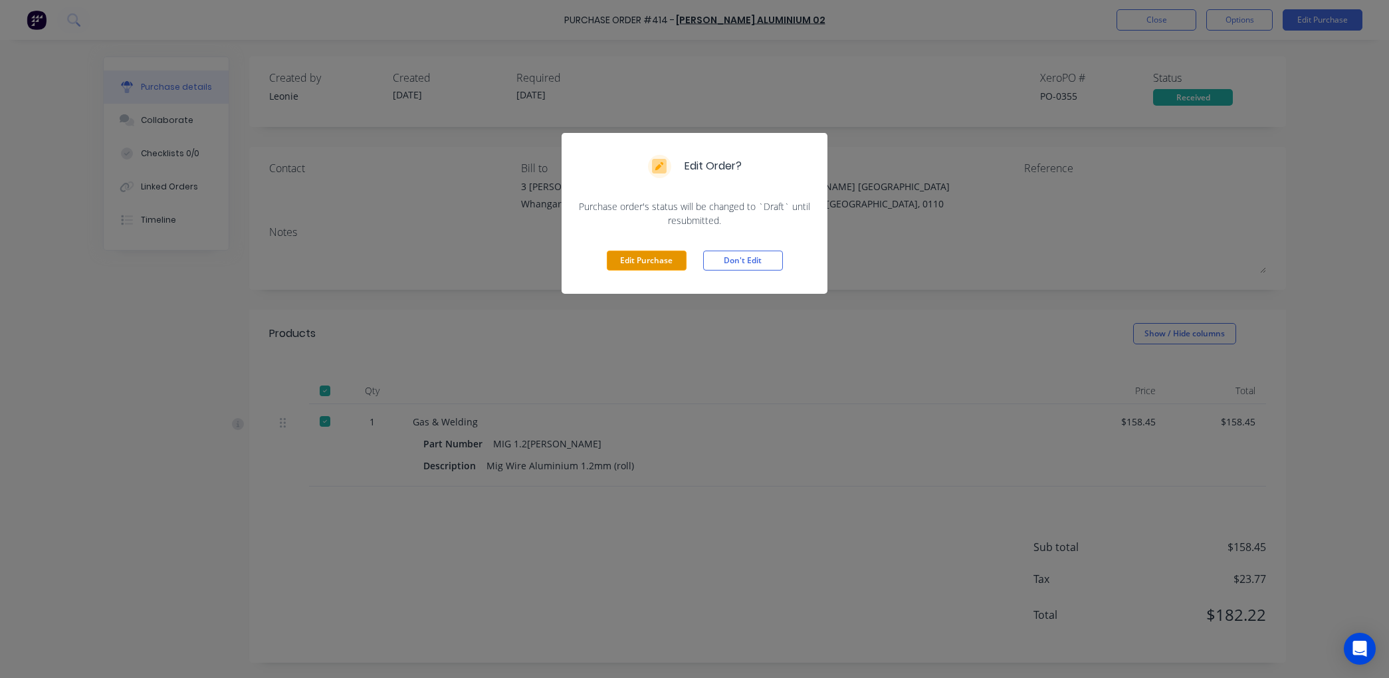
click at [660, 259] on button "Edit Purchase" at bounding box center [647, 261] width 80 height 20
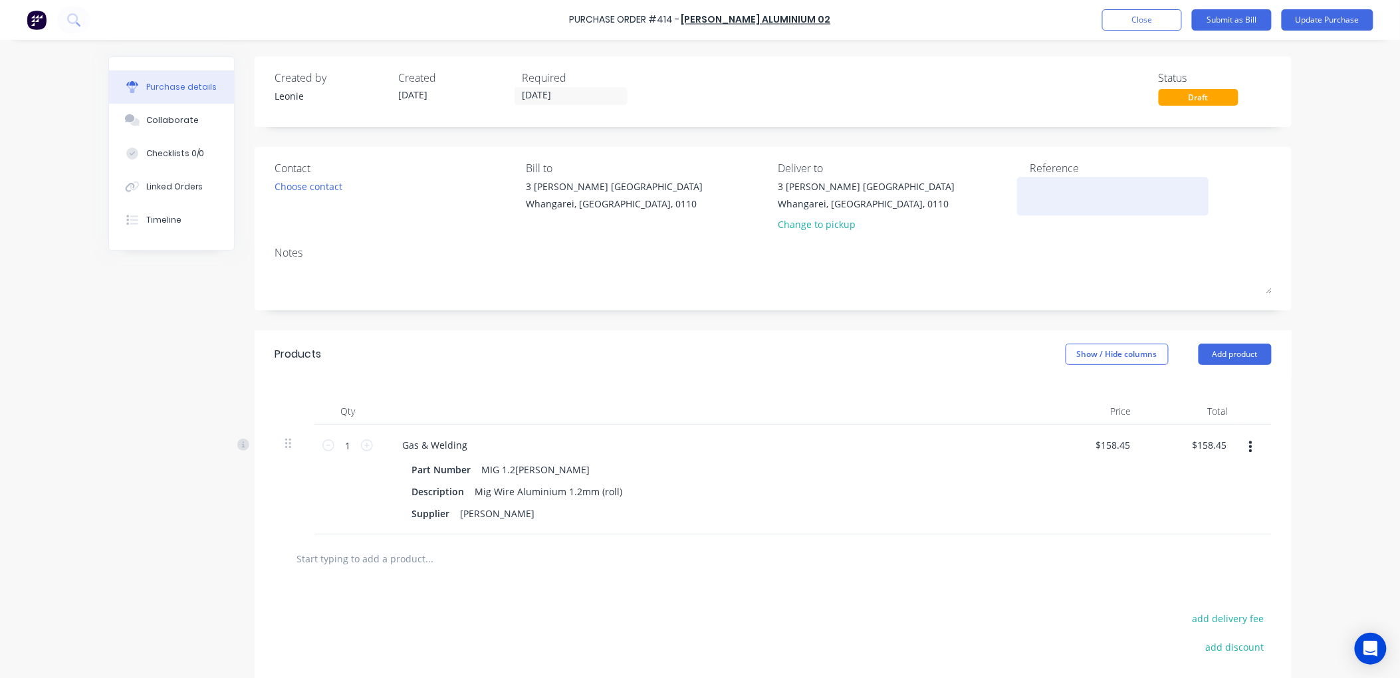
click at [1037, 205] on textarea at bounding box center [1113, 194] width 166 height 30
click at [1240, 17] on button "Submit as Bill" at bounding box center [1232, 19] width 80 height 21
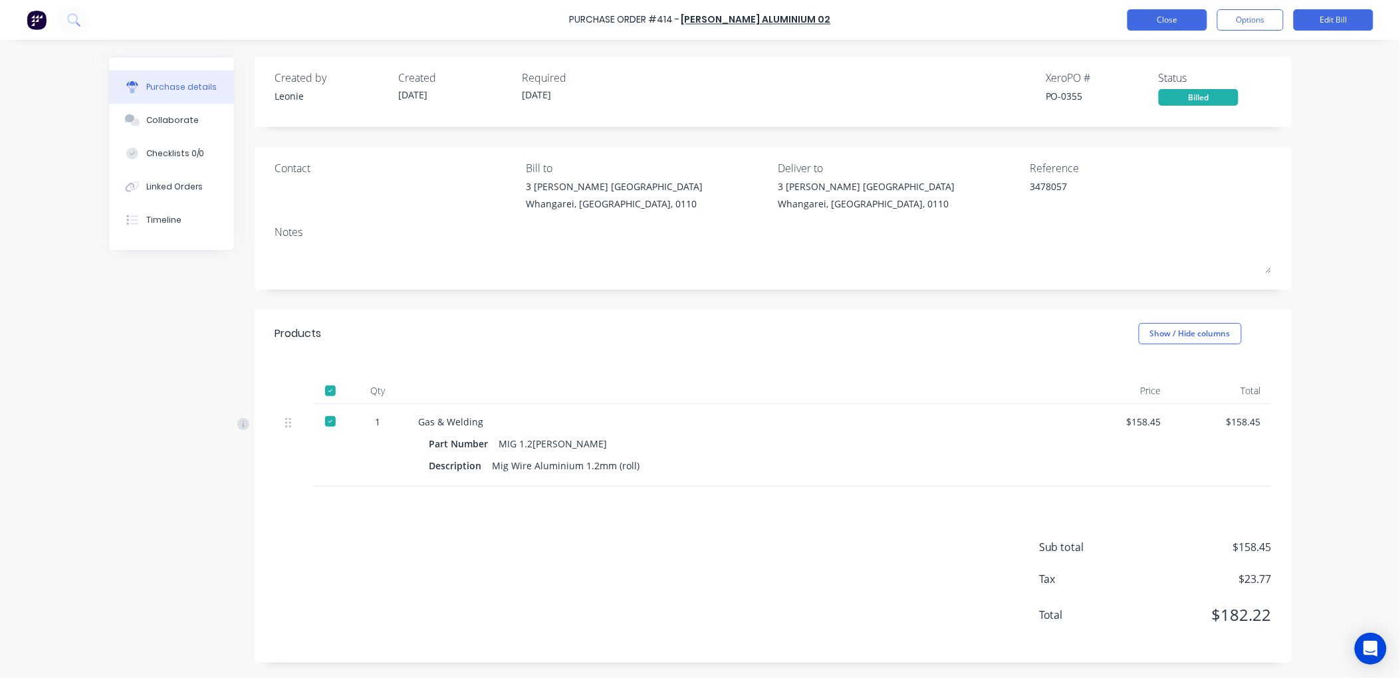
click at [1151, 18] on button "Close" at bounding box center [1167, 19] width 80 height 21
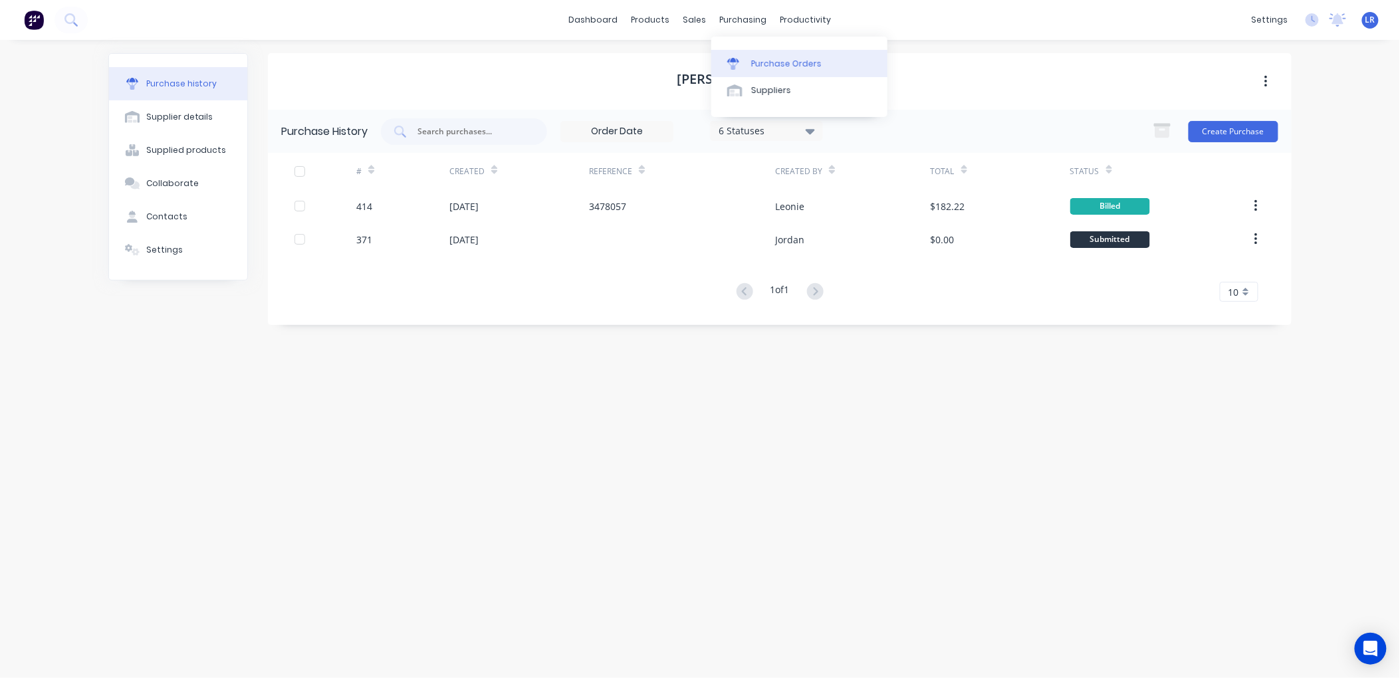
click at [759, 58] on div "Purchase Orders" at bounding box center [786, 64] width 70 height 12
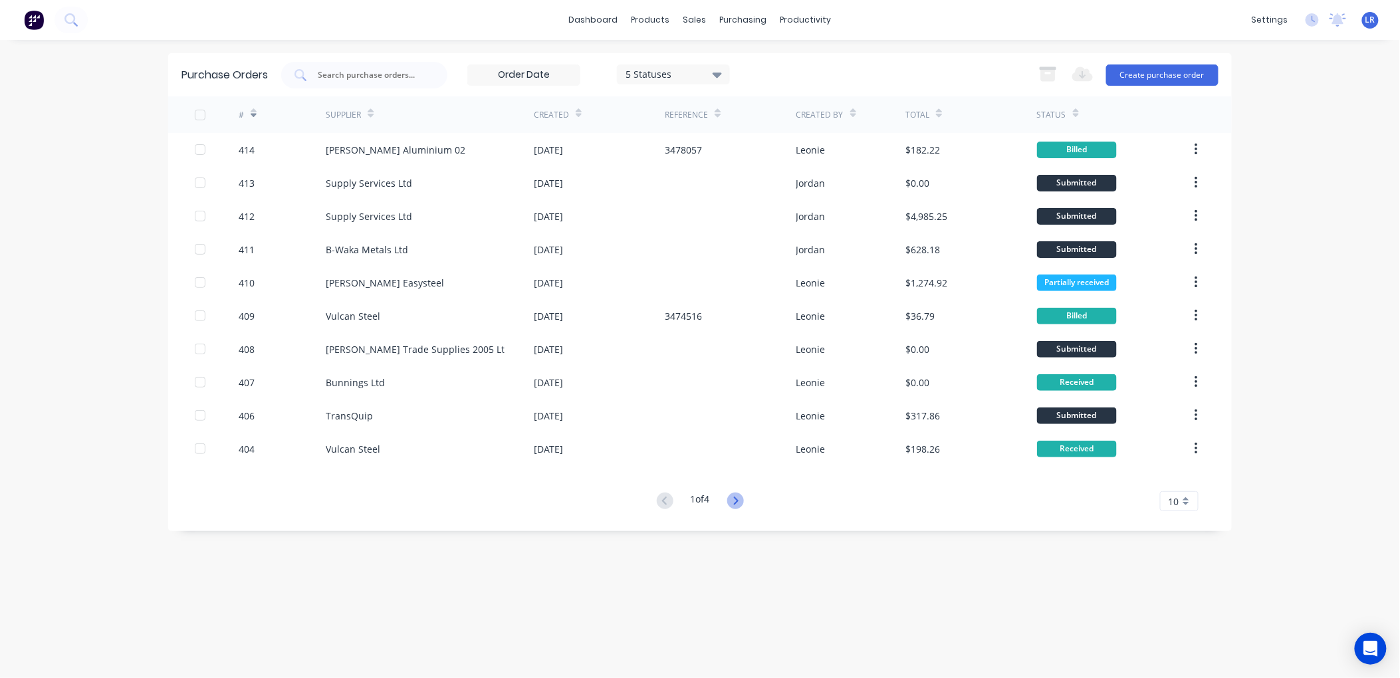
click at [734, 496] on icon at bounding box center [735, 501] width 17 height 17
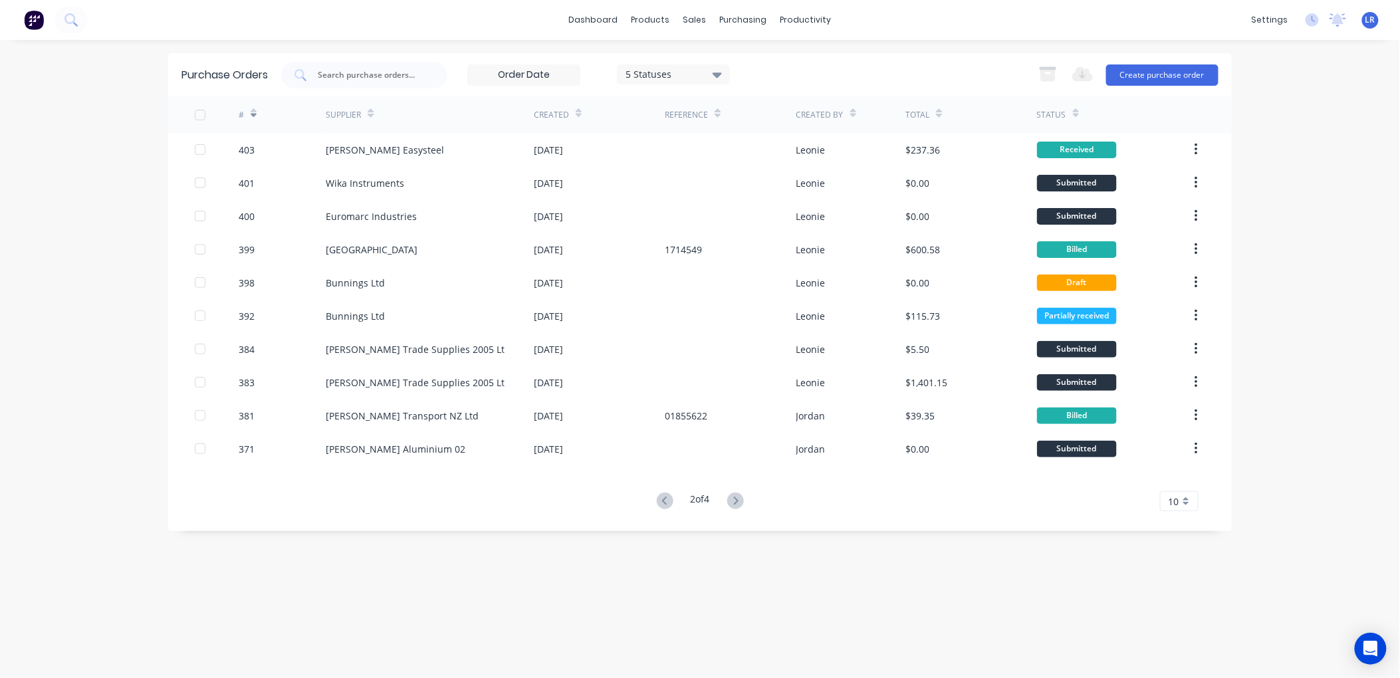
click at [734, 496] on icon at bounding box center [735, 501] width 17 height 17
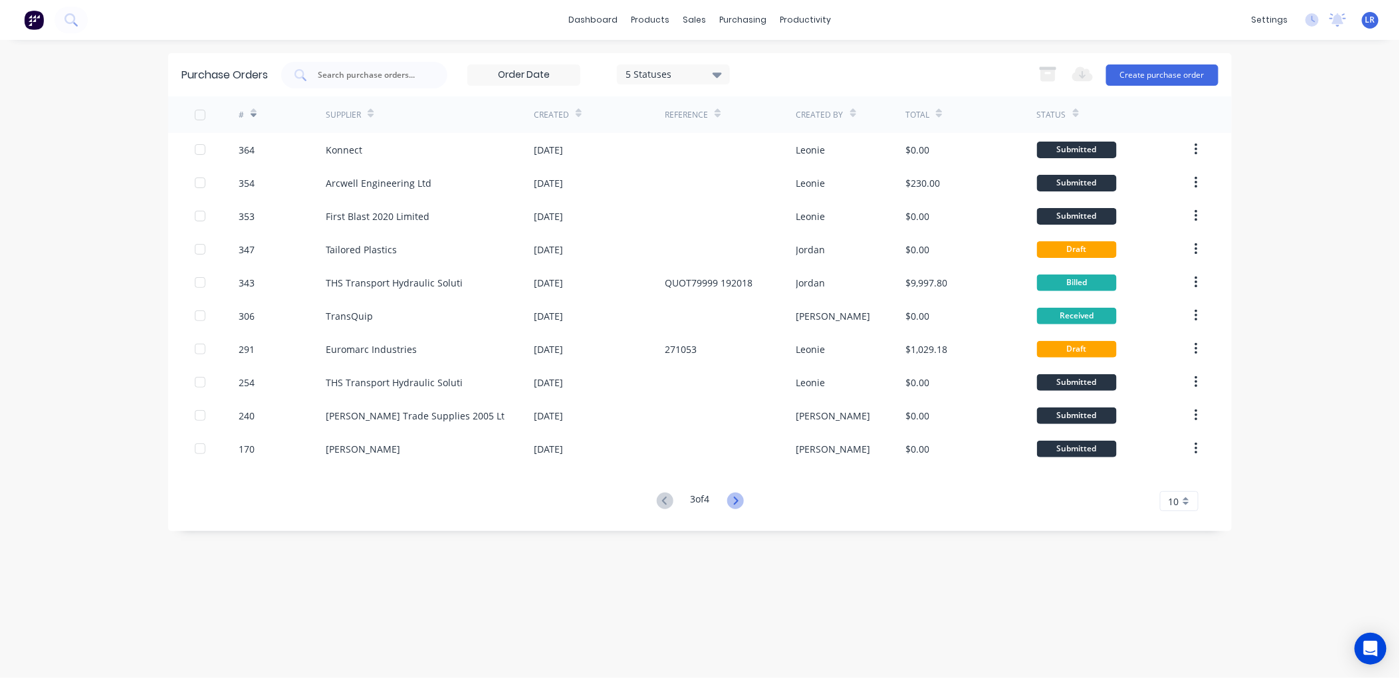
click at [735, 497] on icon at bounding box center [735, 501] width 17 height 17
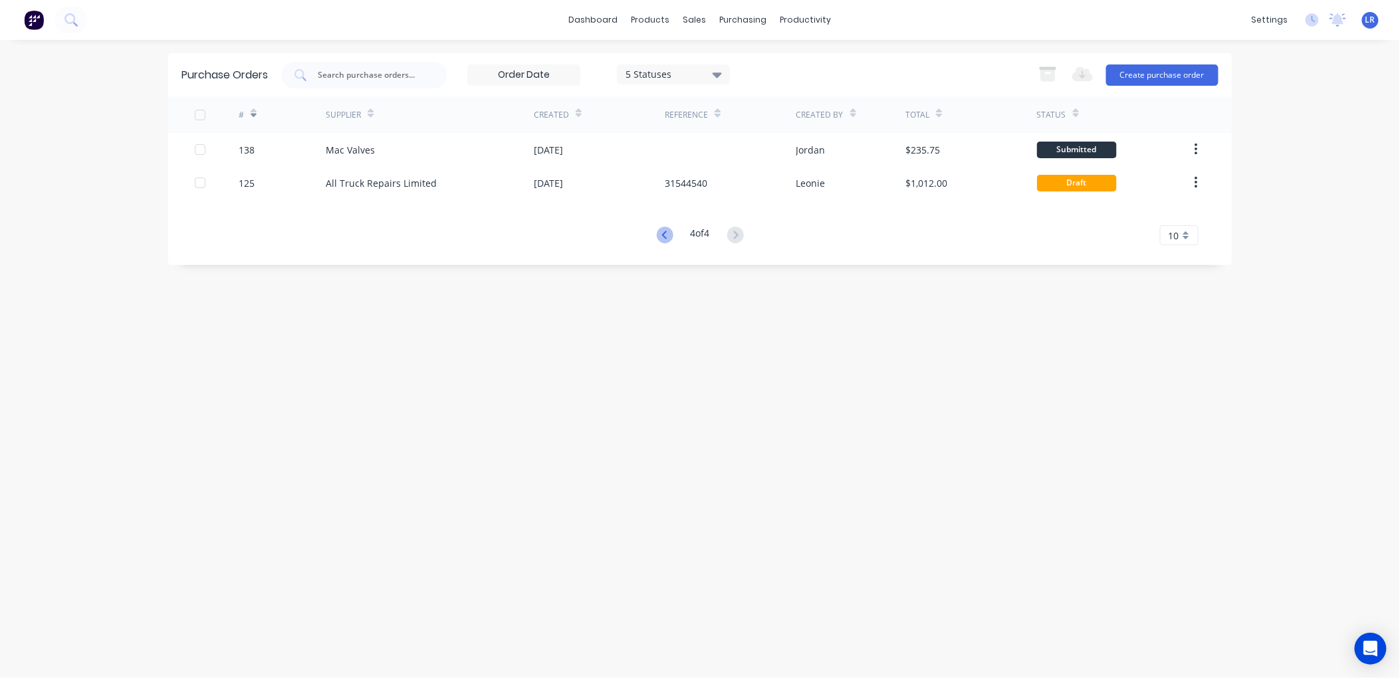
click at [657, 237] on icon at bounding box center [665, 235] width 17 height 17
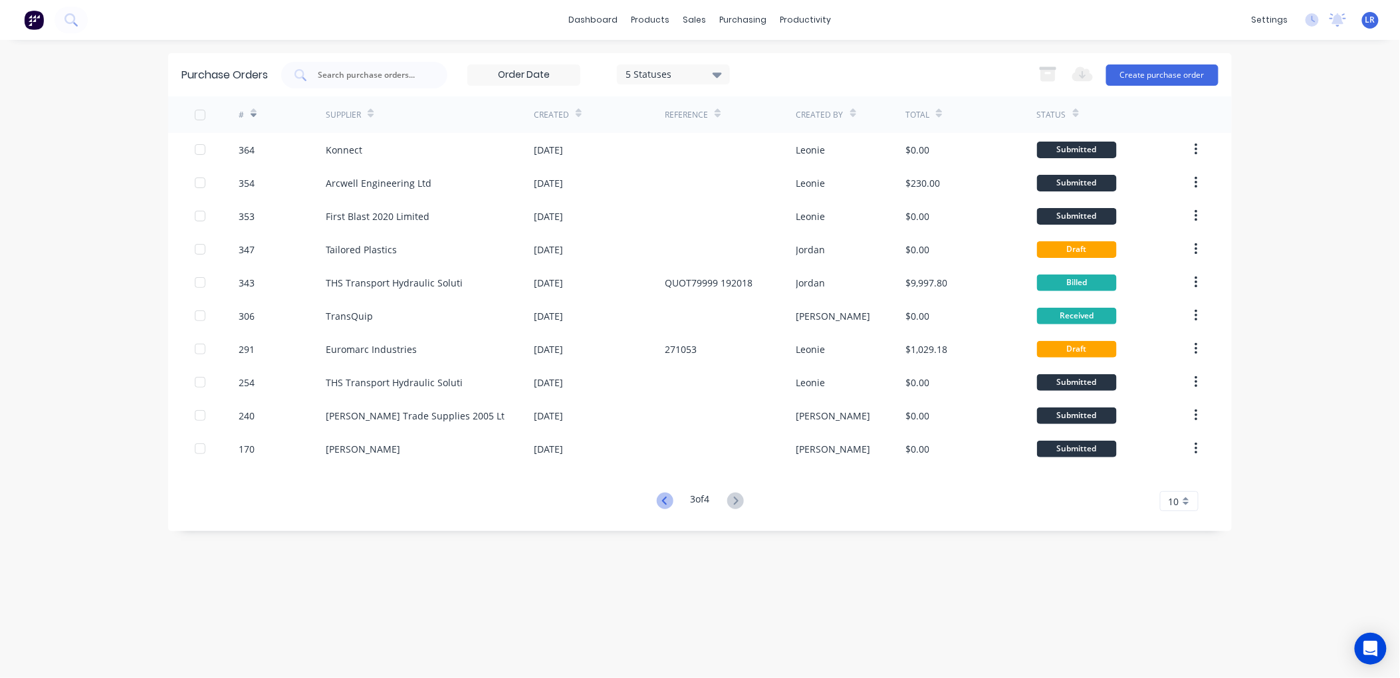
click at [659, 497] on icon at bounding box center [665, 501] width 17 height 17
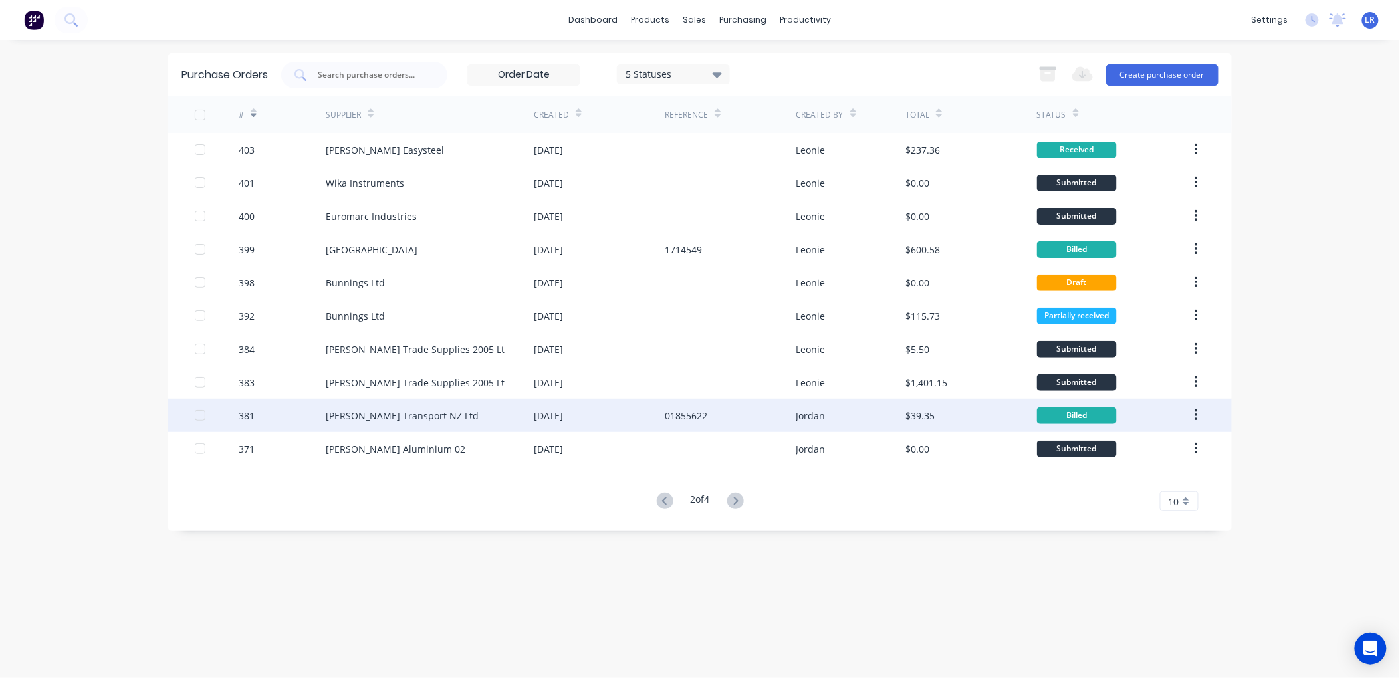
click at [1195, 408] on icon "button" at bounding box center [1196, 415] width 3 height 15
click at [1164, 448] on div "Archive" at bounding box center [1149, 450] width 102 height 19
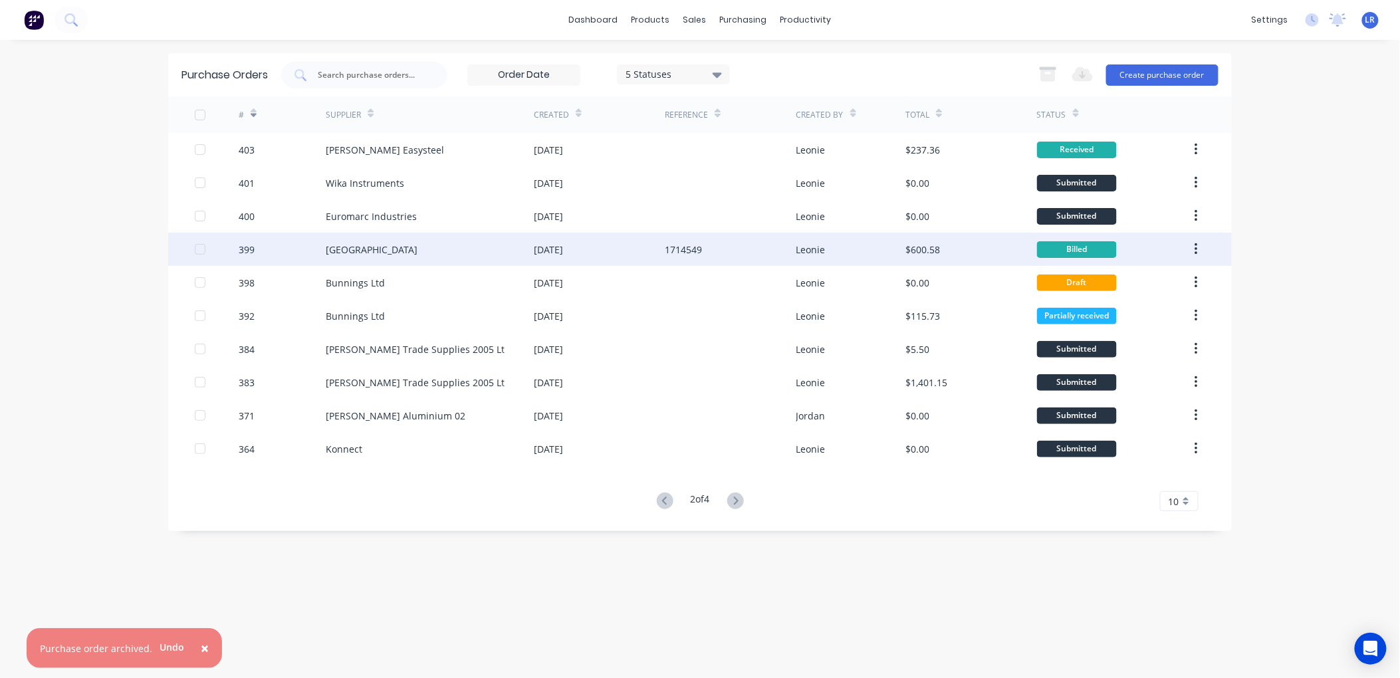
click at [1197, 242] on icon "button" at bounding box center [1196, 249] width 3 height 15
click at [1181, 277] on div "Archive" at bounding box center [1149, 284] width 102 height 19
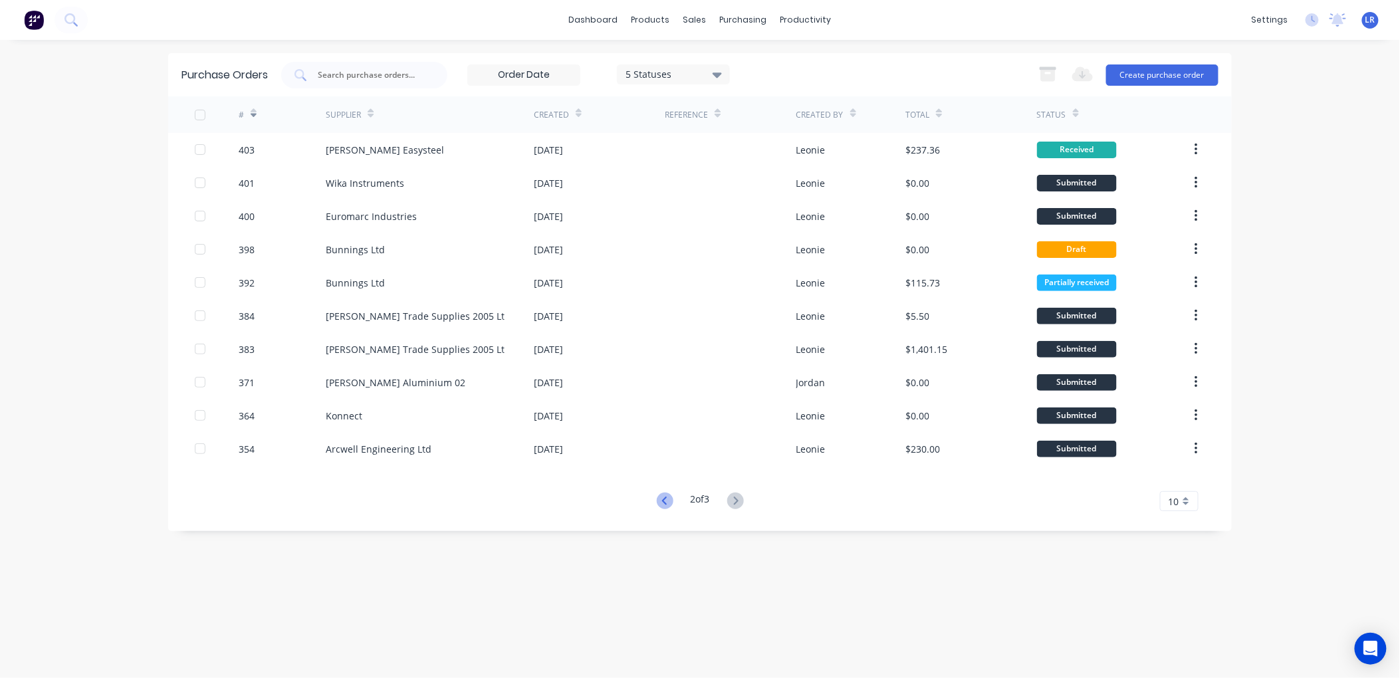
click at [669, 502] on icon at bounding box center [665, 501] width 17 height 17
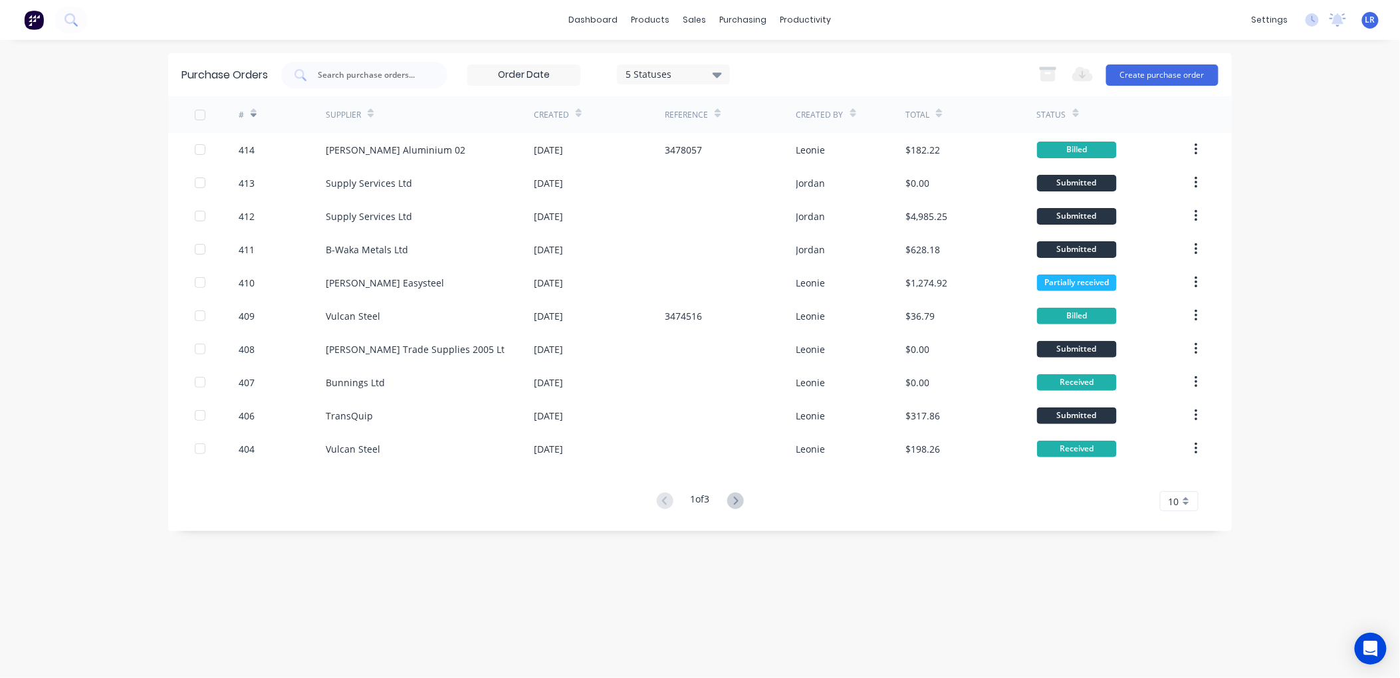
click at [715, 70] on icon at bounding box center [717, 74] width 9 height 15
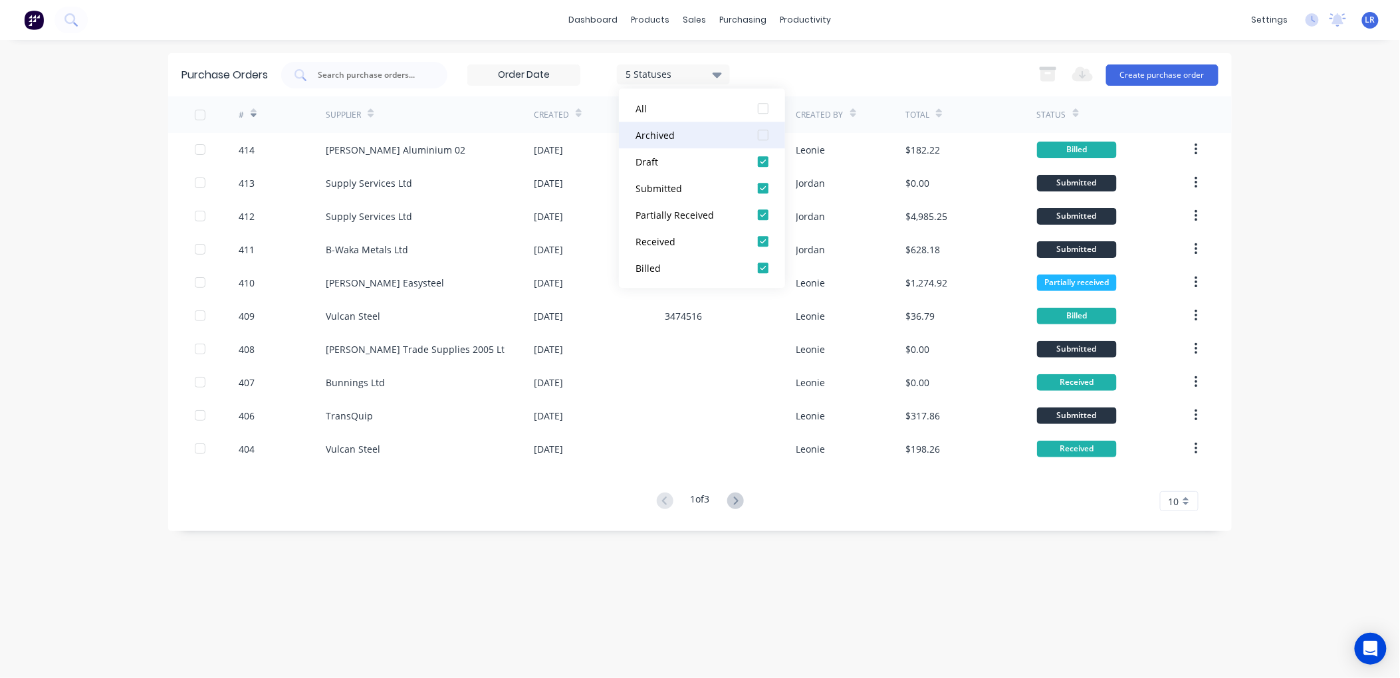
click at [757, 133] on div at bounding box center [763, 135] width 27 height 27
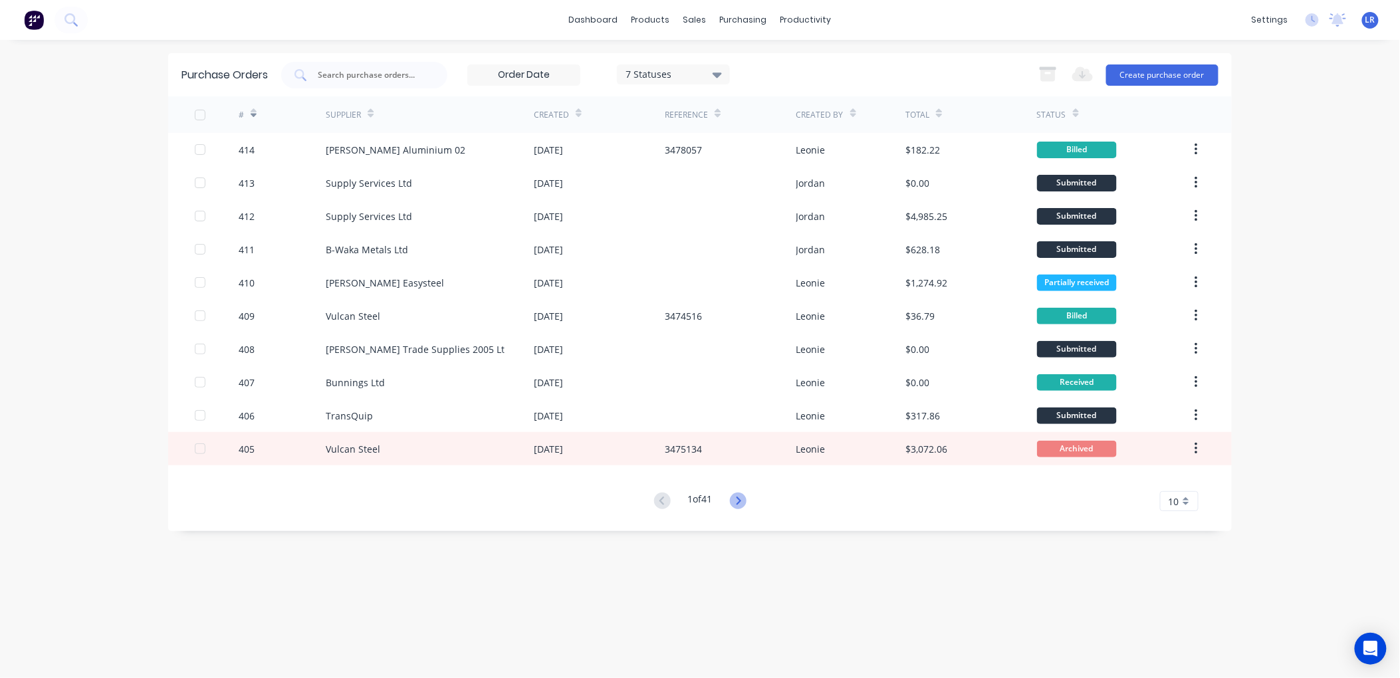
click at [743, 500] on icon at bounding box center [738, 501] width 17 height 17
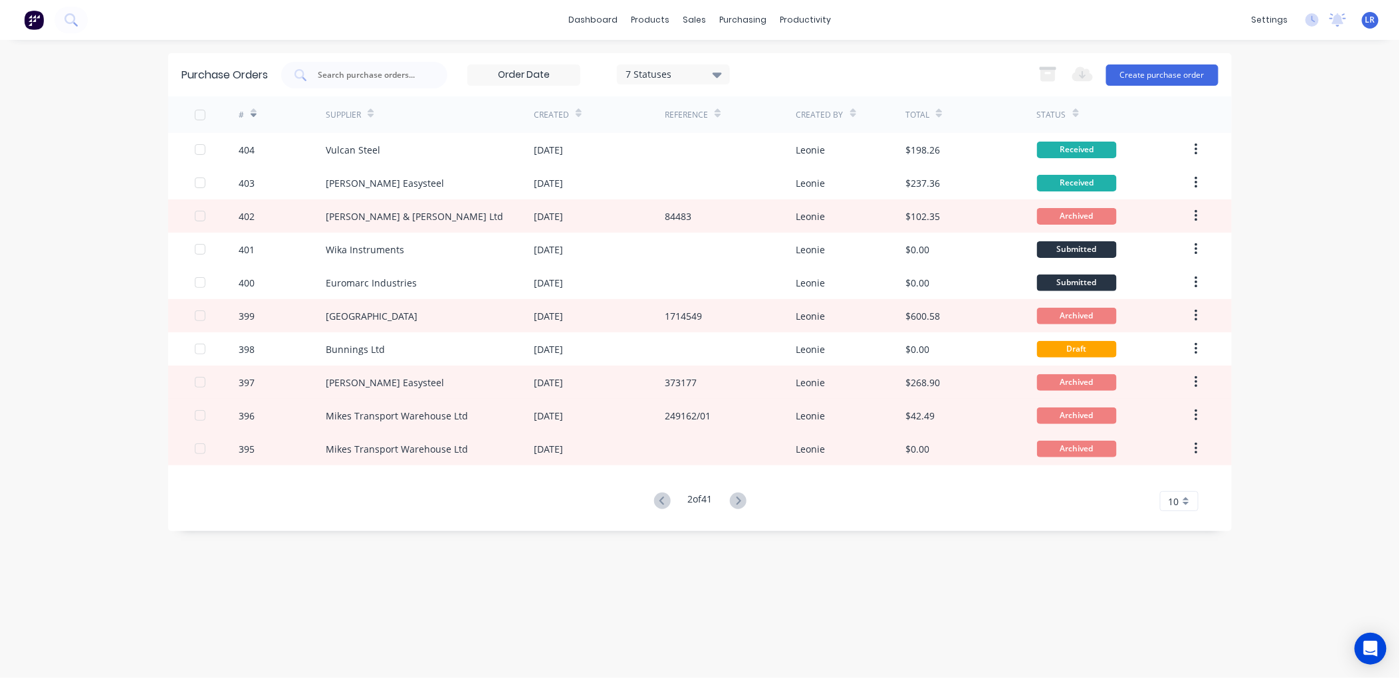
click at [743, 500] on icon at bounding box center [738, 501] width 17 height 17
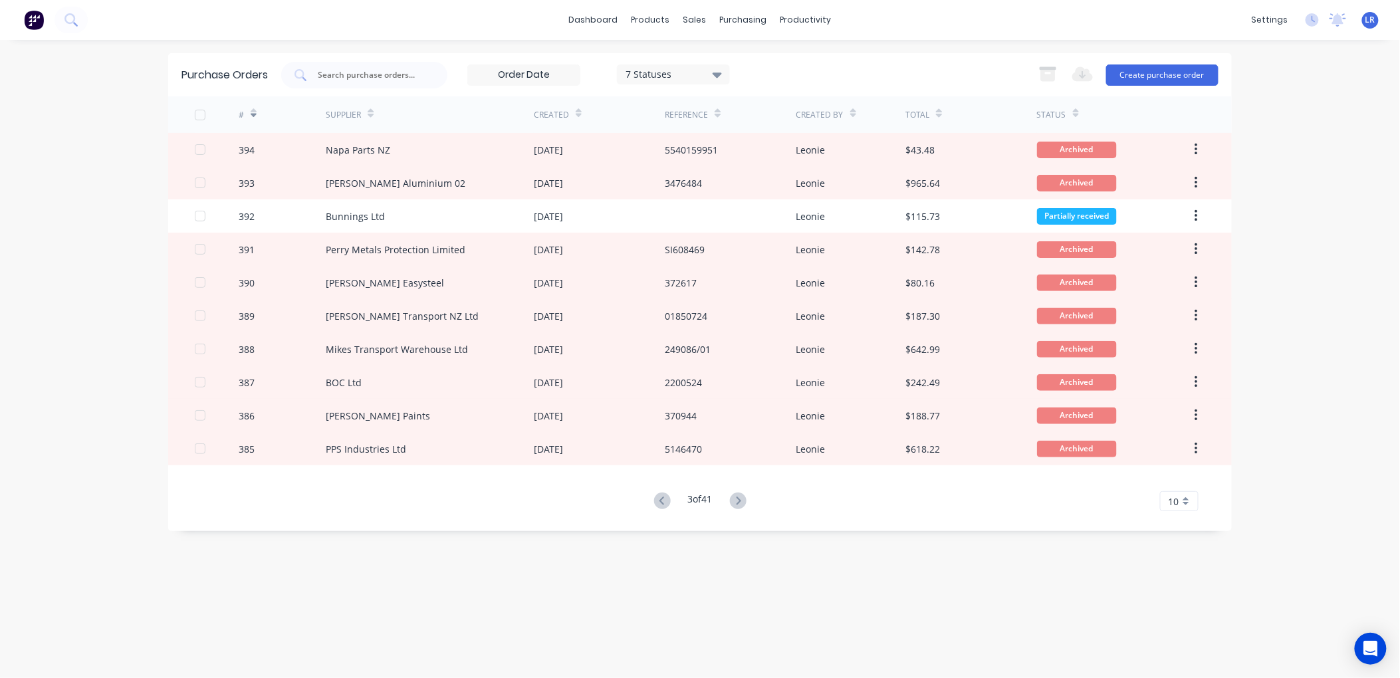
click at [743, 500] on icon at bounding box center [738, 501] width 17 height 17
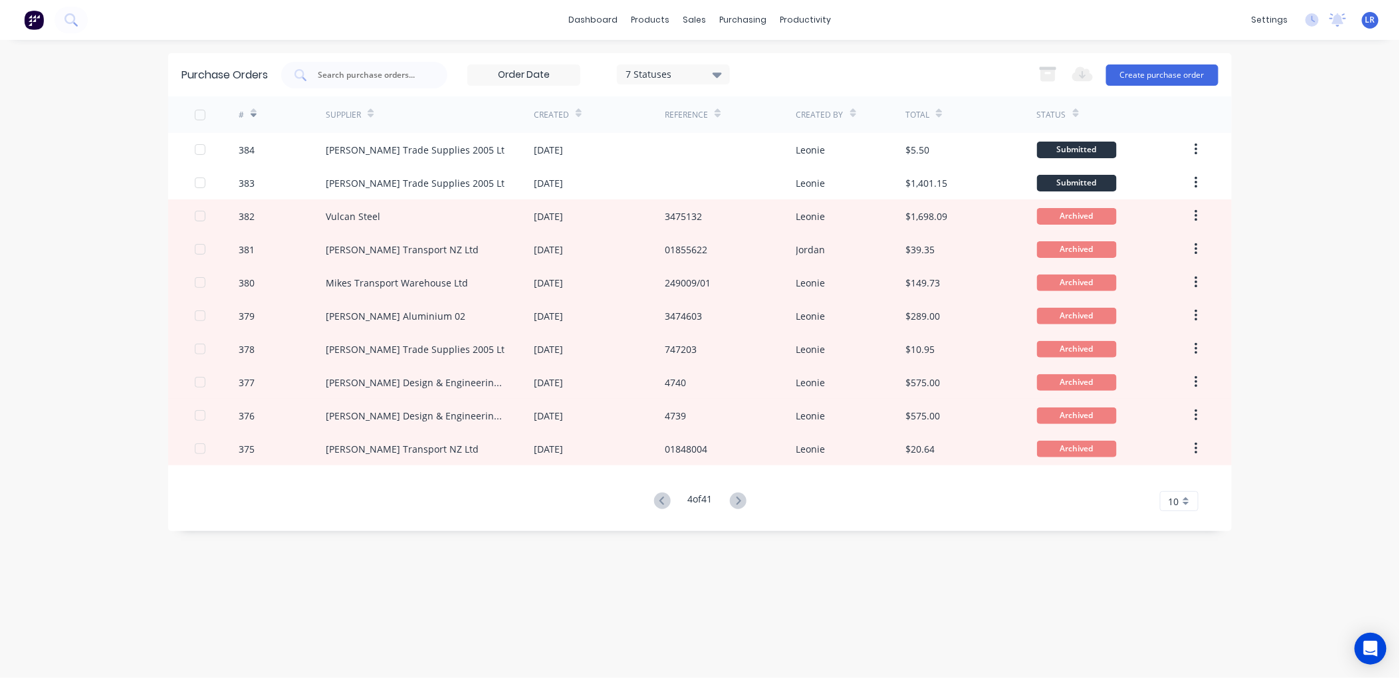
click at [743, 500] on icon at bounding box center [738, 501] width 17 height 17
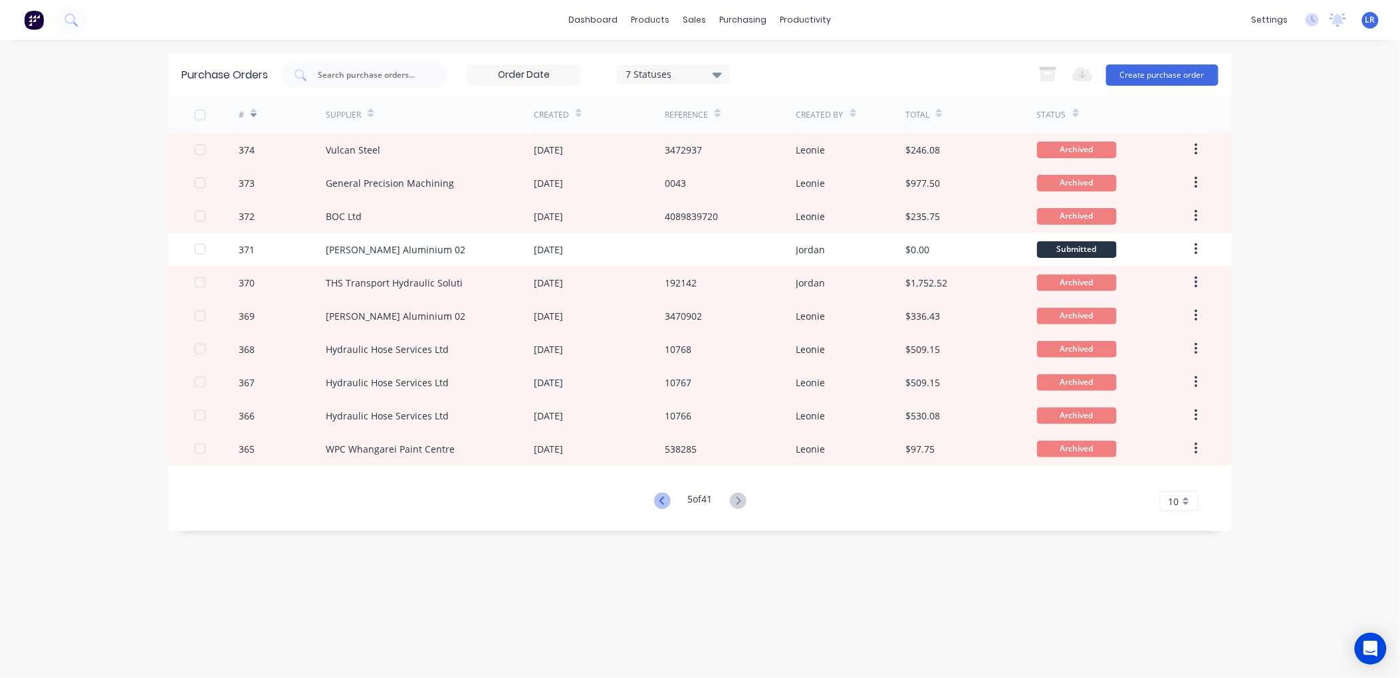
click at [654, 497] on icon at bounding box center [662, 501] width 17 height 17
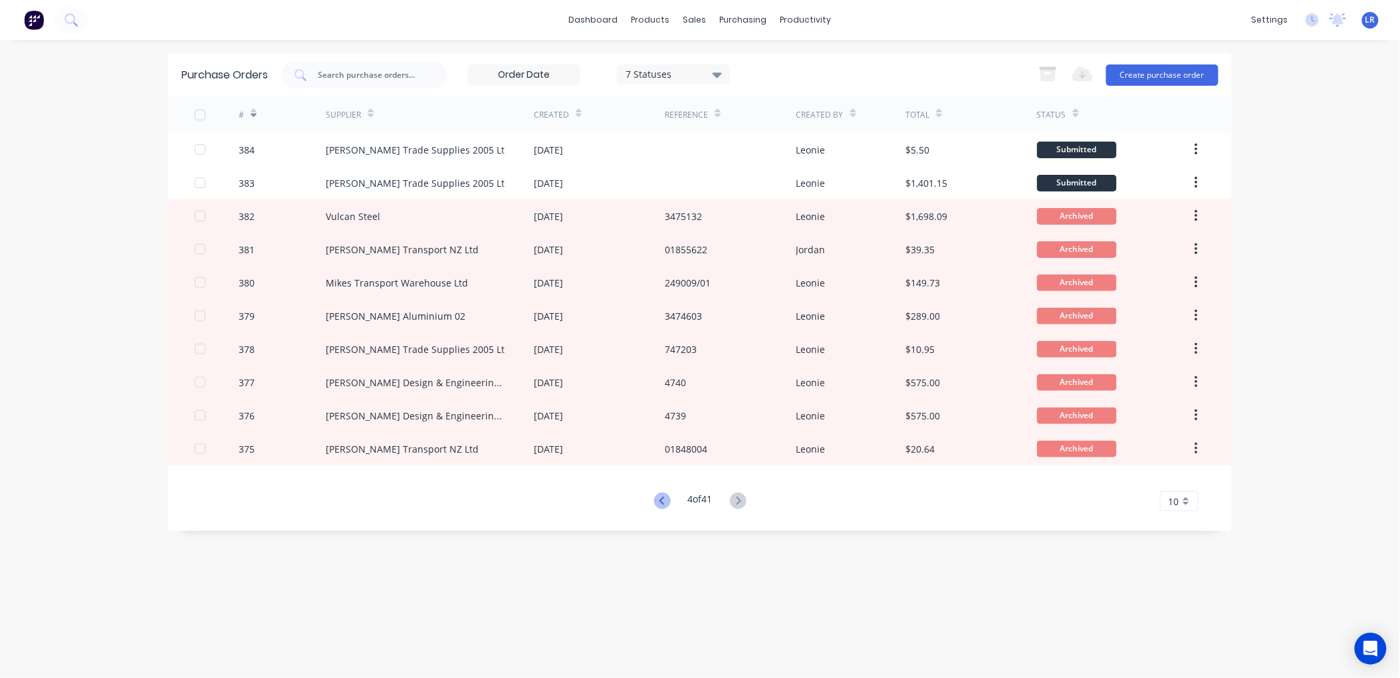
click at [655, 499] on icon at bounding box center [662, 501] width 17 height 17
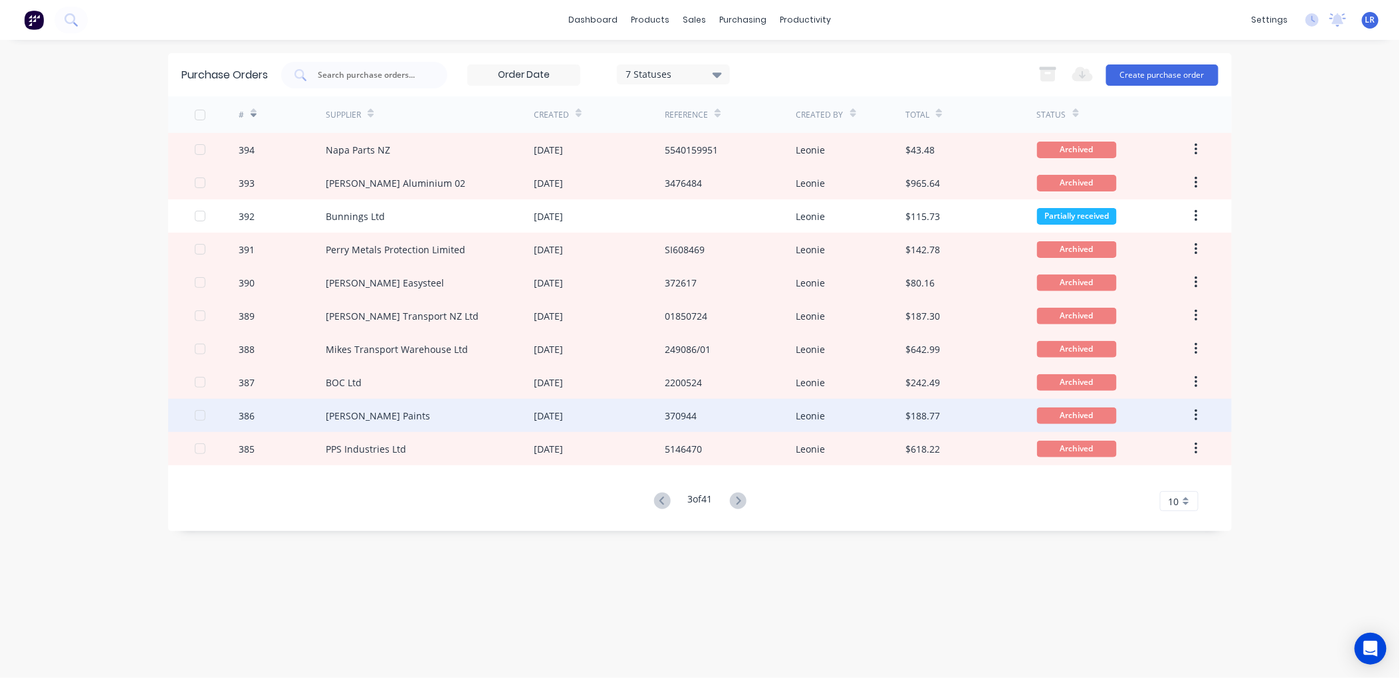
click at [396, 413] on div "Wynn Fraser Paints" at bounding box center [378, 416] width 104 height 14
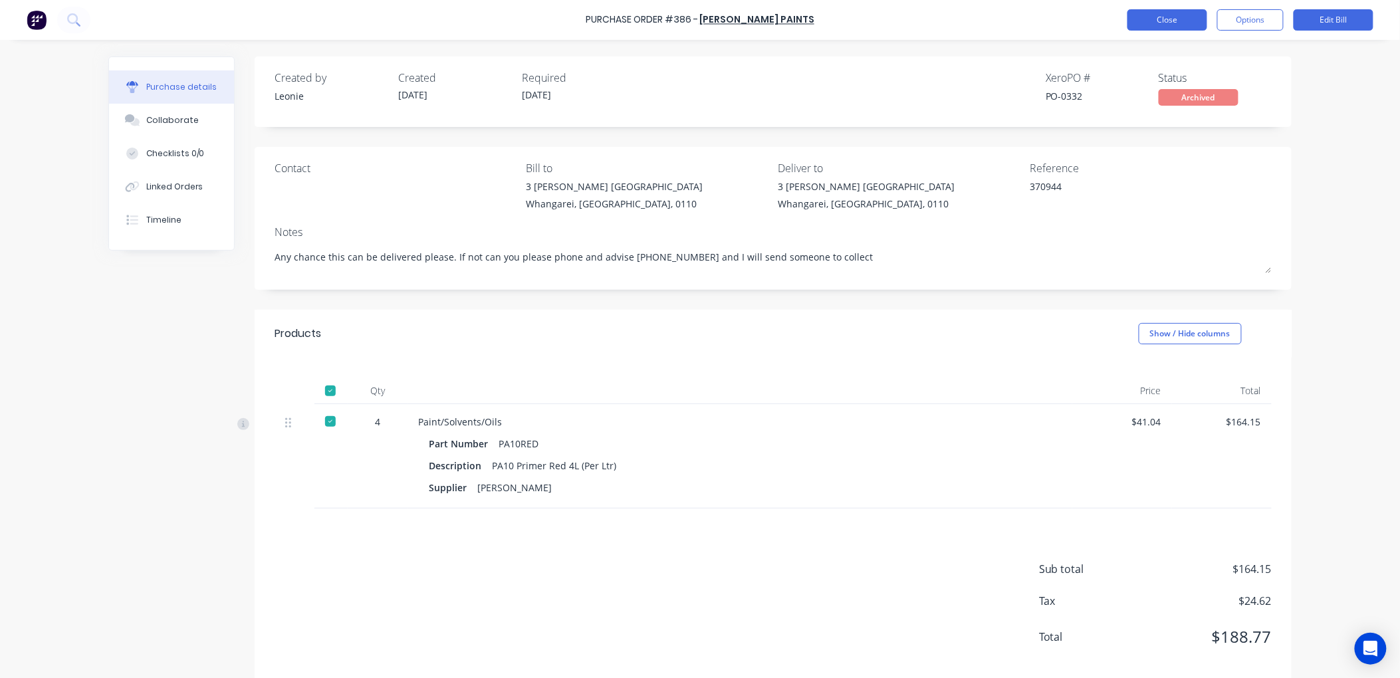
click at [1181, 15] on button "Close" at bounding box center [1167, 19] width 80 height 21
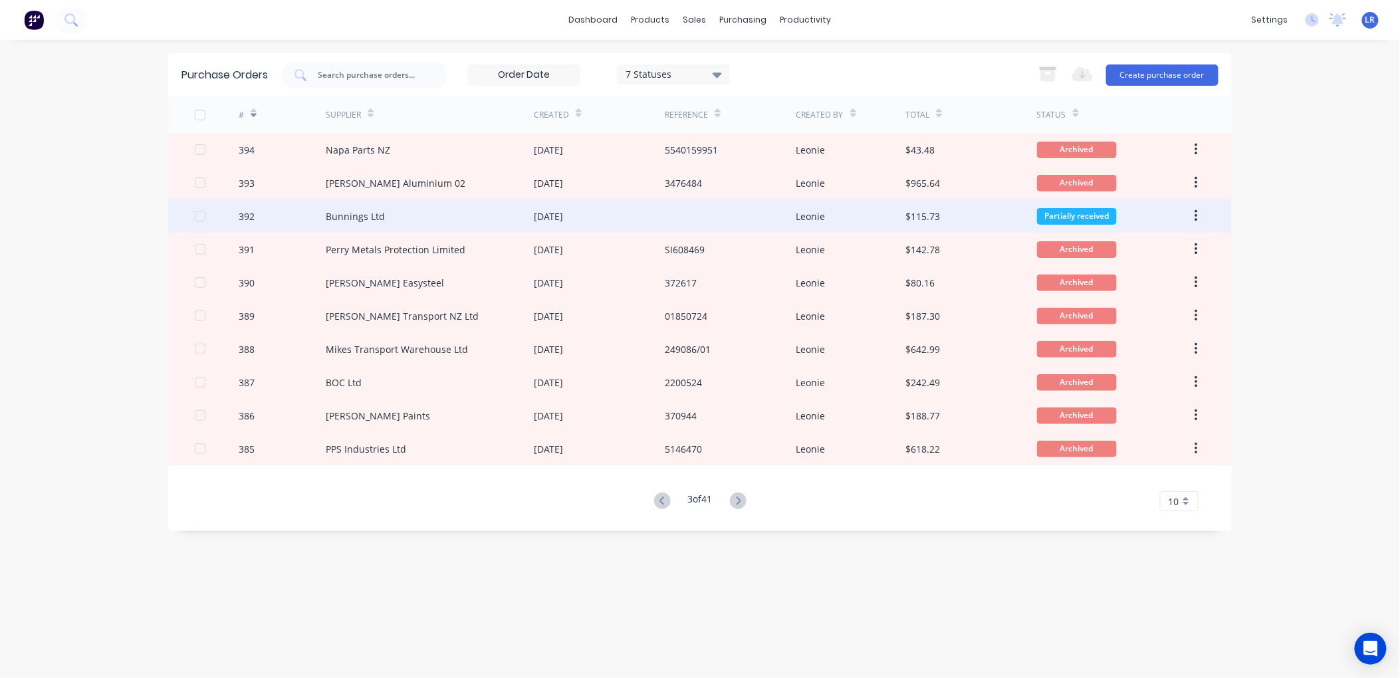
click at [394, 211] on div "Bunnings Ltd" at bounding box center [430, 215] width 208 height 33
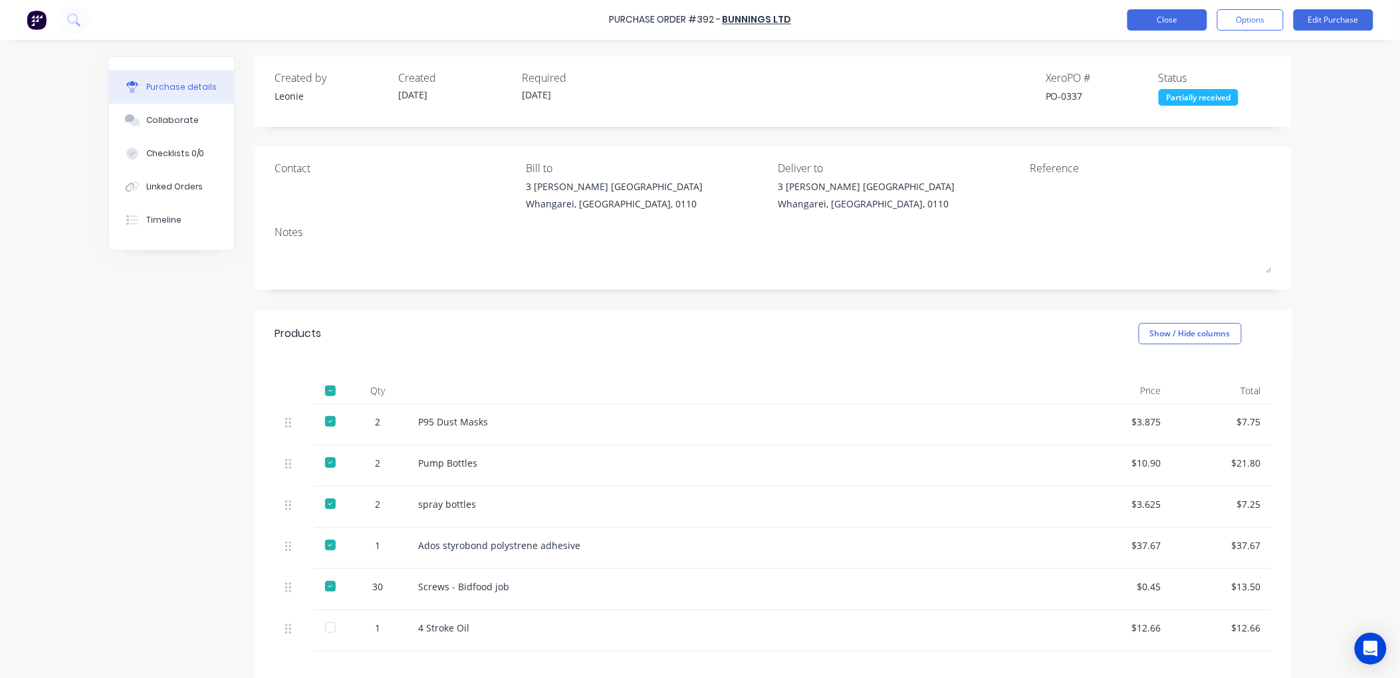
click at [1181, 16] on button "Close" at bounding box center [1167, 19] width 80 height 21
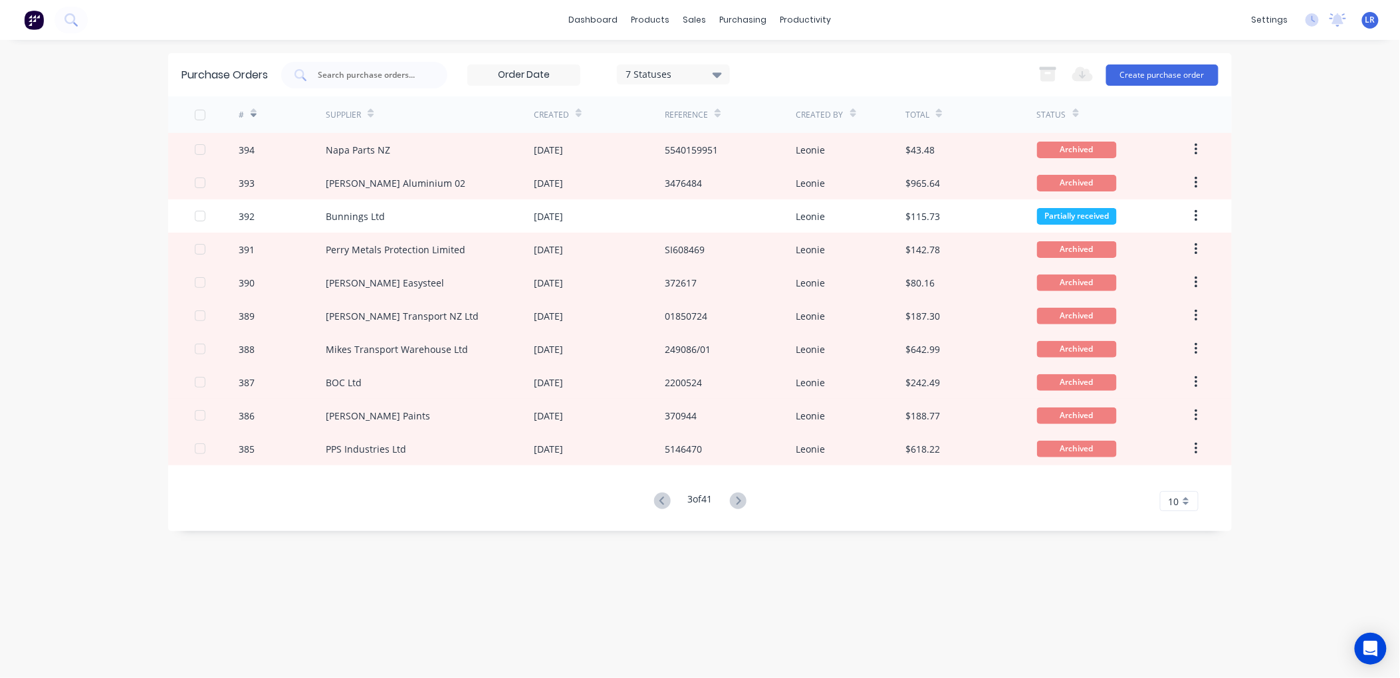
click at [717, 71] on icon at bounding box center [717, 74] width 9 height 15
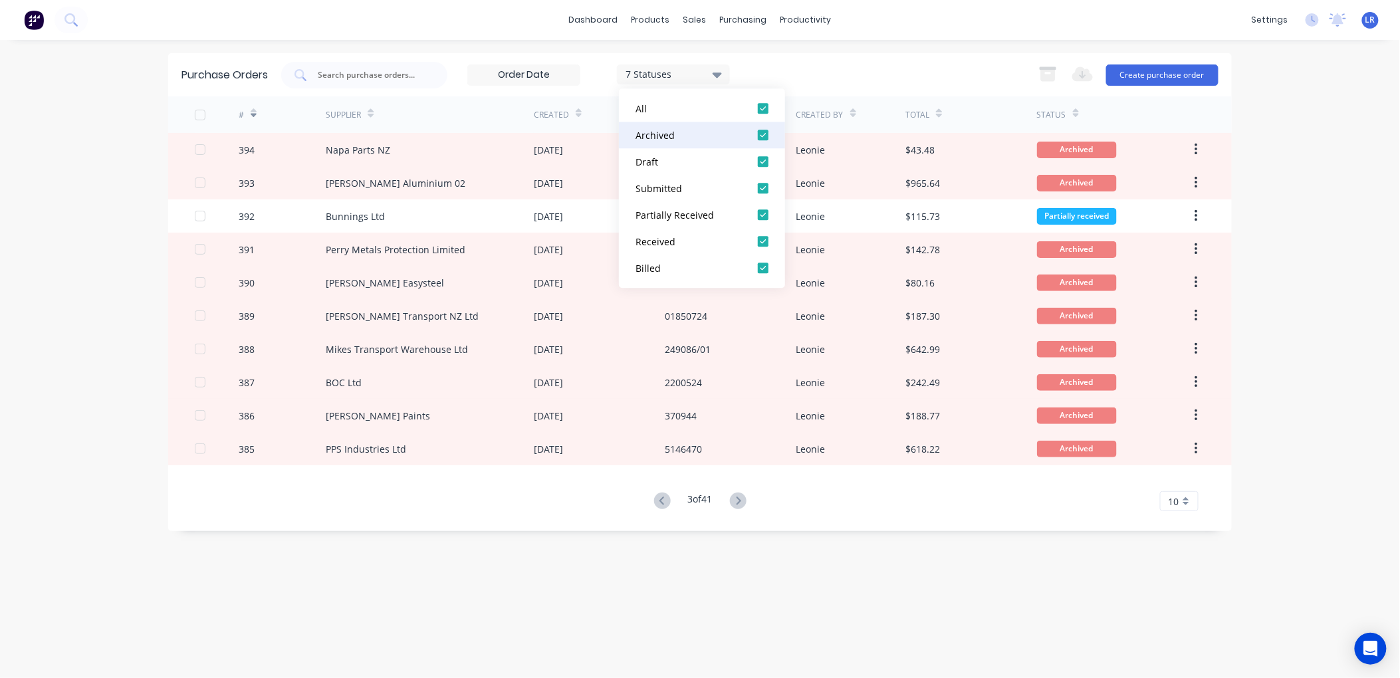
click at [767, 132] on div at bounding box center [763, 135] width 27 height 27
click at [891, 594] on div "Purchase Orders 5 Statuses 5 Statuses Export to Excel (XLSX) Create purchase or…" at bounding box center [700, 359] width 1064 height 612
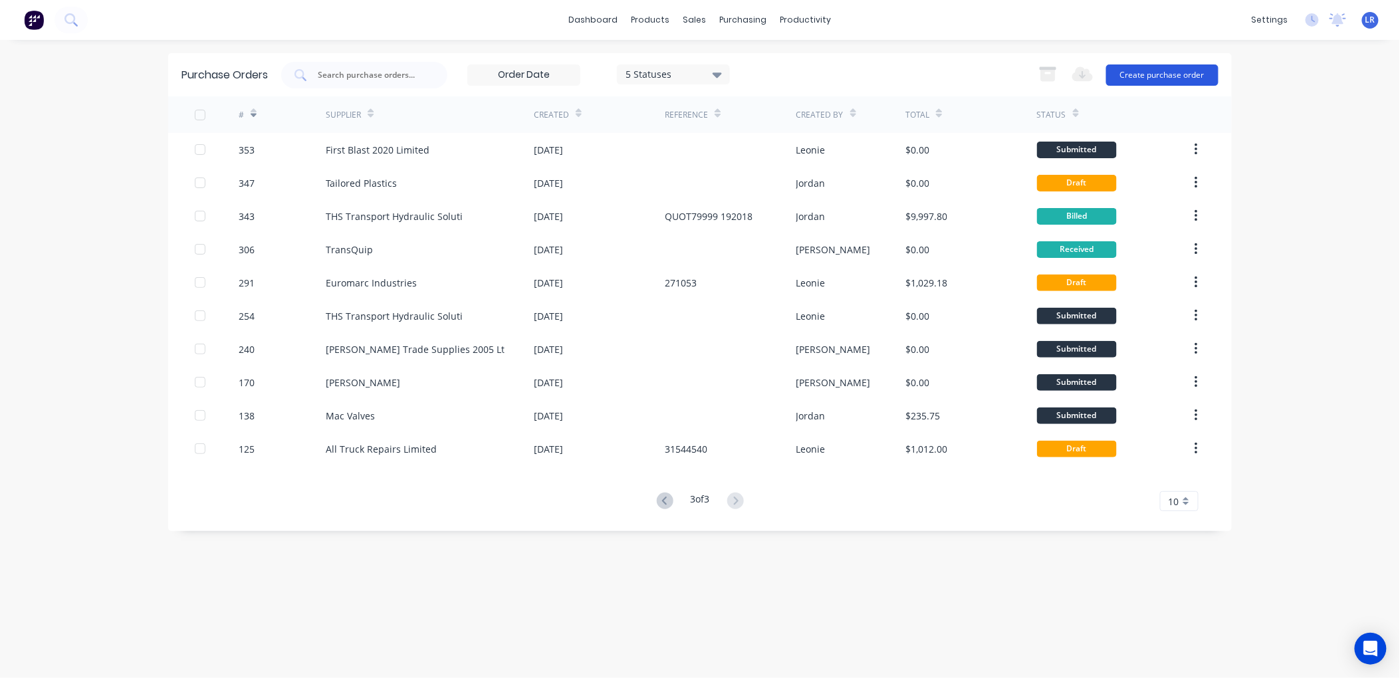
click at [1131, 72] on button "Create purchase order" at bounding box center [1162, 74] width 112 height 21
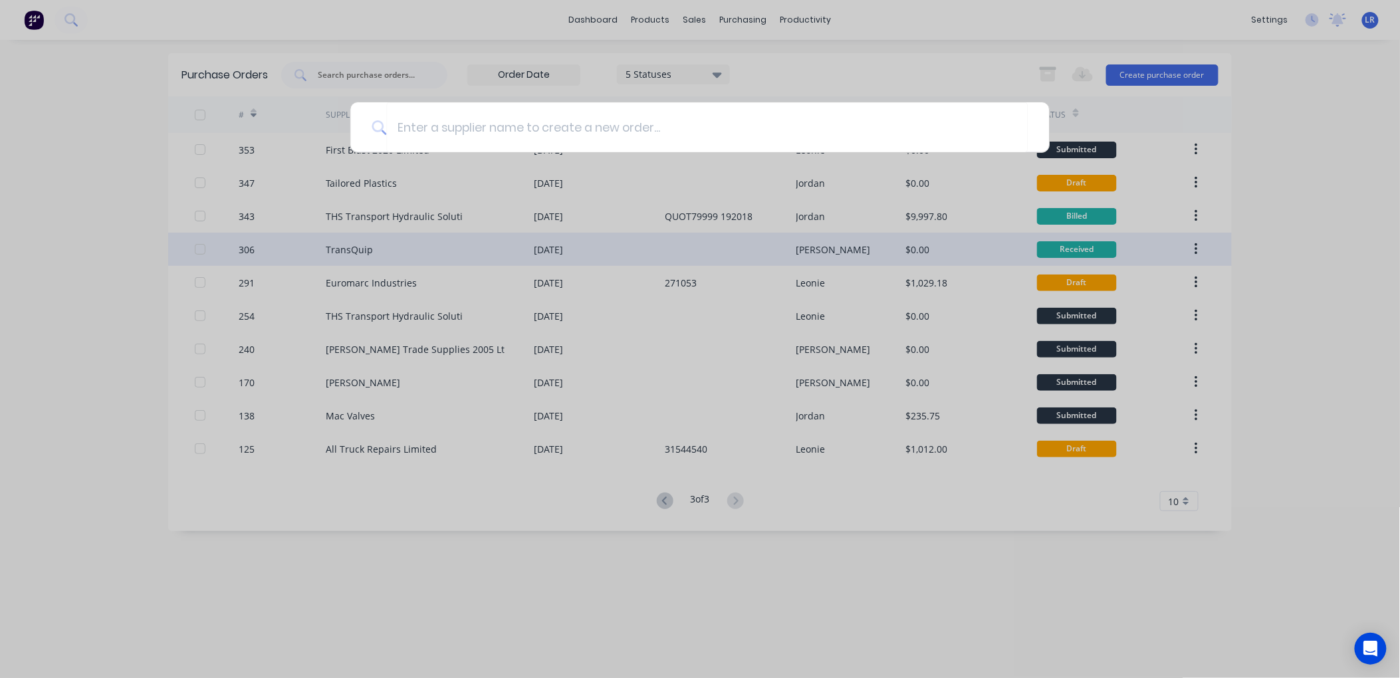
drag, startPoint x: 686, startPoint y: 610, endPoint x: 434, endPoint y: 241, distance: 446.8
click at [685, 607] on div at bounding box center [700, 339] width 1400 height 678
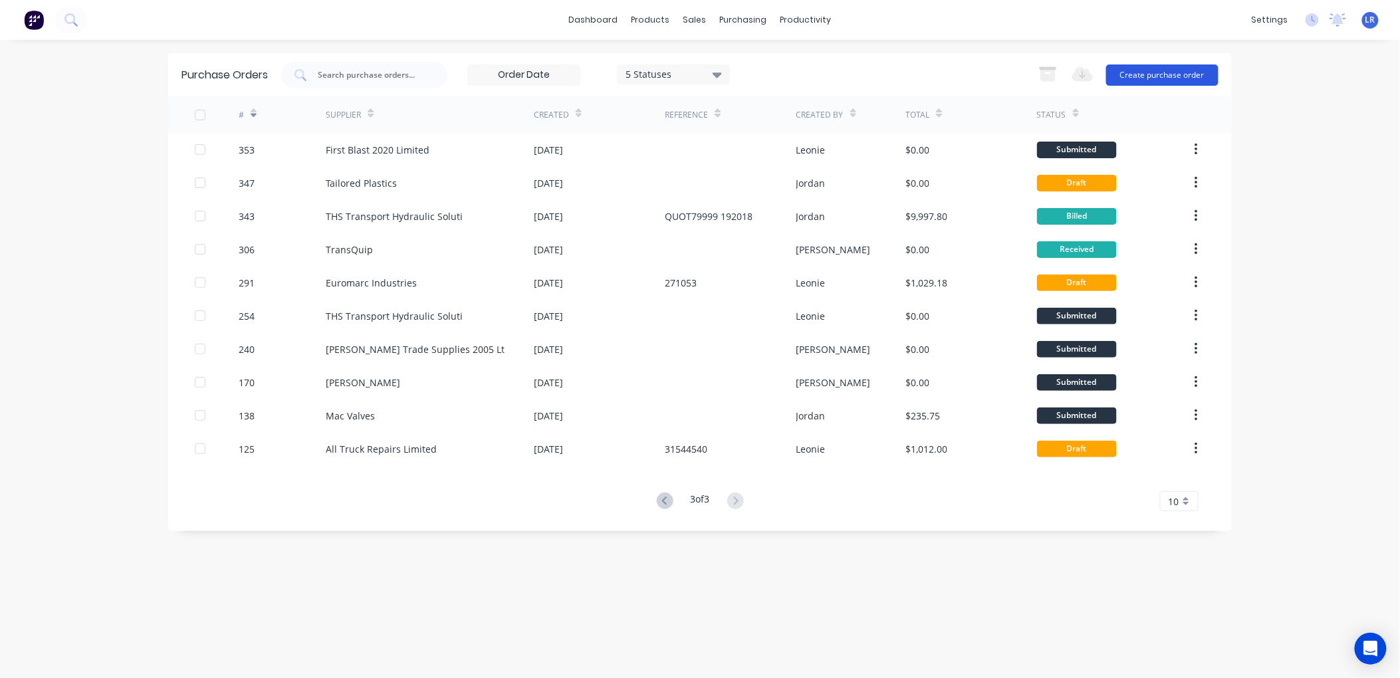
click at [1137, 74] on button "Create purchase order" at bounding box center [1162, 74] width 112 height 21
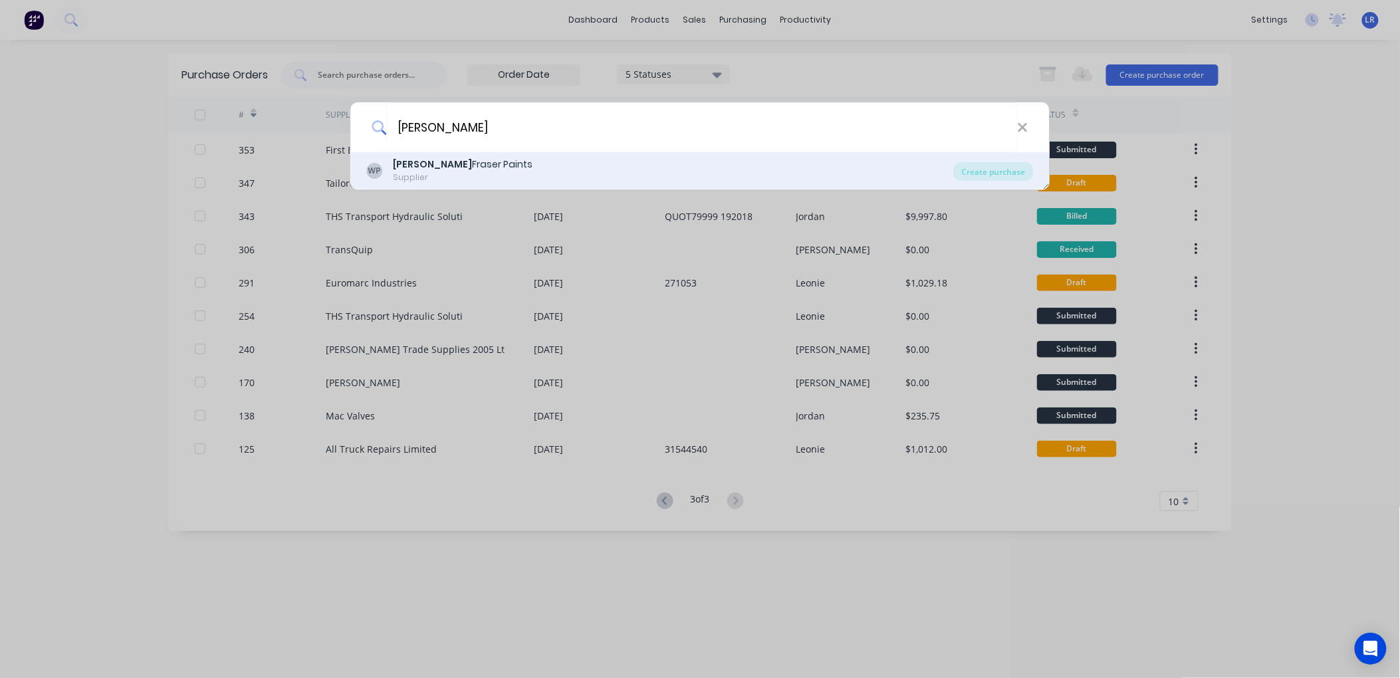
click at [393, 164] on div "WP Wynn Fraser Paints Supplier" at bounding box center [660, 171] width 587 height 26
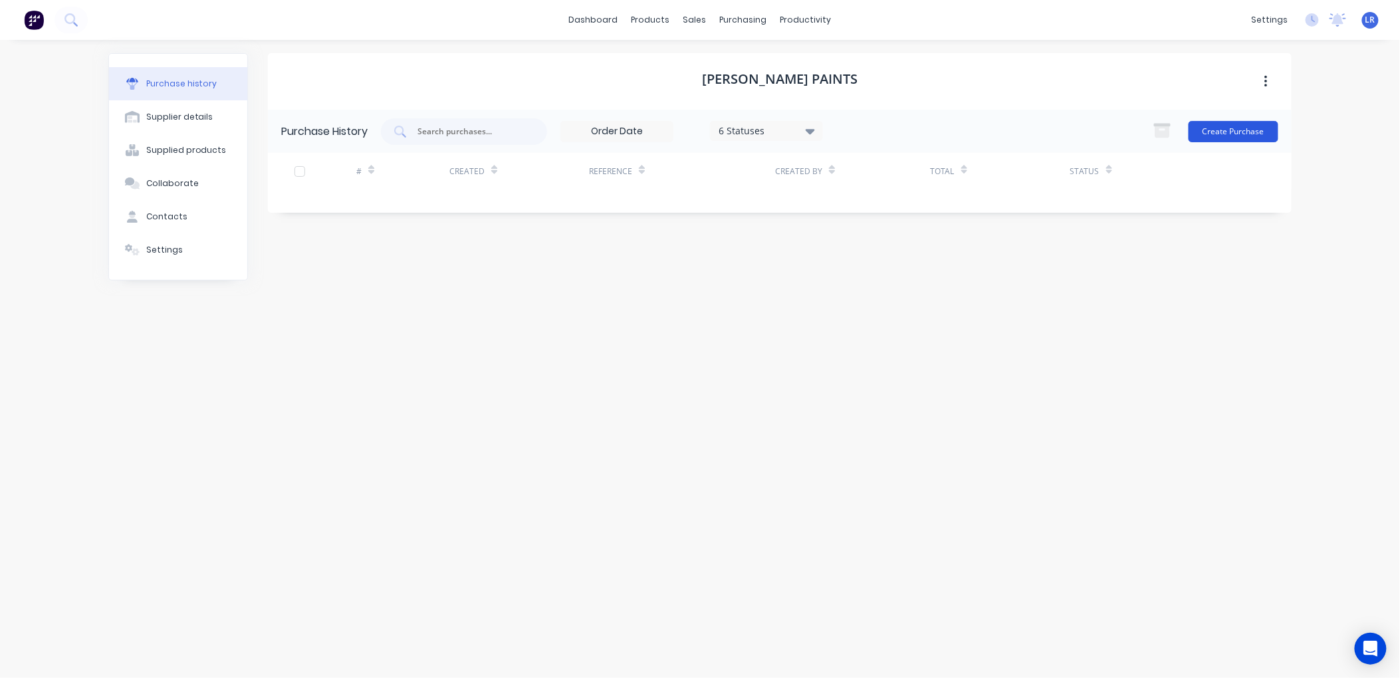
click at [1235, 125] on button "Create Purchase" at bounding box center [1234, 131] width 90 height 21
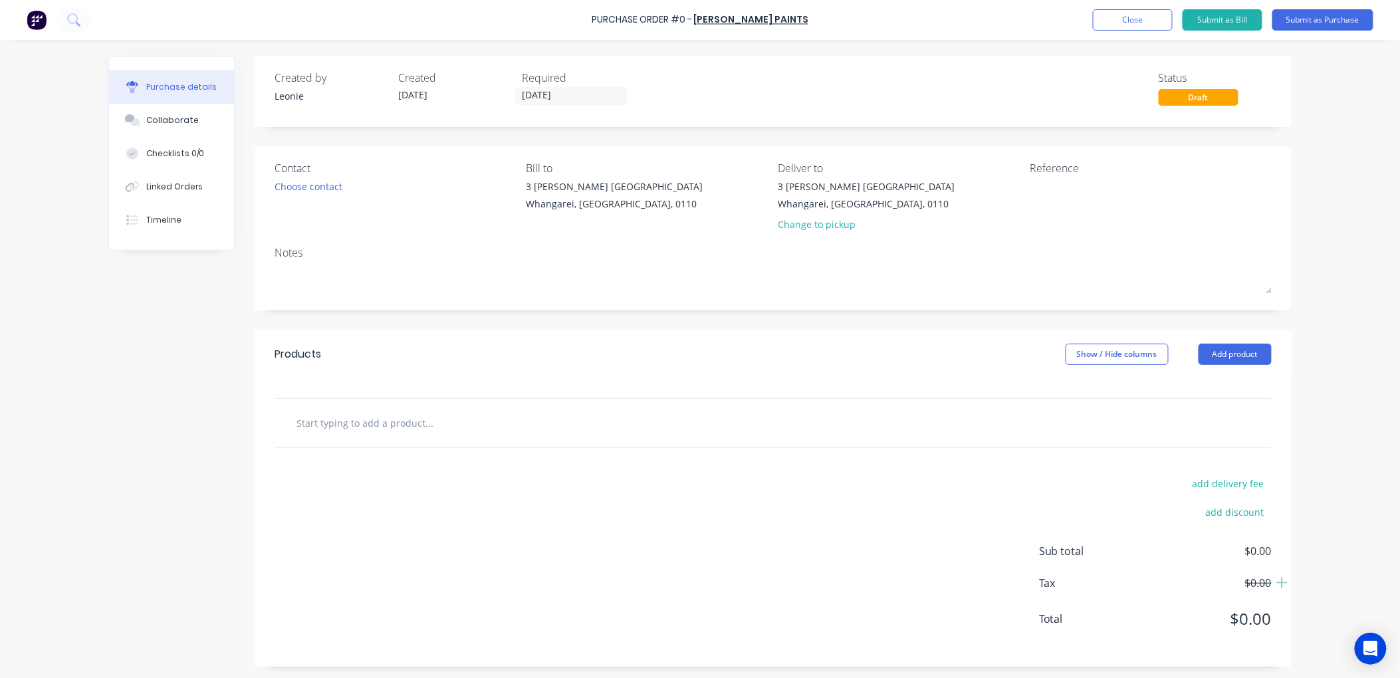
click at [299, 415] on input "text" at bounding box center [429, 423] width 266 height 27
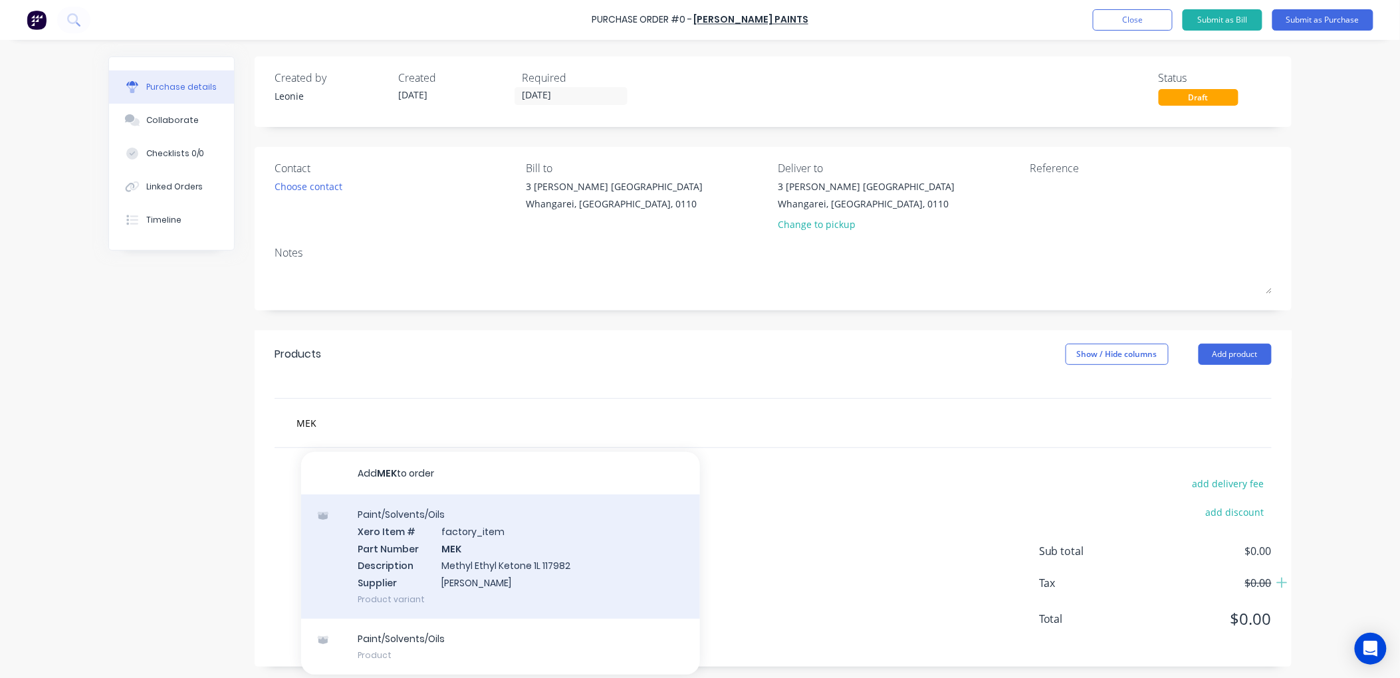
click at [457, 566] on div "Paint/Solvents/Oils Xero Item # factory_item Part Number MEK Description Methyl…" at bounding box center [500, 557] width 399 height 124
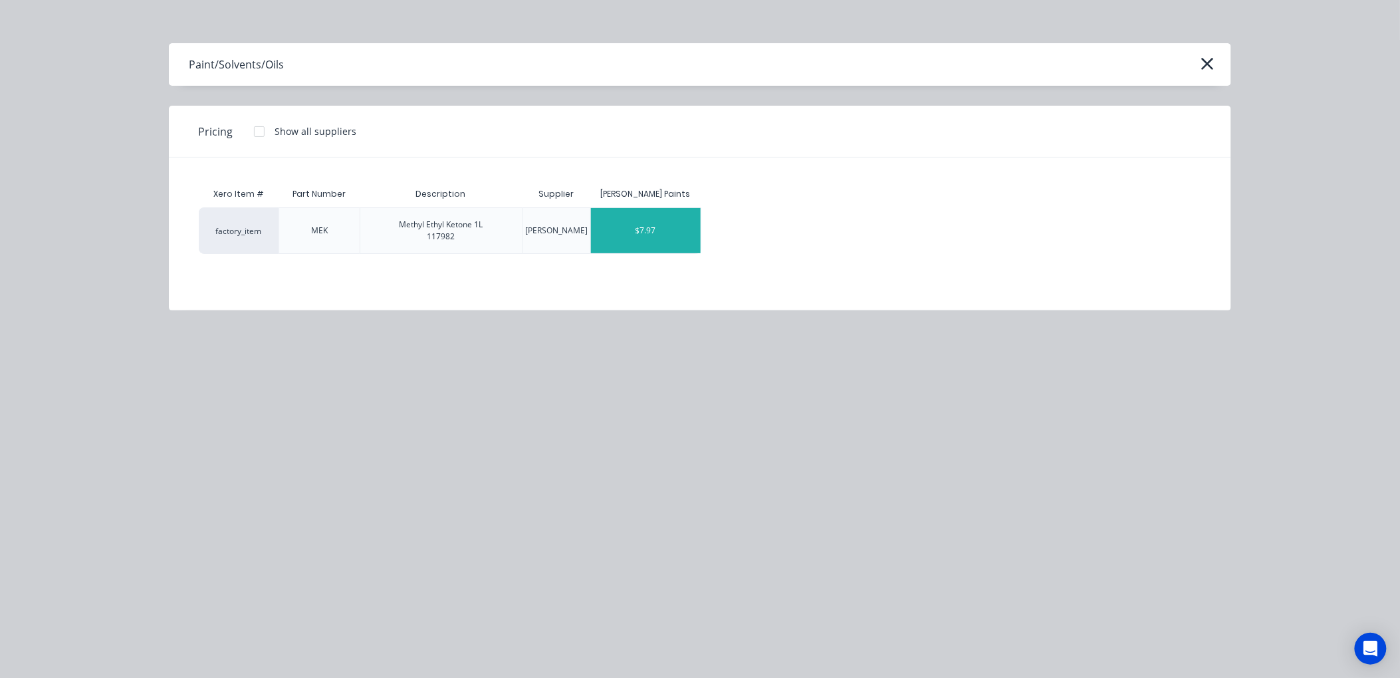
click at [639, 229] on div "$7.97" at bounding box center [646, 230] width 110 height 45
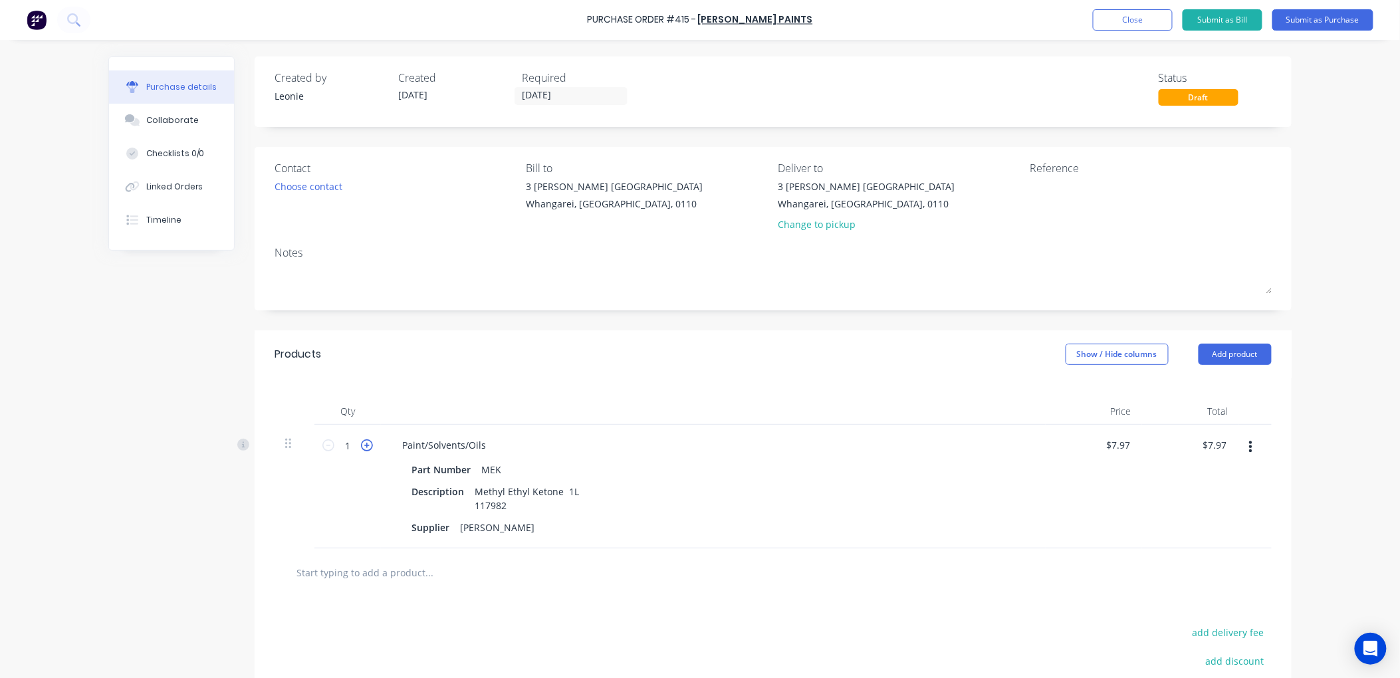
click at [361, 443] on icon at bounding box center [367, 445] width 12 height 12
click at [174, 181] on div "Linked Orders" at bounding box center [174, 187] width 57 height 12
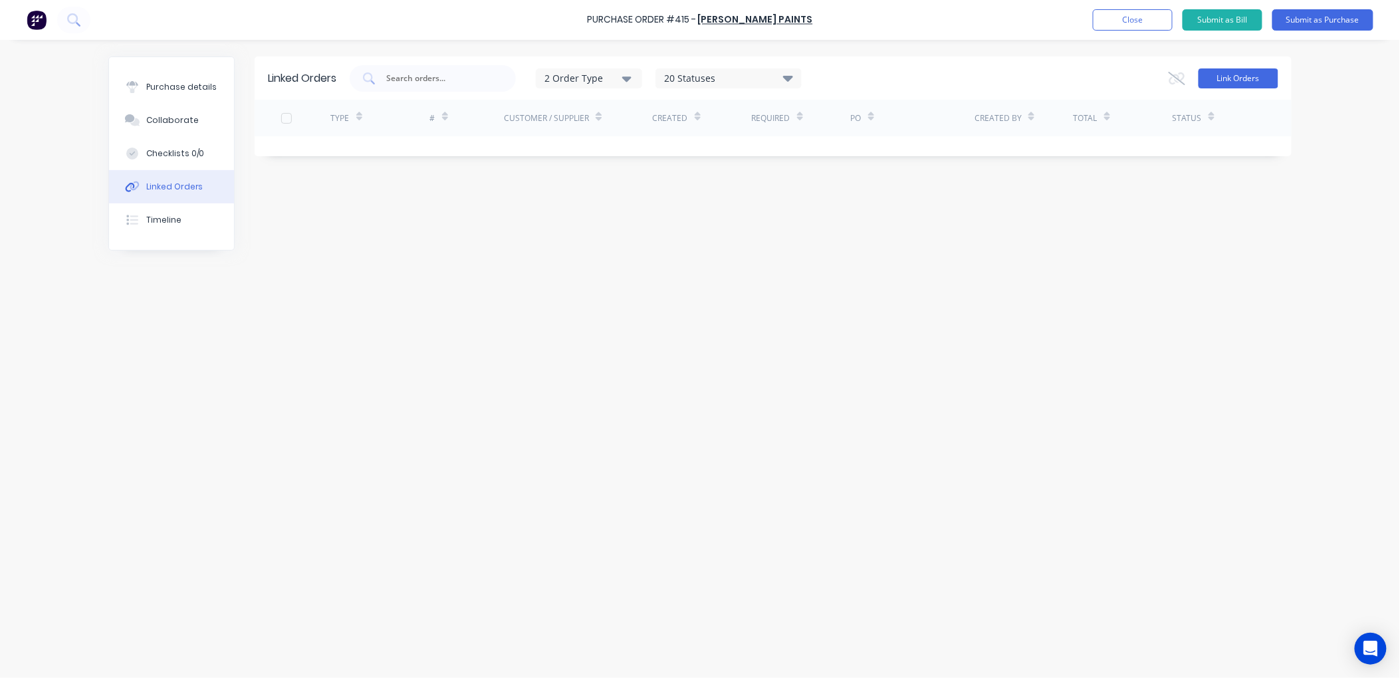
click at [1243, 71] on button "Link Orders" at bounding box center [1239, 78] width 80 height 20
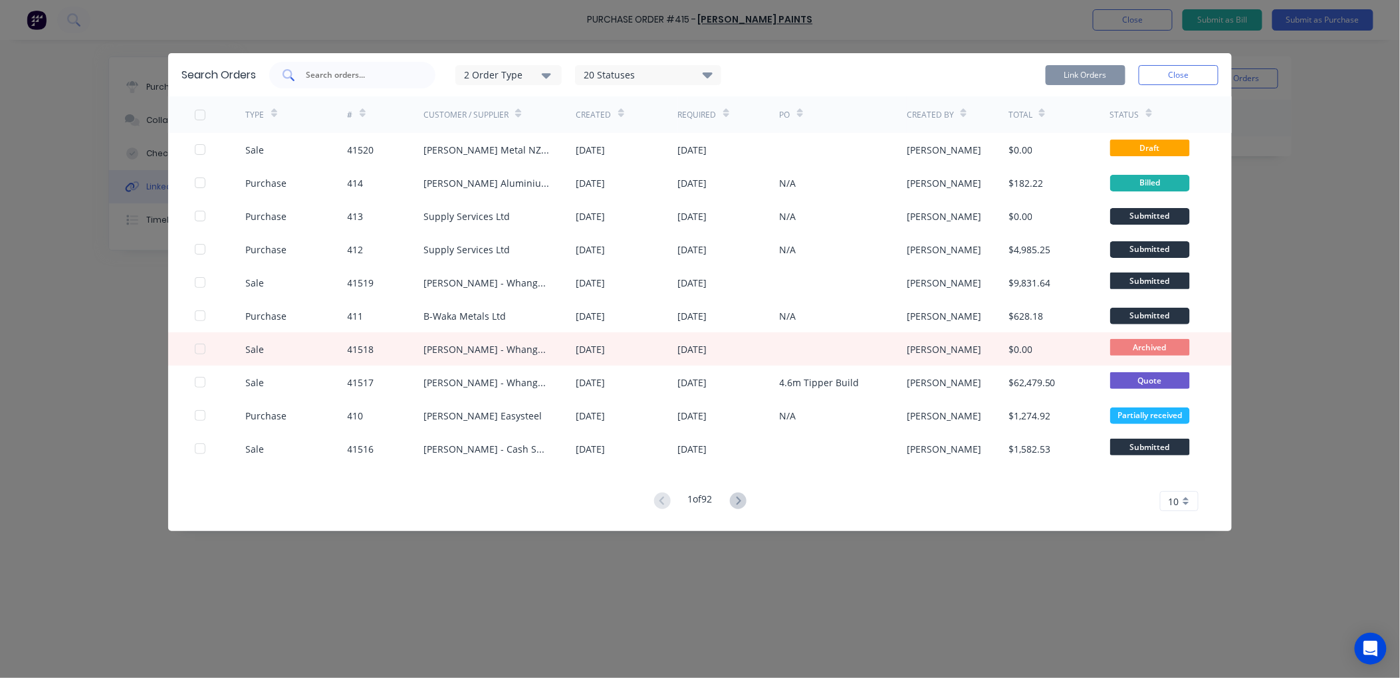
click at [313, 77] on input "text" at bounding box center [359, 74] width 110 height 13
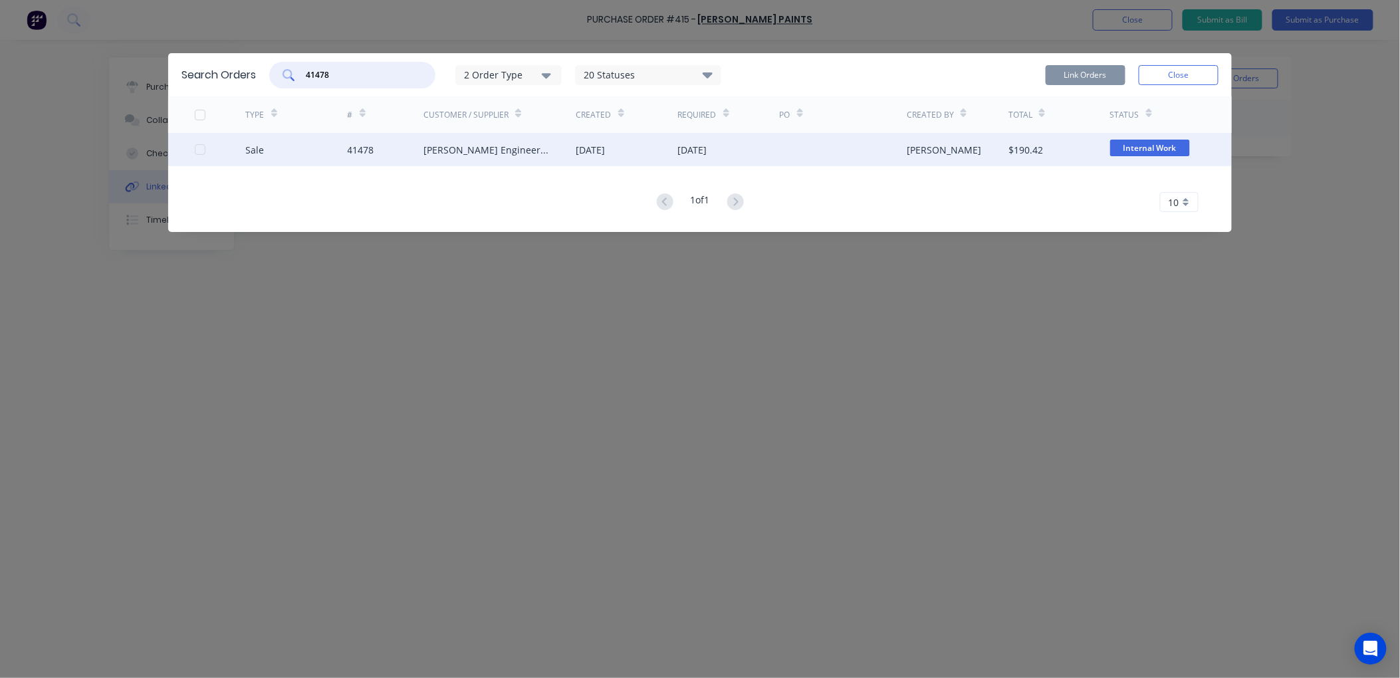
click at [203, 144] on div at bounding box center [200, 149] width 27 height 27
click at [1100, 70] on button "Link Orders" at bounding box center [1086, 75] width 80 height 20
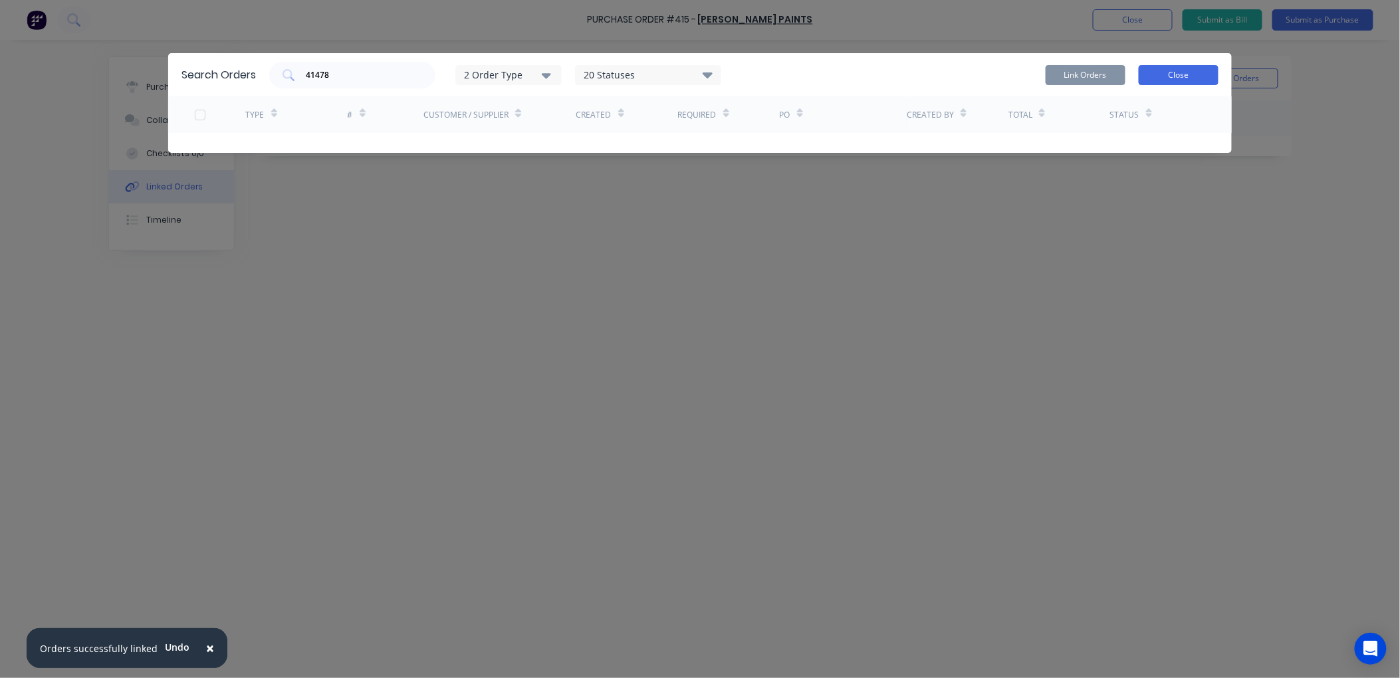
click at [1178, 70] on button "Close" at bounding box center [1179, 75] width 80 height 20
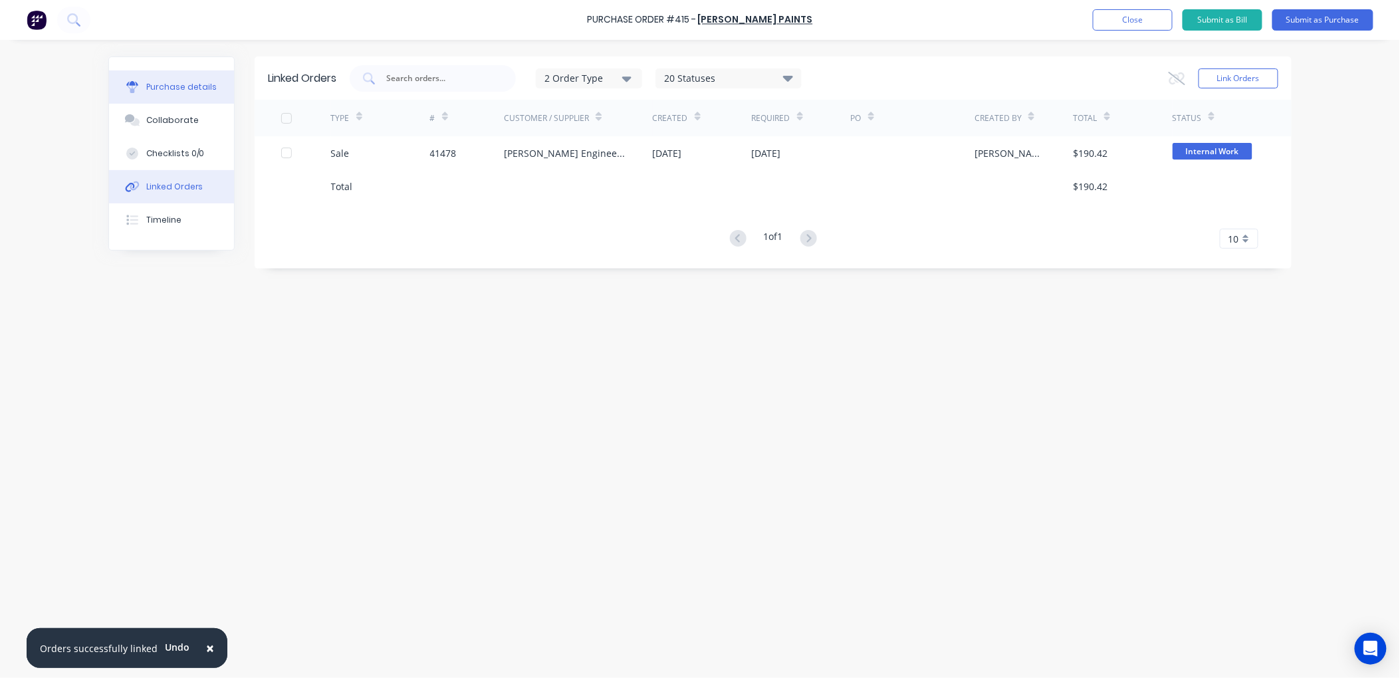
click at [164, 84] on div "Purchase details" at bounding box center [181, 87] width 71 height 12
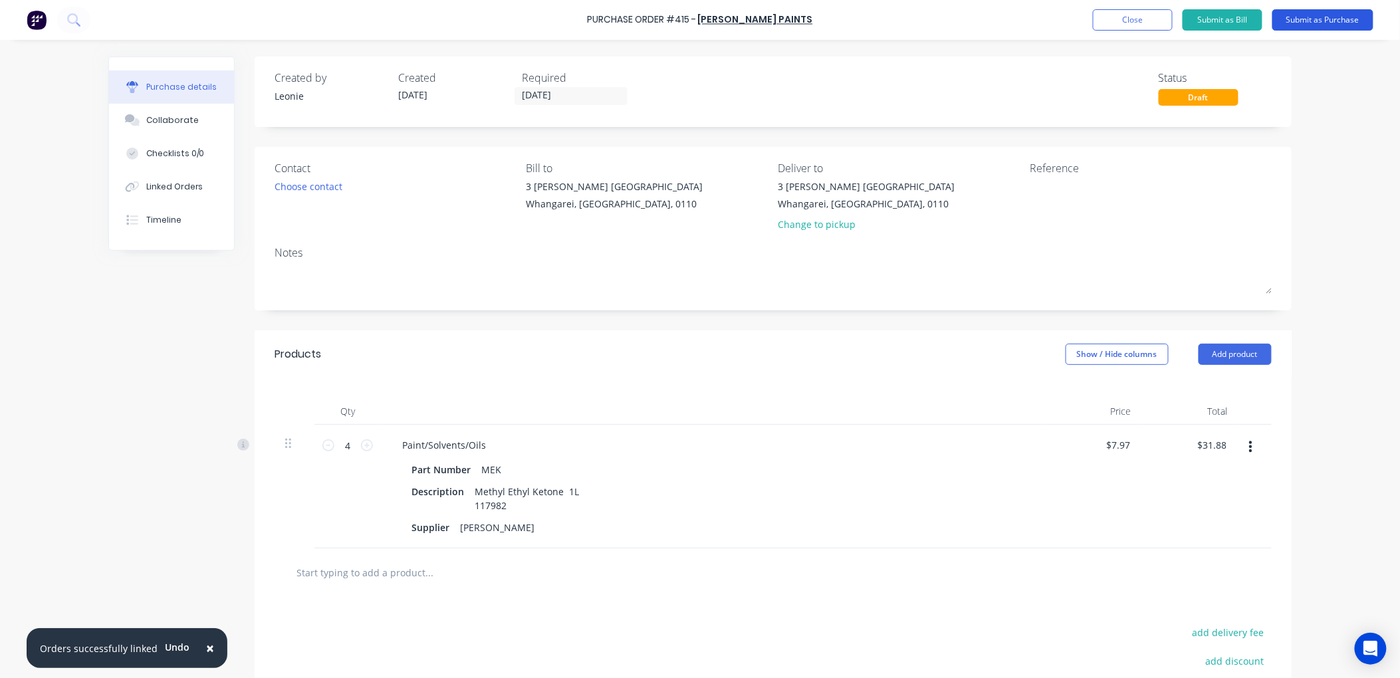
click at [1304, 16] on button "Submit as Purchase" at bounding box center [1322, 19] width 101 height 21
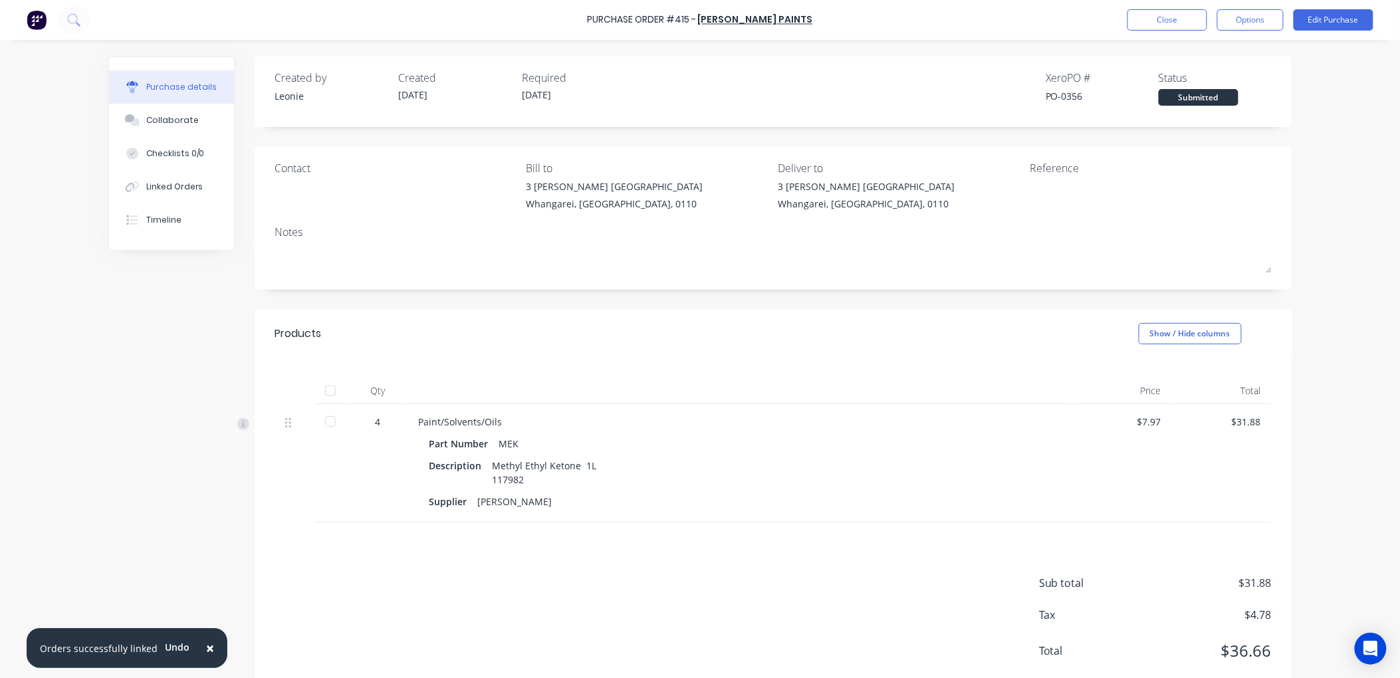
click at [322, 390] on div at bounding box center [330, 391] width 27 height 27
click at [1315, 12] on button "Edit Purchase" at bounding box center [1334, 19] width 80 height 21
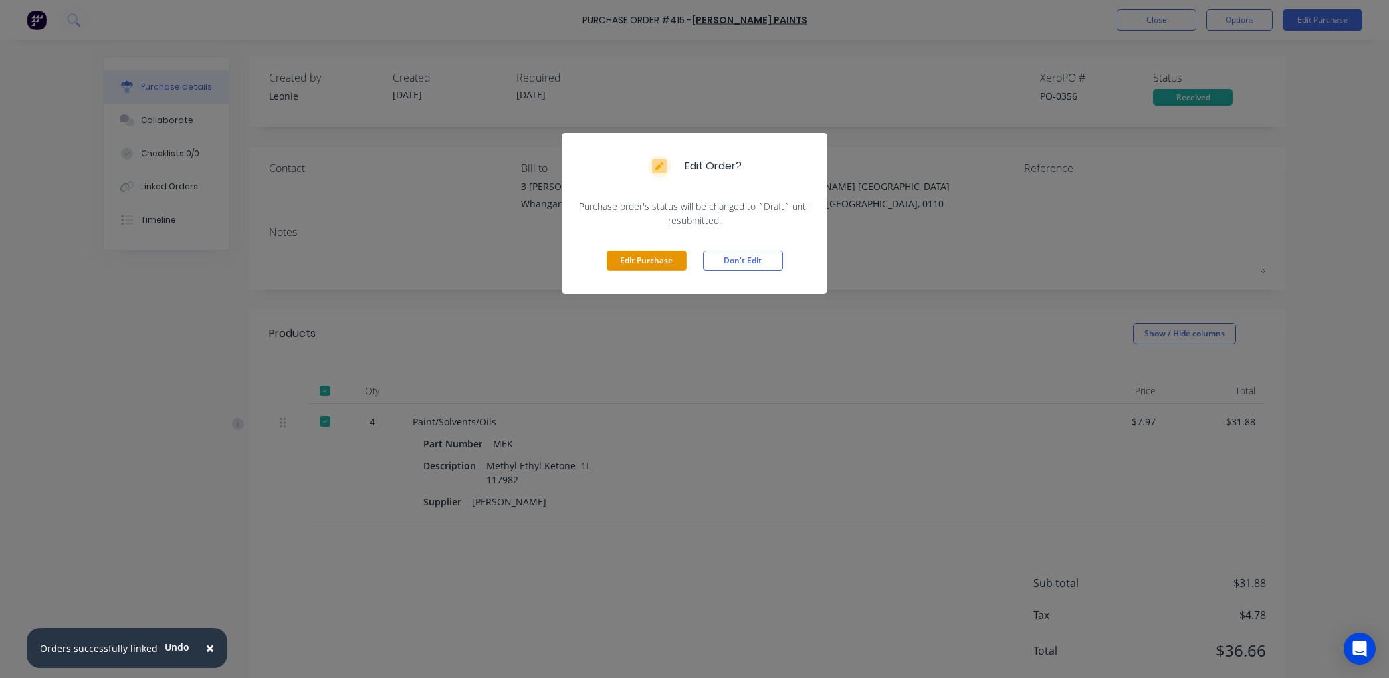
click at [652, 257] on button "Edit Purchase" at bounding box center [647, 261] width 80 height 20
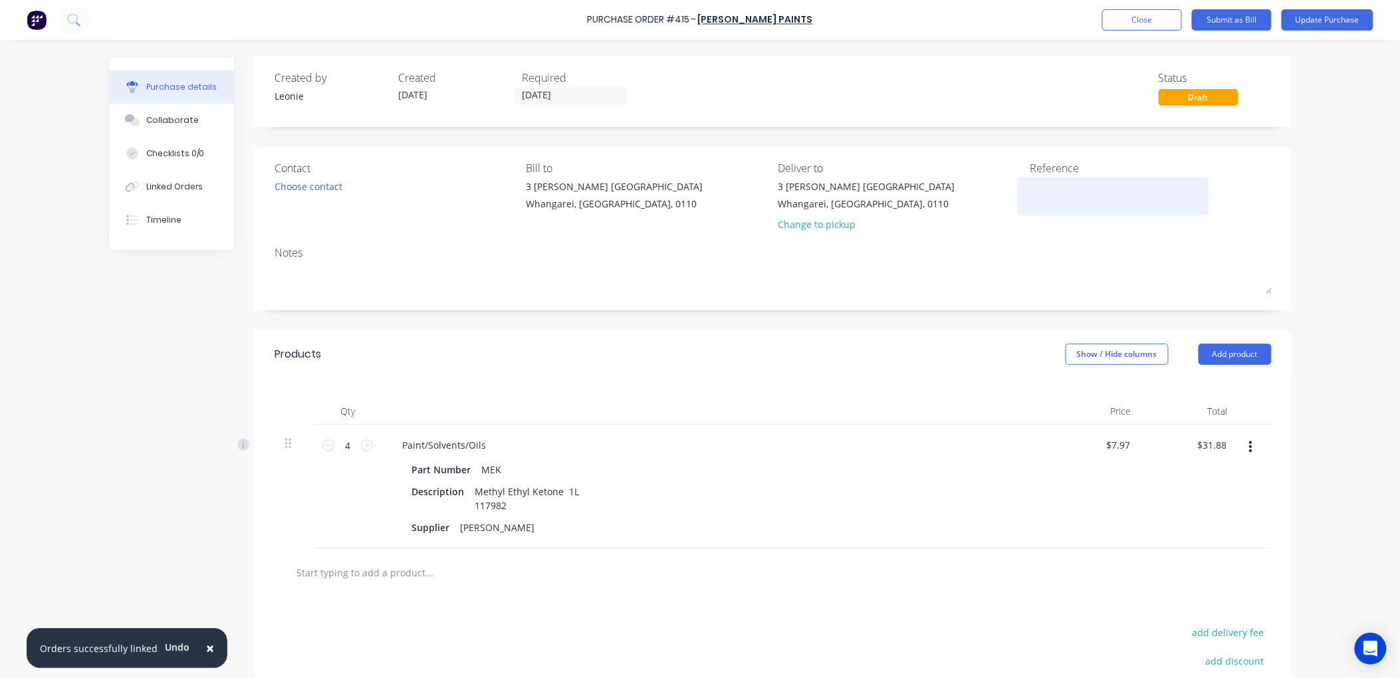
click at [1038, 191] on textarea at bounding box center [1113, 194] width 166 height 30
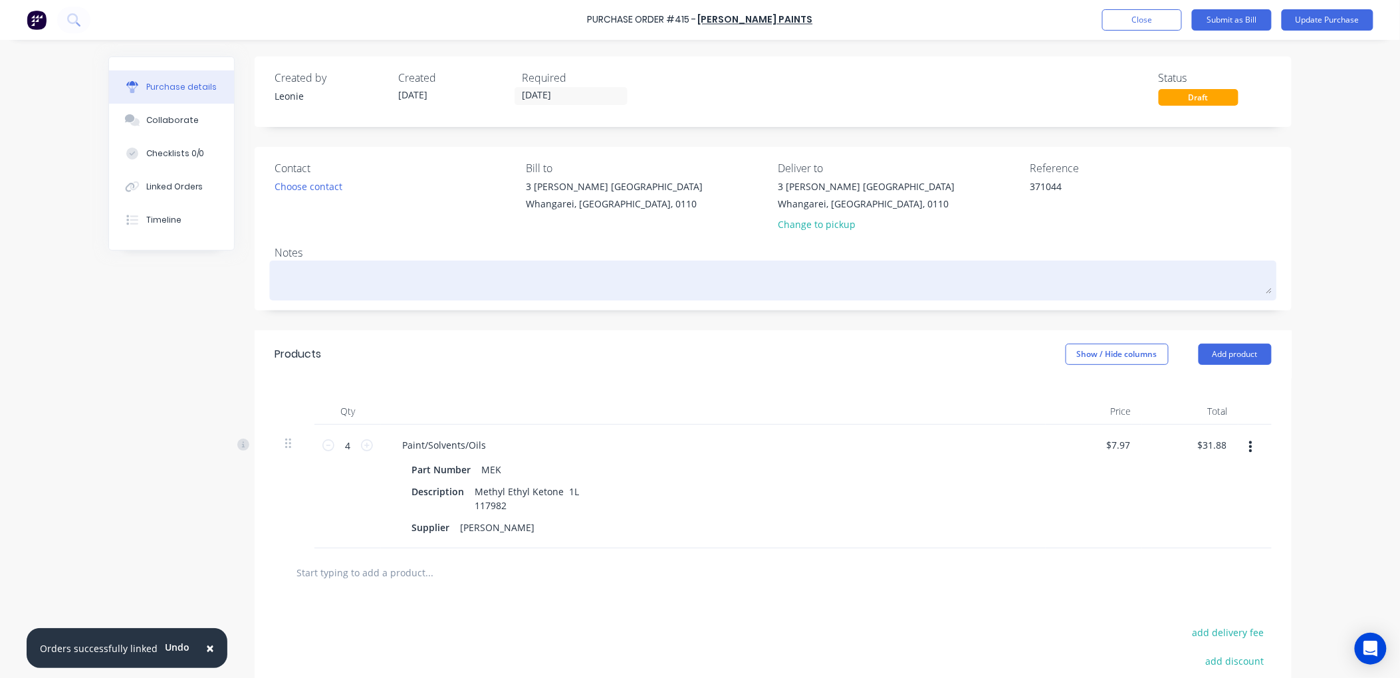
click at [975, 285] on textarea at bounding box center [773, 279] width 997 height 30
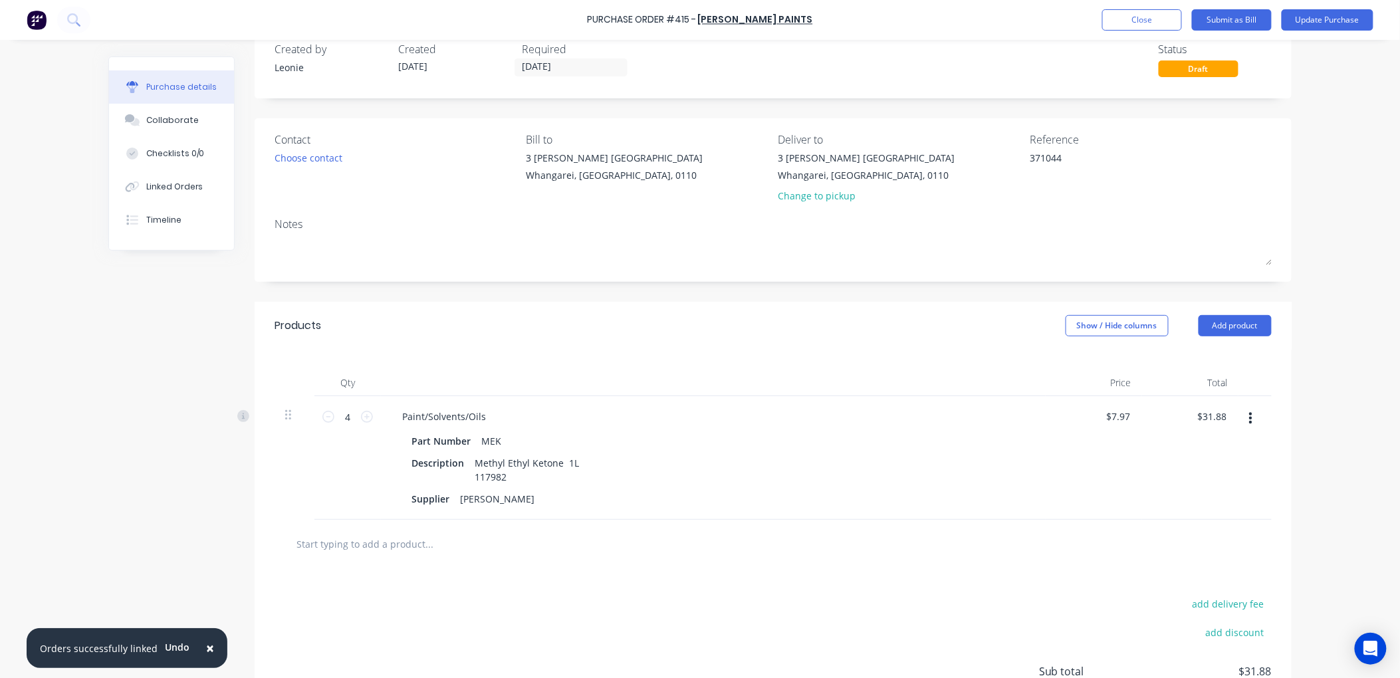
scroll to position [5, 0]
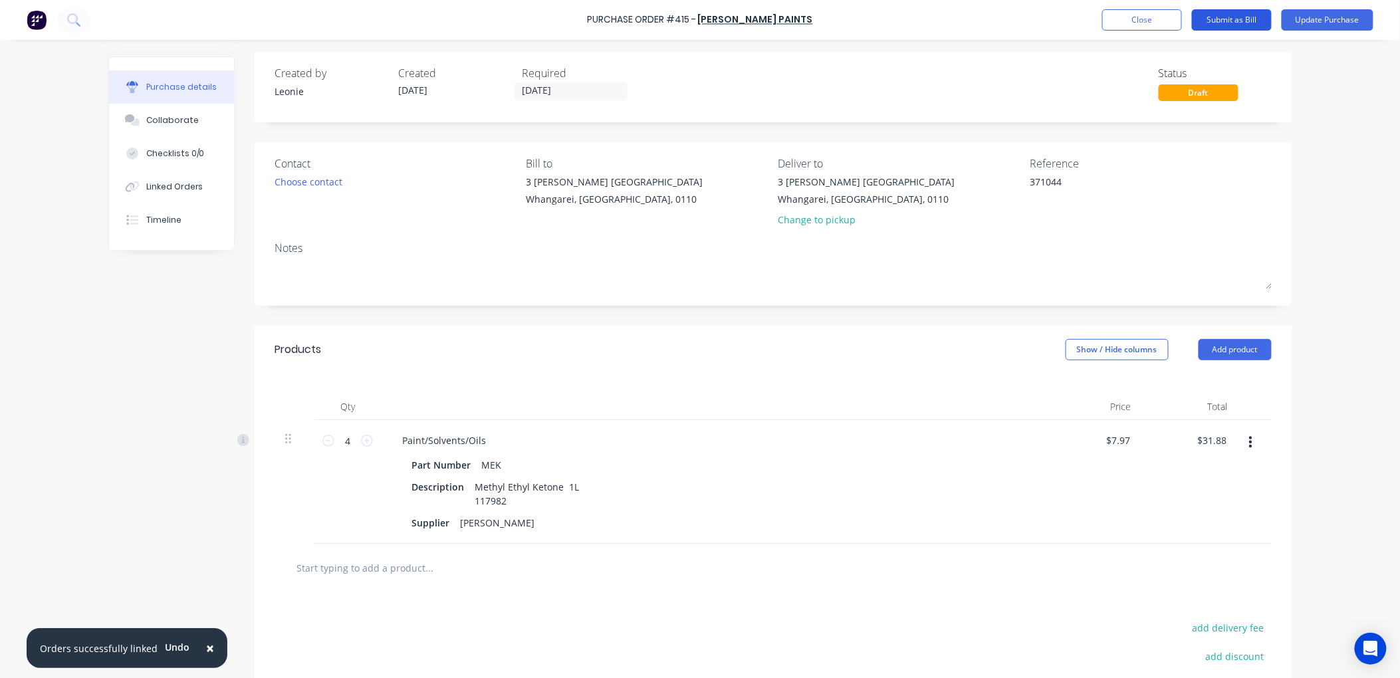
click at [1217, 17] on button "Submit as Bill" at bounding box center [1232, 19] width 80 height 21
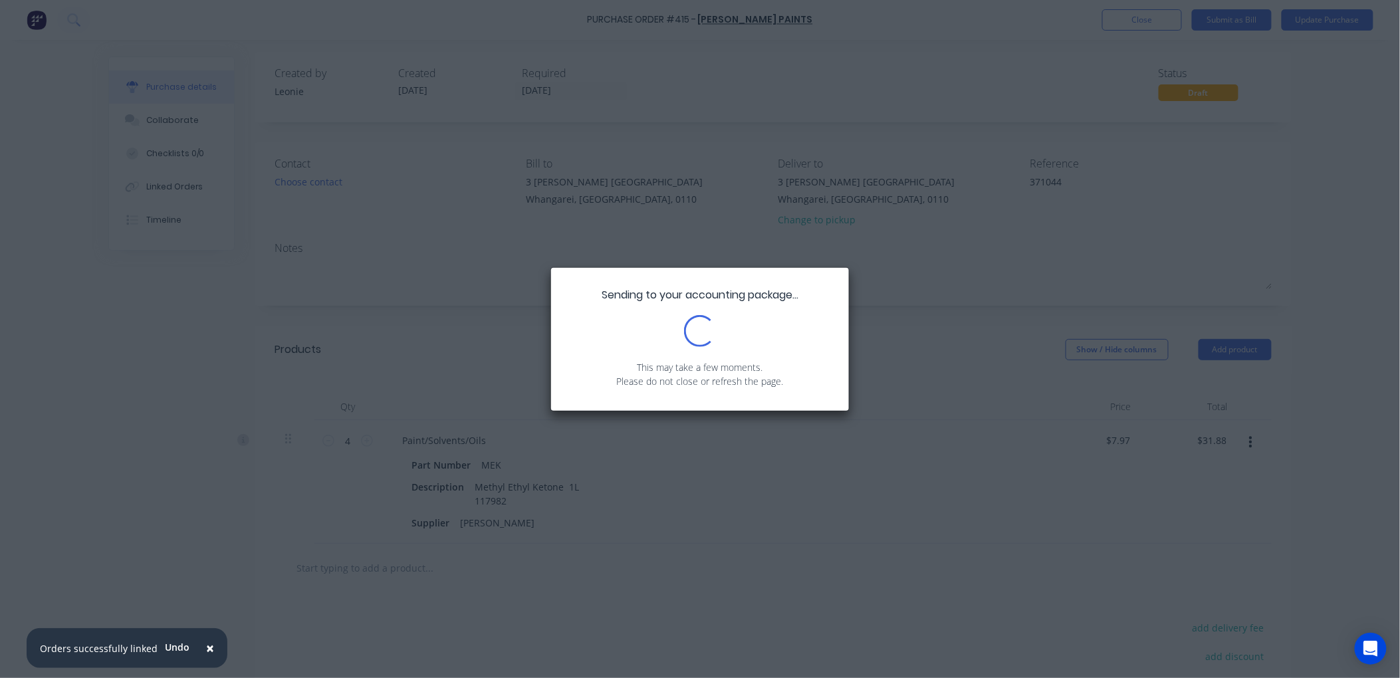
scroll to position [0, 0]
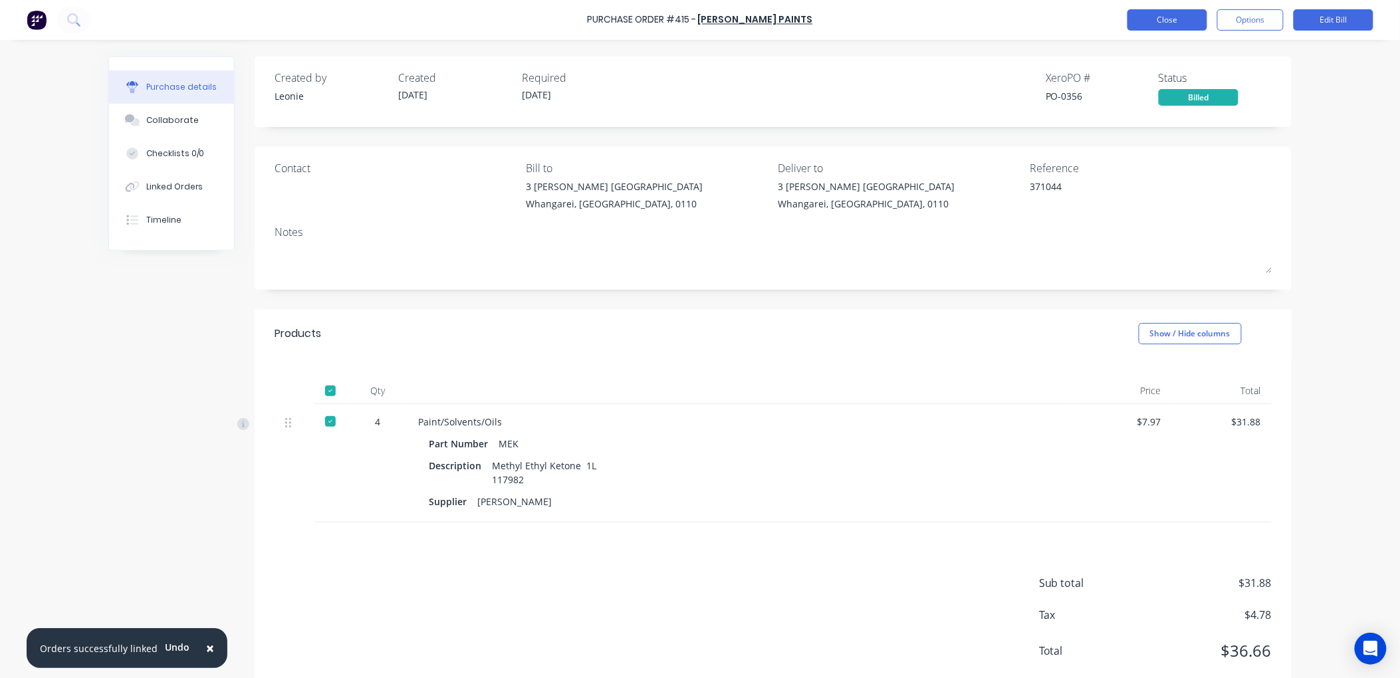
click at [1148, 17] on button "Close" at bounding box center [1167, 19] width 80 height 21
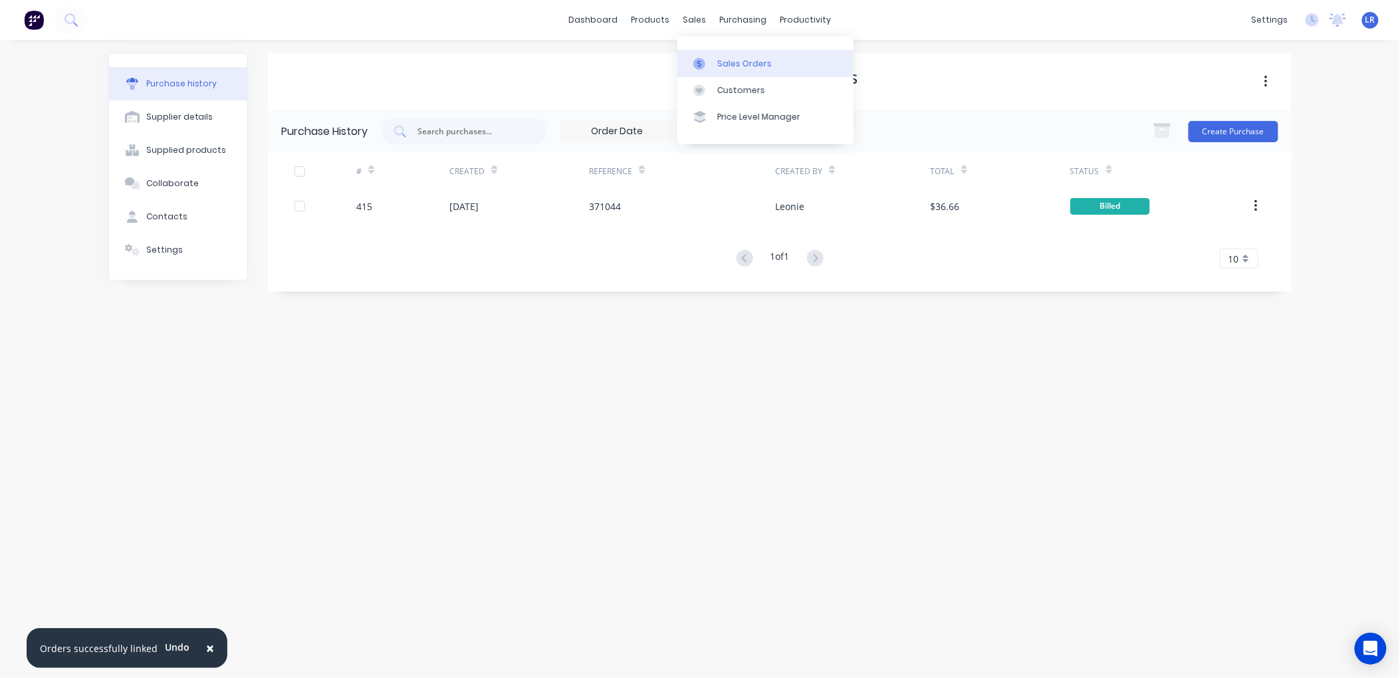
click at [723, 64] on div "Sales Orders" at bounding box center [744, 64] width 55 height 12
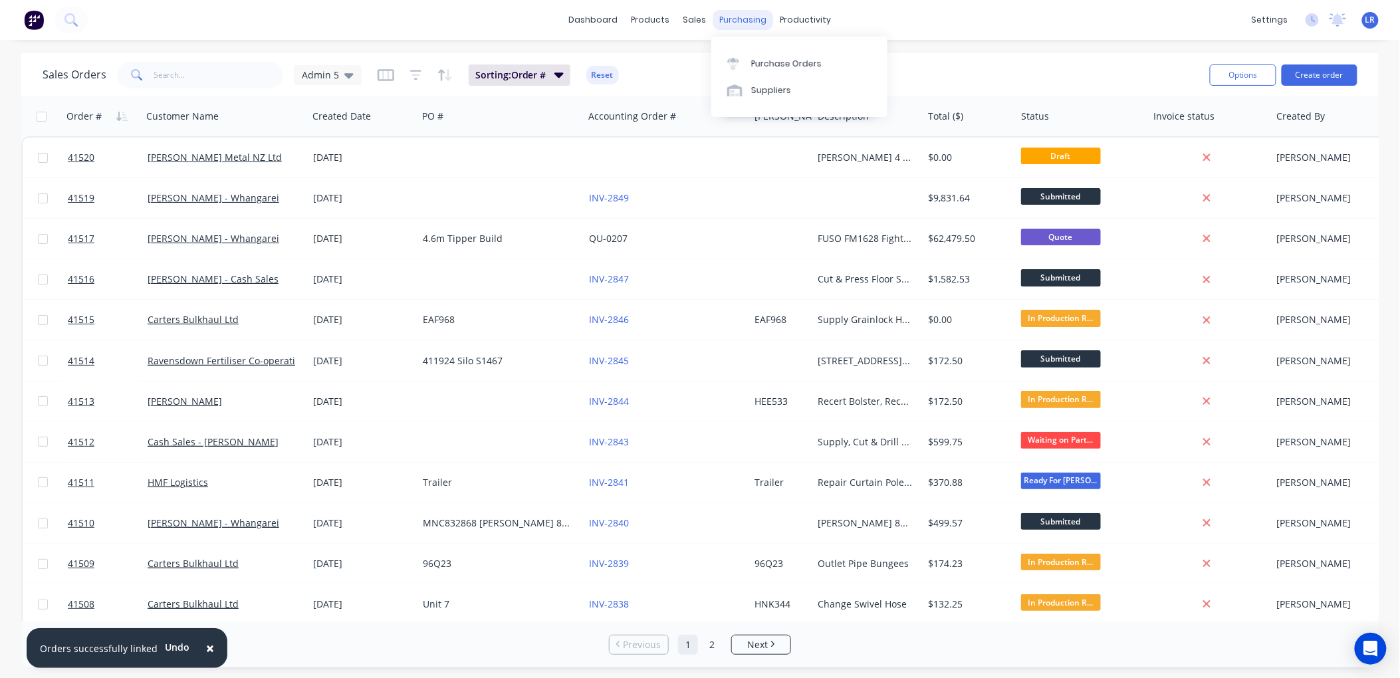
click at [737, 17] on div "purchasing" at bounding box center [743, 20] width 60 height 20
click at [763, 59] on div "Purchase Orders" at bounding box center [786, 64] width 70 height 12
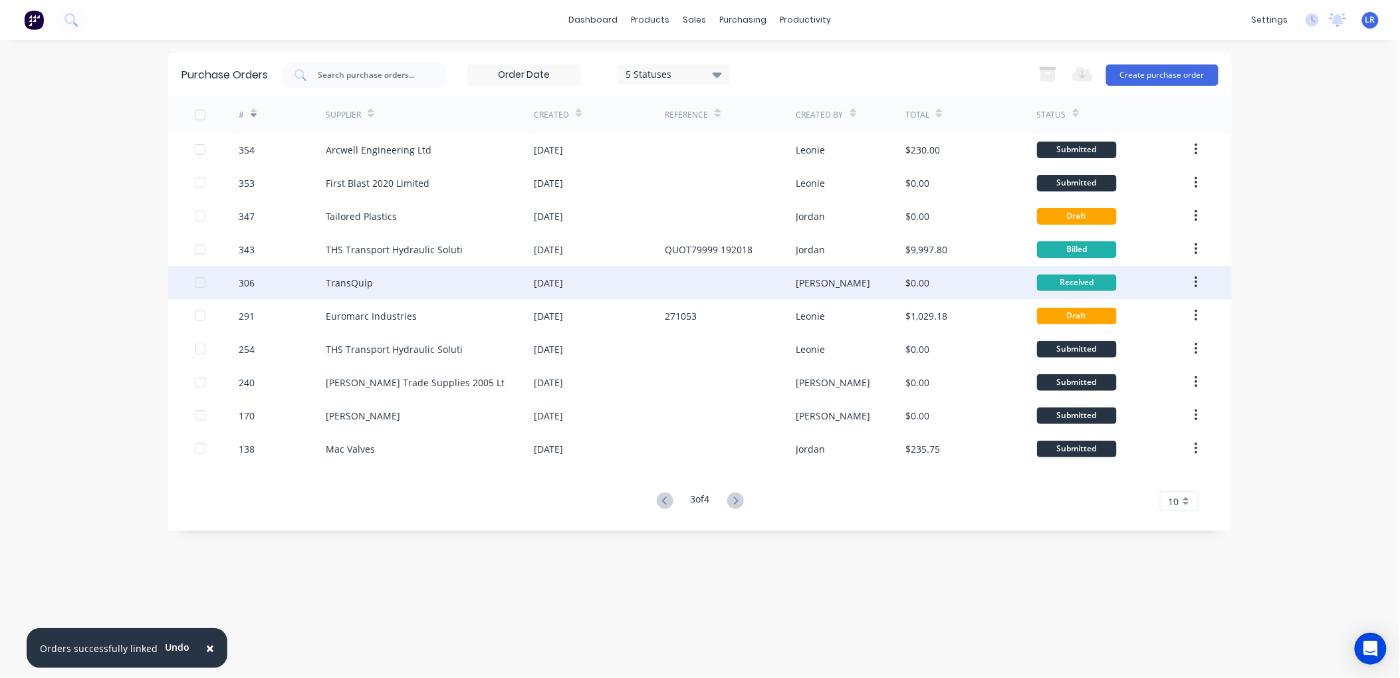
click at [373, 281] on div "TransQuip" at bounding box center [430, 282] width 208 height 33
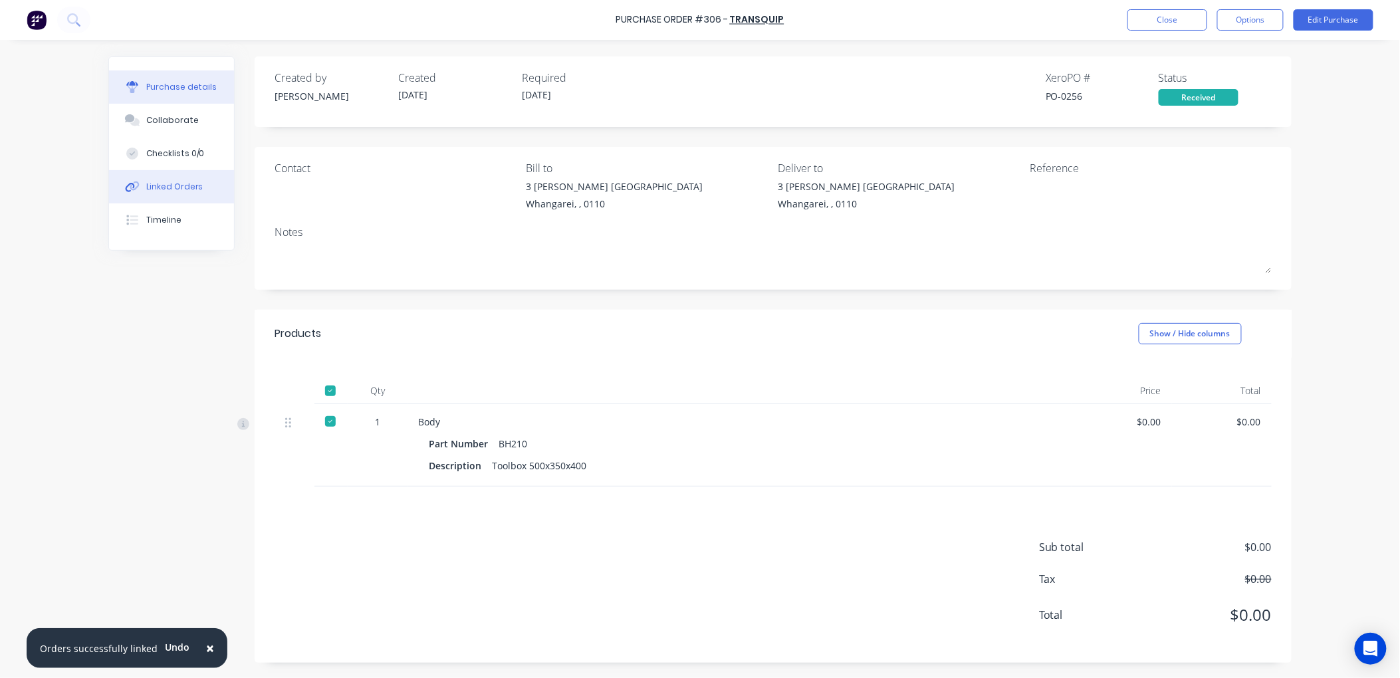
click at [164, 182] on div "Linked Orders" at bounding box center [174, 187] width 57 height 12
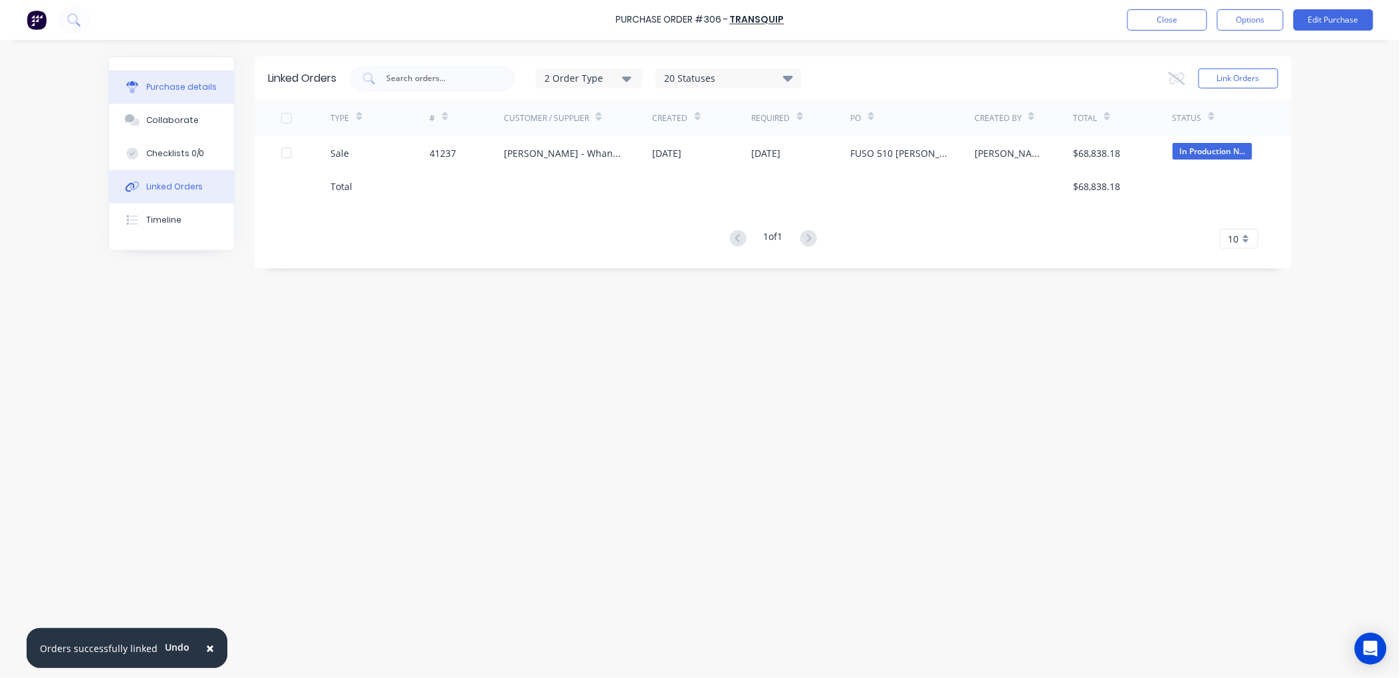
click at [148, 88] on div "Purchase details" at bounding box center [181, 87] width 71 height 12
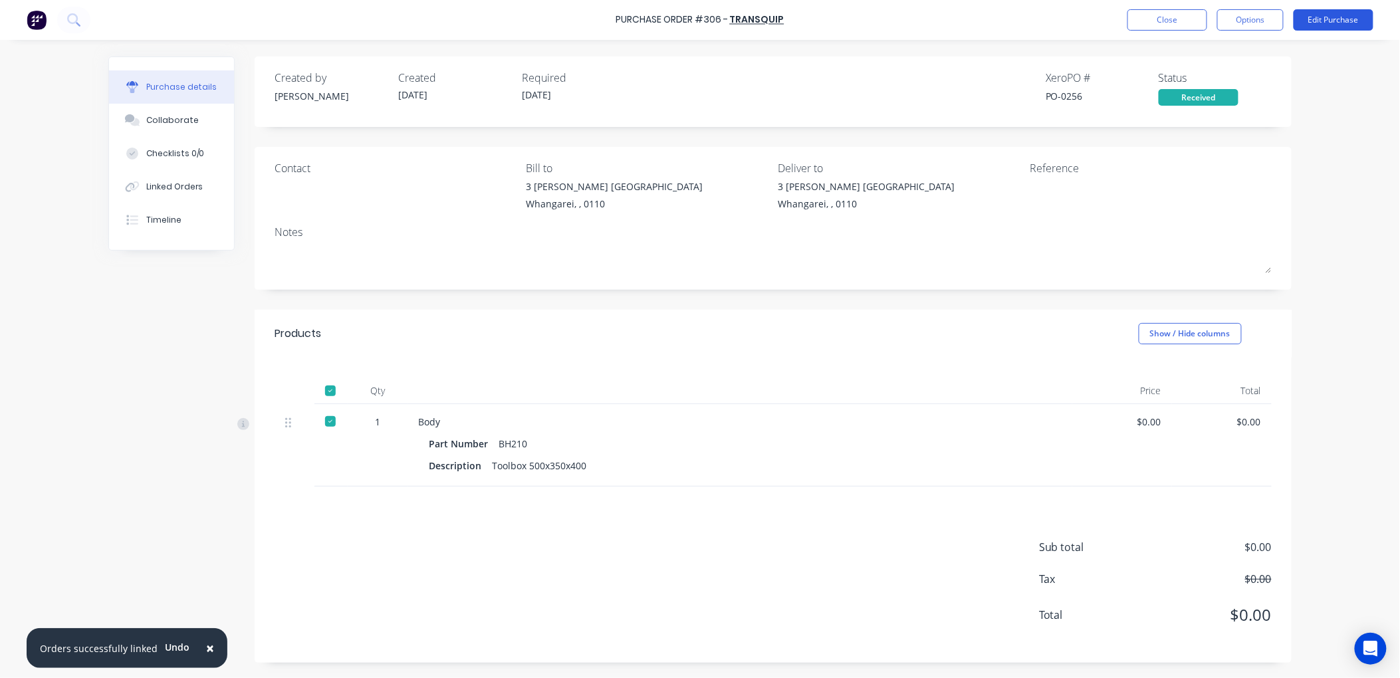
click at [1344, 17] on button "Edit Purchase" at bounding box center [1334, 19] width 80 height 21
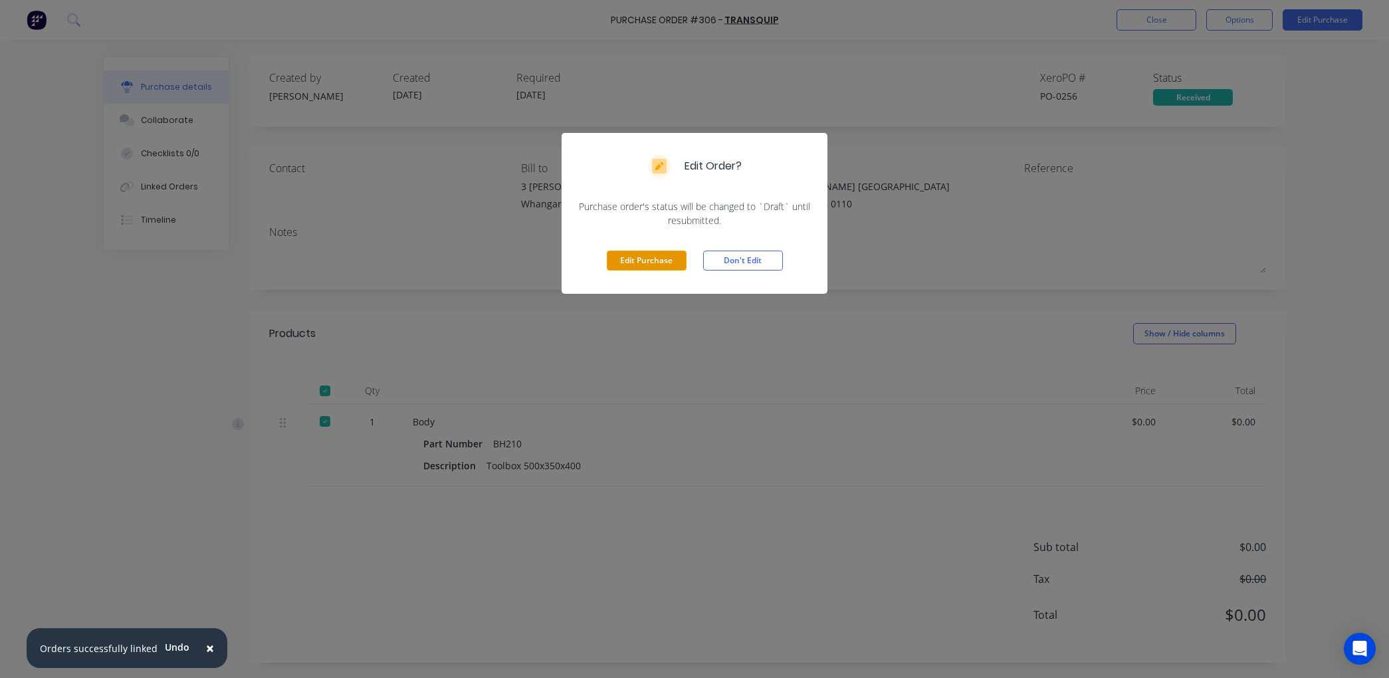
click at [659, 259] on button "Edit Purchase" at bounding box center [647, 261] width 80 height 20
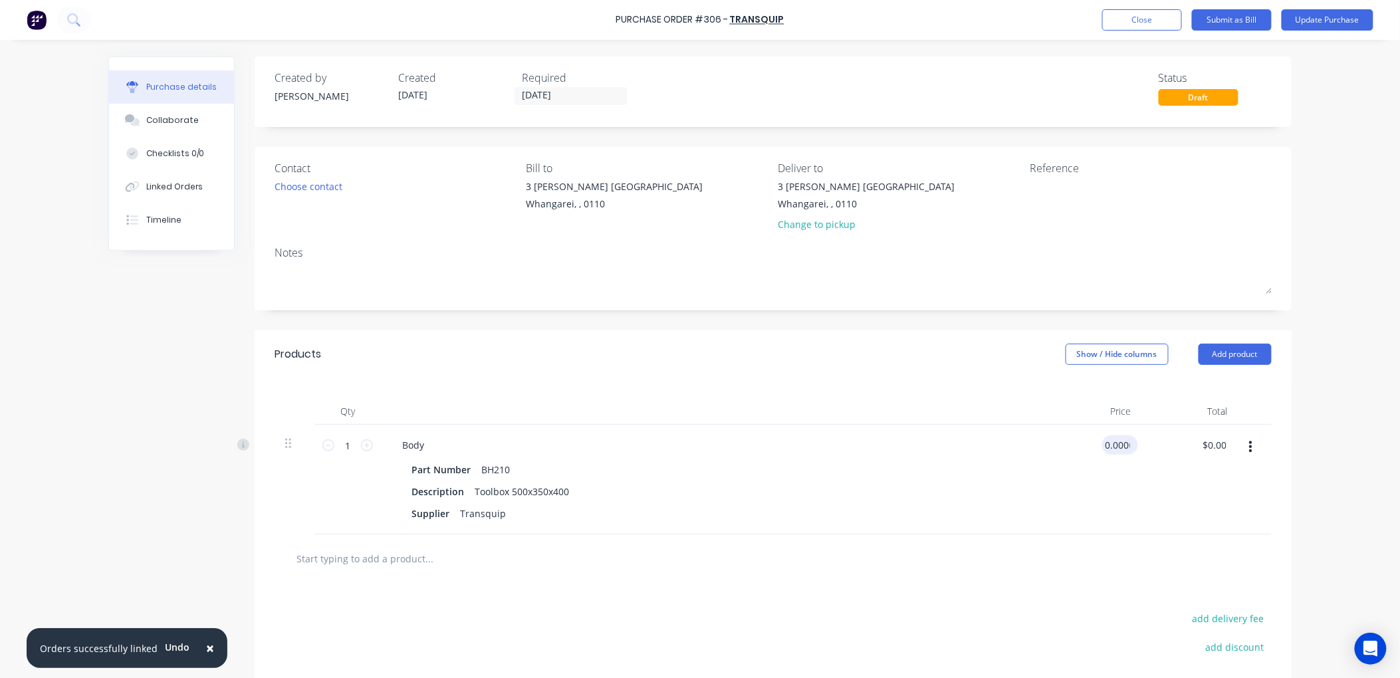
click at [1126, 444] on input "0.0000" at bounding box center [1117, 444] width 31 height 19
drag, startPoint x: 1127, startPoint y: 444, endPoint x: 1086, endPoint y: 446, distance: 40.6
click at [1086, 446] on div "0.0000 0.0000" at bounding box center [1094, 480] width 96 height 110
click at [515, 520] on div "Supplier Transquip" at bounding box center [710, 513] width 609 height 19
click at [560, 486] on div "Toolbox 500x350x400" at bounding box center [521, 491] width 105 height 19
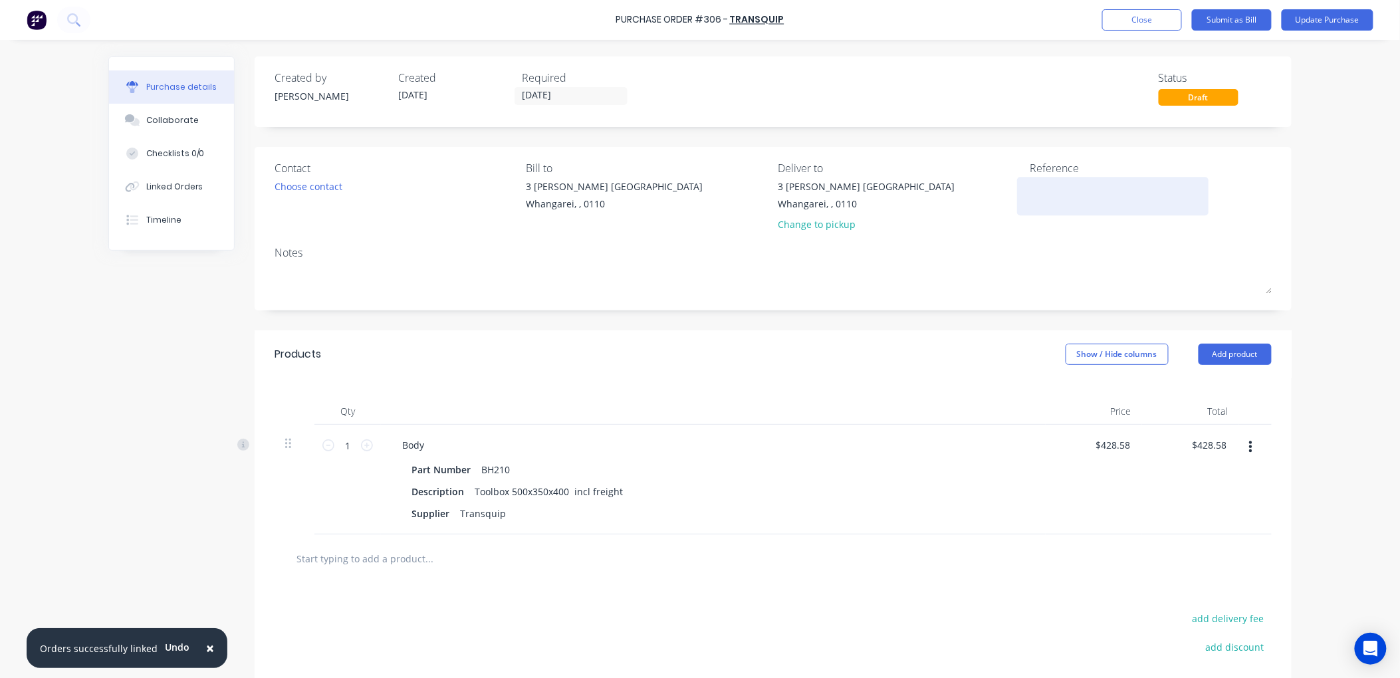
click at [1040, 195] on textarea at bounding box center [1113, 194] width 166 height 30
click at [1245, 17] on button "Submit as Bill" at bounding box center [1232, 19] width 80 height 21
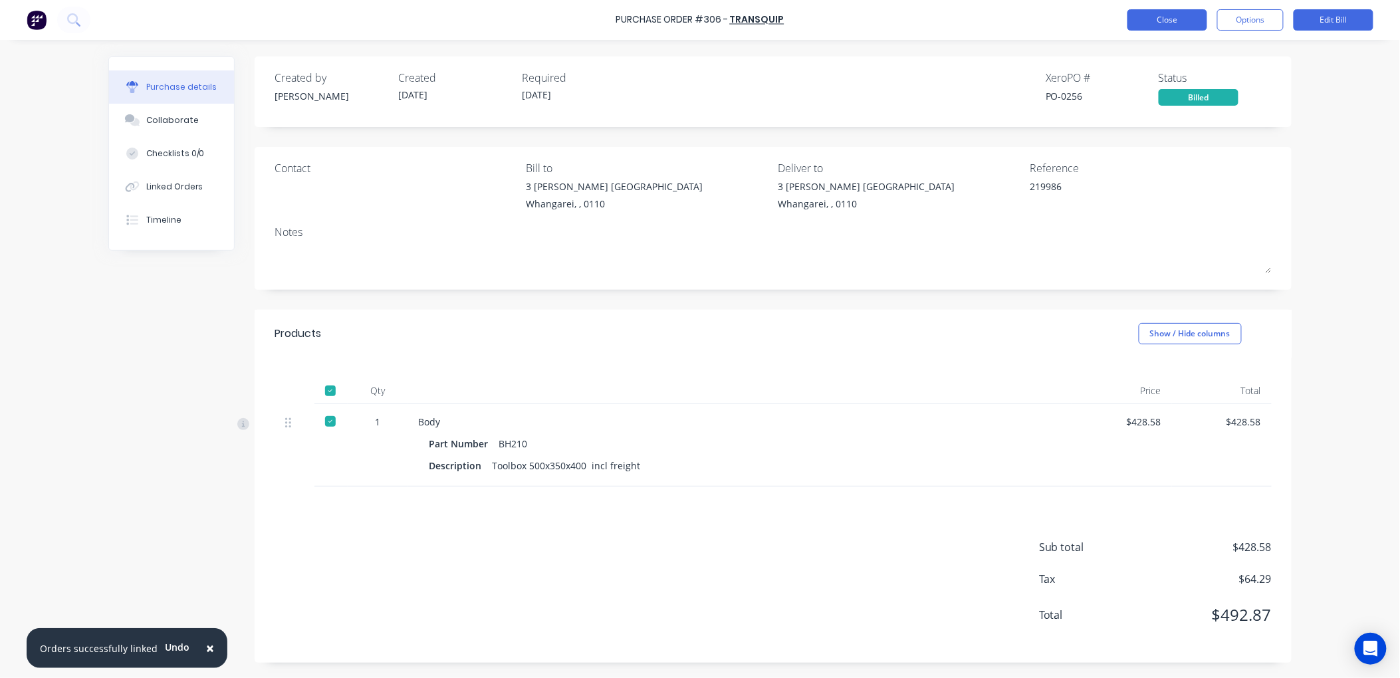
click at [1152, 15] on button "Close" at bounding box center [1167, 19] width 80 height 21
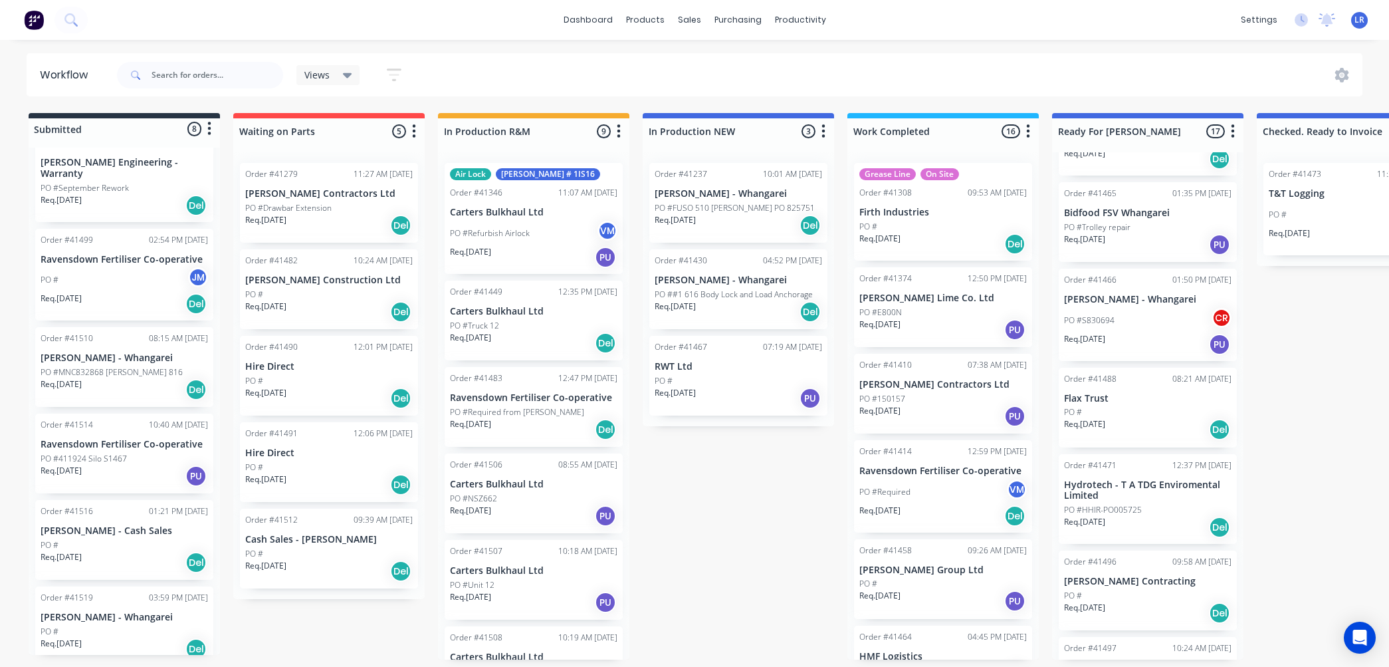
scroll to position [3, 0]
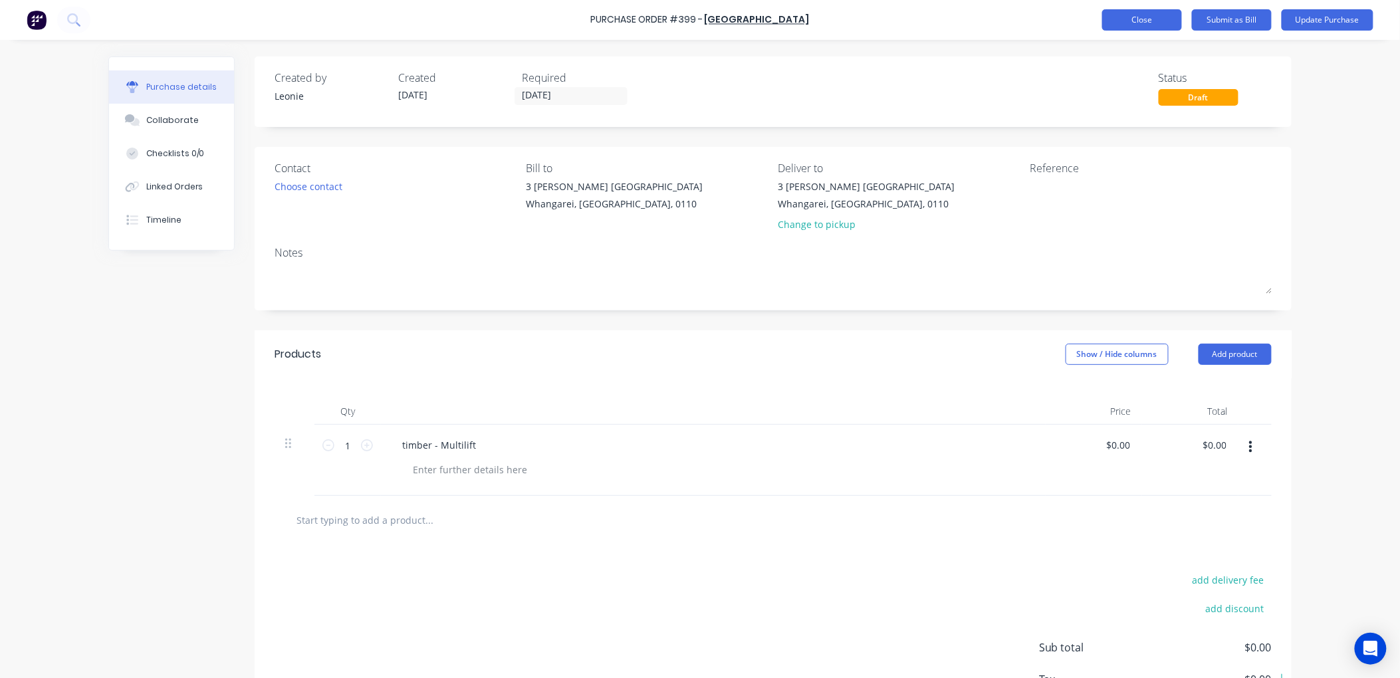
click at [1159, 15] on button "Close" at bounding box center [1142, 19] width 80 height 21
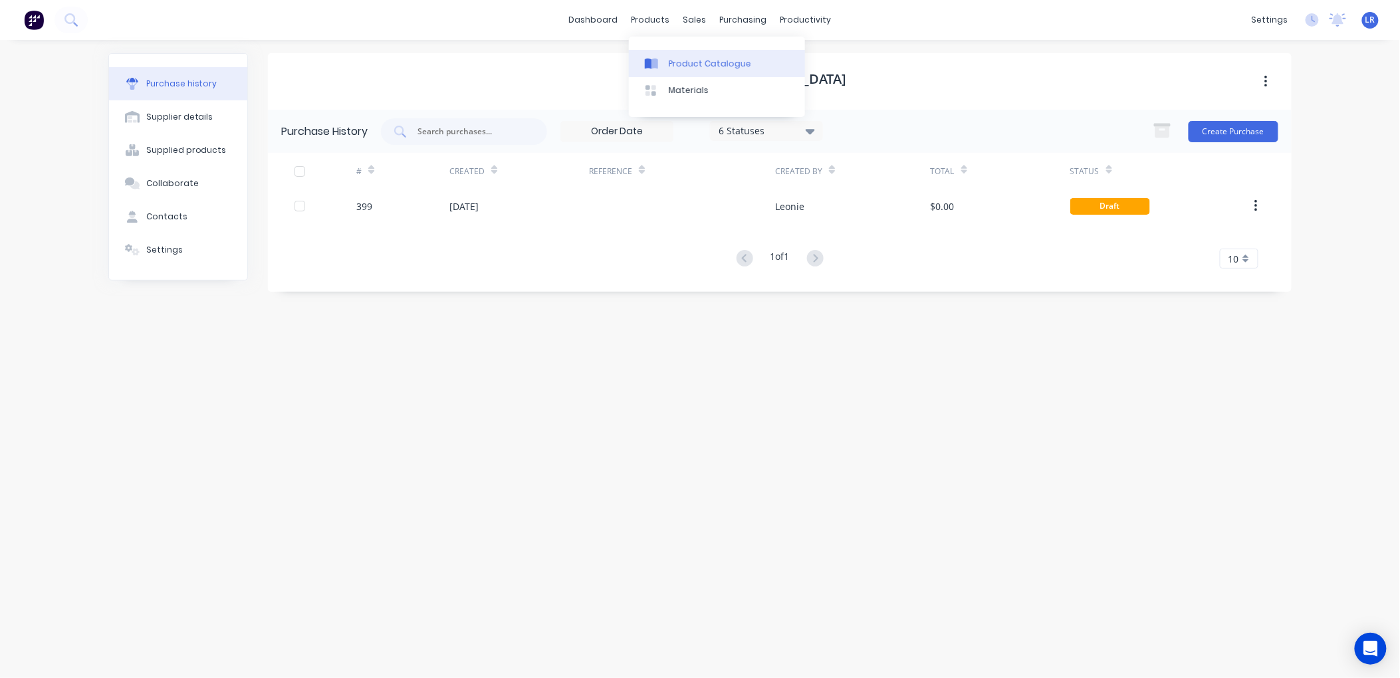
click at [685, 63] on div "Product Catalogue" at bounding box center [710, 64] width 82 height 12
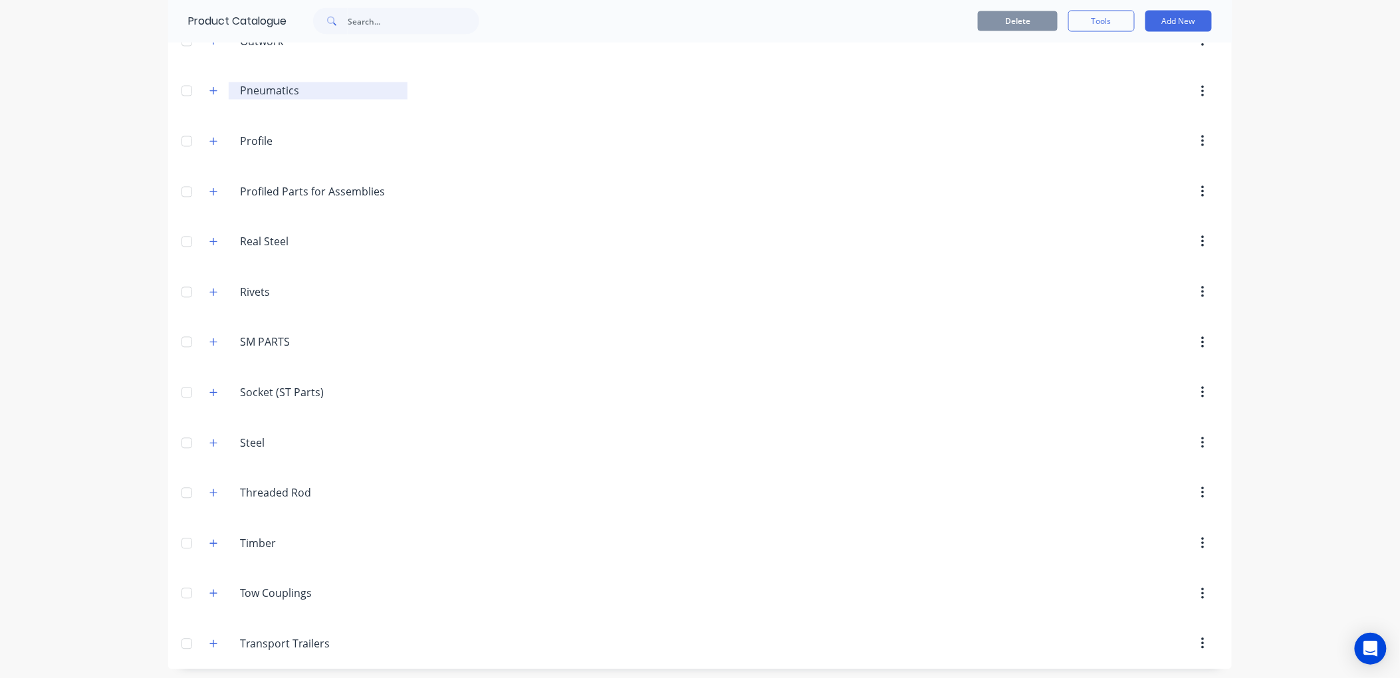
scroll to position [986, 0]
click at [209, 539] on icon "button" at bounding box center [213, 538] width 8 height 9
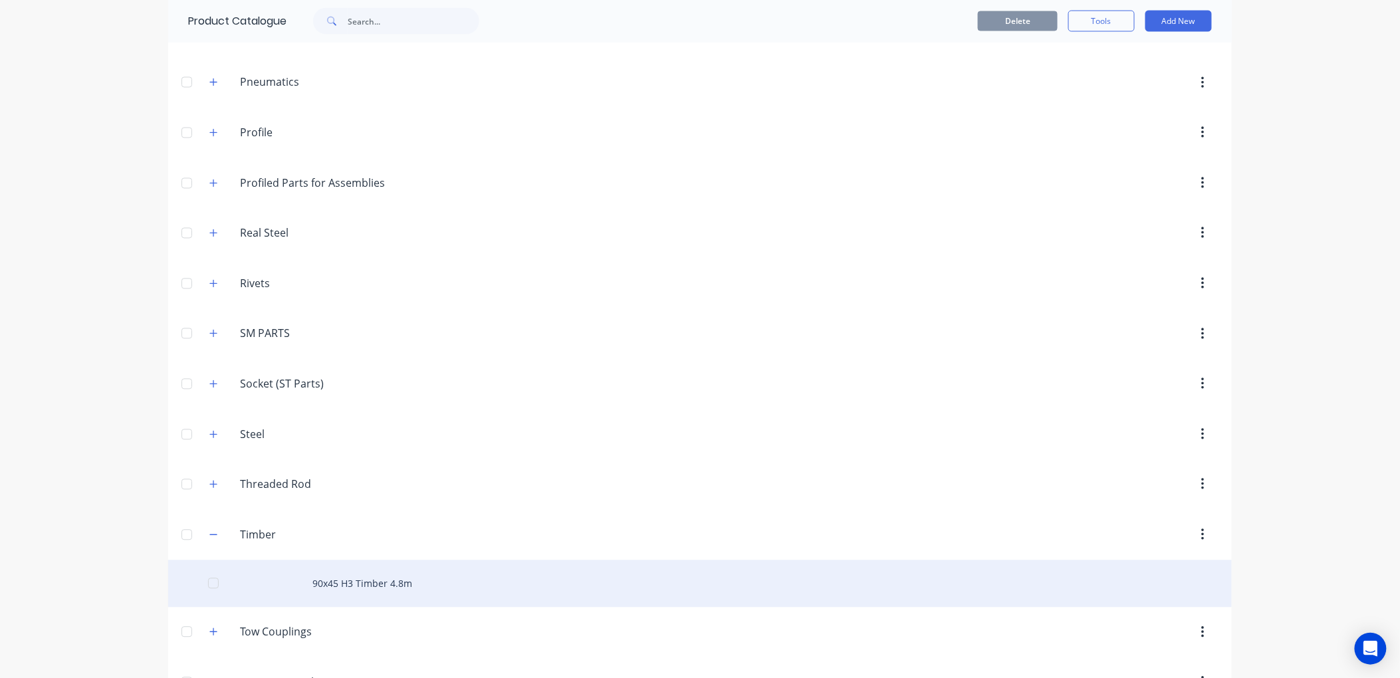
click at [330, 588] on div "90x45 H3 Timber 4.8m" at bounding box center [700, 583] width 1064 height 47
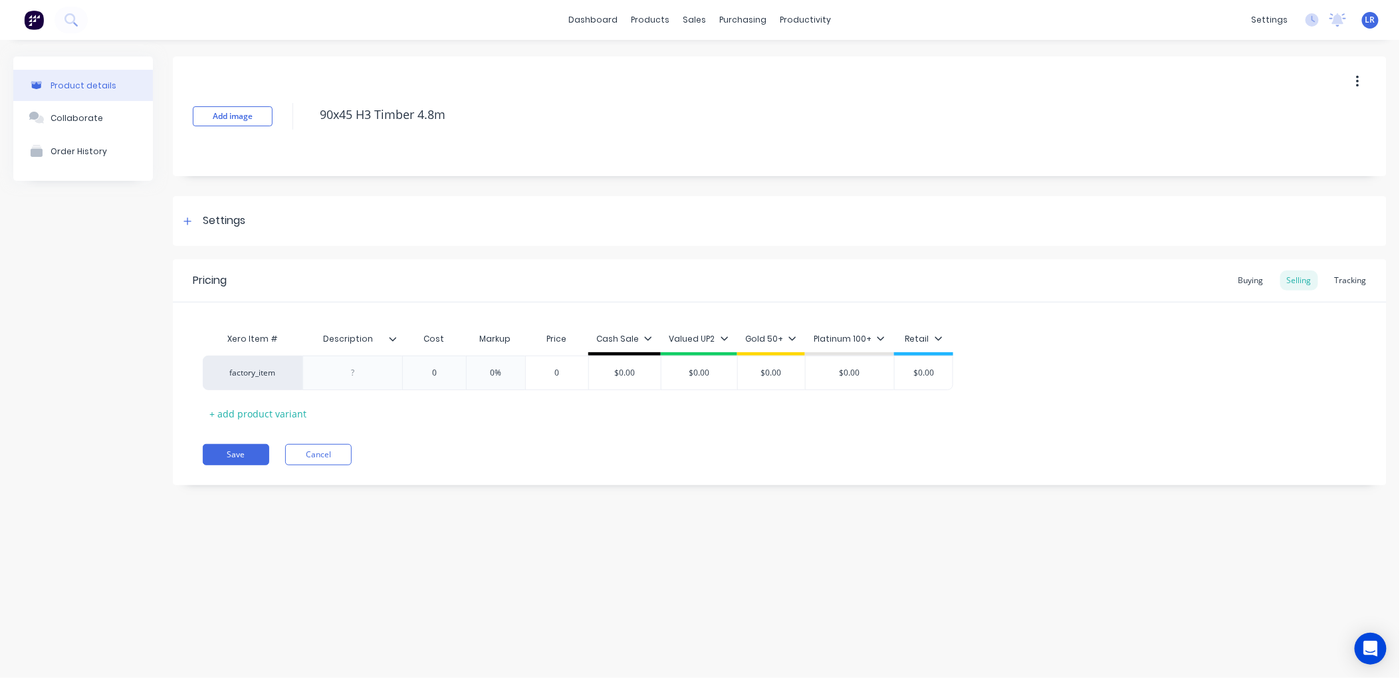
click at [393, 337] on icon at bounding box center [393, 339] width 8 height 8
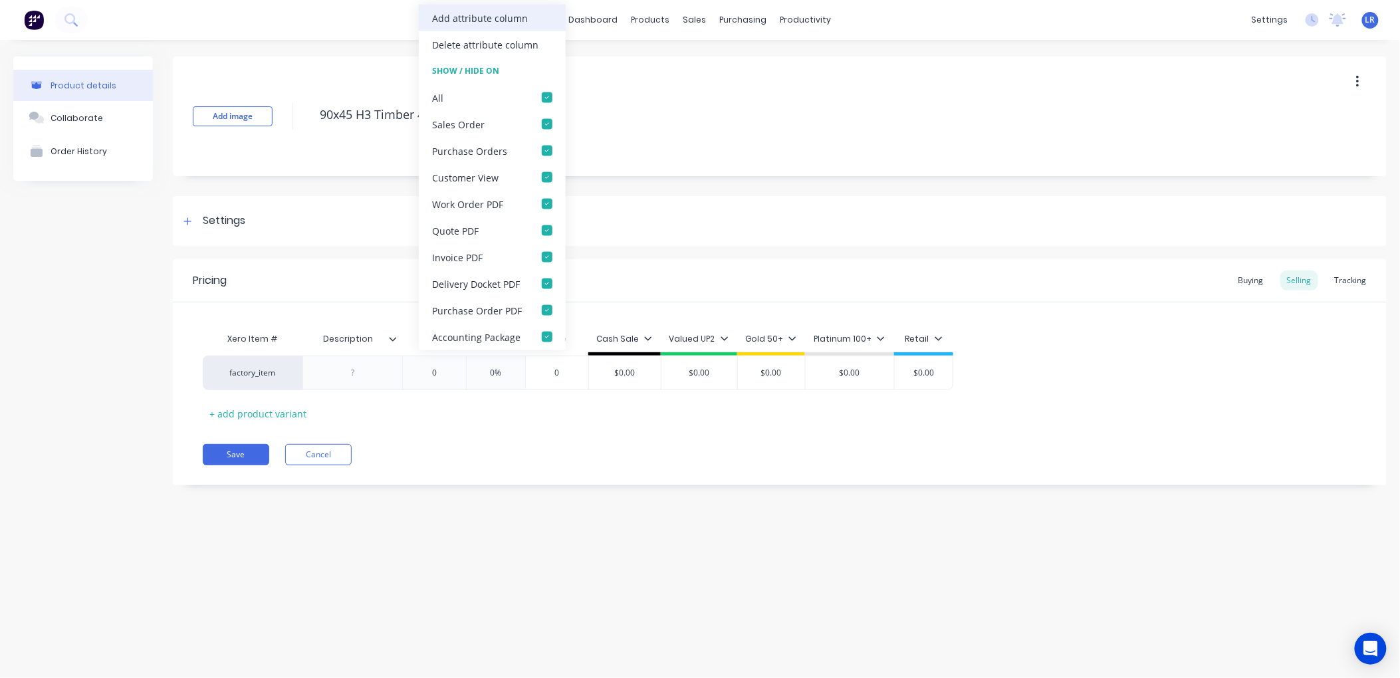
click at [487, 17] on div "Add attribute column" at bounding box center [480, 18] width 96 height 14
type textarea "x"
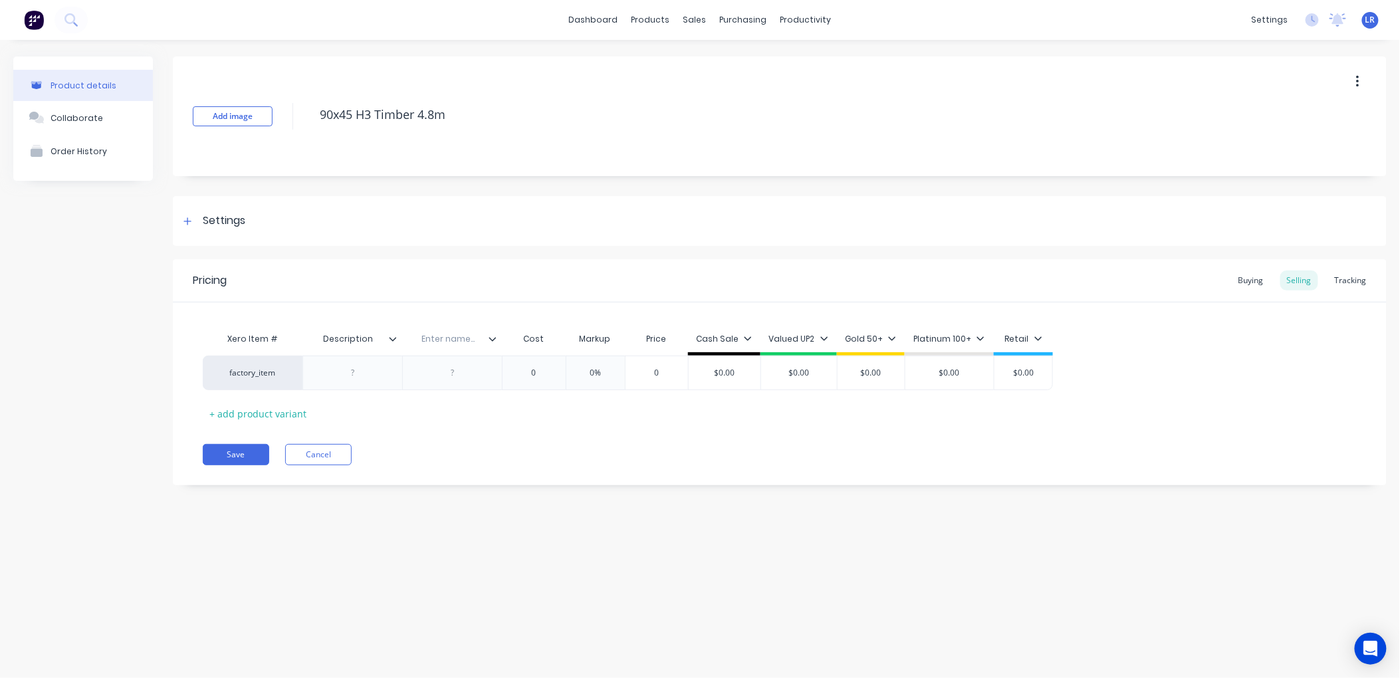
drag, startPoint x: 371, startPoint y: 336, endPoint x: 290, endPoint y: 333, distance: 81.1
click at [290, 333] on div "Xero Item # Description Description Enter name... Cost Markup Price Cash Sale V…" at bounding box center [628, 341] width 850 height 30
type input "Product Code"
type textarea "x"
click at [445, 339] on input "text" at bounding box center [448, 339] width 92 height 12
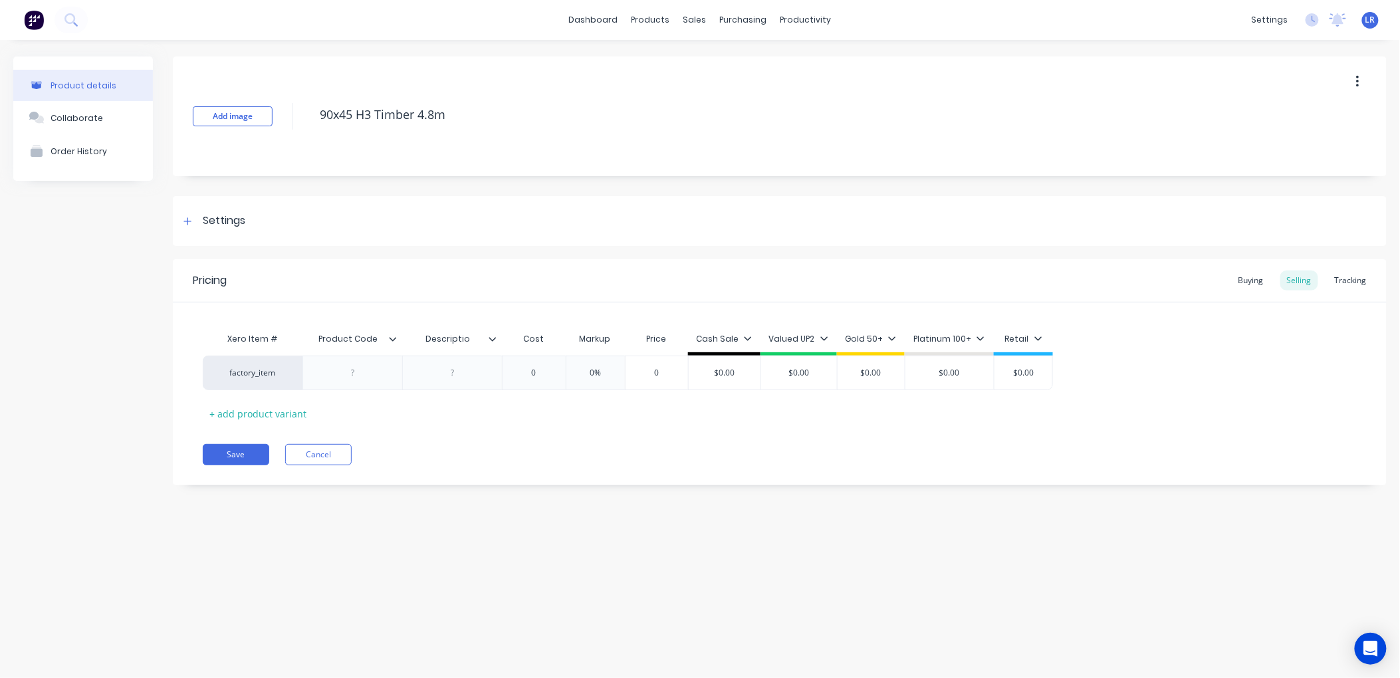
type input "Description"
type textarea "x"
click at [358, 376] on div at bounding box center [353, 372] width 66 height 17
click at [454, 376] on div at bounding box center [452, 376] width 66 height 17
type textarea "x"
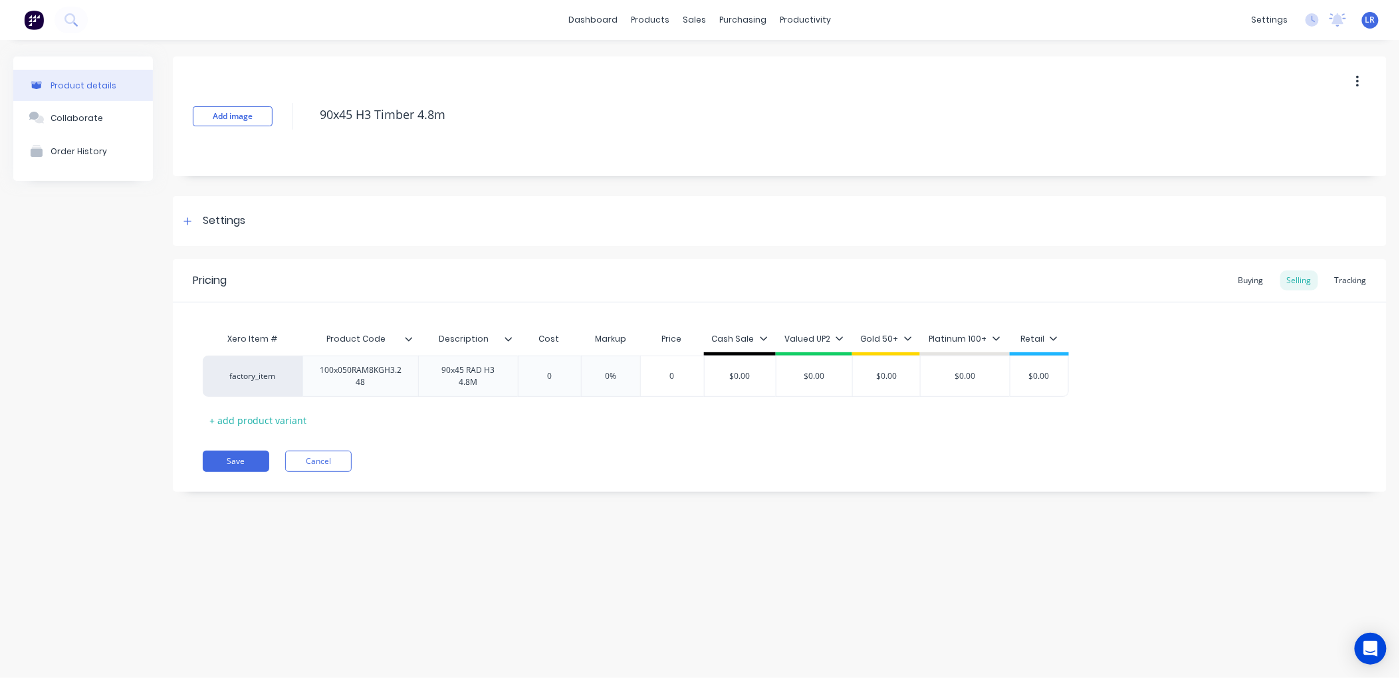
type textarea "x"
type input "0"
drag, startPoint x: 565, startPoint y: 374, endPoint x: 533, endPoint y: 369, distance: 32.2
click at [533, 369] on div "0 0" at bounding box center [556, 376] width 66 height 33
click at [511, 380] on div "90x45 RAD H3 4.8M" at bounding box center [471, 376] width 95 height 17
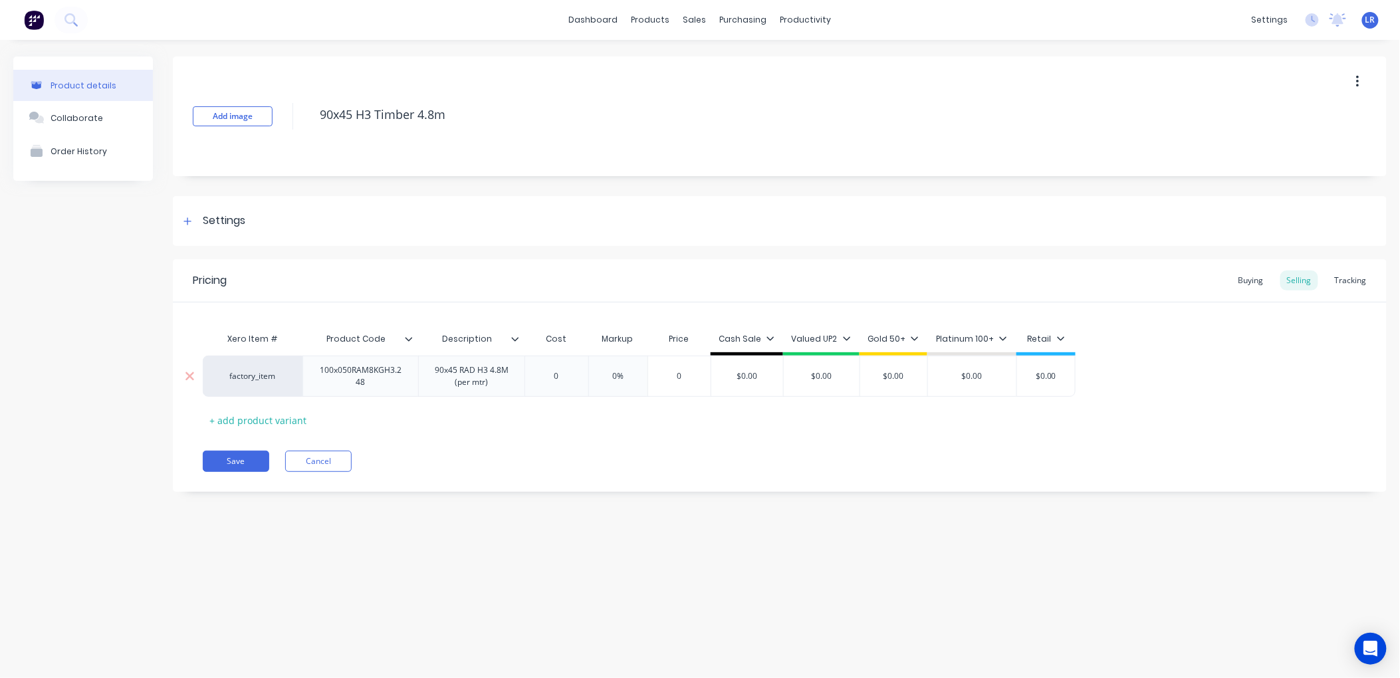
type textarea "x"
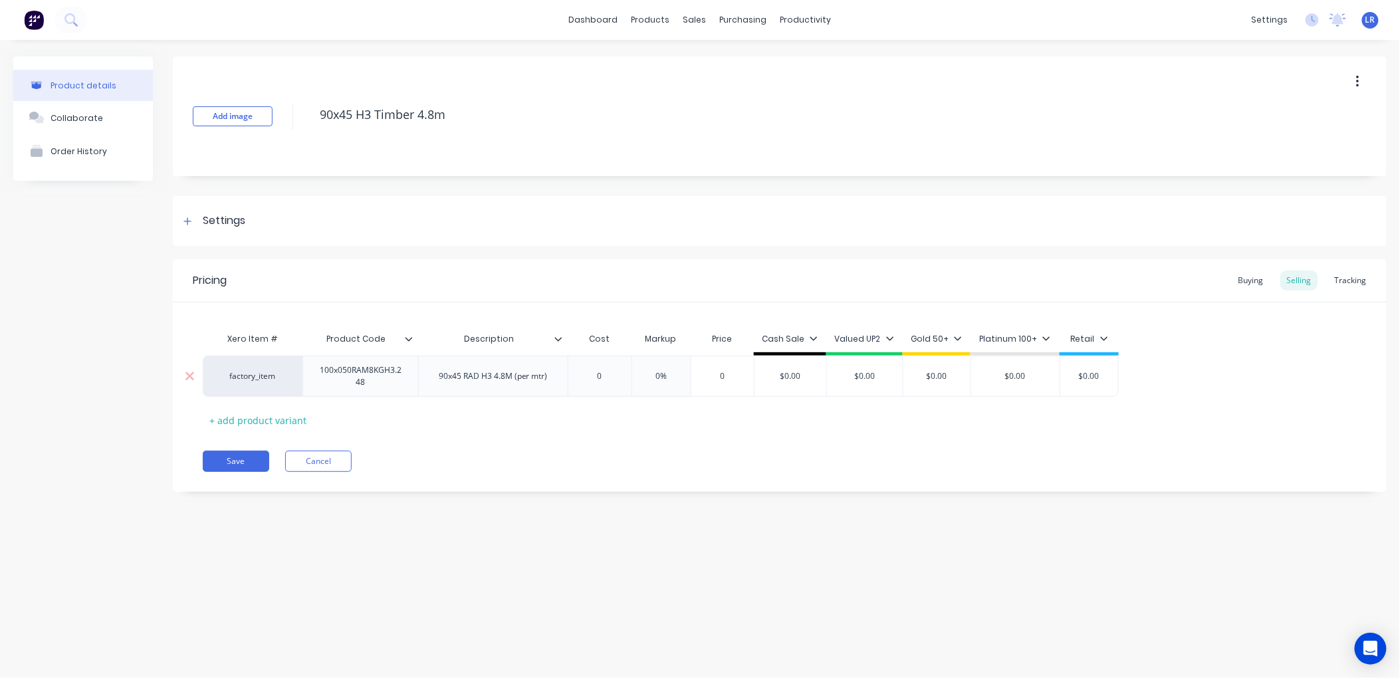
click at [561, 372] on div "factory_item 100x050RAM8KGH3.248 90x45 RAD H3 4.8M (per mtr) 0 0 0% 0 $0.00 $0.…" at bounding box center [661, 376] width 916 height 41
type input "0"
click at [606, 373] on input "0" at bounding box center [604, 376] width 66 height 12
drag, startPoint x: 613, startPoint y: 379, endPoint x: 596, endPoint y: 377, distance: 17.4
click at [596, 377] on input "0" at bounding box center [604, 376] width 66 height 12
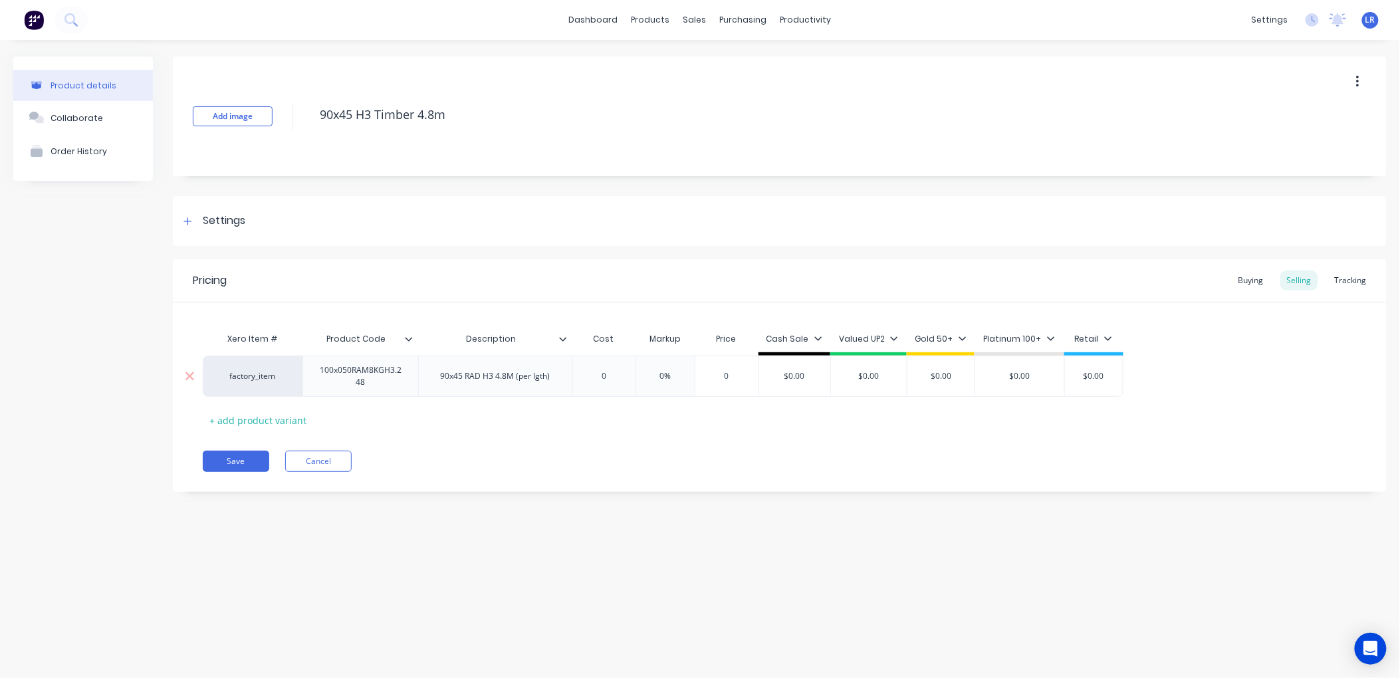
type textarea "x"
type input "3"
type textarea "x"
type input "32."
type textarea "x"
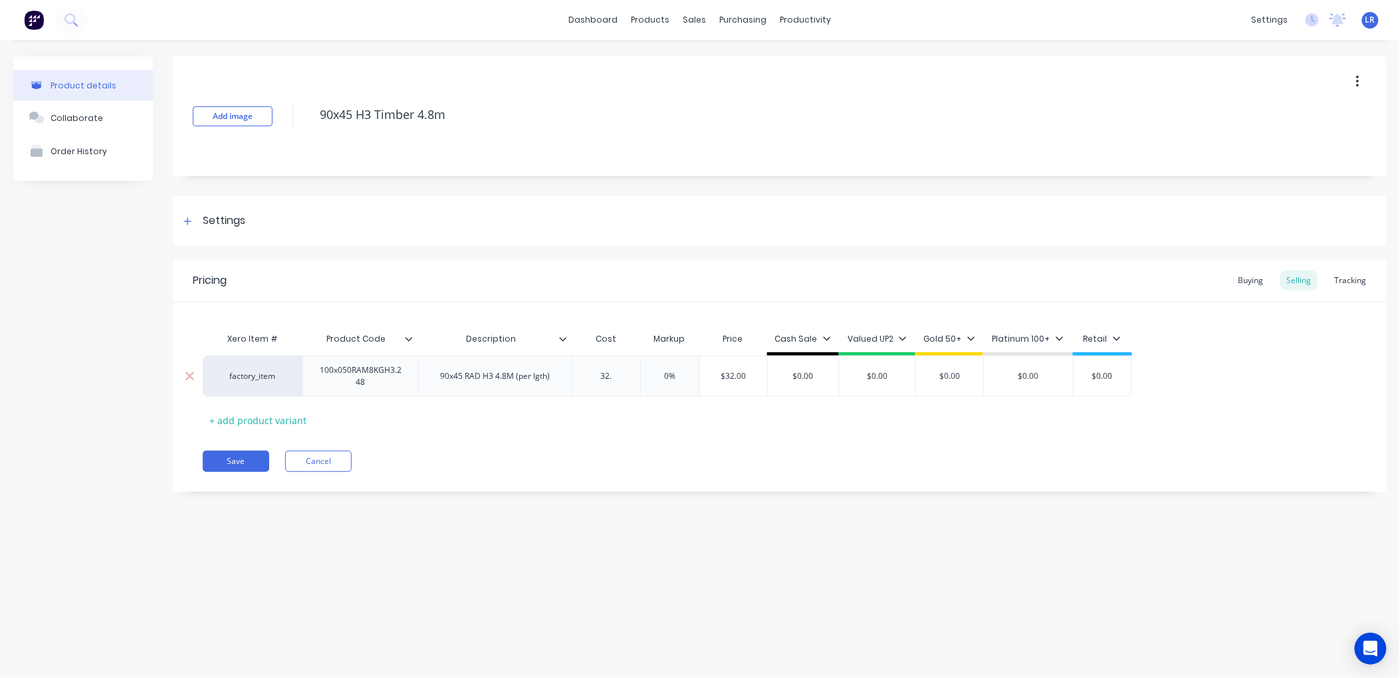
type input "32.6"
type textarea "x"
type input "32.64"
type input "0%"
type input "$0.00"
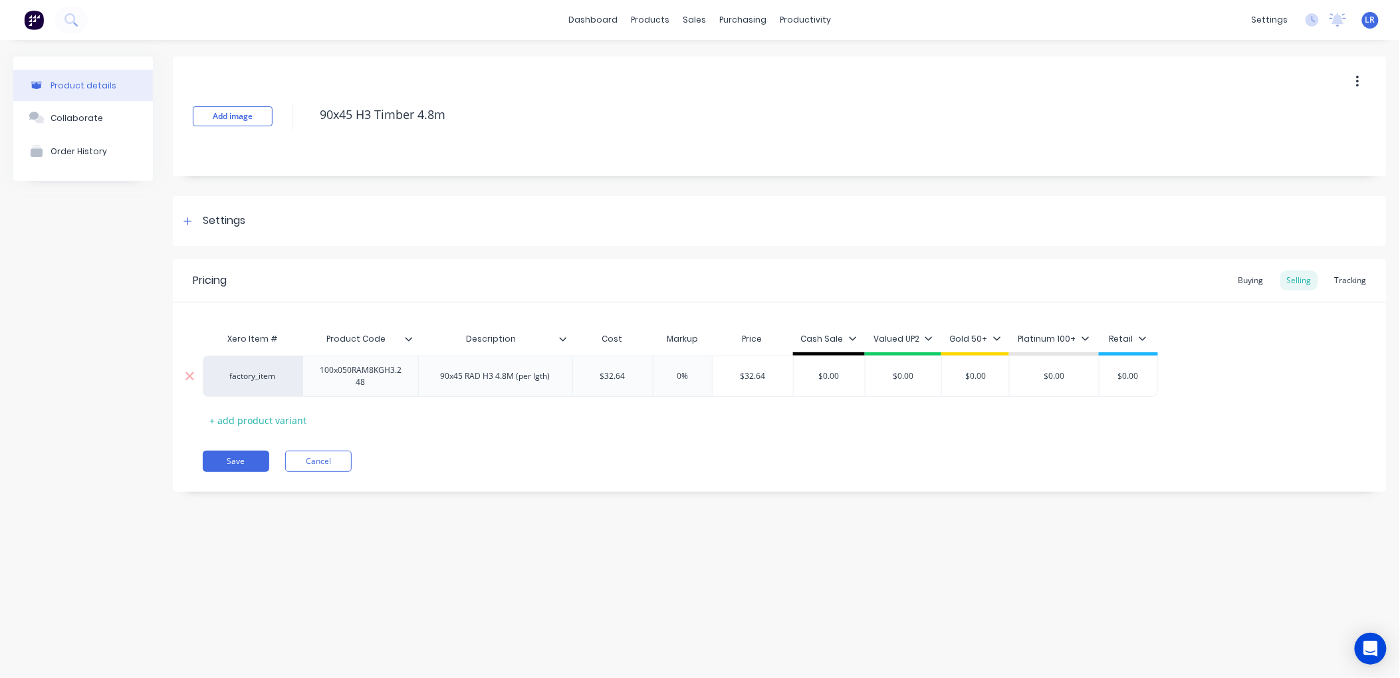
drag, startPoint x: 848, startPoint y: 371, endPoint x: 805, endPoint y: 382, distance: 44.7
click at [805, 382] on div "$0.00 $0.00" at bounding box center [830, 376] width 72 height 33
type textarea "x"
type input "6"
type textarea "x"
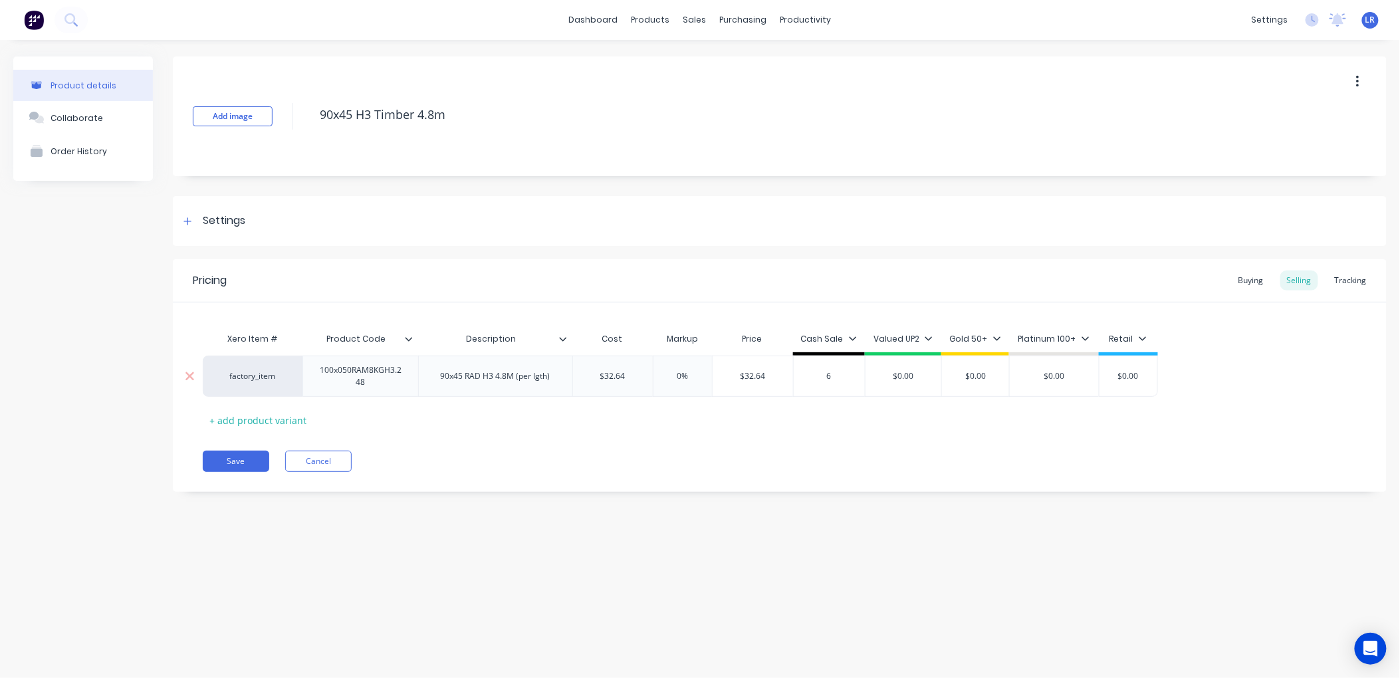
type input "65"
type textarea "x"
type input "65."
type textarea "x"
type input "65.2"
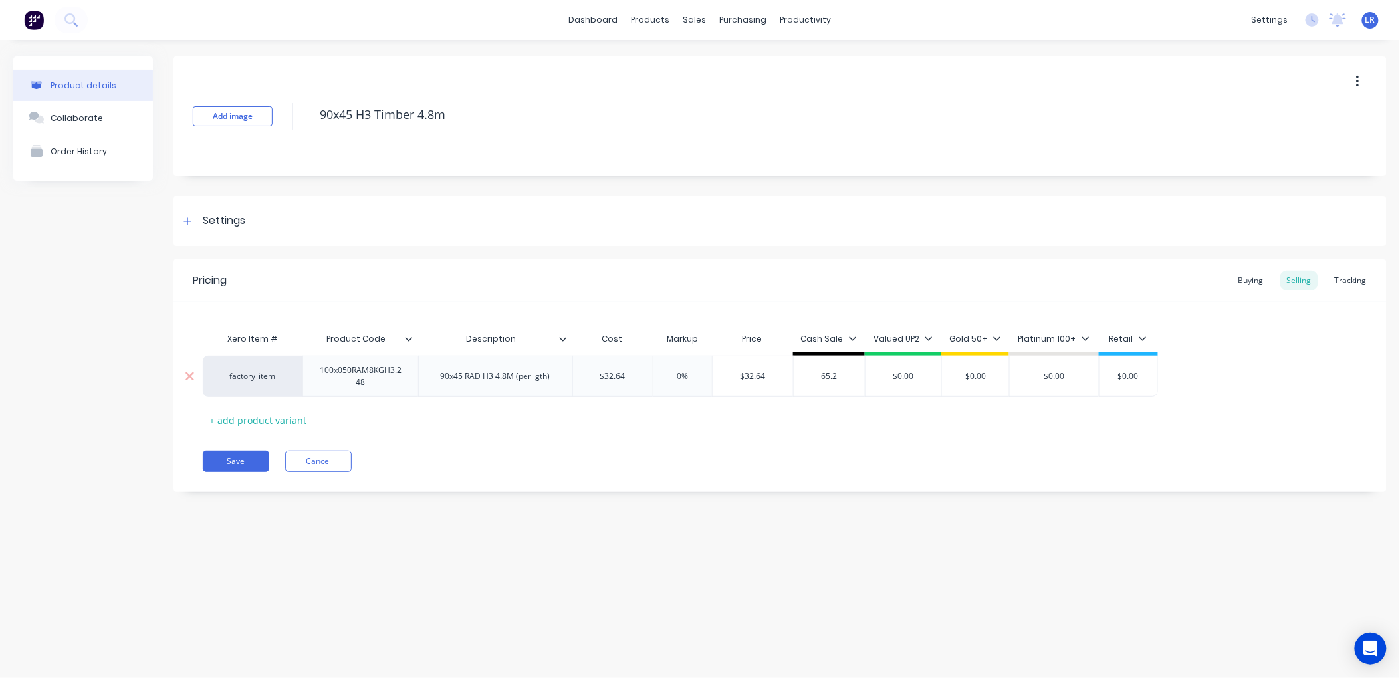
type textarea "x"
type input "65.28"
type input "$0.00"
drag, startPoint x: 887, startPoint y: 380, endPoint x: 878, endPoint y: 380, distance: 8.6
click at [878, 380] on input "$0.00" at bounding box center [904, 376] width 76 height 12
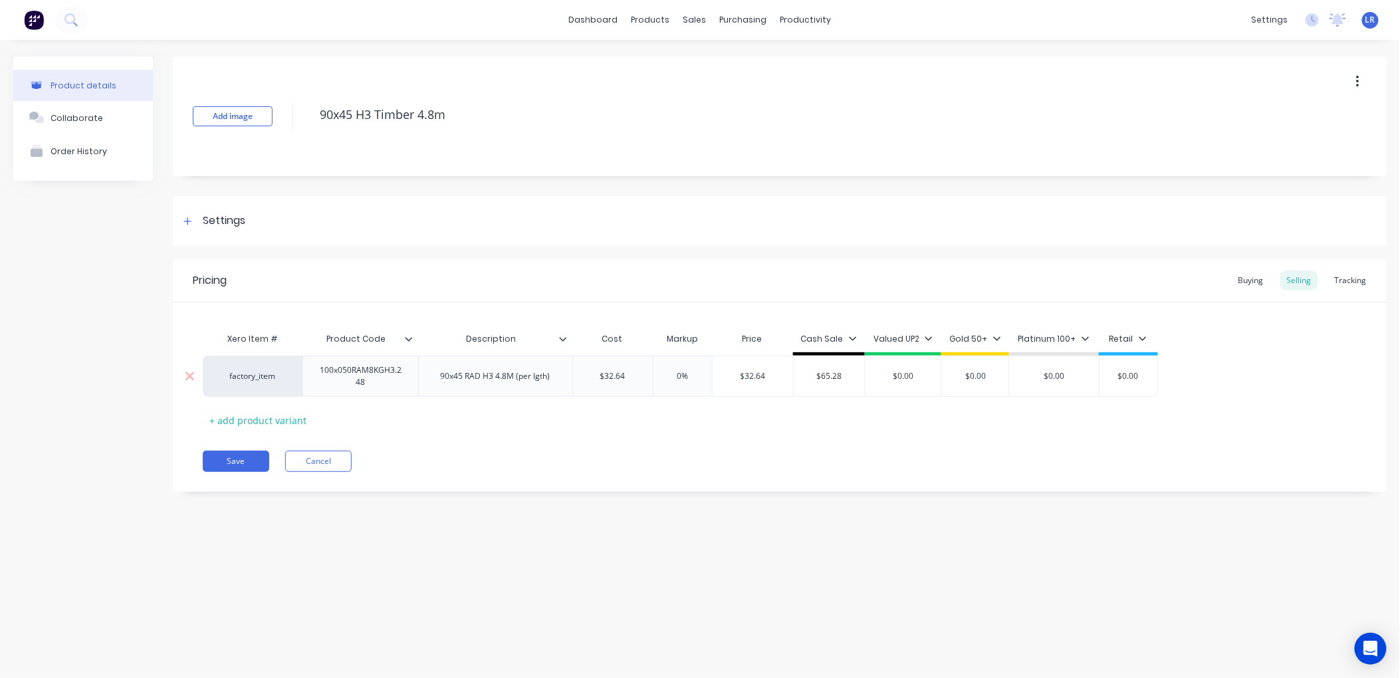
type textarea "x"
type input "5"
type textarea "x"
type input "58"
type textarea "x"
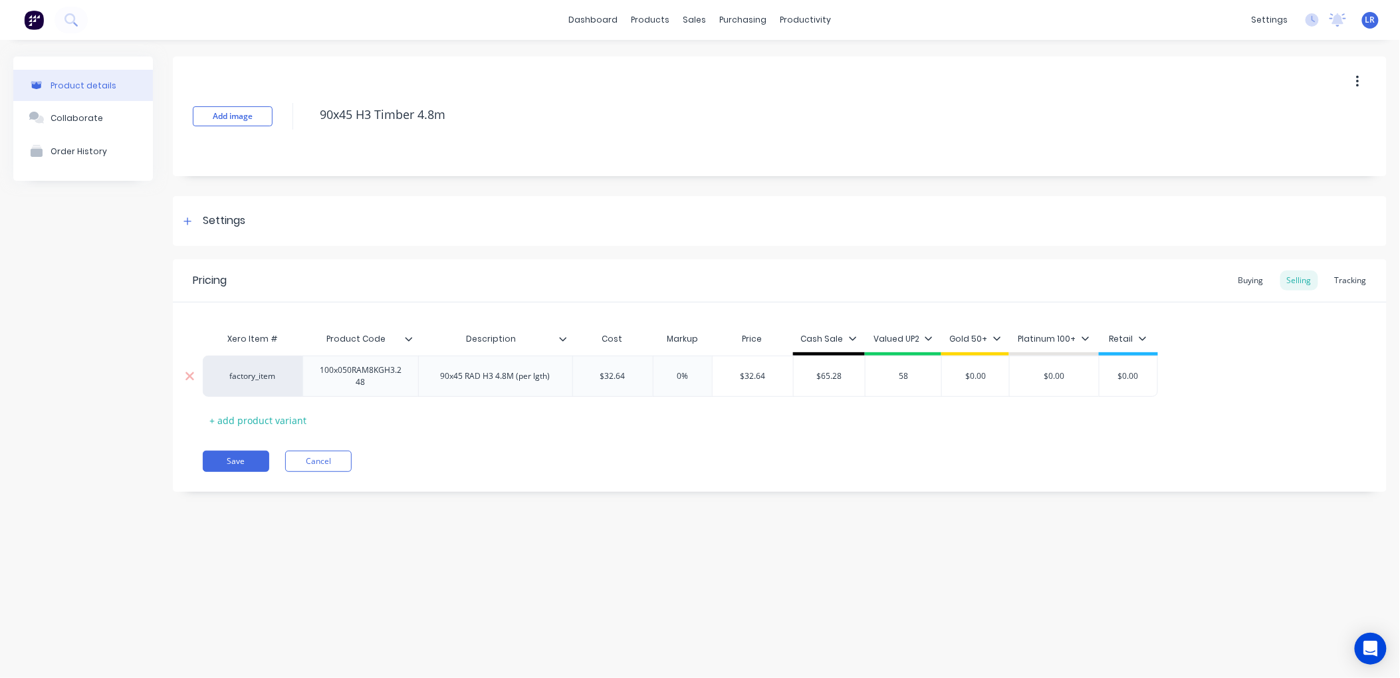
type input "58."
type textarea "x"
type input "58.7"
type textarea "x"
type input "58.75"
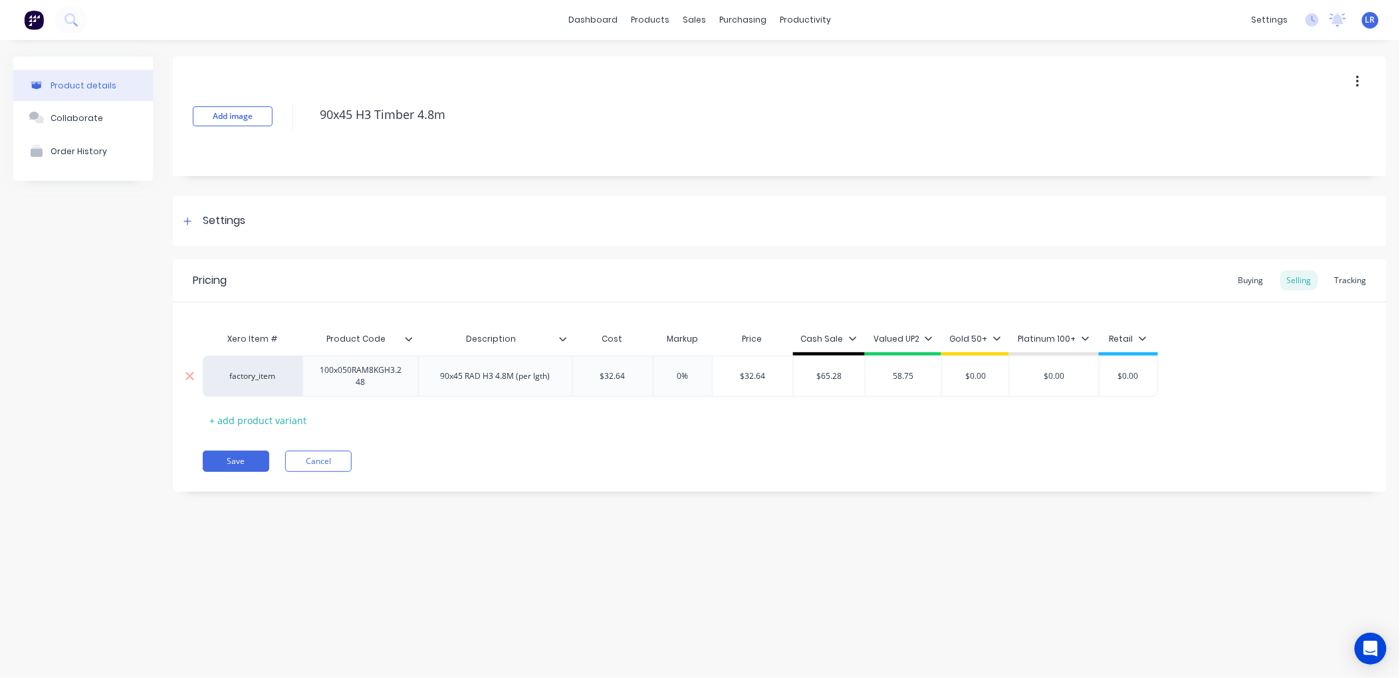
type input "$0.00"
drag, startPoint x: 989, startPoint y: 376, endPoint x: 949, endPoint y: 378, distance: 39.9
click at [949, 378] on input "$0.00" at bounding box center [975, 376] width 67 height 12
type textarea "x"
type input "5"
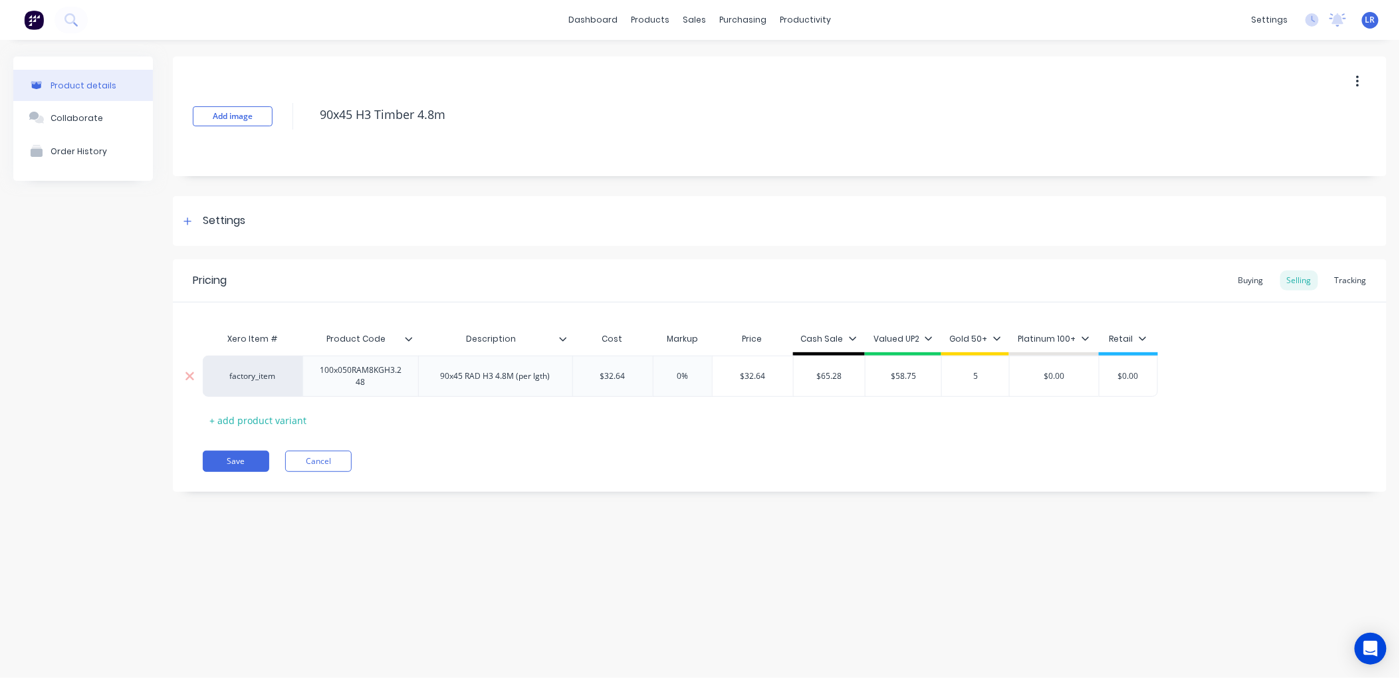
type textarea "x"
type input "55"
type textarea "x"
type input "55."
type textarea "x"
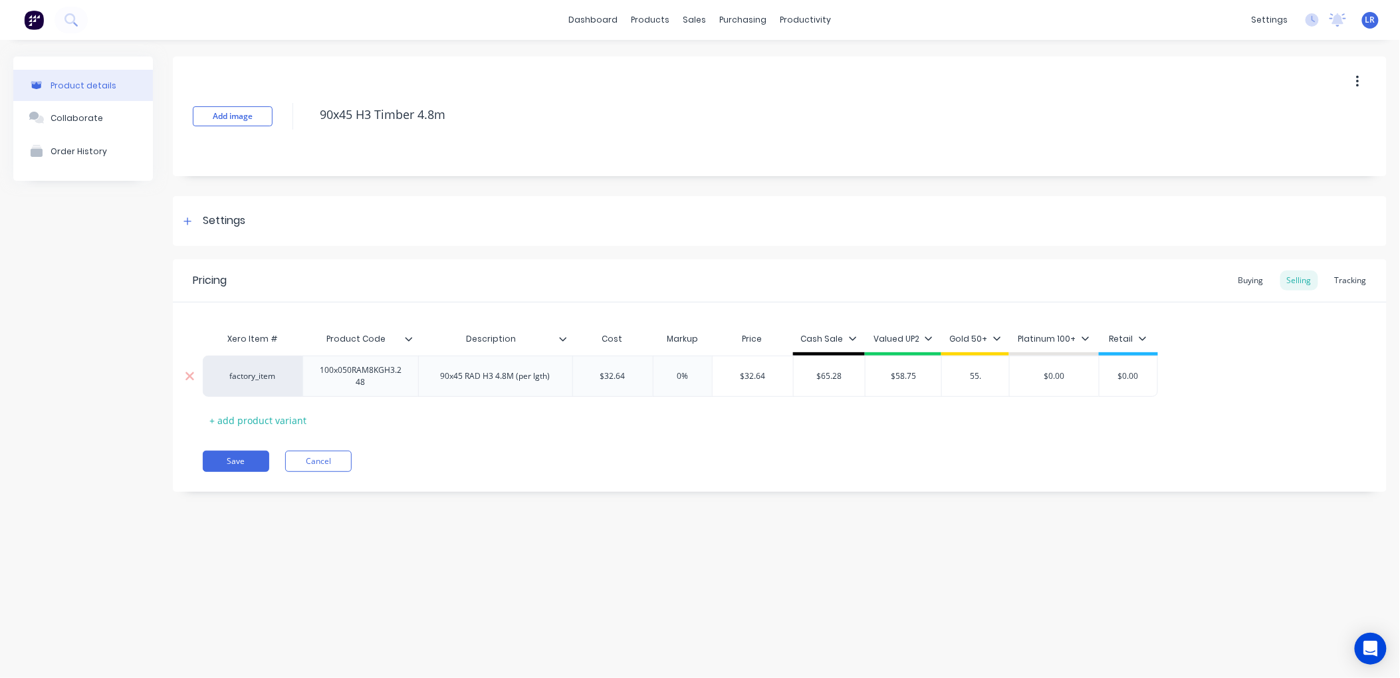
type input "55.1"
type textarea "x"
type input "55.16"
type input "$0.00"
drag, startPoint x: 1086, startPoint y: 378, endPoint x: 1006, endPoint y: 380, distance: 79.8
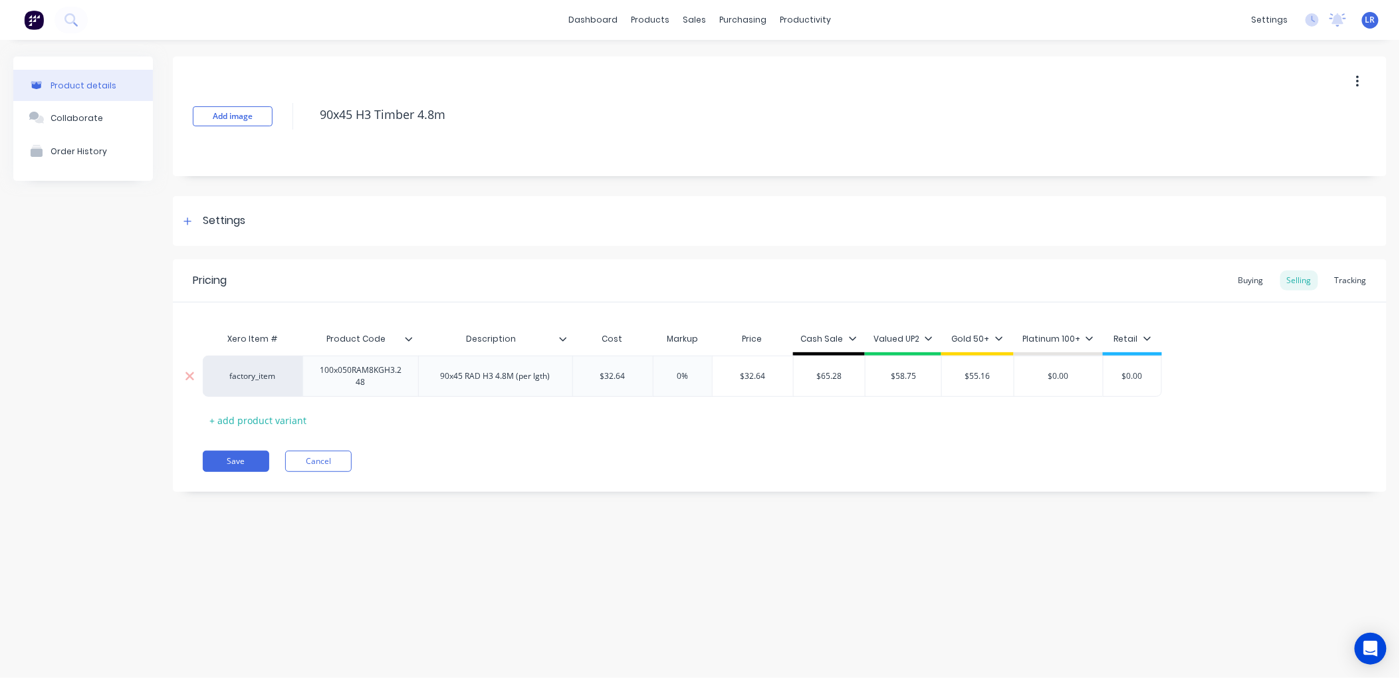
click at [1006, 380] on div "factory_item 100x050RAM8KGH3.248 90x45 RAD H3 4.8M (per lgth) $32.64 32.64 0% 0…" at bounding box center [682, 376] width 959 height 41
type textarea "x"
type input "5"
type textarea "x"
type input "50"
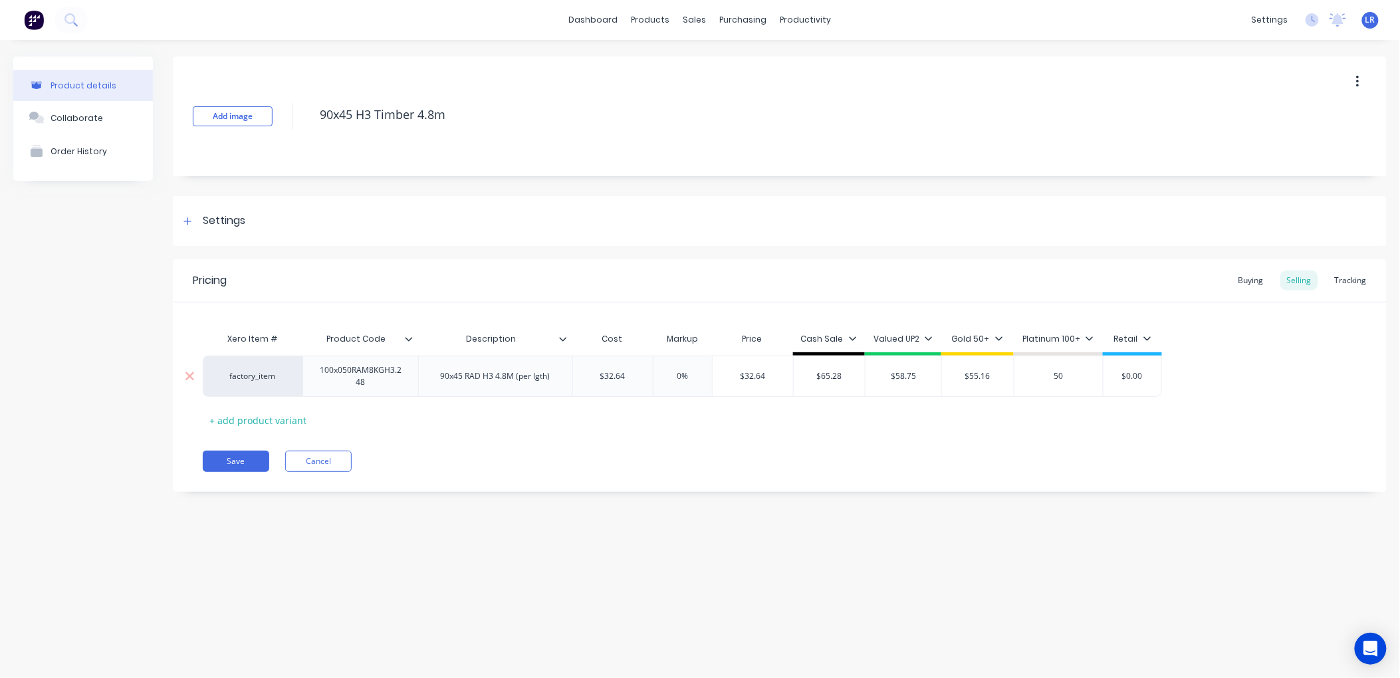
type textarea "x"
type input "50."
type textarea "x"
type input "50.5"
type textarea "x"
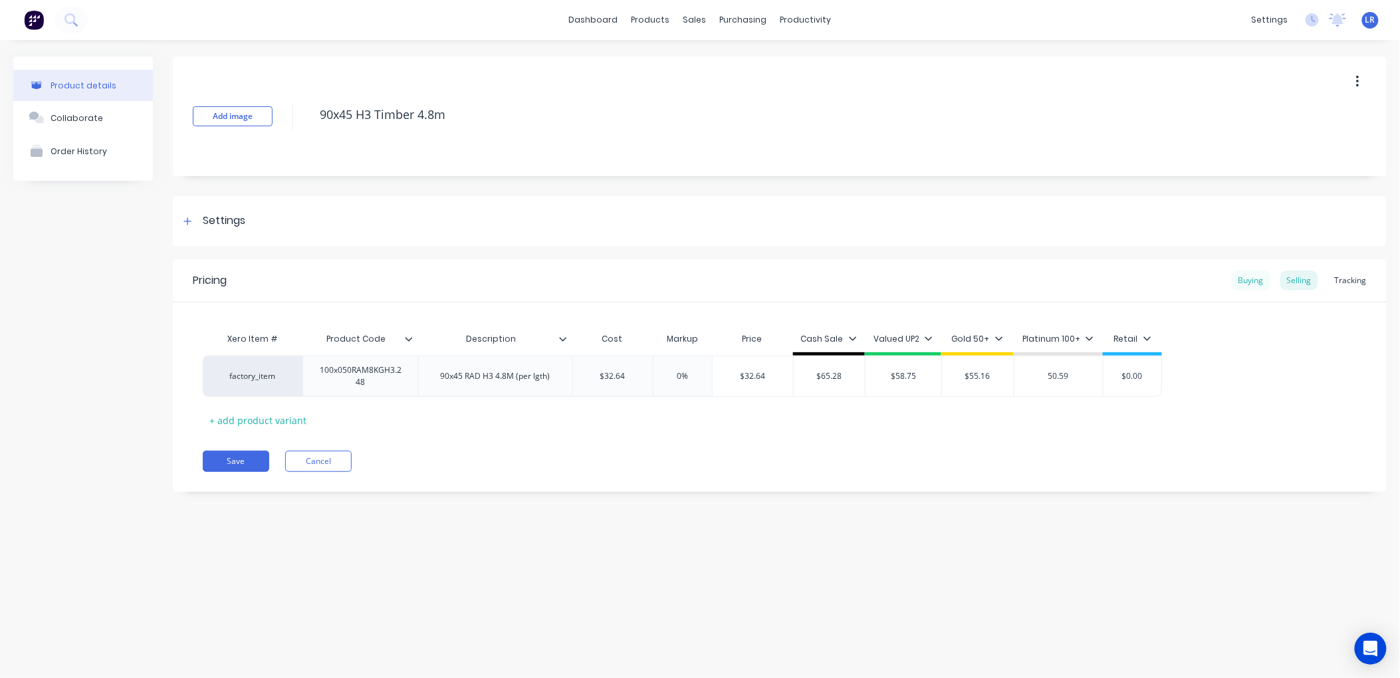
type input "50.59"
click at [1263, 280] on div "Buying" at bounding box center [1251, 281] width 39 height 20
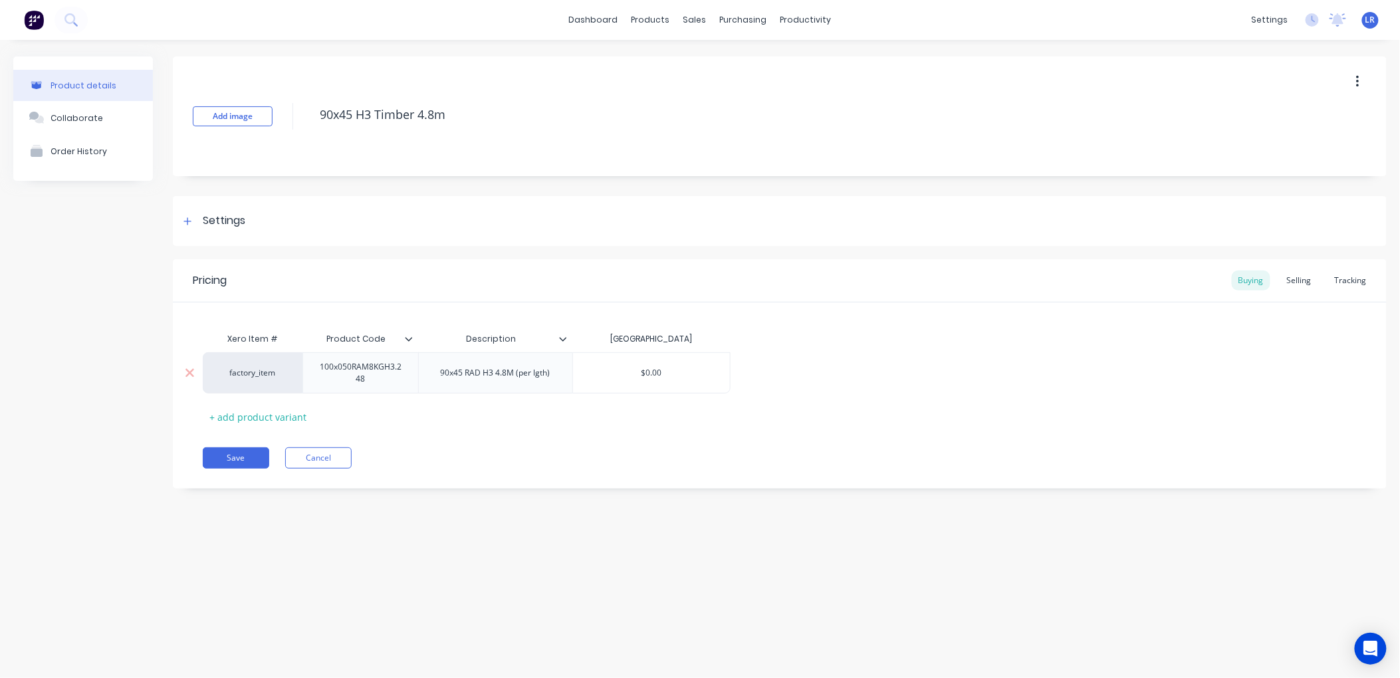
type input "$0.00"
drag, startPoint x: 665, startPoint y: 374, endPoint x: 610, endPoint y: 375, distance: 55.2
click at [610, 375] on input "$0.00" at bounding box center [652, 373] width 158 height 12
type textarea "x"
type input "3"
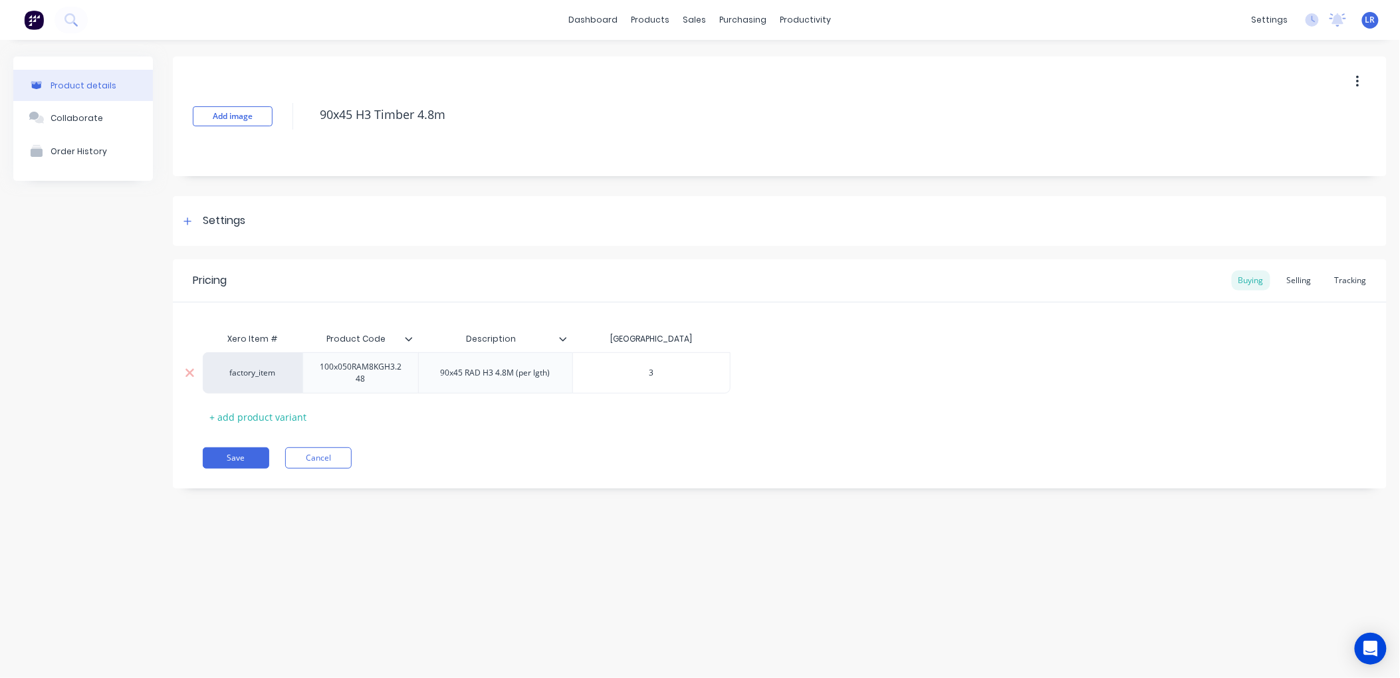
type textarea "x"
type input "32"
type textarea "x"
type input "32."
type textarea "x"
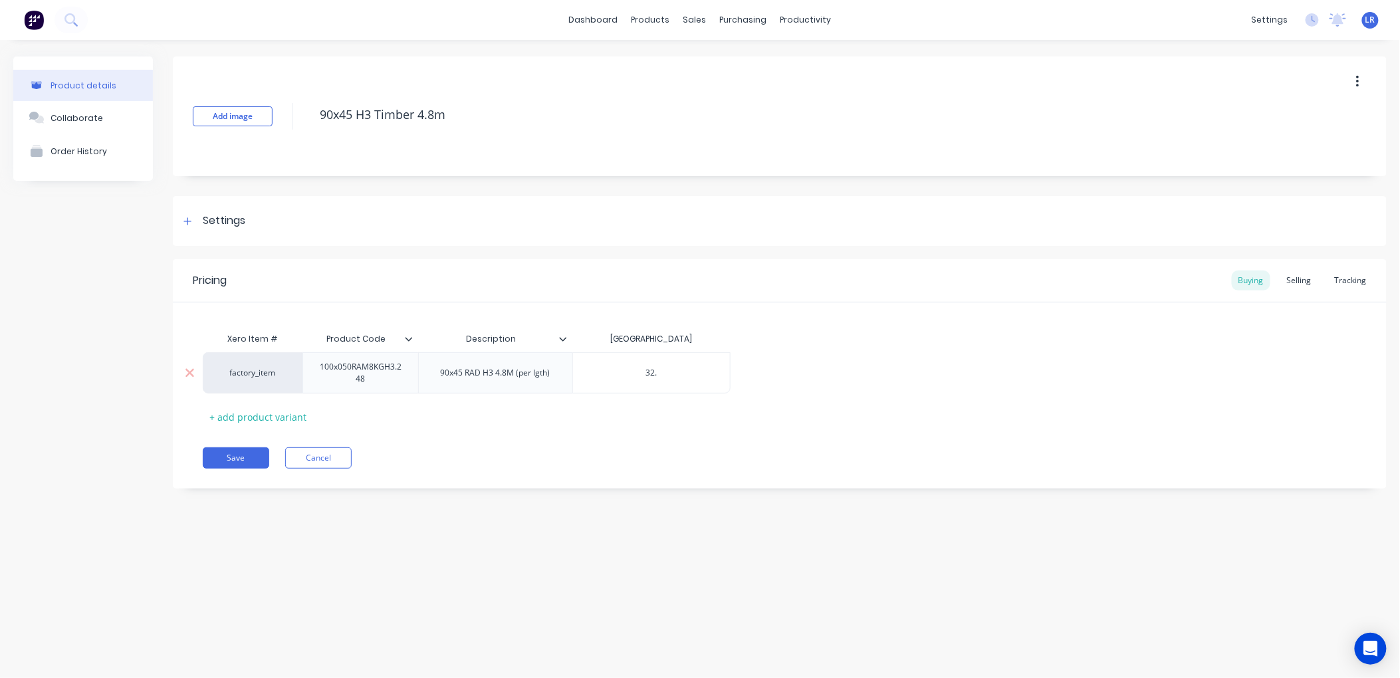
type input "32.6"
type textarea "x"
type input "32.64"
click at [228, 454] on button "Save" at bounding box center [236, 457] width 66 height 21
type textarea "x"
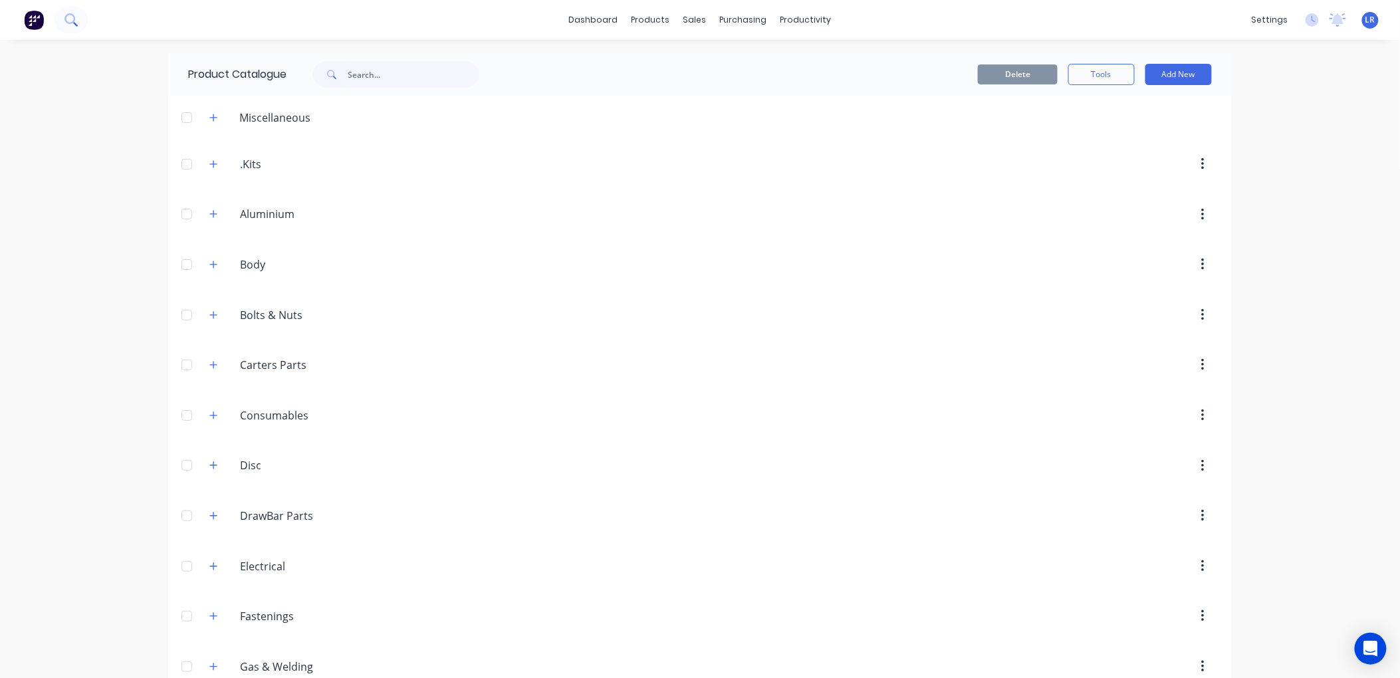
click at [73, 18] on icon at bounding box center [70, 19] width 13 height 13
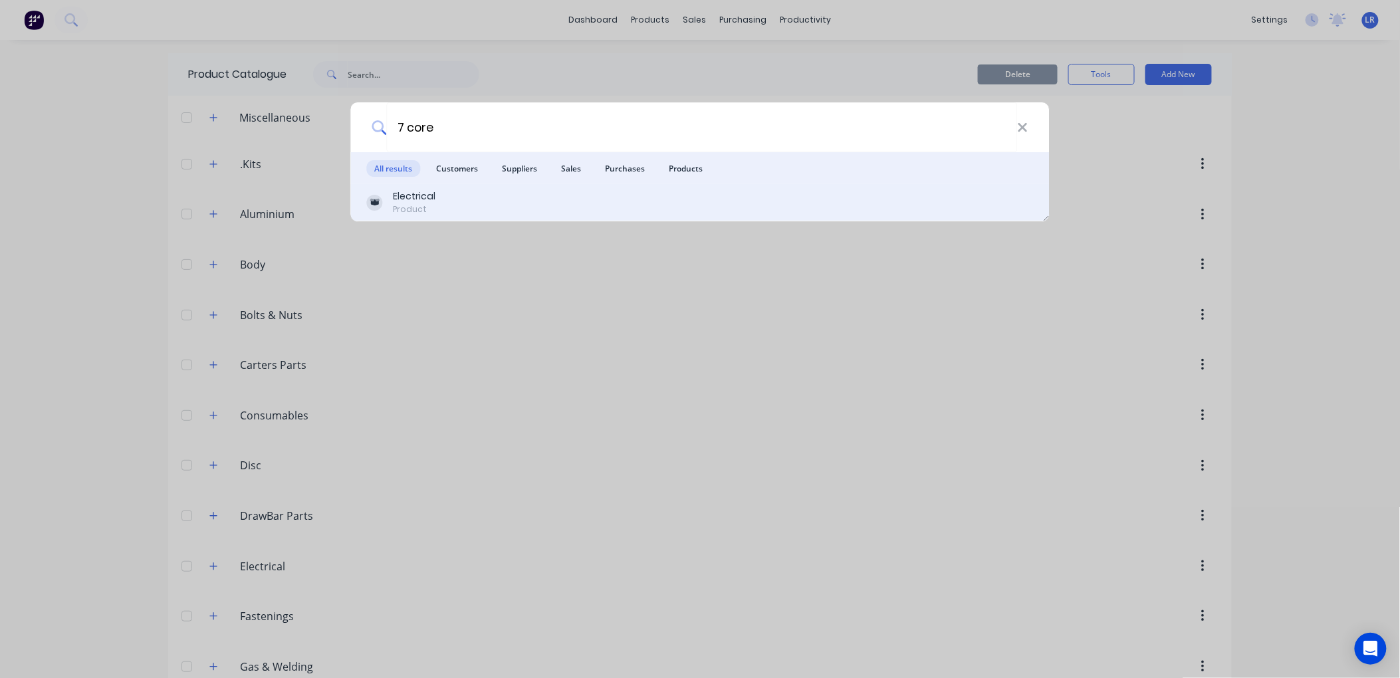
type input "7 core"
click at [432, 198] on div "Electrical" at bounding box center [415, 196] width 43 height 14
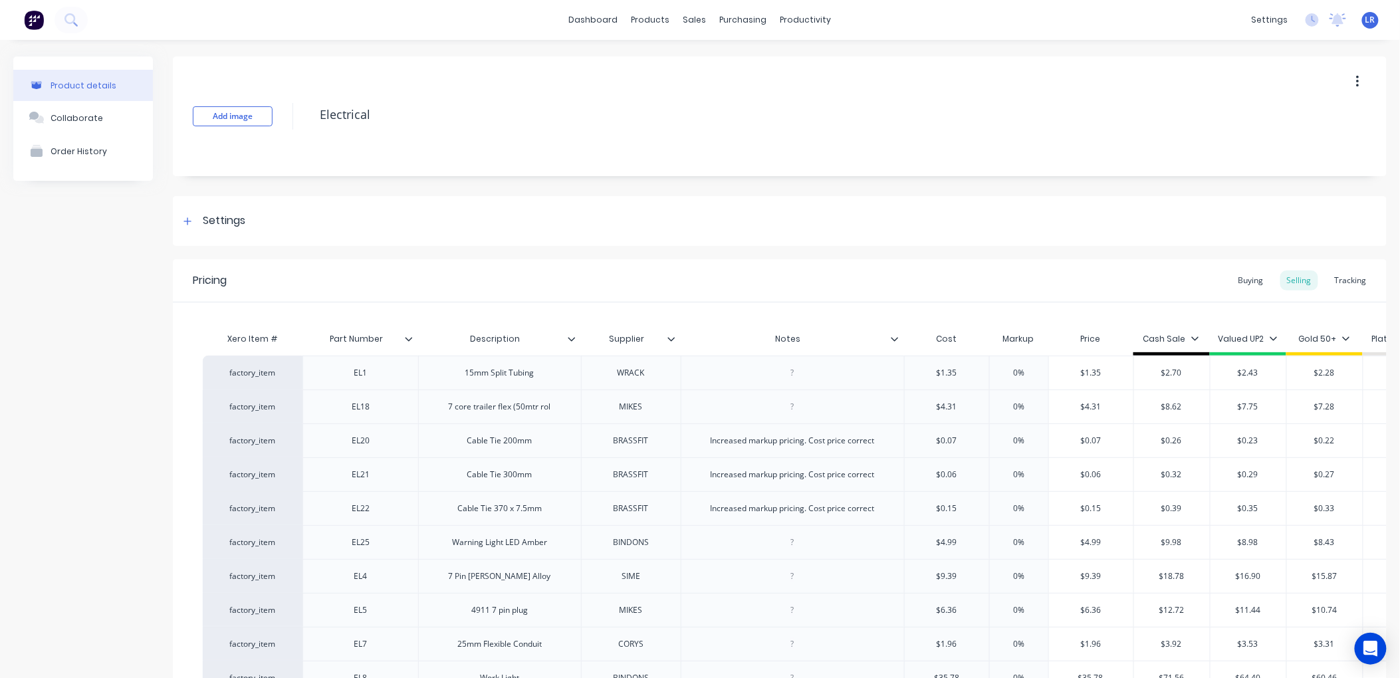
type textarea "x"
click at [686, 58] on div "Product Catalogue" at bounding box center [704, 64] width 82 height 12
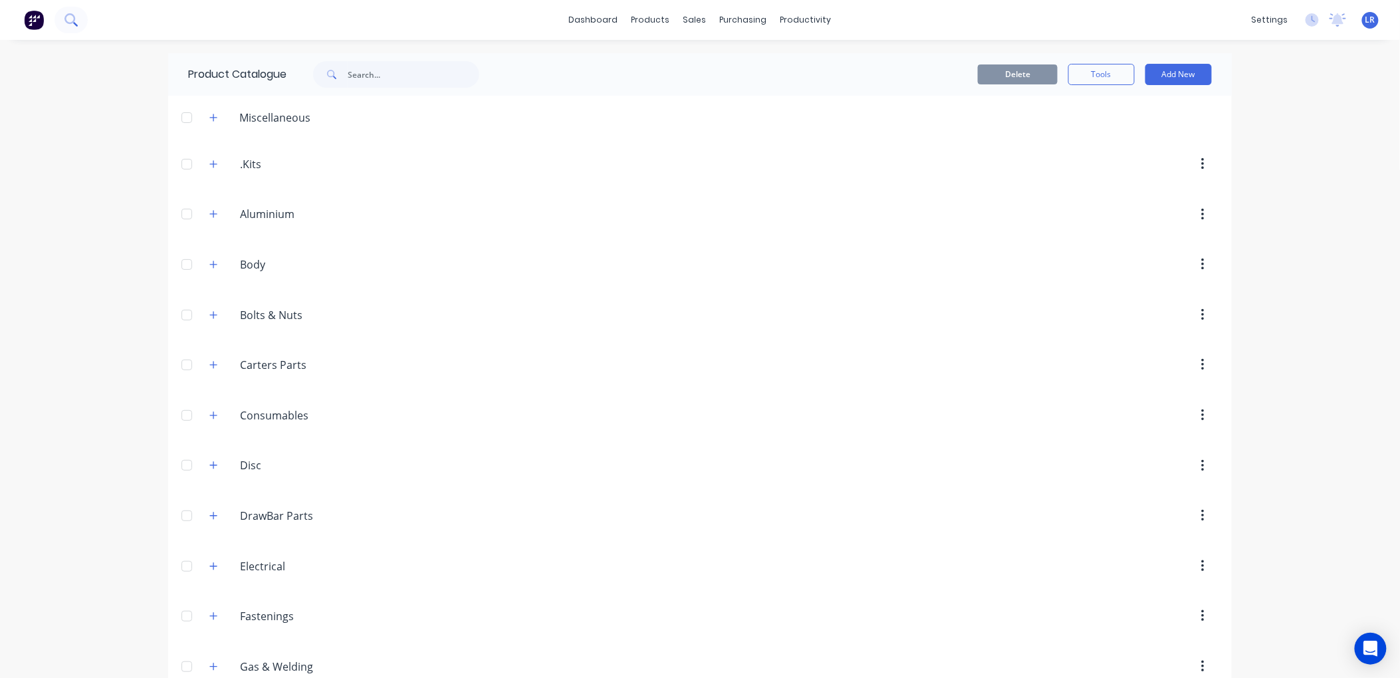
click at [74, 20] on icon at bounding box center [69, 18] width 11 height 11
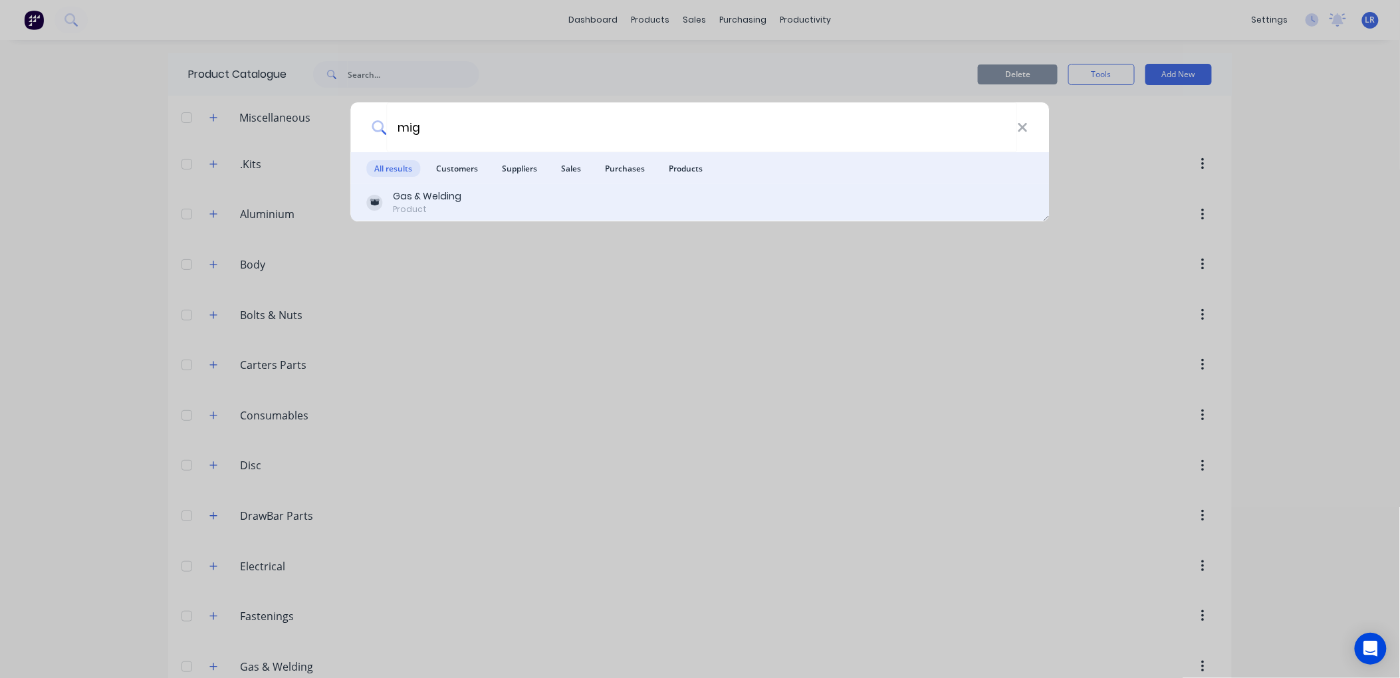
type input "mig"
click at [420, 204] on div "Product" at bounding box center [428, 209] width 68 height 12
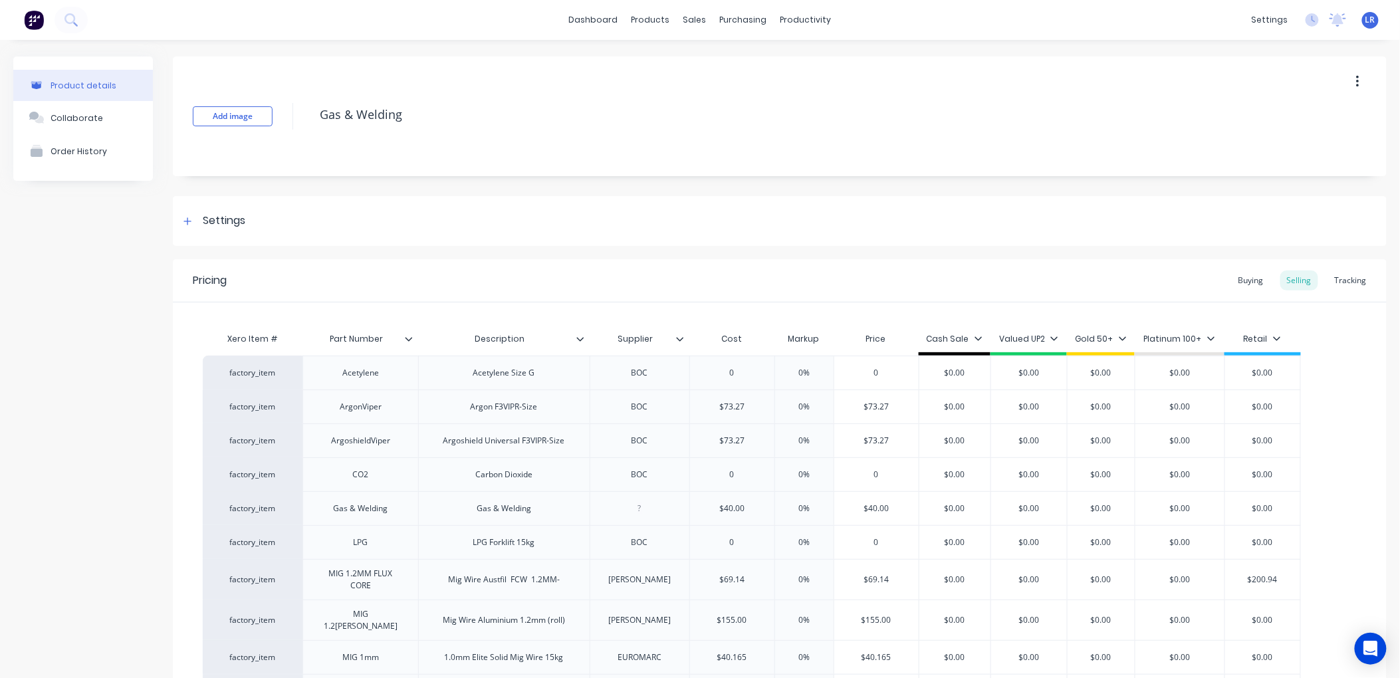
type textarea "x"
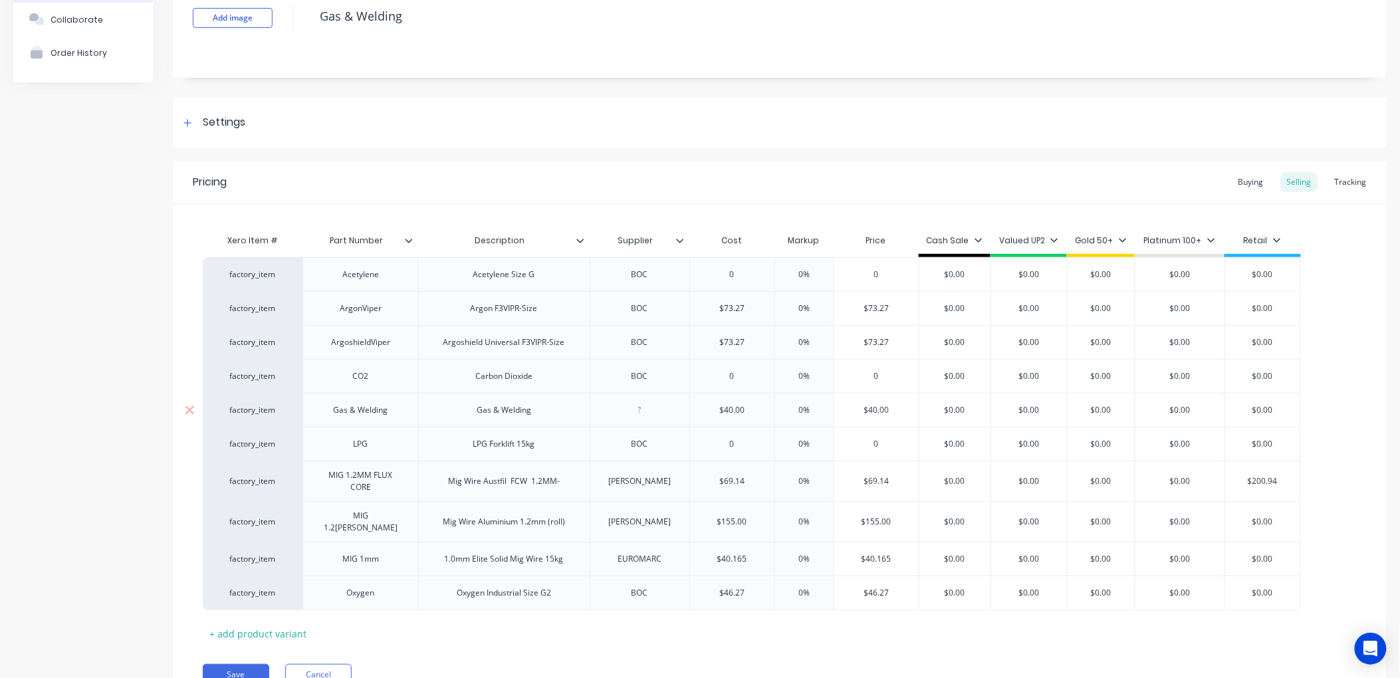
scroll to position [156, 0]
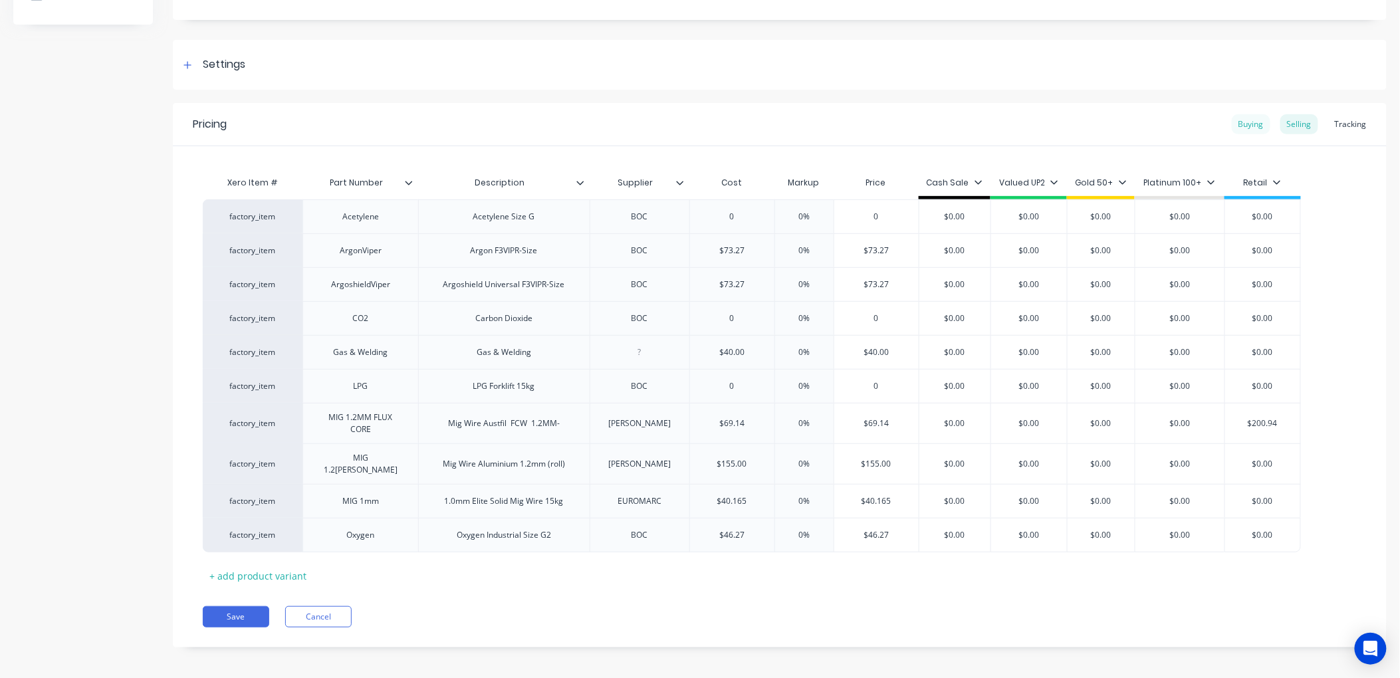
click at [1244, 126] on div "Buying" at bounding box center [1251, 124] width 39 height 20
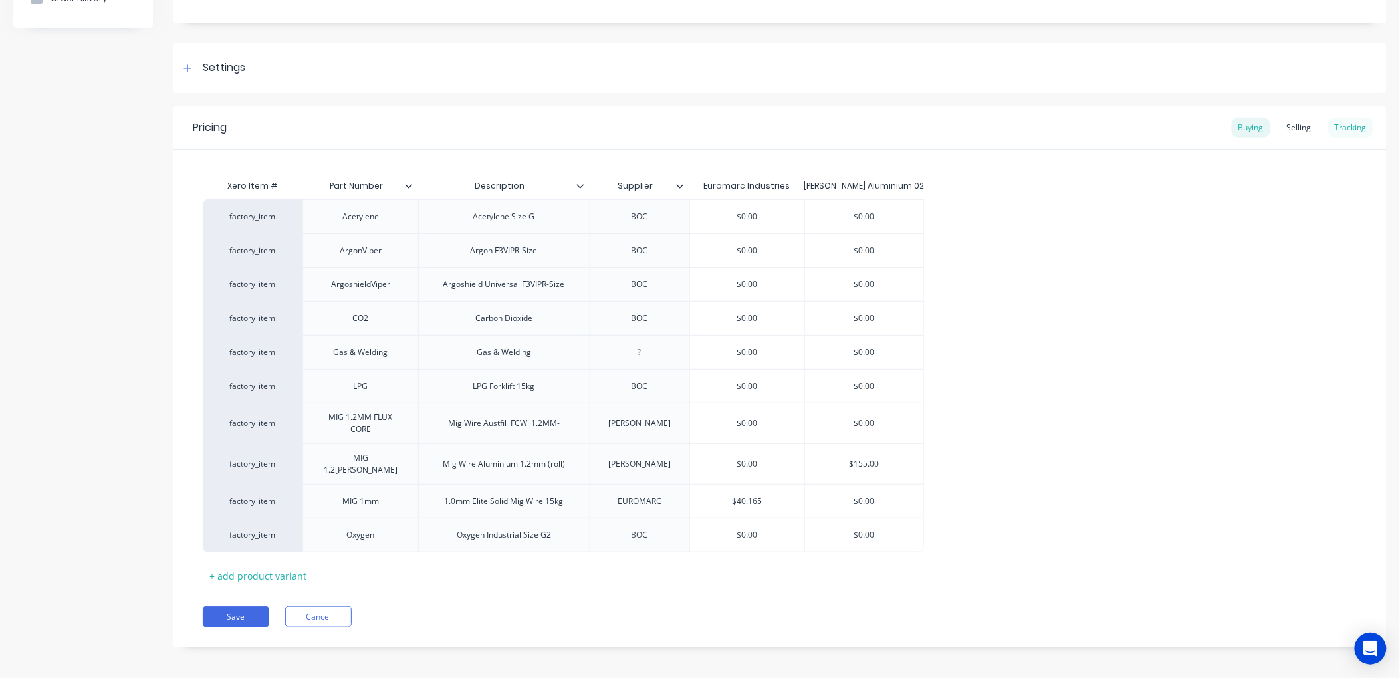
click at [1346, 124] on div "Tracking" at bounding box center [1350, 128] width 45 height 20
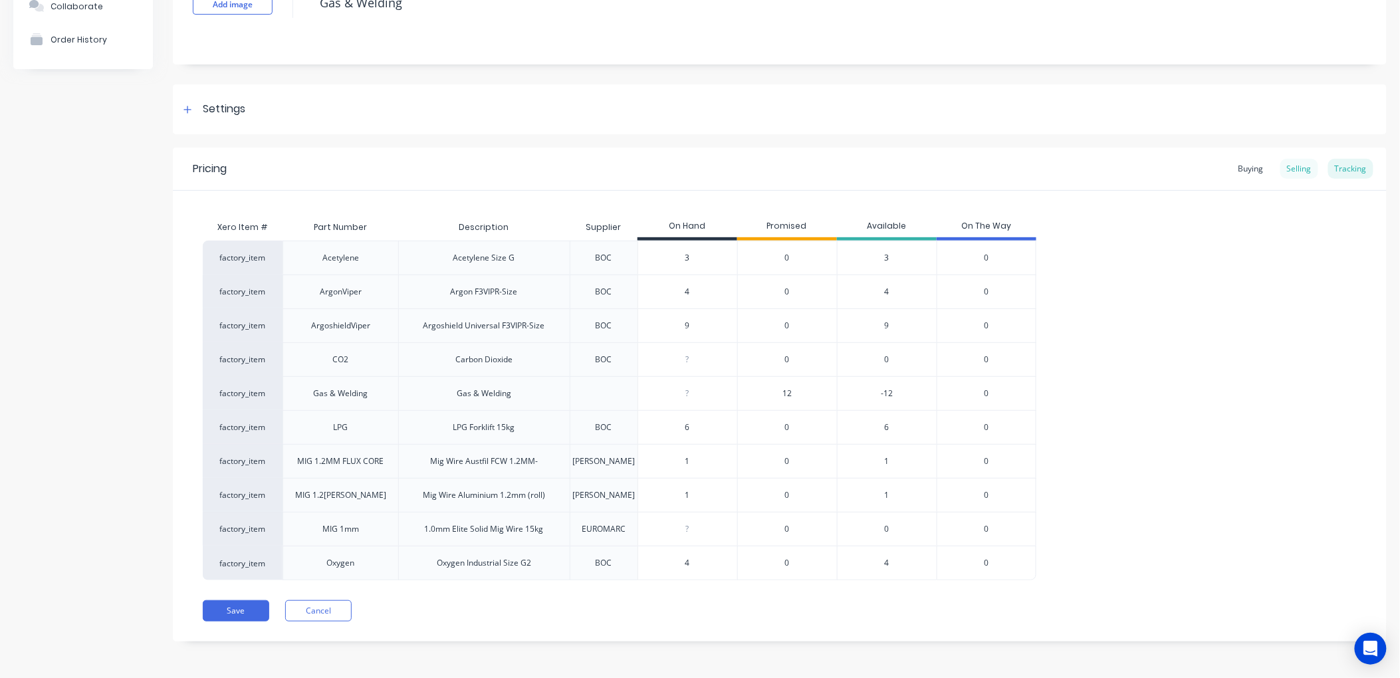
click at [1291, 169] on div "Selling" at bounding box center [1299, 169] width 38 height 20
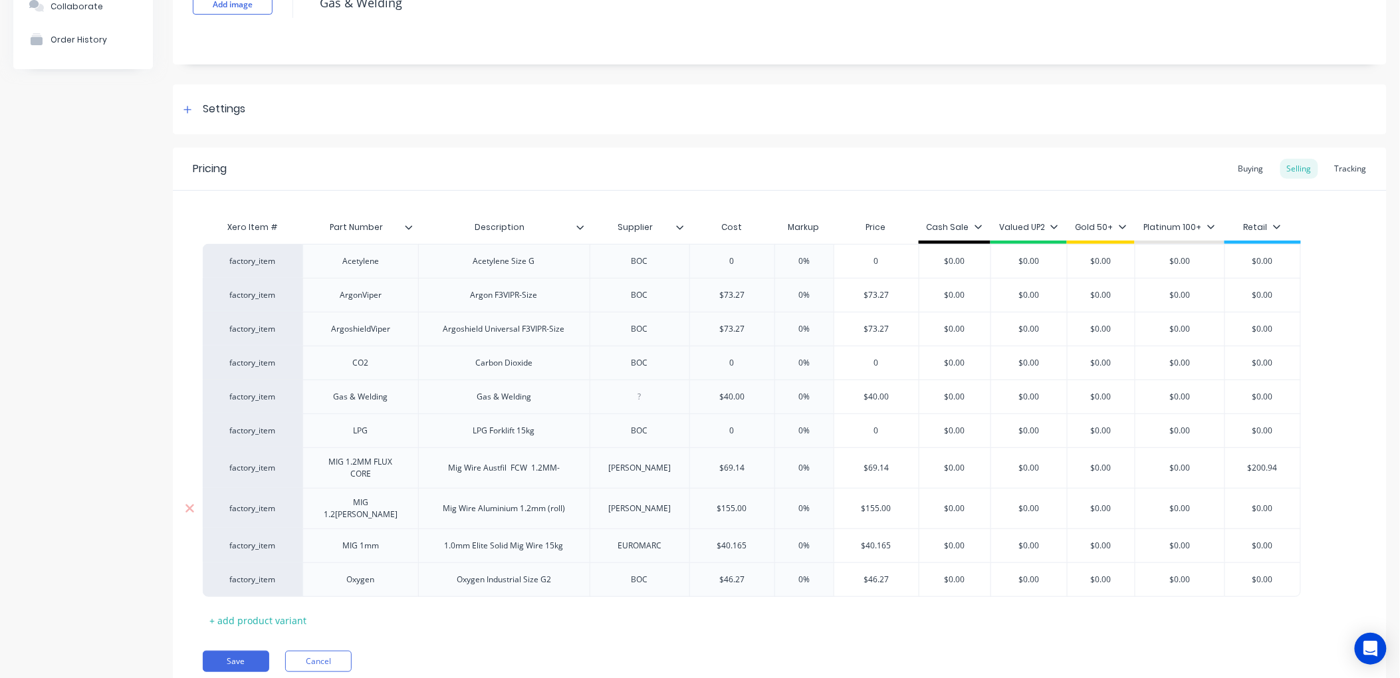
click at [749, 504] on input "$155.00" at bounding box center [732, 509] width 84 height 12
drag, startPoint x: 749, startPoint y: 504, endPoint x: 701, endPoint y: 509, distance: 48.2
click at [701, 509] on input "$155.00" at bounding box center [732, 509] width 84 height 12
type input "1"
type textarea "x"
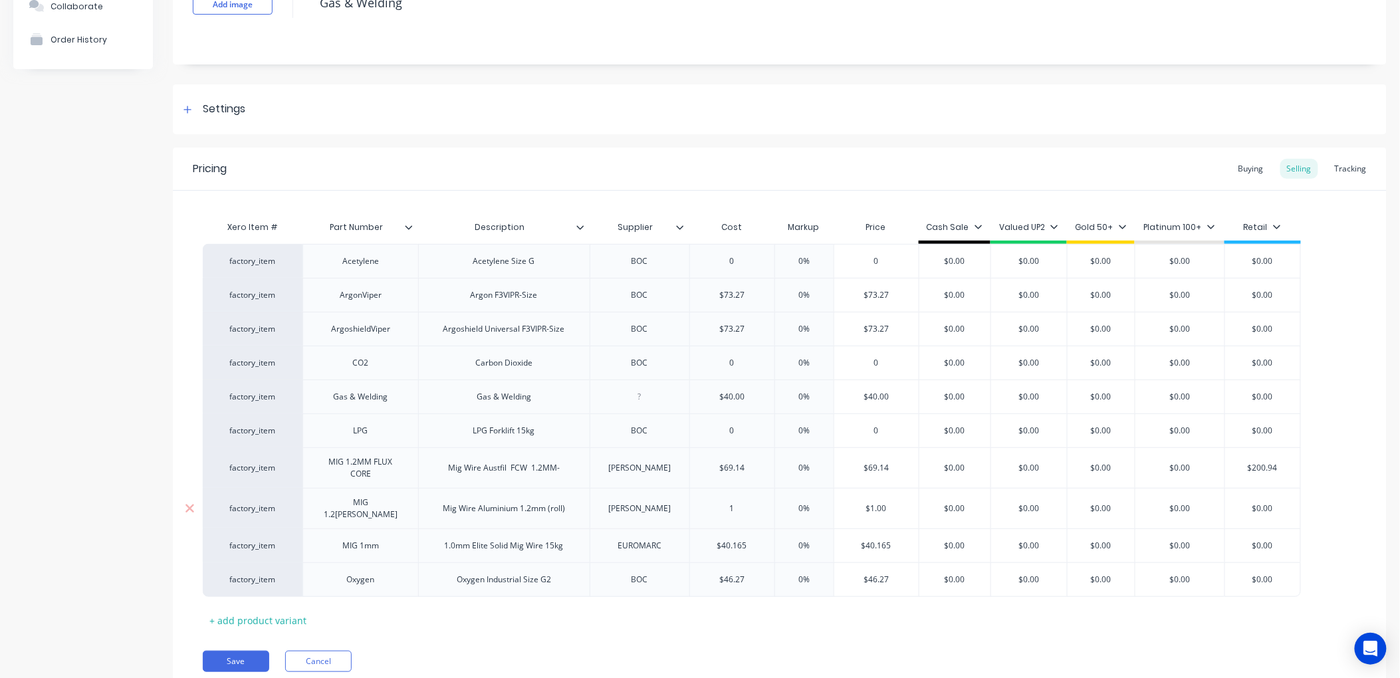
type input "15"
type textarea "x"
type input "158."
type textarea "x"
type input "158.45"
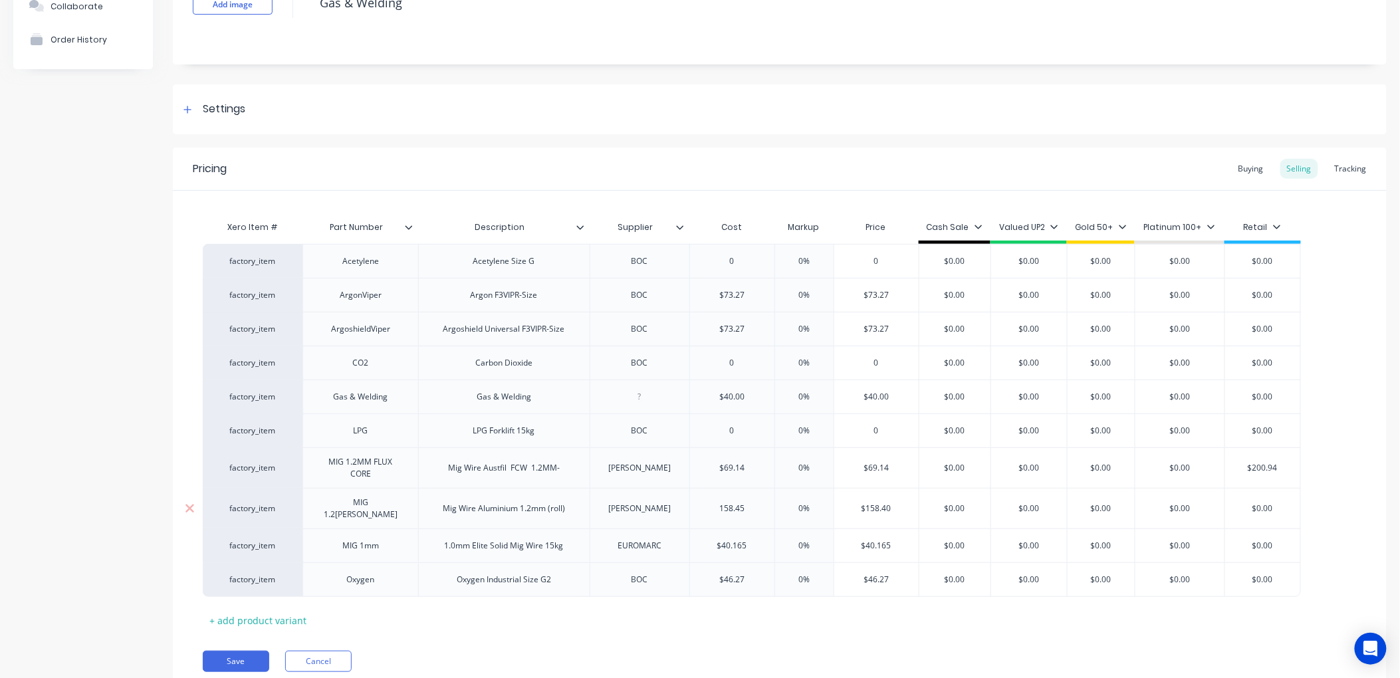
type textarea "x"
type input "158.45"
type input "0%"
click at [1237, 163] on div "Buying" at bounding box center [1251, 169] width 39 height 20
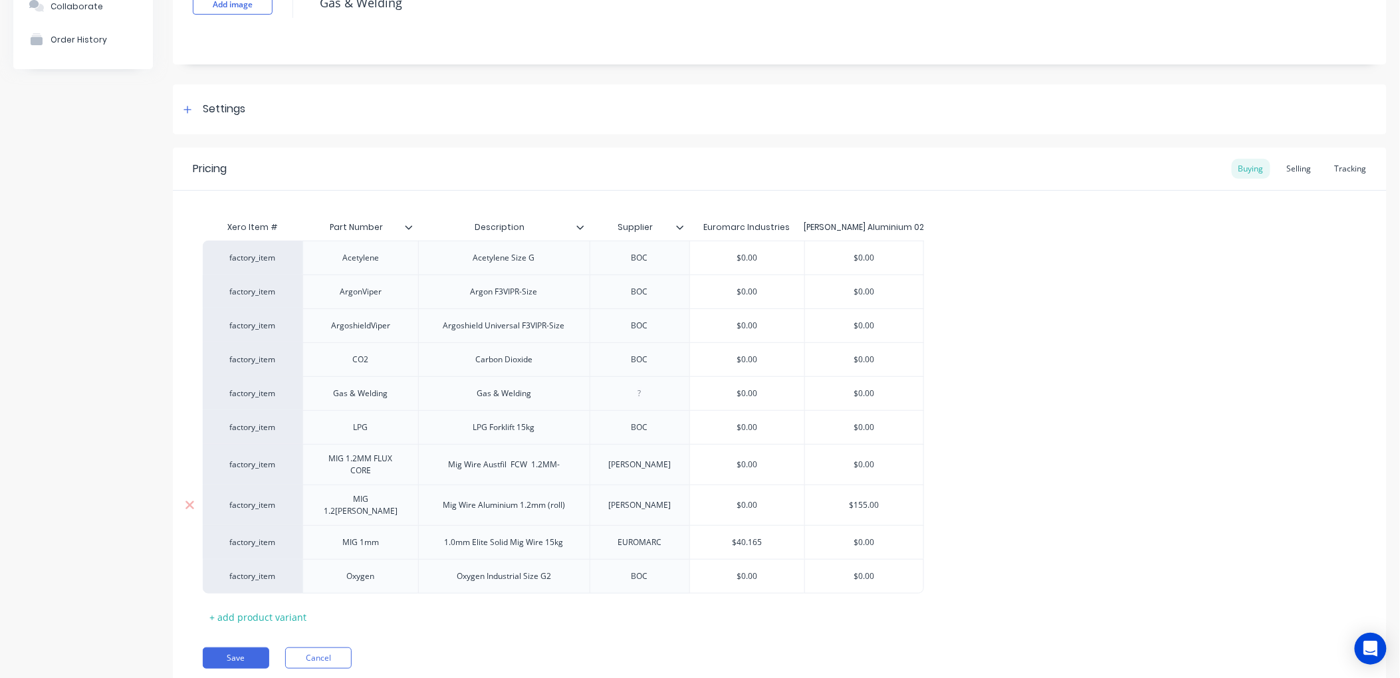
type input "$155.00"
click at [887, 503] on input "$155.00" at bounding box center [864, 505] width 118 height 12
drag, startPoint x: 887, startPoint y: 503, endPoint x: 814, endPoint y: 505, distance: 73.8
click at [814, 505] on input "$155.00" at bounding box center [864, 505] width 118 height 12
type textarea "x"
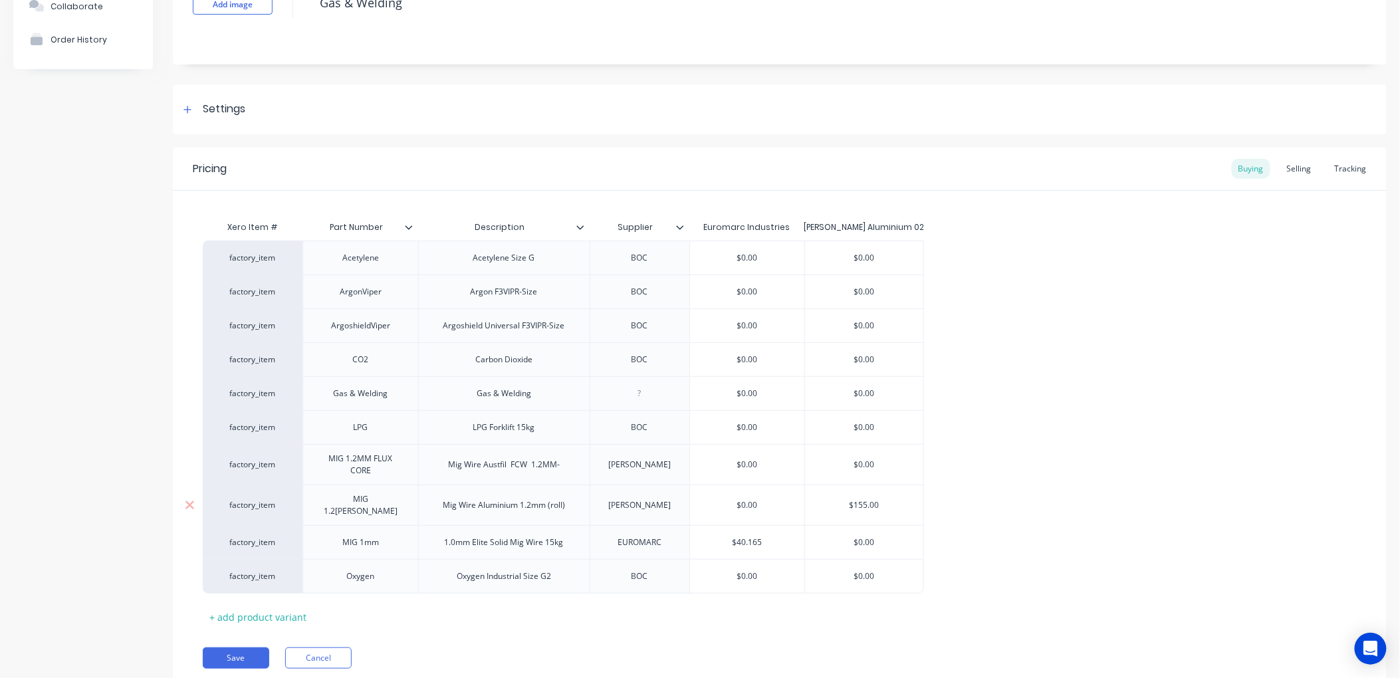
type input "1"
type textarea "x"
type input "15"
type textarea "x"
type input "158"
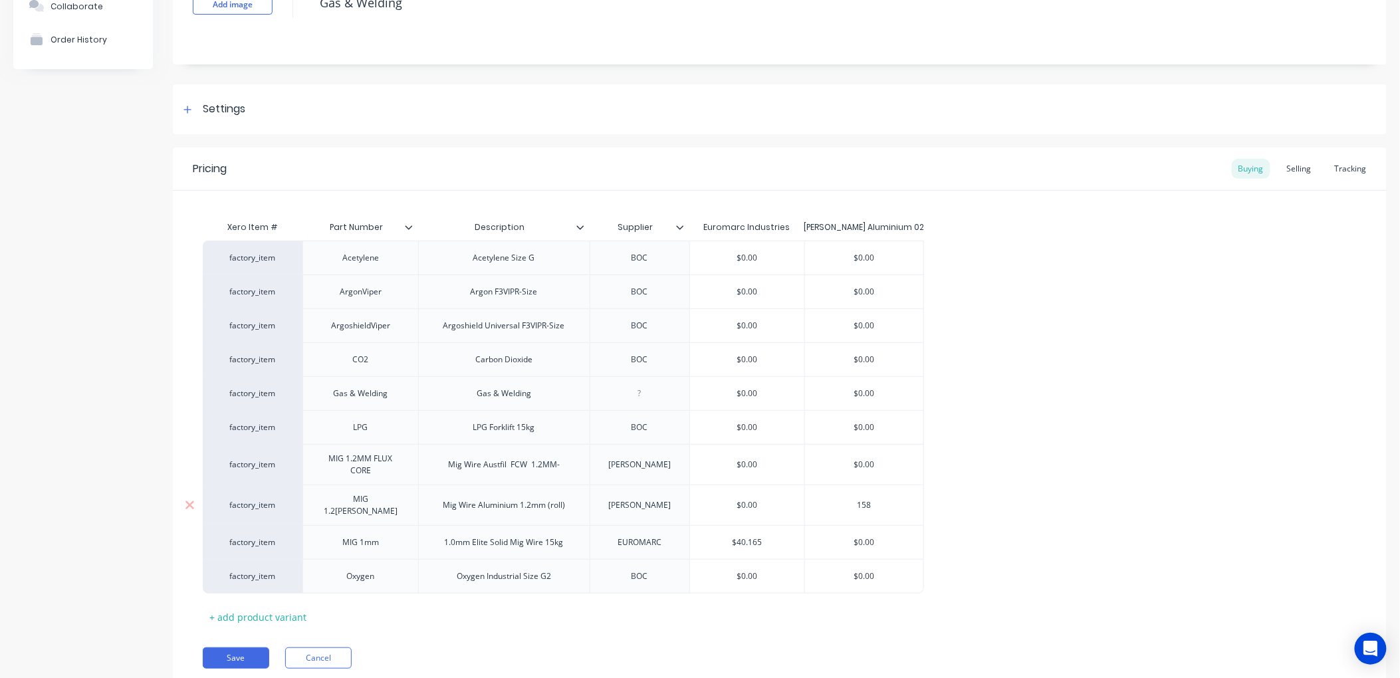
type textarea "x"
type input "158."
type textarea "x"
type input "158.4"
type textarea "x"
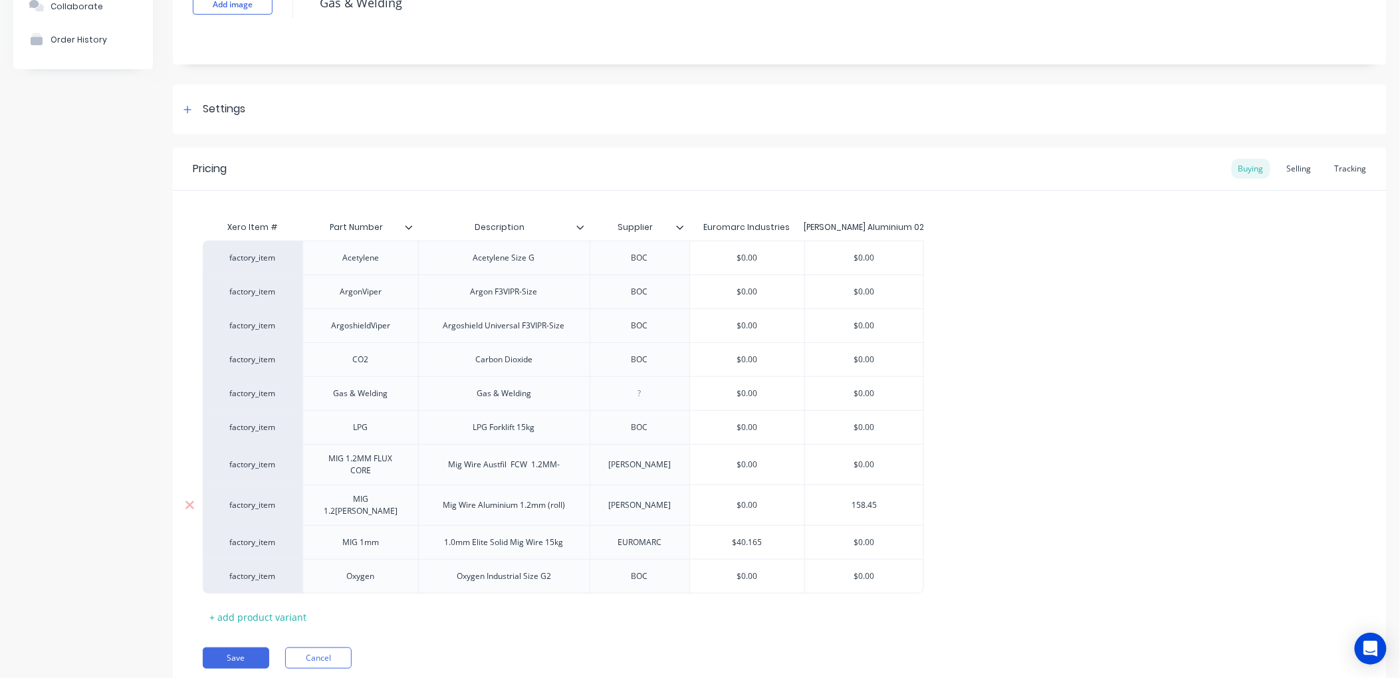
type input "158.45"
click at [243, 648] on button "Save" at bounding box center [236, 658] width 66 height 21
type textarea "x"
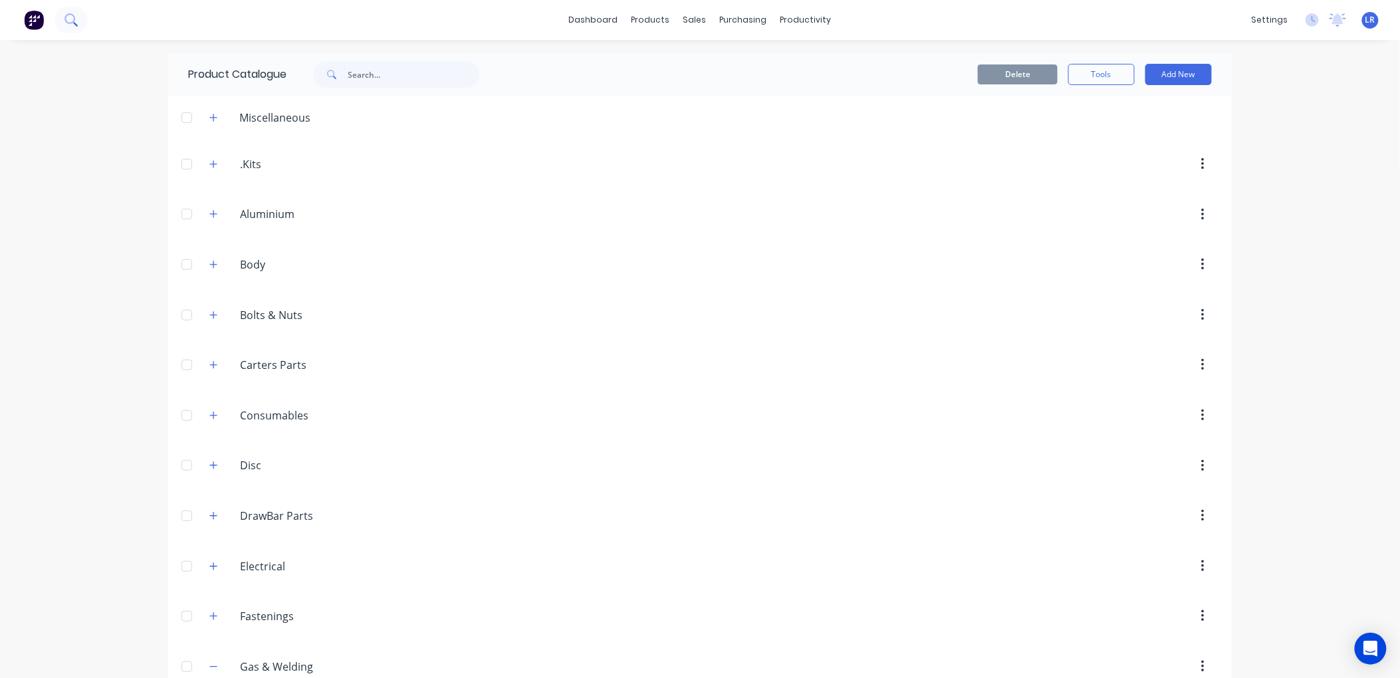
click at [78, 17] on button at bounding box center [71, 20] width 33 height 27
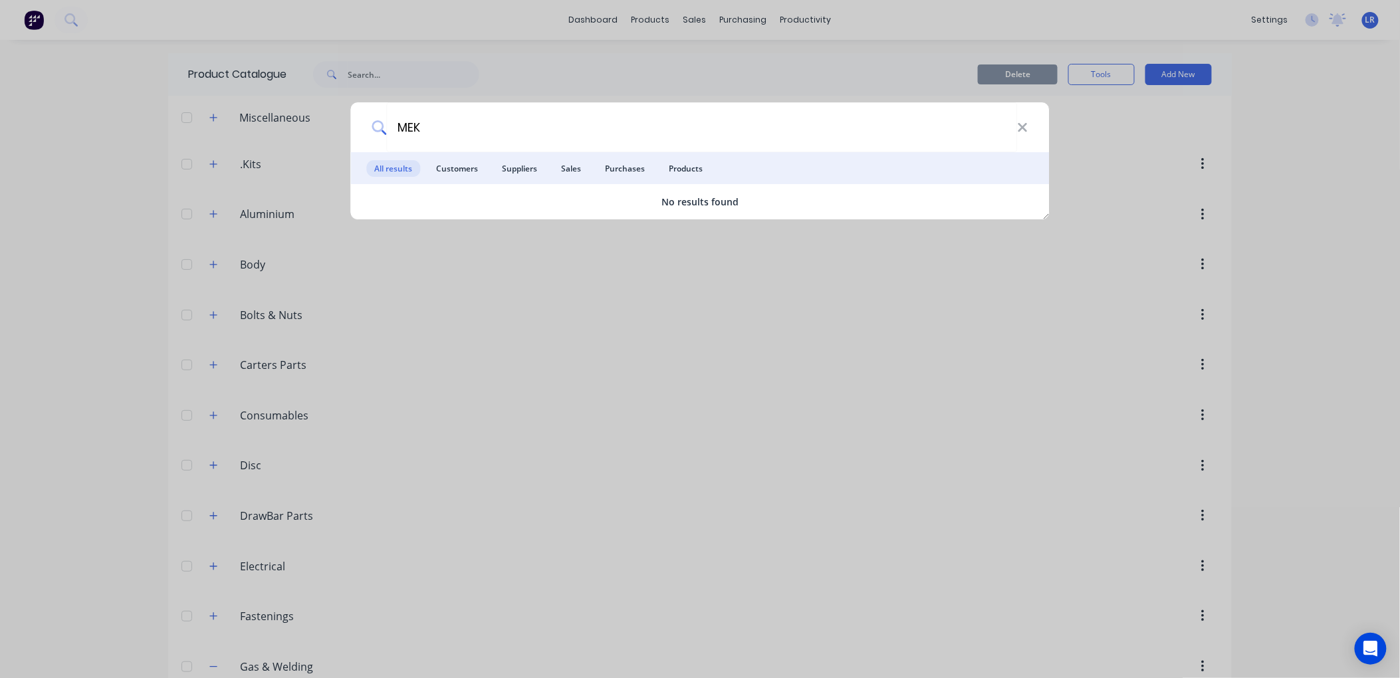
type input "MEK"
click at [565, 328] on div "MEK All results Customers Suppliers Sales Purchases Products No results found" at bounding box center [700, 339] width 1400 height 678
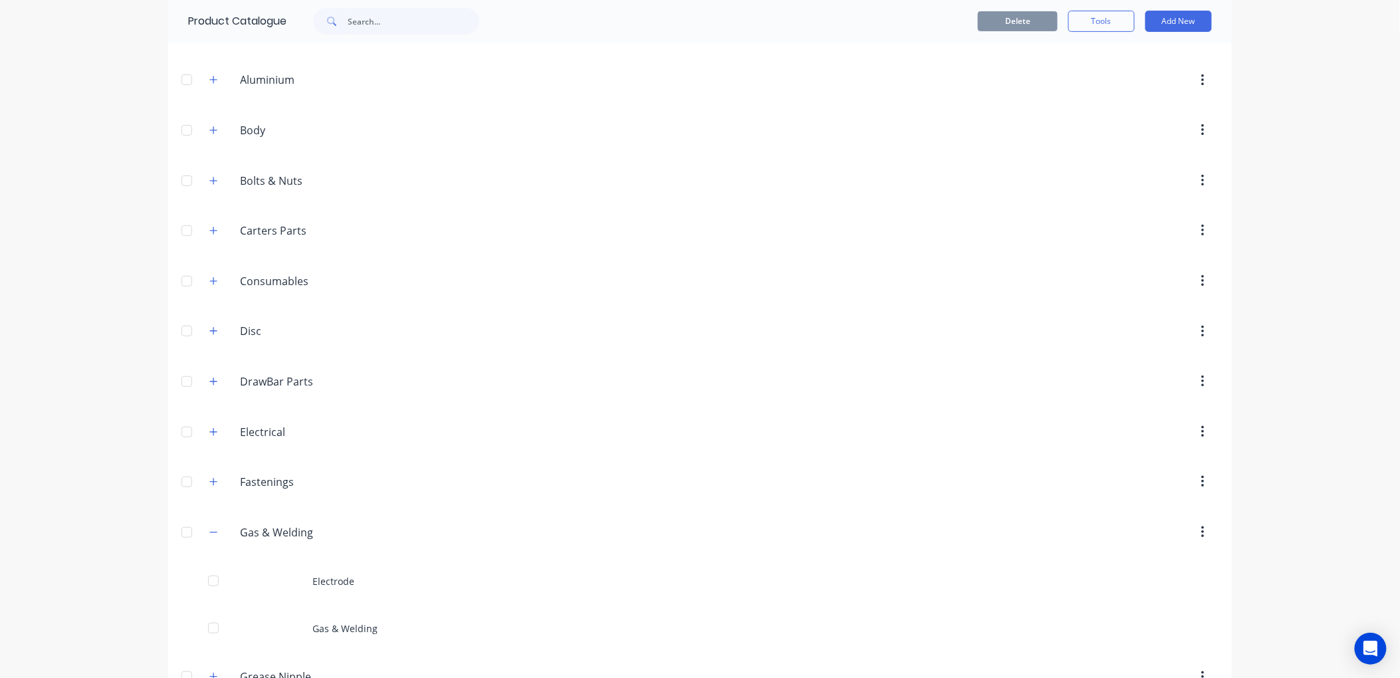
scroll to position [148, 0]
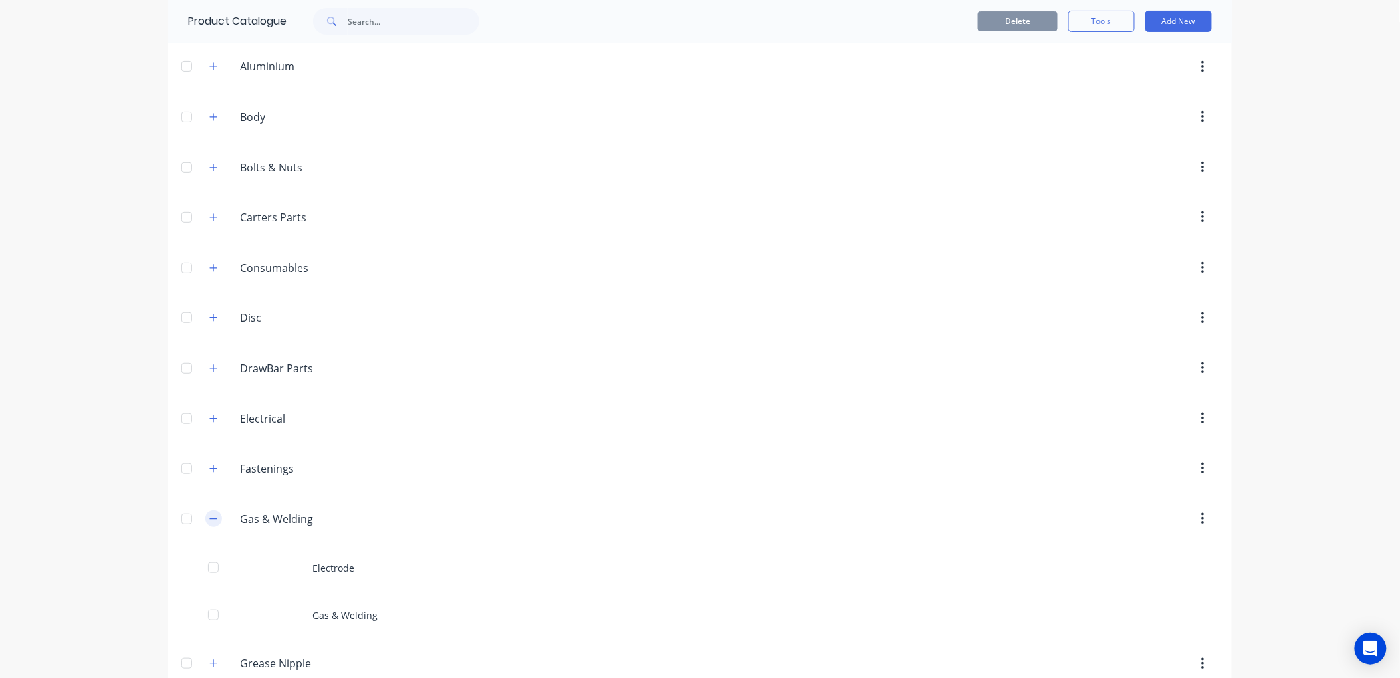
click at [209, 516] on icon "button" at bounding box center [213, 519] width 8 height 9
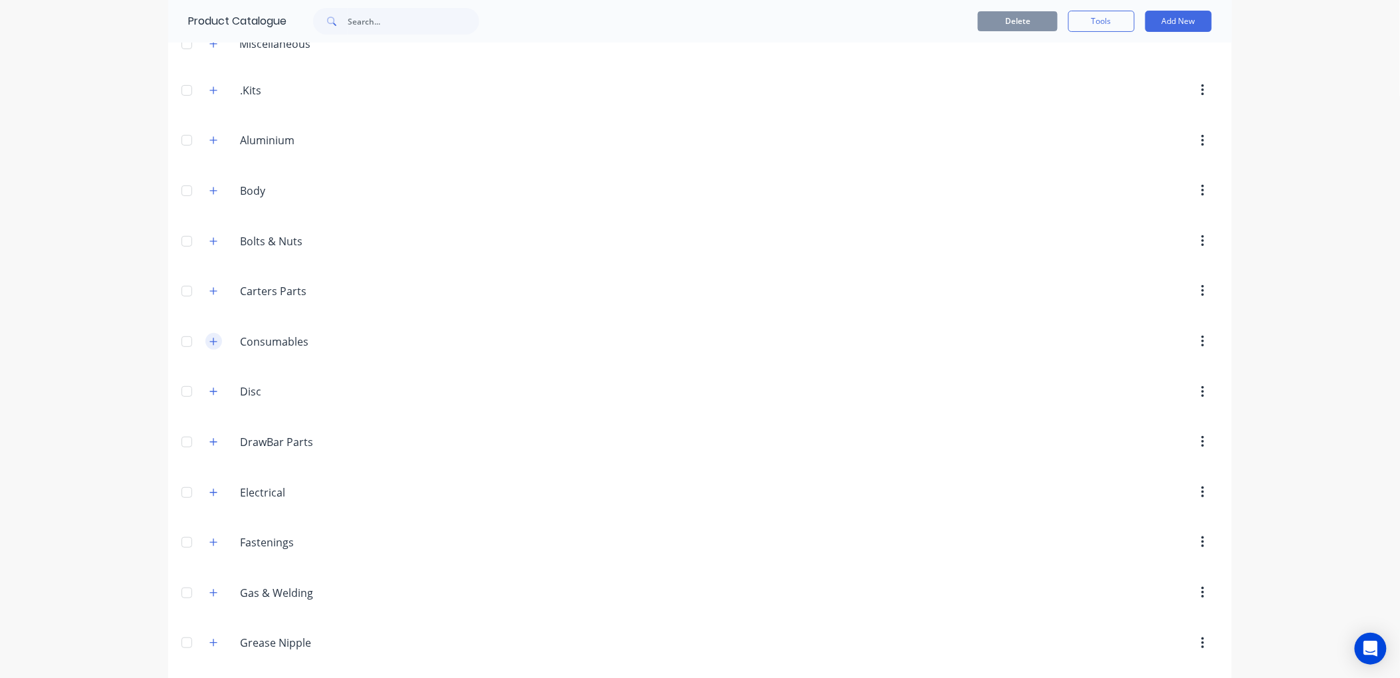
click at [211, 342] on icon "button" at bounding box center [213, 341] width 8 height 9
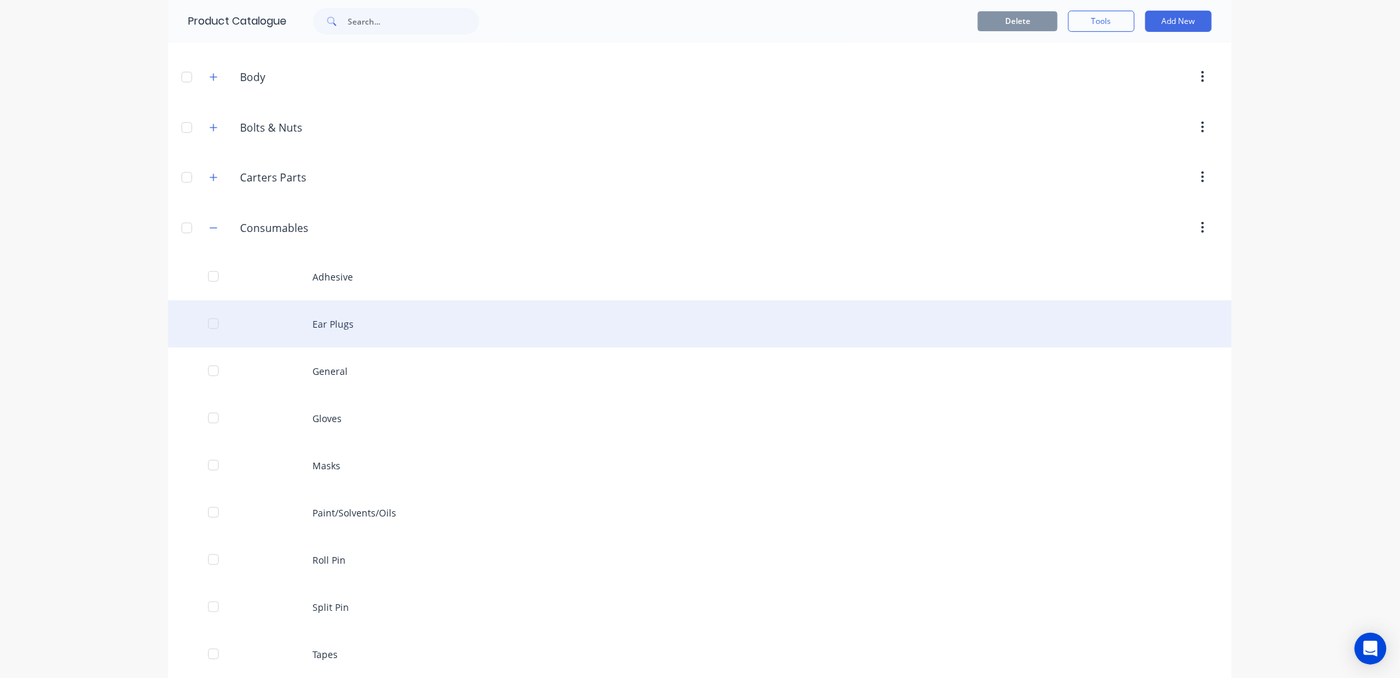
scroll to position [221, 0]
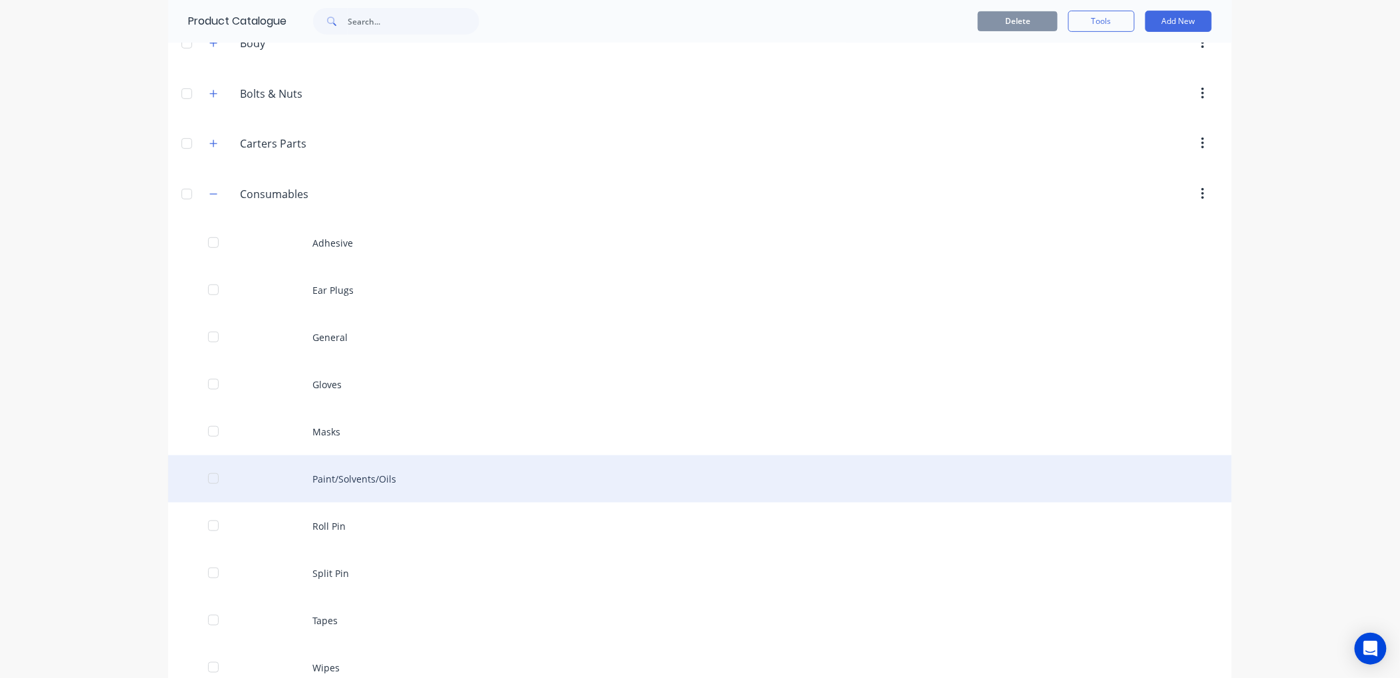
click at [382, 472] on div "Paint/Solvents/Oils" at bounding box center [700, 478] width 1064 height 47
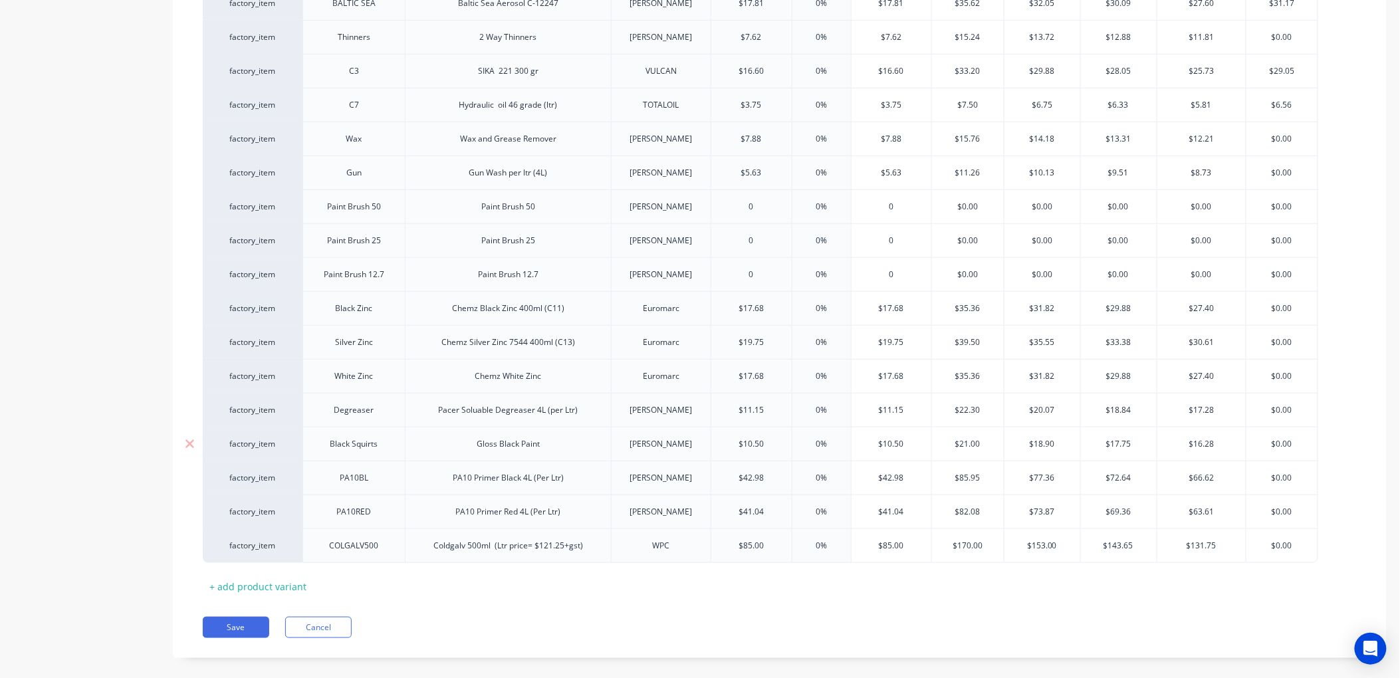
scroll to position [388, 0]
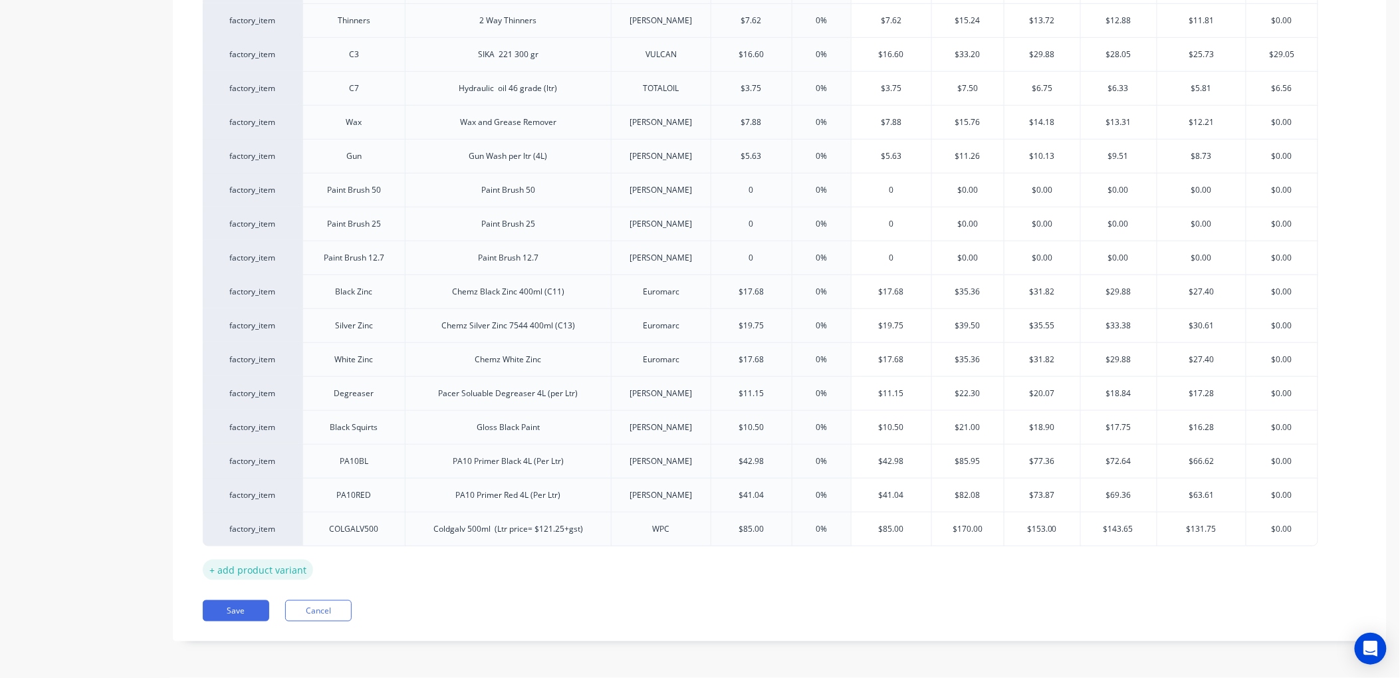
click at [260, 570] on div "+ add product variant" at bounding box center [258, 570] width 110 height 21
type textarea "x"
click at [356, 566] on div at bounding box center [354, 561] width 66 height 17
click at [503, 561] on div at bounding box center [508, 561] width 66 height 17
type textarea "x"
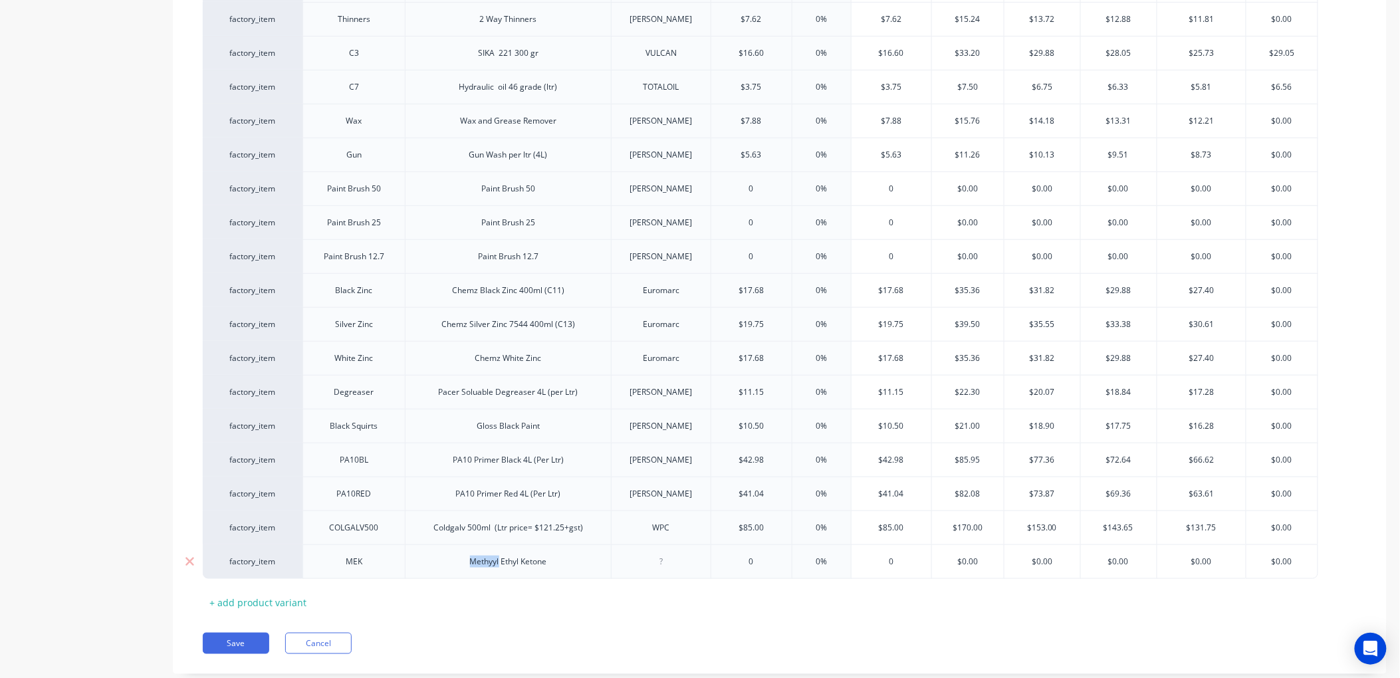
click at [496, 563] on div "Methyyl Ethyl Ketone" at bounding box center [508, 561] width 98 height 17
click at [557, 570] on div "Methyl Ethyl Ketone" at bounding box center [508, 561] width 206 height 35
drag, startPoint x: 550, startPoint y: 568, endPoint x: 556, endPoint y: 564, distance: 7.2
click at [552, 568] on div "Methyl Ethyl Ketone" at bounding box center [508, 561] width 94 height 17
click at [663, 565] on div at bounding box center [661, 564] width 66 height 17
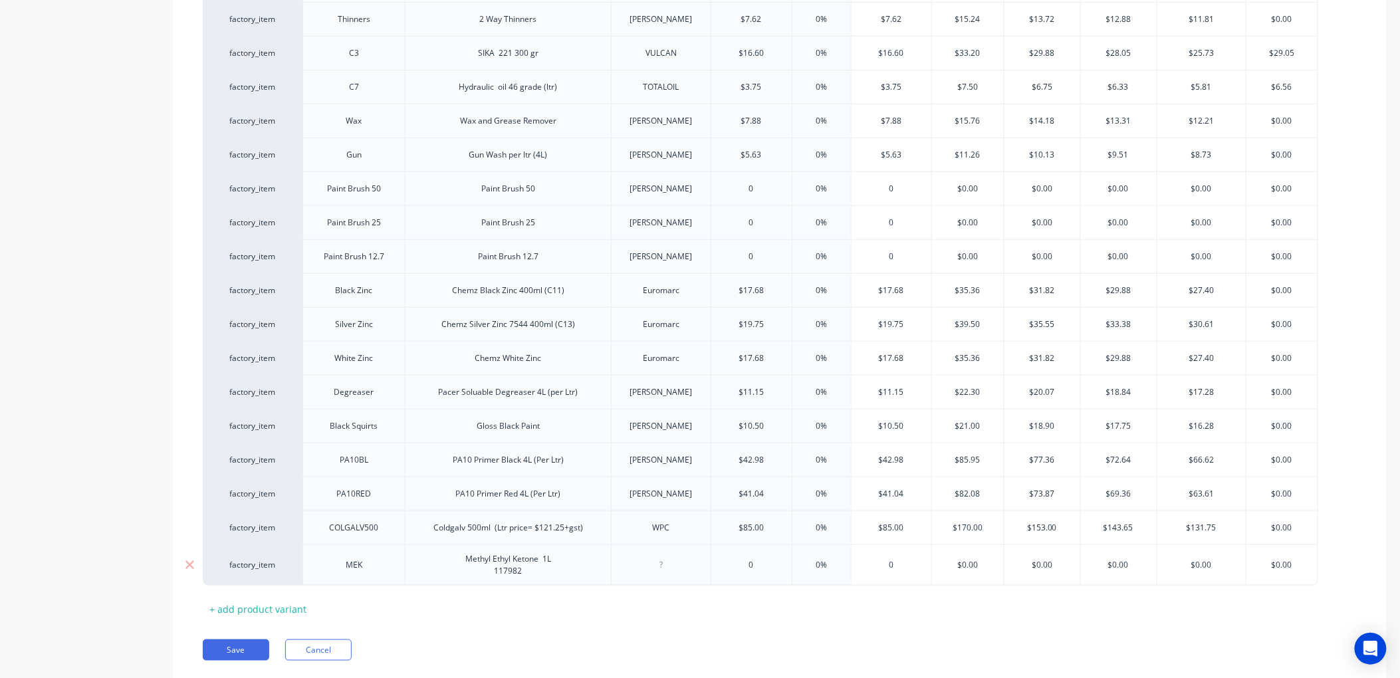
type textarea "x"
type input "0"
drag, startPoint x: 759, startPoint y: 563, endPoint x: 718, endPoint y: 562, distance: 40.6
click at [718, 562] on input "0" at bounding box center [751, 565] width 80 height 12
type textarea "x"
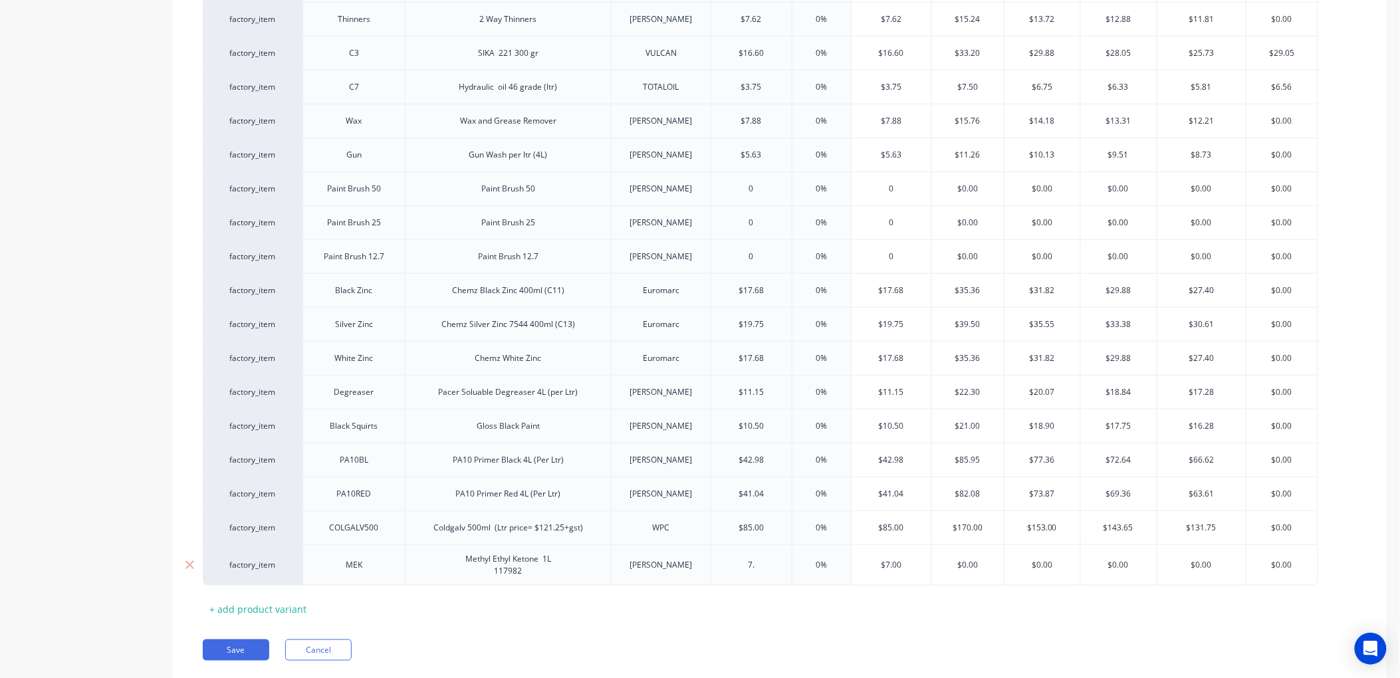
type input "7.9"
type textarea "x"
type input "7.97"
type input "0%"
drag, startPoint x: 985, startPoint y: 566, endPoint x: 922, endPoint y: 566, distance: 62.5
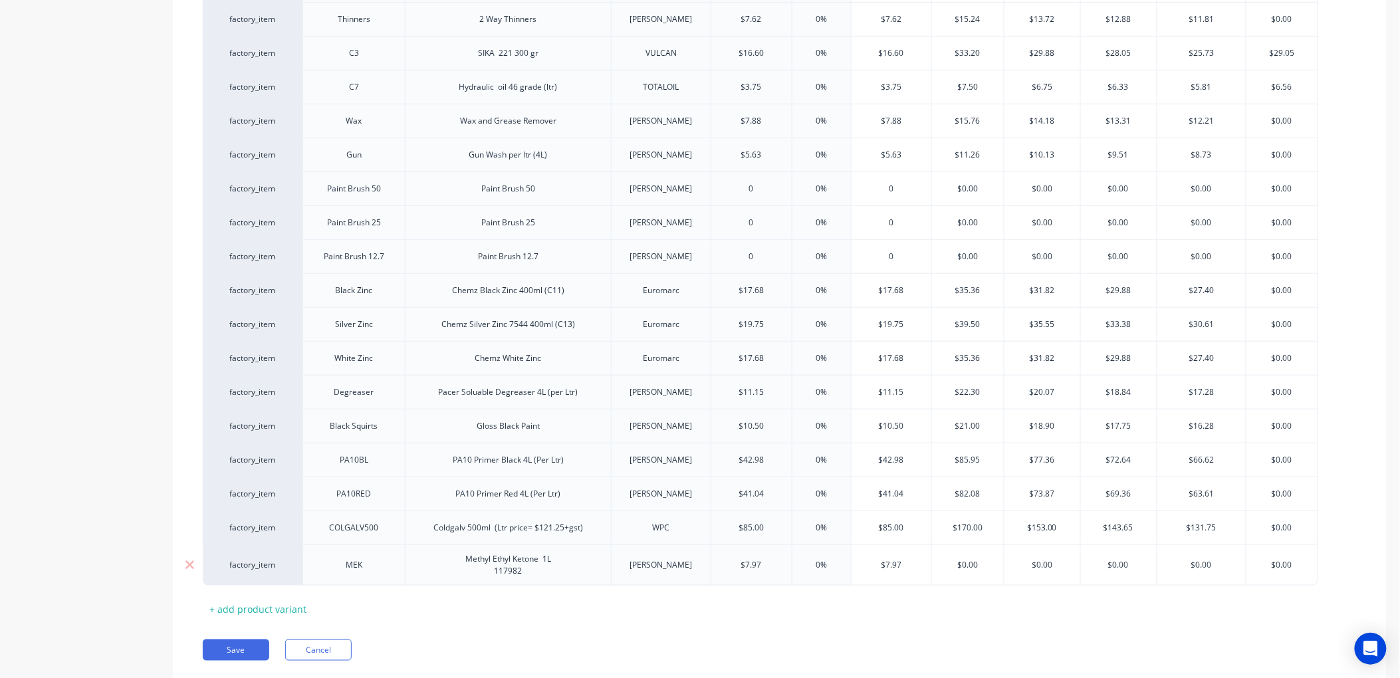
click at [922, 566] on div "factory_item MEK Methyl Ethyl Ketone 1L 117982 [PERSON_NAME] $7.97 7.97 0% 0% $…" at bounding box center [761, 564] width 1116 height 41
type input "1"
type textarea "x"
type input "15"
type textarea "x"
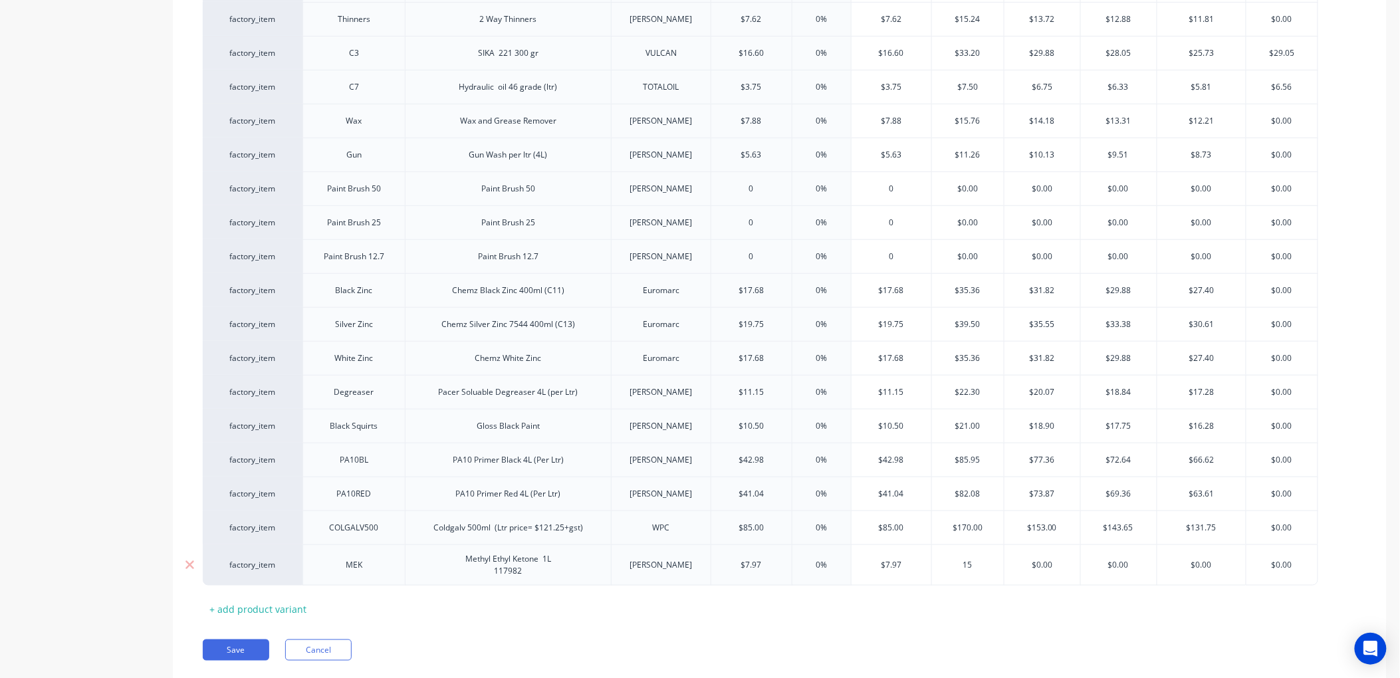
type input "153"
type textarea "x"
type input "1539"
type textarea "x"
type input "15394"
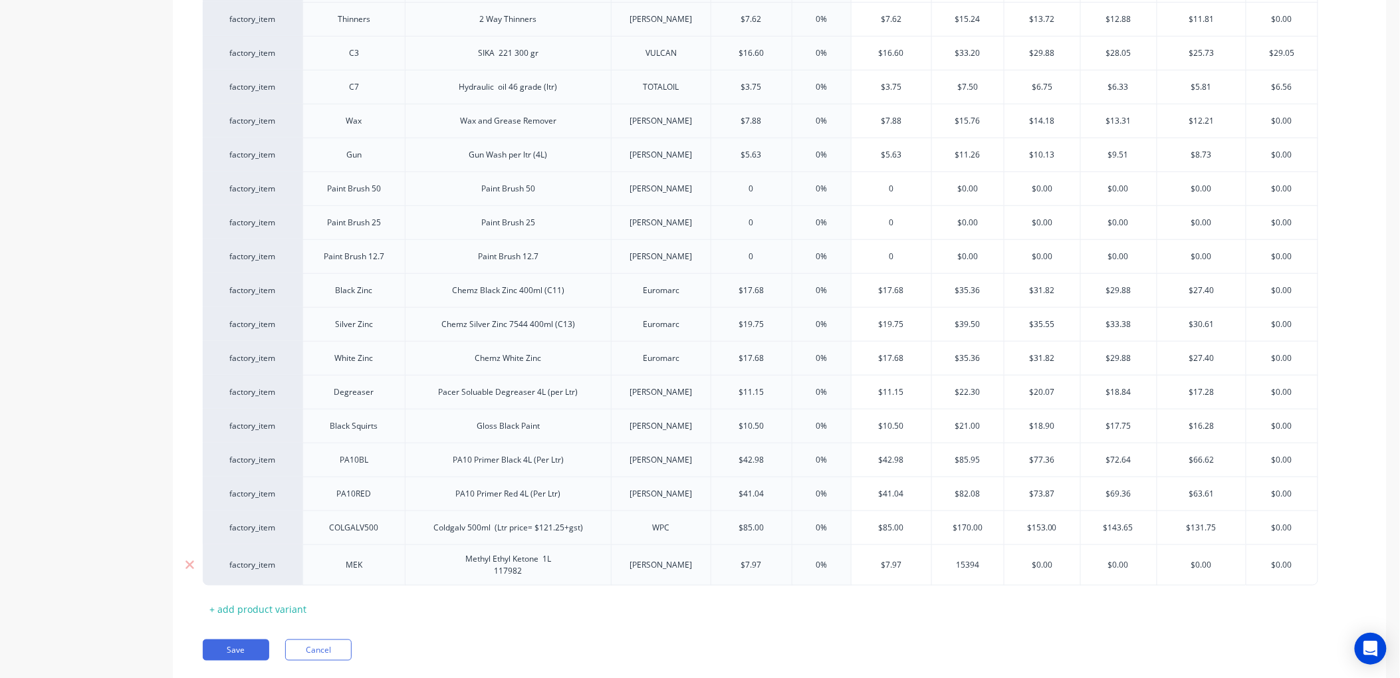
type textarea "x"
type input "1539"
type textarea "x"
type input "153"
type textarea "x"
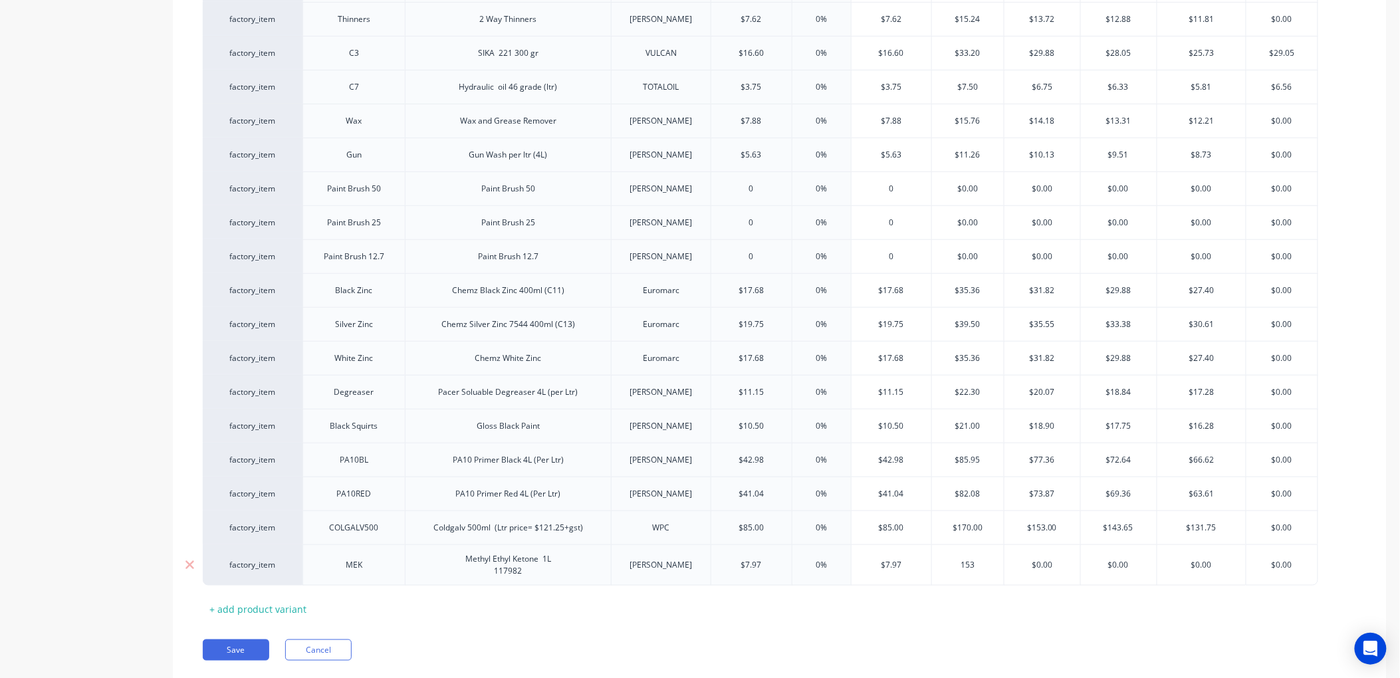
type input "15"
type textarea "x"
type input "15"
type textarea "x"
type input "15."
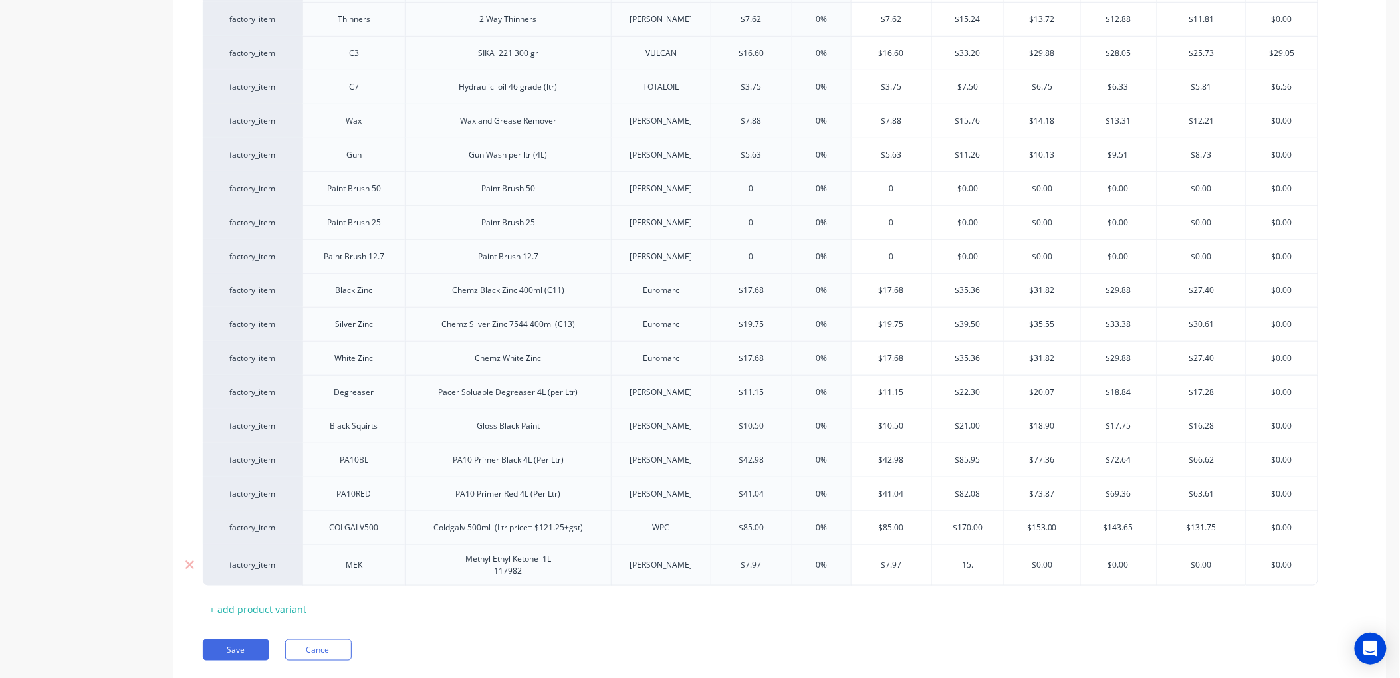
type textarea "x"
type input "15.9"
type textarea "x"
type input "15.94"
click at [1055, 566] on input "text" at bounding box center [1042, 565] width 76 height 12
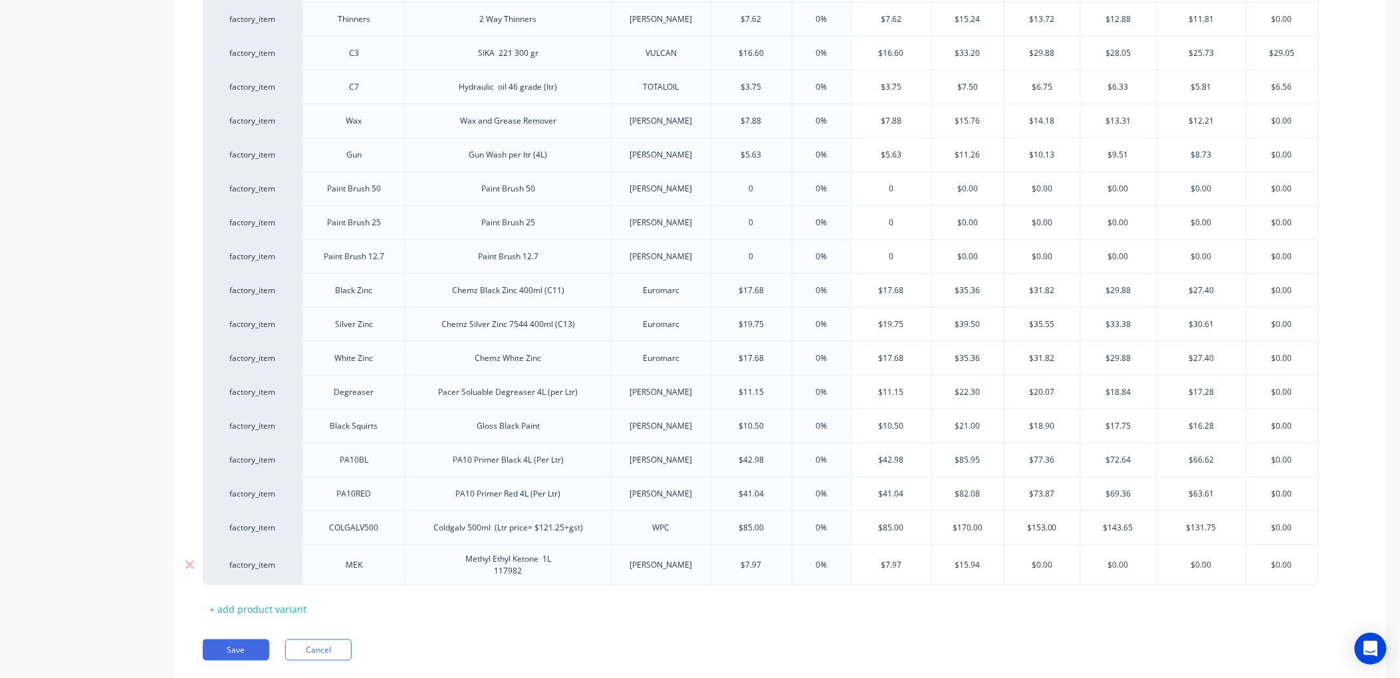
drag, startPoint x: 1055, startPoint y: 566, endPoint x: 1030, endPoint y: 566, distance: 24.6
click at [1030, 566] on input "$0.00" at bounding box center [1042, 565] width 76 height 12
type input "1"
type textarea "x"
type input "14."
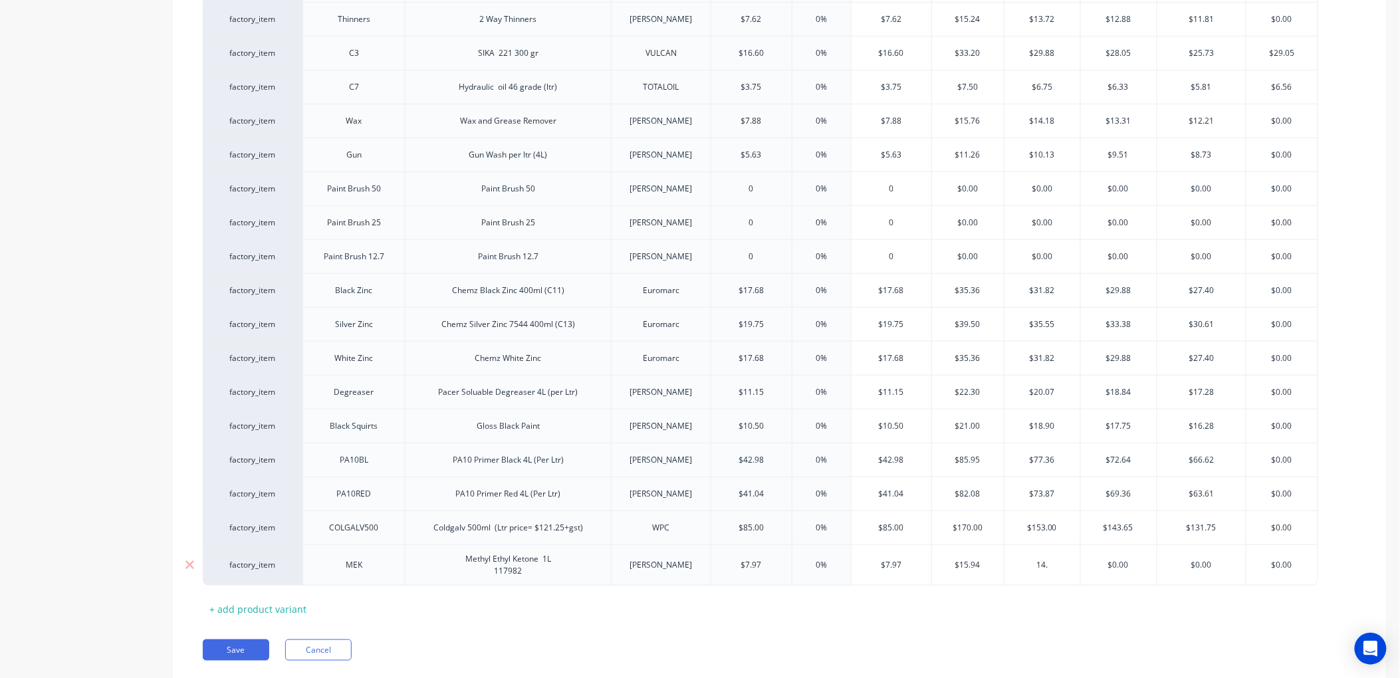
type textarea "x"
type input "14.3"
type textarea "x"
type input "14.35"
click at [1129, 567] on input "$0.00" at bounding box center [1119, 565] width 76 height 12
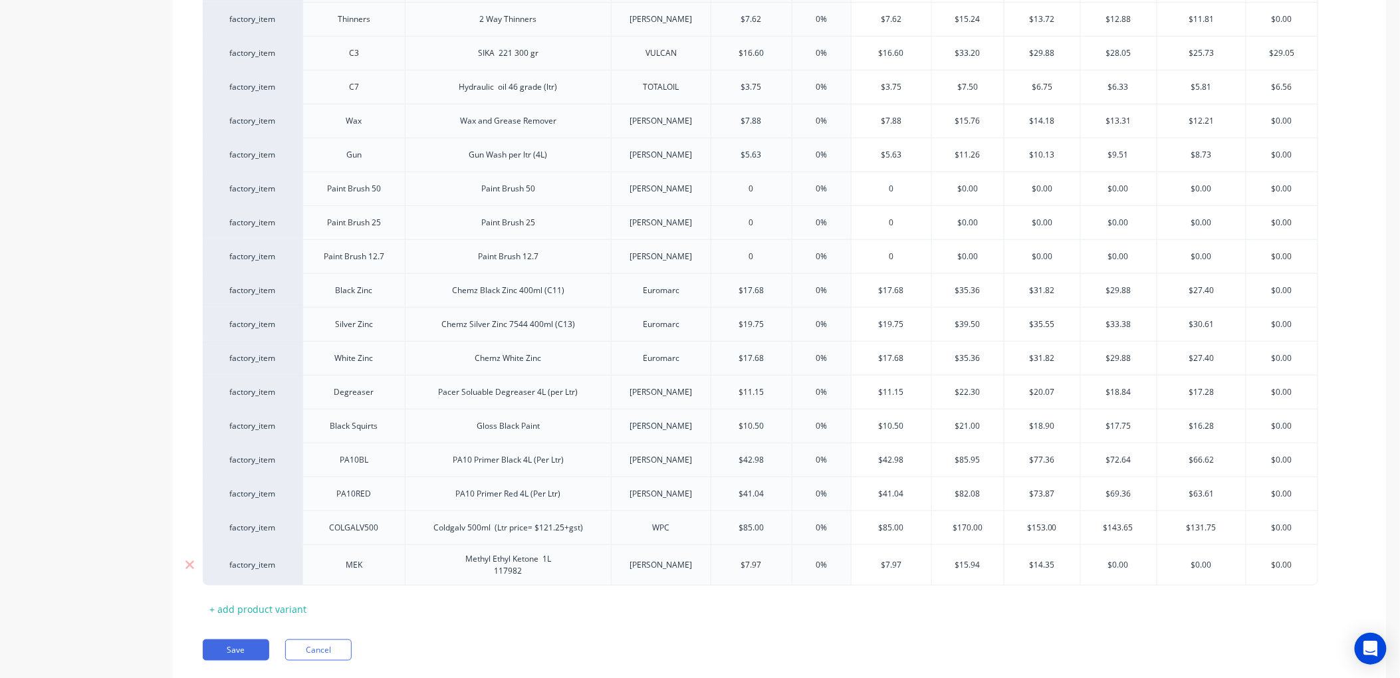
drag, startPoint x: 1129, startPoint y: 567, endPoint x: 1096, endPoint y: 567, distance: 33.2
click at [1096, 567] on input "$0.00" at bounding box center [1119, 565] width 76 height 12
type input "1"
type textarea "x"
type input "13."
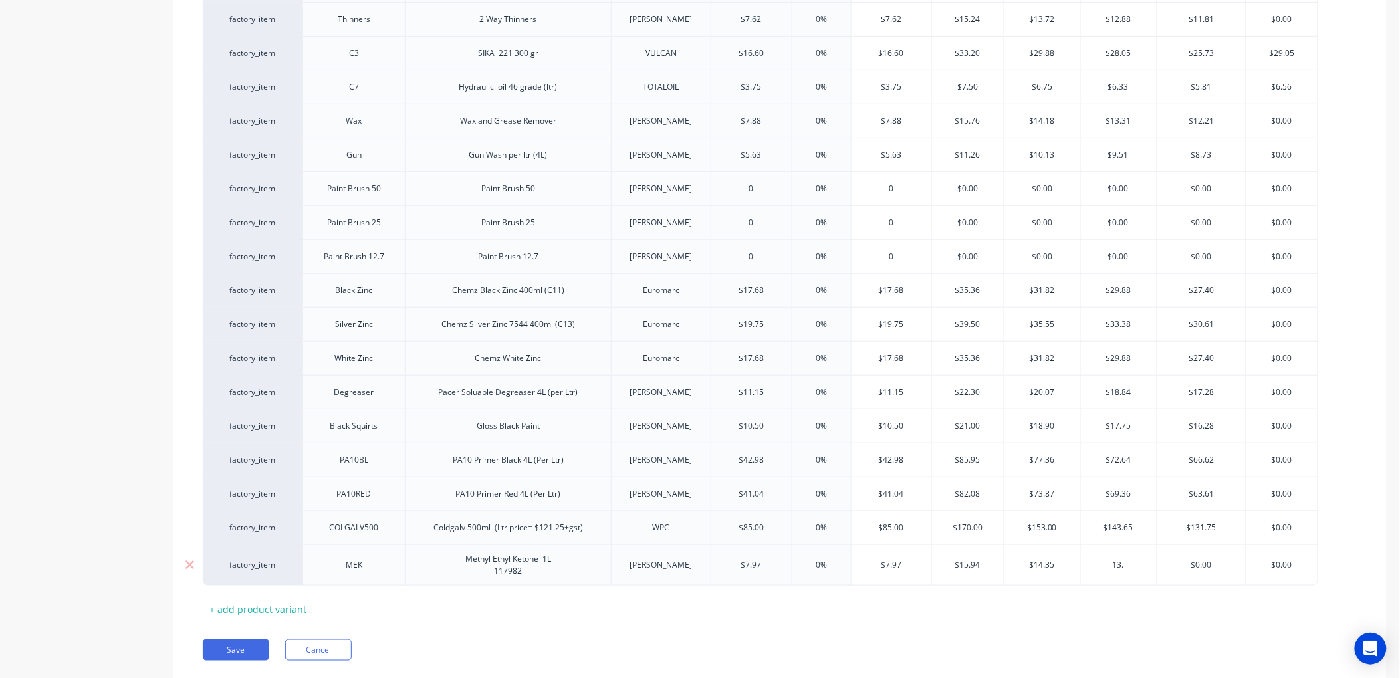
type textarea "x"
type input "13.47"
type textarea "x"
type input "13.47"
click at [1217, 566] on input "$0.00" at bounding box center [1201, 565] width 89 height 12
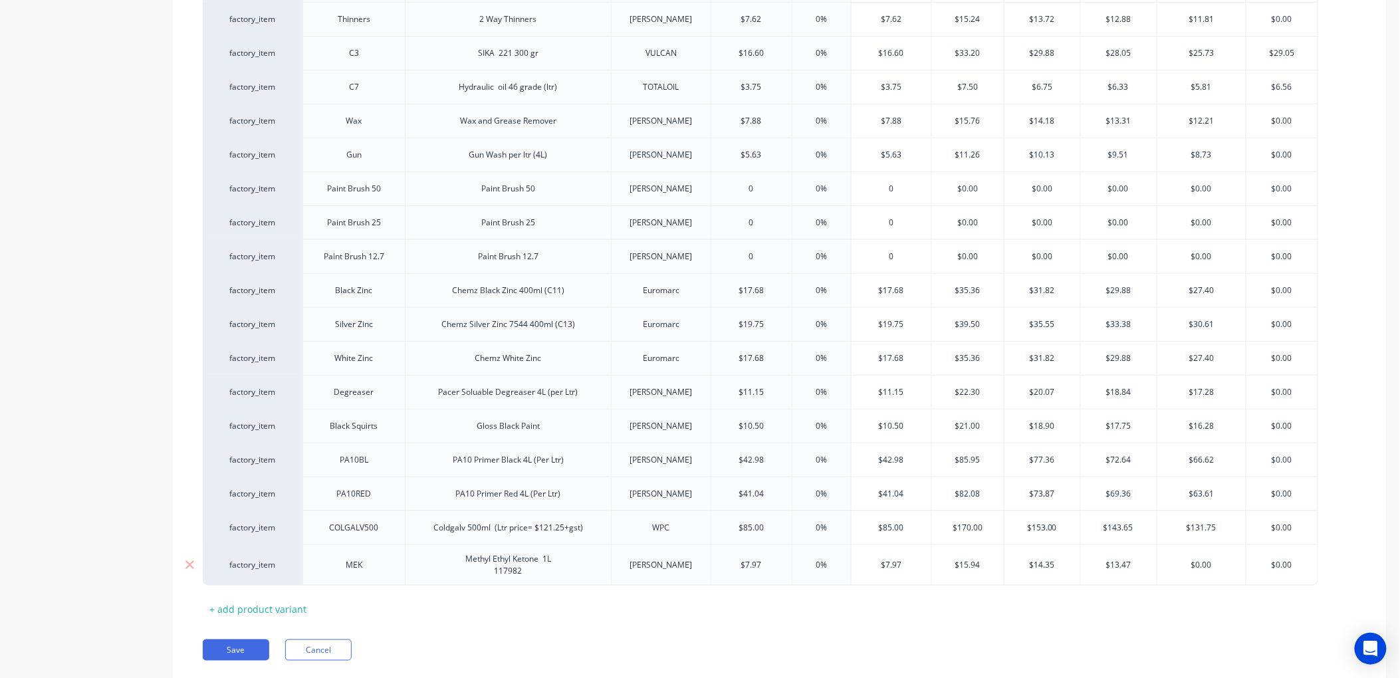
drag, startPoint x: 1217, startPoint y: 566, endPoint x: 1183, endPoint y: 566, distance: 33.2
click at [1183, 566] on input "$0.00" at bounding box center [1201, 565] width 89 height 12
type input "1"
type textarea "x"
type input "12"
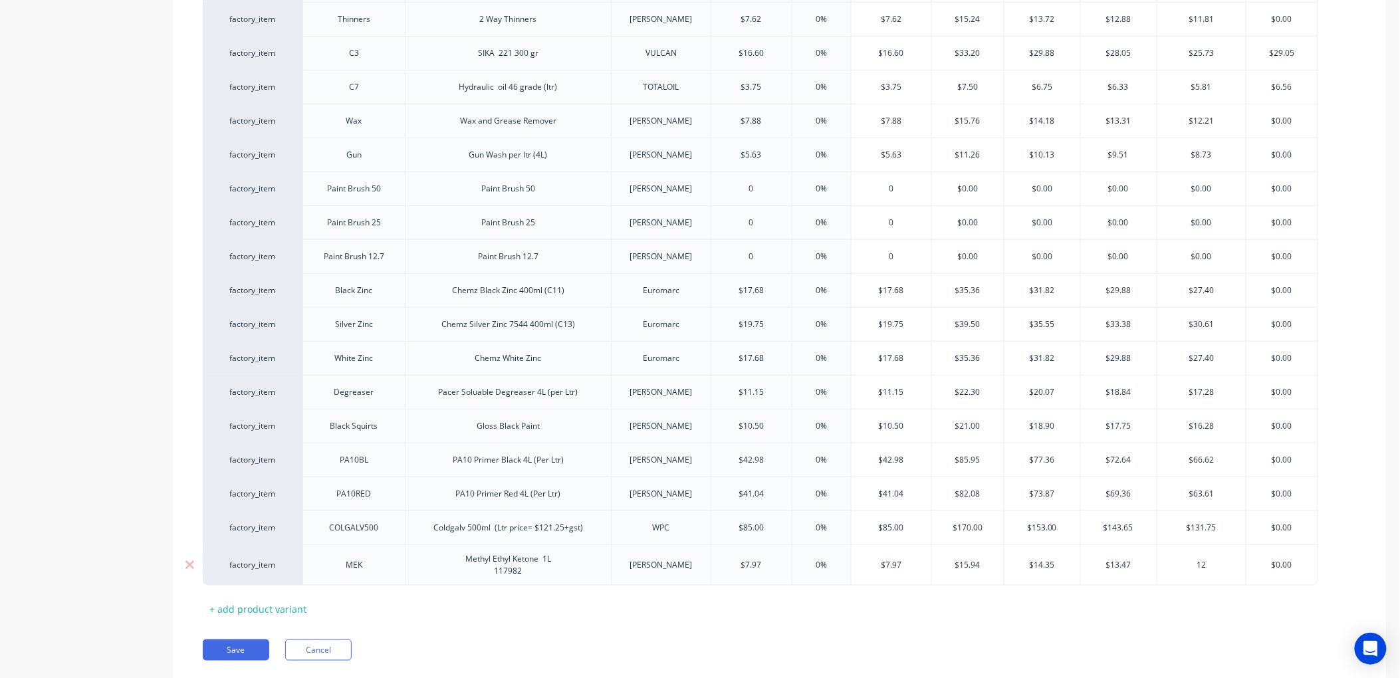
type textarea "x"
type input "12."
type textarea "x"
type input "12.35"
type textarea "x"
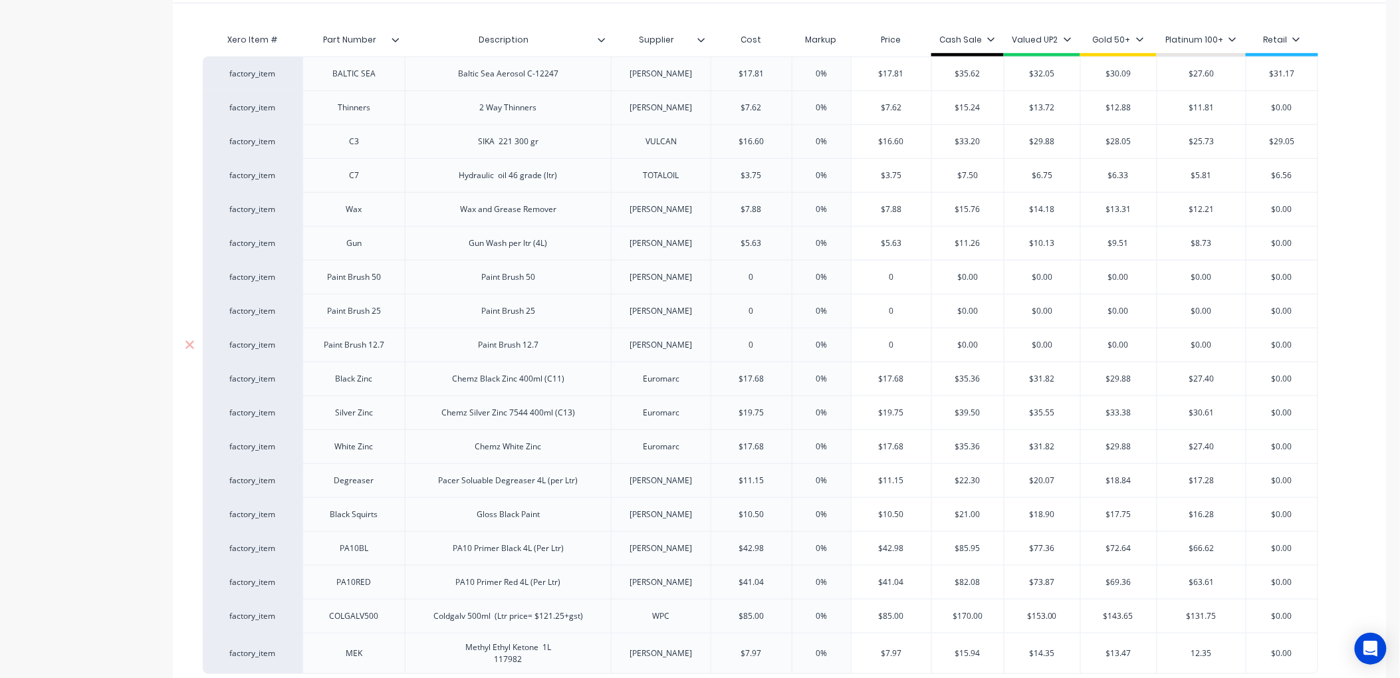
scroll to position [0, 0]
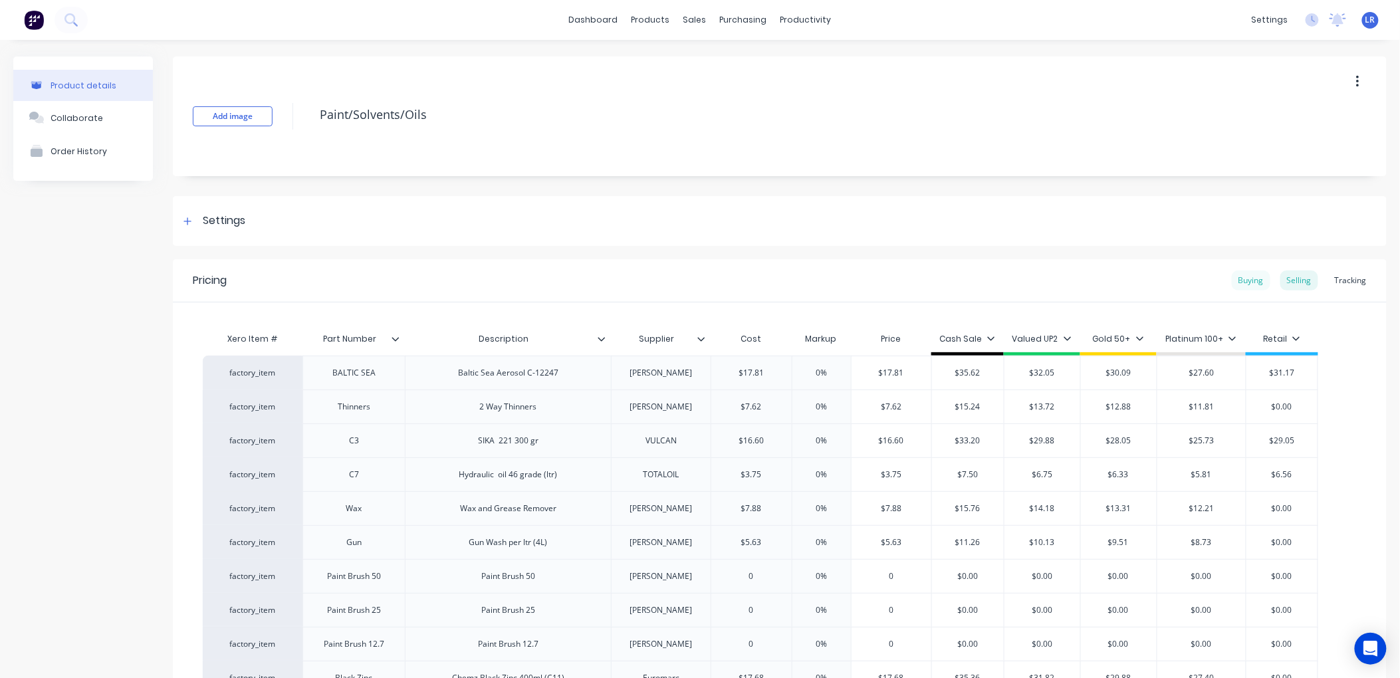
type input "12.35"
click at [1250, 282] on div "Buying" at bounding box center [1251, 281] width 39 height 20
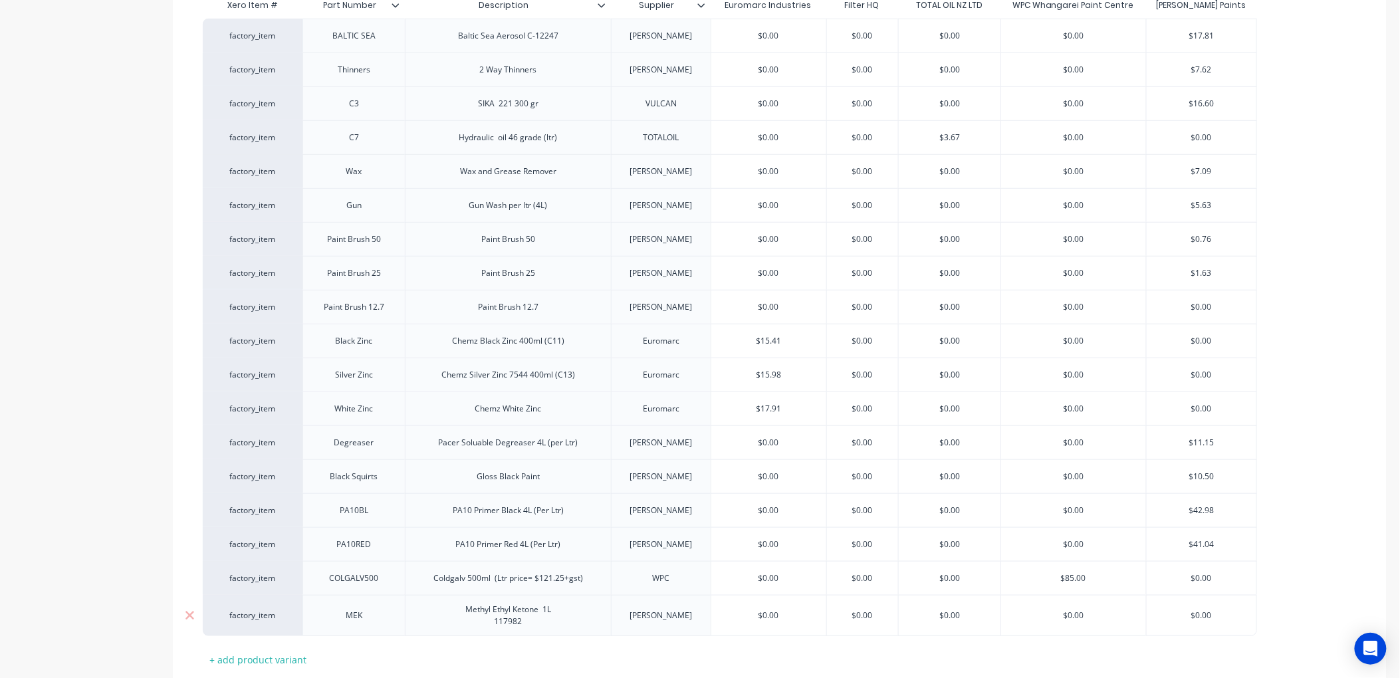
scroll to position [424, 0]
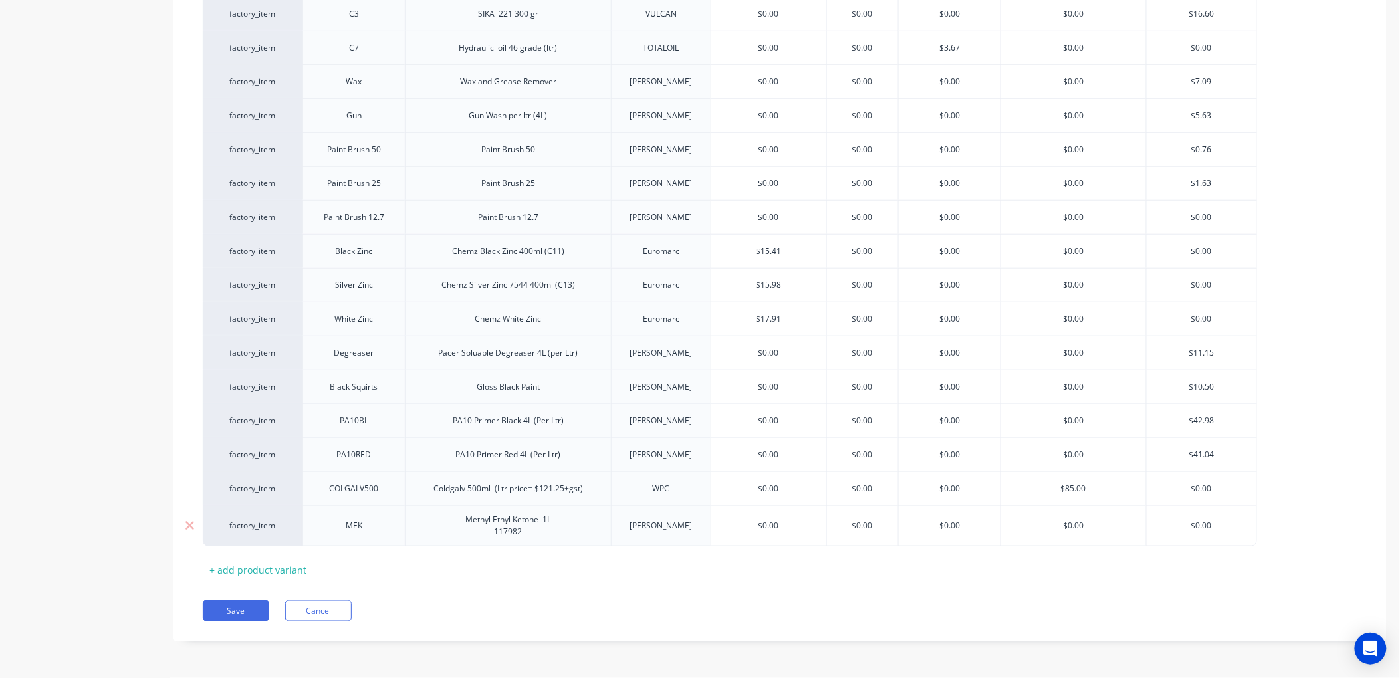
drag, startPoint x: 1217, startPoint y: 525, endPoint x: 1161, endPoint y: 529, distance: 56.0
click at [1161, 529] on input "$0.00" at bounding box center [1202, 526] width 110 height 12
type input "7"
type textarea "x"
type input "7."
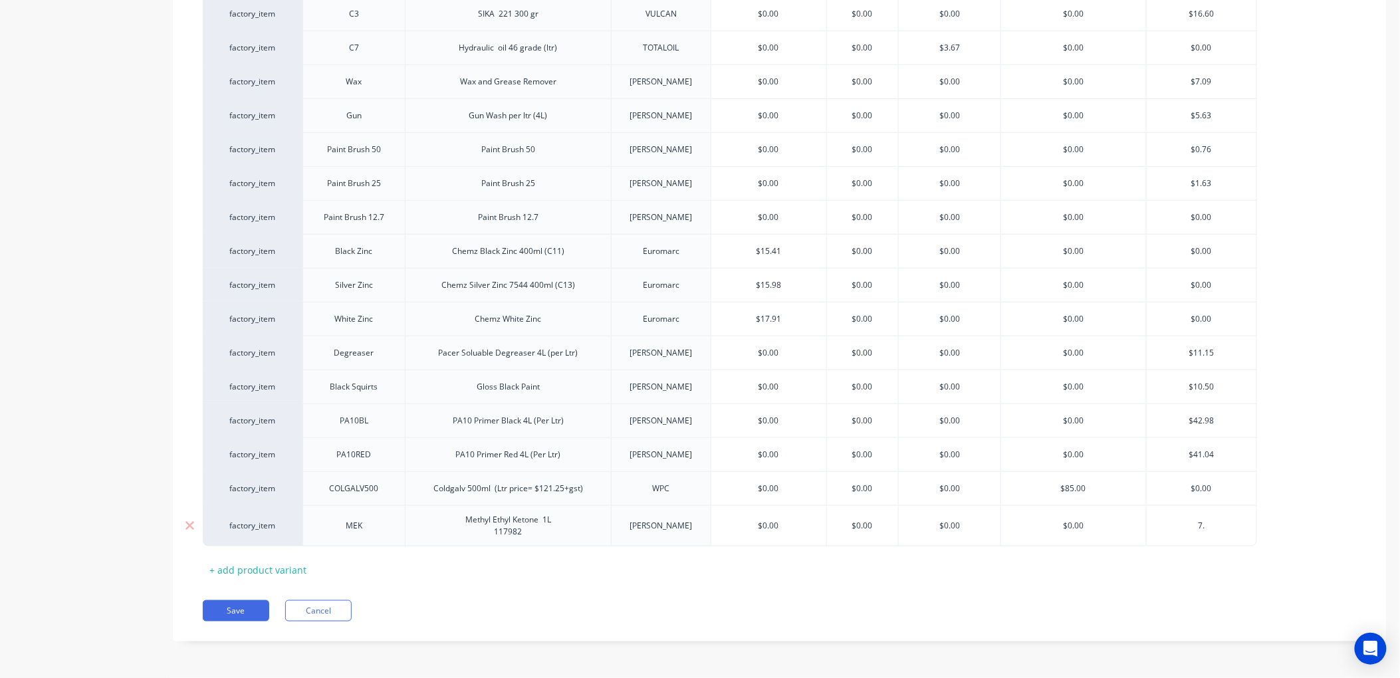
type textarea "x"
type input "7.9"
type textarea "x"
type input "7.97"
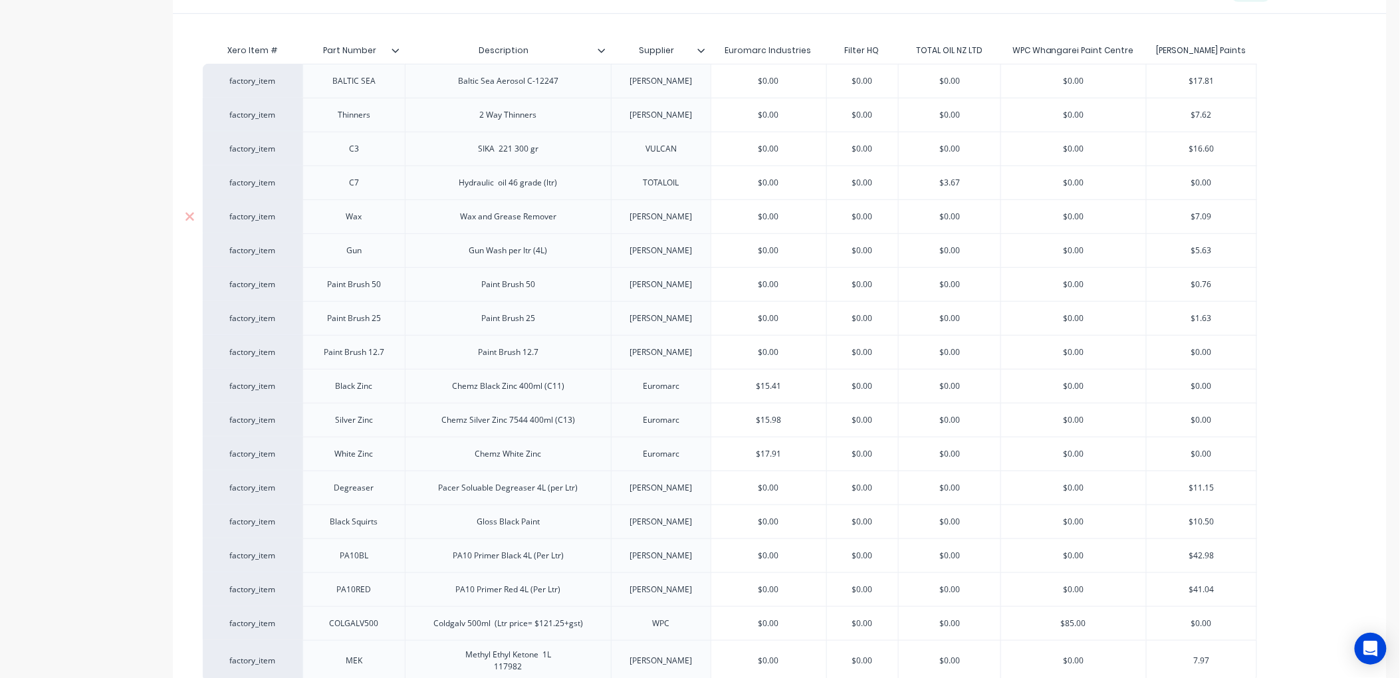
scroll to position [277, 0]
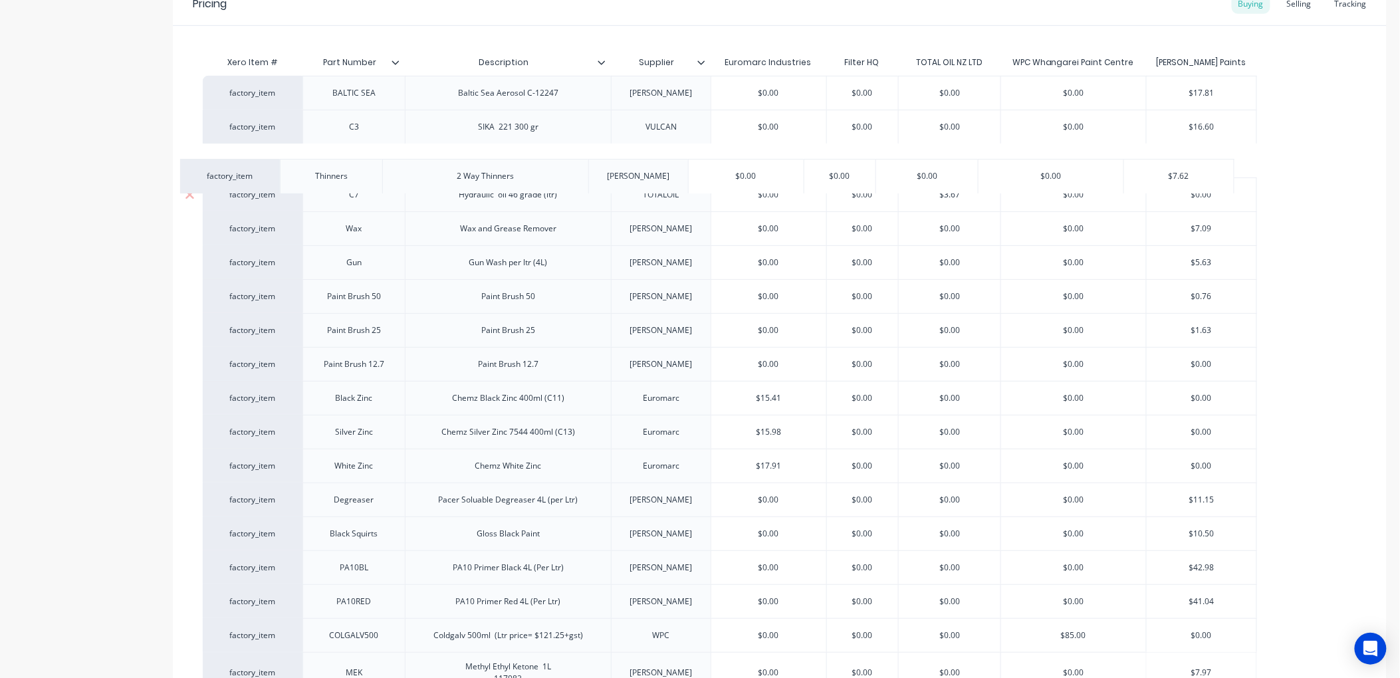
drag, startPoint x: 280, startPoint y: 124, endPoint x: 255, endPoint y: 178, distance: 59.8
click at [255, 178] on div "factory_item BALTIC SEA Baltic Sea Aerosol C-12247 WYNN $0.00 $0.00 $0.00 $0.00…" at bounding box center [780, 384] width 1154 height 617
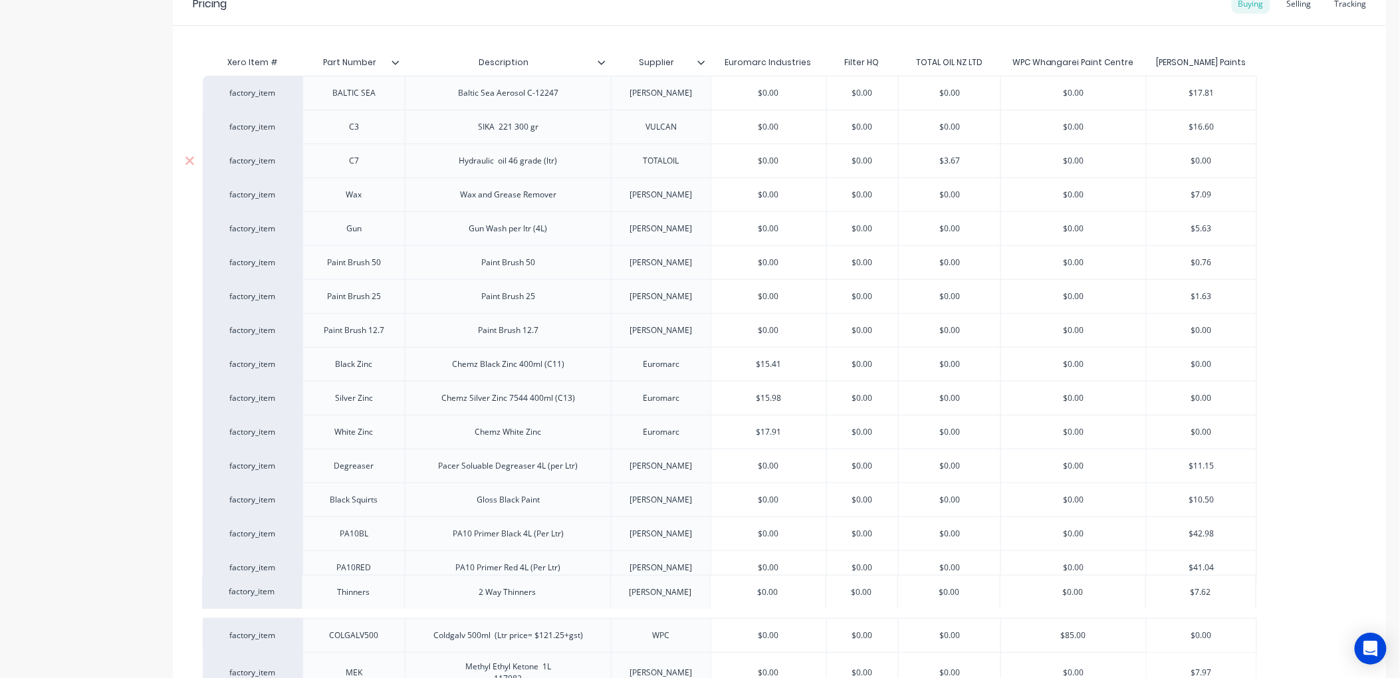
drag, startPoint x: 287, startPoint y: 160, endPoint x: 286, endPoint y: 596, distance: 436.8
click at [286, 596] on div "factory_item BALTIC SEA Baltic Sea Aerosol C-12247 WYNN $0.00 $0.00 $0.00 $0.00…" at bounding box center [780, 384] width 1154 height 617
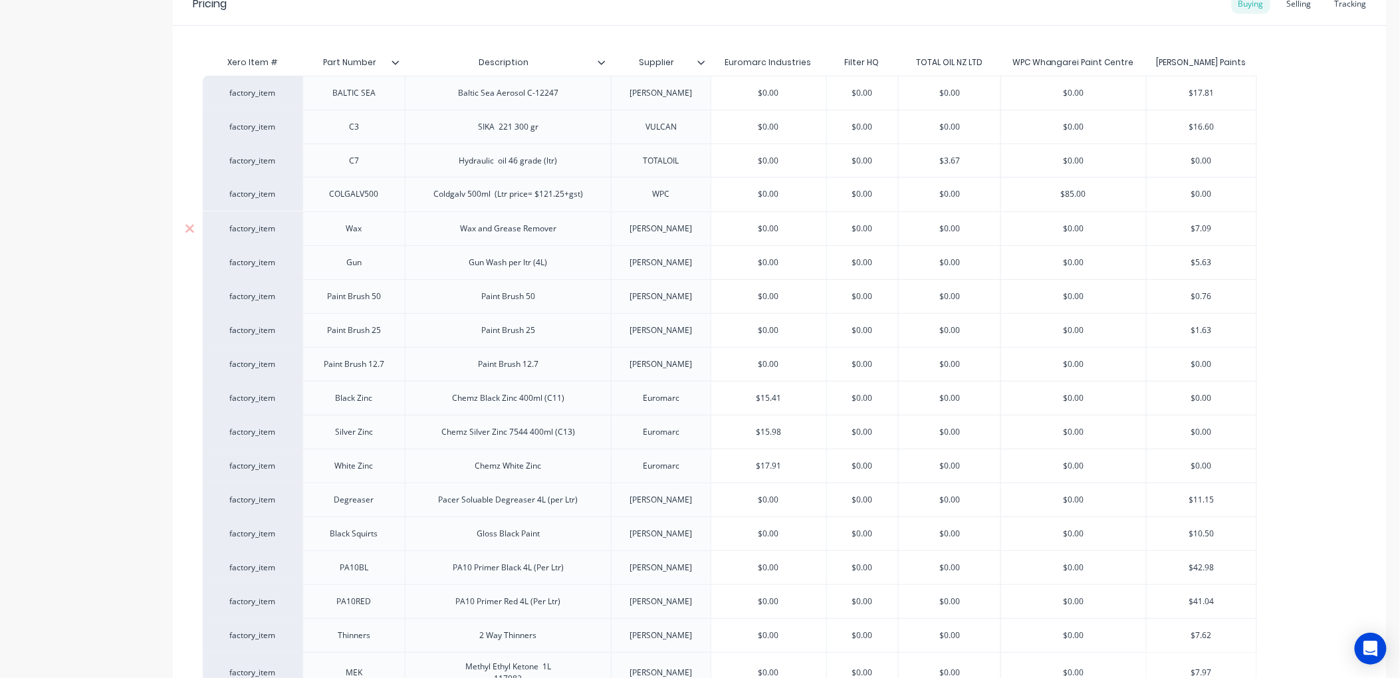
drag, startPoint x: 271, startPoint y: 635, endPoint x: 271, endPoint y: 189, distance: 445.4
click at [271, 189] on div "factory_item BALTIC SEA Baltic Sea Aerosol C-12247 WYNN $0.00 $0.00 $0.00 $0.00…" at bounding box center [780, 384] width 1154 height 617
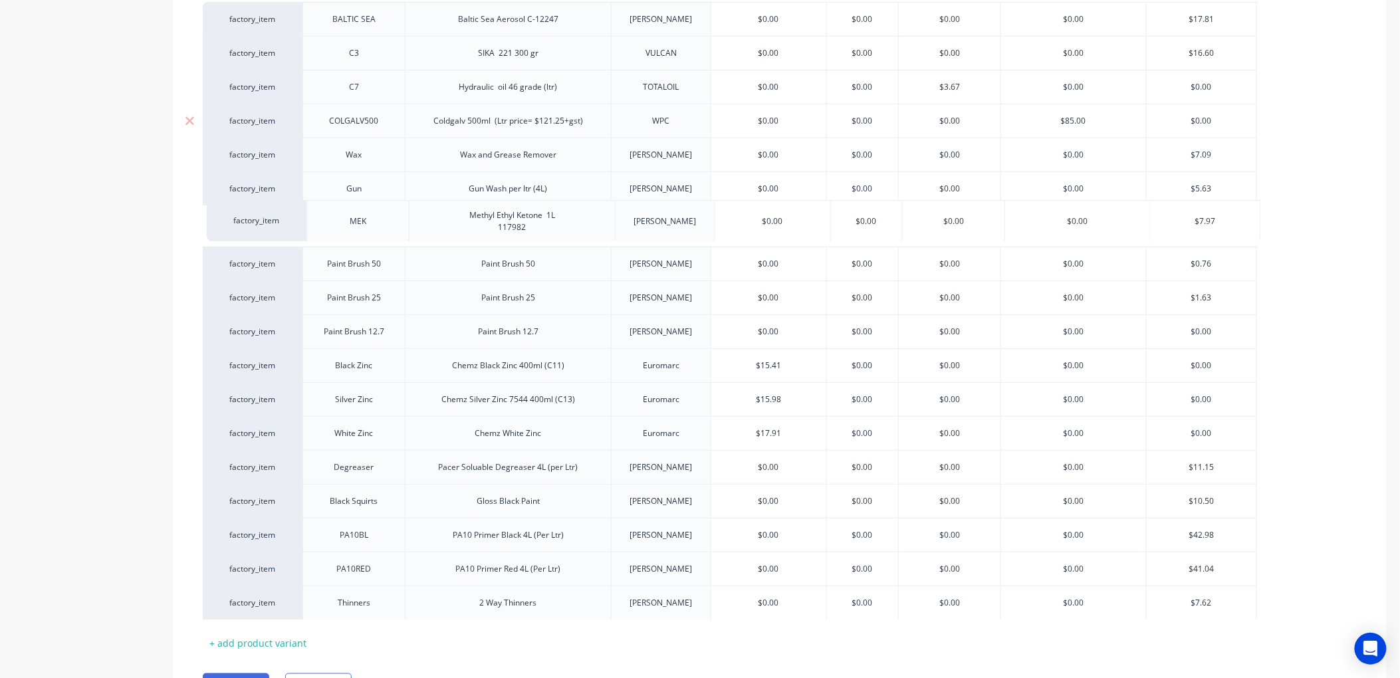
drag, startPoint x: 287, startPoint y: 605, endPoint x: 293, endPoint y: 223, distance: 382.3
click at [293, 223] on div "factory_item BALTIC SEA Baltic Sea Aerosol C-12247 WYNN $0.00 $0.00 $0.00 $0.00…" at bounding box center [780, 311] width 1154 height 618
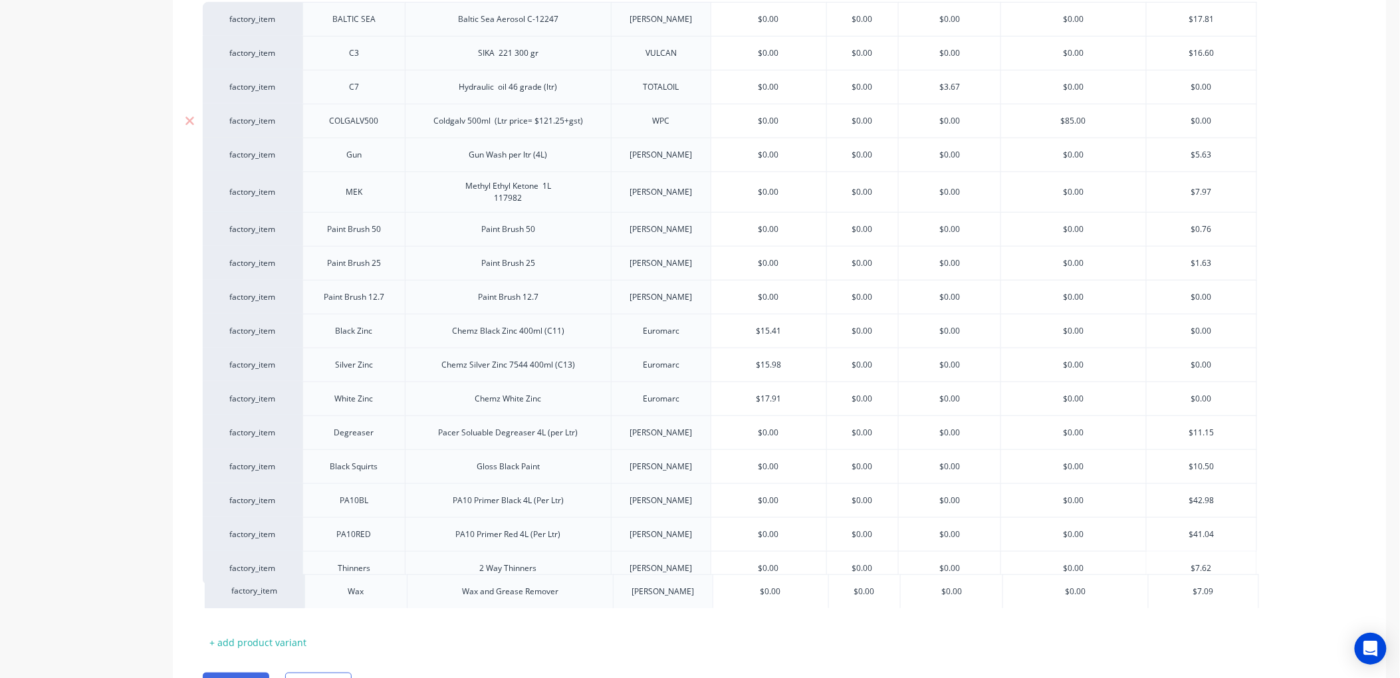
drag, startPoint x: 282, startPoint y: 148, endPoint x: 284, endPoint y: 593, distance: 444.7
click at [284, 593] on div "factory_item BALTIC SEA Baltic Sea Aerosol C-12247 WYNN $0.00 $0.00 $0.00 $0.00…" at bounding box center [780, 310] width 1154 height 617
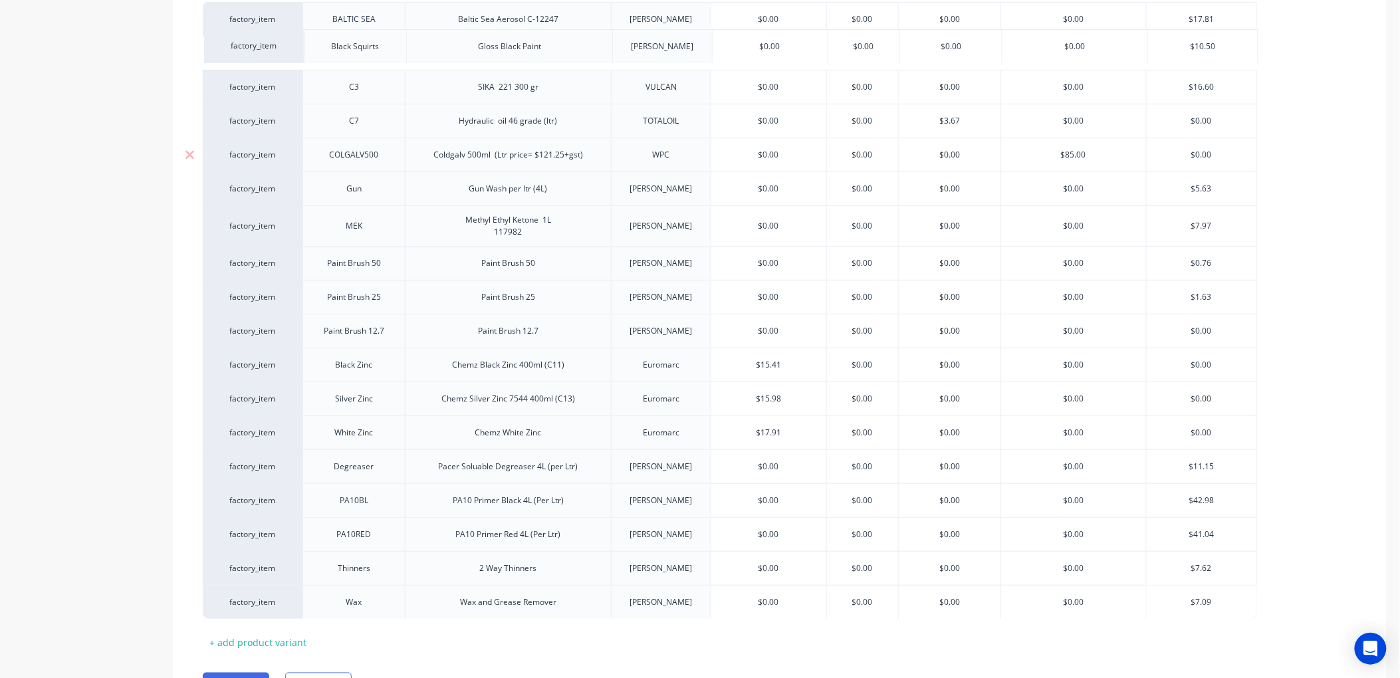
drag, startPoint x: 294, startPoint y: 469, endPoint x: 295, endPoint y: 43, distance: 426.8
click at [295, 43] on div "factory_item BALTIC SEA Baltic Sea Aerosol C-12247 WYNN $0.00 $0.00 $0.00 $0.00…" at bounding box center [780, 310] width 1154 height 617
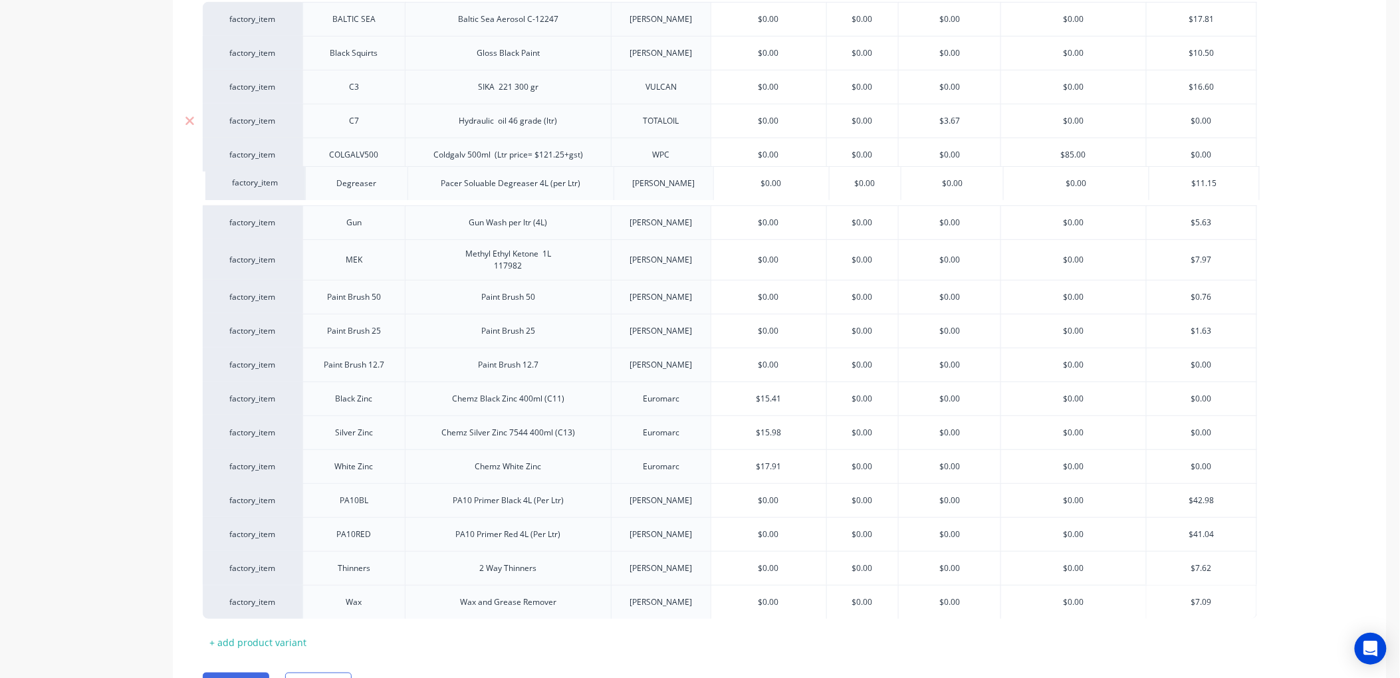
drag, startPoint x: 290, startPoint y: 471, endPoint x: 291, endPoint y: 182, distance: 288.5
click at [291, 182] on div "factory_item BALTIC SEA Baltic Sea Aerosol C-12247 WYNN $0.00 $0.00 $0.00 $0.00…" at bounding box center [780, 310] width 1154 height 617
type textarea "x"
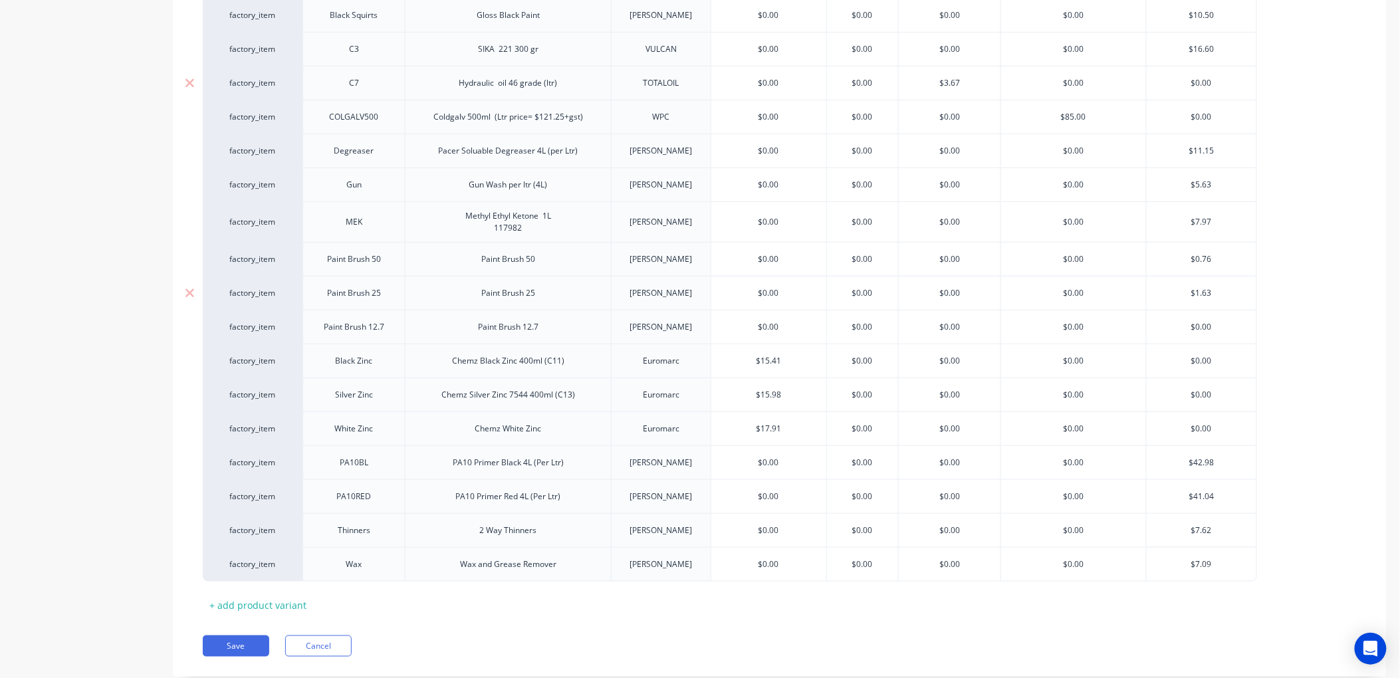
scroll to position [424, 0]
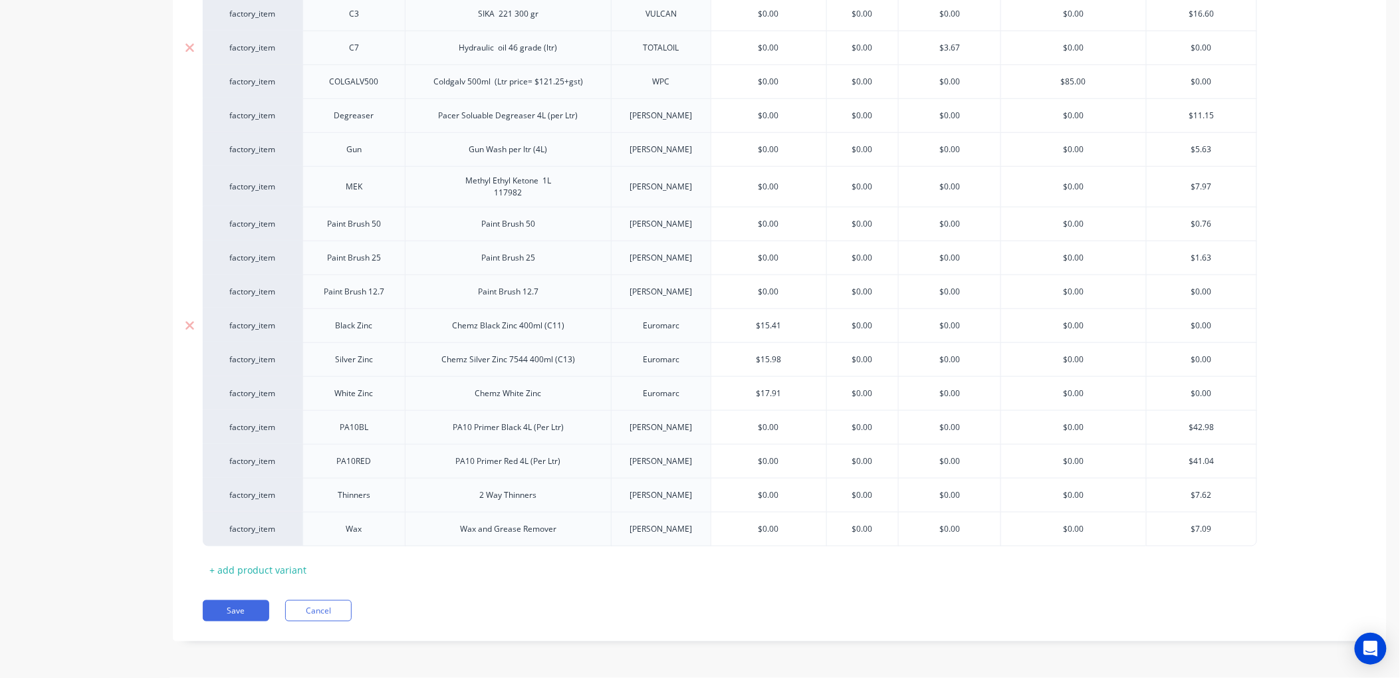
type input "7.97"
click at [376, 326] on div "Black Zinc" at bounding box center [354, 325] width 66 height 17
click at [234, 607] on button "Save" at bounding box center [236, 610] width 66 height 21
type textarea "x"
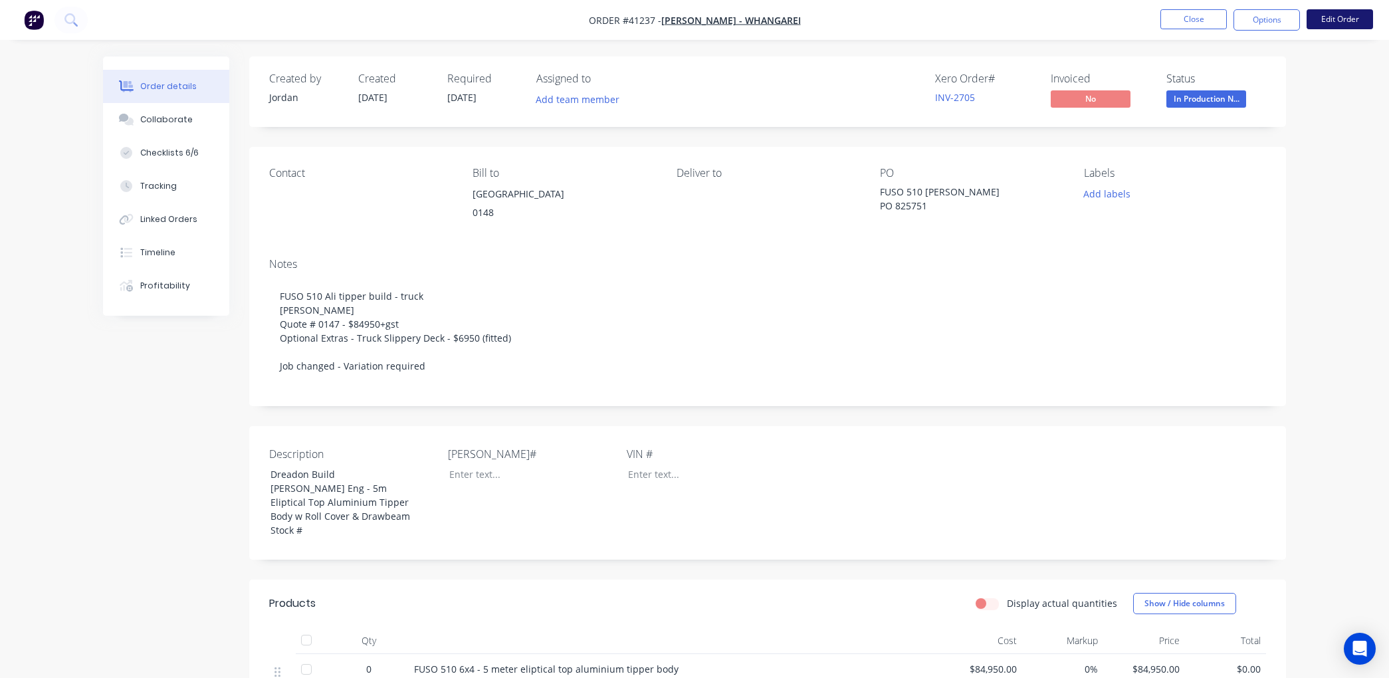
click at [1330, 16] on button "Edit Order" at bounding box center [1340, 19] width 66 height 20
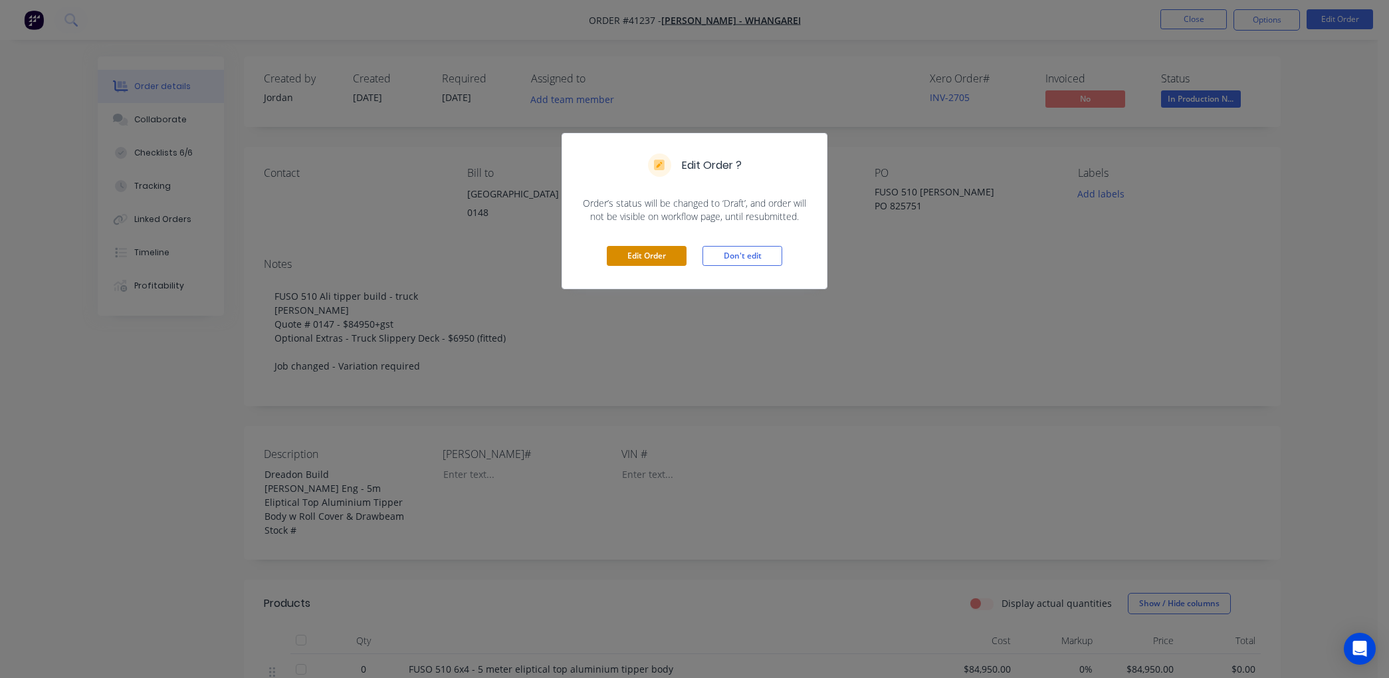
click at [659, 251] on button "Edit Order" at bounding box center [647, 256] width 80 height 20
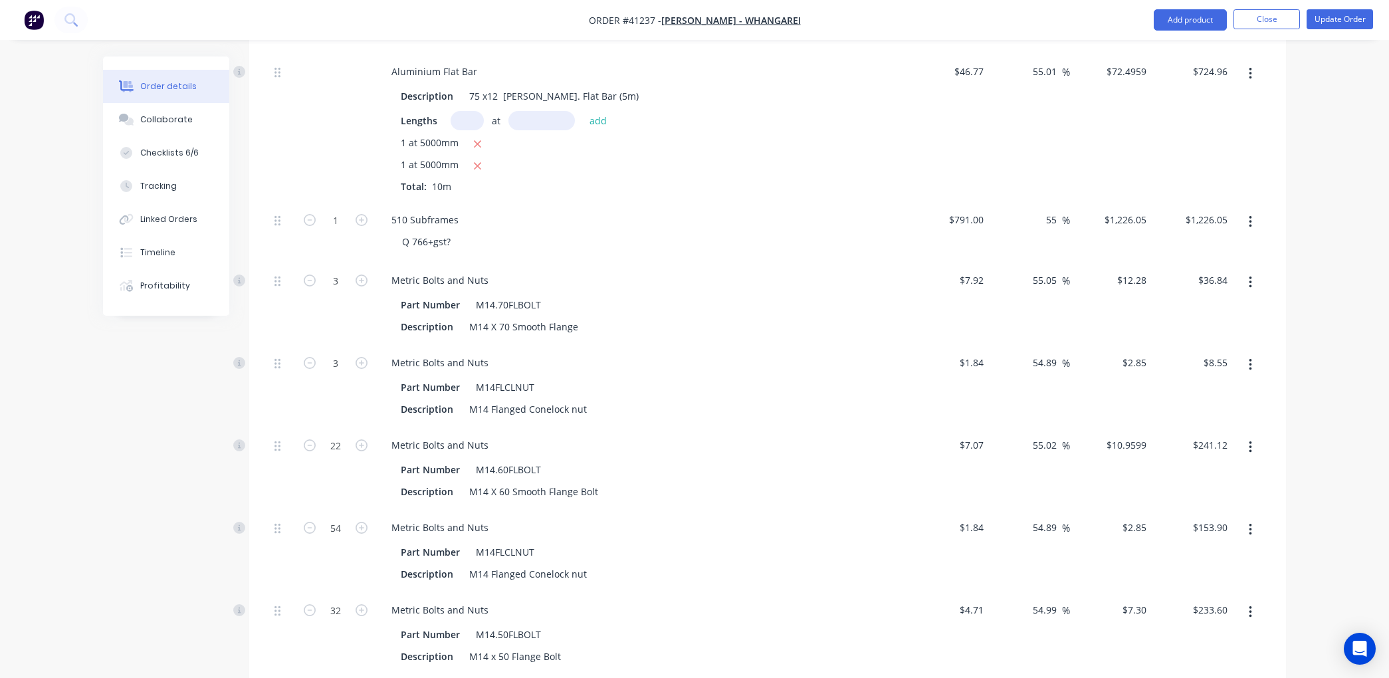
scroll to position [1477, 0]
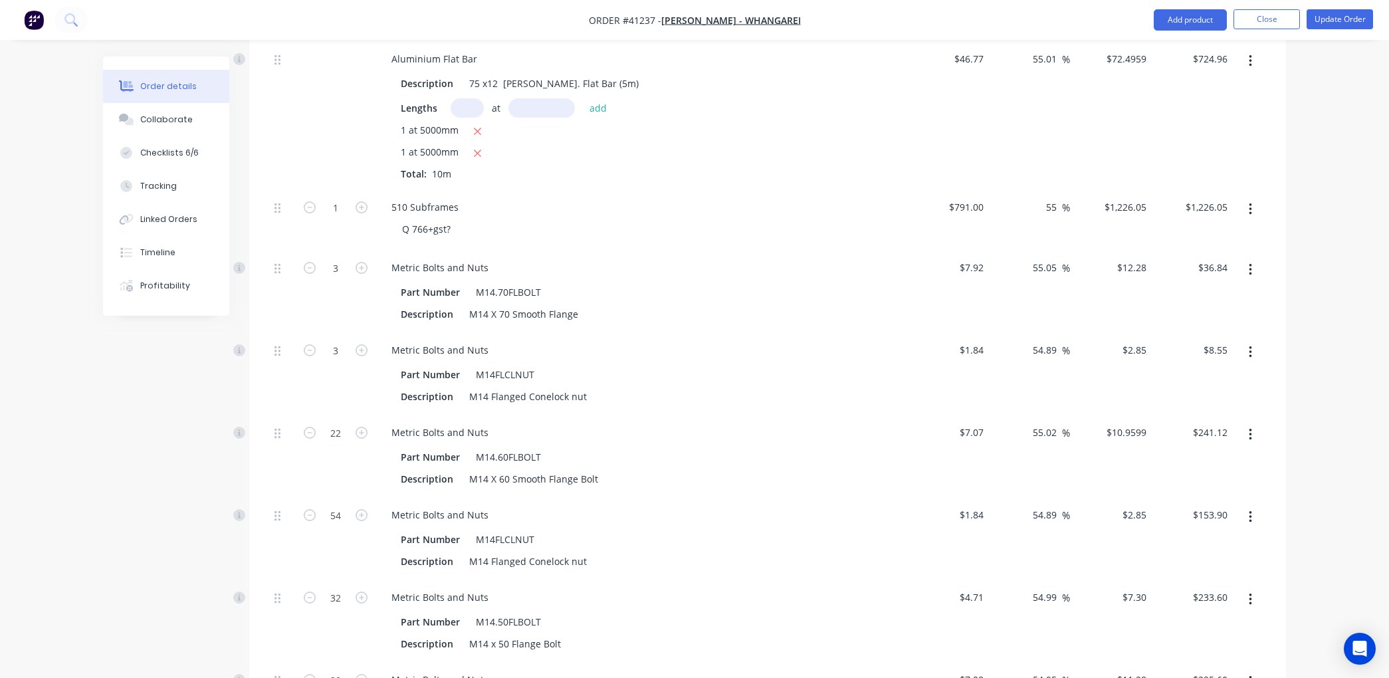
drag, startPoint x: 539, startPoint y: 284, endPoint x: 806, endPoint y: 211, distance: 276.3
click at [806, 211] on div "510 Subframes Q 766+gst?" at bounding box center [642, 219] width 532 height 60
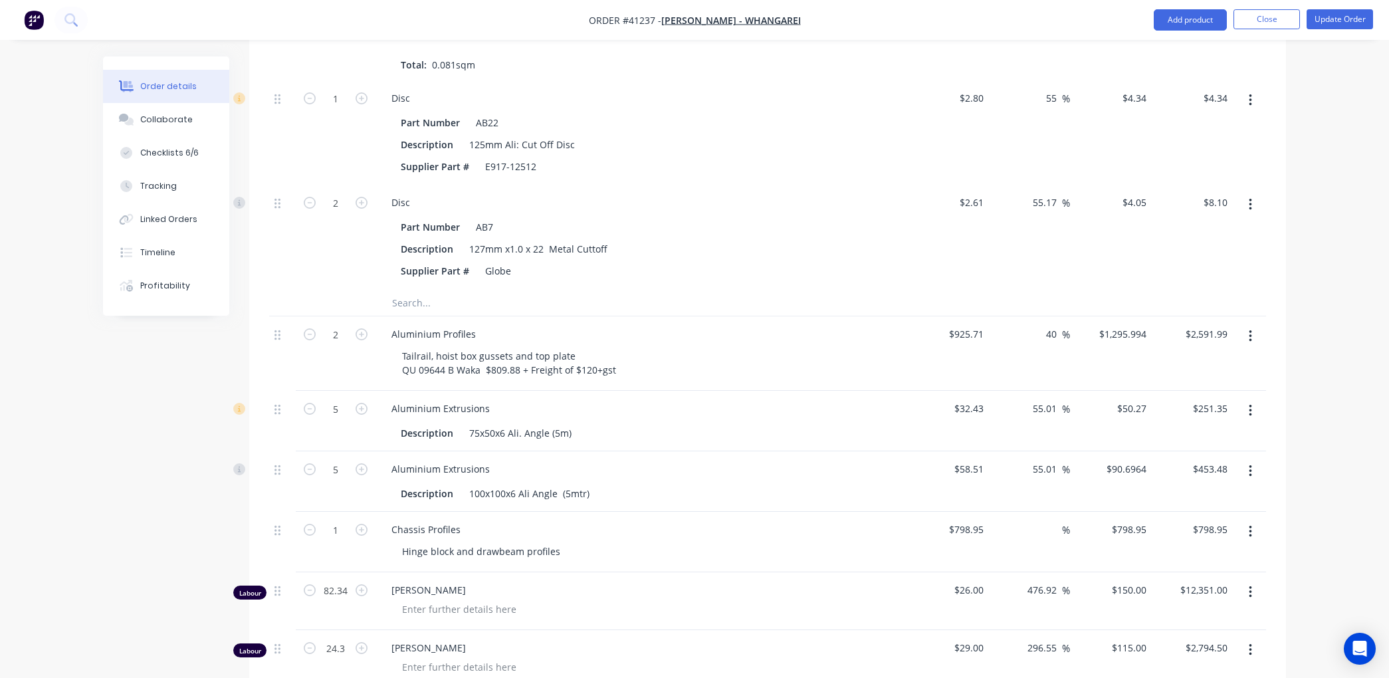
scroll to position [9897, 0]
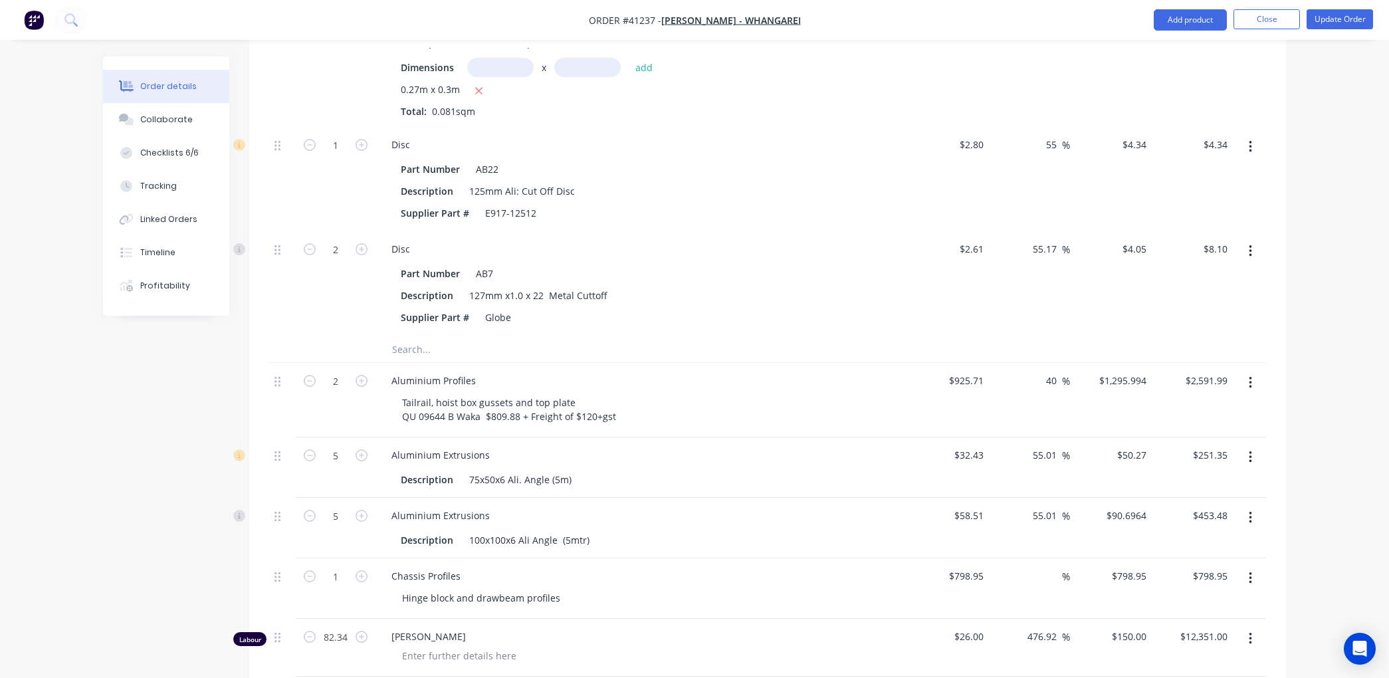
click at [395, 360] on input "text" at bounding box center [525, 349] width 266 height 27
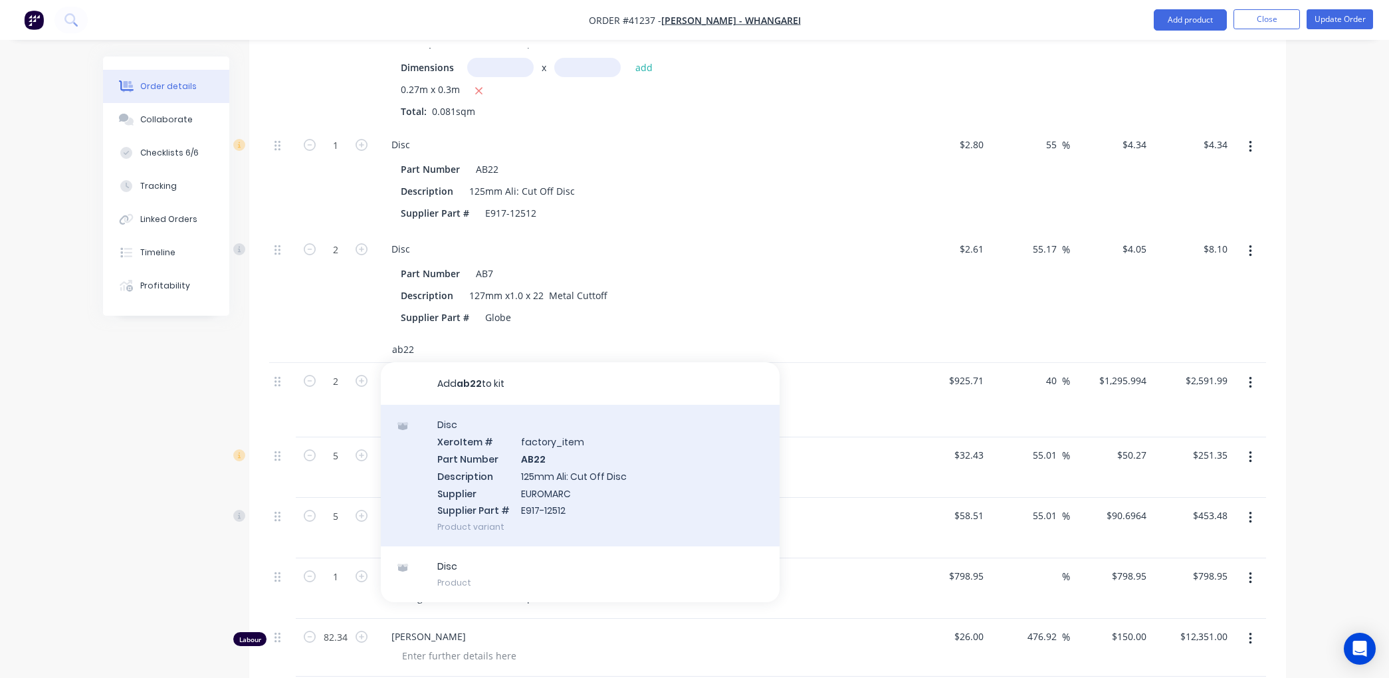
type input "ab22"
click at [526, 481] on div "Disc Xero Item # factory_item Part Number AB22 Description 125mm Ali: Cut Off D…" at bounding box center [580, 476] width 399 height 142
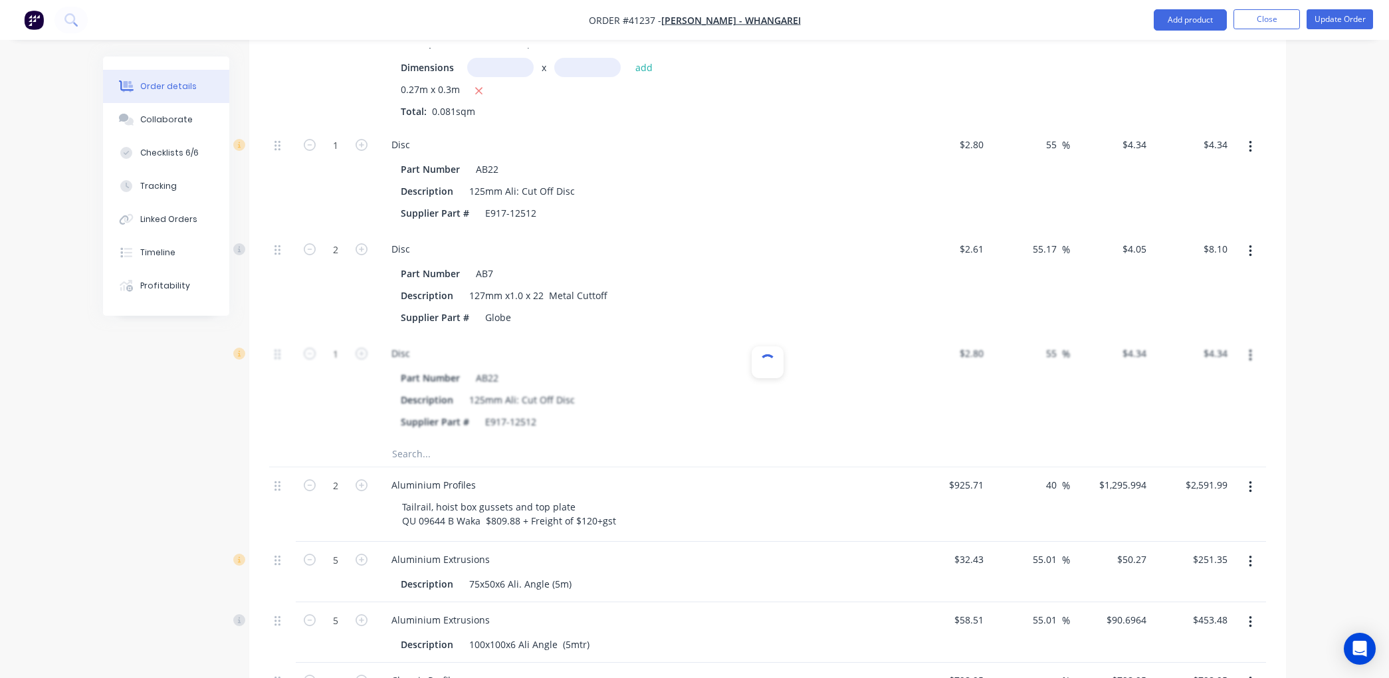
type input "56.26"
click at [364, 360] on icon "button" at bounding box center [362, 354] width 12 height 12
type input "2"
type input "$8.68"
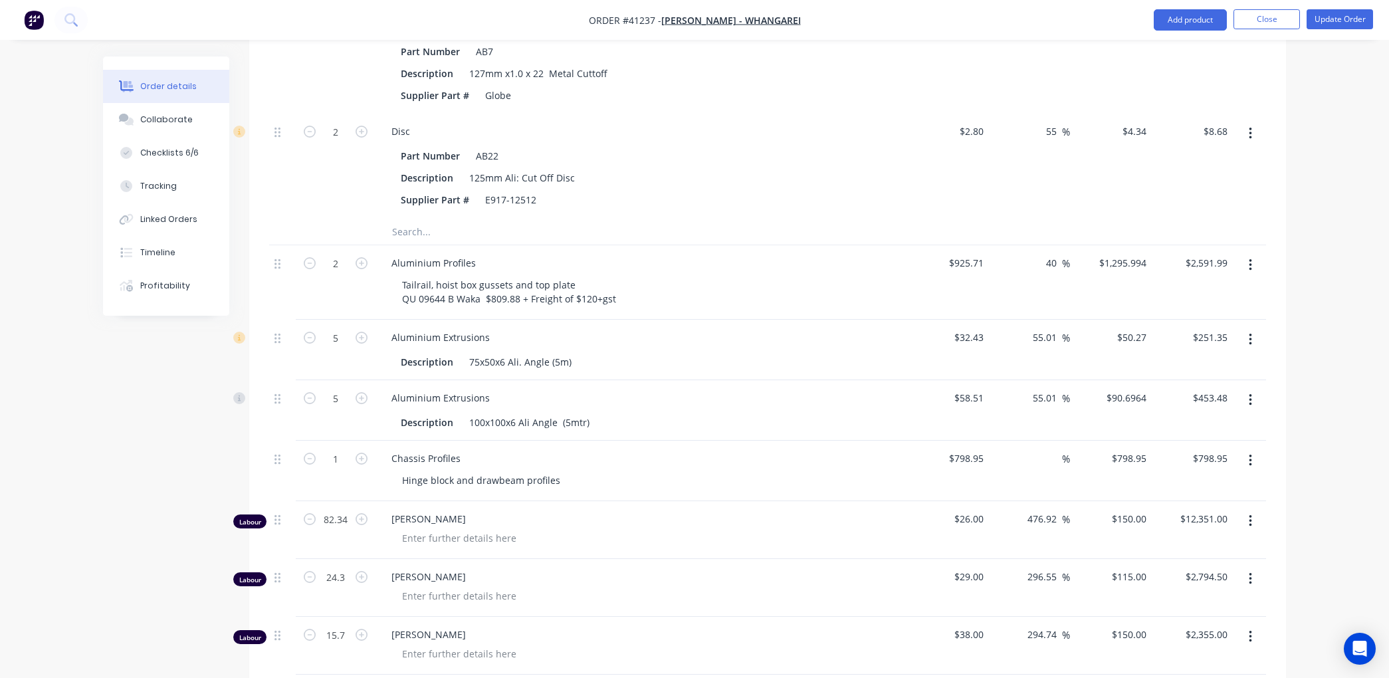
scroll to position [9791, 0]
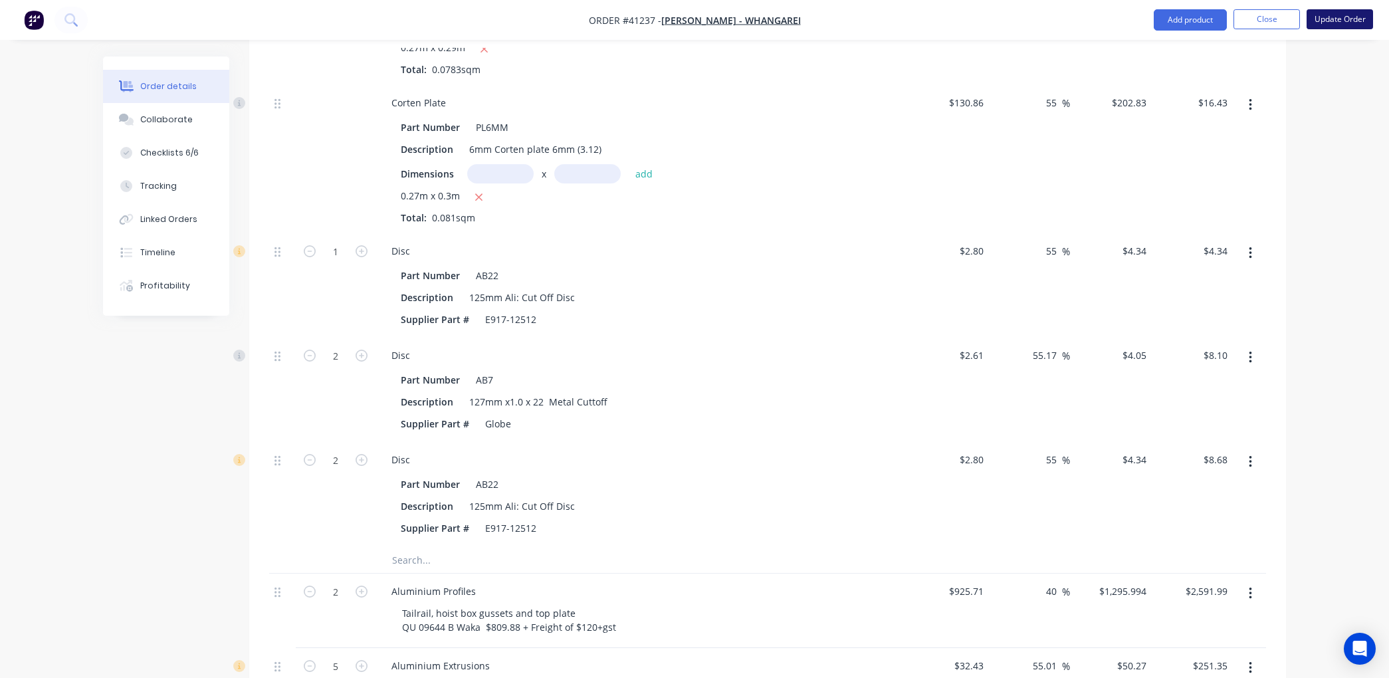
click at [1343, 17] on button "Update Order" at bounding box center [1340, 19] width 66 height 20
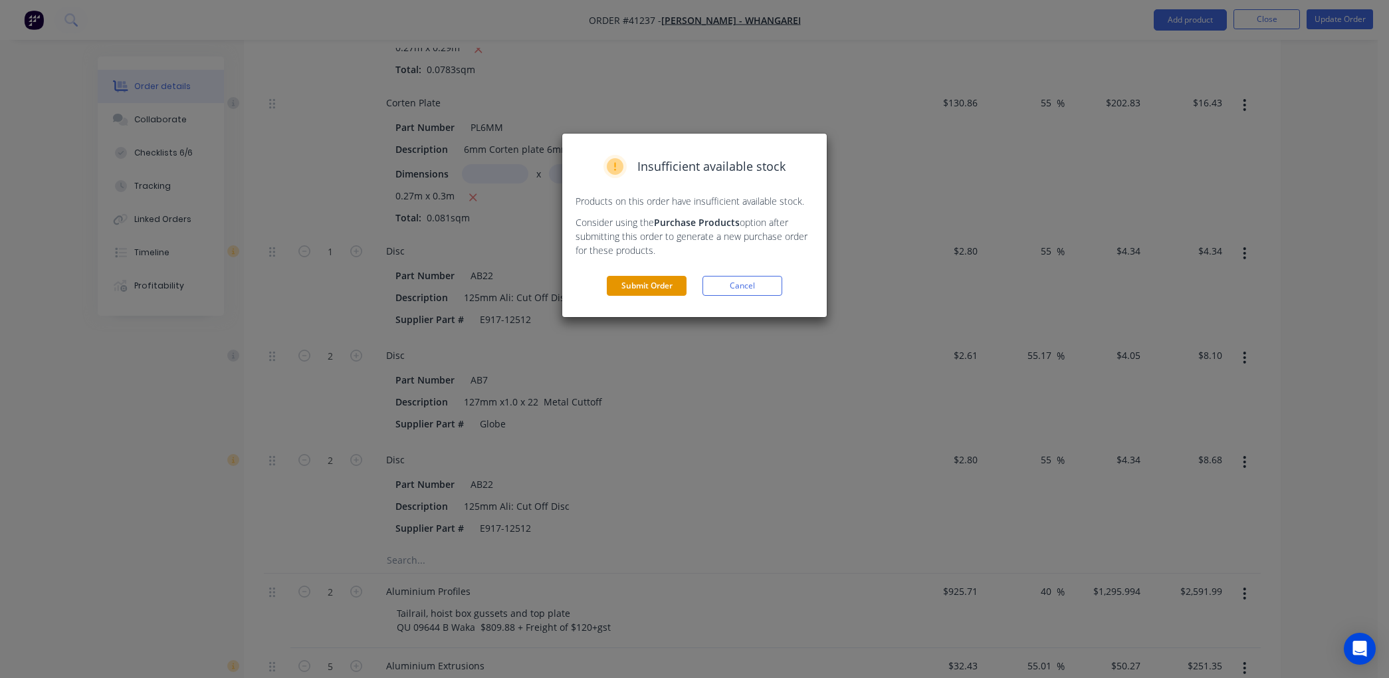
click at [654, 279] on button "Submit Order" at bounding box center [647, 286] width 80 height 20
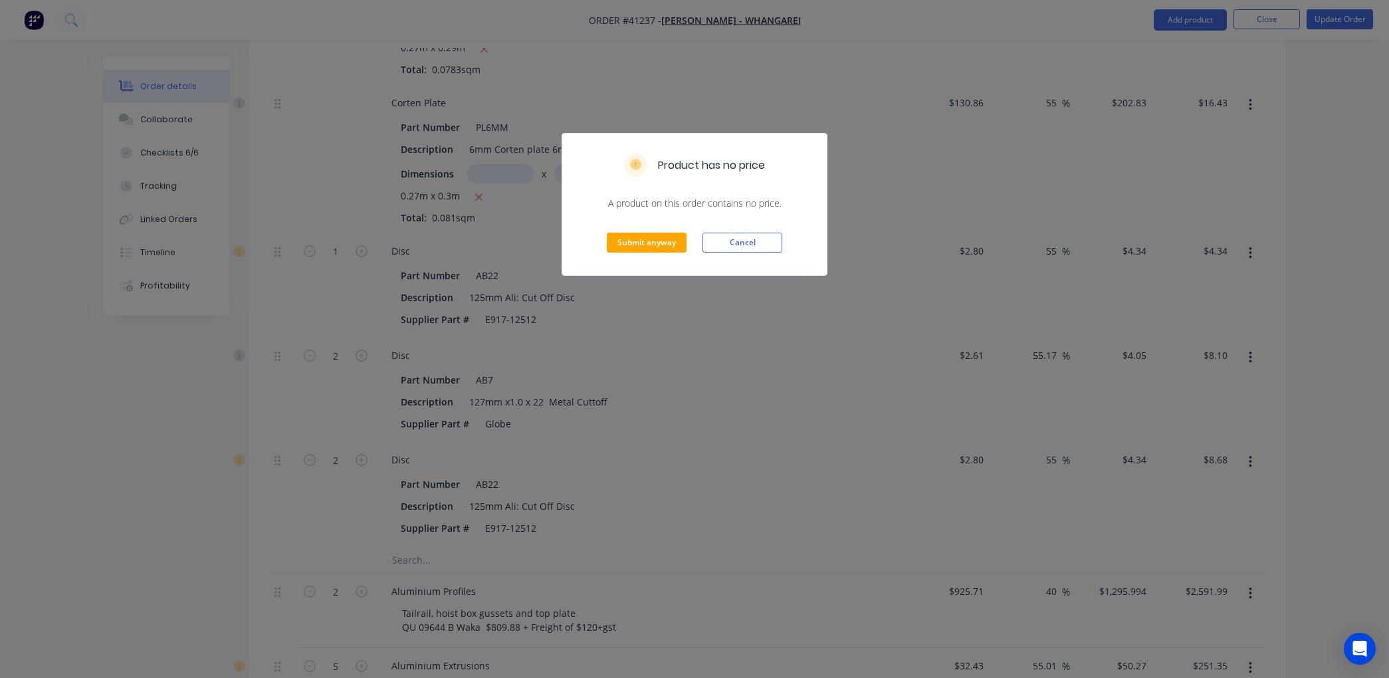
scroll to position [9595, 0]
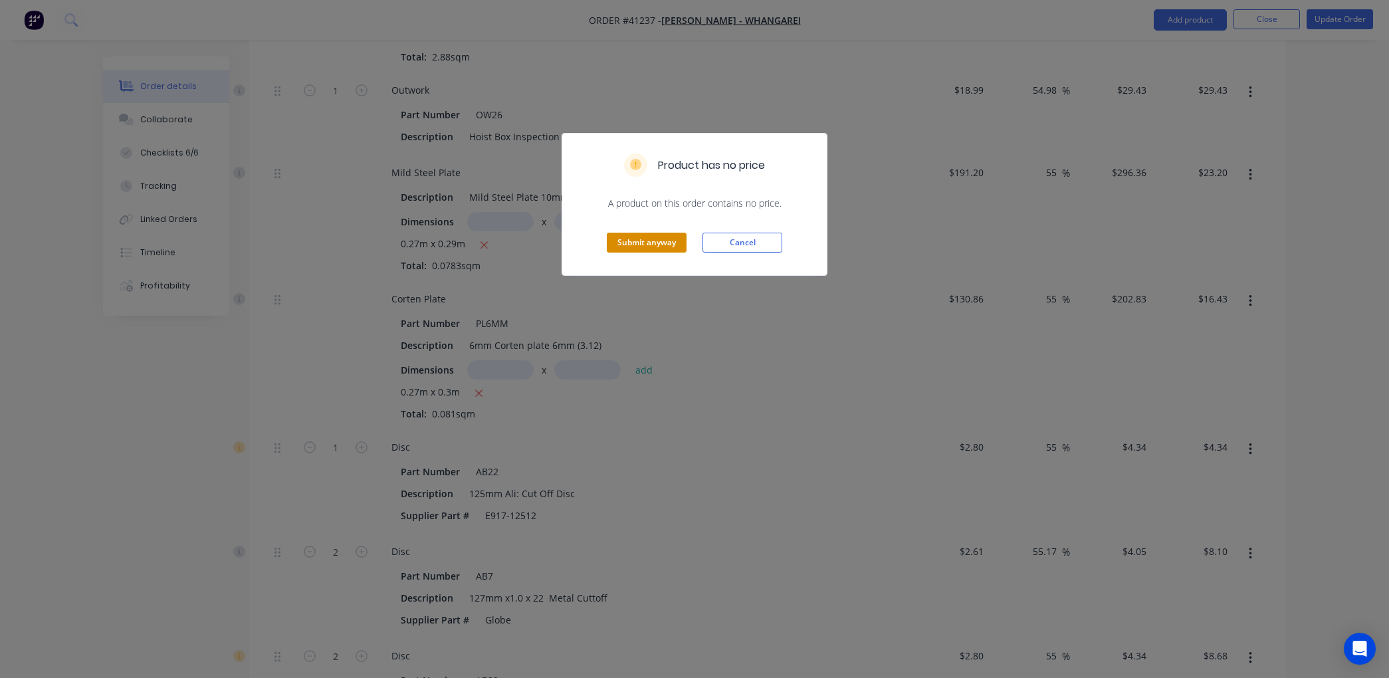
click at [648, 238] on button "Submit anyway" at bounding box center [647, 243] width 80 height 20
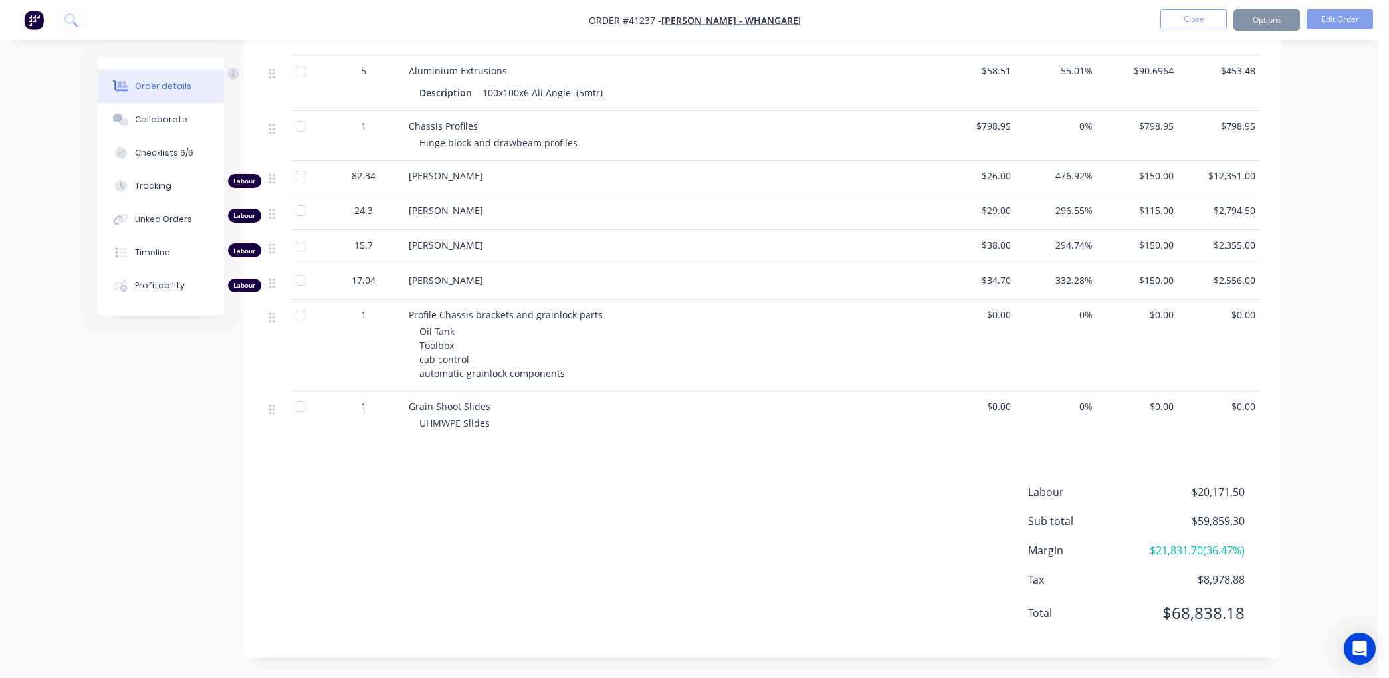
scroll to position [9580, 0]
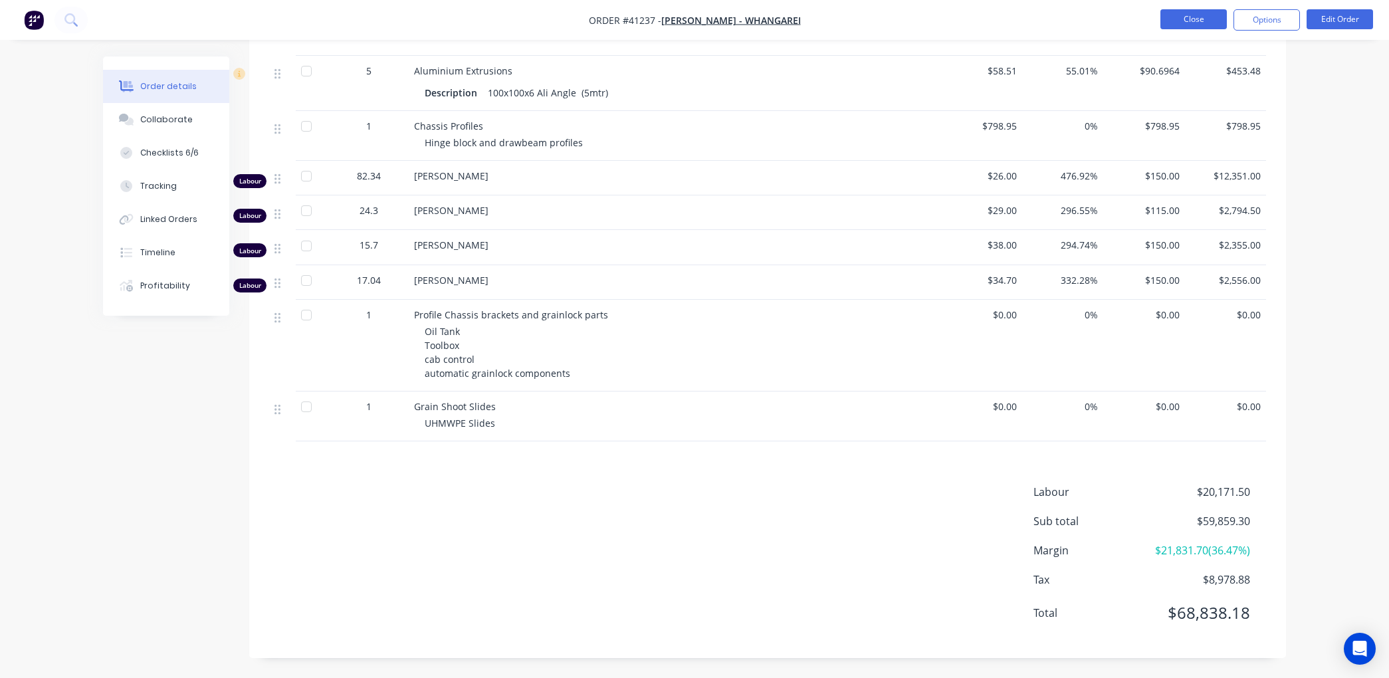
click at [1200, 21] on button "Close" at bounding box center [1194, 19] width 66 height 20
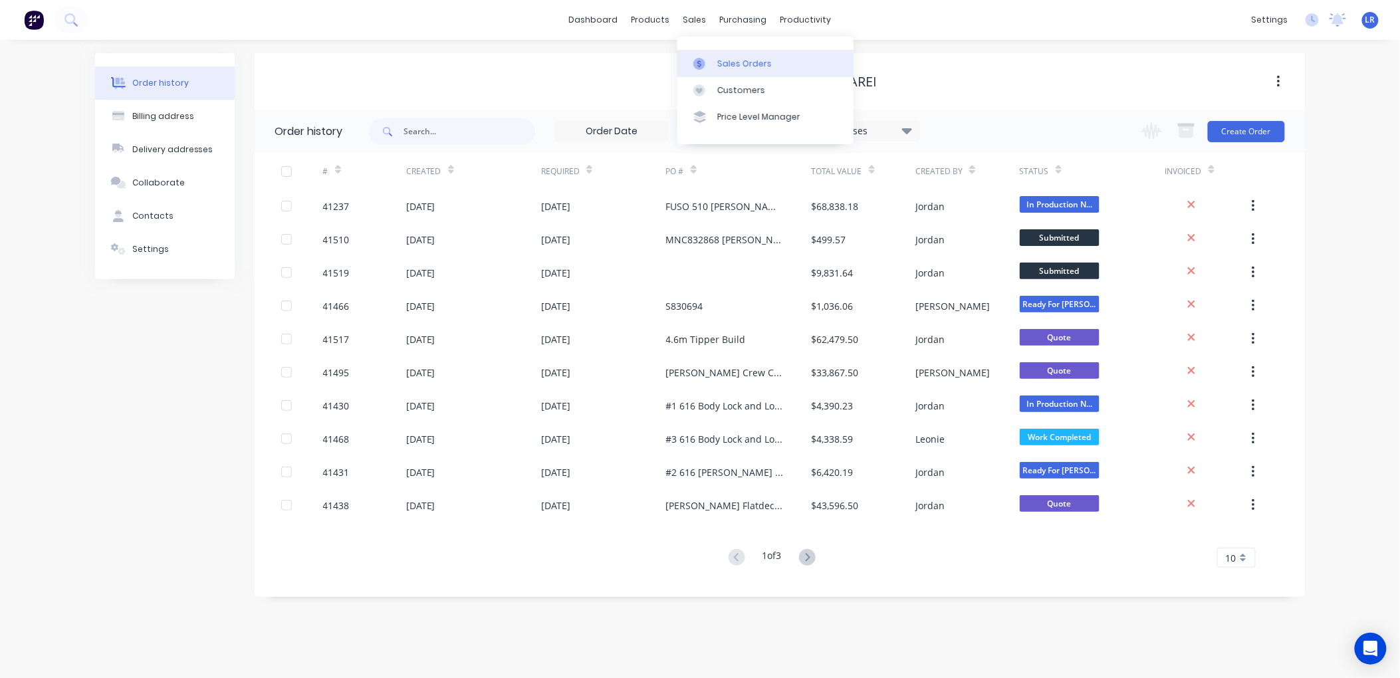
click at [729, 64] on div "Sales Orders" at bounding box center [744, 64] width 55 height 12
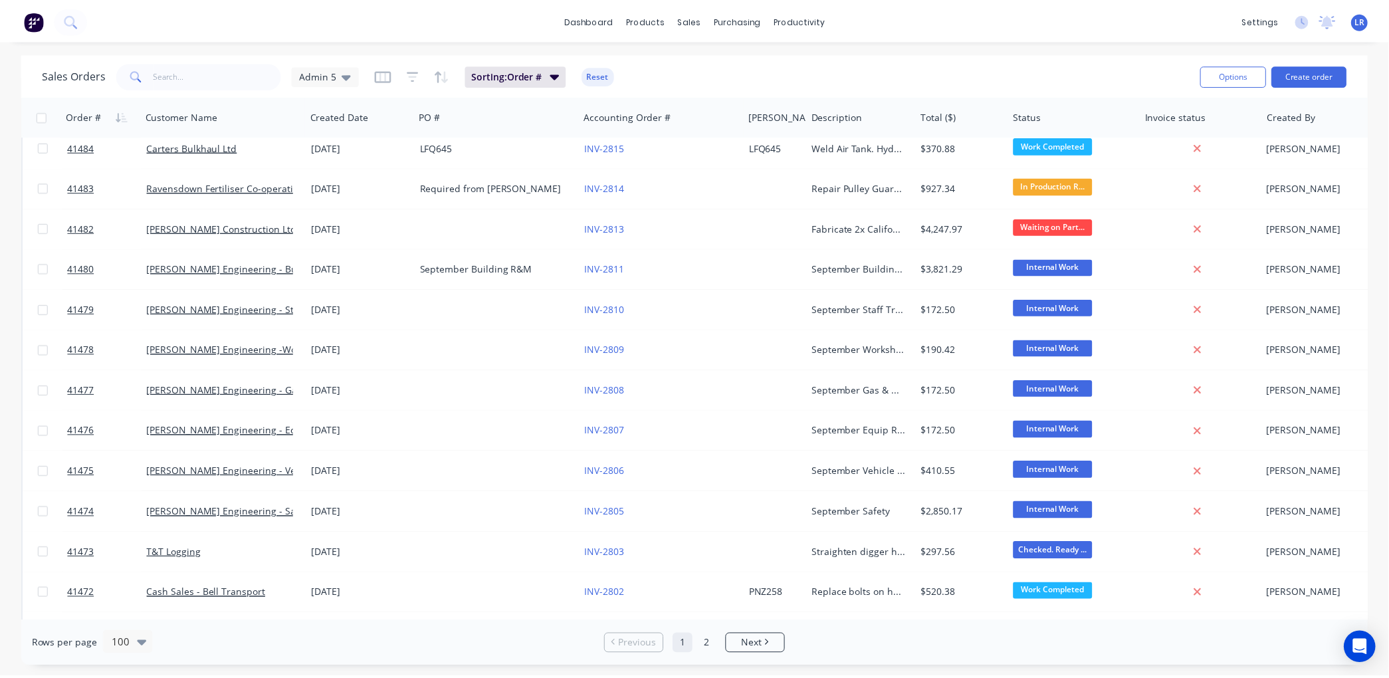
scroll to position [1330, 0]
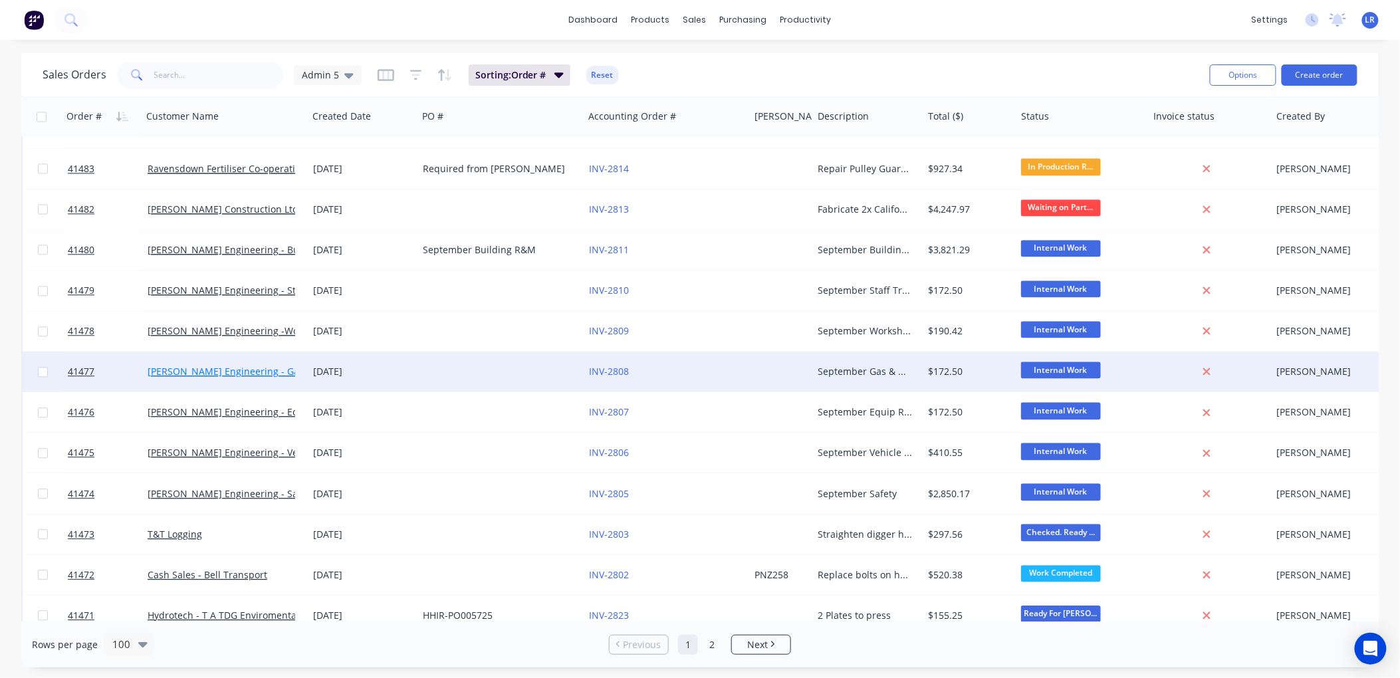
click at [249, 368] on link "[PERSON_NAME] Engineering - Gas Welding" at bounding box center [245, 371] width 195 height 13
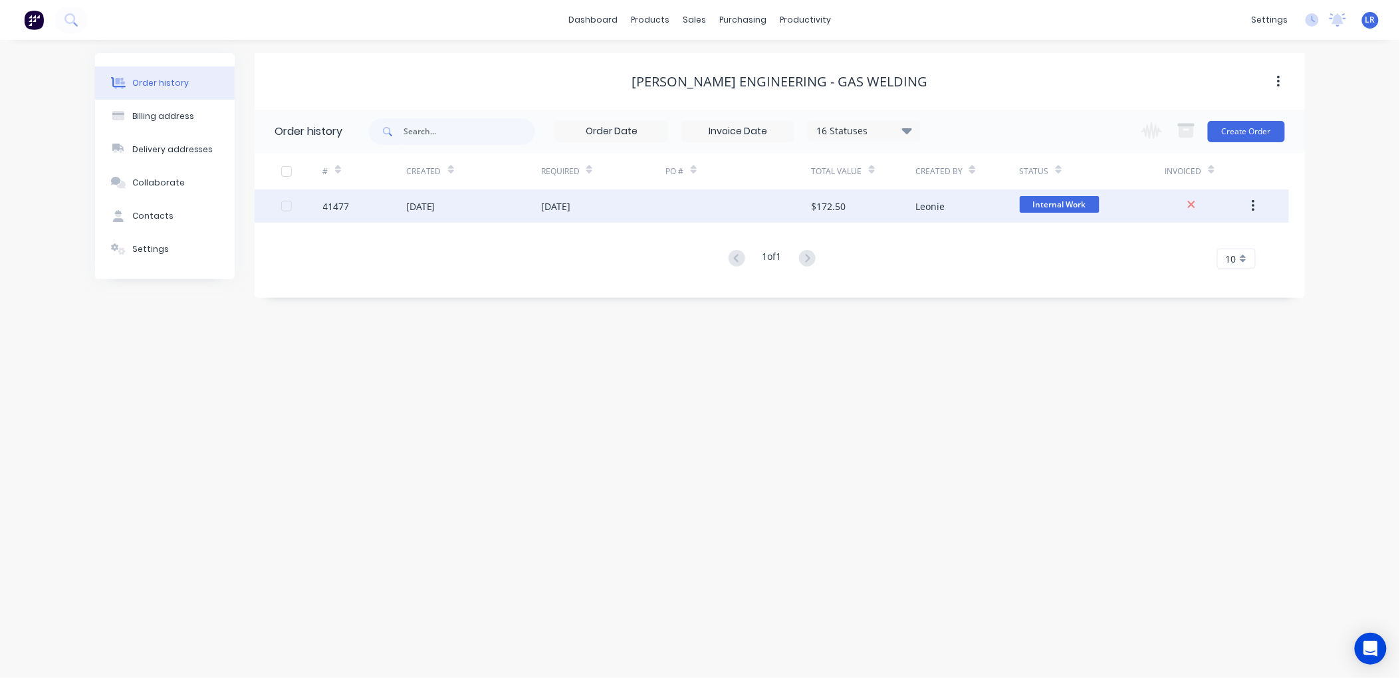
click at [435, 199] on div "[DATE]" at bounding box center [420, 206] width 29 height 14
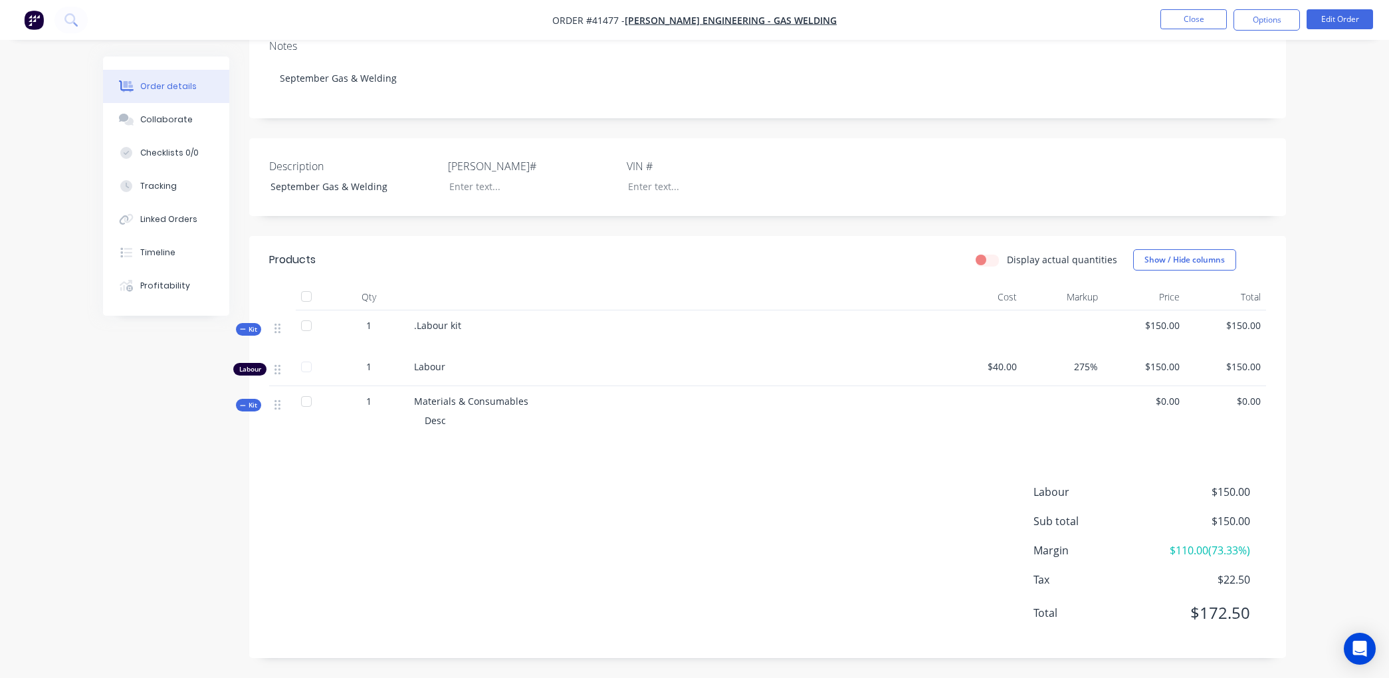
scroll to position [196, 0]
click at [1343, 14] on button "Edit Order" at bounding box center [1340, 19] width 66 height 20
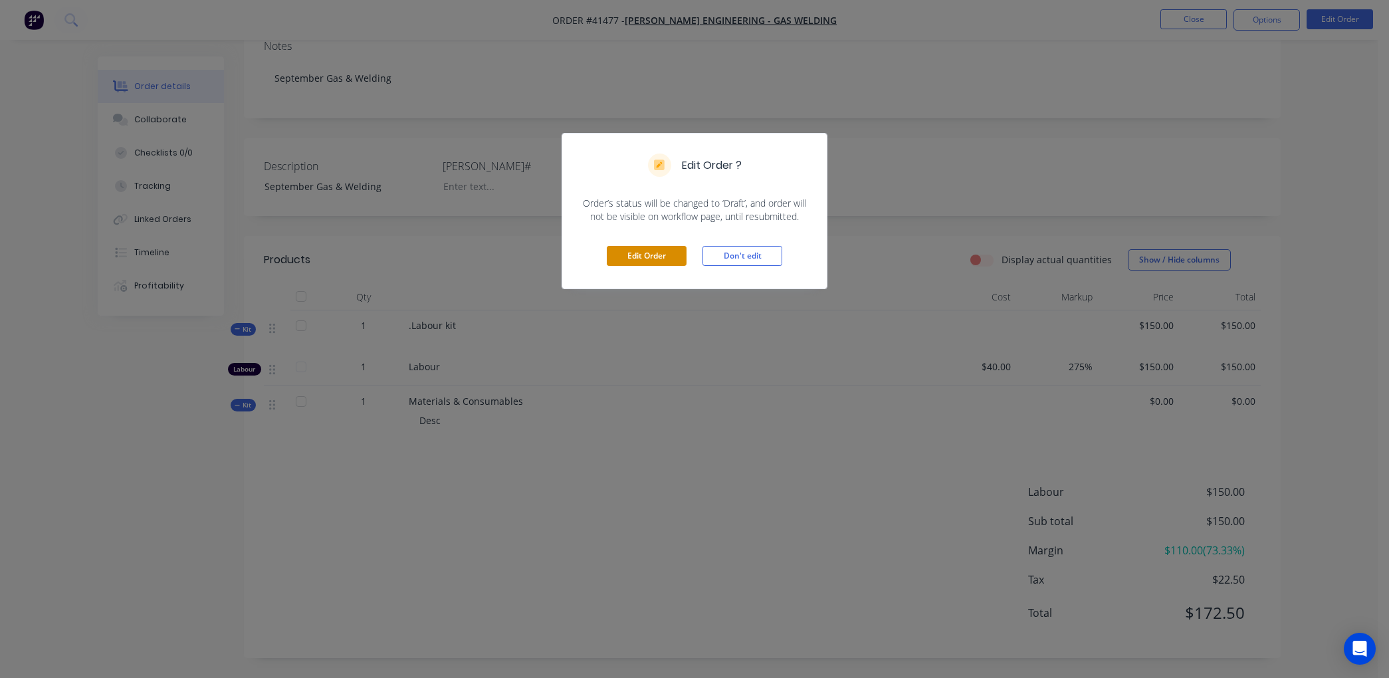
click at [653, 254] on button "Edit Order" at bounding box center [647, 256] width 80 height 20
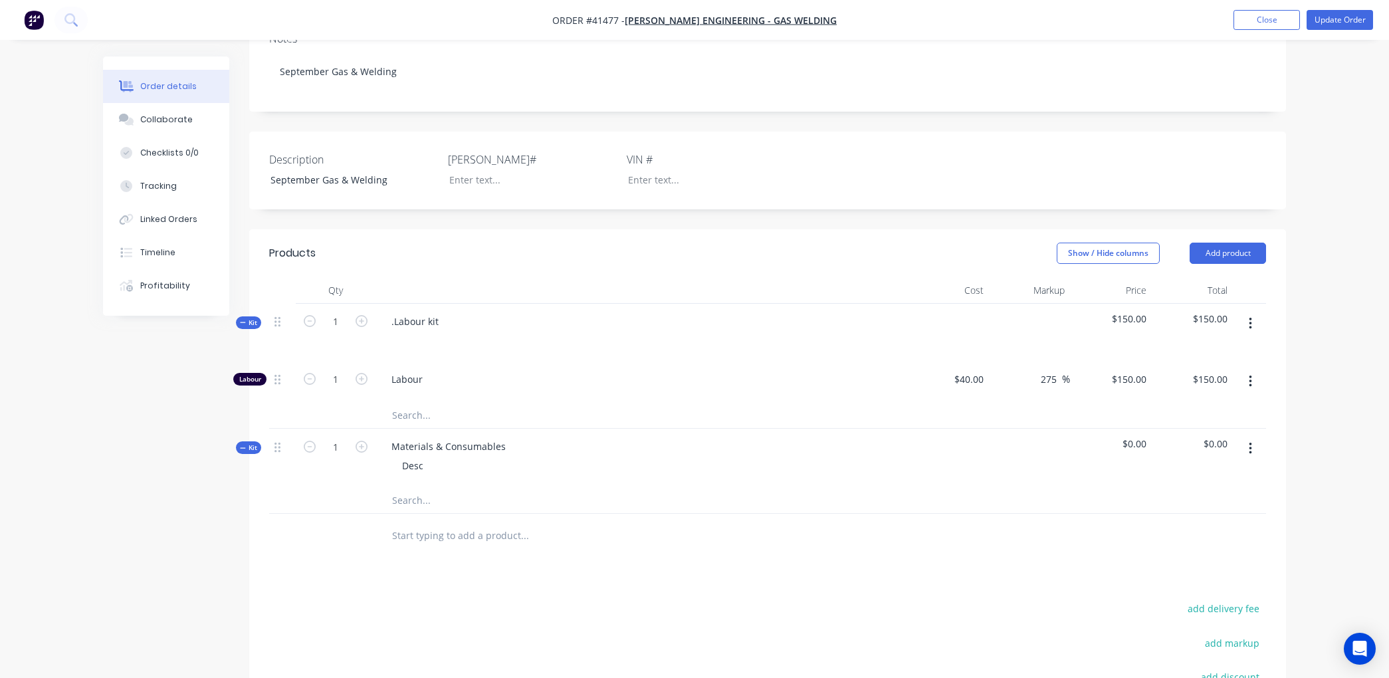
scroll to position [221, 0]
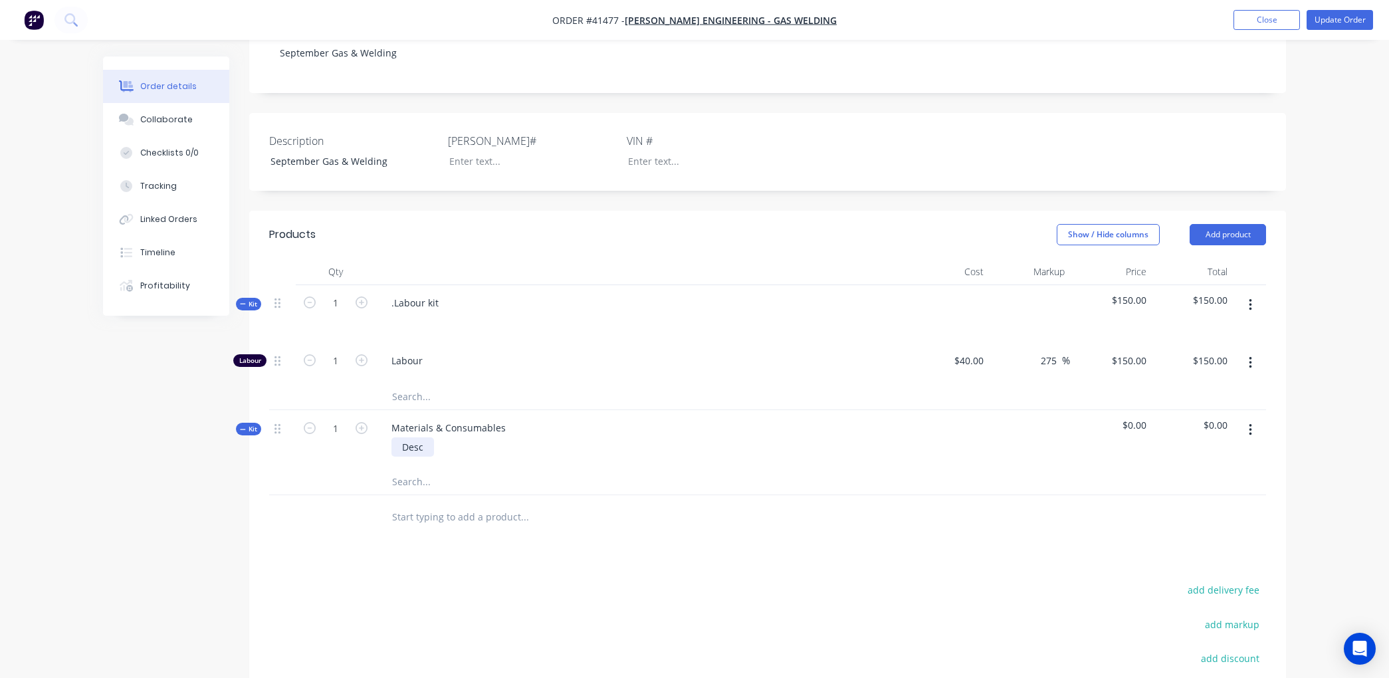
click at [410, 445] on div "Desc" at bounding box center [413, 446] width 43 height 19
drag, startPoint x: 448, startPoint y: 442, endPoint x: 355, endPoint y: 447, distance: 93.2
click at [355, 447] on div "Kit 1 Materials & Consumables mig 1.2 ali $0.00 $0.00" at bounding box center [767, 446] width 997 height 72
click at [483, 506] on div "Qty Cost Markup Price Total Kit 1 .Labour kit $150.00 $150.00 Labour 1 Labour $…" at bounding box center [767, 406] width 1037 height 295
drag, startPoint x: 453, startPoint y: 443, endPoint x: 374, endPoint y: 443, distance: 79.8
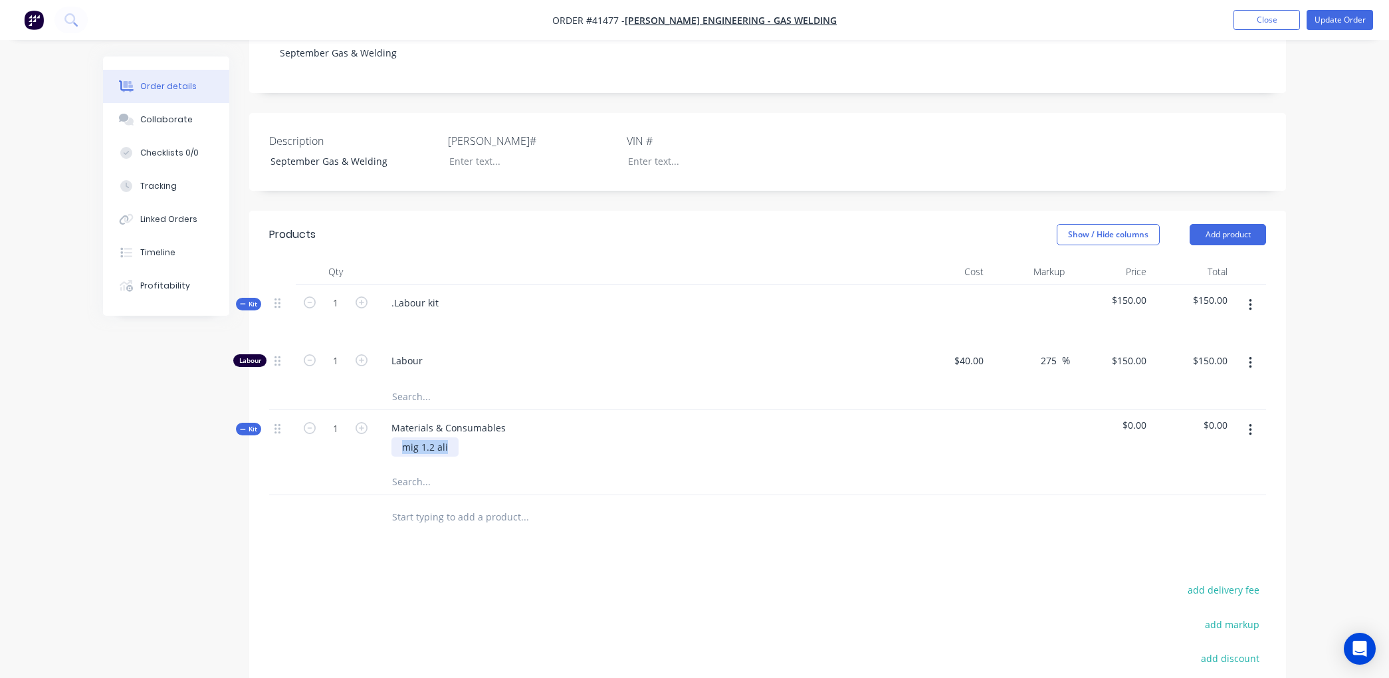
click at [374, 443] on div "Kit 1 Materials & Consumables mig 1.2 ali $0.00 $0.00" at bounding box center [767, 439] width 997 height 58
click at [401, 482] on input "text" at bounding box center [525, 481] width 266 height 27
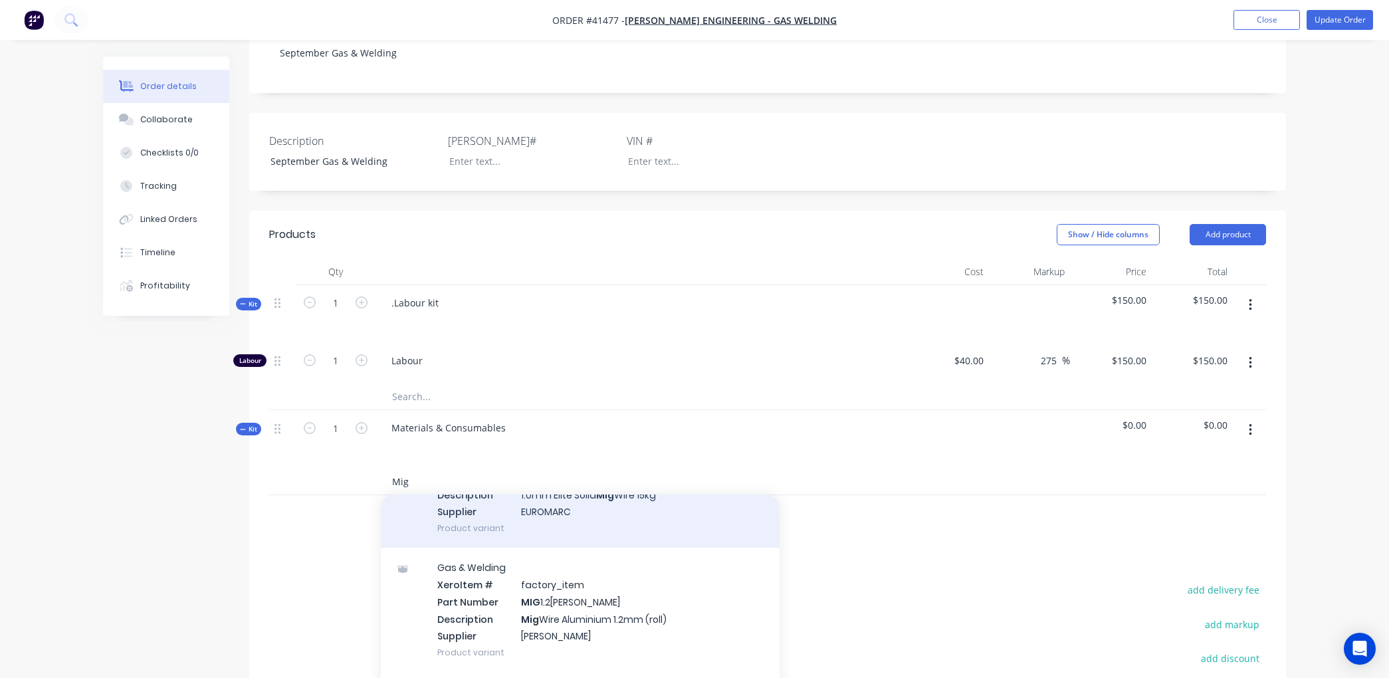
scroll to position [148, 0]
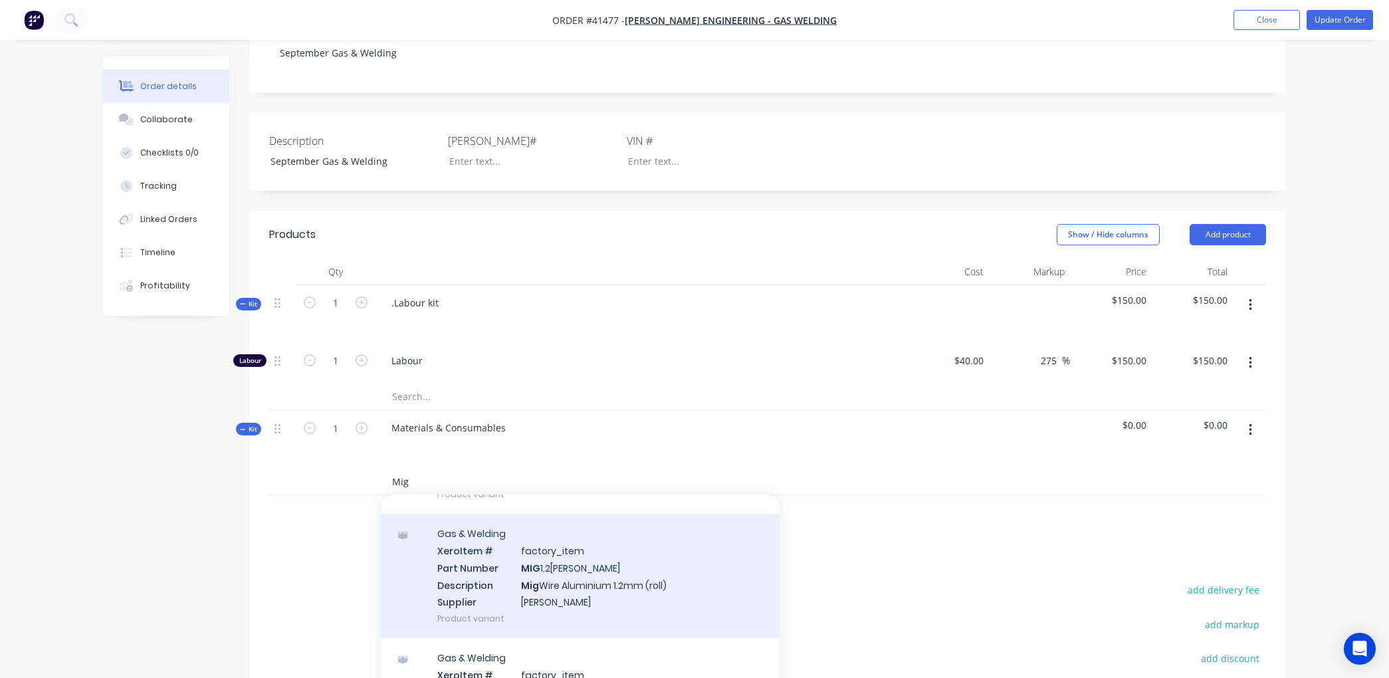
type input "Mig"
click at [572, 578] on div "Gas & Welding Xero Item # factory_item Part Number MIG 1.2[PERSON_NAME] Descrip…" at bounding box center [580, 576] width 399 height 124
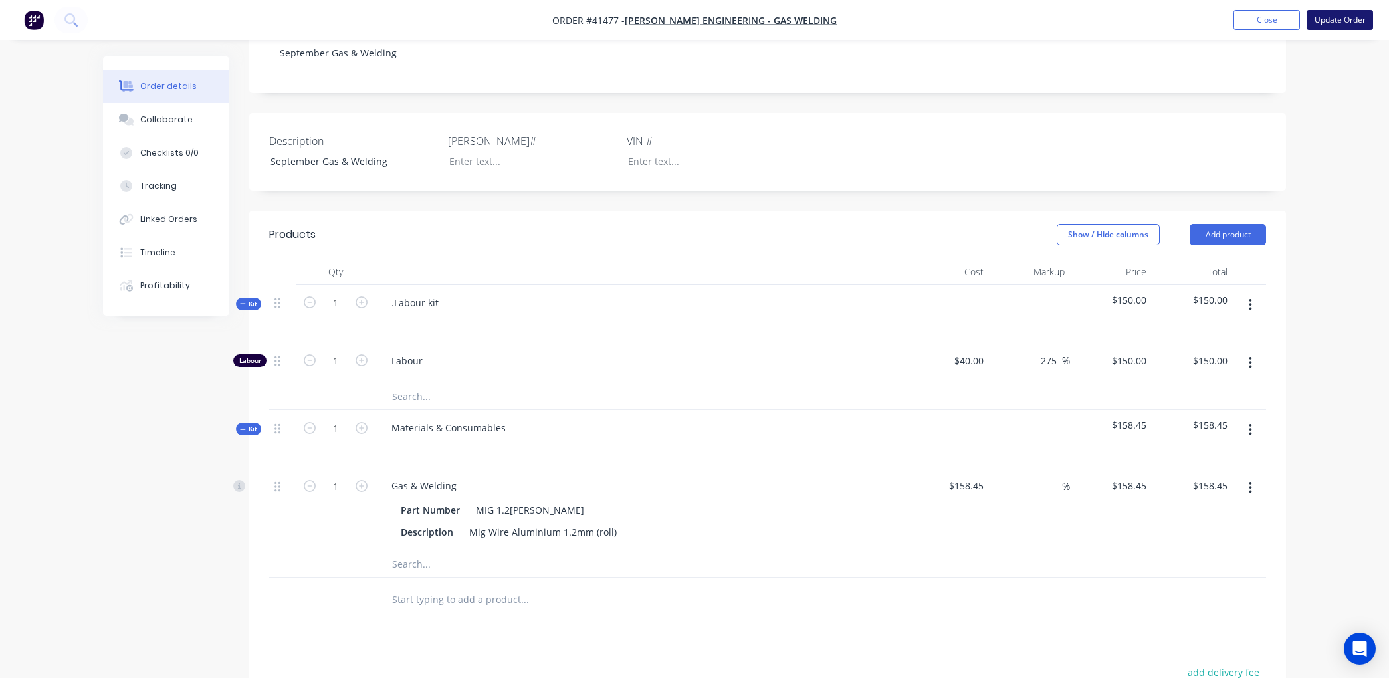
click at [1326, 15] on button "Update Order" at bounding box center [1340, 20] width 66 height 20
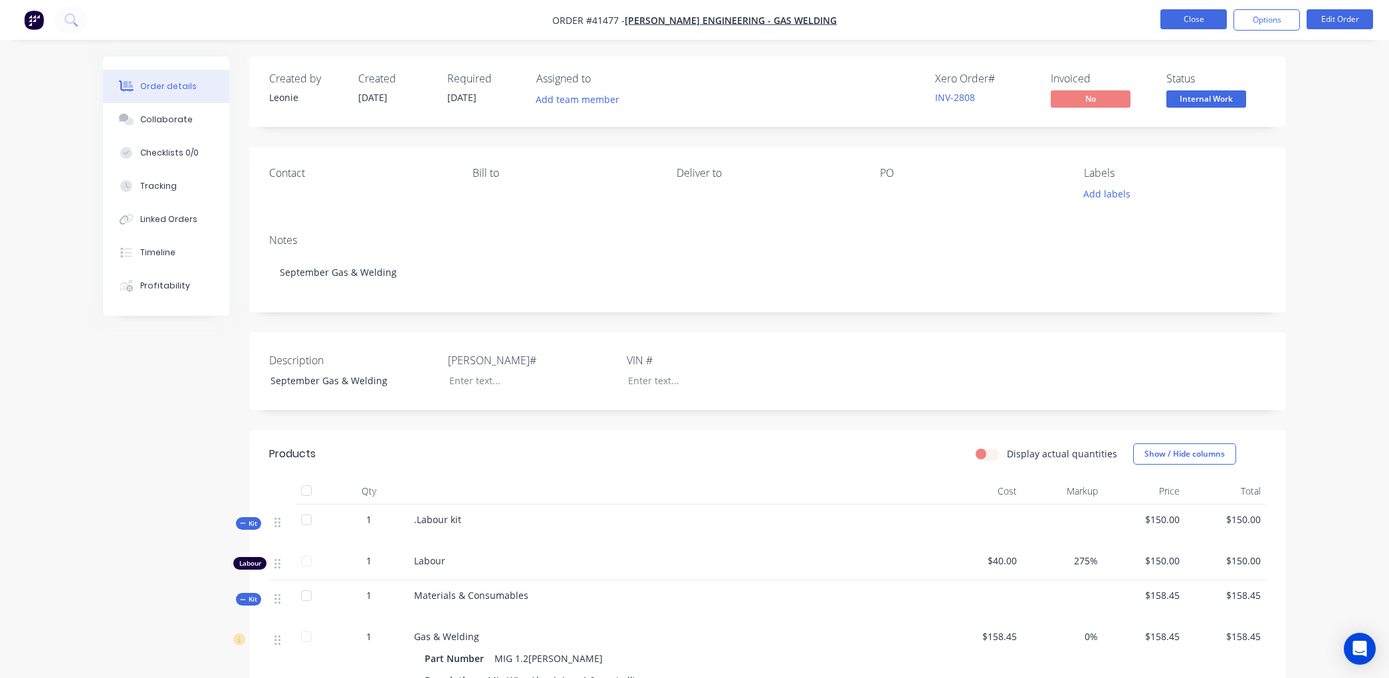
click at [1188, 17] on button "Close" at bounding box center [1194, 19] width 66 height 20
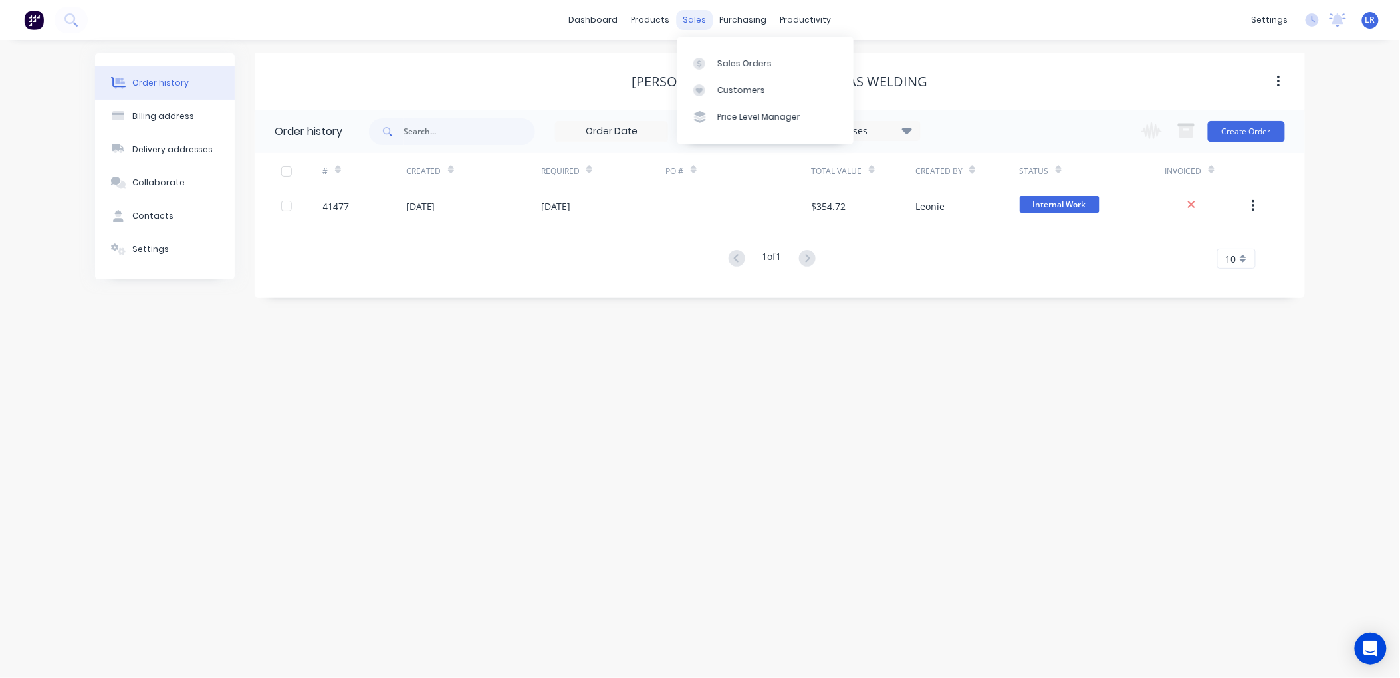
click at [691, 17] on div "sales" at bounding box center [695, 20] width 37 height 20
click at [735, 60] on div "Sales Orders" at bounding box center [744, 64] width 55 height 12
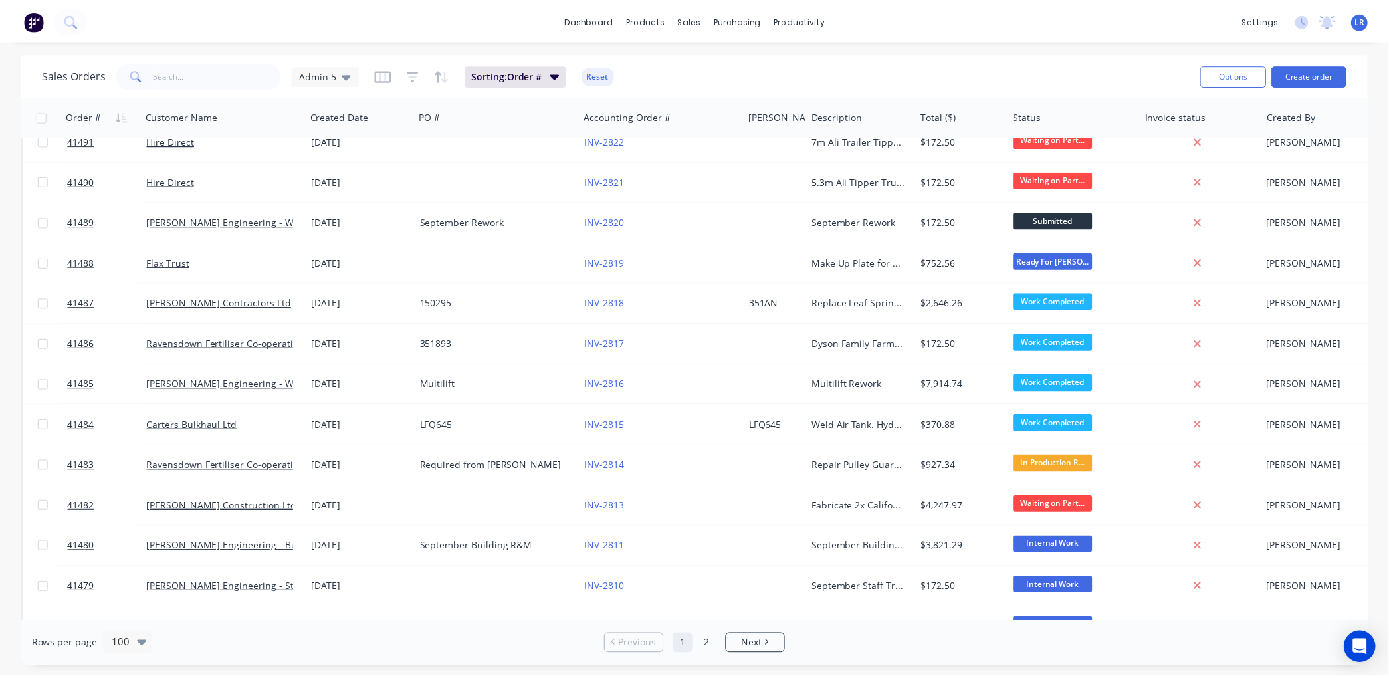
scroll to position [1108, 0]
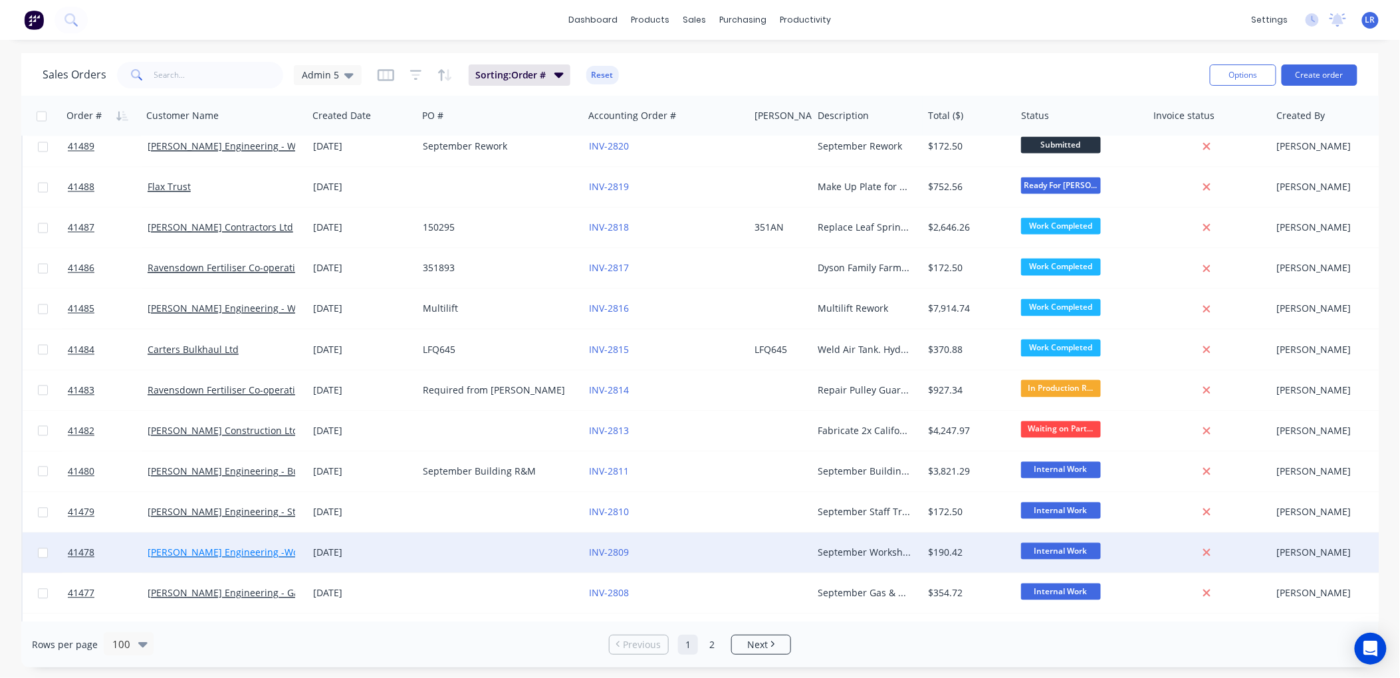
click at [215, 550] on link "[PERSON_NAME] Engineering -Workshop Consumables" at bounding box center [270, 552] width 245 height 13
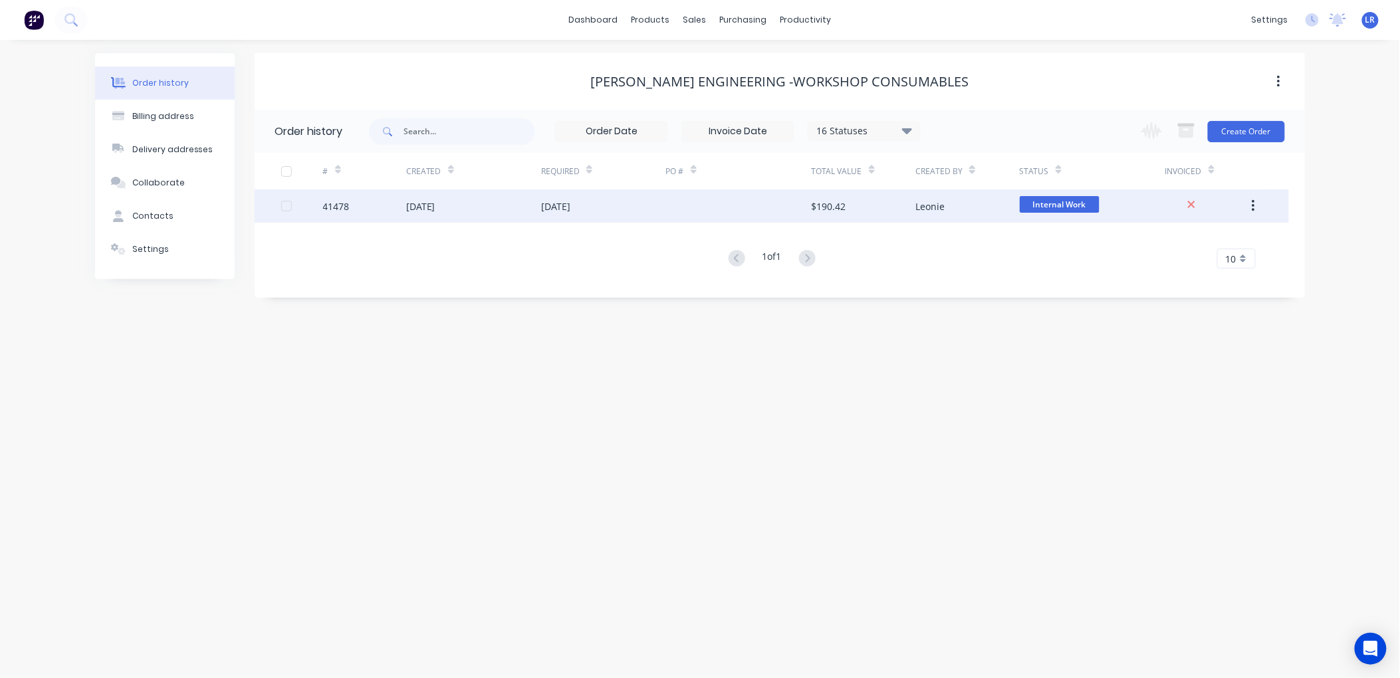
click at [435, 203] on div "[DATE]" at bounding box center [420, 206] width 29 height 14
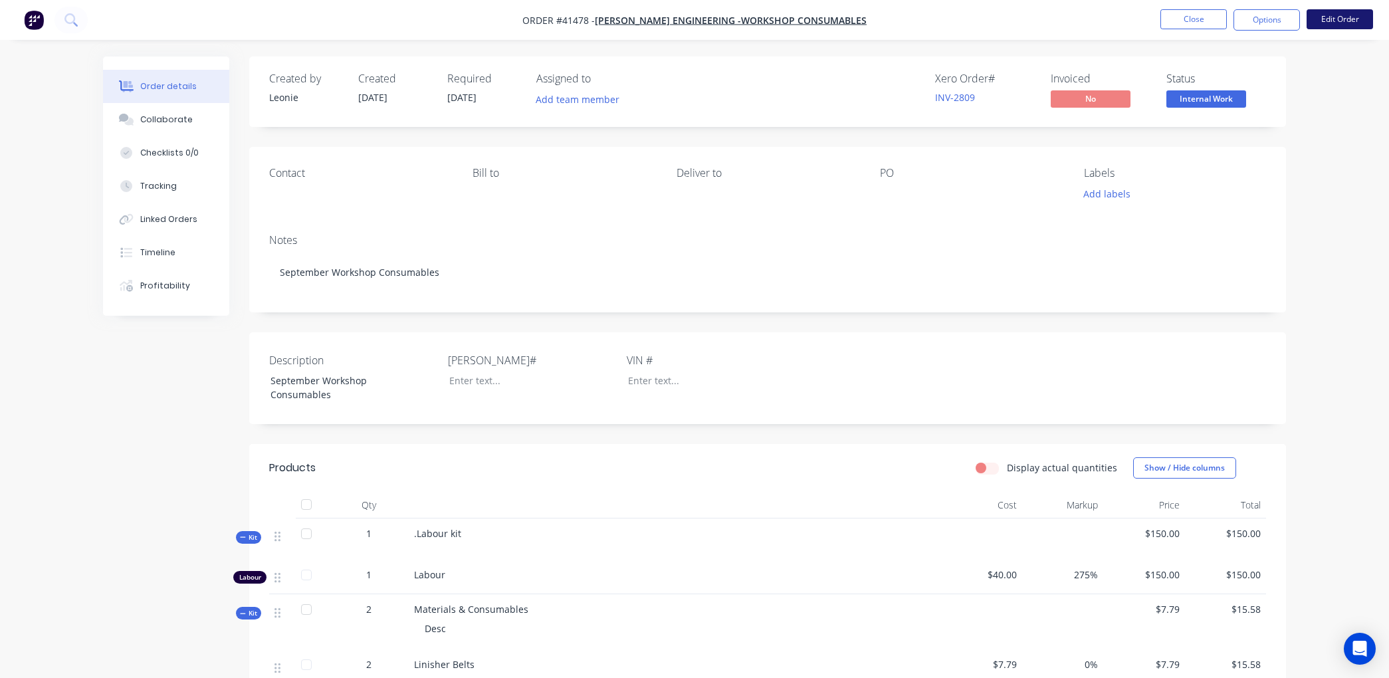
click at [1348, 16] on button "Edit Order" at bounding box center [1340, 19] width 66 height 20
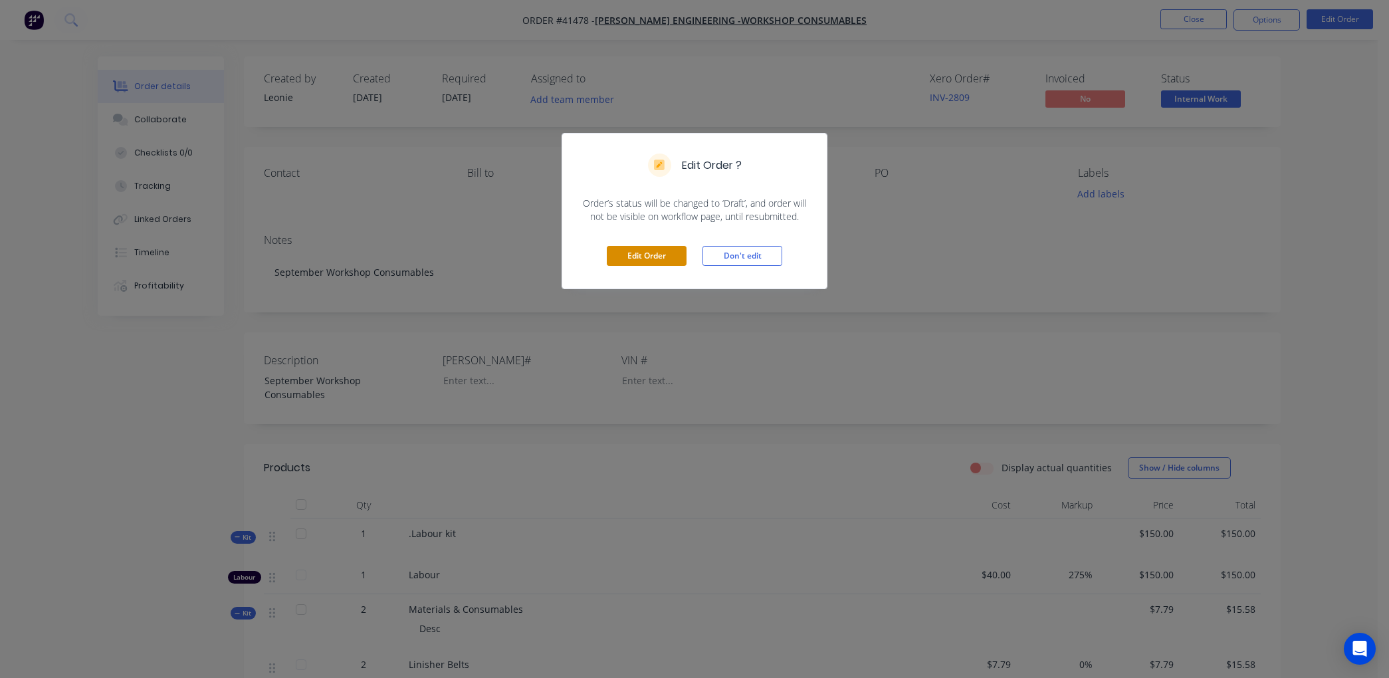
click at [638, 255] on button "Edit Order" at bounding box center [647, 256] width 80 height 20
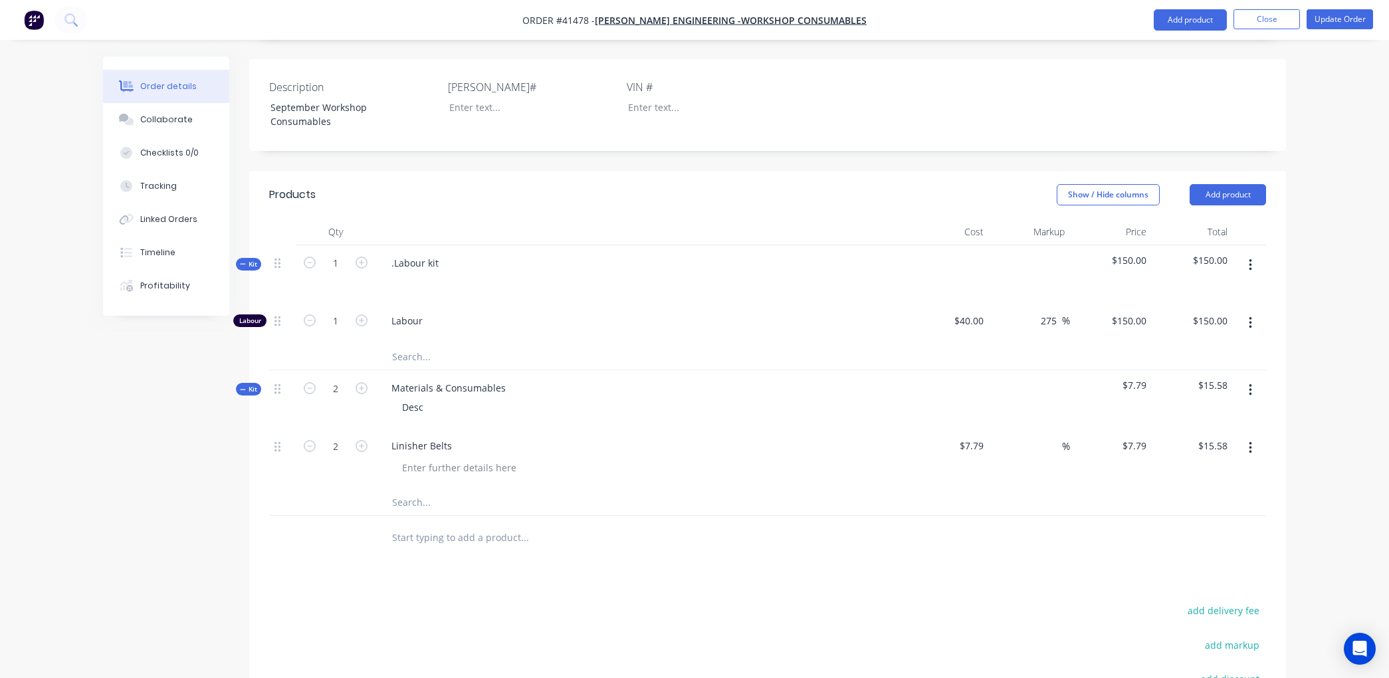
scroll to position [496, 0]
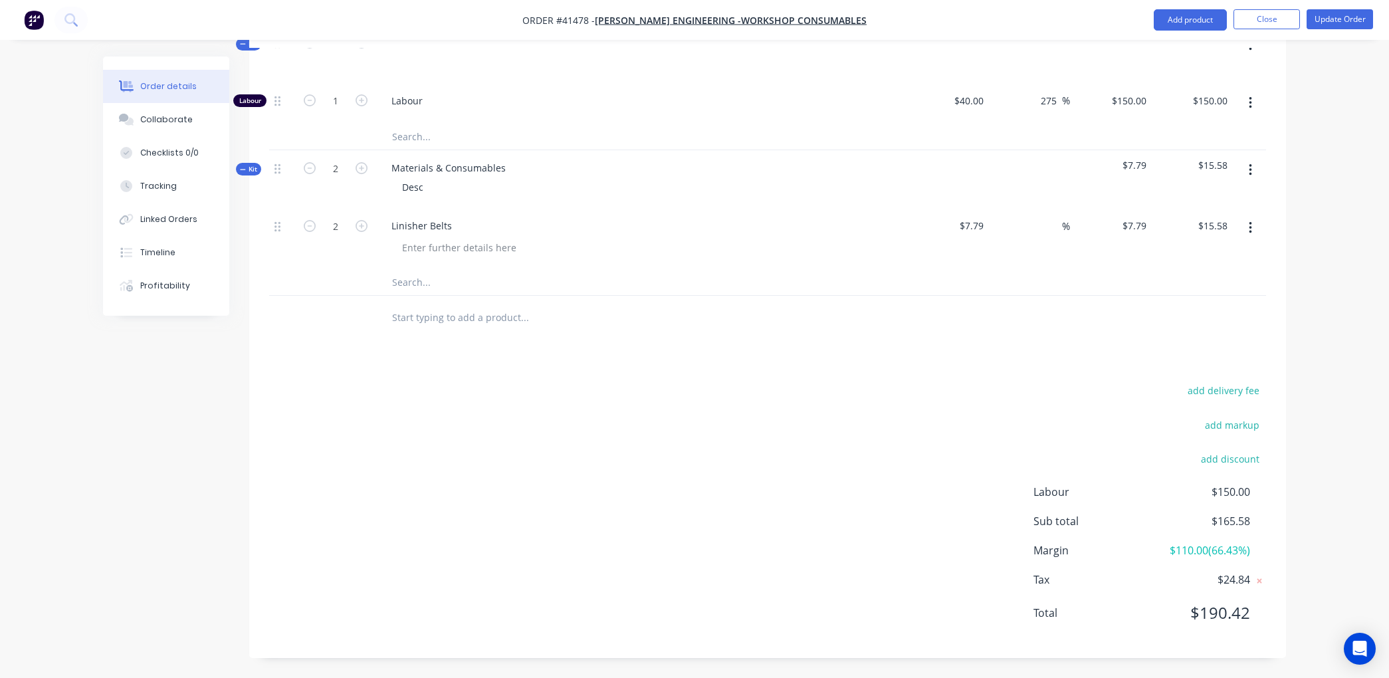
click at [402, 283] on input "text" at bounding box center [525, 282] width 266 height 27
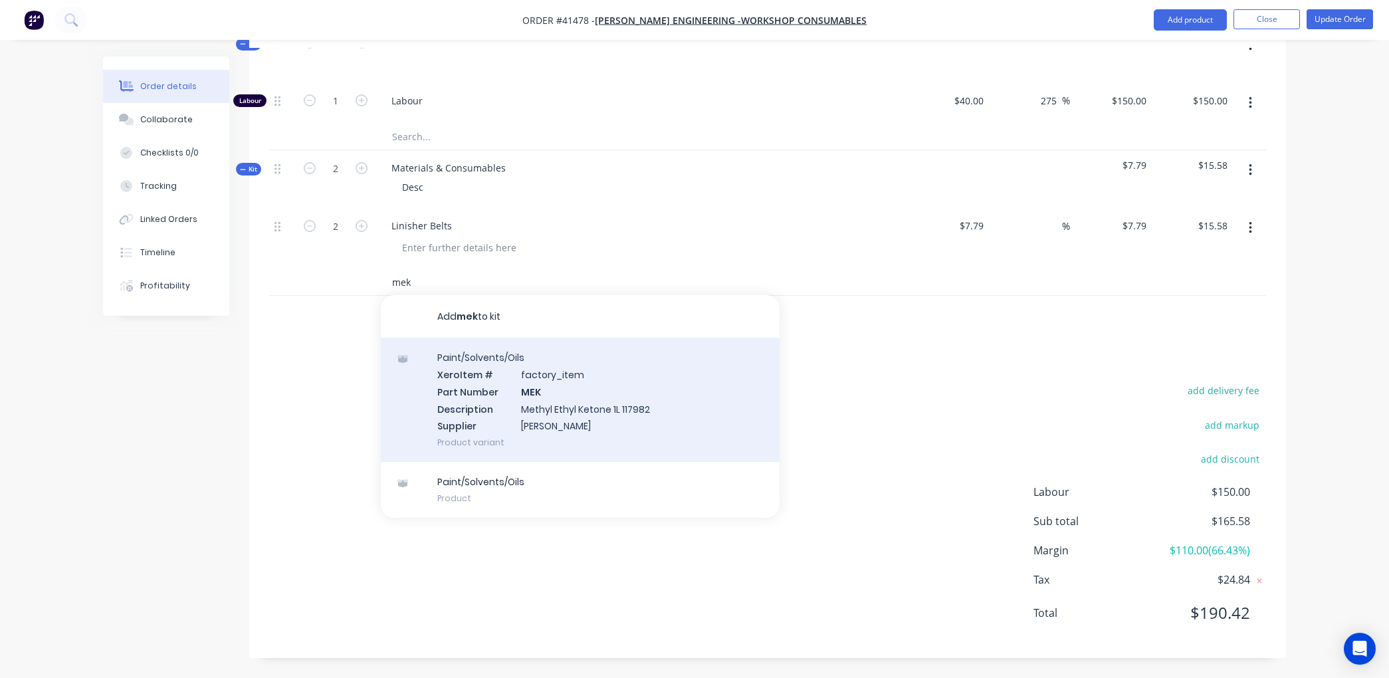
type input "mek"
click at [534, 397] on div "Paint/Solvents/Oils Xero Item # factory_item Part Number MEK Description Methyl…" at bounding box center [580, 400] width 399 height 124
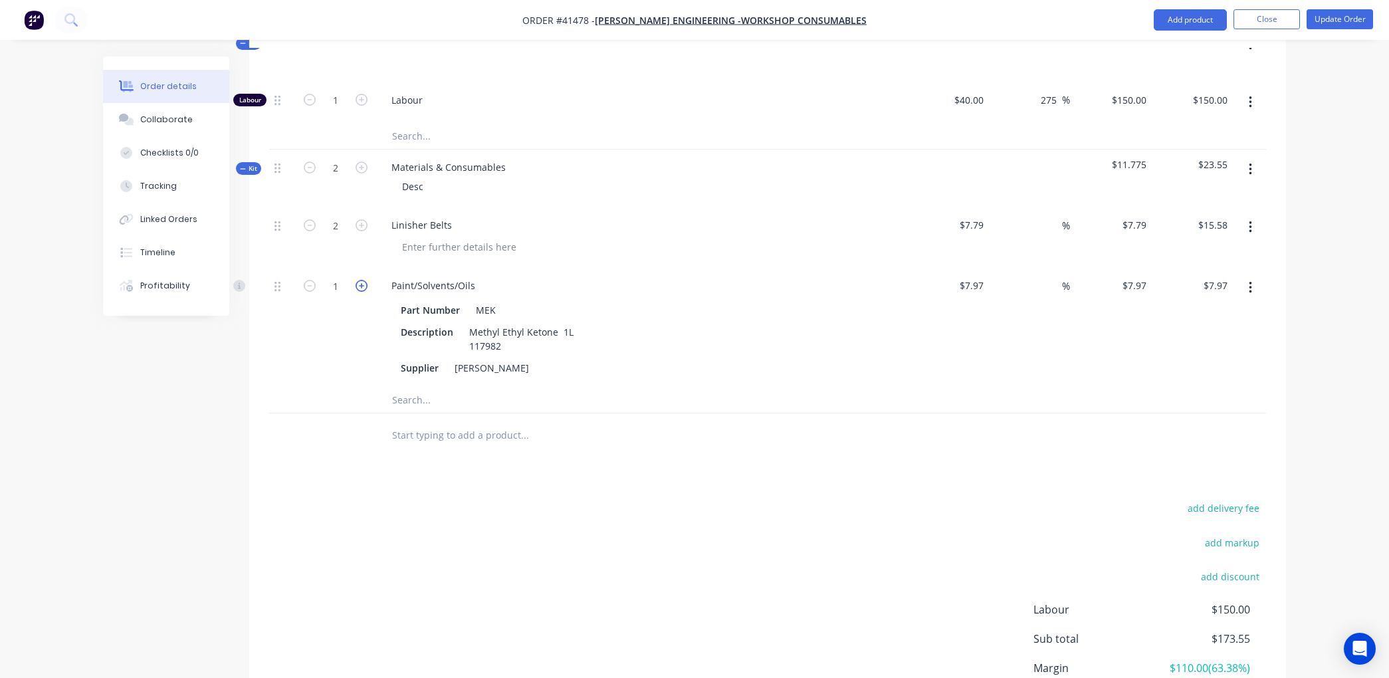
click at [360, 282] on icon "button" at bounding box center [362, 286] width 12 height 12
type input "2"
type input "$15.94"
click at [360, 282] on icon "button" at bounding box center [362, 286] width 12 height 12
type input "3"
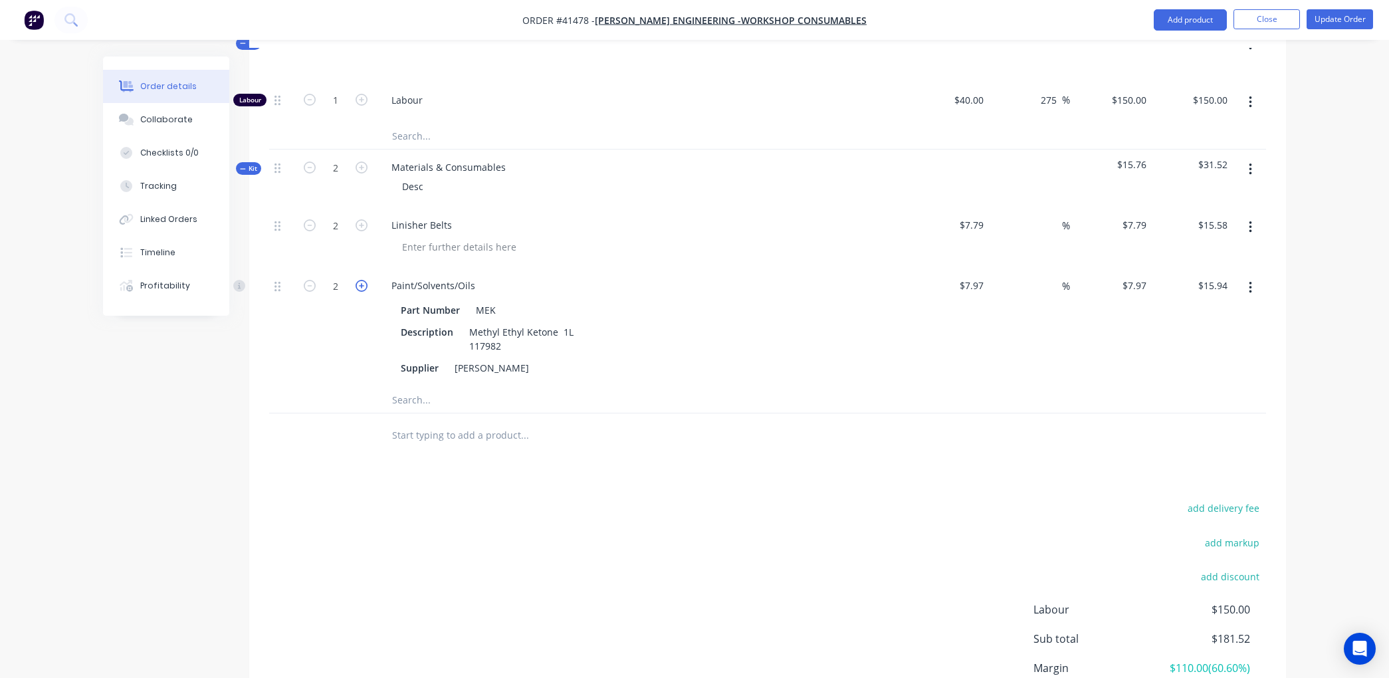
type input "$23.91"
click at [360, 282] on icon "button" at bounding box center [362, 286] width 12 height 12
type input "4"
type input "$31.88"
click at [1340, 19] on button "Update Order" at bounding box center [1340, 19] width 66 height 20
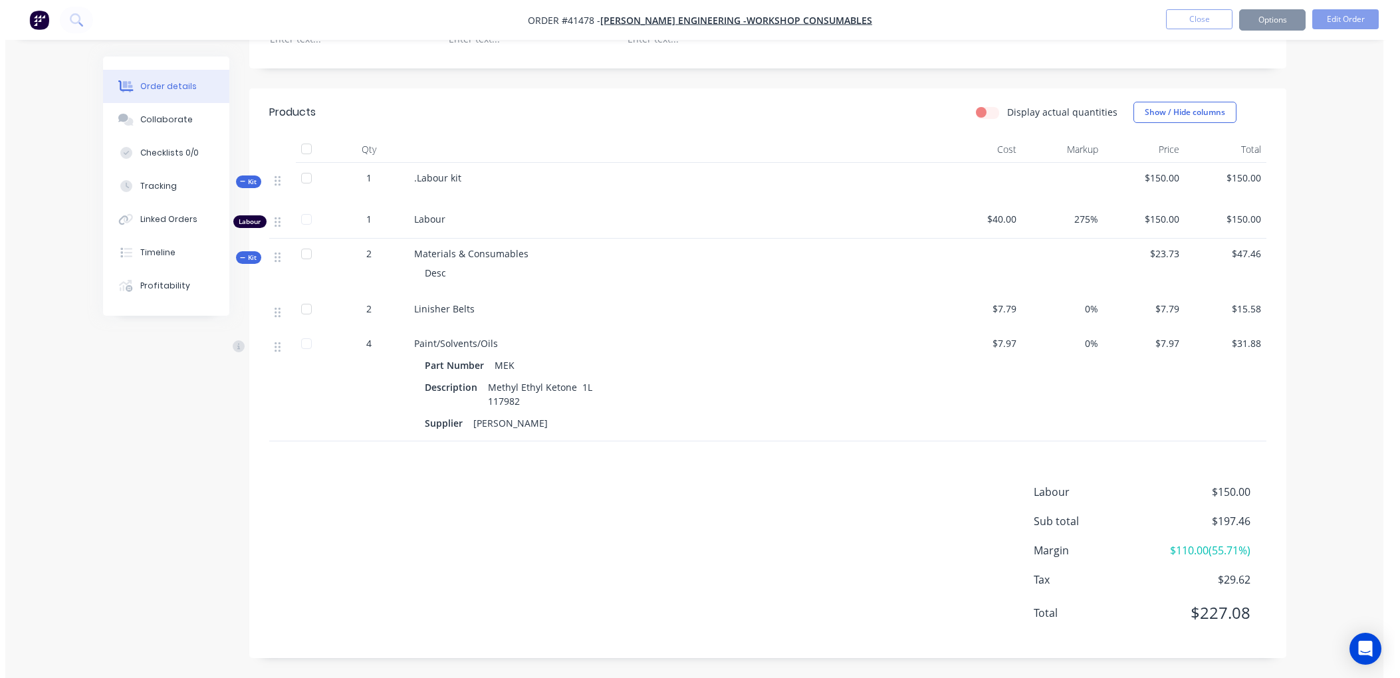
scroll to position [0, 0]
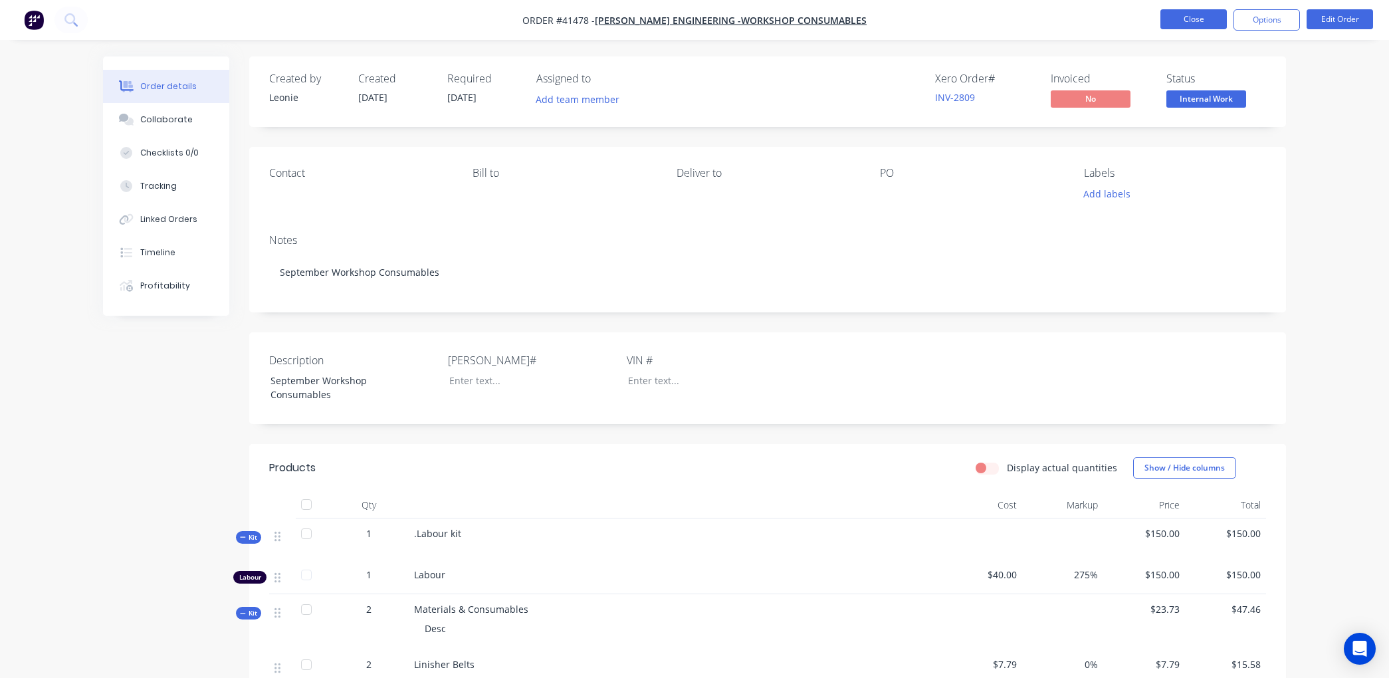
click at [1193, 15] on button "Close" at bounding box center [1194, 19] width 66 height 20
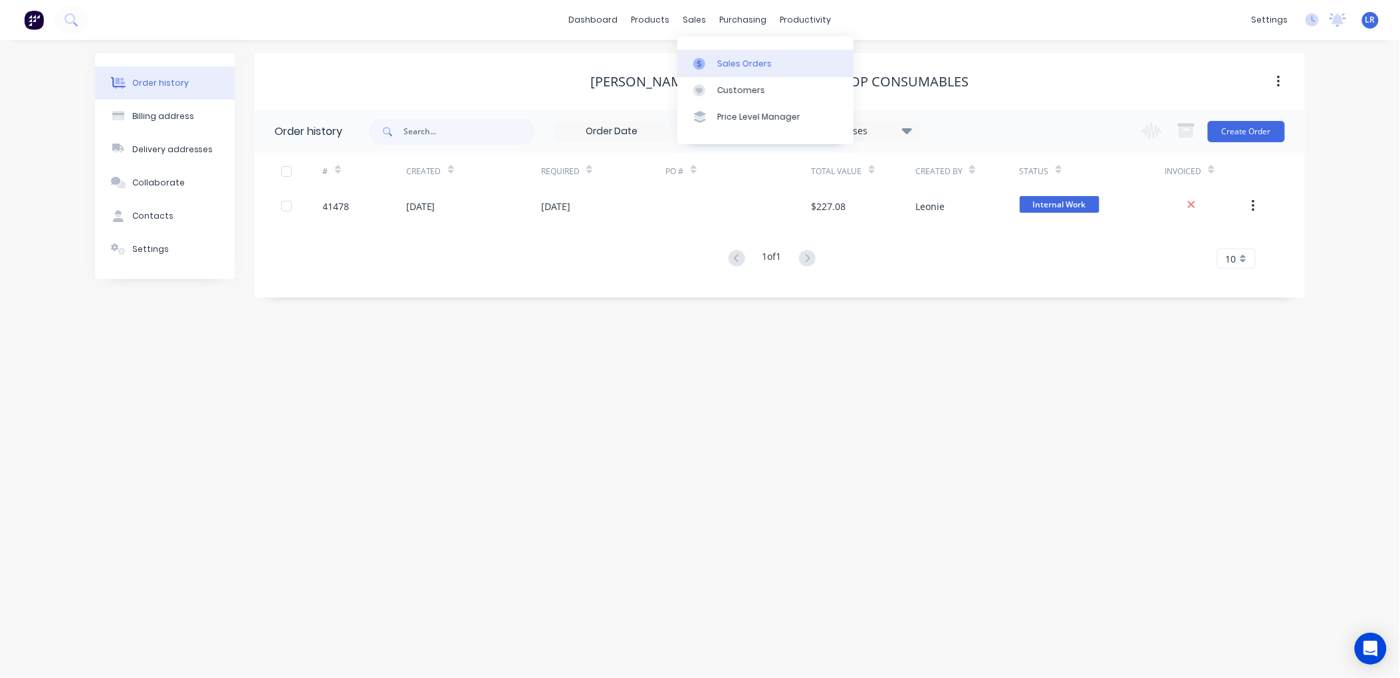
click at [725, 60] on div "Sales Orders" at bounding box center [744, 64] width 55 height 12
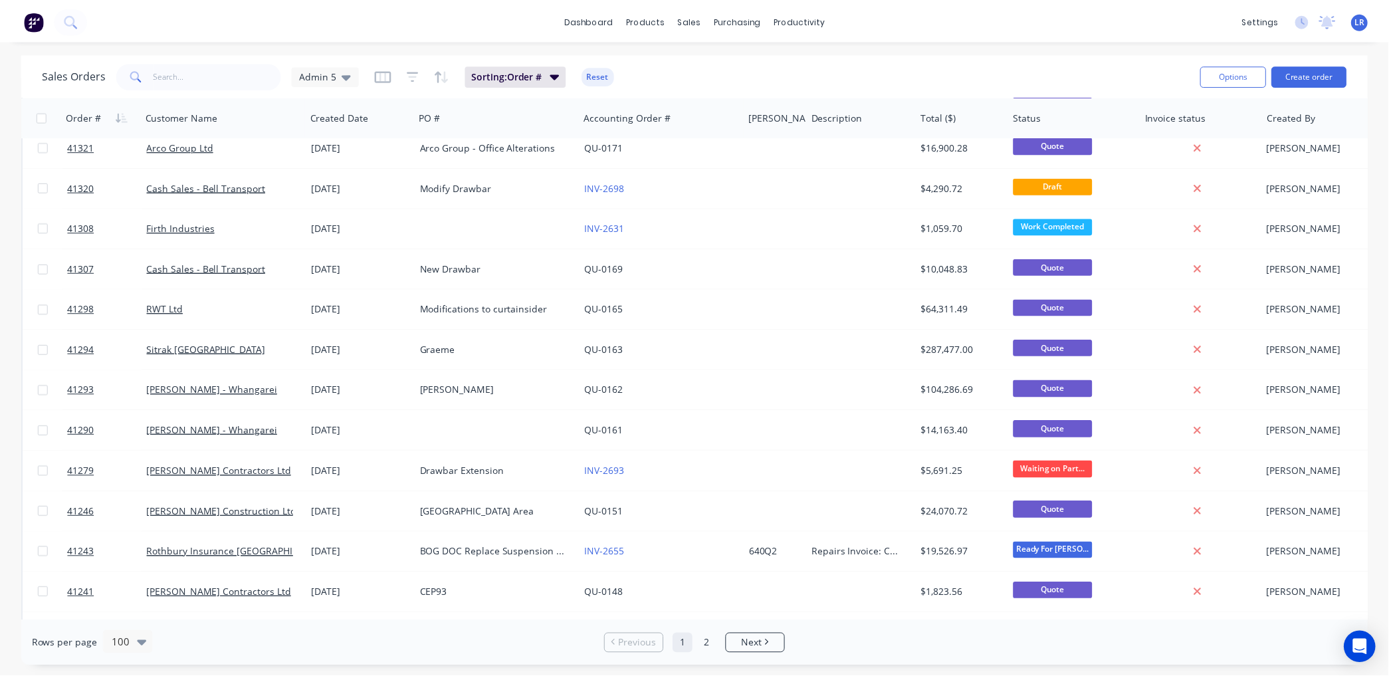
scroll to position [3584, 0]
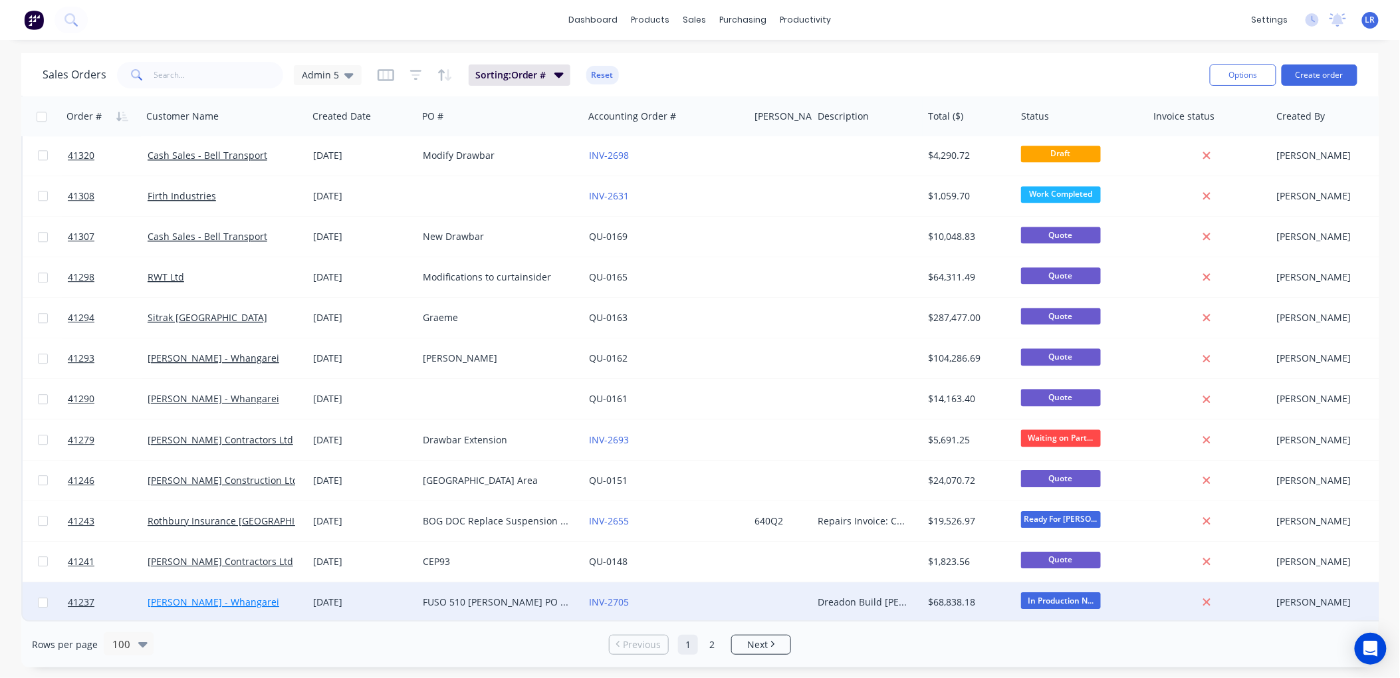
click at [181, 596] on link "[PERSON_NAME] - Whangarei" at bounding box center [214, 602] width 132 height 13
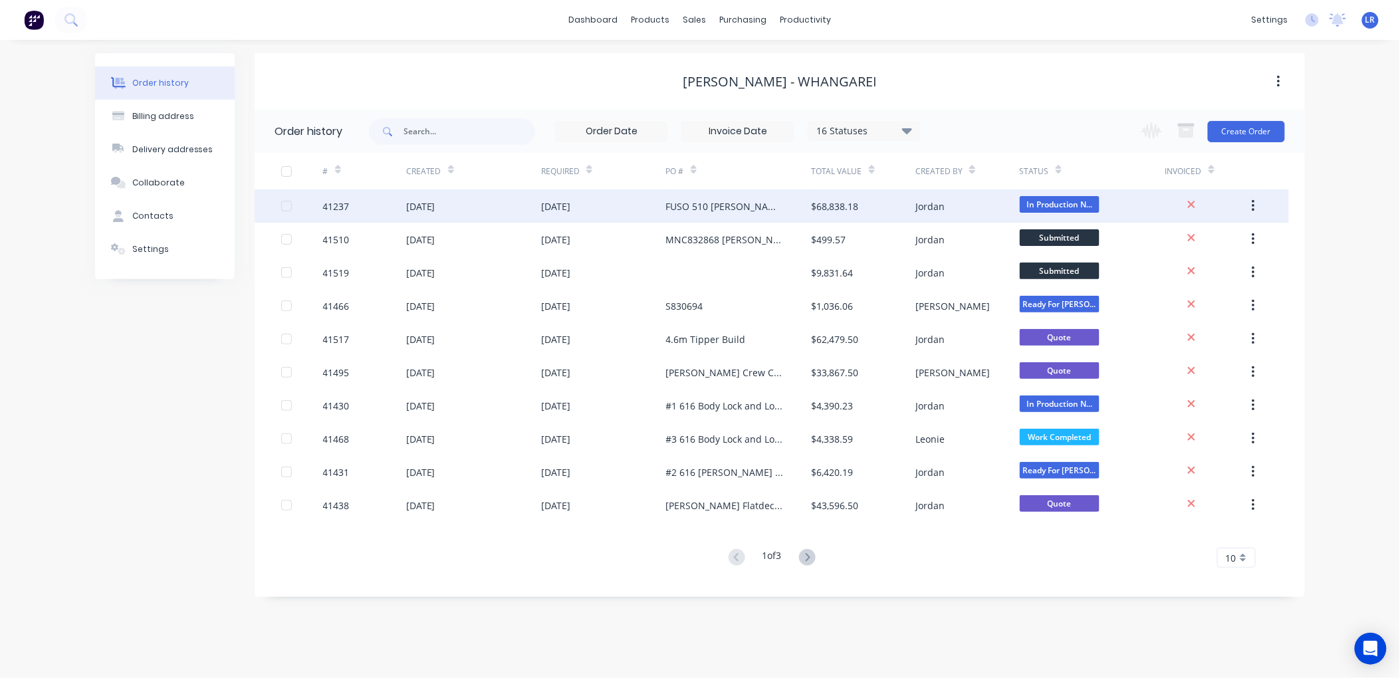
click at [434, 211] on div "[DATE]" at bounding box center [420, 206] width 29 height 14
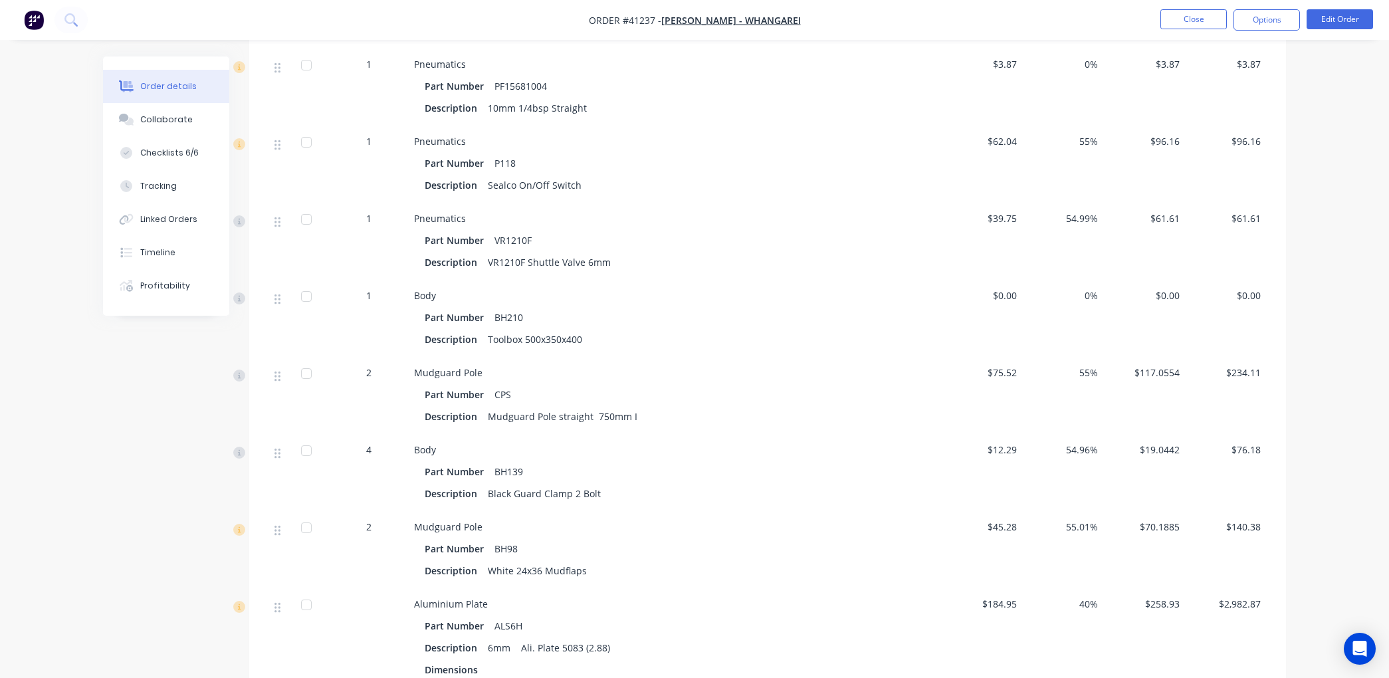
scroll to position [3693, 0]
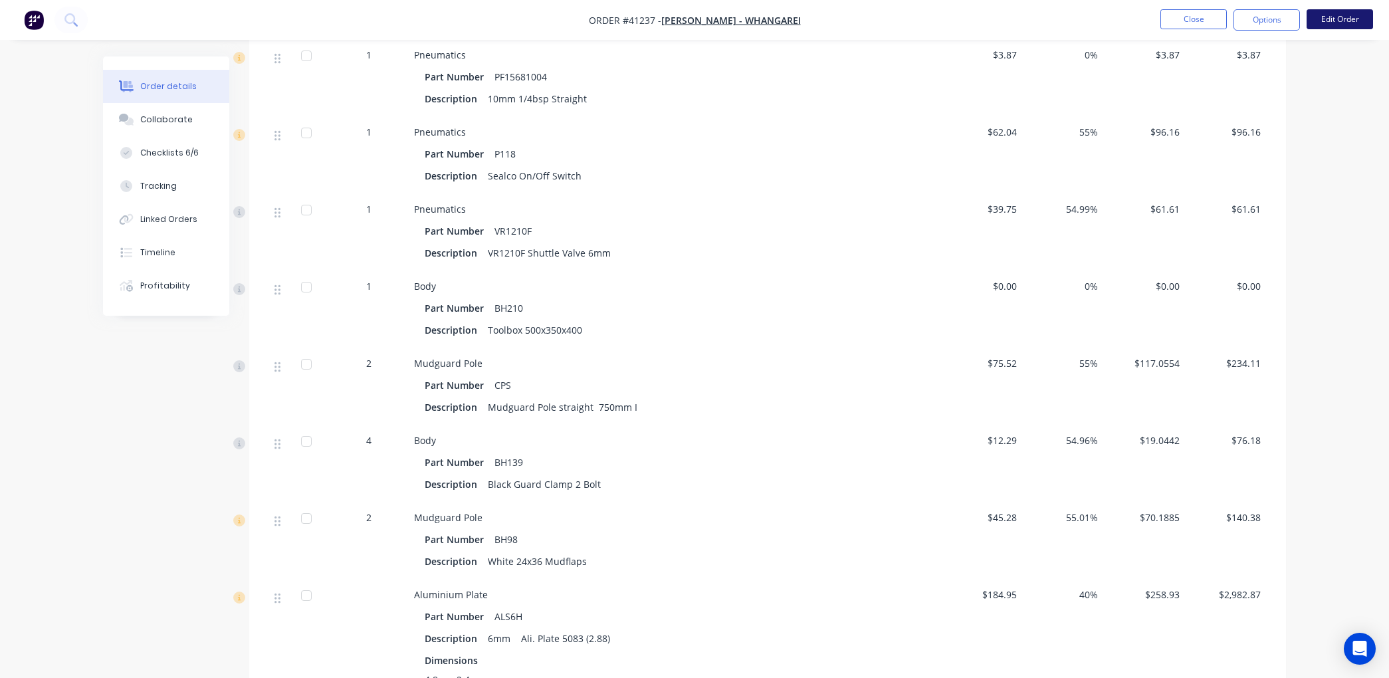
click at [1326, 15] on button "Edit Order" at bounding box center [1340, 19] width 66 height 20
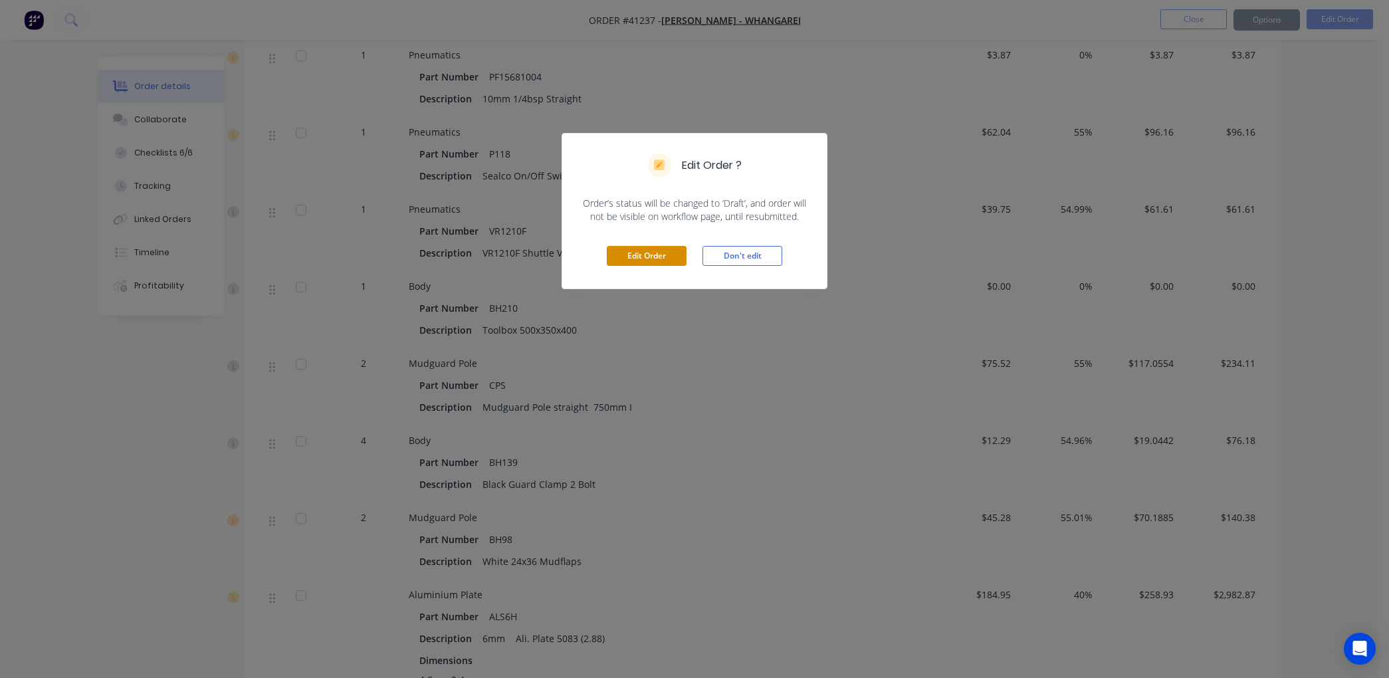
click at [653, 251] on button "Edit Order" at bounding box center [647, 256] width 80 height 20
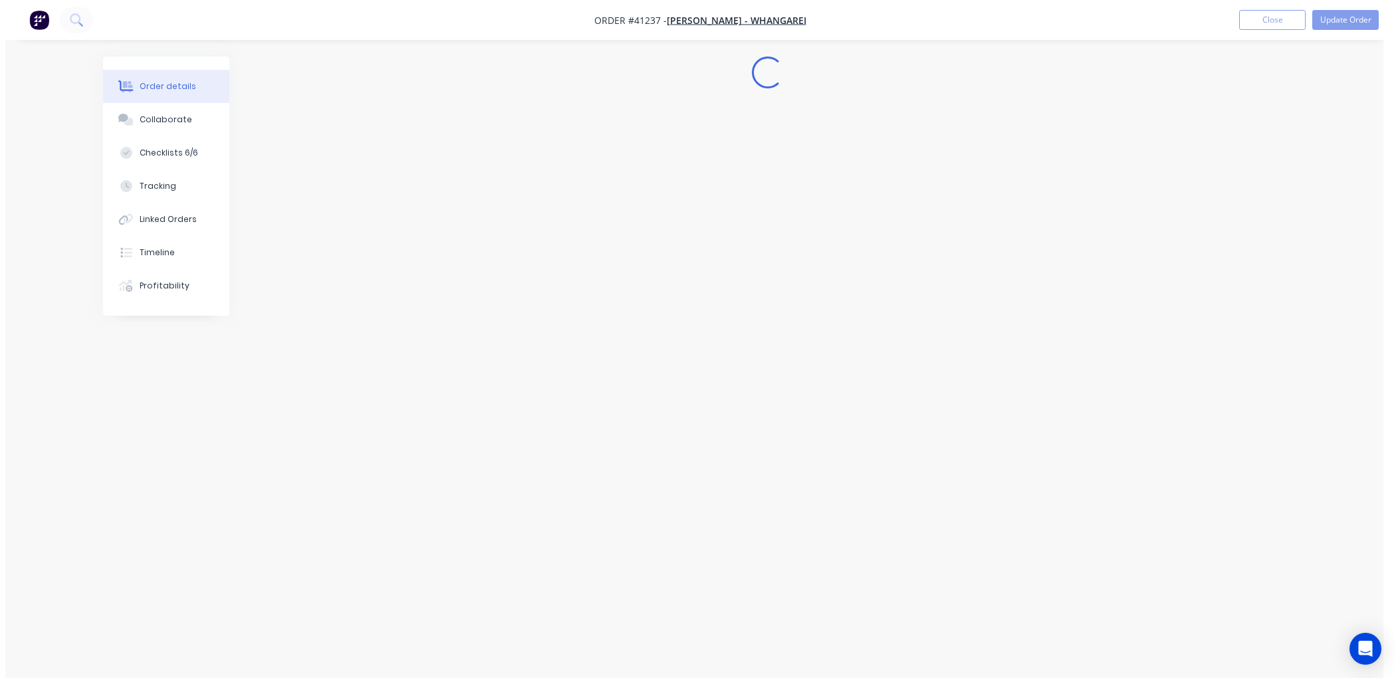
scroll to position [0, 0]
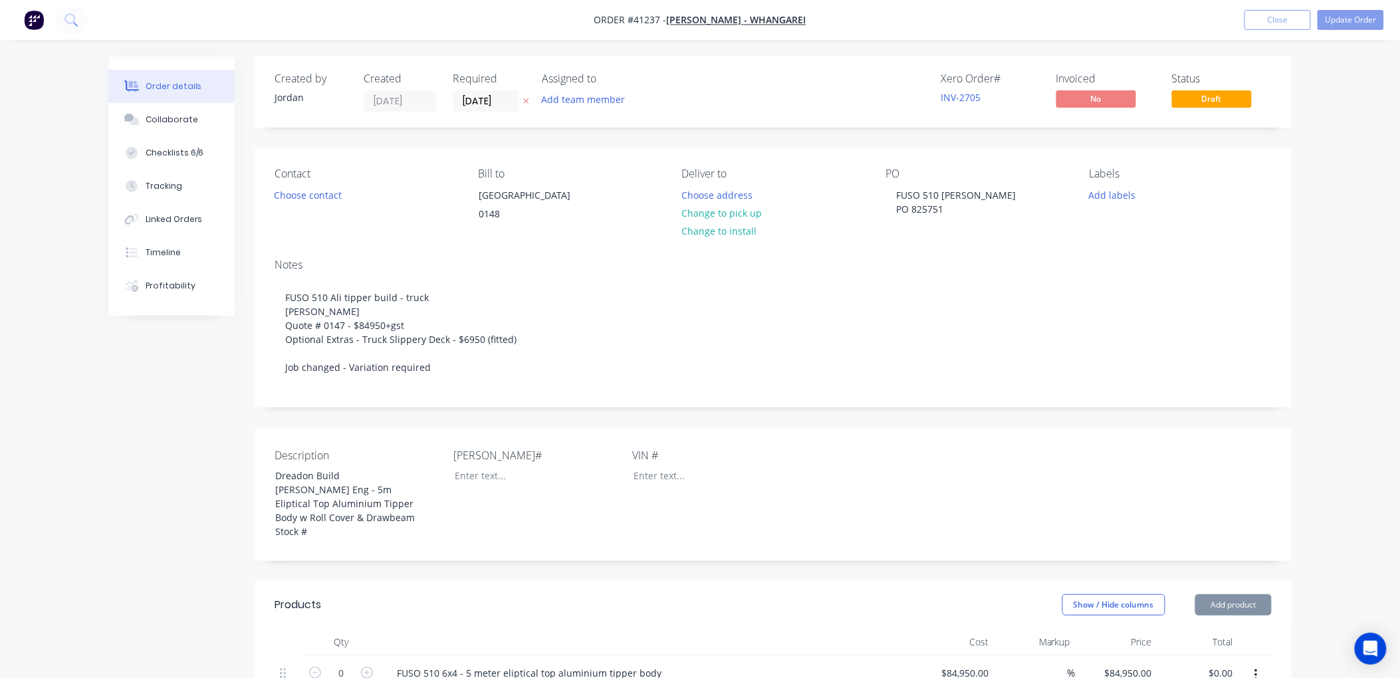
type input "$84,950.00"
type input "$40.00"
type input "187.5"
type input "$115.00"
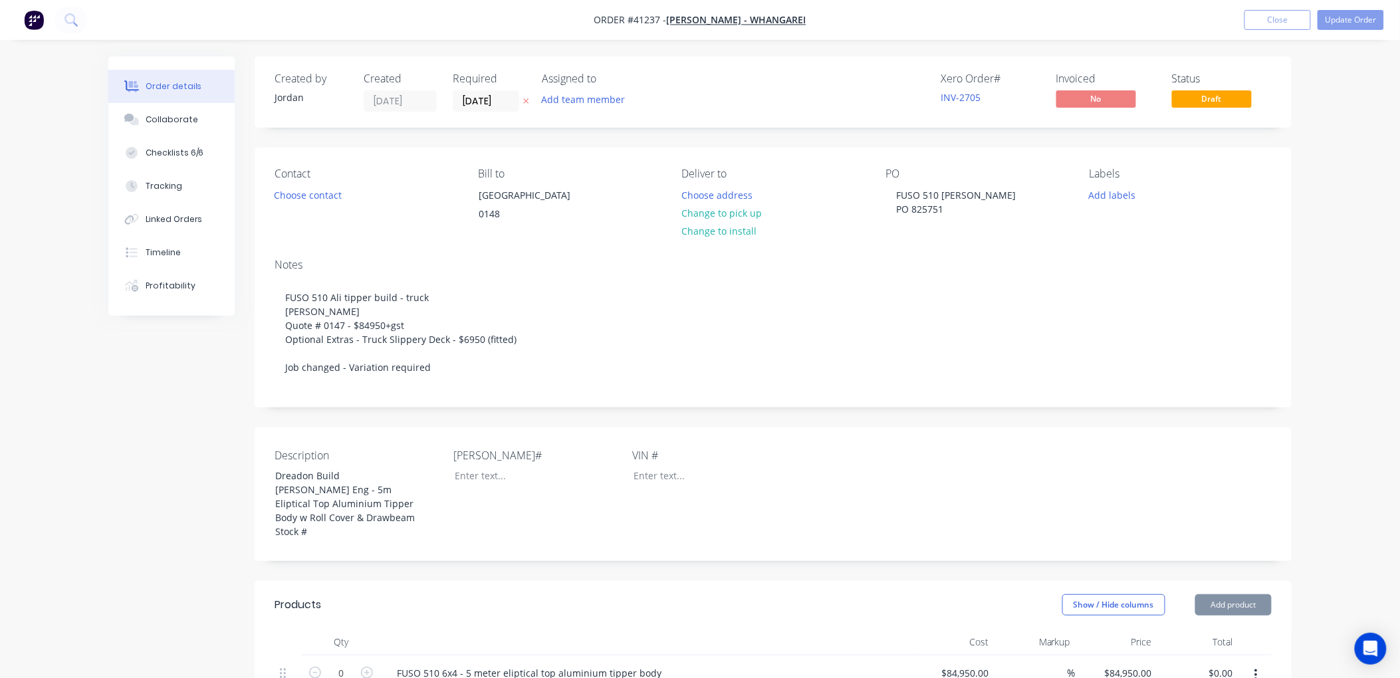
type input "$115.00"
type input "$166.67"
type input "55"
type input "$258.3385"
type input "$8,509.67"
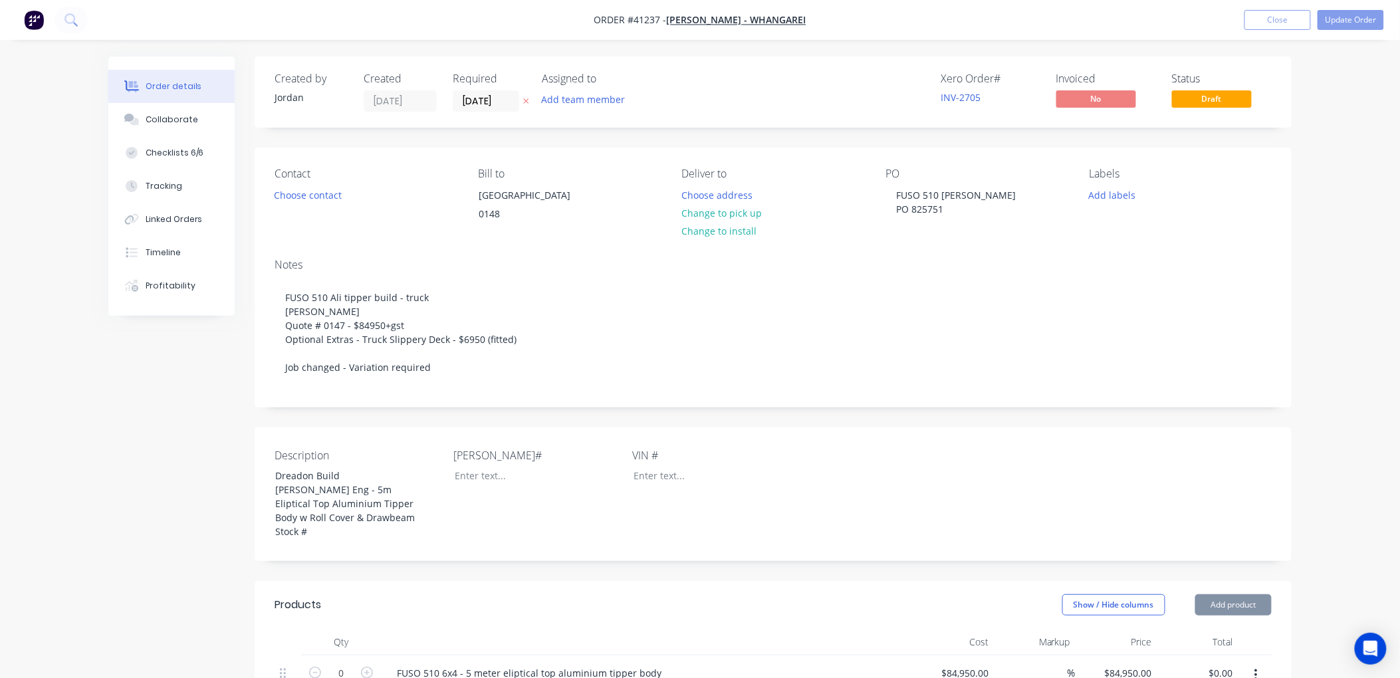
type input "$50.26"
type input "55"
type input "$77.9024"
type input "$779.02"
type input "$13.80"
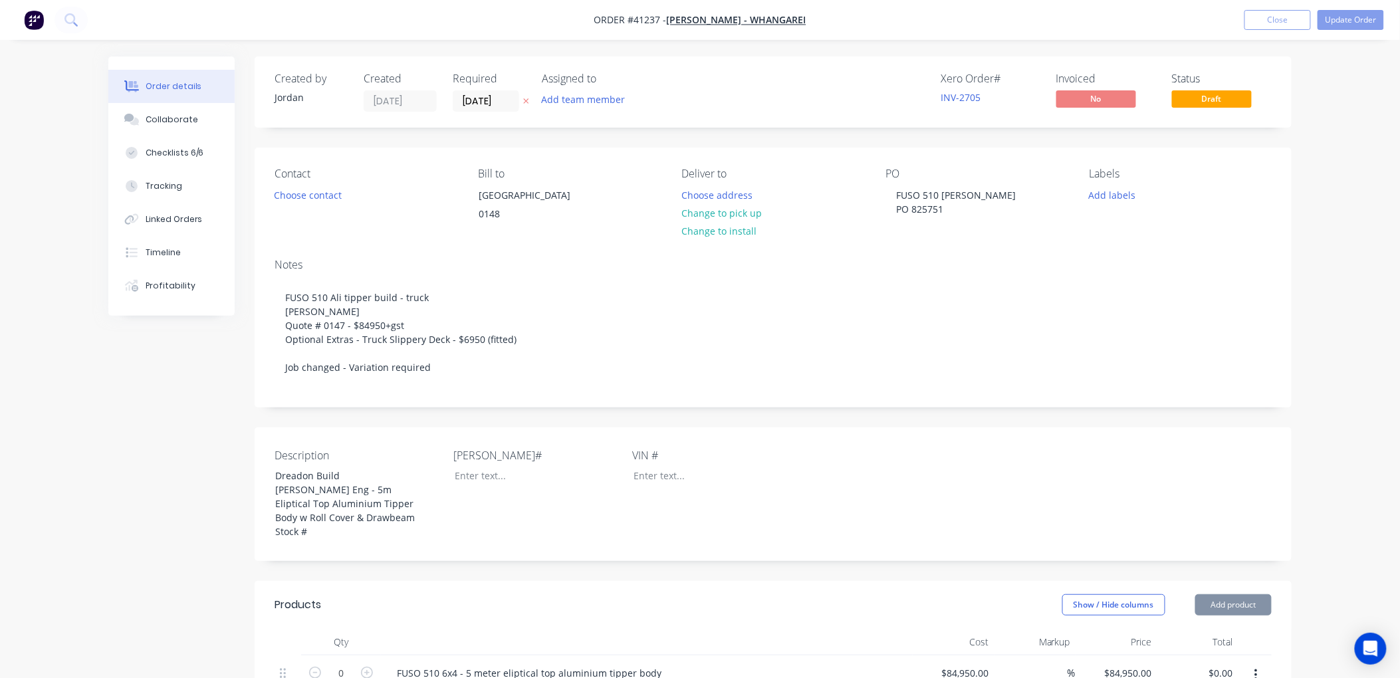
type input "55"
type input "$21.3894"
type input "$106.95"
type input "$46.77"
type input "55.01"
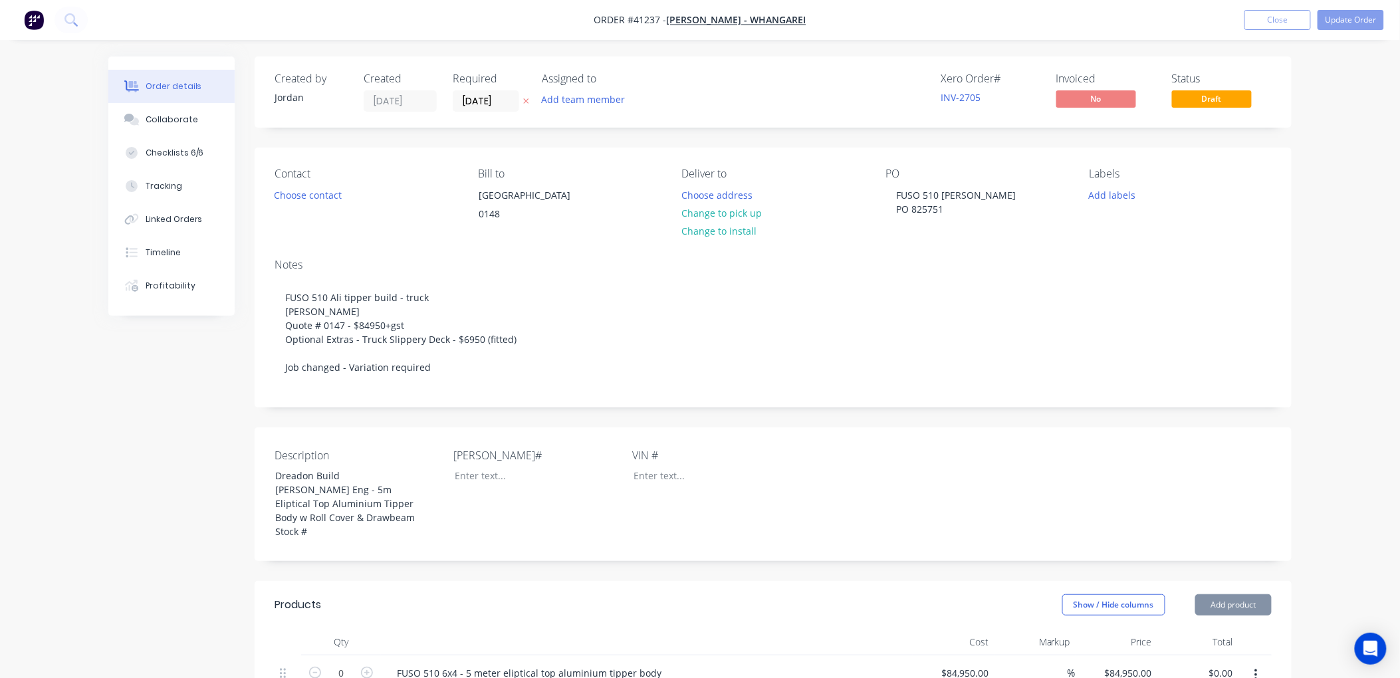
type input "$72.4959"
type input "$724.96"
type input "$791.00"
type input "55"
type input "$1,226.05"
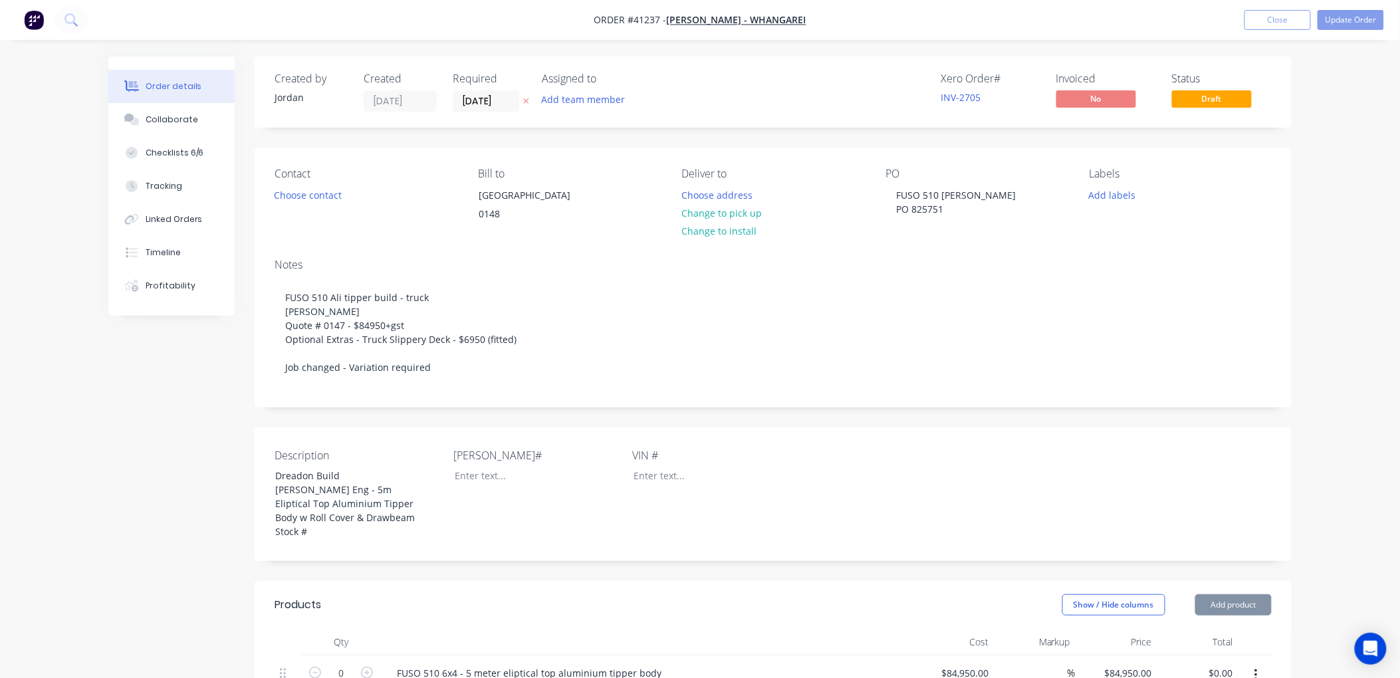
type input "$1,226.05"
type input "$7.92"
type input "55.05"
type input "$12.28"
type input "$36.84"
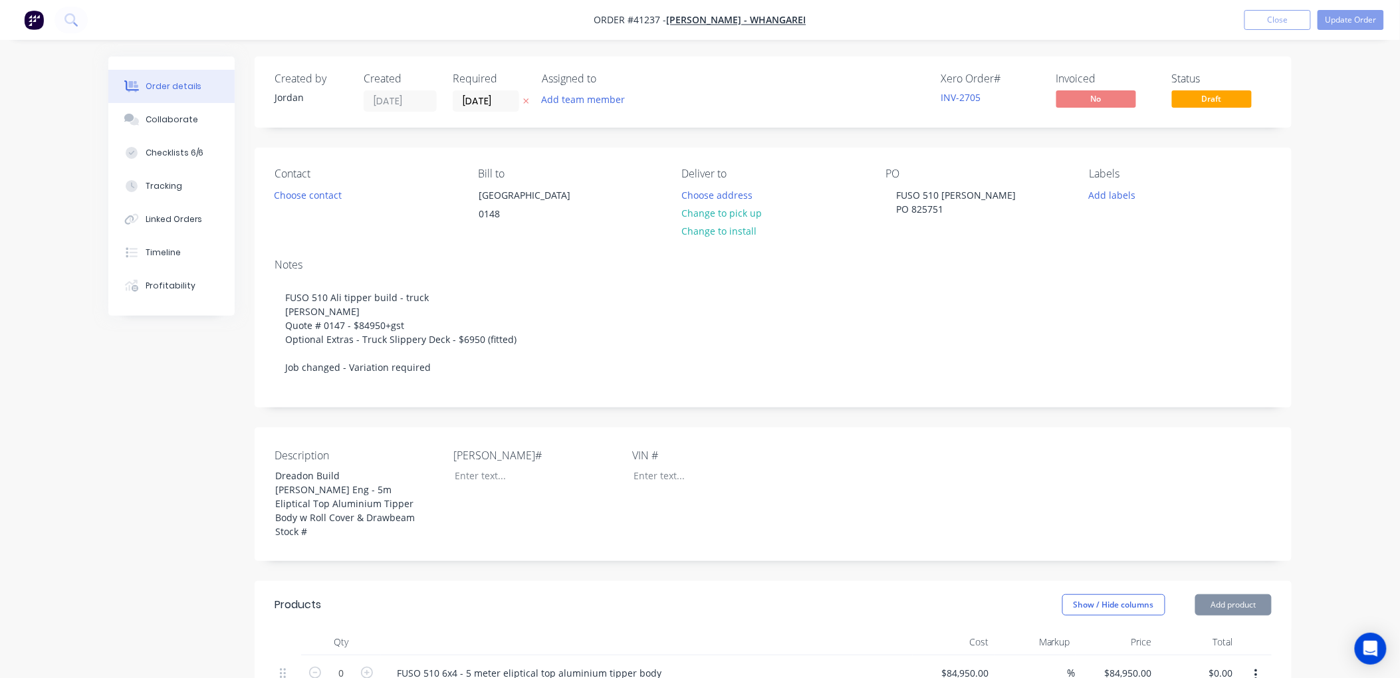
type input "$1.84"
type input "54.89"
type input "$2.85"
type input "$8.55"
type input "$7.07"
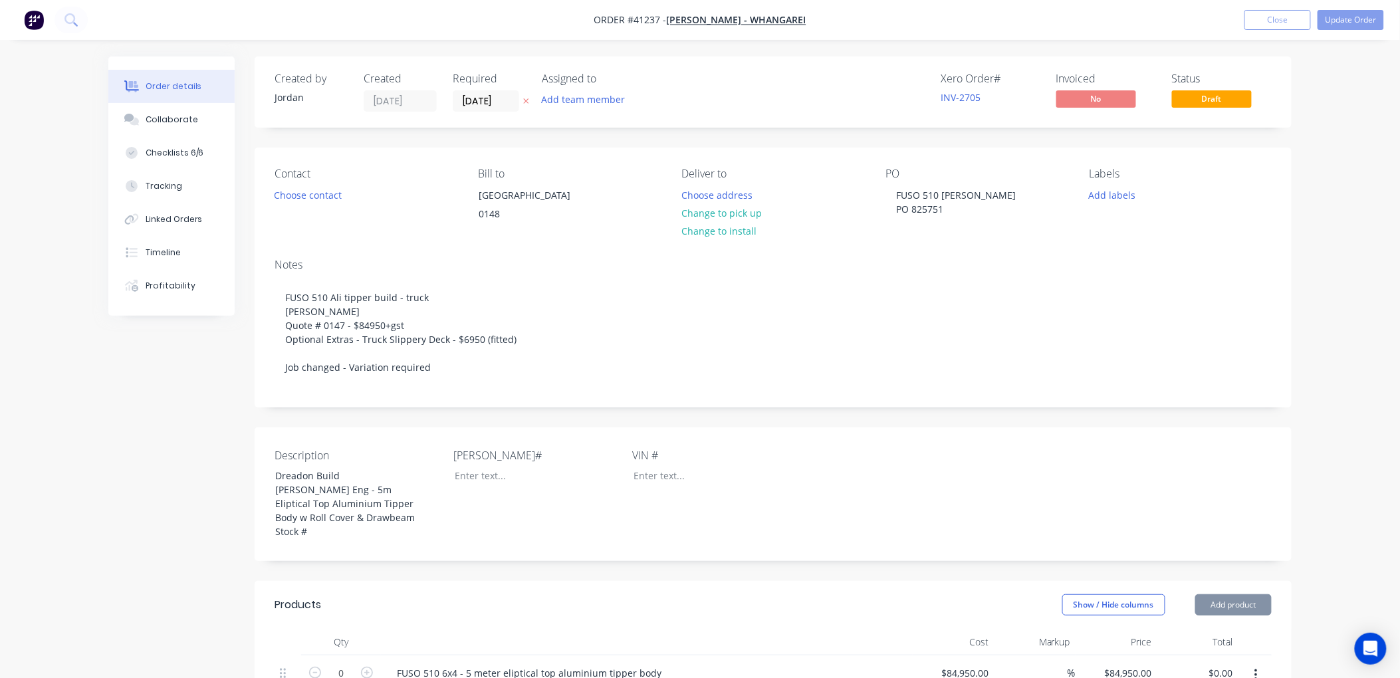
type input "55.02"
type input "$10.9599"
type input "$241.12"
type input "$1.84"
type input "54.89"
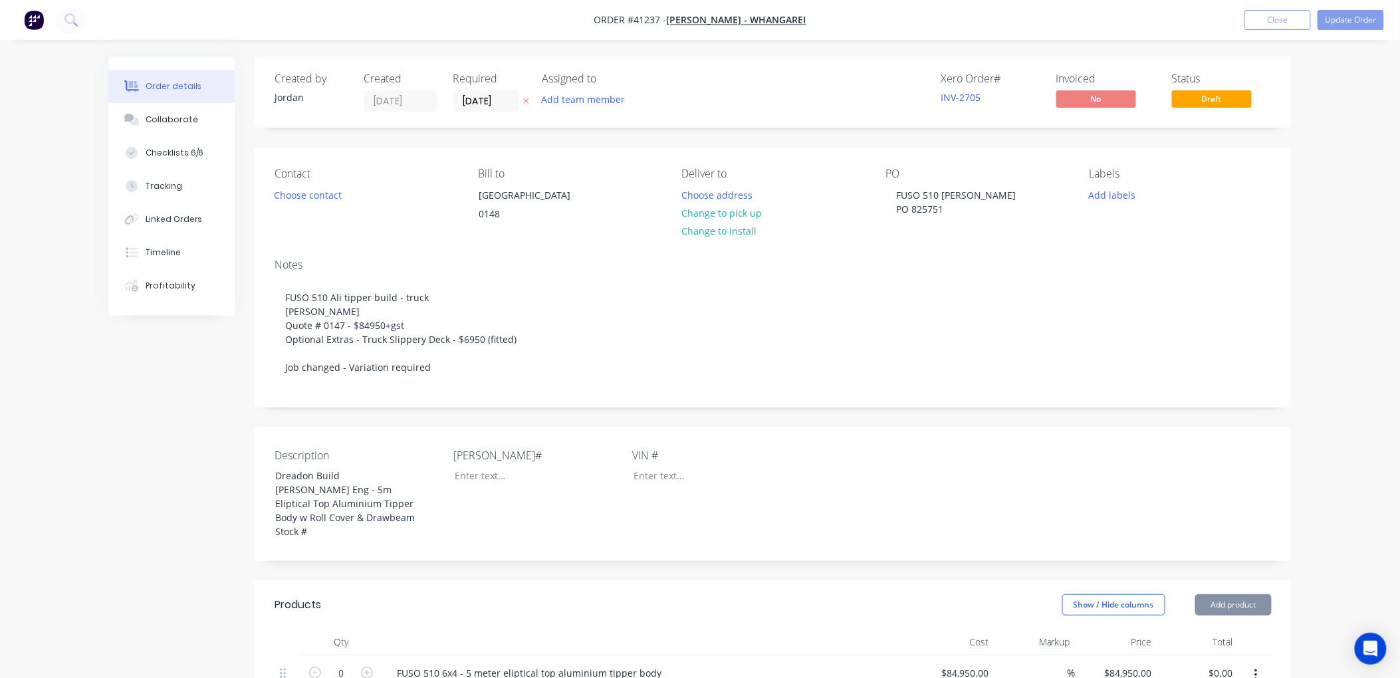
type input "$2.85"
type input "$153.90"
type input "$4.71"
type input "54.99"
type input "$7.30"
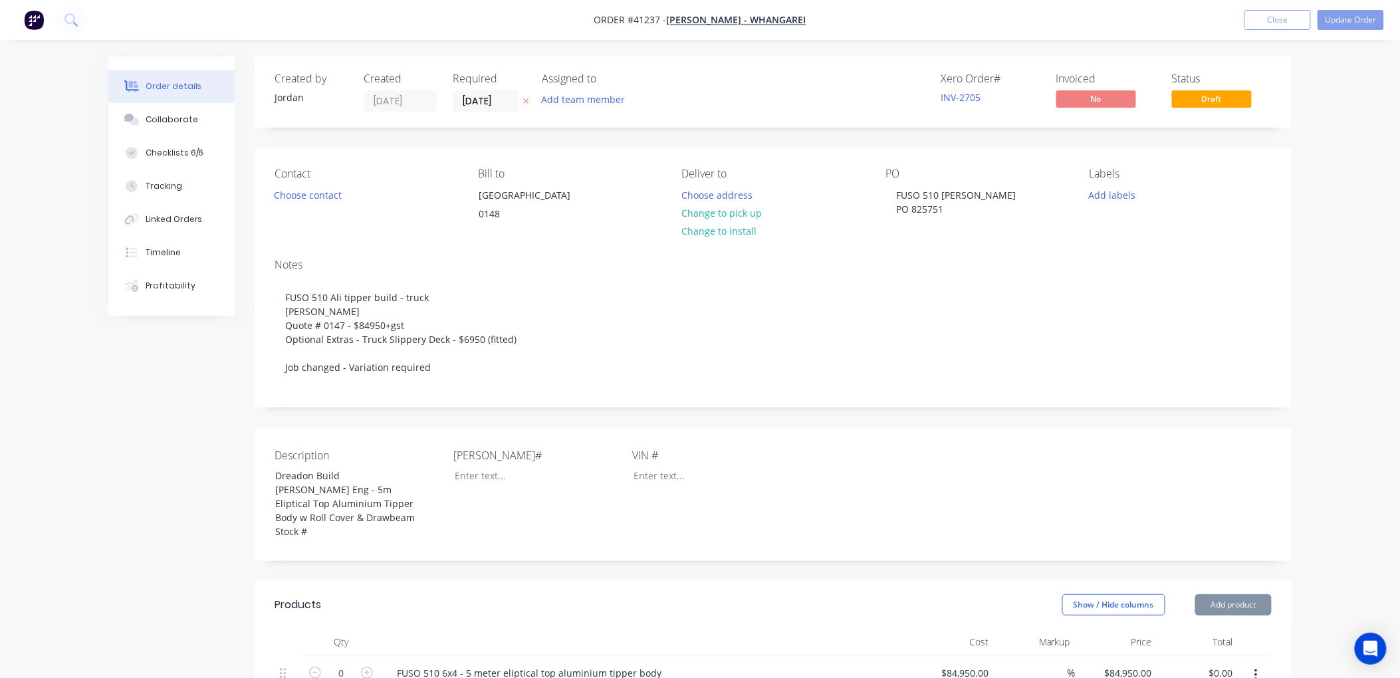
type input "$233.60"
type input "$7.28"
type input "54.95"
type input "$11.28"
type input "$225.60"
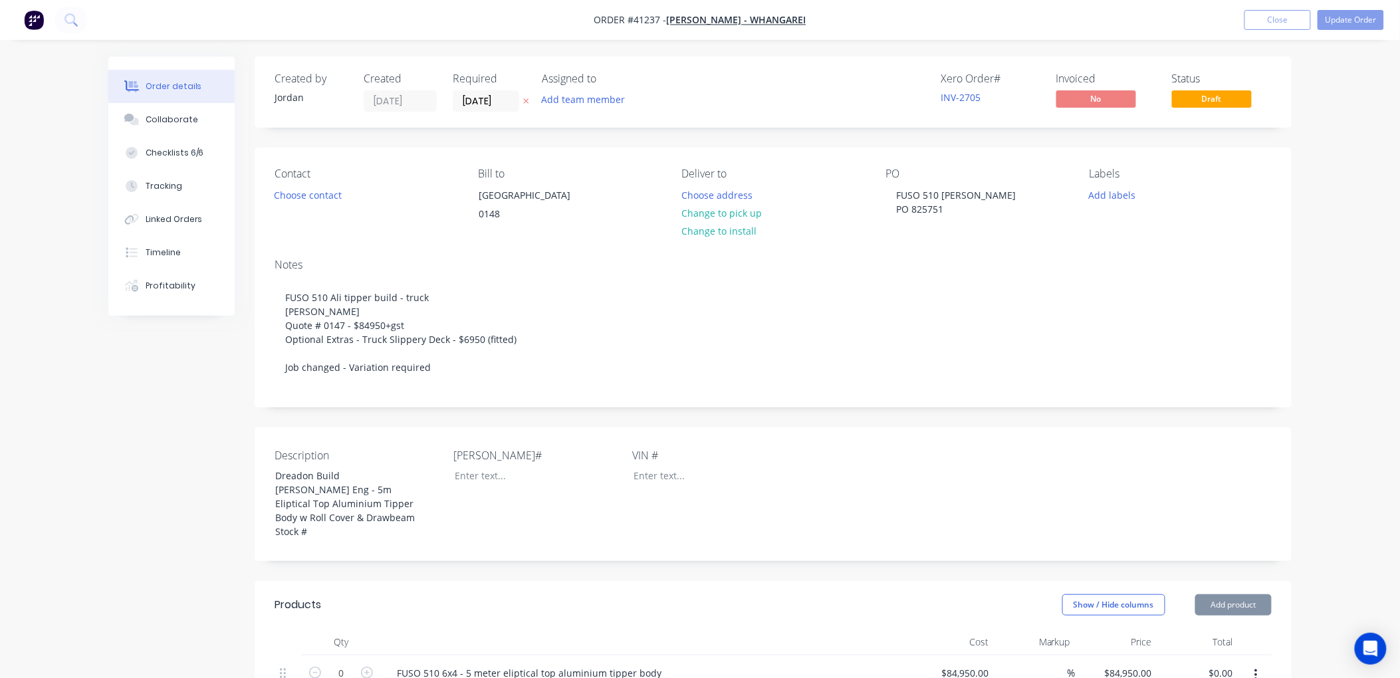
type input "$2.78"
type input "54.95"
type input "$4.3076"
type input "$198.15"
type input "$5.84"
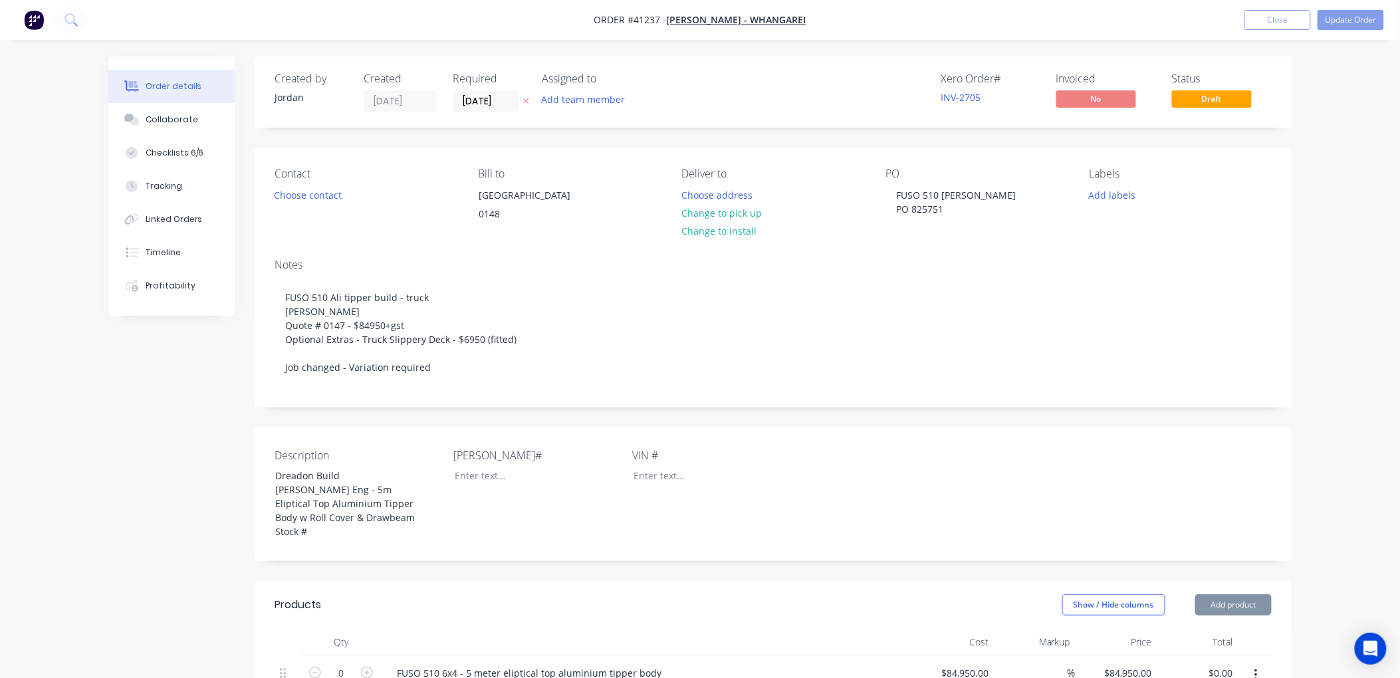
type input "55.08"
type input "$9.0567"
type input "$235.47"
type input "$3.045"
type input "55.01"
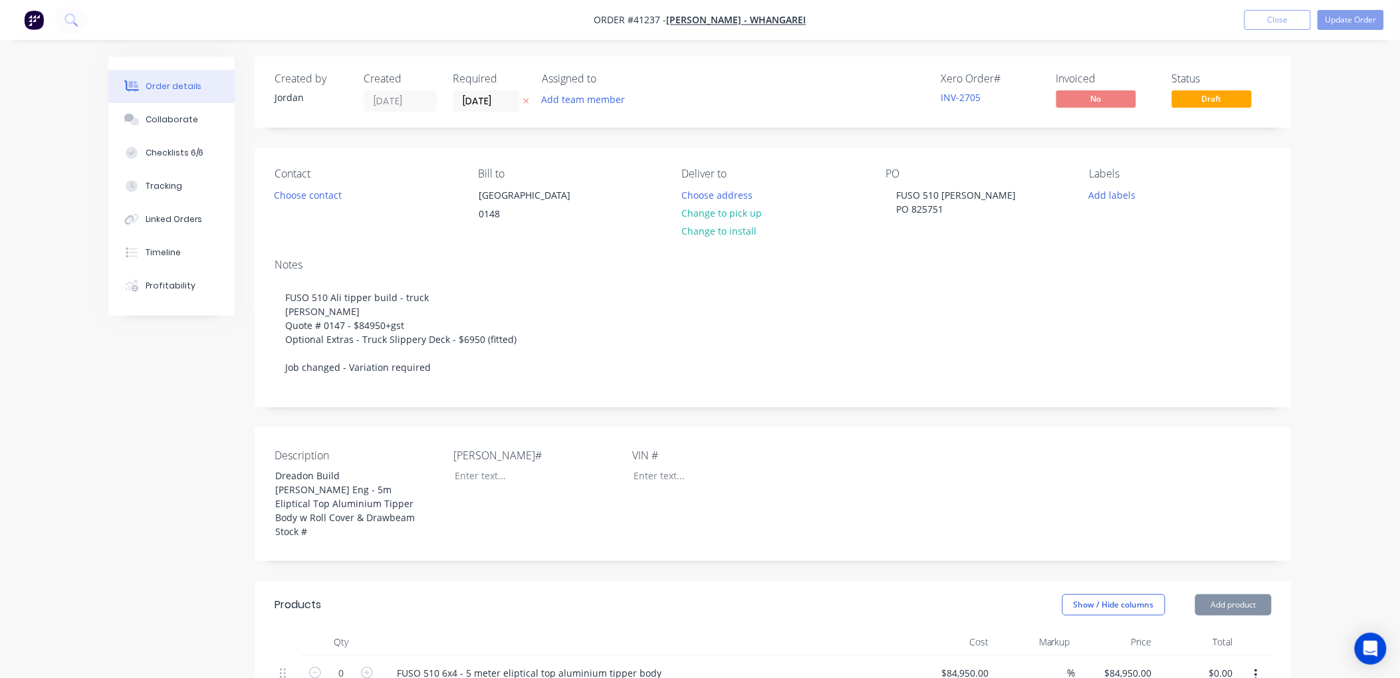
type input "$4.72"
type input "$9.44"
type input "$0.47"
type input "56.25"
type input "$0.7344"
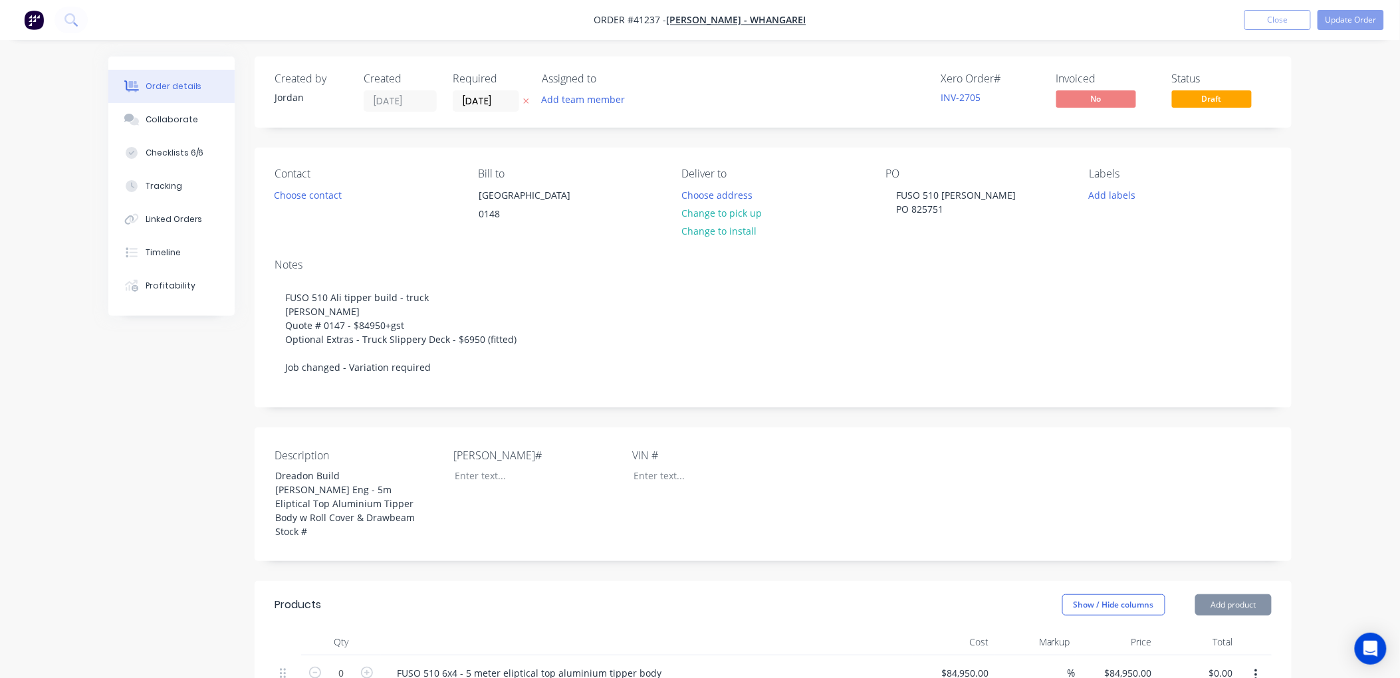
type input "$1.47"
type input "$7.96"
type input "55.03"
type input "$12.34"
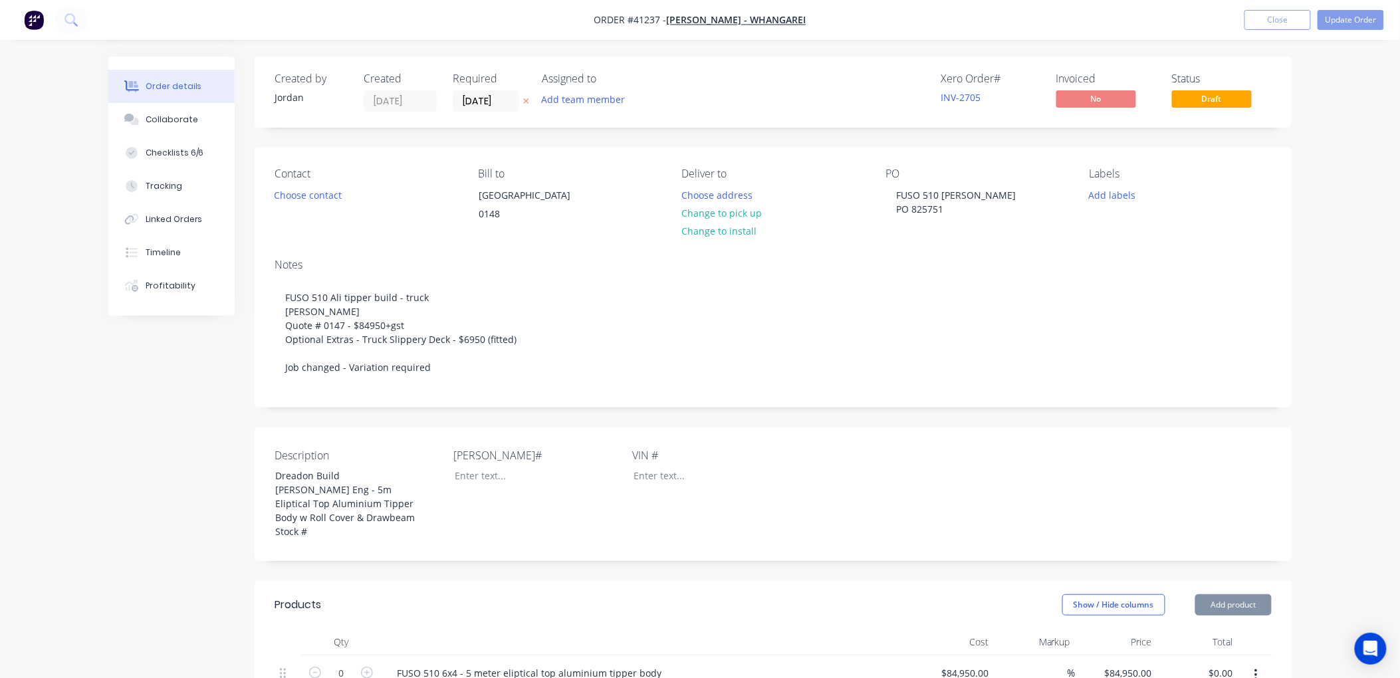
type input "$2.78"
type input "54.95"
type input "$4.3076"
type input "$25.85"
type input "$91.57"
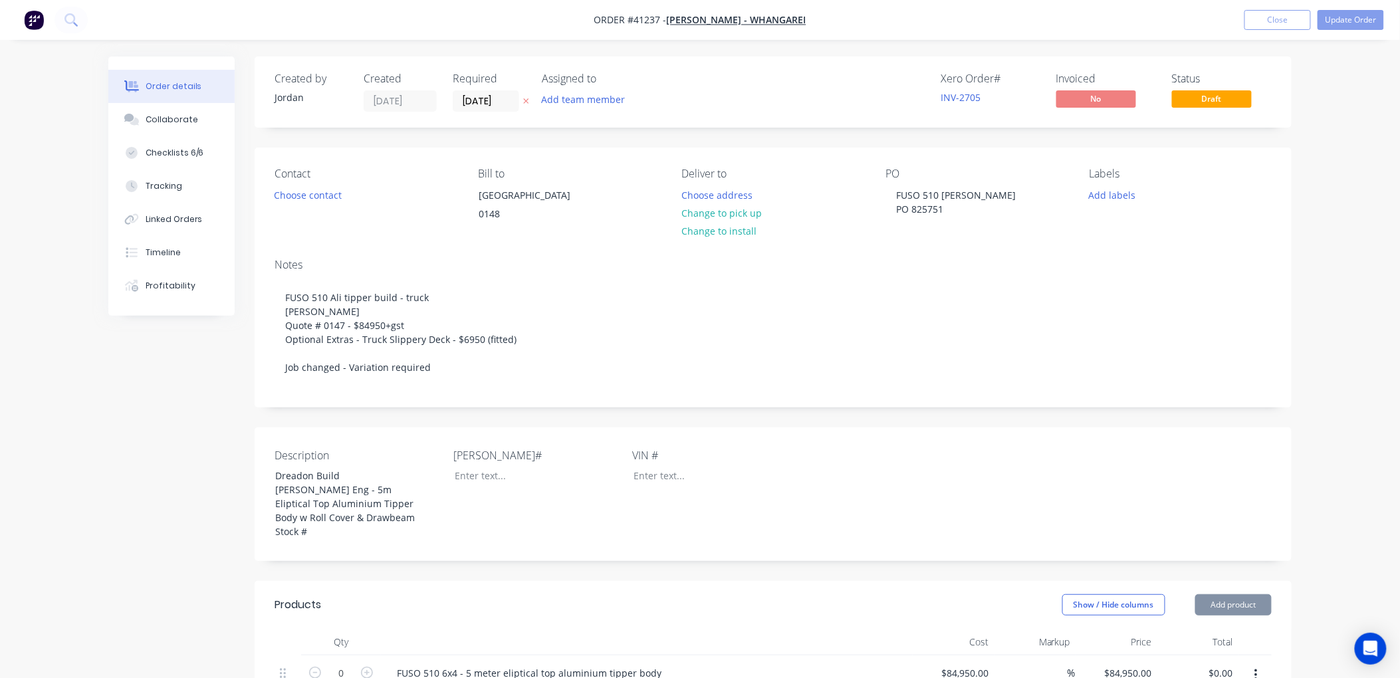
type input "55"
type input "$141.9335"
type input "$283.87"
type input "$61.31"
type input "55"
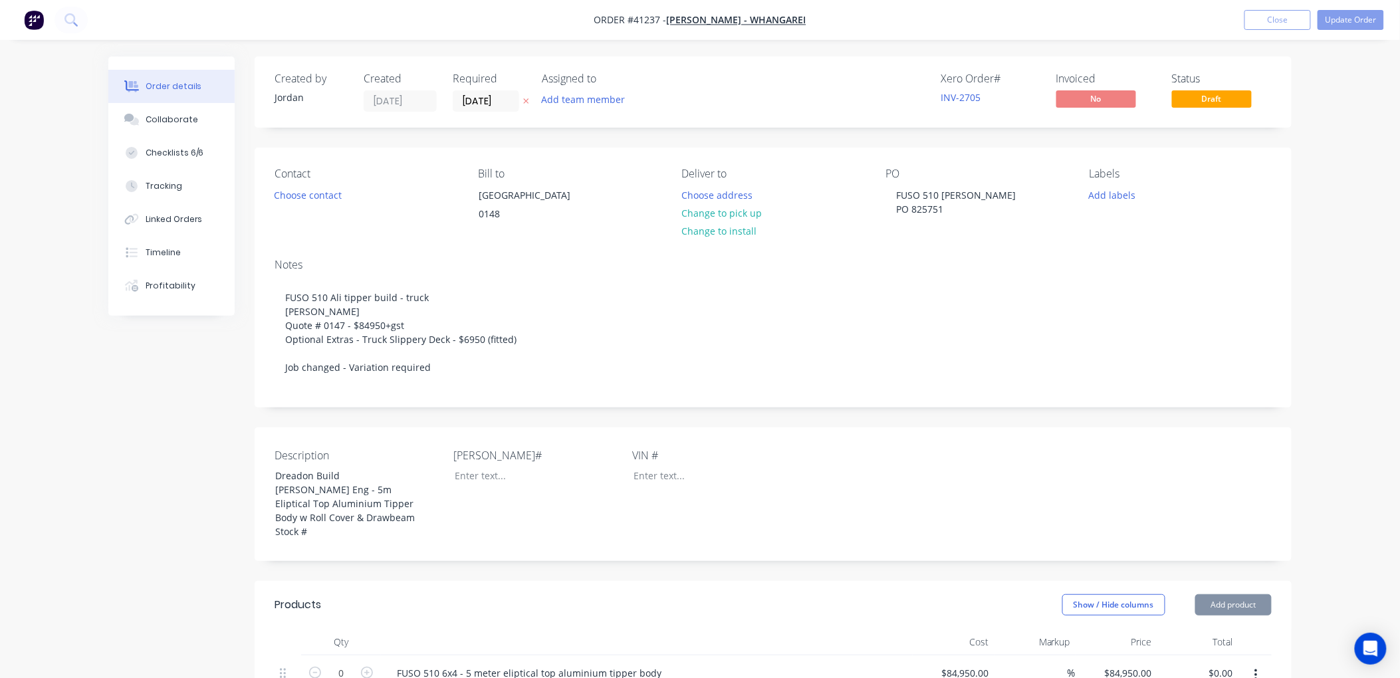
type input "$95.03"
type input "$6.33"
type input "54.98"
type input "$9.81"
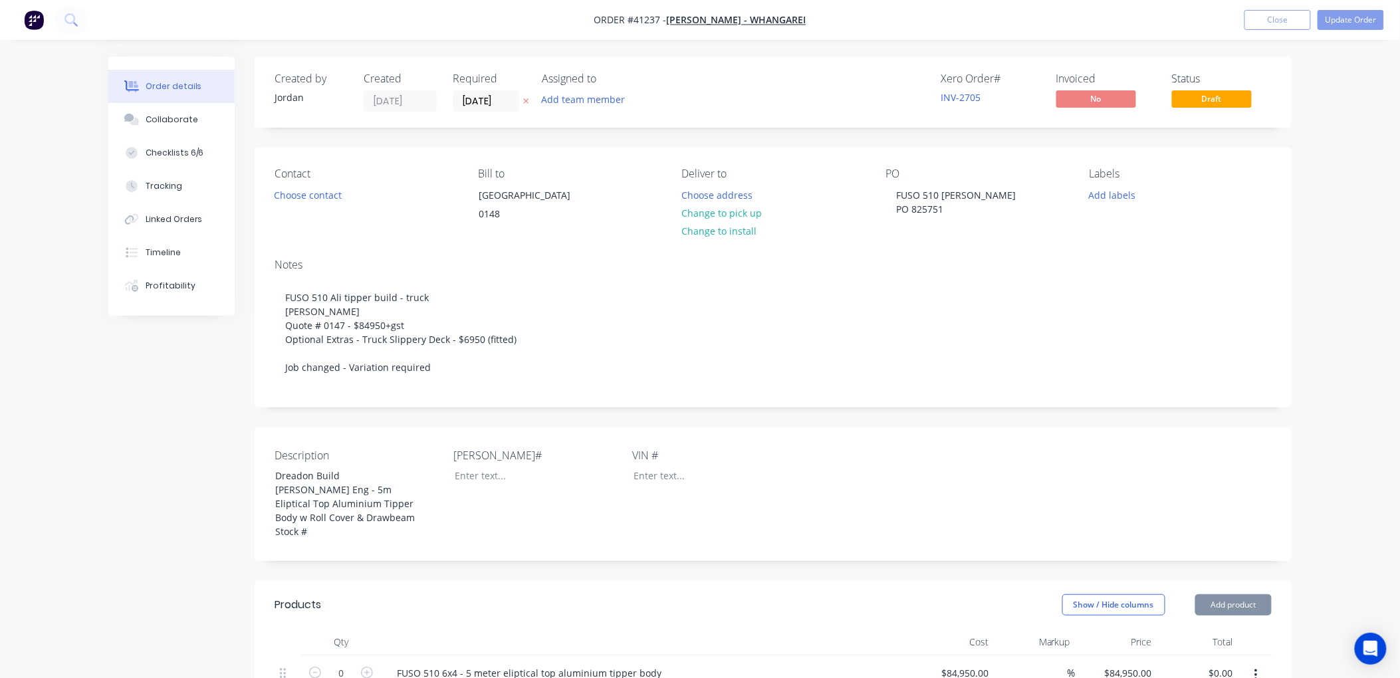
type input "$9.81"
type input "$5.73"
type input "$11.46"
type input "$4.00"
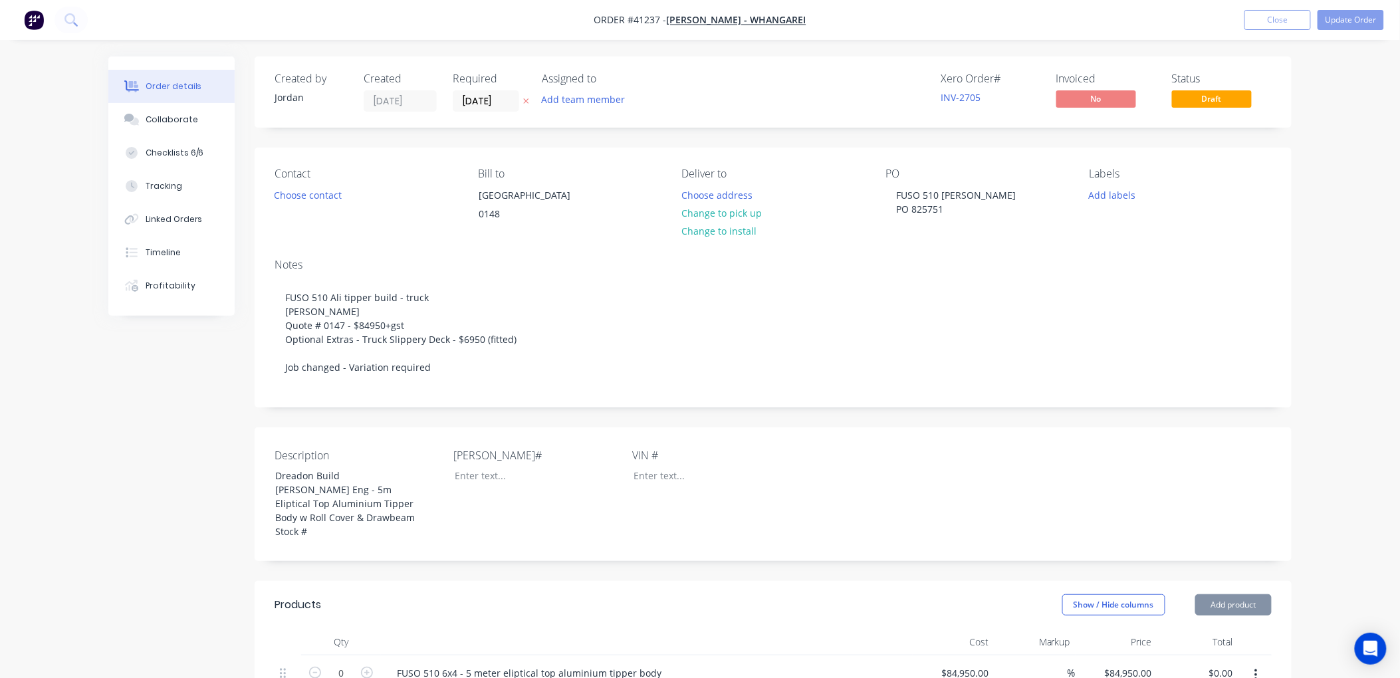
type input "$4.00"
type input "$3.87"
type input "$15.48"
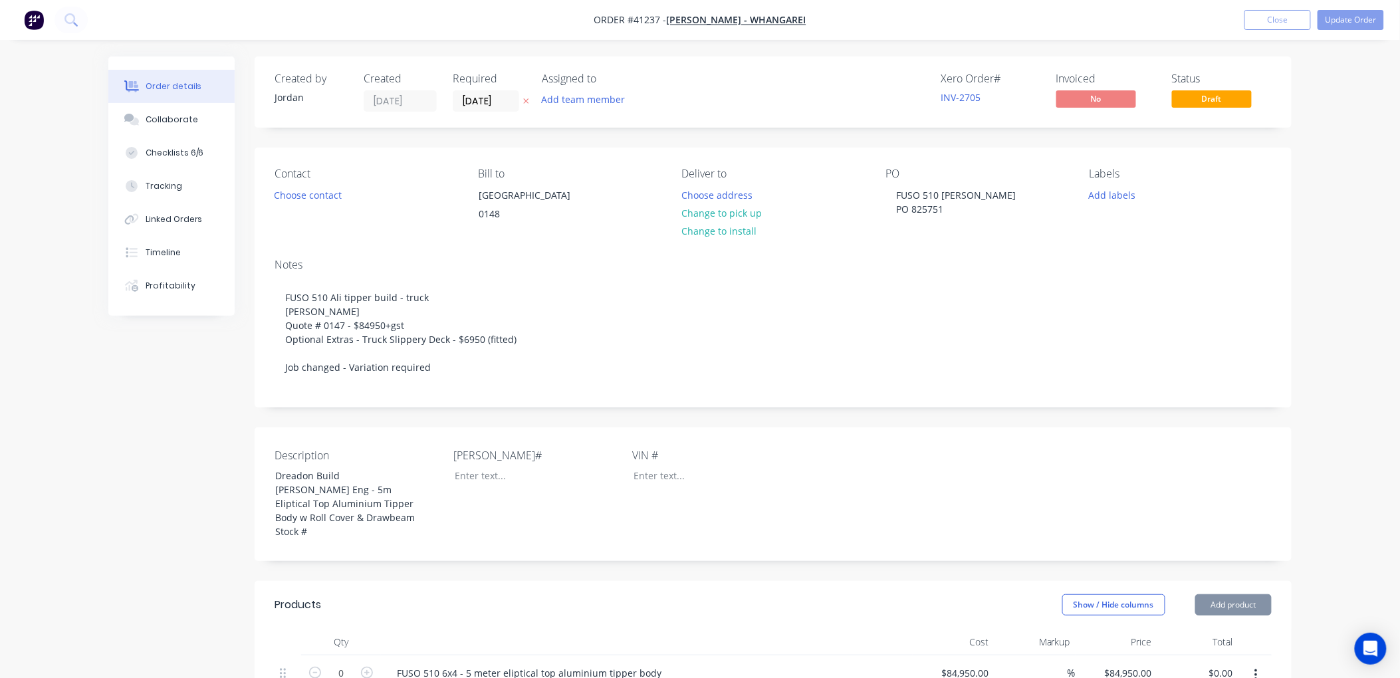
type input "$5.453"
type input "$16.36"
type input "$3.48"
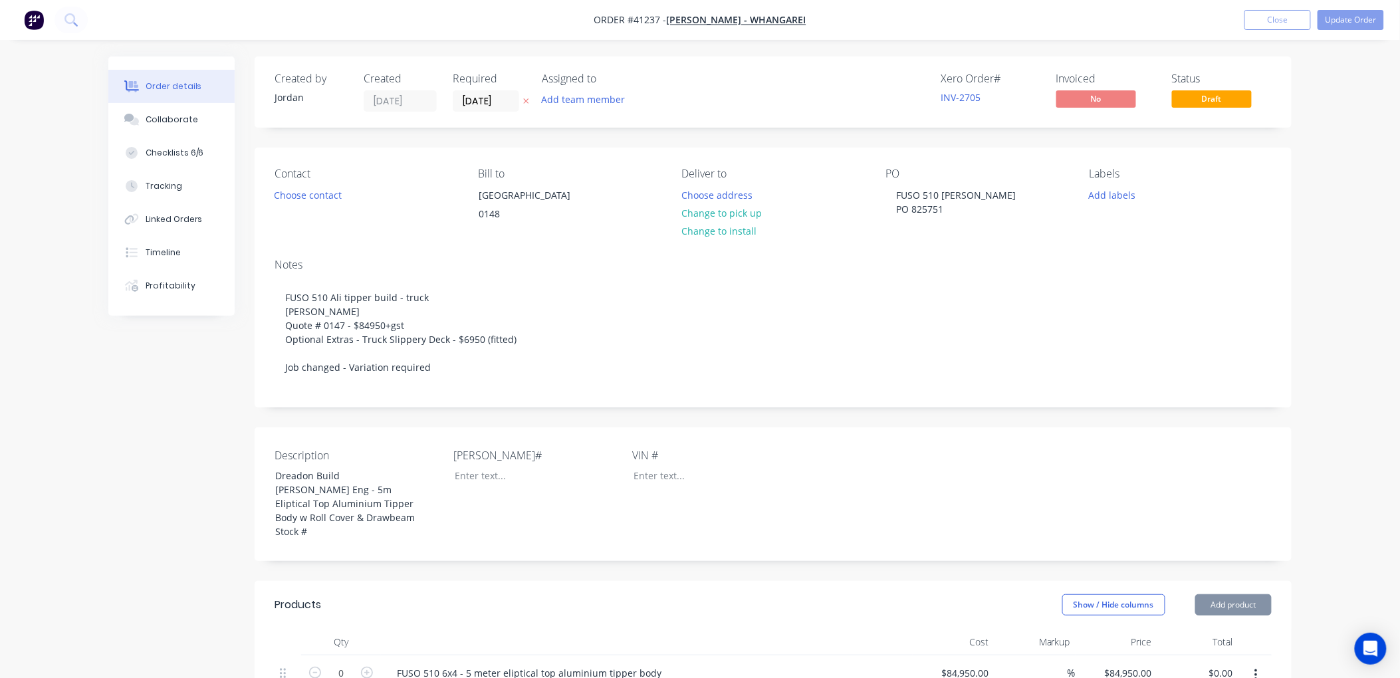
type input "$6.96"
type input "$5.97"
type input "$3.155"
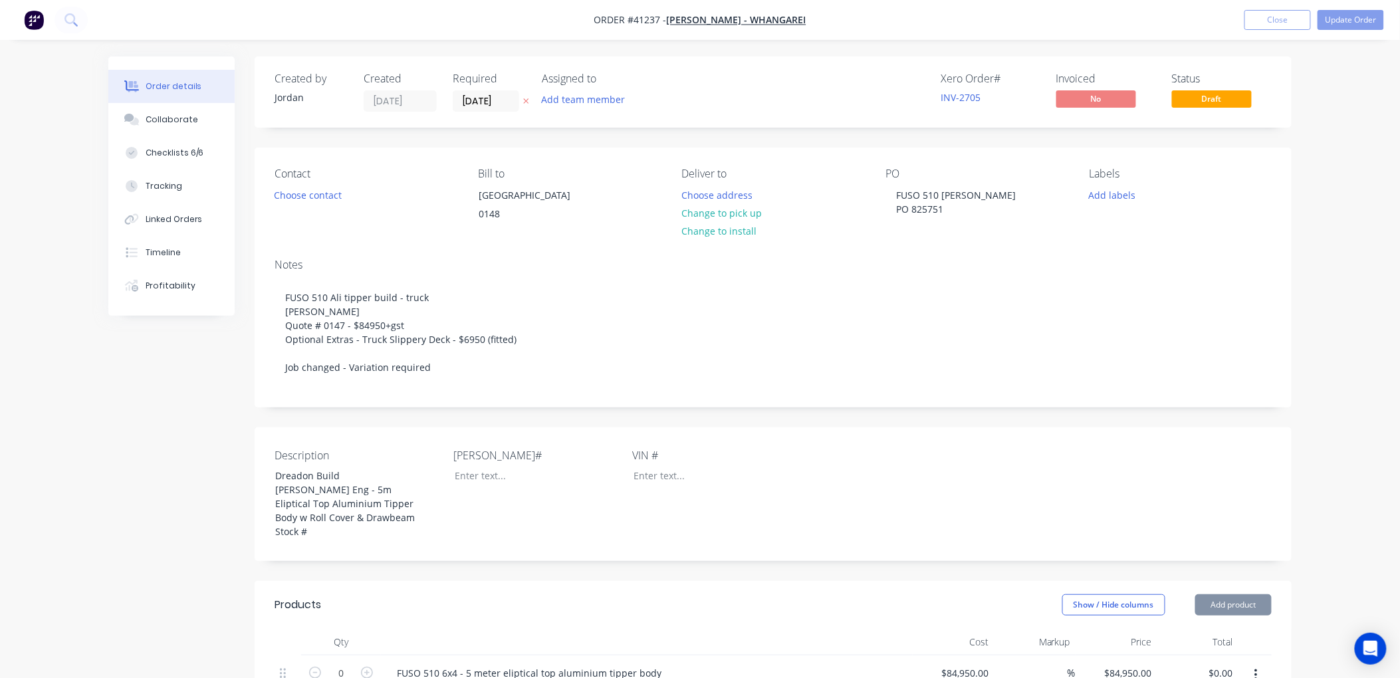
type input "$3.155"
type input "$6.31"
type input "$4.63"
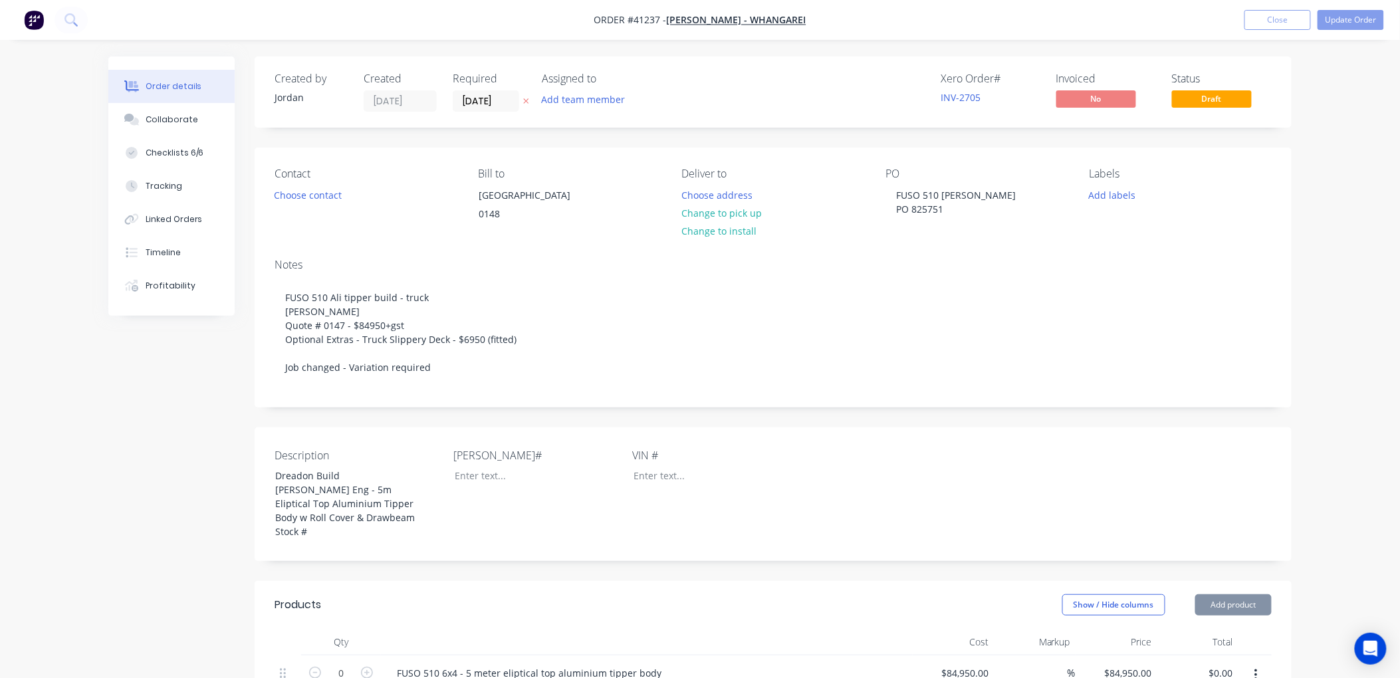
type input "$1.68"
type input "$3.93"
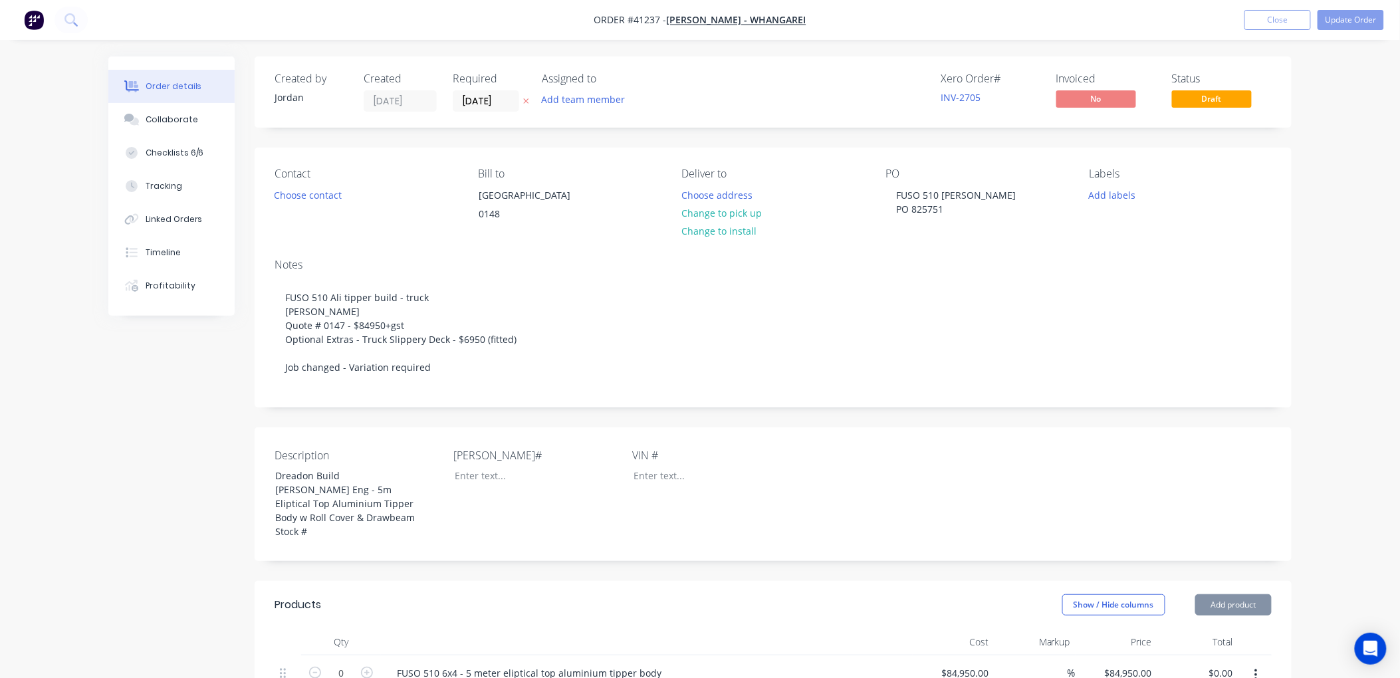
type input "$11.79"
type input "$6.313"
type input "$18.94"
type input "$2.62"
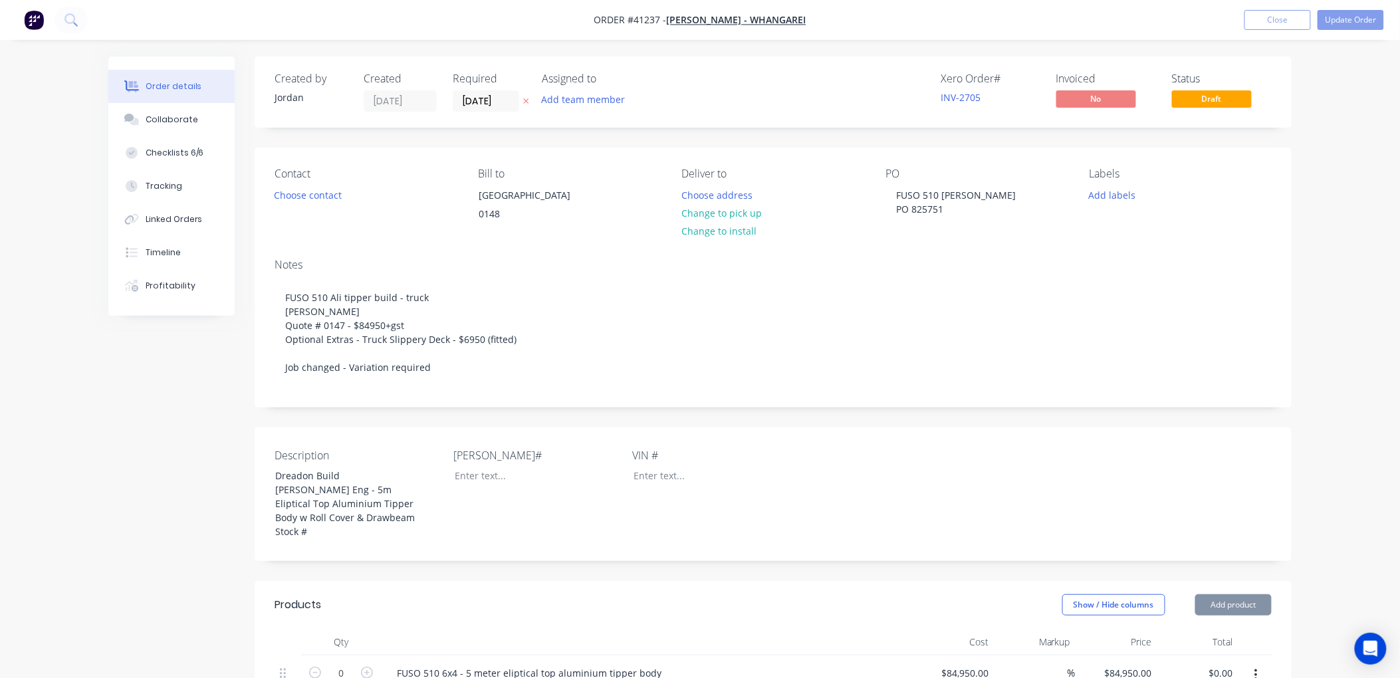
type input "$2.62"
type input "$3.48"
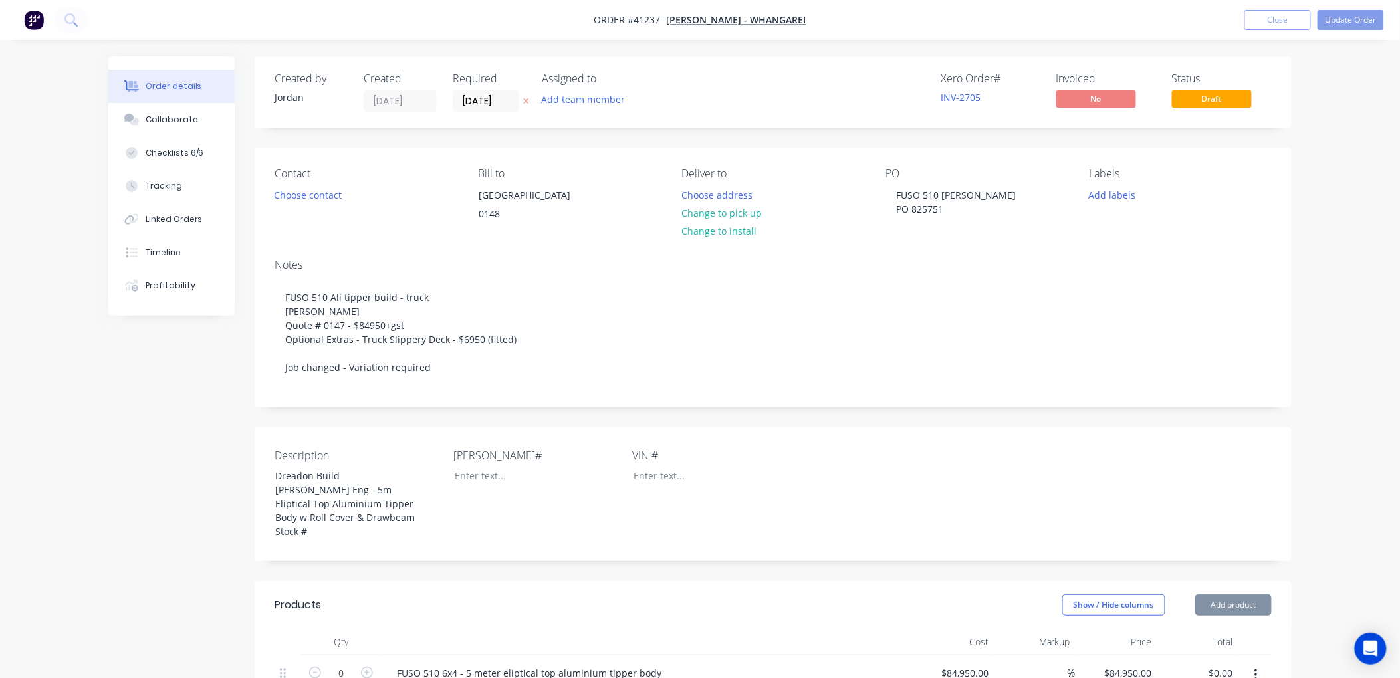
type input "$3.87"
type input "$62.04"
type input "55"
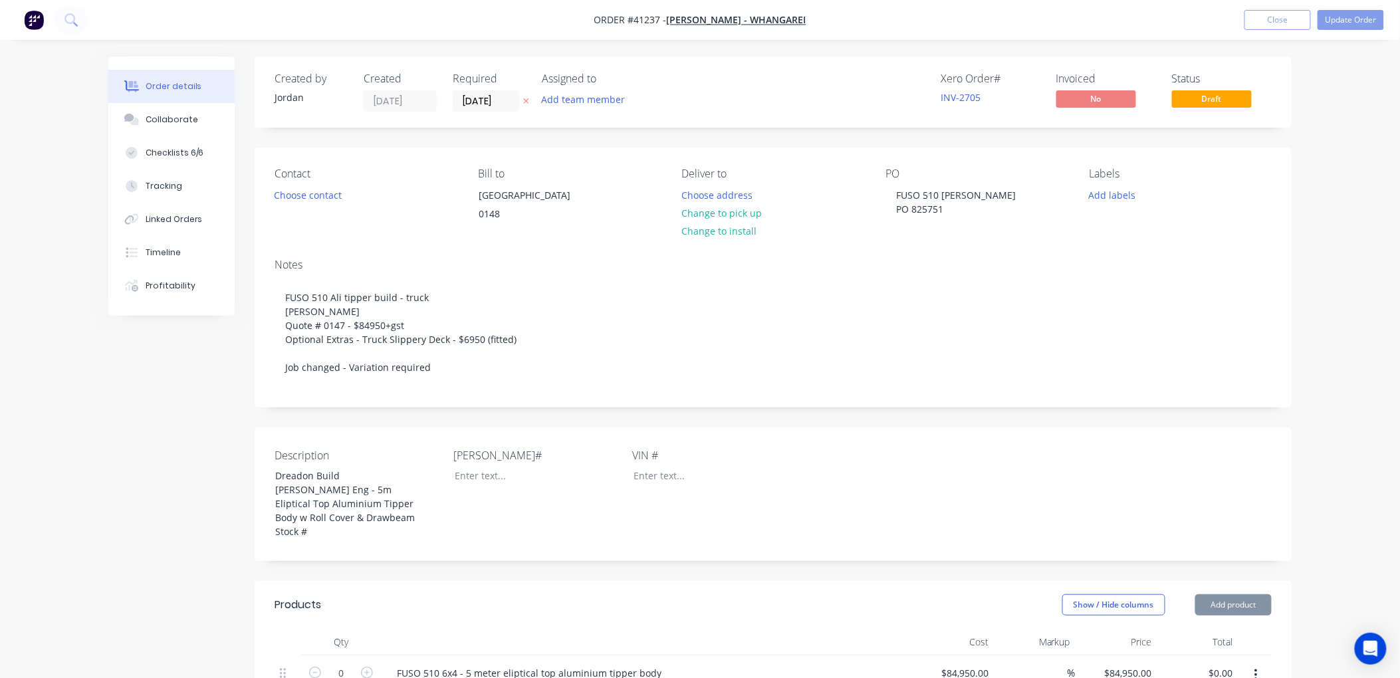
type input "$96.16"
type input "$39.75"
type input "54.99"
type input "$61.61"
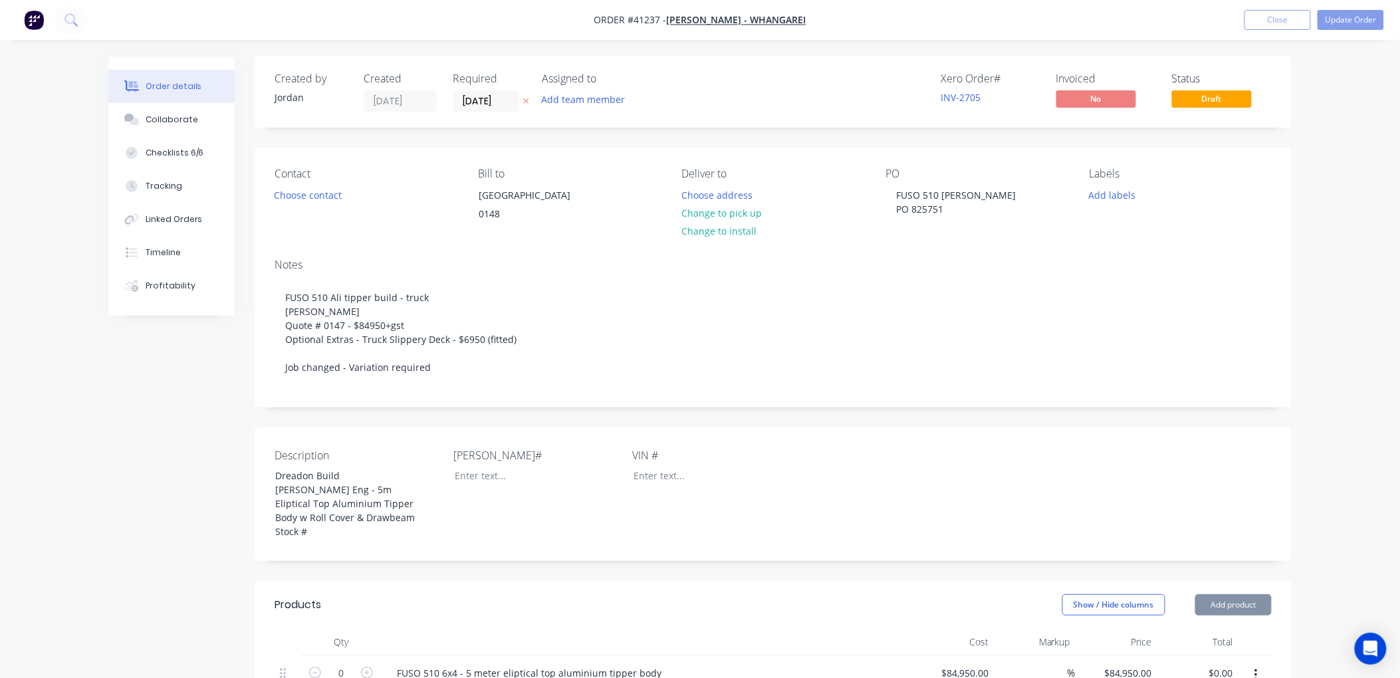
type input "$61.61"
type input "$75.52"
type input "55"
type input "$117.0554"
type input "$234.11"
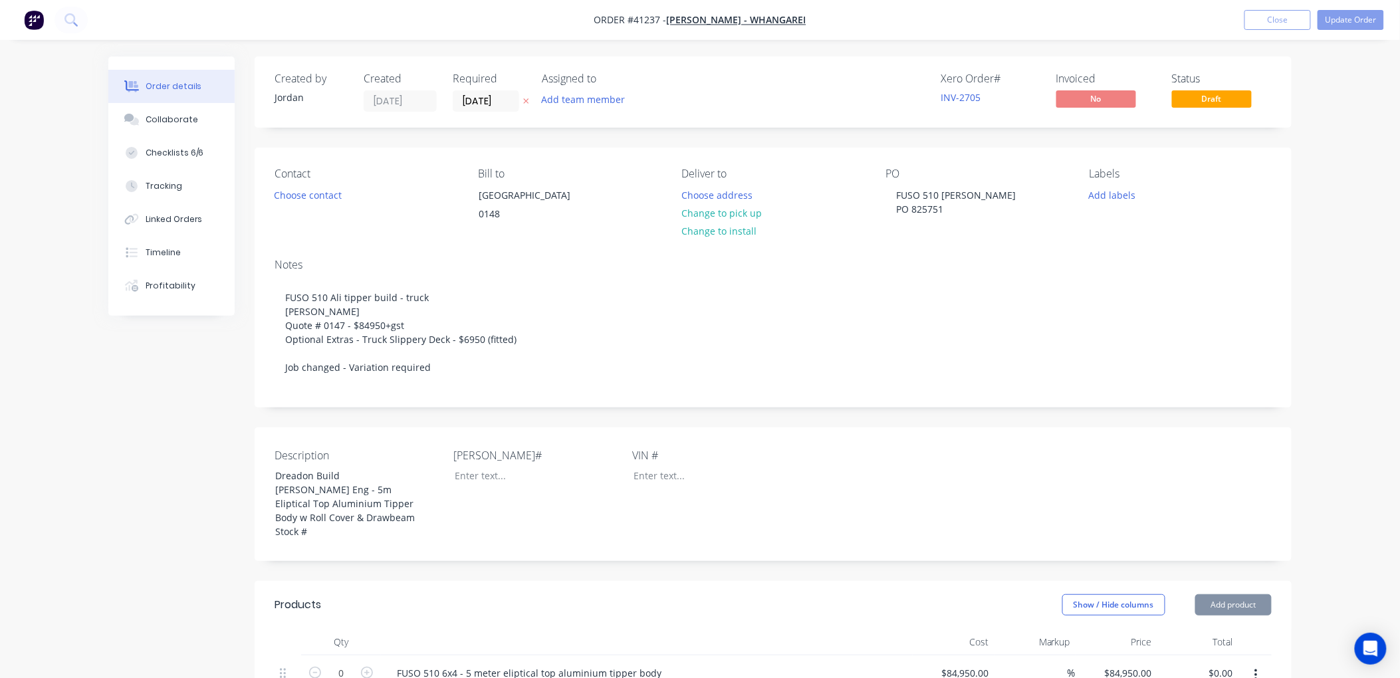
type input "$12.29"
type input "54.96"
type input "$19.0442"
type input "$76.18"
type input "$45.28"
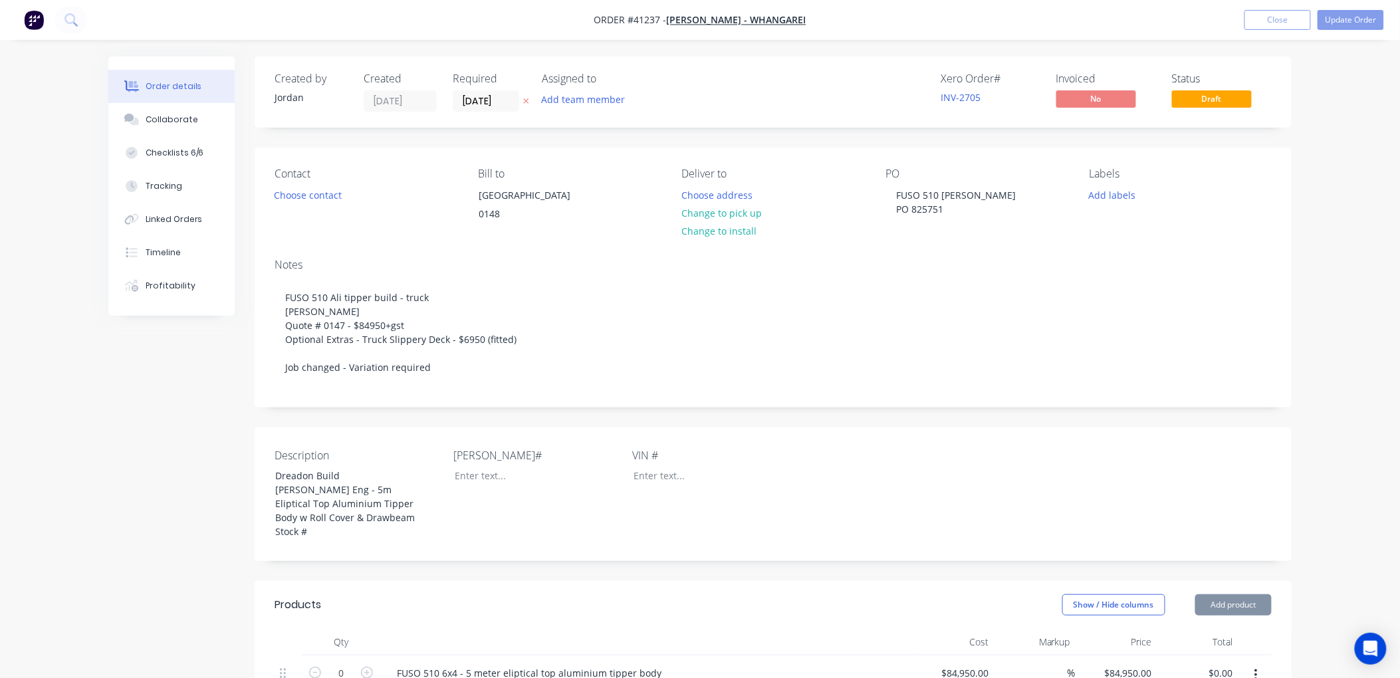
type input "55.01"
type input "$70.1885"
type input "$140.38"
type input "$184.95"
type input "40"
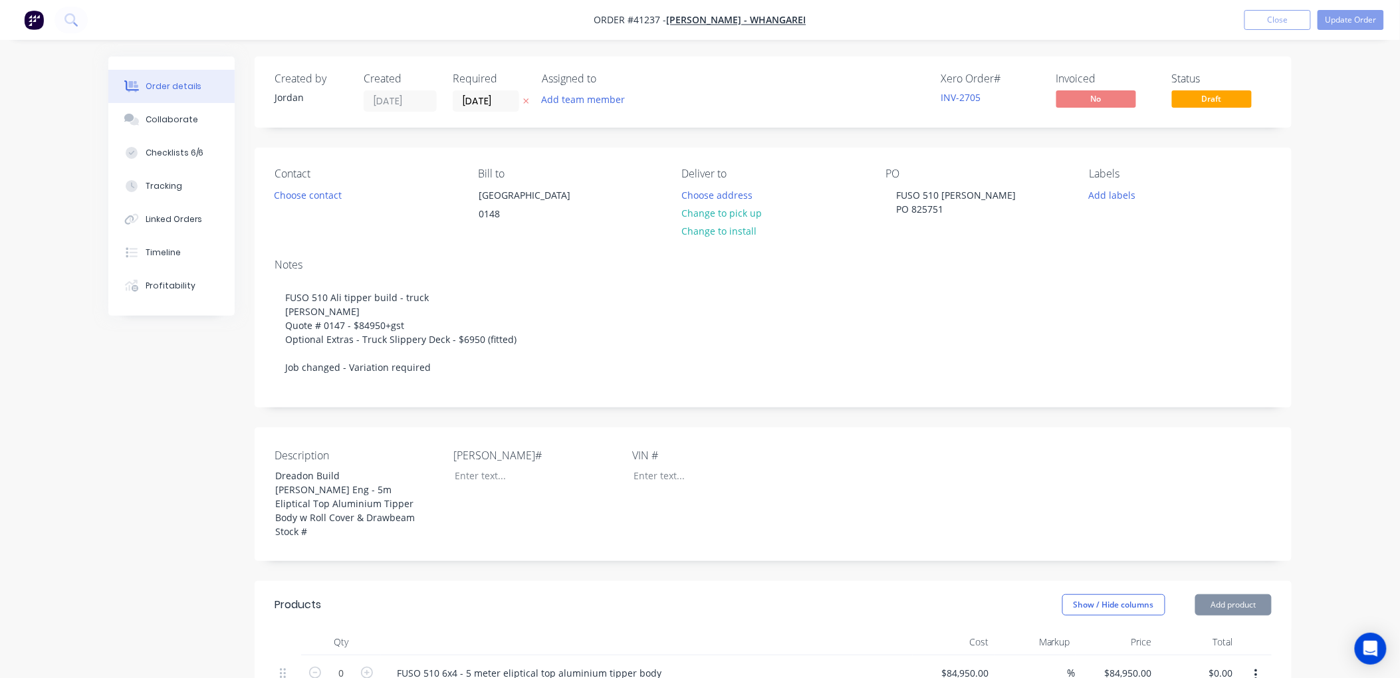
type input "$258.93"
type input "$2,982.87"
type input "$1.166"
type input "40"
type input "$1.6324"
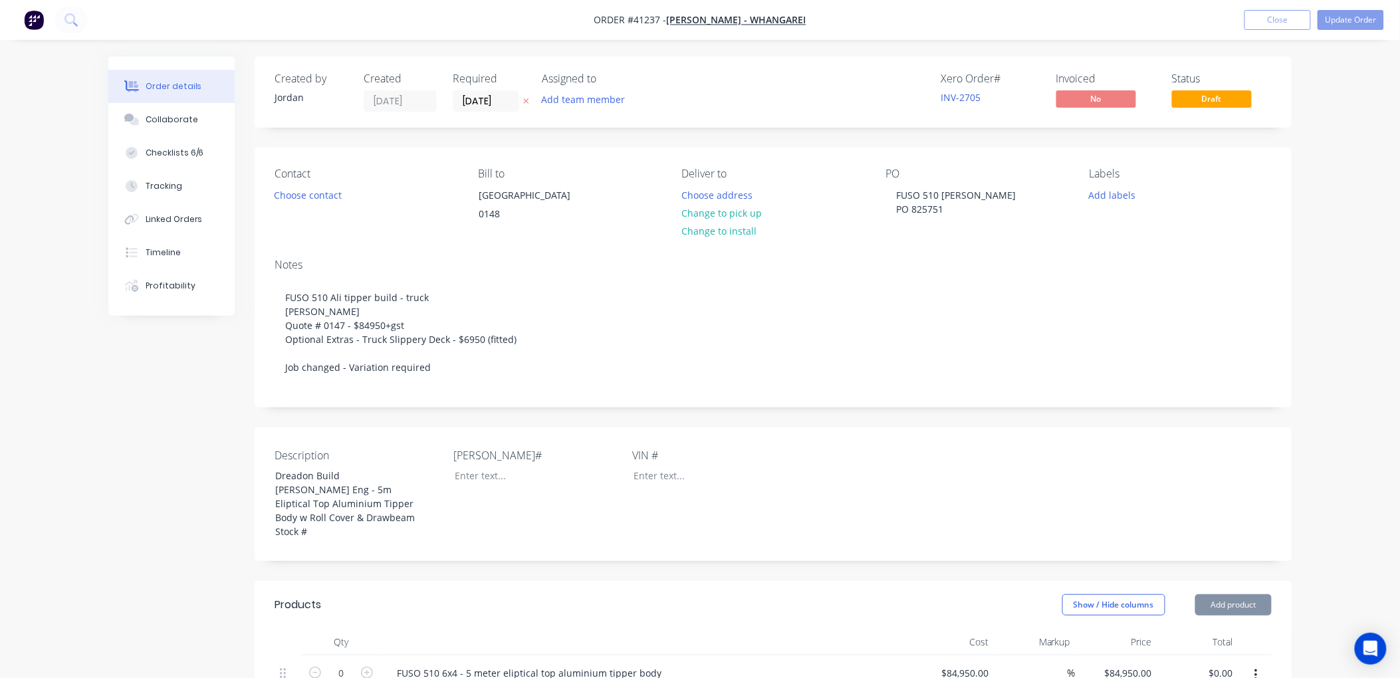
type input "$32.65"
type input "$1.175"
type input "40"
type input "$1.645"
type input "$6.58"
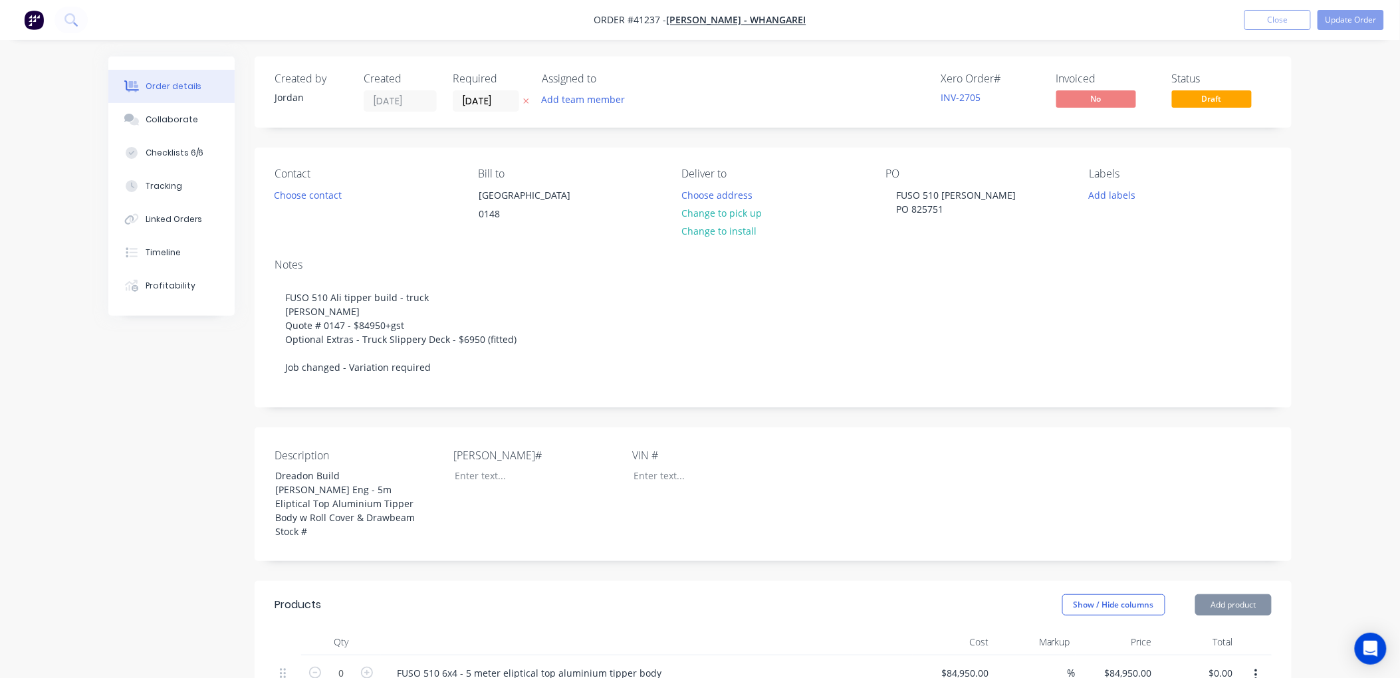
type input "$1.396"
type input "40"
type input "$1.9544"
type input "$15.64"
type input "$1.015"
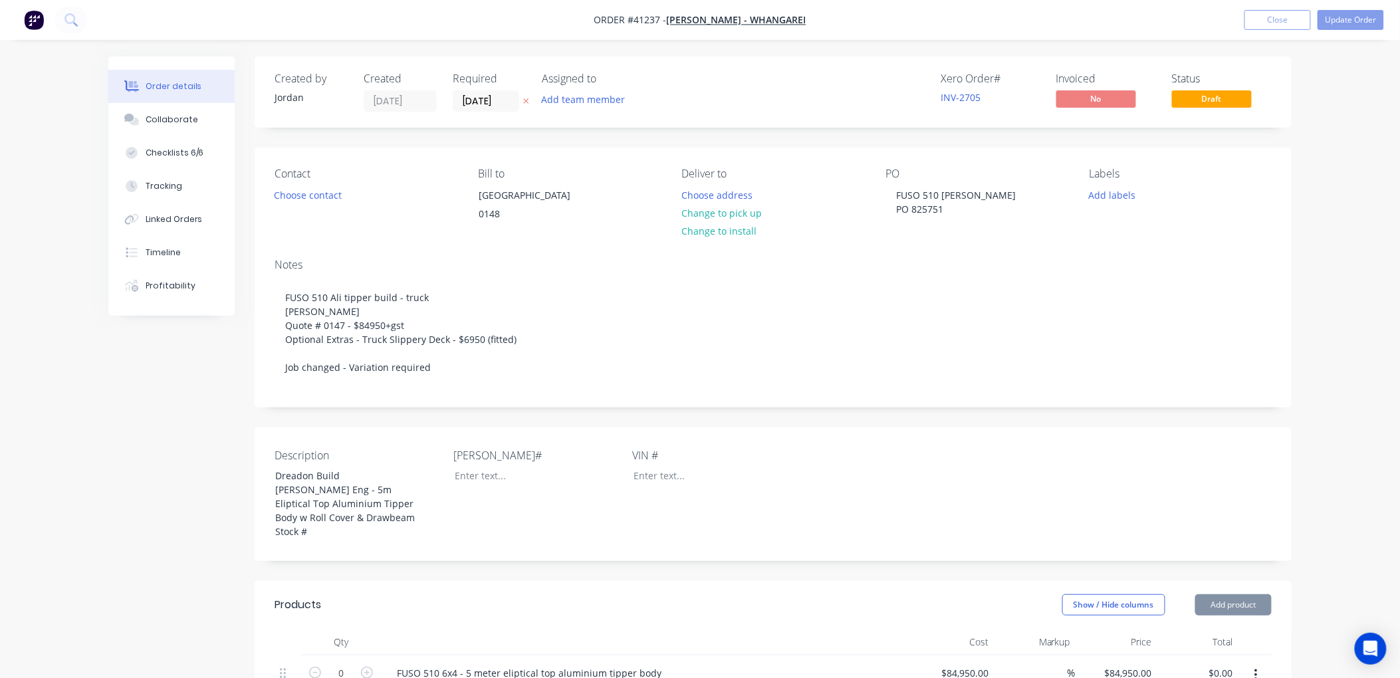
type input "55.1"
type input "$1.5743"
type input "$6.30"
type input "$1.375"
type input "55"
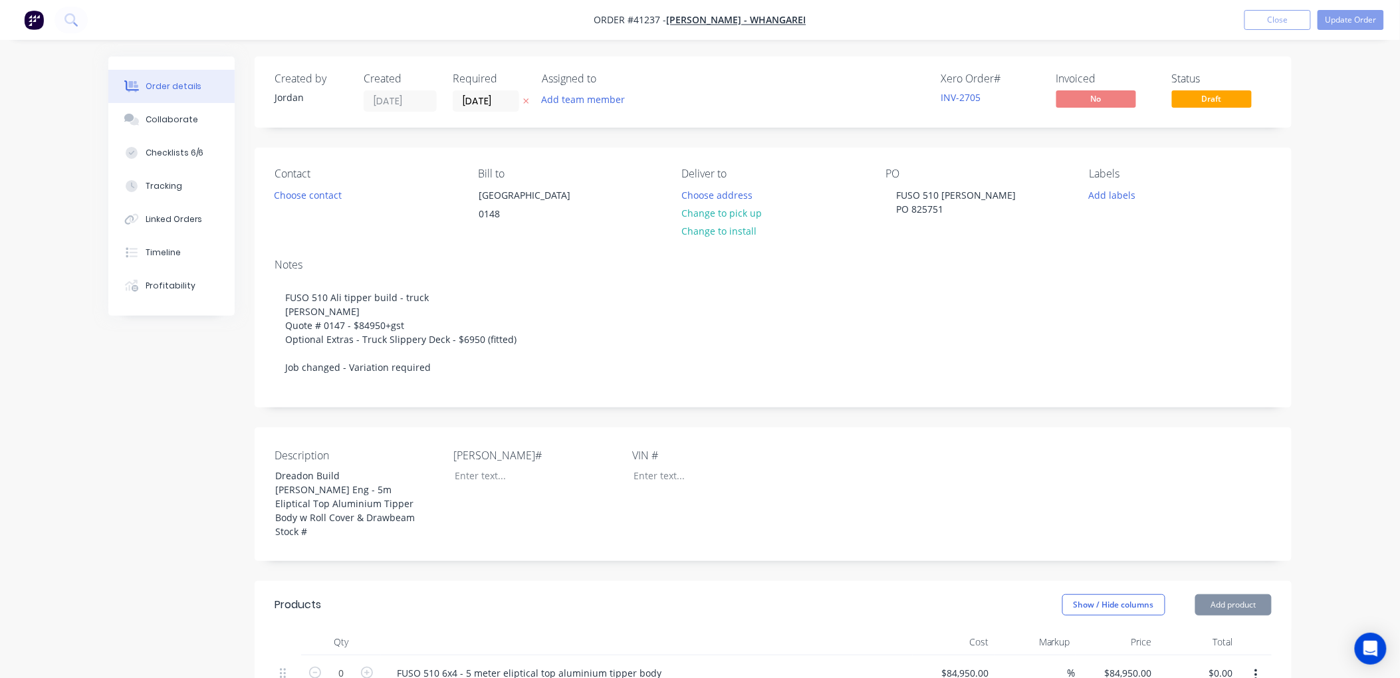
type input "$2.1313"
type input "$17.05"
type input "$0.84"
type input "54.76"
type input "$1.30"
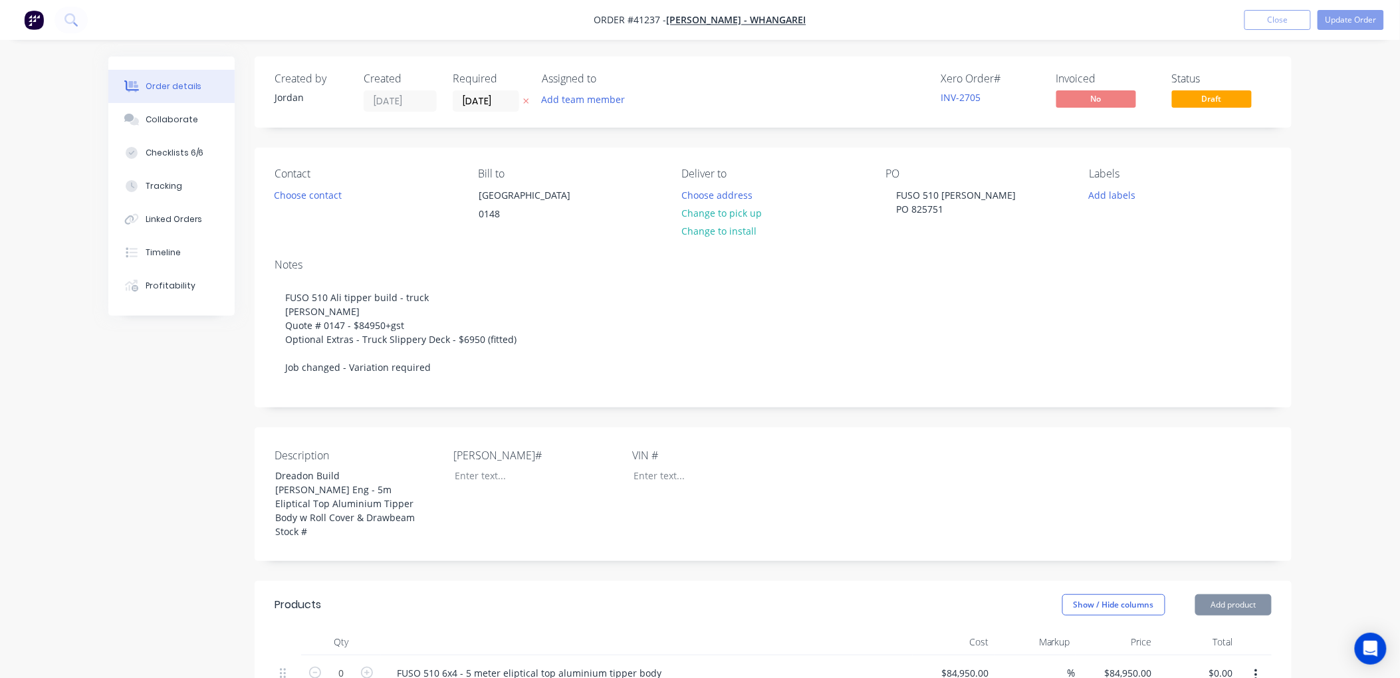
type input "$5.20"
type input "$2.38"
type input "55.04"
type input "$3.69"
type input "$14.76"
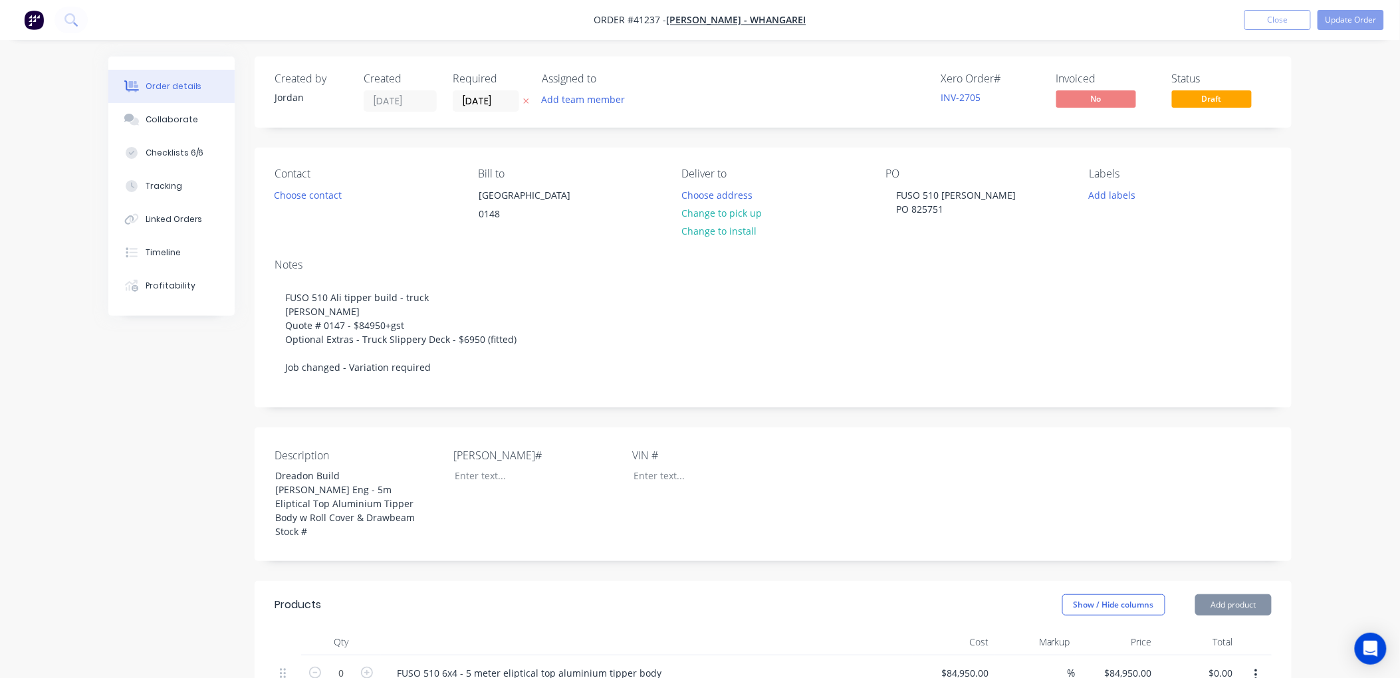
type input "$28.70"
type input "55.02"
type input "$44.49"
type input "$177.96"
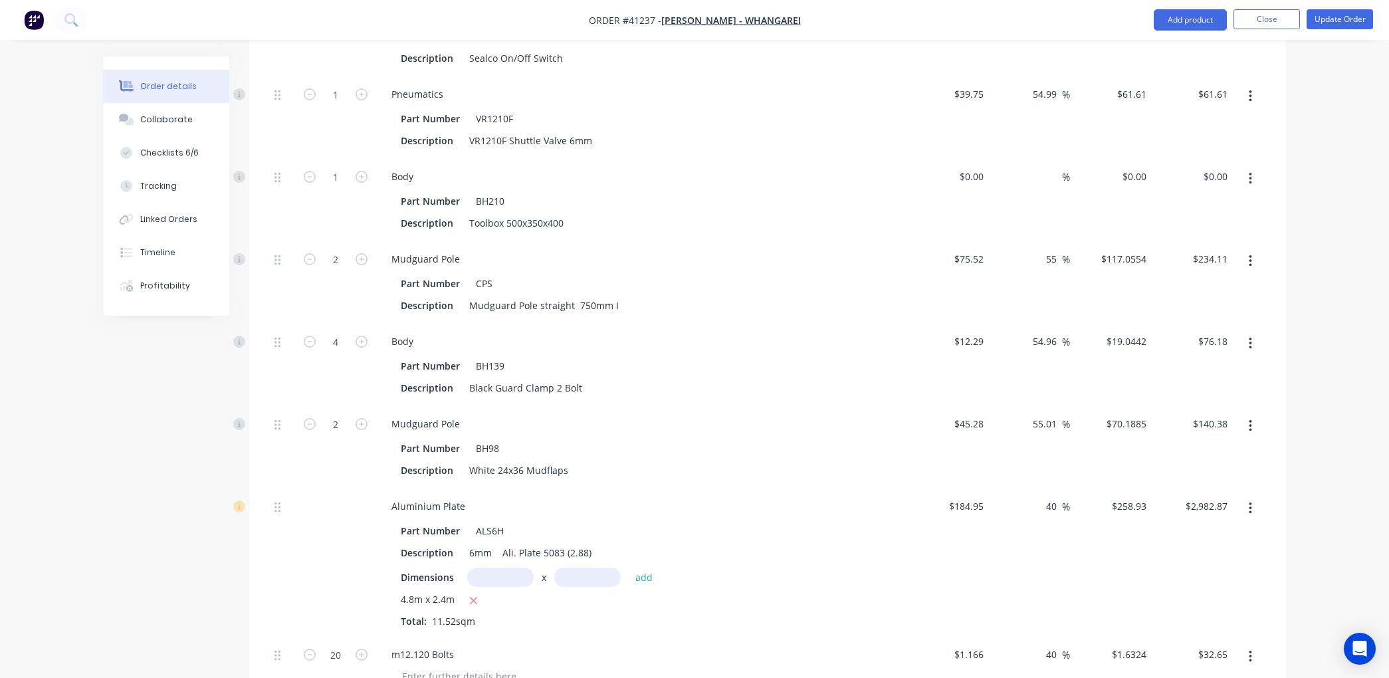
scroll to position [4136, 0]
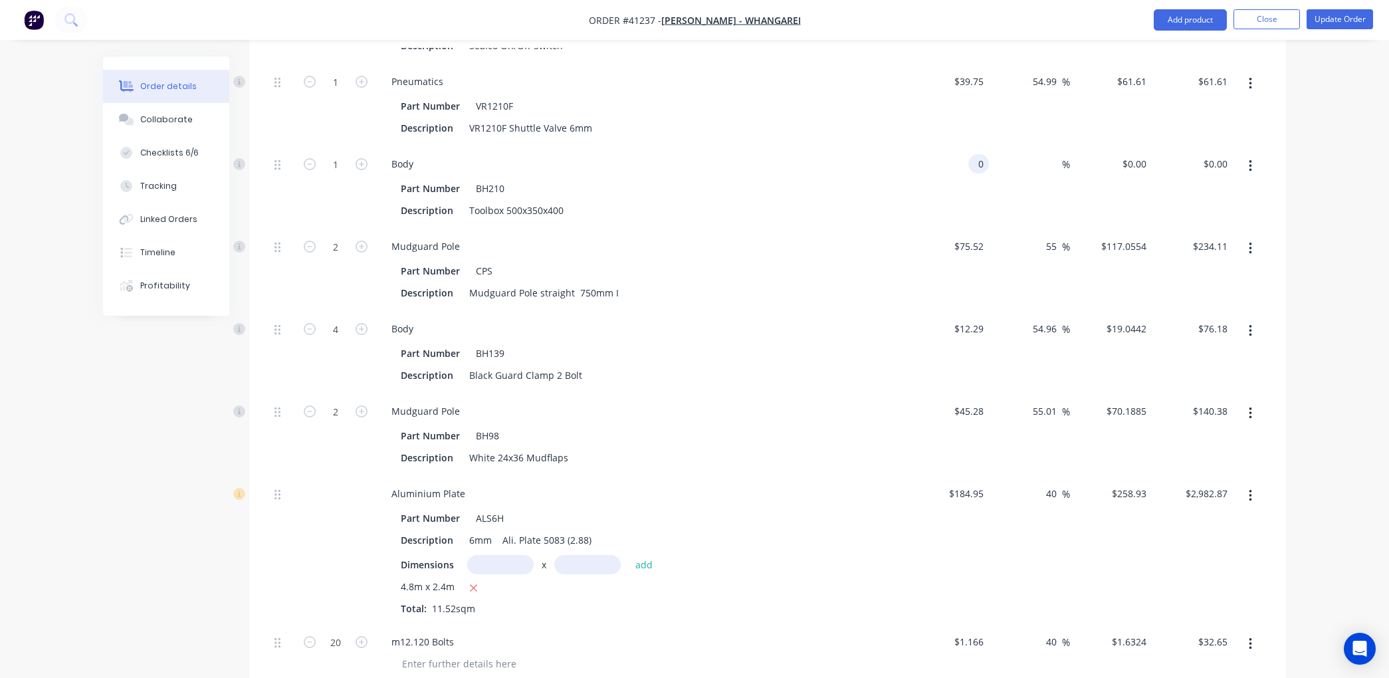
click at [984, 174] on input "0" at bounding box center [981, 163] width 15 height 19
click at [1058, 174] on input at bounding box center [1054, 163] width 15 height 19
click at [1320, 11] on button "Update Order" at bounding box center [1340, 19] width 66 height 20
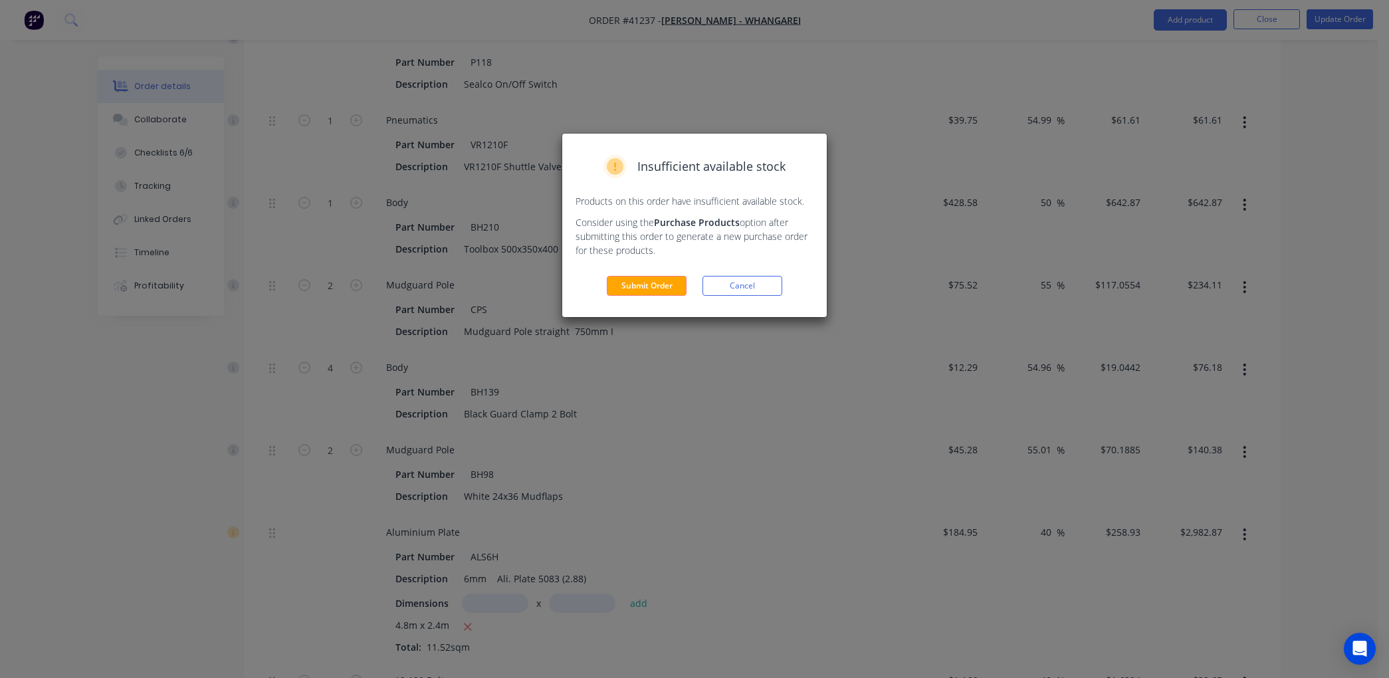
scroll to position [4063, 0]
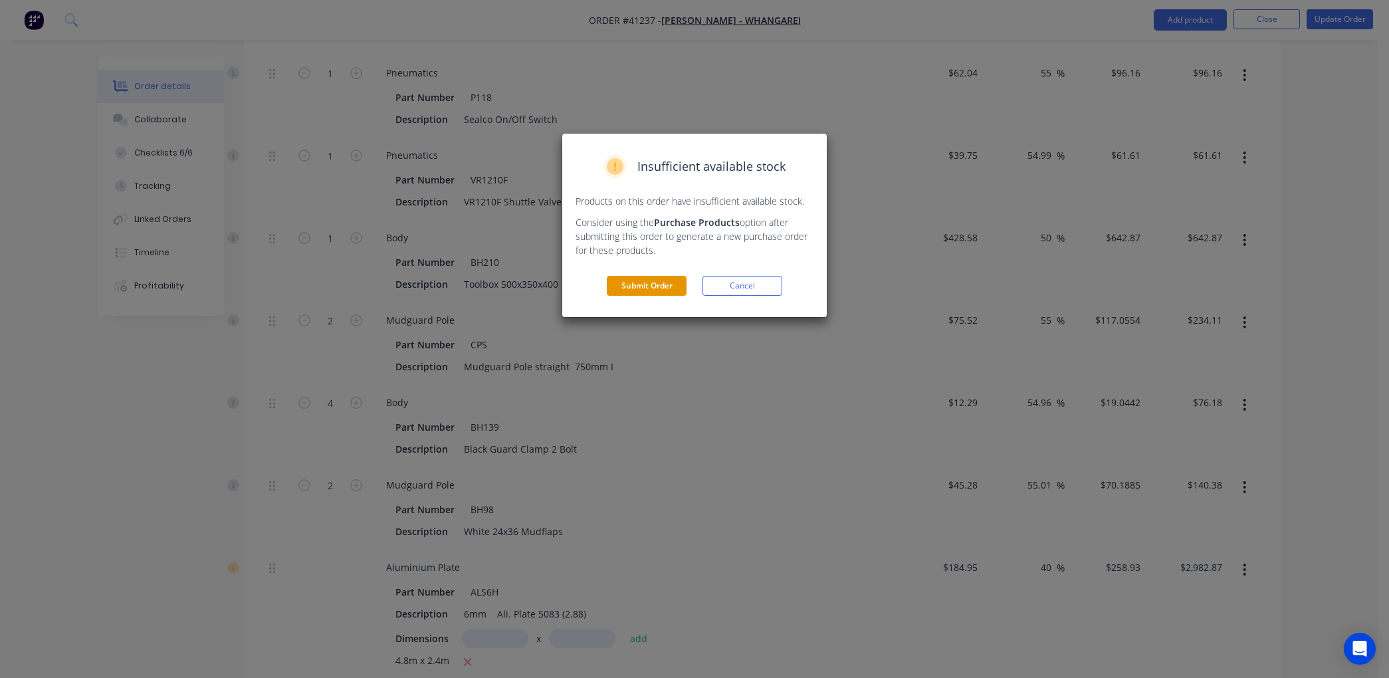
click at [643, 283] on button "Submit Order" at bounding box center [647, 286] width 80 height 20
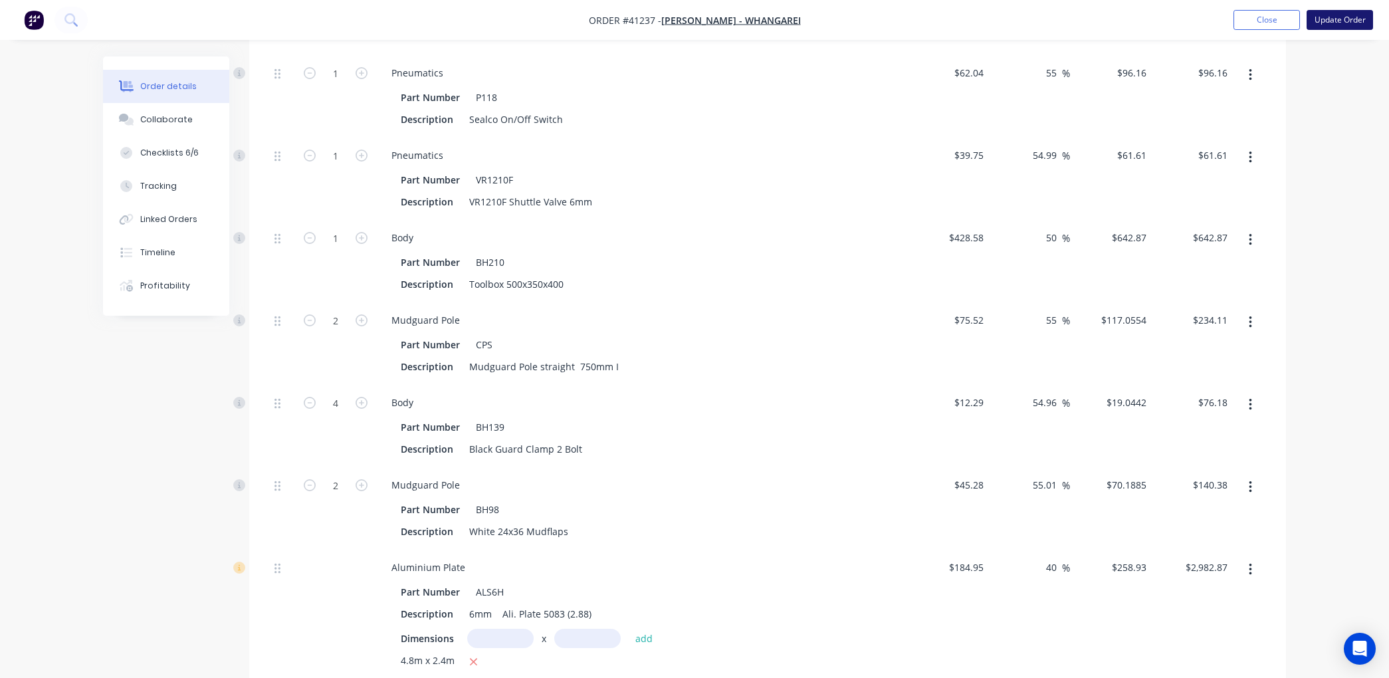
click at [1324, 15] on button "Update Order" at bounding box center [1340, 20] width 66 height 20
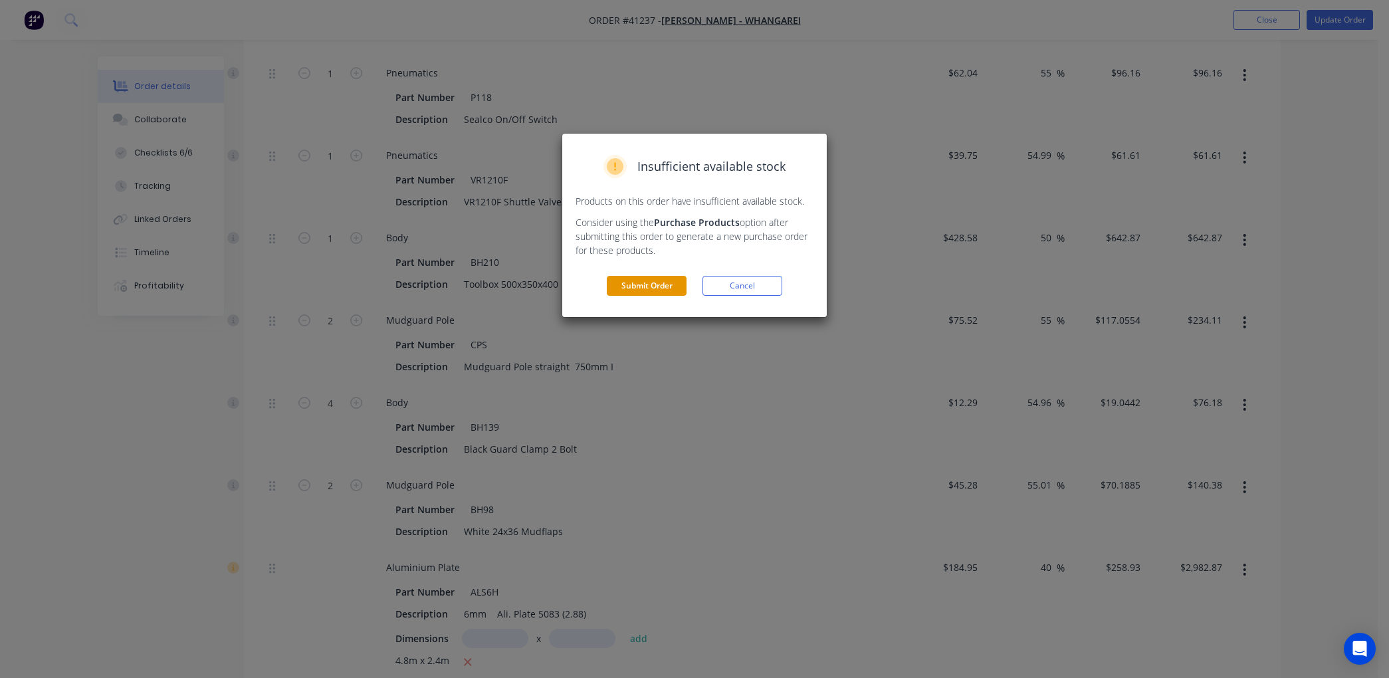
click at [639, 277] on button "Submit Order" at bounding box center [647, 286] width 80 height 20
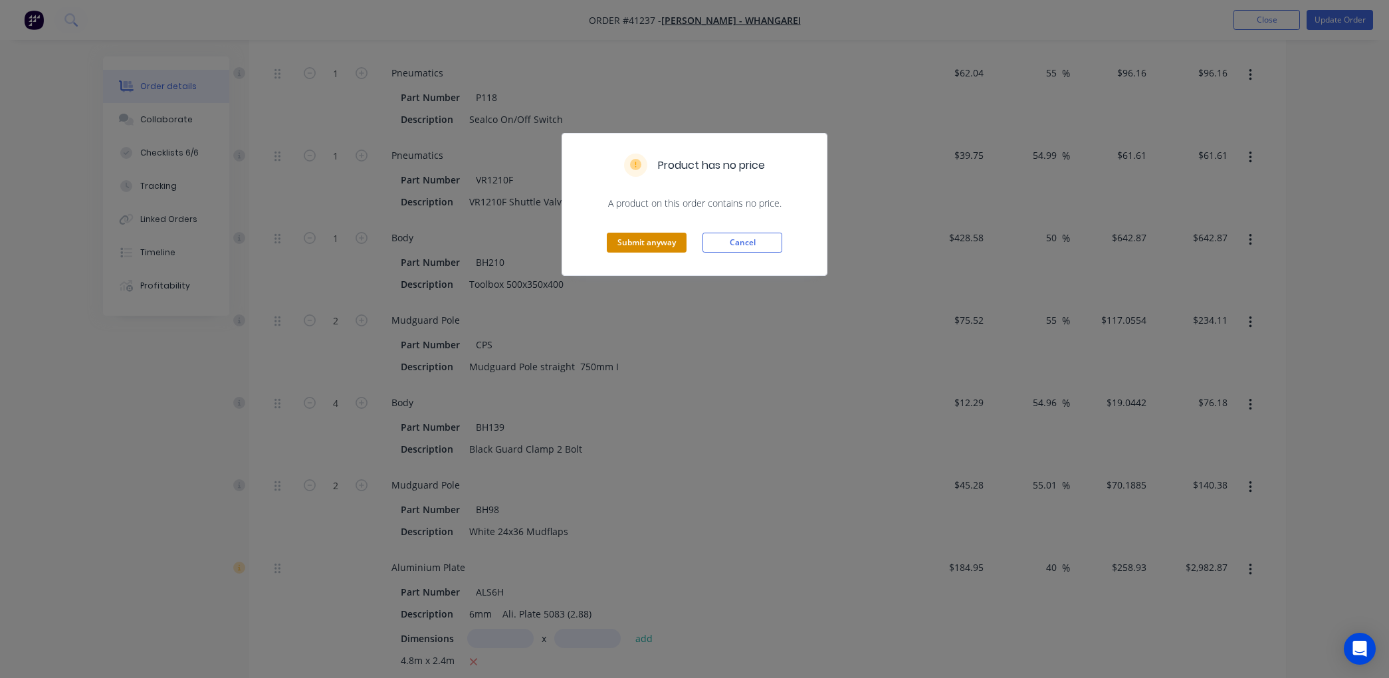
click at [655, 241] on button "Submit anyway" at bounding box center [647, 243] width 80 height 20
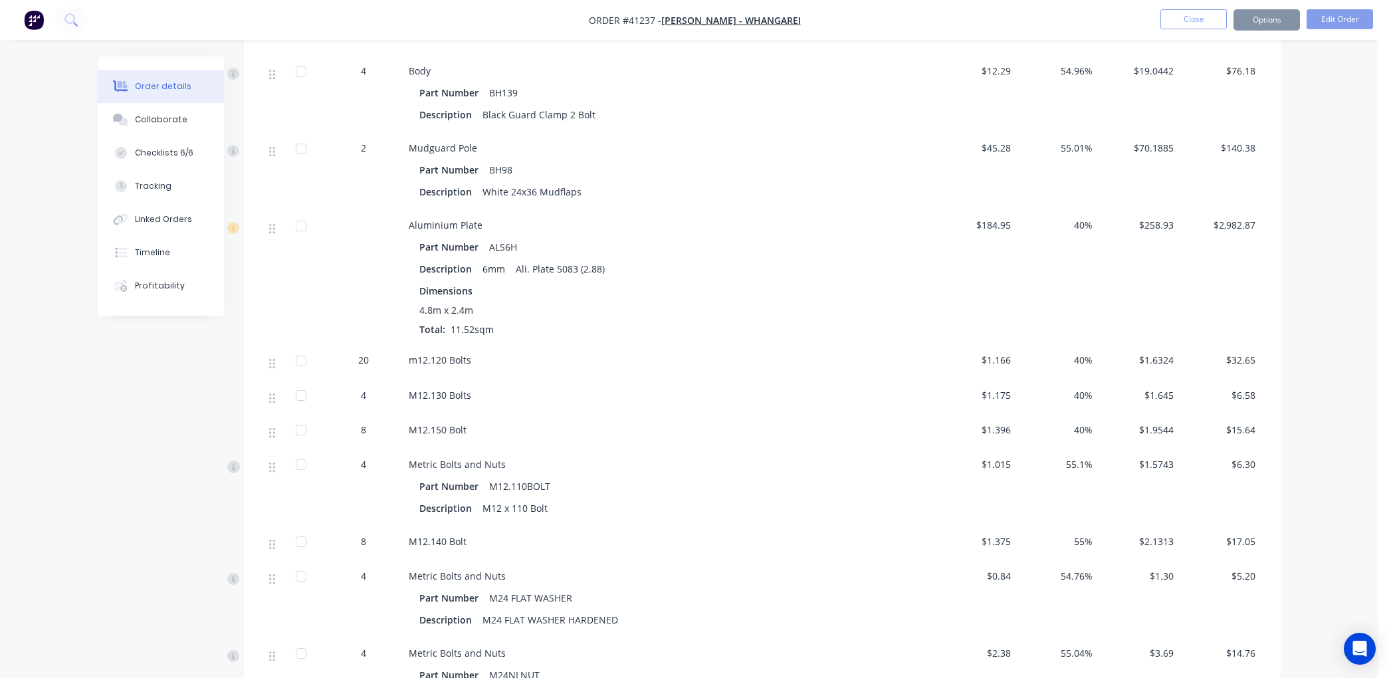
scroll to position [4047, 0]
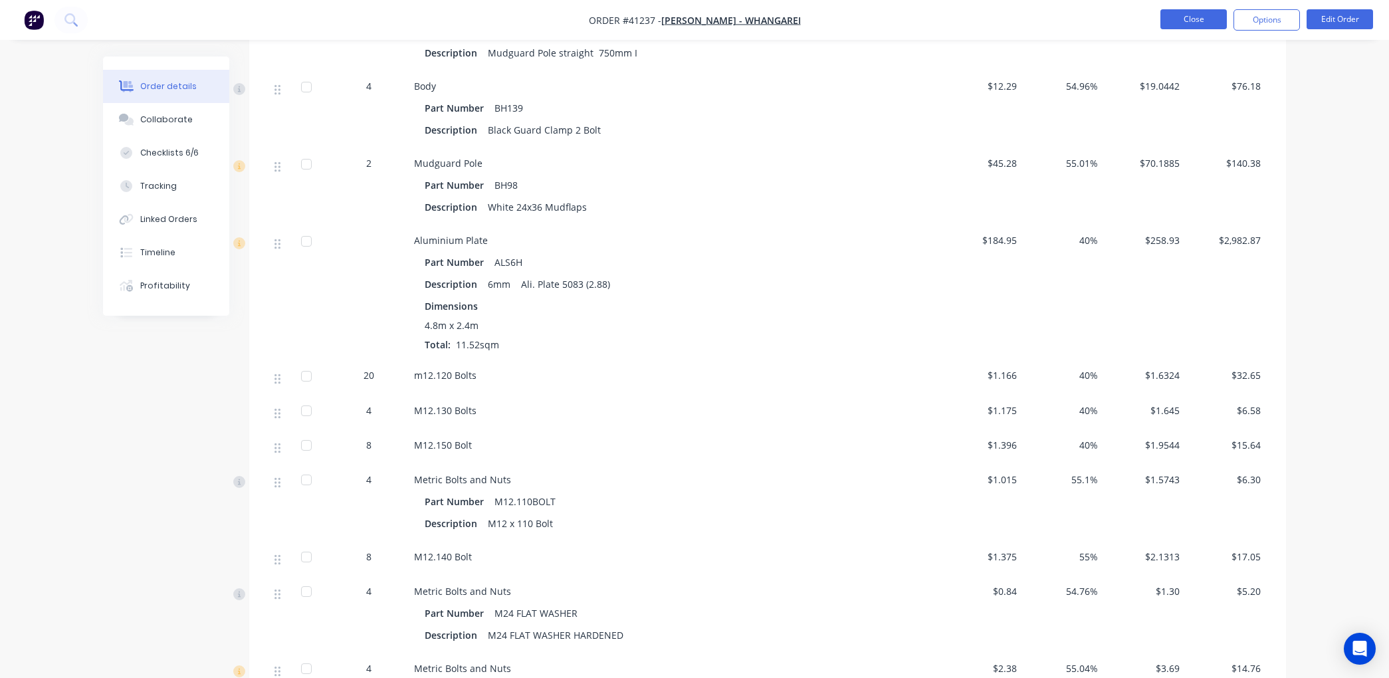
click at [1187, 16] on button "Close" at bounding box center [1194, 19] width 66 height 20
